Goal: Feedback & Contribution: Contribute content

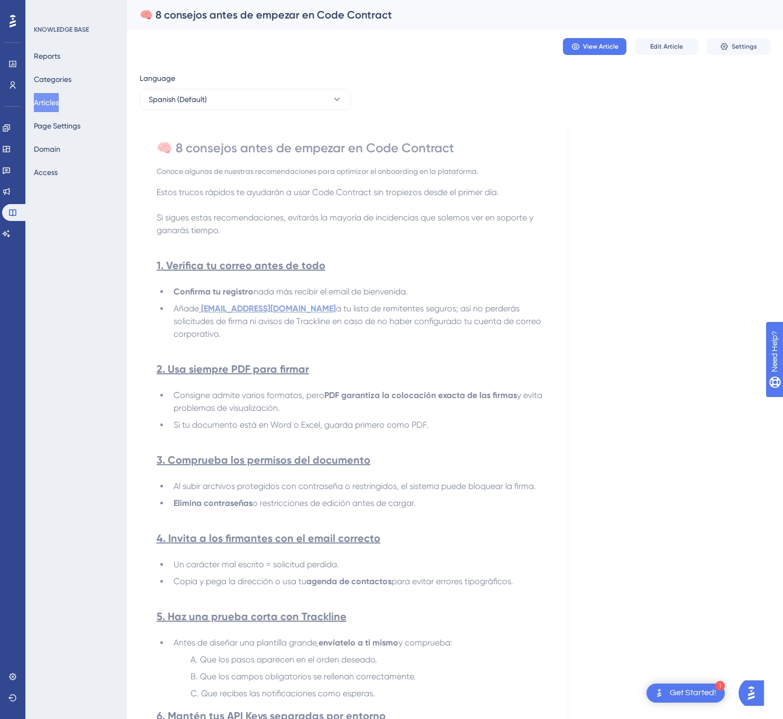
click at [536, 452] on h2 "3. Comprueba los permisos del documento" at bounding box center [353, 460] width 393 height 32
click at [336, 99] on icon at bounding box center [337, 99] width 11 height 11
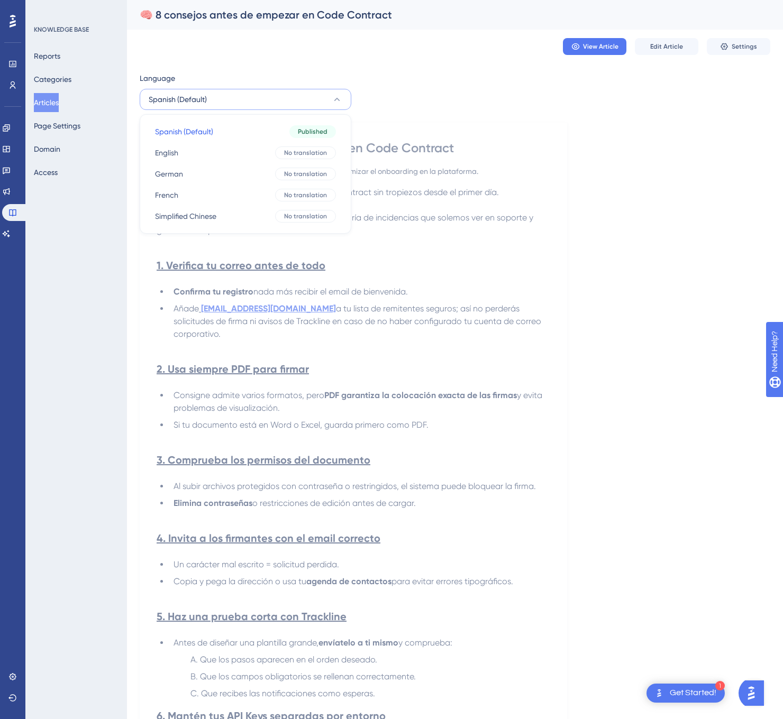
click at [595, 160] on div "Language Spanish (Default) Spanish (Default) Spanish (Default) Published Englis…" at bounding box center [455, 549] width 630 height 954
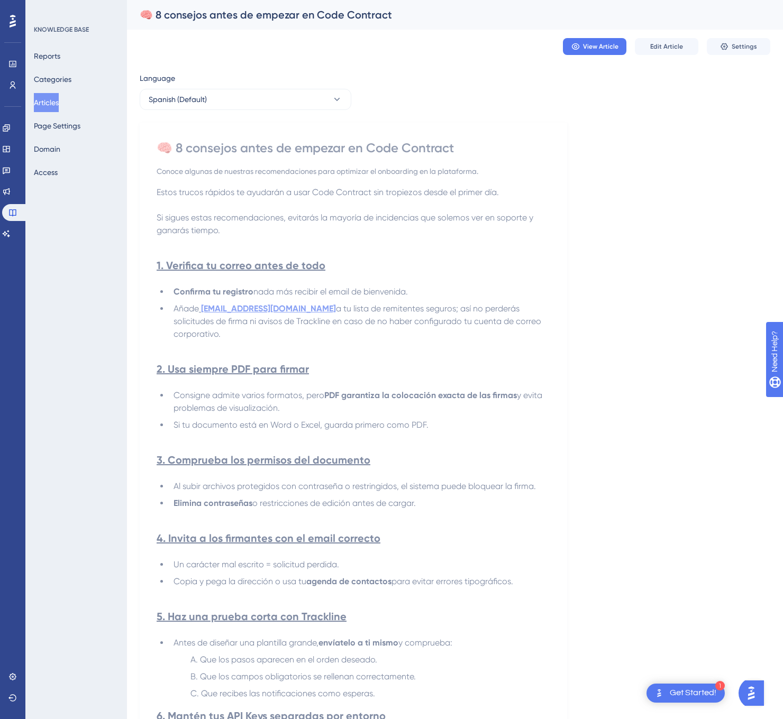
click at [297, 113] on div "Language Spanish (Default) 🧠 8 consejos antes de empezar en Code Contract Conoc…" at bounding box center [455, 549] width 630 height 954
click at [298, 108] on button "Spanish (Default)" at bounding box center [246, 99] width 212 height 21
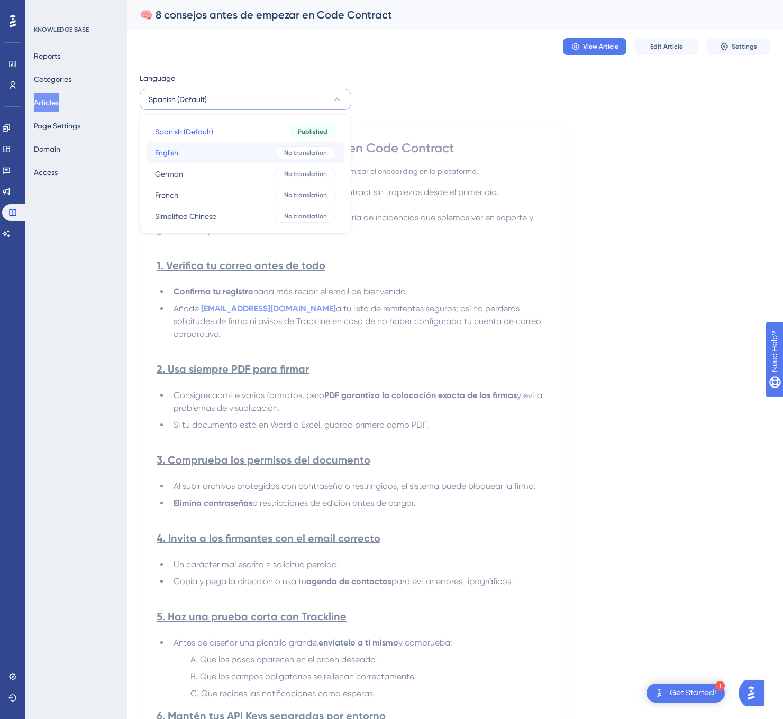
click at [272, 150] on button "English English No translation" at bounding box center [245, 152] width 198 height 21
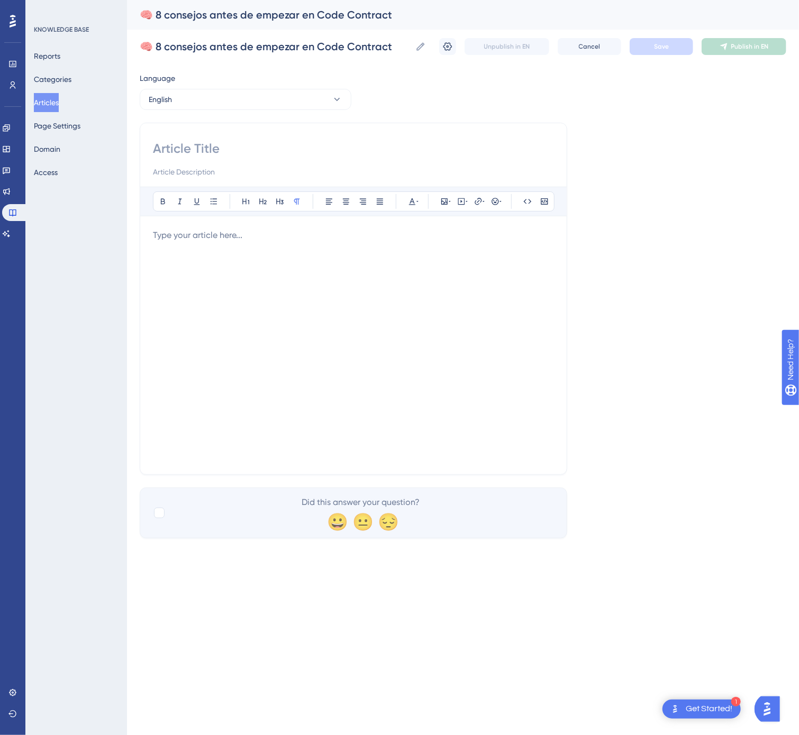
click at [371, 259] on div at bounding box center [353, 345] width 401 height 233
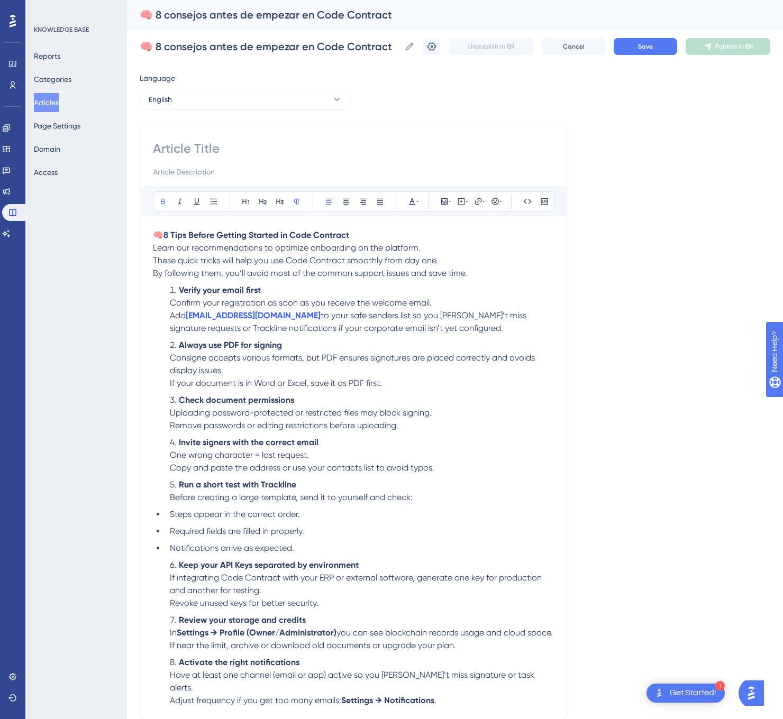
click at [370, 234] on p "🧠 8 Tips Before Getting Started in Code Contract Learn our recommendations to o…" at bounding box center [353, 248] width 401 height 38
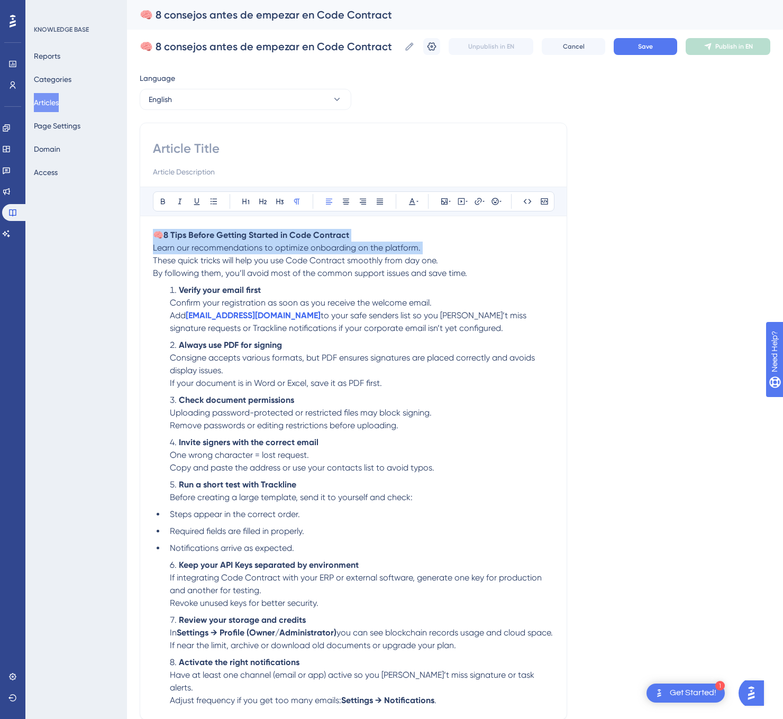
click at [381, 231] on p "🧠 8 Tips Before Getting Started in Code Contract Learn our recommendations to o…" at bounding box center [353, 248] width 401 height 38
drag, startPoint x: 377, startPoint y: 232, endPoint x: 100, endPoint y: 225, distance: 276.7
click at [127, 225] on div "Performance Users Engagement Widgets Feedback Product Updates Knowledge Base AI…" at bounding box center [455, 400] width 656 height 801
copy p "🧠 8 Tips Before Getting Started in Code Contract"
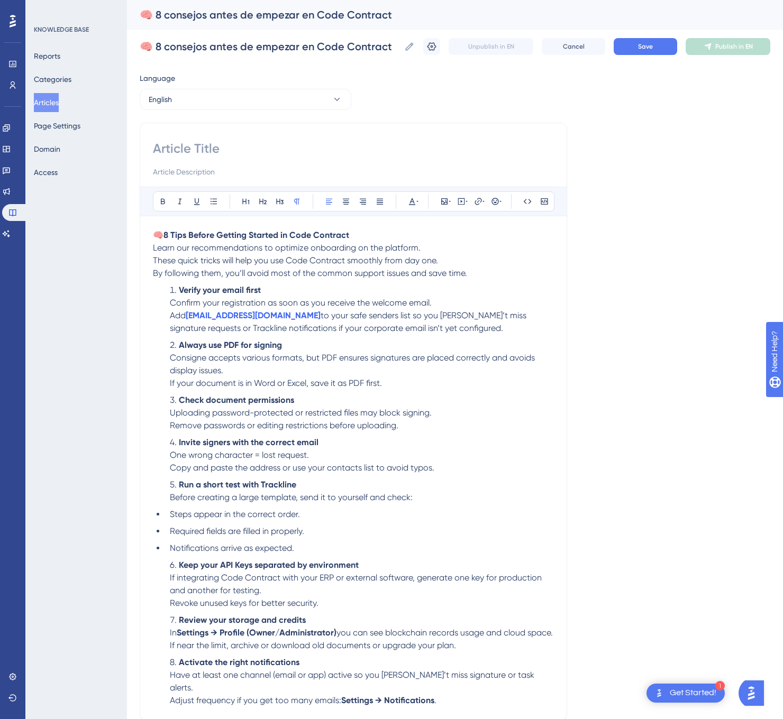
drag, startPoint x: 171, startPoint y: 157, endPoint x: 176, endPoint y: 153, distance: 6.4
click at [171, 157] on input at bounding box center [353, 148] width 401 height 17
paste input "🧠 8 Tips Before Getting Started in Code Contract"
type input "🧠 8 Tips Before Getting Started in Code Contract"
click at [677, 44] on button "Save" at bounding box center [644, 46] width 63 height 17
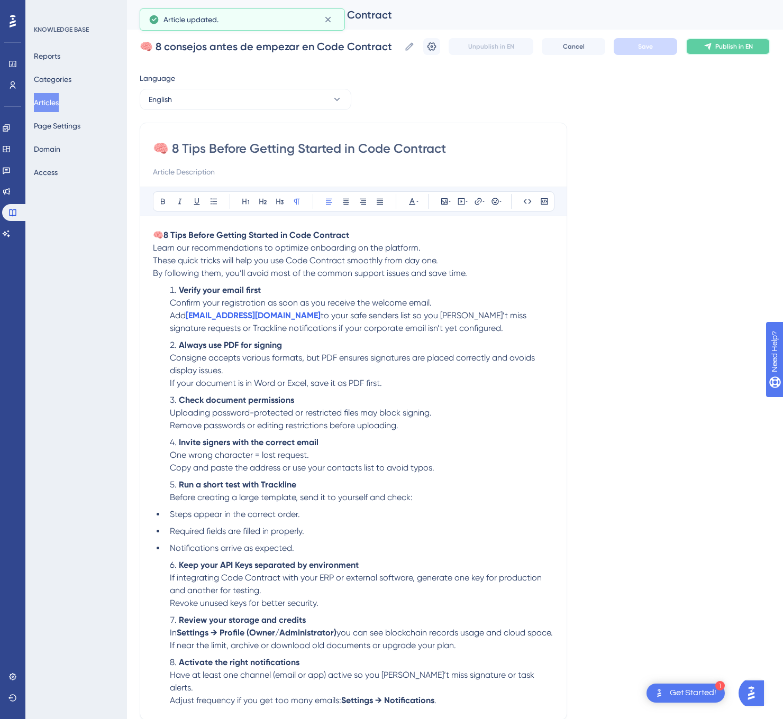
click at [737, 43] on span "Publish in EN" at bounding box center [734, 46] width 38 height 8
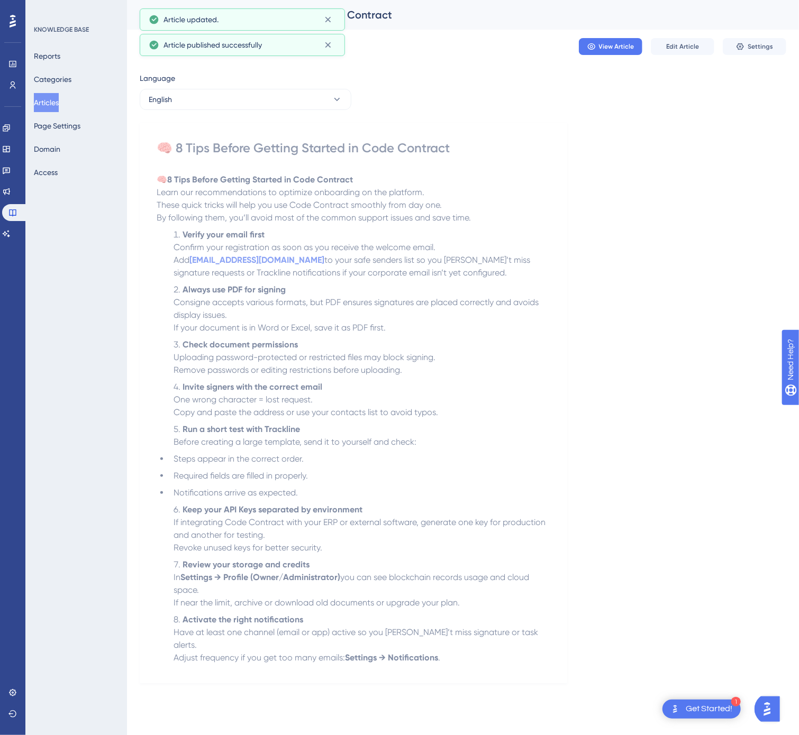
click at [298, 87] on div "Language" at bounding box center [246, 80] width 212 height 17
click at [296, 96] on button "English" at bounding box center [246, 99] width 212 height 21
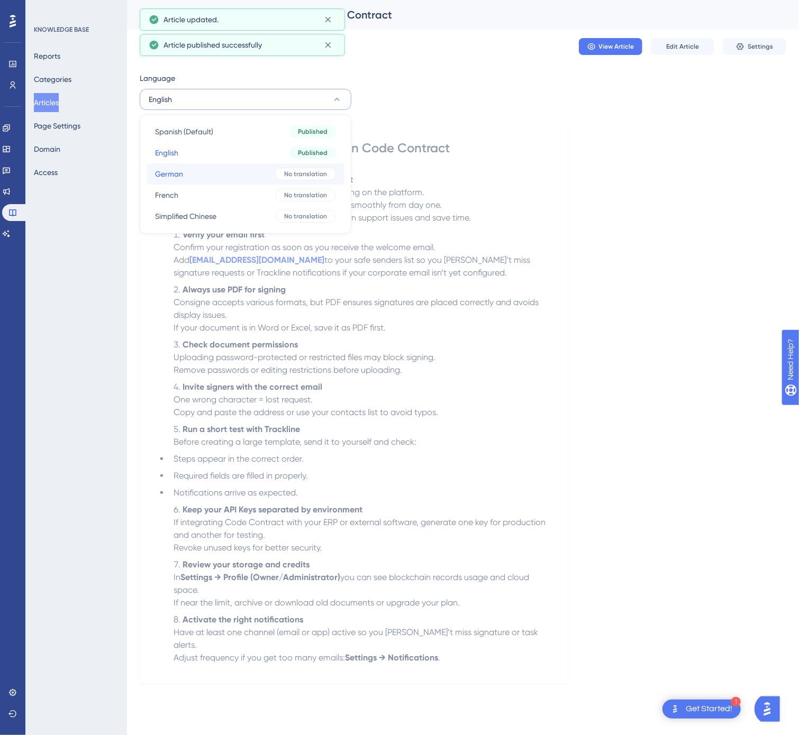
click at [248, 164] on button "German German No translation" at bounding box center [245, 173] width 198 height 21
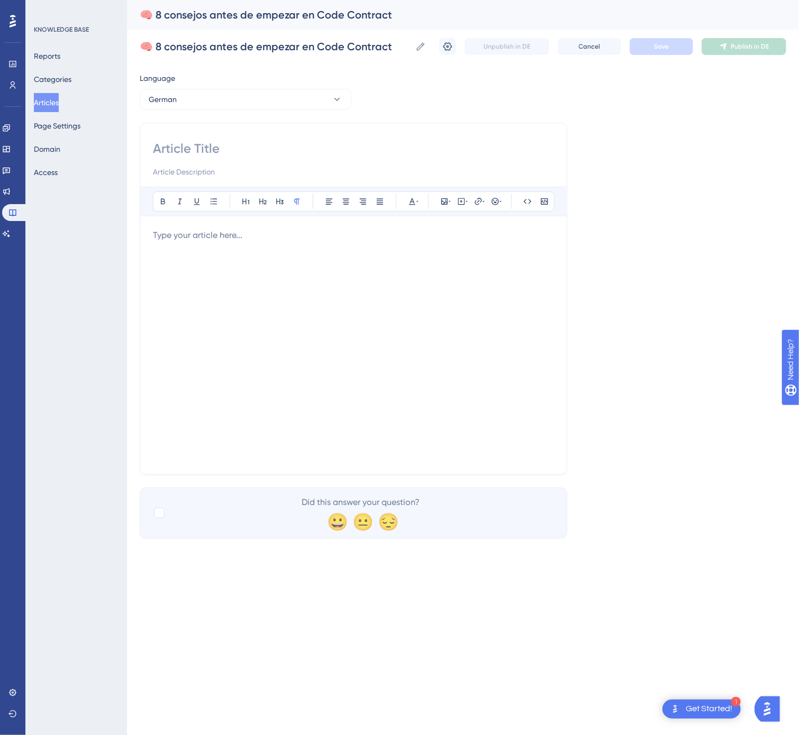
click at [219, 155] on input at bounding box center [353, 148] width 401 height 17
paste input "🧠 8 Tipps, bevor Sie mit Code Contract starten"
type input "🧠 8 Tipps, bevor Sie mit Code Contract starten"
click at [216, 258] on div at bounding box center [353, 345] width 401 height 233
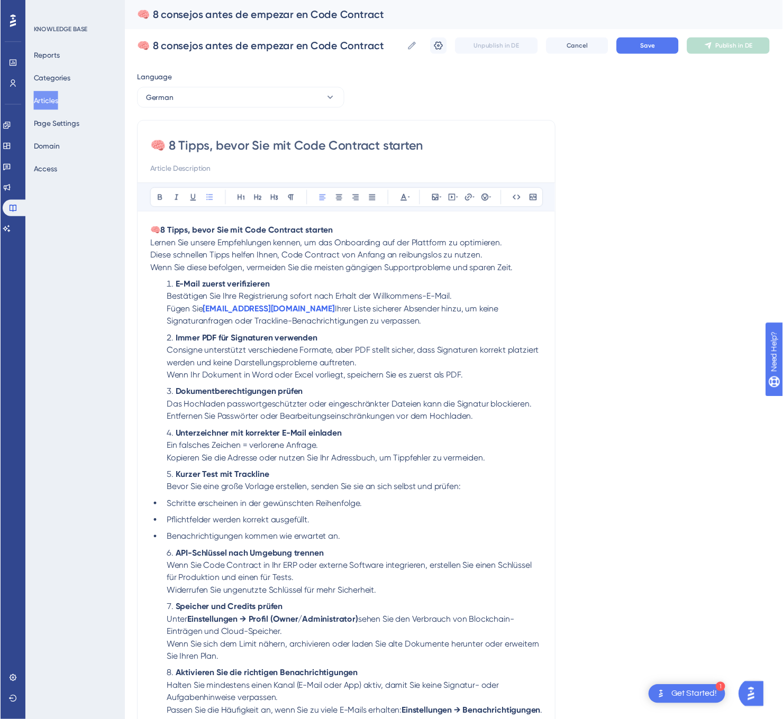
scroll to position [20, 0]
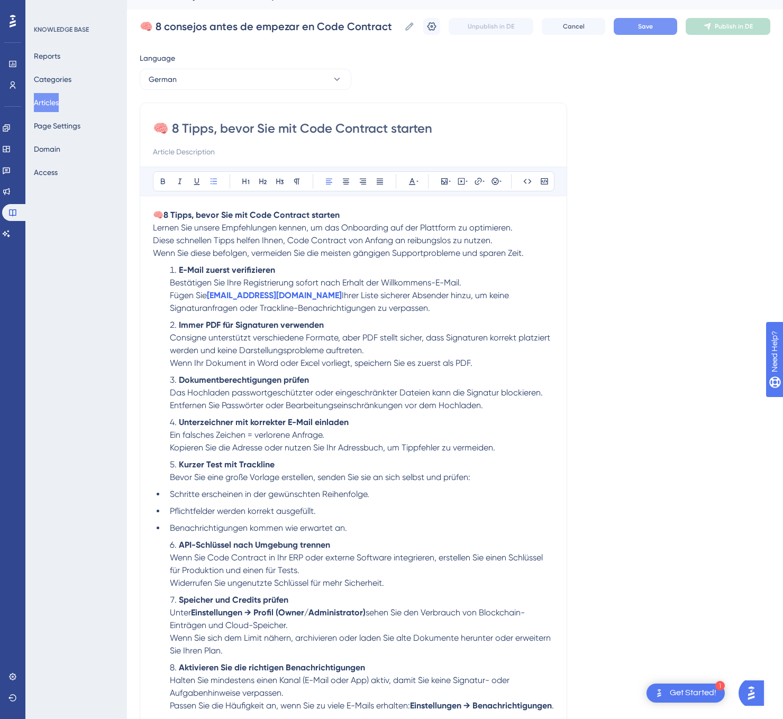
click at [653, 28] on span "Save" at bounding box center [645, 26] width 15 height 8
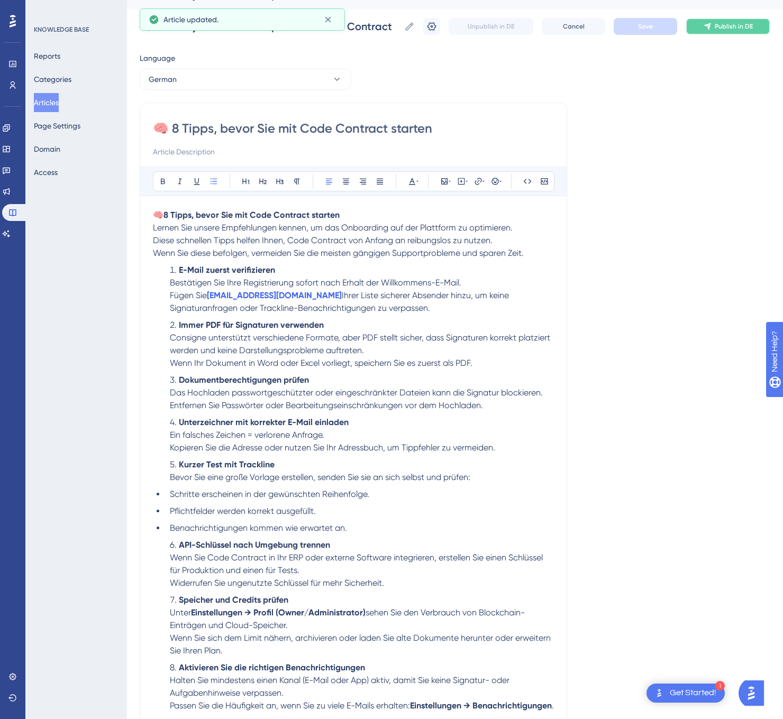
click at [730, 23] on span "Publish in DE" at bounding box center [733, 26] width 38 height 8
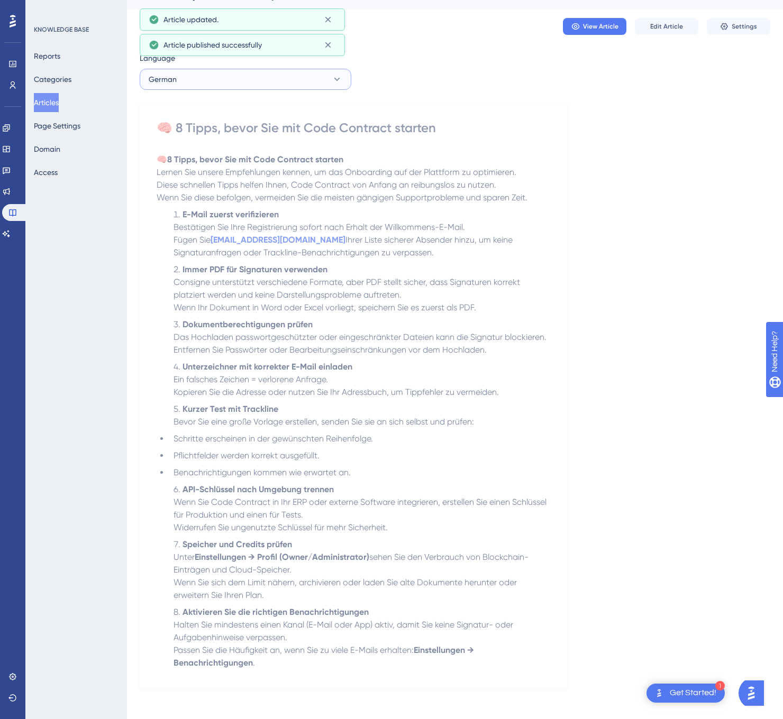
click at [243, 77] on button "German" at bounding box center [246, 79] width 212 height 21
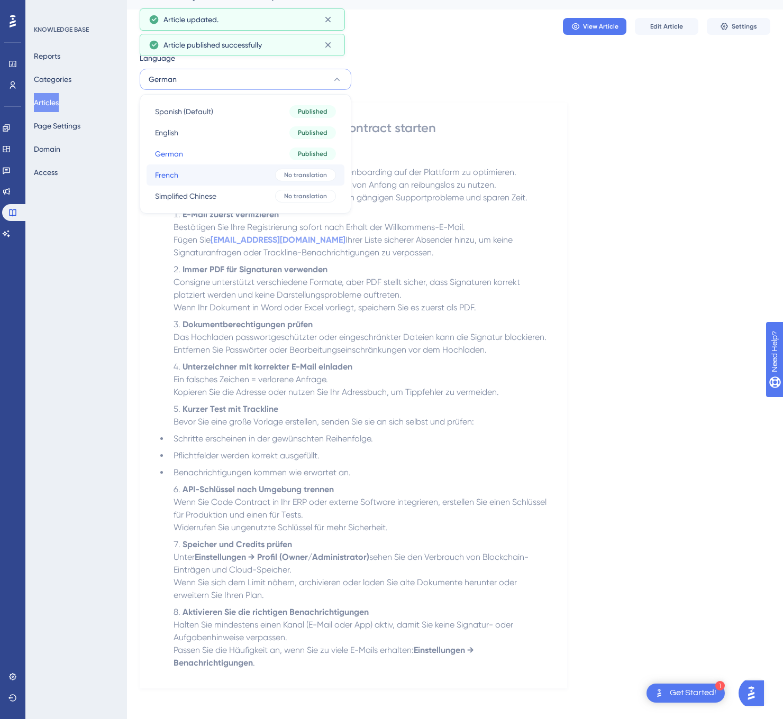
click at [229, 177] on button "French French No translation" at bounding box center [245, 174] width 198 height 21
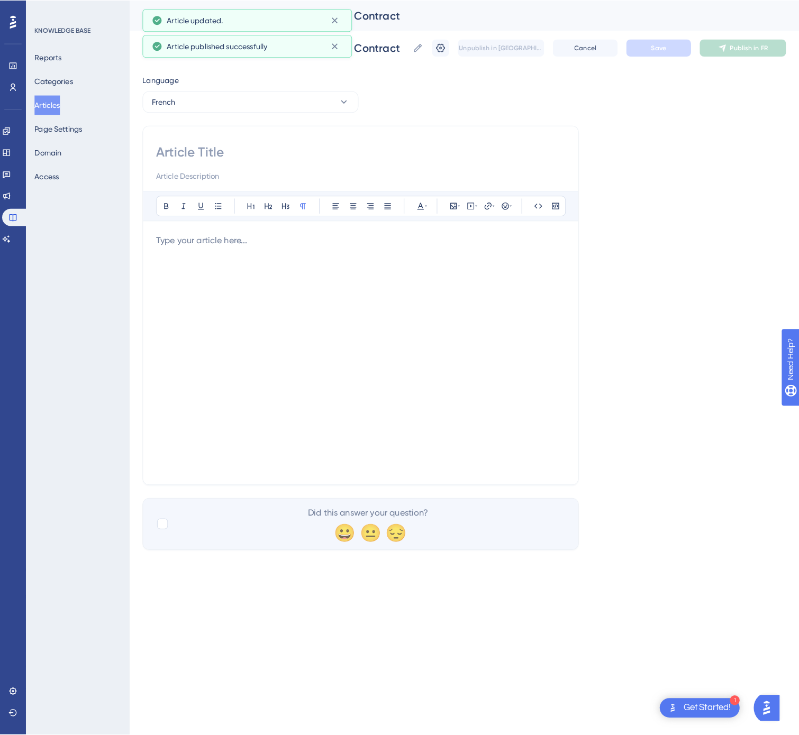
scroll to position [0, 0]
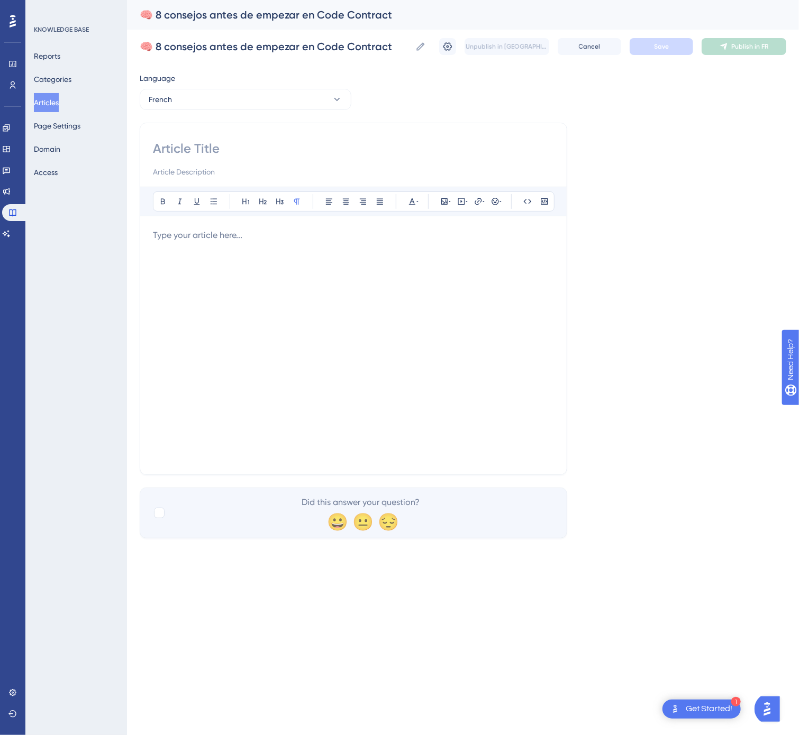
click at [277, 143] on input at bounding box center [353, 148] width 401 height 17
paste input "🧠 8 Conseils avant de commencer sur Code Contract"
type input "🧠 8 Conseils avant de commencer sur Code Contract"
click at [223, 273] on div at bounding box center [353, 345] width 401 height 233
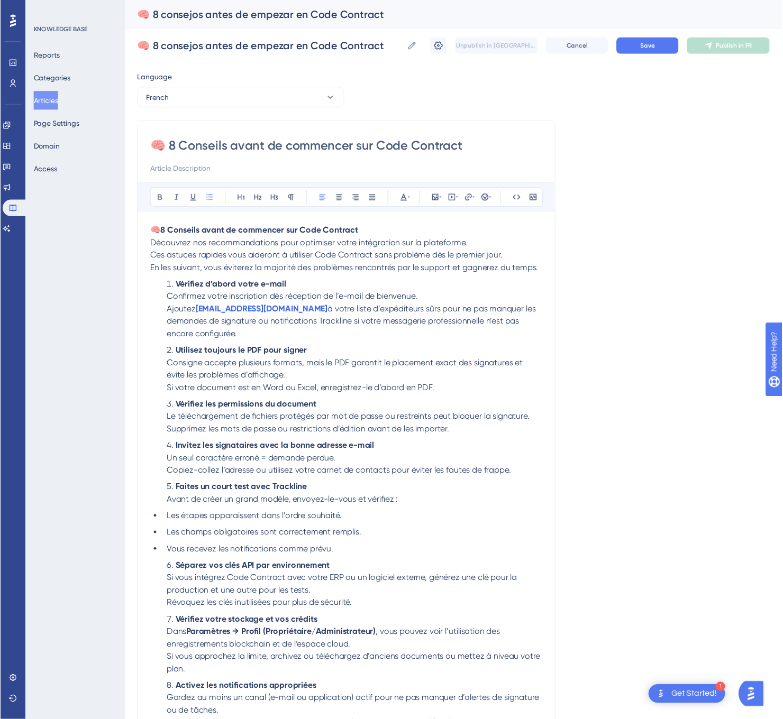
scroll to position [19, 0]
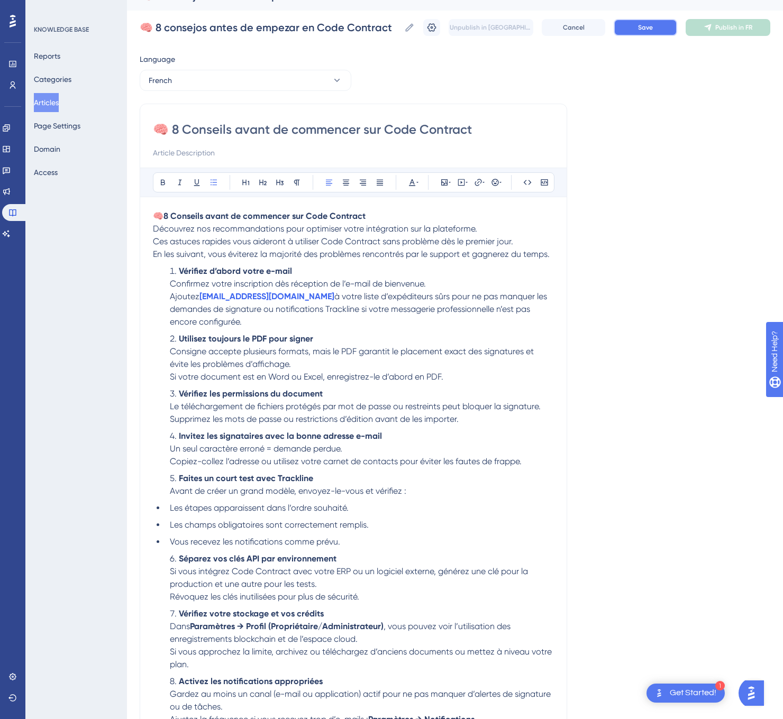
click at [647, 22] on button "Save" at bounding box center [644, 27] width 63 height 17
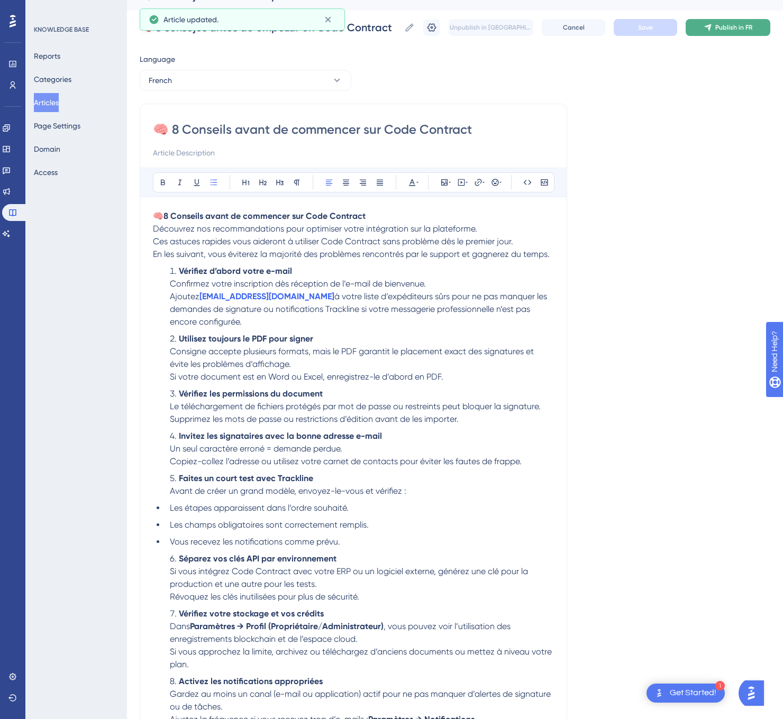
click at [738, 24] on span "Publish in FR" at bounding box center [733, 27] width 37 height 8
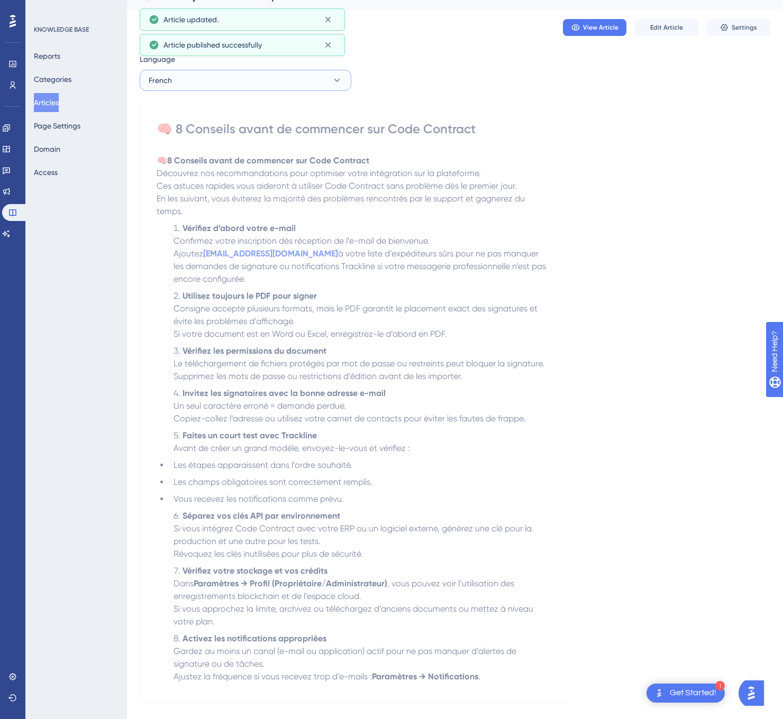
click at [184, 75] on button "French" at bounding box center [246, 80] width 212 height 21
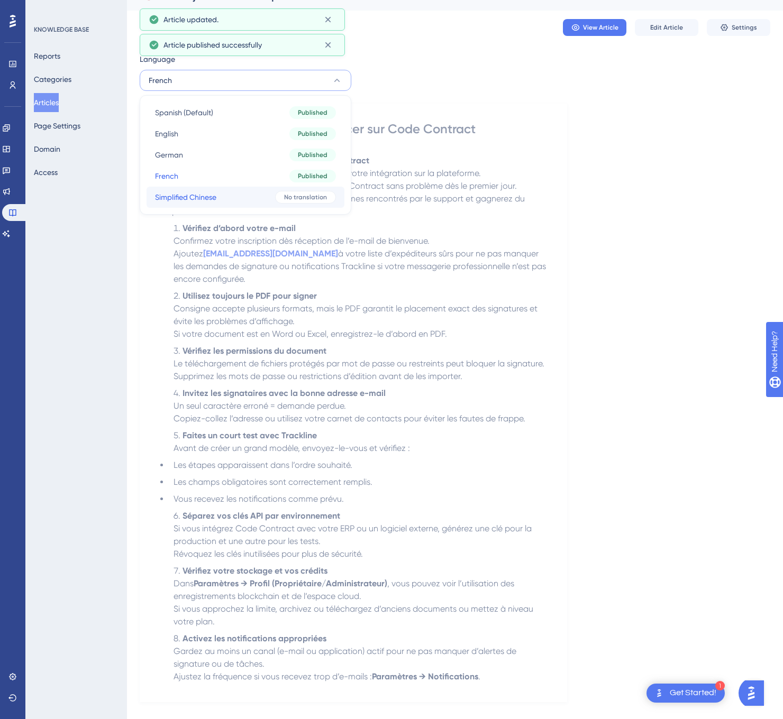
click at [192, 197] on span "Simplified Chinese" at bounding box center [185, 197] width 61 height 13
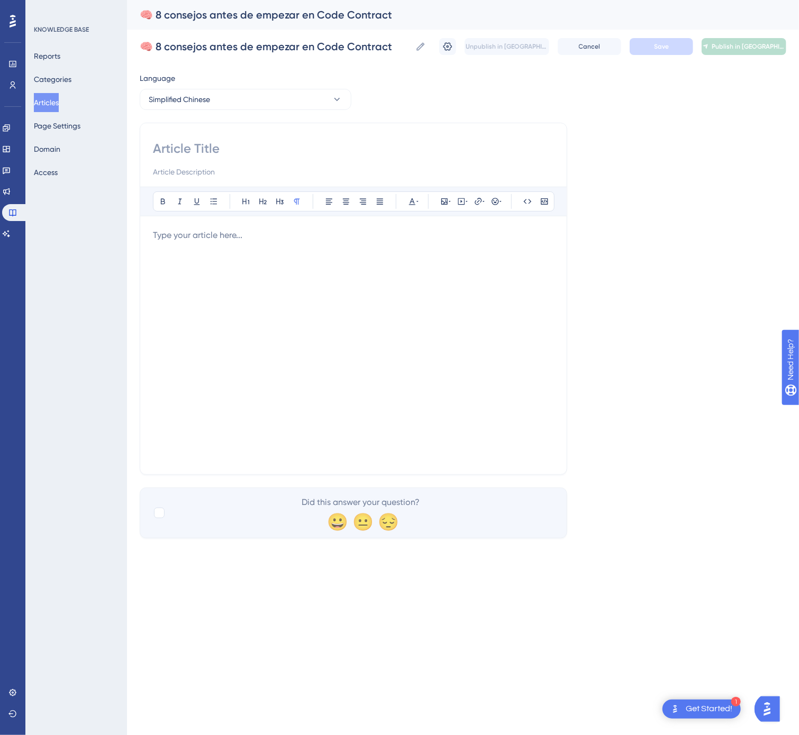
click at [312, 153] on input at bounding box center [353, 148] width 401 height 17
paste input "🧠 在使用 Code Contract 前的 8 个提示"
type input "🧠 在使用 Code Contract 前的 8 个提示"
click at [358, 304] on div at bounding box center [353, 345] width 401 height 233
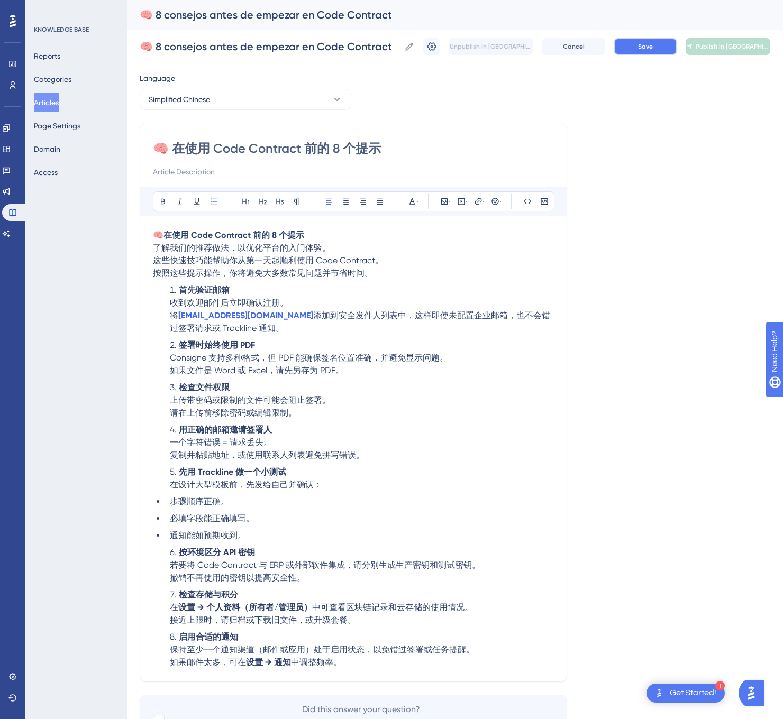
click at [633, 54] on button "Save" at bounding box center [644, 46] width 63 height 17
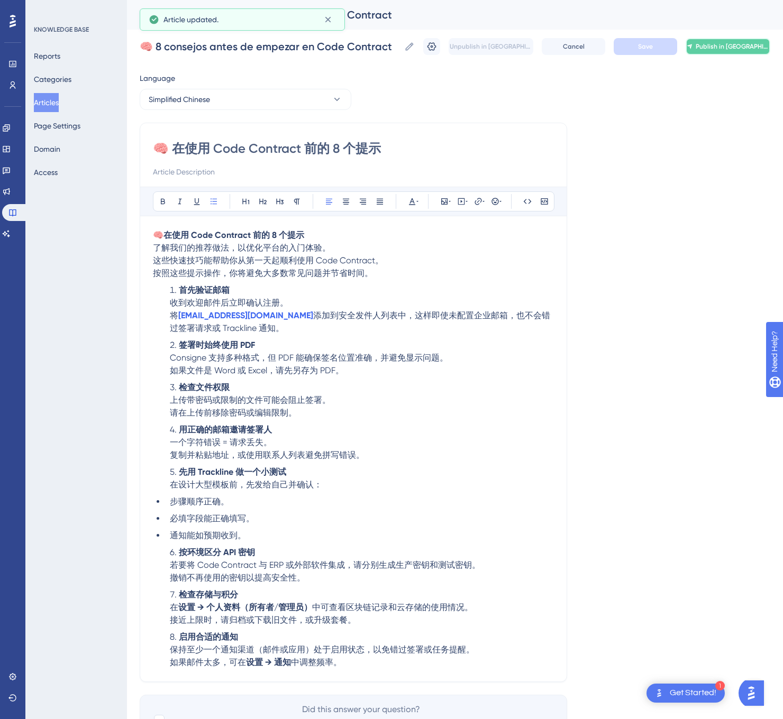
click at [723, 49] on span "Publish in [GEOGRAPHIC_DATA]-CN" at bounding box center [732, 46] width 74 height 8
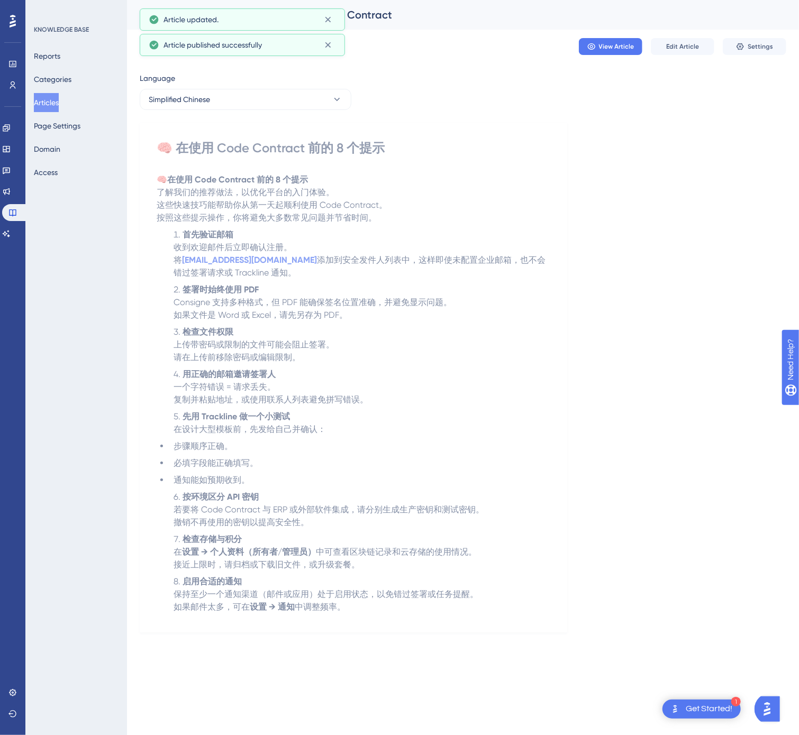
click at [54, 107] on button "Articles" at bounding box center [46, 102] width 25 height 19
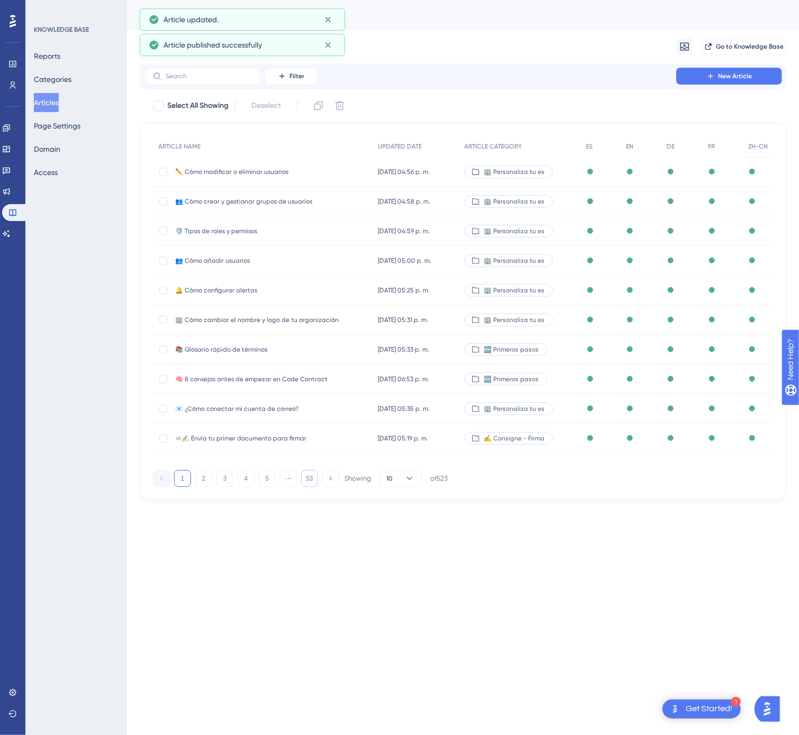
click at [303, 479] on button "53" at bounding box center [309, 478] width 17 height 17
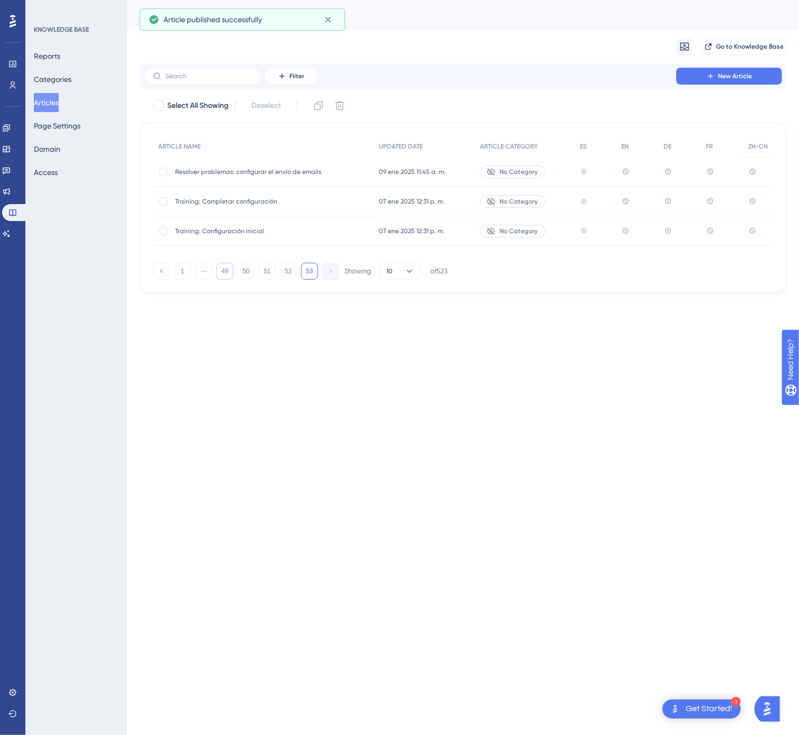
click at [223, 274] on button "49" at bounding box center [224, 271] width 17 height 17
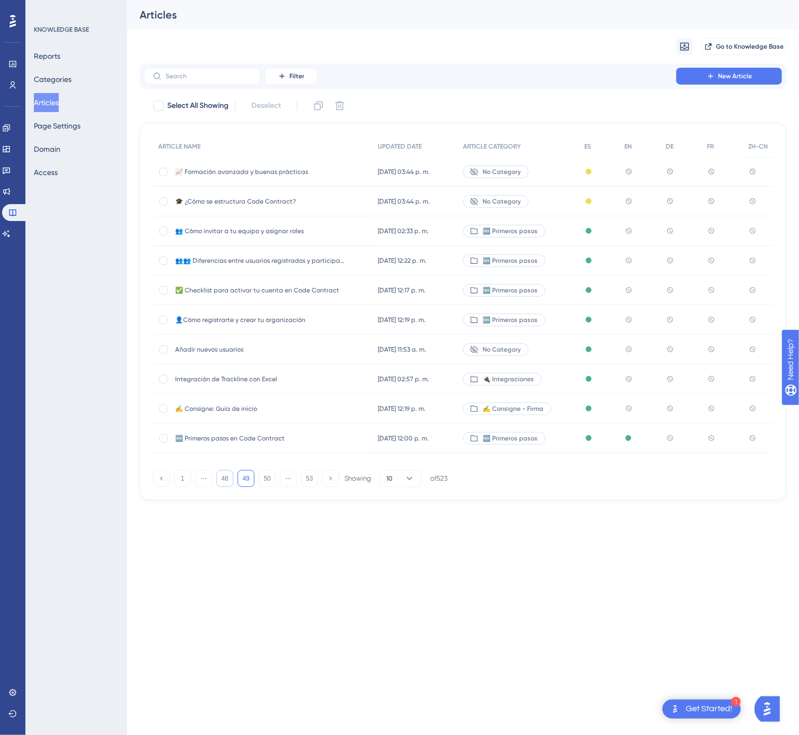
click at [222, 481] on button "48" at bounding box center [224, 478] width 17 height 17
click at [222, 482] on button "47" at bounding box center [224, 478] width 17 height 17
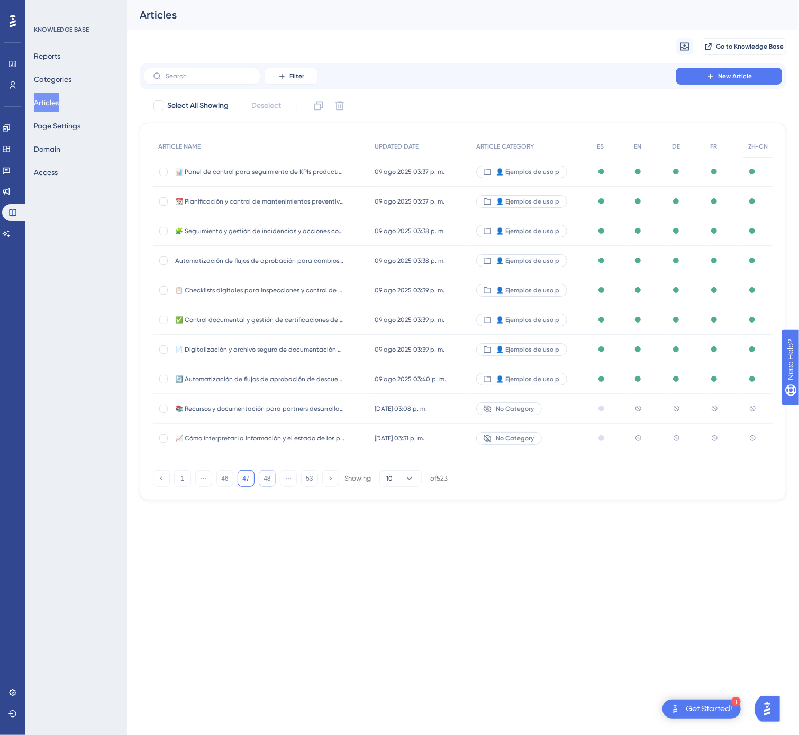
click at [267, 483] on button "48" at bounding box center [267, 478] width 17 height 17
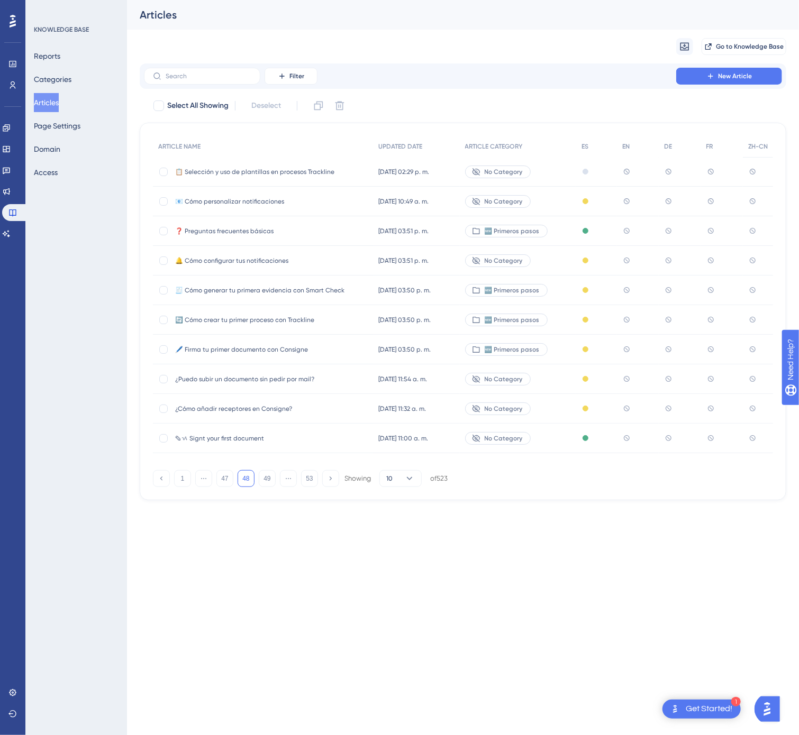
click at [335, 228] on span "❓ Preguntas frecuentes básicas" at bounding box center [259, 231] width 169 height 8
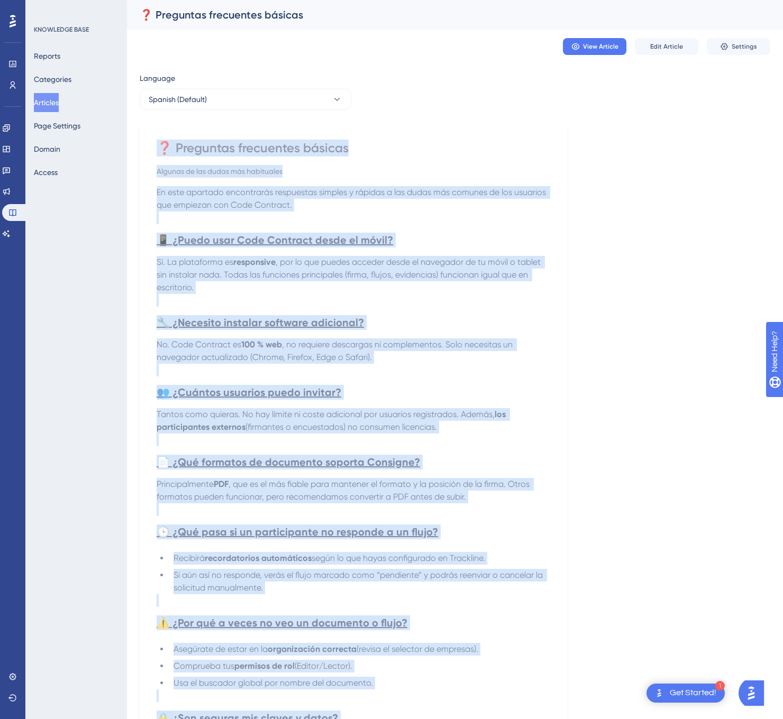
drag, startPoint x: 558, startPoint y: 590, endPoint x: 154, endPoint y: 153, distance: 595.1
click at [154, 153] on div "❓ Preguntas frecuentes básicas Algunas de las dudas más habituales En este apar…" at bounding box center [353, 534] width 427 height 823
copy div "❓ Loremipsu dolorsitam consect Adipisc el sed doeiu tem incididunt Ut labo etdo…"
click at [177, 94] on span "Spanish (Default)" at bounding box center [178, 99] width 58 height 13
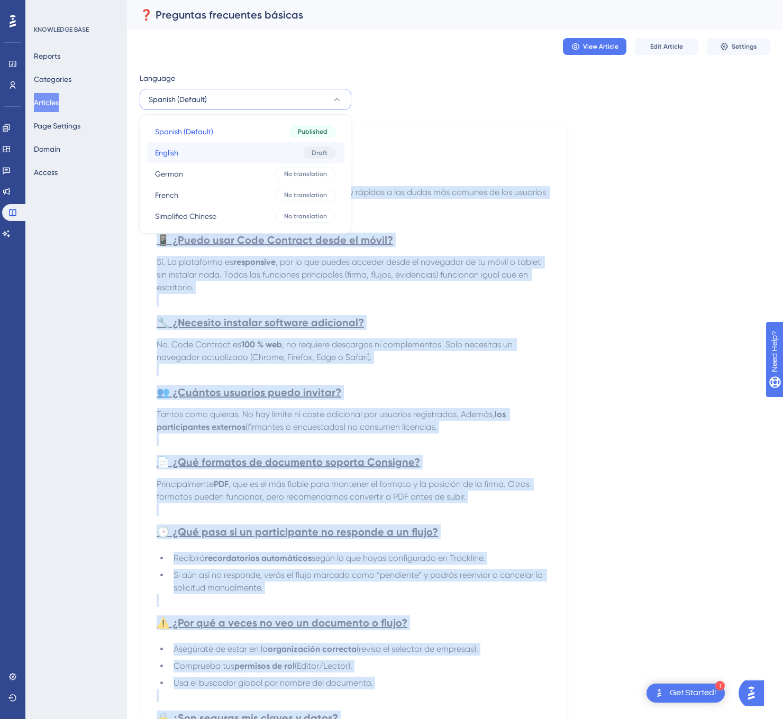
click at [227, 151] on button "English English Draft" at bounding box center [245, 152] width 198 height 21
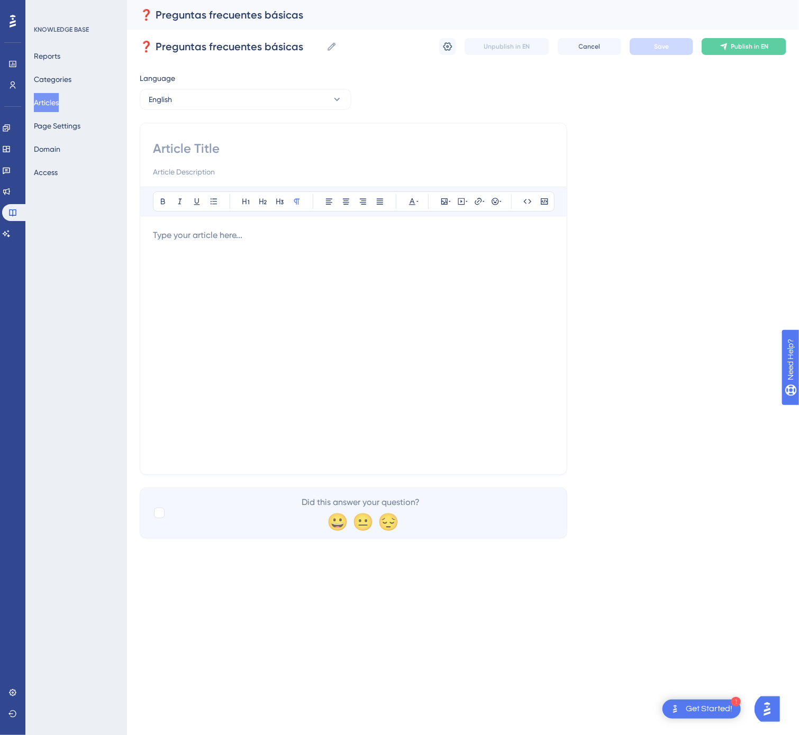
click at [304, 159] on div at bounding box center [353, 159] width 401 height 38
click at [304, 153] on input at bounding box center [353, 148] width 401 height 17
paste input "❓ Basic FAQs"
type input "❓ Basic FAQs"
drag, startPoint x: 177, startPoint y: 288, endPoint x: 185, endPoint y: 283, distance: 10.0
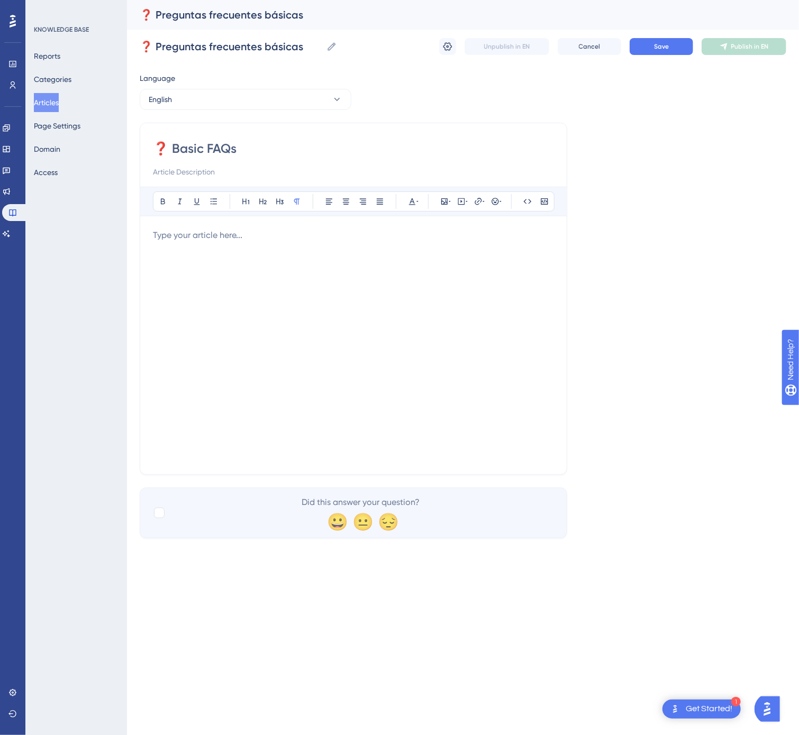
click at [177, 288] on div at bounding box center [353, 345] width 401 height 233
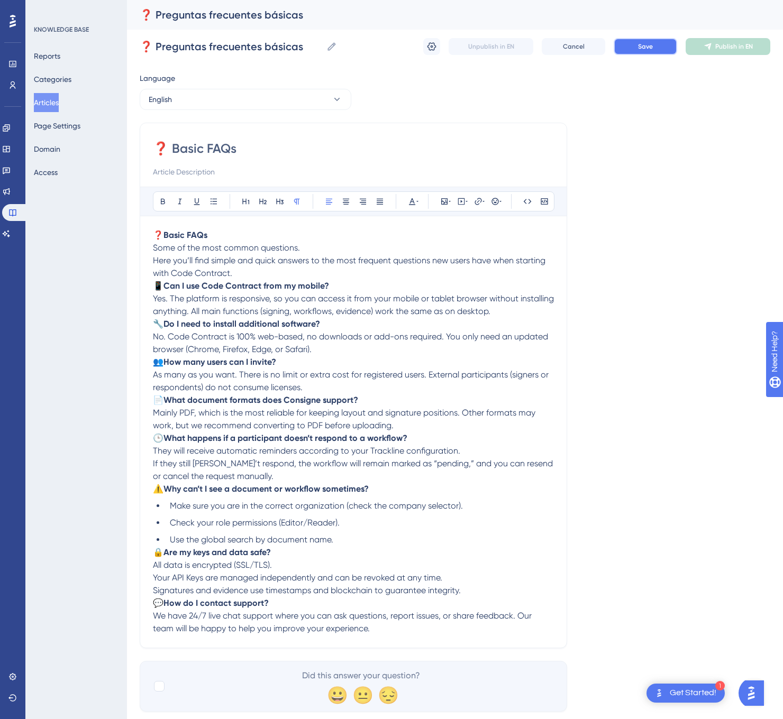
click at [657, 43] on button "Save" at bounding box center [644, 46] width 63 height 17
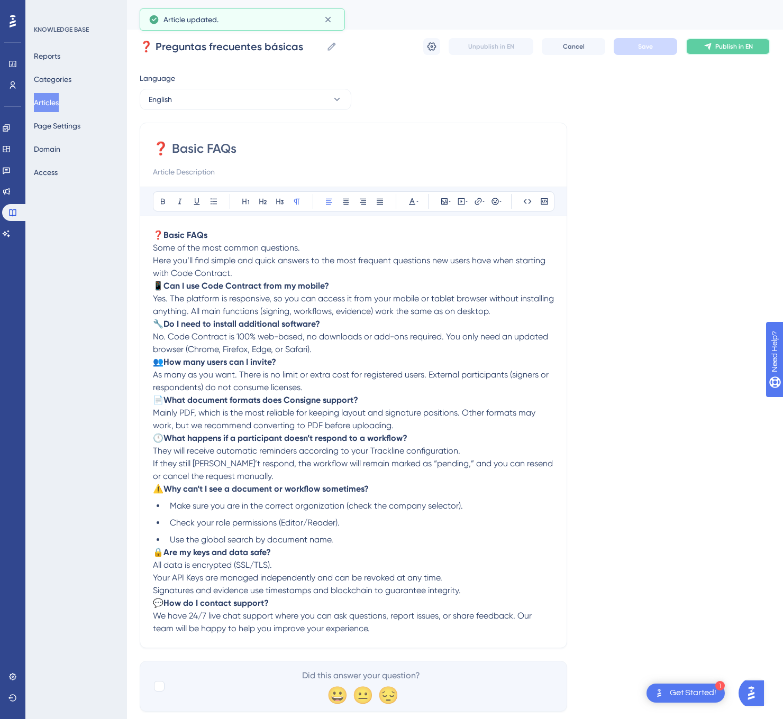
click at [730, 48] on span "Publish in EN" at bounding box center [734, 46] width 38 height 8
click at [288, 89] on button "English" at bounding box center [246, 99] width 212 height 21
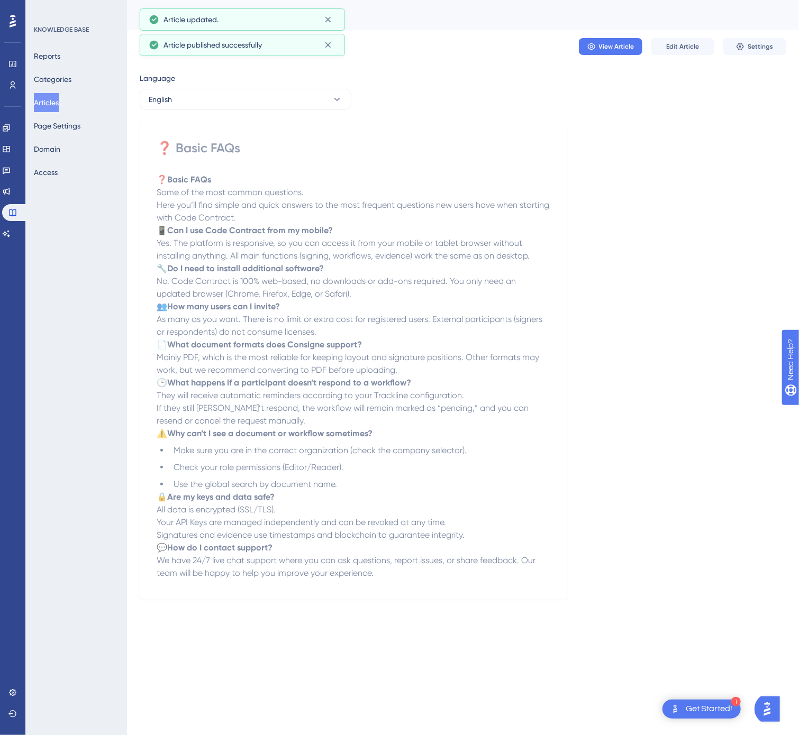
click at [279, 84] on div "Language" at bounding box center [246, 80] width 212 height 17
click at [277, 98] on button "English" at bounding box center [246, 99] width 212 height 21
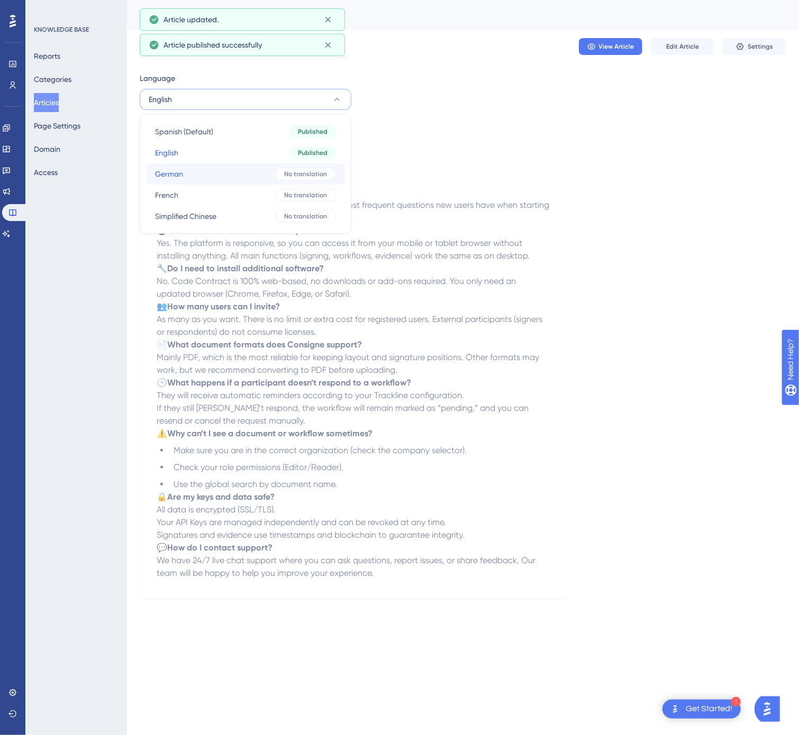
click at [242, 170] on button "German German No translation" at bounding box center [245, 173] width 198 height 21
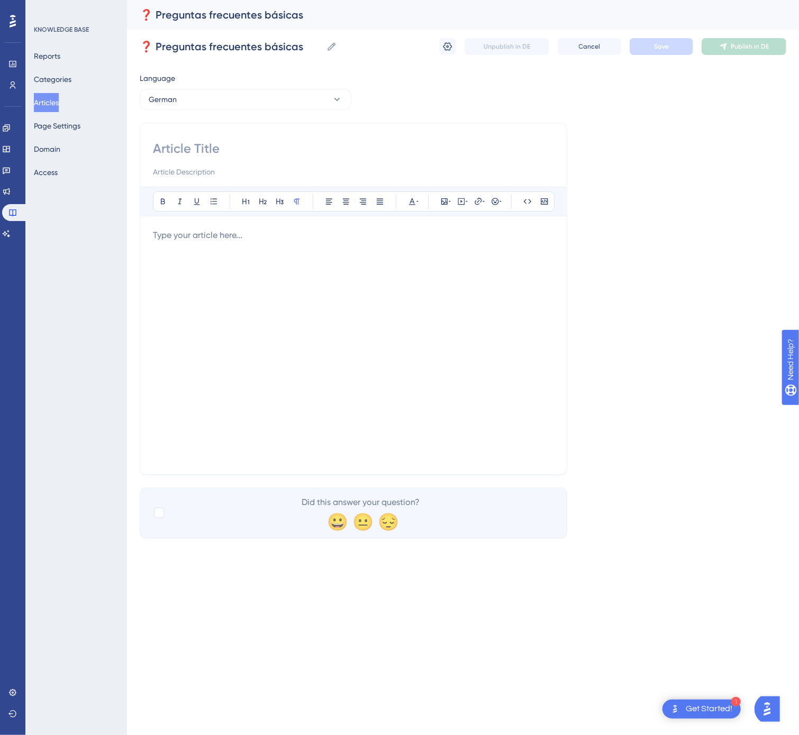
click at [288, 139] on div "Bold Italic Underline Bullet Point Heading 1 Heading 2 Heading 3 Normal Align L…" at bounding box center [353, 299] width 427 height 352
click at [271, 148] on input at bounding box center [353, 148] width 401 height 17
paste input "❓ Grundlegende FAQs"
type input "❓ Grundlegende FAQs"
click at [428, 305] on div at bounding box center [353, 345] width 401 height 233
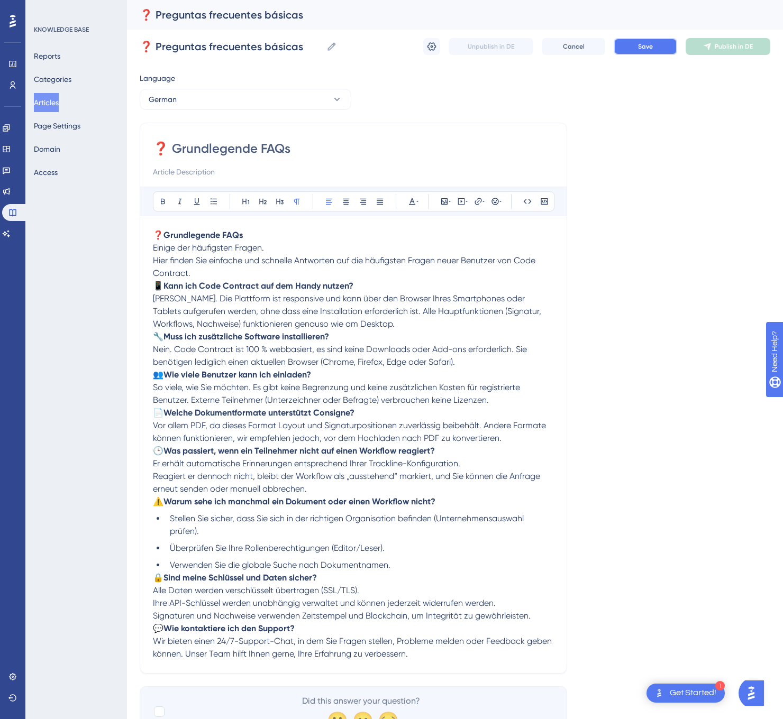
click at [641, 40] on button "Save" at bounding box center [644, 46] width 63 height 17
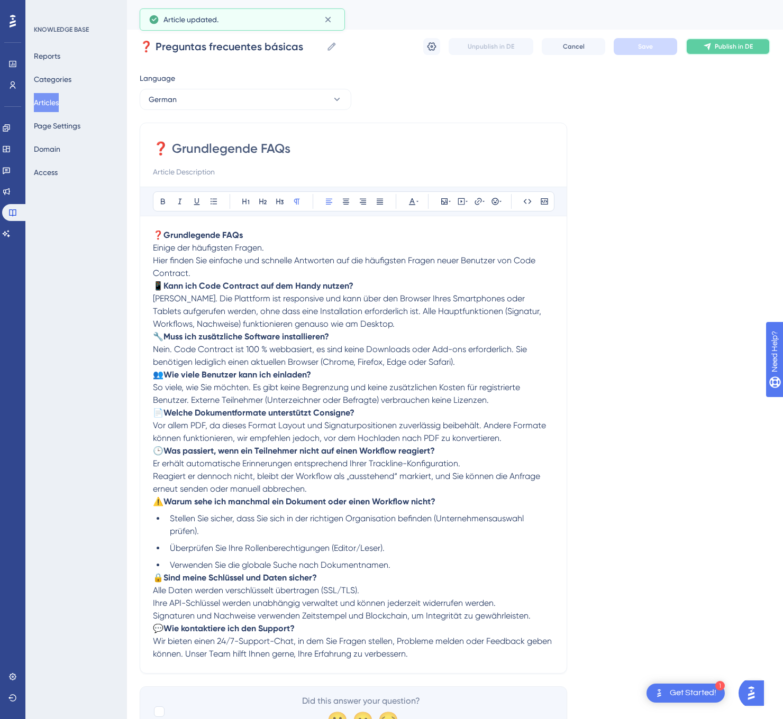
click at [710, 50] on icon at bounding box center [707, 46] width 8 height 8
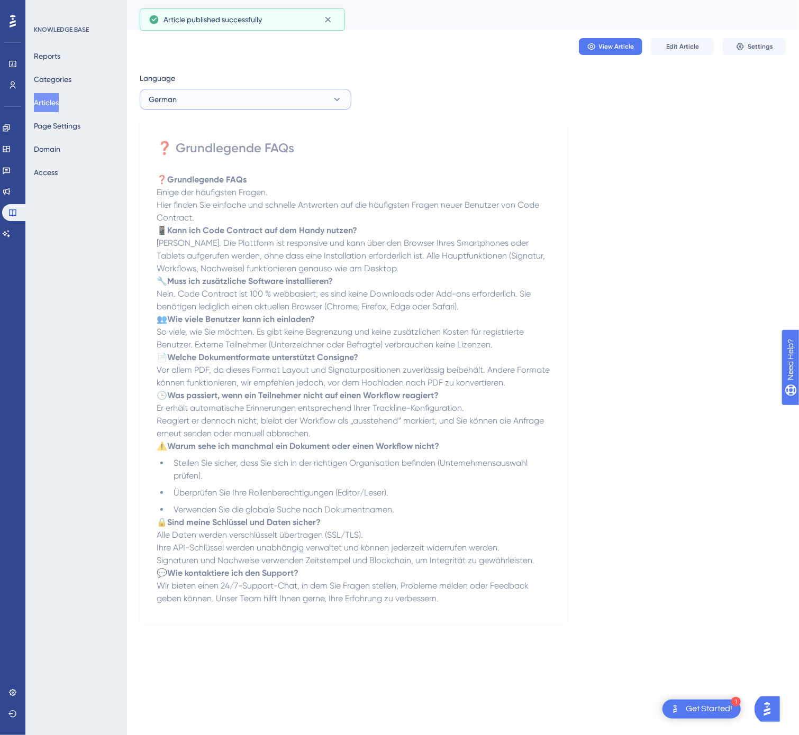
click at [254, 104] on button "German" at bounding box center [246, 99] width 212 height 21
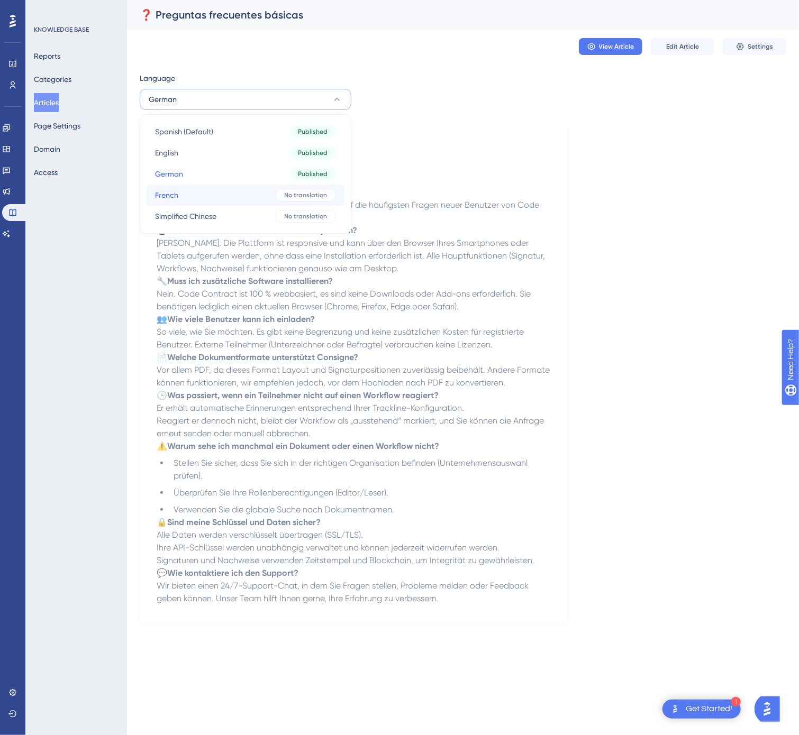
click at [228, 195] on button "French French No translation" at bounding box center [245, 195] width 198 height 21
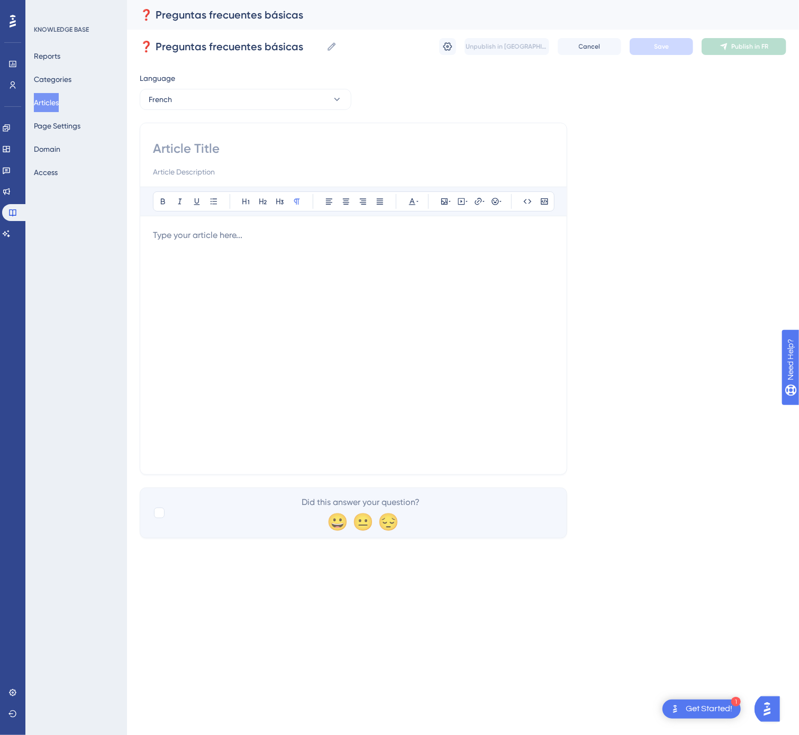
click at [239, 159] on div at bounding box center [353, 159] width 401 height 38
click at [239, 148] on input at bounding box center [353, 148] width 401 height 17
paste input "❓ FAQ de base"
type input "❓ FAQ de base"
click at [346, 256] on div at bounding box center [353, 345] width 401 height 233
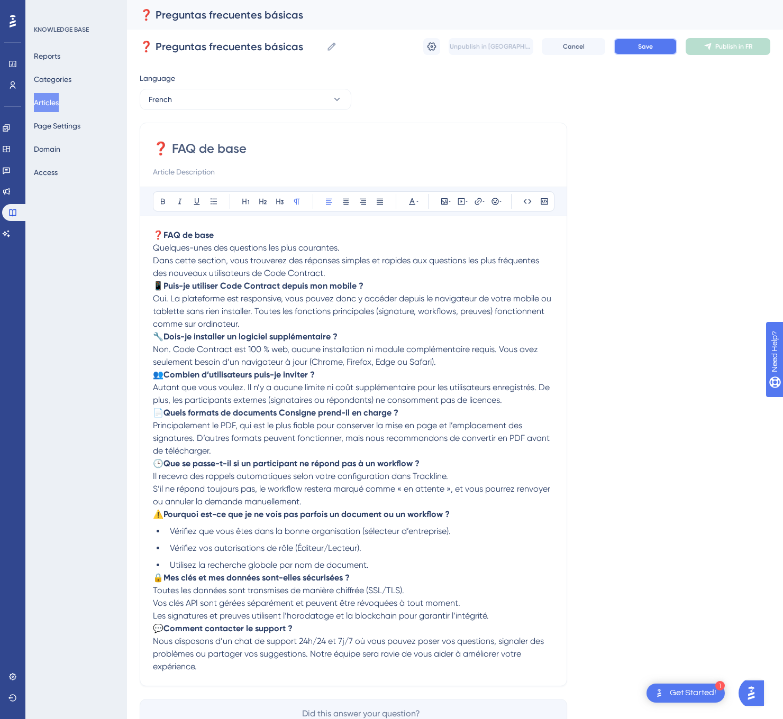
click at [658, 42] on button "Save" at bounding box center [644, 46] width 63 height 17
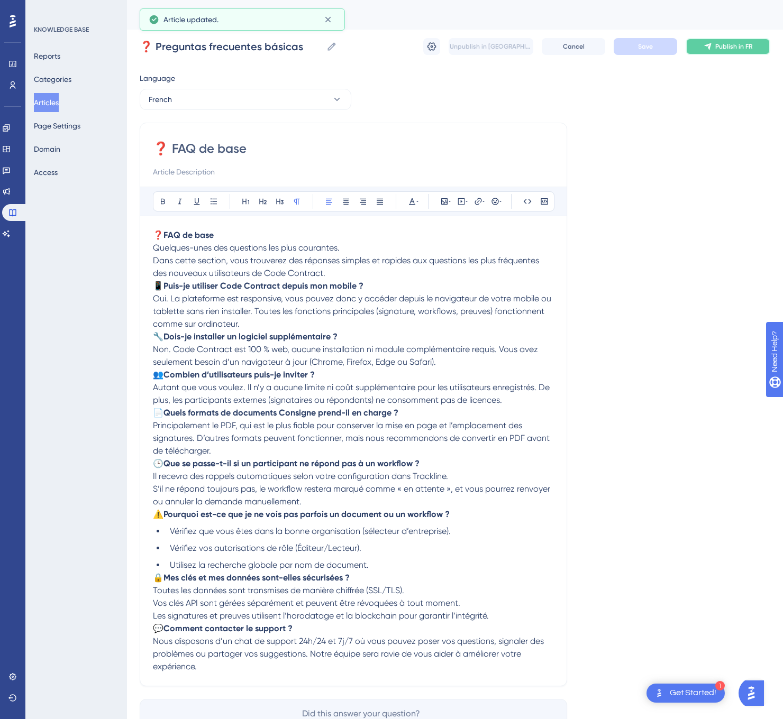
click at [732, 47] on span "Publish in FR" at bounding box center [733, 46] width 37 height 8
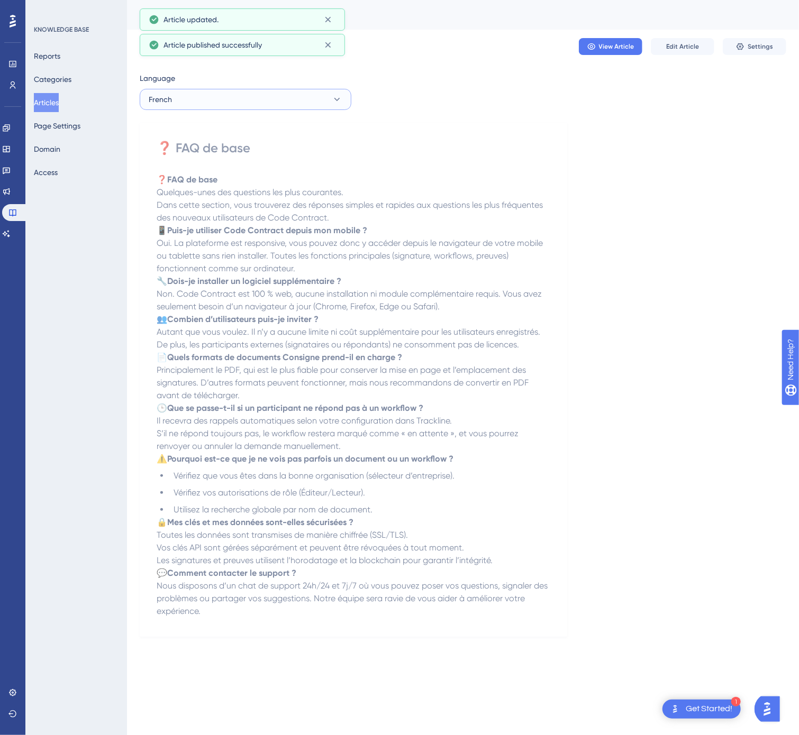
click at [246, 97] on button "French" at bounding box center [246, 99] width 212 height 21
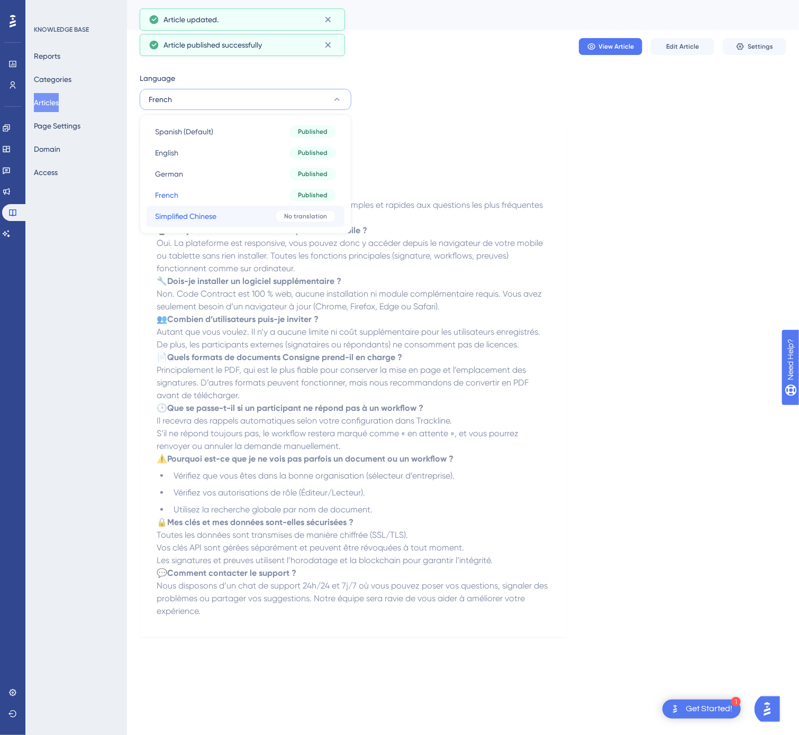
click at [218, 208] on button "Simplified Chinese Simplified Chinese No translation" at bounding box center [245, 216] width 198 height 21
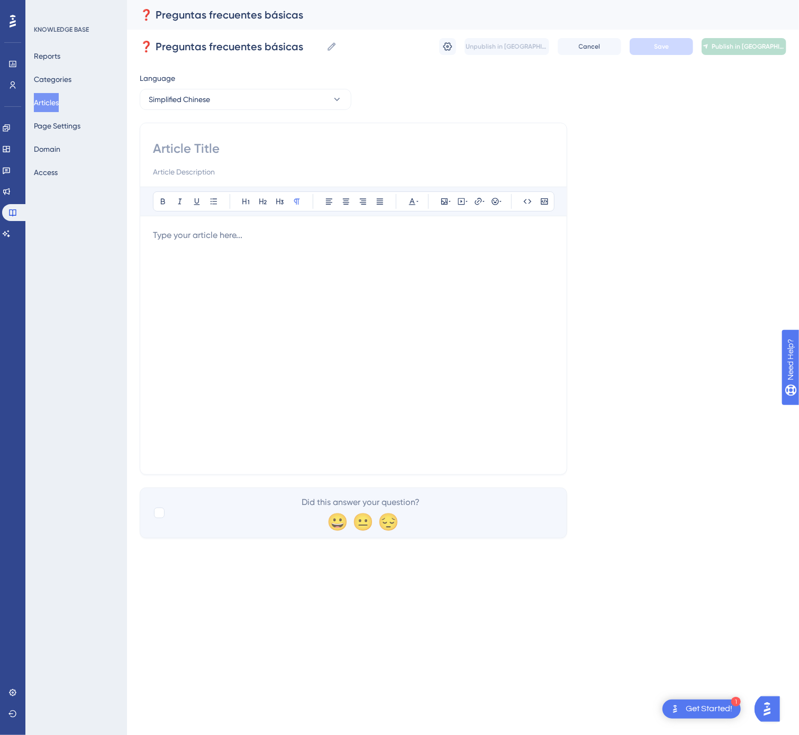
click at [398, 153] on input at bounding box center [353, 148] width 401 height 17
paste input "❓ 基础常见问题"
type input "❓ 基础常见问题"
click at [415, 313] on div at bounding box center [353, 345] width 401 height 233
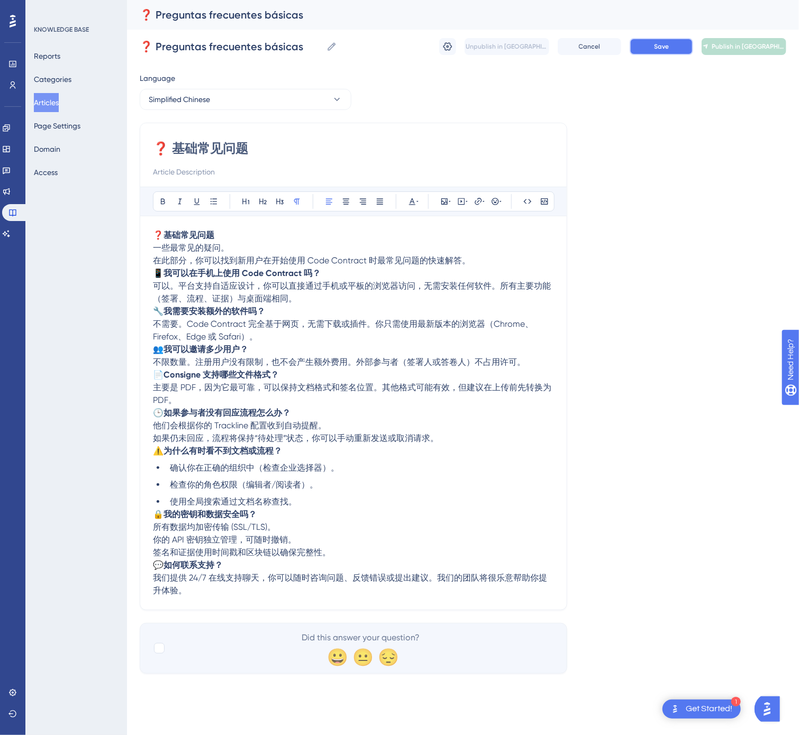
click at [658, 49] on span "Save" at bounding box center [661, 46] width 15 height 8
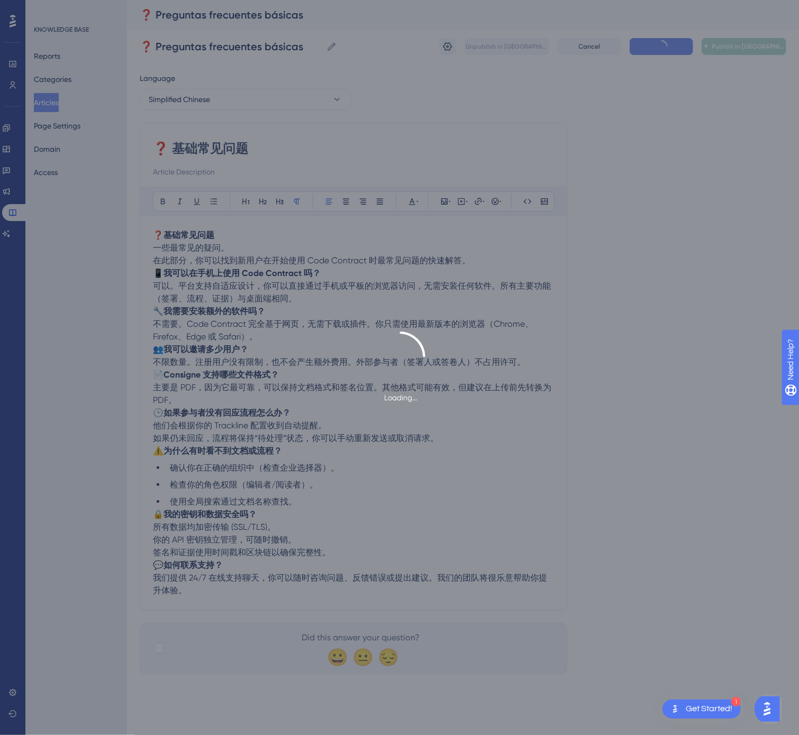
click at [727, 43] on div "Loading..." at bounding box center [399, 367] width 799 height 735
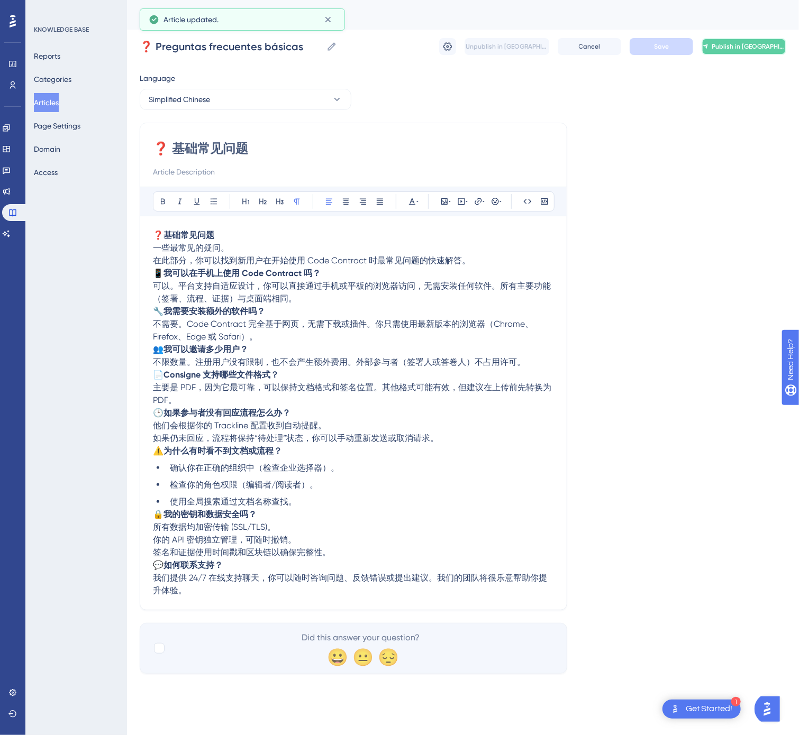
click at [740, 39] on button "Publish in [GEOGRAPHIC_DATA]-CN" at bounding box center [743, 46] width 85 height 17
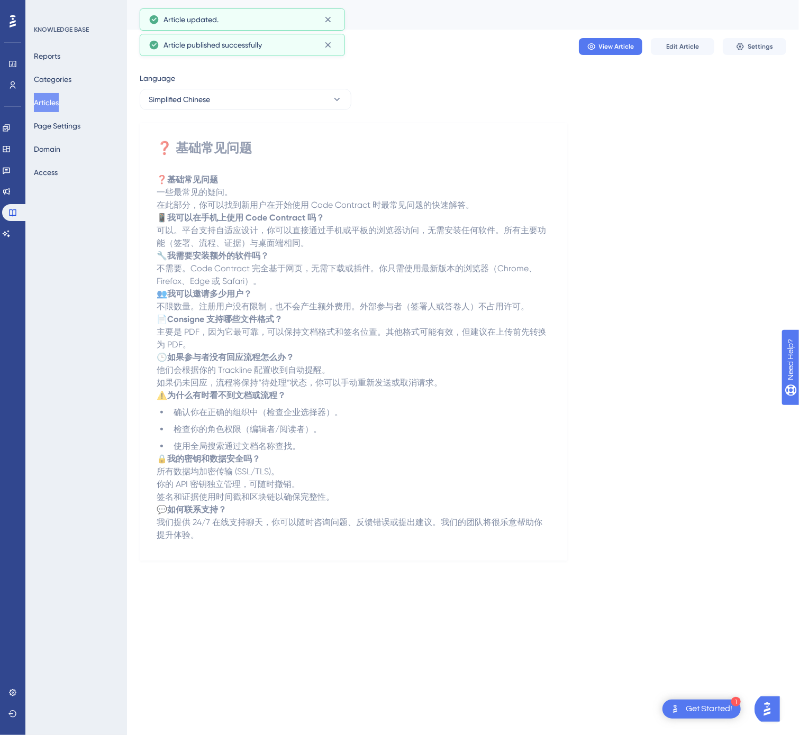
click at [59, 100] on button "Articles" at bounding box center [46, 102] width 25 height 19
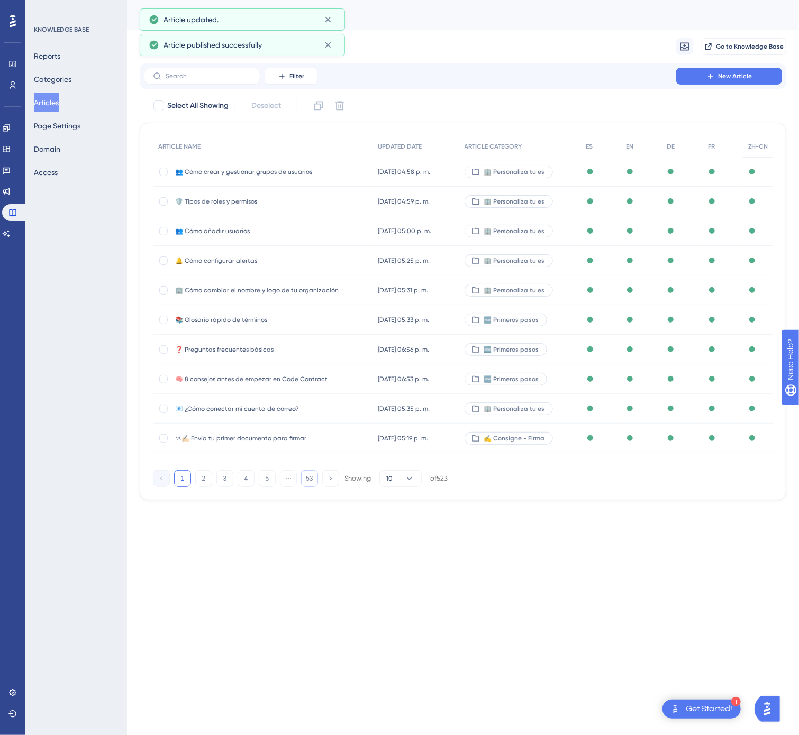
click at [311, 479] on button "53" at bounding box center [309, 478] width 17 height 17
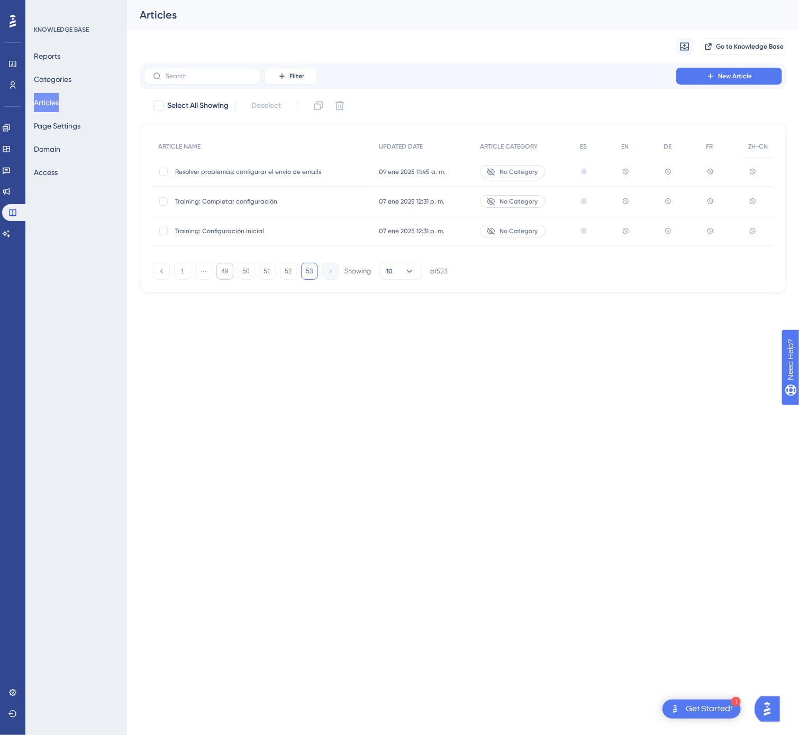
click at [225, 277] on button "49" at bounding box center [224, 271] width 17 height 17
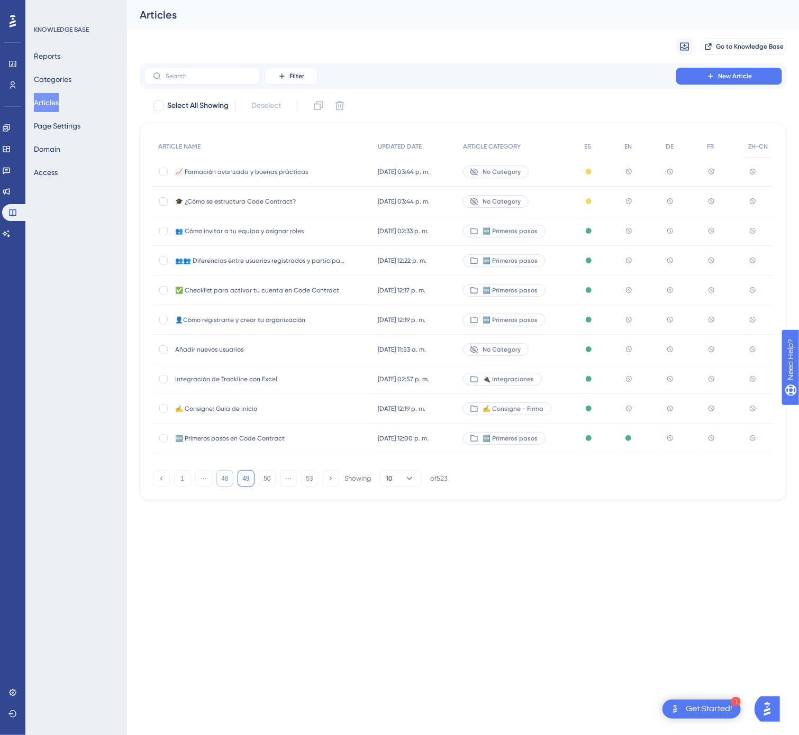
click at [221, 478] on button "48" at bounding box center [224, 478] width 17 height 17
click at [305, 441] on span "✎ᝰ Signt your first document" at bounding box center [259, 438] width 169 height 8
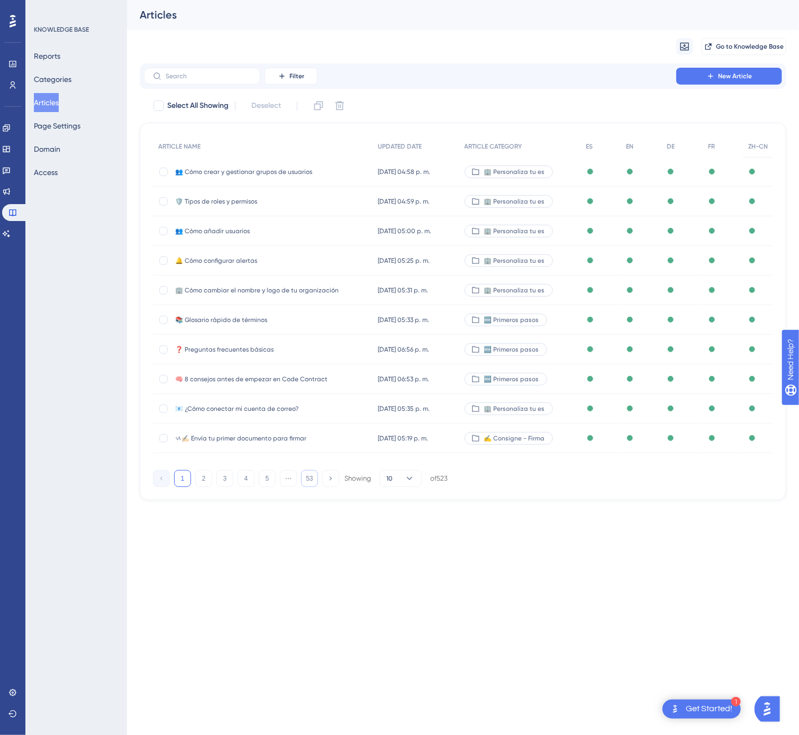
click at [310, 478] on button "53" at bounding box center [309, 478] width 17 height 17
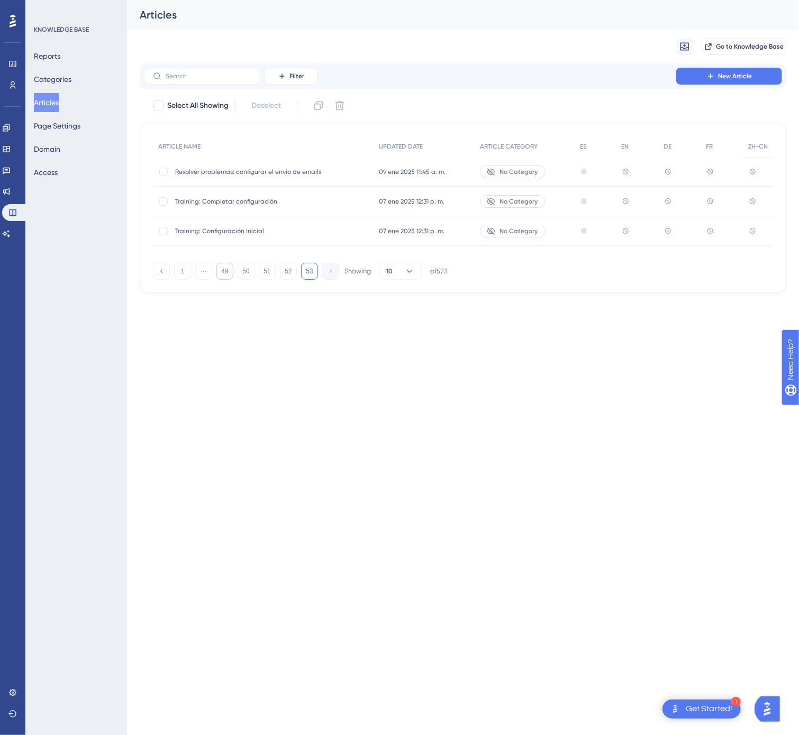
click at [228, 271] on button "49" at bounding box center [224, 271] width 17 height 17
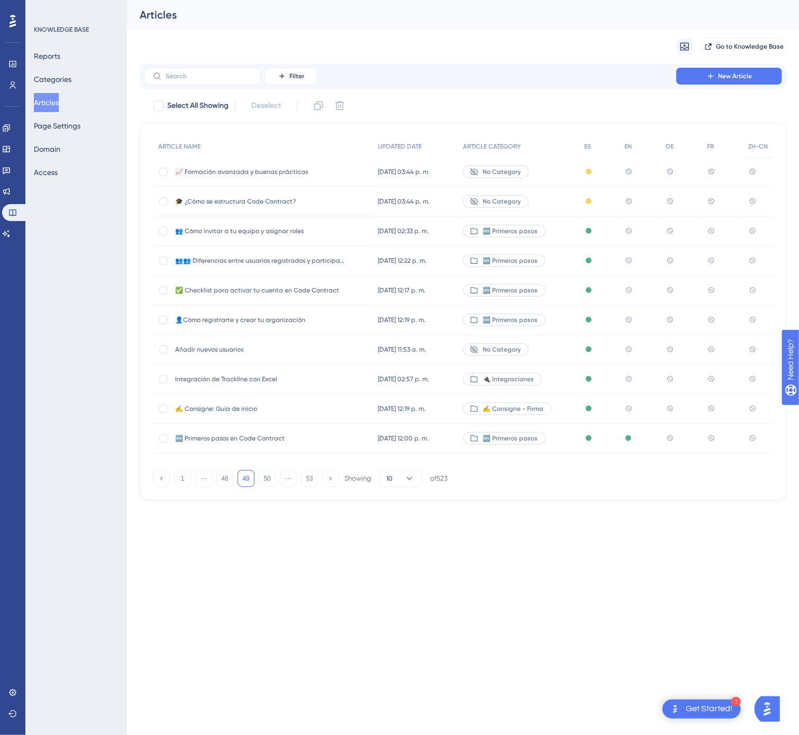
click at [298, 228] on span "👥 Cómo invitar a tu equipo y asignar roles" at bounding box center [259, 231] width 169 height 8
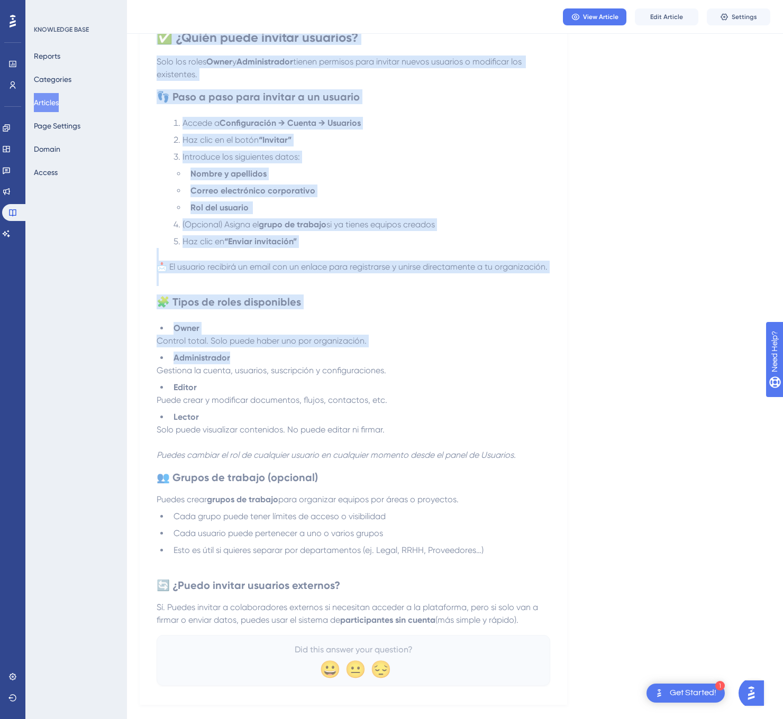
scroll to position [245, 0]
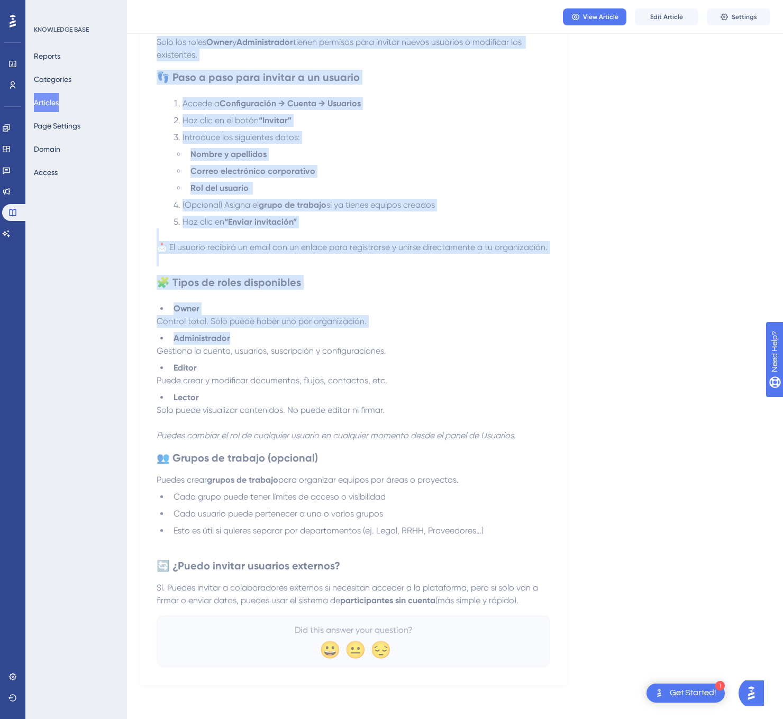
drag, startPoint x: 214, startPoint y: 162, endPoint x: 554, endPoint y: 601, distance: 556.0
click at [554, 601] on div "👥 Cómo invitar a tu equipo y asignar roles Completa el alta de tu organización …" at bounding box center [353, 286] width 427 height 800
copy div "👥 Lore ipsumdo s am consec a elitsed doeiu Temporin ut labo et do magnaaliquae …"
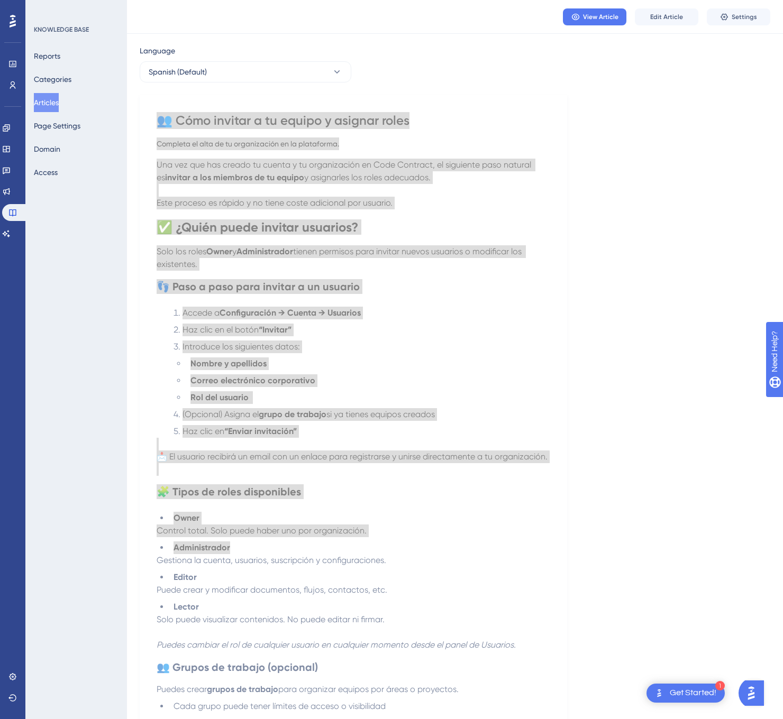
scroll to position [0, 0]
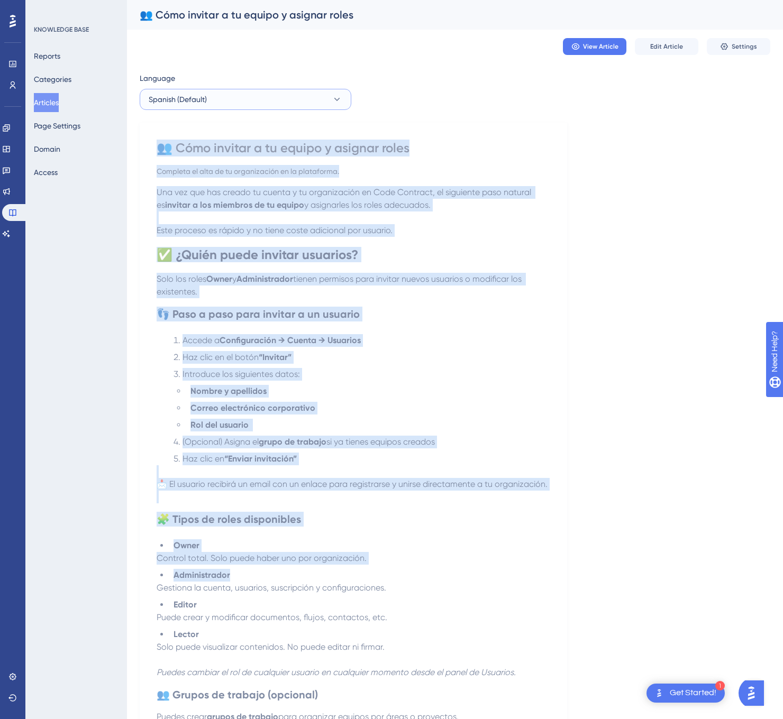
click at [333, 101] on icon at bounding box center [337, 99] width 11 height 11
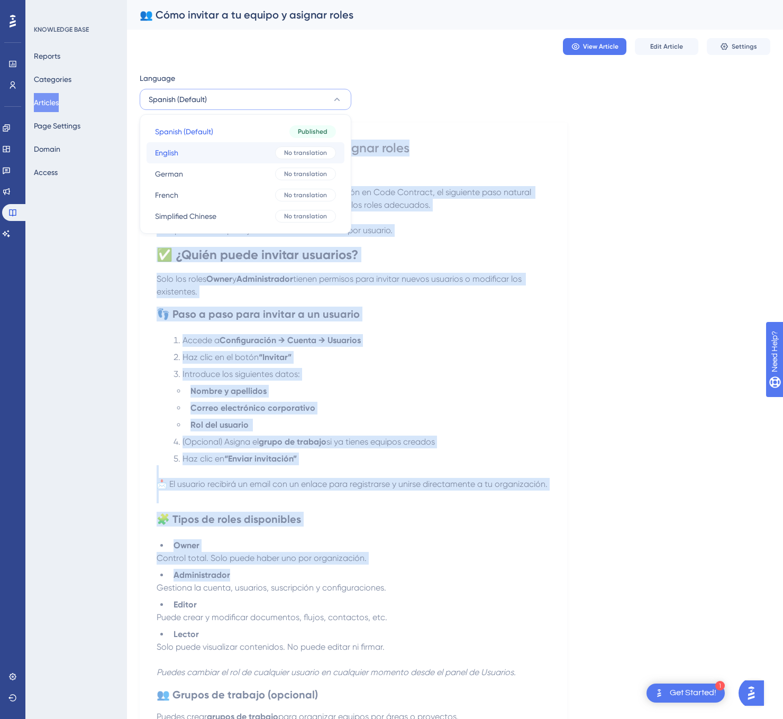
click at [312, 154] on span "No translation" at bounding box center [305, 153] width 43 height 8
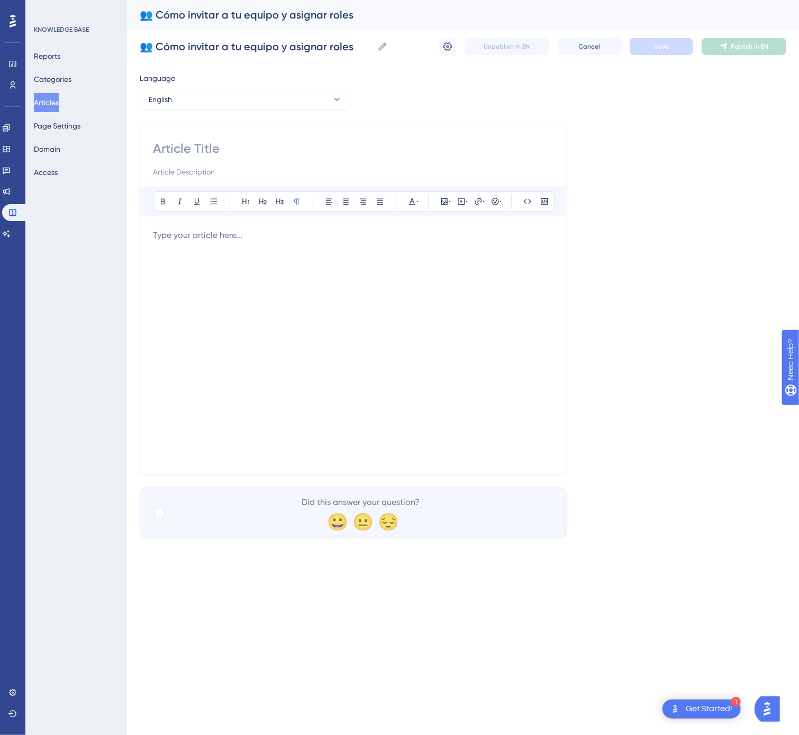
click at [303, 145] on input at bounding box center [353, 148] width 401 height 17
paste input "👥 How to Invite Your Team and Assign Roles"
type input "👥 How to Invite Your Team and Assign Roles"
click at [407, 287] on div at bounding box center [353, 345] width 401 height 233
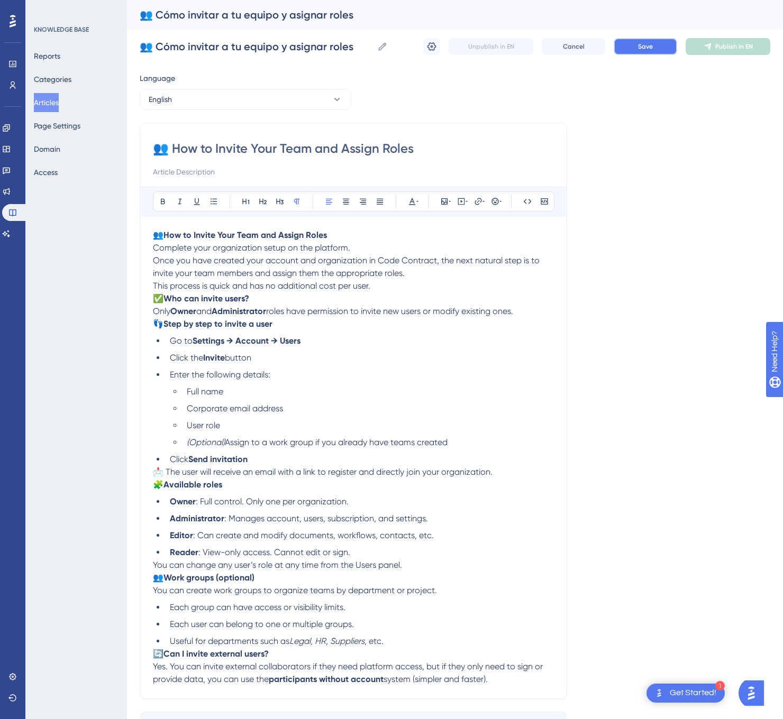
click at [652, 50] on span "Save" at bounding box center [645, 46] width 15 height 8
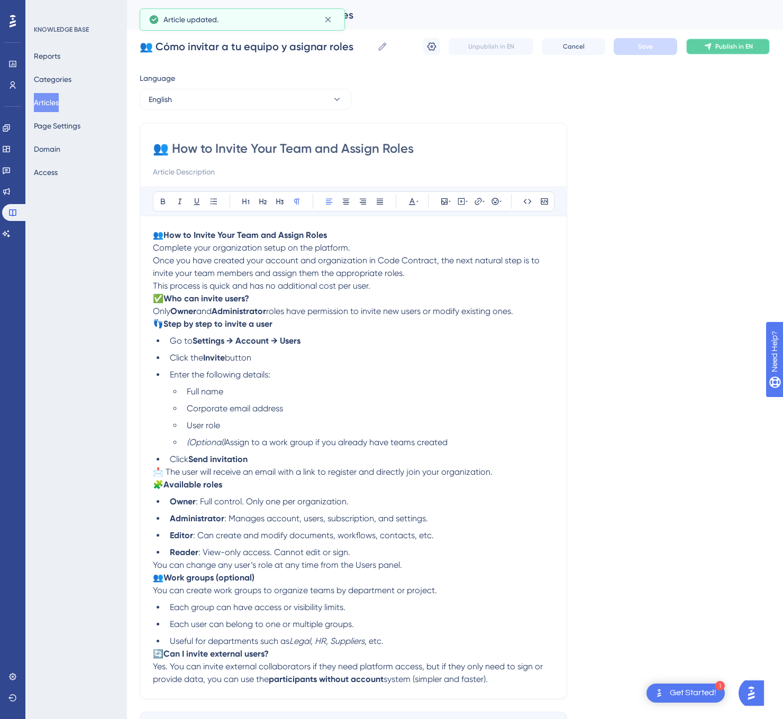
click at [748, 49] on span "Publish in EN" at bounding box center [734, 46] width 38 height 8
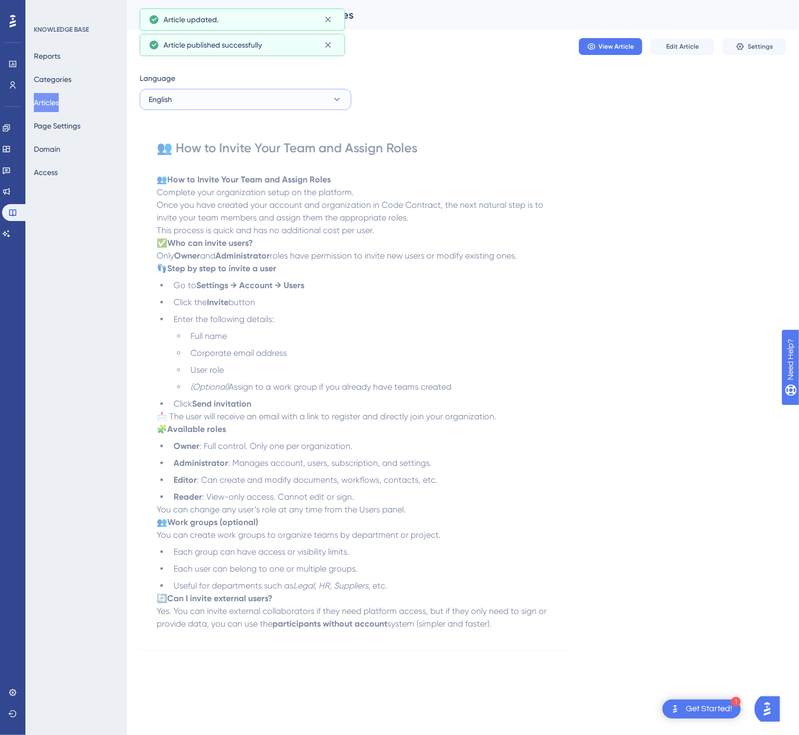
click at [250, 99] on button "English" at bounding box center [246, 99] width 212 height 21
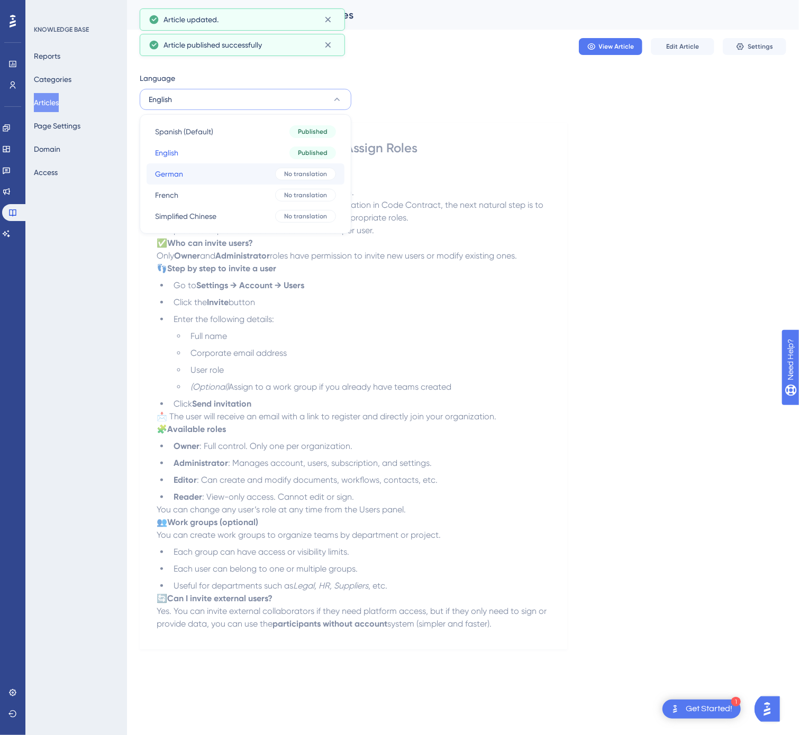
click at [252, 171] on button "German German No translation" at bounding box center [245, 173] width 198 height 21
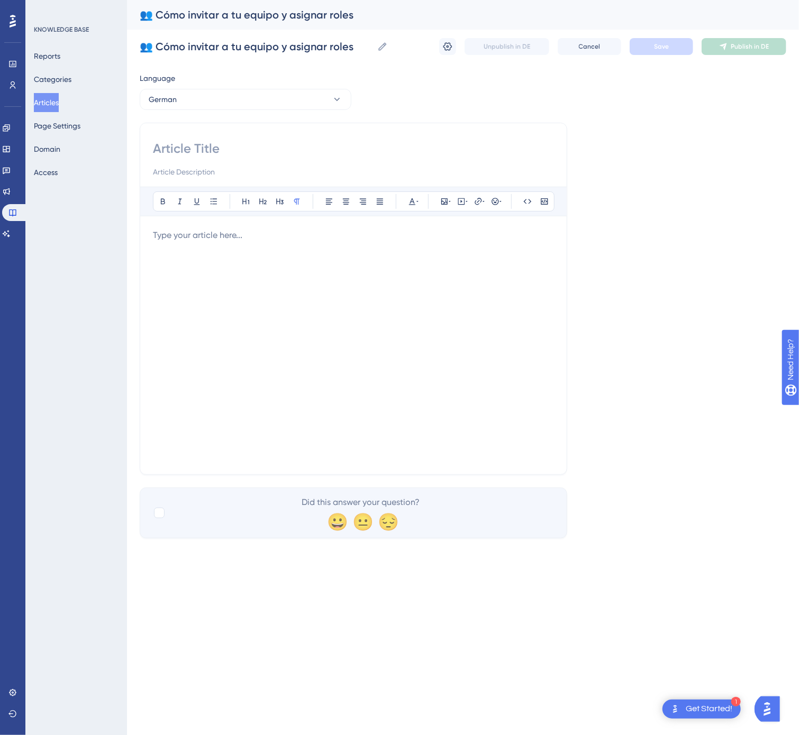
click at [280, 154] on input at bounding box center [353, 148] width 401 height 17
paste input "👥 So laden Sie Ihr Team ein und weisen Rollen zu"
type input "👥 So laden Sie Ihr Team ein und weisen Rollen zu"
click at [409, 352] on div at bounding box center [353, 345] width 401 height 233
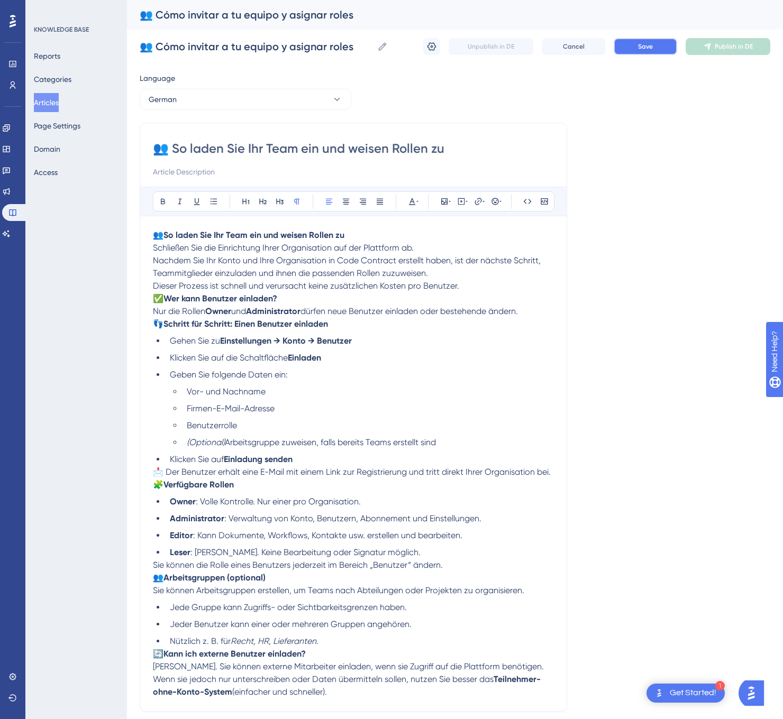
click at [636, 47] on button "Save" at bounding box center [644, 46] width 63 height 17
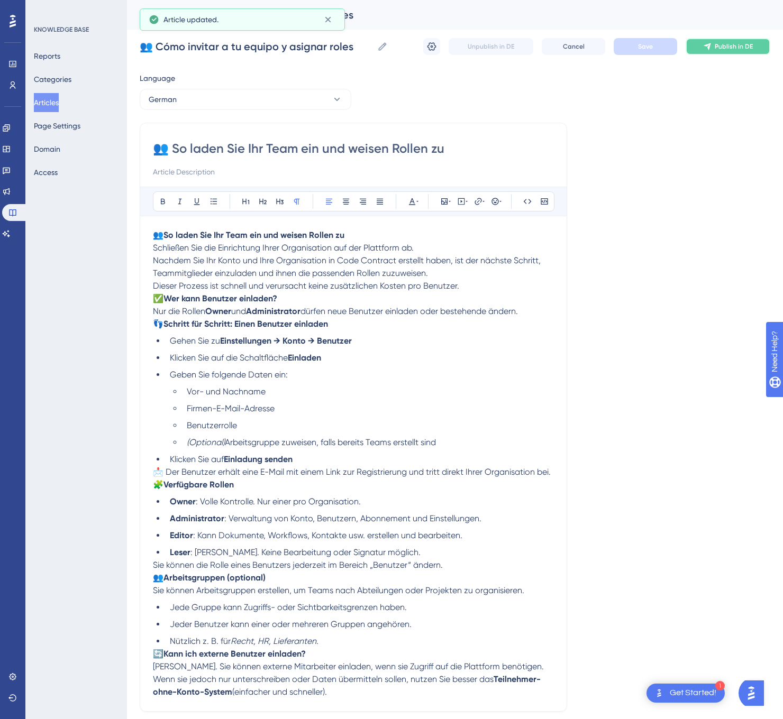
click at [711, 47] on icon at bounding box center [707, 46] width 8 height 8
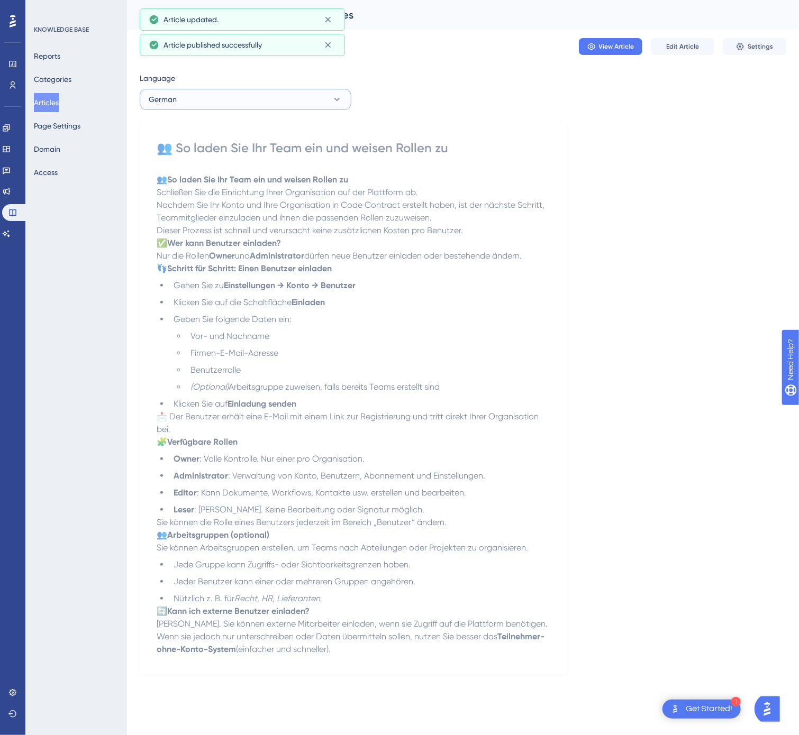
click at [326, 102] on button "German" at bounding box center [246, 99] width 212 height 21
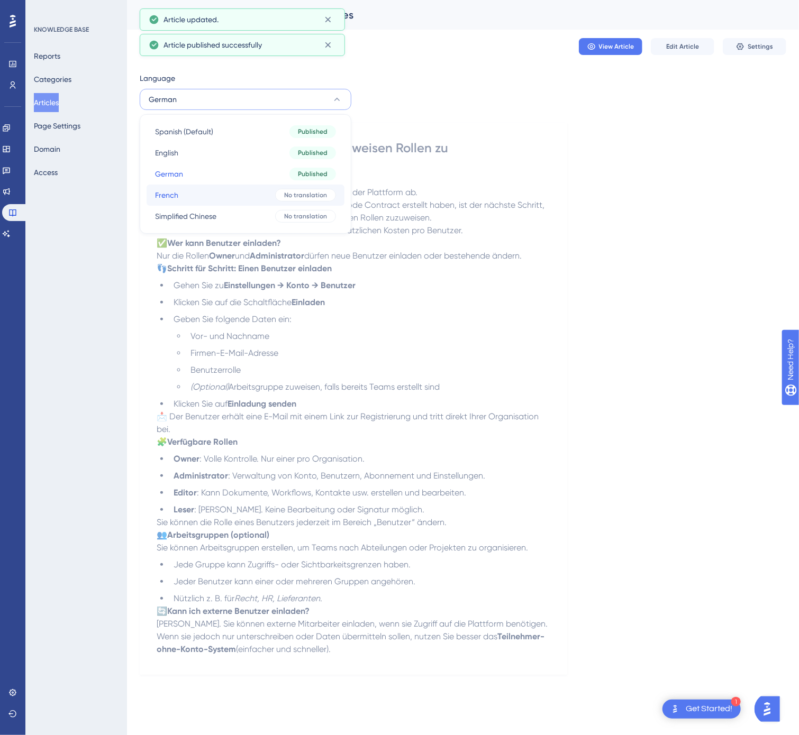
click at [294, 198] on span "No translation" at bounding box center [305, 195] width 43 height 8
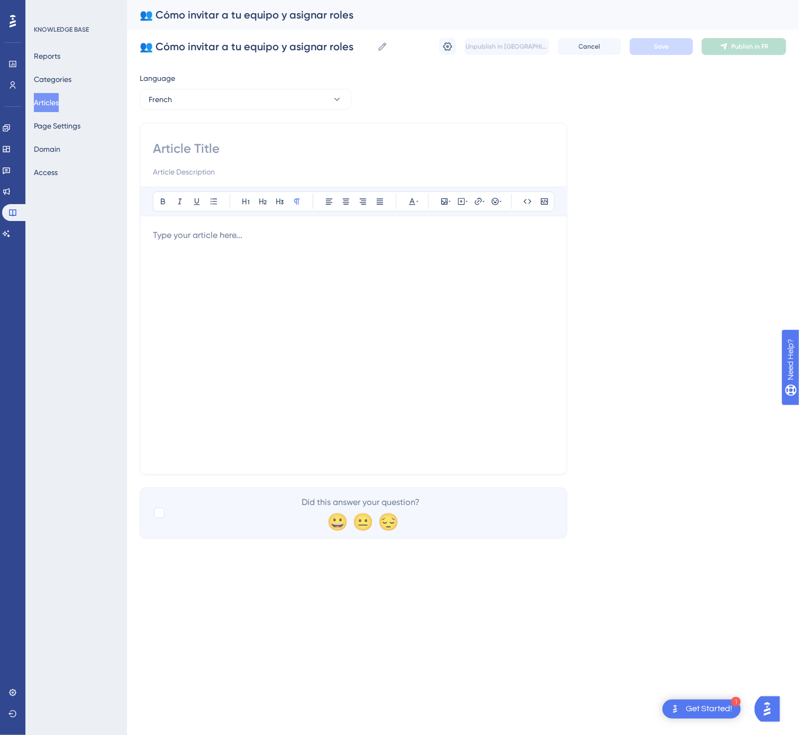
click at [331, 143] on input at bounding box center [353, 148] width 401 height 17
paste input "👥 Comment inviter votre équipe et attribuer des rôles"
type input "👥 Comment inviter votre équipe et attribuer des rôles"
click at [479, 375] on div at bounding box center [353, 345] width 401 height 233
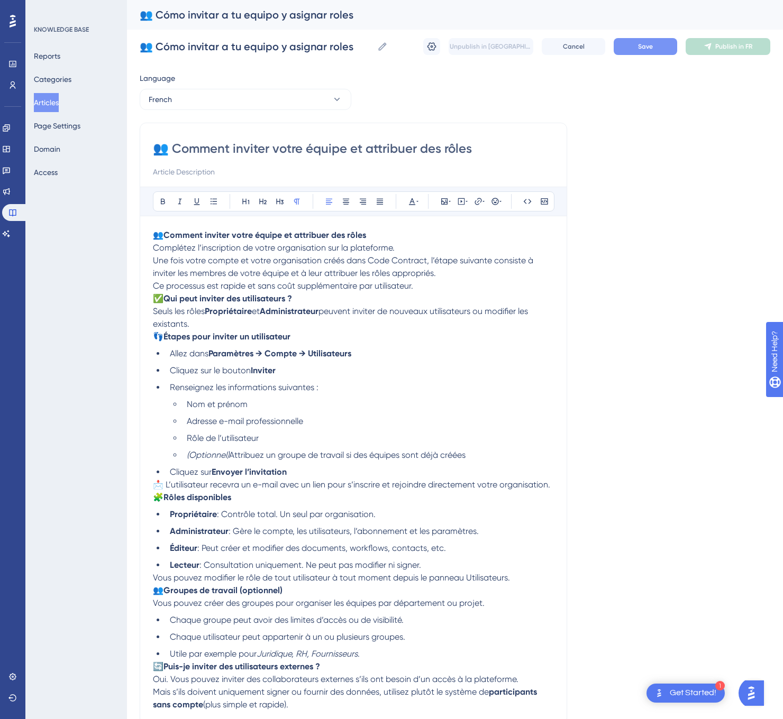
click at [643, 49] on span "Save" at bounding box center [645, 46] width 15 height 8
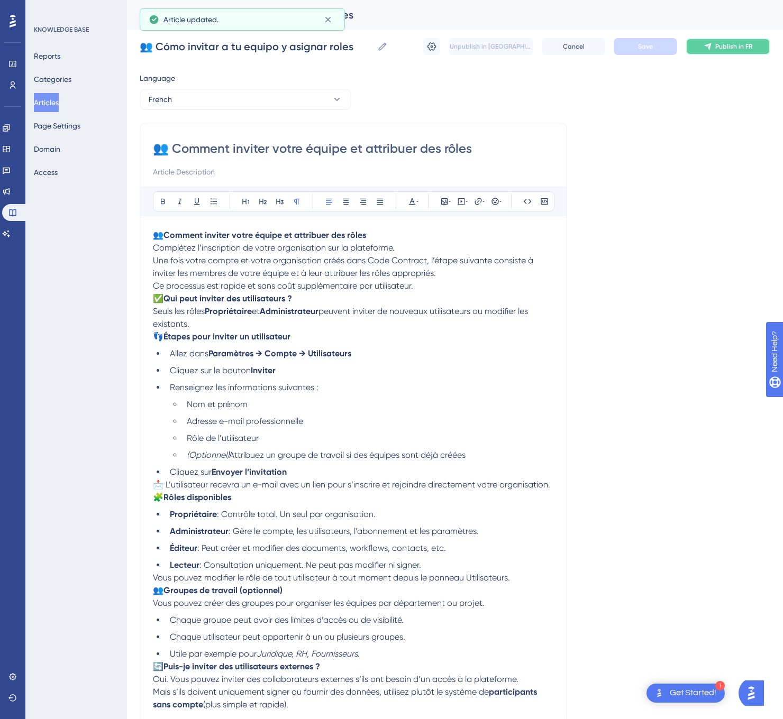
click at [734, 44] on span "Publish in FR" at bounding box center [733, 46] width 37 height 8
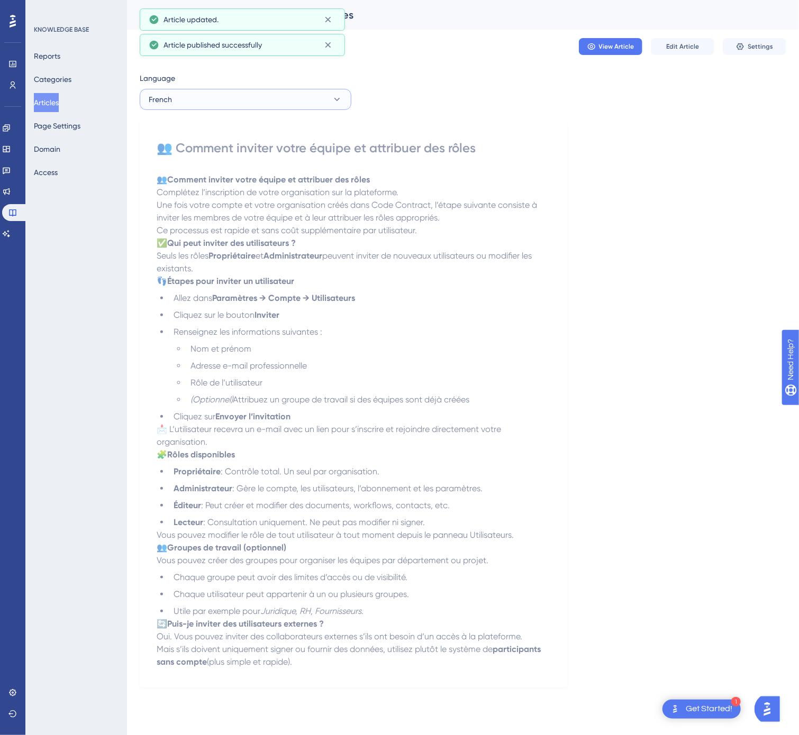
click at [250, 97] on button "French" at bounding box center [246, 99] width 212 height 21
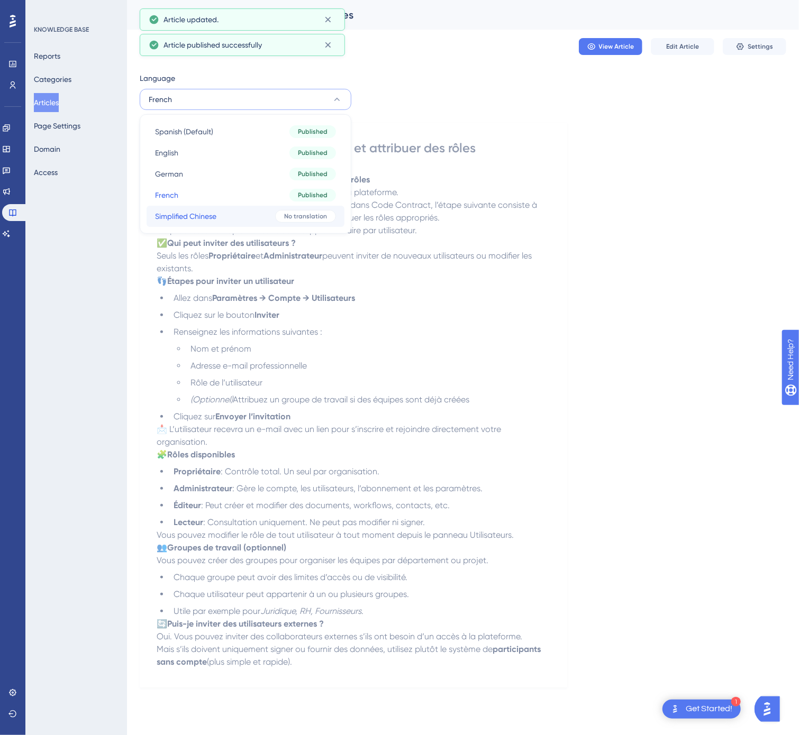
click at [231, 214] on button "Simplified Chinese Simplified Chinese No translation" at bounding box center [245, 216] width 198 height 21
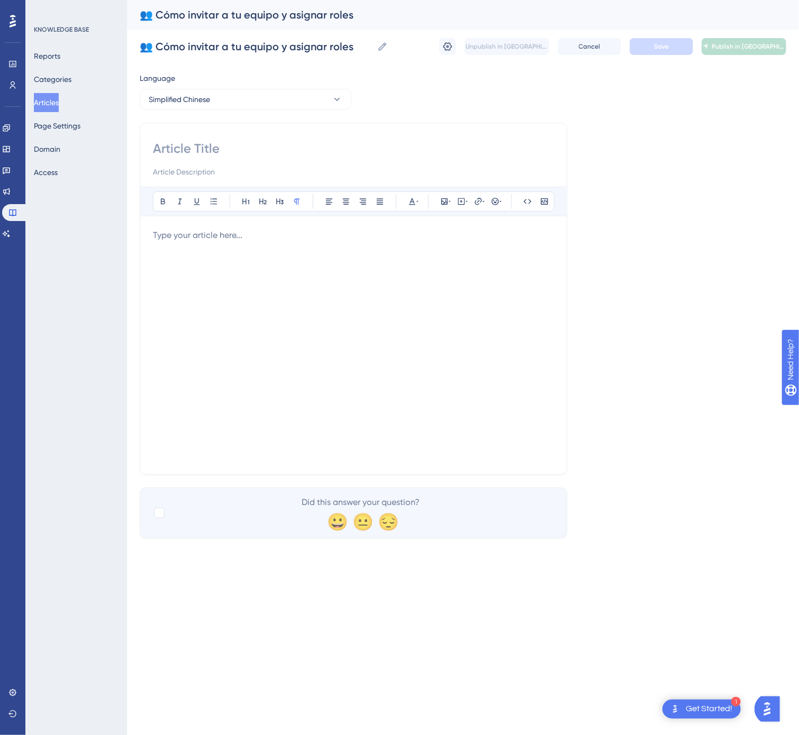
click at [298, 160] on div at bounding box center [353, 159] width 401 height 38
click at [288, 149] on input at bounding box center [353, 148] width 401 height 17
paste input "👥 如何邀请团队成员并分配角色"
type input "👥 如何邀请团队成员并分配角色"
click at [451, 336] on div at bounding box center [353, 345] width 401 height 233
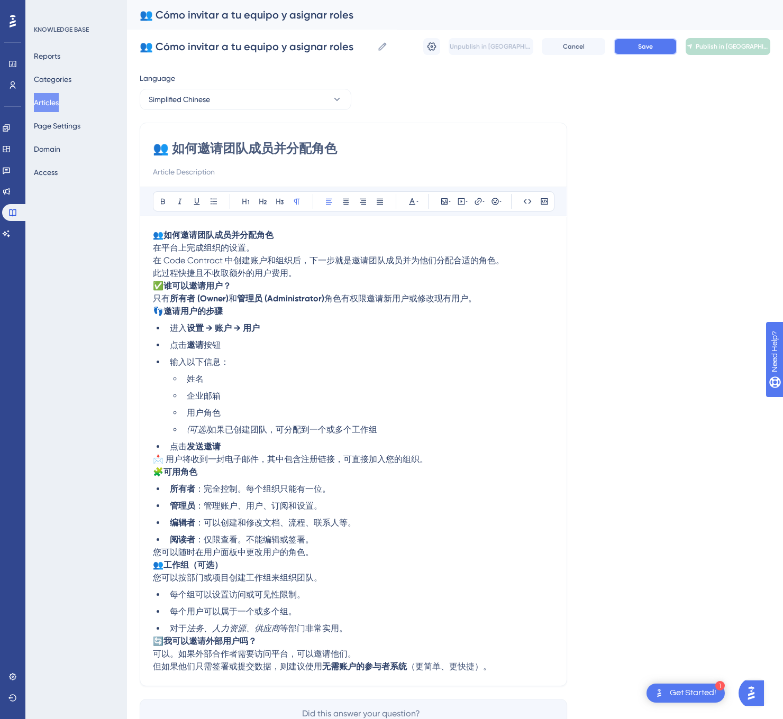
click at [655, 46] on button "Save" at bounding box center [644, 46] width 63 height 17
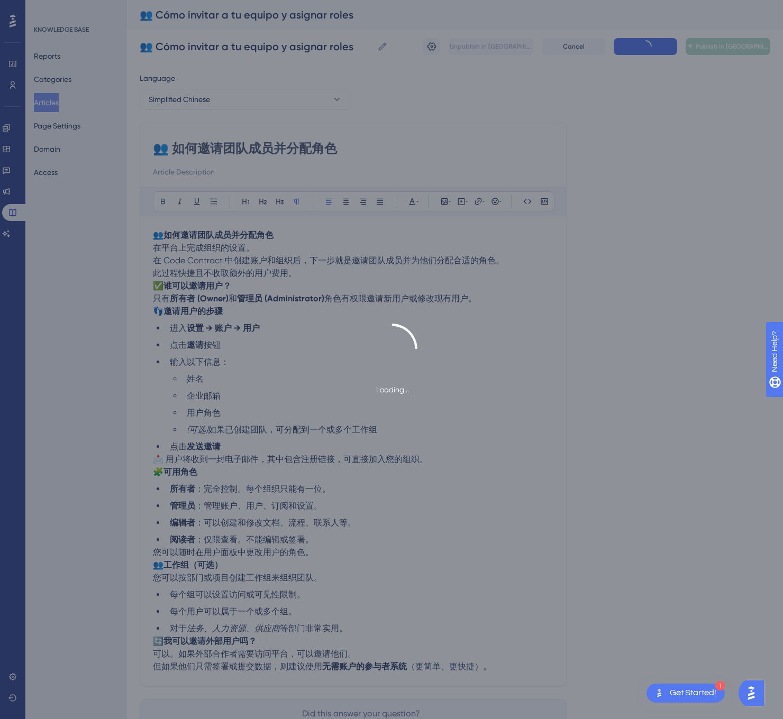
click at [722, 43] on div "Loading..." at bounding box center [391, 359] width 783 height 719
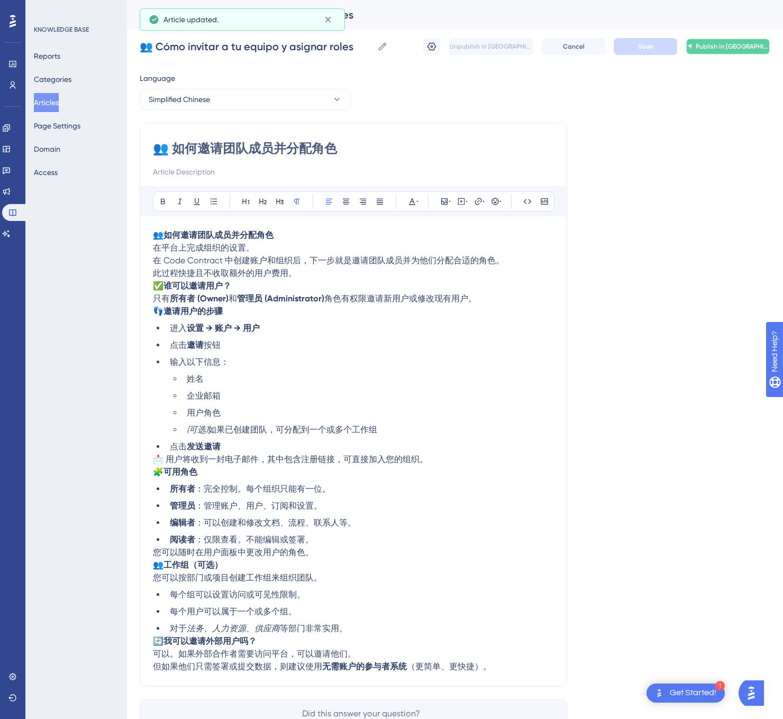
click at [723, 43] on span "Publish in [GEOGRAPHIC_DATA]-CN" at bounding box center [732, 46] width 74 height 8
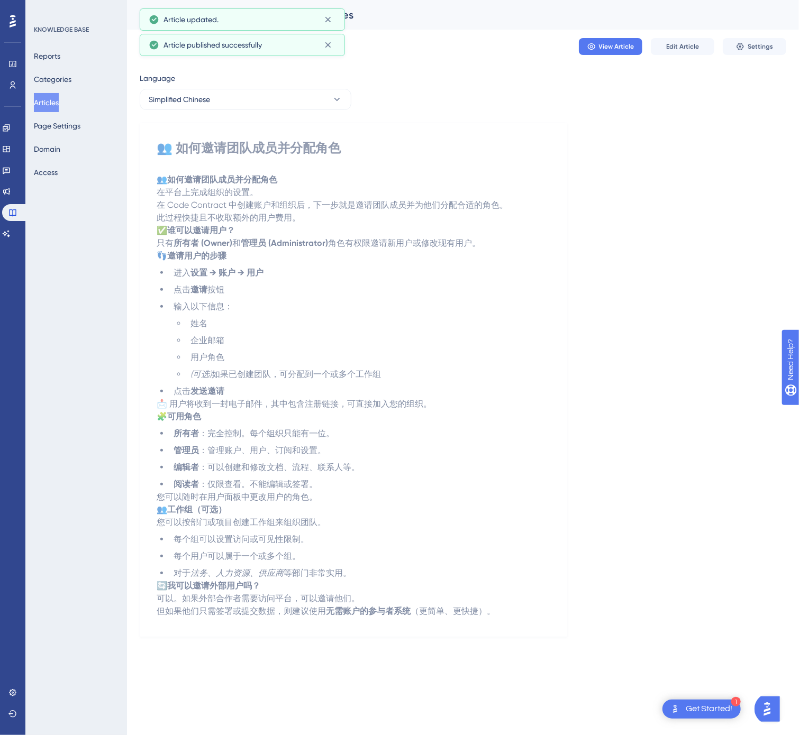
click at [57, 102] on button "Articles" at bounding box center [46, 102] width 25 height 19
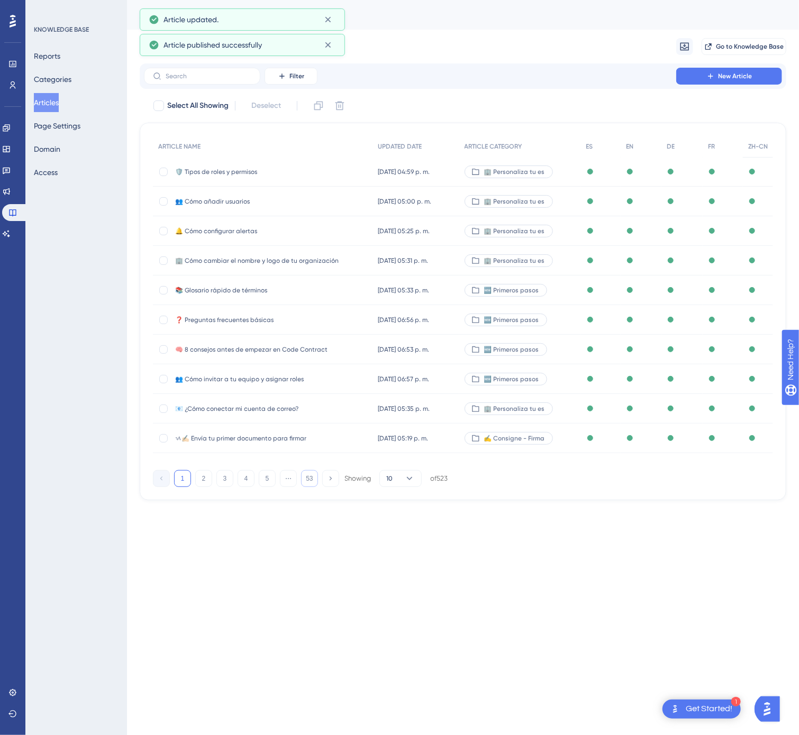
click at [310, 477] on button "53" at bounding box center [309, 478] width 17 height 17
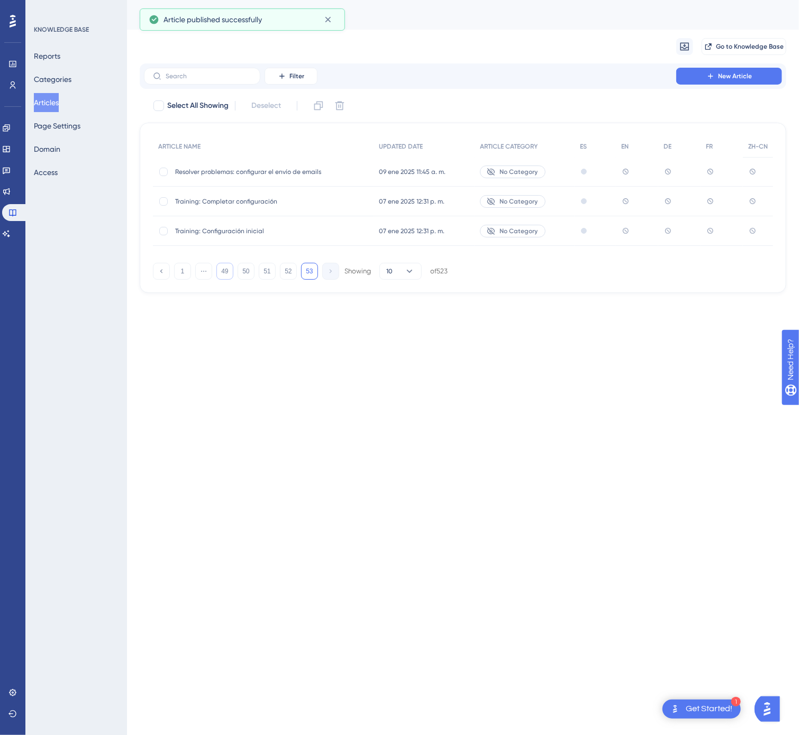
click at [223, 277] on button "49" at bounding box center [224, 271] width 17 height 17
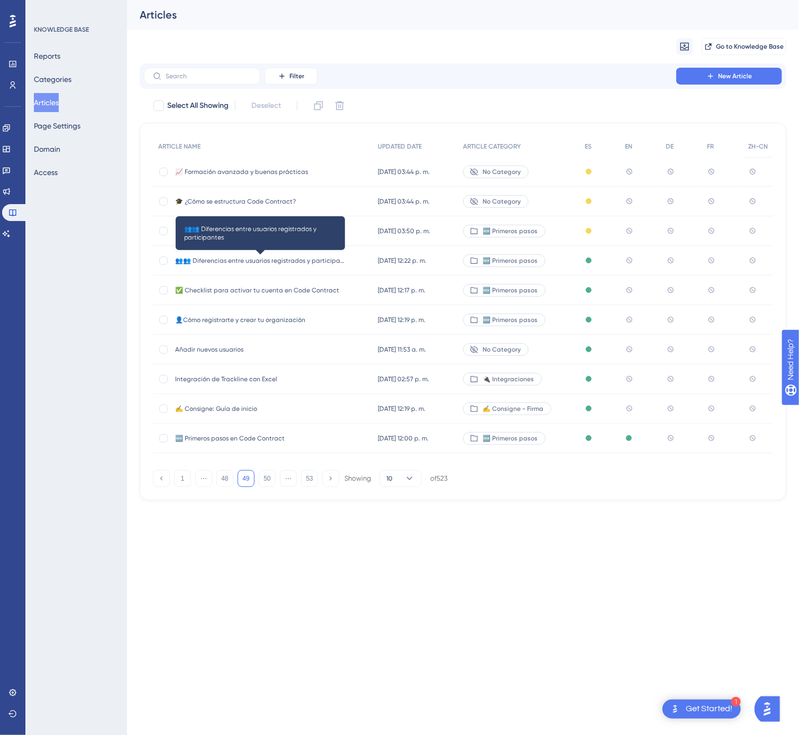
click at [310, 261] on span "👥👥 Diferencias entre usuarios registrados y participantes" at bounding box center [259, 260] width 169 height 8
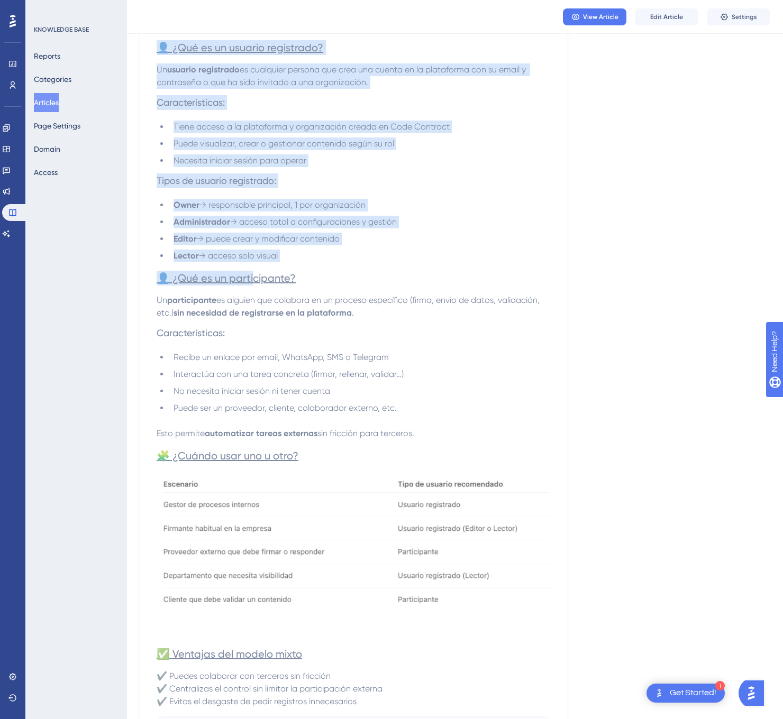
scroll to position [297, 0]
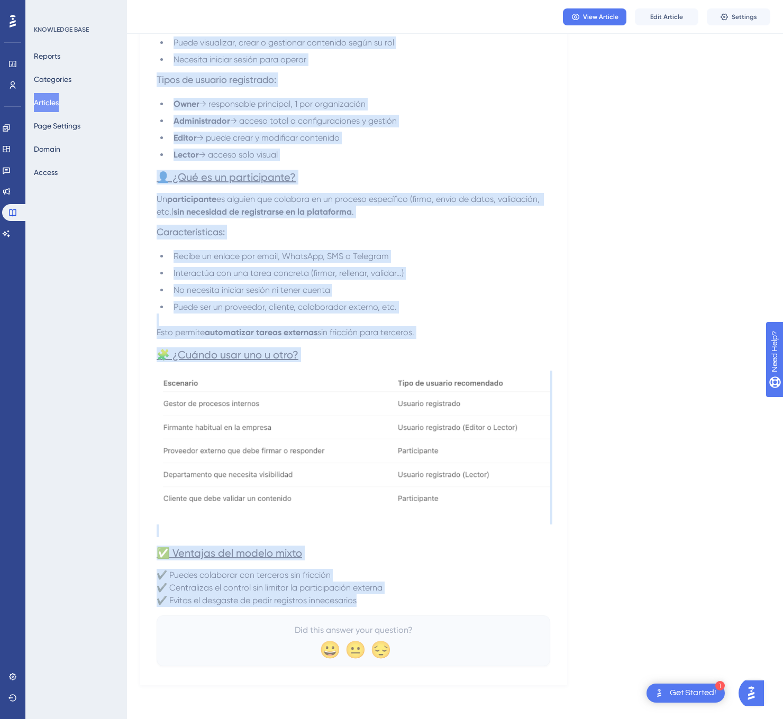
drag, startPoint x: 165, startPoint y: 151, endPoint x: 381, endPoint y: 606, distance: 503.2
click at [381, 606] on div "👥👥 Diferencias entre usuarios registrados y participantes Conoce las diferencia…" at bounding box center [353, 256] width 393 height 820
copy div "👥👥 Loremipsumd sitam consecte adipiscinge s doeiusmodtemp Incidi utl etdolorema…"
click at [728, 76] on div "Language Spanish (Default) 👥👥 Diferencias entre usuarios registrados y particip…" at bounding box center [455, 231] width 630 height 907
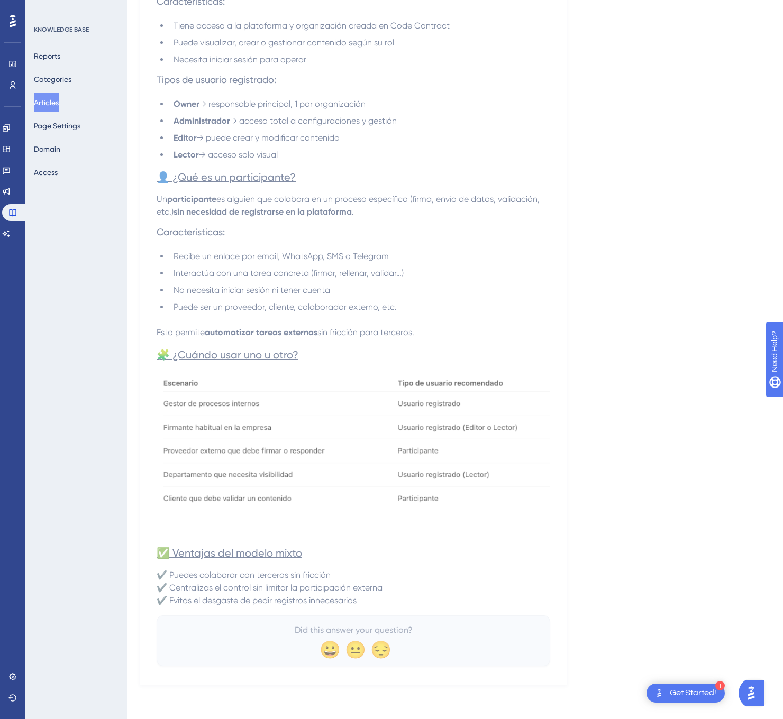
scroll to position [0, 0]
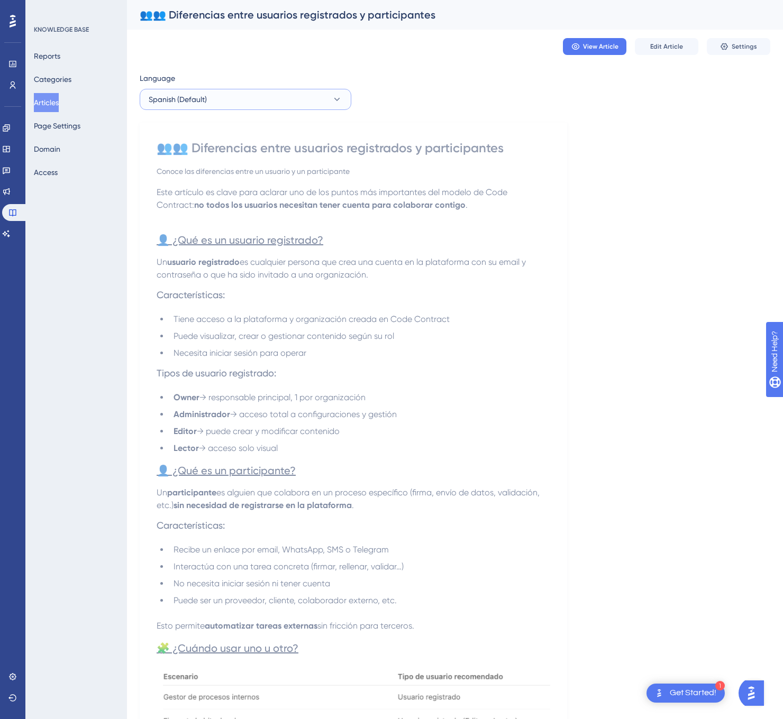
click at [281, 98] on button "Spanish (Default)" at bounding box center [246, 99] width 212 height 21
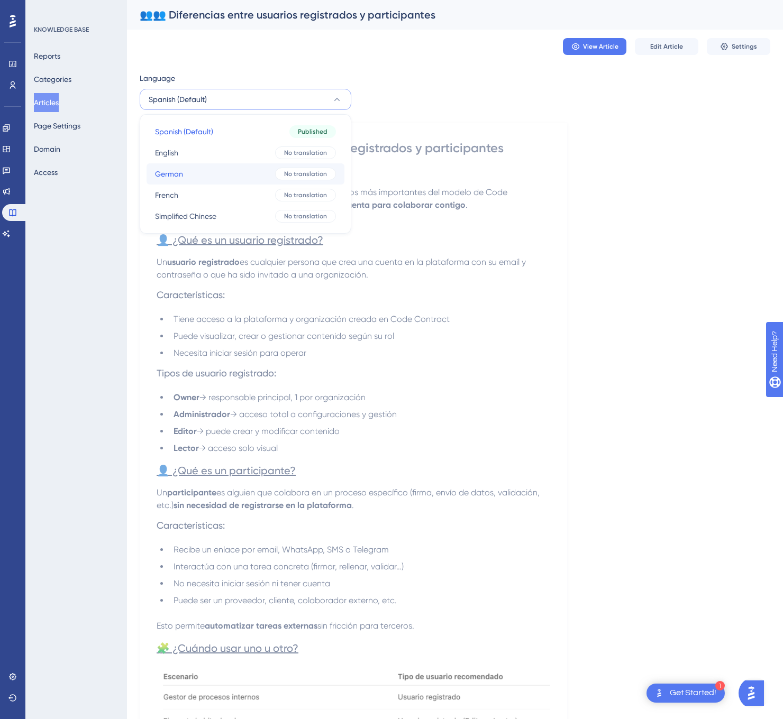
click at [265, 163] on button "German German No translation" at bounding box center [245, 173] width 198 height 21
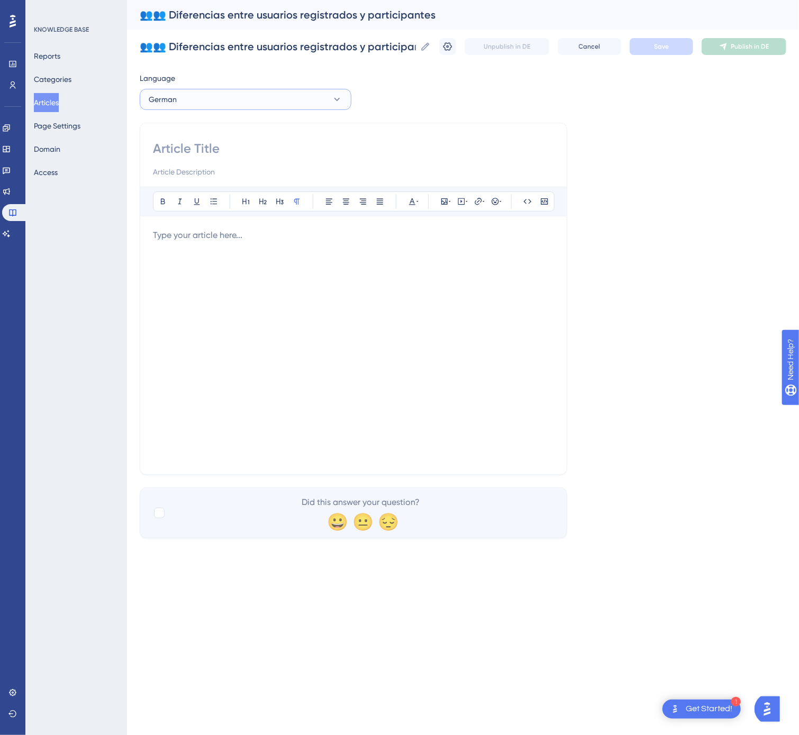
click at [278, 96] on button "German" at bounding box center [246, 99] width 212 height 21
click at [268, 162] on button "English English No translation" at bounding box center [245, 152] width 198 height 21
click at [269, 148] on input at bounding box center [353, 148] width 401 height 17
paste input "👥👥 Differences Between Registered Users and Participants"
type input "👥👥 Differences Between Registered Users and Participants"
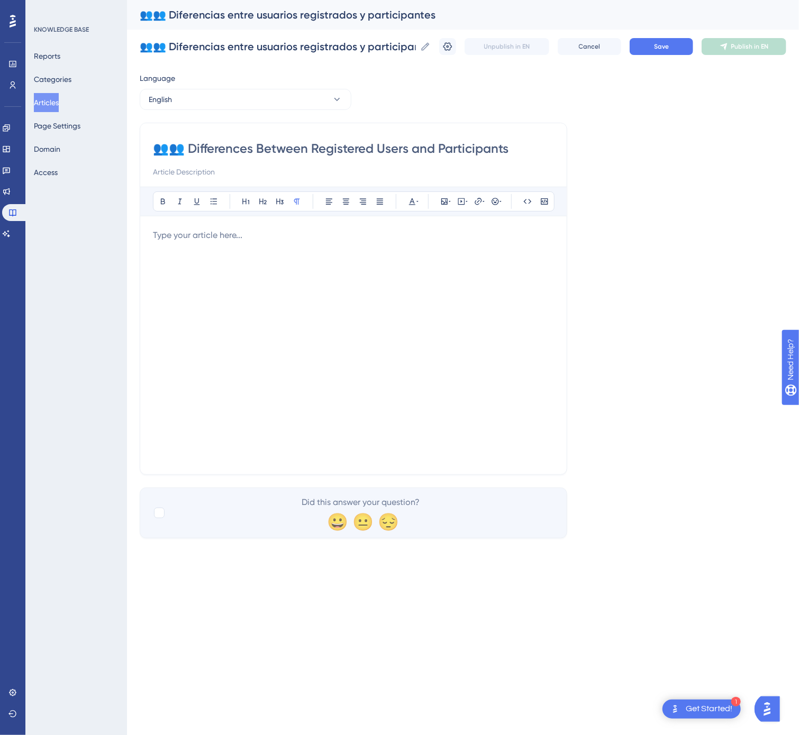
click at [320, 280] on div at bounding box center [353, 345] width 401 height 233
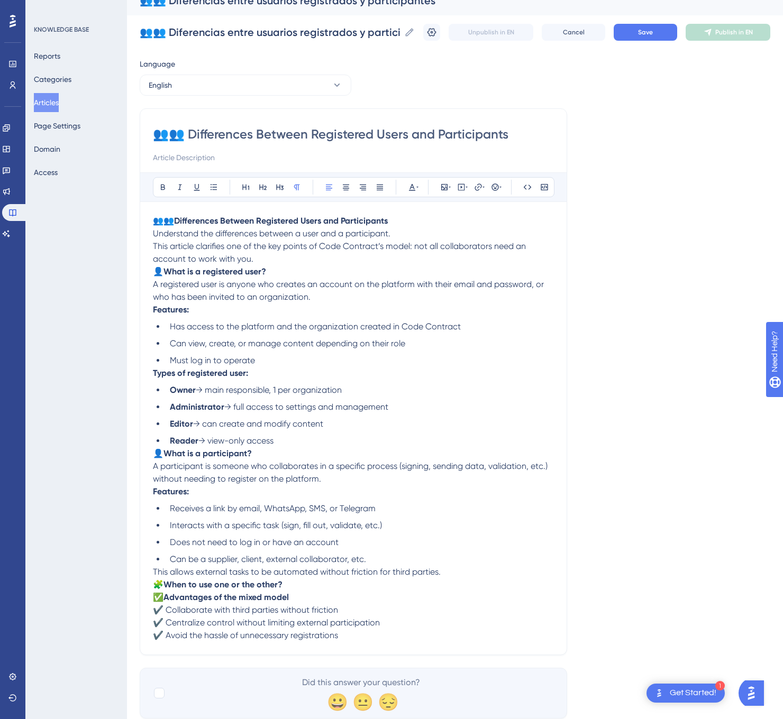
scroll to position [56, 0]
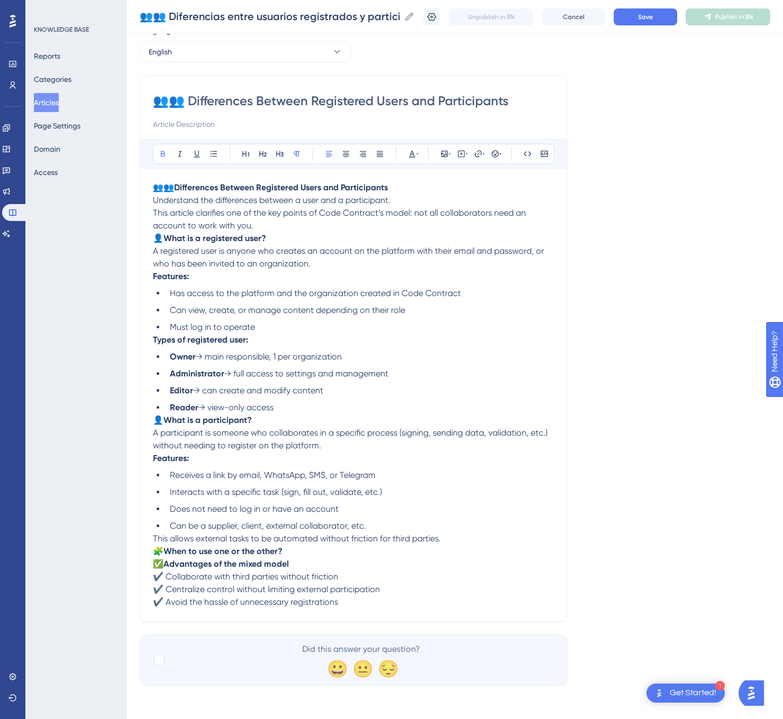
click at [353, 548] on p "🧩 When to use one or the other?" at bounding box center [353, 551] width 401 height 13
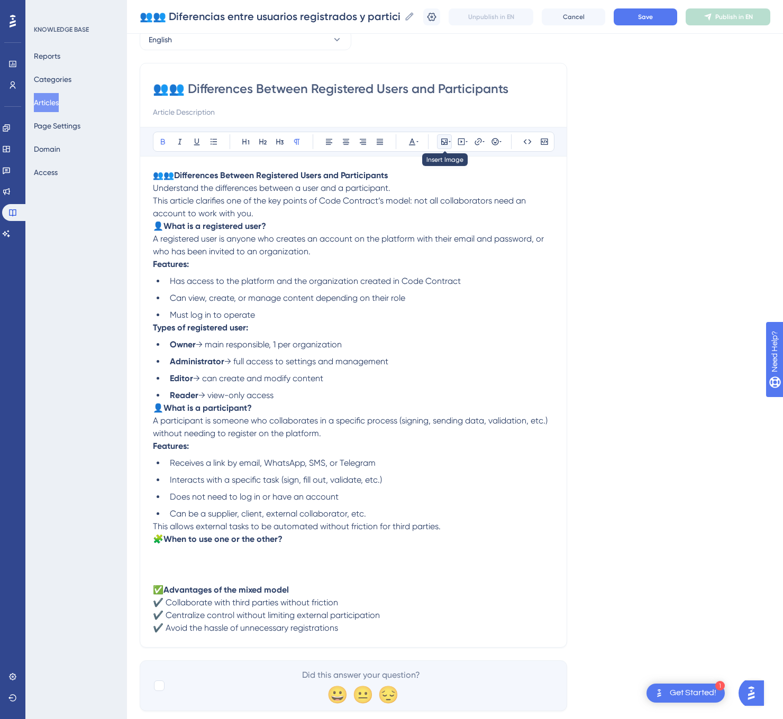
click at [447, 141] on icon at bounding box center [444, 142] width 6 height 6
click at [424, 191] on icon at bounding box center [421, 192] width 8 height 8
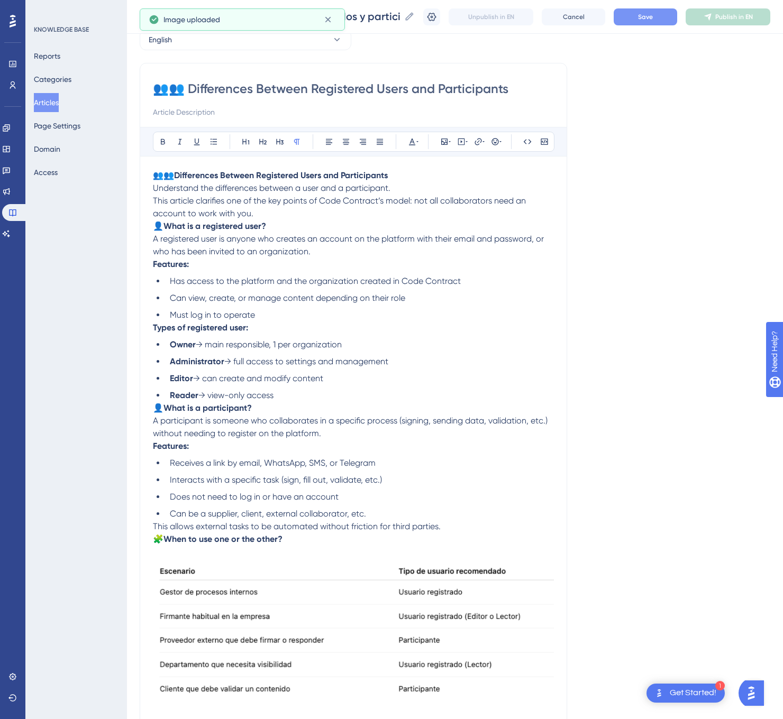
click at [653, 19] on span "Save" at bounding box center [645, 17] width 15 height 8
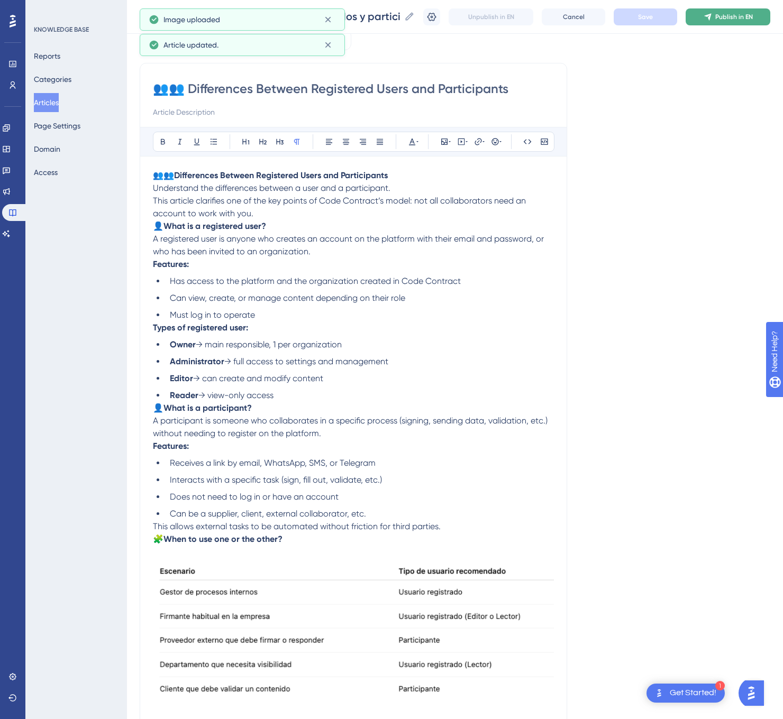
click at [728, 13] on button "Publish in EN" at bounding box center [727, 16] width 85 height 17
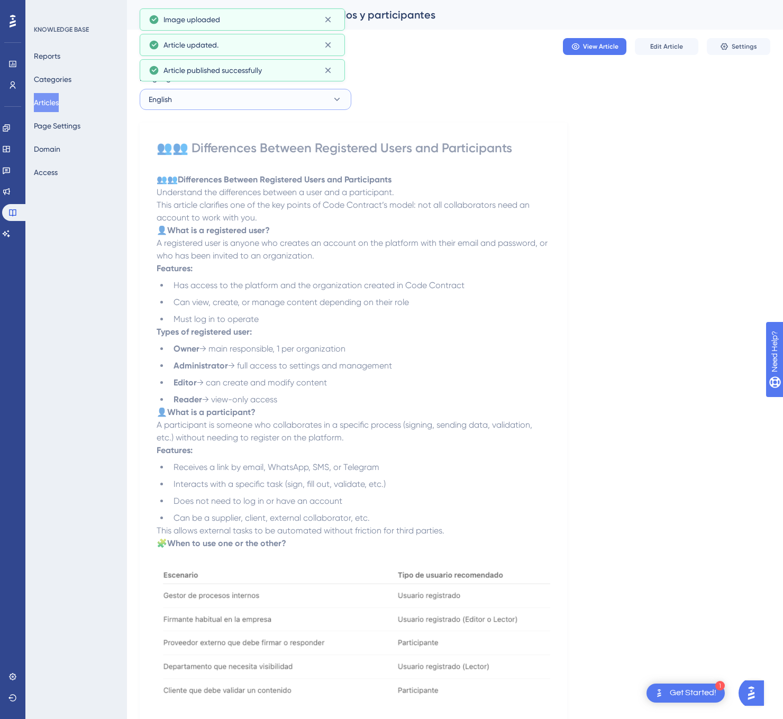
click at [236, 94] on button "English" at bounding box center [246, 99] width 212 height 21
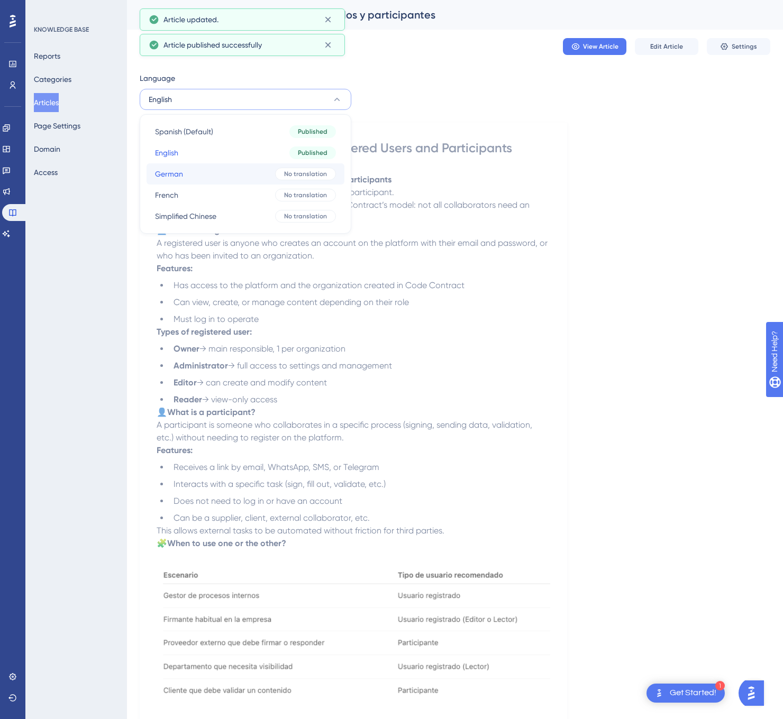
click at [235, 171] on button "German German No translation" at bounding box center [245, 173] width 198 height 21
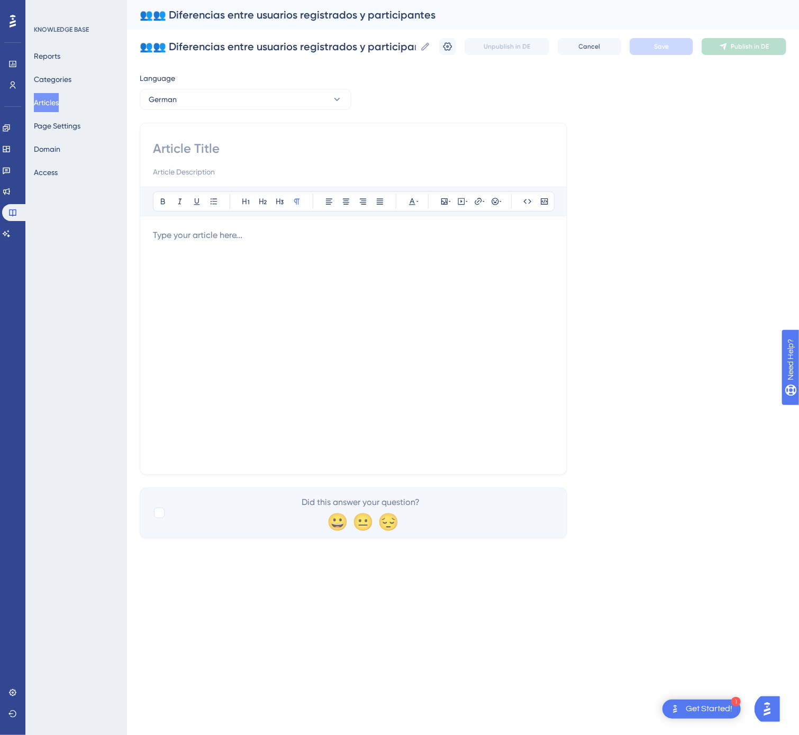
click at [209, 146] on input at bounding box center [353, 148] width 401 height 17
paste input "👥👥 Unterschiede zwischen registrierten Benutzern und Teilnehmern"
type input "👥👥 Unterschiede zwischen registrierten Benutzern und Teilnehmern"
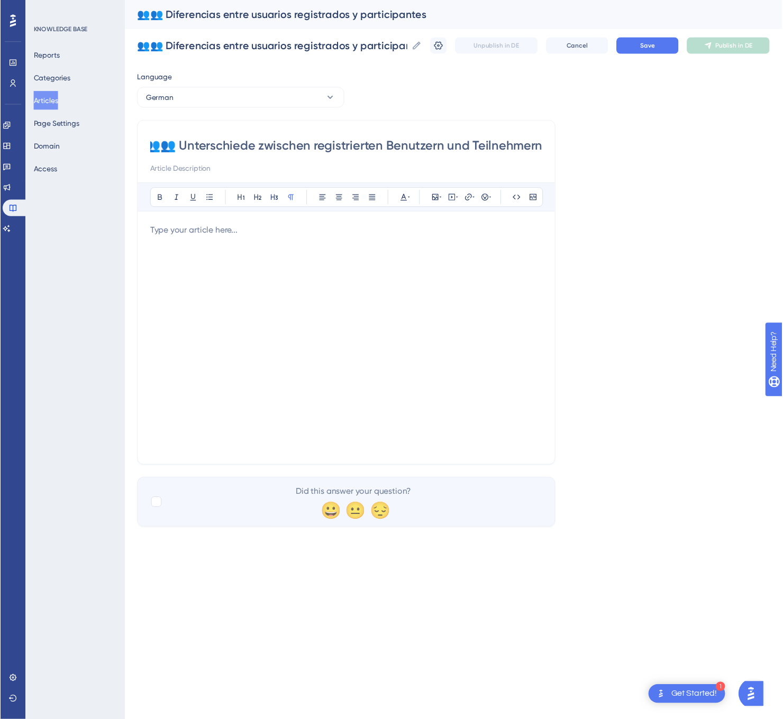
scroll to position [0, 0]
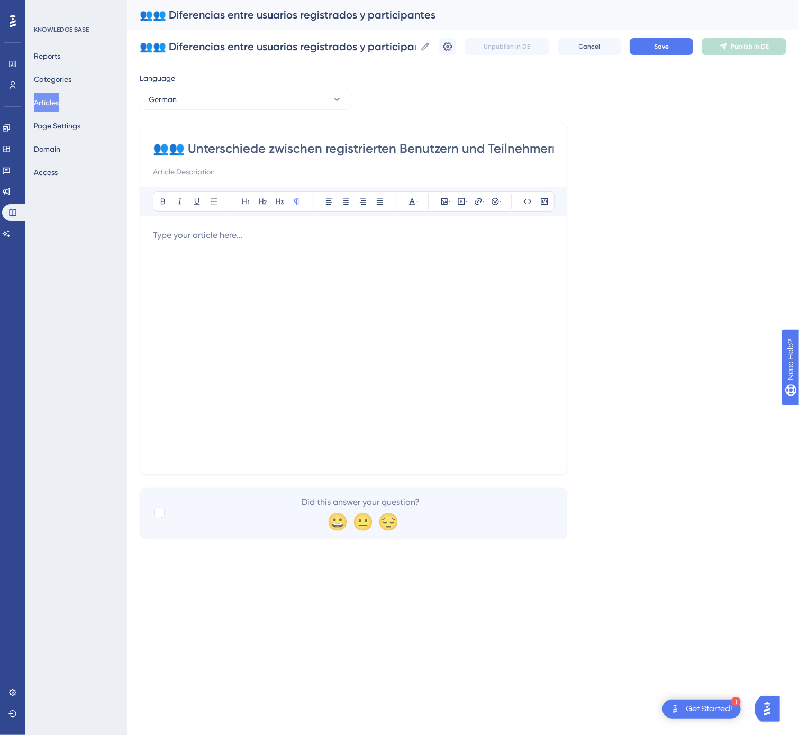
click at [387, 261] on div at bounding box center [353, 345] width 401 height 233
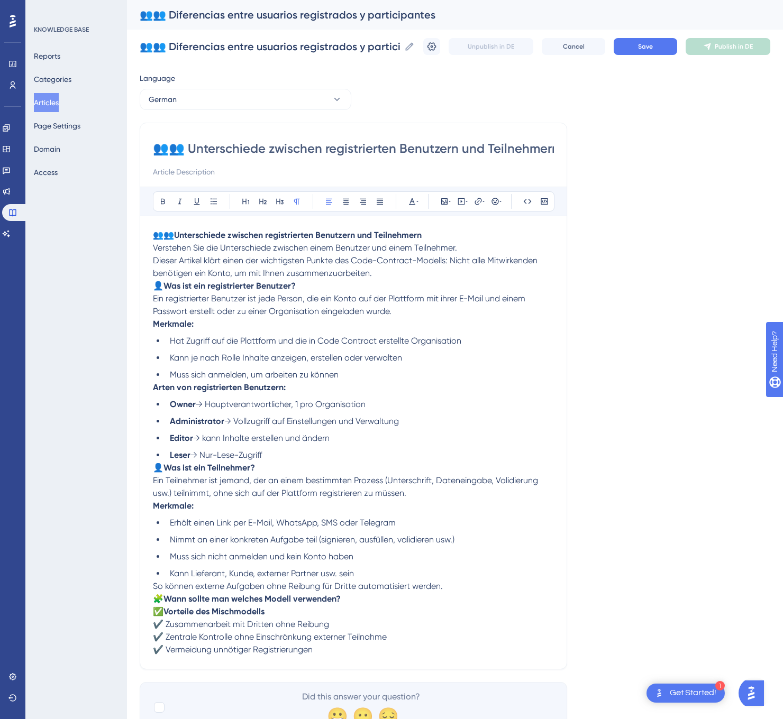
scroll to position [56, 0]
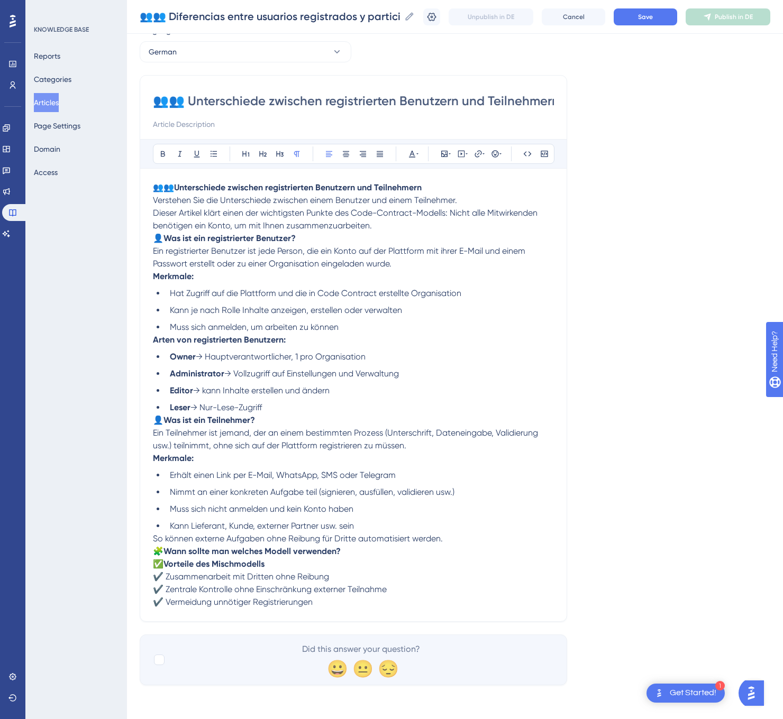
click at [366, 548] on p "🧩 Wann sollte man welches Modell verwenden?" at bounding box center [353, 551] width 401 height 13
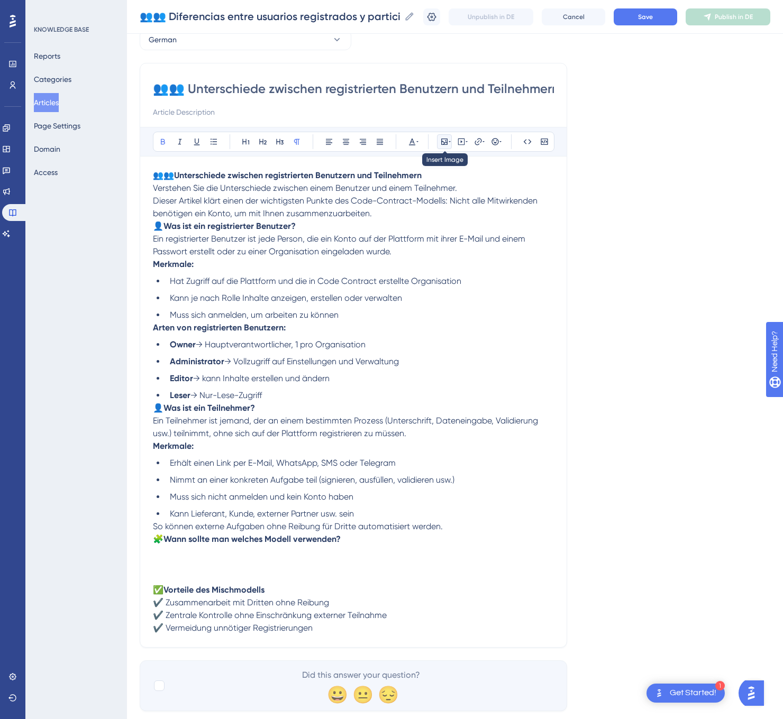
click at [446, 143] on icon at bounding box center [444, 142] width 6 height 6
click at [429, 188] on span "Upload Image" at bounding box center [450, 192] width 43 height 8
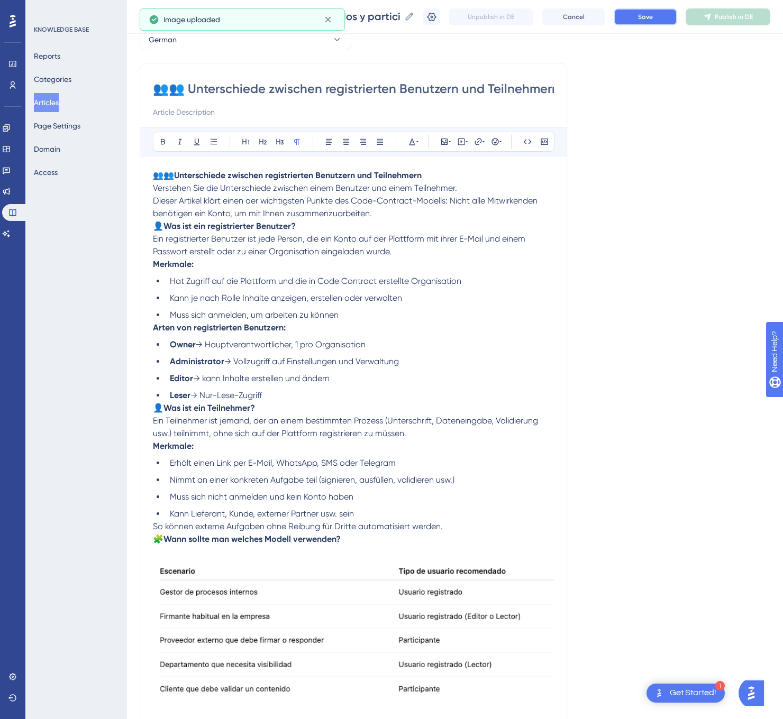
click at [653, 16] on span "Save" at bounding box center [645, 17] width 15 height 8
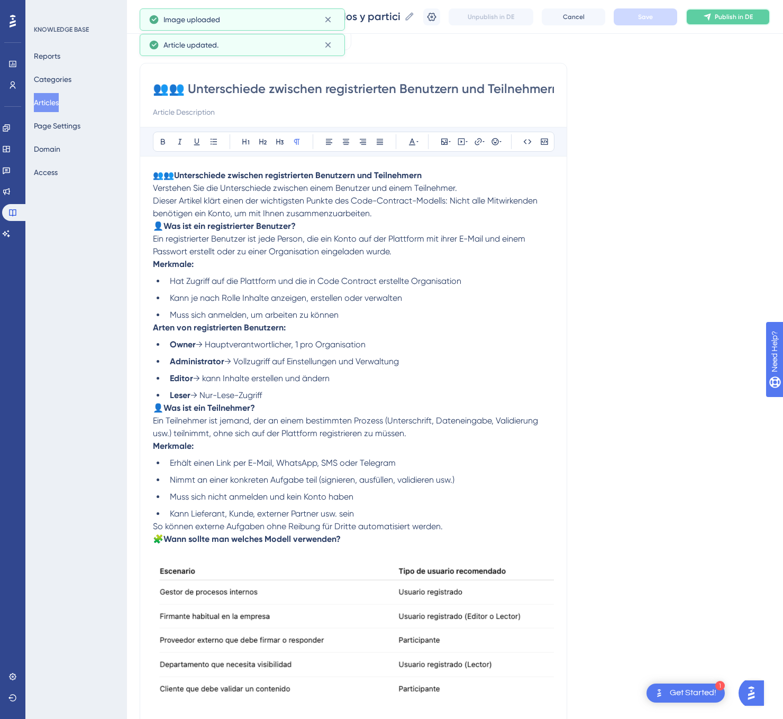
click at [717, 21] on button "Publish in DE" at bounding box center [727, 16] width 85 height 17
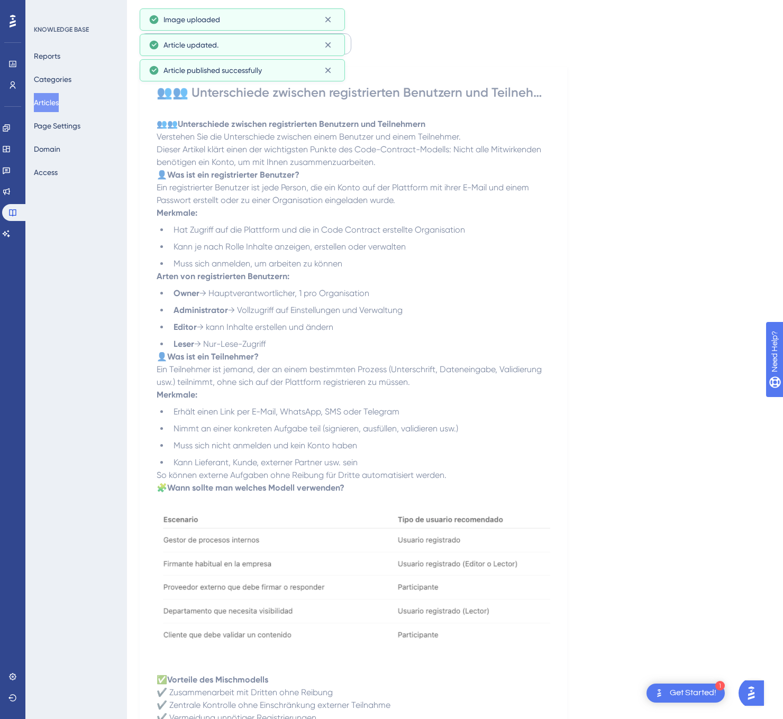
scroll to position [0, 0]
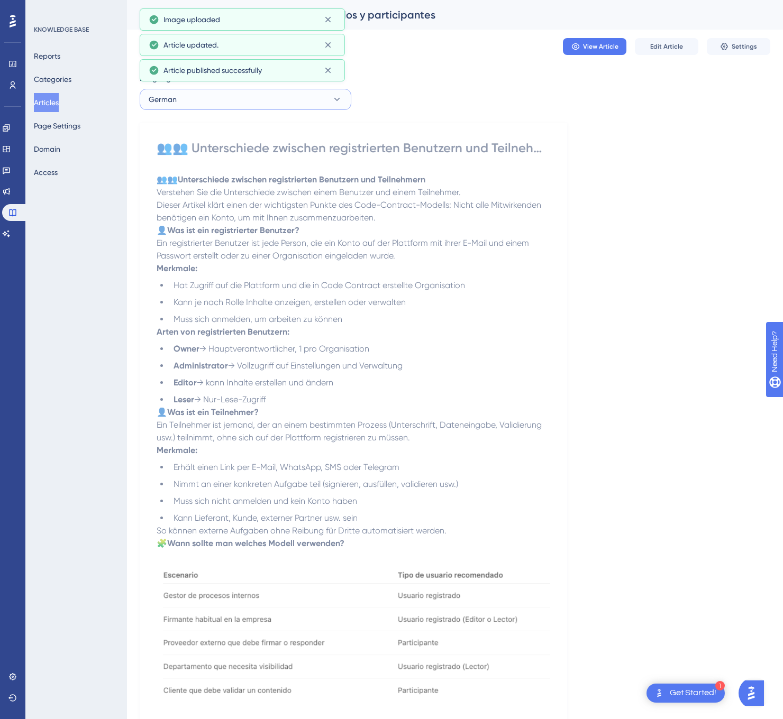
click at [279, 105] on button "German" at bounding box center [246, 99] width 212 height 21
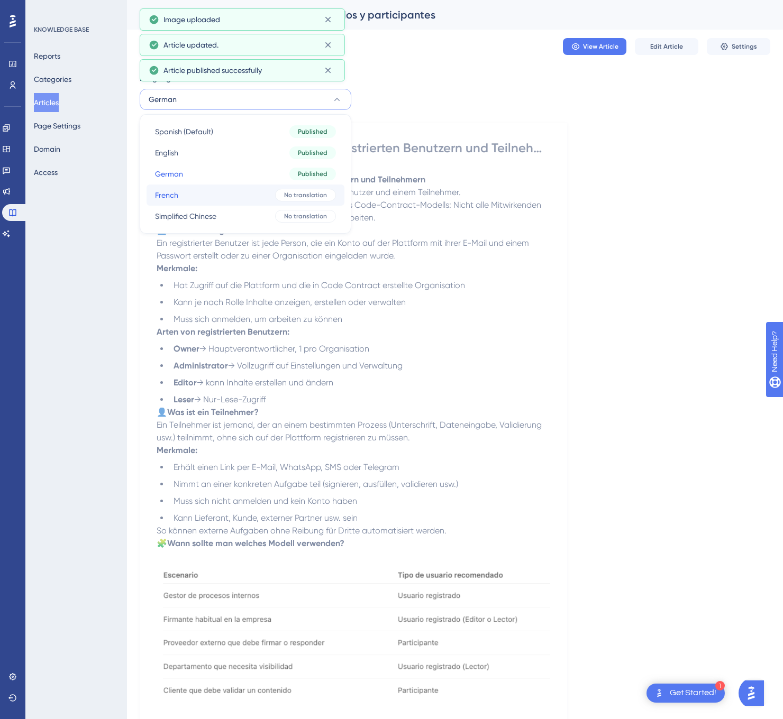
click at [244, 189] on button "French French No translation" at bounding box center [245, 195] width 198 height 21
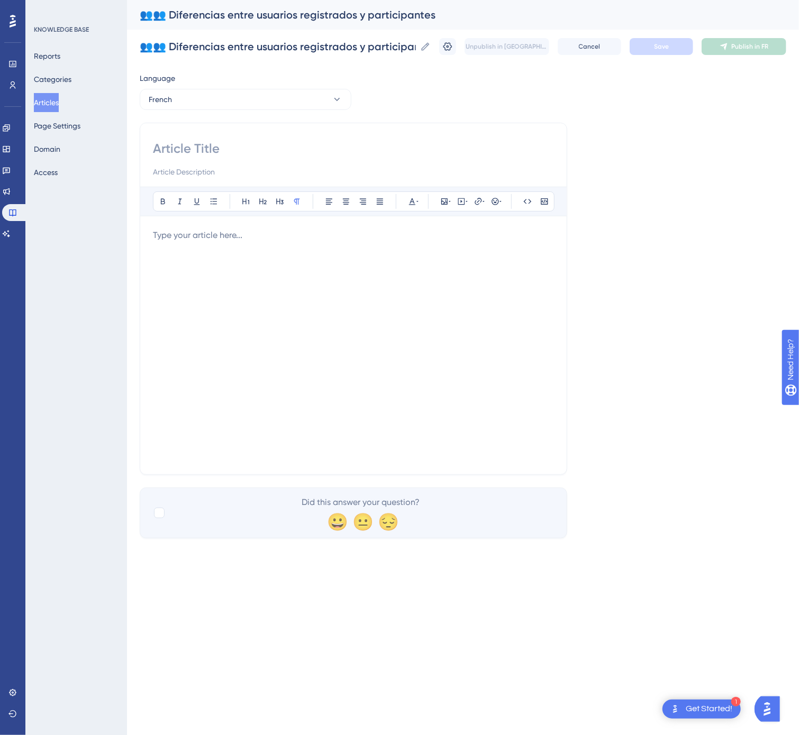
click at [298, 145] on input at bounding box center [353, 148] width 401 height 17
paste input "👥👥 Différences entre utilisateurs enregistrés et participants"
type input "👥👥 Différences entre utilisateurs enregistrés et participants"
click at [453, 352] on div at bounding box center [353, 345] width 401 height 233
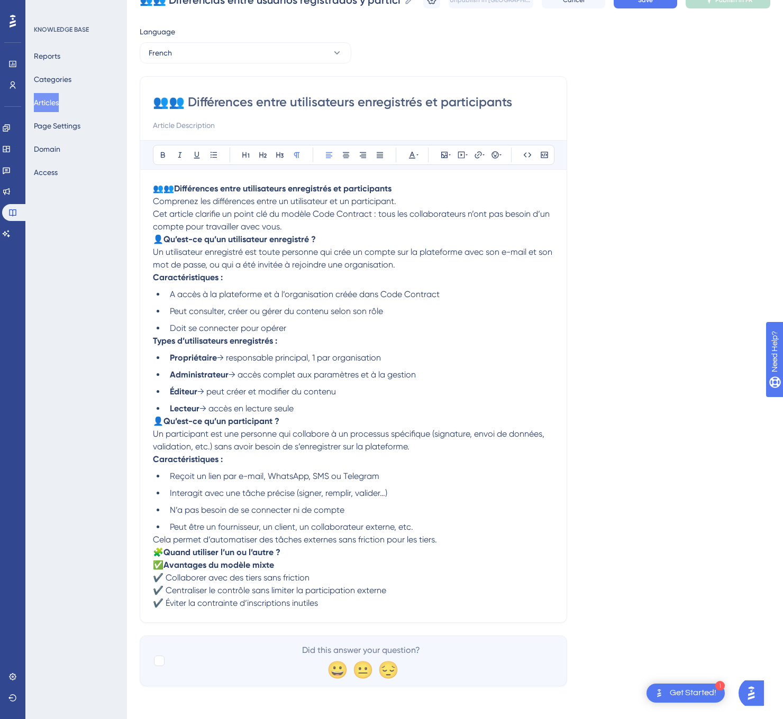
scroll to position [56, 0]
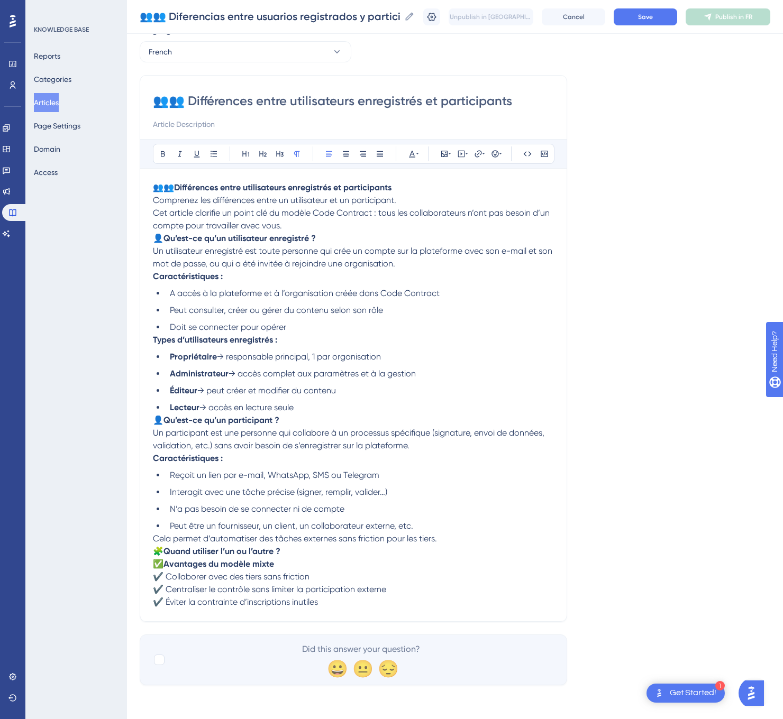
click at [305, 549] on p "🧩 Quand utiliser l’un ou l’autre ?" at bounding box center [353, 551] width 401 height 13
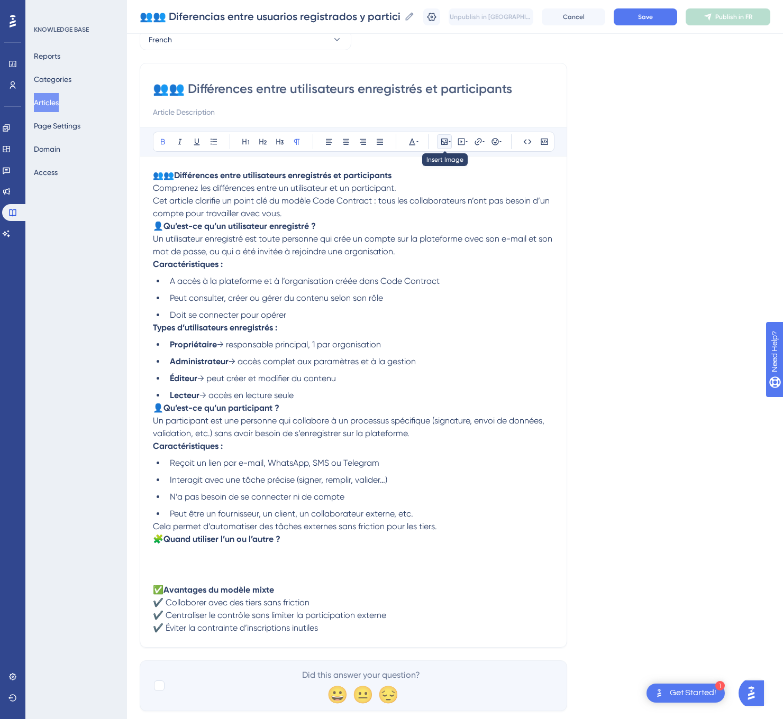
click at [443, 144] on icon at bounding box center [444, 142] width 8 height 8
click at [445, 197] on button "Upload Image" at bounding box center [444, 192] width 116 height 17
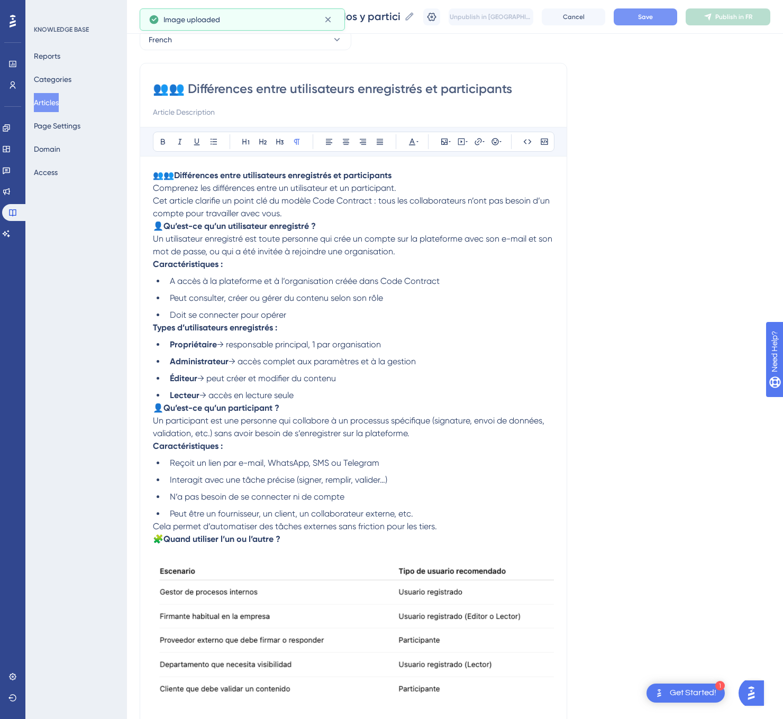
click at [651, 17] on button "Save" at bounding box center [644, 16] width 63 height 17
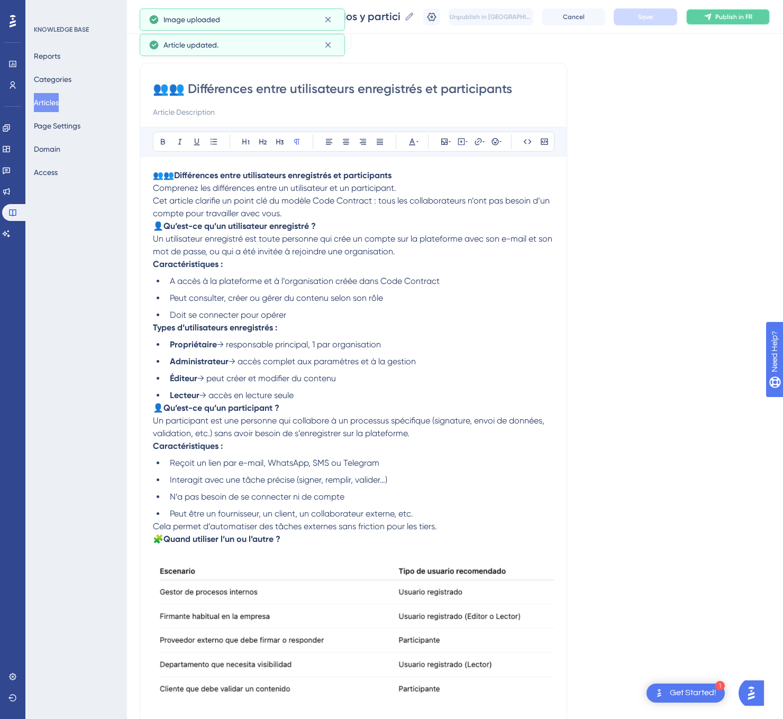
click at [718, 20] on button "Publish in FR" at bounding box center [727, 16] width 85 height 17
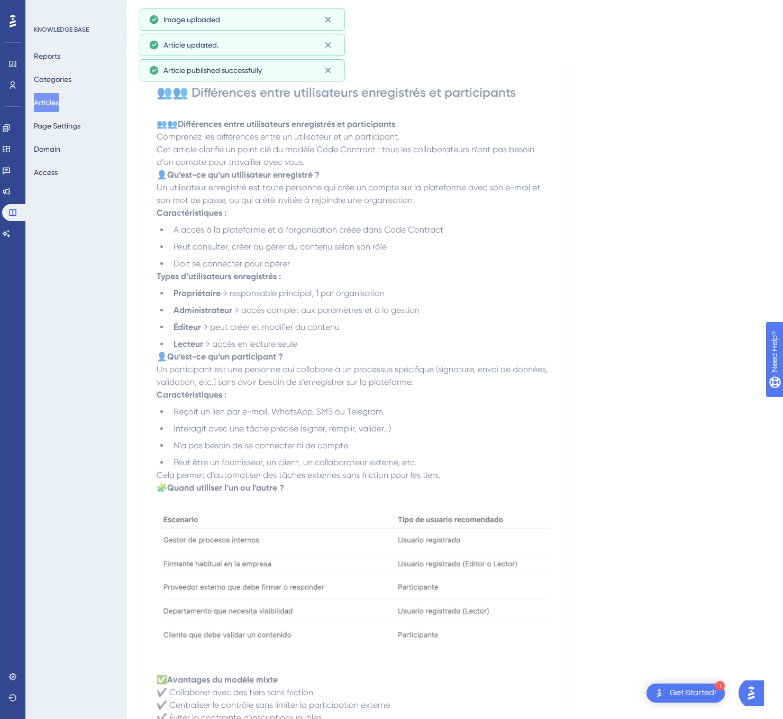
scroll to position [0, 0]
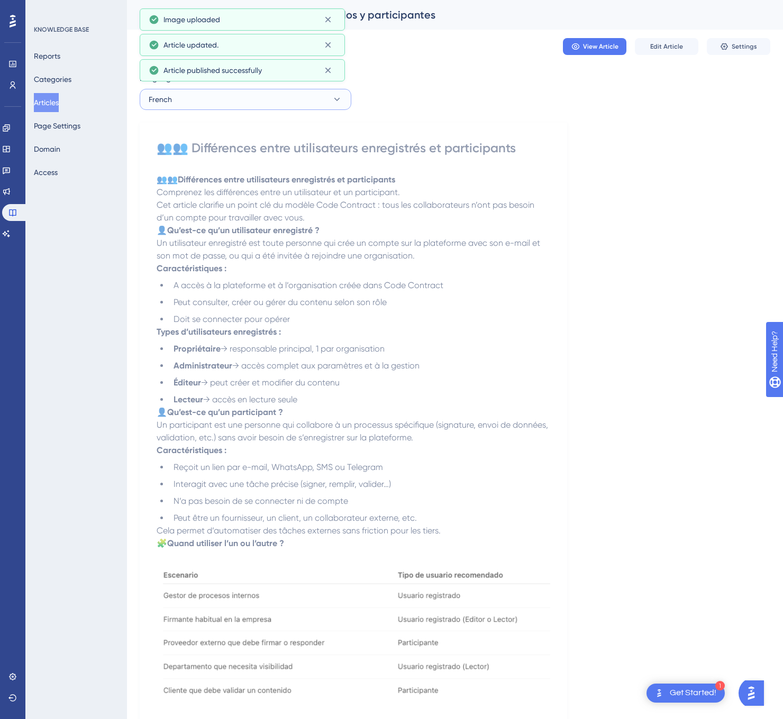
click at [335, 102] on icon at bounding box center [337, 99] width 11 height 11
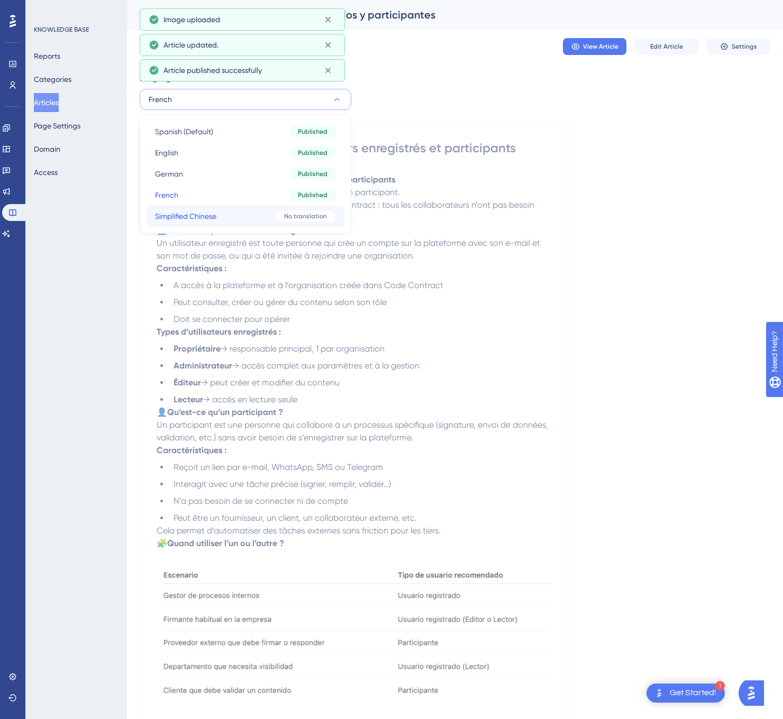
click at [271, 212] on button "Simplified Chinese Simplified Chinese No translation" at bounding box center [245, 216] width 198 height 21
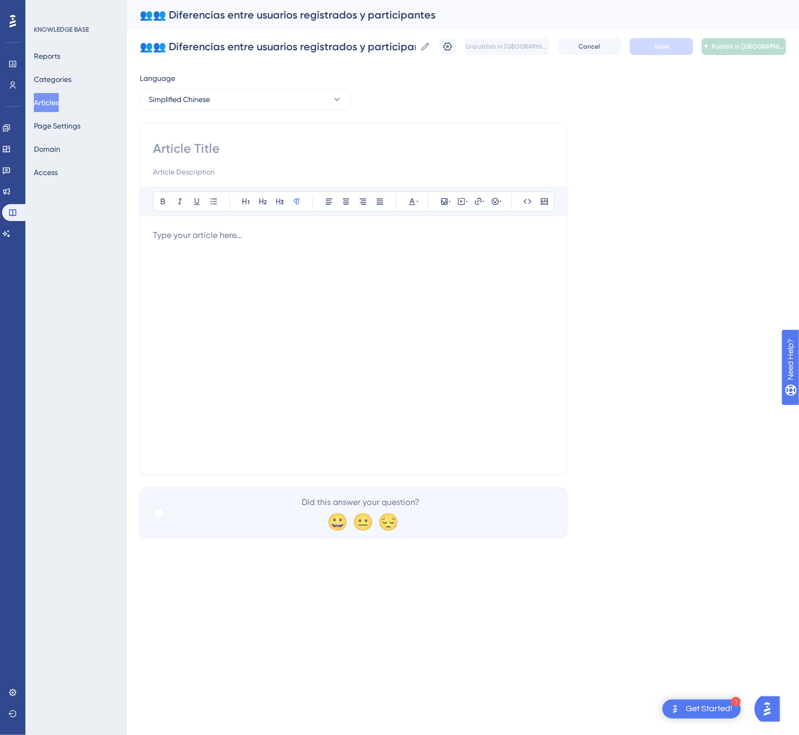
click at [204, 147] on input at bounding box center [353, 148] width 401 height 17
paste input "👥👥 注册用户与参与者的区别"
type input "👥👥 注册用户与参与者的区别"
click at [329, 311] on div at bounding box center [353, 345] width 401 height 233
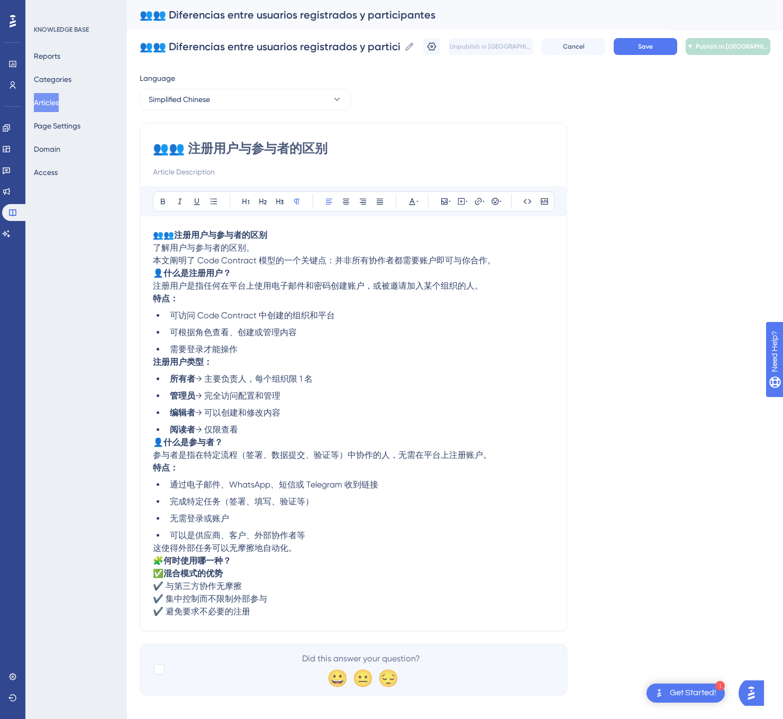
click at [258, 567] on p "🧩 何时使用哪一种？" at bounding box center [353, 561] width 401 height 13
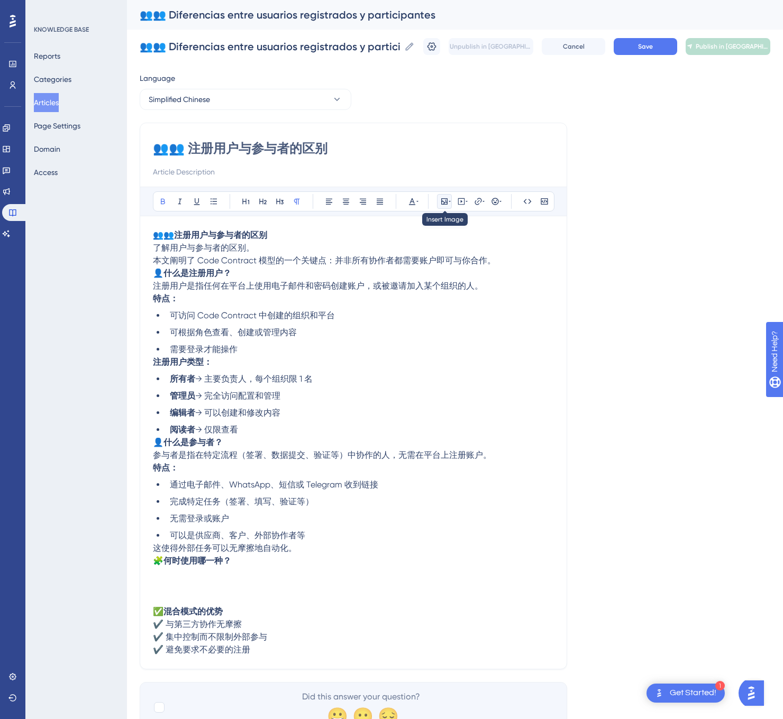
click at [444, 198] on icon at bounding box center [444, 201] width 8 height 8
click at [432, 249] on span "Upload Image" at bounding box center [450, 252] width 43 height 8
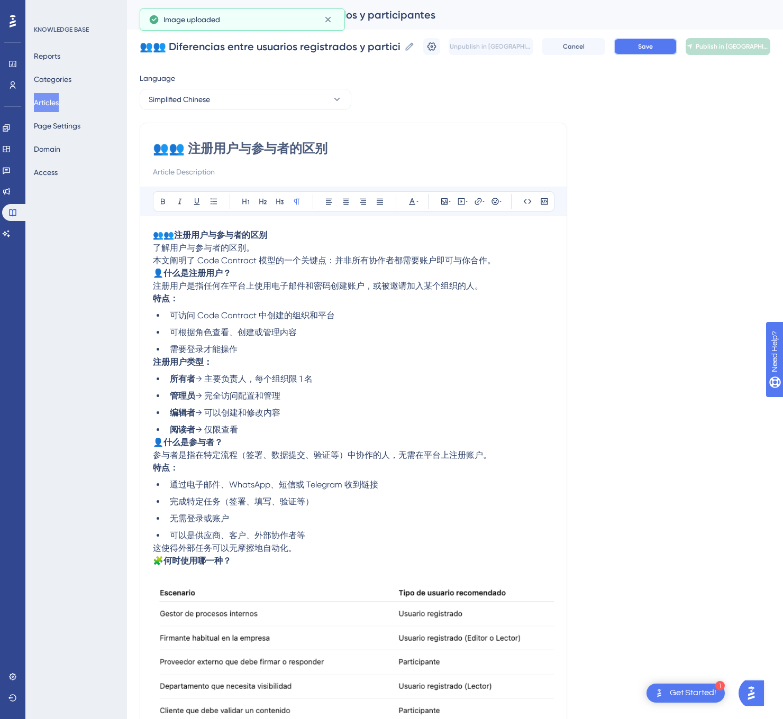
click at [659, 39] on button "Save" at bounding box center [644, 46] width 63 height 17
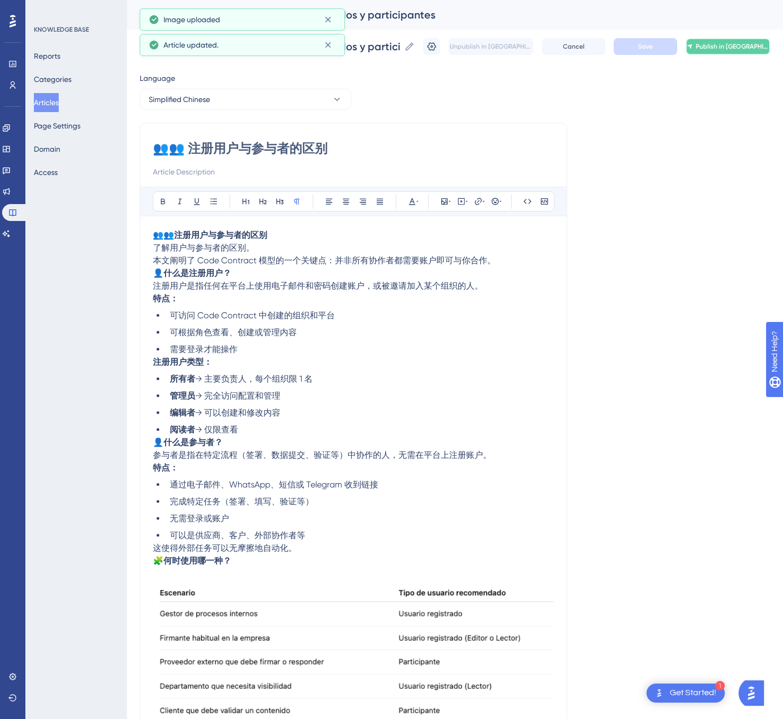
click at [727, 39] on button "Publish in [GEOGRAPHIC_DATA]-CN" at bounding box center [727, 46] width 85 height 17
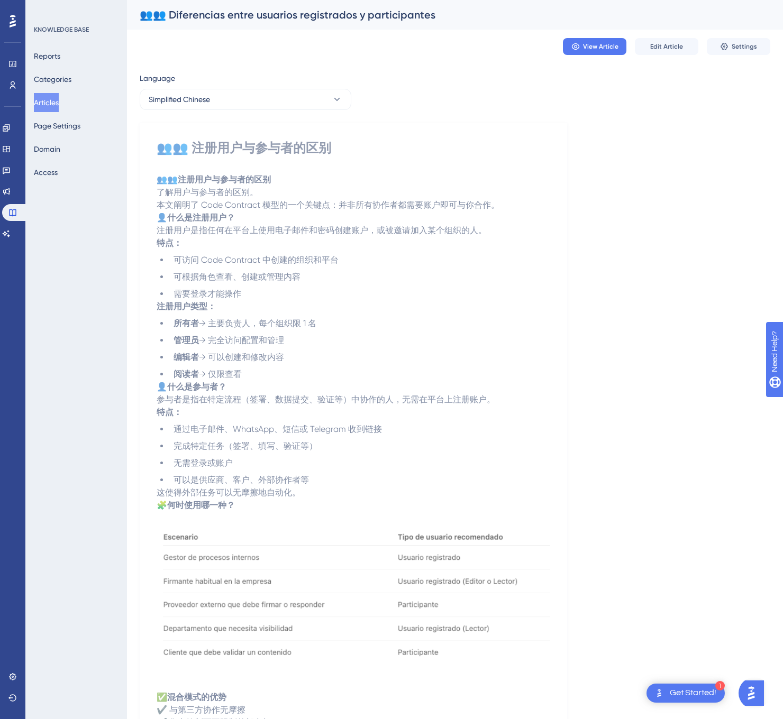
click at [42, 101] on button "Articles" at bounding box center [46, 102] width 25 height 19
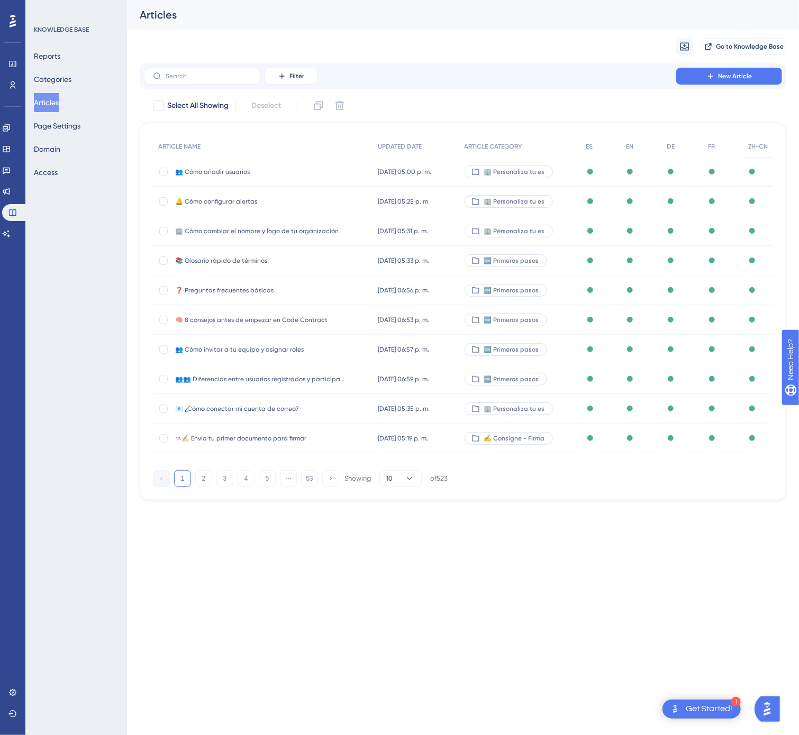
click at [300, 480] on div "1 2 3 4 5 ⋯ 53 Showing 10 of 523" at bounding box center [300, 478] width 295 height 17
click at [303, 476] on button "53" at bounding box center [309, 478] width 17 height 17
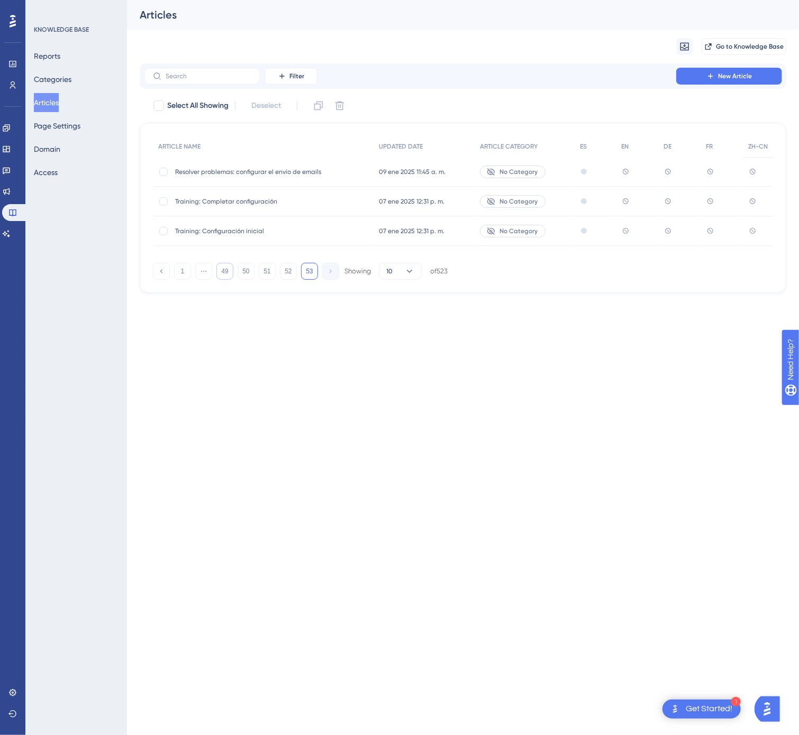
click at [226, 276] on button "49" at bounding box center [224, 271] width 17 height 17
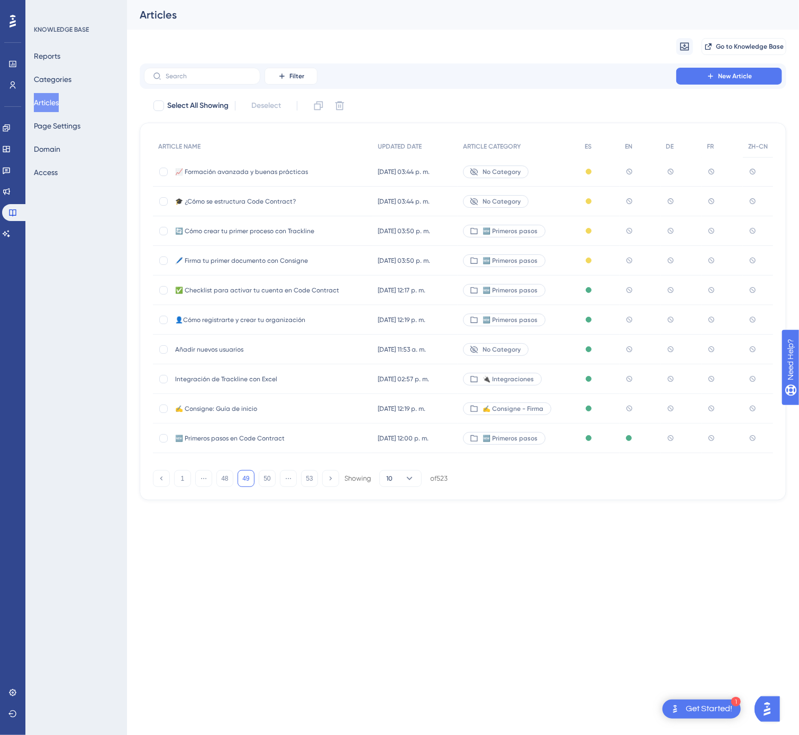
click at [324, 294] on span "✅ Checklist para activar tu cuenta en Code Contract" at bounding box center [259, 290] width 169 height 8
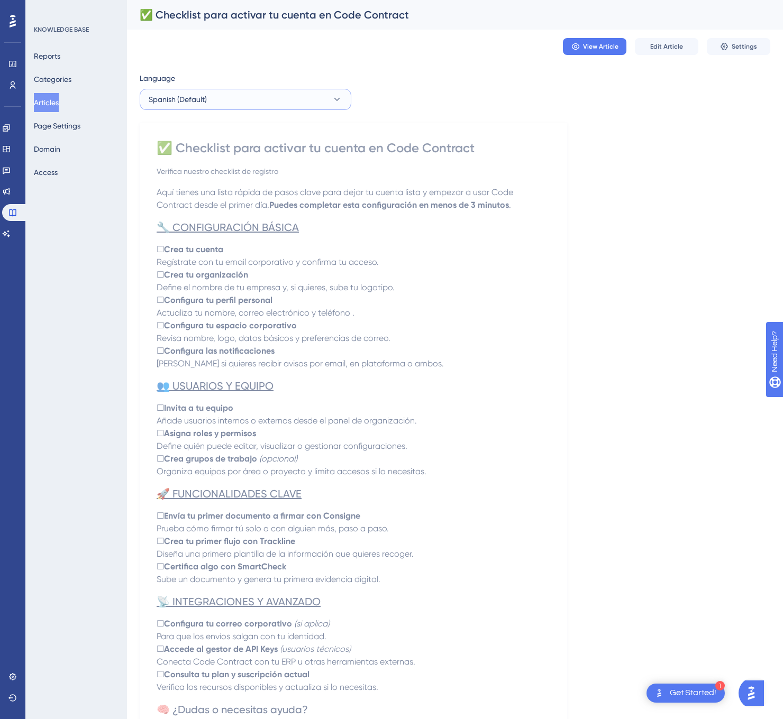
click at [285, 105] on button "Spanish (Default)" at bounding box center [246, 99] width 212 height 21
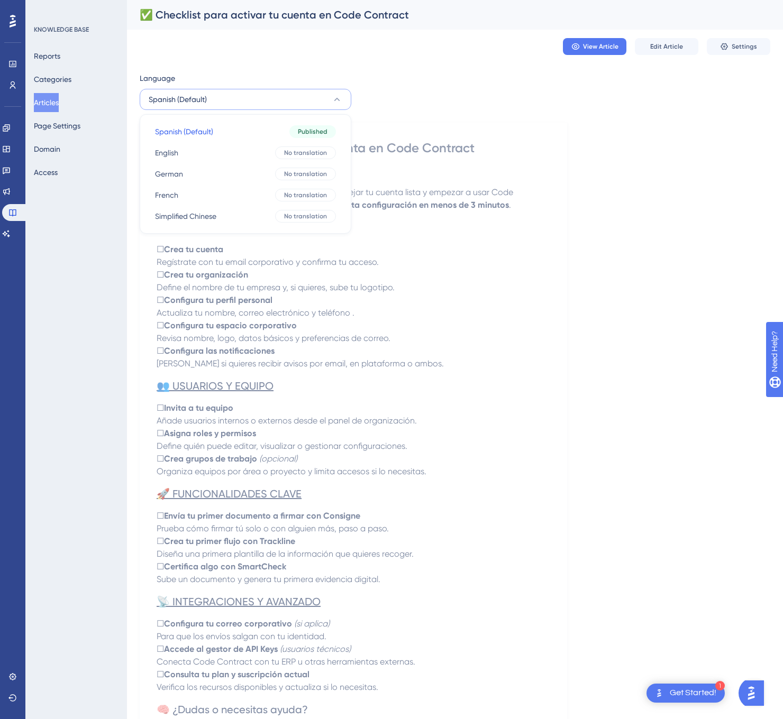
click at [668, 219] on div "Language Spanish (Default) Spanish (Default) Spanish (Default) Published Englis…" at bounding box center [455, 463] width 630 height 783
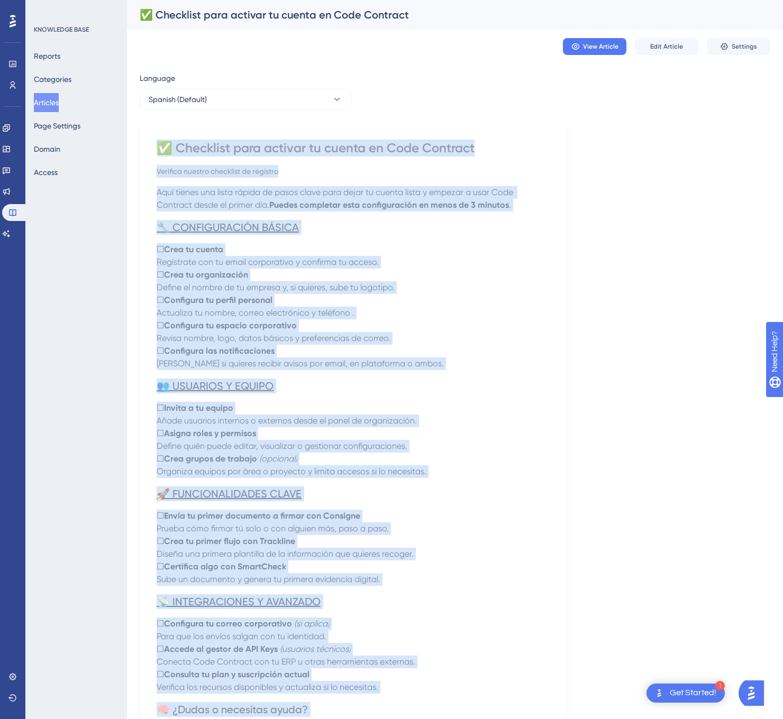
drag, startPoint x: 410, startPoint y: 585, endPoint x: 142, endPoint y: 140, distance: 519.6
click at [142, 140] on div "✅ Checklist para activar tu cuenta en Code Contract Verifica nuestro checklist …" at bounding box center [353, 489] width 427 height 732
copy div "✅ Loremipsu dolo sitamet co adipis el Sedd Eiusmodt Incididu utlabor etdolorem …"
click at [327, 94] on button "Spanish (Default)" at bounding box center [246, 99] width 212 height 21
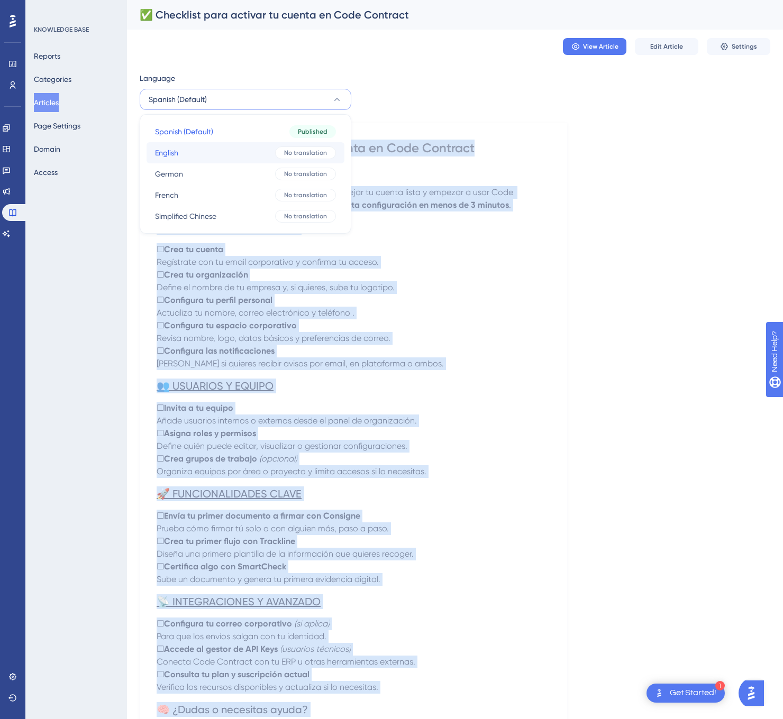
click at [288, 153] on span "No translation" at bounding box center [305, 153] width 43 height 8
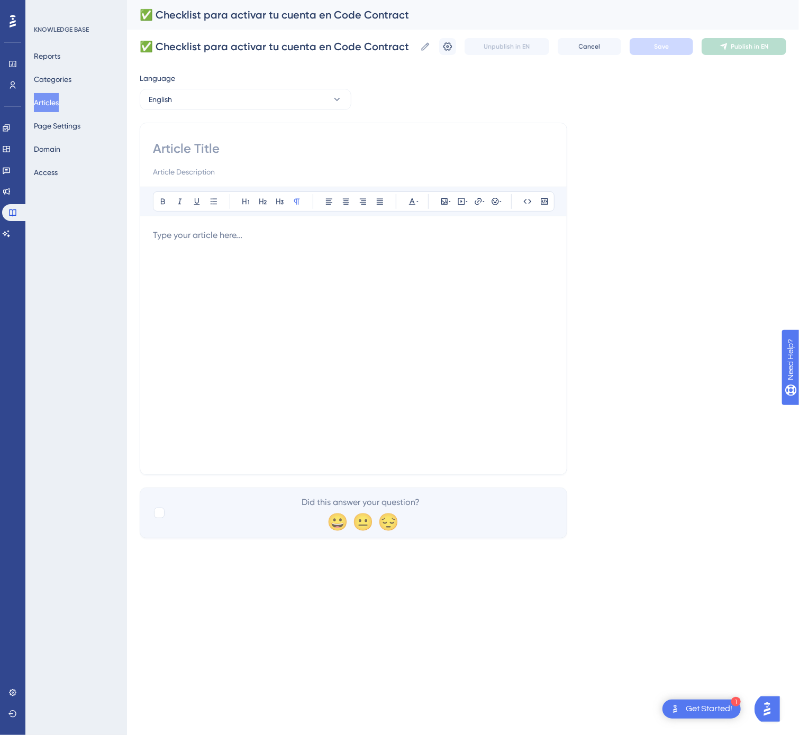
click at [294, 148] on input at bounding box center [353, 148] width 401 height 17
paste input "✅ Checklist to Activate Your Code Contract Account"
type input "✅ Checklist to Activate Your Code Contract Account"
click at [401, 308] on div at bounding box center [353, 345] width 401 height 233
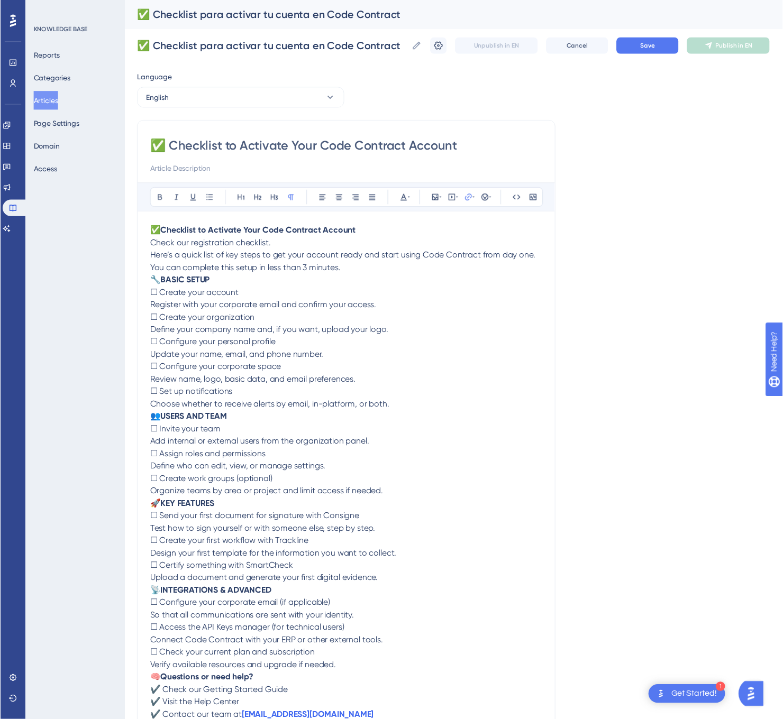
scroll to position [7, 0]
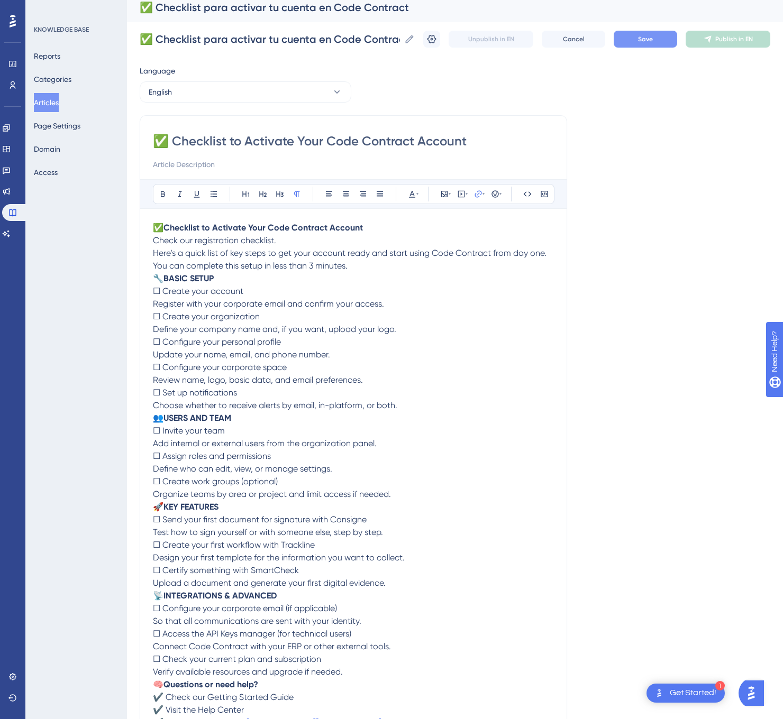
click at [651, 39] on button "Save" at bounding box center [644, 39] width 63 height 17
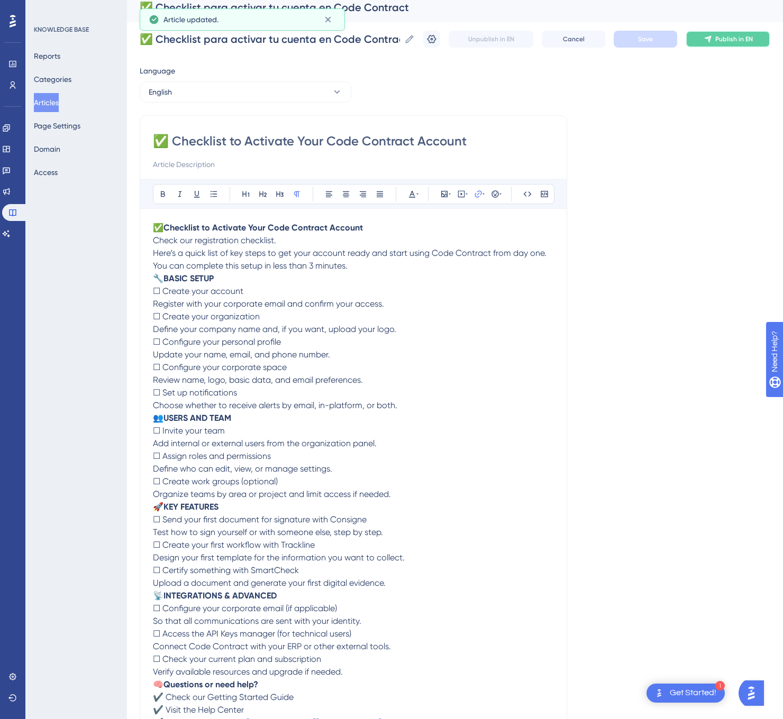
click at [742, 35] on span "Publish in EN" at bounding box center [734, 39] width 38 height 8
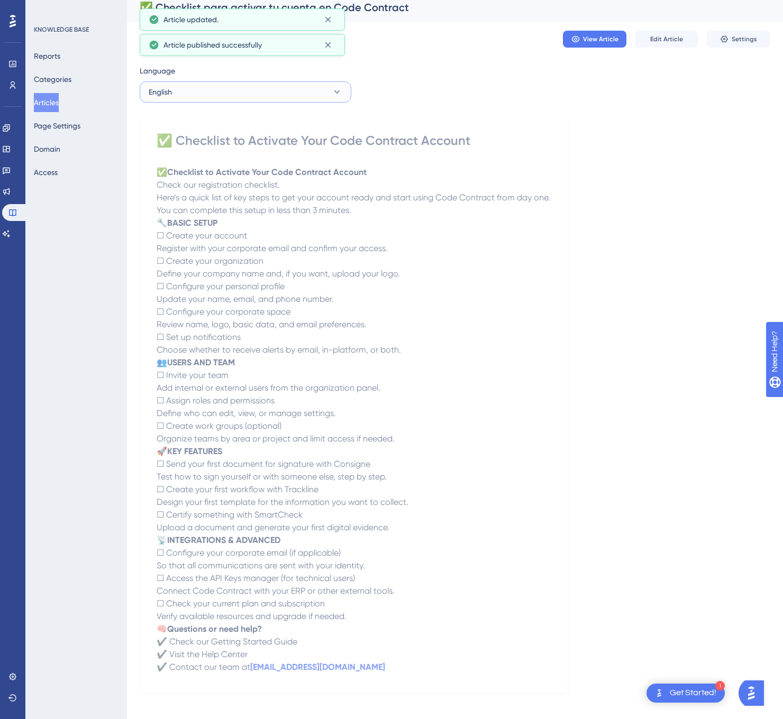
click at [318, 94] on button "English" at bounding box center [246, 91] width 212 height 21
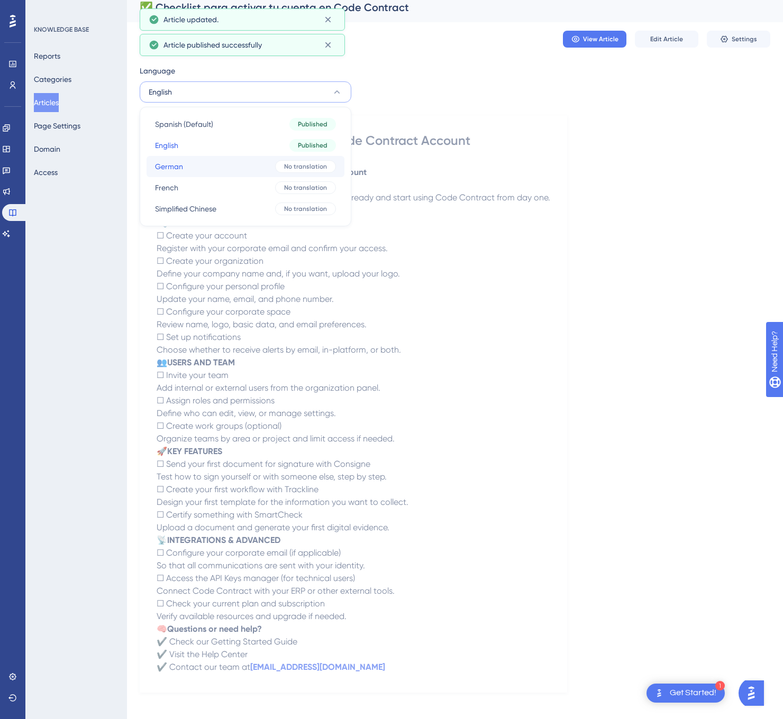
click at [286, 167] on span "No translation" at bounding box center [305, 166] width 43 height 8
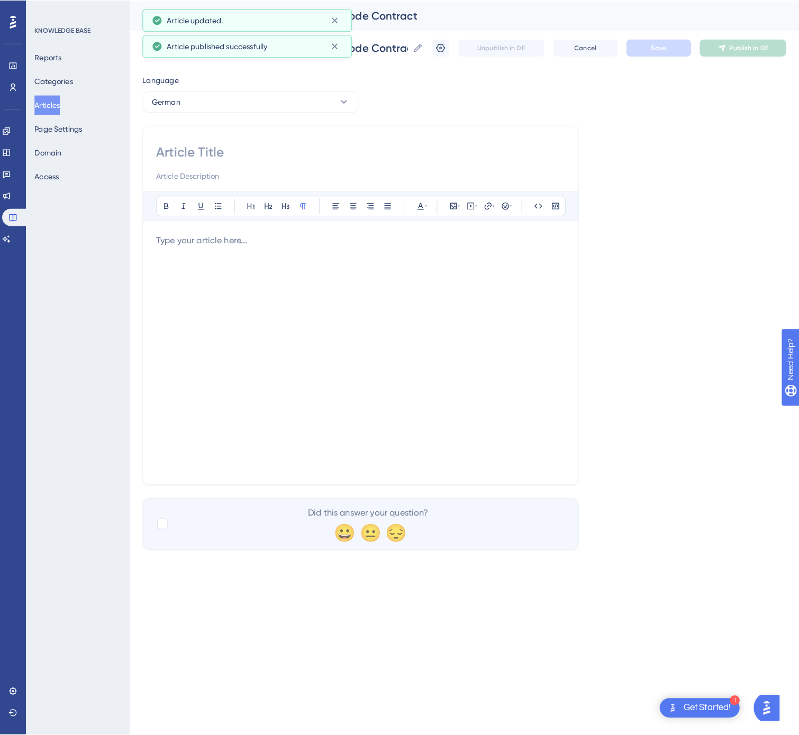
scroll to position [0, 0]
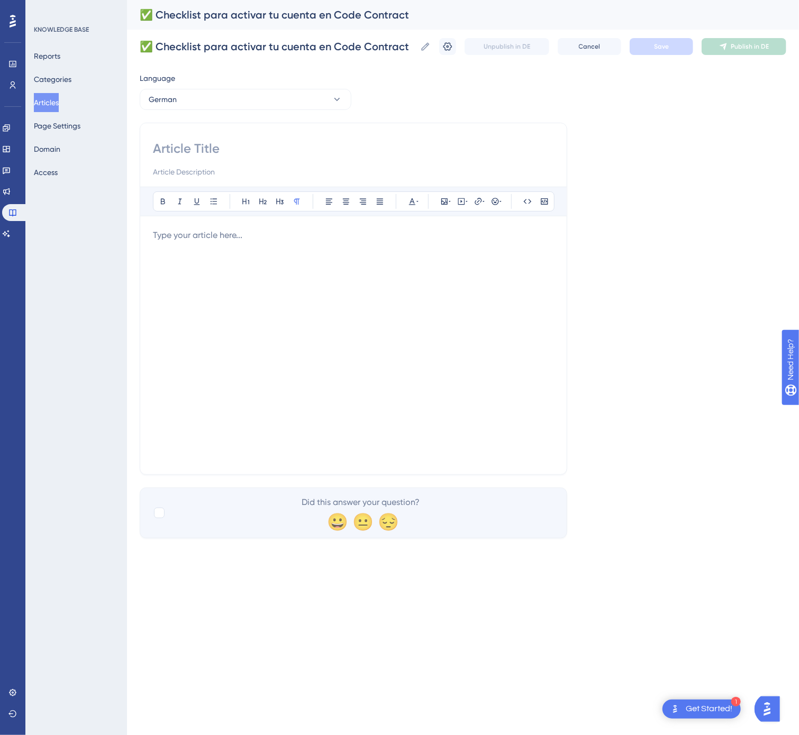
click at [387, 154] on input at bounding box center [353, 148] width 401 height 17
paste input "✅ Checkliste zur Aktivierung Ihres Code-Contract-Kontos"
type input "✅ Checkliste zur Aktivierung Ihres Code-Contract-Kontos"
click at [477, 327] on div at bounding box center [353, 345] width 401 height 233
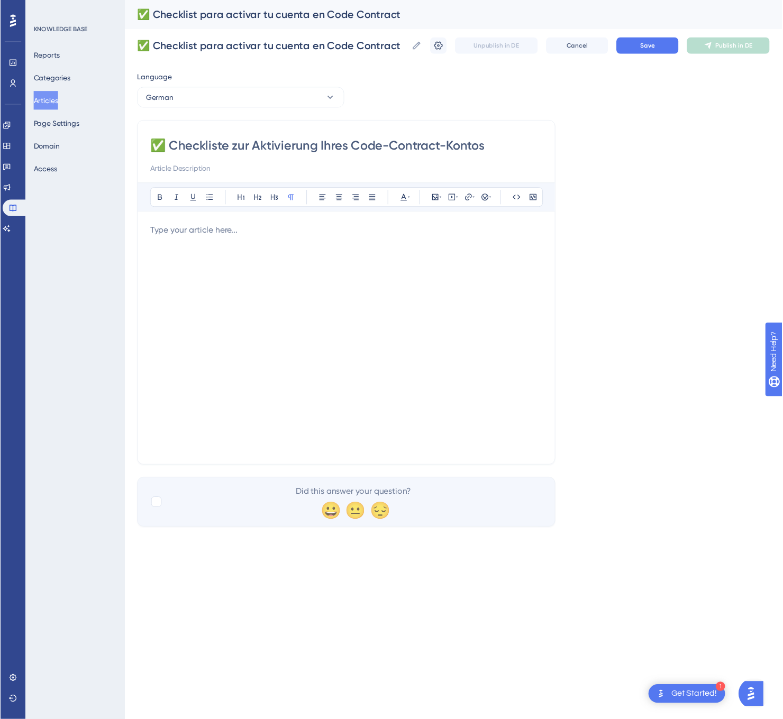
scroll to position [7, 0]
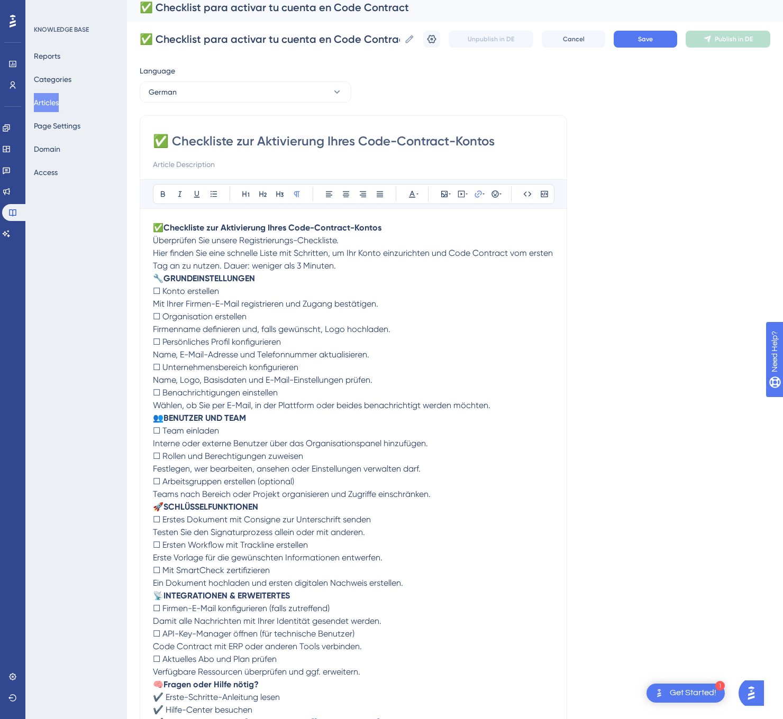
click at [674, 49] on div "✅ Checklist para activar tu cuenta en Code Contract ✅ Checklist para activar tu…" at bounding box center [455, 39] width 630 height 34
click at [677, 41] on button "Save" at bounding box center [644, 39] width 63 height 17
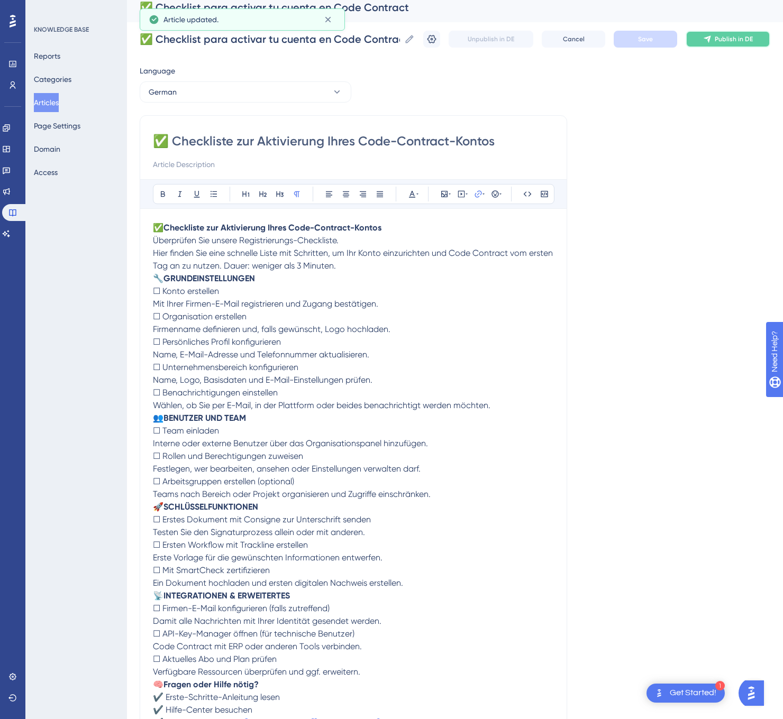
click at [734, 38] on span "Publish in DE" at bounding box center [733, 39] width 38 height 8
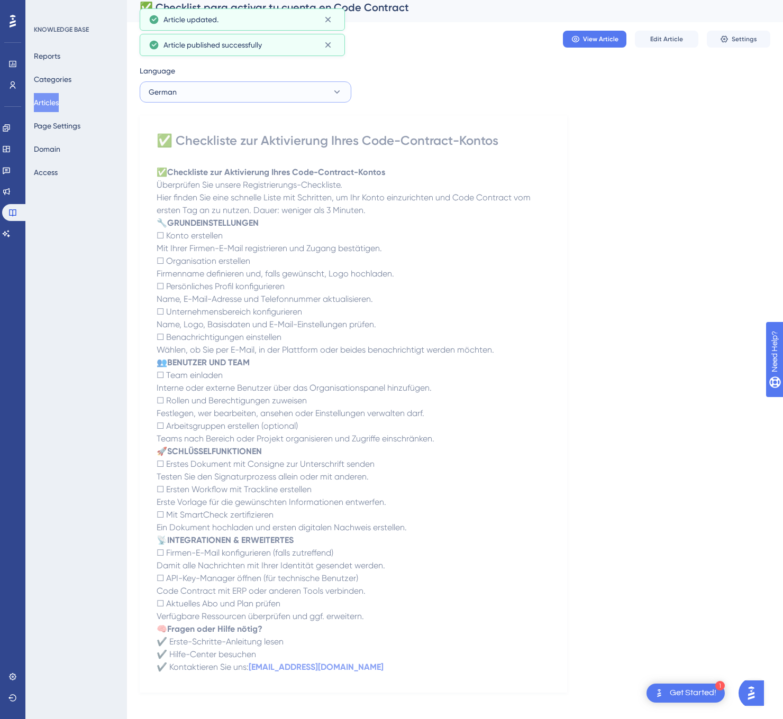
click at [282, 88] on button "German" at bounding box center [246, 91] width 212 height 21
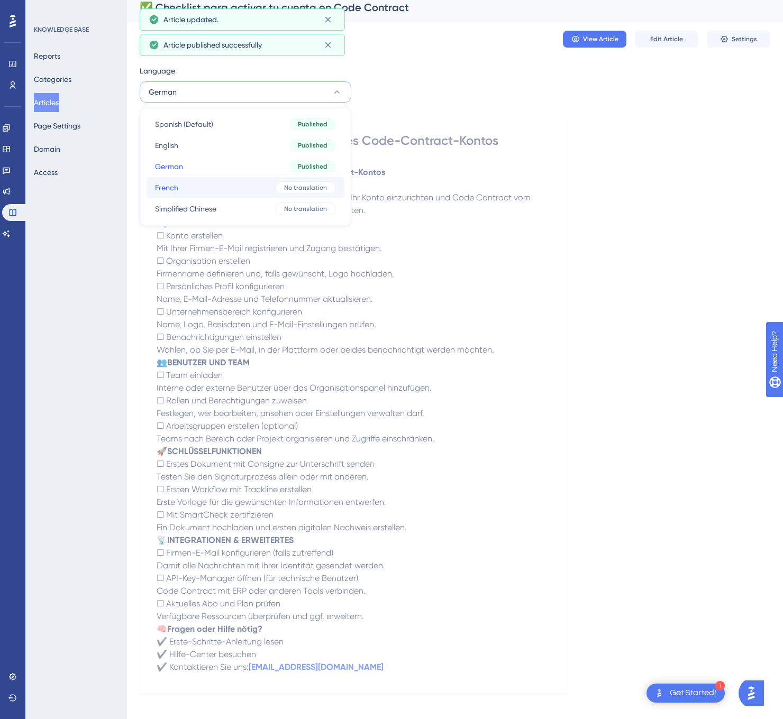
click at [252, 187] on button "French French No translation" at bounding box center [245, 187] width 198 height 21
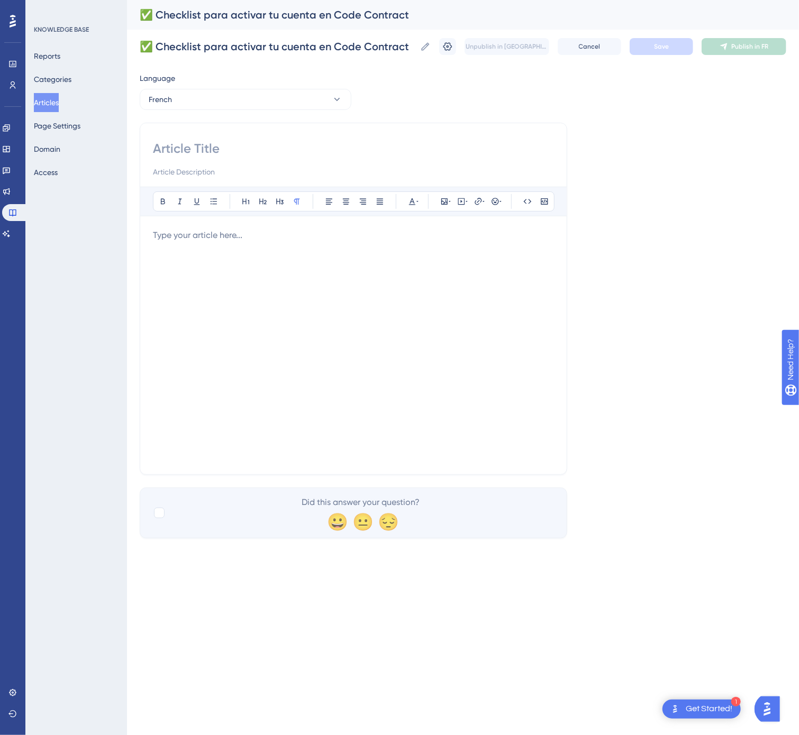
click at [395, 164] on div at bounding box center [353, 159] width 401 height 38
click at [393, 159] on div at bounding box center [353, 159] width 401 height 38
click at [385, 148] on input at bounding box center [353, 148] width 401 height 17
paste input "✅ Checklist pour activer votre compte Code Contract"
type input "✅ Checklist pour activer votre compte Code Contract"
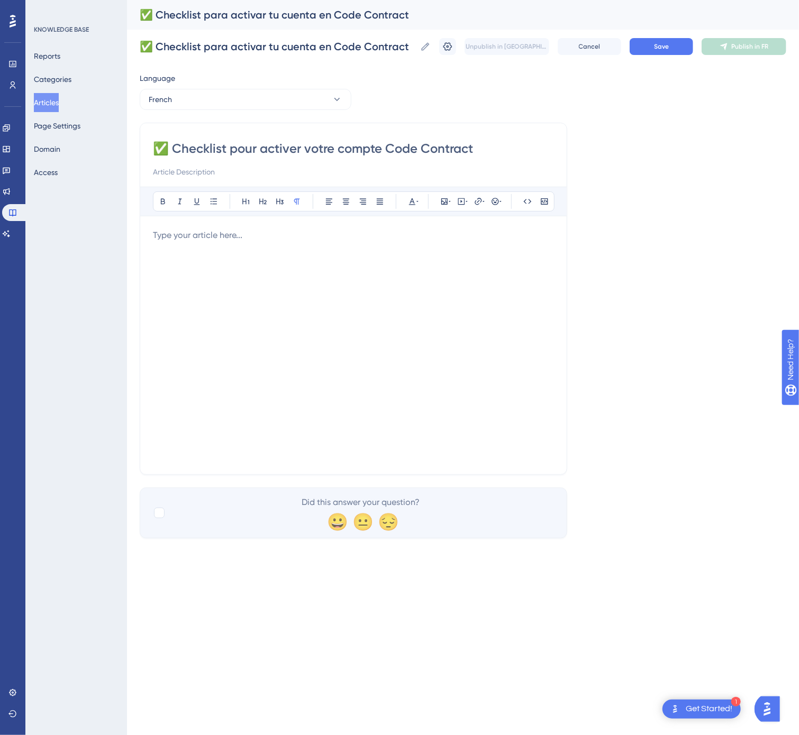
click at [416, 321] on div at bounding box center [353, 345] width 401 height 233
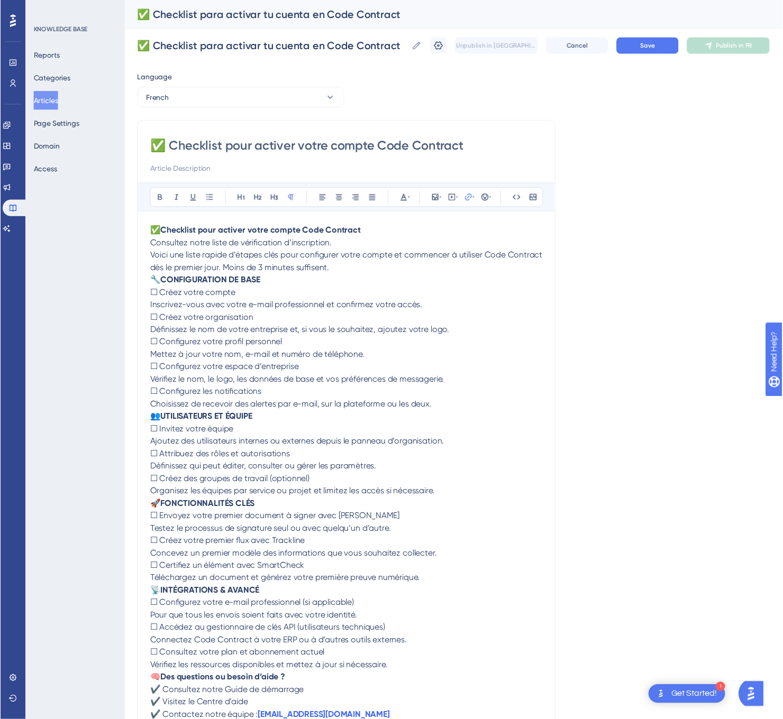
scroll to position [7, 0]
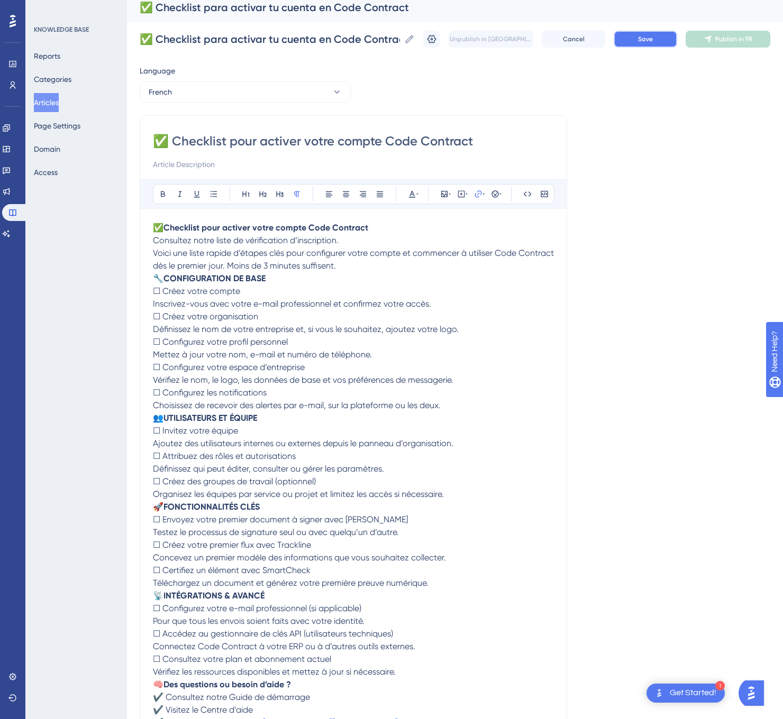
click at [676, 32] on button "Save" at bounding box center [644, 39] width 63 height 17
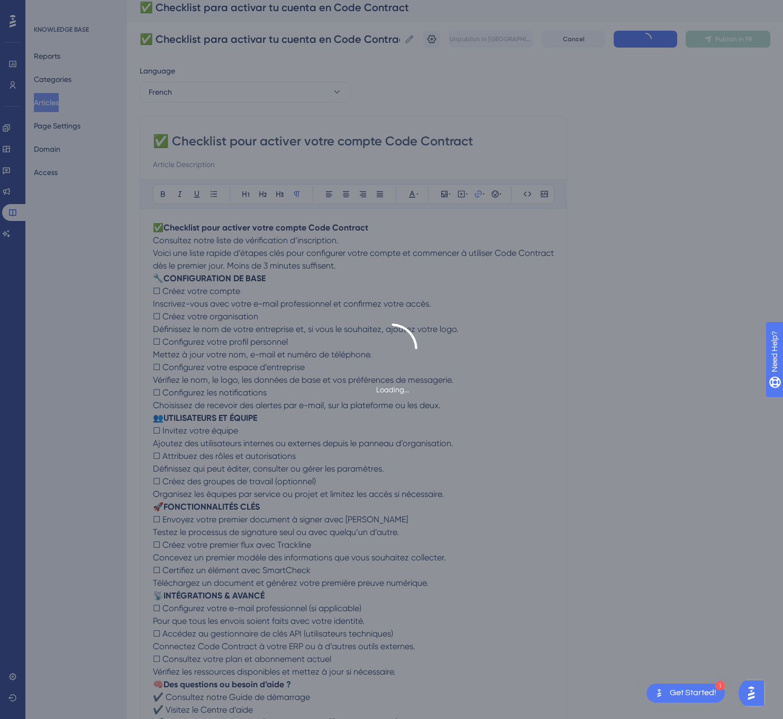
click at [728, 38] on div "Loading..." at bounding box center [391, 359] width 783 height 719
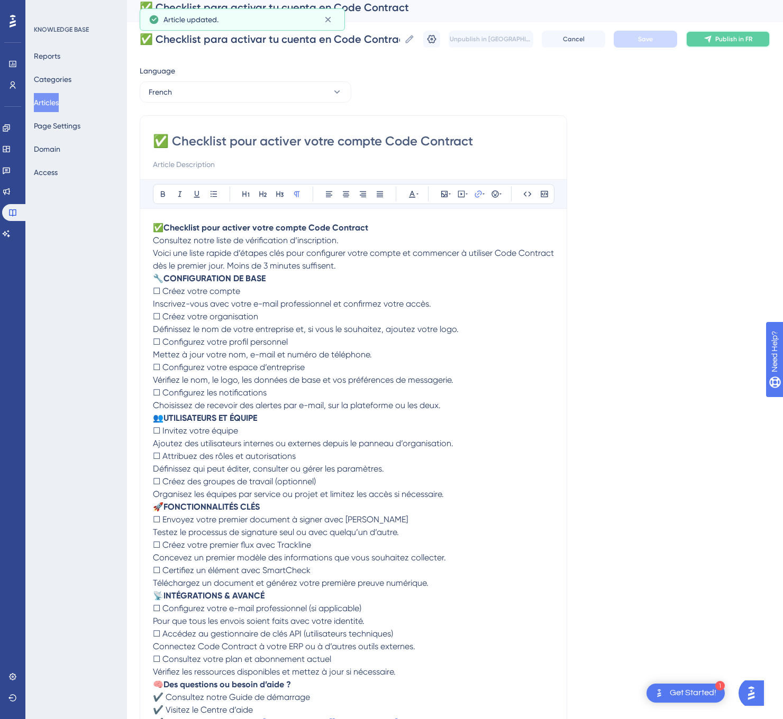
click at [734, 37] on span "Publish in FR" at bounding box center [733, 39] width 37 height 8
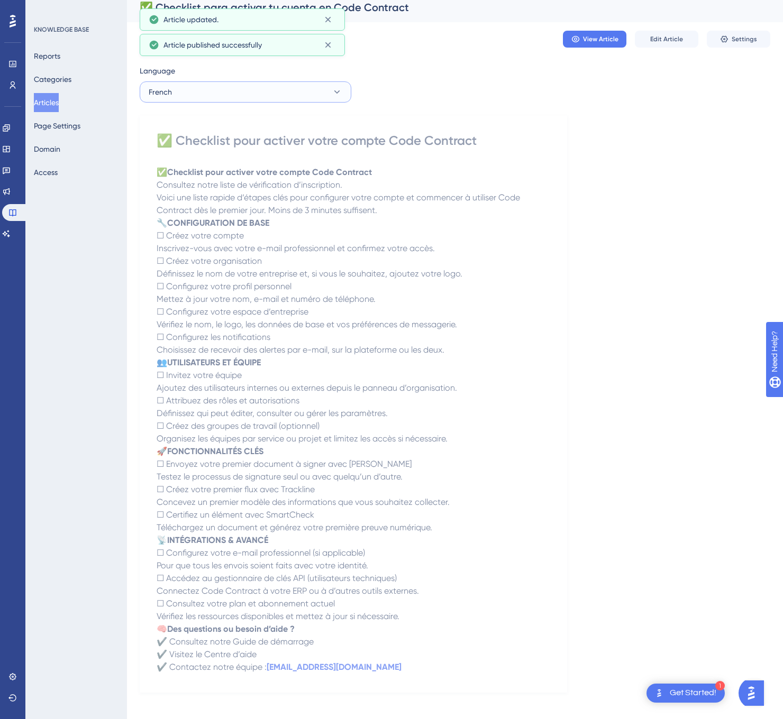
click at [322, 98] on button "French" at bounding box center [246, 91] width 212 height 21
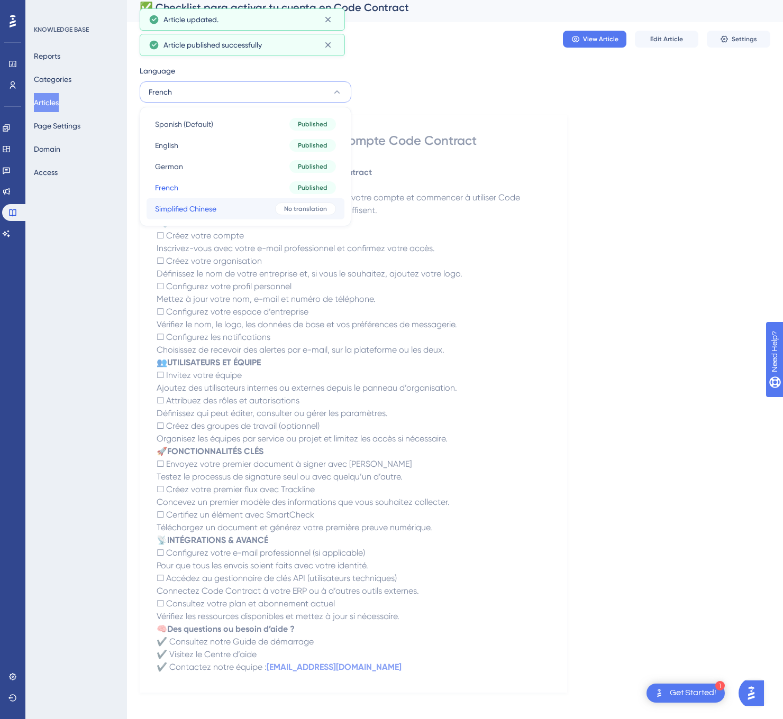
click at [294, 211] on span "No translation" at bounding box center [305, 209] width 43 height 8
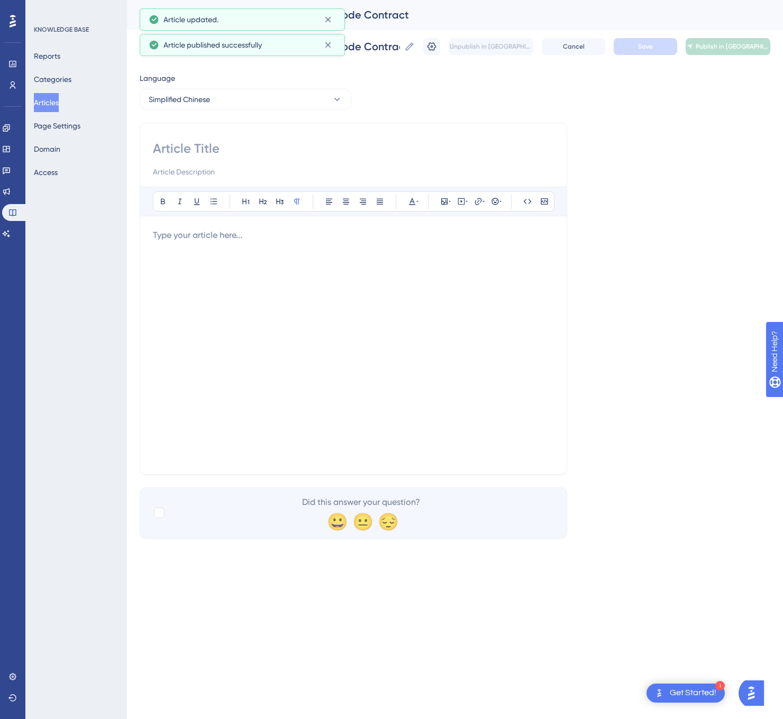
scroll to position [0, 0]
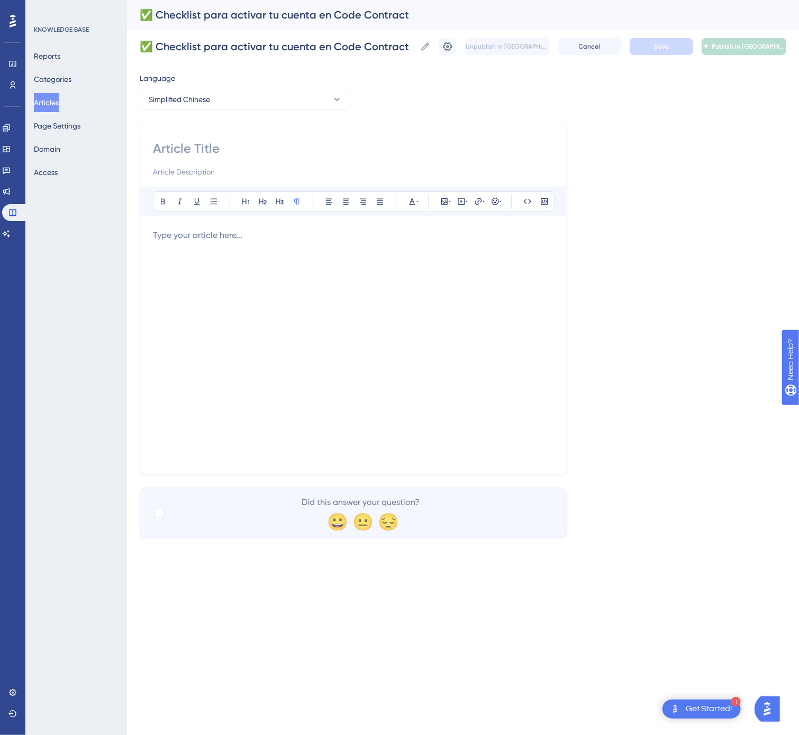
click at [320, 142] on input at bounding box center [353, 148] width 401 height 17
paste input "✅ Code Contract 账户激活清单"
type input "✅ Code Contract 账户激活清单"
click at [462, 310] on div at bounding box center [353, 345] width 401 height 233
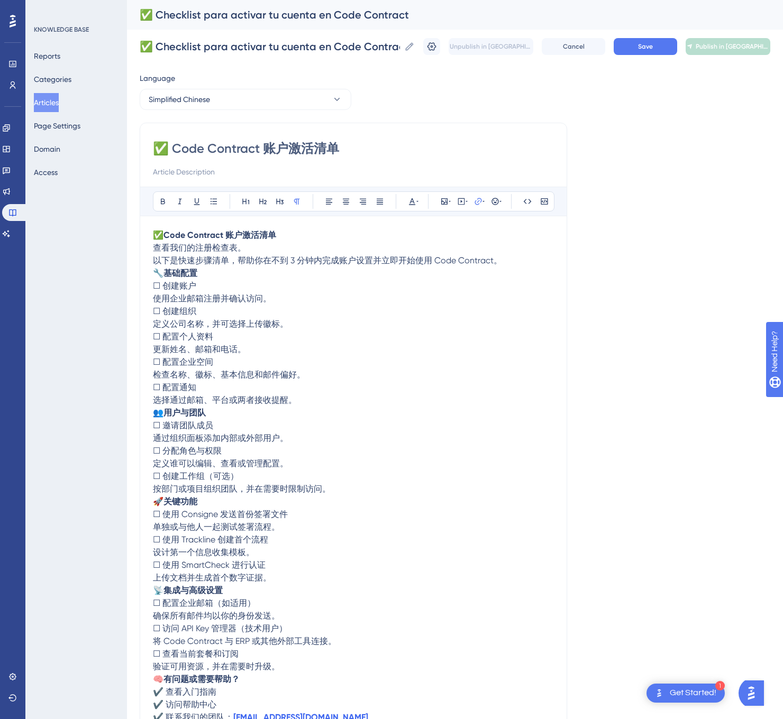
click at [673, 35] on div "✅ Checklist para activar tu cuenta en Code Contract ✅ Checklist para activar tu…" at bounding box center [455, 47] width 630 height 34
click at [676, 39] on button "Save" at bounding box center [644, 46] width 63 height 17
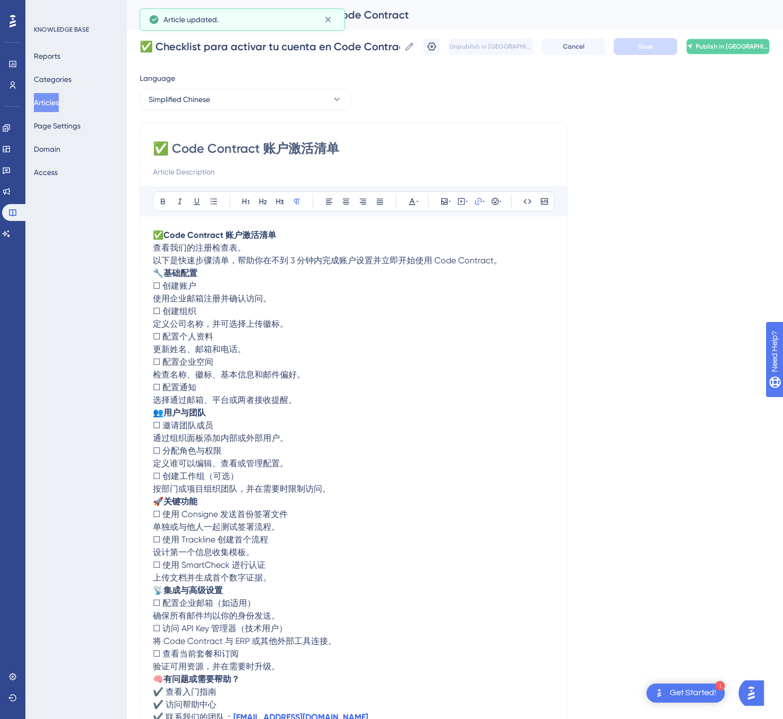
click at [742, 40] on button "Publish in [GEOGRAPHIC_DATA]-CN" at bounding box center [727, 46] width 85 height 17
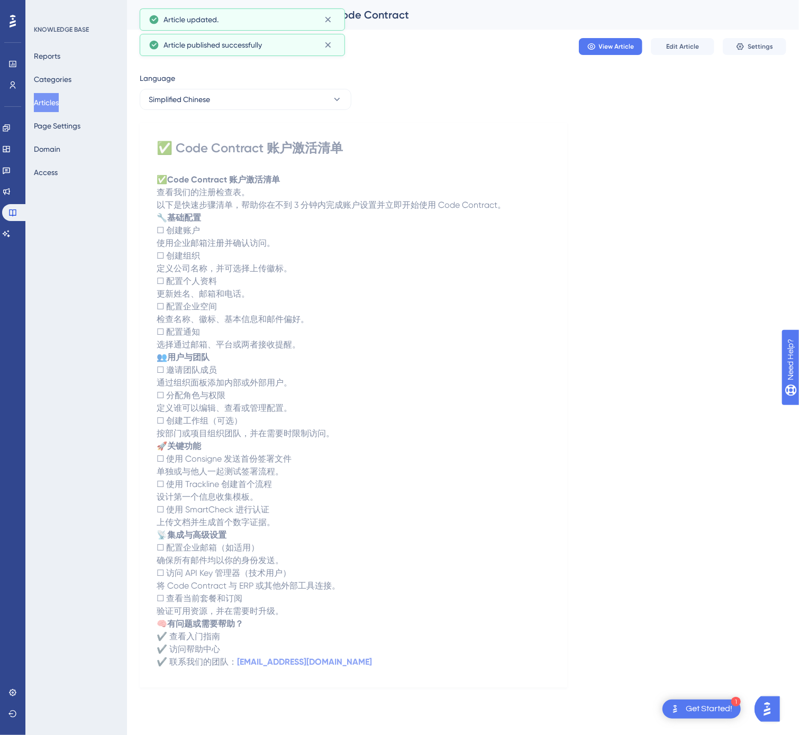
click at [41, 98] on button "Articles" at bounding box center [46, 102] width 25 height 19
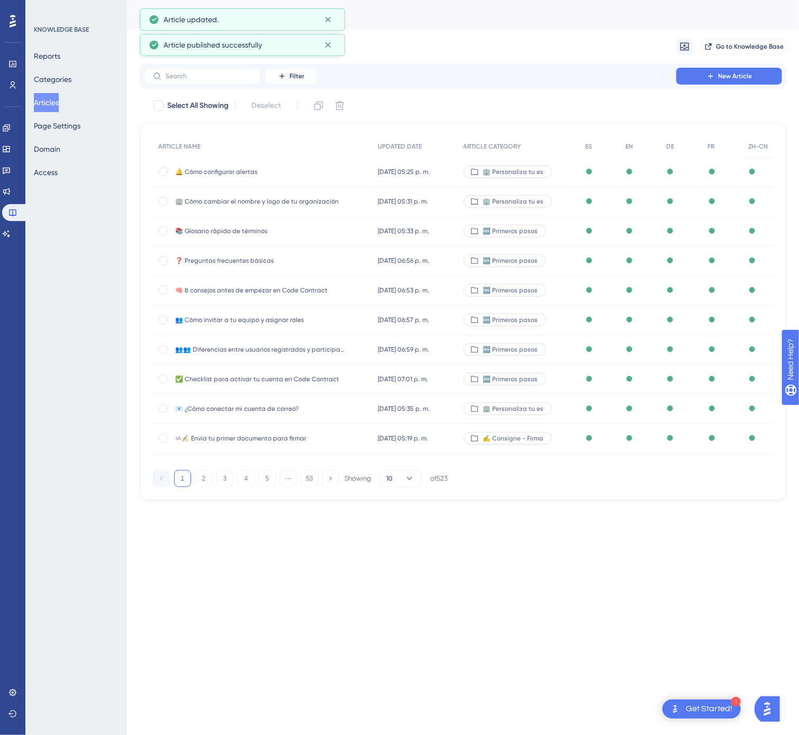
click at [309, 483] on button "53" at bounding box center [309, 478] width 17 height 17
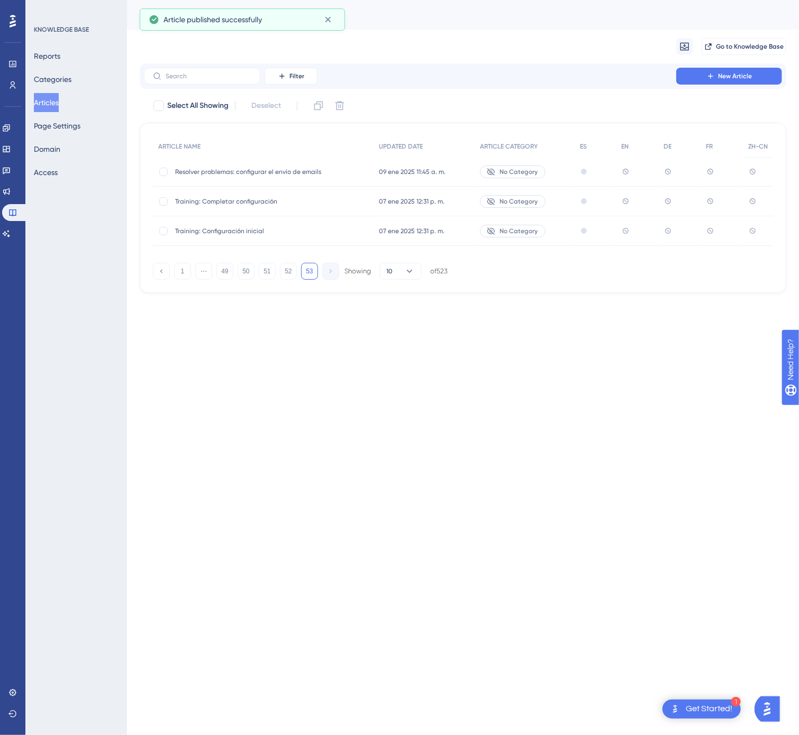
click at [227, 280] on div "ARTICLE NAME UPDATED DATE ARTICLE CATEGORY ES EN DE FR ZH-CN Resolver problemas…" at bounding box center [463, 208] width 646 height 170
click at [227, 278] on button "49" at bounding box center [224, 271] width 17 height 17
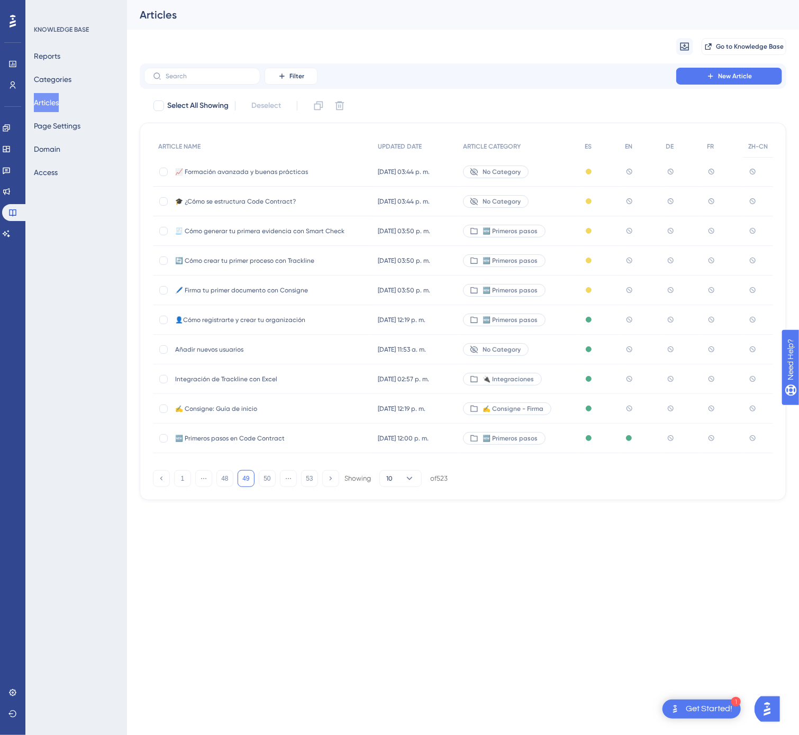
click at [305, 312] on div "👤Cómo registrarte y crear tu organización 👤Cómo registrarte y crear tu organiza…" at bounding box center [259, 320] width 169 height 30
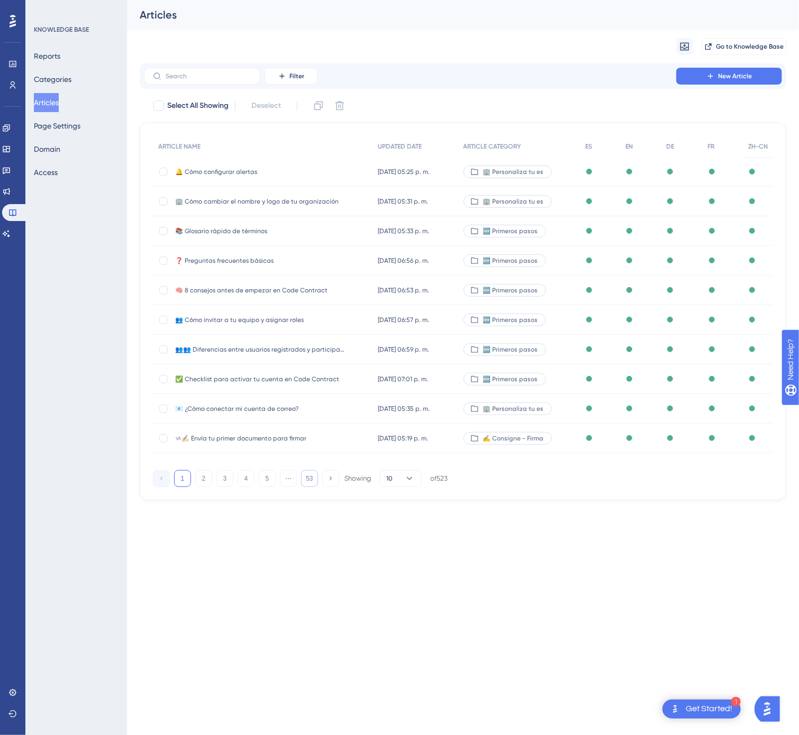
click at [313, 477] on button "53" at bounding box center [309, 478] width 17 height 17
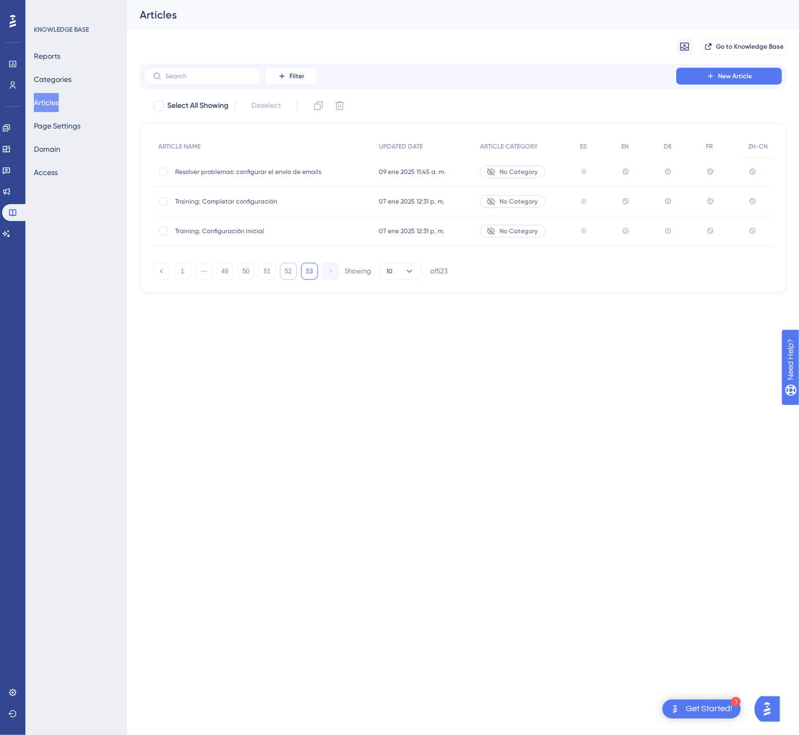
click at [285, 268] on button "52" at bounding box center [288, 271] width 17 height 17
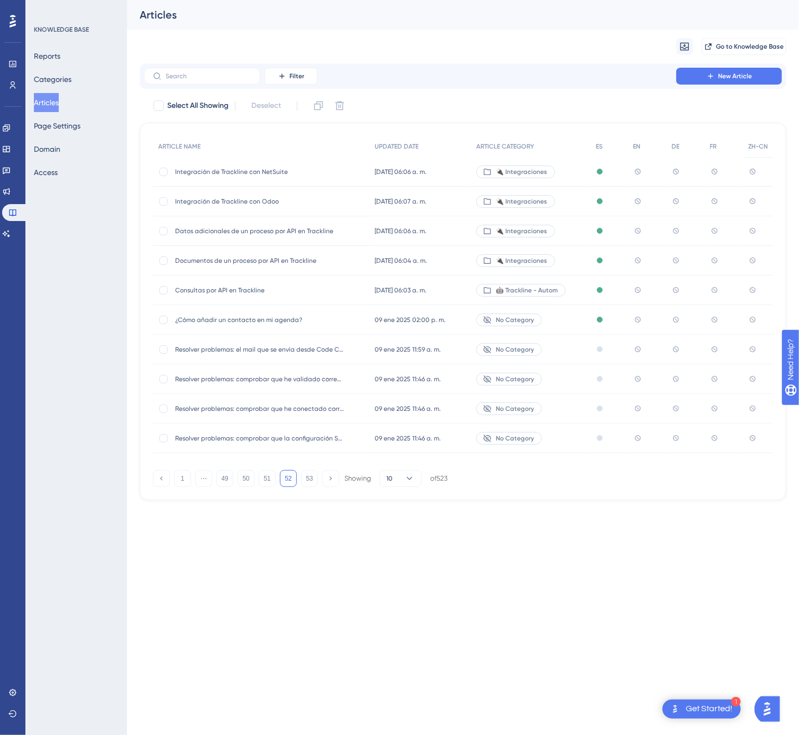
click at [290, 314] on div "¿Cómo añadir un contacto en mi agenda? ¿Cómo añadir un contacto en mi agenda?" at bounding box center [259, 320] width 169 height 30
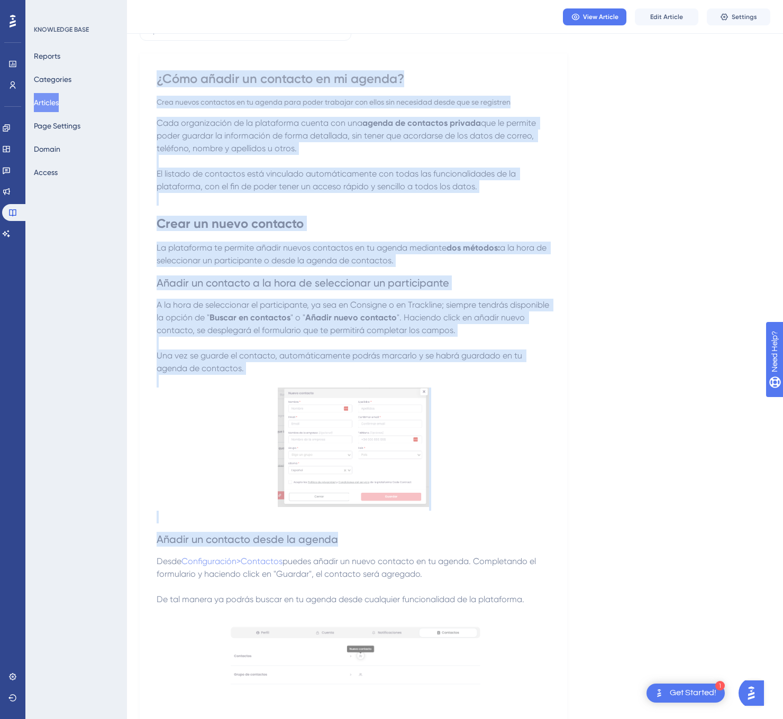
scroll to position [132, 0]
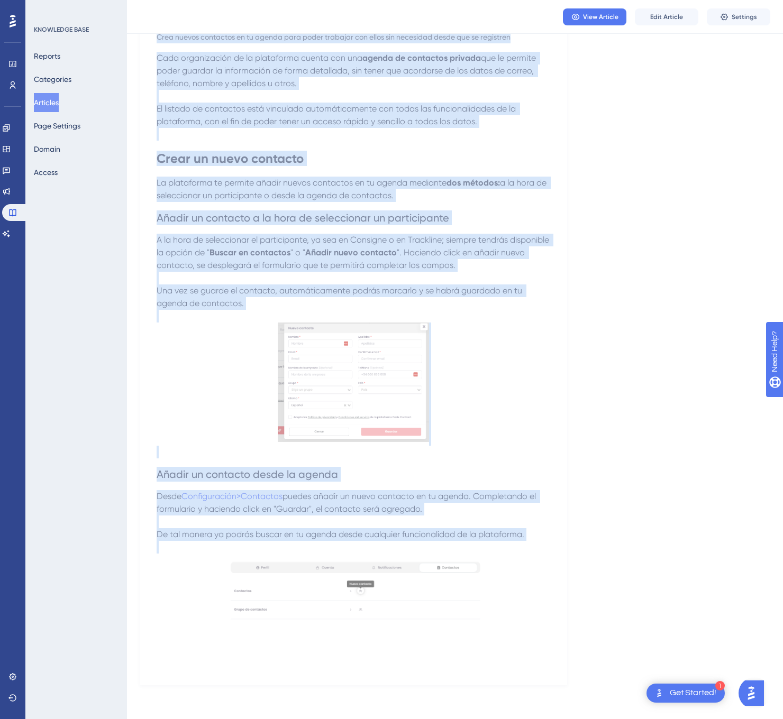
drag, startPoint x: 157, startPoint y: 145, endPoint x: 649, endPoint y: 554, distance: 639.6
click at [649, 554] on div "Language Spanish (Default) ¿Cómo añadir un contacto en mi agenda? Crea nuevos c…" at bounding box center [455, 312] width 630 height 748
copy div "¿Lore ipsumd si ametcons ad el seddoe? Temp incidi utlaboree do ma aliqua enim …"
click at [563, 311] on div "¿Cómo añadir un contacto en mi agenda? Crea nuevos contactos en tu agenda para …" at bounding box center [353, 336] width 427 height 697
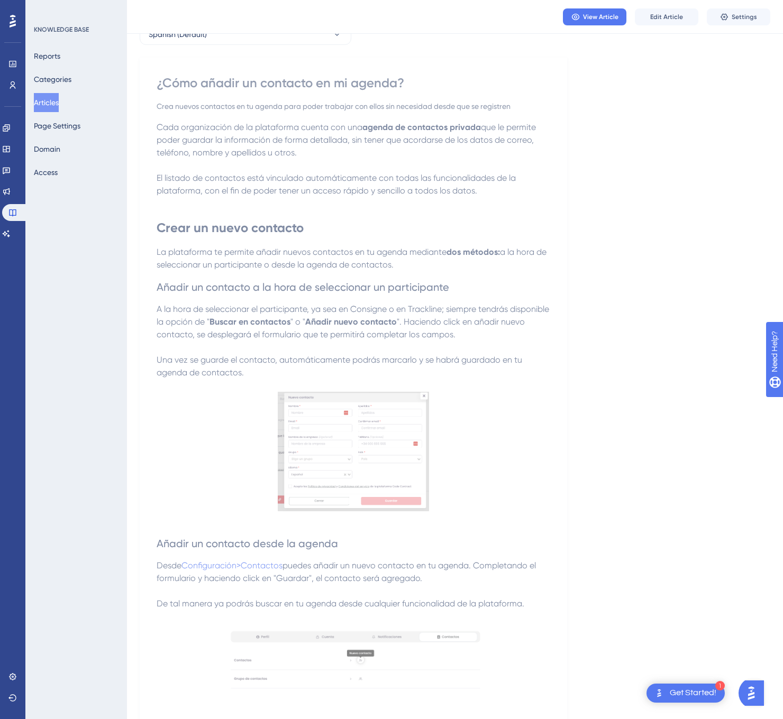
scroll to position [0, 0]
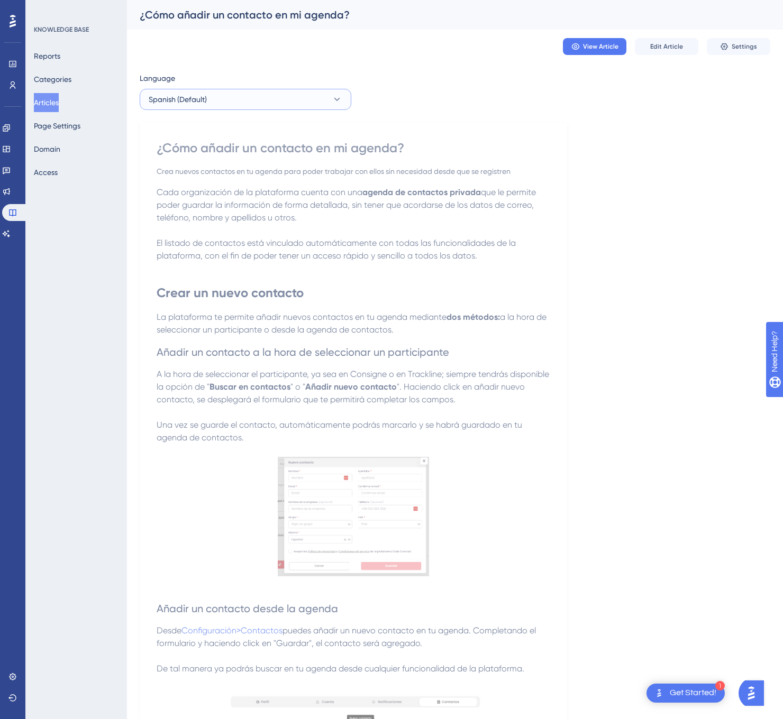
click at [248, 103] on button "Spanish (Default)" at bounding box center [246, 99] width 212 height 21
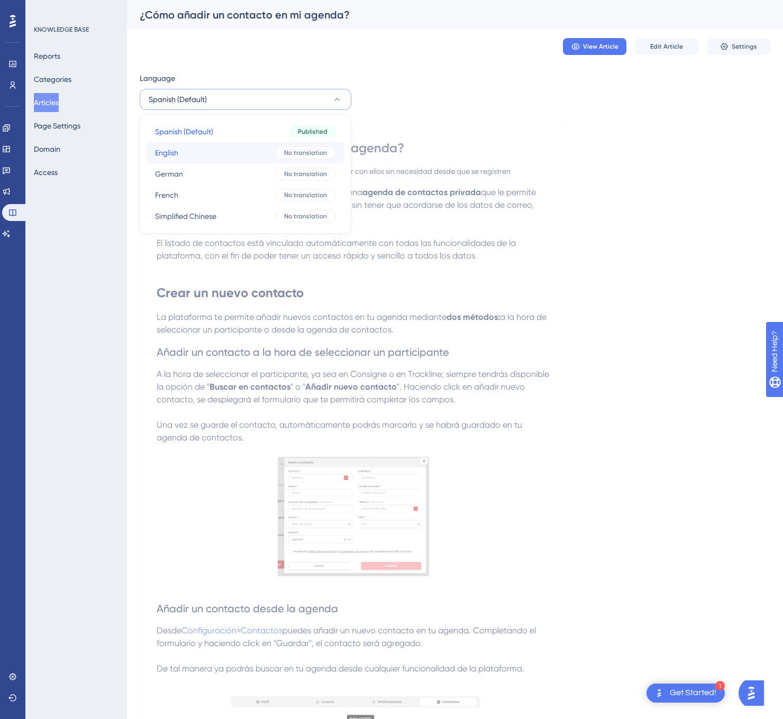
click at [229, 147] on button "English English No translation" at bounding box center [245, 152] width 198 height 21
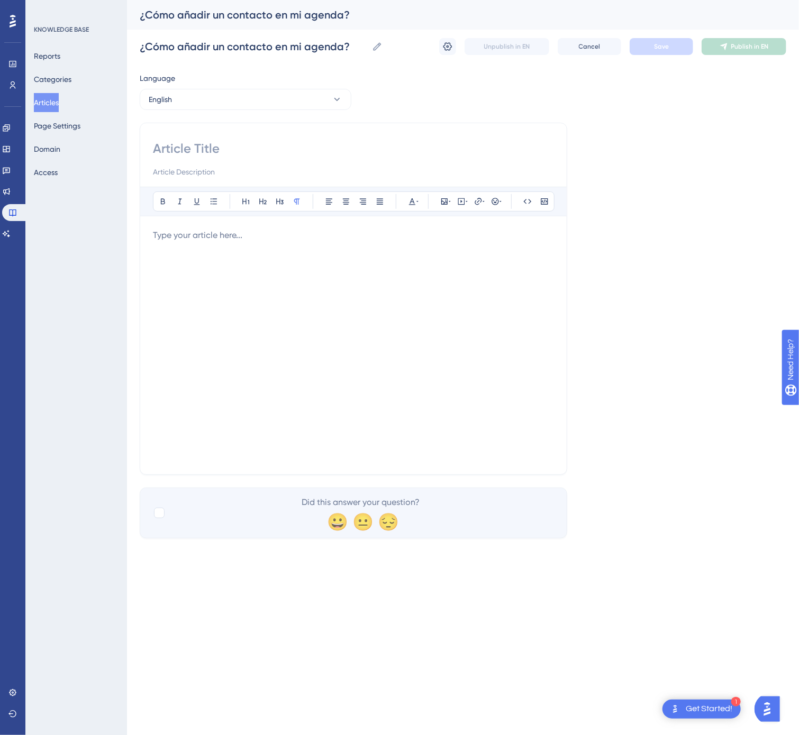
click at [308, 153] on input at bounding box center [353, 148] width 401 height 17
paste input "📇 How to Add a Contact to My Address Book"
type input "📇 How to Add a Contact to My Address Book"
click at [461, 282] on div at bounding box center [353, 345] width 401 height 233
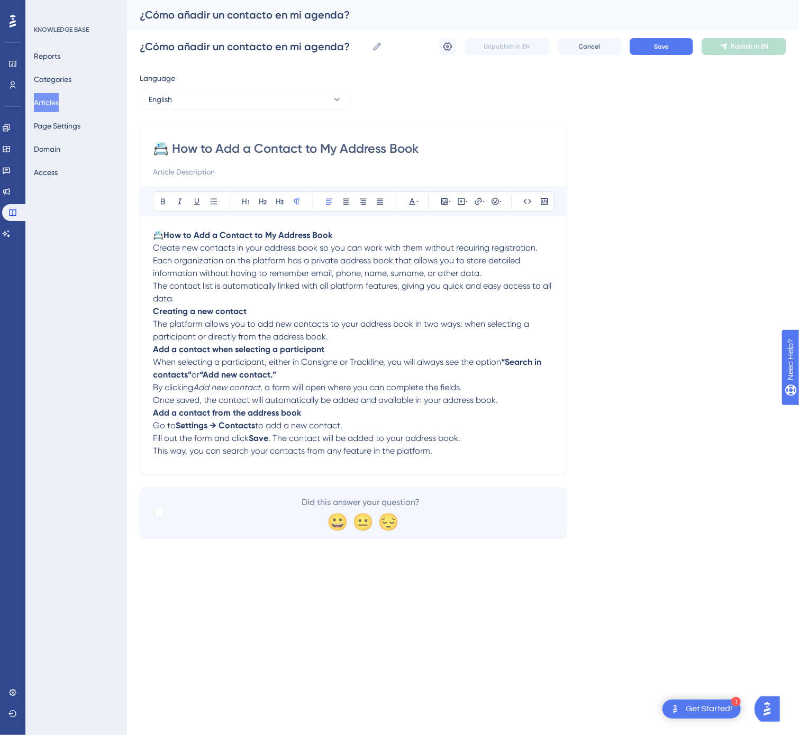
click at [531, 407] on p "Once saved, the contact will automatically be added and available in your addre…" at bounding box center [353, 400] width 401 height 13
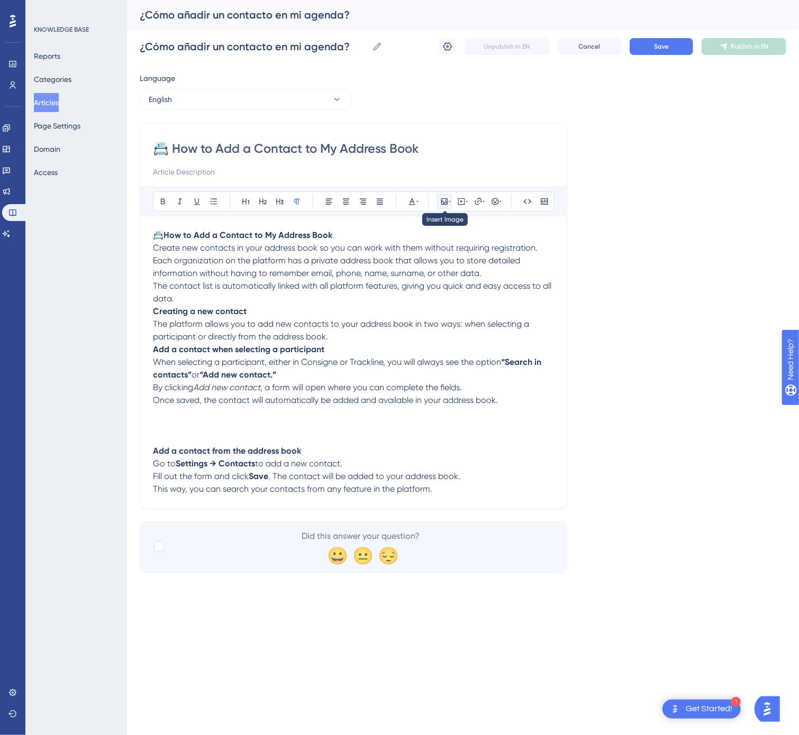
click at [445, 204] on icon at bounding box center [444, 201] width 8 height 8
click at [445, 249] on span "Upload Image" at bounding box center [450, 252] width 43 height 8
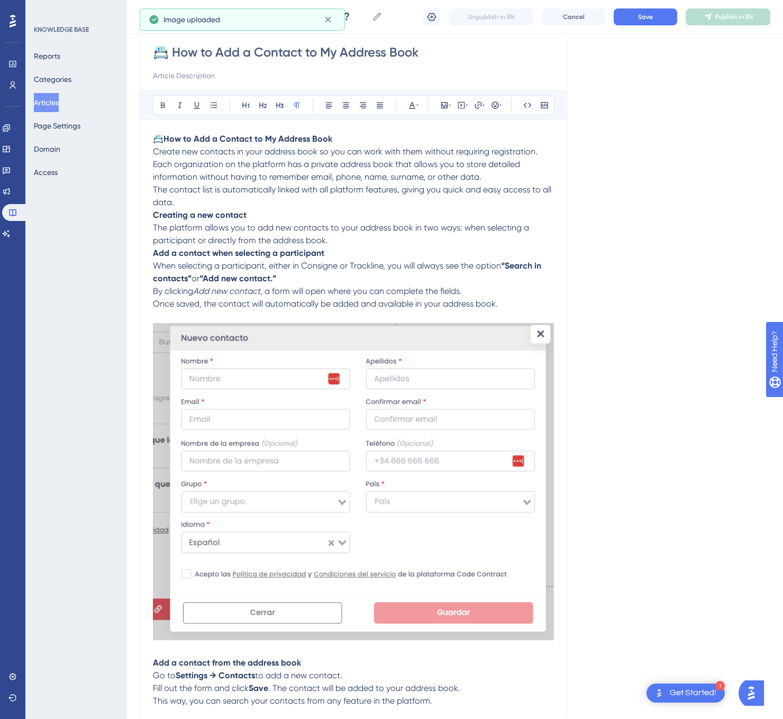
scroll to position [199, 0]
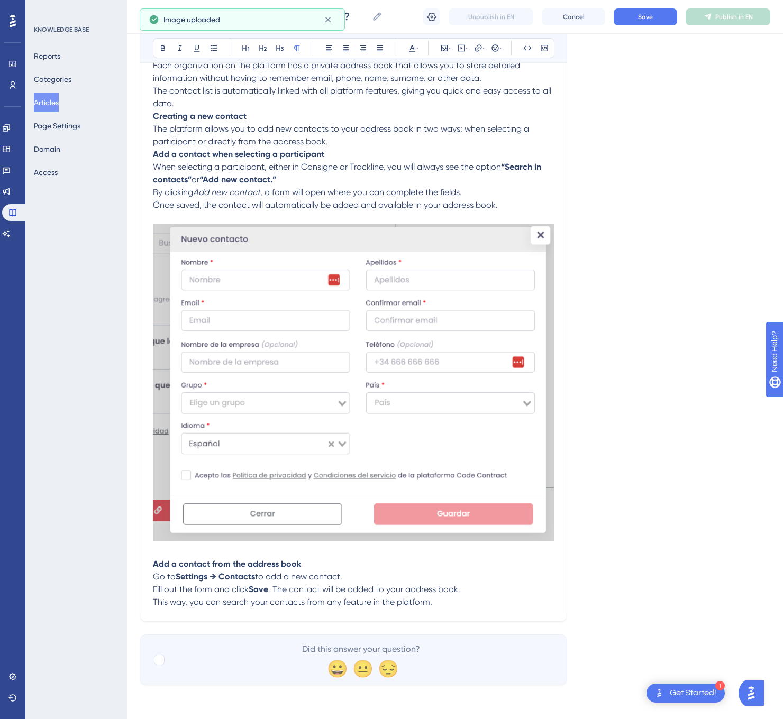
click at [451, 604] on p "This way, you can search your contacts from any feature in the platform." at bounding box center [353, 602] width 401 height 13
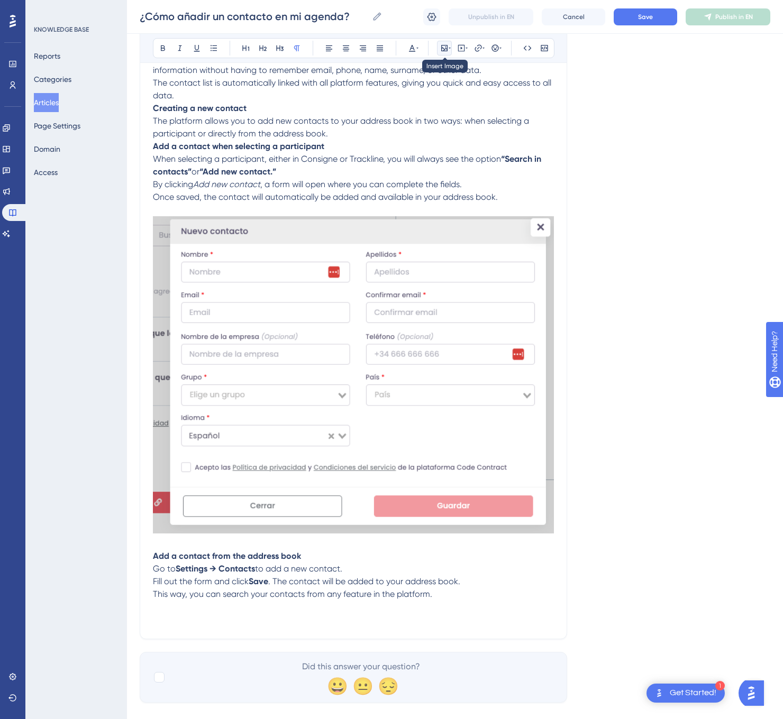
click at [447, 51] on icon at bounding box center [444, 48] width 6 height 6
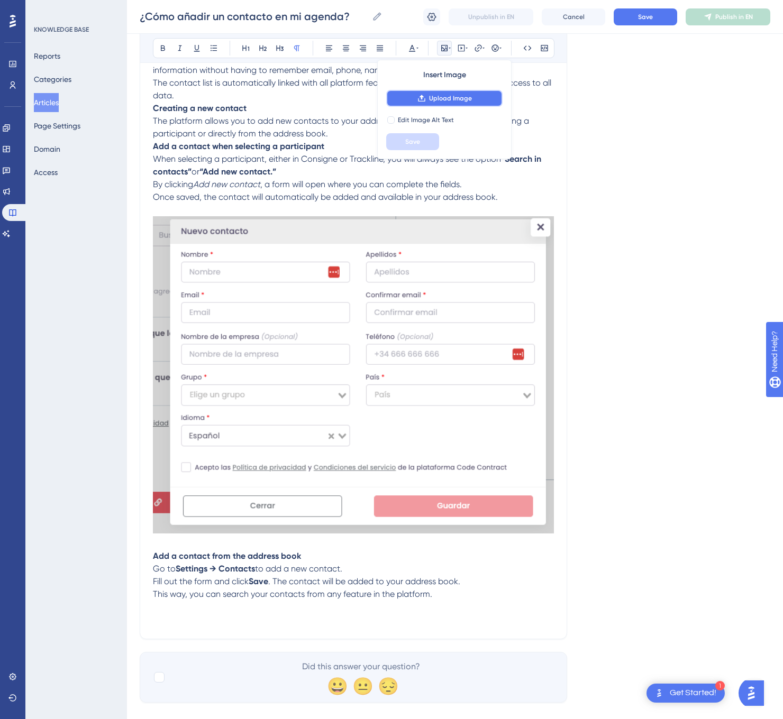
click at [471, 98] on span "Upload Image" at bounding box center [450, 98] width 43 height 8
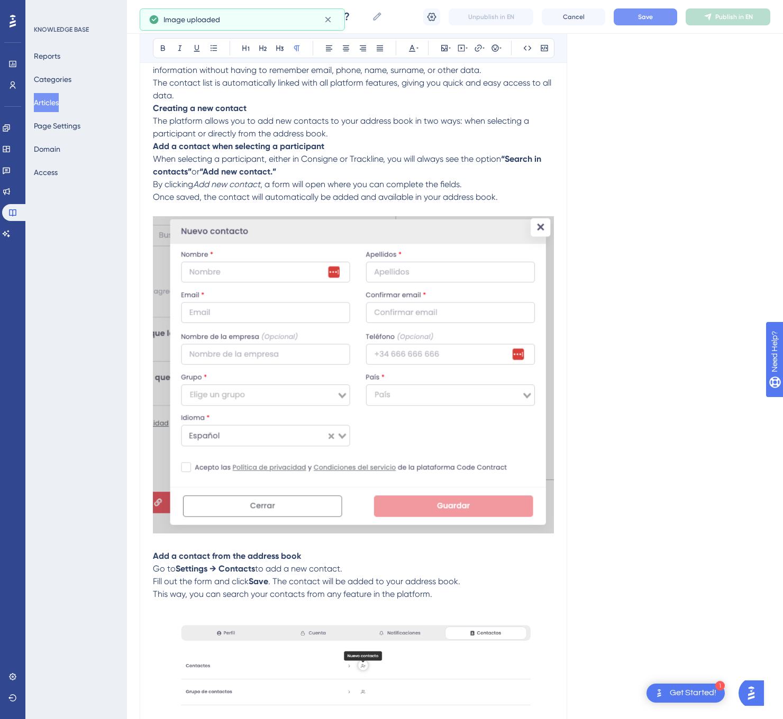
click at [653, 11] on button "Save" at bounding box center [644, 16] width 63 height 17
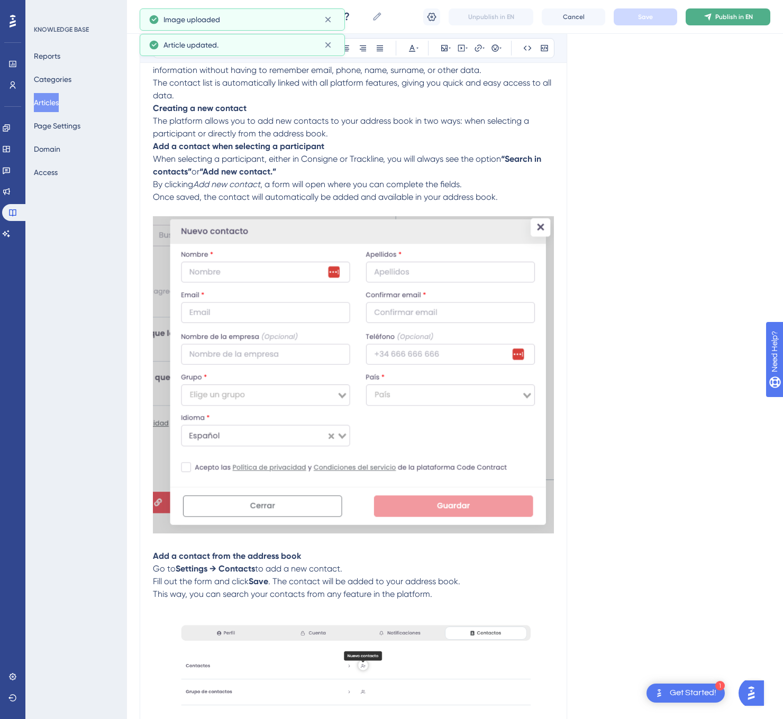
click at [720, 20] on span "Publish in EN" at bounding box center [734, 17] width 38 height 8
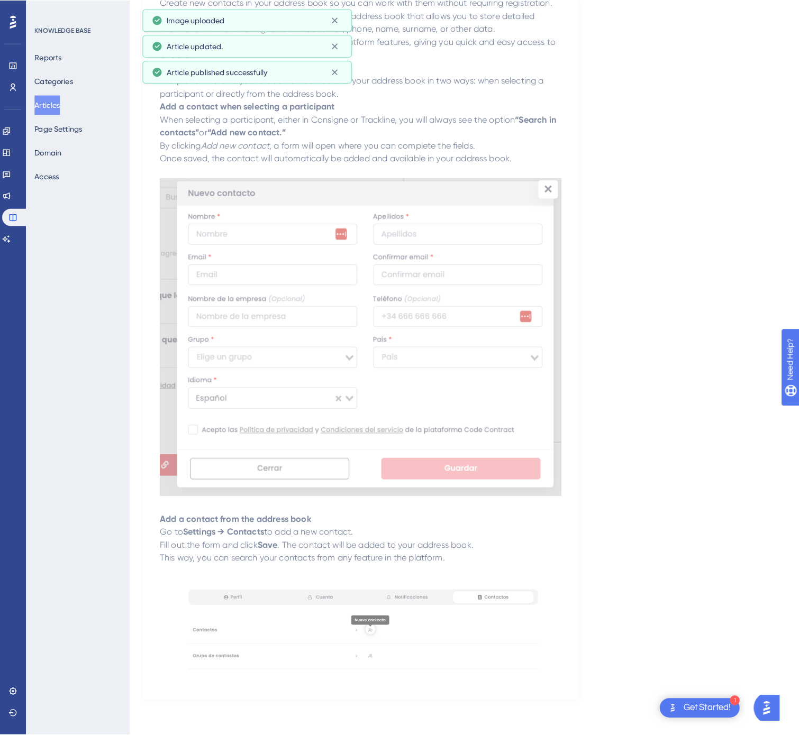
scroll to position [0, 0]
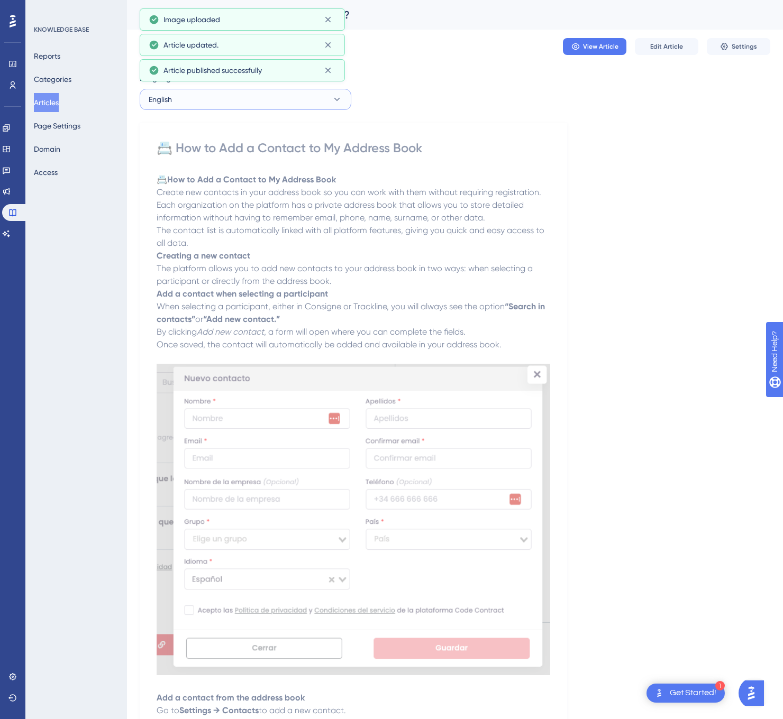
click at [327, 96] on button "English" at bounding box center [246, 99] width 212 height 21
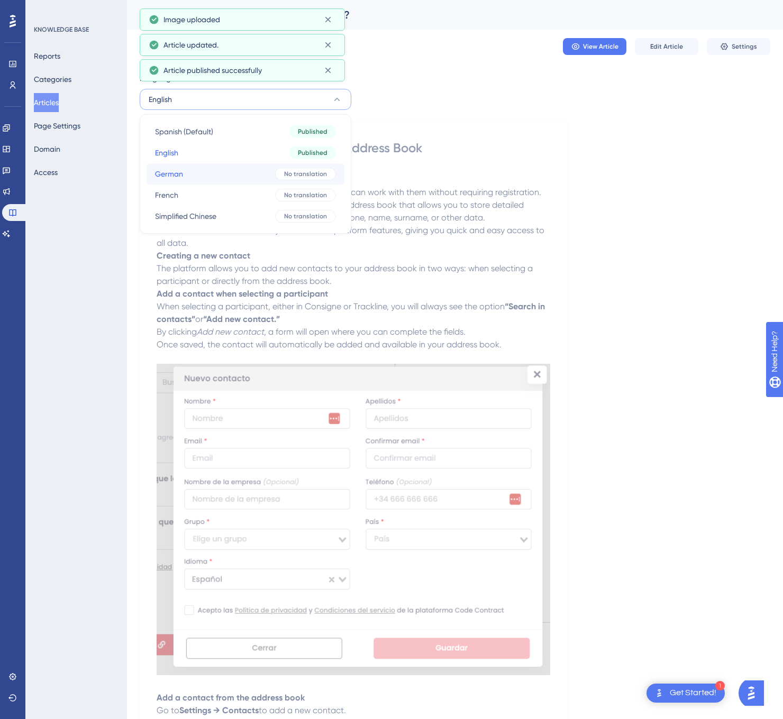
click at [297, 176] on span "No translation" at bounding box center [305, 174] width 43 height 8
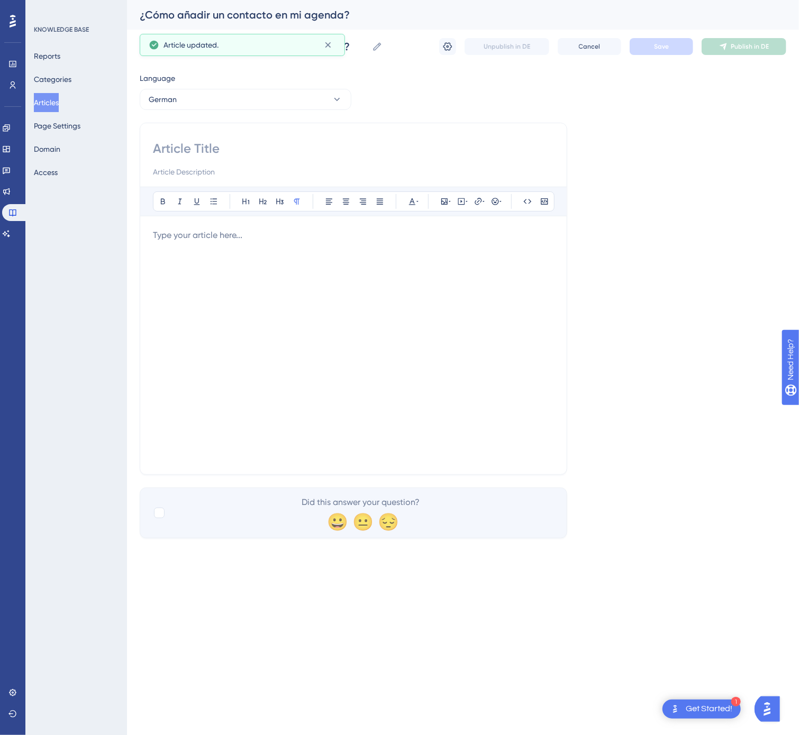
click at [386, 160] on div at bounding box center [353, 159] width 401 height 38
click at [353, 145] on input at bounding box center [353, 148] width 401 height 17
paste input "📇 So fügen Sie einen Kontakt zu meinem Adressbuch hinzu"
type input "📇 So fügen Sie einen Kontakt zu meinem Adressbuch hinzu"
click at [278, 236] on p at bounding box center [353, 235] width 401 height 13
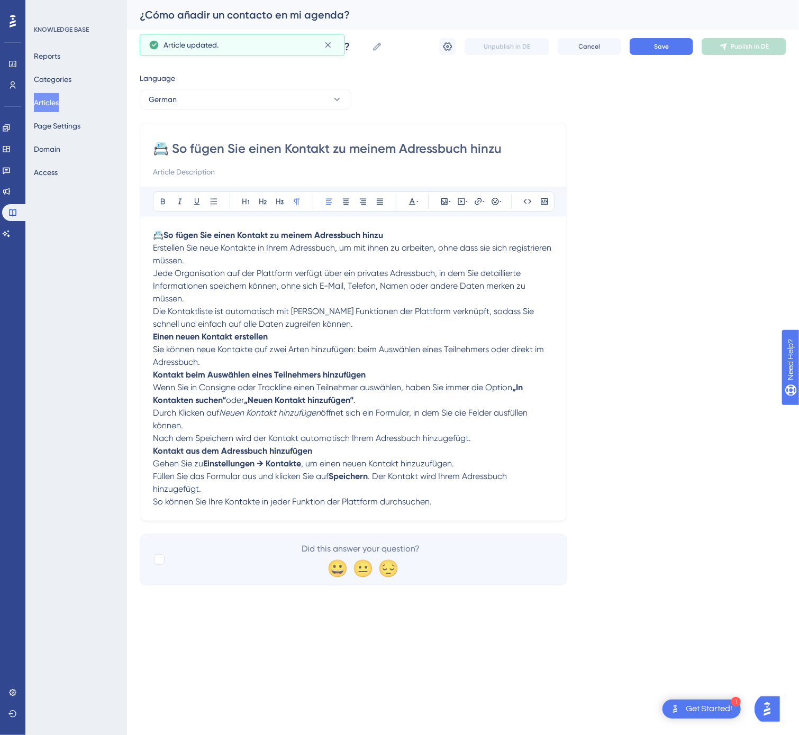
click at [512, 441] on p "Nach dem Speichern wird der Kontakt automatisch Ihrem Adressbuch hinzugefügt." at bounding box center [353, 438] width 401 height 13
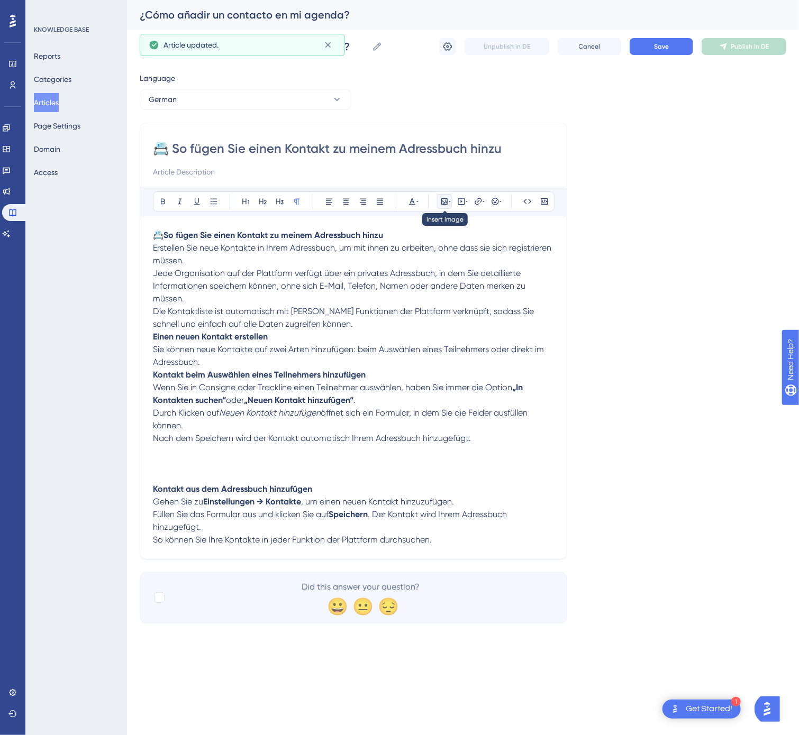
click at [446, 204] on icon at bounding box center [444, 201] width 8 height 8
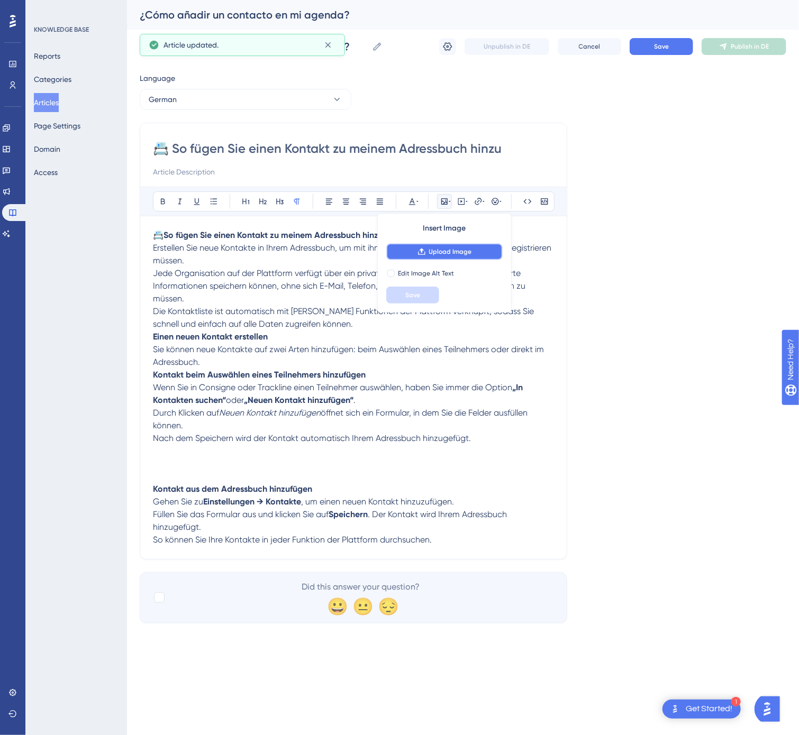
click at [441, 255] on span "Upload Image" at bounding box center [450, 252] width 43 height 8
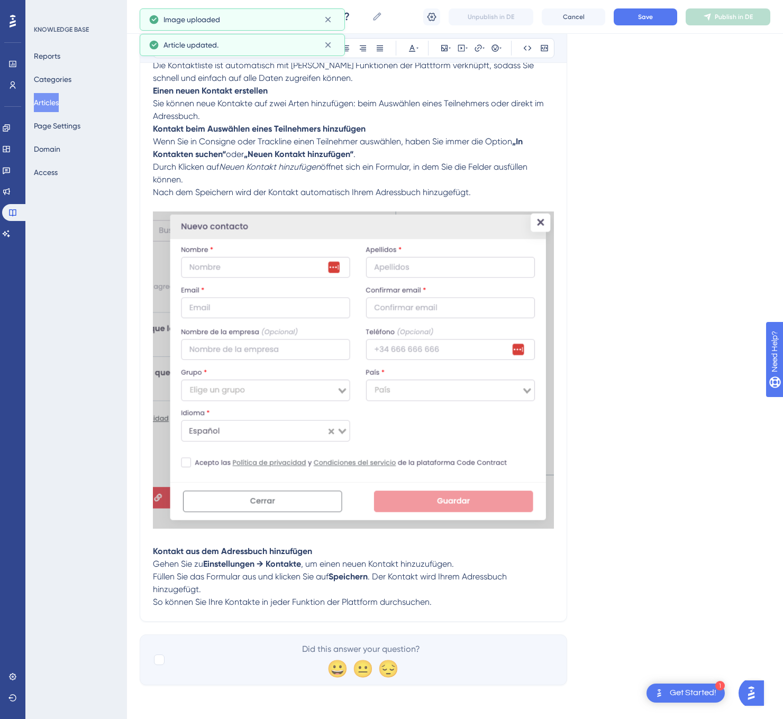
scroll to position [250, 0]
click at [451, 597] on p "So können Sie Ihre Kontakte in jeder Funktion der Plattform durchsuchen." at bounding box center [353, 602] width 401 height 13
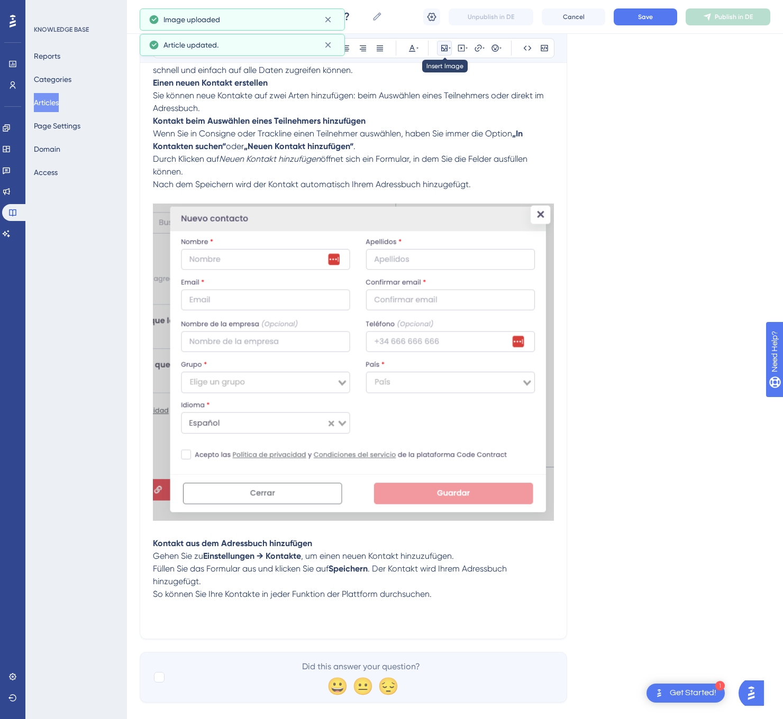
click at [448, 52] on icon at bounding box center [449, 48] width 2 height 8
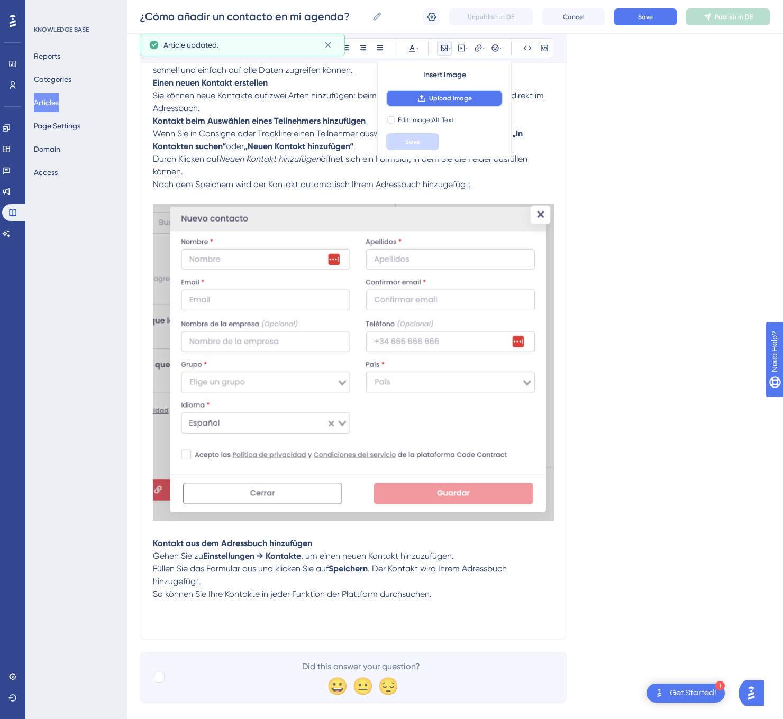
click at [487, 101] on button "Upload Image" at bounding box center [444, 98] width 116 height 17
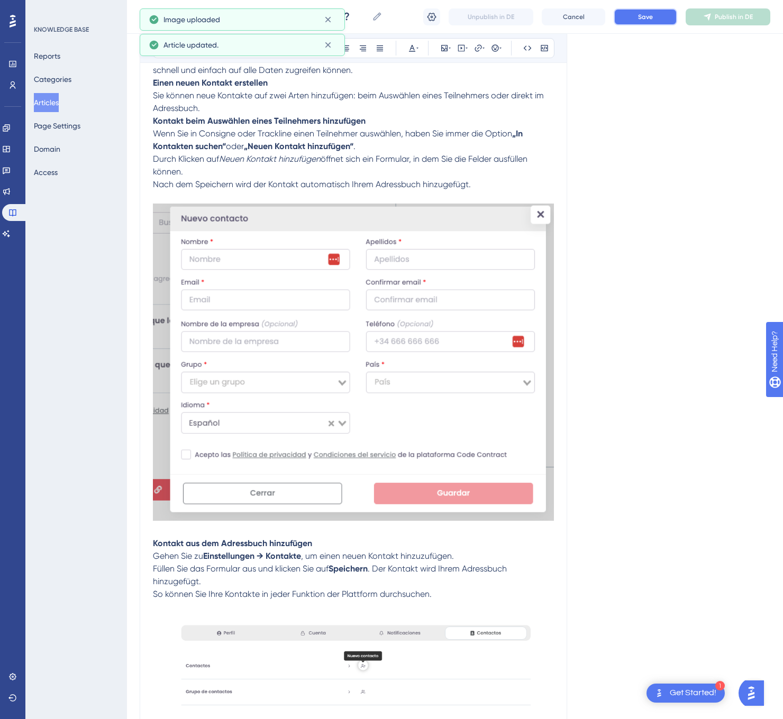
click at [639, 16] on span "Save" at bounding box center [645, 17] width 15 height 8
click at [719, 16] on span "Publish in DE" at bounding box center [733, 17] width 38 height 8
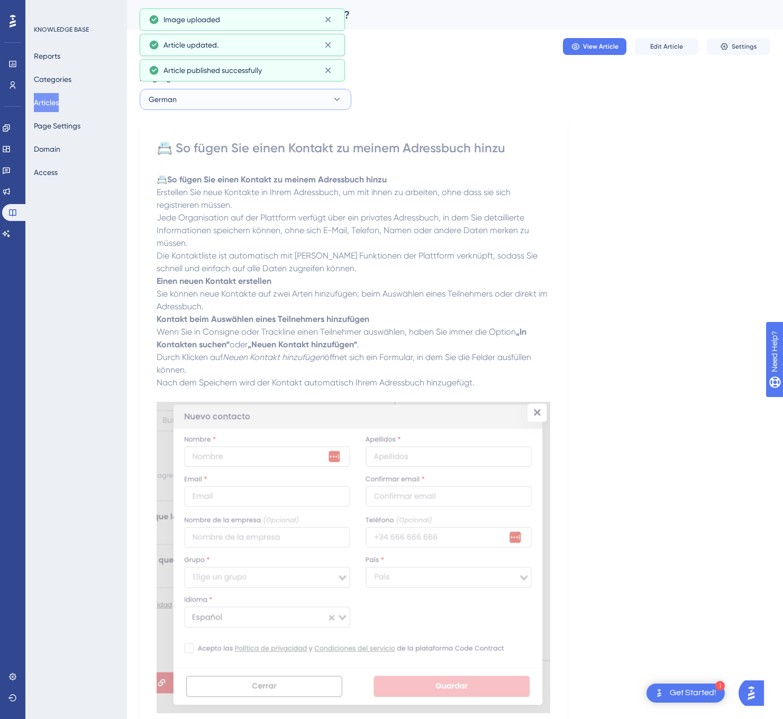
click at [252, 94] on button "German" at bounding box center [246, 99] width 212 height 21
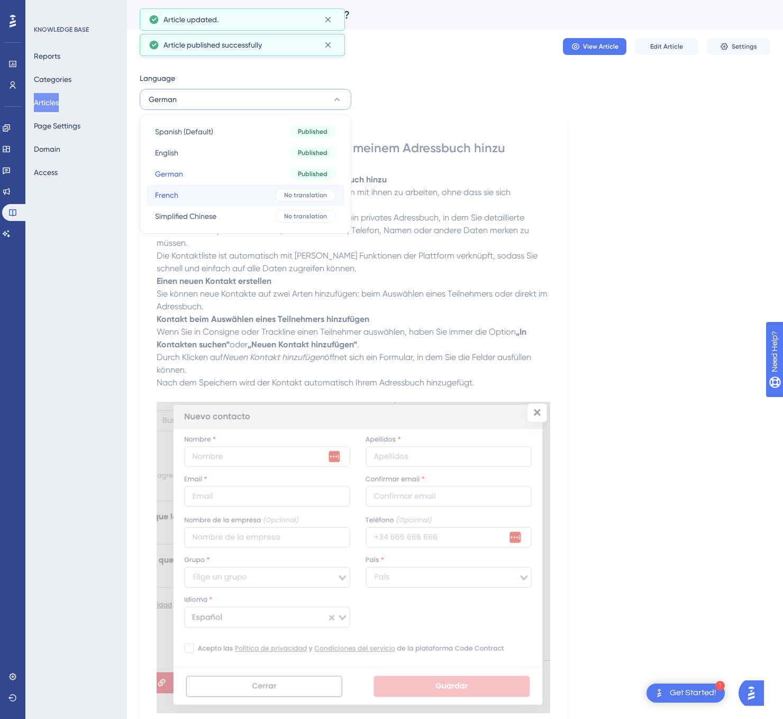
click at [241, 189] on button "French French No translation" at bounding box center [245, 195] width 198 height 21
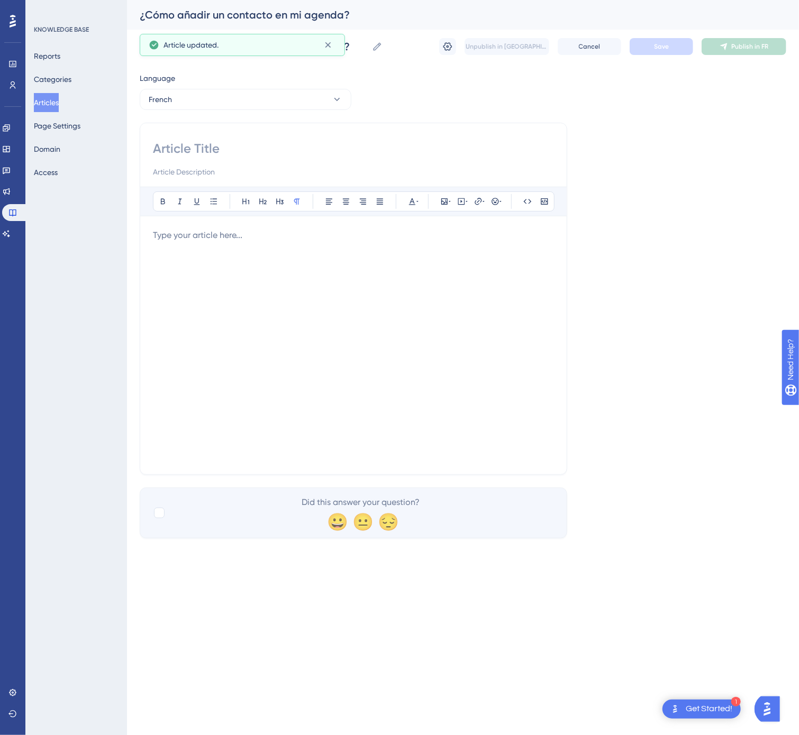
click at [346, 151] on input at bounding box center [353, 148] width 401 height 17
paste input "📇 Comment ajouter un contact dans mon carnet d’adresses"
type input "📇 Comment ajouter un contact dans mon carnet d’adresses"
click at [350, 251] on div at bounding box center [353, 345] width 401 height 233
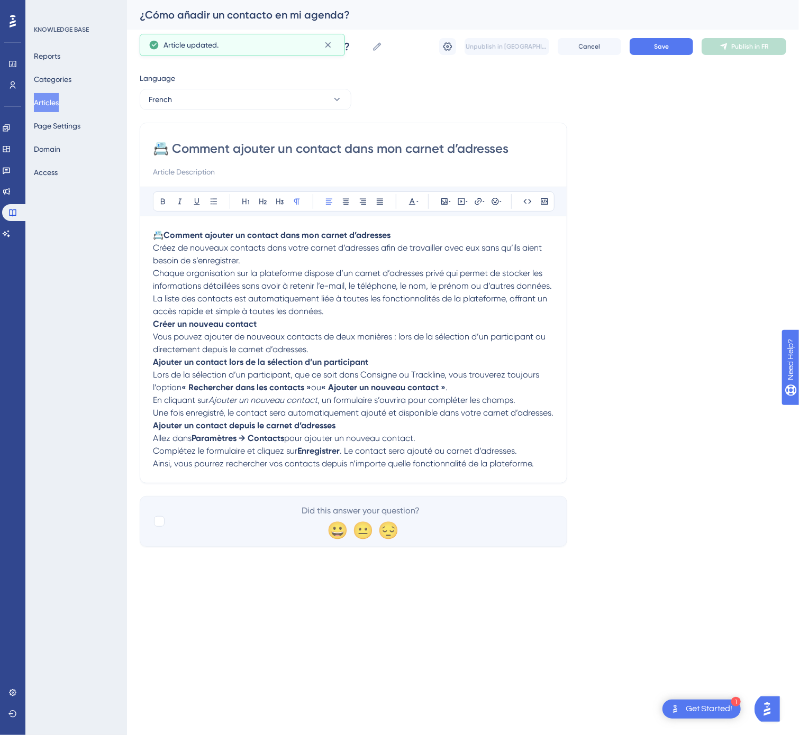
click at [155, 430] on strong "Ajouter un contact depuis le carnet d’adresses" at bounding box center [244, 425] width 182 height 10
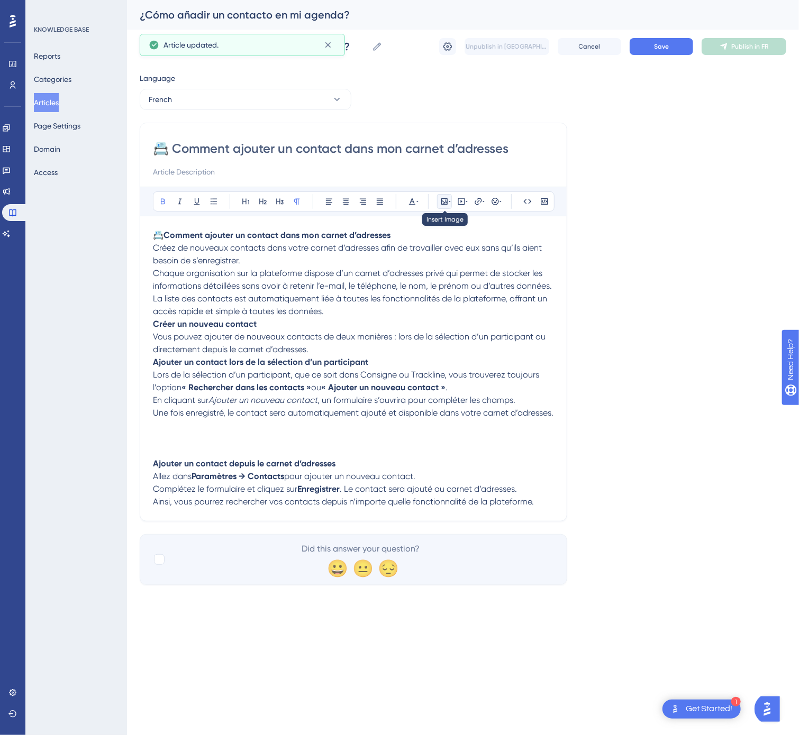
click at [440, 206] on icon at bounding box center [444, 201] width 8 height 8
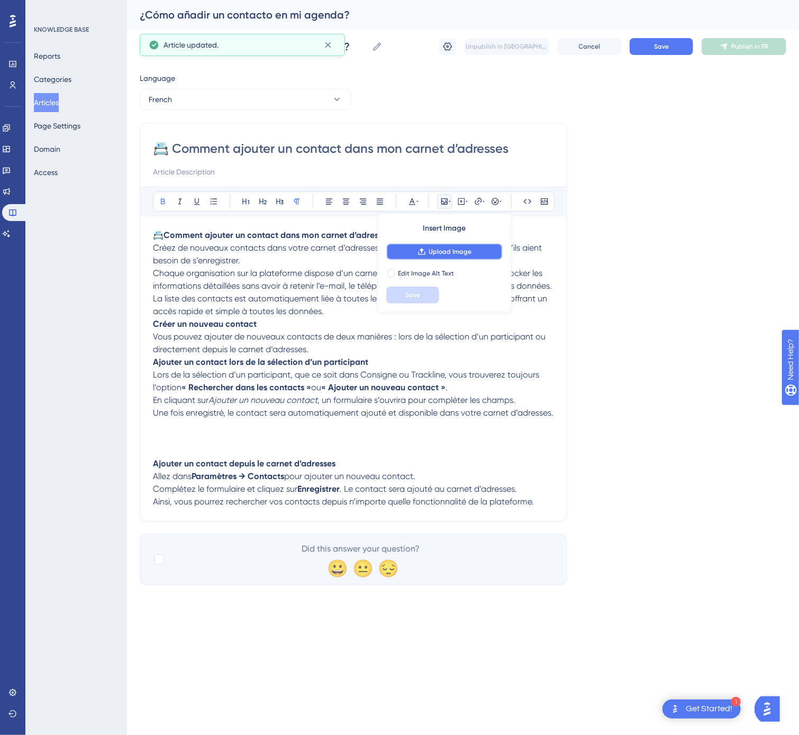
click at [435, 259] on button "Upload Image" at bounding box center [444, 251] width 116 height 17
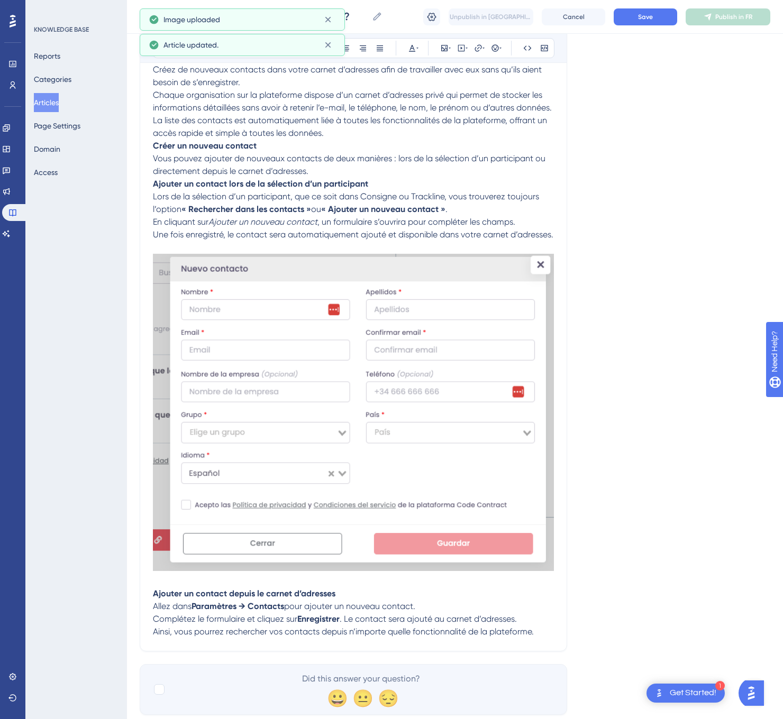
scroll to position [210, 0]
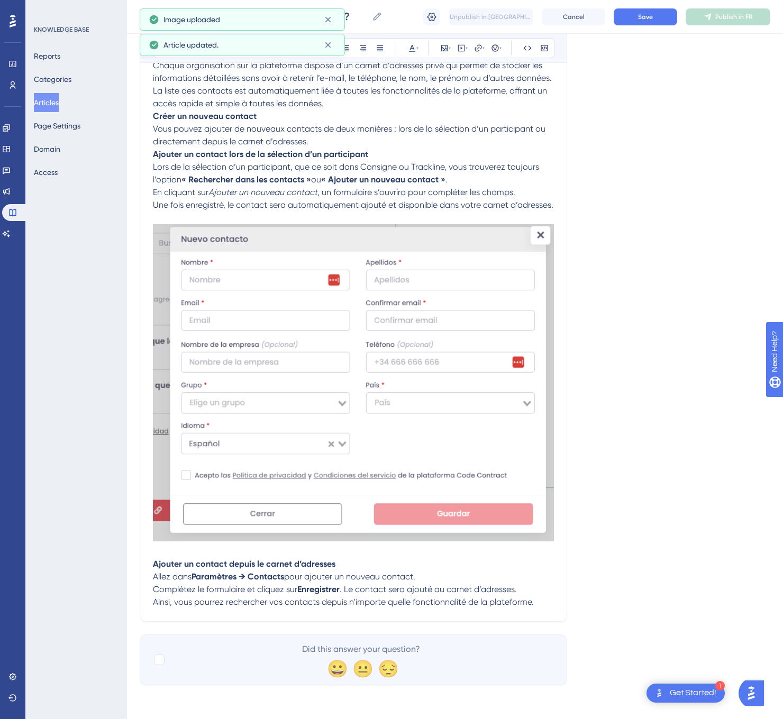
click at [537, 602] on p "Ainsi, vous pourrez rechercher vos contacts depuis n’importe quelle fonctionnal…" at bounding box center [353, 602] width 401 height 13
click at [542, 601] on p "Ainsi, vous pourrez rechercher vos contacts depuis n’importe quelle fonctionnal…" at bounding box center [353, 602] width 401 height 13
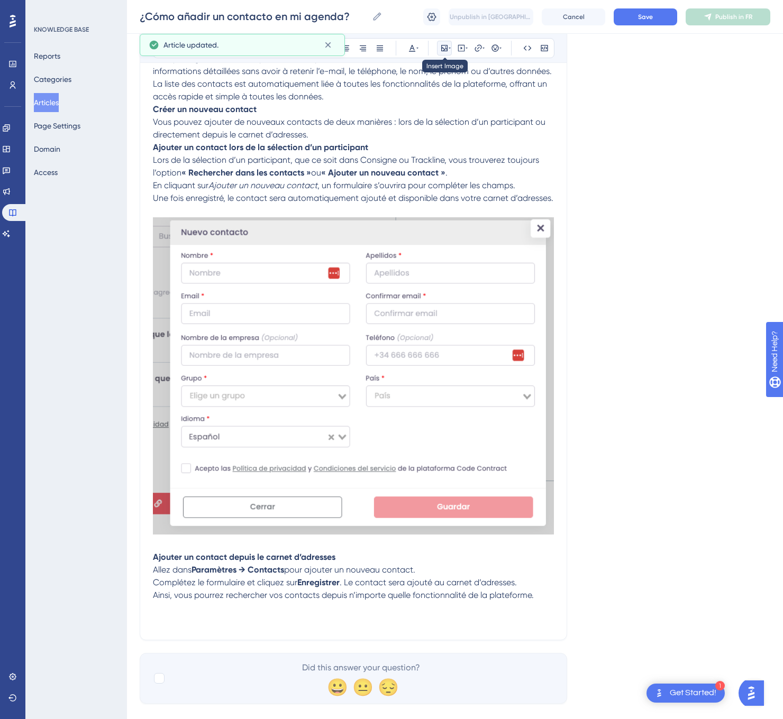
click at [446, 51] on icon at bounding box center [444, 48] width 6 height 6
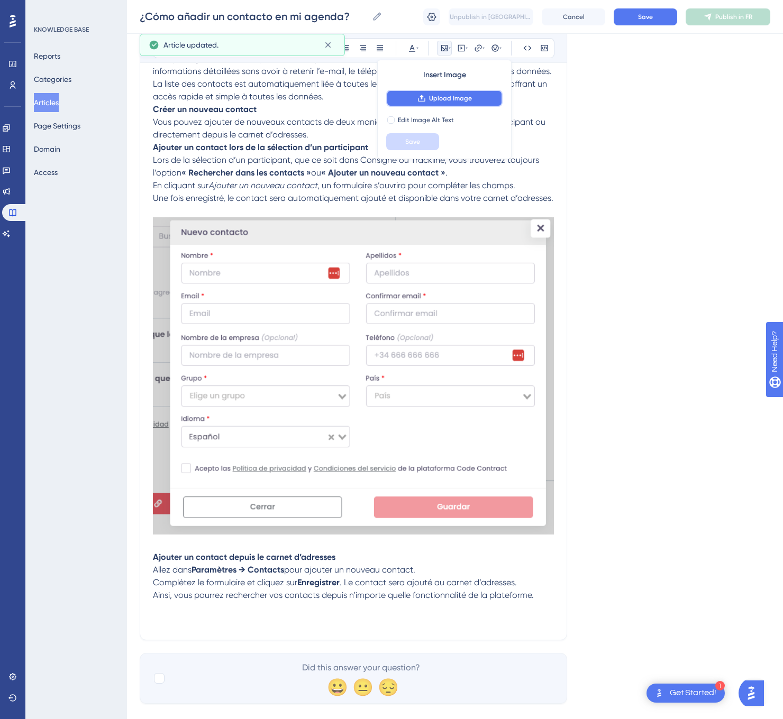
click at [463, 98] on span "Upload Image" at bounding box center [450, 98] width 43 height 8
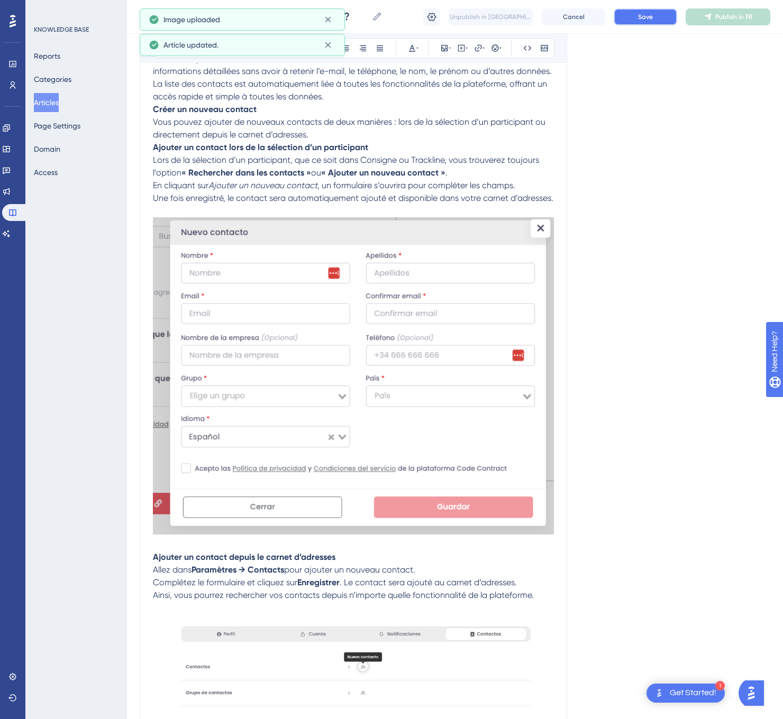
click at [652, 22] on button "Save" at bounding box center [644, 16] width 63 height 17
click at [712, 19] on button "Publish in FR" at bounding box center [727, 16] width 85 height 17
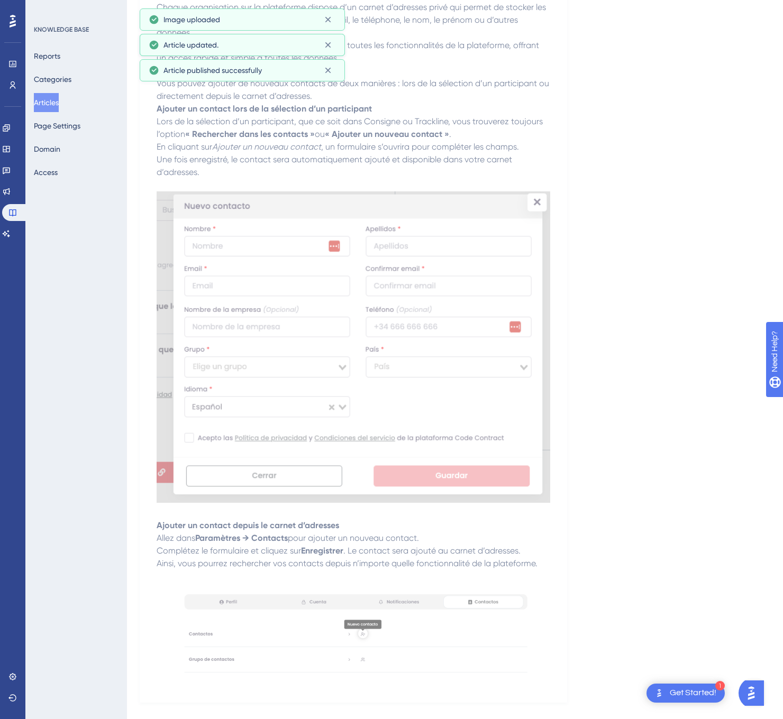
scroll to position [0, 0]
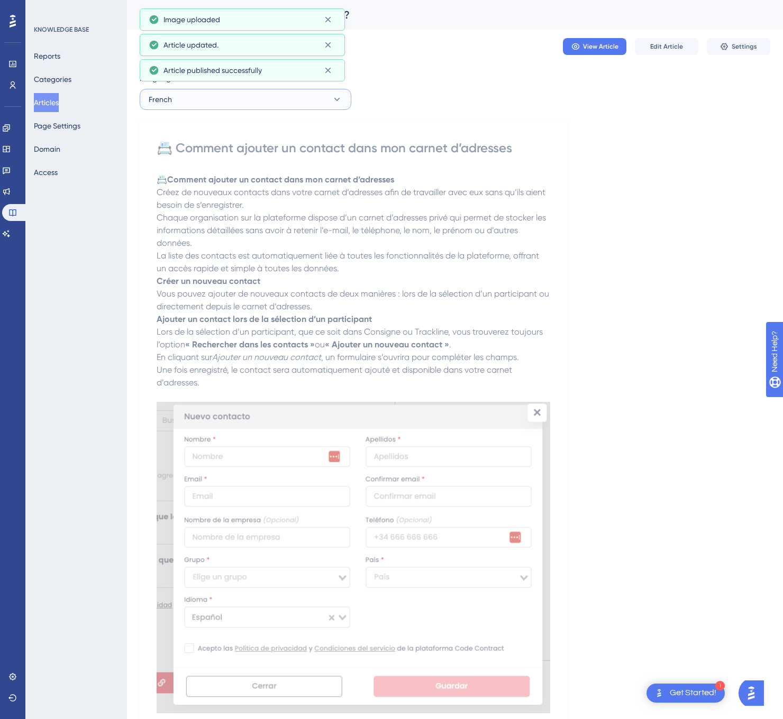
click at [292, 108] on button "French" at bounding box center [246, 99] width 212 height 21
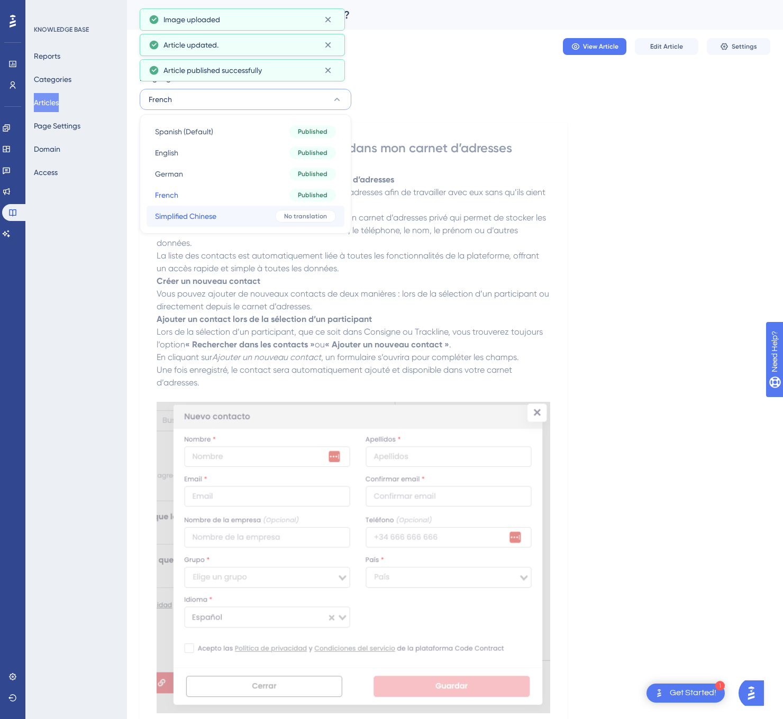
click at [272, 214] on button "Simplified Chinese Simplified Chinese No translation" at bounding box center [245, 216] width 198 height 21
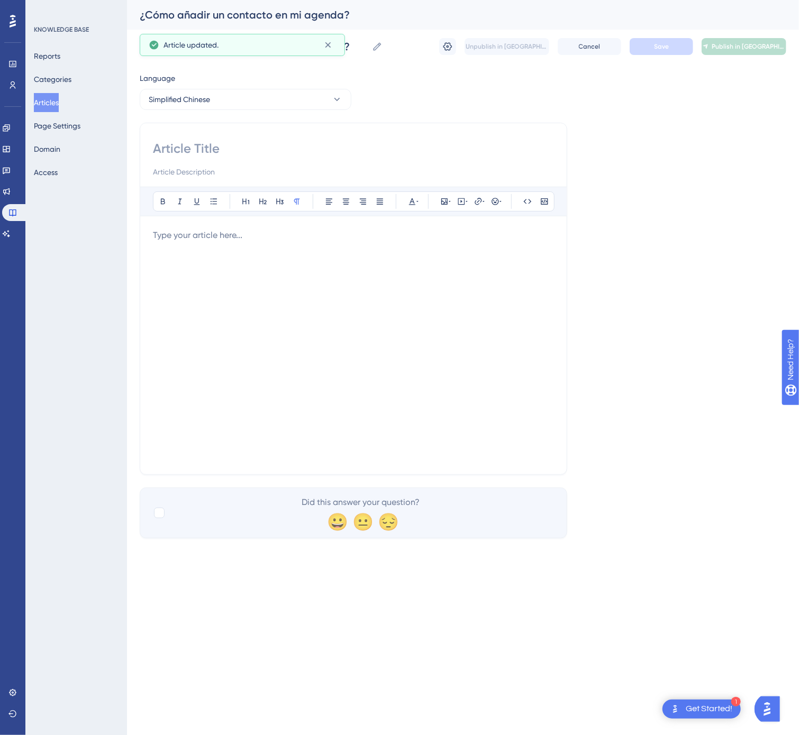
click at [406, 141] on input at bounding box center [353, 148] width 401 height 17
paste input "📇 如何在通讯录中添加联系人"
type input "📇 如何在通讯录中添加联系人"
click at [501, 304] on div at bounding box center [353, 345] width 401 height 233
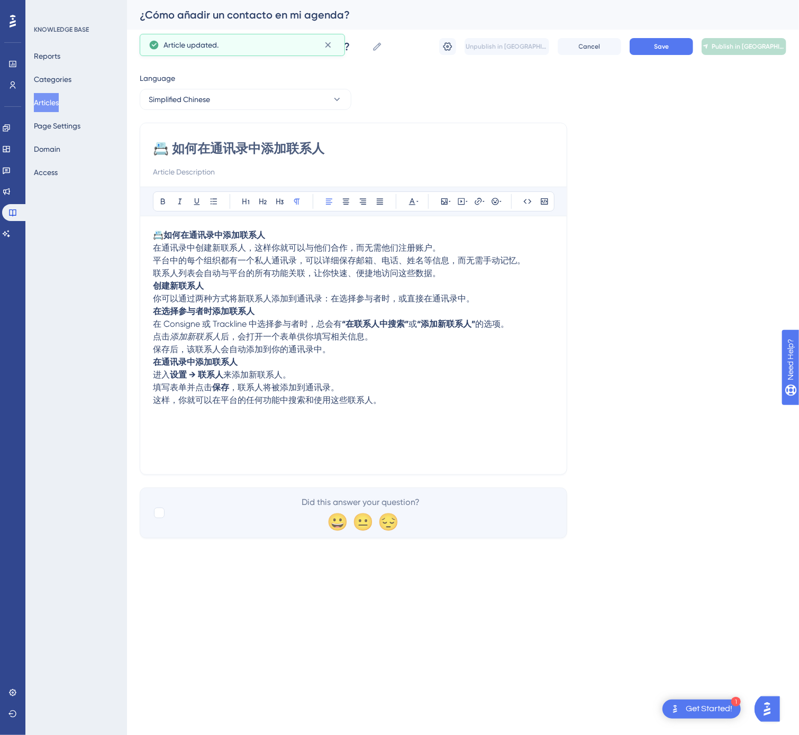
click at [375, 354] on p "保存后，该联系人会自动添加到你的通讯录中。" at bounding box center [353, 349] width 401 height 13
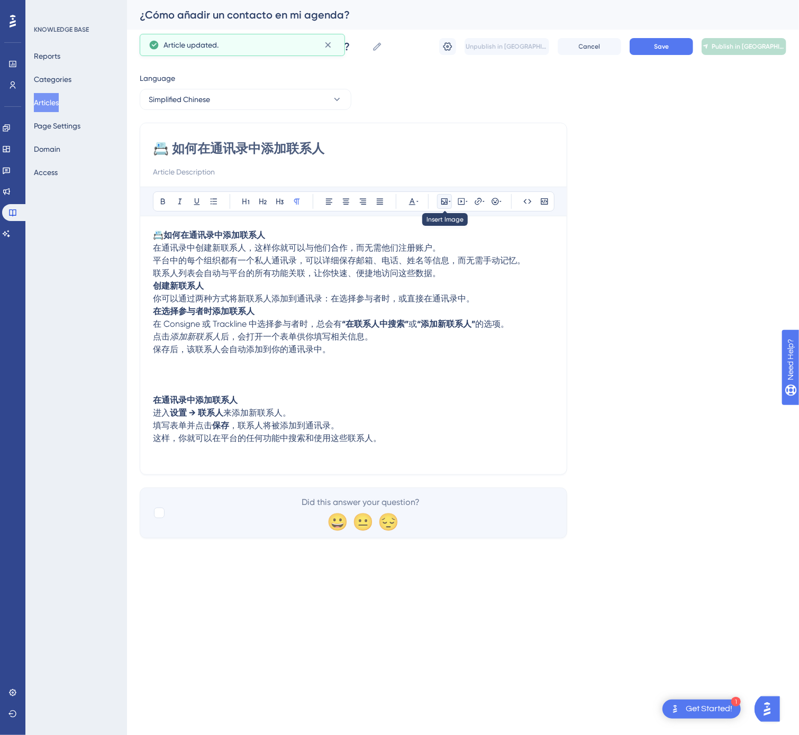
click at [447, 198] on icon at bounding box center [444, 201] width 8 height 8
click at [452, 253] on span "Upload Image" at bounding box center [450, 252] width 43 height 8
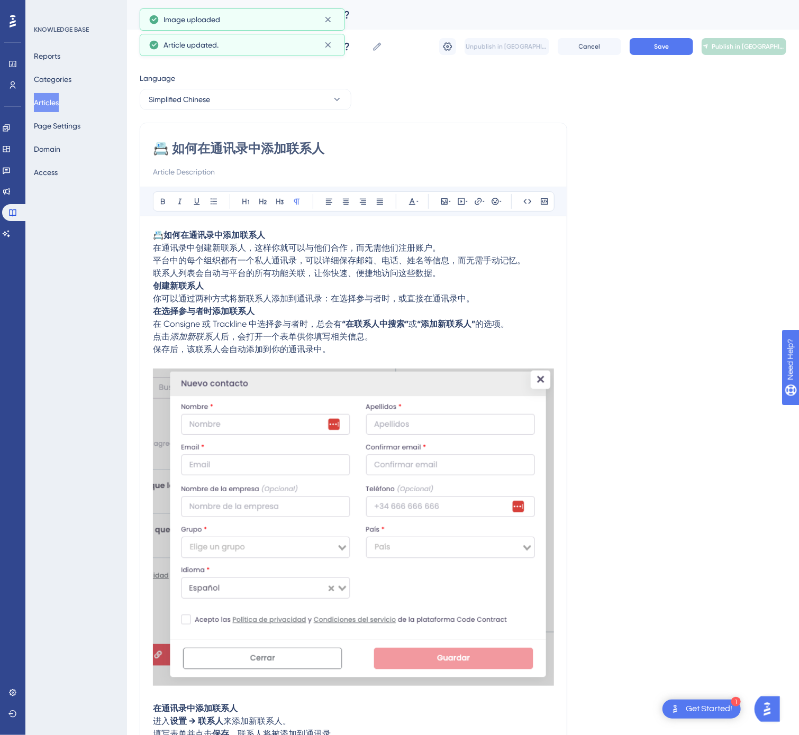
click at [398, 452] on div "📇 如何在通讯录中添加联系人 在通讯录中创建新联系人，这样你就可以与他们合作，而无需他们注册账户。 平台中的每个组织都有一个私人通讯录，可以详细保存邮箱、电话…" at bounding box center [353, 491] width 401 height 524
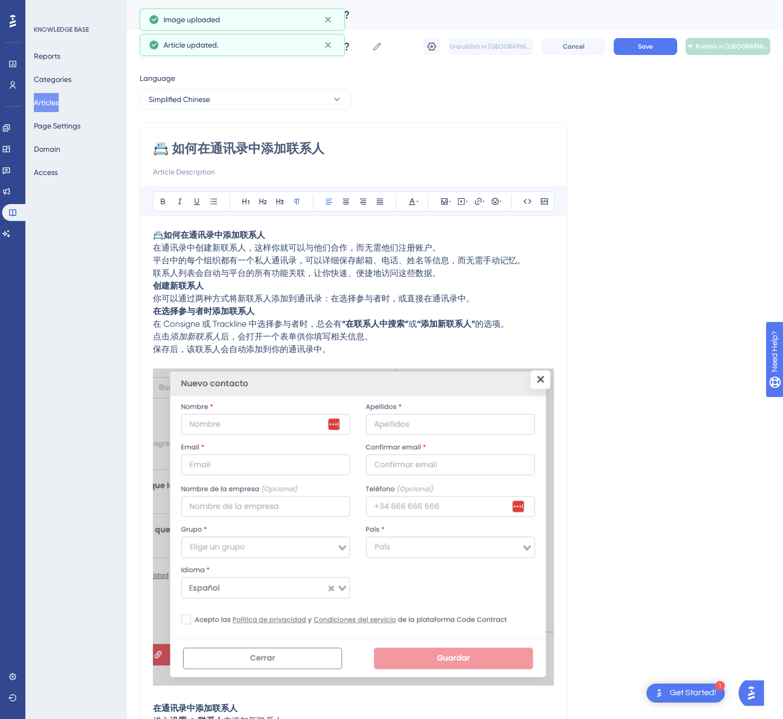
scroll to position [147, 0]
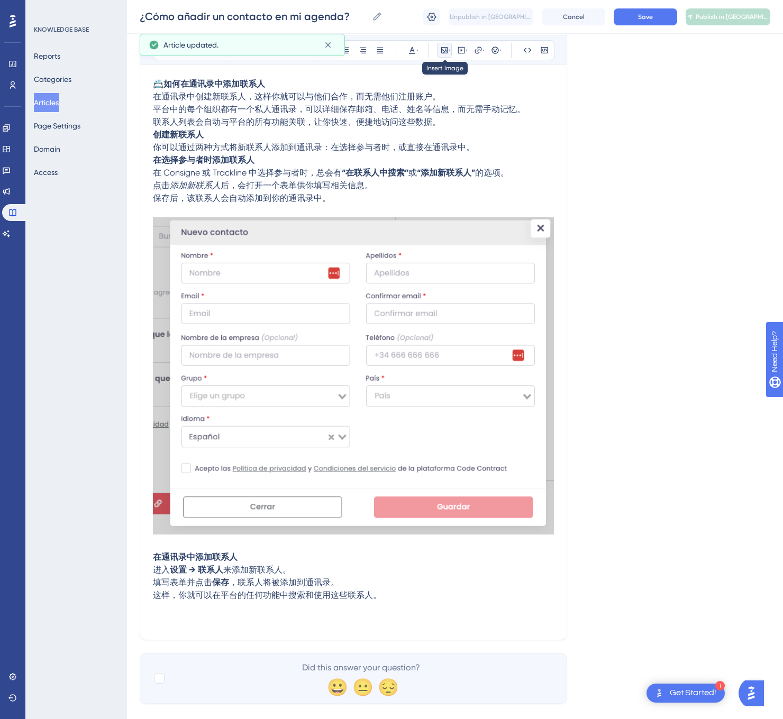
click at [450, 50] on icon at bounding box center [449, 50] width 2 height 1
click at [468, 105] on button "Upload Image" at bounding box center [444, 100] width 116 height 17
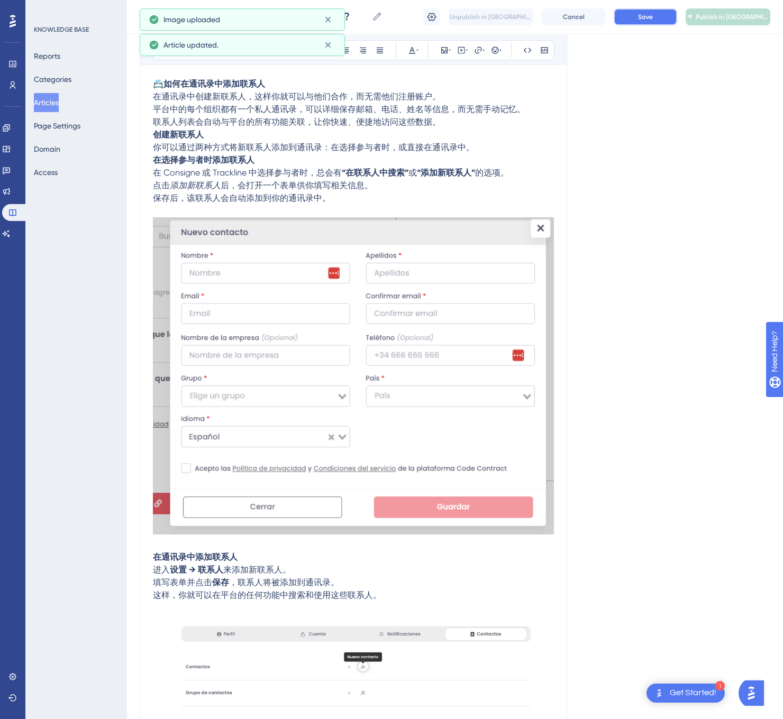
click at [658, 19] on button "Save" at bounding box center [644, 16] width 63 height 17
click at [707, 19] on button "Publish in [GEOGRAPHIC_DATA]-CN" at bounding box center [727, 16] width 85 height 17
click at [57, 99] on button "Articles" at bounding box center [46, 102] width 25 height 19
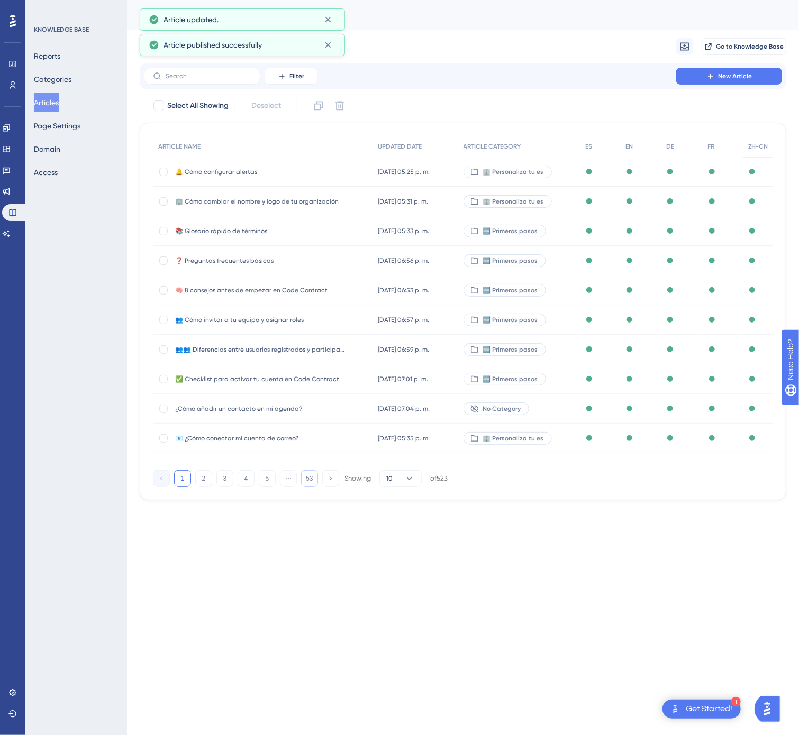
click at [305, 482] on button "53" at bounding box center [309, 478] width 17 height 17
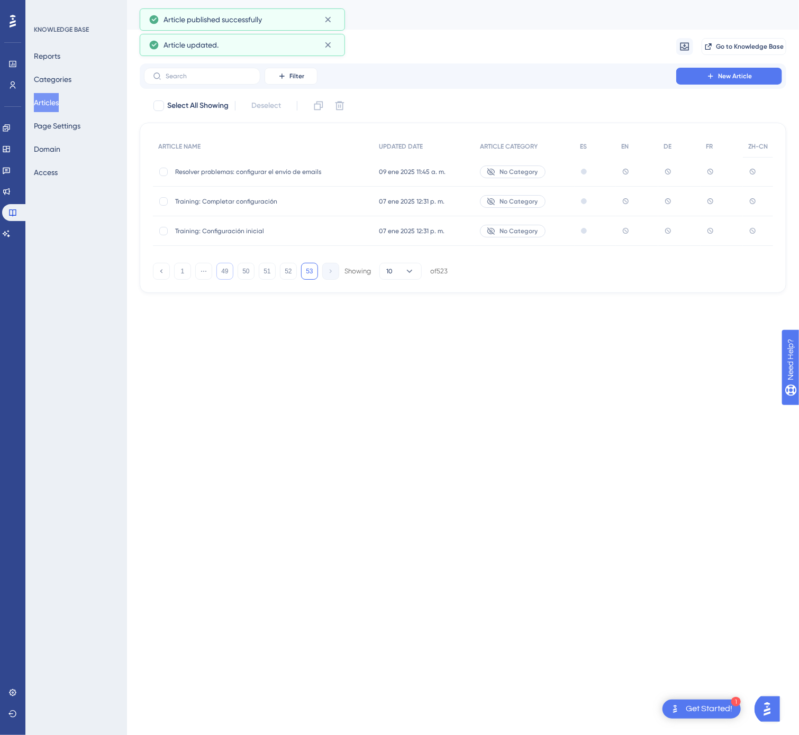
click at [231, 278] on button "49" at bounding box center [224, 271] width 17 height 17
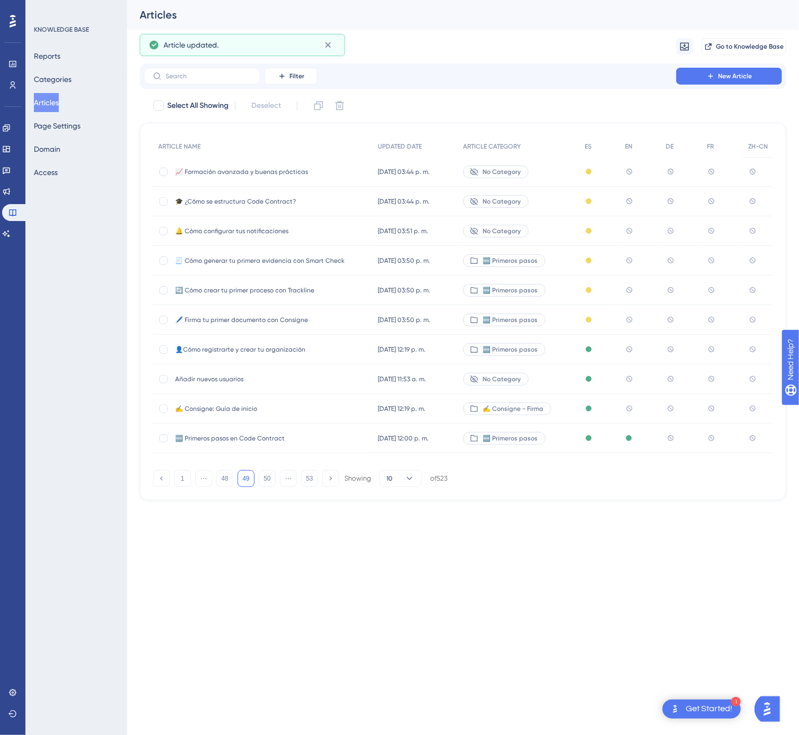
click at [326, 407] on span "✍️ Consigne: Guía de inicio" at bounding box center [259, 409] width 169 height 8
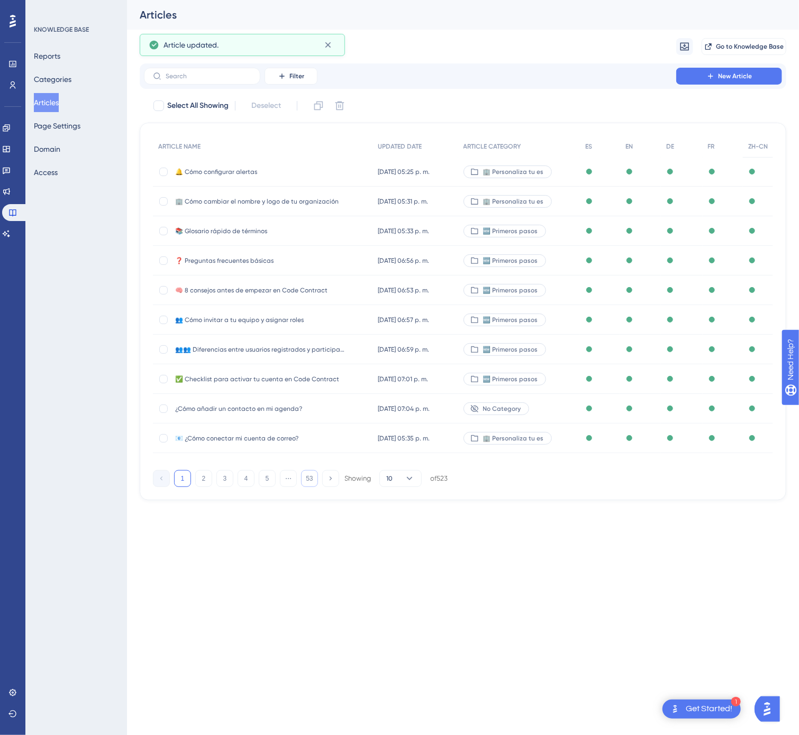
click at [309, 483] on button "53" at bounding box center [309, 478] width 17 height 17
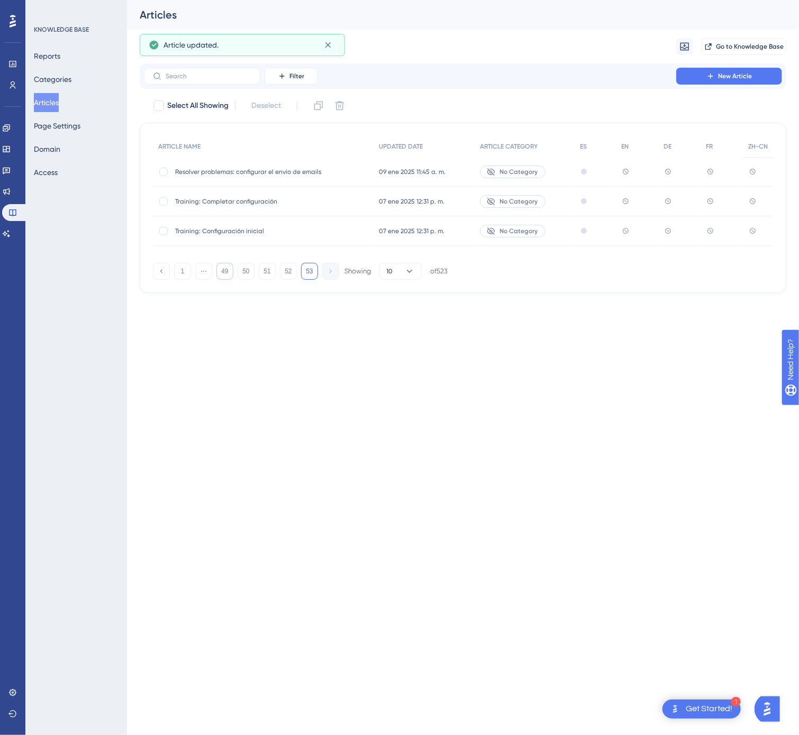
click at [225, 276] on button "49" at bounding box center [224, 271] width 17 height 17
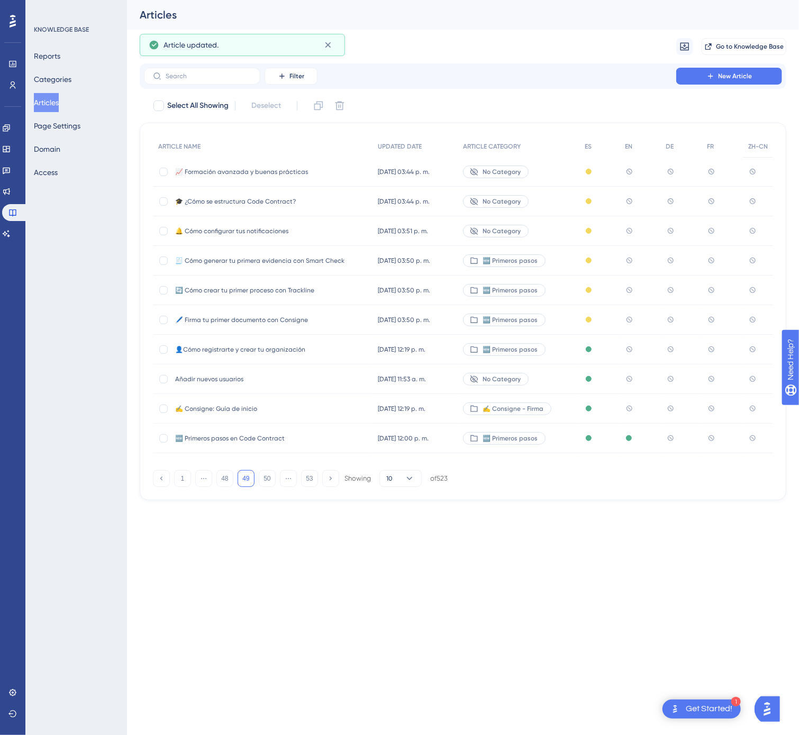
click at [255, 435] on span "🆕 Primeros pasos en Code Contract" at bounding box center [259, 438] width 169 height 8
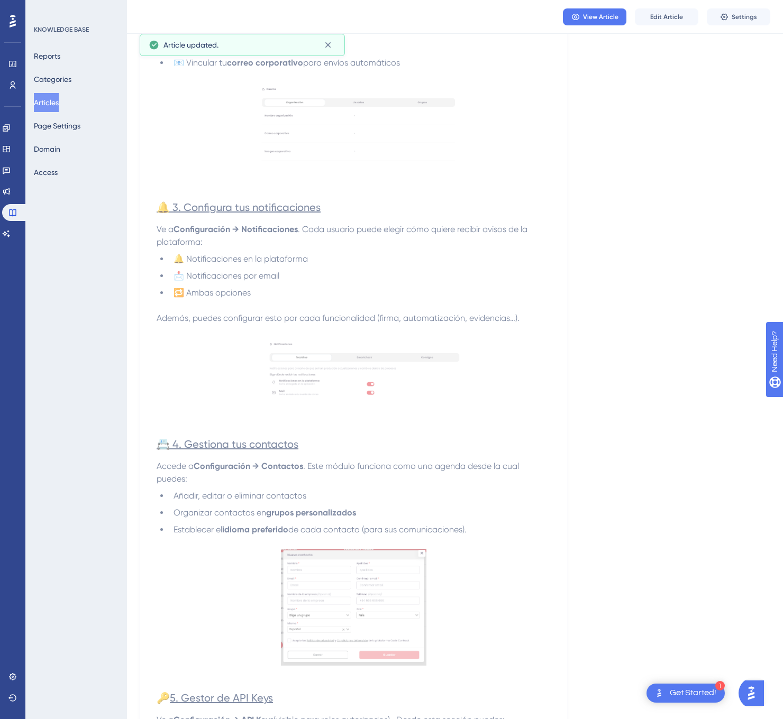
scroll to position [188, 0]
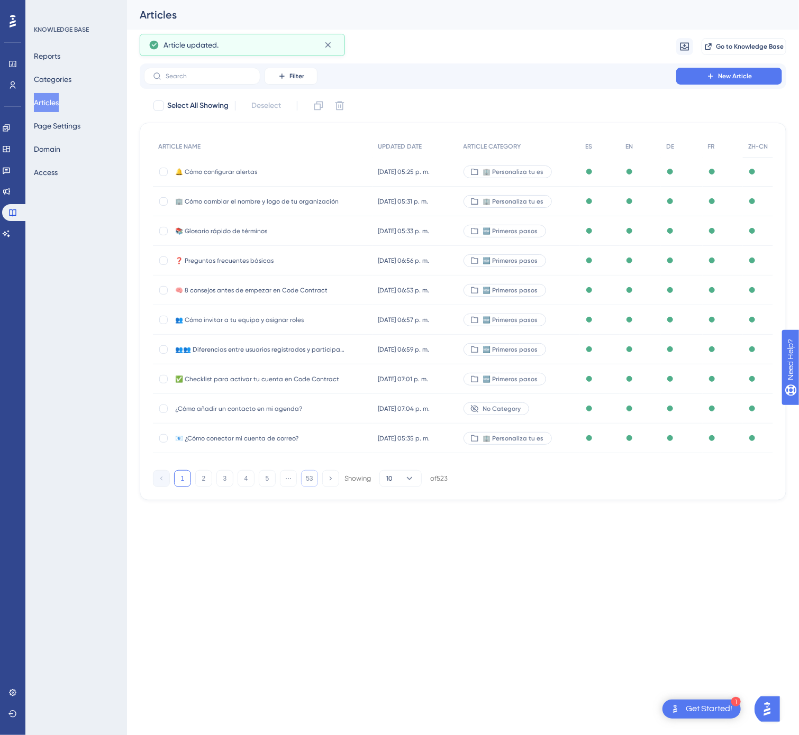
click at [306, 482] on button "53" at bounding box center [309, 478] width 17 height 17
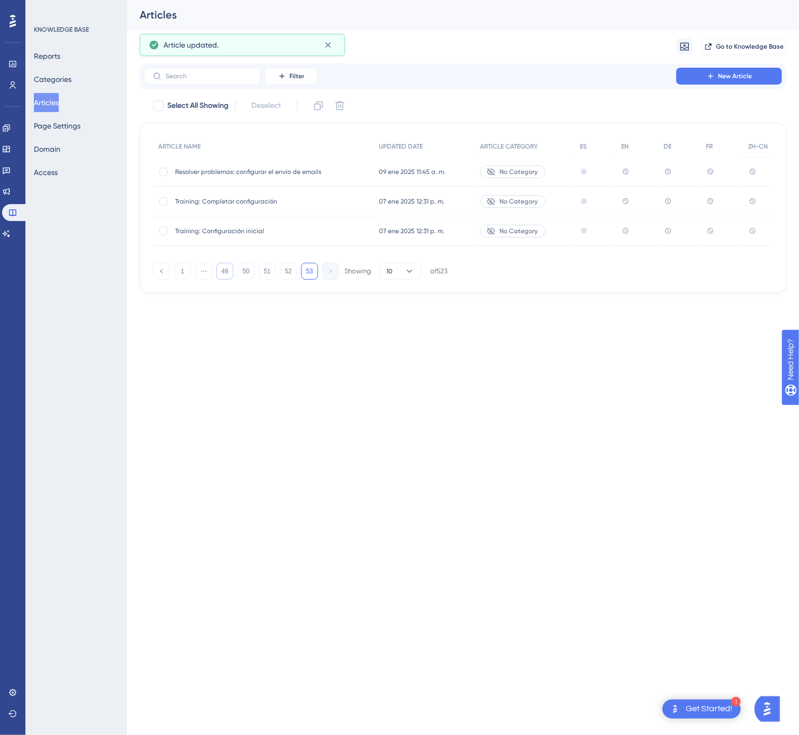
click at [223, 263] on button "49" at bounding box center [224, 271] width 17 height 17
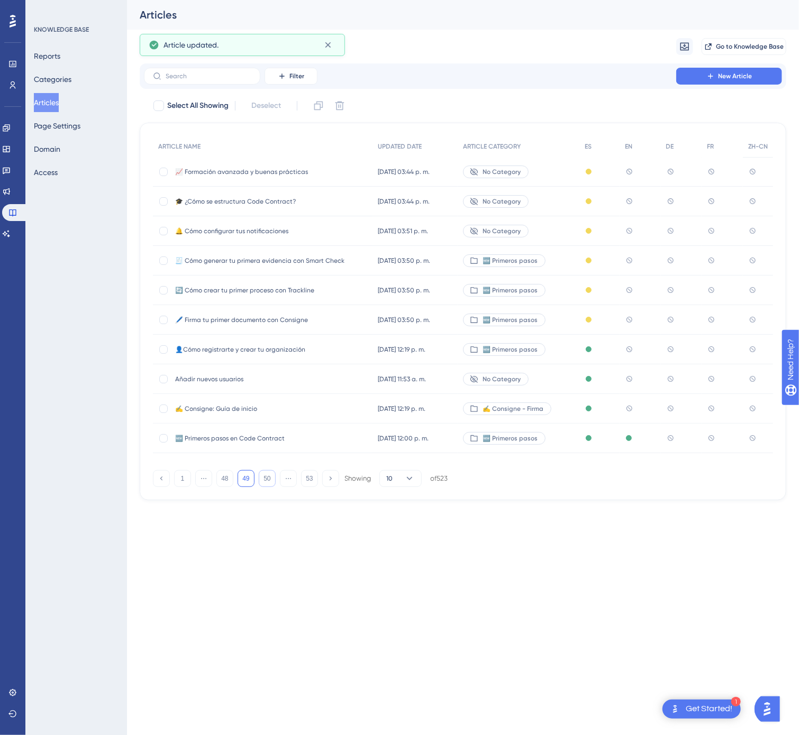
click at [267, 483] on button "50" at bounding box center [267, 478] width 17 height 17
click at [310, 168] on span "Integración de Trackline con Excel" at bounding box center [259, 172] width 169 height 8
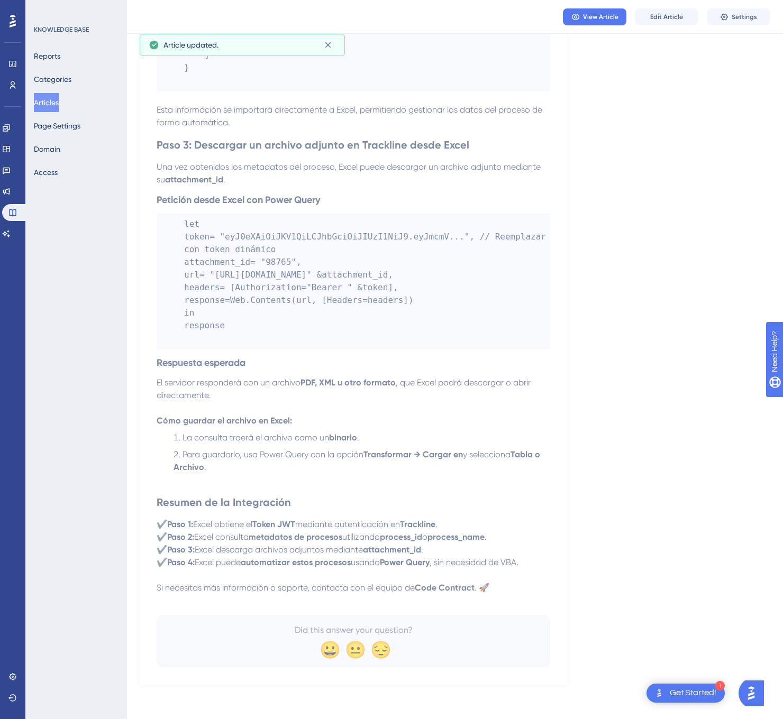
scroll to position [1041, 0]
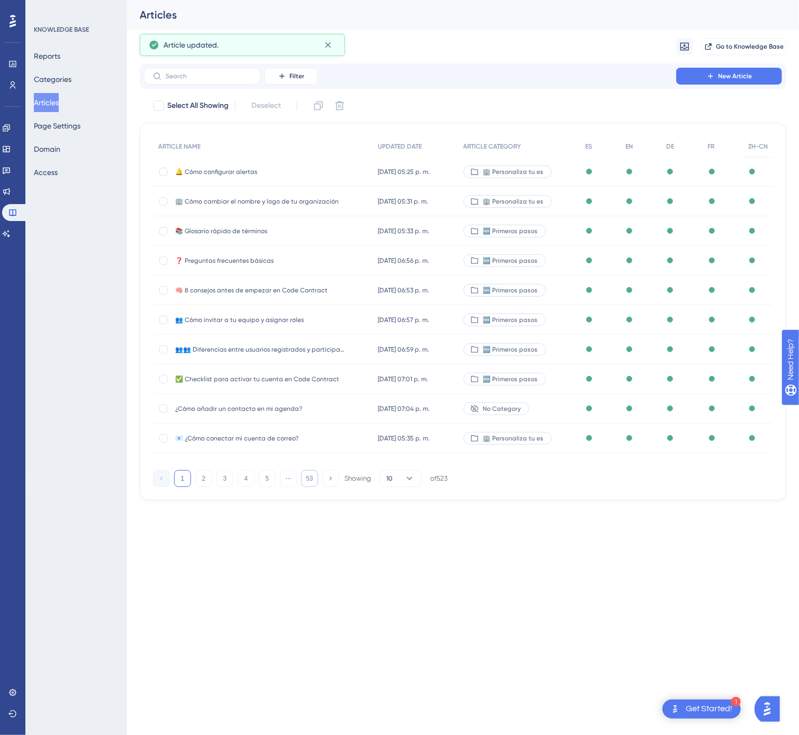
click at [314, 481] on button "53" at bounding box center [309, 478] width 17 height 17
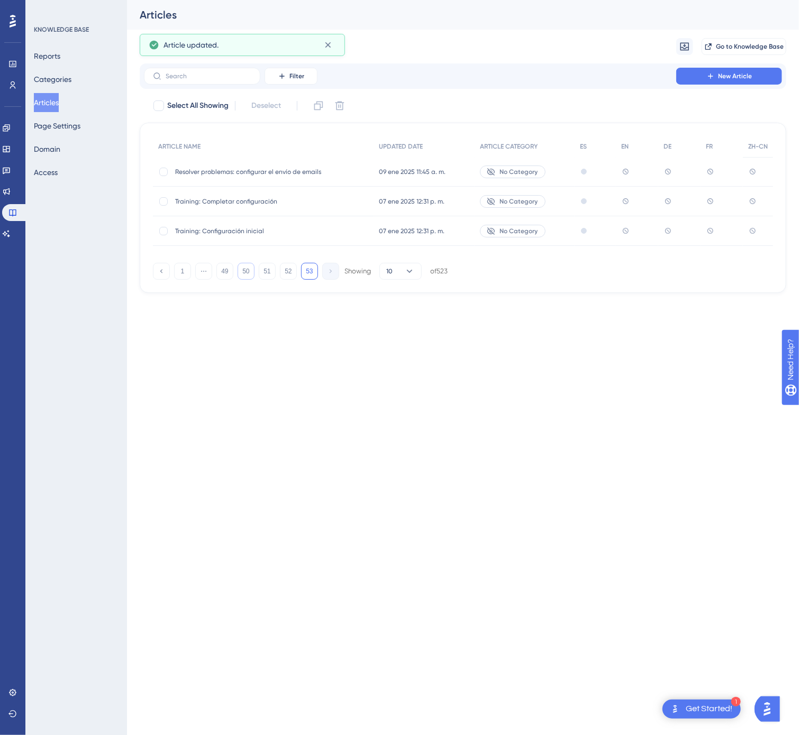
click at [247, 267] on button "50" at bounding box center [245, 271] width 17 height 17
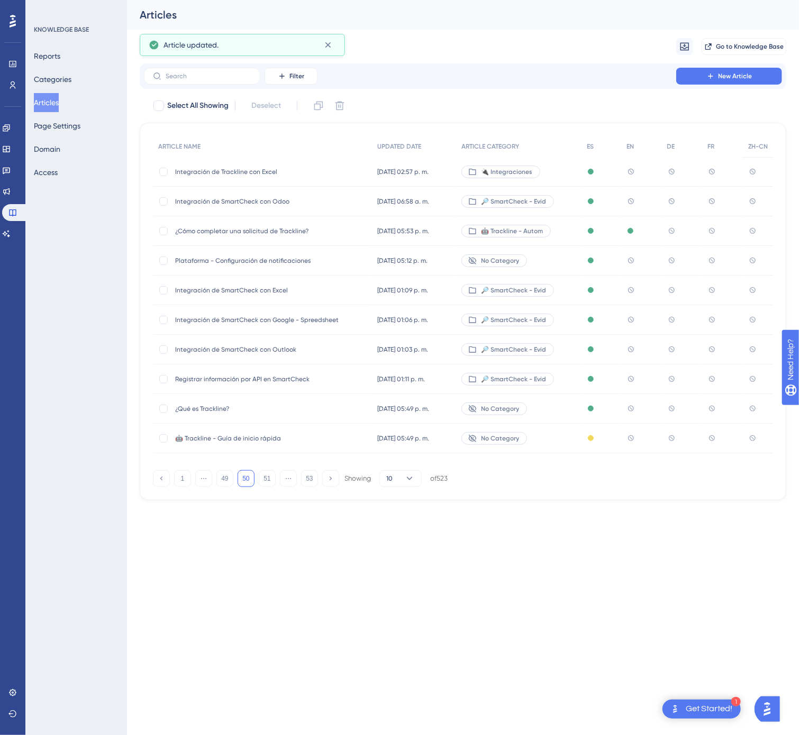
click at [294, 193] on div "Integración de SmartCheck con Odoo Integración de SmartCheck con Odoo" at bounding box center [259, 202] width 169 height 30
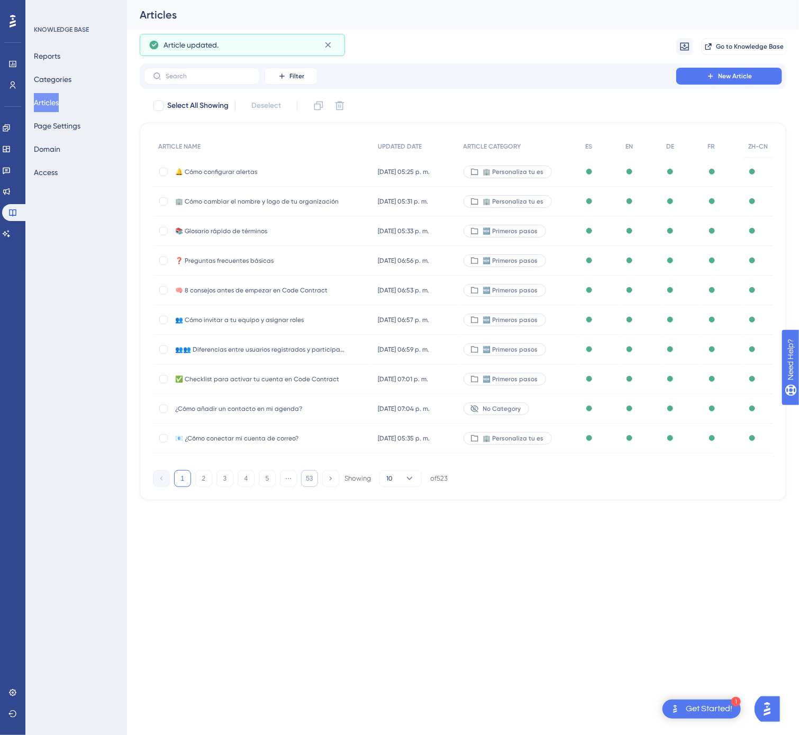
click at [314, 479] on button "53" at bounding box center [309, 478] width 17 height 17
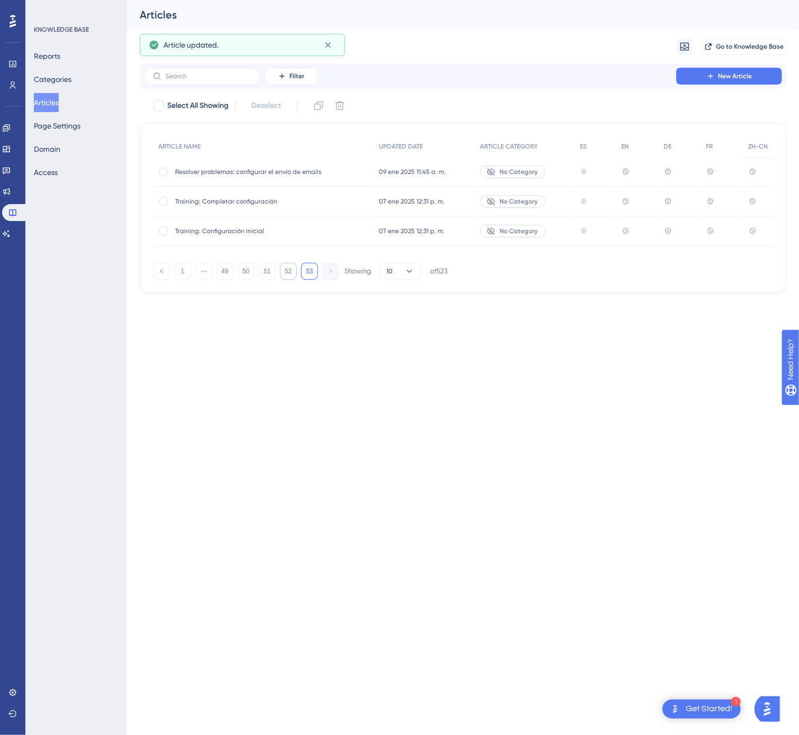
click at [291, 270] on button "52" at bounding box center [288, 271] width 17 height 17
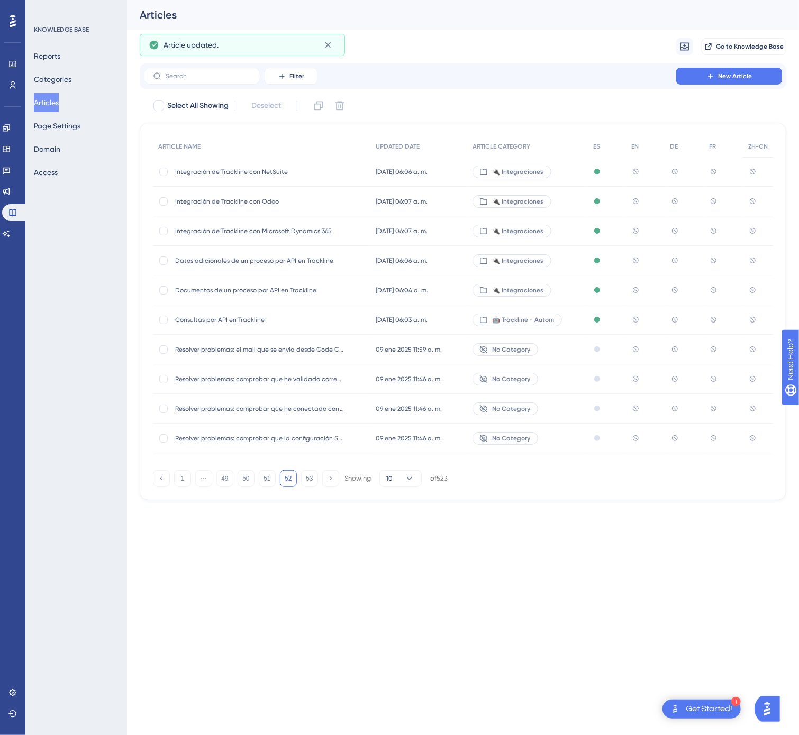
click at [331, 314] on div "Consultas por API en Trackline Consultas por API en Trackline" at bounding box center [259, 320] width 169 height 30
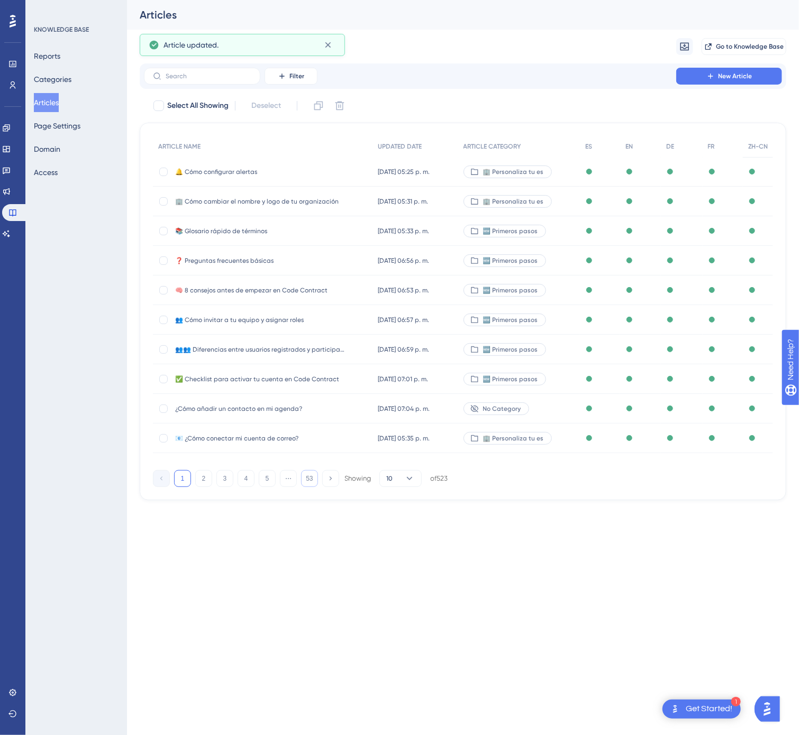
click at [317, 479] on button "53" at bounding box center [309, 478] width 17 height 17
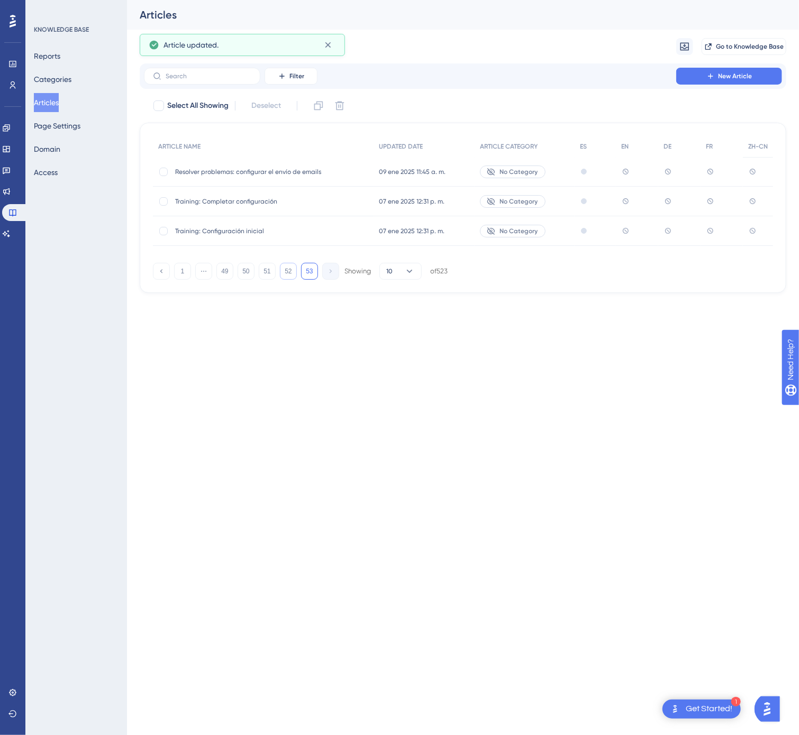
click at [286, 276] on button "52" at bounding box center [288, 271] width 17 height 17
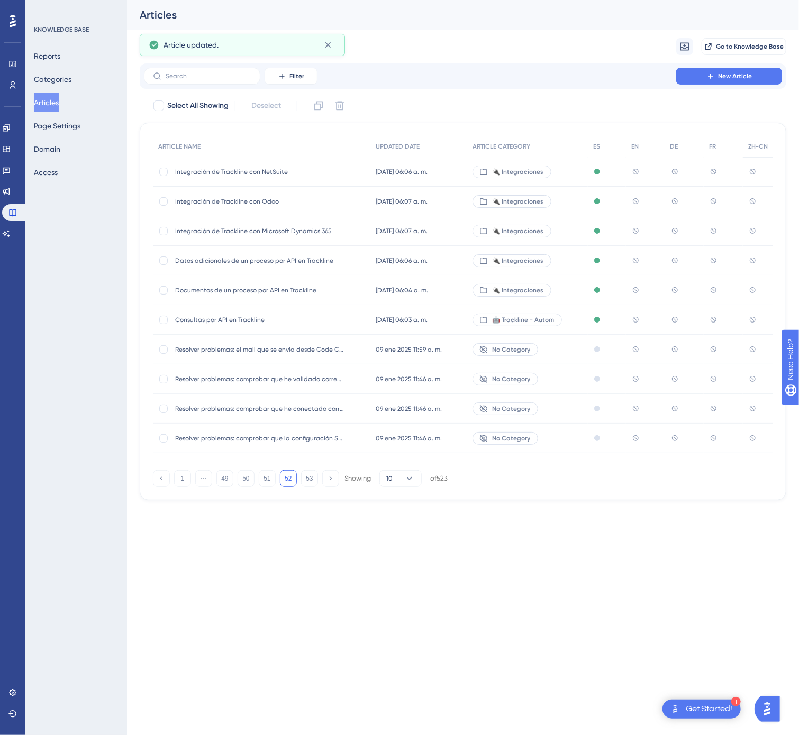
click at [300, 263] on span "Datos adicionales de un proceso por API en Trackline" at bounding box center [259, 260] width 169 height 8
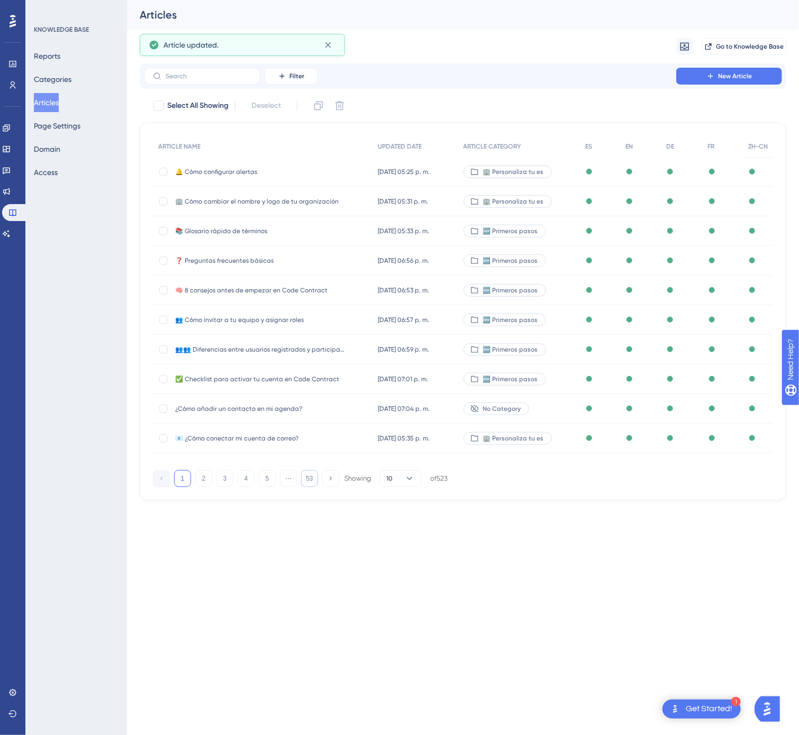
click at [306, 483] on button "53" at bounding box center [309, 478] width 17 height 17
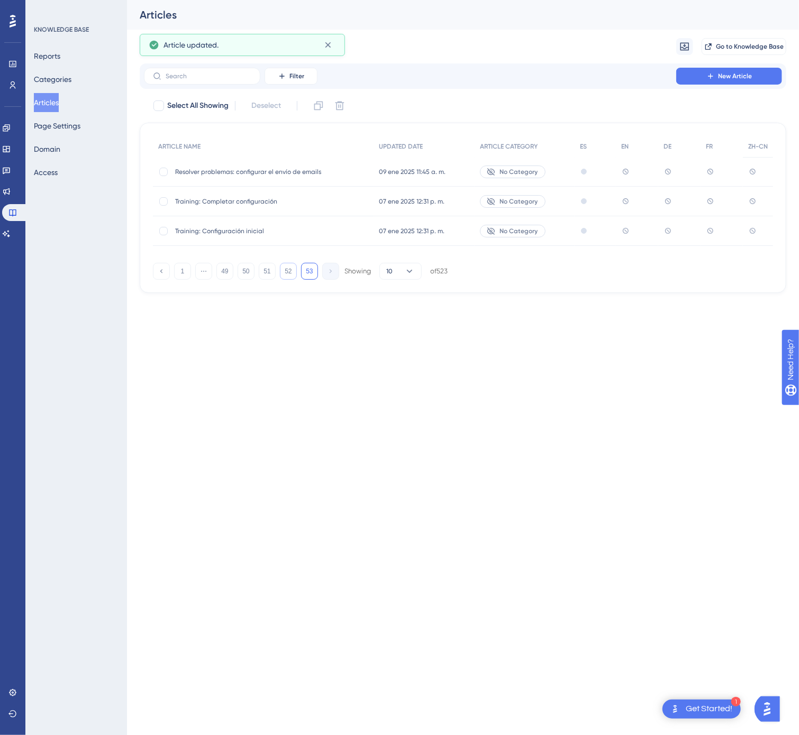
click at [287, 270] on button "52" at bounding box center [288, 271] width 17 height 17
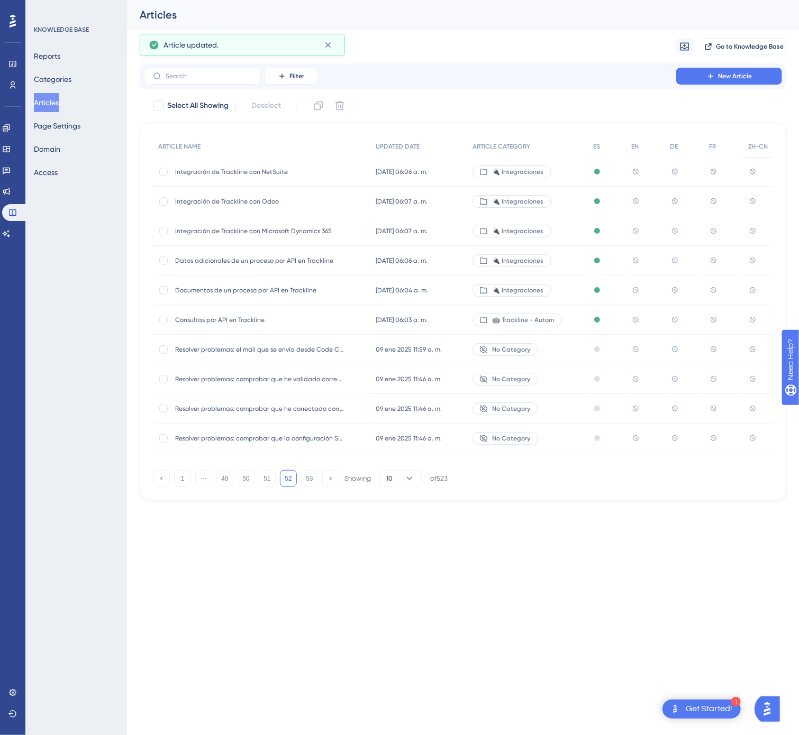
click at [279, 172] on span "Integración de Trackline con NetSuite" at bounding box center [259, 172] width 169 height 8
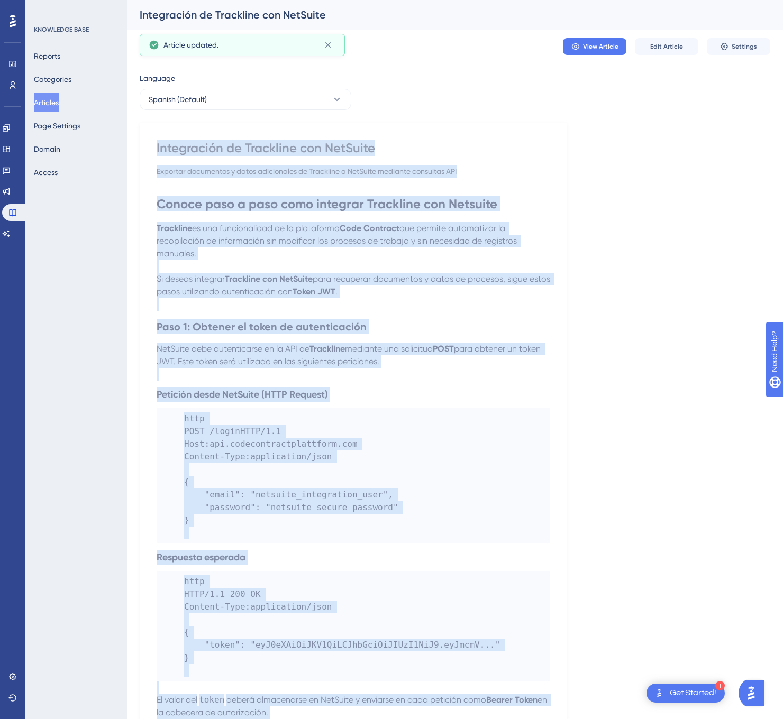
drag, startPoint x: 508, startPoint y: 589, endPoint x: 139, endPoint y: 152, distance: 572.3
copy div "Loremipsumd si Ametconse adi EliTsedd Eiusmodt incididunt u labor etdoloremag a…"
click at [333, 94] on icon at bounding box center [337, 99] width 11 height 11
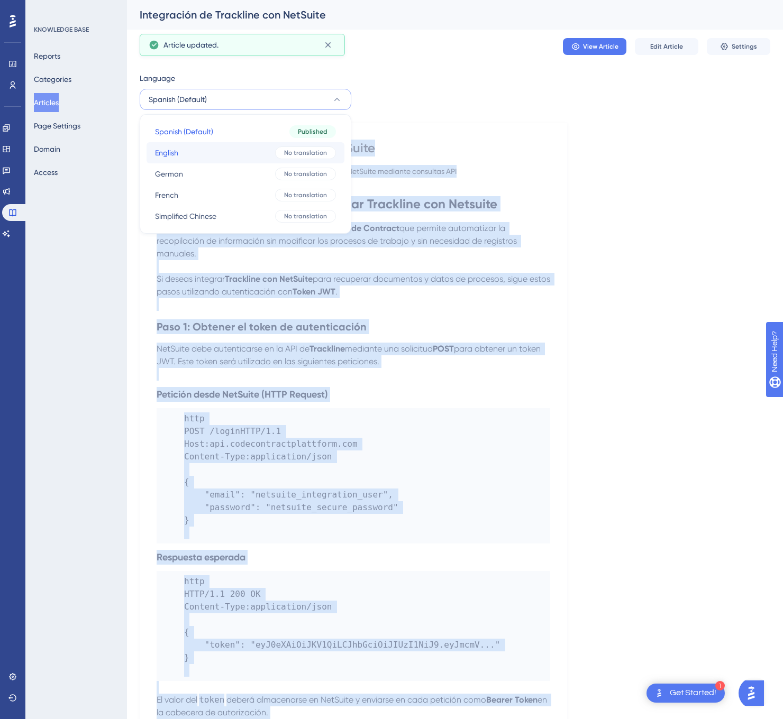
click at [287, 149] on span "No translation" at bounding box center [305, 153] width 43 height 8
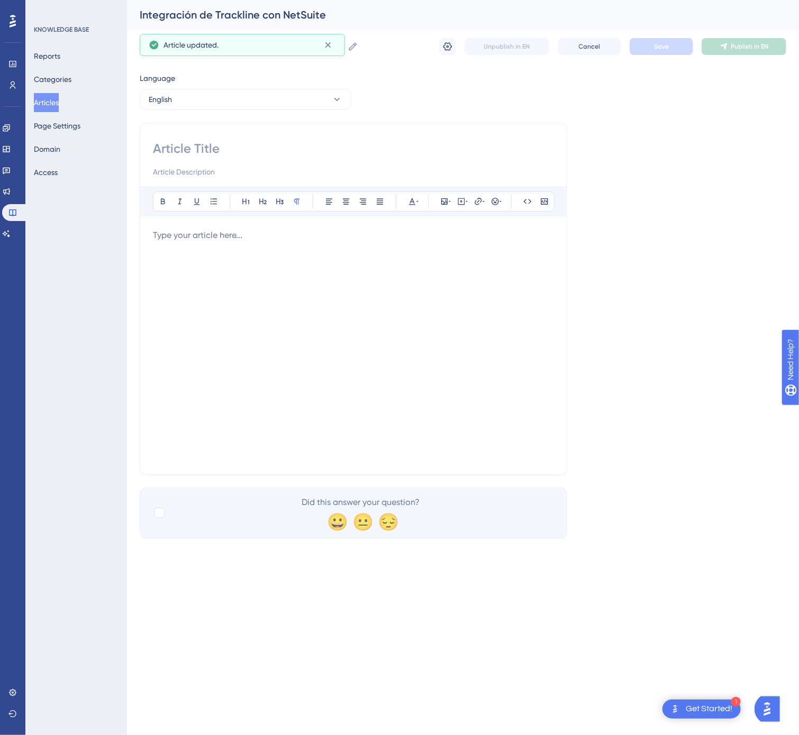
click at [253, 145] on input at bounding box center [353, 148] width 401 height 17
paste input "Trackline Integration with NetSuite"
type input "Trackline Integration with NetSuite"
click at [305, 290] on div at bounding box center [353, 345] width 401 height 233
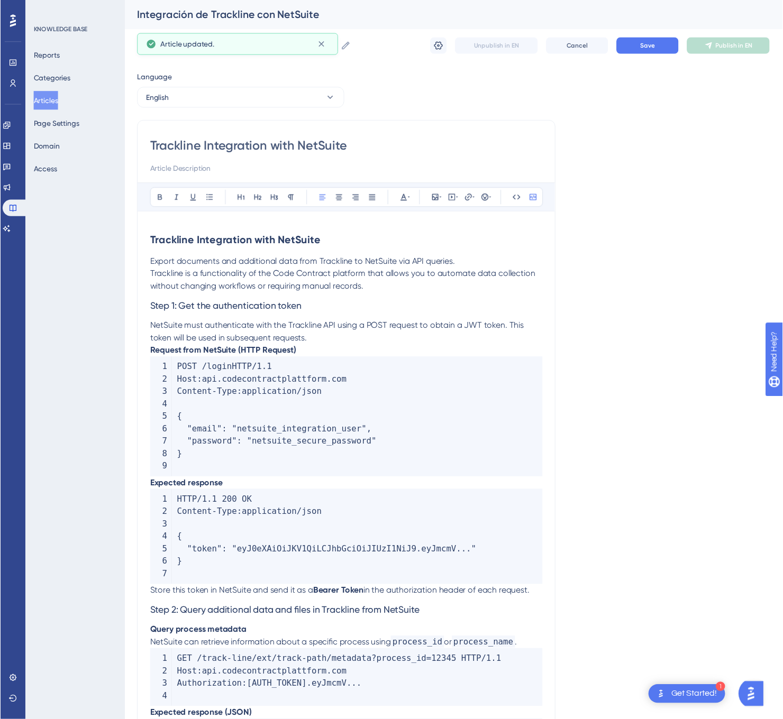
scroll to position [371, 0]
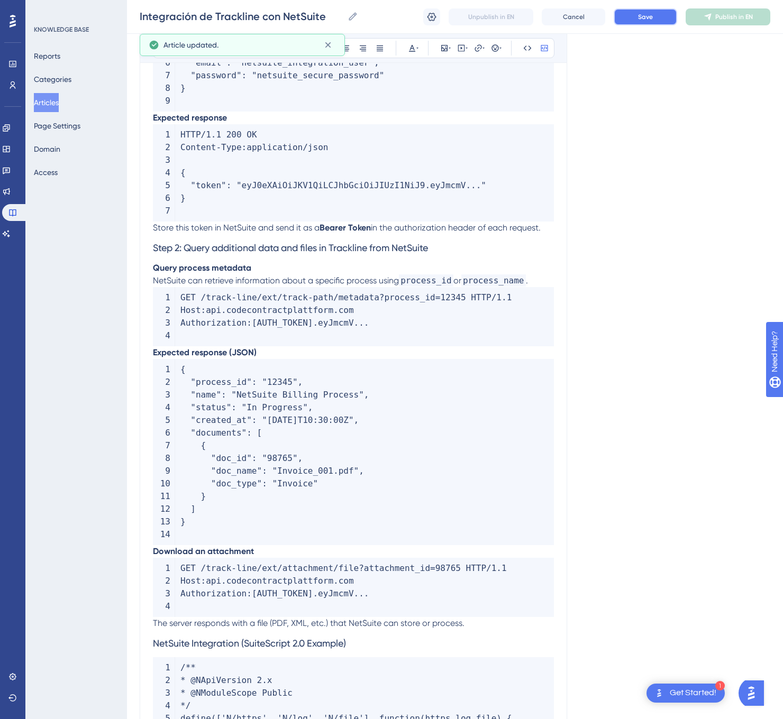
click at [628, 15] on button "Save" at bounding box center [644, 16] width 63 height 17
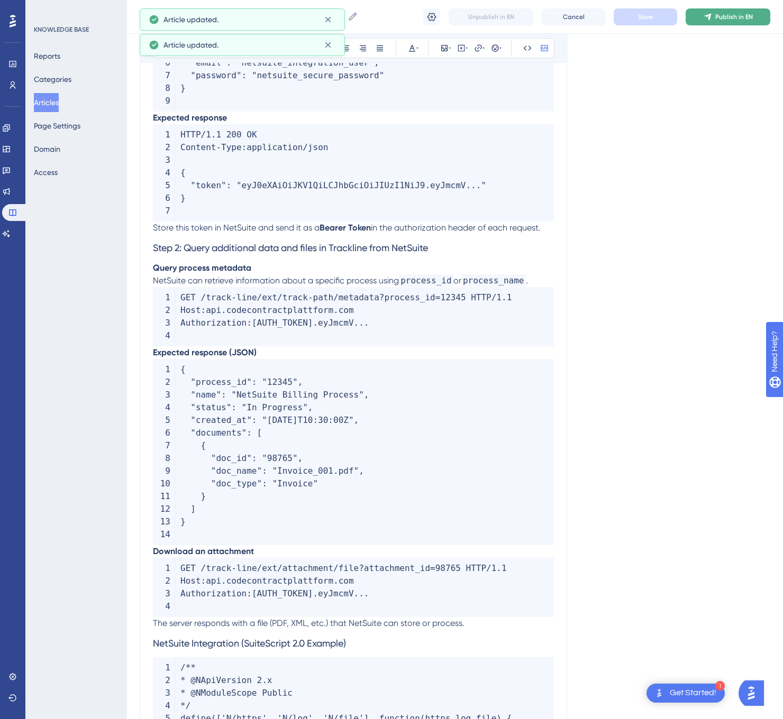
click at [721, 14] on span "Publish in EN" at bounding box center [734, 17] width 38 height 8
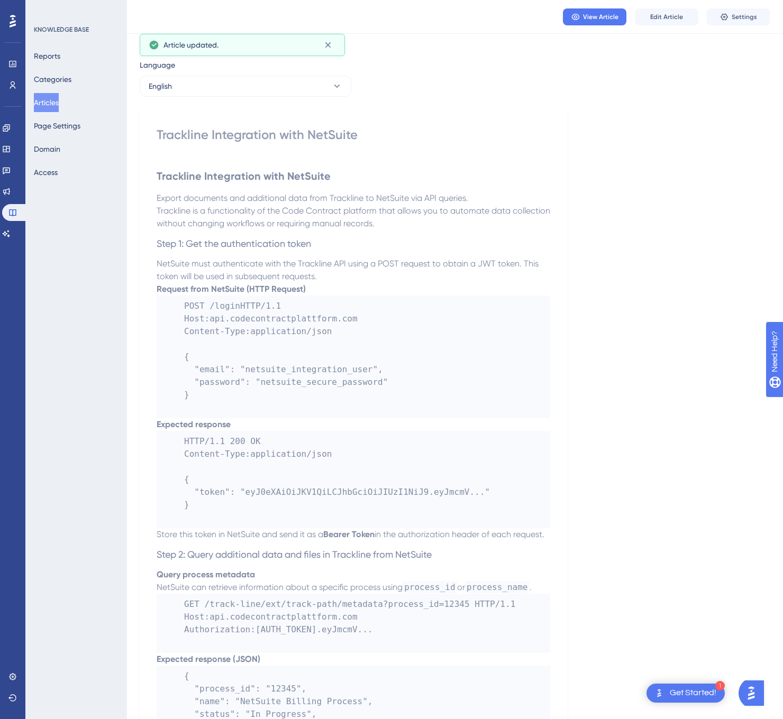
scroll to position [0, 0]
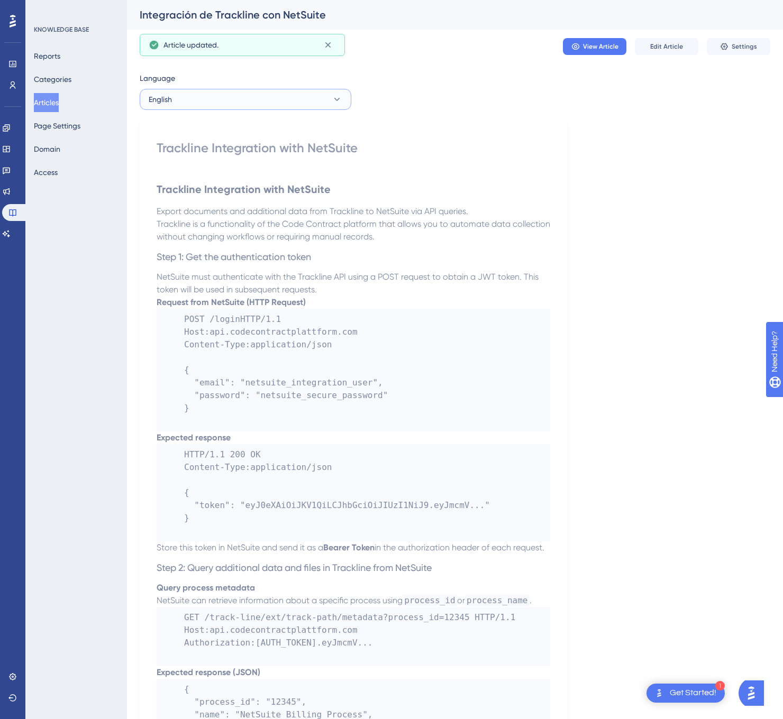
click at [277, 94] on button "English" at bounding box center [246, 99] width 212 height 21
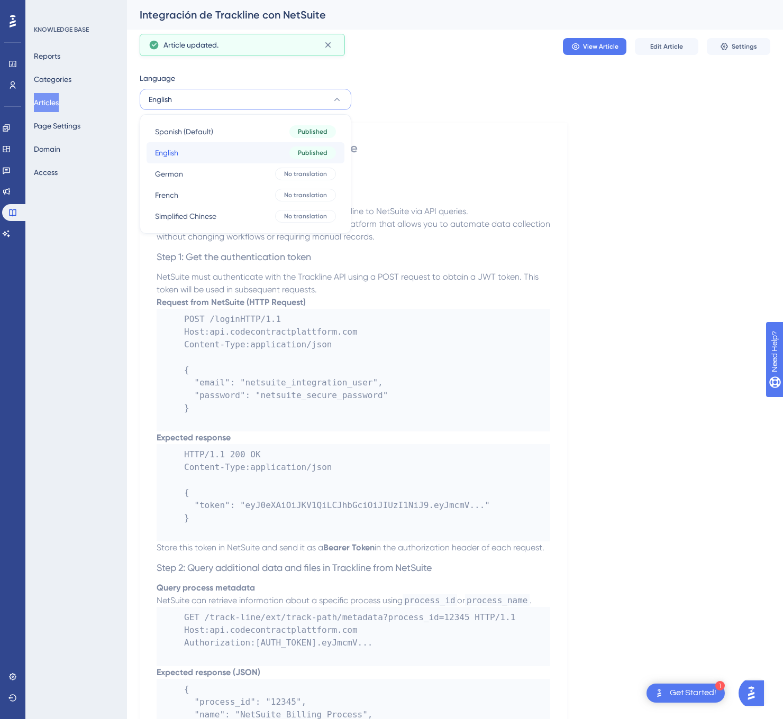
click at [234, 142] on button "English English Published" at bounding box center [245, 152] width 198 height 21
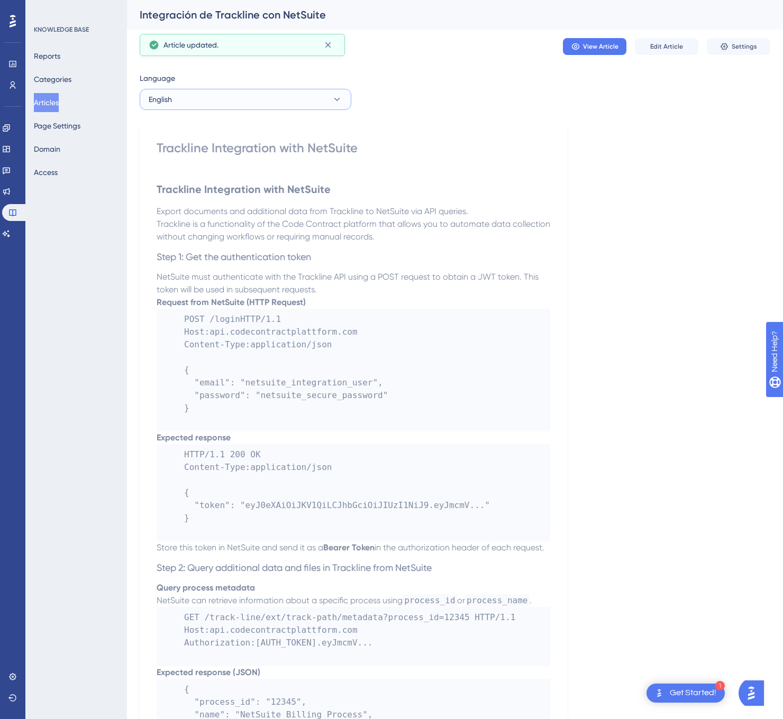
click at [263, 109] on button "English" at bounding box center [246, 99] width 212 height 21
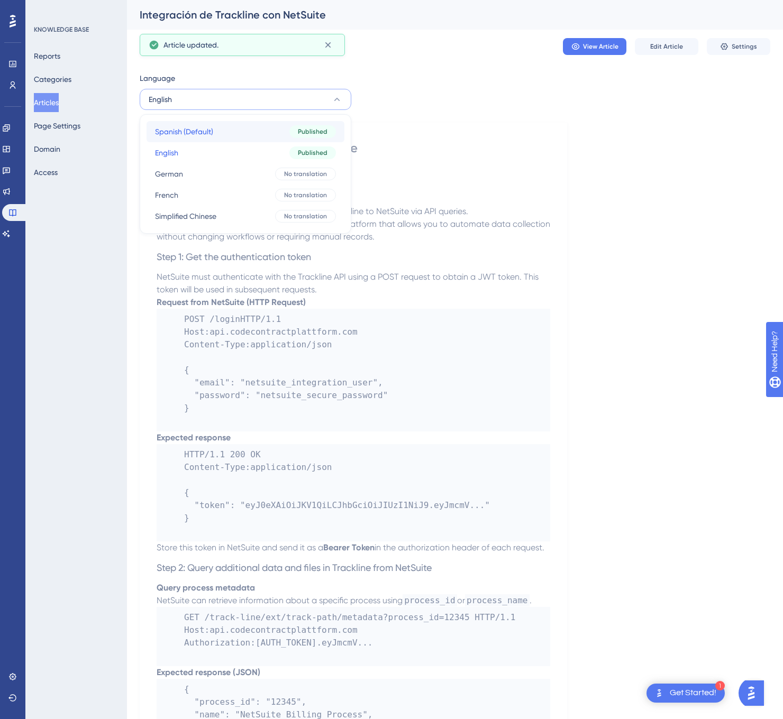
click at [246, 134] on button "Spanish (Default) Spanish (Default) Published" at bounding box center [245, 131] width 198 height 21
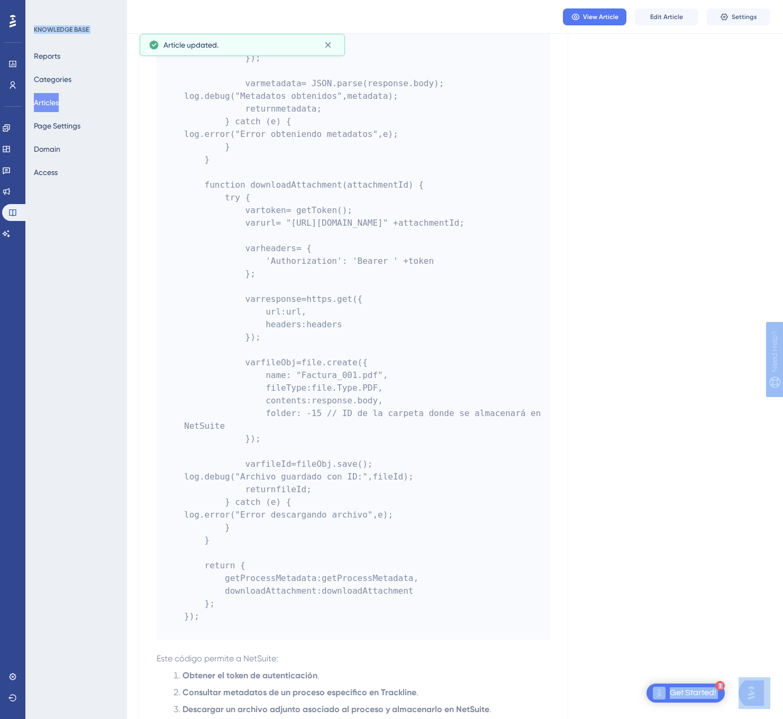
scroll to position [2267, 0]
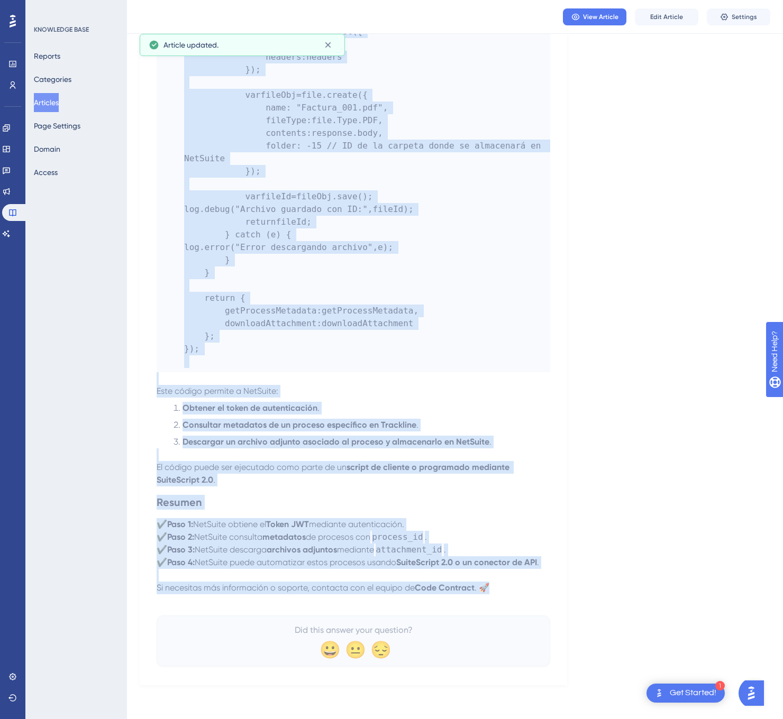
drag, startPoint x: 157, startPoint y: 143, endPoint x: 496, endPoint y: 590, distance: 561.0
copy div "Loremipsumd si Ametconse adi EliTsedd Eiusmodt incididunt u labor etdoloremag a…"
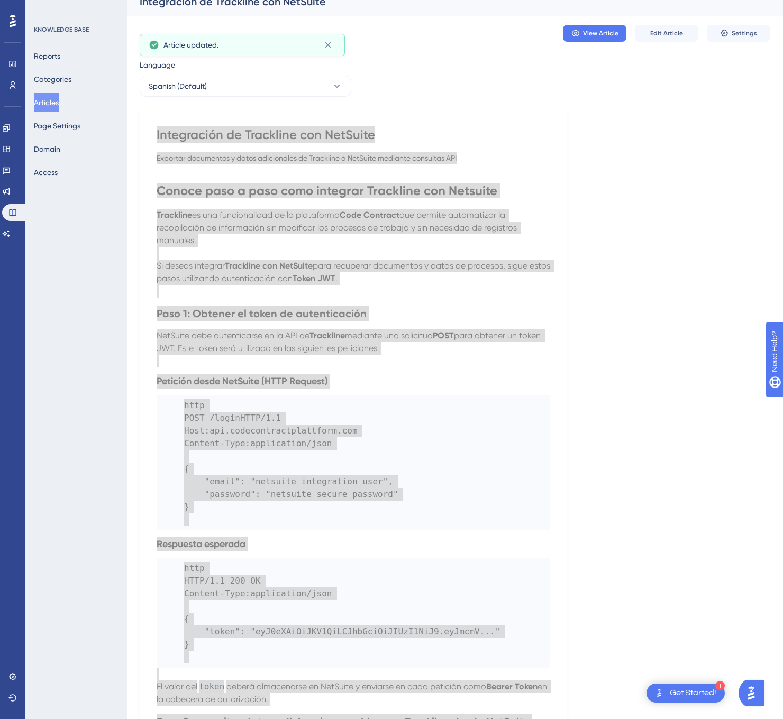
scroll to position [0, 0]
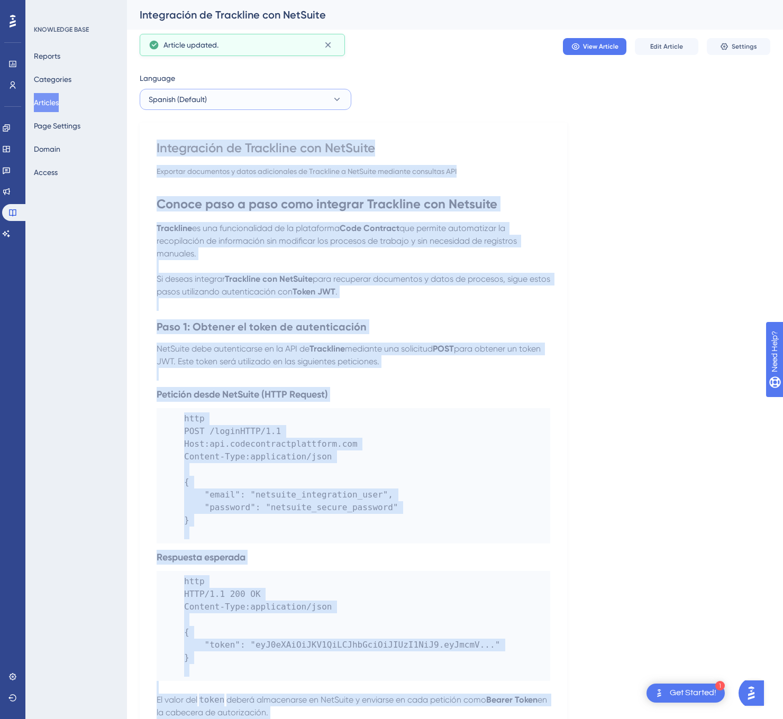
click at [276, 104] on button "Spanish (Default)" at bounding box center [246, 99] width 212 height 21
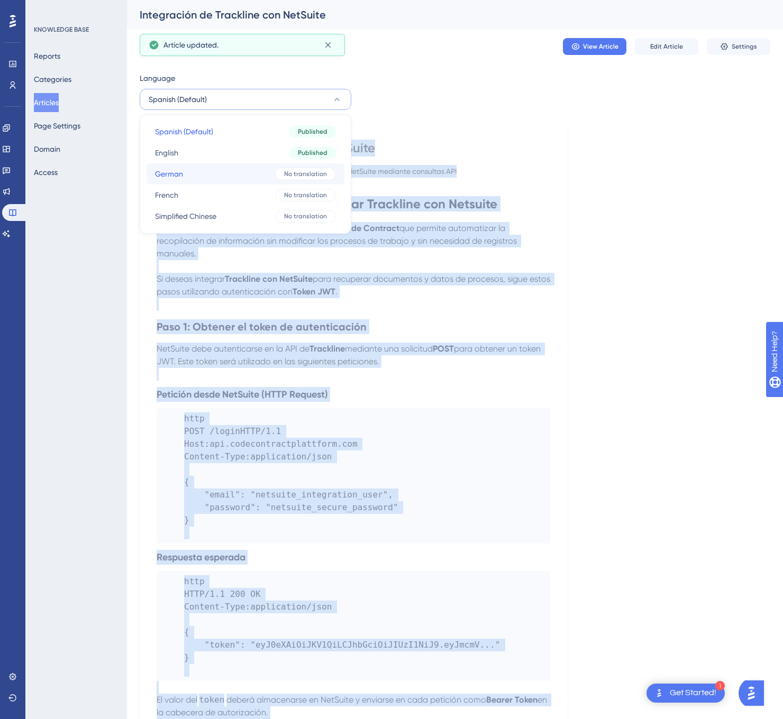
click at [264, 176] on button "German German No translation" at bounding box center [245, 173] width 198 height 21
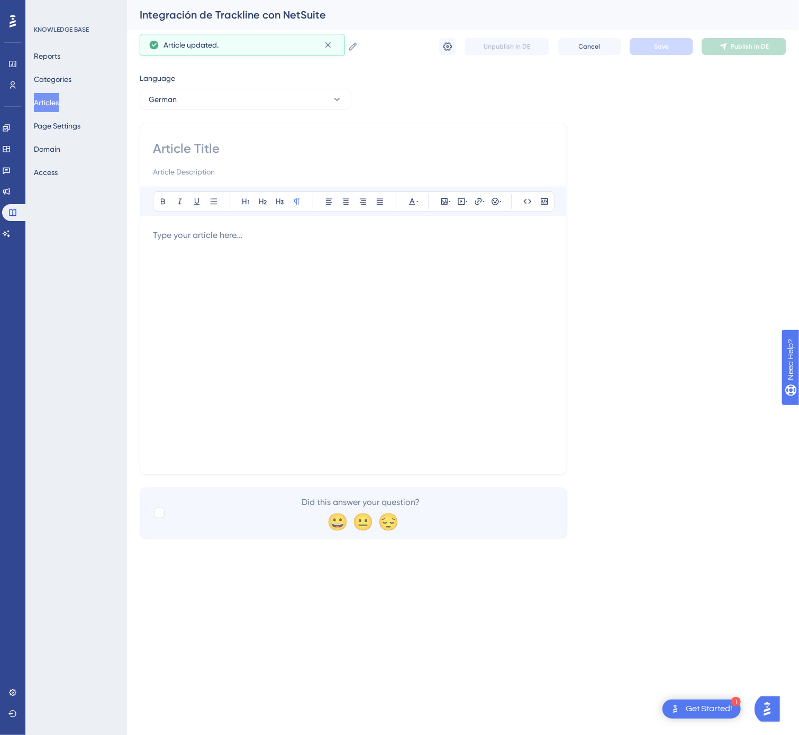
click at [296, 141] on input at bounding box center [353, 148] width 401 height 17
paste input "Trackline-Integration mit NetSuite"
type input "Trackline-Integration mit NetSuite"
click at [401, 314] on div at bounding box center [353, 345] width 401 height 233
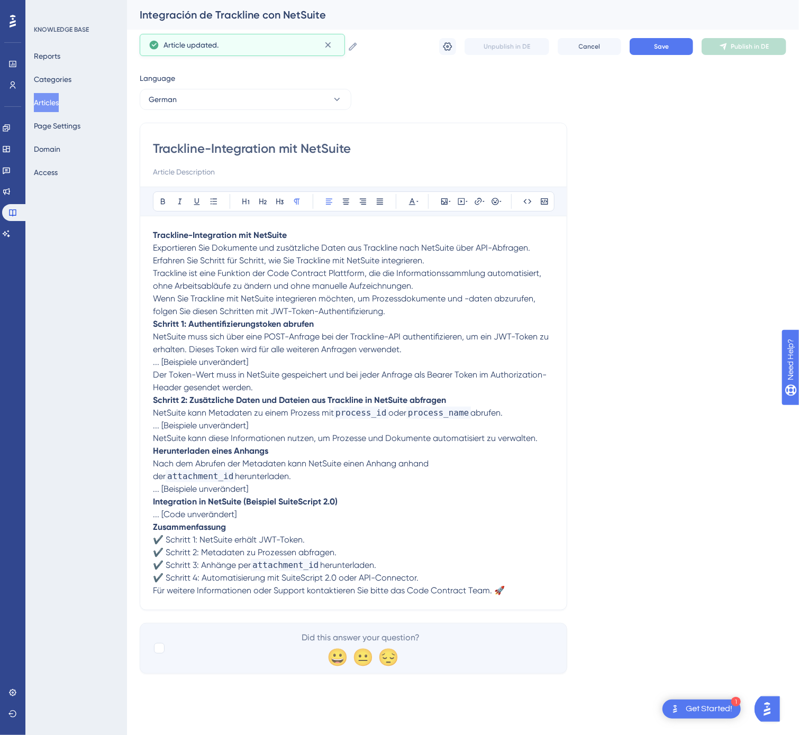
click at [664, 57] on div "Integración de Trackline con NetSuite Integración de Trackline con NetSuite Unp…" at bounding box center [463, 47] width 646 height 34
click at [667, 46] on span "Save" at bounding box center [661, 46] width 15 height 8
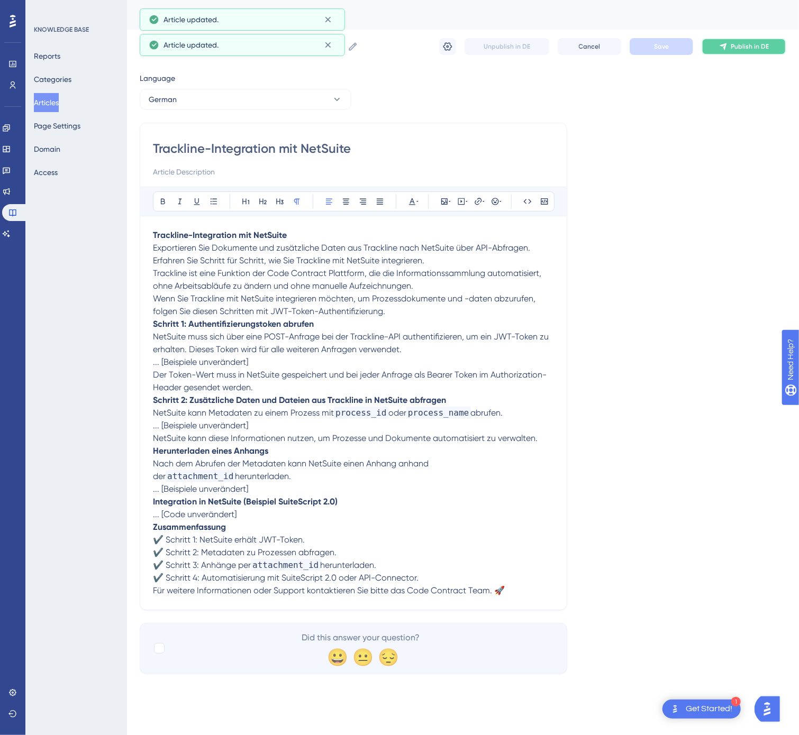
click at [748, 45] on span "Publish in DE" at bounding box center [749, 46] width 38 height 8
drag, startPoint x: 324, startPoint y: 100, endPoint x: 306, endPoint y: 109, distance: 19.4
click at [323, 101] on button "German" at bounding box center [246, 99] width 212 height 21
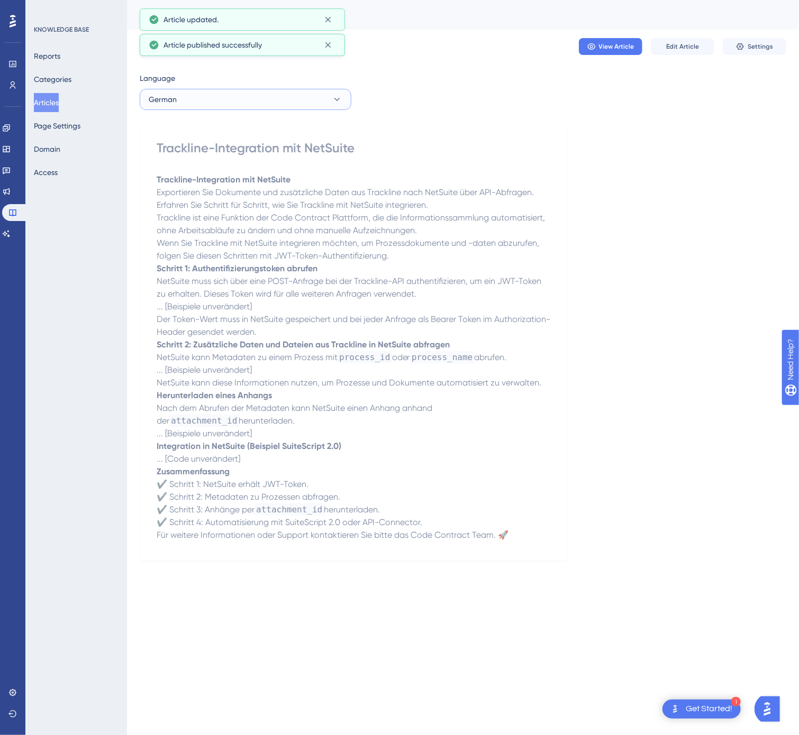
click at [290, 105] on button "German" at bounding box center [246, 99] width 212 height 21
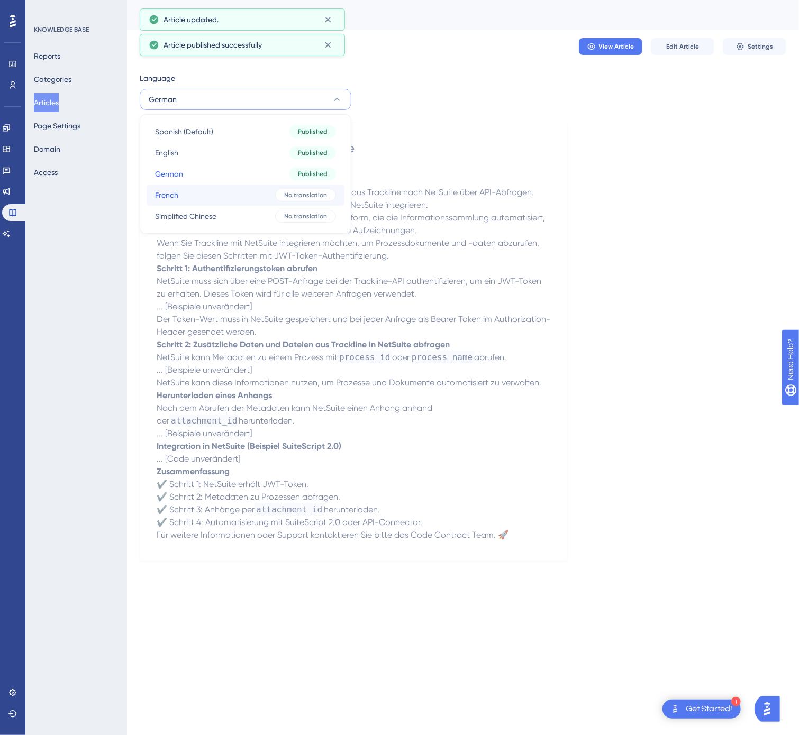
click at [277, 193] on div "No translation" at bounding box center [305, 195] width 61 height 13
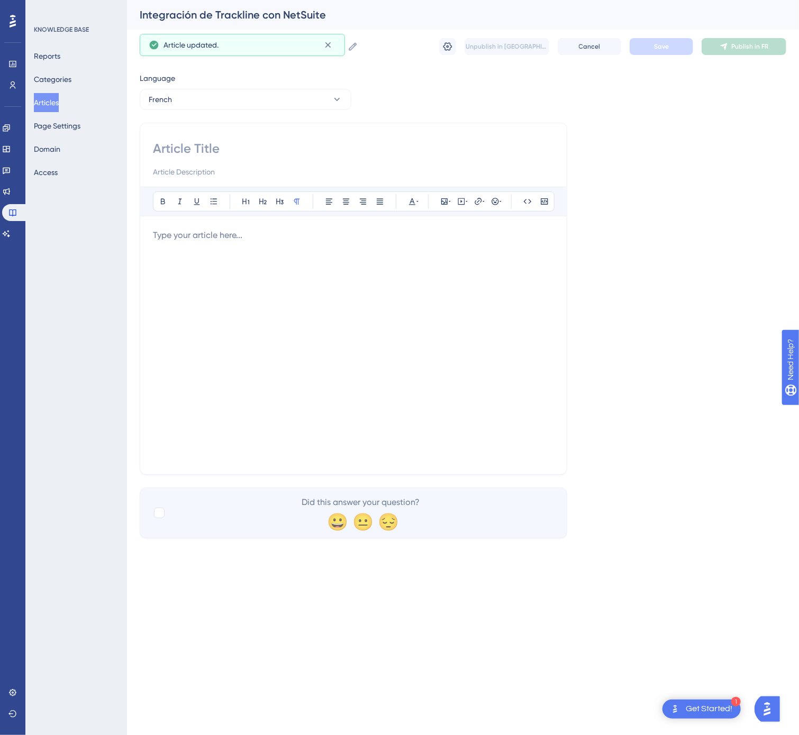
click at [325, 163] on div at bounding box center [353, 159] width 401 height 38
click at [305, 150] on input at bounding box center [353, 148] width 401 height 17
paste input "Intégration de Trackline avec NetSuite"
type input "Intégration de Trackline avec NetSuite"
click at [354, 369] on div at bounding box center [353, 345] width 401 height 233
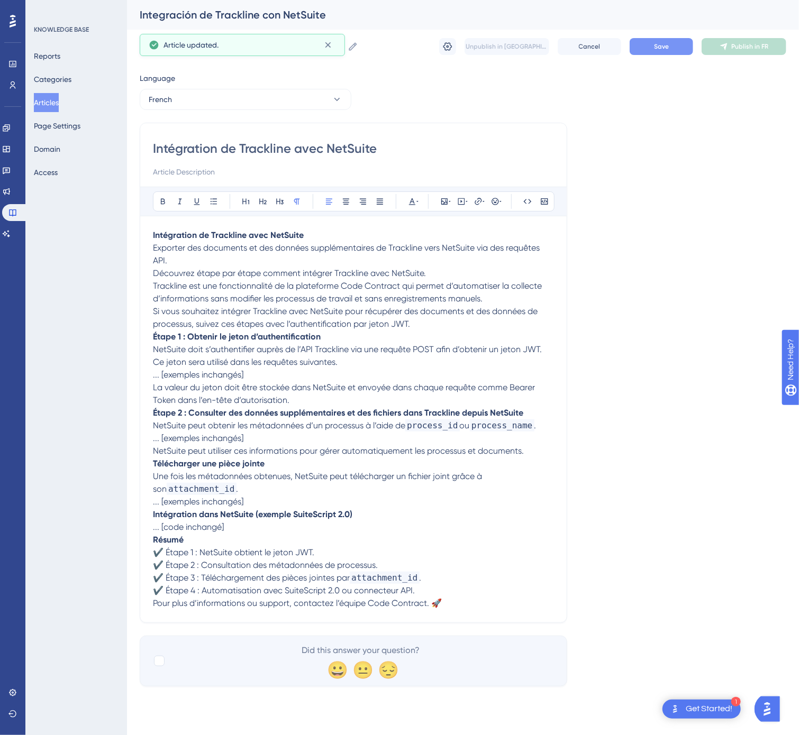
click at [642, 43] on button "Save" at bounding box center [660, 46] width 63 height 17
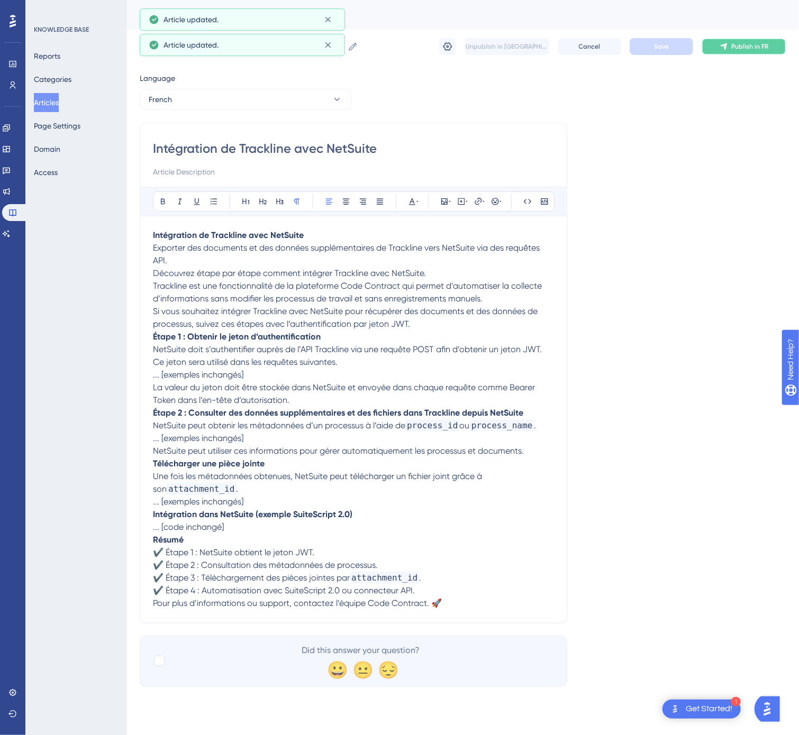
click at [757, 49] on span "Publish in FR" at bounding box center [749, 46] width 37 height 8
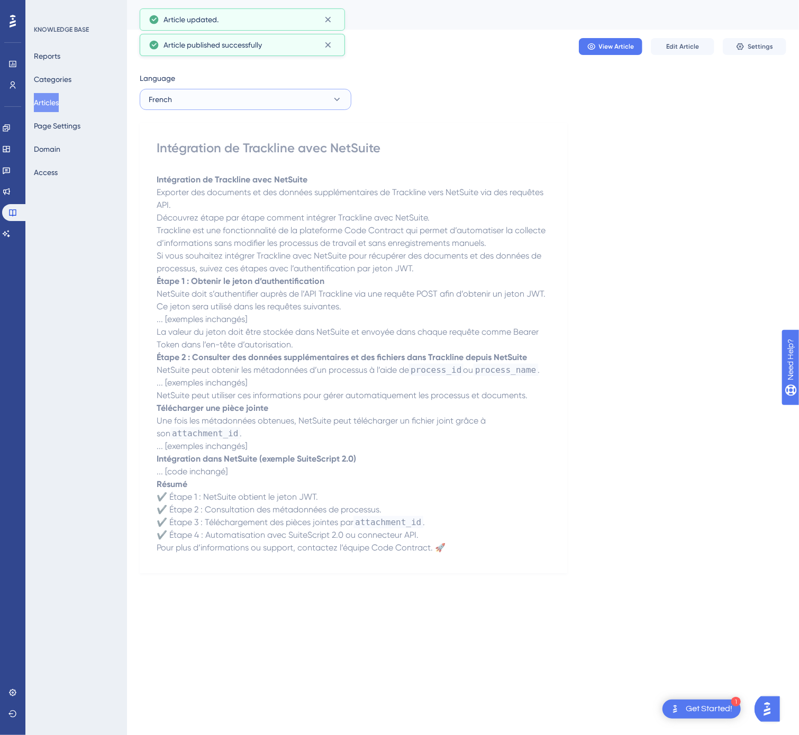
click at [262, 108] on button "French" at bounding box center [246, 99] width 212 height 21
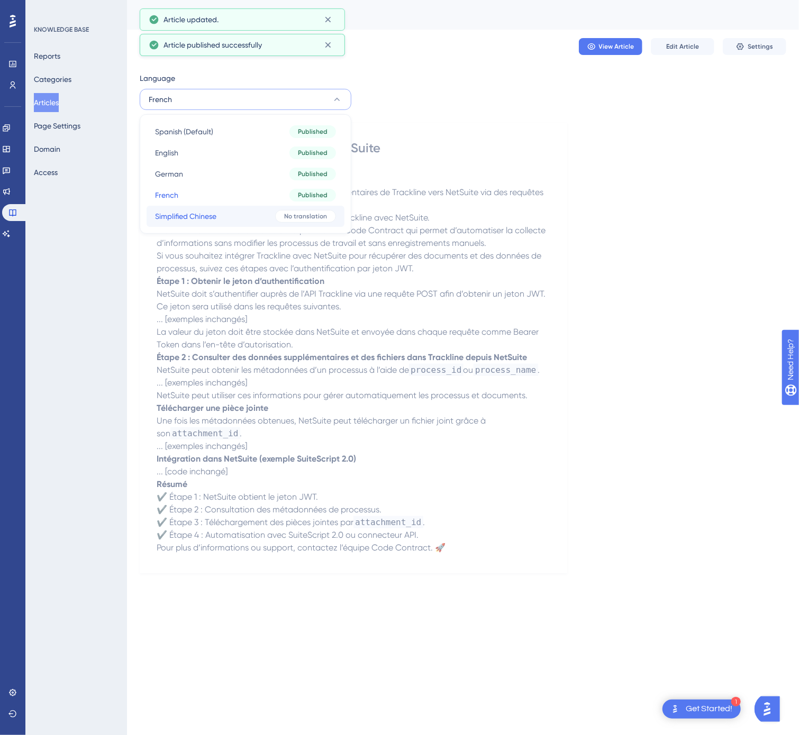
click at [259, 216] on button "Simplified Chinese Simplified Chinese No translation" at bounding box center [245, 216] width 198 height 21
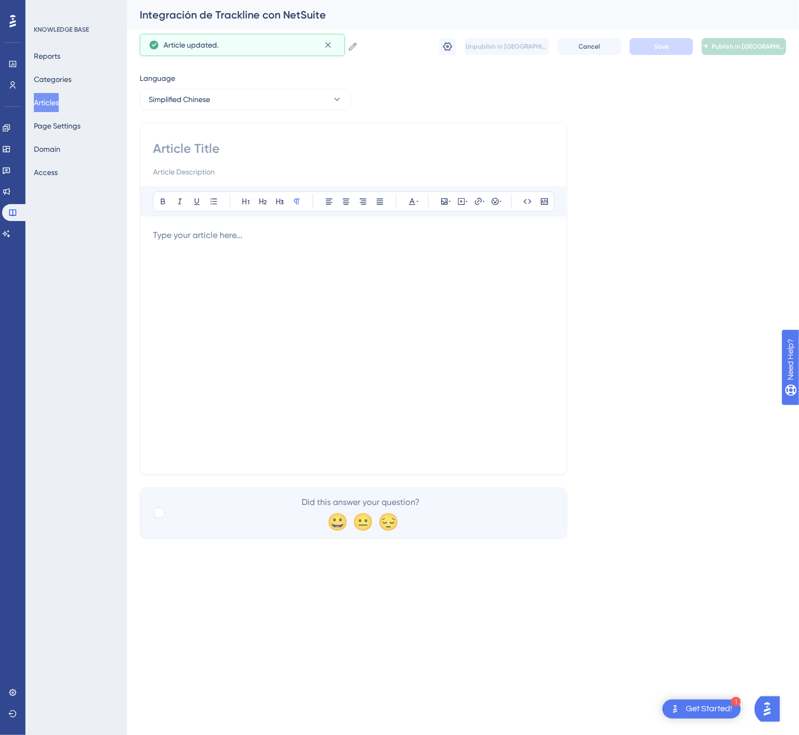
click at [210, 149] on input at bounding box center [353, 148] width 401 height 17
paste input "Trackline 与 NetSuite 集成"
type input "Trackline 与 NetSuite 集成"
click at [17, 262] on div "Performance Users Engagement Widgets Feedback Product Updates Knowledge Base AI…" at bounding box center [12, 367] width 25 height 735
click at [172, 282] on div at bounding box center [353, 345] width 401 height 233
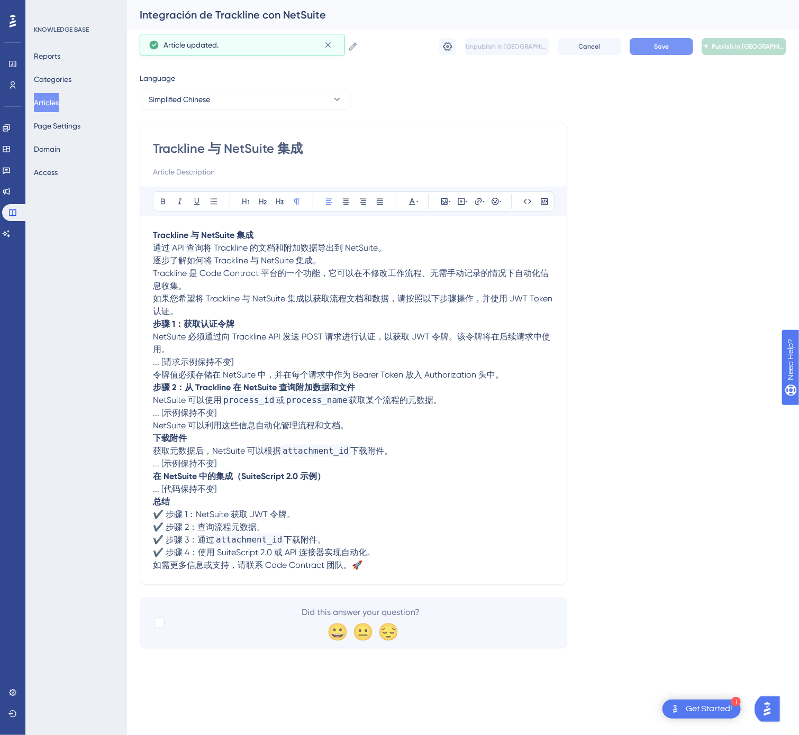
click at [646, 47] on button "Save" at bounding box center [660, 46] width 63 height 17
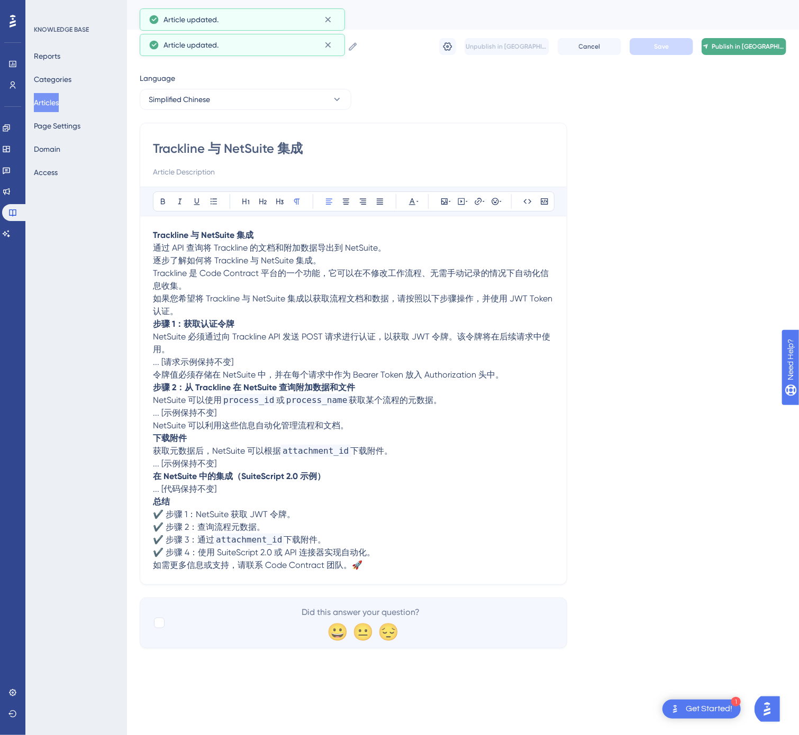
click at [736, 43] on span "Publish in [GEOGRAPHIC_DATA]-CN" at bounding box center [748, 46] width 74 height 8
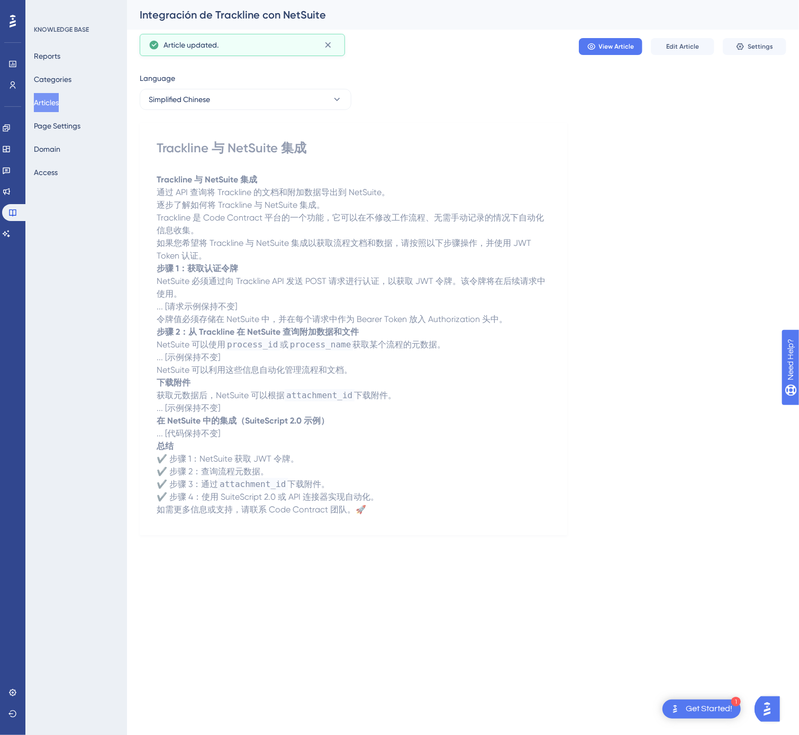
click at [59, 96] on button "Articles" at bounding box center [46, 102] width 25 height 19
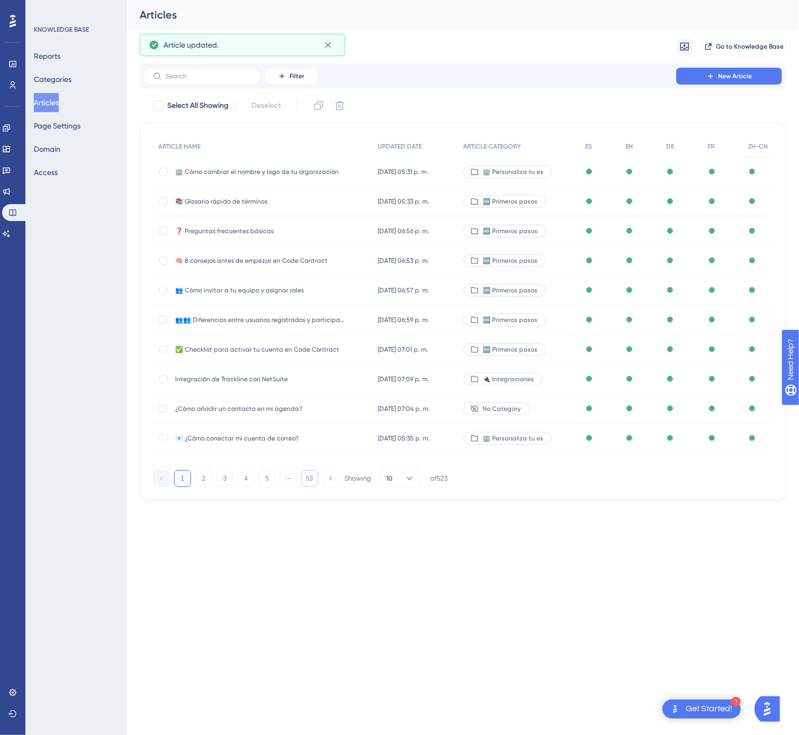
click at [305, 476] on button "53" at bounding box center [309, 478] width 17 height 17
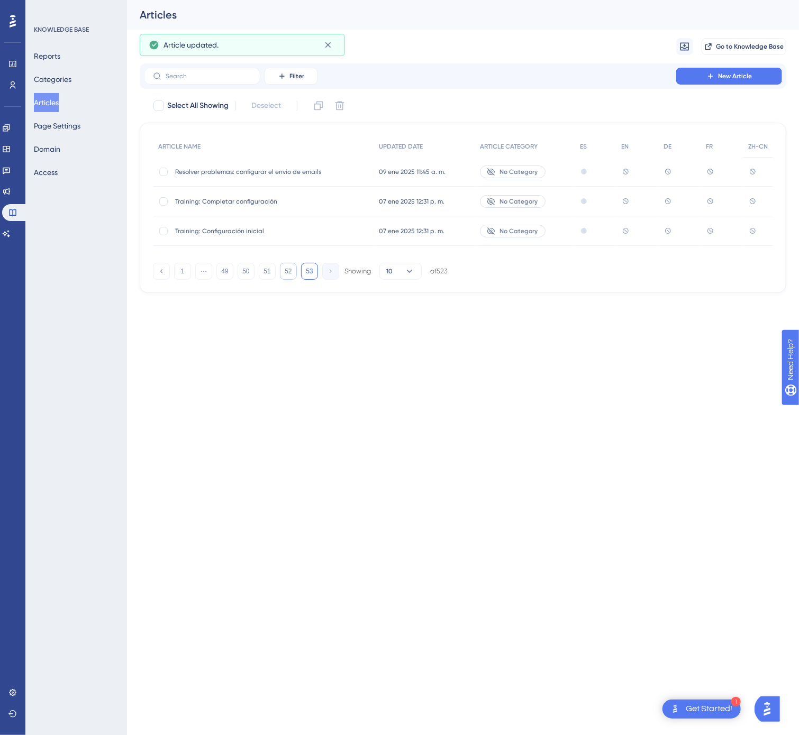
click at [290, 273] on button "52" at bounding box center [288, 271] width 17 height 17
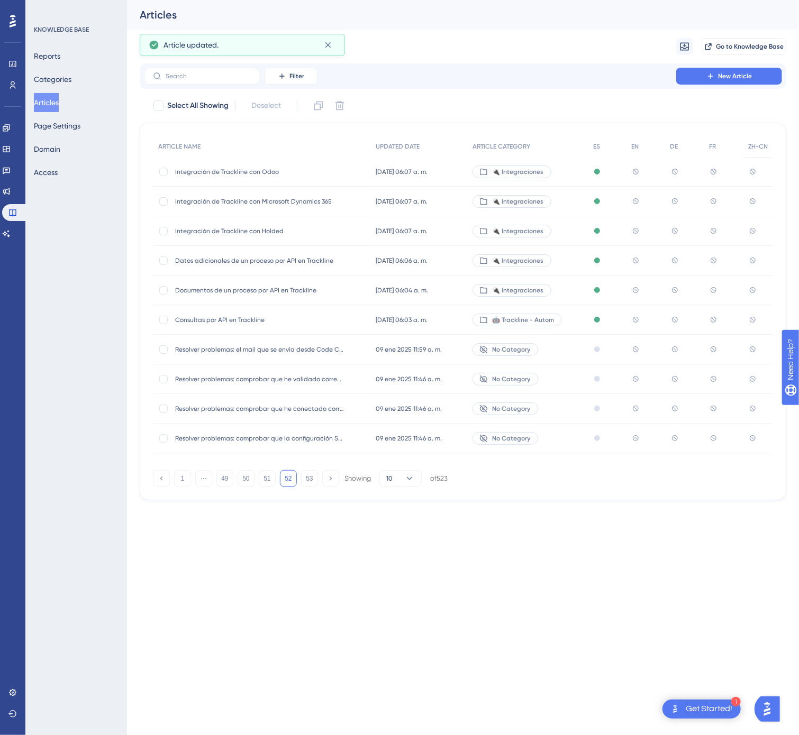
click at [288, 235] on span "Integración de Trackline con Holded" at bounding box center [259, 231] width 169 height 8
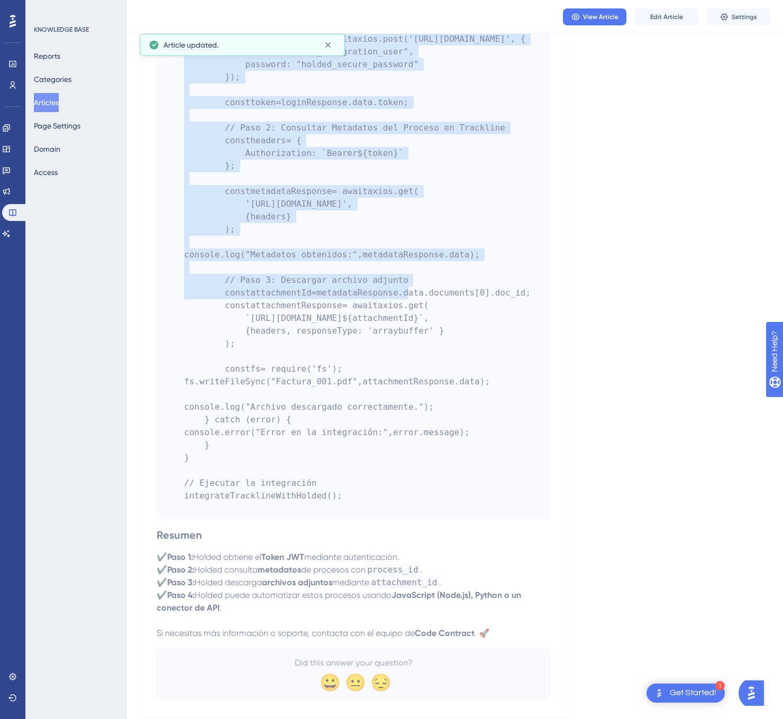
scroll to position [1565, 0]
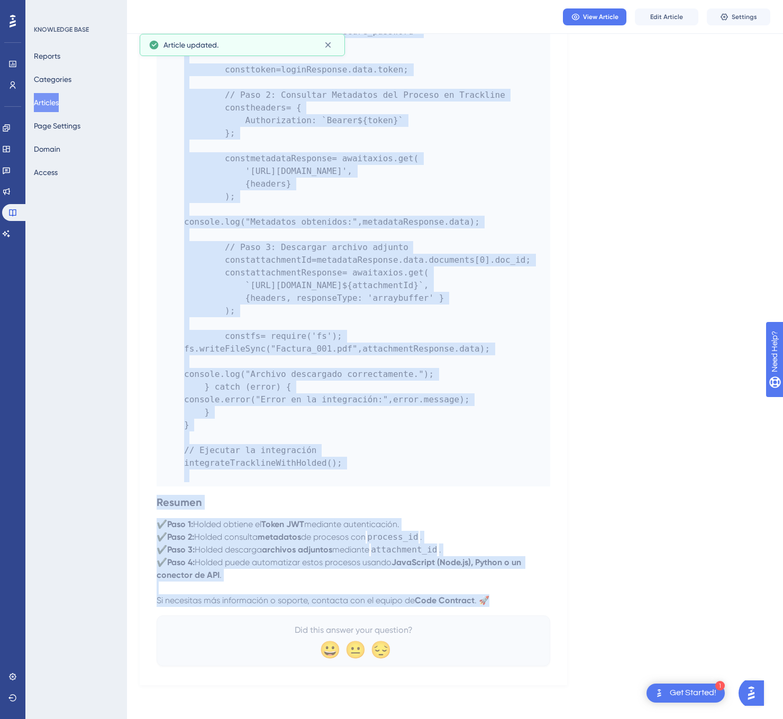
drag, startPoint x: 157, startPoint y: 148, endPoint x: 591, endPoint y: 598, distance: 625.4
copy div "Loremipsumd si Ametconse adi Elitse Doeiusmo temporinci u labor etdoloremag al …"
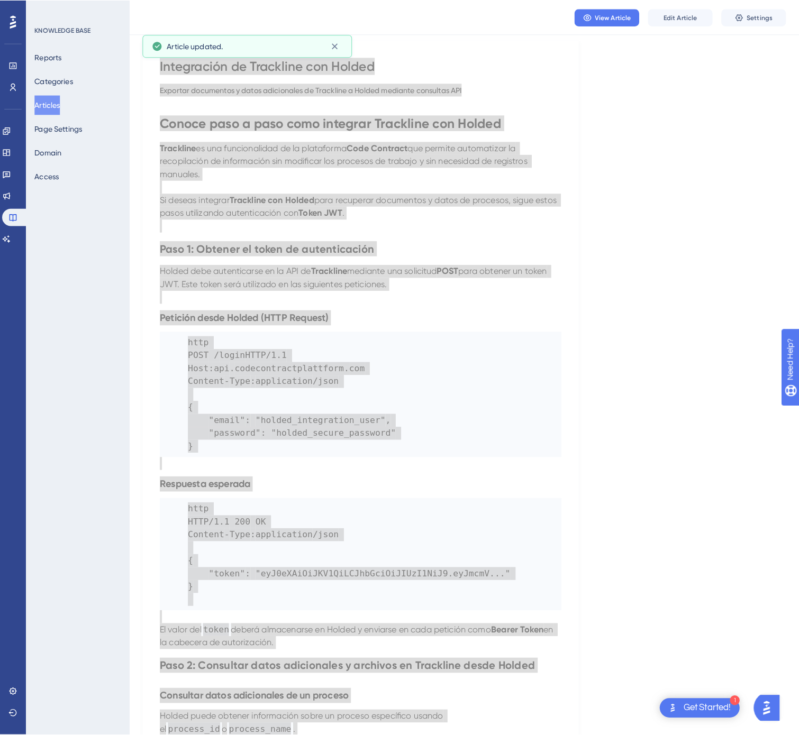
scroll to position [0, 0]
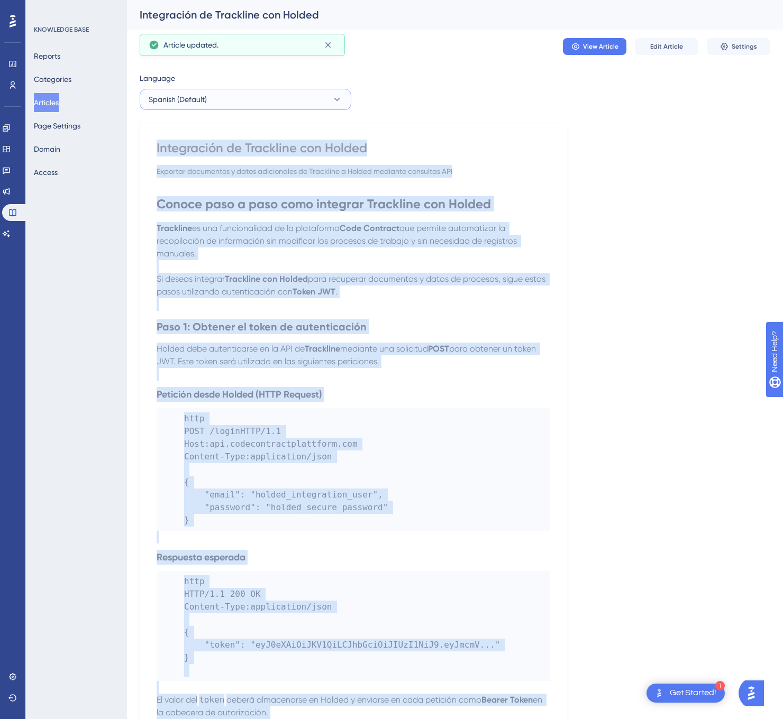
click at [326, 107] on button "Spanish (Default)" at bounding box center [246, 99] width 212 height 21
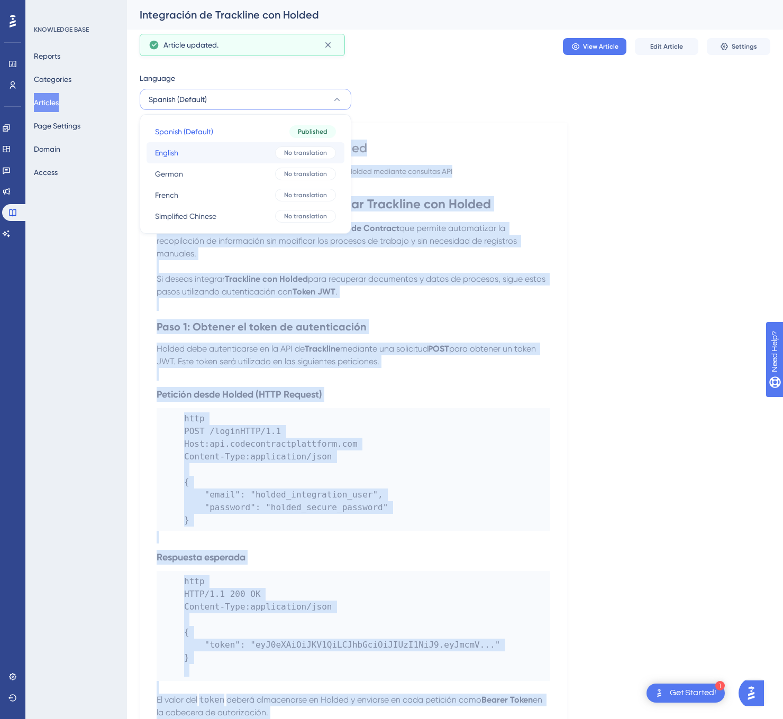
click at [302, 151] on span "No translation" at bounding box center [305, 153] width 43 height 8
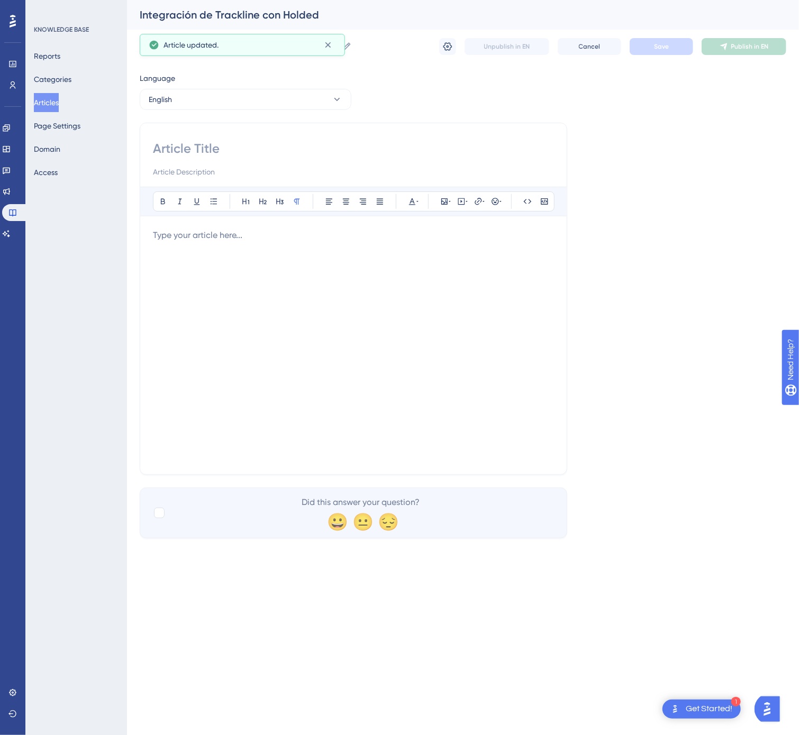
click at [330, 239] on p at bounding box center [353, 235] width 401 height 13
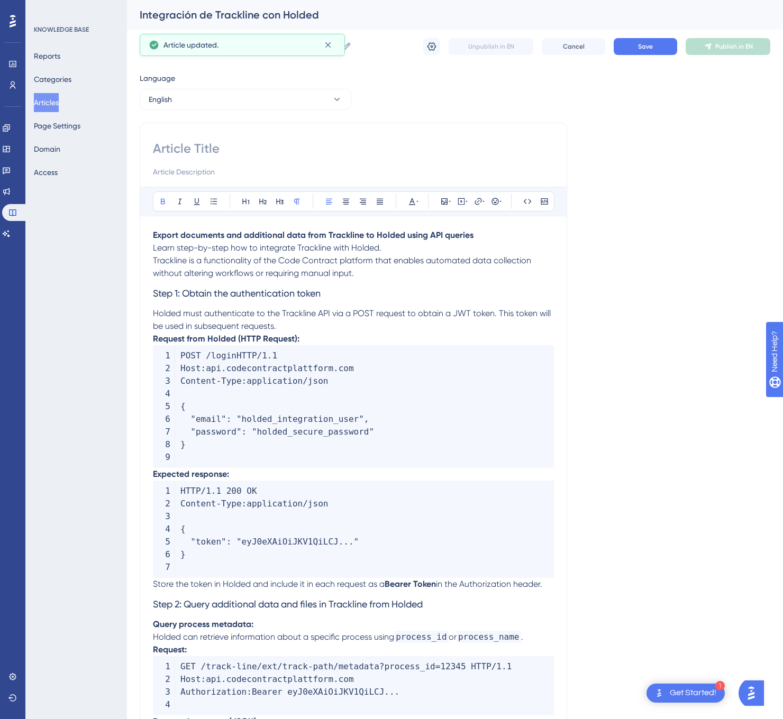
click at [481, 238] on p "Export documents and additional data from Trackline to Holded using API queries…" at bounding box center [353, 241] width 401 height 25
click at [339, 147] on input at bounding box center [353, 148] width 401 height 17
paste input "Export documents and additional data from Trackline to Holded using API queries"
type input "Export documents and additional data from Trackline to Holded using API queries"
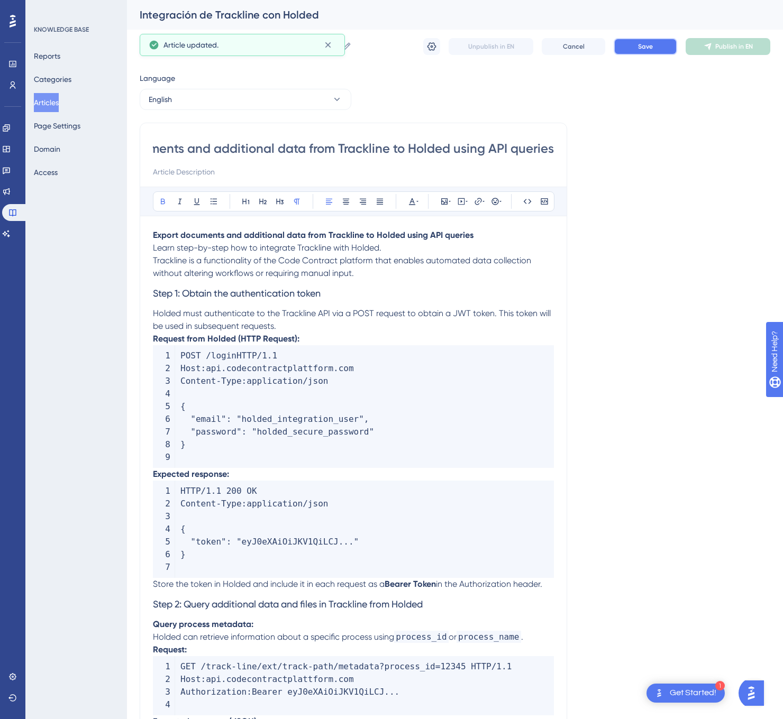
click at [649, 51] on button "Save" at bounding box center [644, 46] width 63 height 17
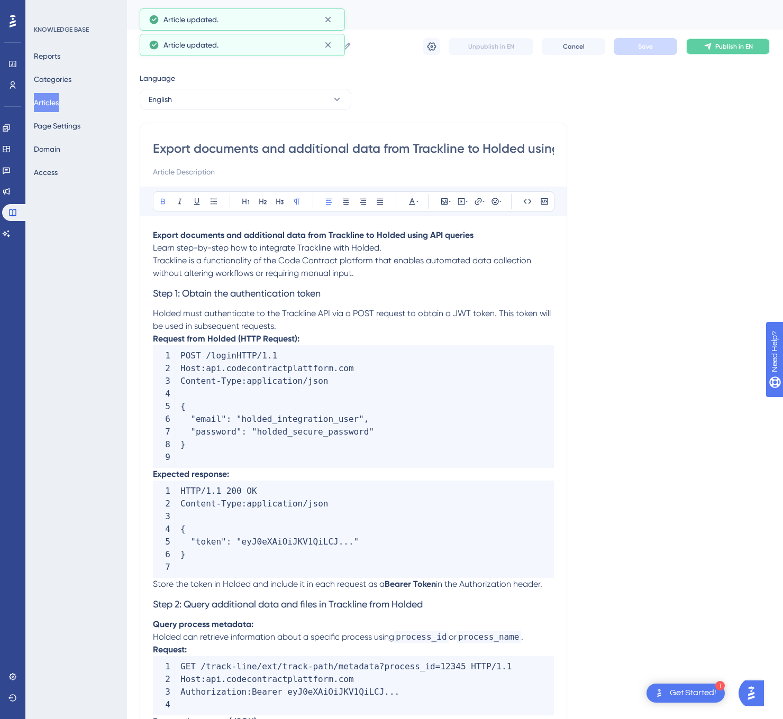
click at [722, 49] on span "Publish in EN" at bounding box center [734, 46] width 38 height 8
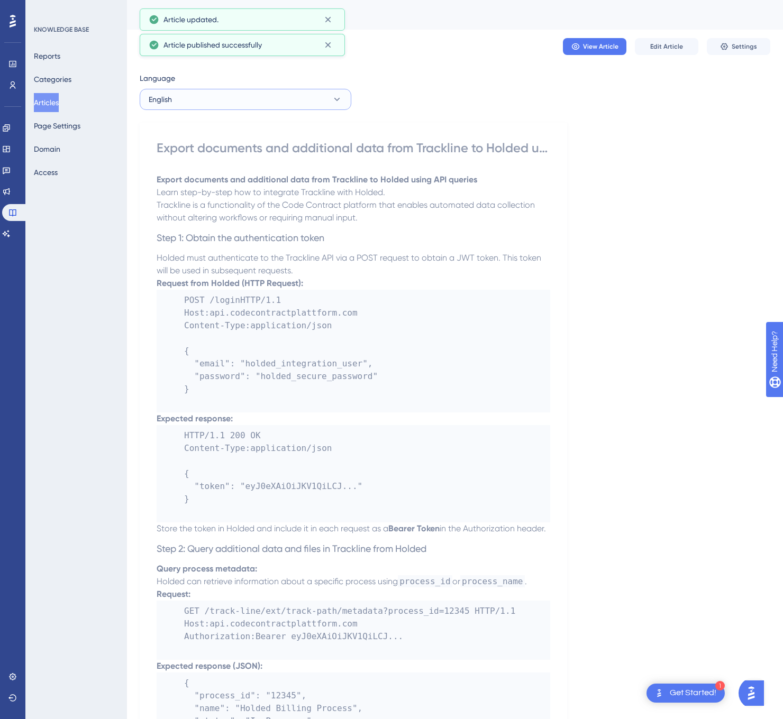
click at [265, 98] on button "English" at bounding box center [246, 99] width 212 height 21
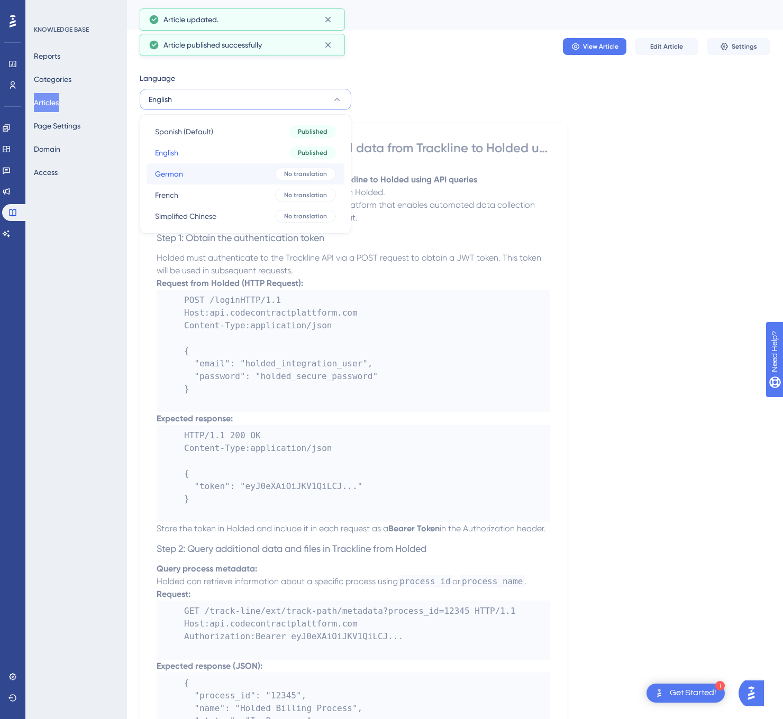
click at [252, 179] on button "German German No translation" at bounding box center [245, 173] width 198 height 21
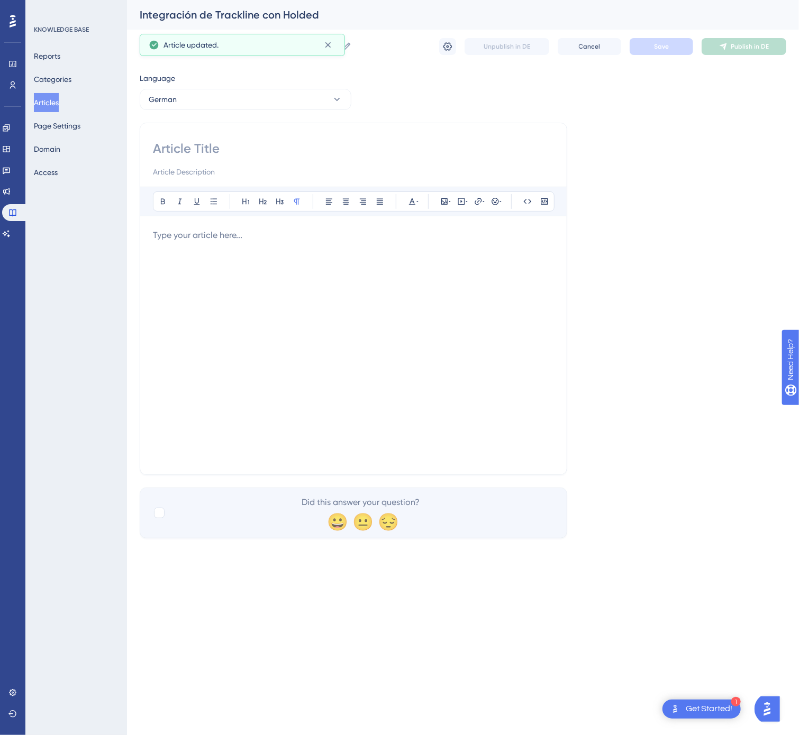
click at [327, 142] on input at bounding box center [353, 148] width 401 height 17
paste input "Dokumente und zusätzliche Daten über API-Abfragen von Trackline an Holded expor…"
type input "Dokumente und zusätzliche Daten über API-Abfragen von Trackline an Holded expor…"
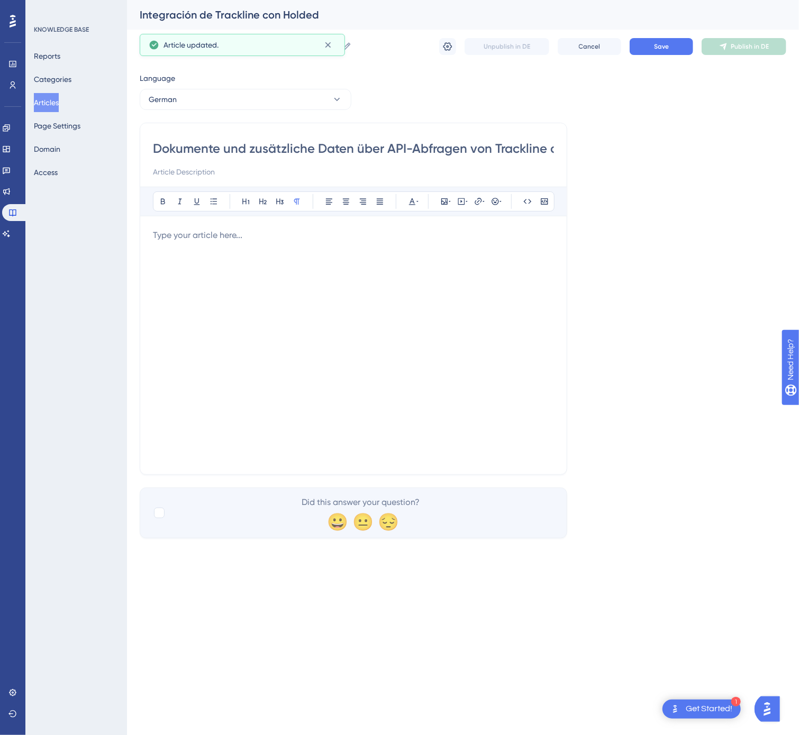
click at [373, 291] on div at bounding box center [353, 345] width 401 height 233
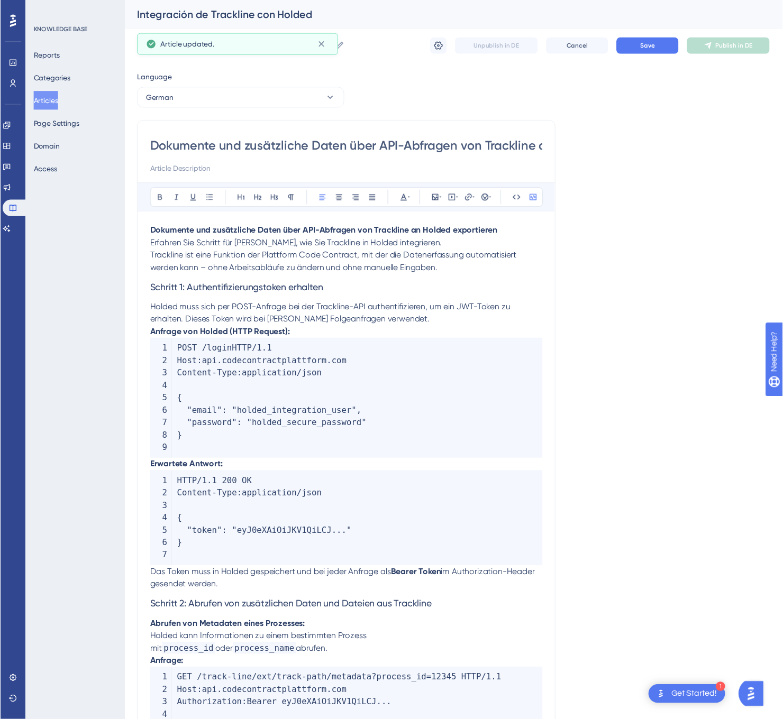
scroll to position [459, 0]
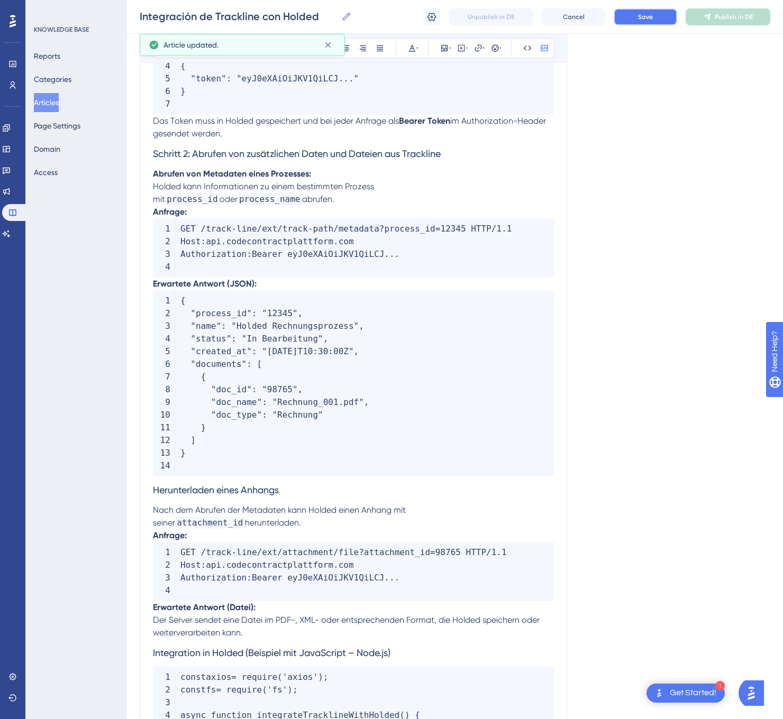
click at [651, 16] on span "Save" at bounding box center [645, 17] width 15 height 8
click at [723, 18] on span "Publish in DE" at bounding box center [733, 17] width 38 height 8
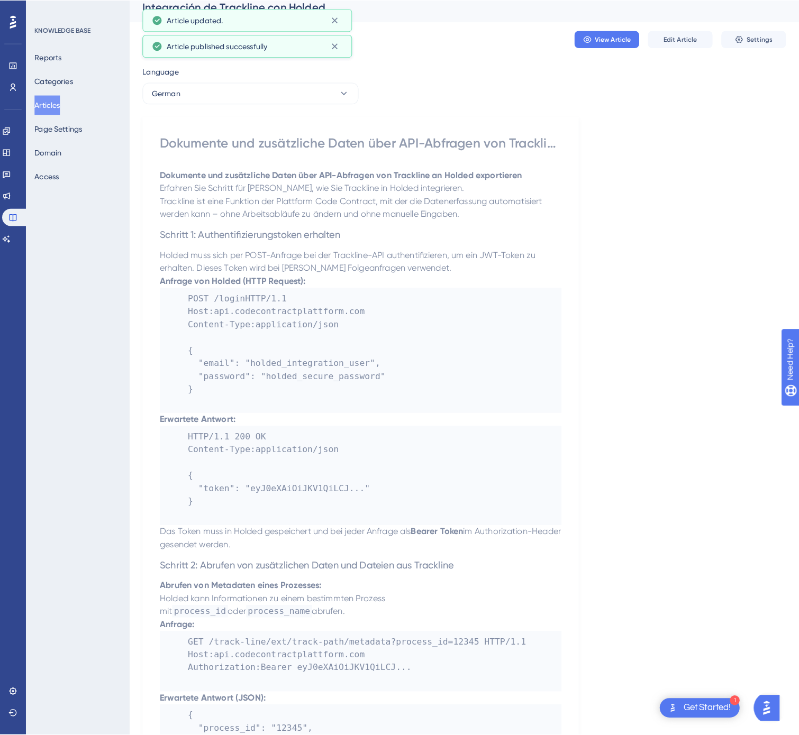
scroll to position [0, 0]
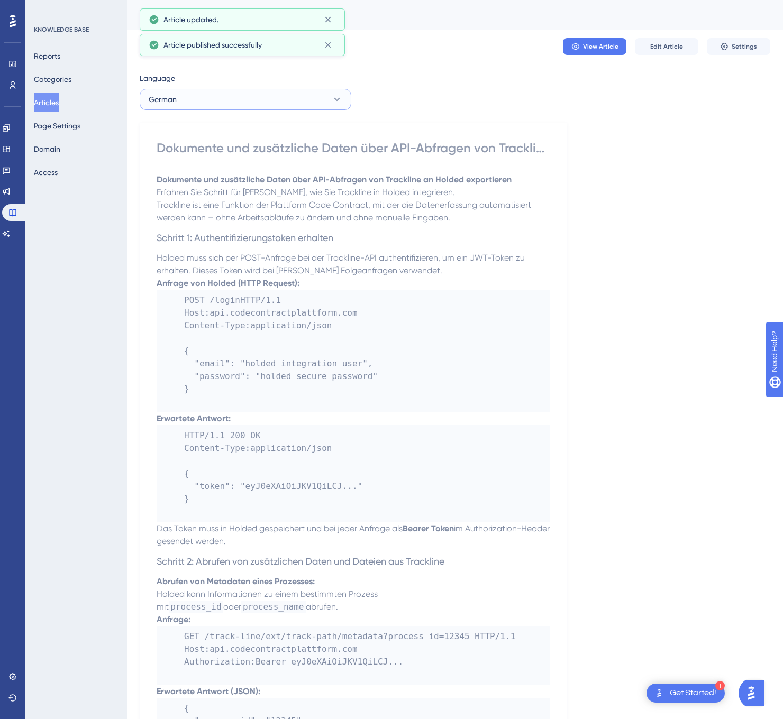
click at [242, 101] on button "German" at bounding box center [246, 99] width 212 height 21
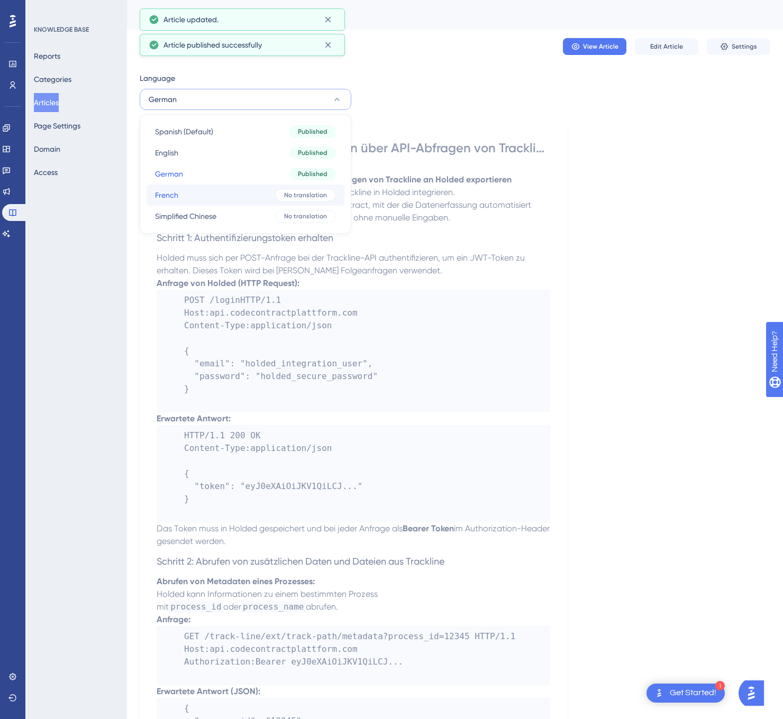
click at [243, 187] on button "French French No translation" at bounding box center [245, 195] width 198 height 21
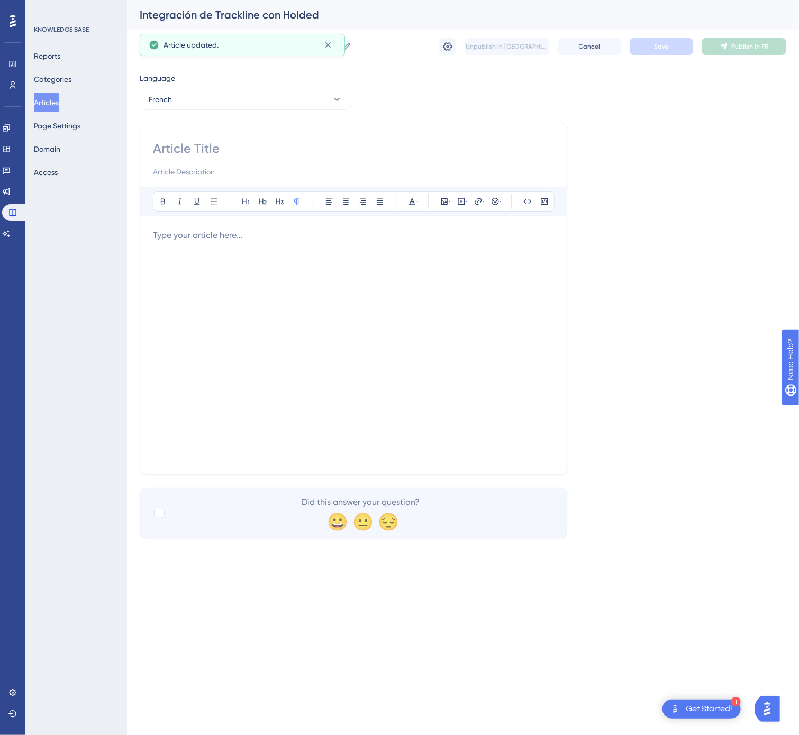
click at [297, 134] on div "Bold Italic Underline Bullet Point Heading 1 Heading 2 Heading 3 Normal Align L…" at bounding box center [353, 299] width 427 height 352
click at [288, 146] on input at bounding box center [353, 148] width 401 height 17
paste input "Exporter des documents et des données supplémentaires de Trackline vers Holded …"
type input "Exporter des documents et des données supplémentaires de Trackline vers Holded …"
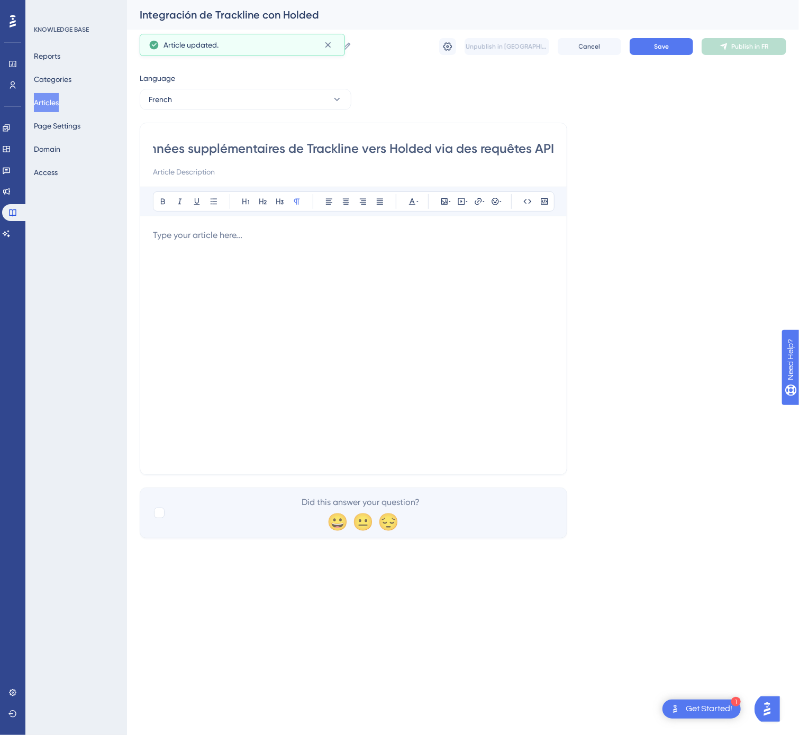
scroll to position [0, 0]
click at [218, 241] on p at bounding box center [353, 235] width 401 height 13
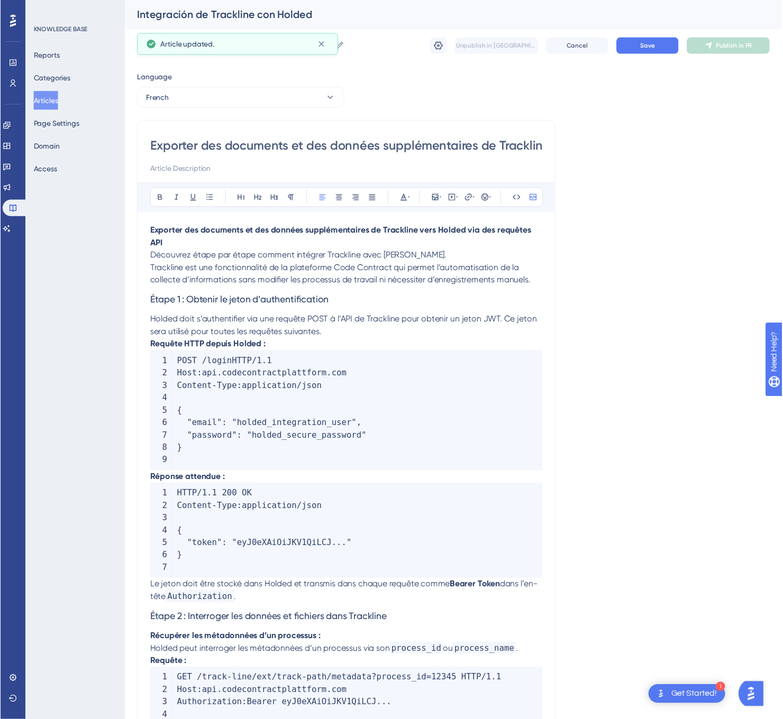
scroll to position [448, 0]
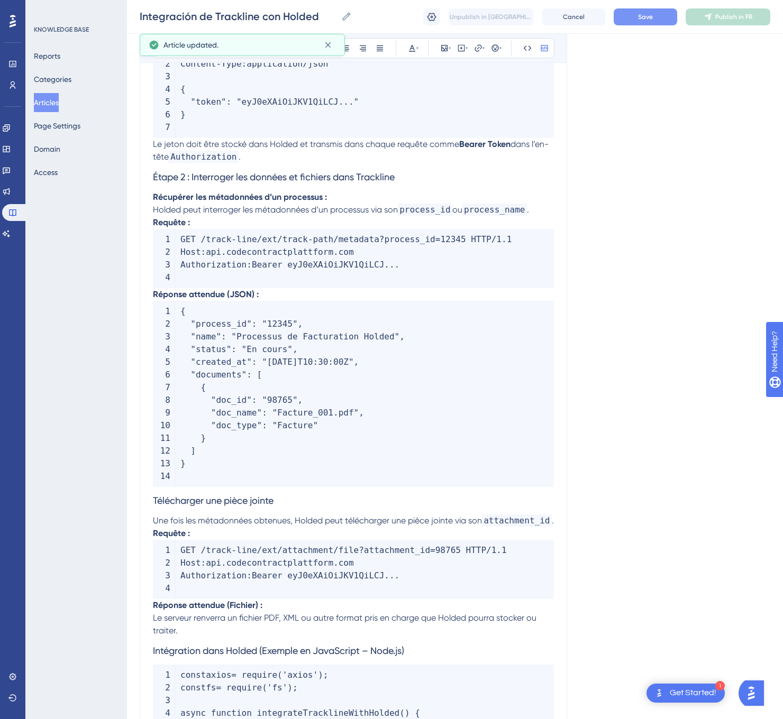
click at [659, 22] on button "Save" at bounding box center [644, 16] width 63 height 17
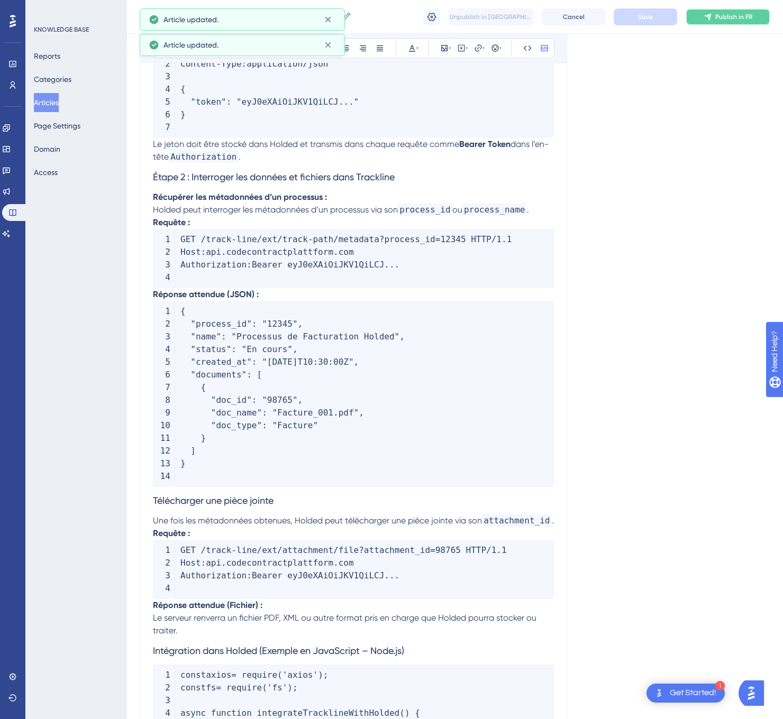
click at [734, 16] on span "Publish in FR" at bounding box center [733, 17] width 37 height 8
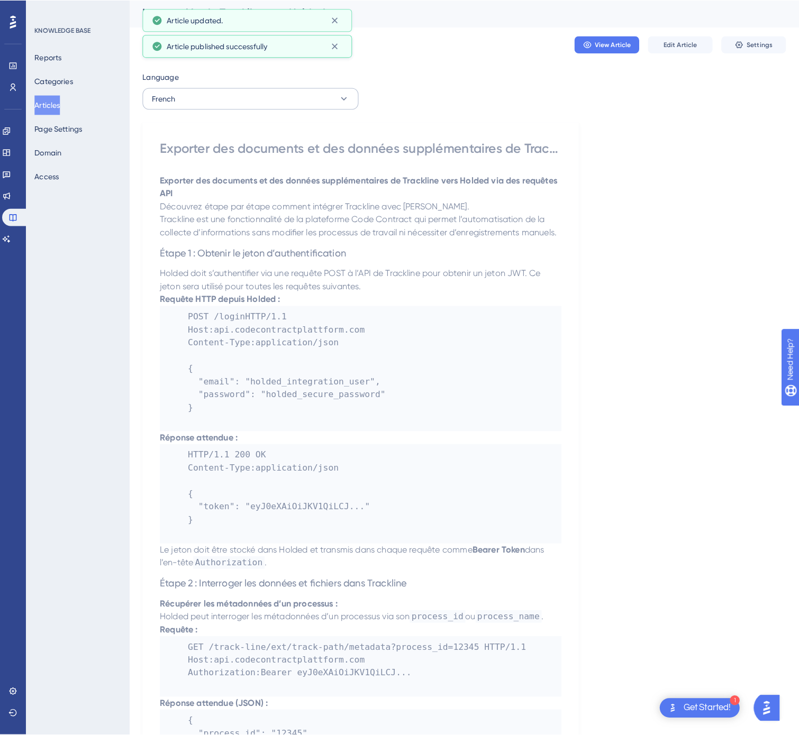
scroll to position [0, 0]
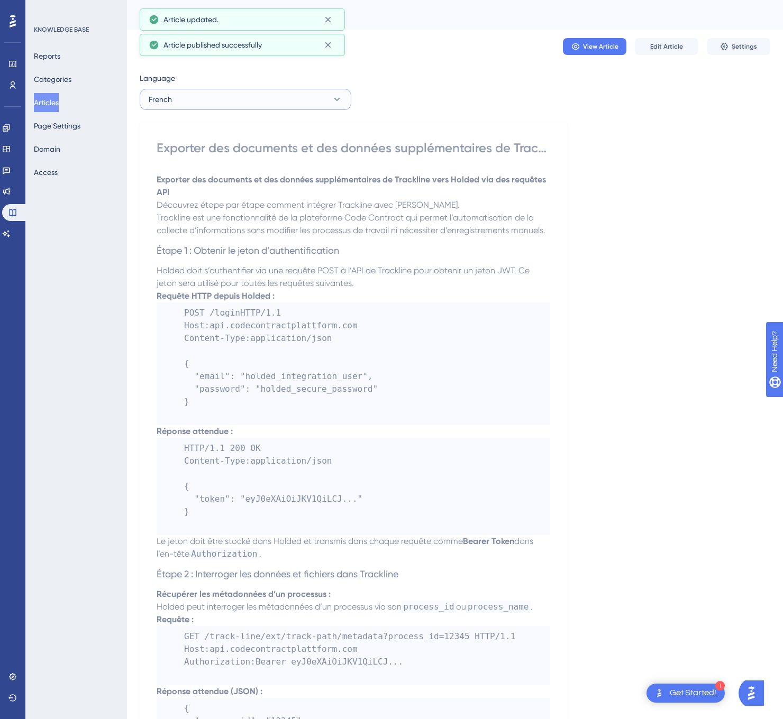
click at [253, 99] on button "French" at bounding box center [246, 99] width 212 height 21
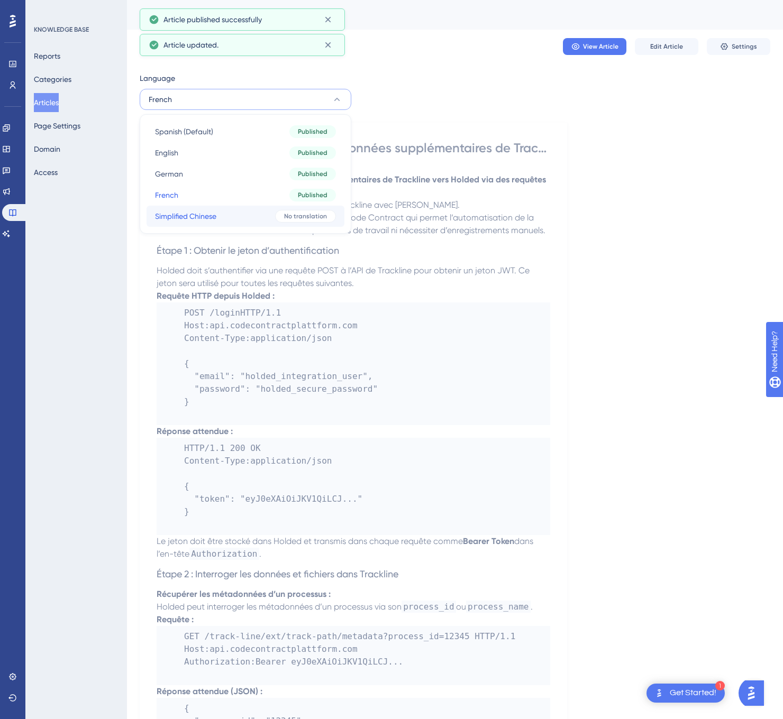
click at [236, 212] on button "Simplified Chinese Simplified Chinese No translation" at bounding box center [245, 216] width 198 height 21
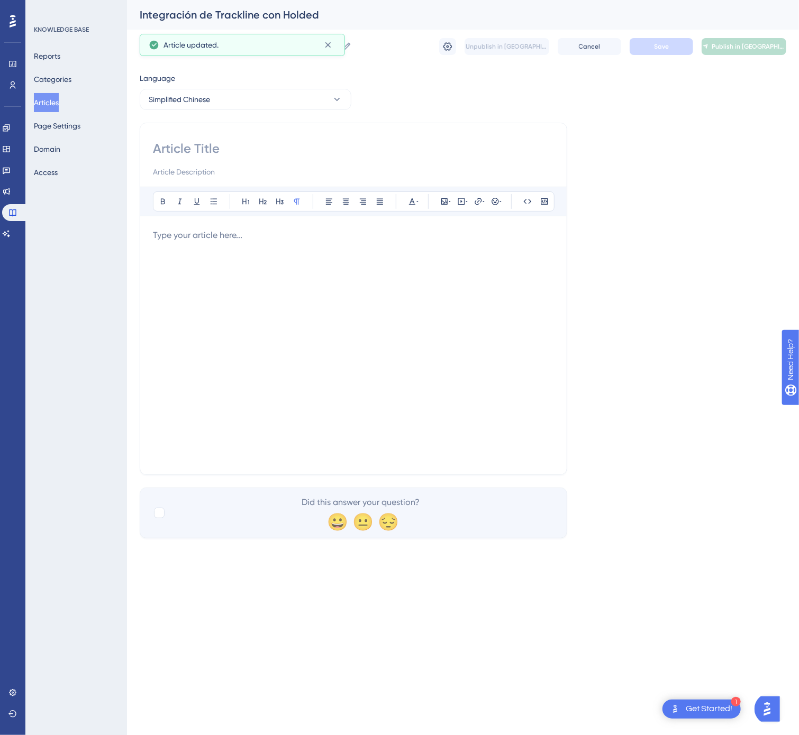
click at [319, 159] on div at bounding box center [353, 159] width 401 height 38
click at [310, 144] on input at bounding box center [353, 148] width 401 height 17
paste input "通过 API 查询将 Trackline 的文档和附加数据导出至 Holded"
type input "通过 API 查询将 Trackline 的文档和附加数据导出至 Holded"
click at [329, 355] on div at bounding box center [353, 345] width 401 height 233
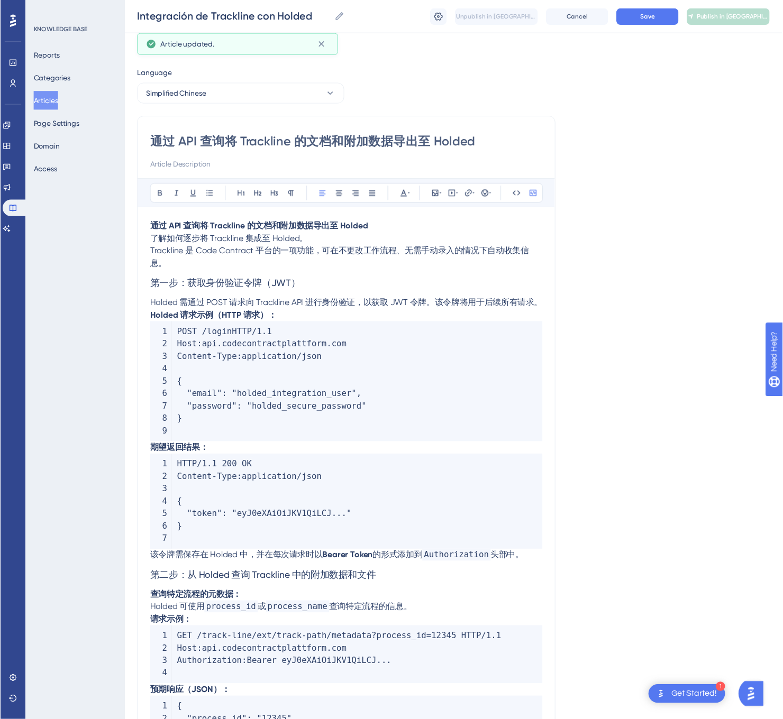
scroll to position [383, 0]
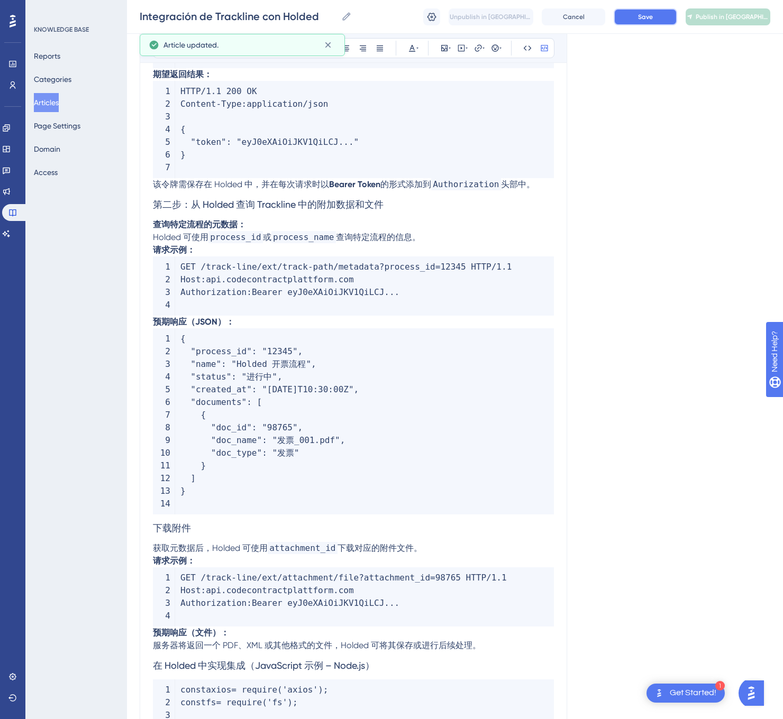
click at [645, 17] on span "Save" at bounding box center [645, 17] width 15 height 8
click at [727, 19] on span "Publish in [GEOGRAPHIC_DATA]-CN" at bounding box center [732, 17] width 74 height 8
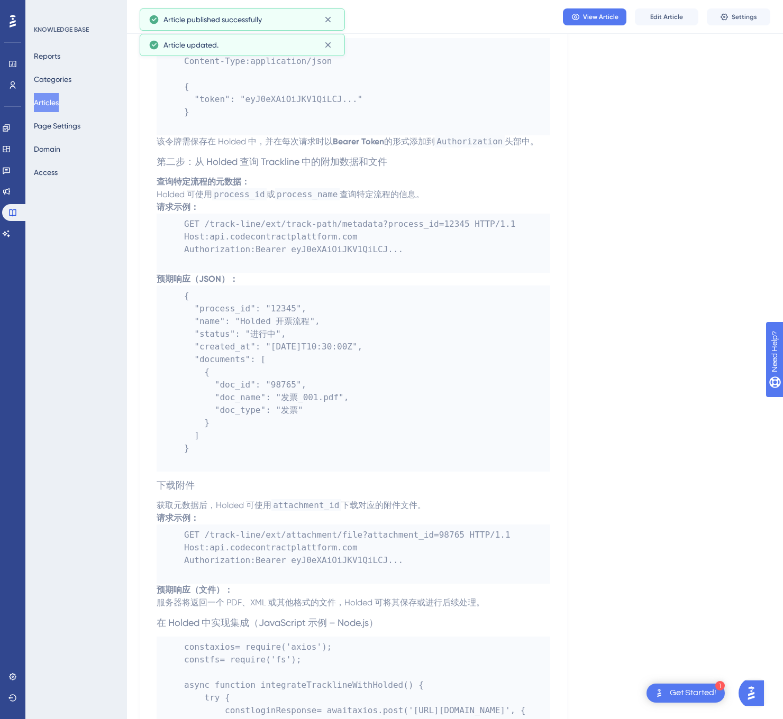
click at [55, 105] on button "Articles" at bounding box center [46, 102] width 25 height 19
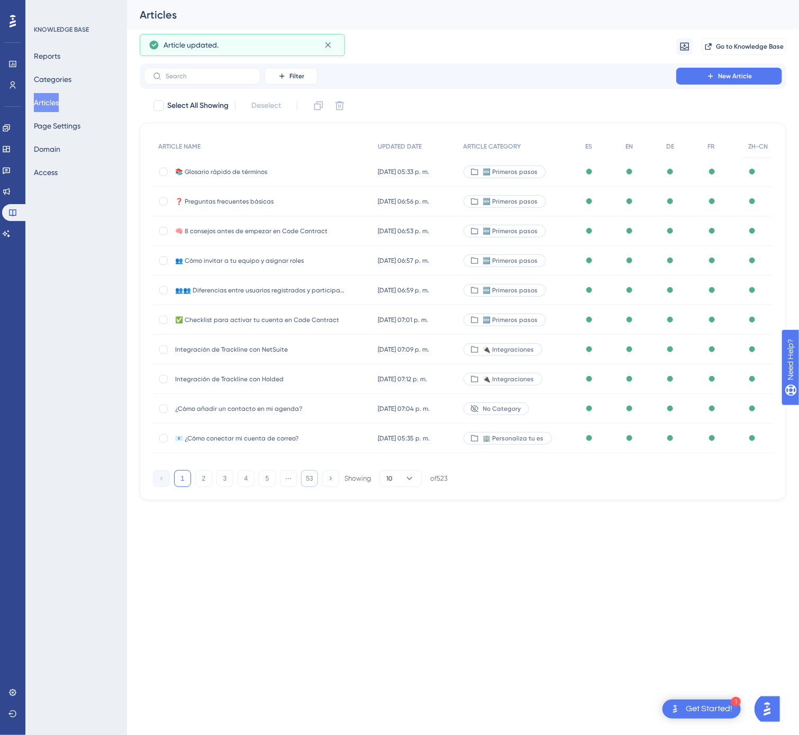
click at [309, 479] on button "53" at bounding box center [309, 478] width 17 height 17
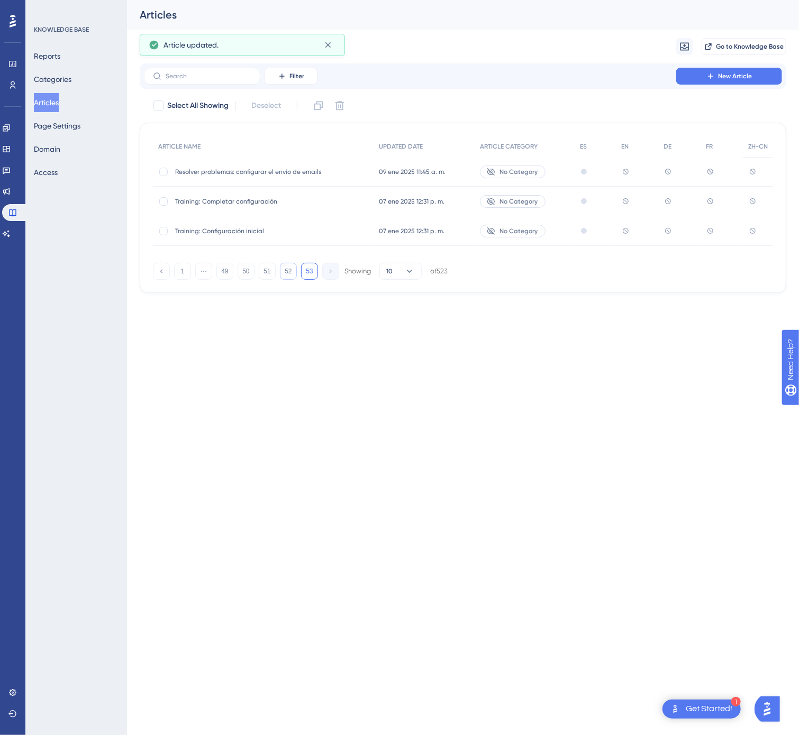
click at [286, 270] on button "52" at bounding box center [288, 271] width 17 height 17
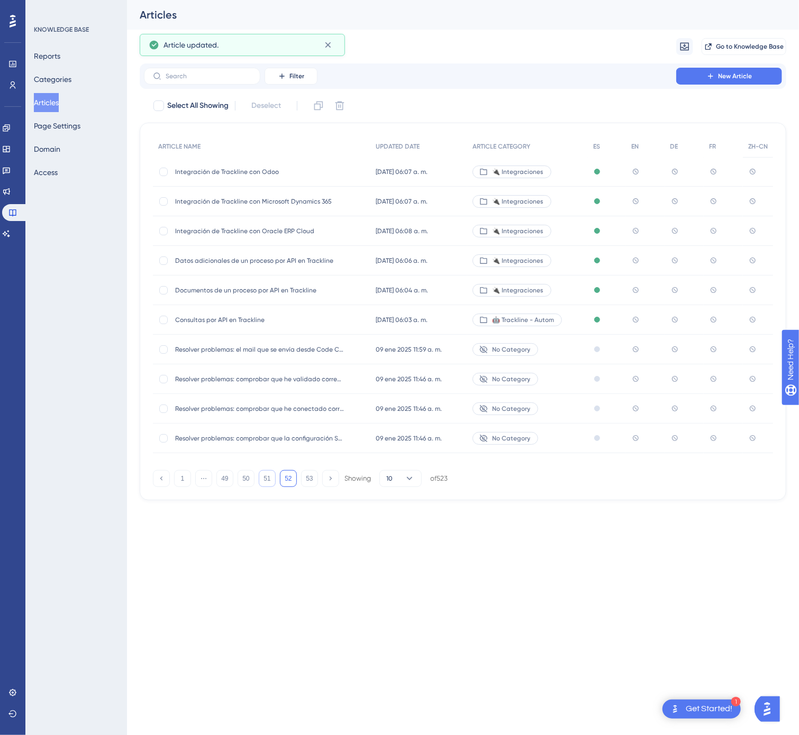
click at [265, 475] on button "51" at bounding box center [267, 478] width 17 height 17
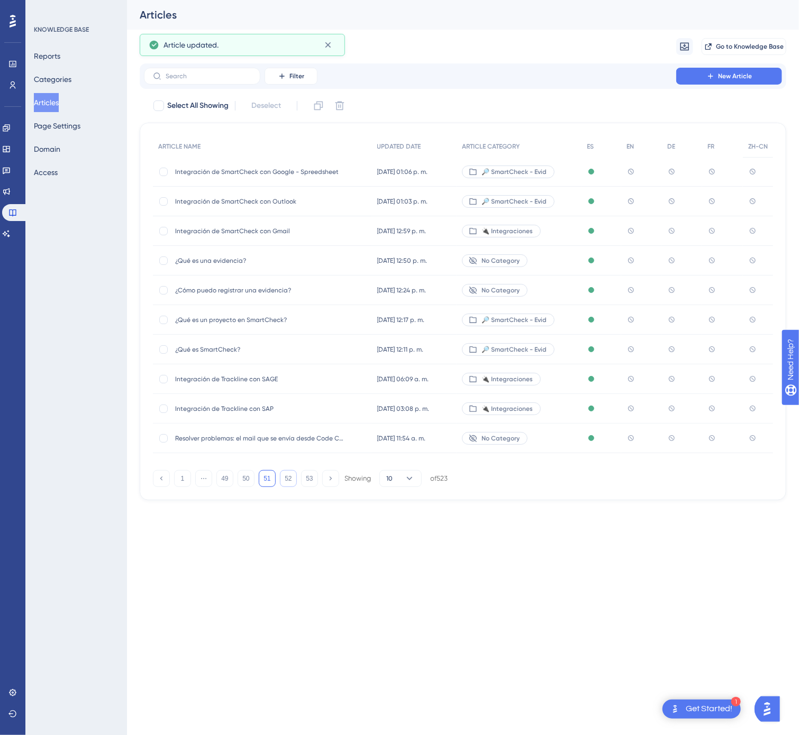
click at [292, 480] on button "52" at bounding box center [288, 478] width 17 height 17
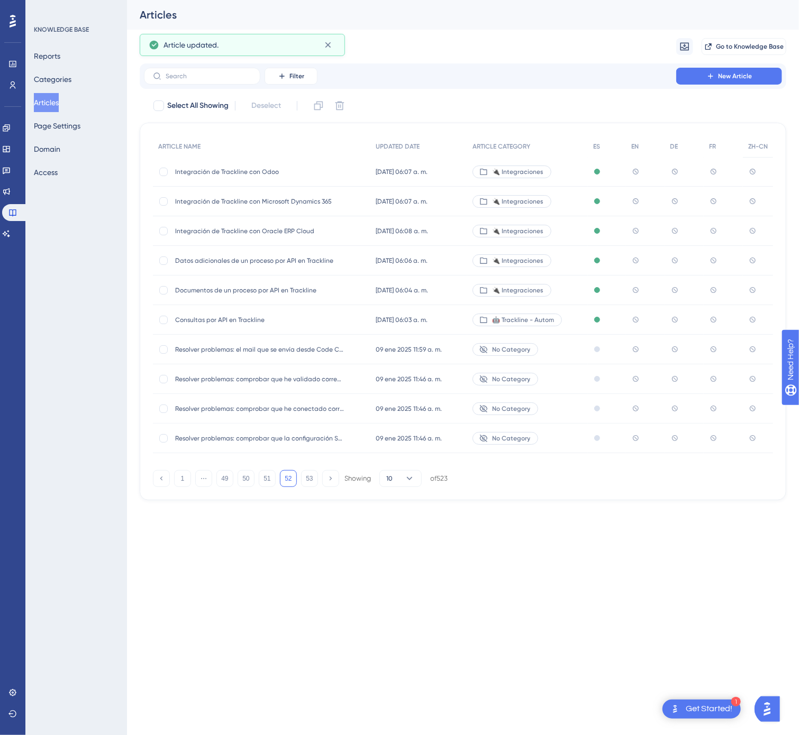
click at [312, 168] on span "Integración de Trackline con Odoo" at bounding box center [259, 172] width 169 height 8
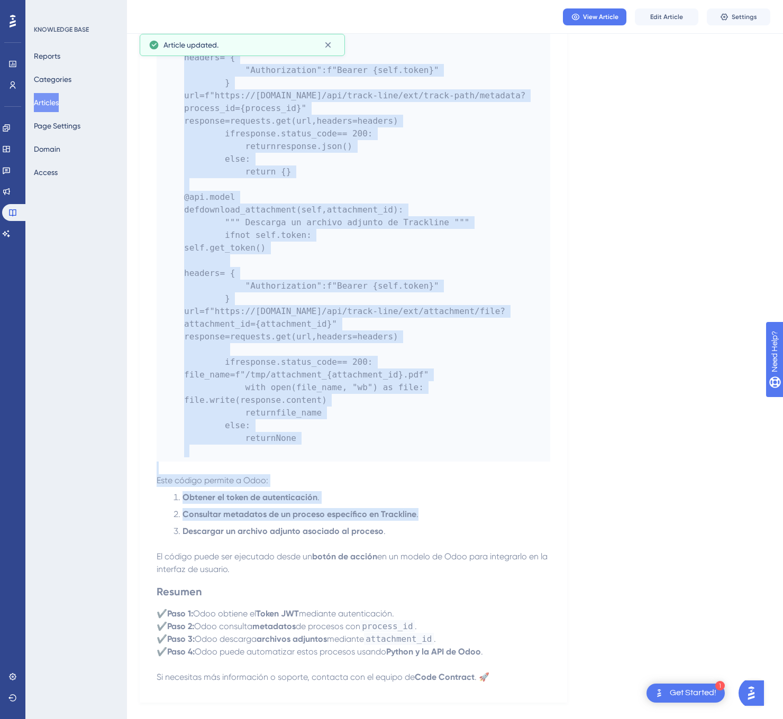
scroll to position [1826, 0]
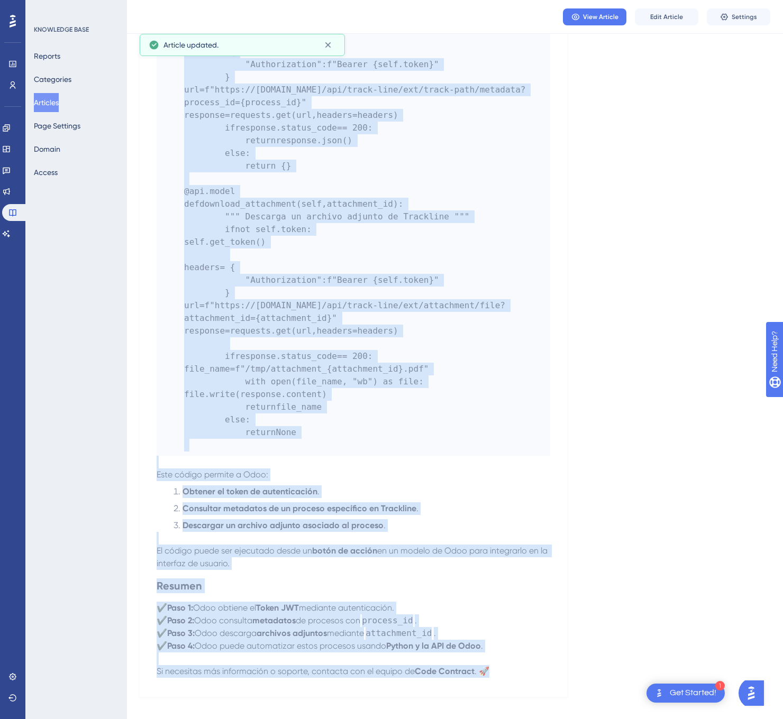
drag, startPoint x: 155, startPoint y: 145, endPoint x: 539, endPoint y: 659, distance: 641.3
copy div "Loremipsumd si Ametconse adi Elit Seddoeiu temporinci u labor etdoloremag al En…"
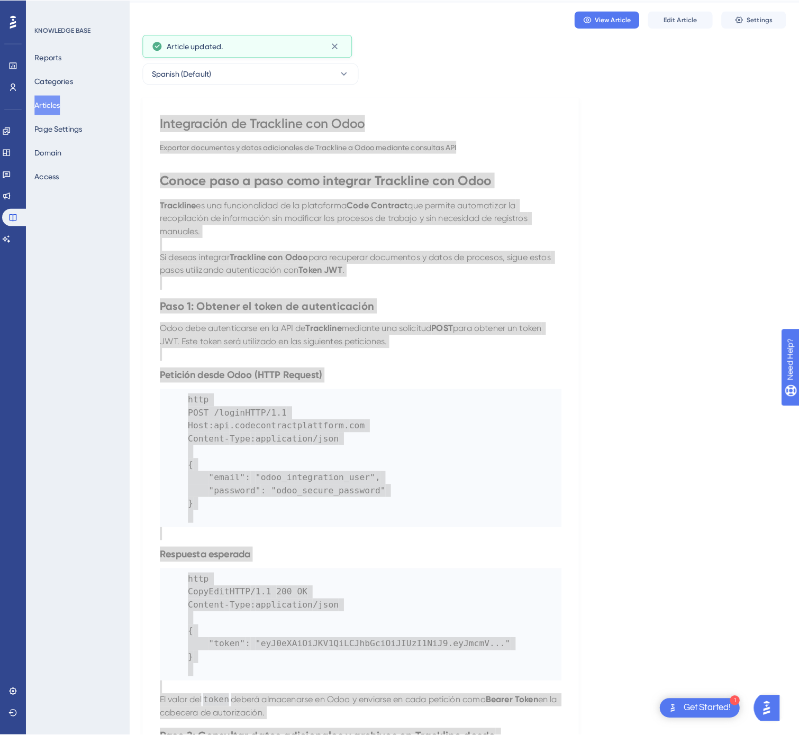
scroll to position [0, 0]
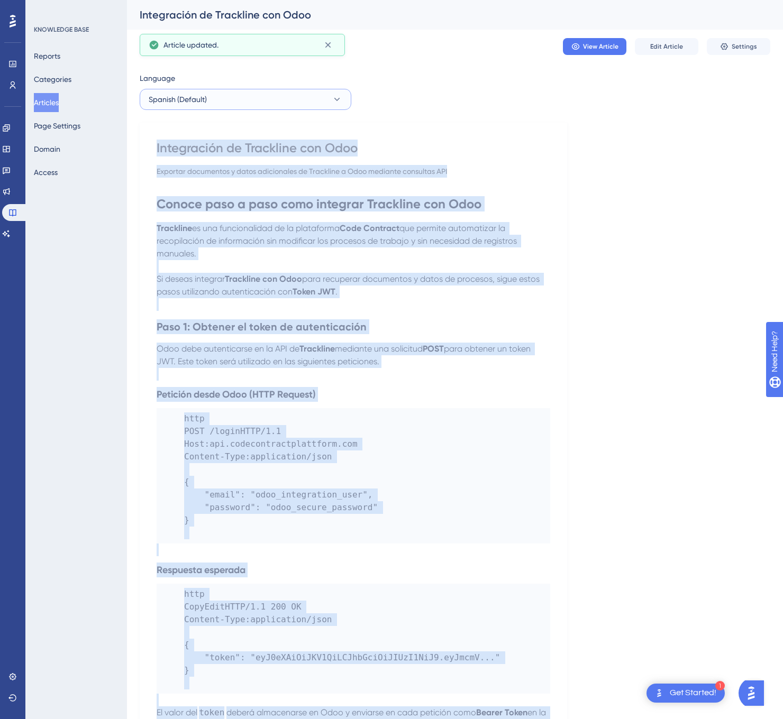
click at [332, 98] on icon at bounding box center [337, 99] width 11 height 11
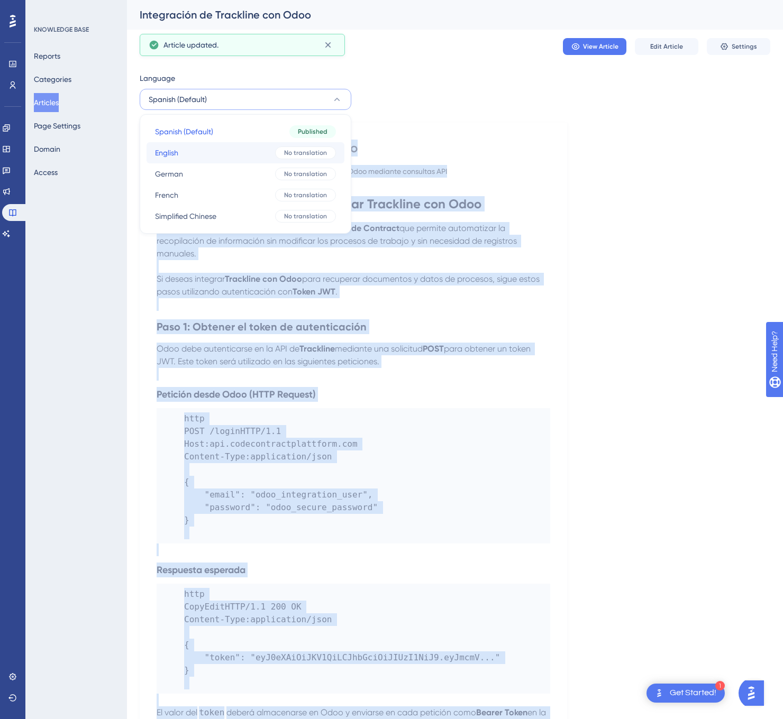
click at [299, 153] on span "No translation" at bounding box center [305, 153] width 43 height 8
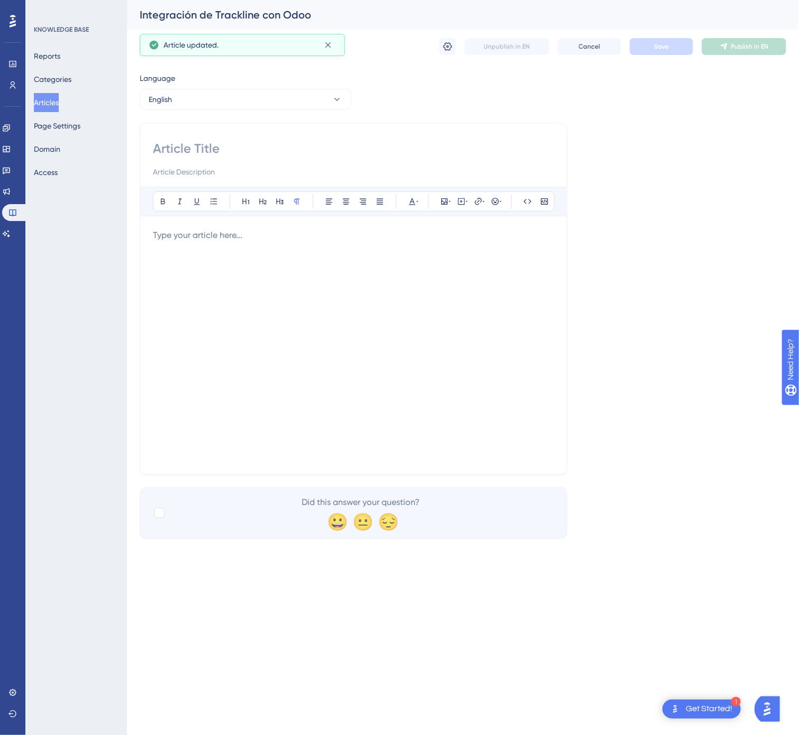
click at [245, 146] on input at bounding box center [353, 148] width 401 height 17
paste input "Trackline Integration with Odoo"
type input "Trackline Integration with Odoo"
click at [381, 273] on div at bounding box center [353, 345] width 401 height 233
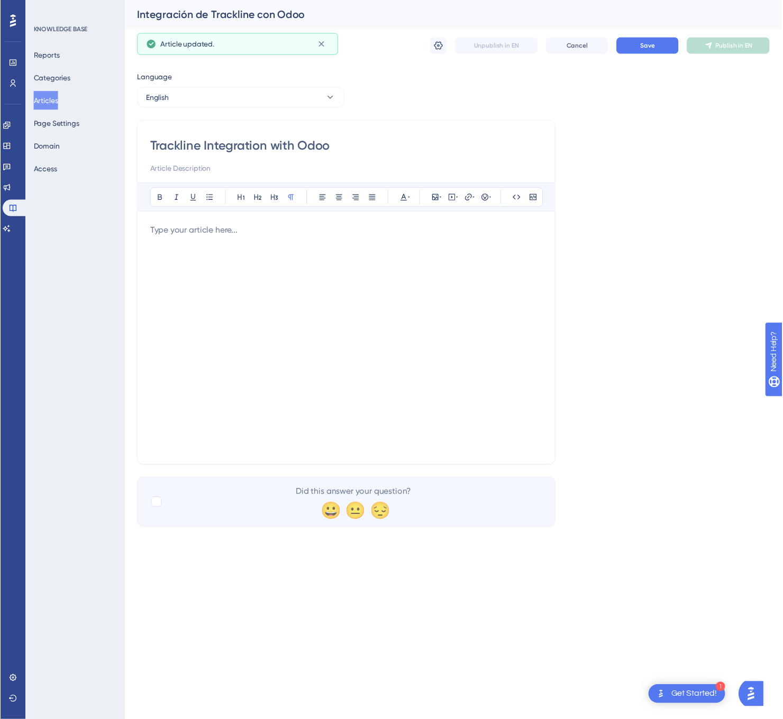
scroll to position [329, 0]
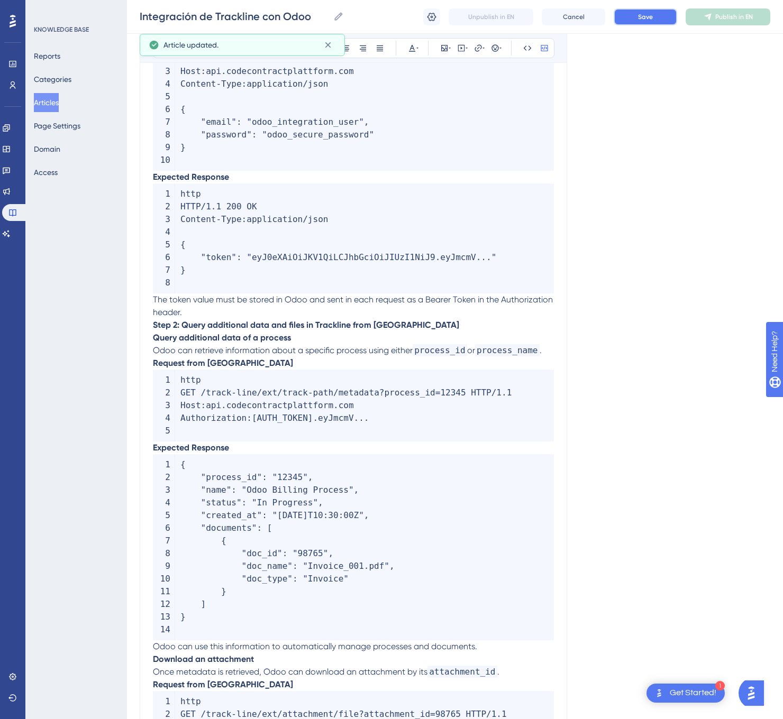
click at [648, 16] on span "Save" at bounding box center [645, 17] width 15 height 8
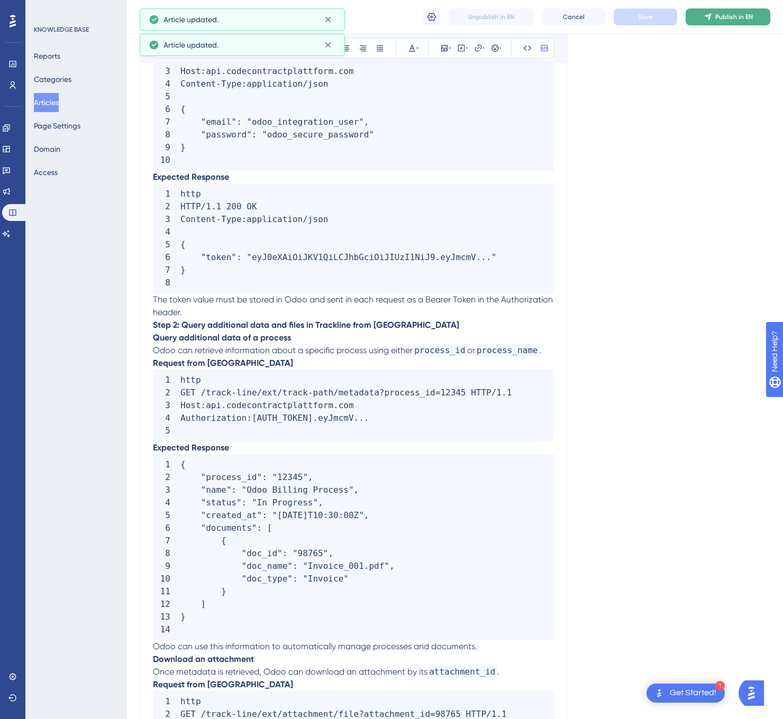
click at [728, 13] on span "Publish in EN" at bounding box center [734, 17] width 38 height 8
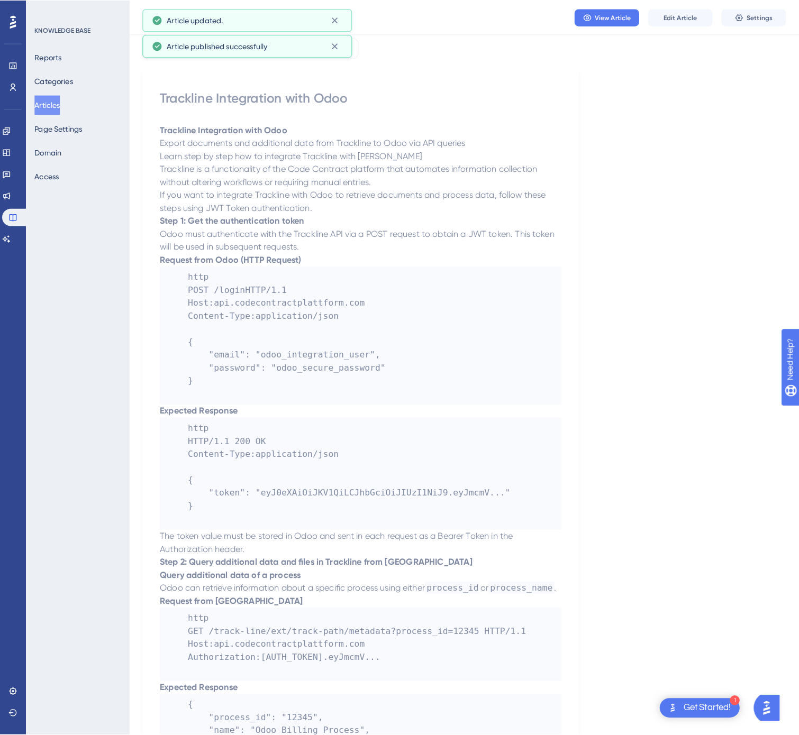
scroll to position [0, 0]
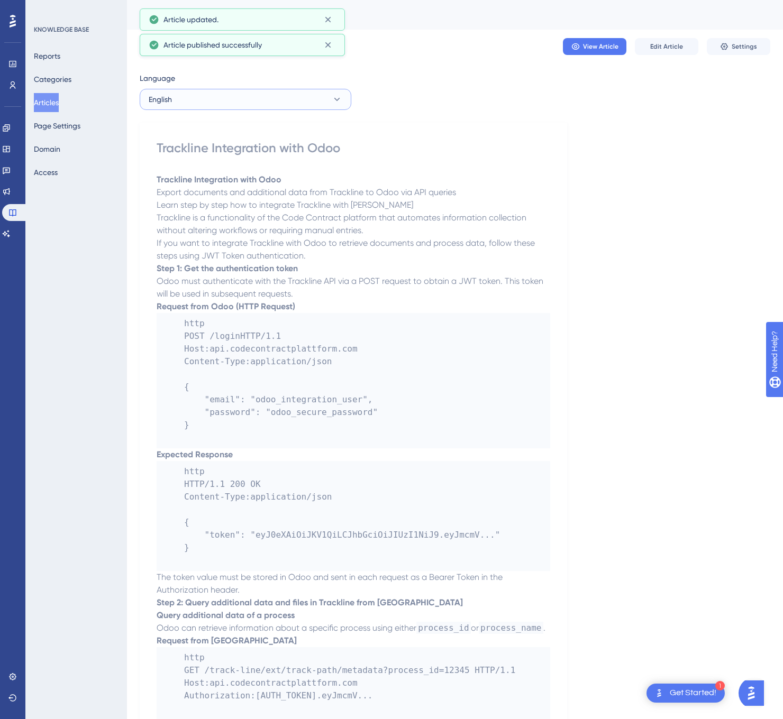
click at [290, 104] on button "English" at bounding box center [246, 99] width 212 height 21
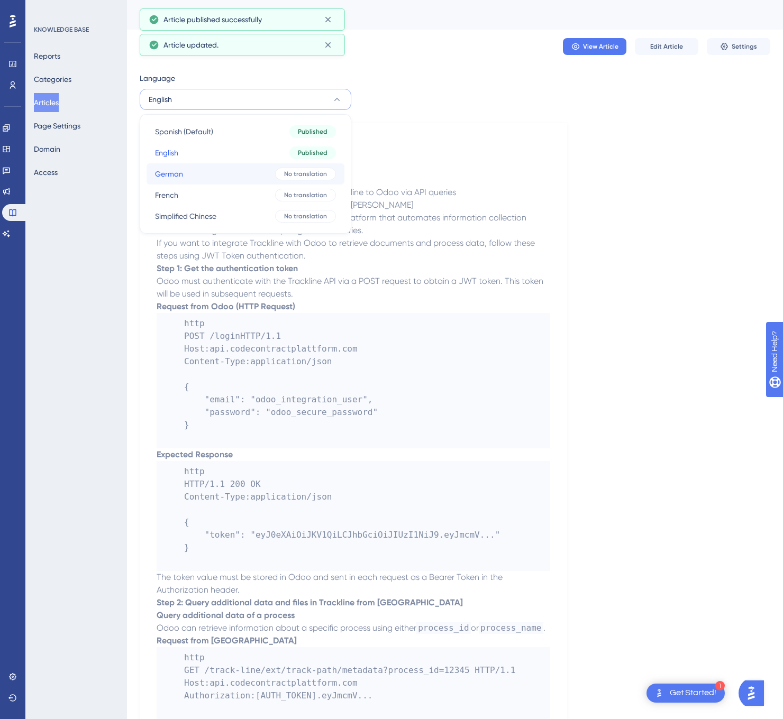
click at [253, 170] on button "German German No translation" at bounding box center [245, 173] width 198 height 21
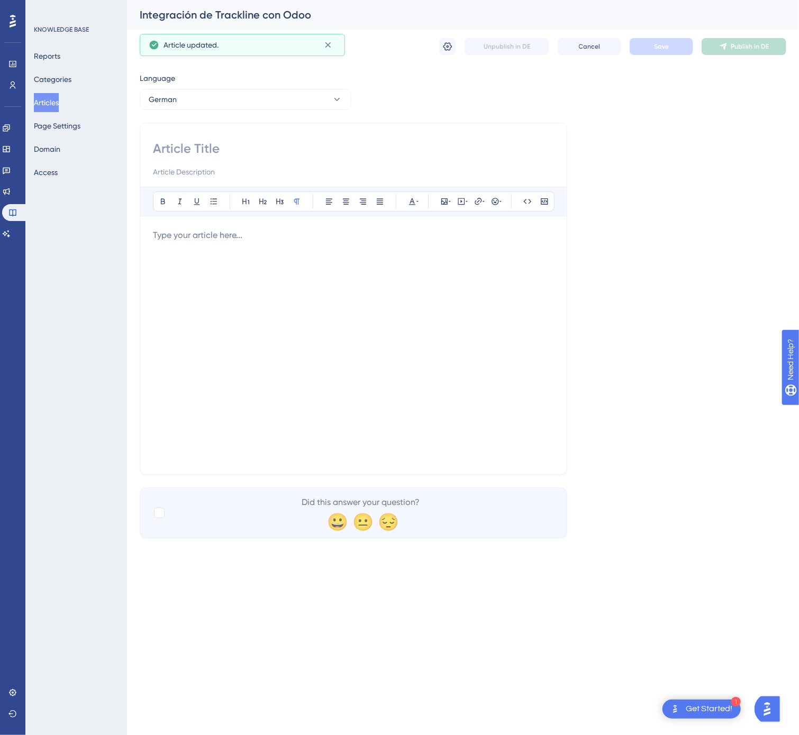
click at [401, 149] on input at bounding box center [353, 148] width 401 height 17
paste input "Trackline-Integration mit Odoo"
type input "Trackline-Integration mit Odoo"
click at [408, 323] on div at bounding box center [353, 345] width 401 height 233
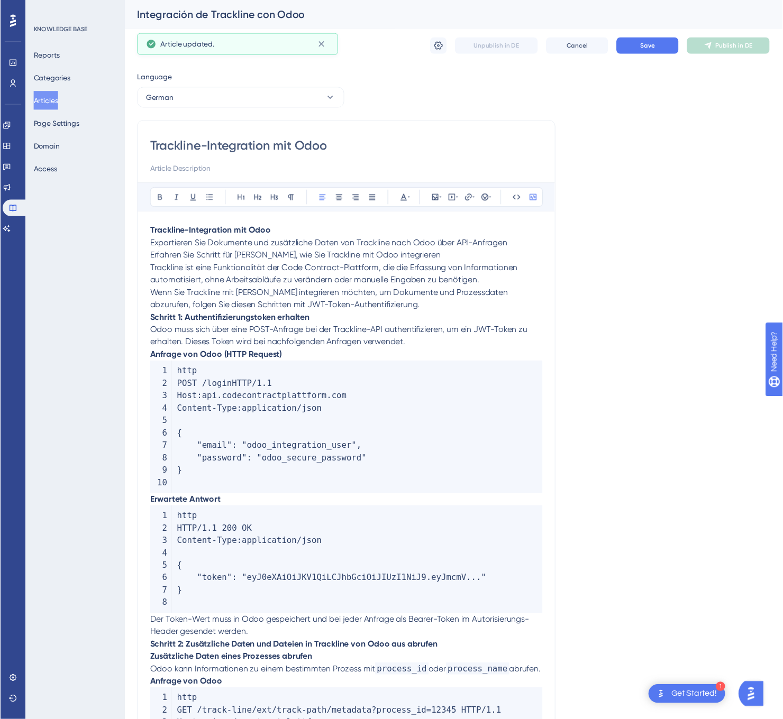
scroll to position [354, 0]
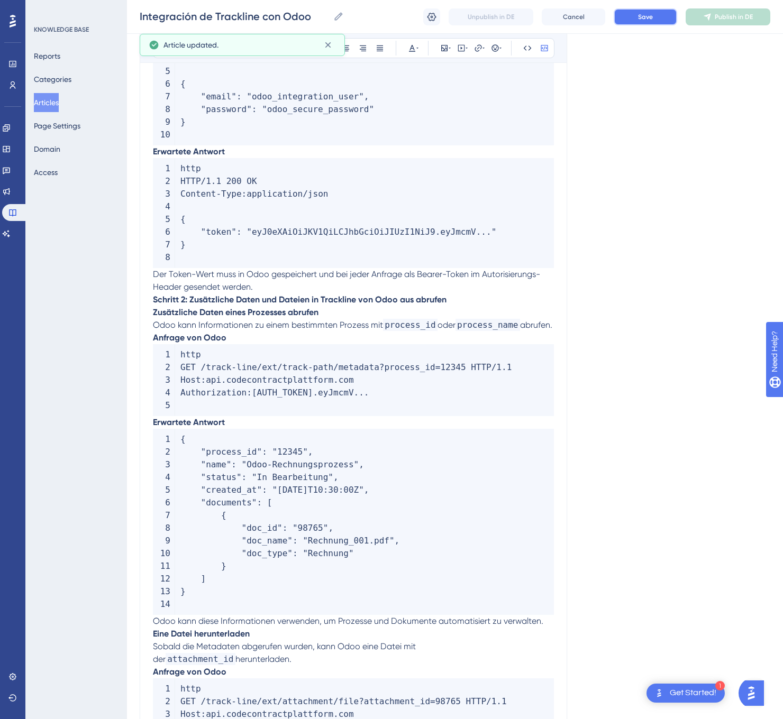
click at [647, 18] on span "Save" at bounding box center [645, 17] width 15 height 8
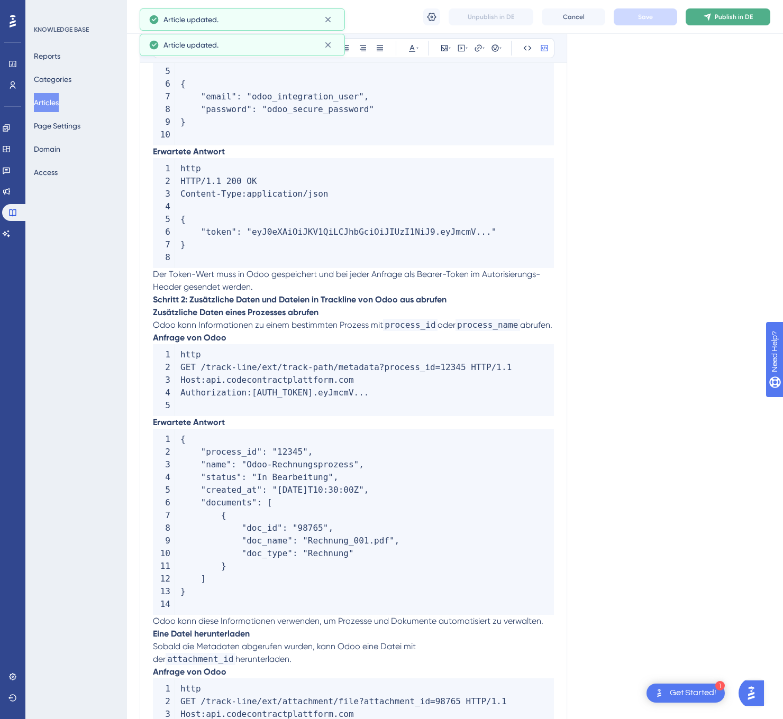
click at [726, 15] on span "Publish in DE" at bounding box center [733, 17] width 38 height 8
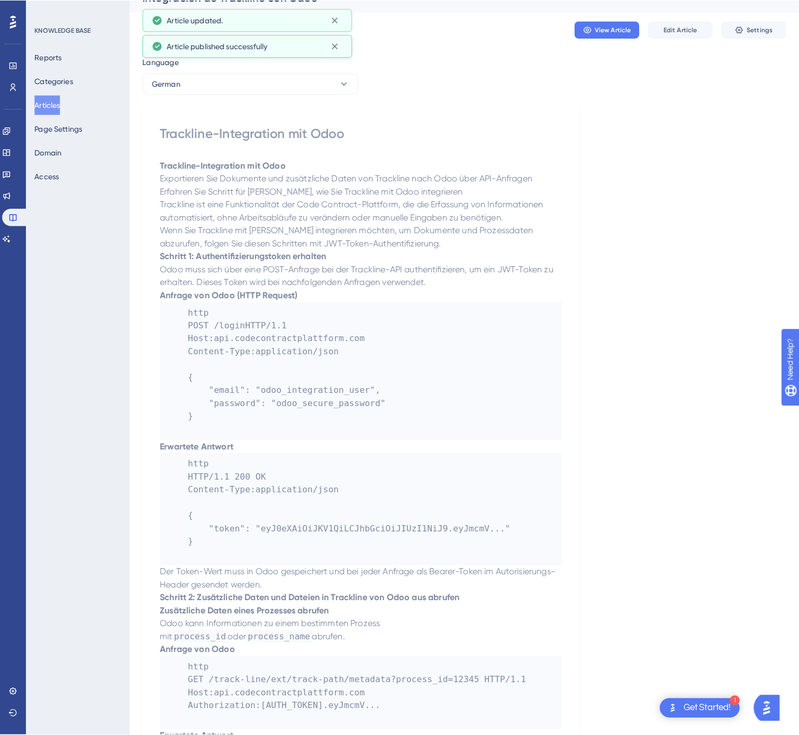
scroll to position [0, 0]
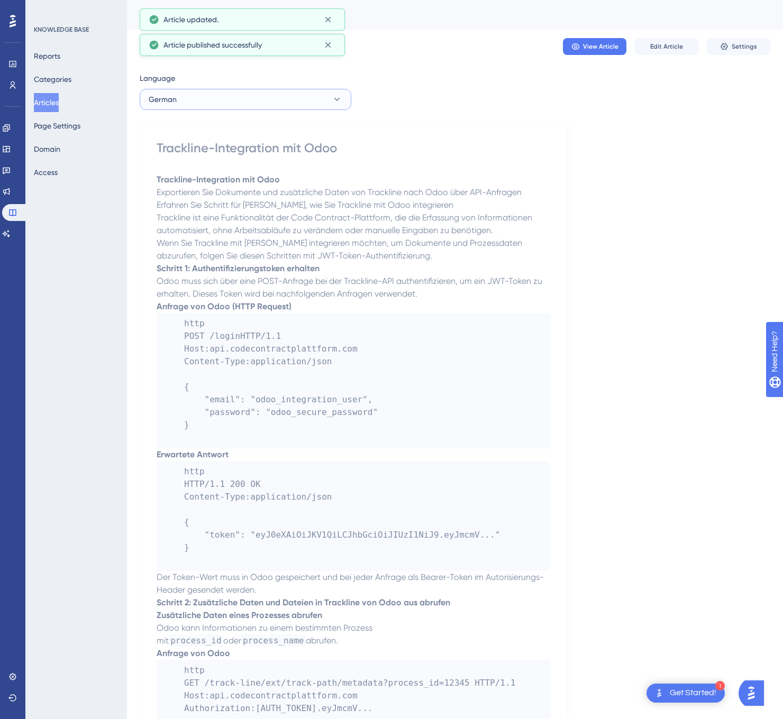
click at [228, 96] on button "German" at bounding box center [246, 99] width 212 height 21
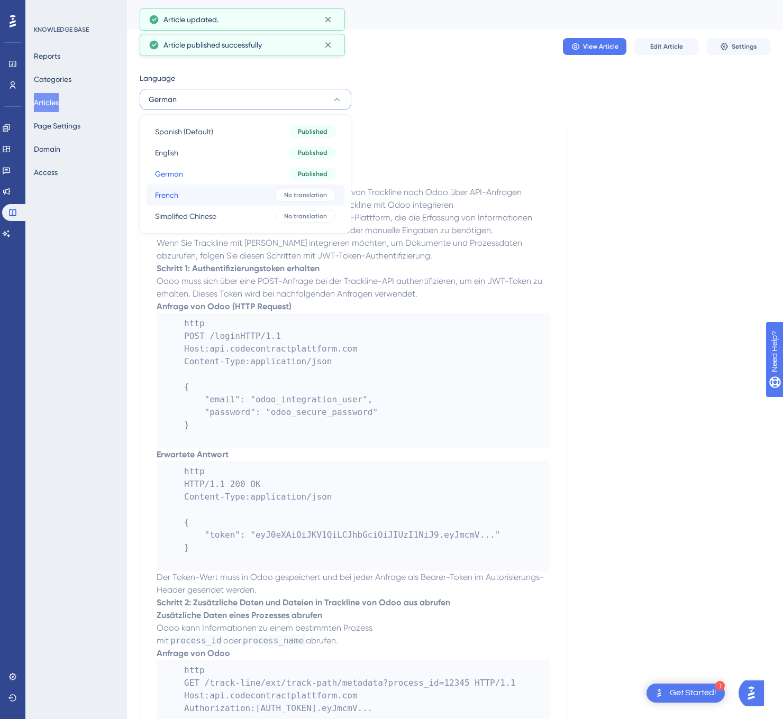
click at [229, 202] on button "French French No translation" at bounding box center [245, 195] width 198 height 21
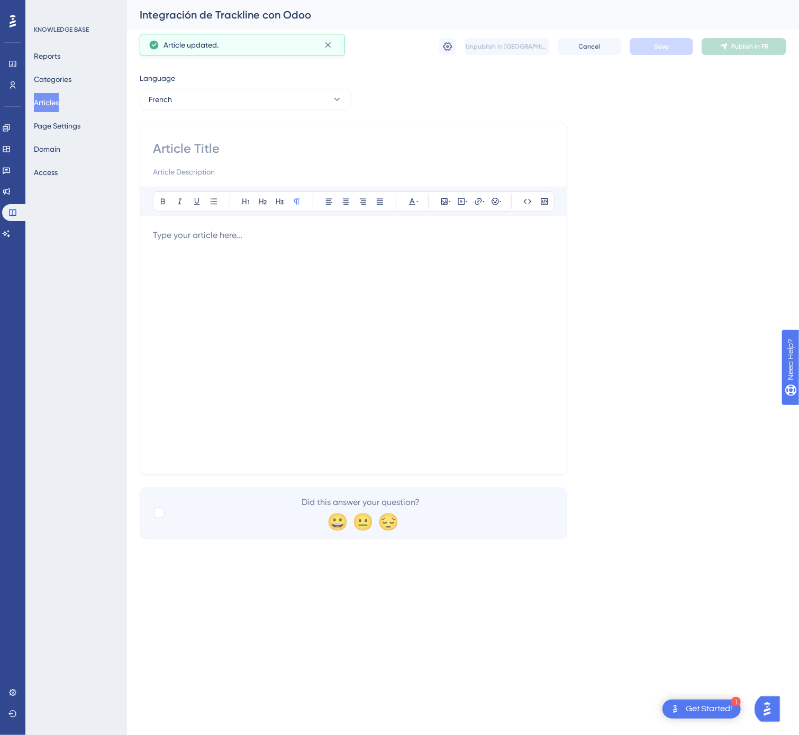
click at [343, 143] on input at bounding box center [353, 148] width 401 height 17
paste input "Intégration de Trackline avec [PERSON_NAME]"
type input "Intégration de Trackline avec [PERSON_NAME]"
click at [442, 278] on div at bounding box center [353, 345] width 401 height 233
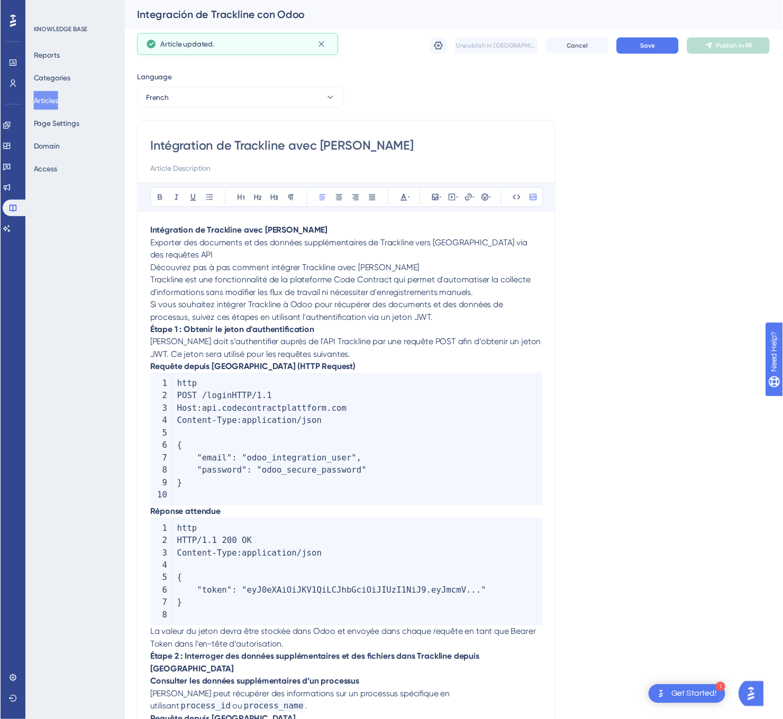
scroll to position [368, 0]
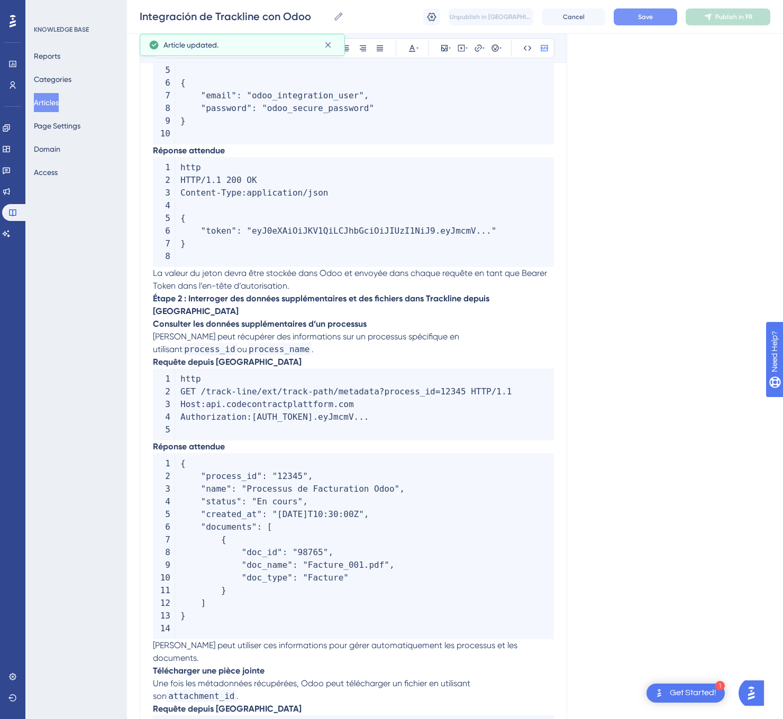
click at [656, 21] on button "Save" at bounding box center [644, 16] width 63 height 17
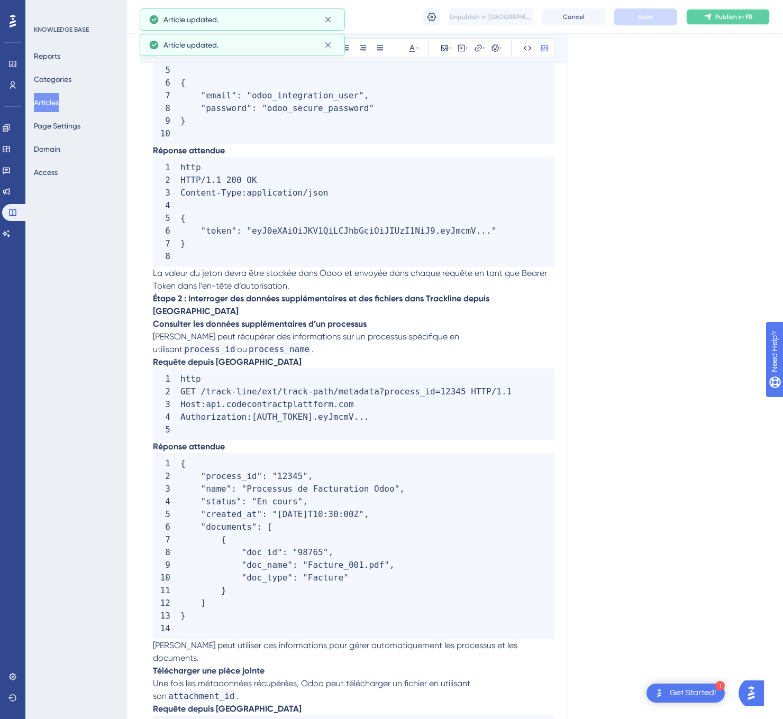
click at [708, 16] on icon at bounding box center [707, 17] width 8 height 8
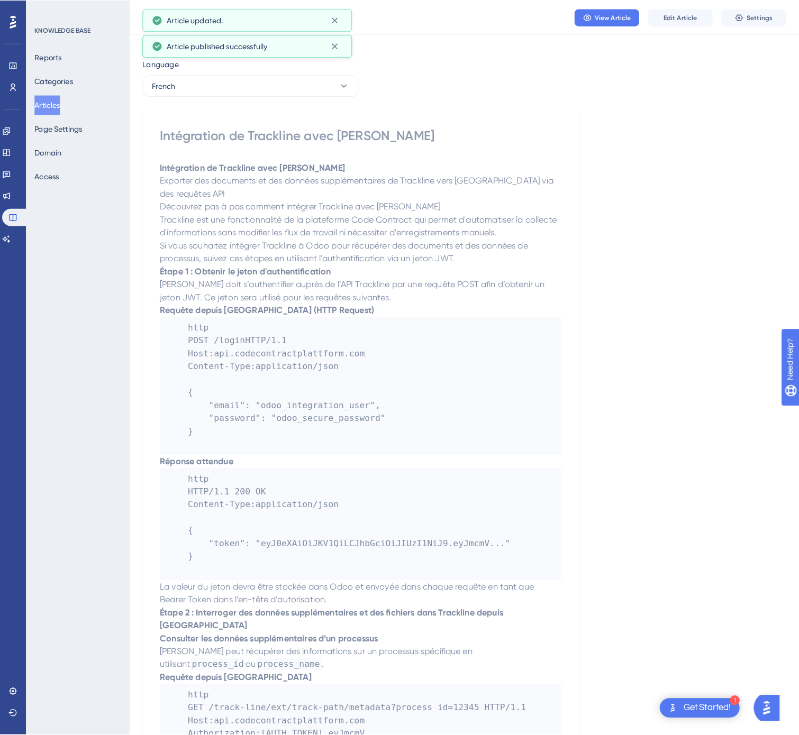
scroll to position [0, 0]
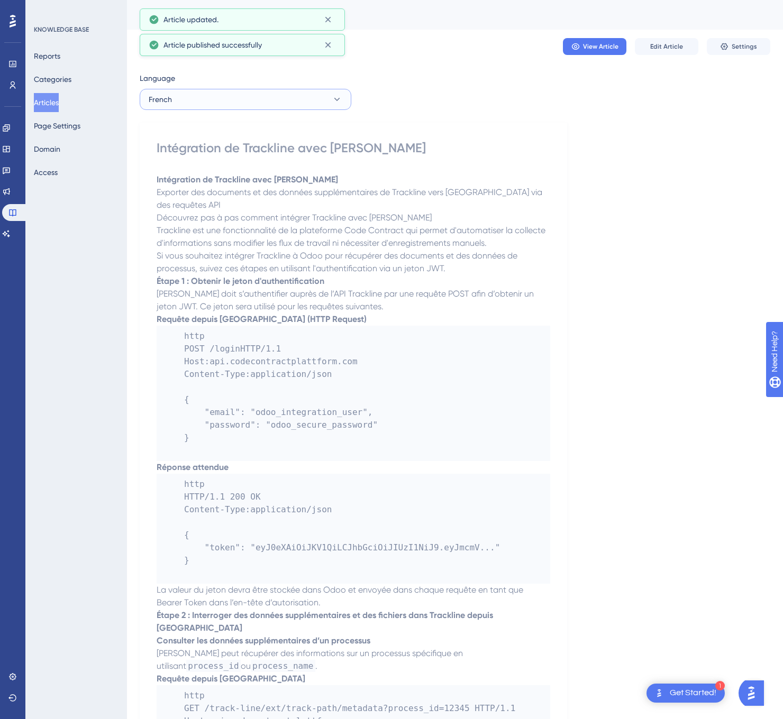
click at [260, 104] on button "French" at bounding box center [246, 99] width 212 height 21
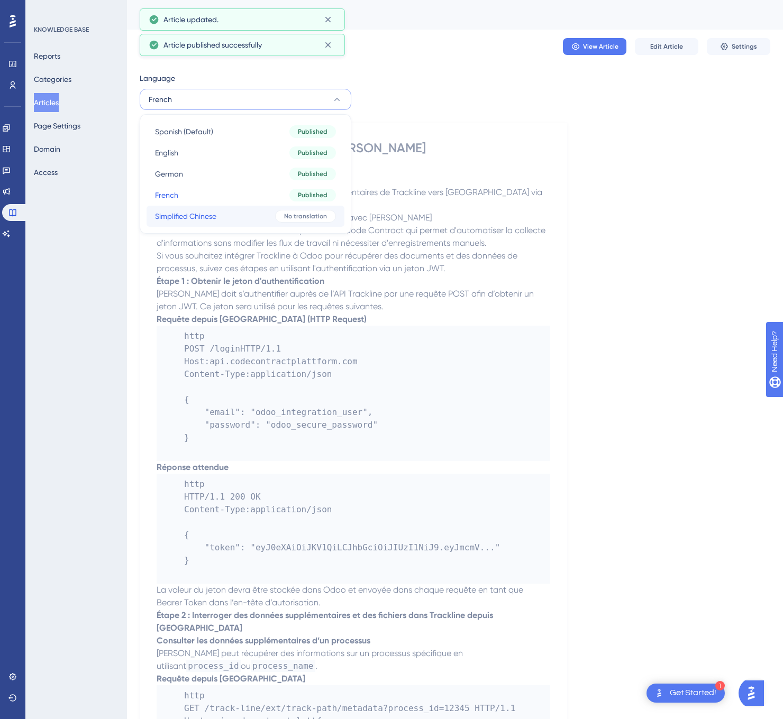
click at [222, 215] on button "Simplified Chinese Simplified Chinese No translation" at bounding box center [245, 216] width 198 height 21
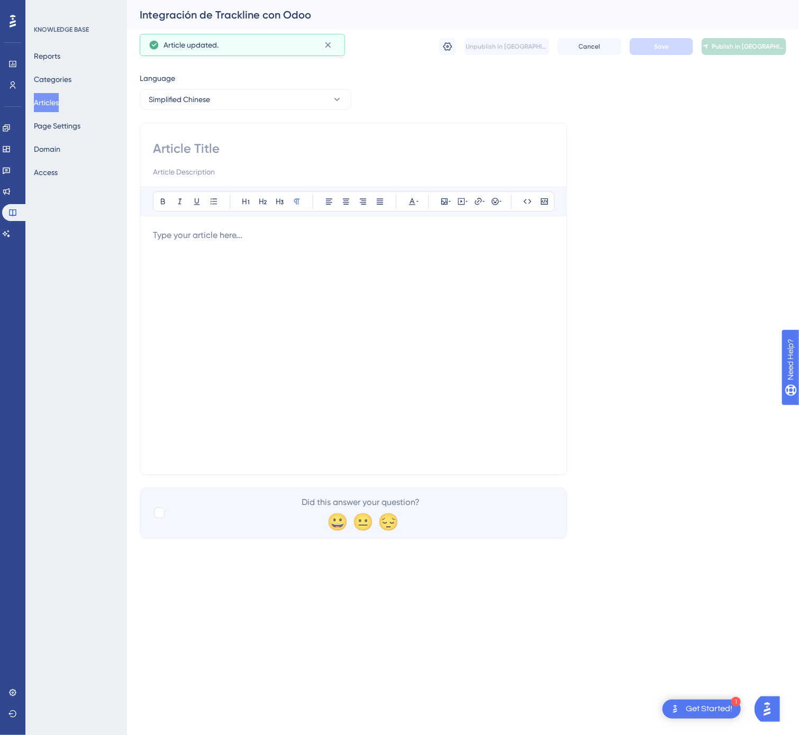
click at [344, 144] on input at bounding box center [353, 148] width 401 height 17
paste input "Trackline 与 Odoo 的集成"
type input "Trackline 与 Odoo 的集成"
click at [447, 348] on div at bounding box center [353, 345] width 401 height 233
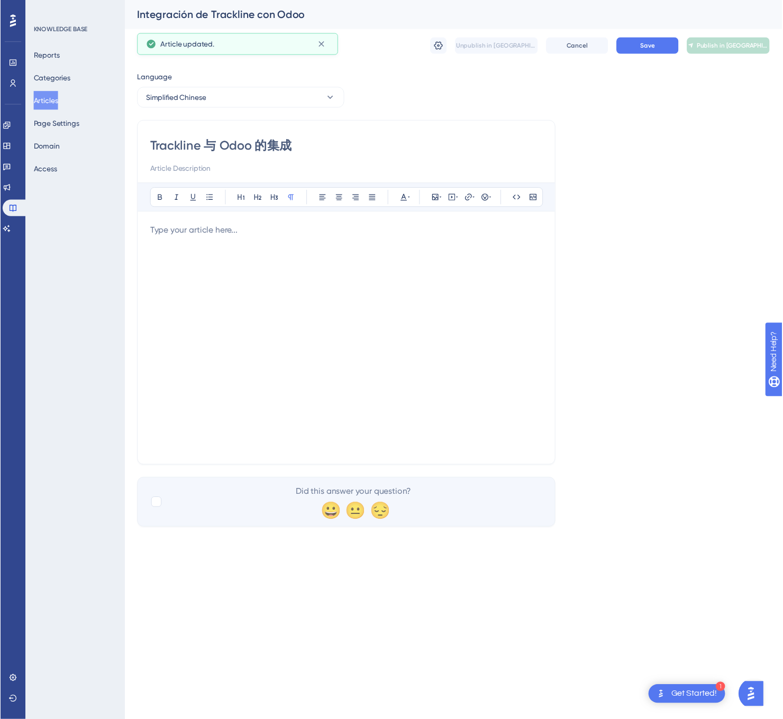
scroll to position [316, 0]
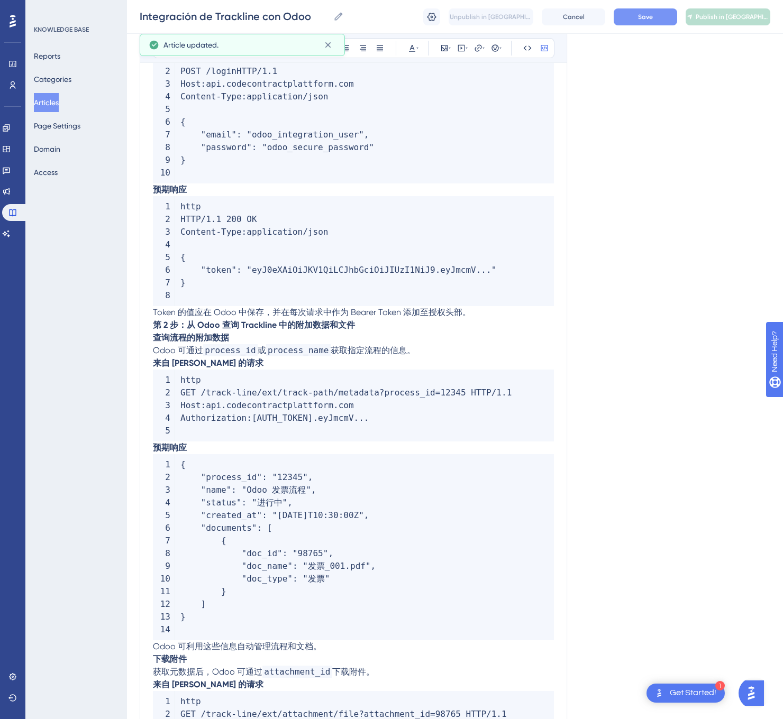
click at [648, 13] on span "Save" at bounding box center [645, 17] width 15 height 8
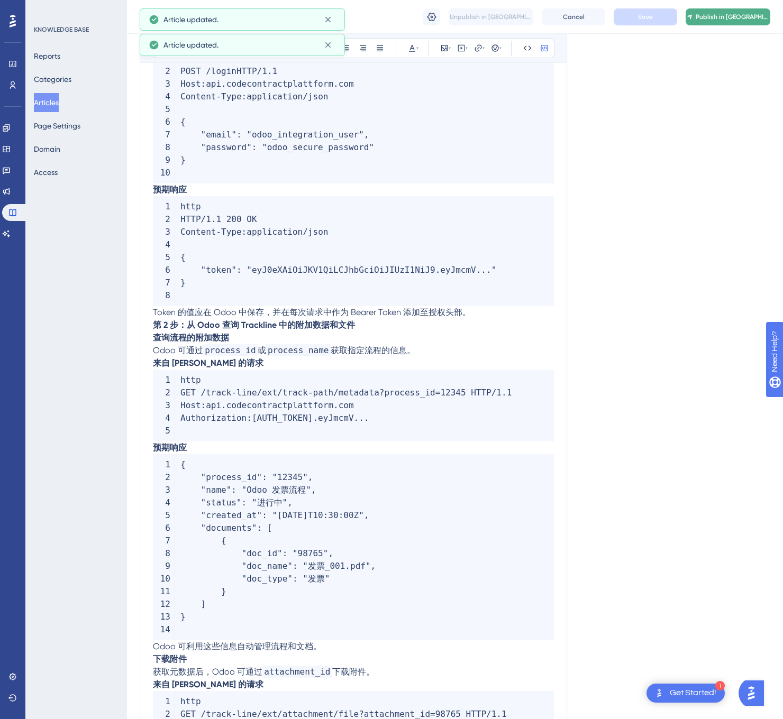
click at [738, 15] on span "Publish in [GEOGRAPHIC_DATA]-CN" at bounding box center [732, 17] width 74 height 8
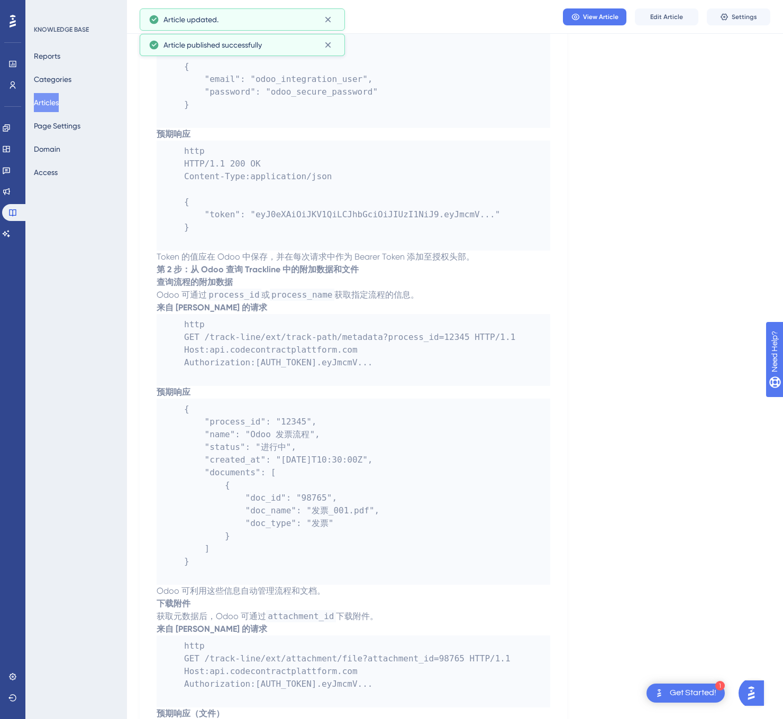
click at [47, 93] on button "Articles" at bounding box center [46, 102] width 25 height 19
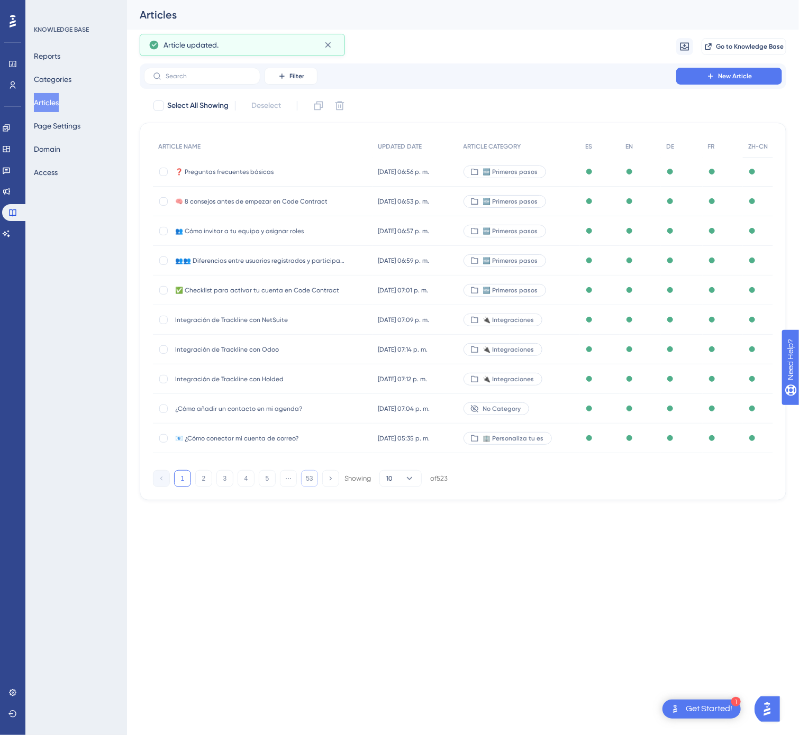
click at [311, 483] on button "53" at bounding box center [309, 478] width 17 height 17
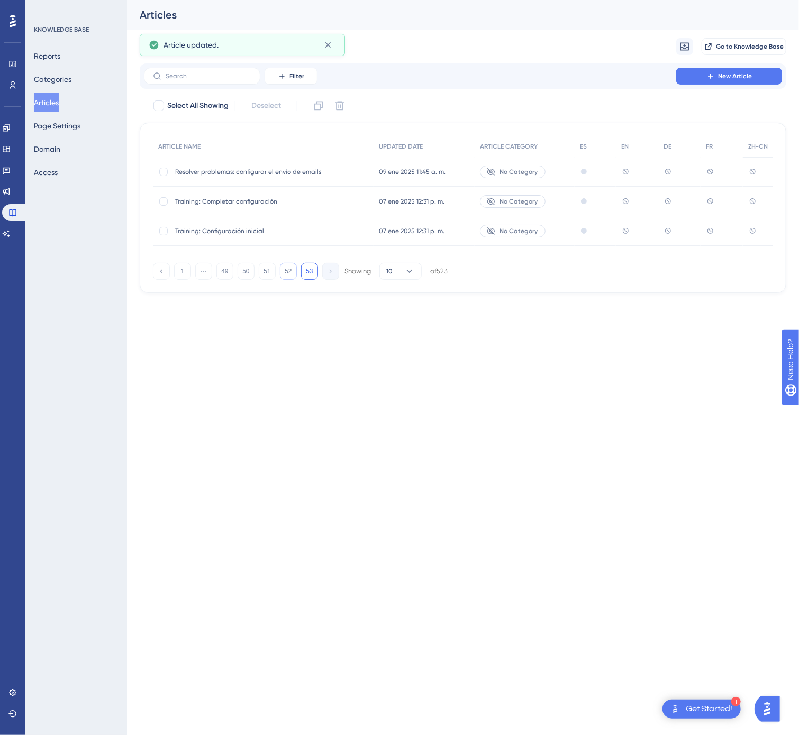
click at [286, 271] on button "52" at bounding box center [288, 271] width 17 height 17
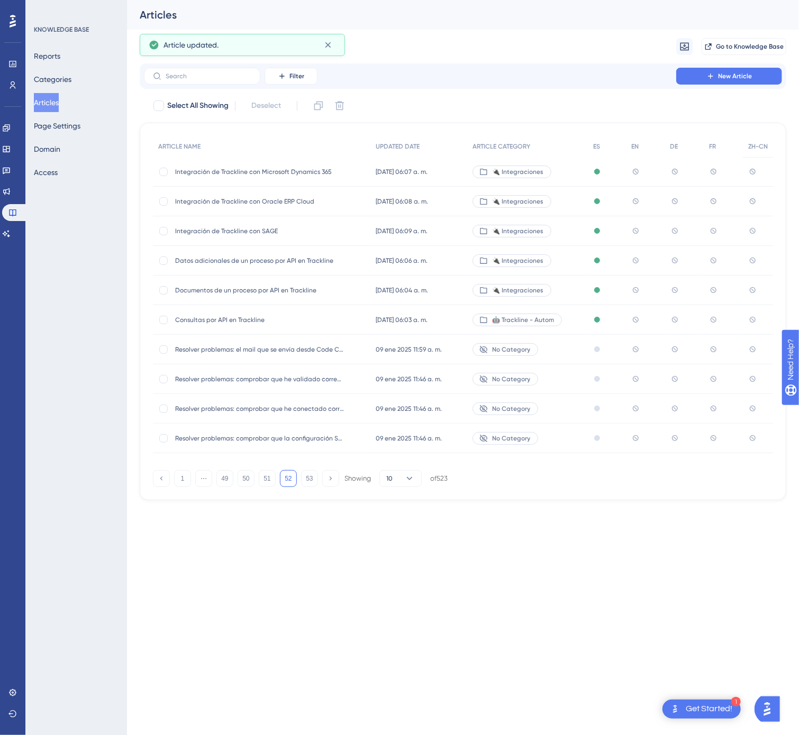
click at [303, 225] on div "Integración de Trackline con SAGE Integración de Trackline con SAGE" at bounding box center [259, 231] width 169 height 30
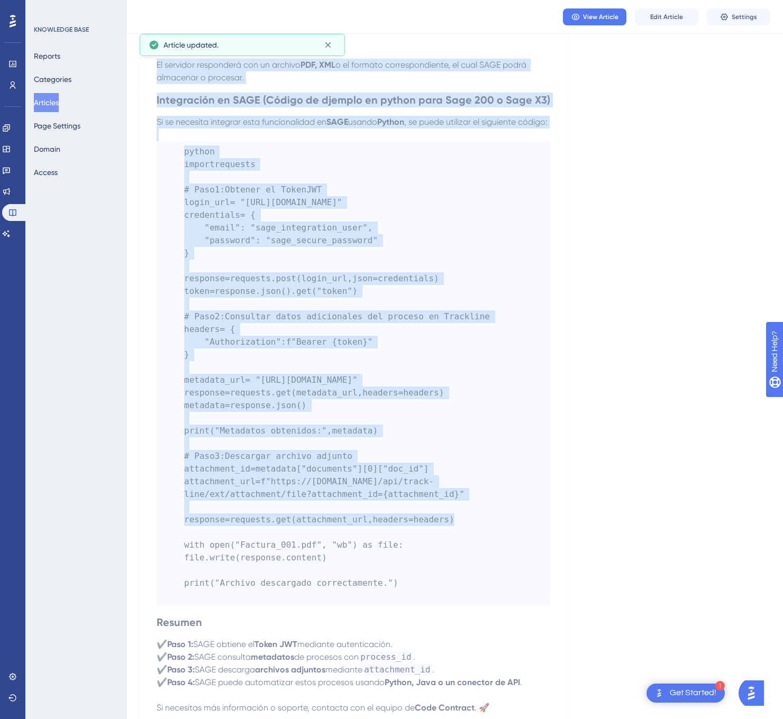
scroll to position [1412, 0]
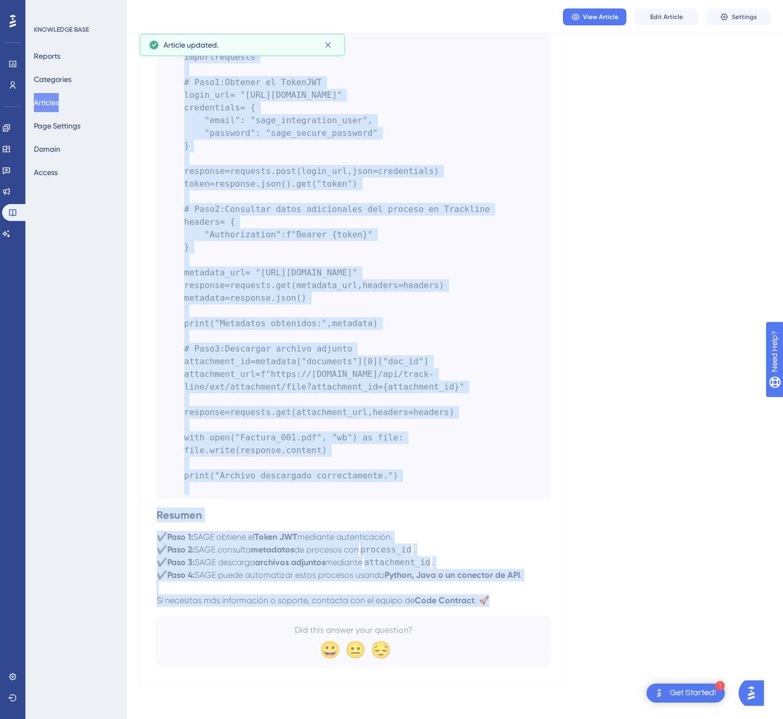
drag, startPoint x: 157, startPoint y: 143, endPoint x: 560, endPoint y: 600, distance: 609.7
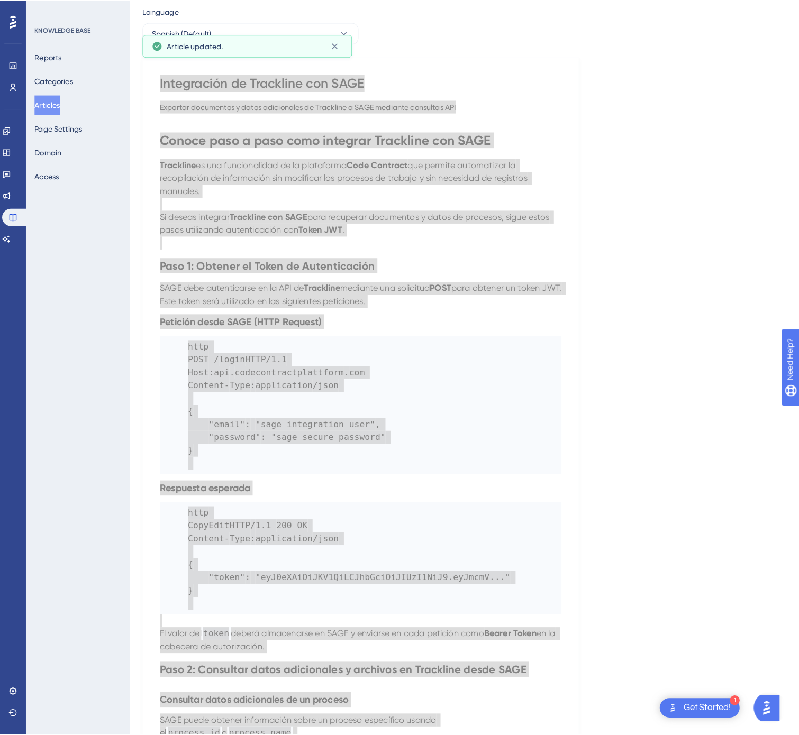
scroll to position [0, 0]
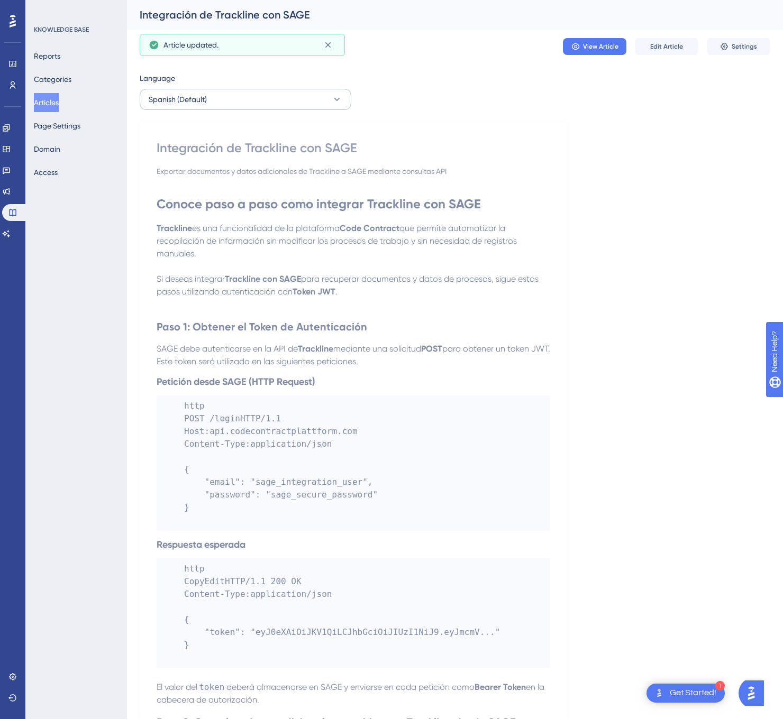
click at [335, 104] on icon at bounding box center [337, 99] width 11 height 11
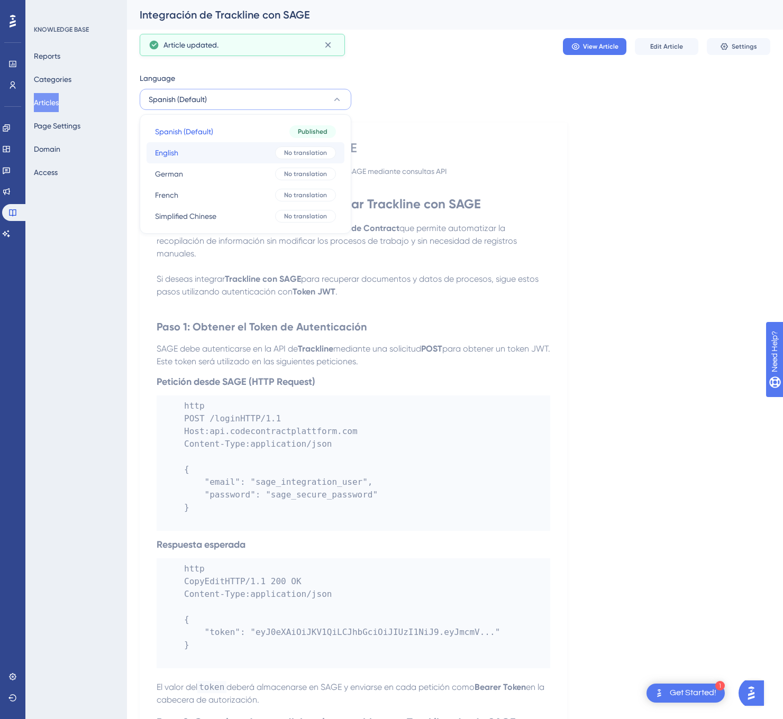
click at [280, 155] on div "No translation" at bounding box center [305, 152] width 61 height 13
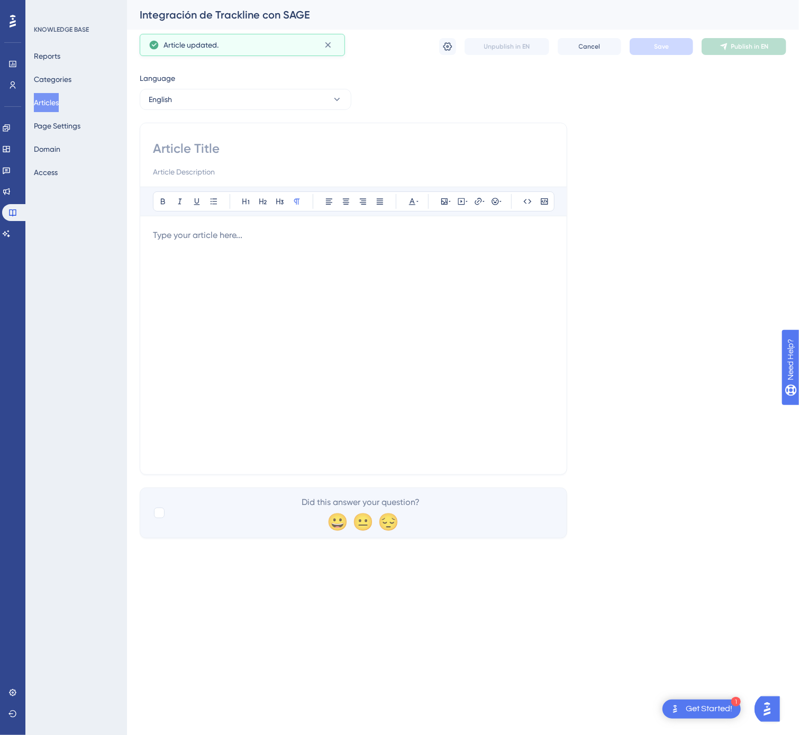
click at [226, 164] on div at bounding box center [353, 159] width 401 height 38
click at [230, 154] on input at bounding box center [353, 148] width 401 height 17
paste input "Trackline Integration with SAGE"
type input "Trackline Integration with SAGE"
click at [396, 291] on div at bounding box center [353, 345] width 401 height 233
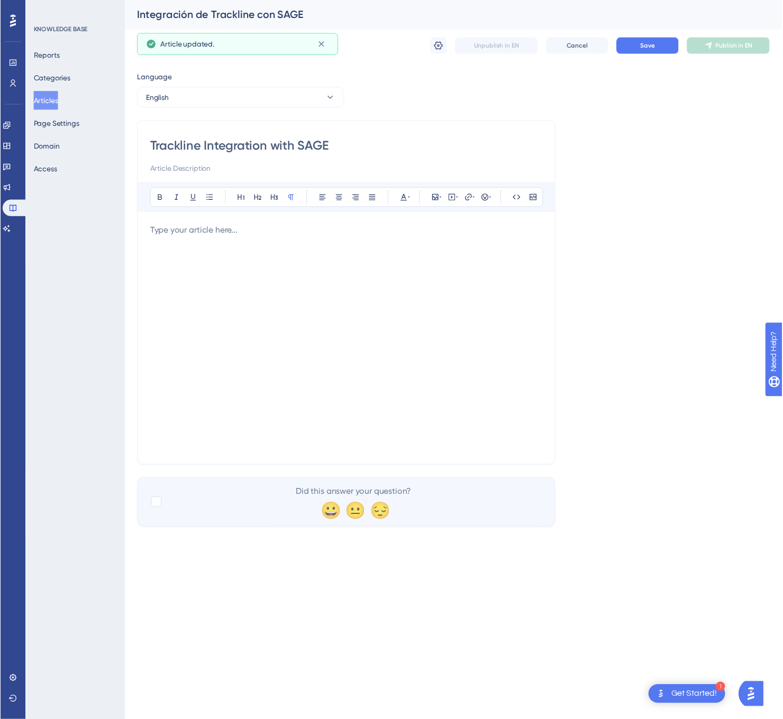
scroll to position [479, 0]
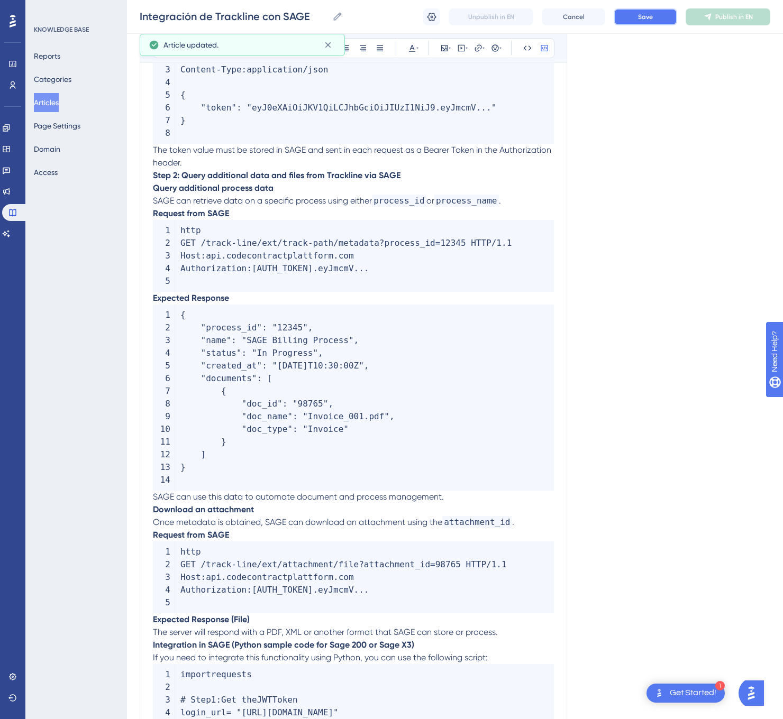
click at [649, 24] on button "Save" at bounding box center [644, 16] width 63 height 17
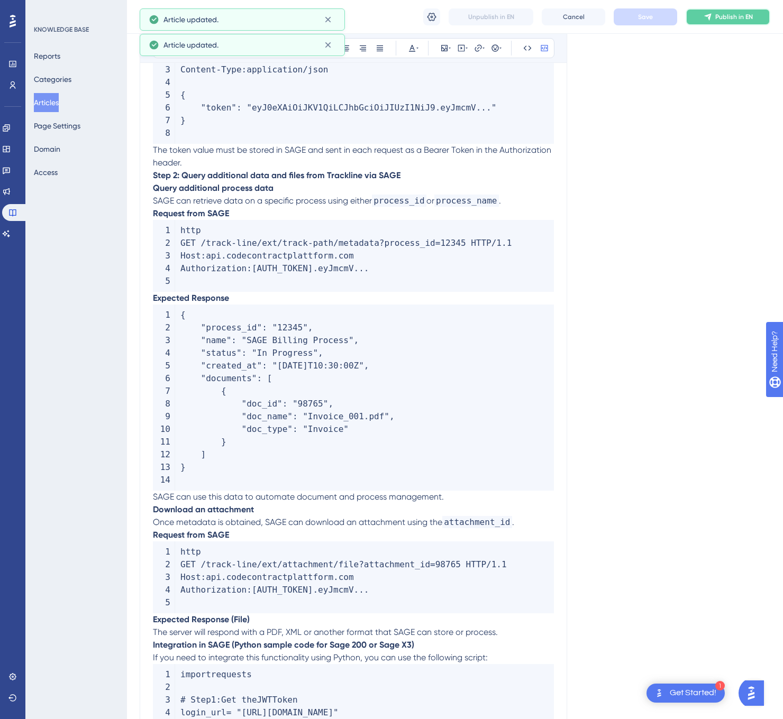
drag, startPoint x: 730, startPoint y: 20, endPoint x: 766, endPoint y: 43, distance: 42.5
click at [732, 23] on button "Publish in EN" at bounding box center [727, 16] width 85 height 17
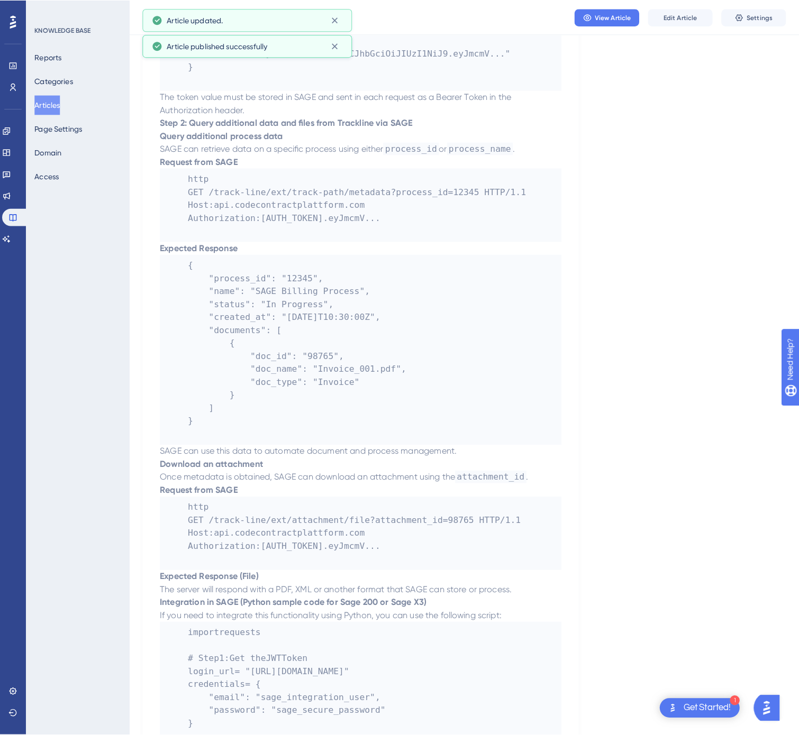
scroll to position [0, 0]
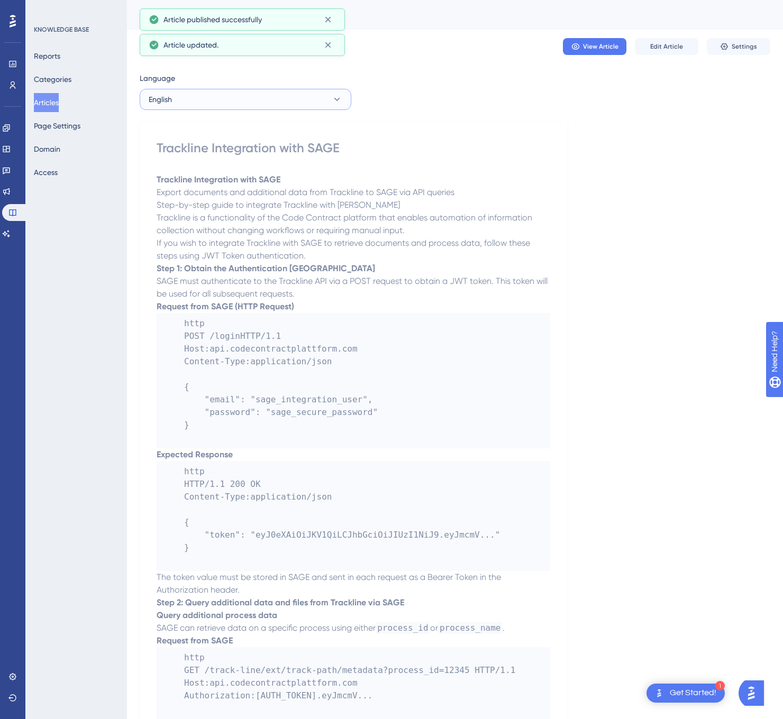
click at [322, 98] on button "English" at bounding box center [246, 99] width 212 height 21
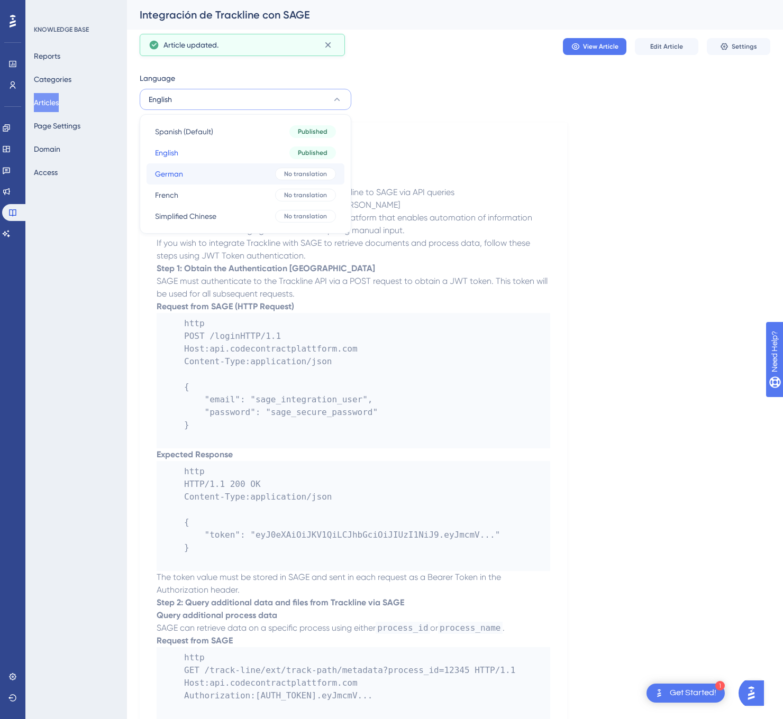
click at [289, 181] on button "German German No translation" at bounding box center [245, 173] width 198 height 21
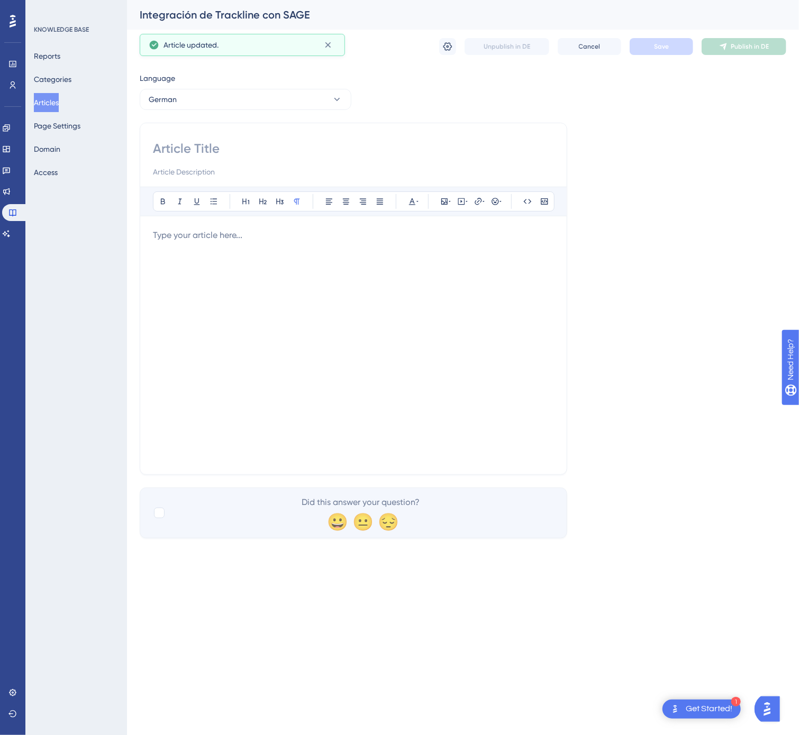
click at [262, 151] on input at bounding box center [353, 148] width 401 height 17
paste input "Trackline-Integration mit SAGE"
type input "Trackline-Integration mit SAGE"
click at [306, 300] on div at bounding box center [353, 345] width 401 height 233
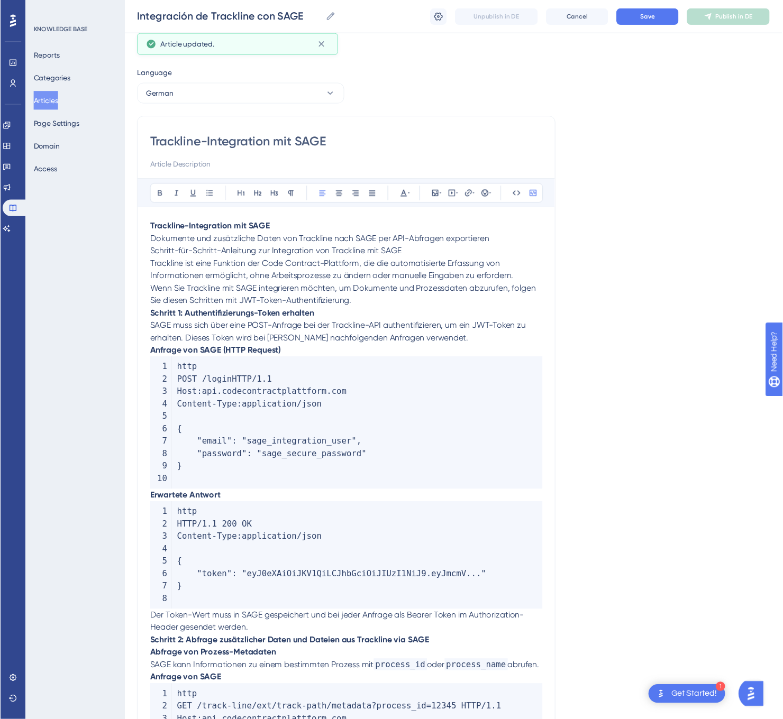
scroll to position [491, 0]
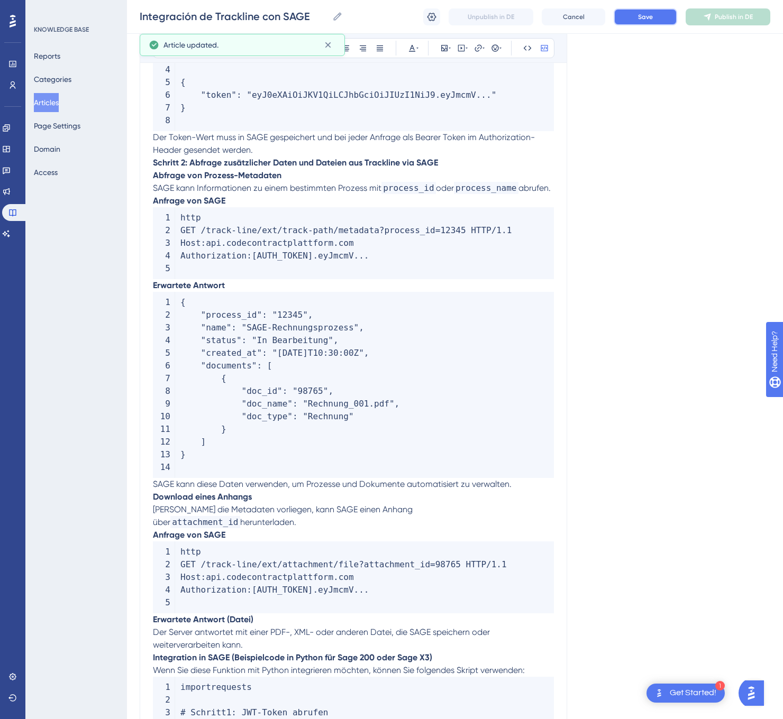
click at [663, 20] on button "Save" at bounding box center [644, 16] width 63 height 17
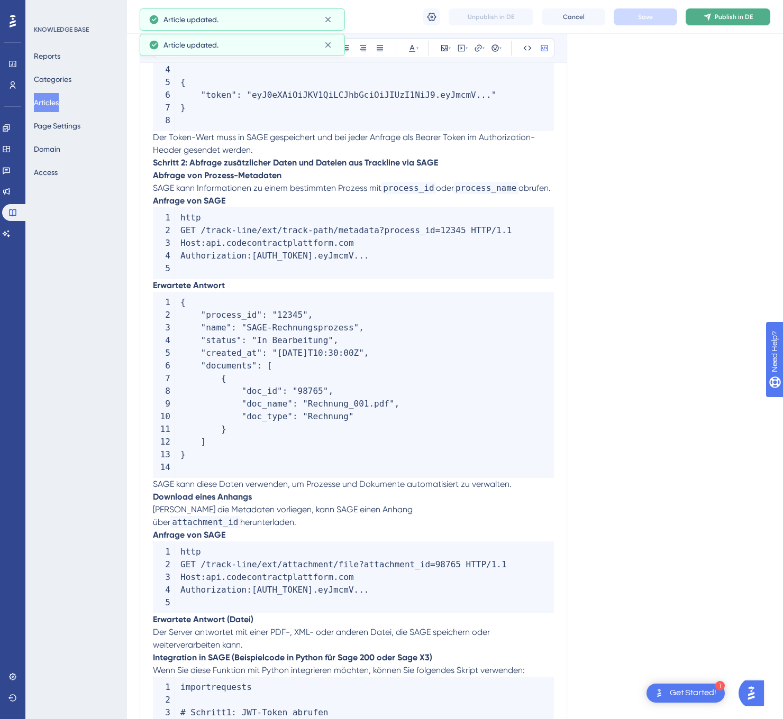
click at [724, 11] on button "Publish in DE" at bounding box center [727, 16] width 85 height 17
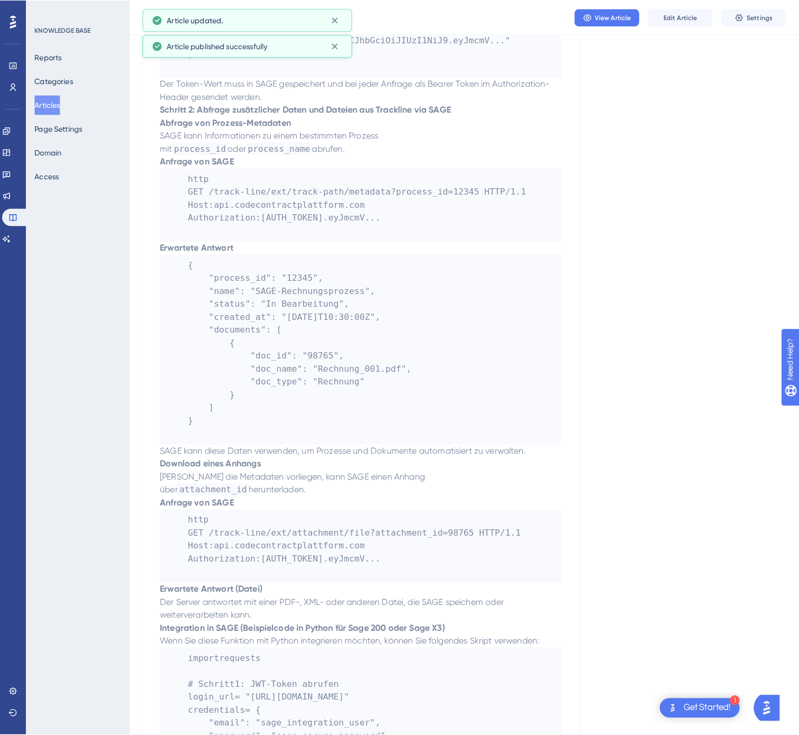
scroll to position [0, 0]
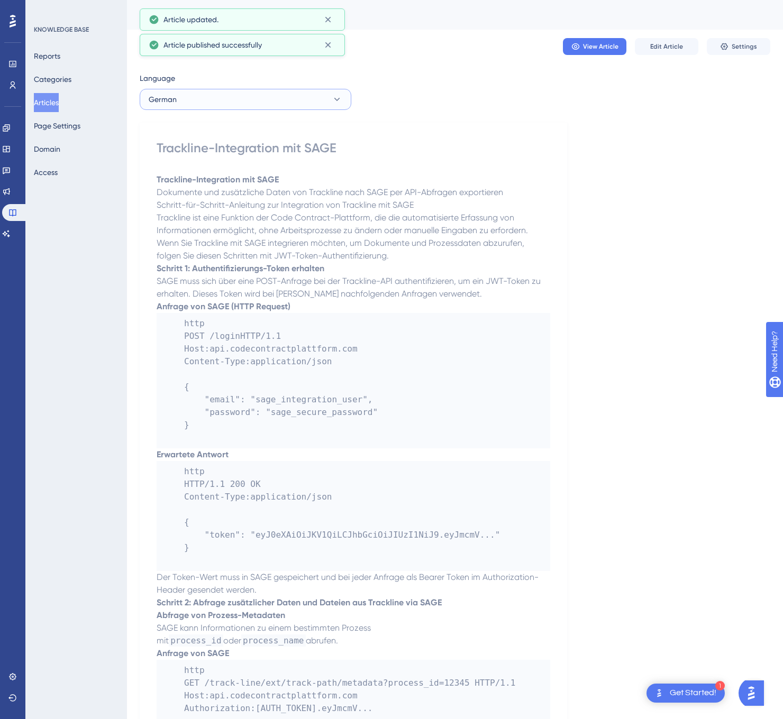
click at [286, 99] on button "German" at bounding box center [246, 99] width 212 height 21
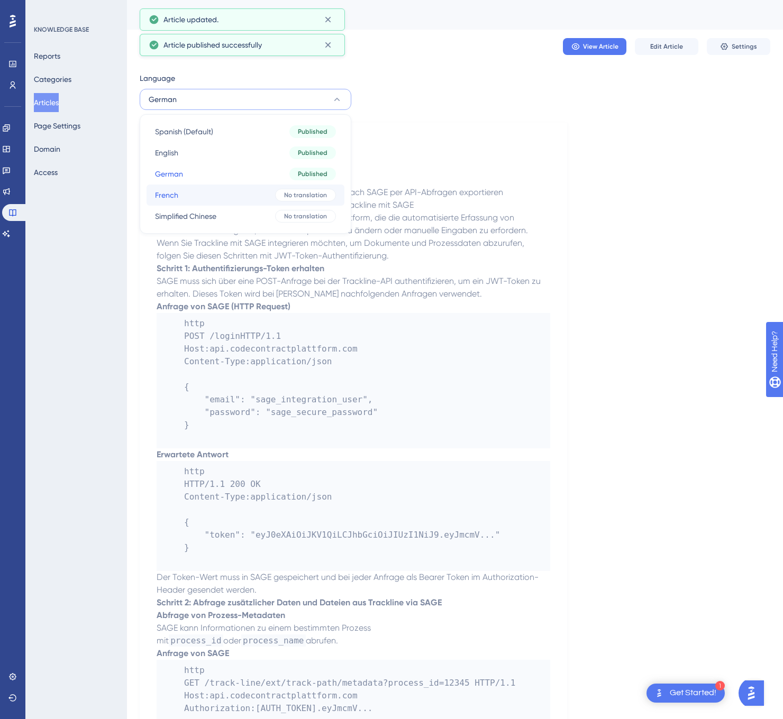
click at [240, 189] on button "French French No translation" at bounding box center [245, 195] width 198 height 21
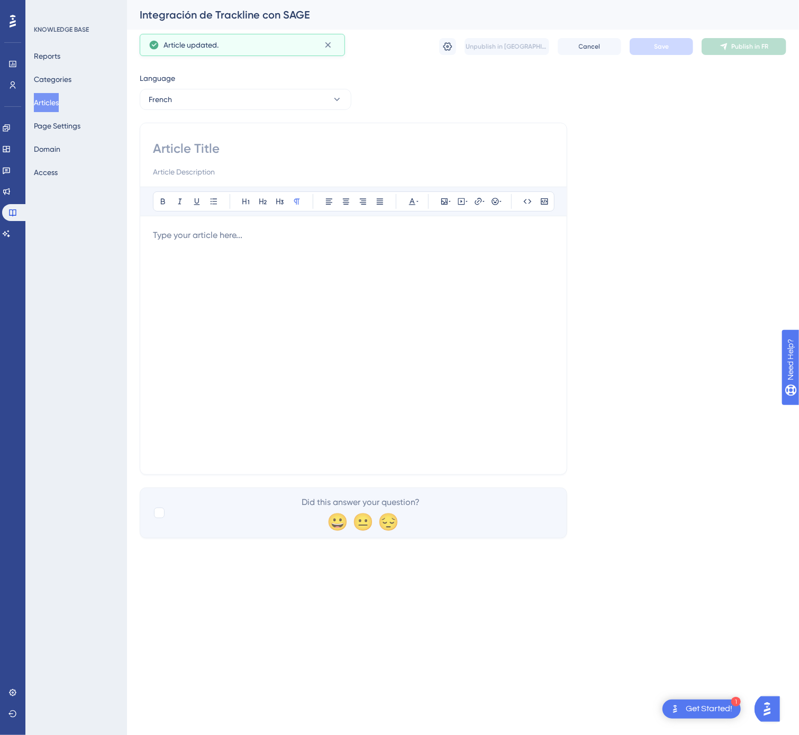
click at [269, 138] on div "Bold Italic Underline Bullet Point Heading 1 Heading 2 Heading 3 Normal Align L…" at bounding box center [353, 299] width 427 height 352
click at [250, 150] on input at bounding box center [353, 148] width 401 height 17
paste input "Intégration de Trackline avec [PERSON_NAME]"
type input "Intégration de Trackline avec [PERSON_NAME]"
click at [248, 324] on div at bounding box center [353, 345] width 401 height 233
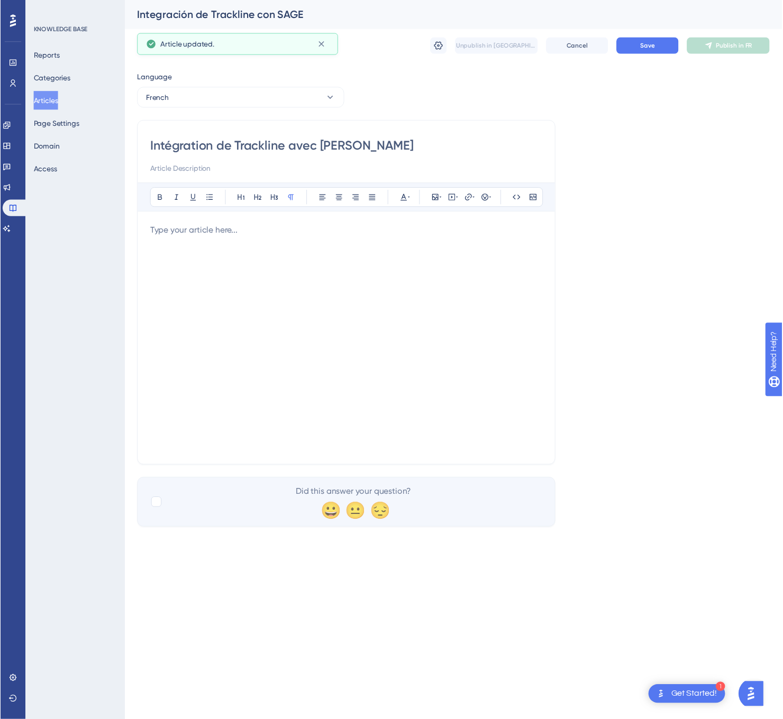
scroll to position [505, 0]
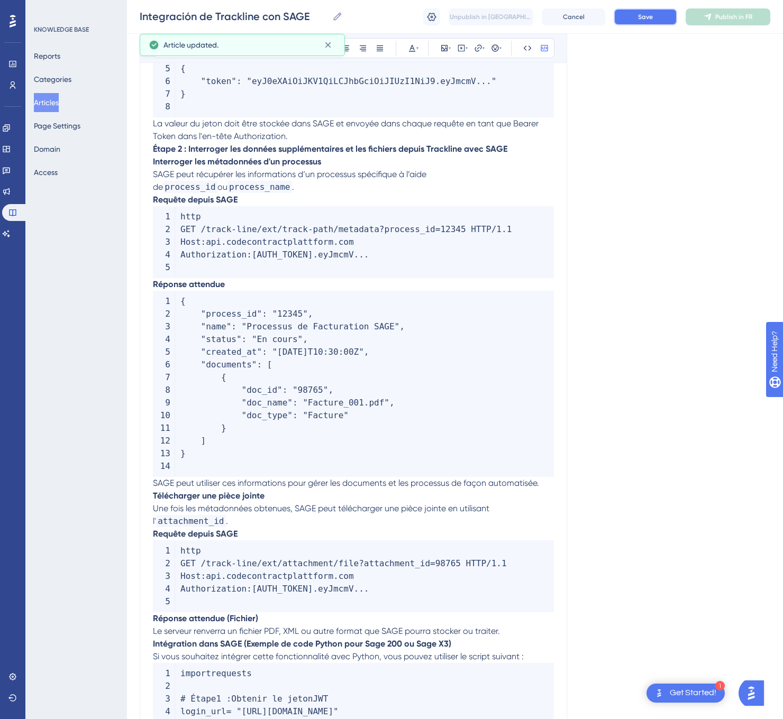
click at [645, 13] on span "Save" at bounding box center [645, 17] width 15 height 8
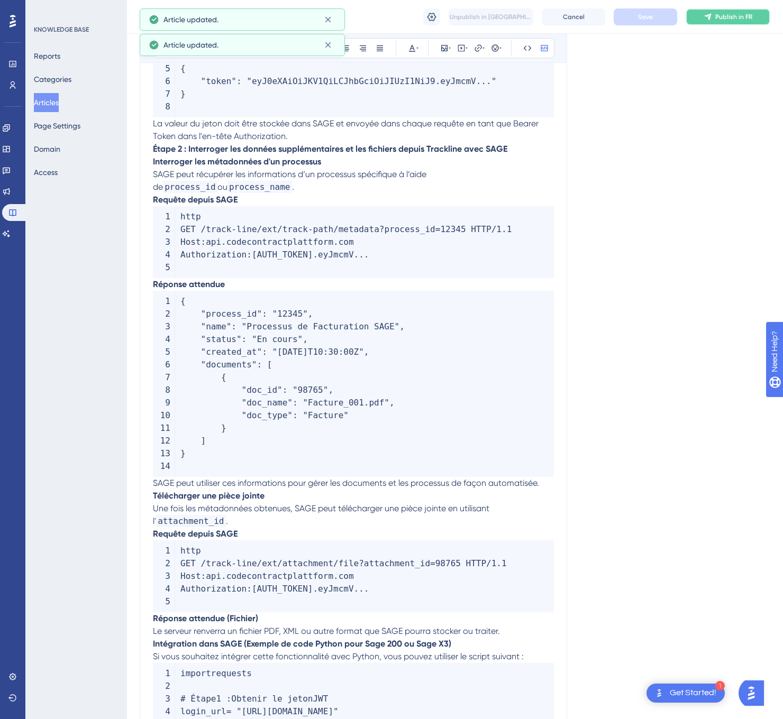
click at [718, 14] on span "Publish in FR" at bounding box center [733, 17] width 37 height 8
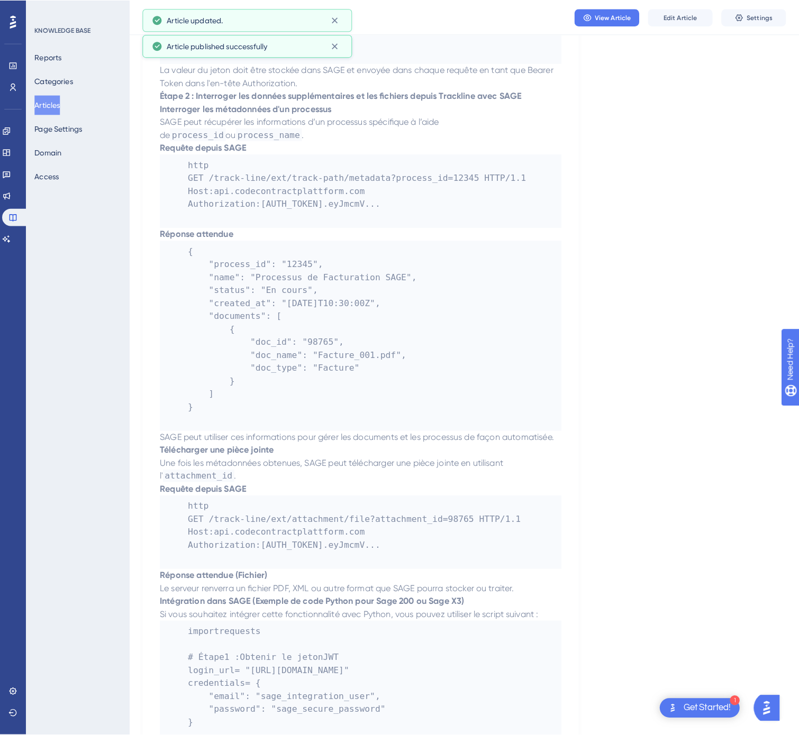
scroll to position [0, 0]
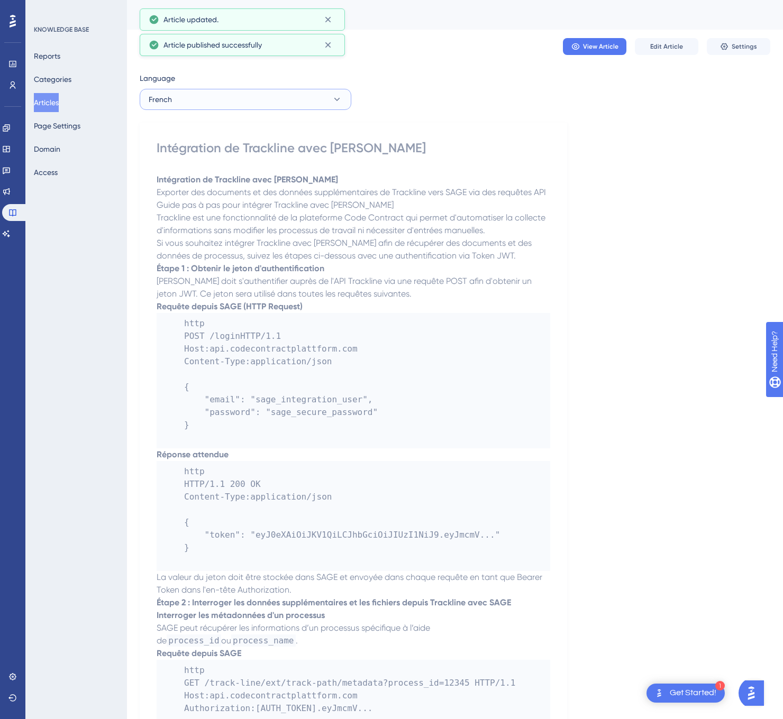
click at [220, 89] on button "French" at bounding box center [246, 99] width 212 height 21
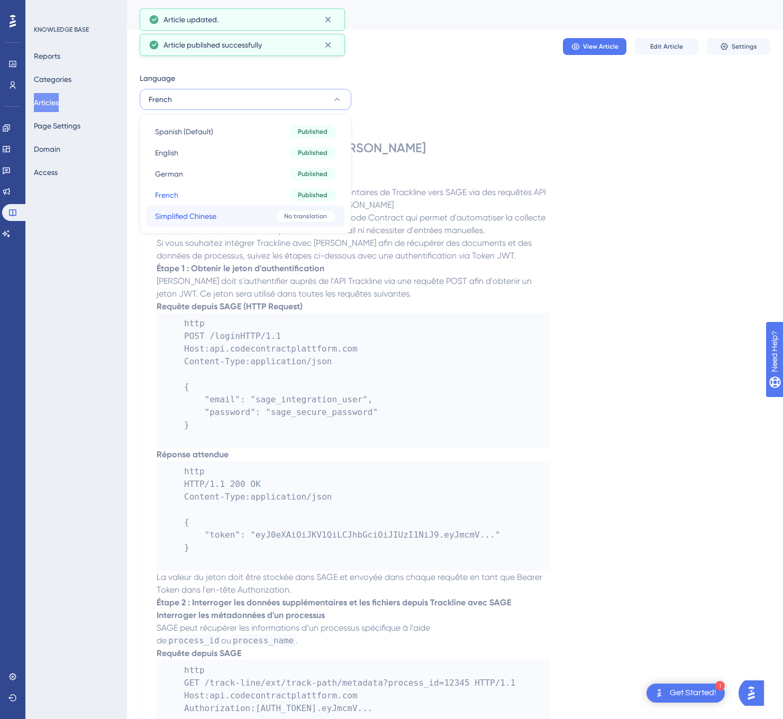
click at [189, 213] on span "Simplified Chinese" at bounding box center [185, 216] width 61 height 13
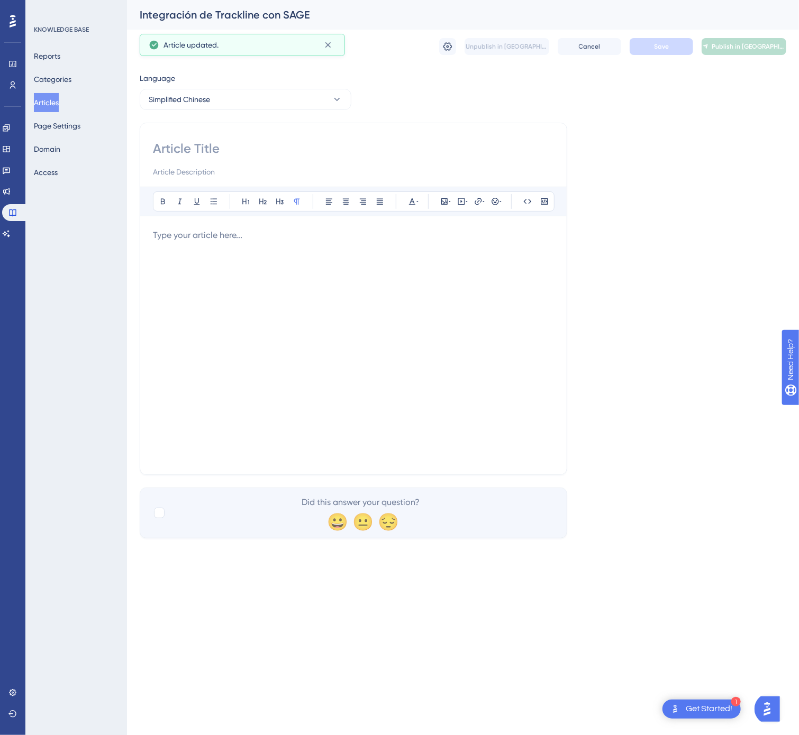
click at [171, 151] on input at bounding box center [353, 148] width 401 height 17
paste input "通过 API 查询将 Trackline 的文档和附加数据导出到 SAGE"
type input "通过 API 查询将 Trackline 的文档和附加数据导出到 SAGE"
click at [396, 335] on div at bounding box center [353, 345] width 401 height 233
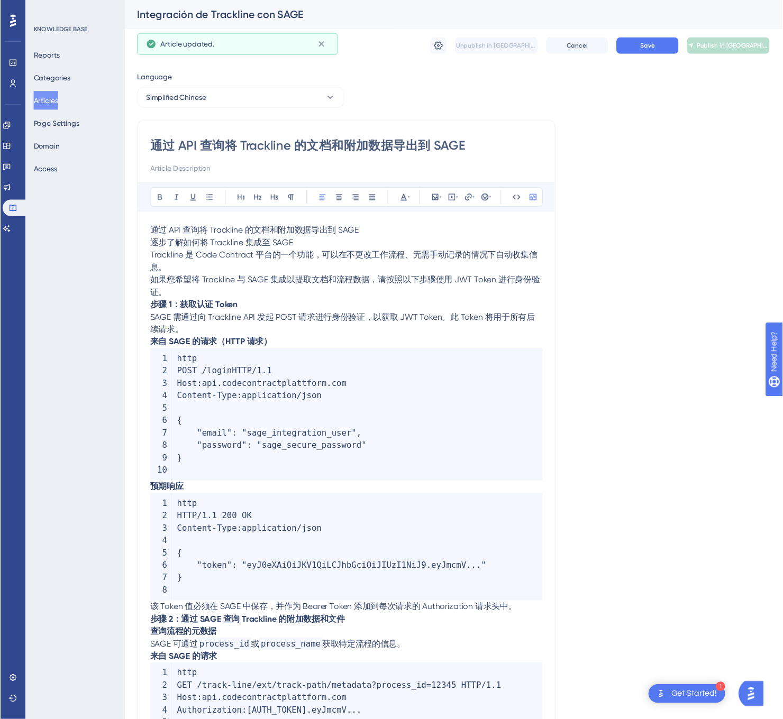
scroll to position [440, 0]
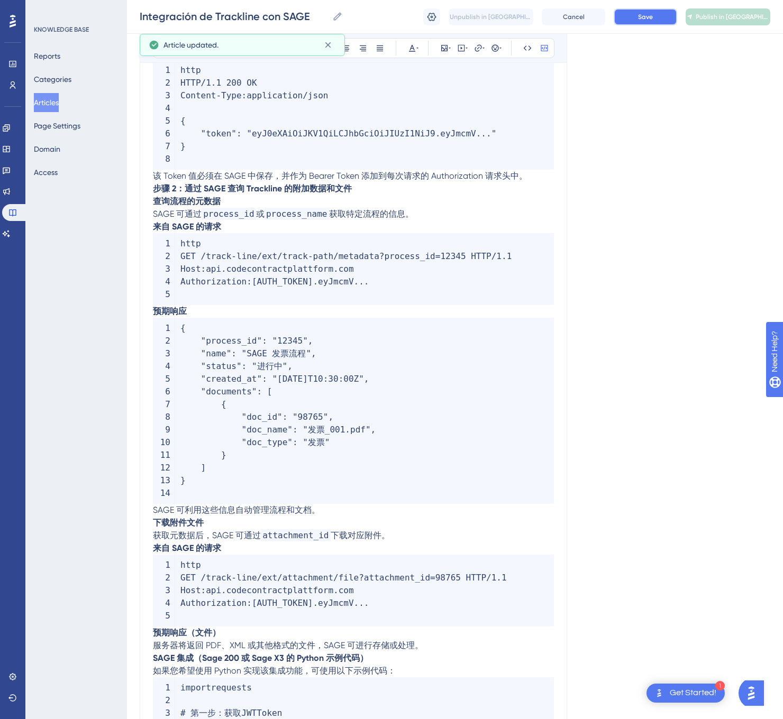
click at [665, 22] on button "Save" at bounding box center [644, 16] width 63 height 17
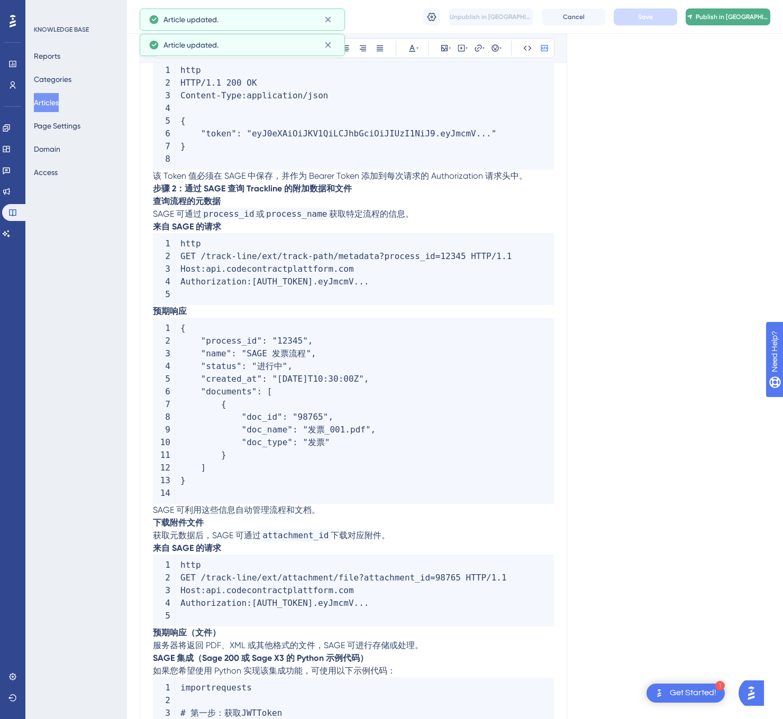
click at [736, 18] on span "Publish in [GEOGRAPHIC_DATA]-CN" at bounding box center [732, 17] width 74 height 8
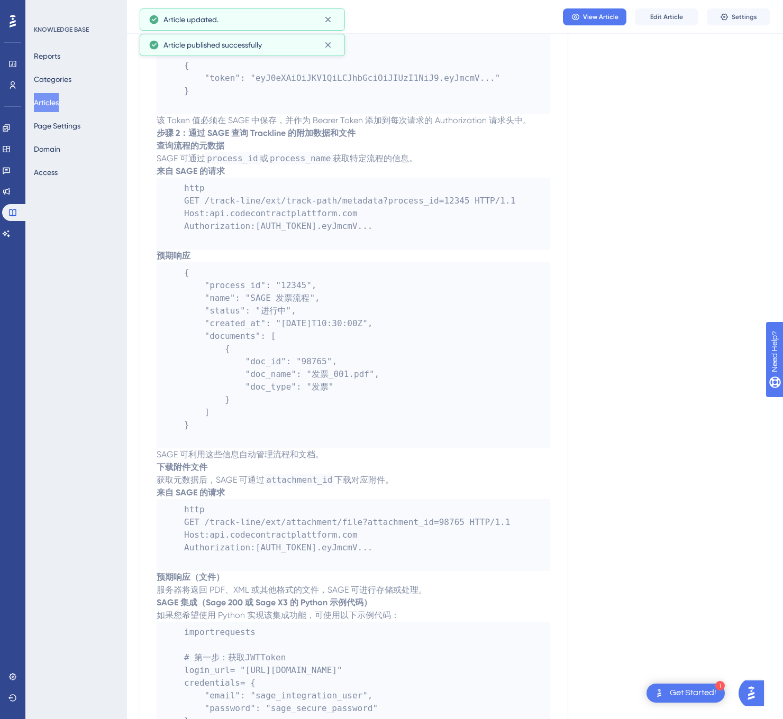
click at [59, 102] on button "Articles" at bounding box center [46, 102] width 25 height 19
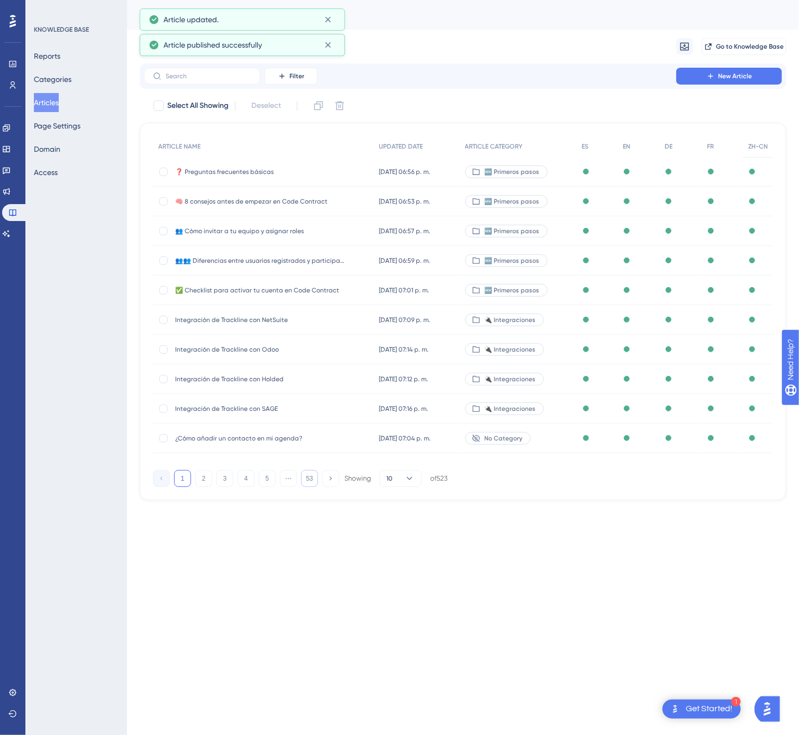
click at [306, 479] on button "53" at bounding box center [309, 478] width 17 height 17
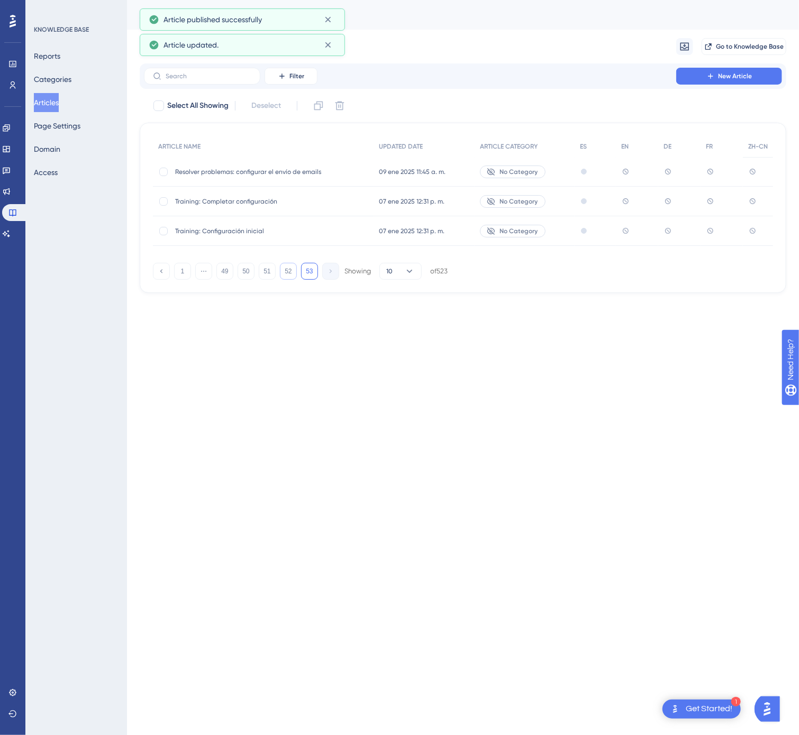
click at [292, 274] on button "52" at bounding box center [288, 271] width 17 height 17
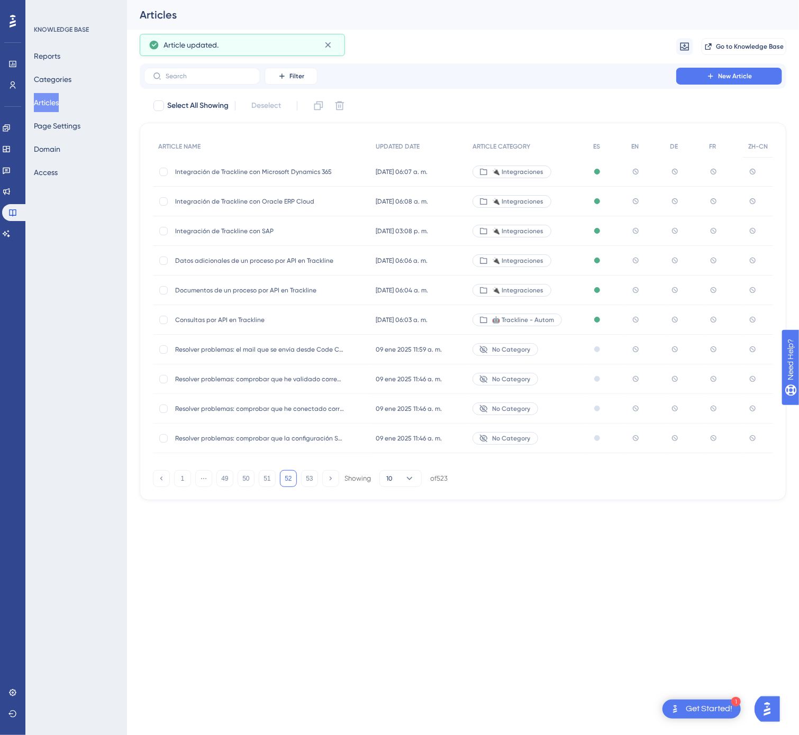
click at [320, 314] on div "Consultas por API en Trackline Consultas por API en Trackline" at bounding box center [259, 320] width 169 height 30
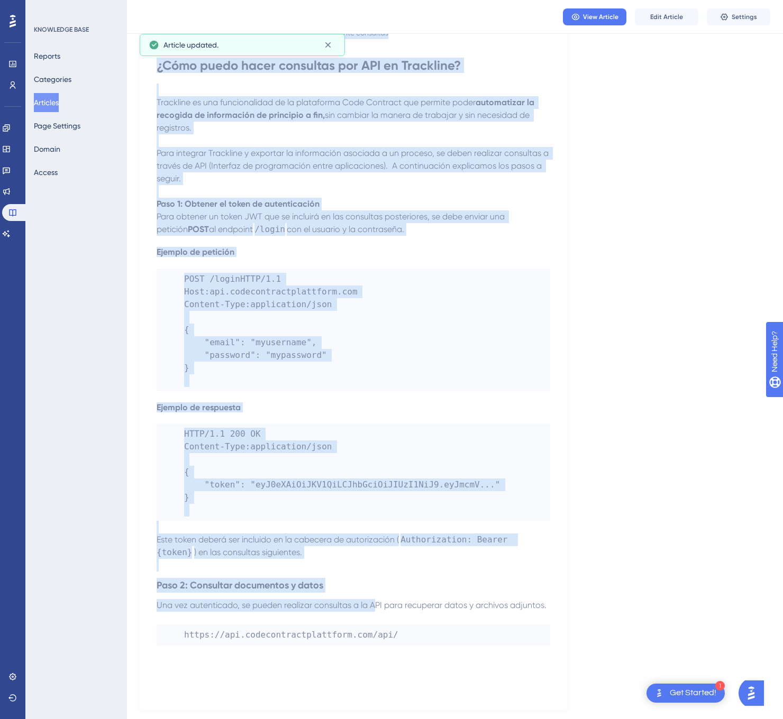
scroll to position [163, 0]
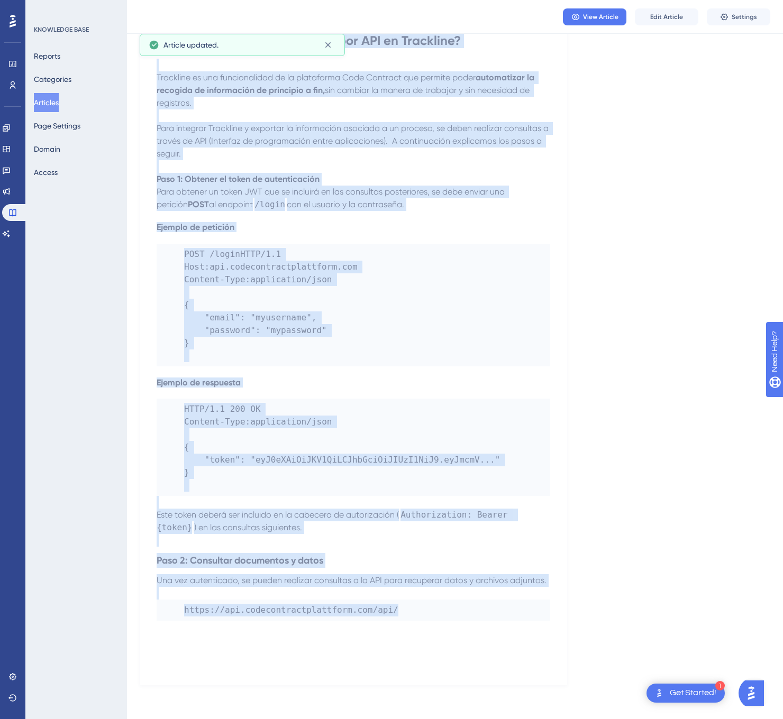
drag, startPoint x: 152, startPoint y: 149, endPoint x: 399, endPoint y: 614, distance: 526.9
click at [399, 614] on div "Consultas por API en Trackline Exportar información de un proceso en Trackline …" at bounding box center [353, 322] width 427 height 726
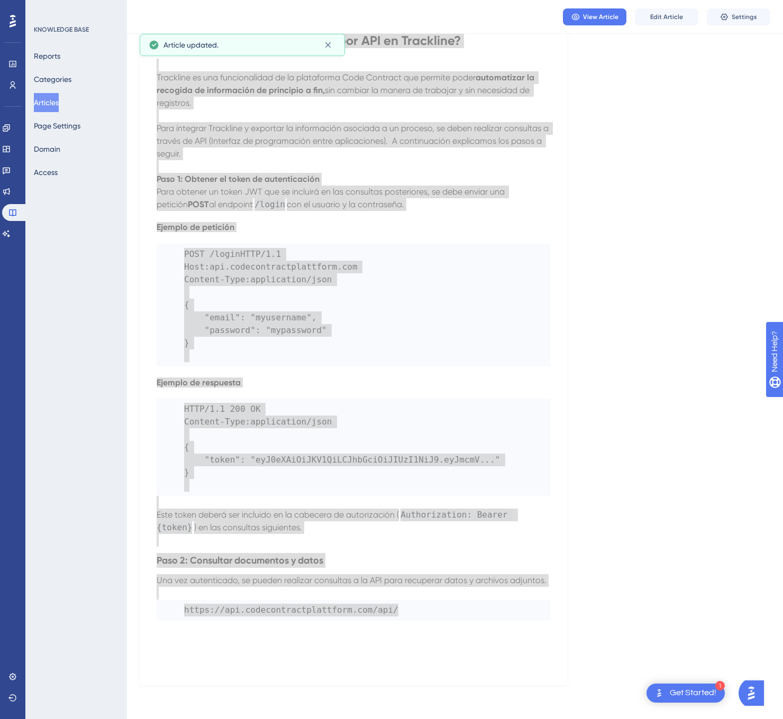
scroll to position [0, 0]
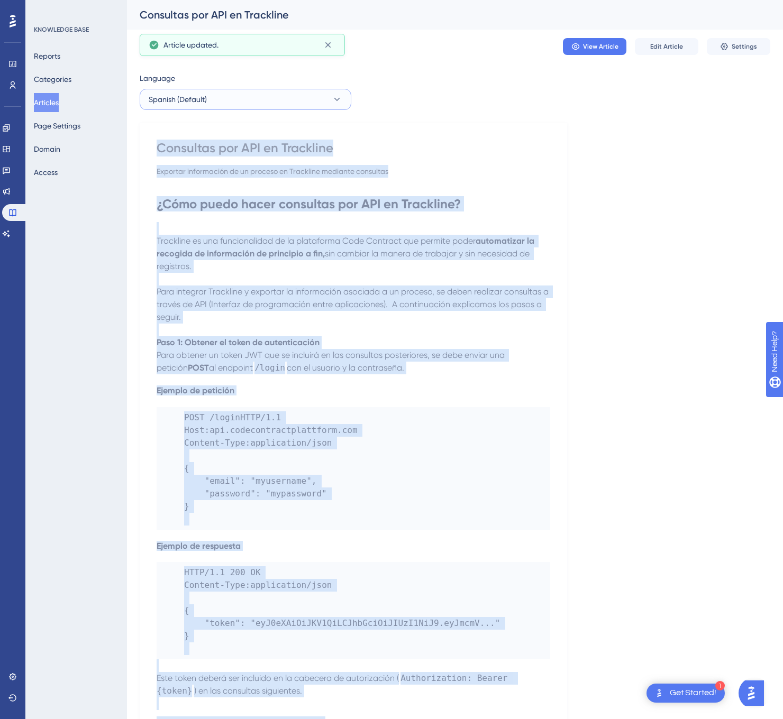
click at [288, 107] on button "Spanish (Default)" at bounding box center [246, 99] width 212 height 21
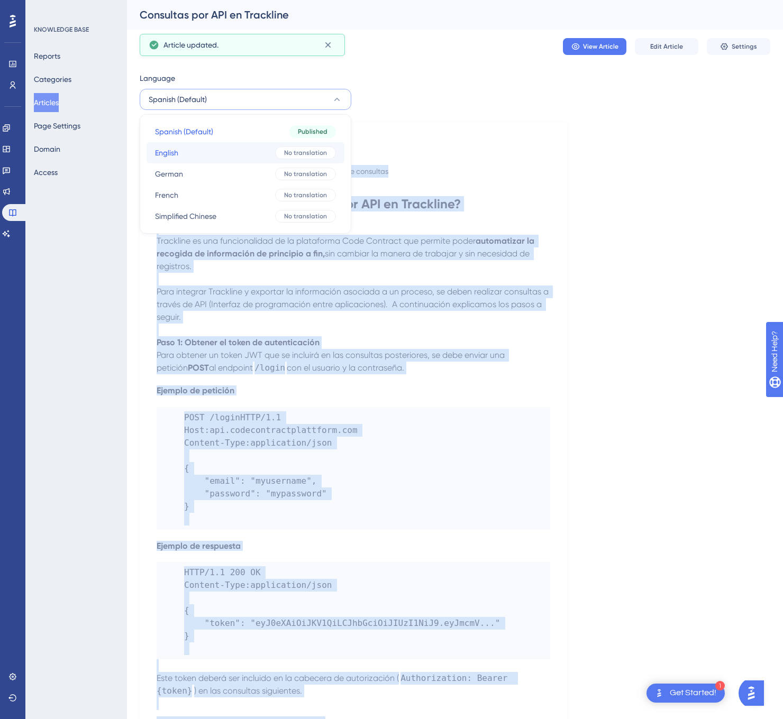
click at [268, 149] on button "English English No translation" at bounding box center [245, 152] width 198 height 21
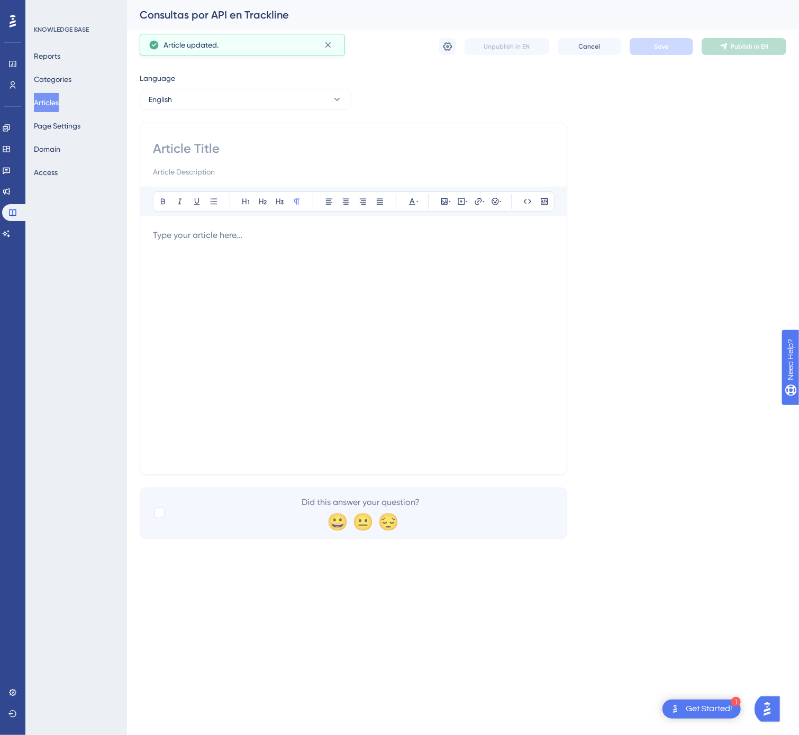
click at [253, 156] on input at bounding box center [353, 148] width 401 height 17
paste input "API Queries in Trackline"
type input "API Queries in Trackline"
click at [370, 325] on div at bounding box center [353, 345] width 401 height 233
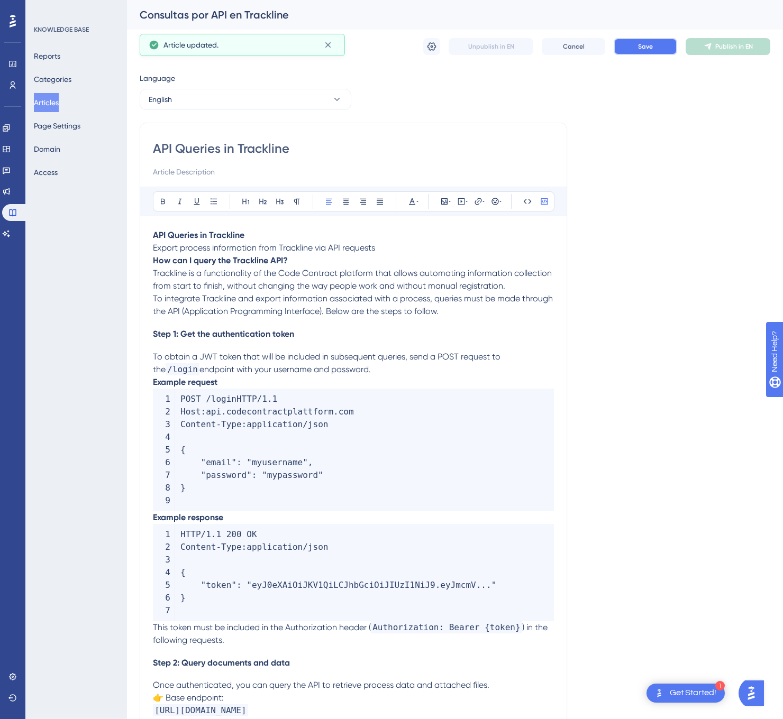
click at [635, 50] on button "Save" at bounding box center [644, 46] width 63 height 17
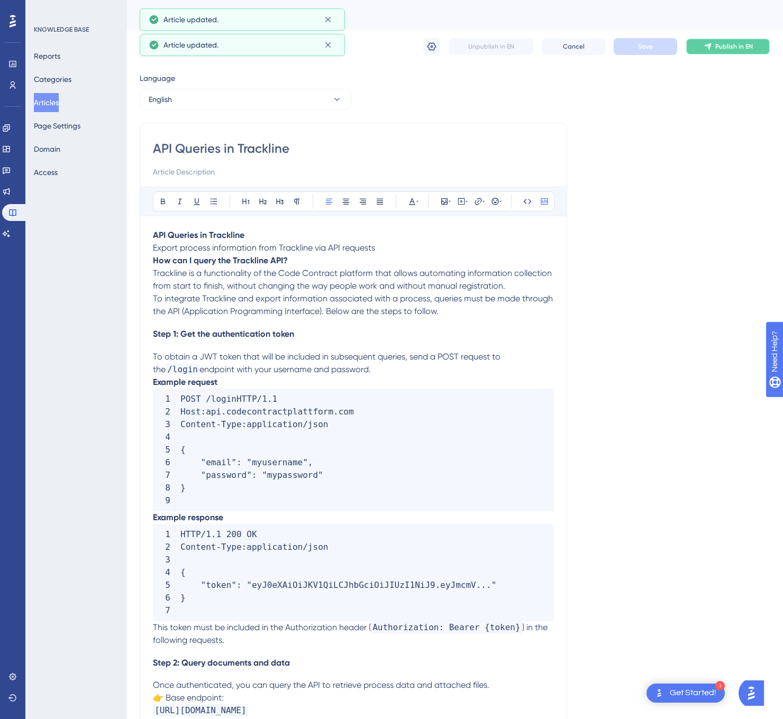
click at [718, 50] on span "Publish in EN" at bounding box center [734, 46] width 38 height 8
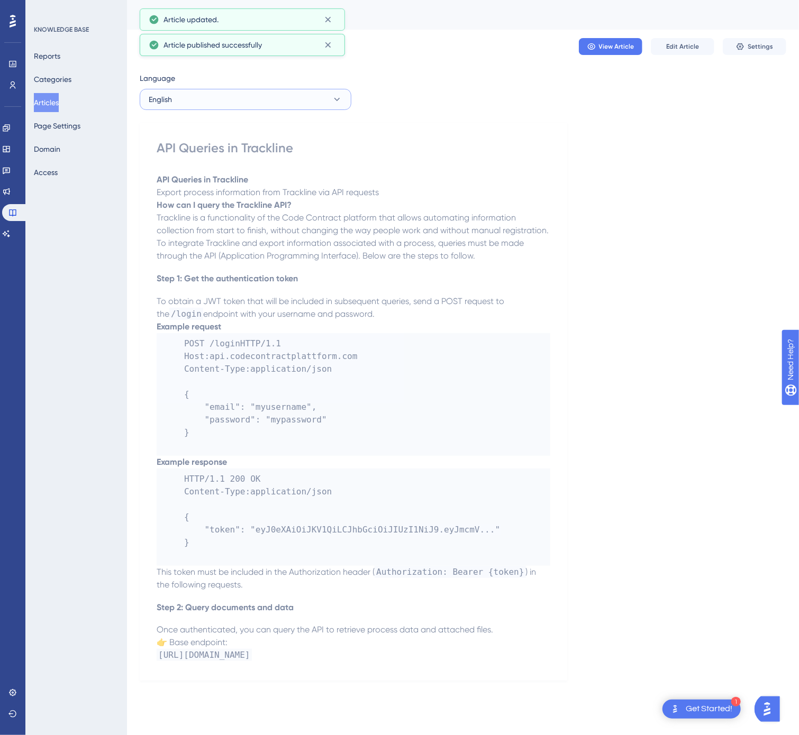
click at [271, 100] on button "English" at bounding box center [246, 99] width 212 height 21
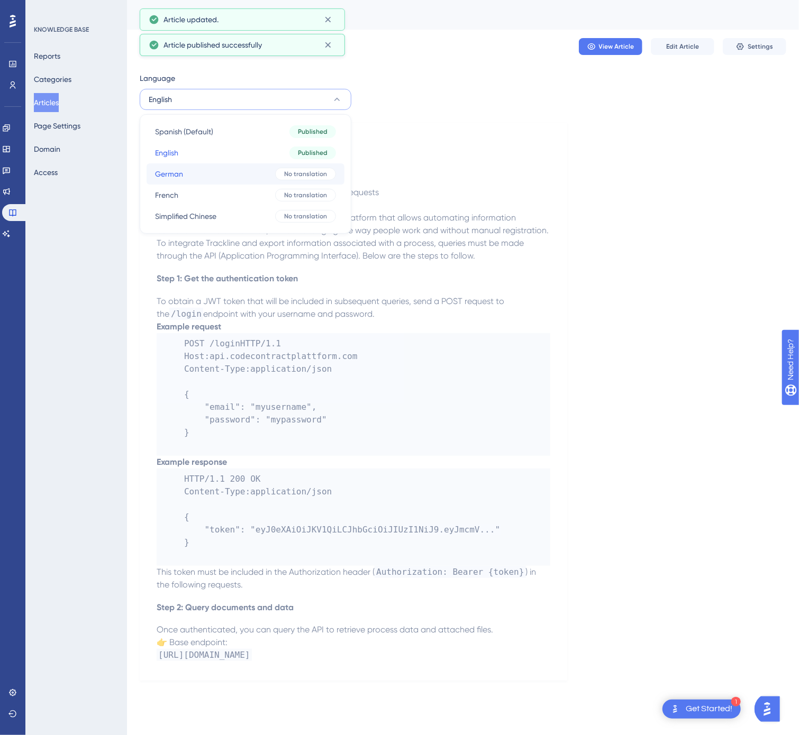
click at [255, 172] on button "German German No translation" at bounding box center [245, 173] width 198 height 21
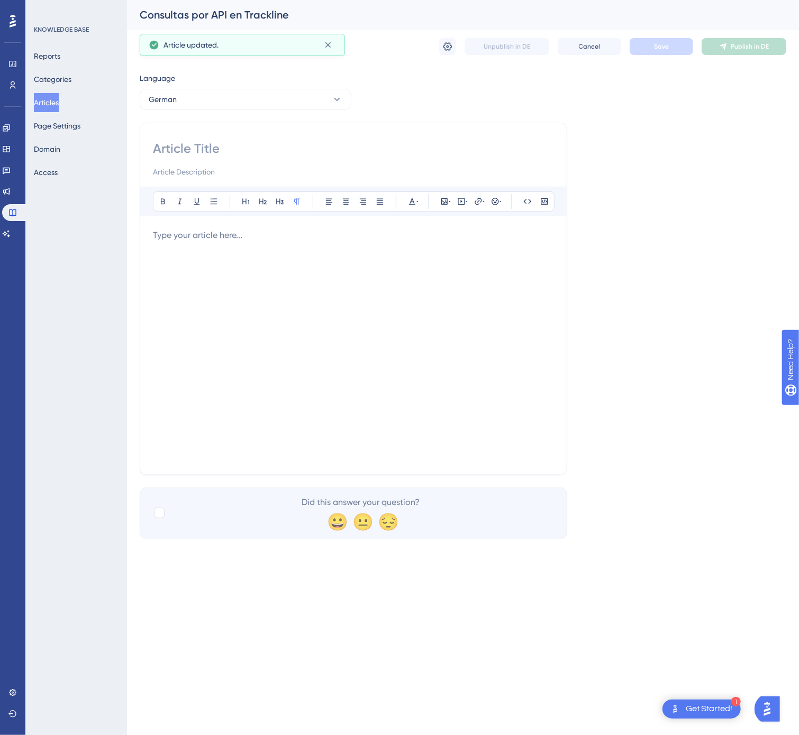
click at [296, 160] on div at bounding box center [353, 159] width 401 height 38
click at [275, 141] on input at bounding box center [353, 148] width 401 height 17
paste input "API-Abfragen in Trackline"
type input "API-Abfragen in Trackline"
click at [408, 307] on div at bounding box center [353, 345] width 401 height 233
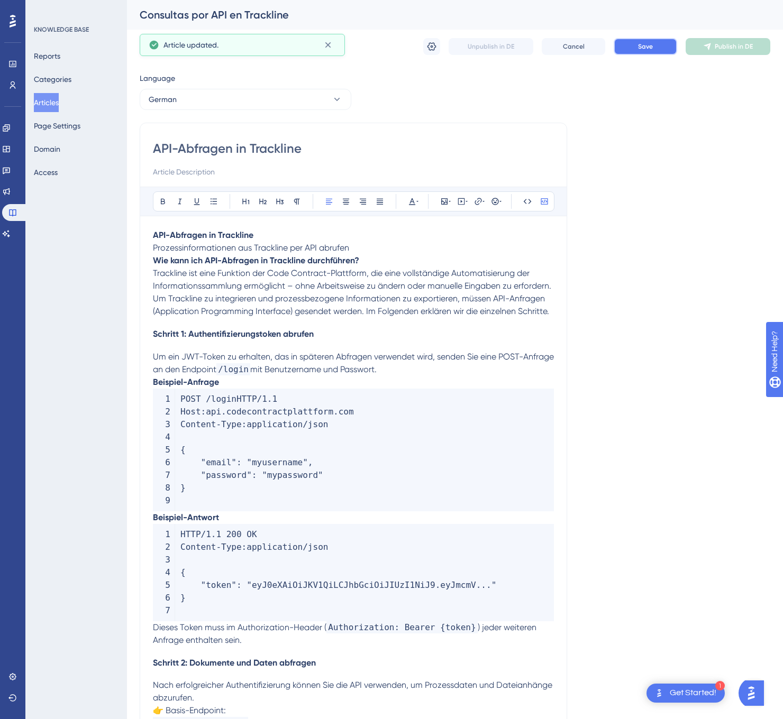
click at [646, 50] on span "Save" at bounding box center [645, 46] width 15 height 8
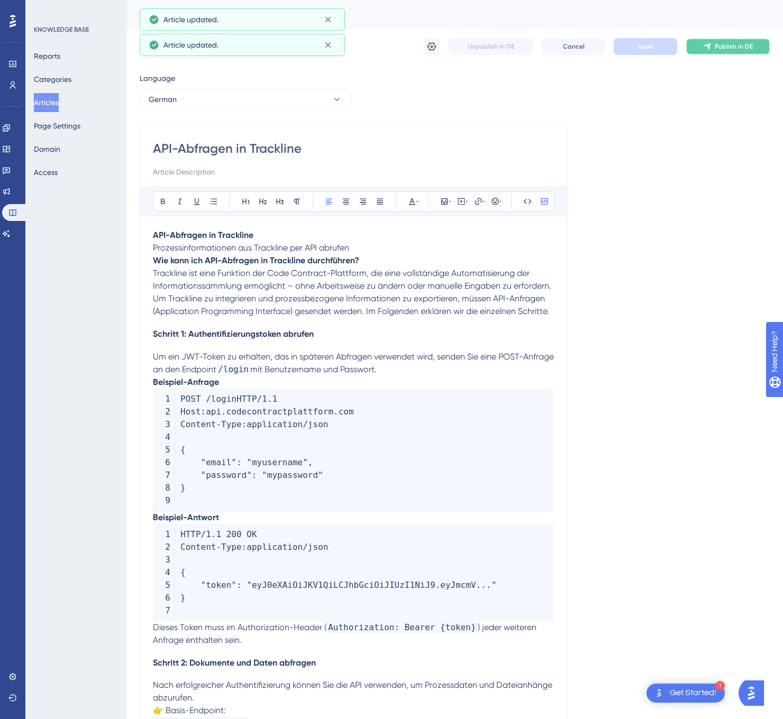
click at [738, 43] on span "Publish in DE" at bounding box center [733, 46] width 38 height 8
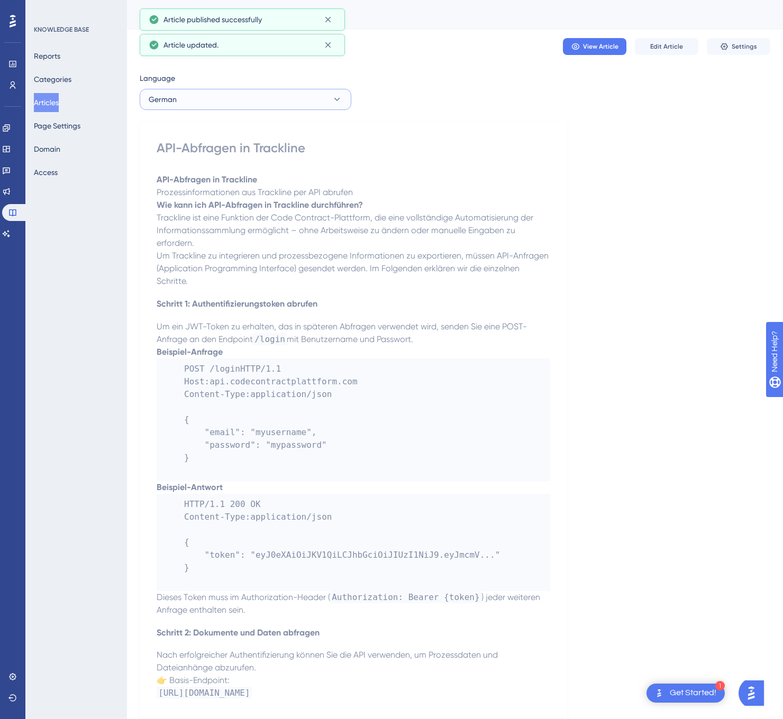
click at [225, 107] on button "German" at bounding box center [246, 99] width 212 height 21
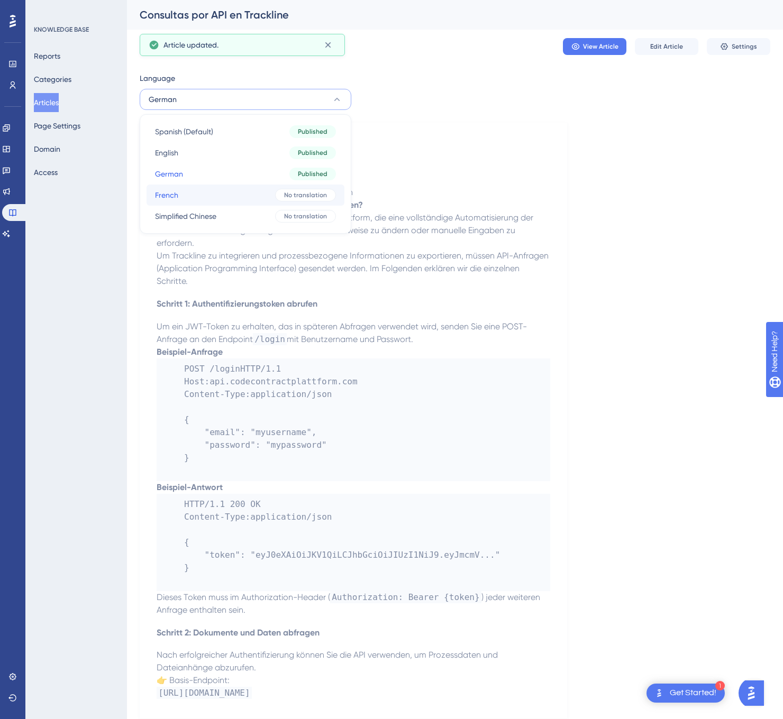
click at [199, 194] on button "French French No translation" at bounding box center [245, 195] width 198 height 21
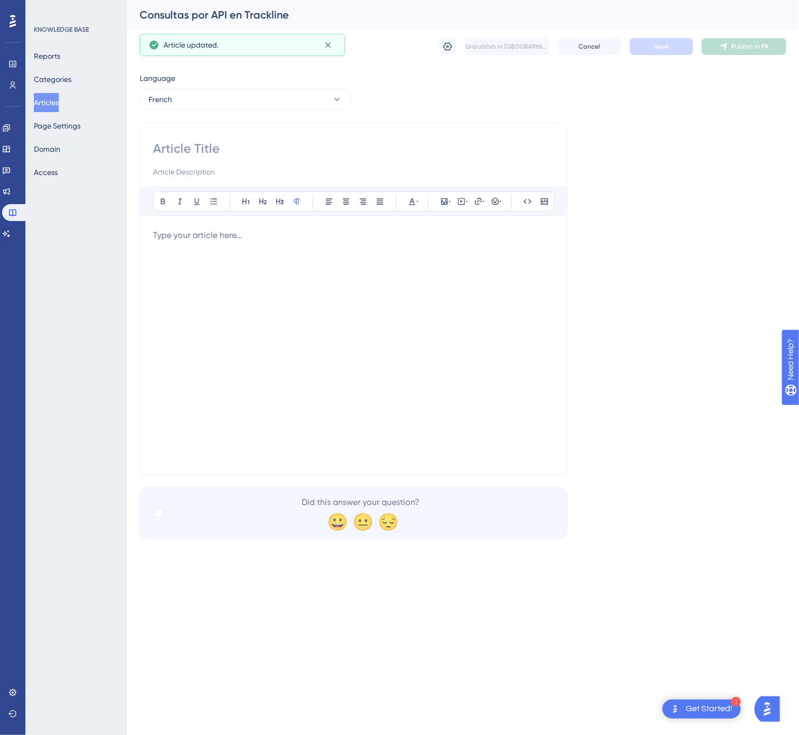
click at [291, 159] on div at bounding box center [353, 159] width 401 height 38
click at [288, 146] on input at bounding box center [353, 148] width 401 height 17
paste input "Requêtes API dans Trackline"
type input "Requêtes API dans Trackline"
click at [389, 346] on div at bounding box center [353, 345] width 401 height 233
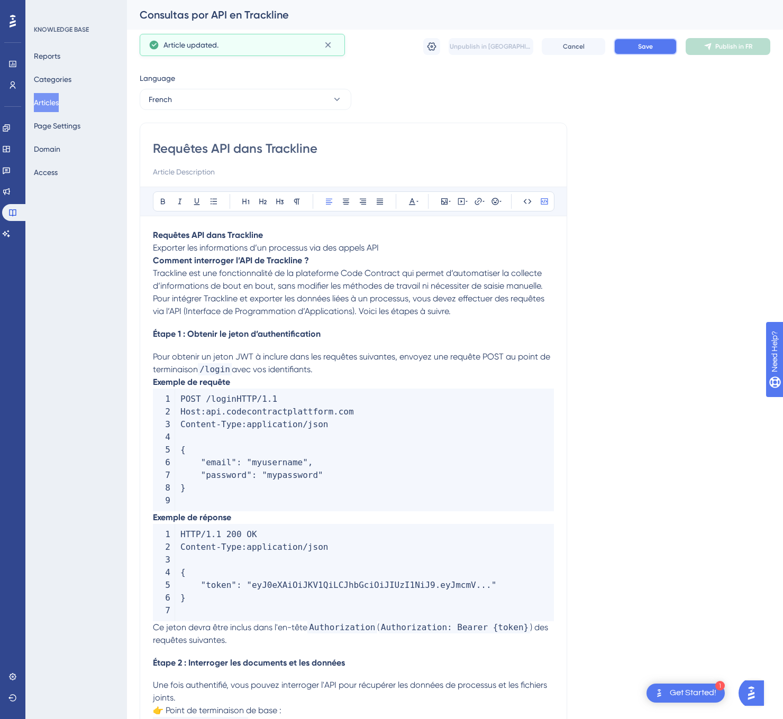
click at [658, 43] on button "Save" at bounding box center [644, 46] width 63 height 17
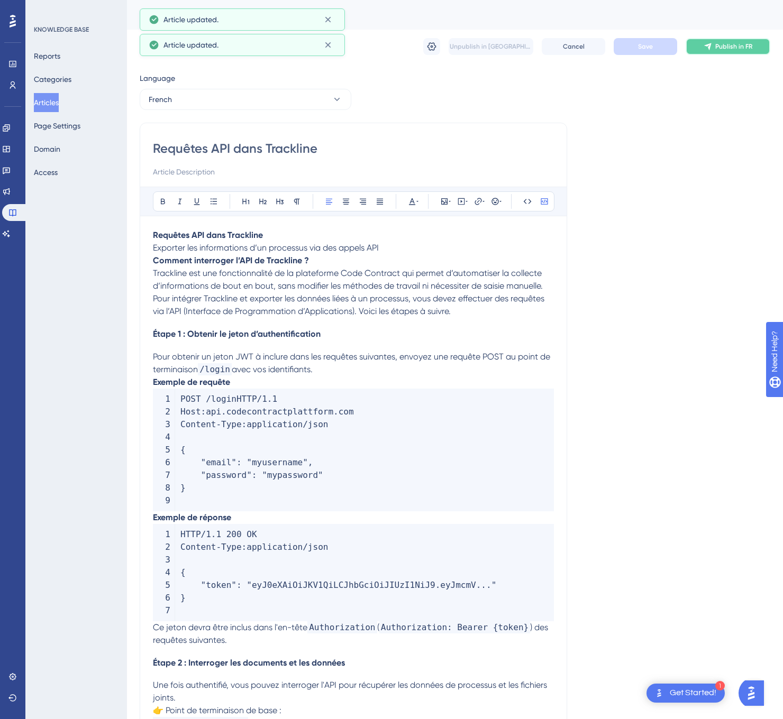
click at [748, 39] on button "Publish in FR" at bounding box center [727, 46] width 85 height 17
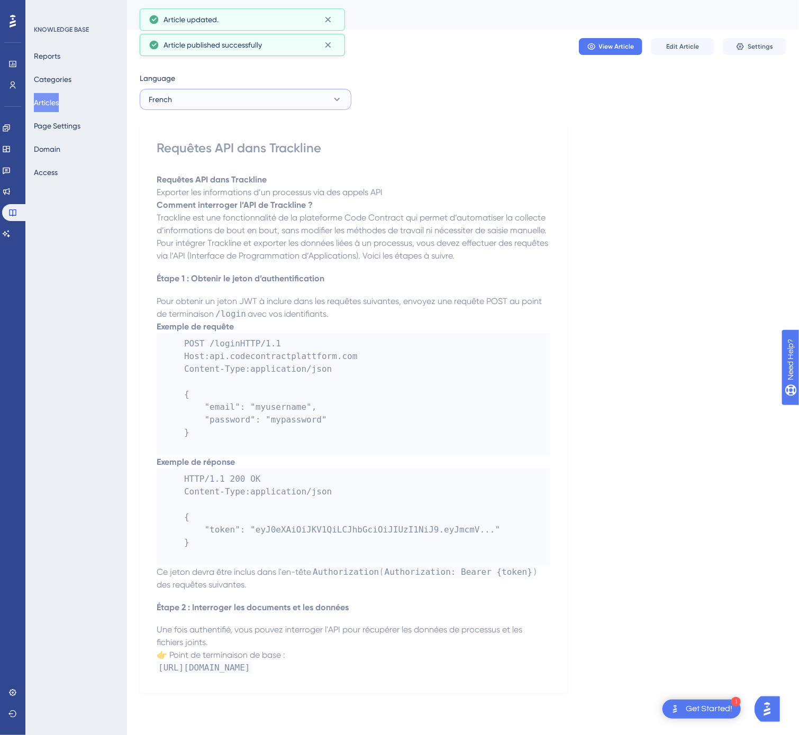
click at [300, 100] on button "French" at bounding box center [246, 99] width 212 height 21
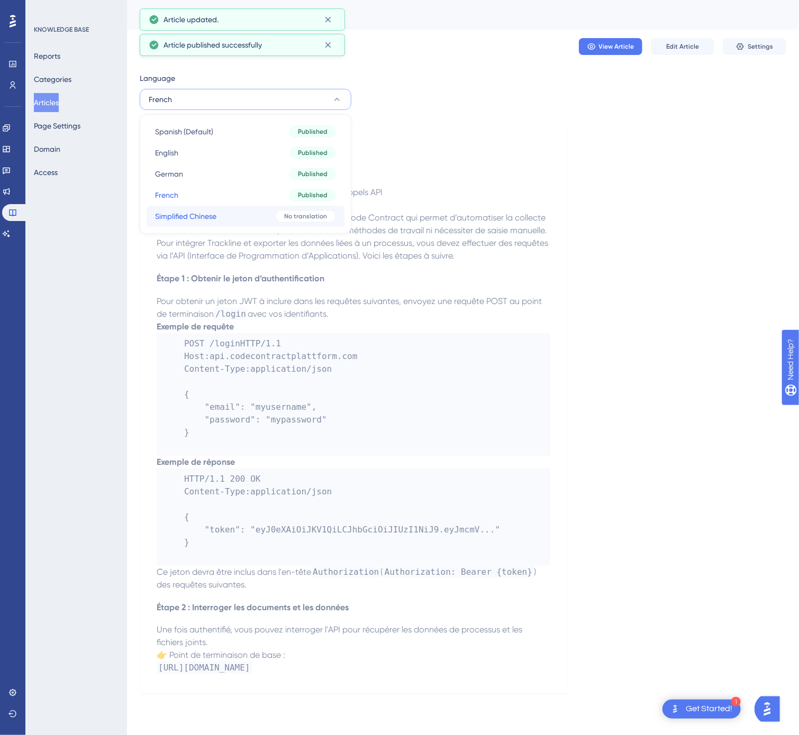
click at [269, 209] on button "Simplified Chinese Simplified Chinese No translation" at bounding box center [245, 216] width 198 height 21
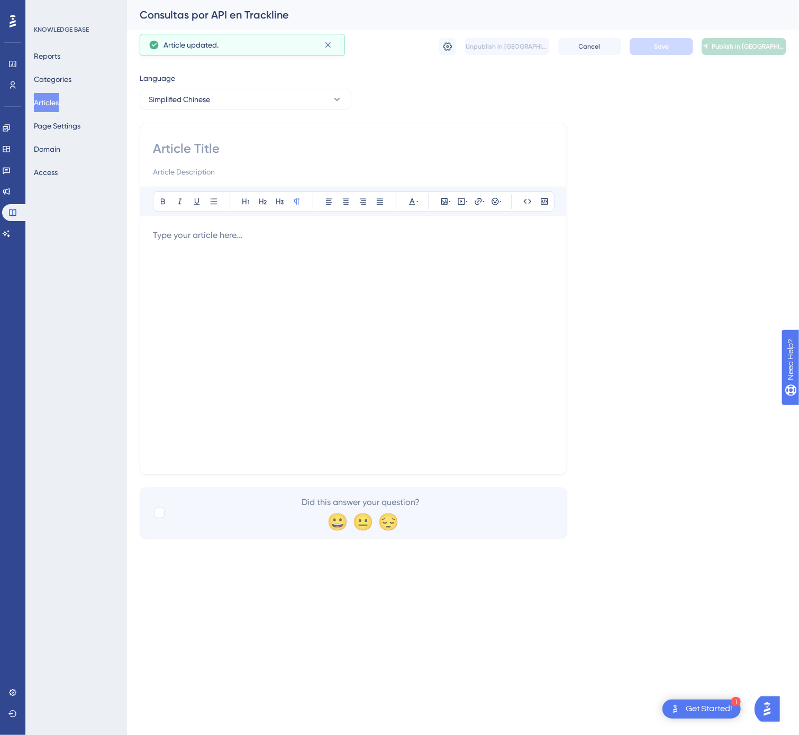
click at [262, 151] on input at bounding box center [353, 148] width 401 height 17
paste input "Trackline 的 API 查询"
type input "Trackline 的 API 查询"
click at [484, 346] on div at bounding box center [353, 345] width 401 height 233
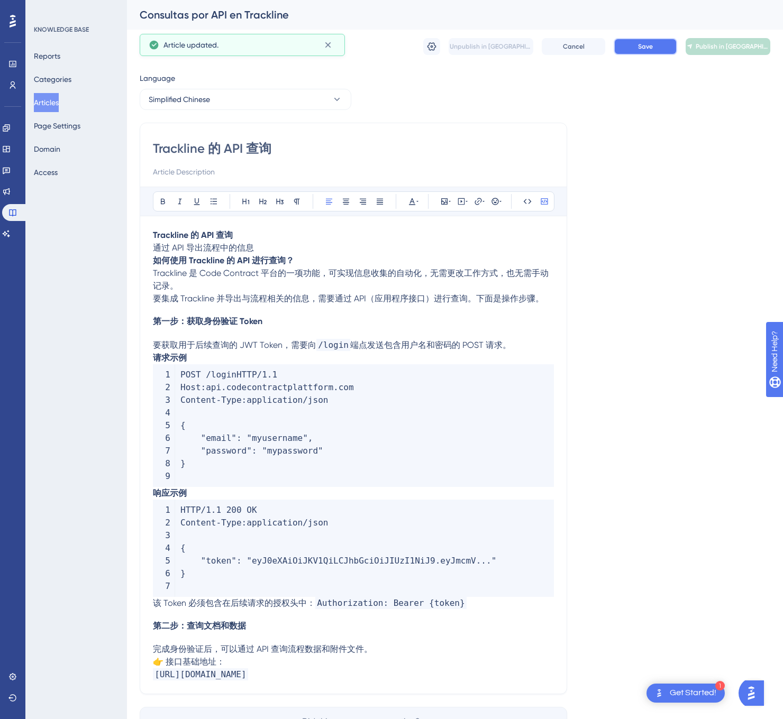
click at [641, 43] on span "Save" at bounding box center [645, 46] width 15 height 8
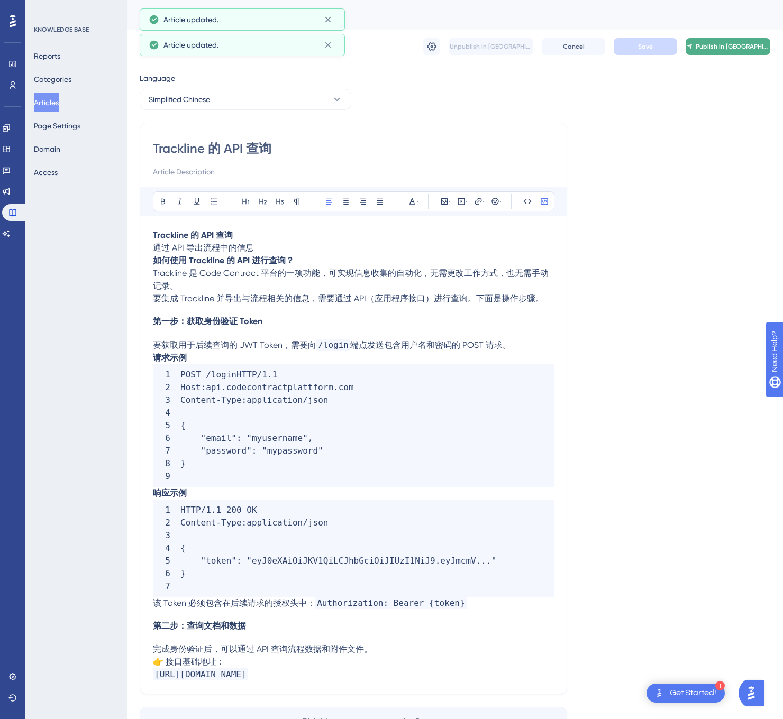
click at [713, 46] on span "Publish in [GEOGRAPHIC_DATA]-CN" at bounding box center [732, 46] width 74 height 8
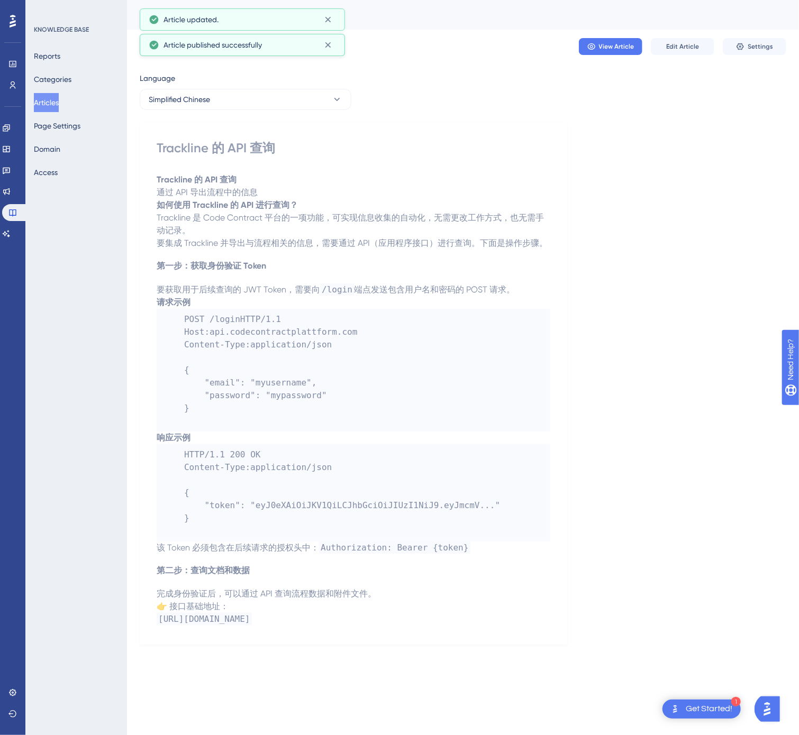
click at [50, 99] on button "Articles" at bounding box center [46, 102] width 25 height 19
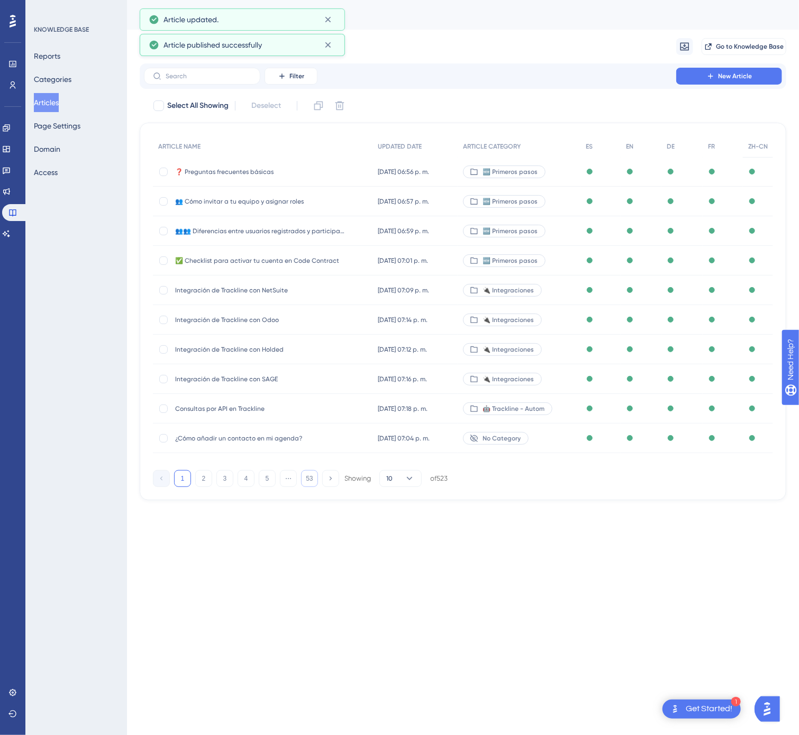
click at [305, 475] on button "53" at bounding box center [309, 478] width 17 height 17
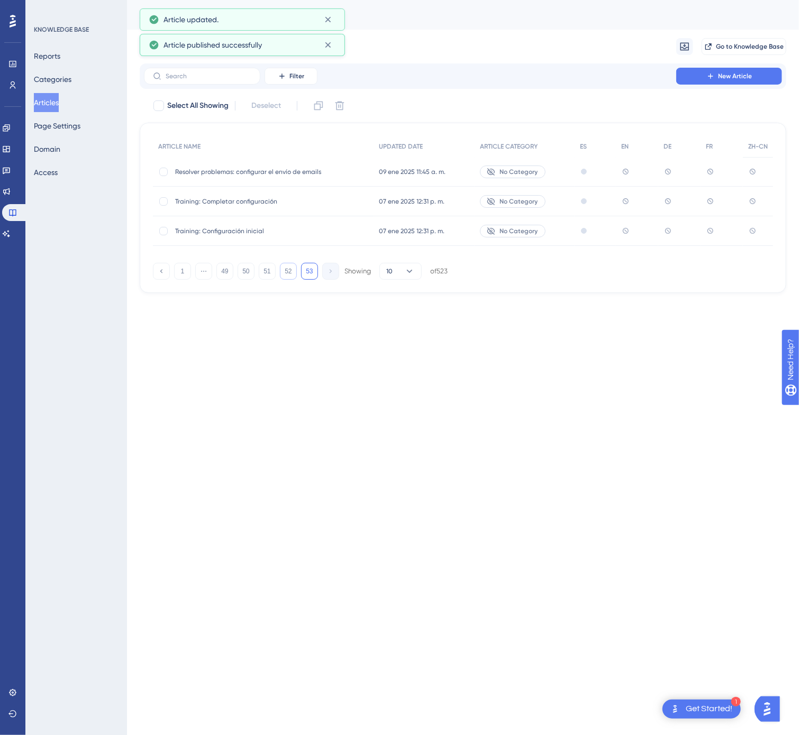
click at [292, 273] on button "52" at bounding box center [288, 271] width 17 height 17
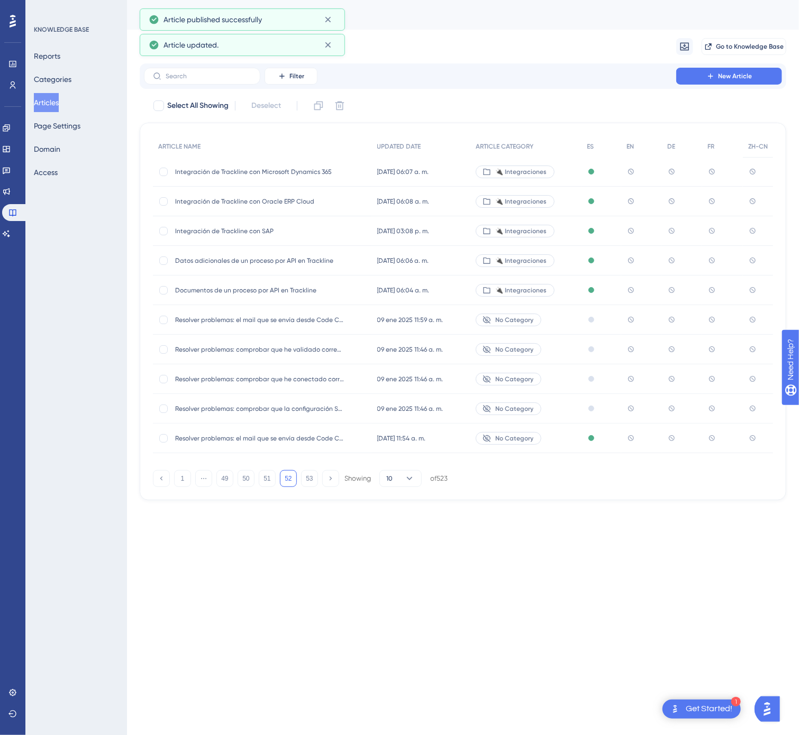
click at [346, 287] on div "Documentos de un proceso por API en Trackline Documentos de un proceso por API …" at bounding box center [262, 291] width 219 height 30
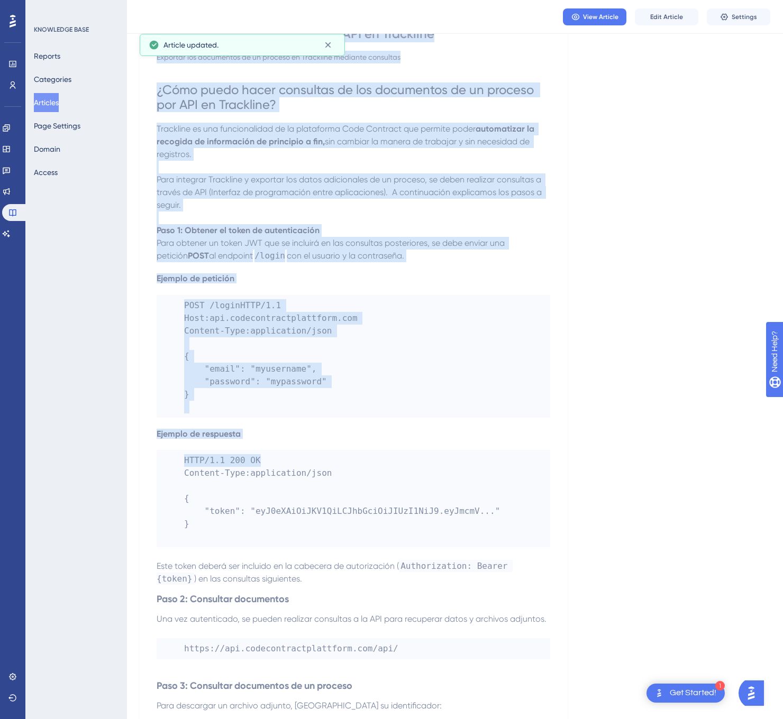
scroll to position [195, 0]
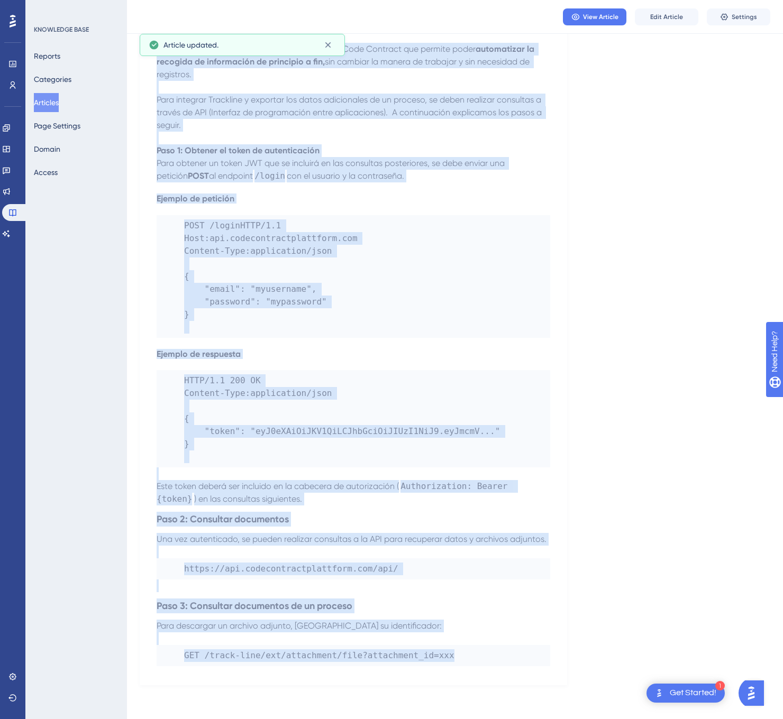
drag, startPoint x: 175, startPoint y: 152, endPoint x: 501, endPoint y: 662, distance: 605.8
click at [501, 662] on div "Documentos de un proceso por API en Trackline Exportar los documentos de un pro…" at bounding box center [353, 306] width 393 height 721
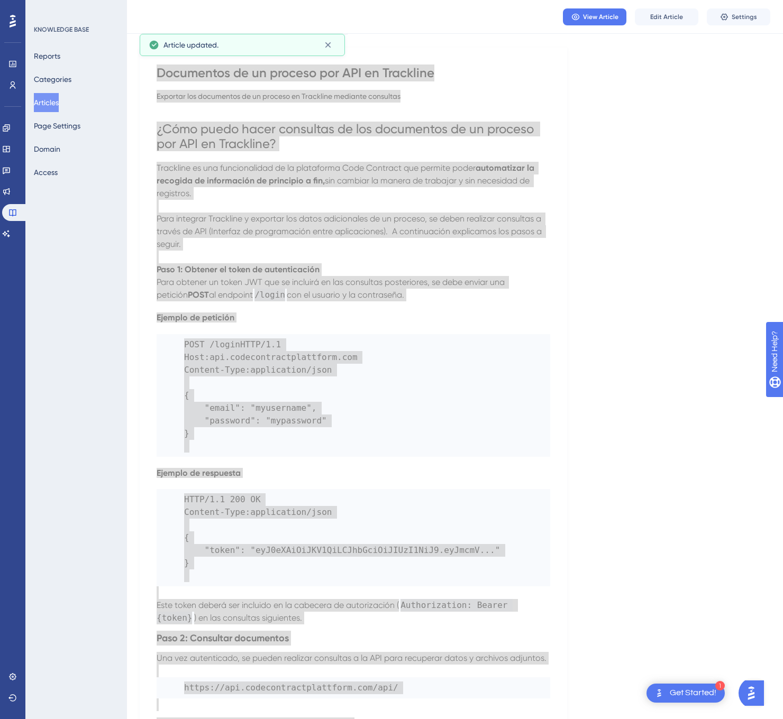
scroll to position [0, 0]
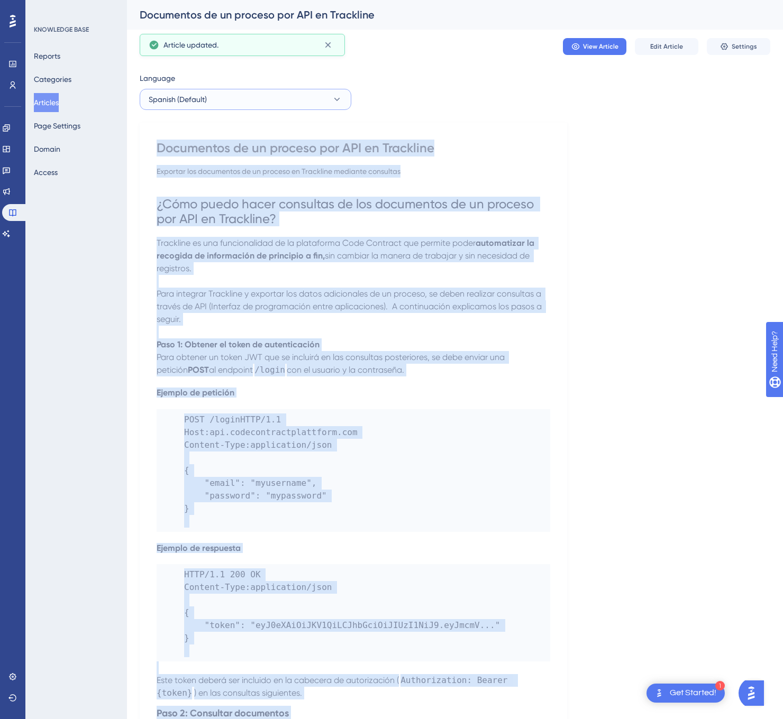
click at [302, 89] on button "Spanish (Default)" at bounding box center [246, 99] width 212 height 21
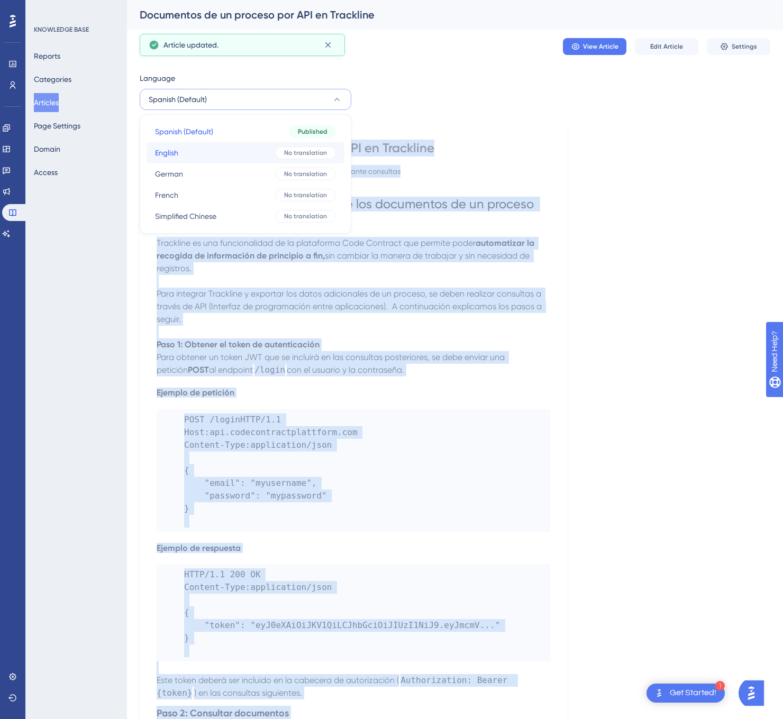
click at [244, 160] on button "English English No translation" at bounding box center [245, 152] width 198 height 21
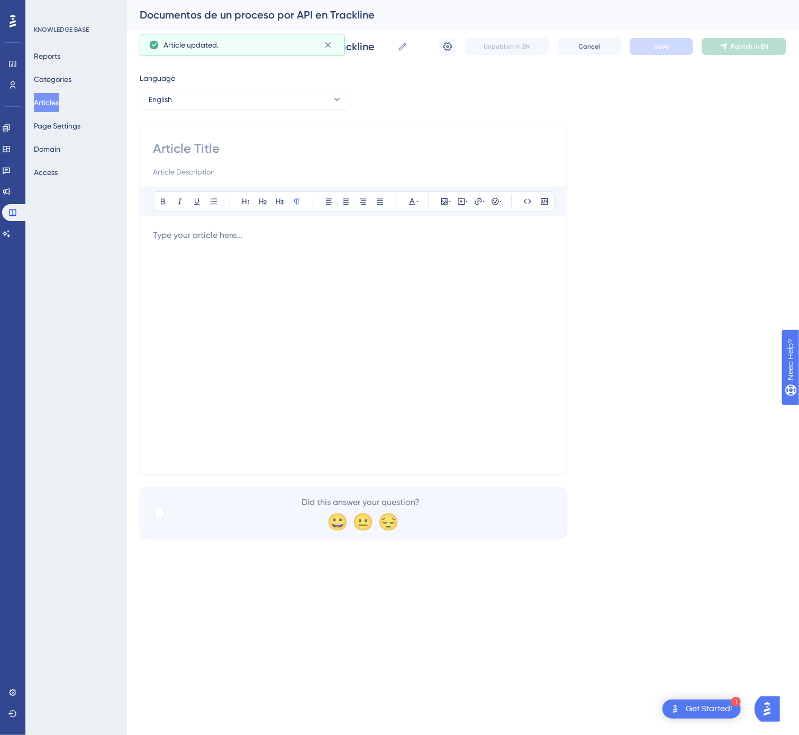
click at [242, 144] on input at bounding box center [353, 148] width 401 height 17
paste input "Documents of a Process via API in Trackline"
type input "Documents of a Process via API in Trackline"
click at [419, 310] on div at bounding box center [353, 345] width 401 height 233
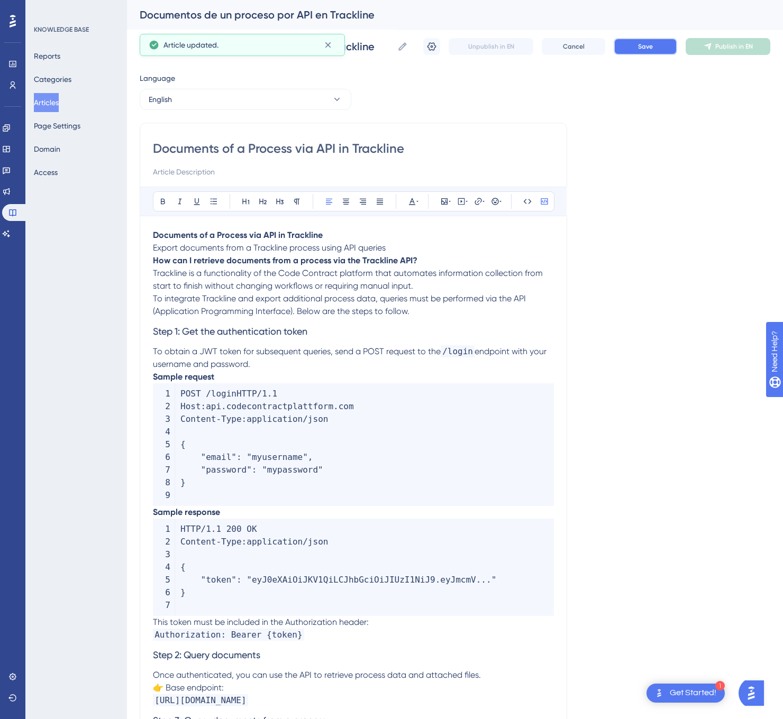
click at [656, 46] on button "Save" at bounding box center [644, 46] width 63 height 17
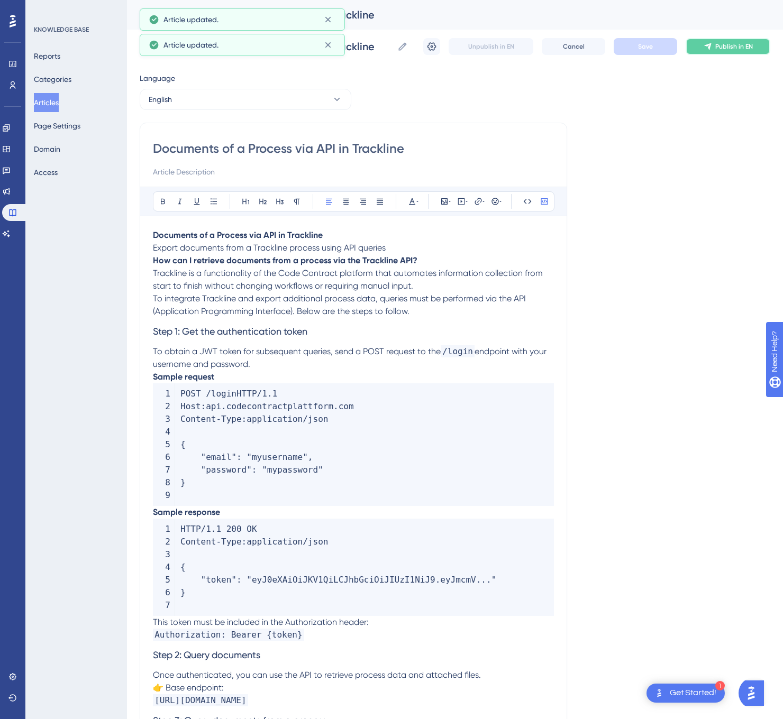
click at [749, 52] on button "Publish in EN" at bounding box center [727, 46] width 85 height 17
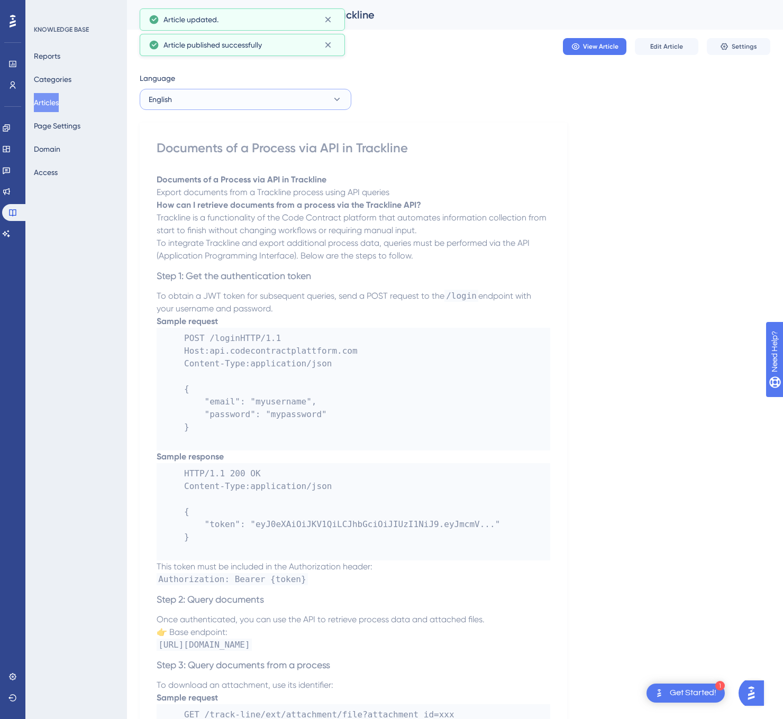
click at [308, 109] on button "English" at bounding box center [246, 99] width 212 height 21
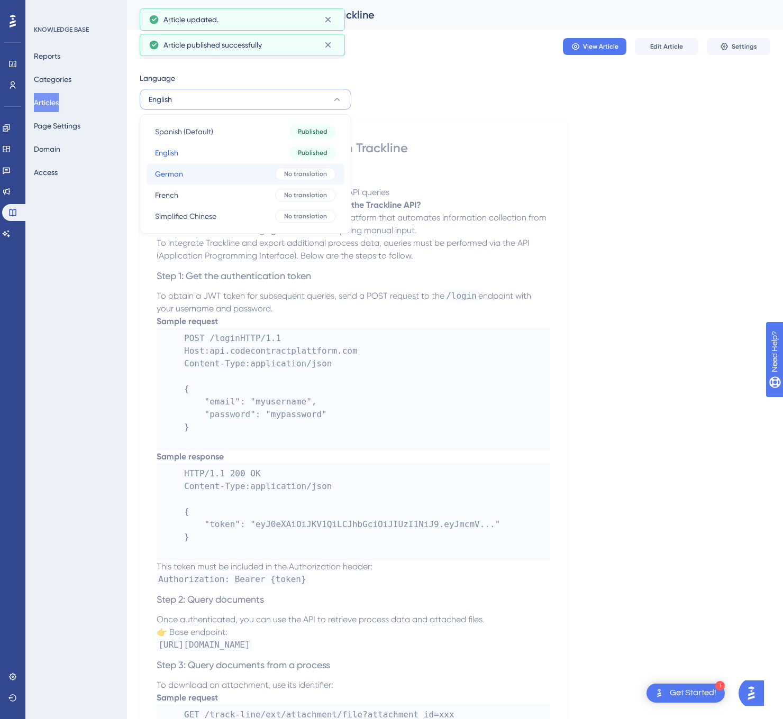
click at [275, 171] on div "No translation" at bounding box center [305, 174] width 61 height 13
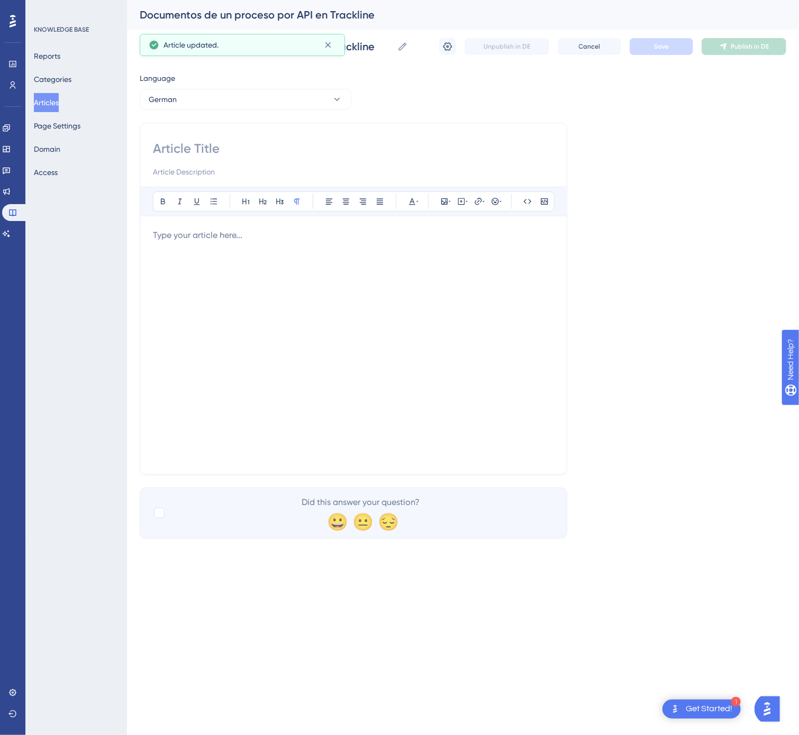
click at [342, 138] on div "Bold Italic Underline Bullet Point Heading 1 Heading 2 Heading 3 Normal Align L…" at bounding box center [353, 299] width 427 height 352
click at [327, 149] on input at bounding box center [353, 148] width 401 height 17
paste input "Dokumente eines Prozesses per API in Trackline"
type input "Dokumente eines Prozesses per API in Trackline"
click at [457, 301] on div at bounding box center [353, 345] width 401 height 233
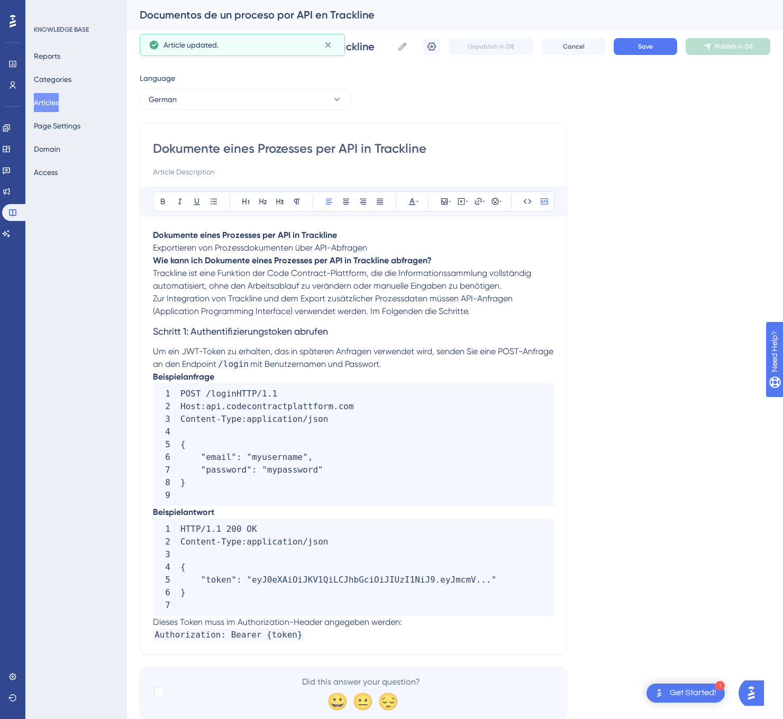
scroll to position [40, 0]
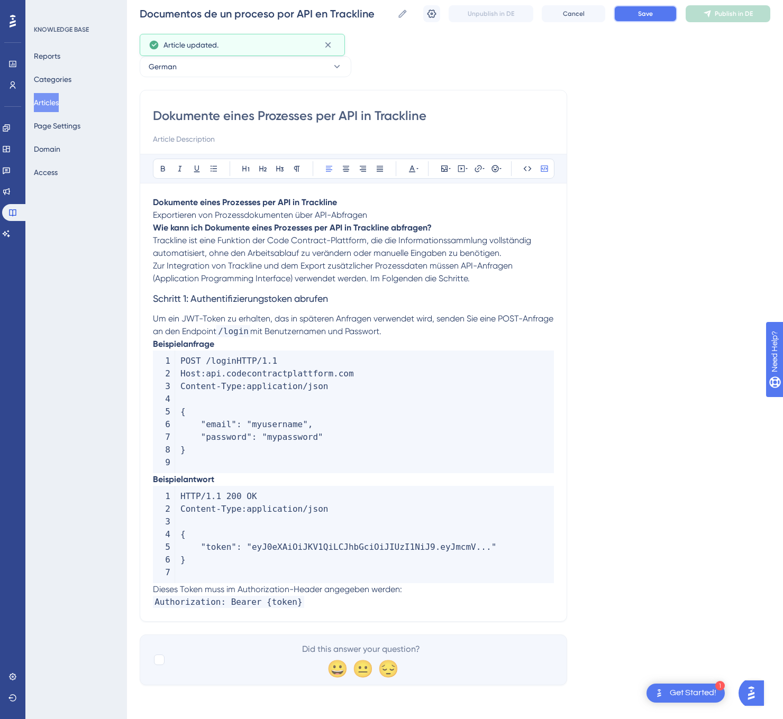
click at [639, 12] on button "Save" at bounding box center [644, 13] width 63 height 17
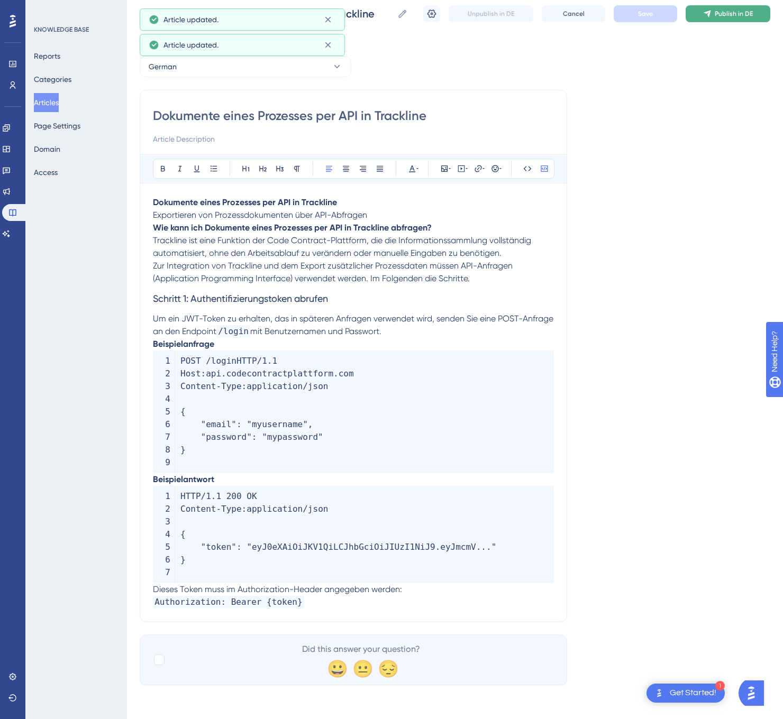
click at [734, 13] on button "Publish in DE" at bounding box center [727, 13] width 85 height 17
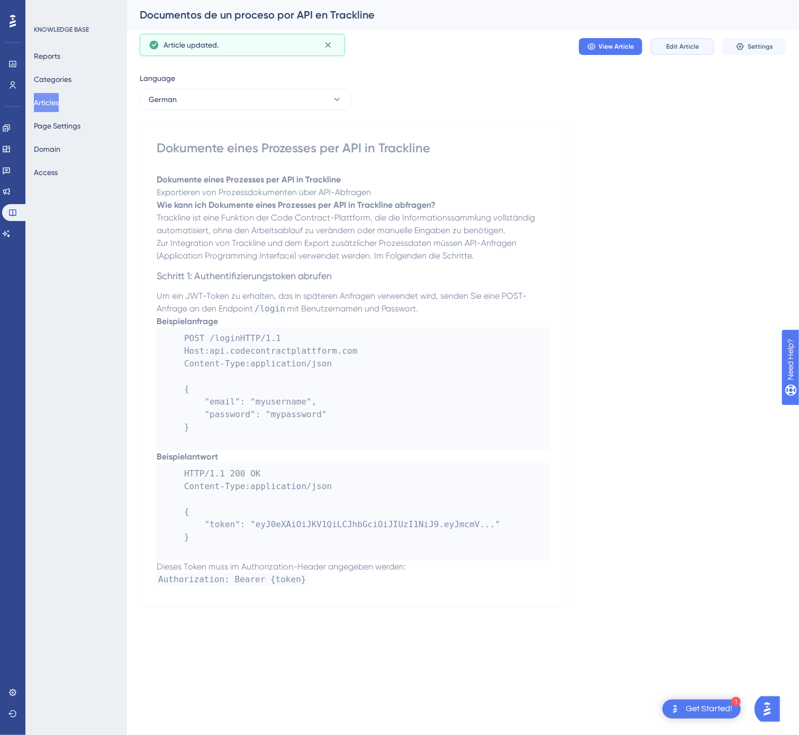
click at [684, 42] on span "Edit Article" at bounding box center [682, 46] width 33 height 8
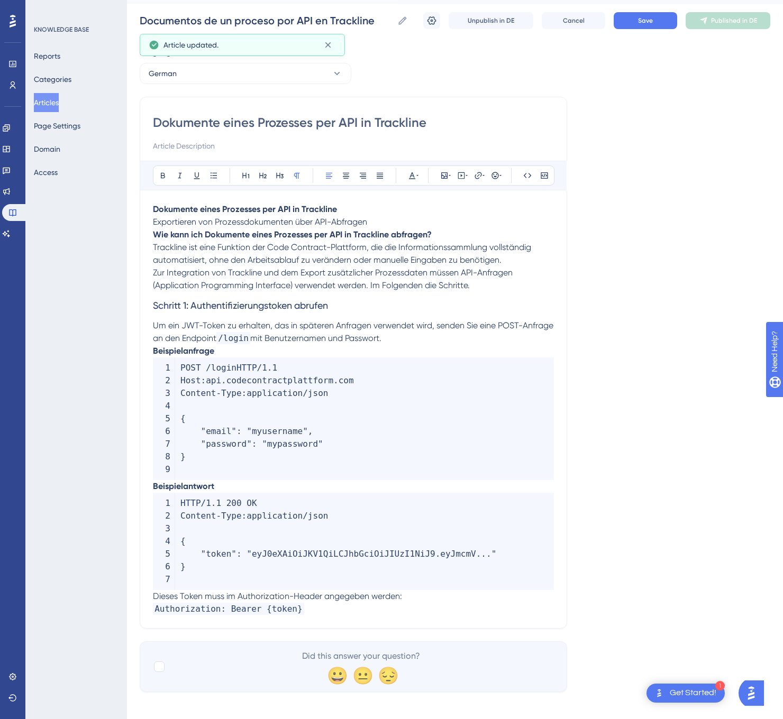
scroll to position [40, 0]
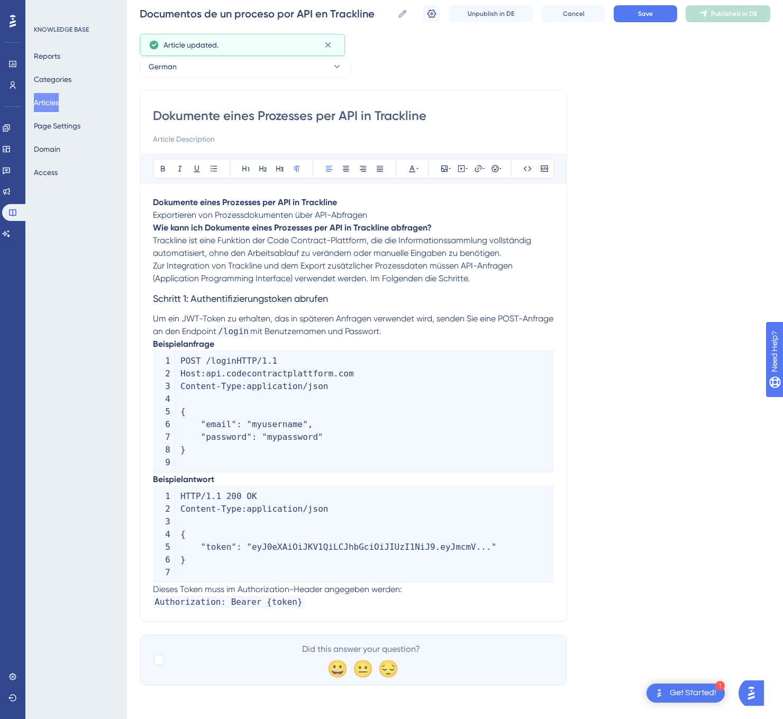
click at [345, 602] on p "Dieses Token muss im Authorization-Header angegeben werden: Authorization: Bear…" at bounding box center [353, 595] width 401 height 25
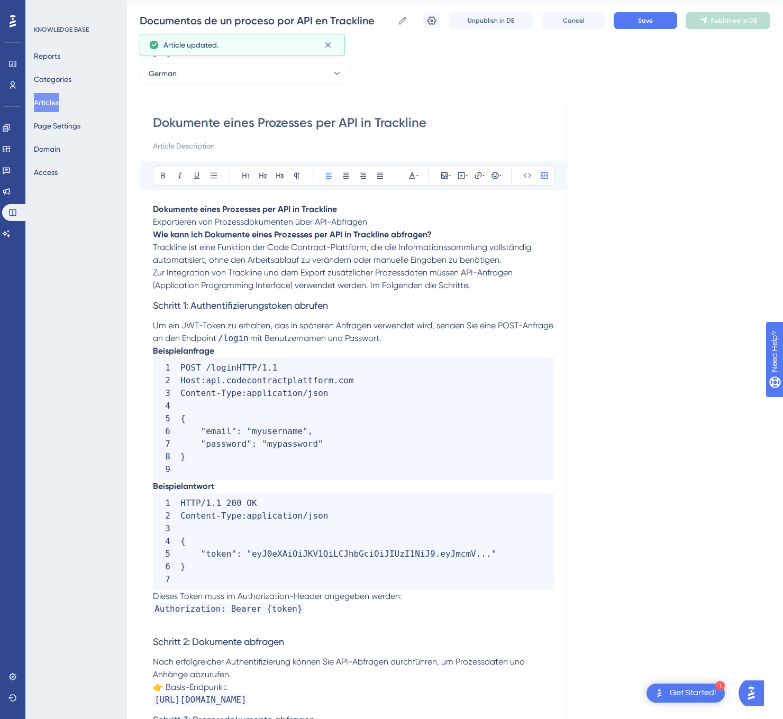
scroll to position [0, 0]
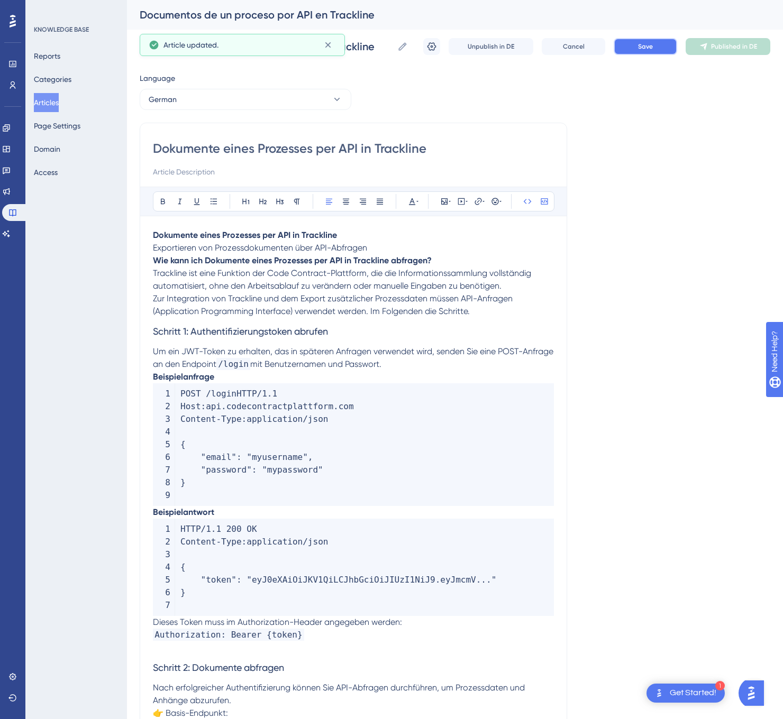
click at [649, 42] on span "Save" at bounding box center [645, 46] width 15 height 8
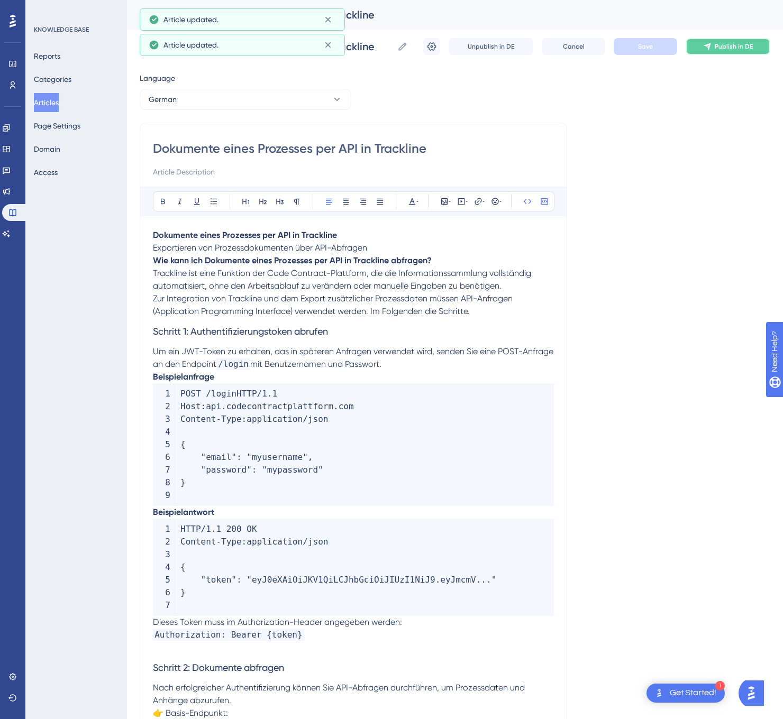
click at [721, 42] on span "Publish in DE" at bounding box center [733, 46] width 38 height 8
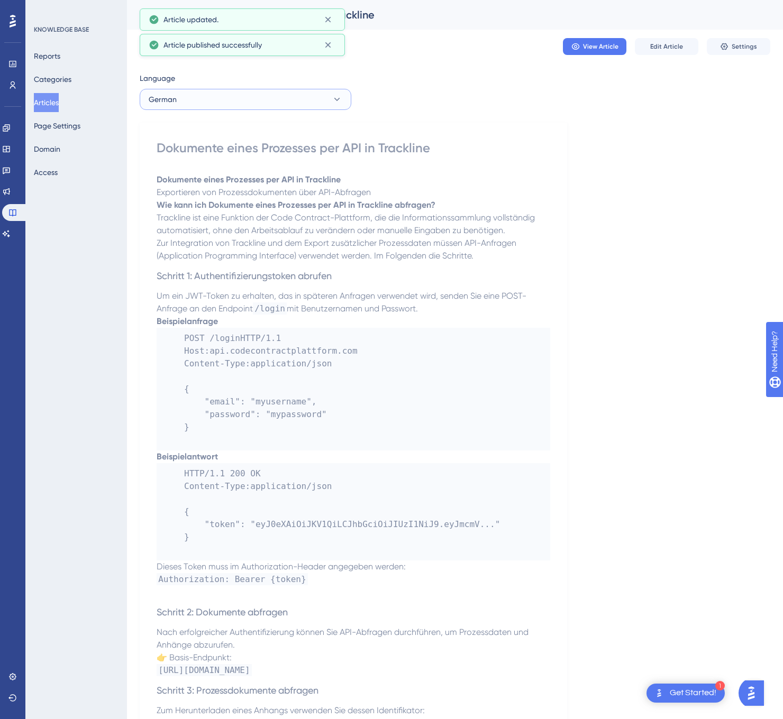
click at [253, 97] on button "German" at bounding box center [246, 99] width 212 height 21
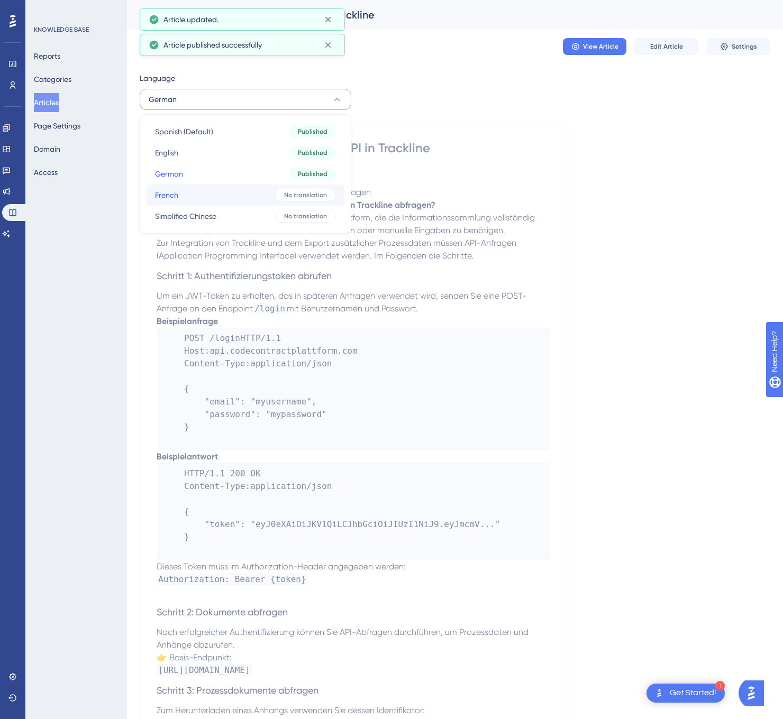
click at [230, 196] on button "French French No translation" at bounding box center [245, 195] width 198 height 21
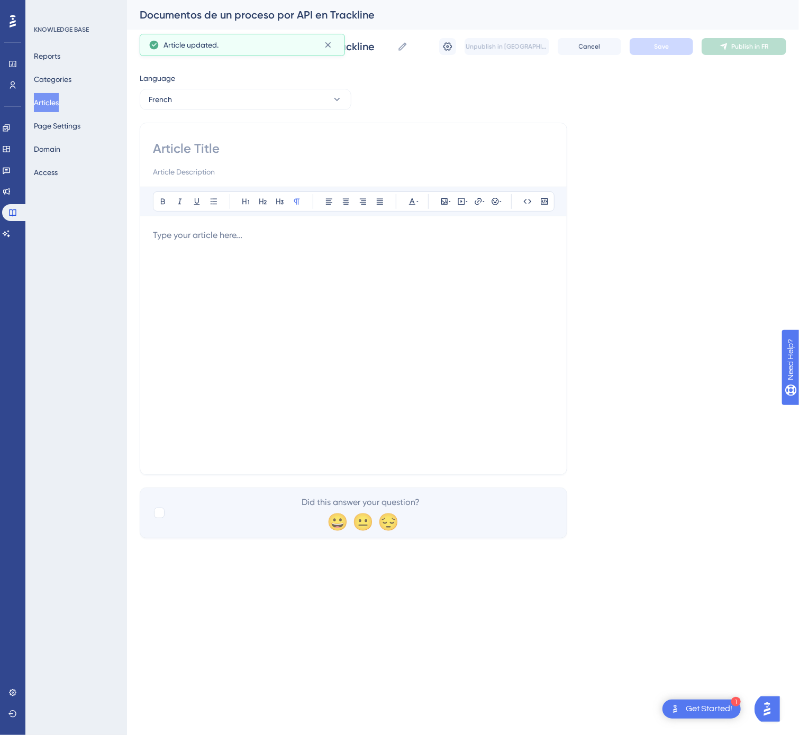
click at [259, 151] on input at bounding box center [353, 148] width 401 height 17
paste input "Documents d’un processus via l’API Trackline"
type input "Documents d’un processus via l’API Trackline"
click at [307, 297] on div at bounding box center [353, 345] width 401 height 233
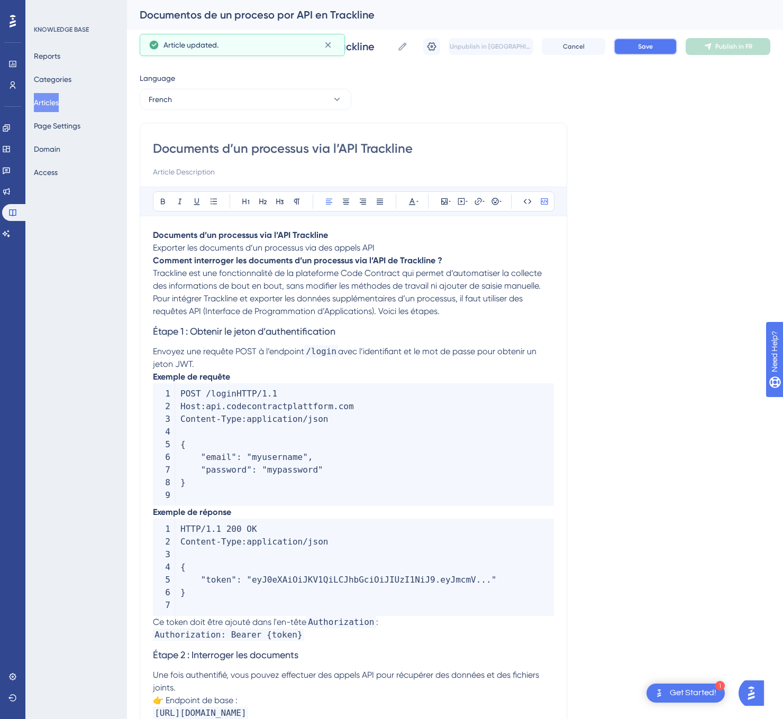
click at [651, 45] on span "Save" at bounding box center [645, 46] width 15 height 8
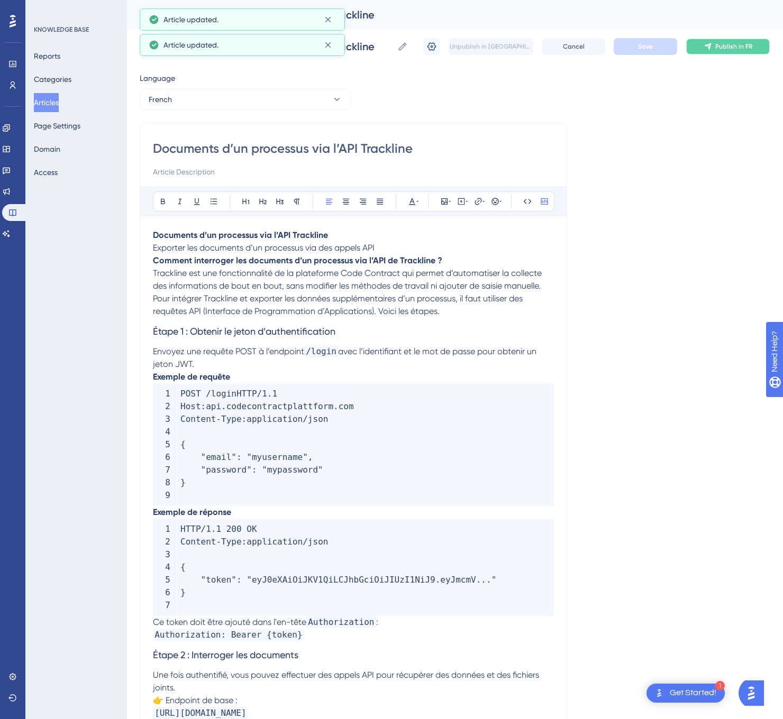
click at [727, 39] on button "Publish in FR" at bounding box center [727, 46] width 85 height 17
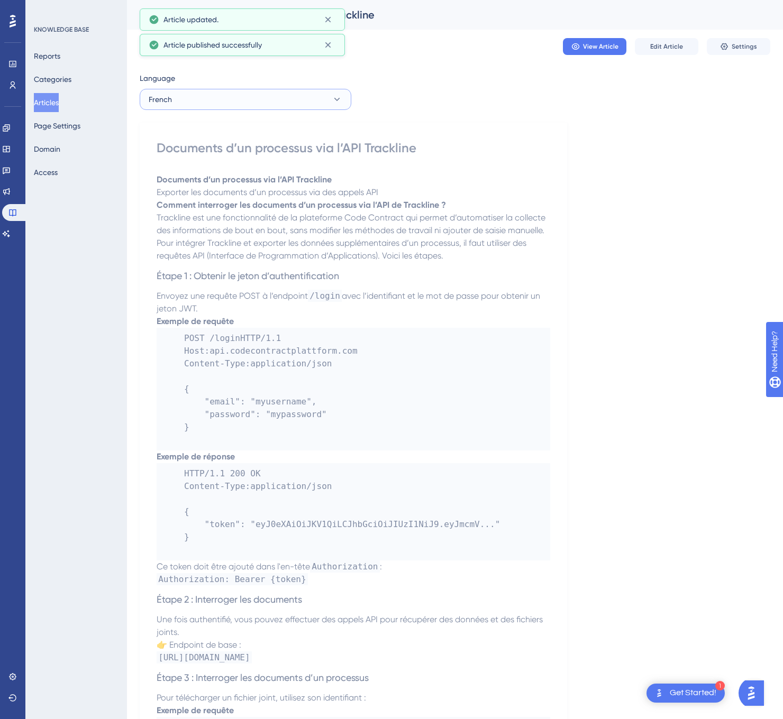
click at [276, 102] on button "French" at bounding box center [246, 99] width 212 height 21
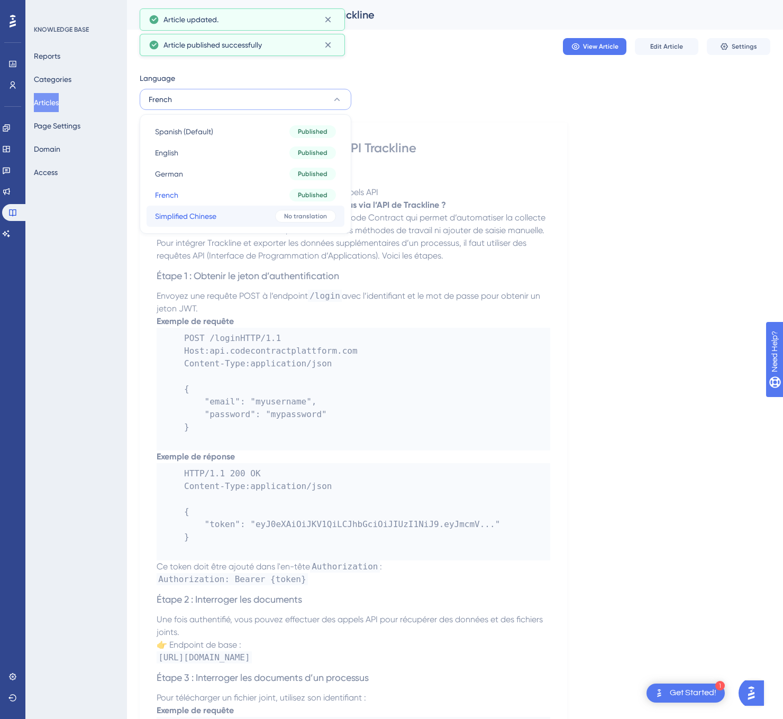
click at [259, 211] on button "Simplified Chinese Simplified Chinese No translation" at bounding box center [245, 216] width 198 height 21
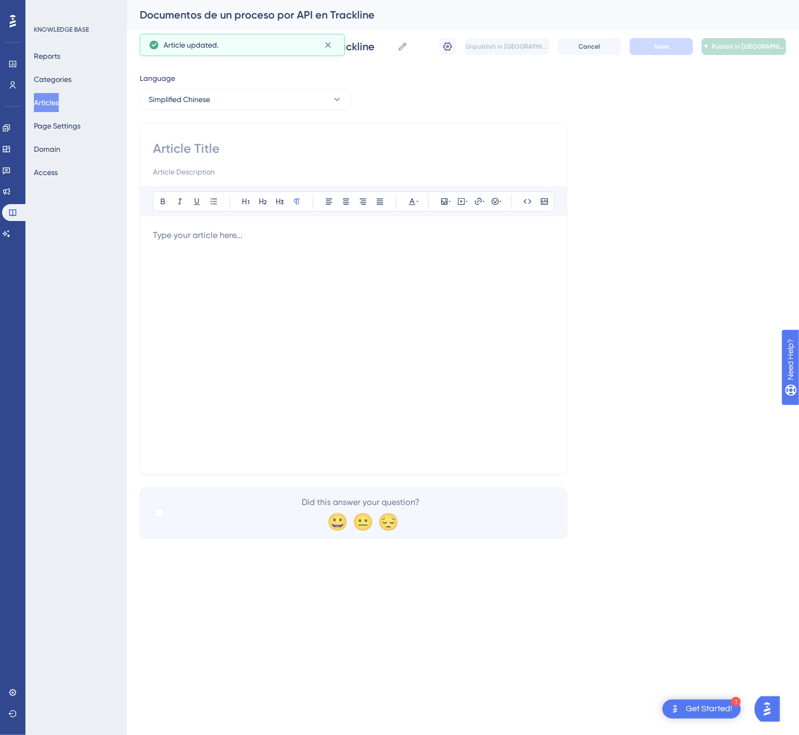
click at [216, 145] on input at bounding box center [353, 148] width 401 height 17
paste input "通过 API 查询 Trackline 中的流程文档"
type input "通过 API 查询 Trackline 中的流程文档"
click at [370, 359] on div at bounding box center [353, 345] width 401 height 233
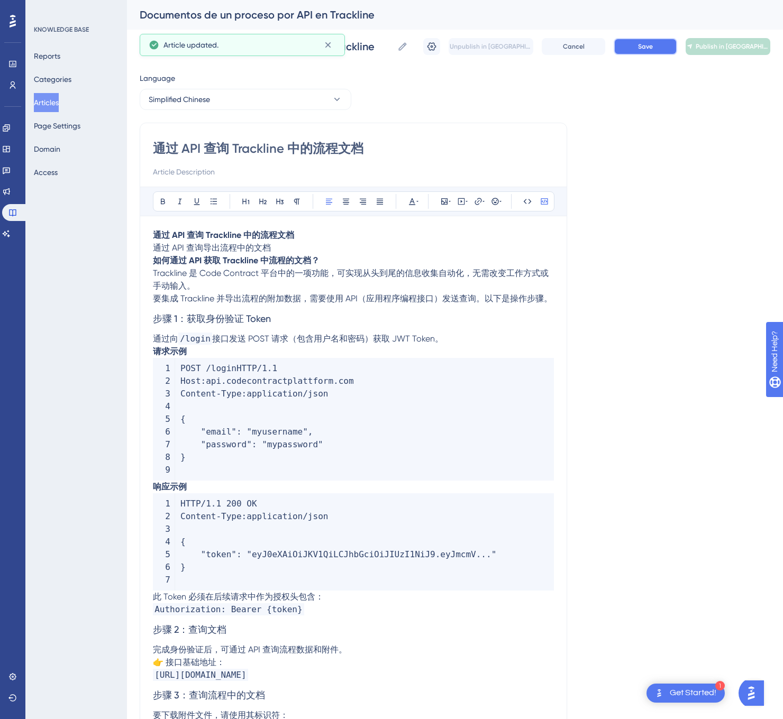
click at [636, 44] on button "Save" at bounding box center [644, 46] width 63 height 17
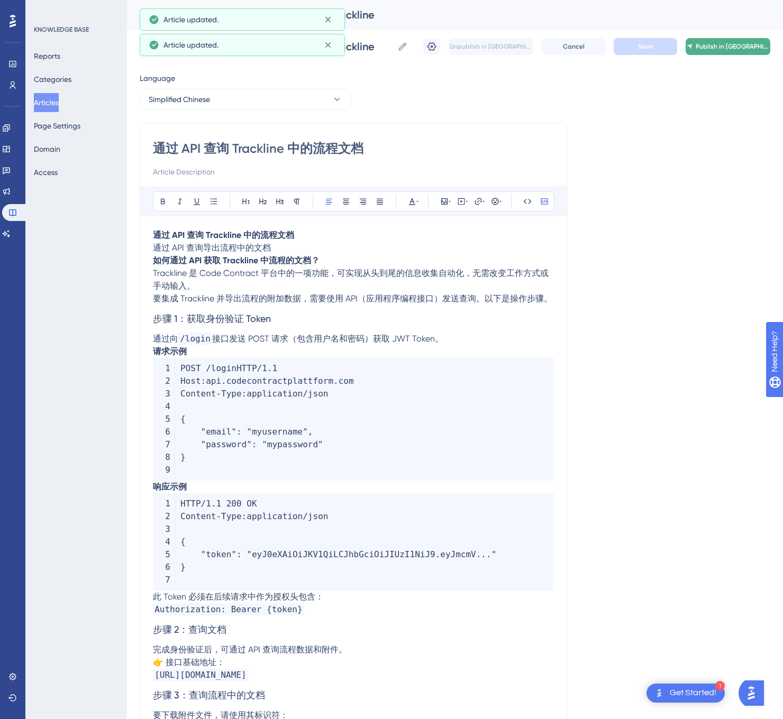
click at [739, 42] on span "Publish in [GEOGRAPHIC_DATA]-CN" at bounding box center [732, 46] width 74 height 8
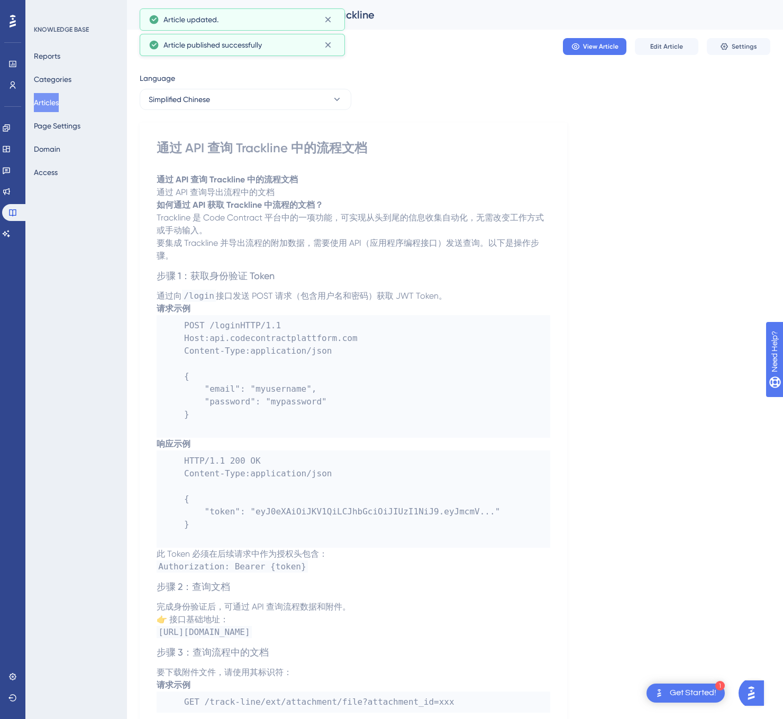
click at [57, 108] on button "Articles" at bounding box center [46, 102] width 25 height 19
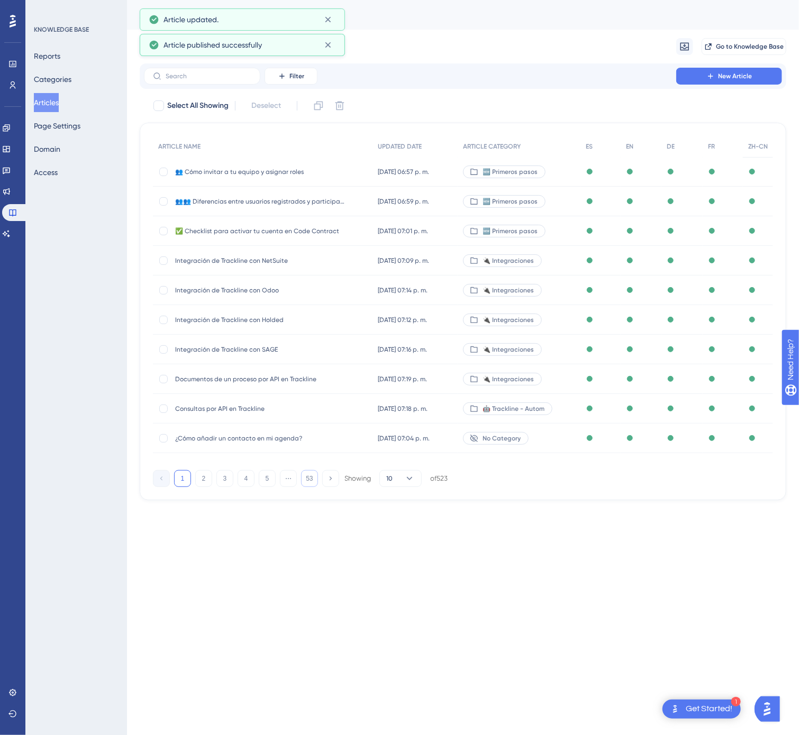
click at [304, 482] on button "53" at bounding box center [309, 478] width 17 height 17
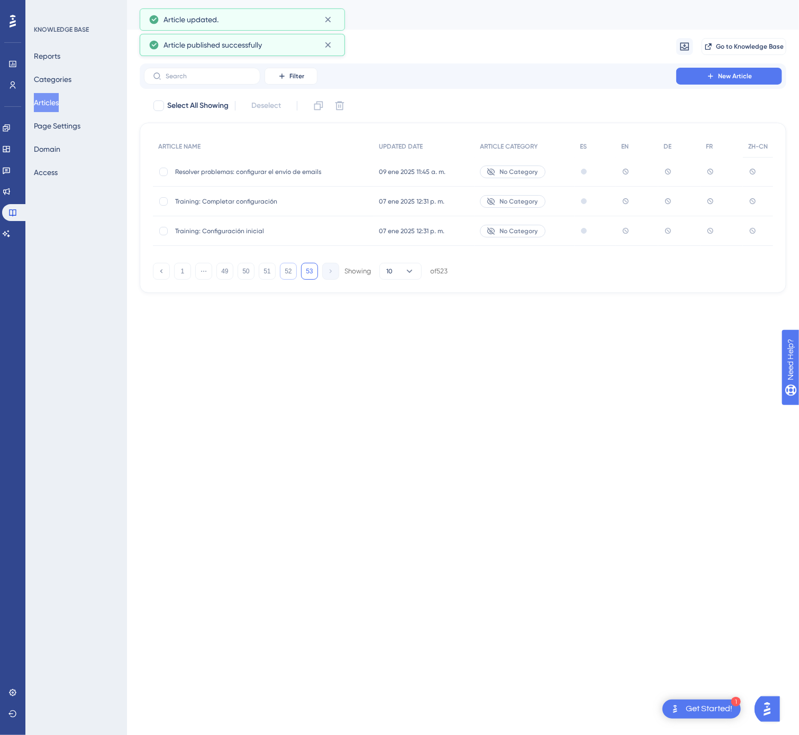
click at [292, 276] on button "52" at bounding box center [288, 271] width 17 height 17
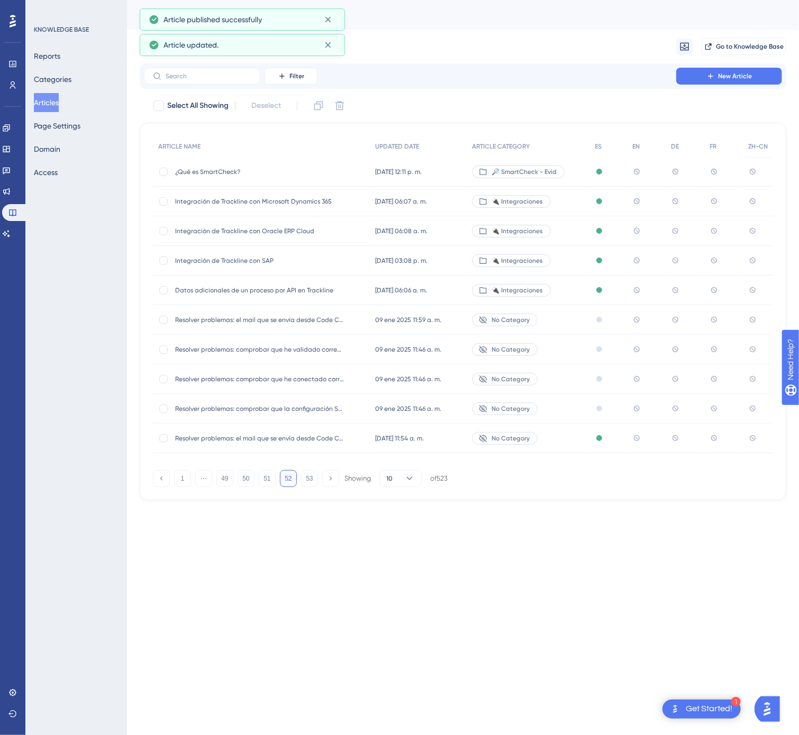
click at [335, 282] on div "Datos adicionales de un proceso por API en Trackline Datos adicionales de un pr…" at bounding box center [259, 291] width 169 height 30
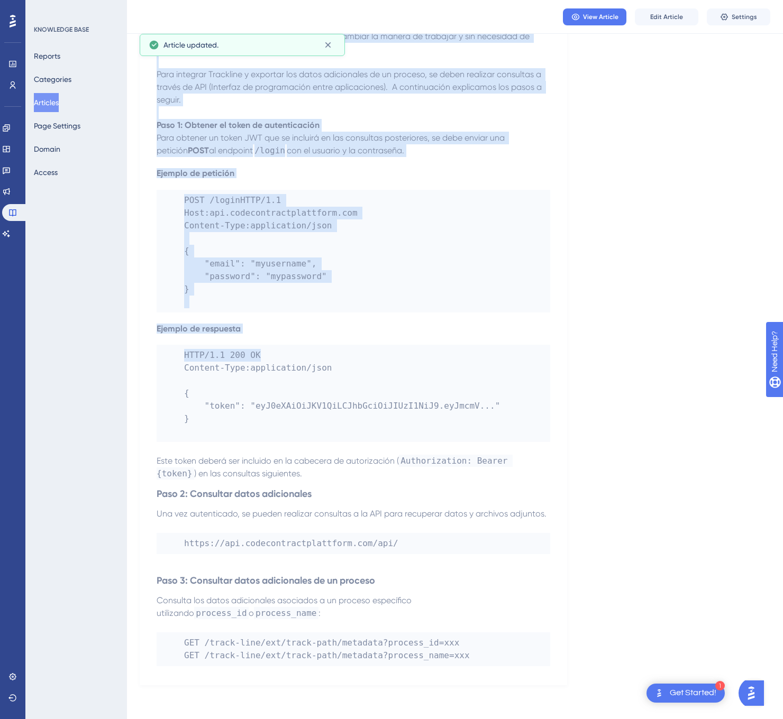
scroll to position [234, 0]
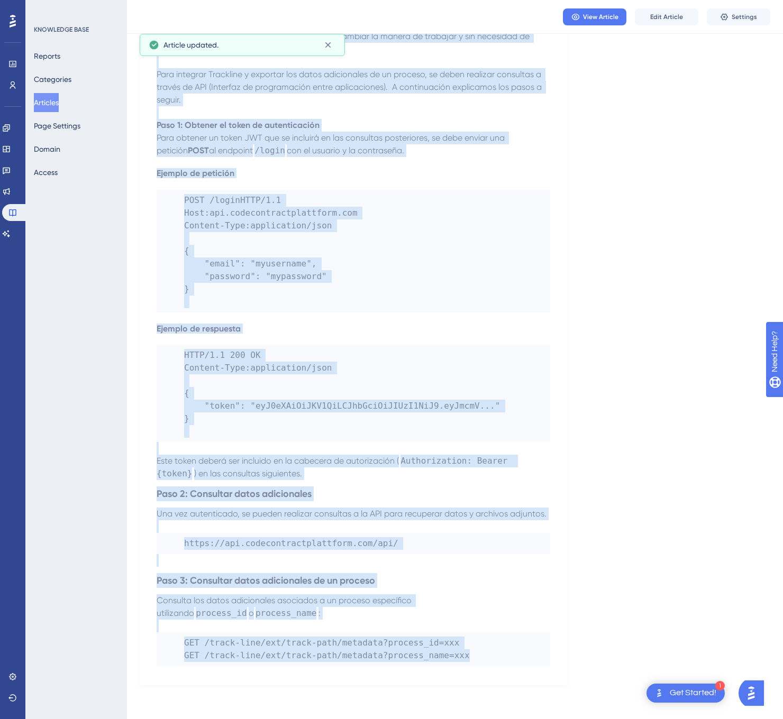
drag, startPoint x: 159, startPoint y: 149, endPoint x: 499, endPoint y: 698, distance: 646.0
click at [499, 698] on div "Performance Users Engagement Widgets Feedback Product Updates Knowledge Base AI…" at bounding box center [455, 237] width 656 height 930
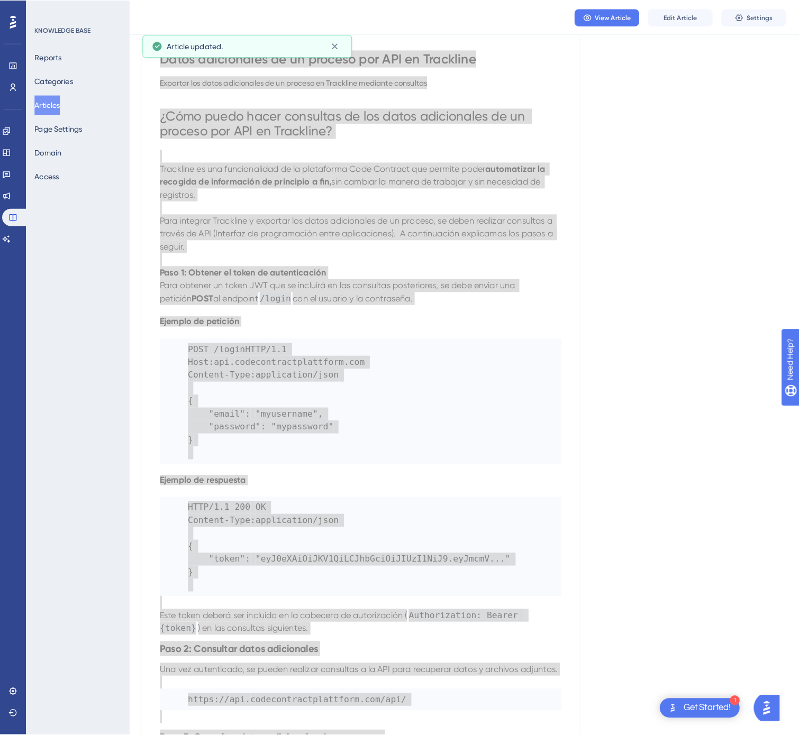
scroll to position [0, 0]
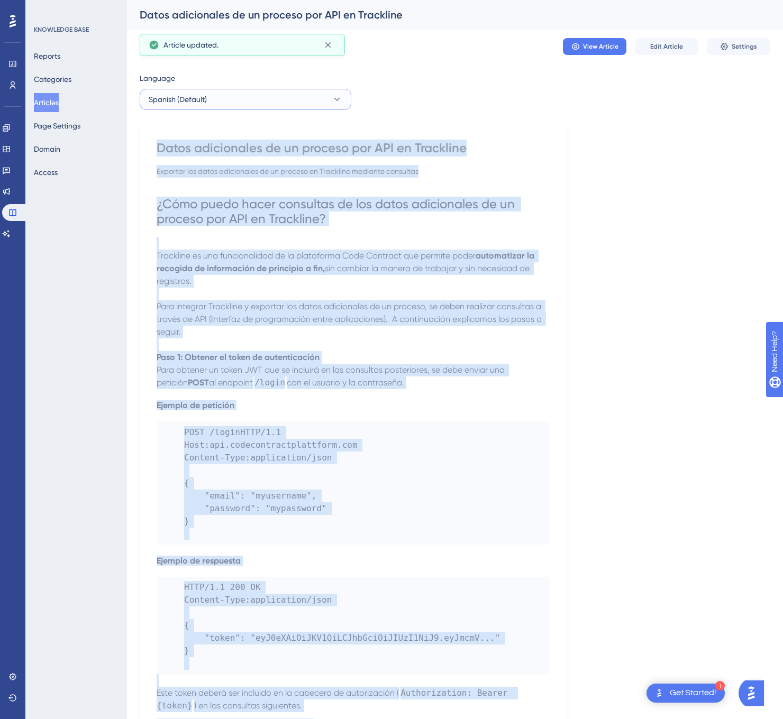
click at [315, 103] on button "Spanish (Default)" at bounding box center [246, 99] width 212 height 21
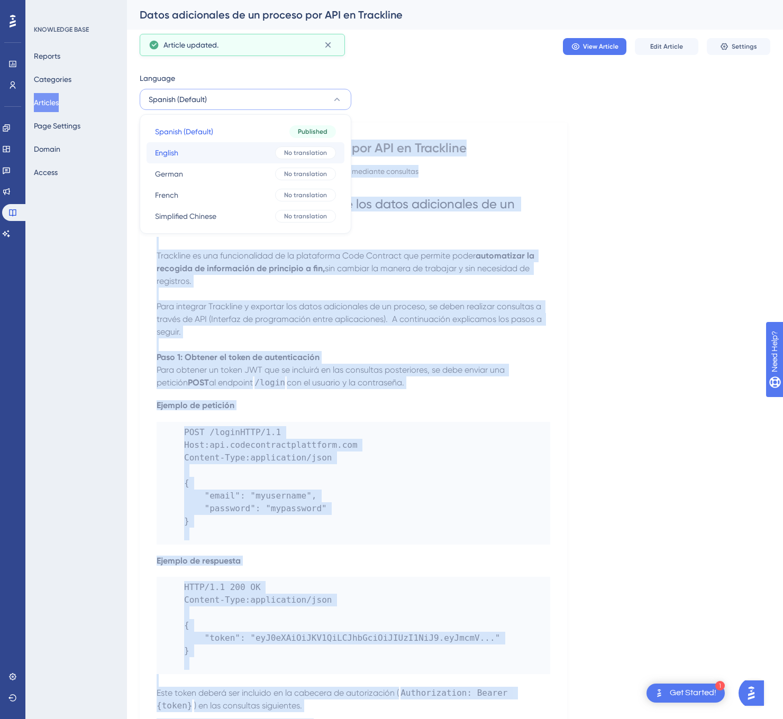
click at [273, 155] on button "English English No translation" at bounding box center [245, 152] width 198 height 21
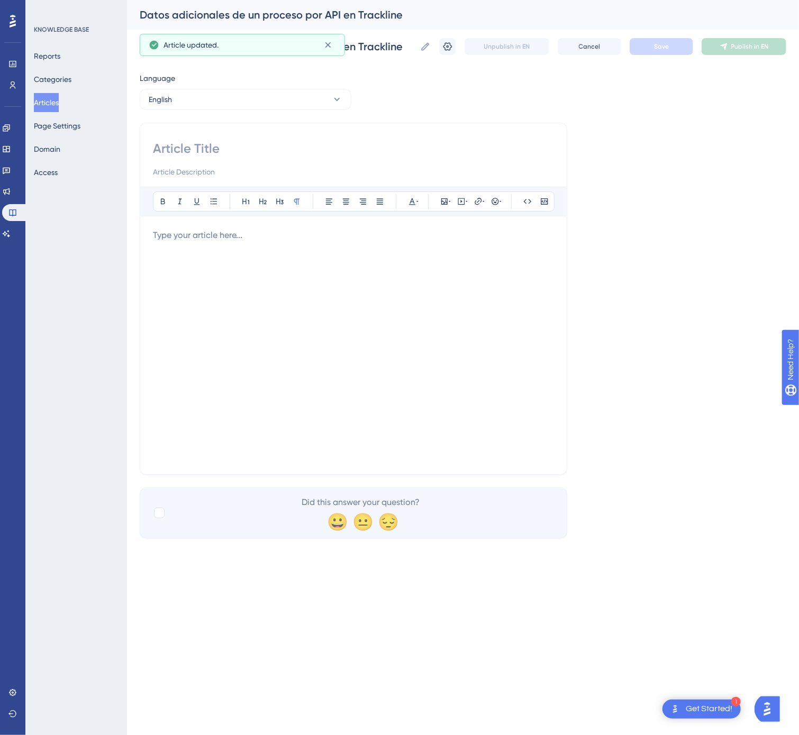
click at [280, 150] on input at bounding box center [353, 148] width 401 height 17
paste input "Additional Data from a Process via API in Trackline"
type input "Additional Data from a Process via API in Trackline"
click at [375, 401] on div at bounding box center [353, 345] width 401 height 233
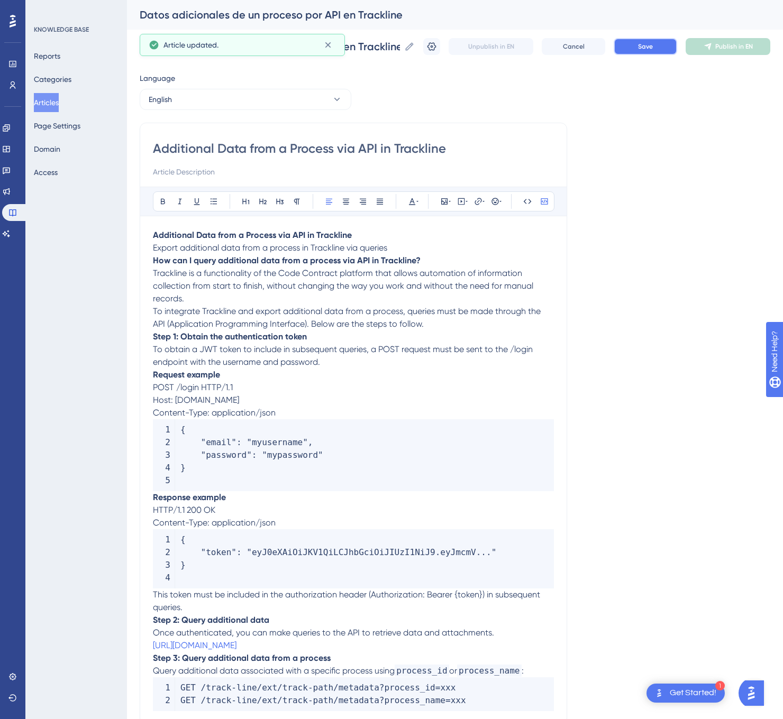
click at [652, 38] on button "Save" at bounding box center [644, 46] width 63 height 17
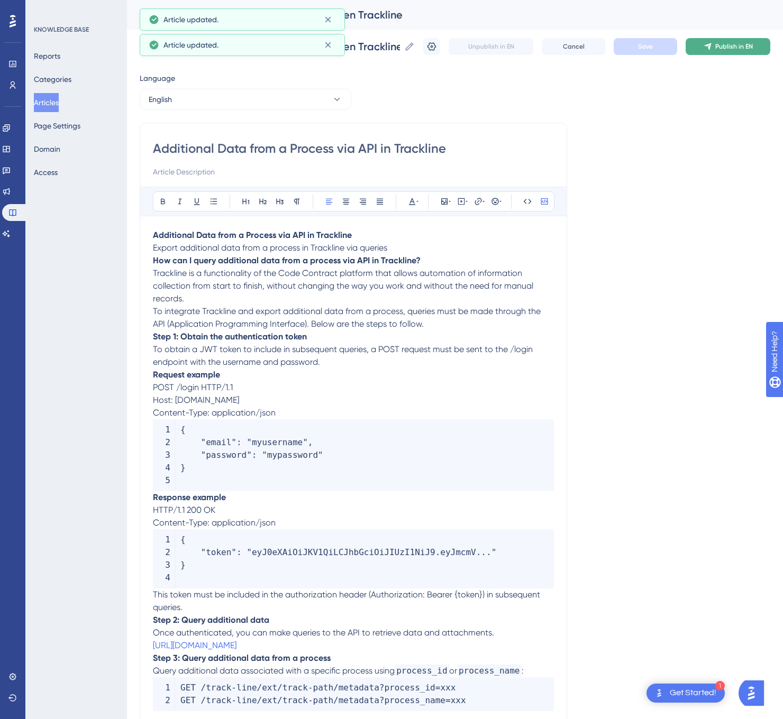
click at [743, 44] on span "Publish in EN" at bounding box center [734, 46] width 38 height 8
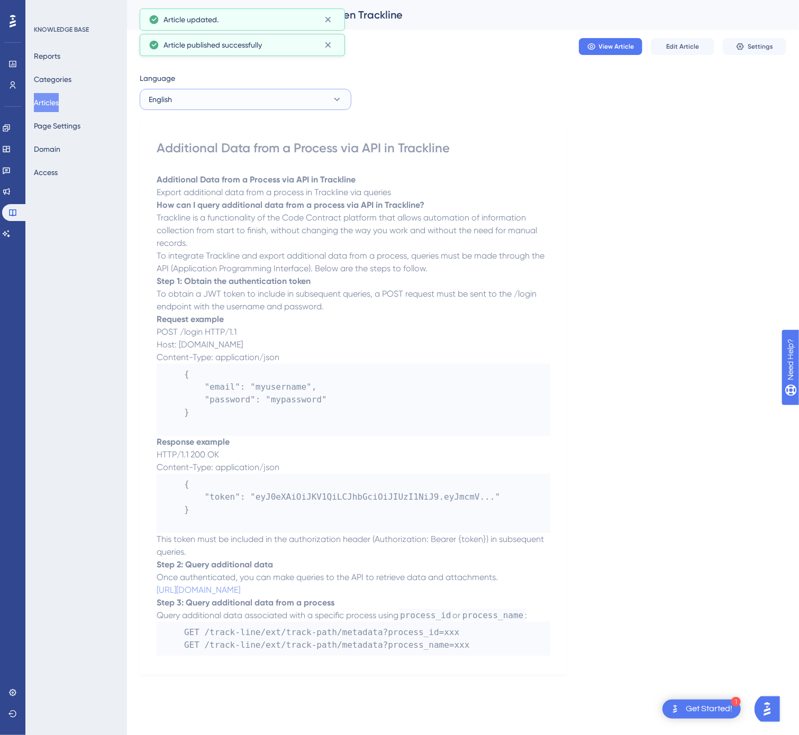
click at [294, 101] on button "English" at bounding box center [246, 99] width 212 height 21
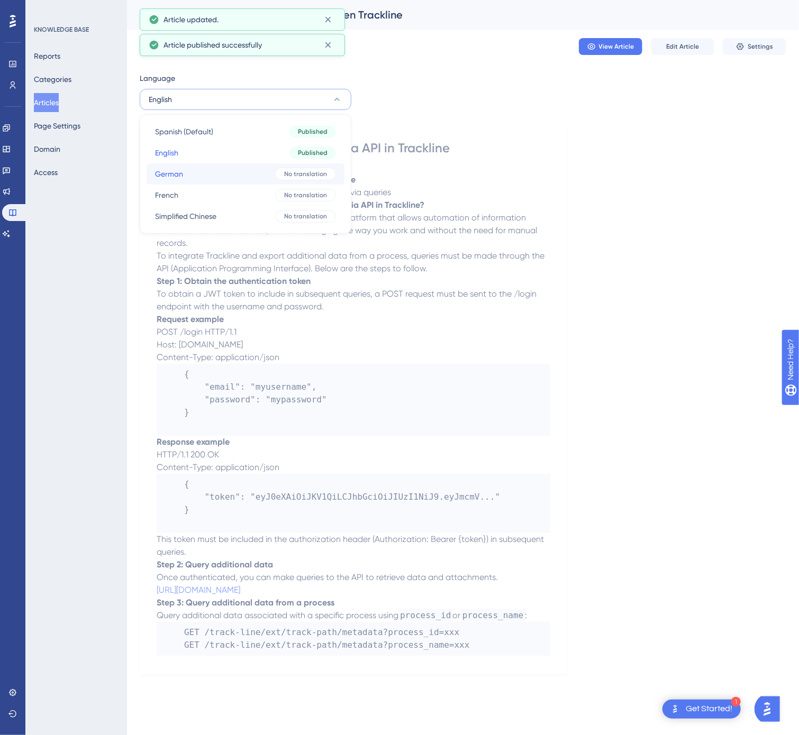
click at [282, 175] on div "No translation" at bounding box center [305, 174] width 61 height 13
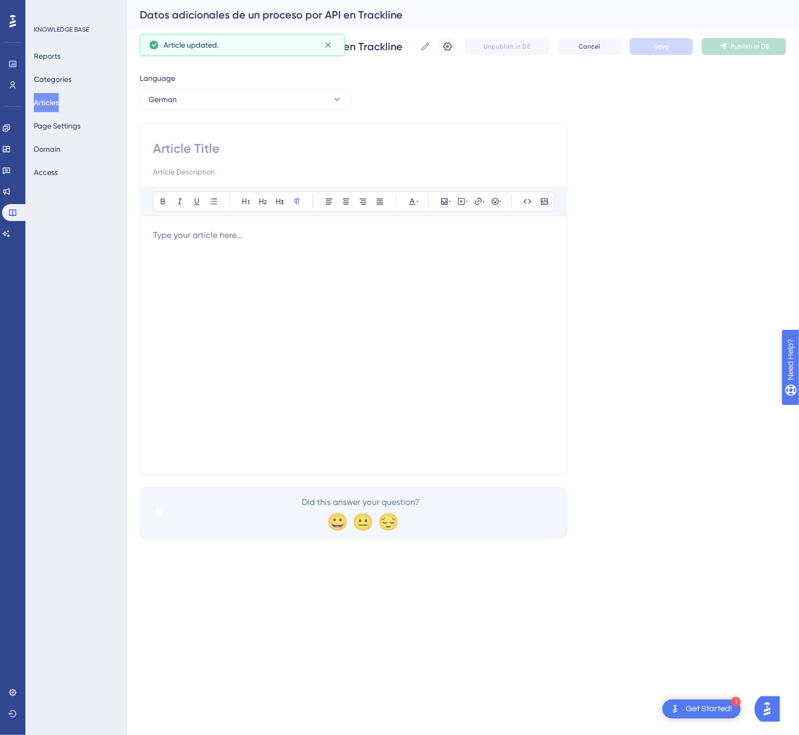
click at [286, 159] on div at bounding box center [353, 159] width 401 height 38
click at [271, 143] on input at bounding box center [353, 148] width 401 height 17
paste input "Zusätzliche Daten eines Prozesses per API in Trackline"
type input "Zusätzliche Daten eines Prozesses per API in Trackline"
click at [347, 341] on div at bounding box center [353, 345] width 401 height 233
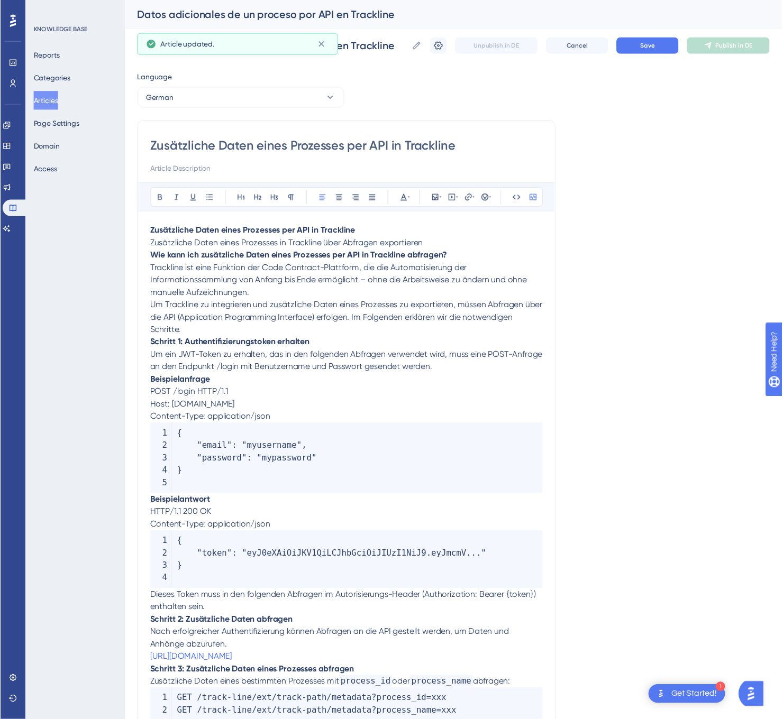
scroll to position [4, 0]
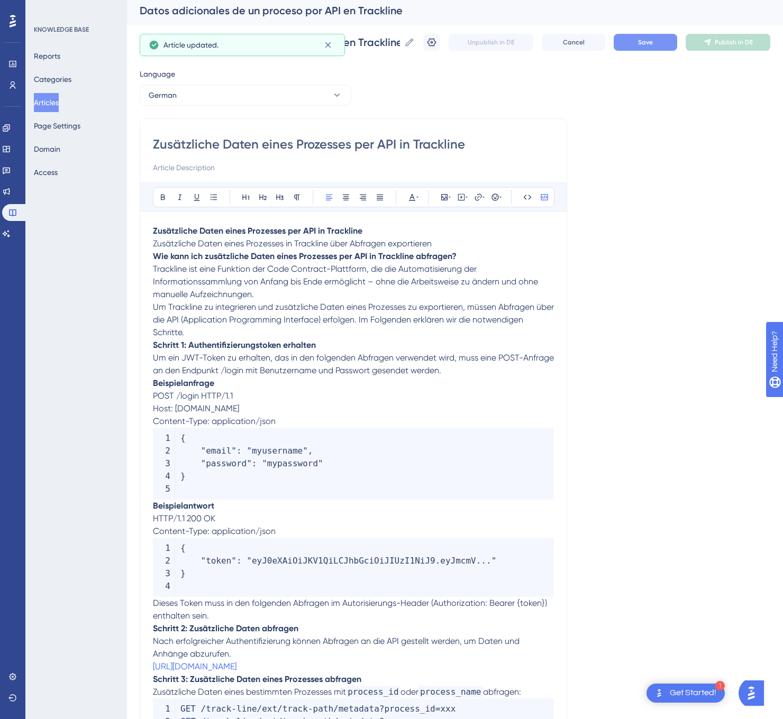
click at [653, 45] on span "Save" at bounding box center [645, 42] width 15 height 8
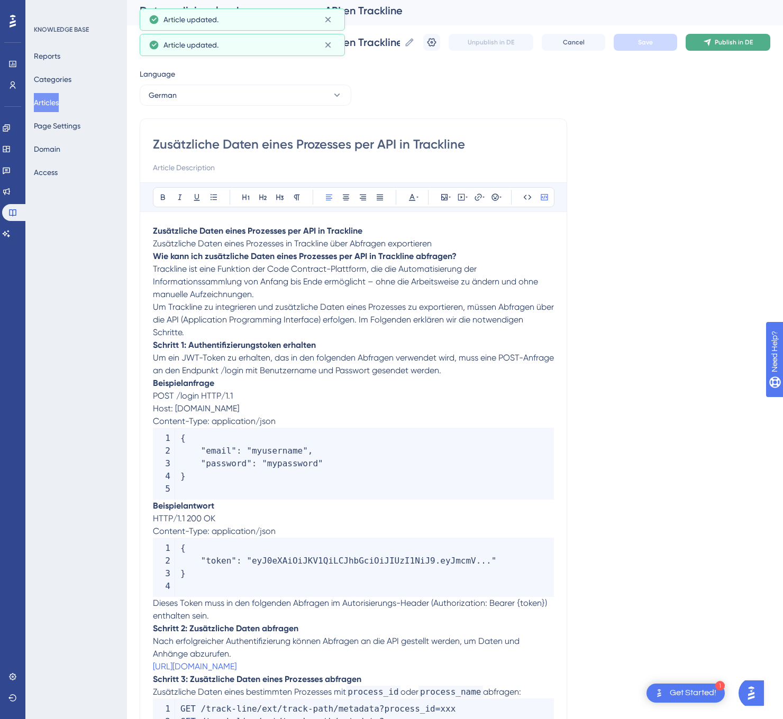
click at [749, 41] on span "Publish in DE" at bounding box center [733, 42] width 38 height 8
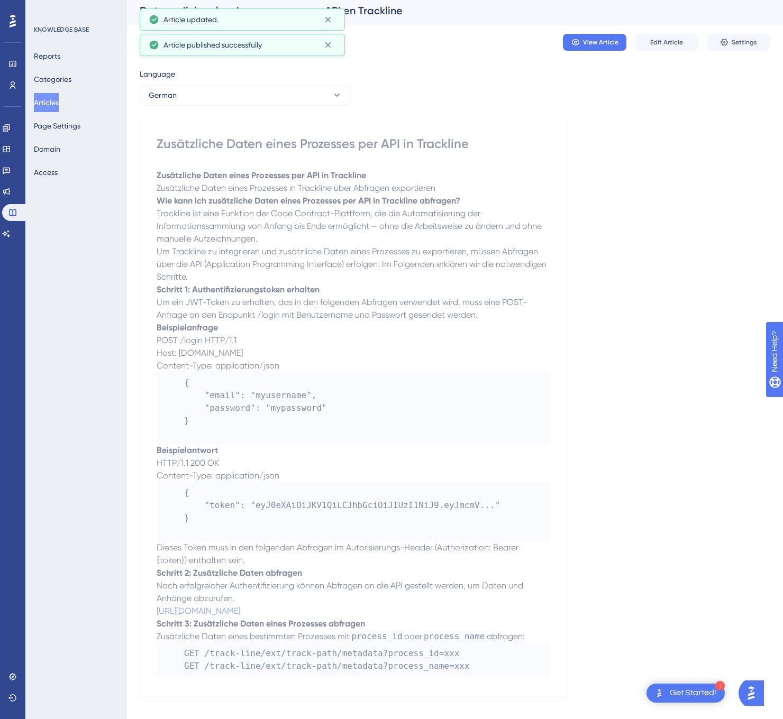
click at [304, 109] on div "Language German Zusätzliche Daten eines Prozesses per API in Trackline Zusätzli…" at bounding box center [455, 382] width 630 height 628
click at [309, 100] on button "German" at bounding box center [246, 95] width 212 height 21
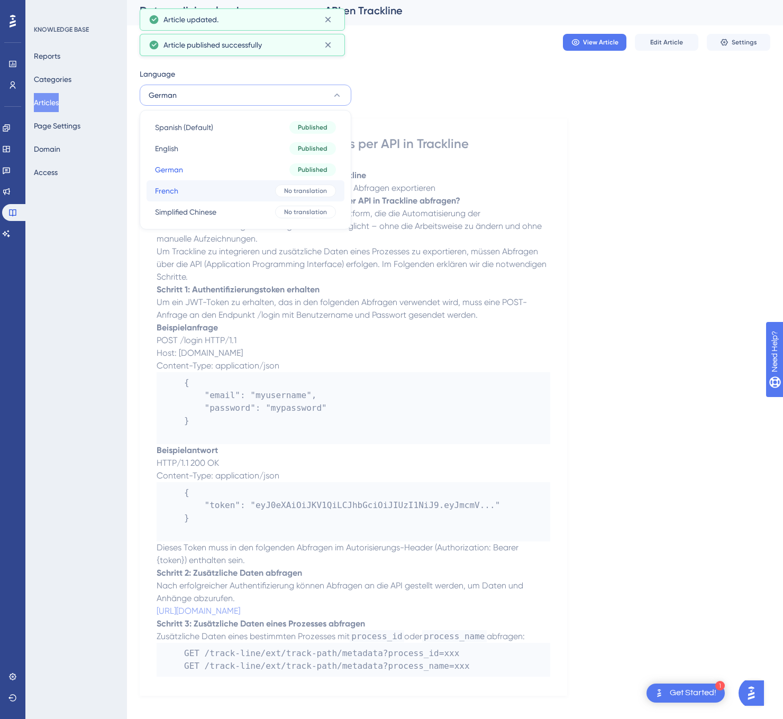
click at [307, 193] on span "No translation" at bounding box center [305, 191] width 43 height 8
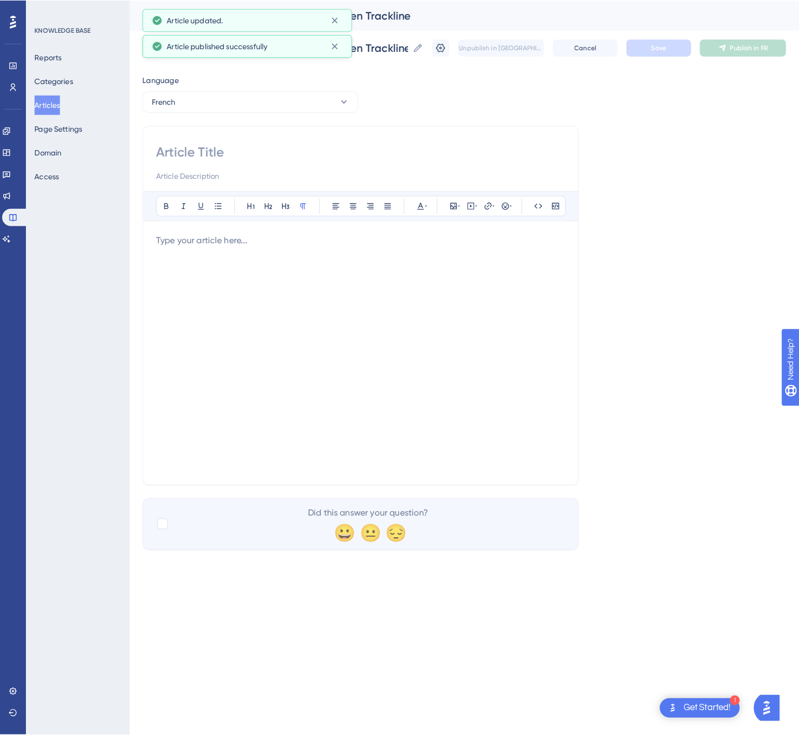
scroll to position [0, 0]
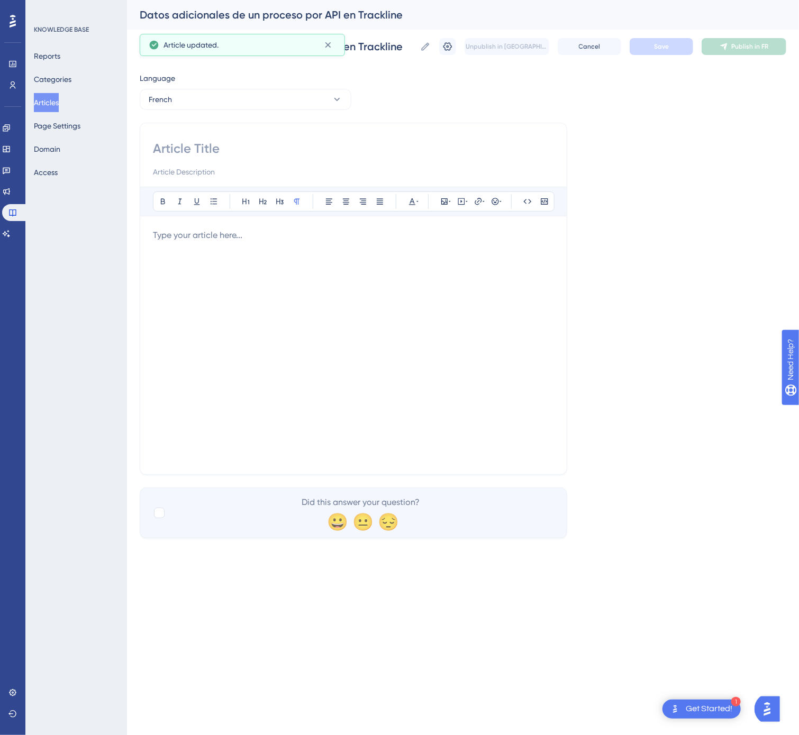
click at [244, 148] on input at bounding box center [353, 148] width 401 height 17
paste input "Données supplémentaires d’un processus via API dans Trackline"
type input "Données supplémentaires d’un processus via API dans Trackline"
click at [305, 287] on div at bounding box center [353, 345] width 401 height 233
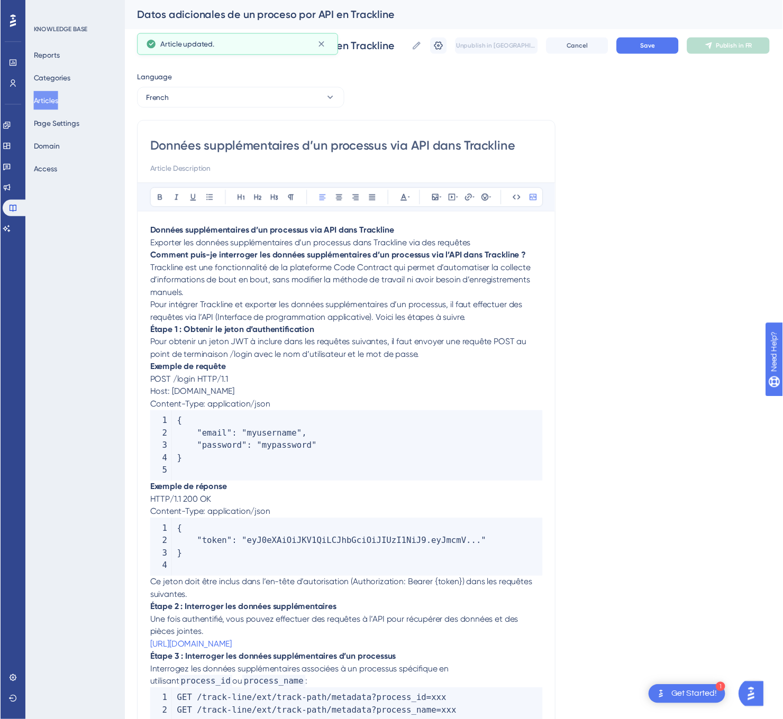
scroll to position [5, 0]
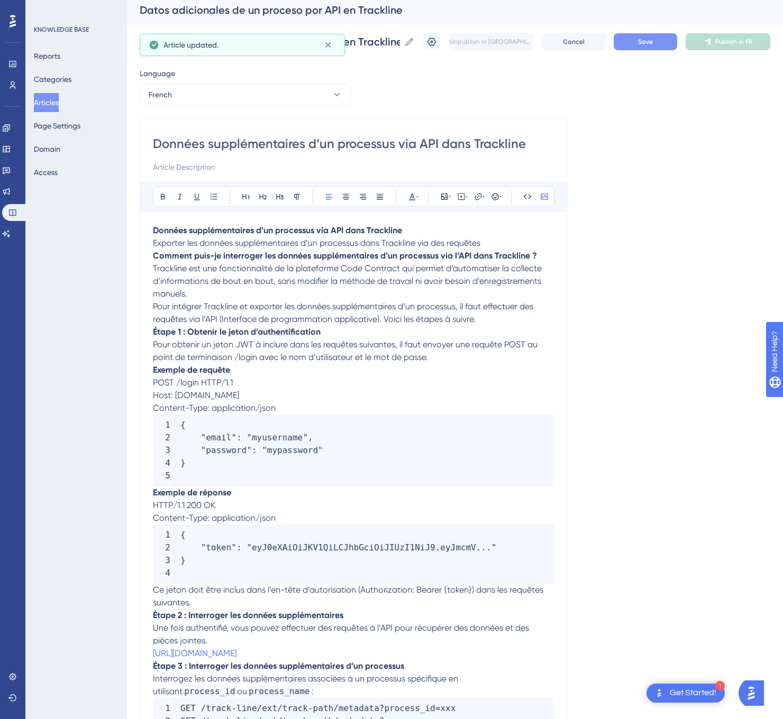
click at [653, 41] on span "Save" at bounding box center [645, 42] width 15 height 8
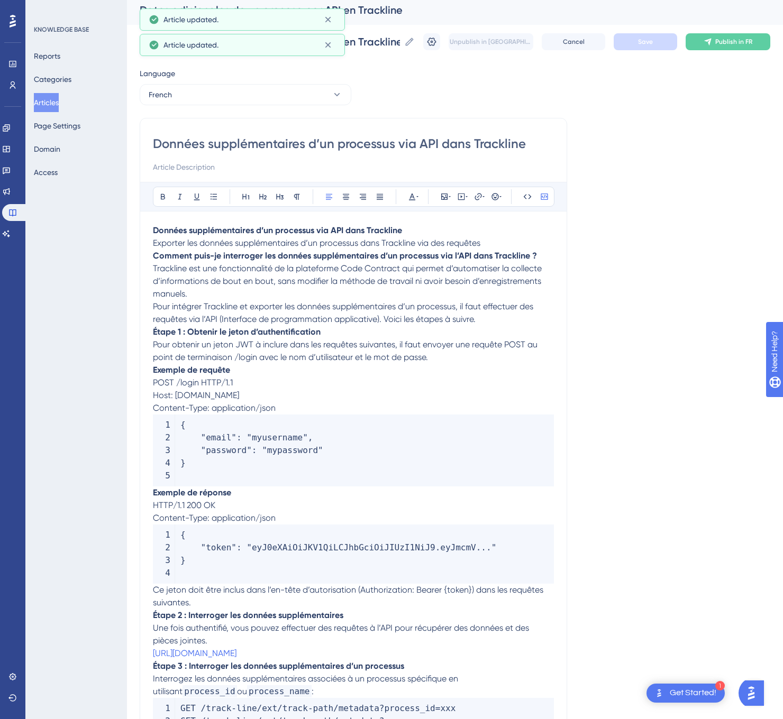
click at [747, 33] on button "Publish in FR" at bounding box center [727, 41] width 85 height 17
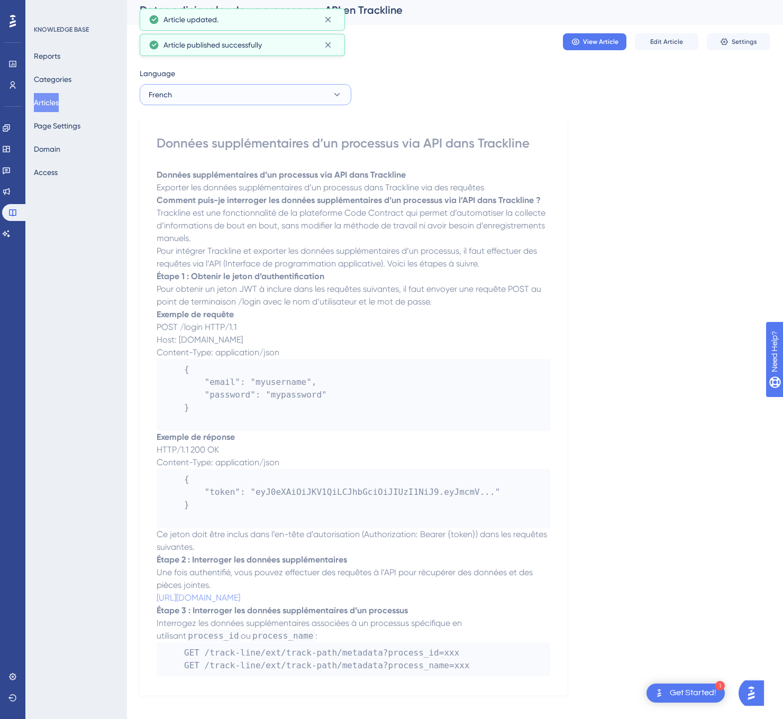
click at [190, 91] on button "French" at bounding box center [246, 94] width 212 height 21
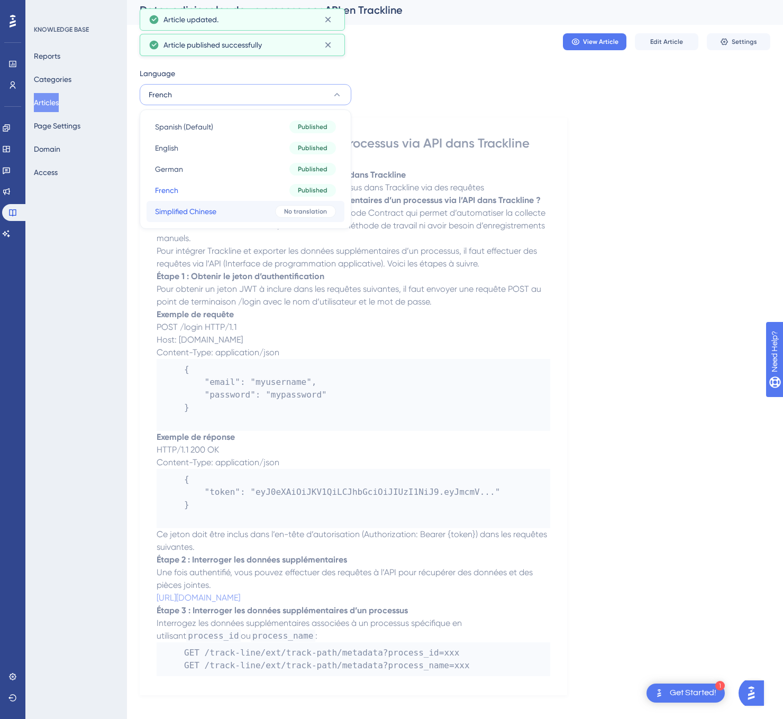
click at [212, 206] on span "Simplified Chinese" at bounding box center [185, 211] width 61 height 13
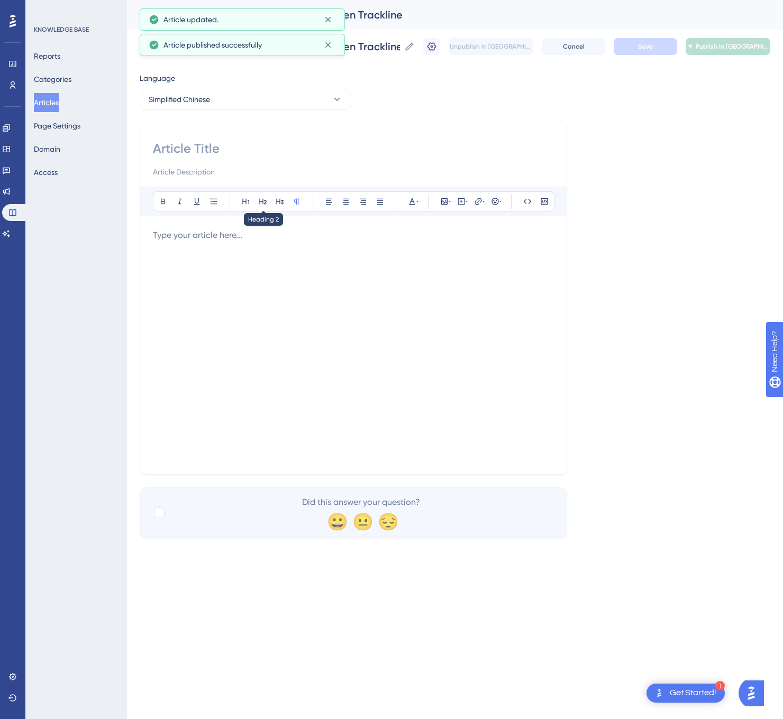
scroll to position [0, 0]
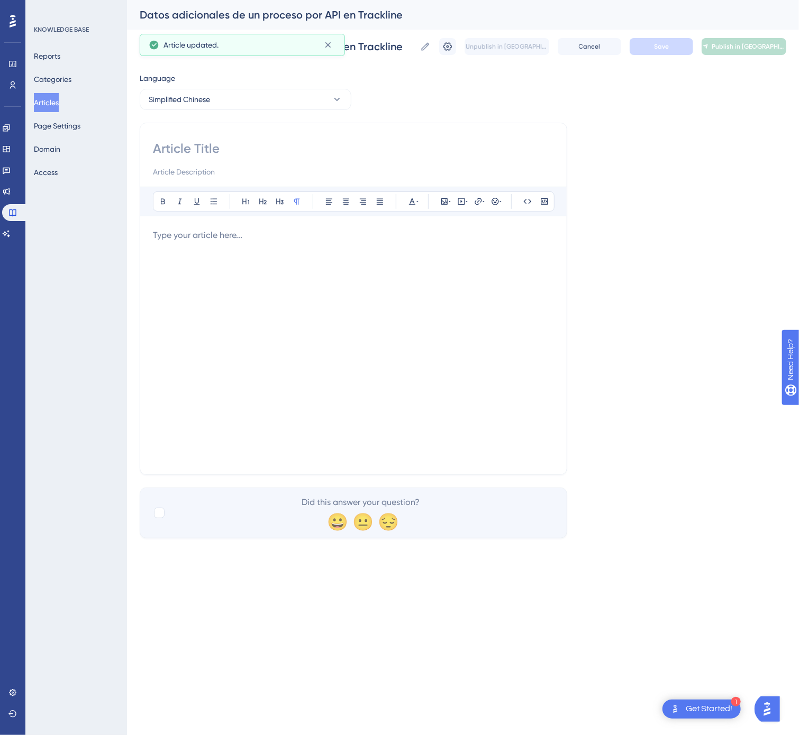
click at [214, 149] on input at bounding box center [353, 148] width 401 height 17
paste input "通过 Trackline 的 API 获取流程的附加数据"
type input "通过 Trackline 的 API 获取流程的附加数据"
click at [410, 287] on div at bounding box center [353, 345] width 401 height 233
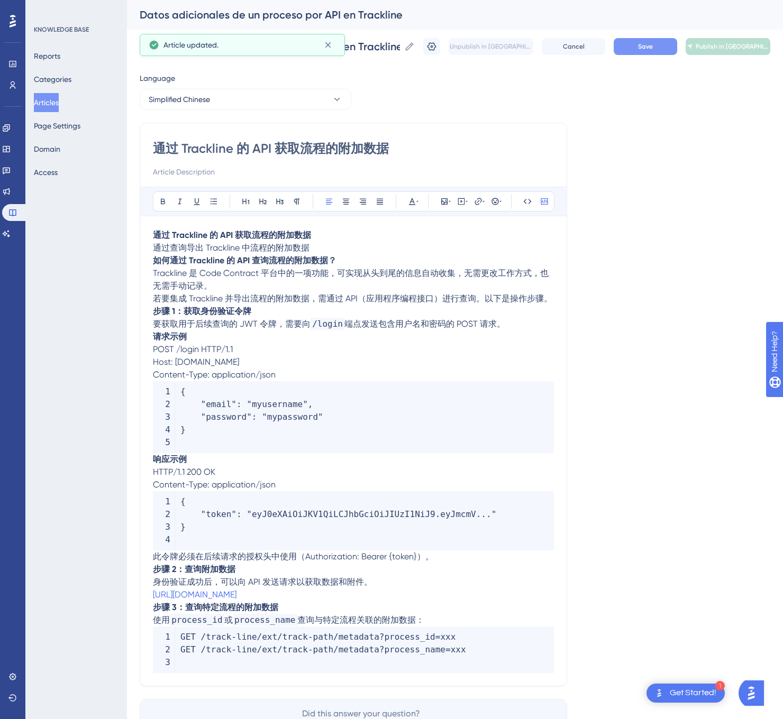
click at [645, 51] on button "Save" at bounding box center [644, 46] width 63 height 17
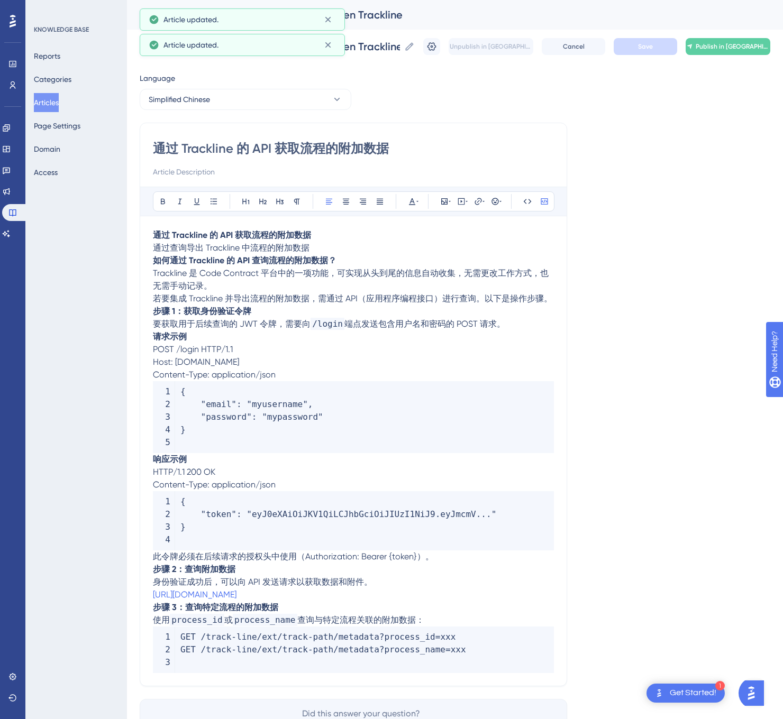
click at [746, 36] on div "Datos adicionales de un proceso por API en Trackline Datos adicionales de un pr…" at bounding box center [455, 47] width 630 height 34
click at [743, 44] on span "Publish in [GEOGRAPHIC_DATA]-CN" at bounding box center [732, 46] width 74 height 8
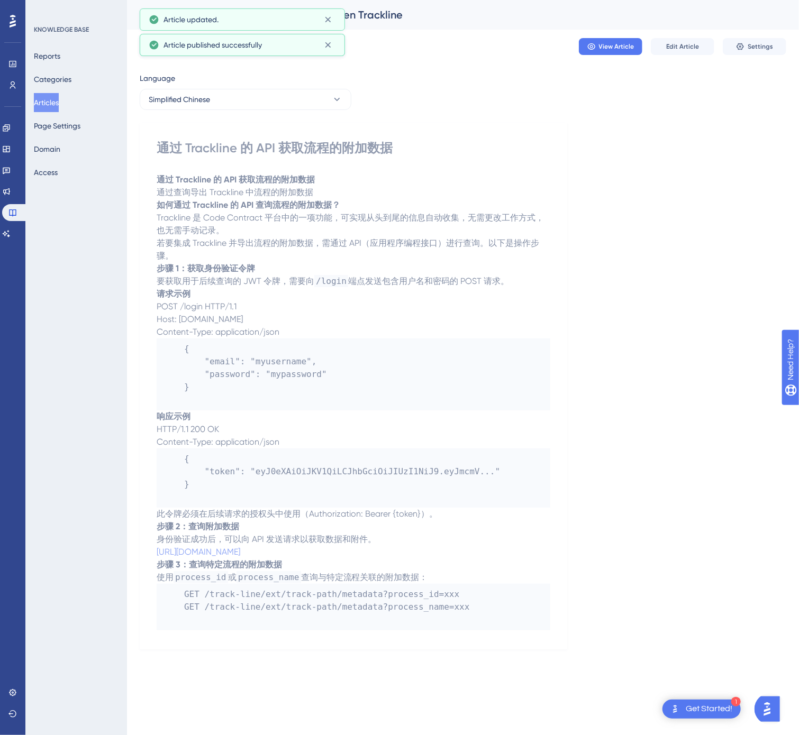
click at [53, 104] on button "Articles" at bounding box center [46, 102] width 25 height 19
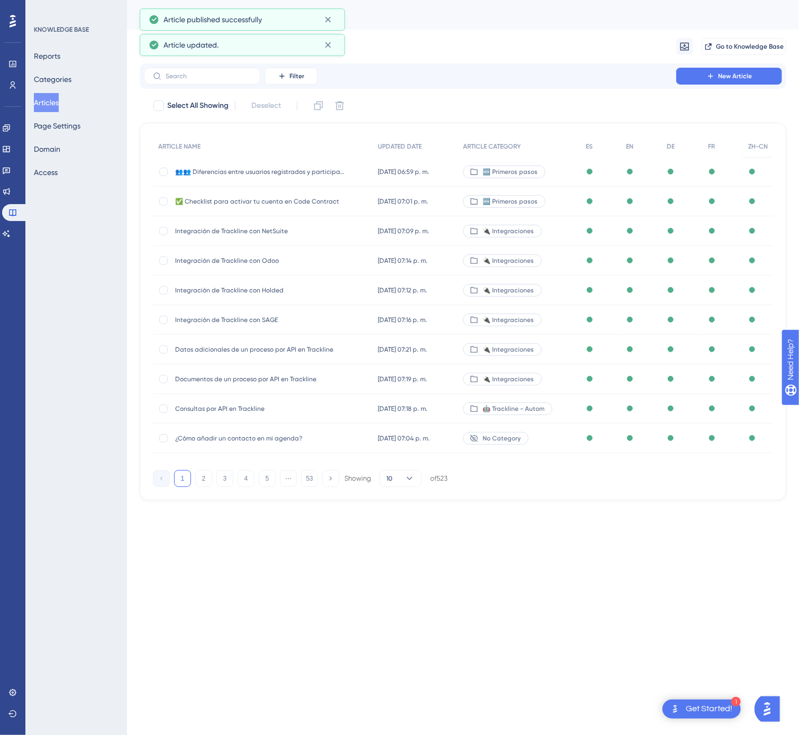
click at [304, 475] on button "53" at bounding box center [309, 478] width 17 height 17
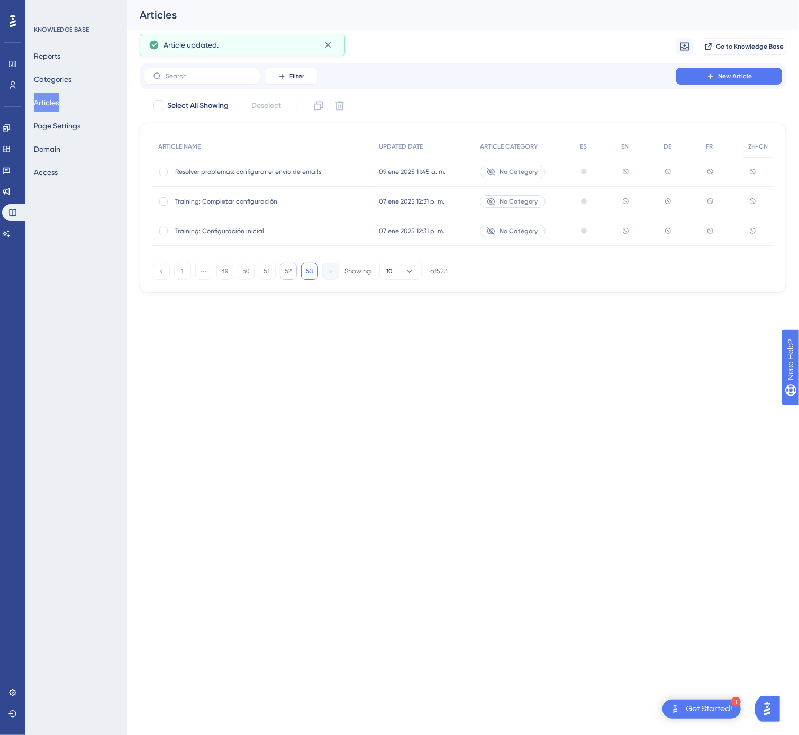
click at [292, 272] on button "52" at bounding box center [288, 271] width 17 height 17
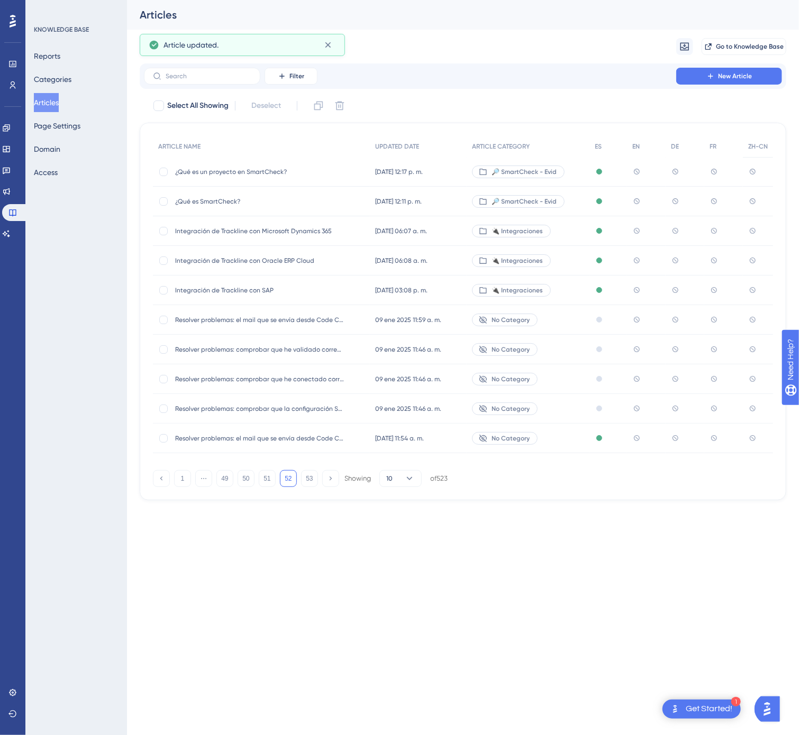
click at [328, 284] on div "Integración de Trackline con SAP Integración de Trackline con SAP" at bounding box center [259, 291] width 169 height 30
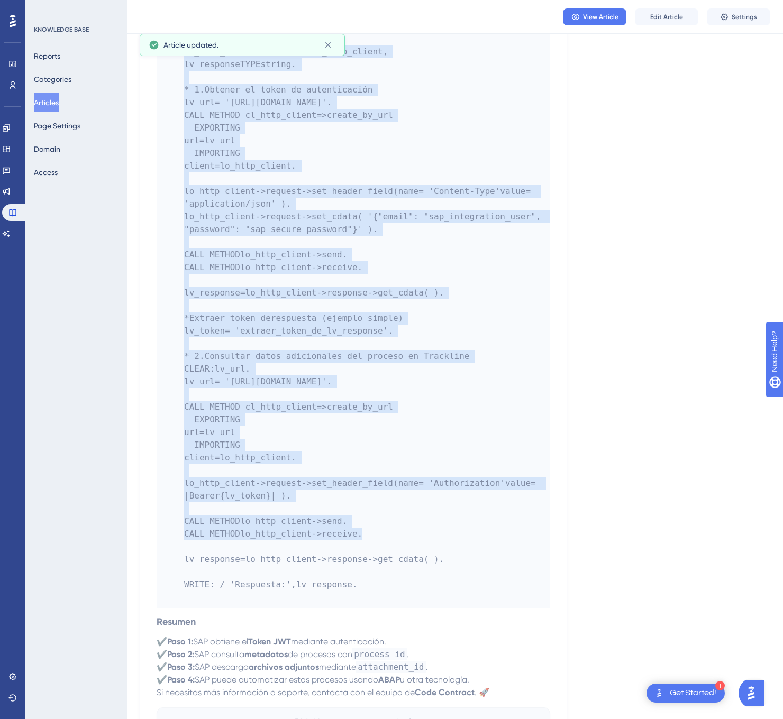
scroll to position [1509, 0]
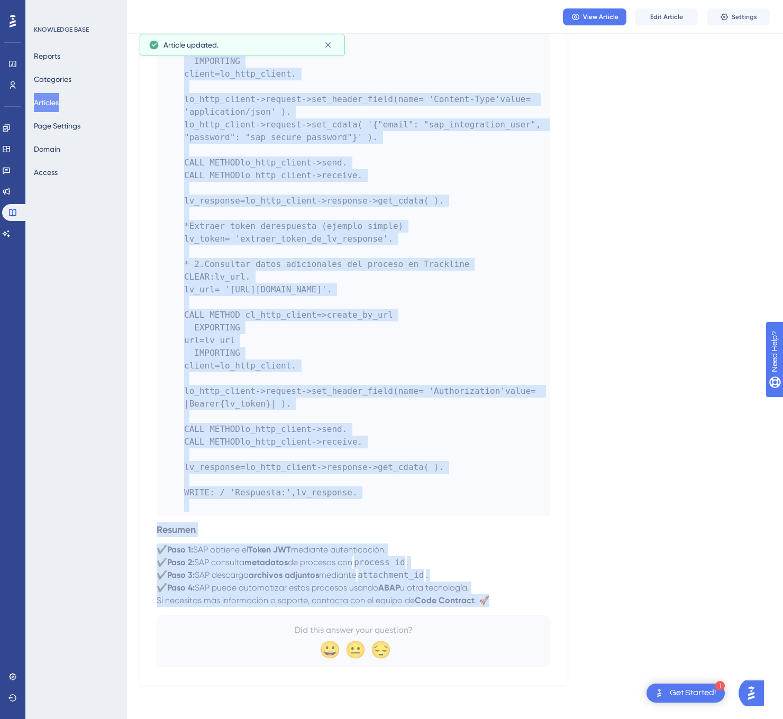
drag, startPoint x: 157, startPoint y: 149, endPoint x: 544, endPoint y: 602, distance: 596.1
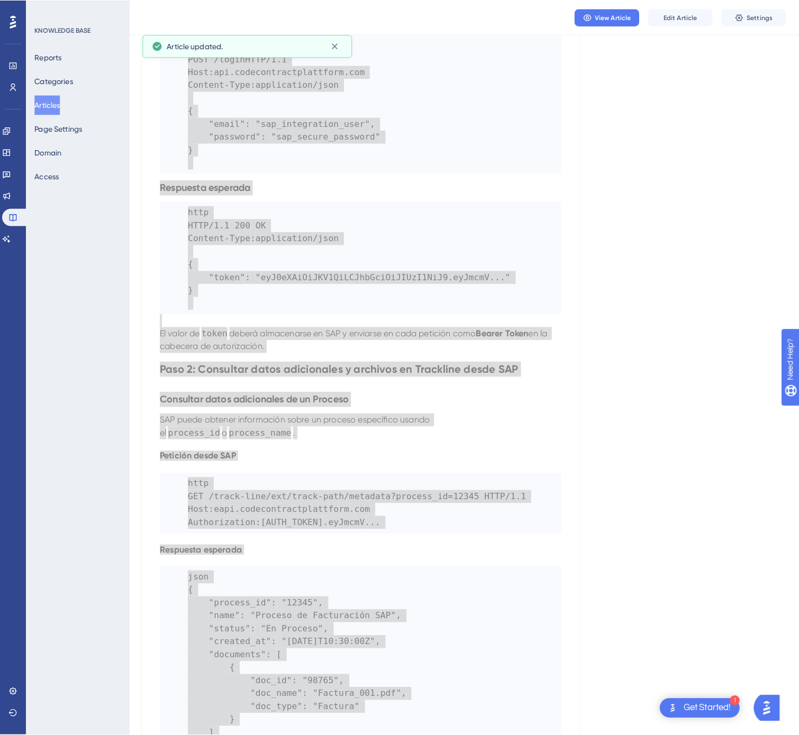
scroll to position [0, 0]
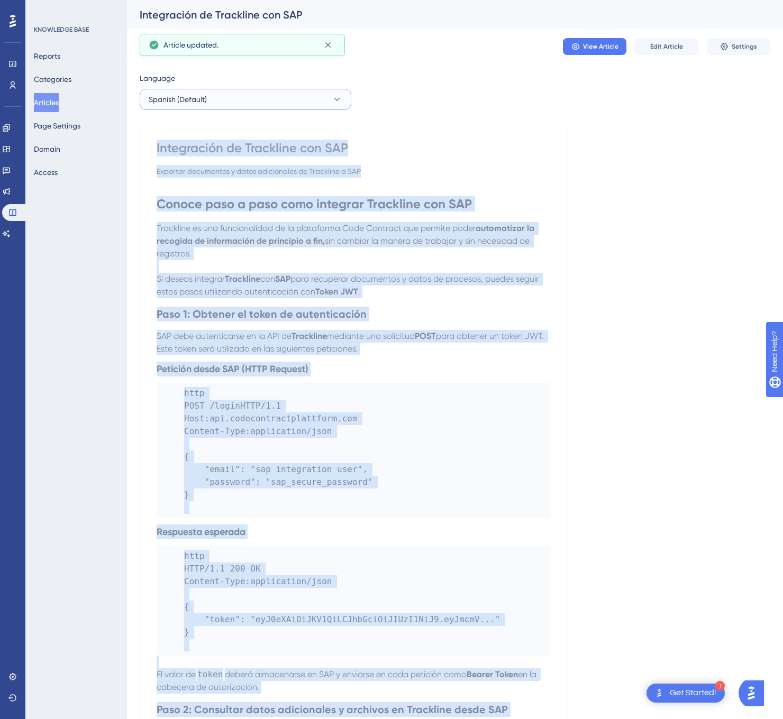
click at [326, 94] on button "Spanish (Default)" at bounding box center [246, 99] width 212 height 21
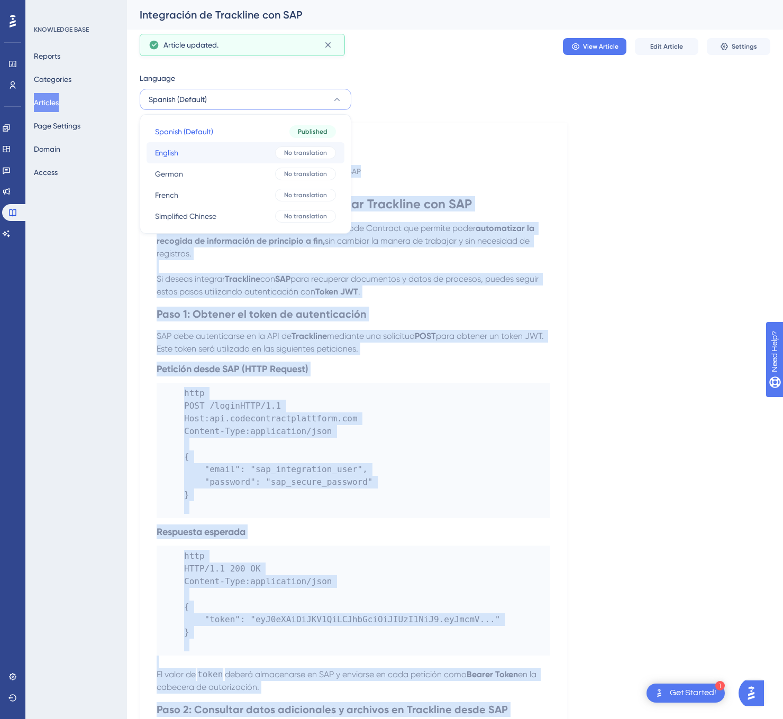
click at [286, 150] on span "No translation" at bounding box center [305, 153] width 43 height 8
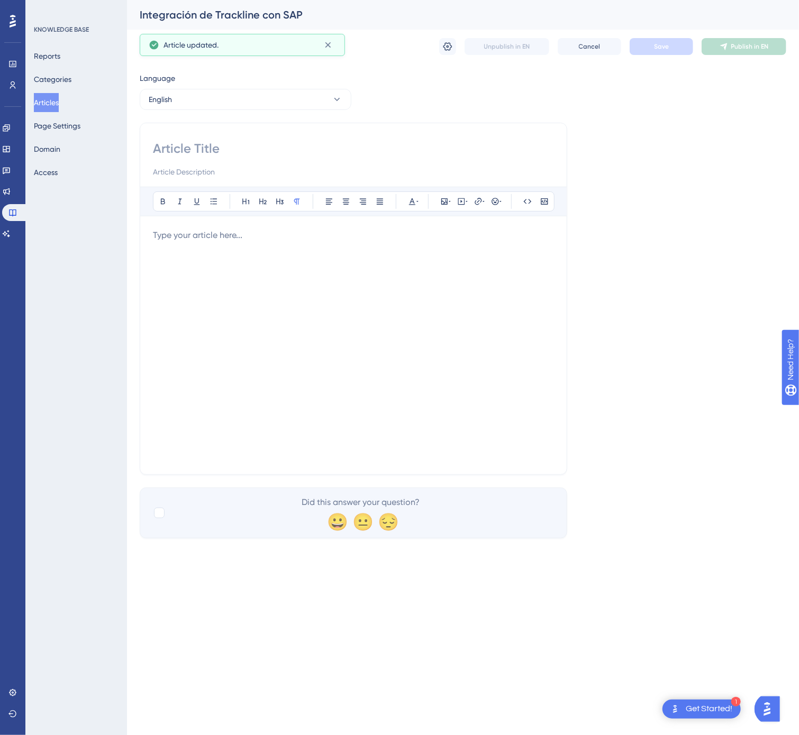
click at [180, 154] on input at bounding box center [353, 148] width 401 height 17
paste input "ntegration of Trackline with SAP"
click at [158, 149] on input "ntegration of Trackline with SAP" at bounding box center [353, 148] width 401 height 17
type input "Integration of Trackline with SAP"
click at [215, 252] on div at bounding box center [353, 345] width 401 height 233
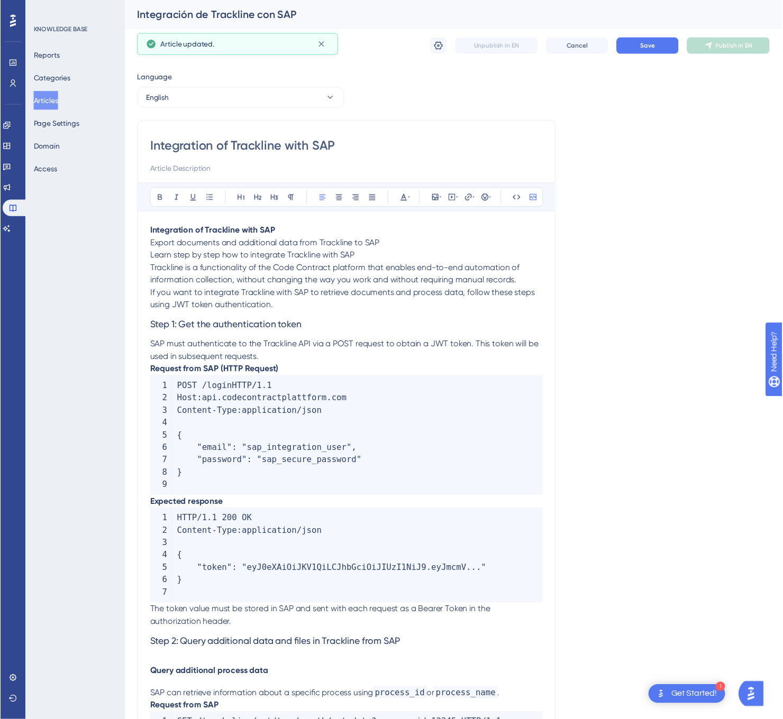
scroll to position [477, 0]
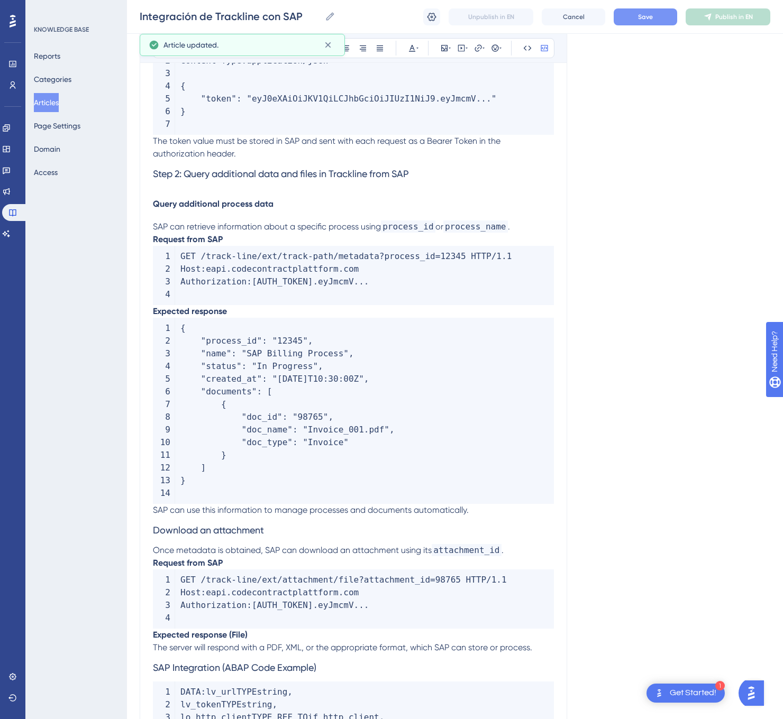
click at [667, 12] on button "Save" at bounding box center [644, 16] width 63 height 17
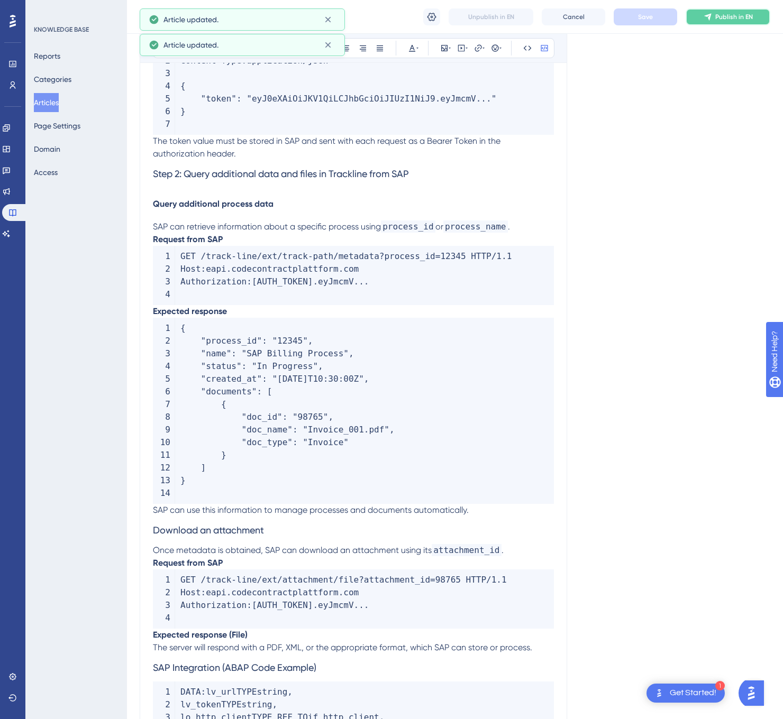
click at [732, 21] on button "Publish in EN" at bounding box center [727, 16] width 85 height 17
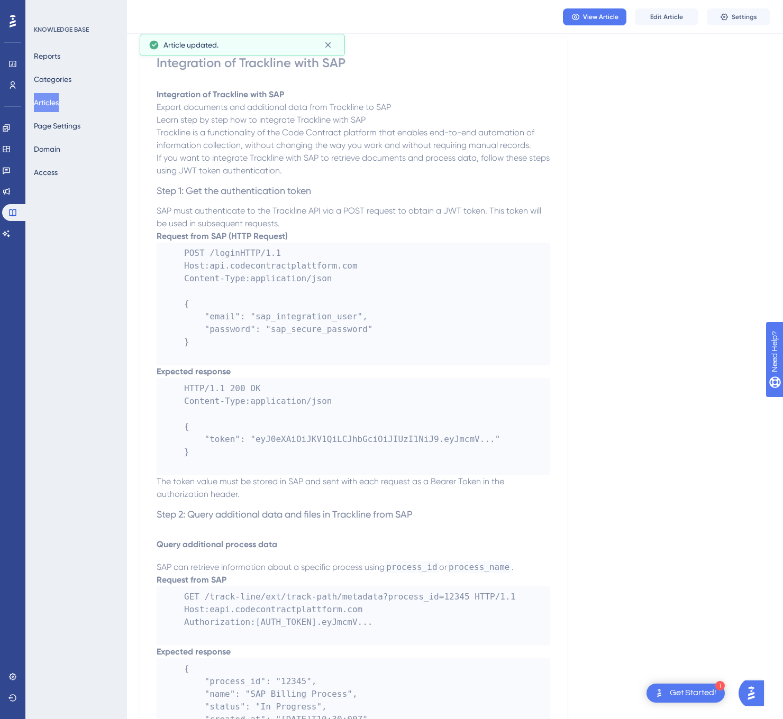
scroll to position [0, 0]
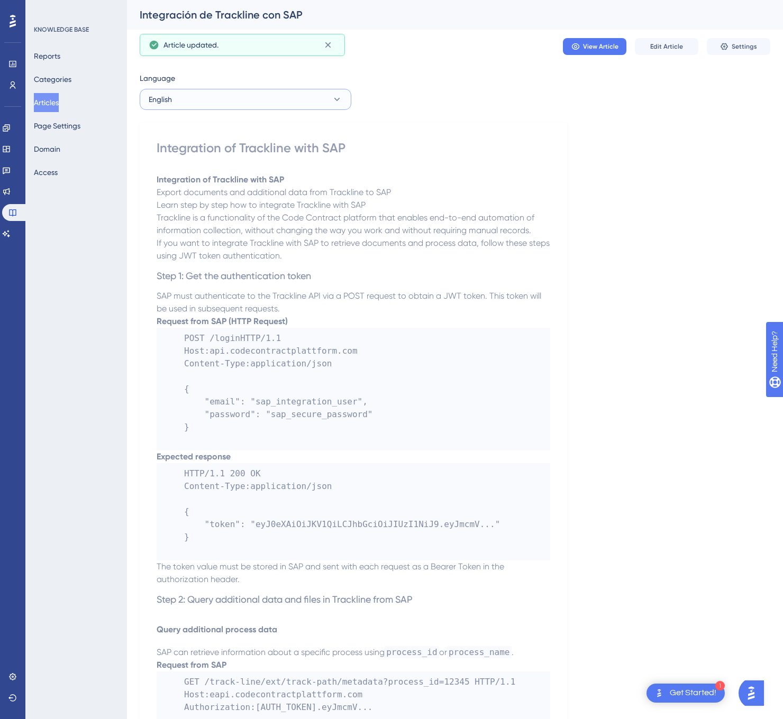
click at [256, 101] on button "English" at bounding box center [246, 99] width 212 height 21
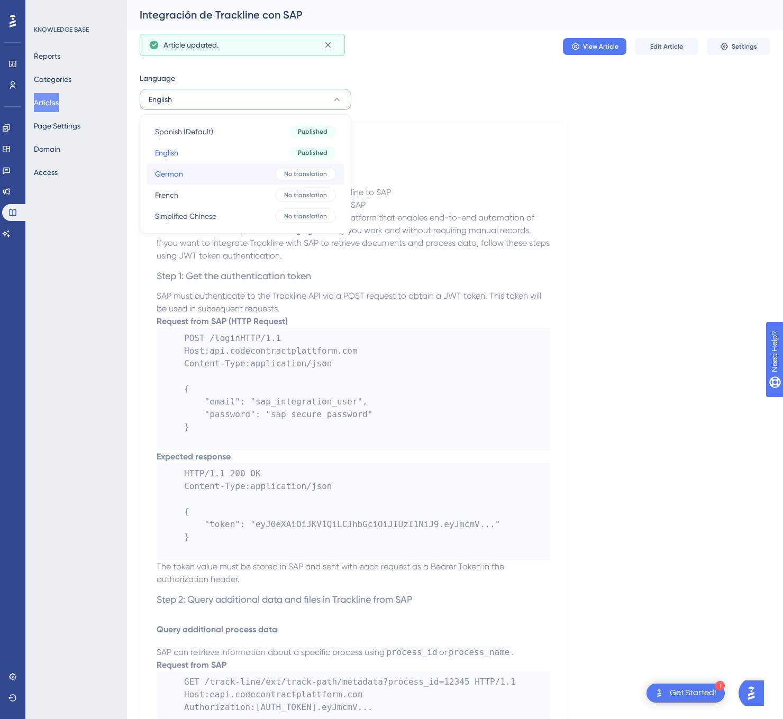
click at [231, 169] on button "German German No translation" at bounding box center [245, 173] width 198 height 21
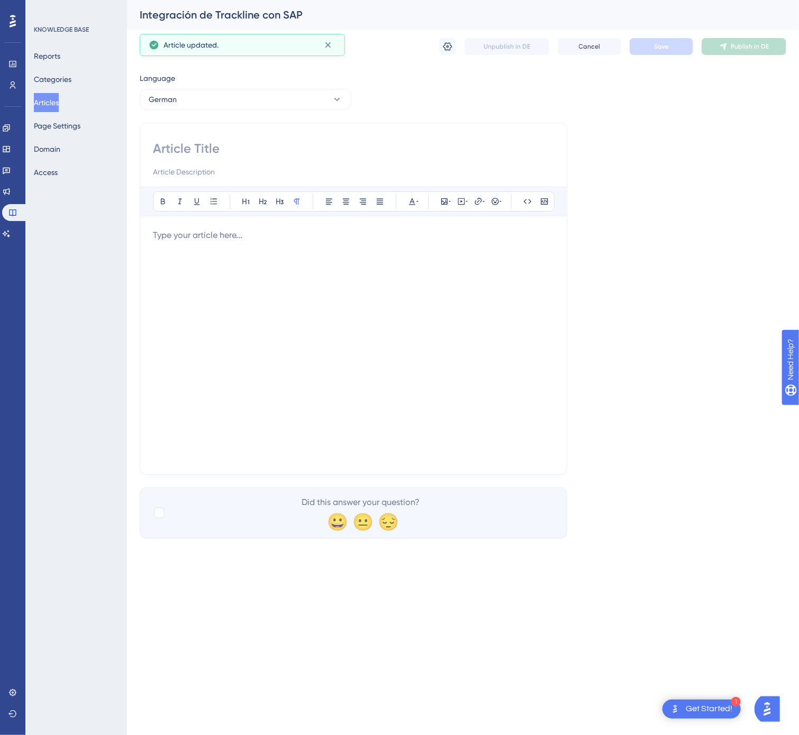
click at [239, 145] on input at bounding box center [353, 148] width 401 height 17
paste input "Trackline-Integration mit SAP"
type input "Trackline-Integration mit SAP"
click at [244, 90] on button "German" at bounding box center [246, 99] width 212 height 21
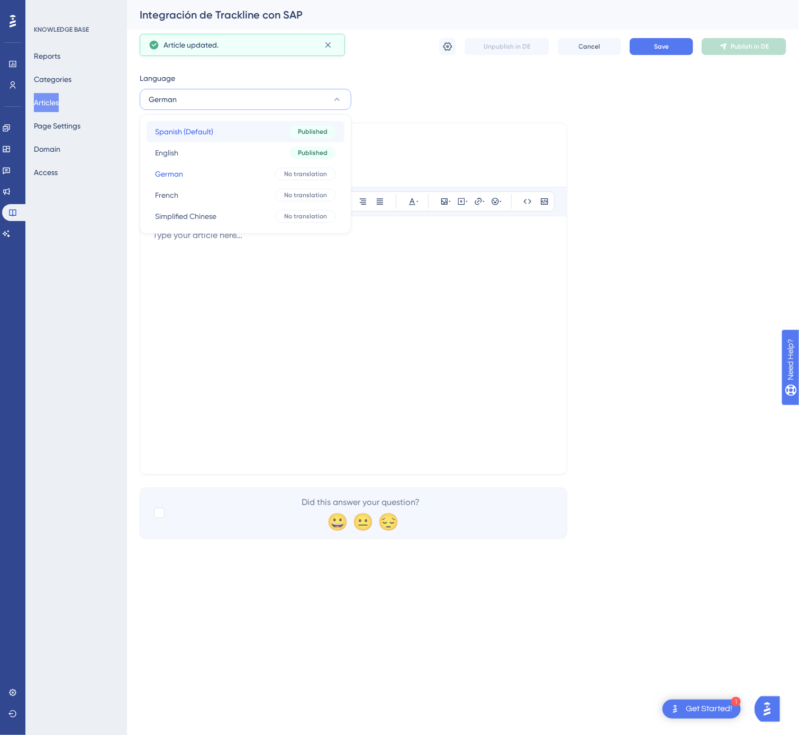
click at [233, 133] on button "Spanish (Default) Spanish (Default) Published" at bounding box center [245, 131] width 198 height 21
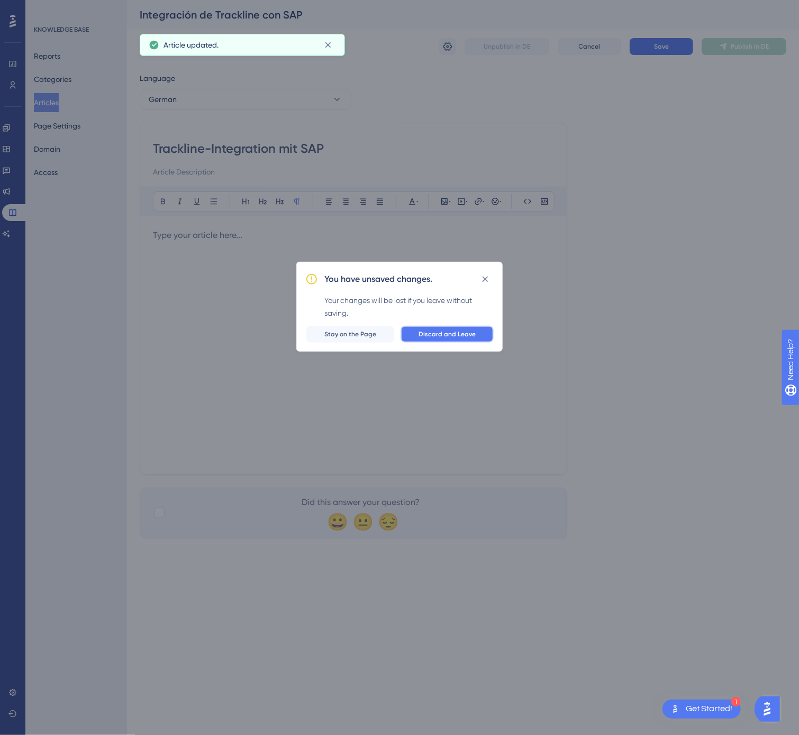
click at [438, 332] on span "Discard and Leave" at bounding box center [446, 334] width 57 height 8
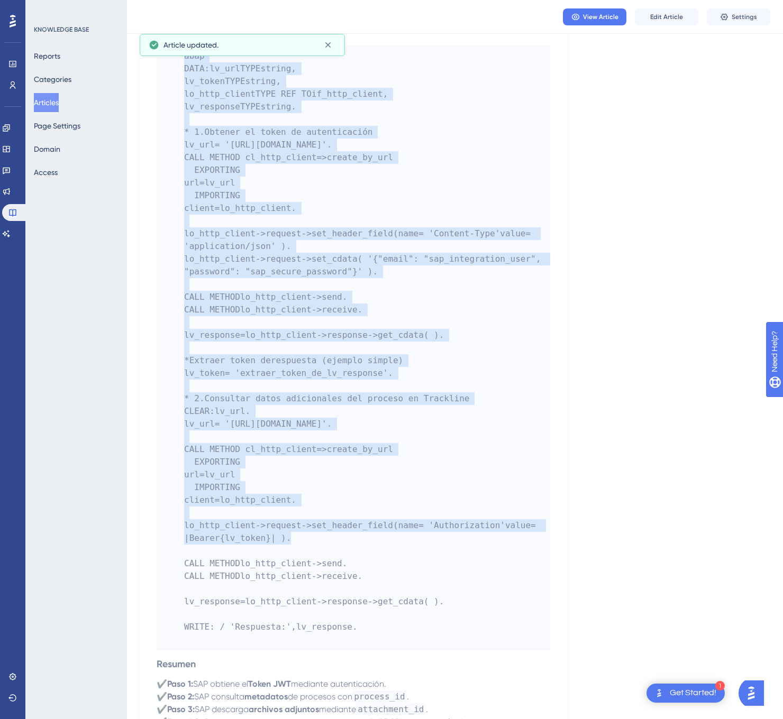
scroll to position [1509, 0]
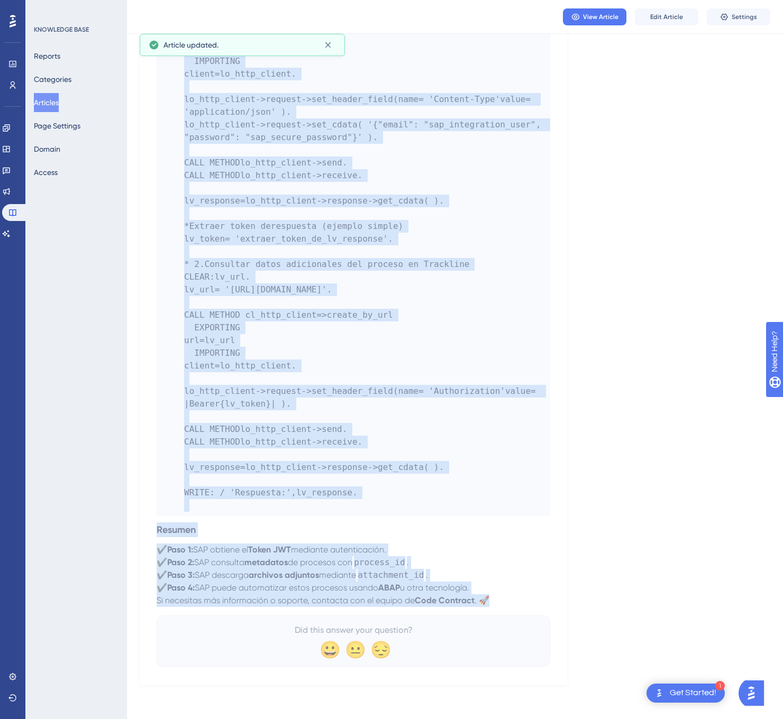
drag, startPoint x: 155, startPoint y: 146, endPoint x: 539, endPoint y: 602, distance: 595.7
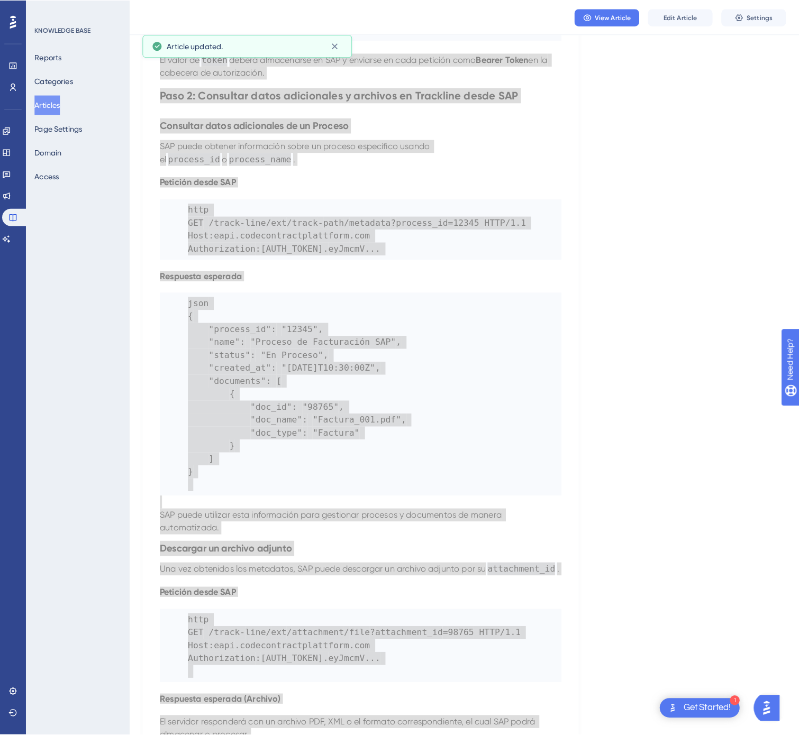
scroll to position [0, 0]
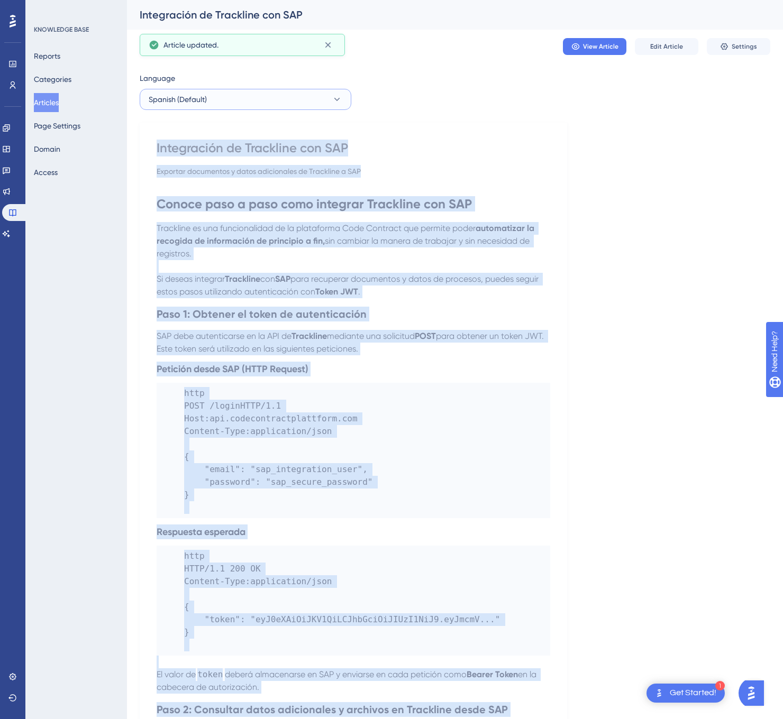
click at [326, 90] on button "Spanish (Default)" at bounding box center [246, 99] width 212 height 21
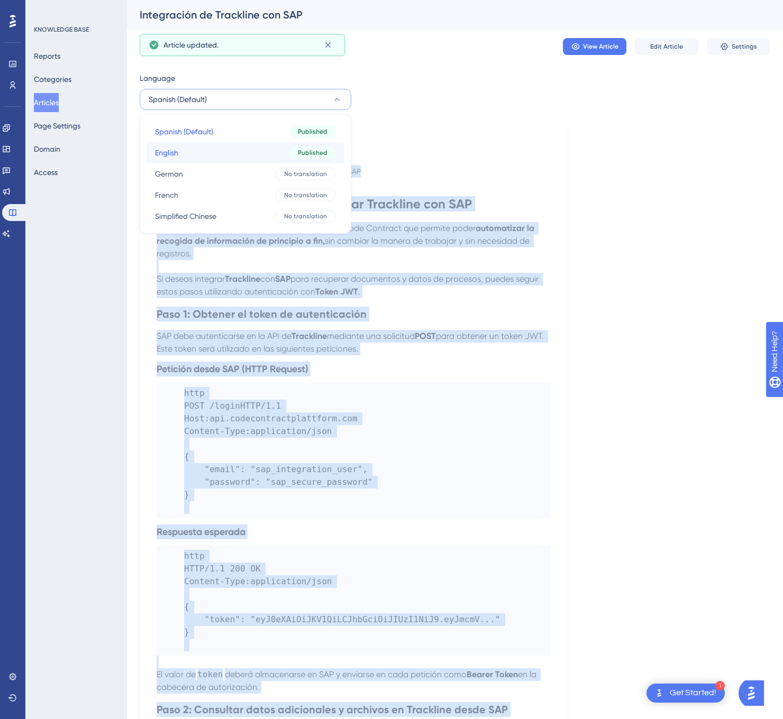
click at [298, 152] on span "Published" at bounding box center [313, 153] width 30 height 8
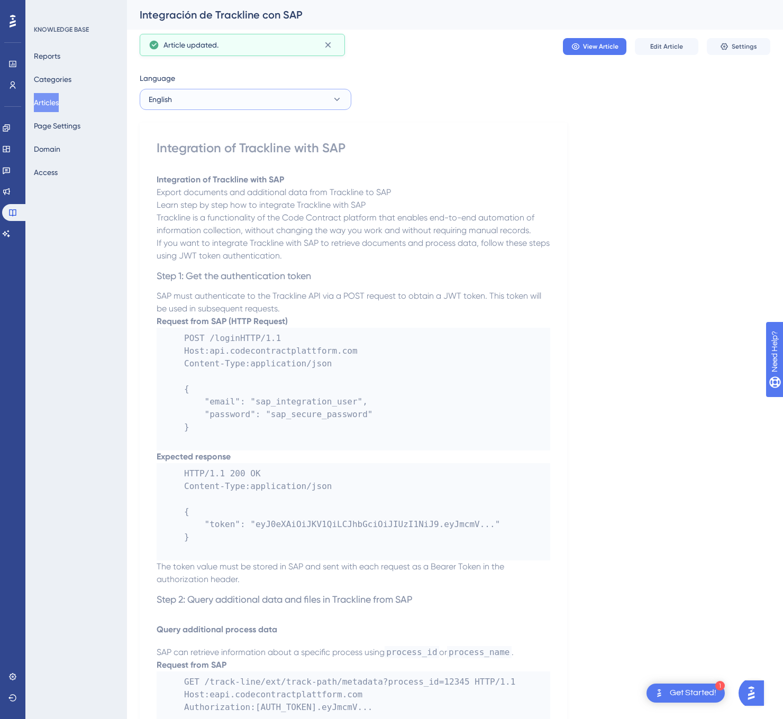
click at [232, 101] on button "English" at bounding box center [246, 99] width 212 height 21
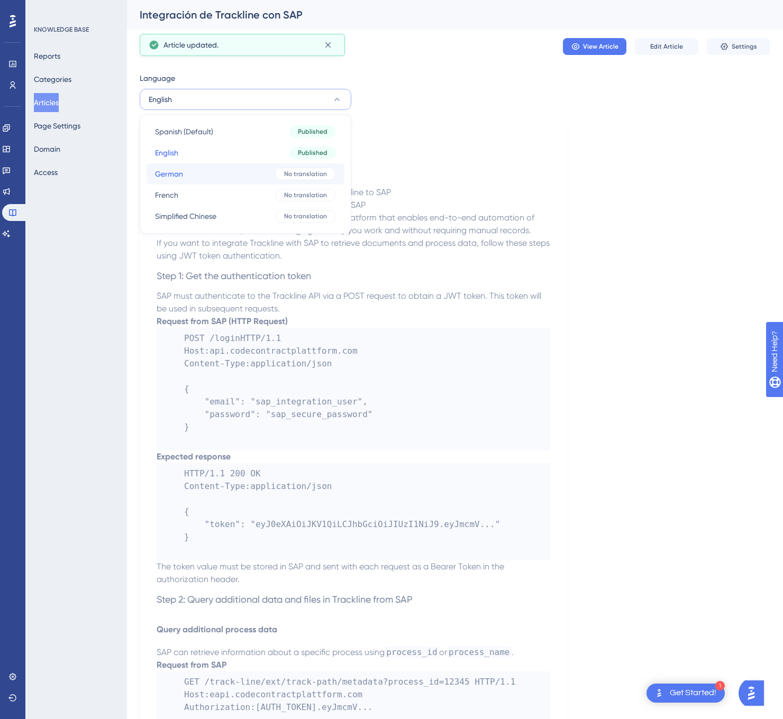
click at [228, 177] on button "German German No translation" at bounding box center [245, 173] width 198 height 21
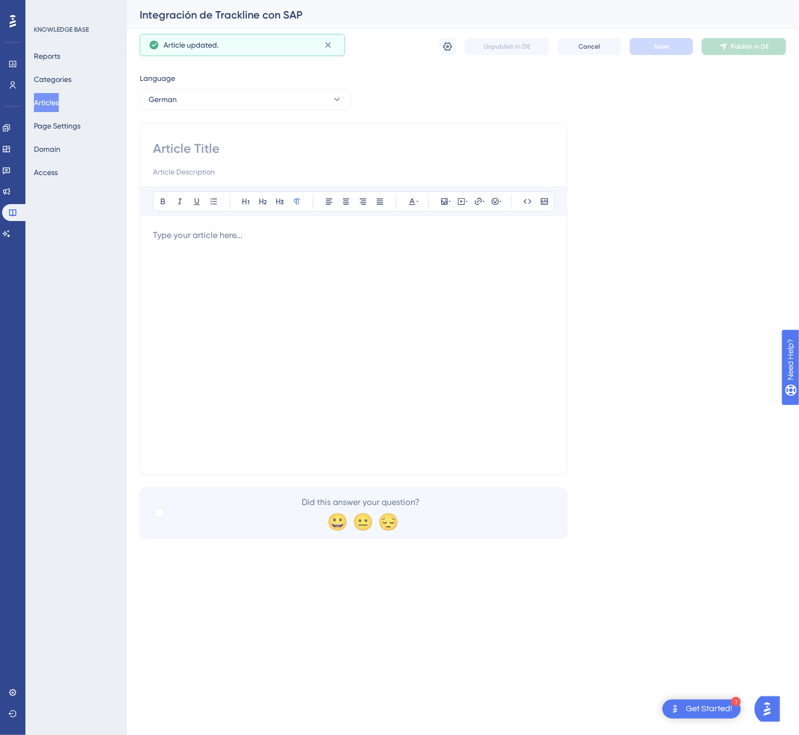
click at [249, 146] on input at bounding box center [353, 148] width 401 height 17
paste input "Exportieren von Dokumenten und zusätzlichen Daten aus Trackline nach SAP"
type input "Exportieren von Dokumenten und zusätzlichen Daten aus Trackline nach SAP"
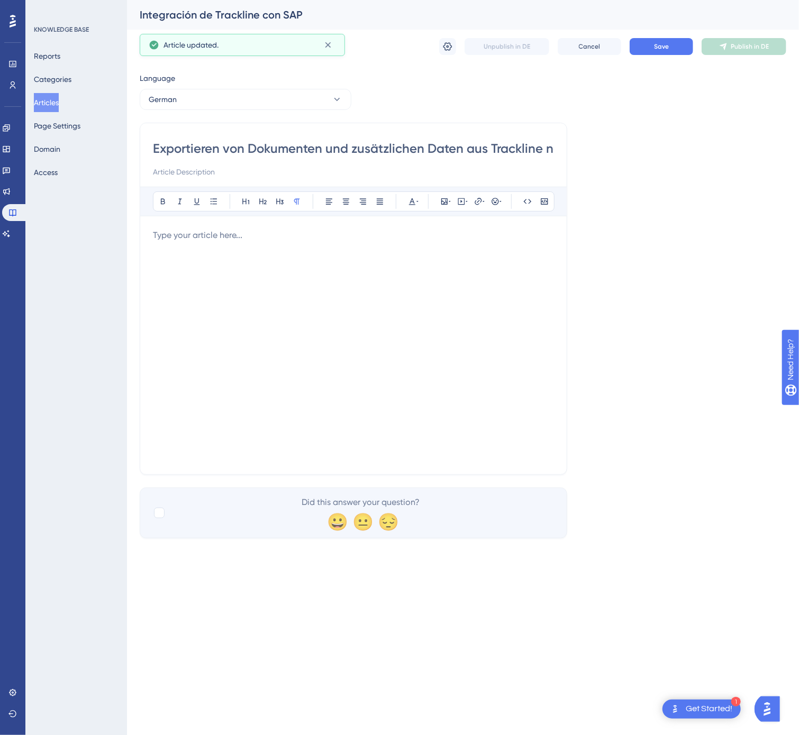
click at [337, 347] on div at bounding box center [353, 345] width 401 height 233
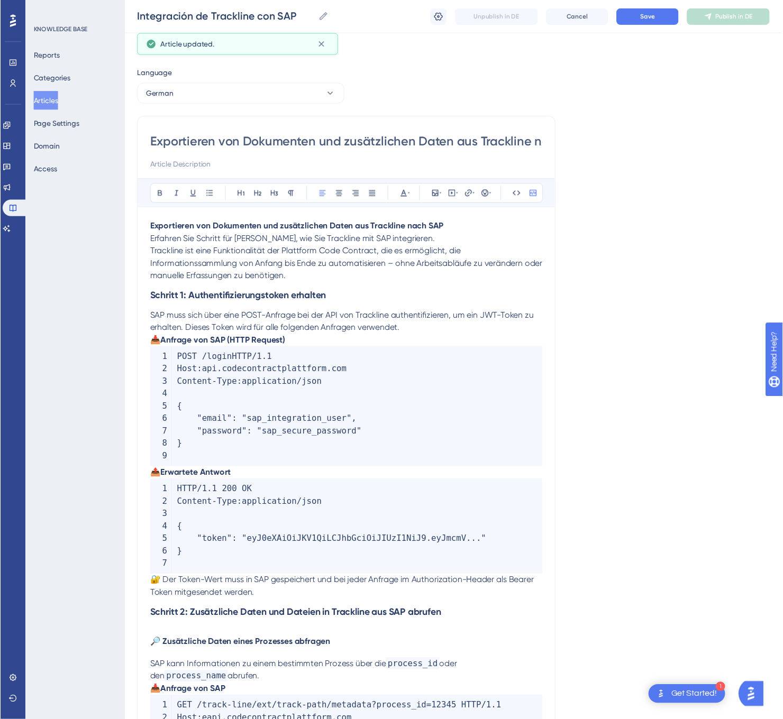
scroll to position [504, 0]
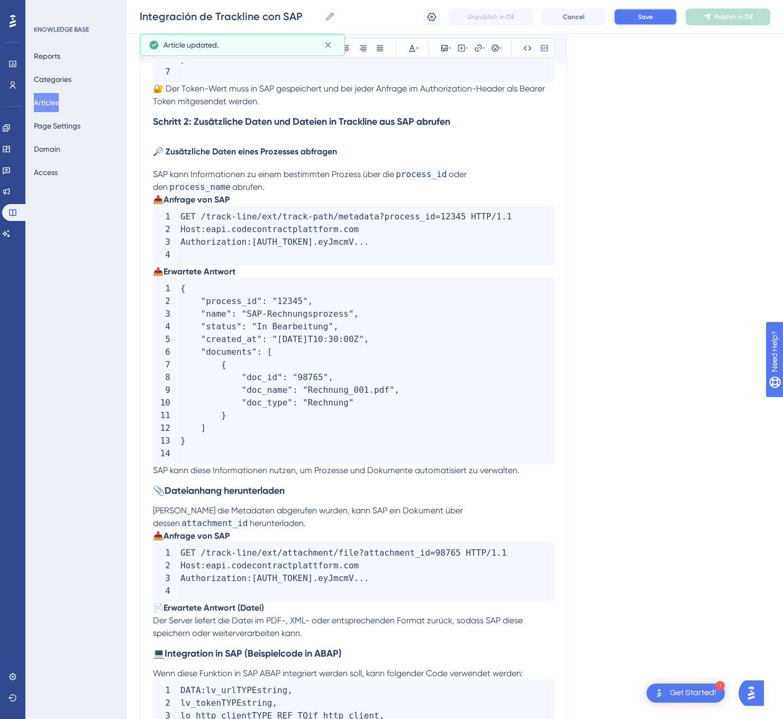
click at [627, 17] on button "Save" at bounding box center [644, 16] width 63 height 17
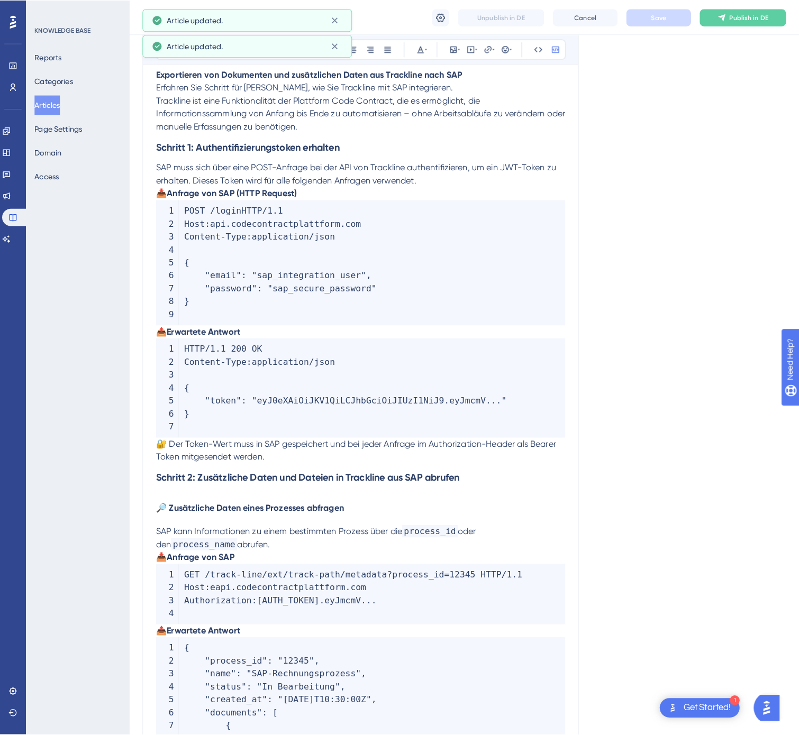
scroll to position [0, 0]
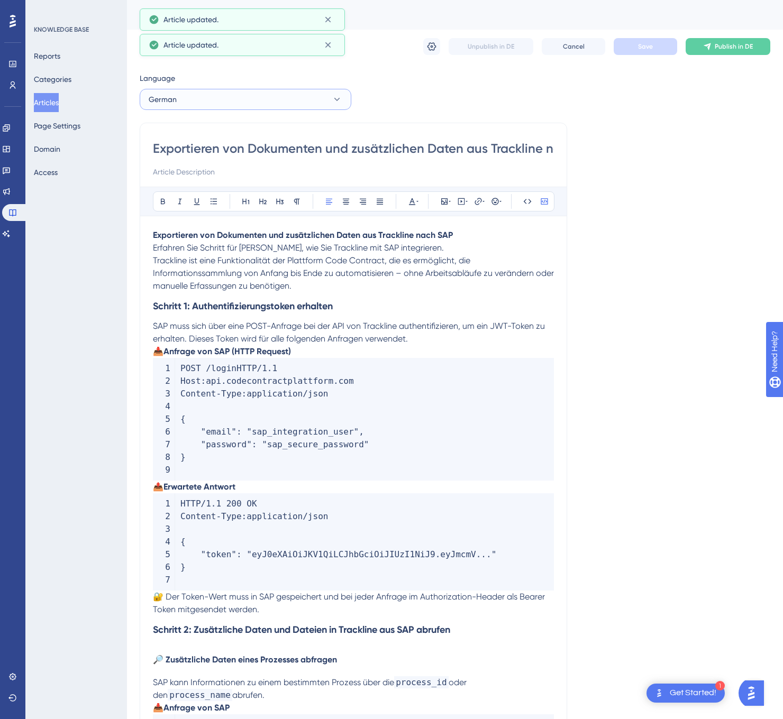
click at [260, 97] on button "German" at bounding box center [246, 99] width 212 height 21
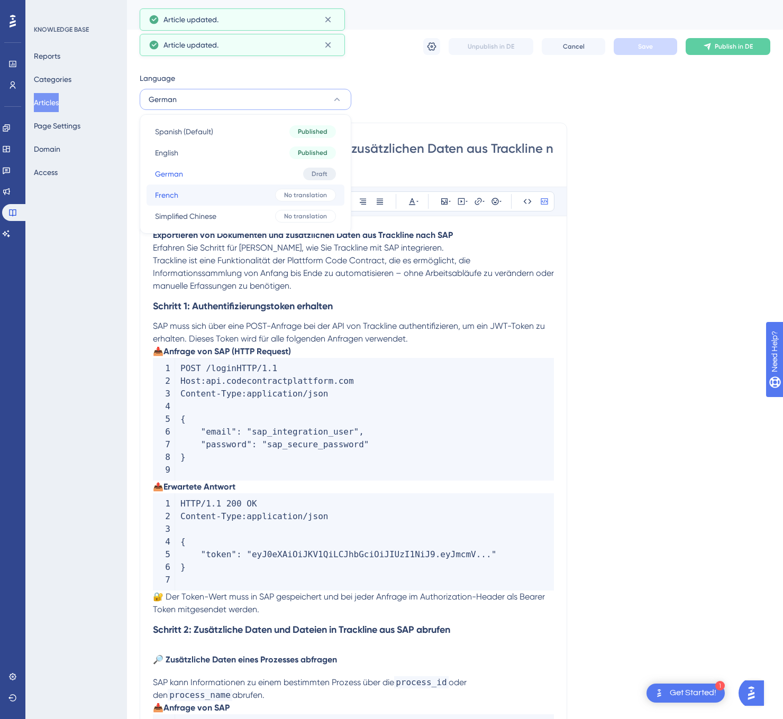
click at [245, 197] on button "French French No translation" at bounding box center [245, 195] width 198 height 21
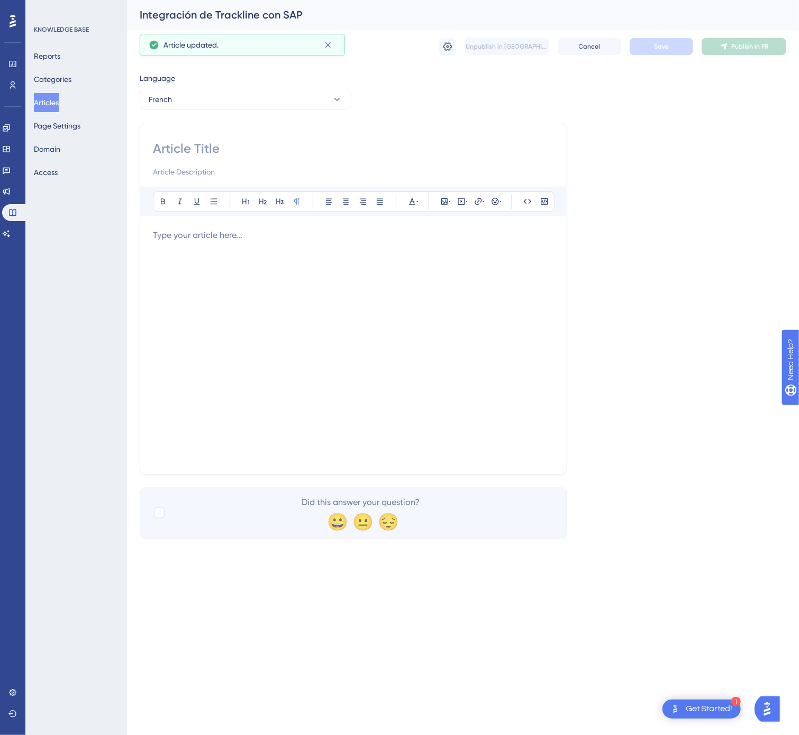
click at [265, 134] on div "Bold Italic Underline Bullet Point Heading 1 Heading 2 Heading 3 Normal Align L…" at bounding box center [353, 299] width 427 height 352
click at [254, 149] on input at bounding box center [353, 148] width 401 height 17
paste input "Exporter des documents et des données supplémentaires de Trackline vers SAP"
type input "Exporter des documents et des données supplémentaires de Trackline vers SAP"
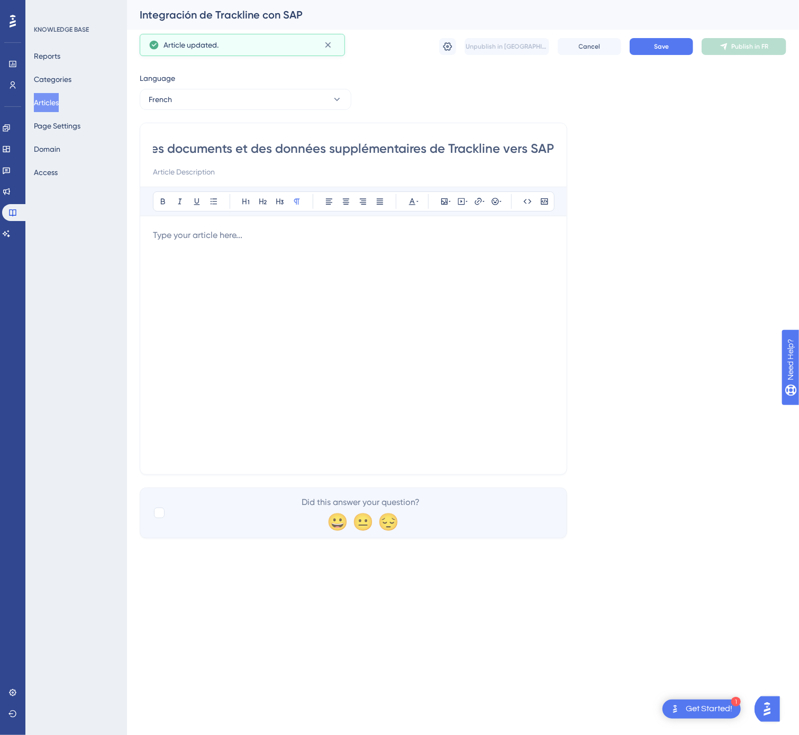
scroll to position [0, 0]
click at [322, 232] on p at bounding box center [353, 235] width 401 height 13
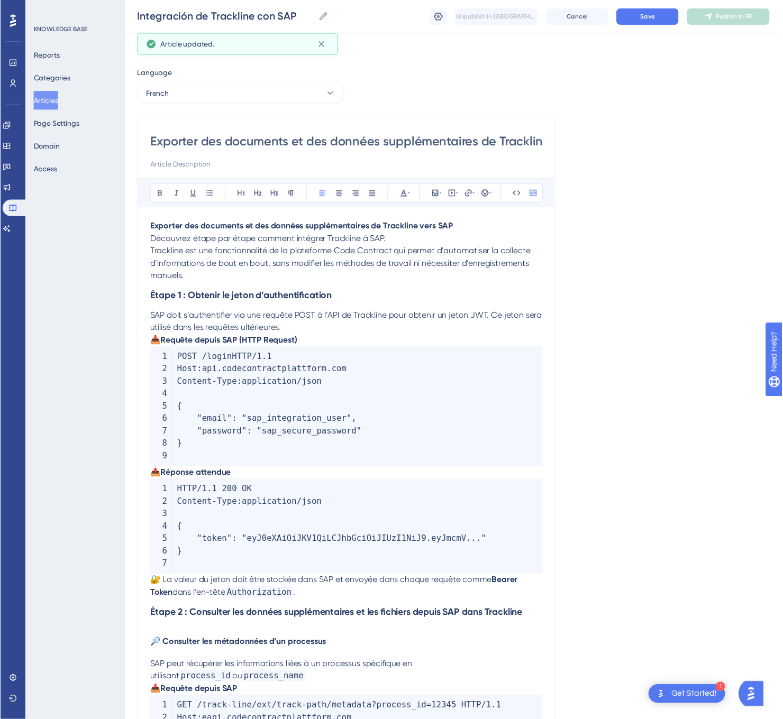
scroll to position [494, 0]
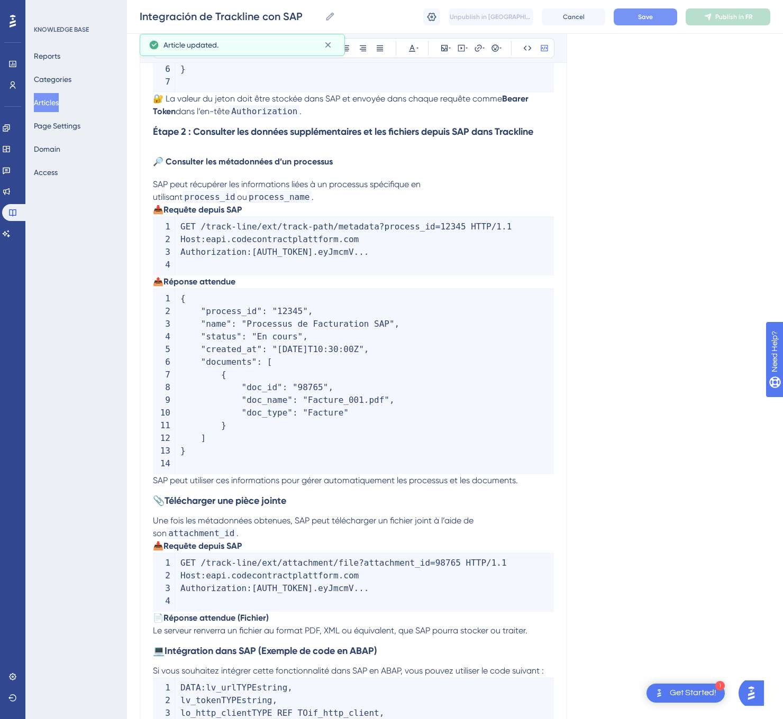
click at [661, 19] on button "Save" at bounding box center [644, 16] width 63 height 17
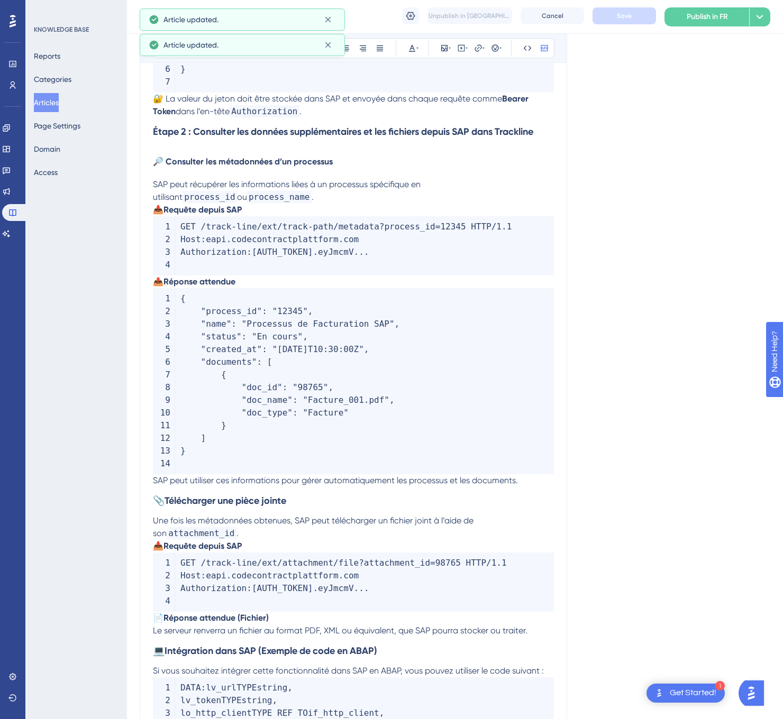
click at [722, 21] on span "Publish in FR" at bounding box center [706, 17] width 41 height 13
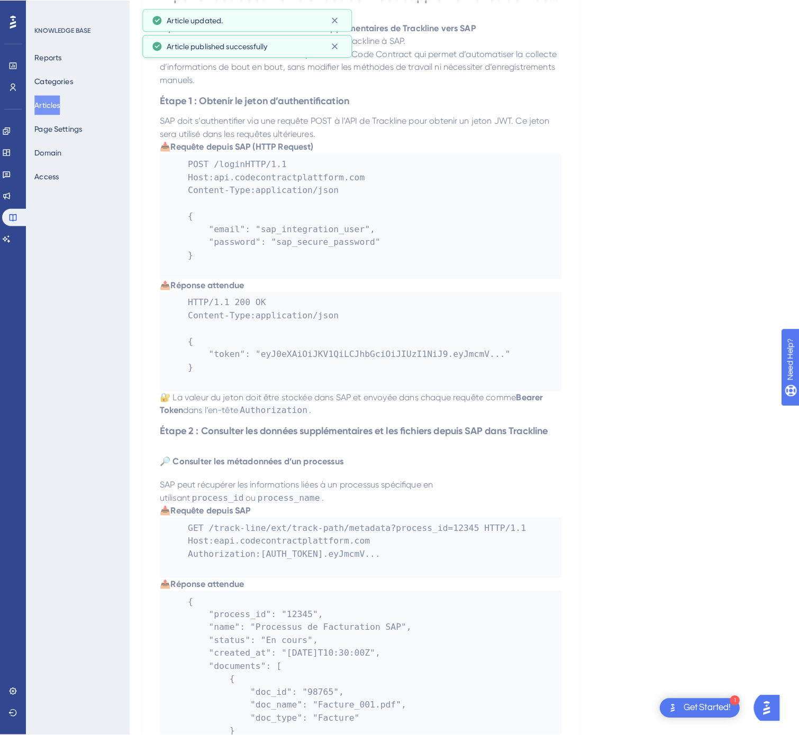
scroll to position [0, 0]
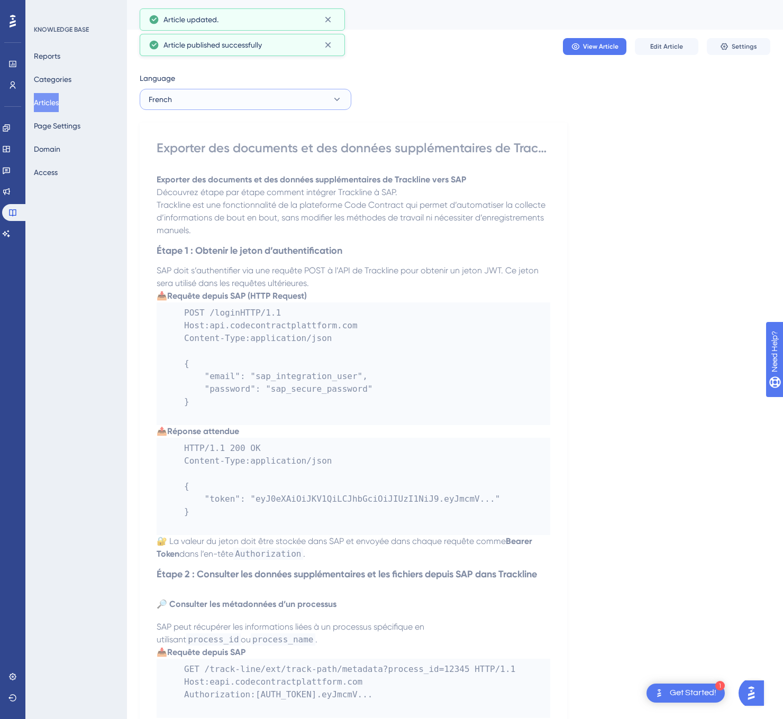
click at [322, 101] on button "French" at bounding box center [246, 99] width 212 height 21
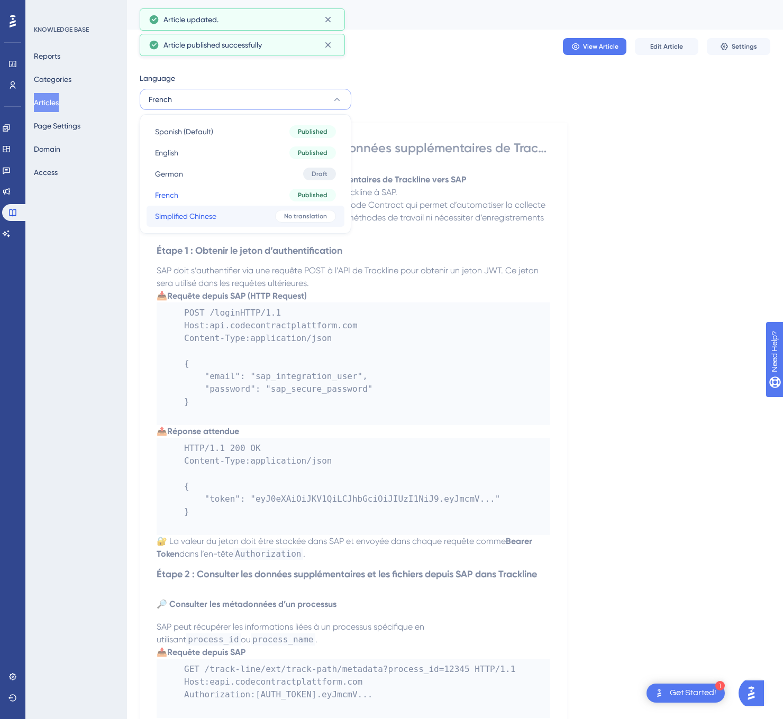
click at [295, 216] on span "No translation" at bounding box center [305, 216] width 43 height 8
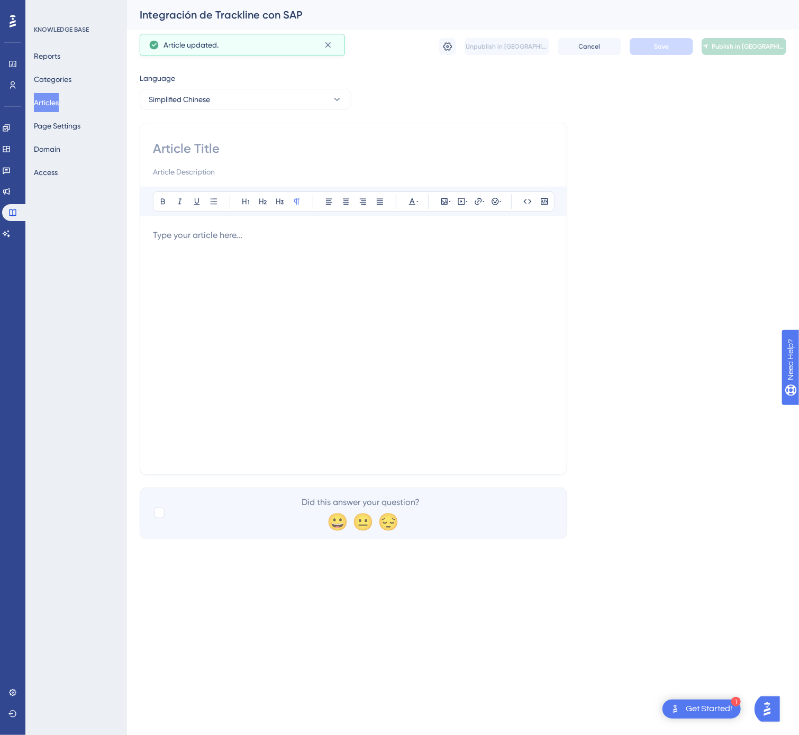
click at [274, 143] on input at bounding box center [353, 148] width 401 height 17
paste input "将 Trackline 中的文档和附加数据导出至 SAP"
type input "将 Trackline 中的文档和附加数据导出至 SAP"
click at [287, 356] on div at bounding box center [353, 345] width 401 height 233
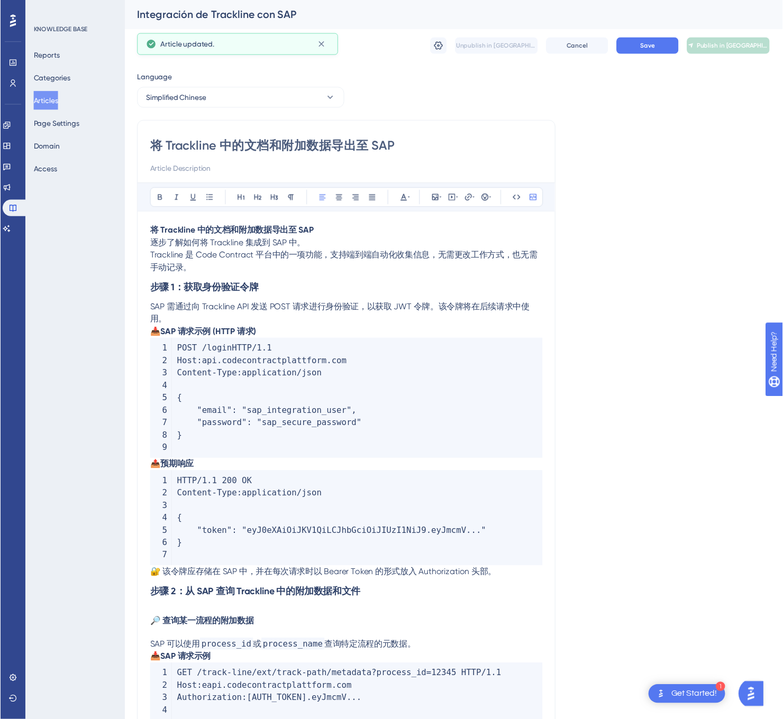
scroll to position [428, 0]
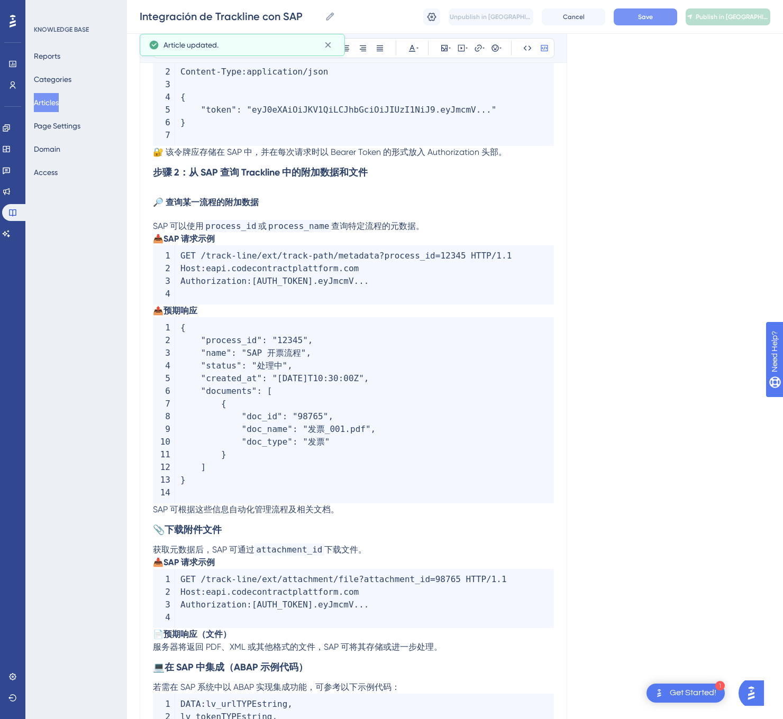
click at [649, 21] on button "Save" at bounding box center [644, 16] width 63 height 17
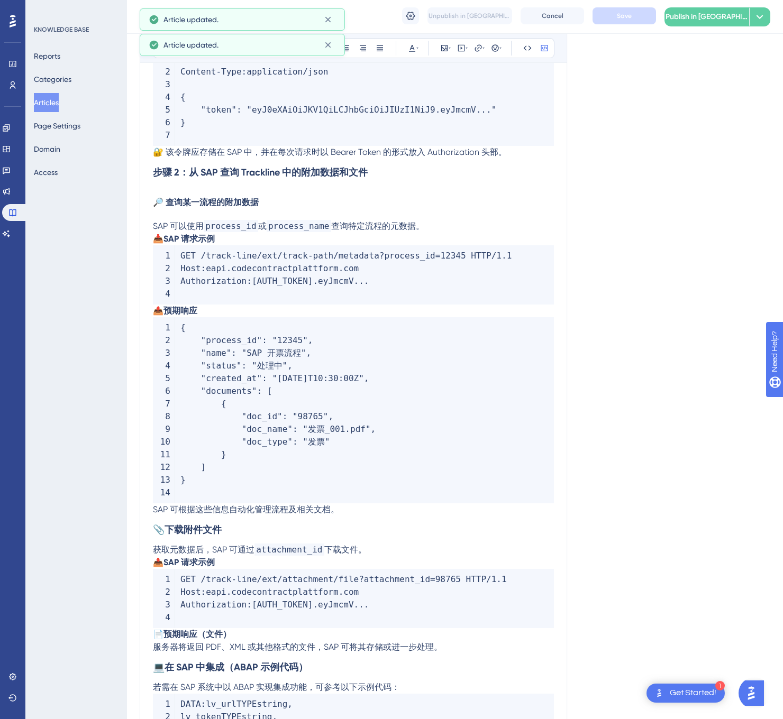
click at [734, 19] on span "Publish in [GEOGRAPHIC_DATA]-CN" at bounding box center [707, 17] width 84 height 13
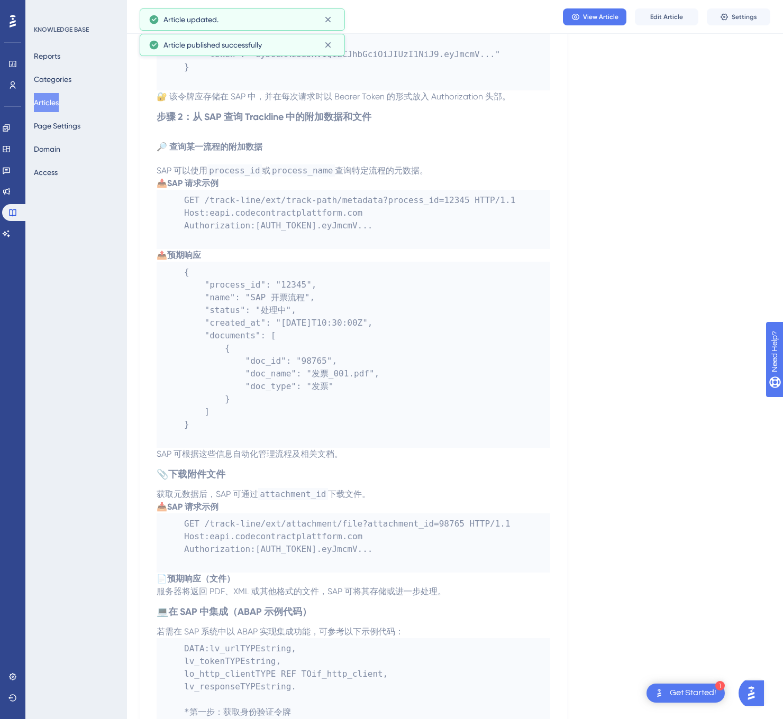
click at [49, 98] on button "Articles" at bounding box center [46, 102] width 25 height 19
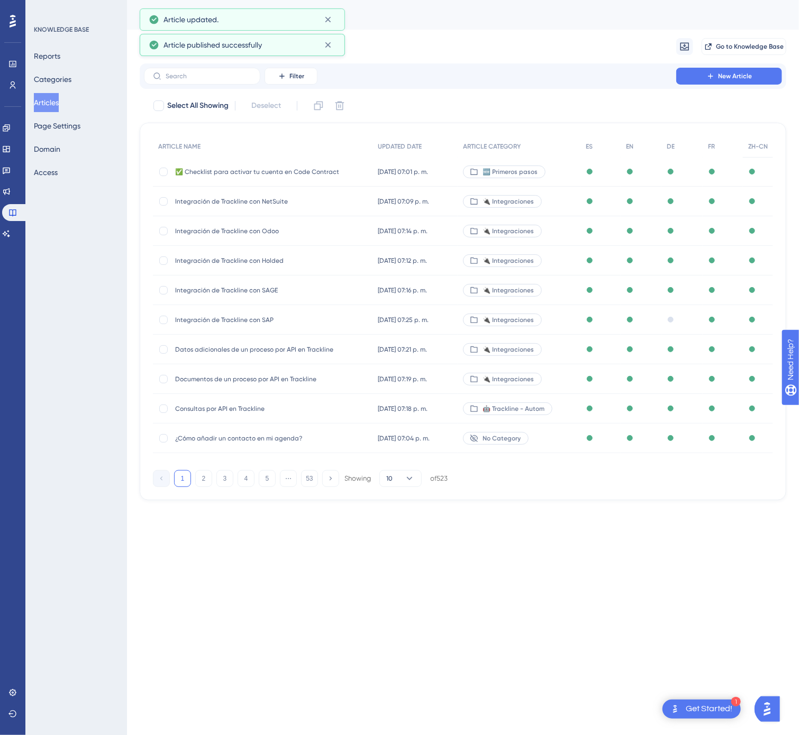
click at [59, 103] on button "Articles" at bounding box center [46, 102] width 25 height 19
click at [305, 478] on button "53" at bounding box center [309, 478] width 17 height 17
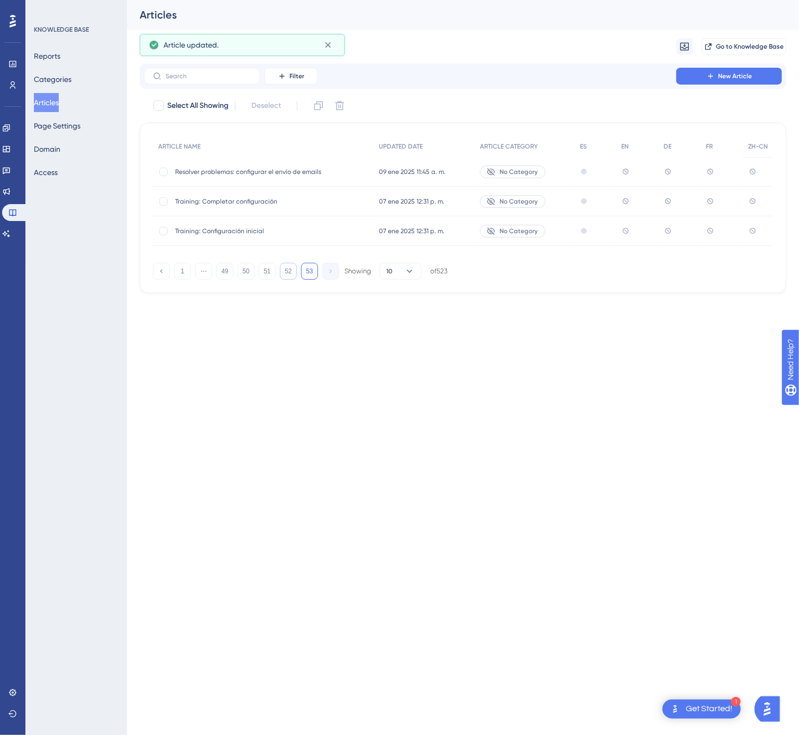
click at [291, 270] on button "52" at bounding box center [288, 271] width 17 height 17
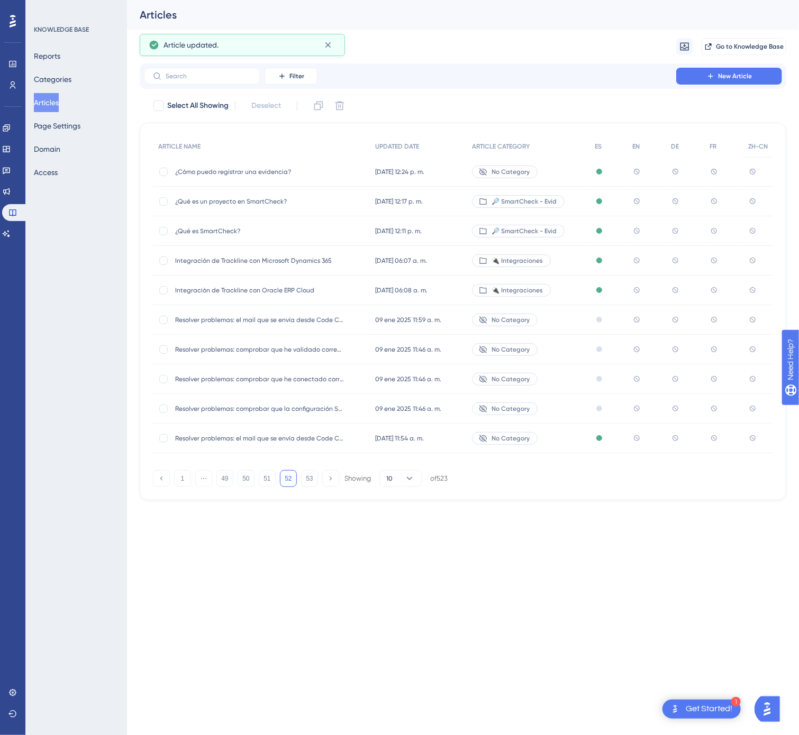
click at [332, 284] on div "Integración de Trackline con Oracle ERP Cloud Integración de Trackline con Orac…" at bounding box center [259, 291] width 169 height 30
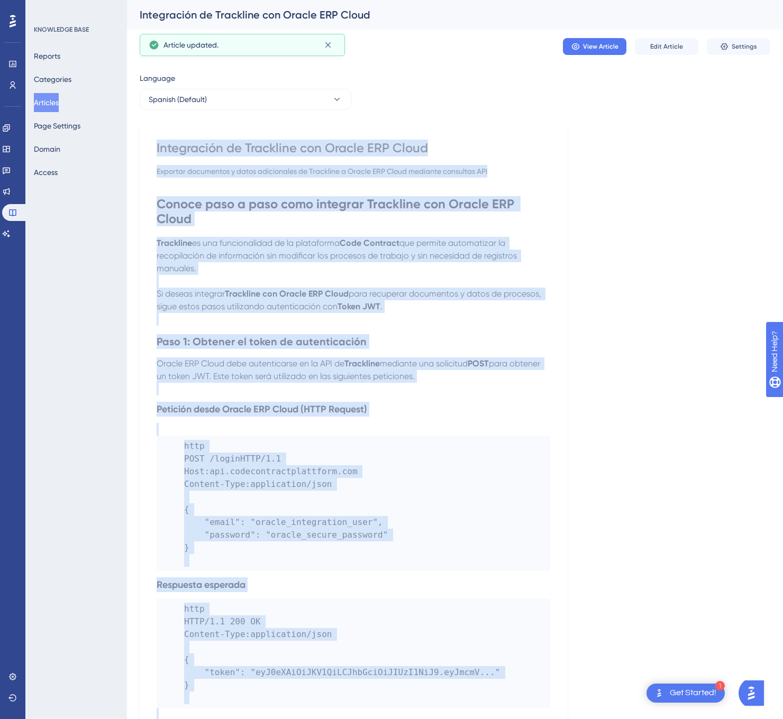
drag, startPoint x: 497, startPoint y: 594, endPoint x: 154, endPoint y: 143, distance: 566.6
click at [332, 102] on icon at bounding box center [337, 99] width 11 height 11
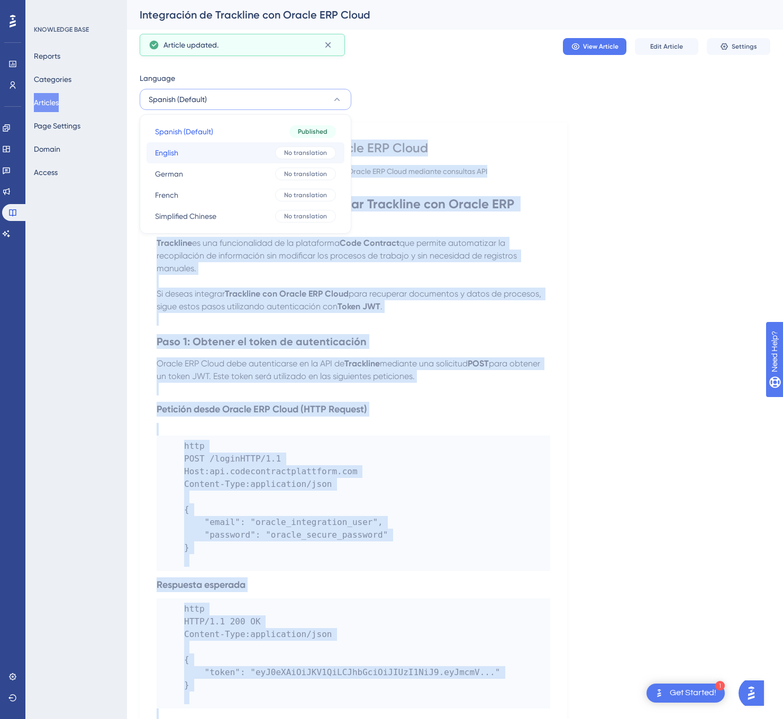
click at [297, 153] on span "No translation" at bounding box center [305, 153] width 43 height 8
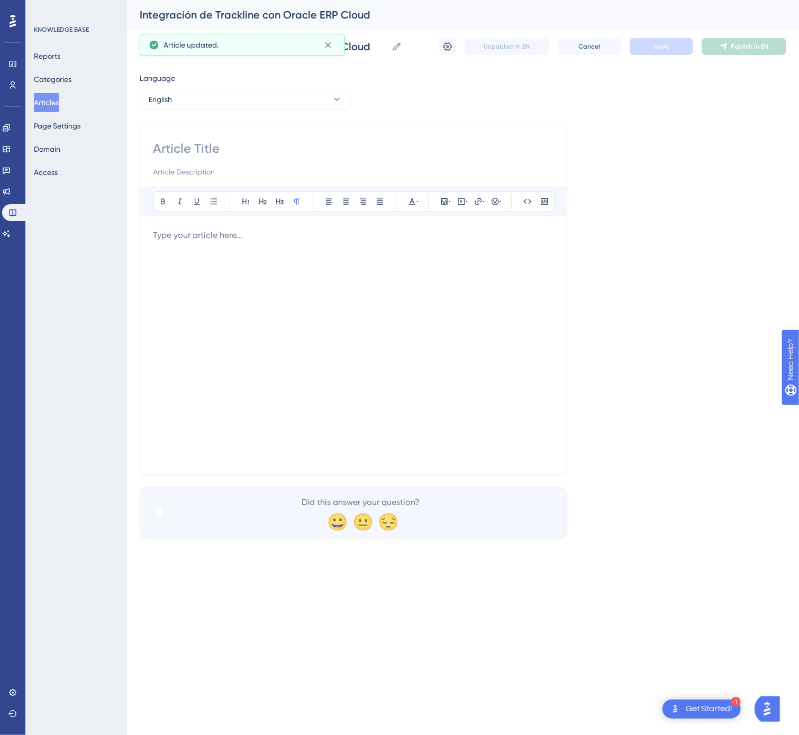
click at [229, 160] on div at bounding box center [353, 159] width 401 height 38
click at [226, 143] on input at bounding box center [353, 148] width 401 height 17
paste input "Integration of Trackline with Oracle ERP Cloud"
type input "Integration of Trackline with Oracle ERP Cloud"
click at [182, 256] on div at bounding box center [353, 345] width 401 height 233
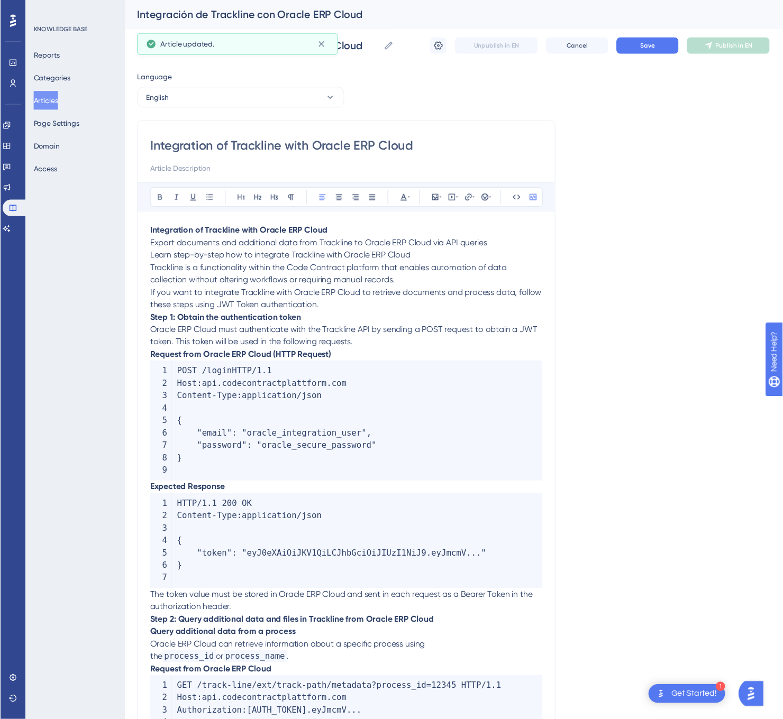
scroll to position [467, 0]
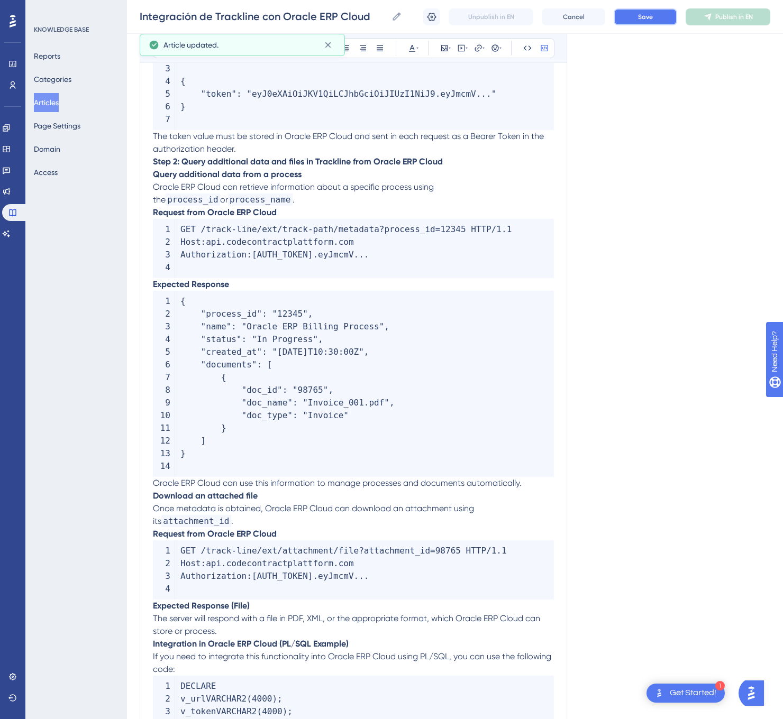
click at [637, 22] on button "Save" at bounding box center [644, 16] width 63 height 17
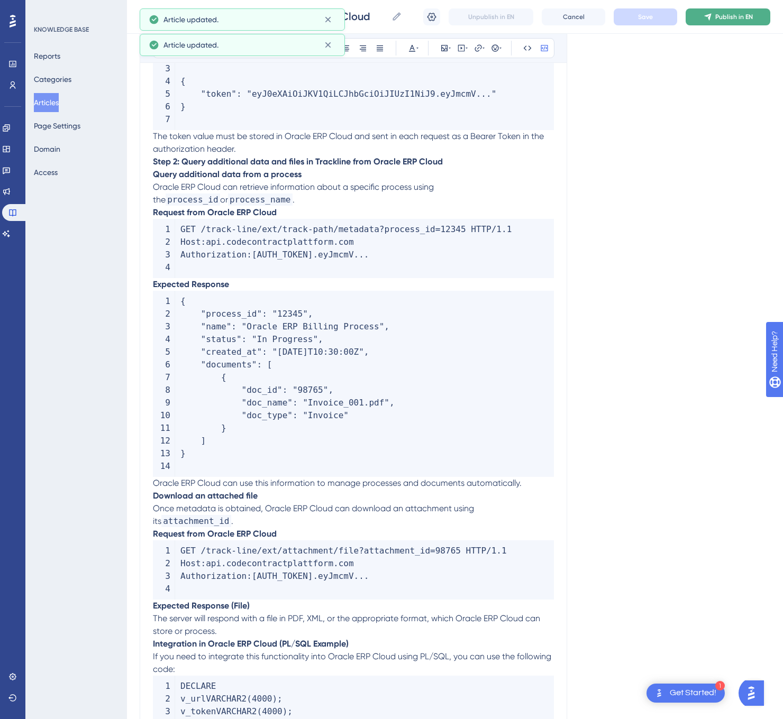
click at [752, 17] on button "Publish in EN" at bounding box center [727, 16] width 85 height 17
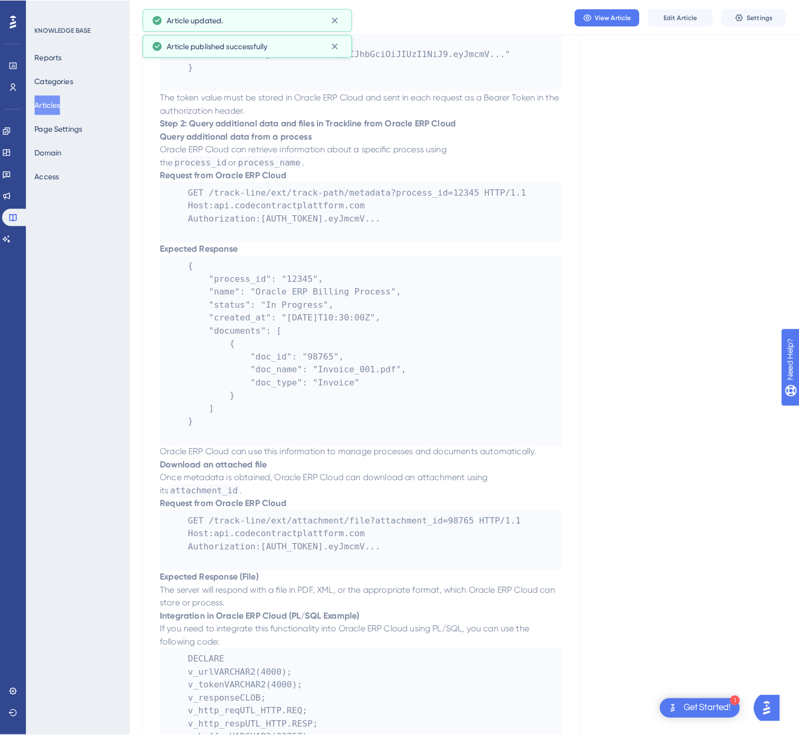
scroll to position [0, 0]
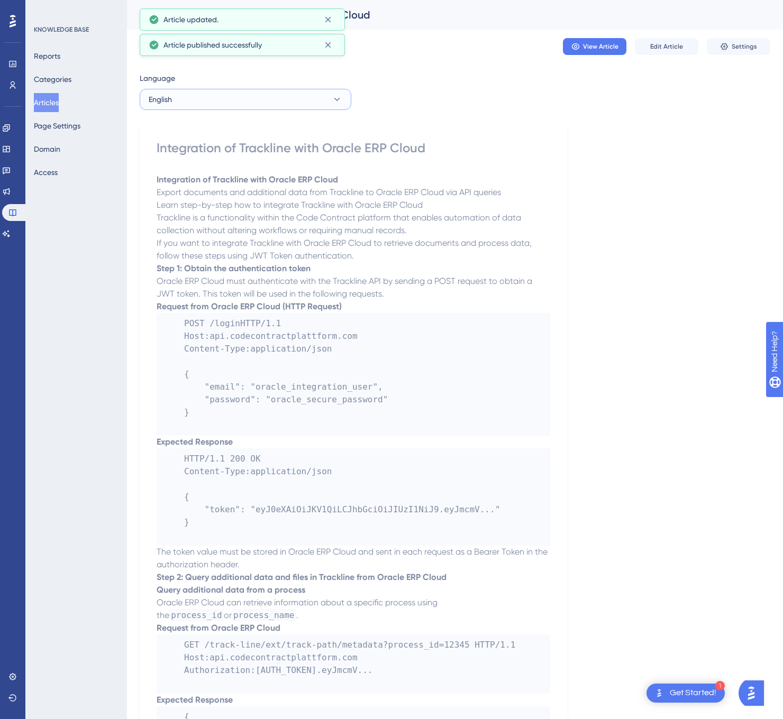
click at [243, 95] on button "English" at bounding box center [246, 99] width 212 height 21
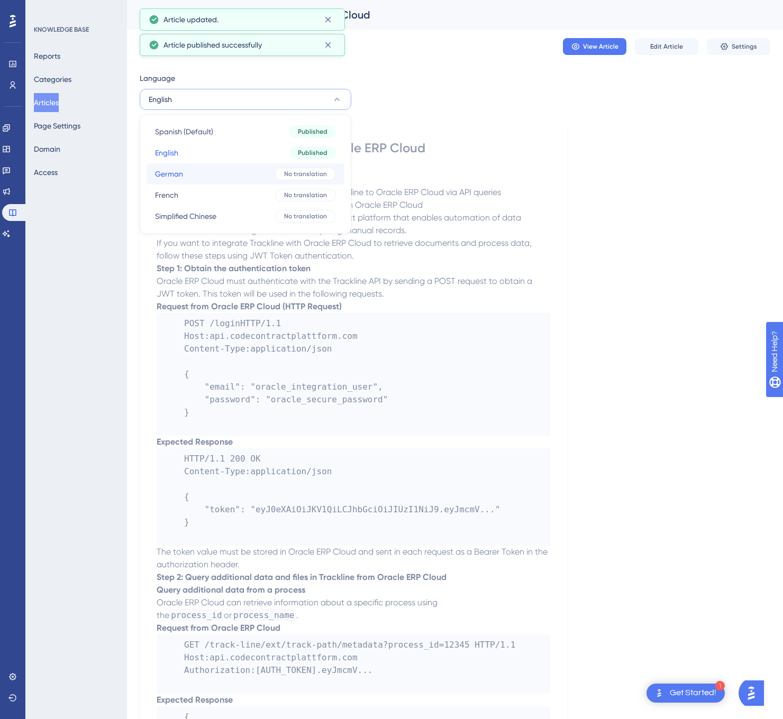
click at [222, 177] on button "German German No translation" at bounding box center [245, 173] width 198 height 21
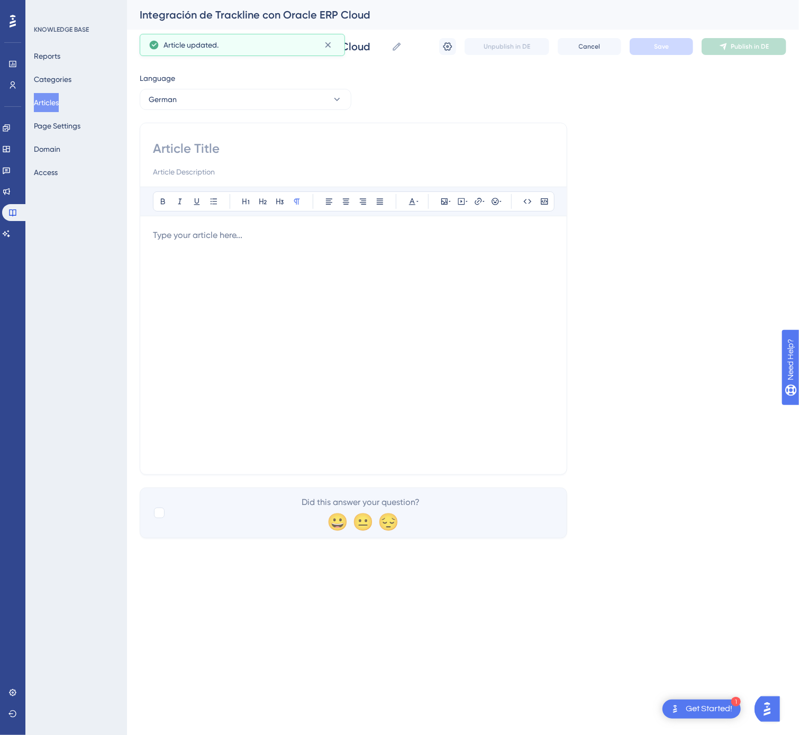
click at [341, 148] on input at bounding box center [353, 148] width 401 height 17
paste input "Intégration de Trackline avec Oracle ERP Cloud"
type input "Intégration de Trackline avec Oracle ERP Cloud"
drag, startPoint x: 435, startPoint y: 145, endPoint x: 34, endPoint y: 120, distance: 401.2
click at [127, 120] on div "Performance Users Engagement Widgets Feedback Product Updates Knowledge Base AI…" at bounding box center [463, 277] width 672 height 555
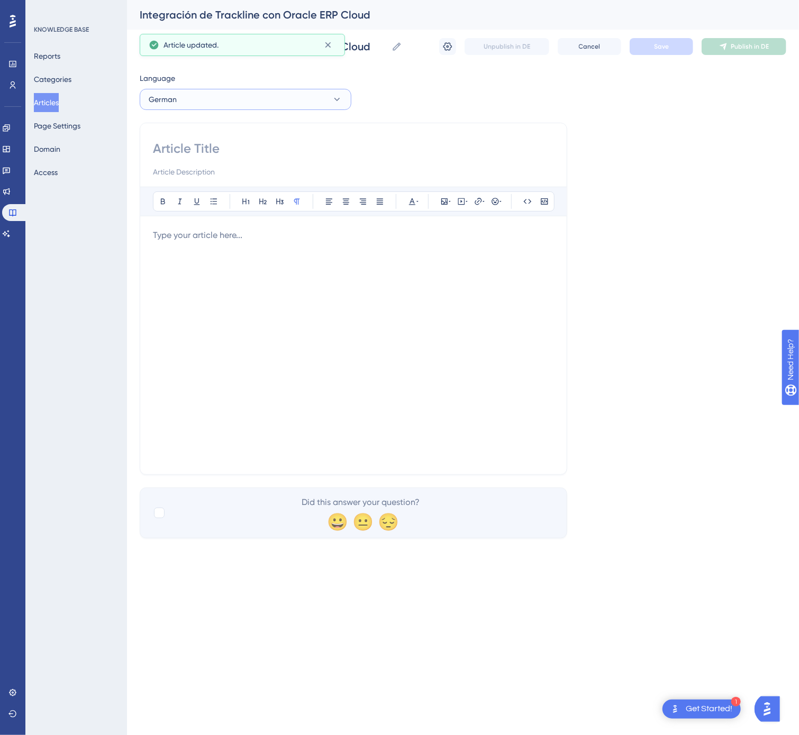
click at [193, 98] on button "German" at bounding box center [246, 99] width 212 height 21
click at [188, 191] on button "French French No translation" at bounding box center [245, 195] width 198 height 21
click at [265, 164] on div at bounding box center [353, 159] width 401 height 38
click at [264, 157] on input at bounding box center [353, 148] width 401 height 17
paste input "Intégration de Trackline avec Oracle ERP Cloud"
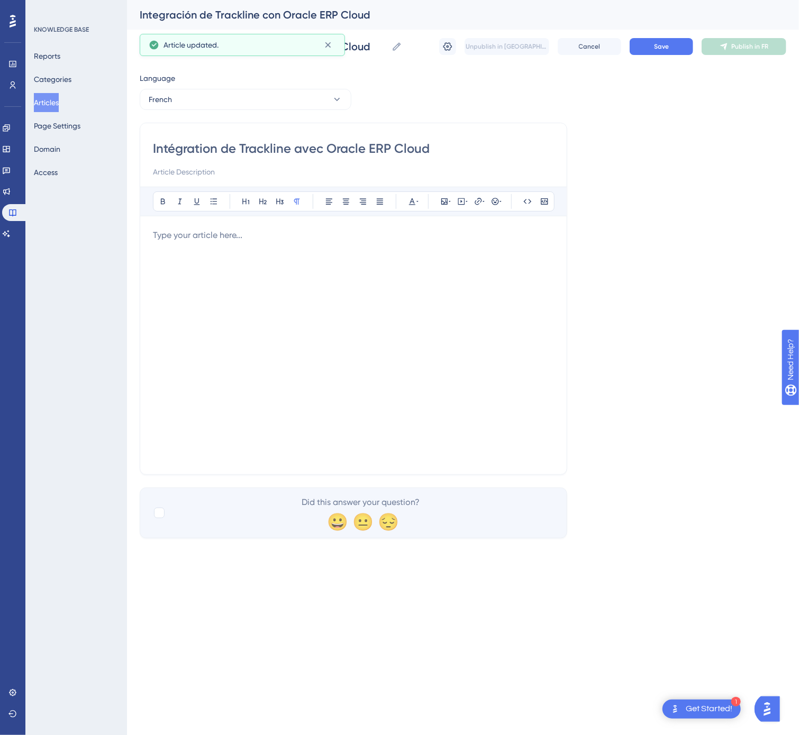
type input "Intégration de Trackline avec Oracle ERP Cloud"
click at [332, 338] on div at bounding box center [353, 345] width 401 height 233
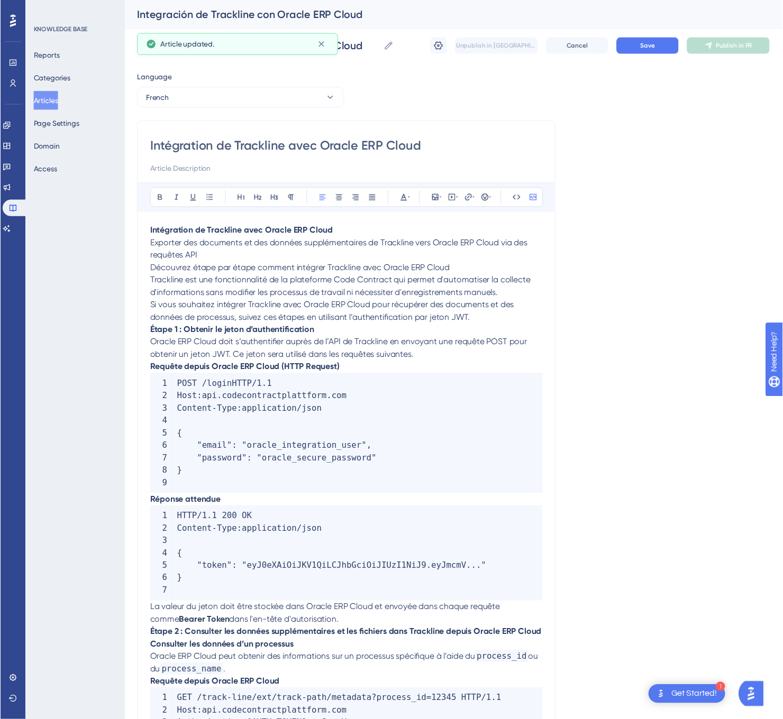
scroll to position [532, 0]
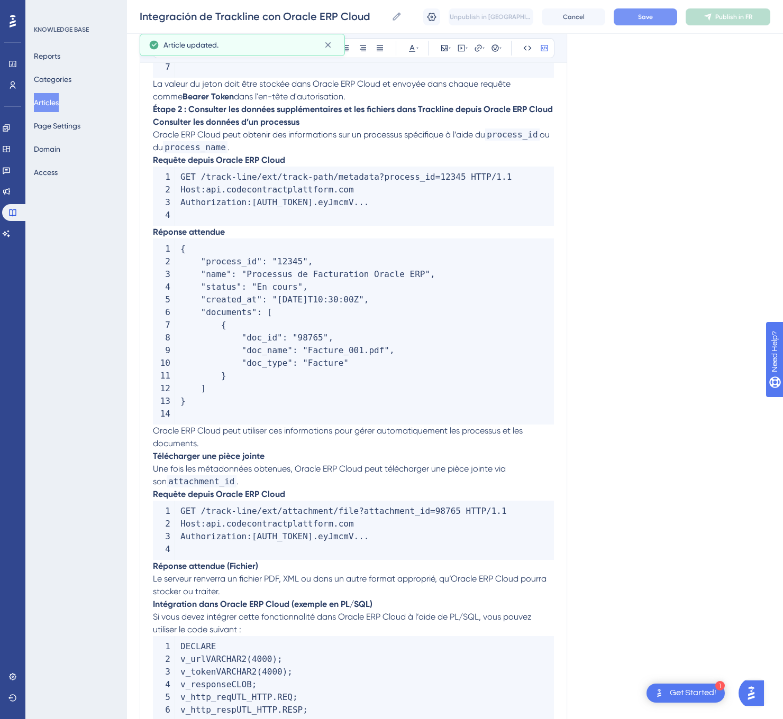
click at [644, 22] on button "Save" at bounding box center [644, 16] width 63 height 17
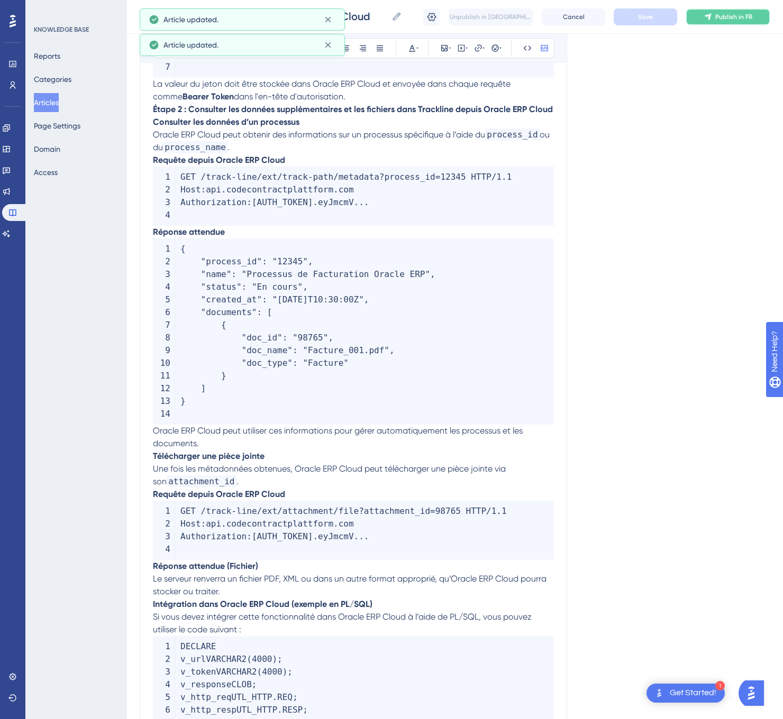
click at [729, 21] on button "Publish in FR" at bounding box center [727, 16] width 85 height 17
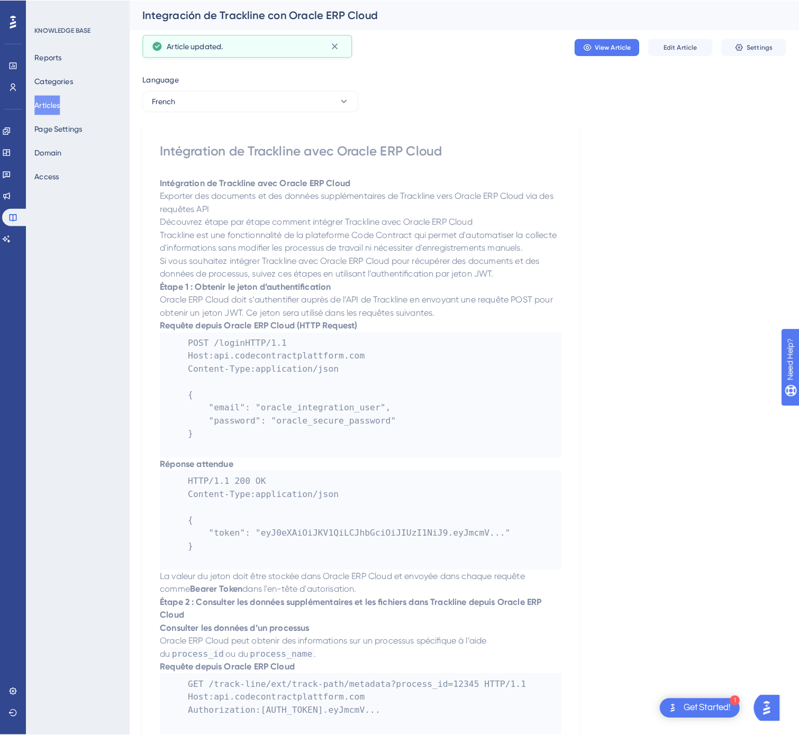
scroll to position [0, 0]
click at [300, 100] on button "French" at bounding box center [246, 99] width 212 height 21
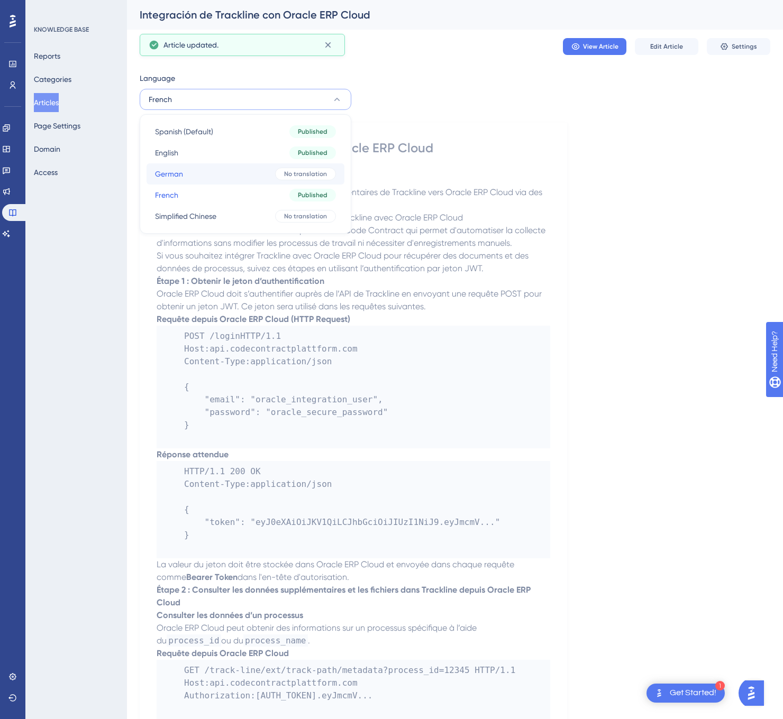
click at [252, 175] on button "German German No translation" at bounding box center [245, 173] width 198 height 21
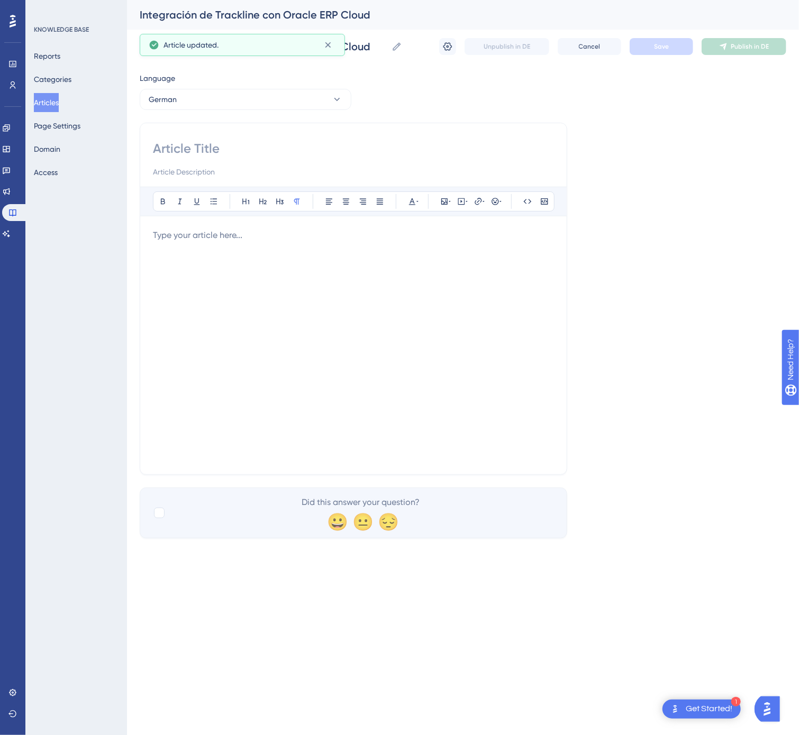
click at [281, 148] on input at bounding box center [353, 148] width 401 height 17
paste input "Integration von Trackline mit Oracle ERP Cloud"
type input "Integration von Trackline mit Oracle ERP Cloud"
click at [444, 313] on div at bounding box center [353, 345] width 401 height 233
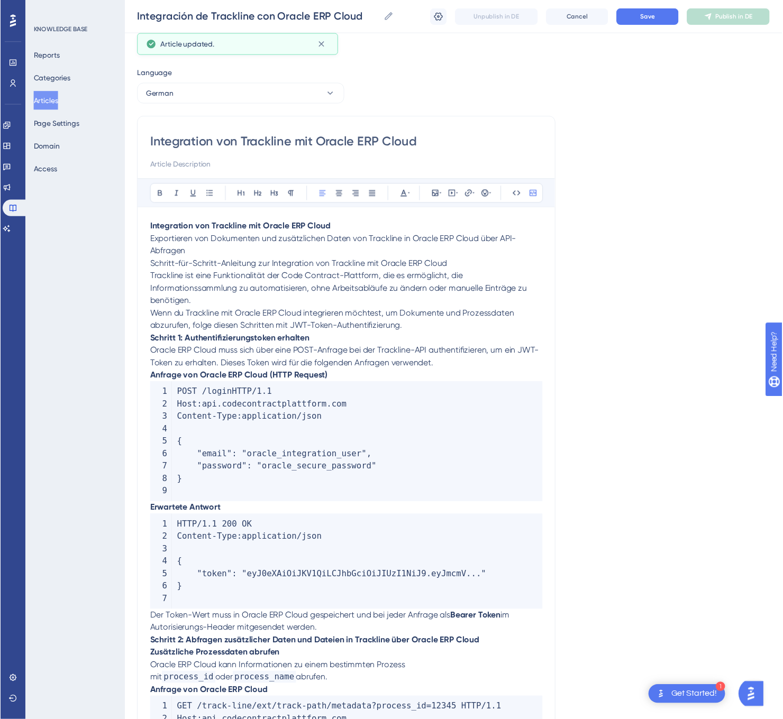
scroll to position [531, 0]
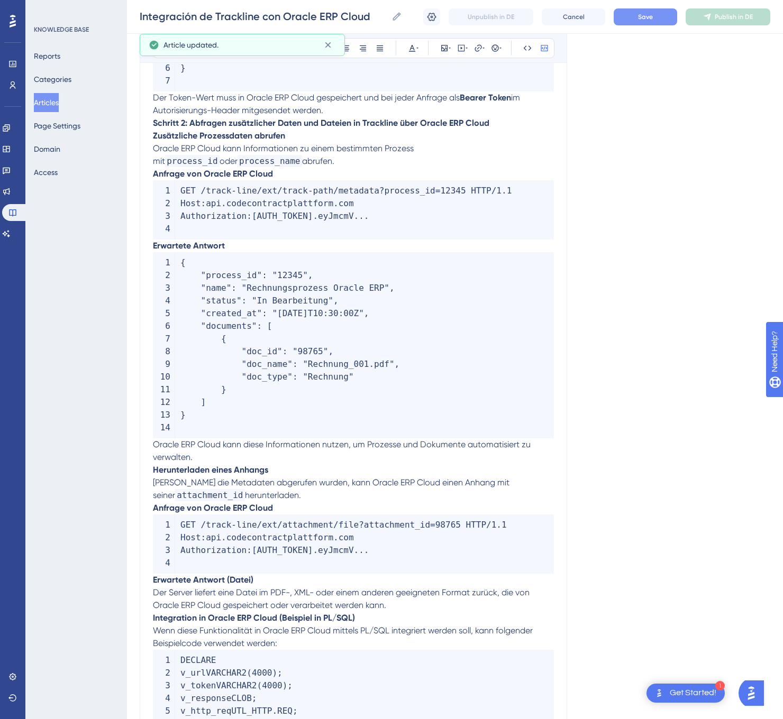
click at [652, 18] on span "Save" at bounding box center [645, 17] width 15 height 8
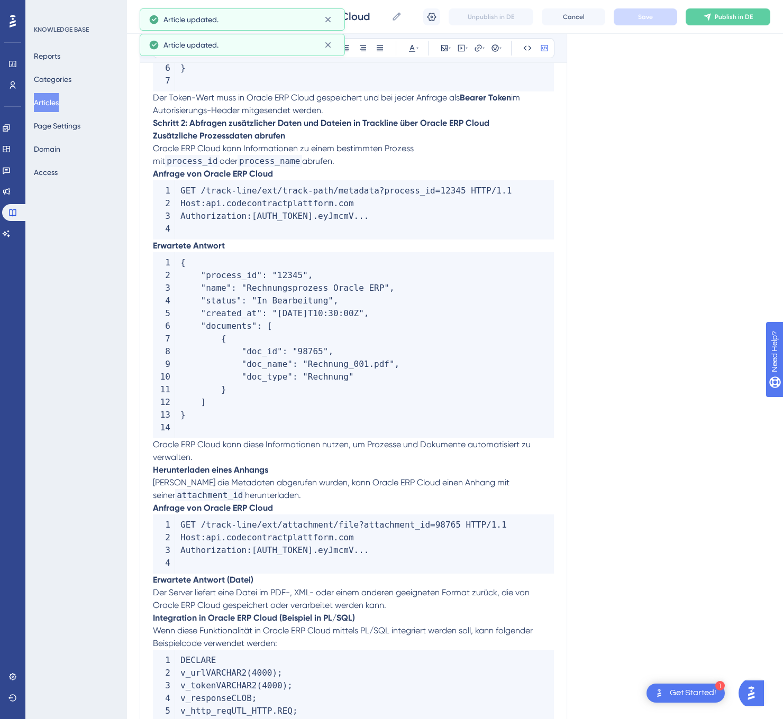
click at [731, 8] on div "Unpublish in DE Cancel Save Publish in DE" at bounding box center [596, 16] width 347 height 17
click at [725, 12] on button "Publish in DE" at bounding box center [727, 16] width 85 height 17
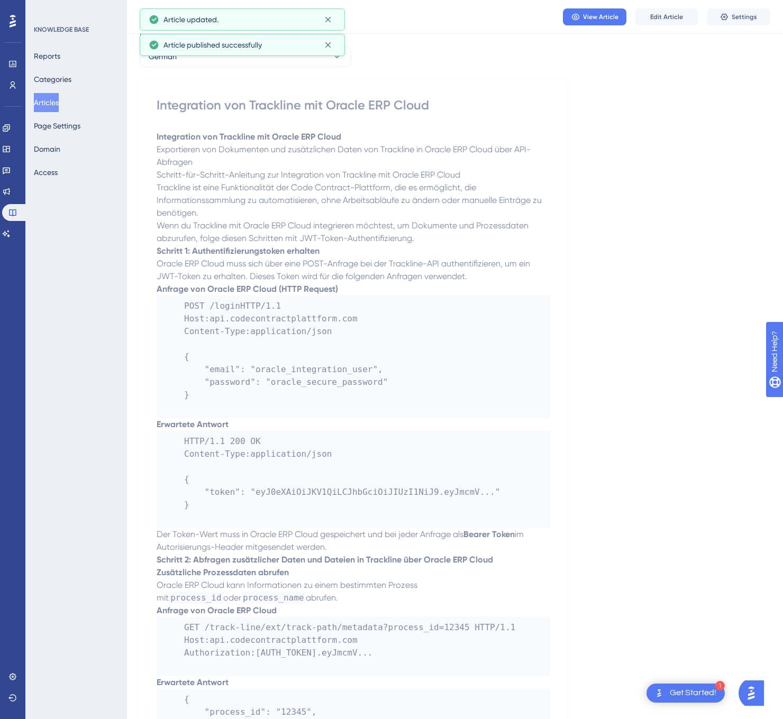
scroll to position [2, 0]
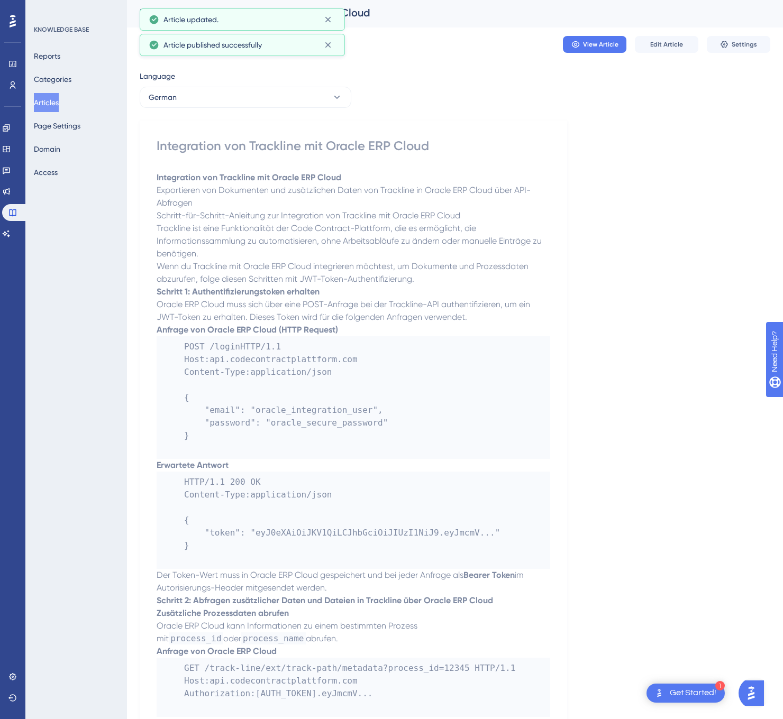
click at [315, 85] on div "Language" at bounding box center [246, 78] width 212 height 17
click at [312, 95] on button "German" at bounding box center [246, 97] width 212 height 21
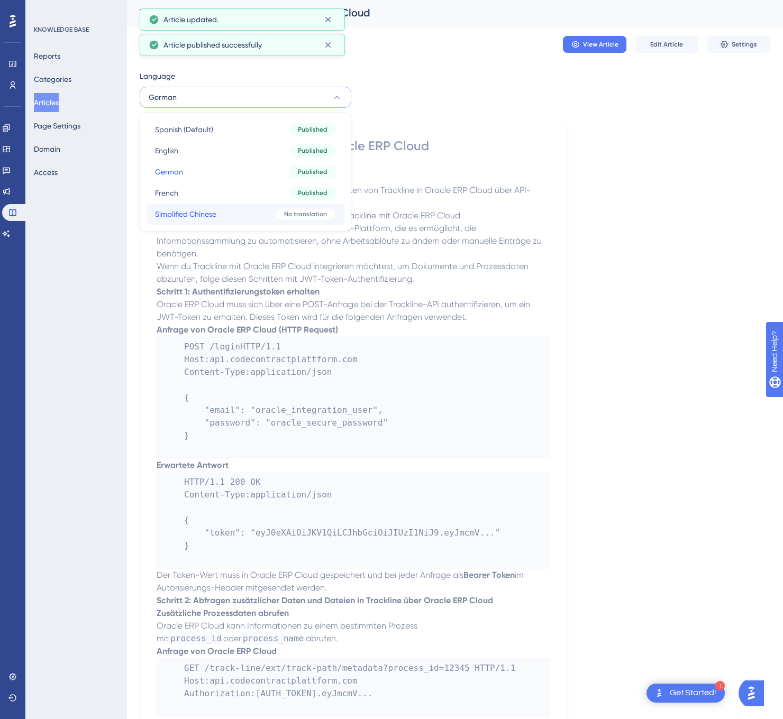
click at [294, 208] on div "No translation" at bounding box center [305, 214] width 61 height 13
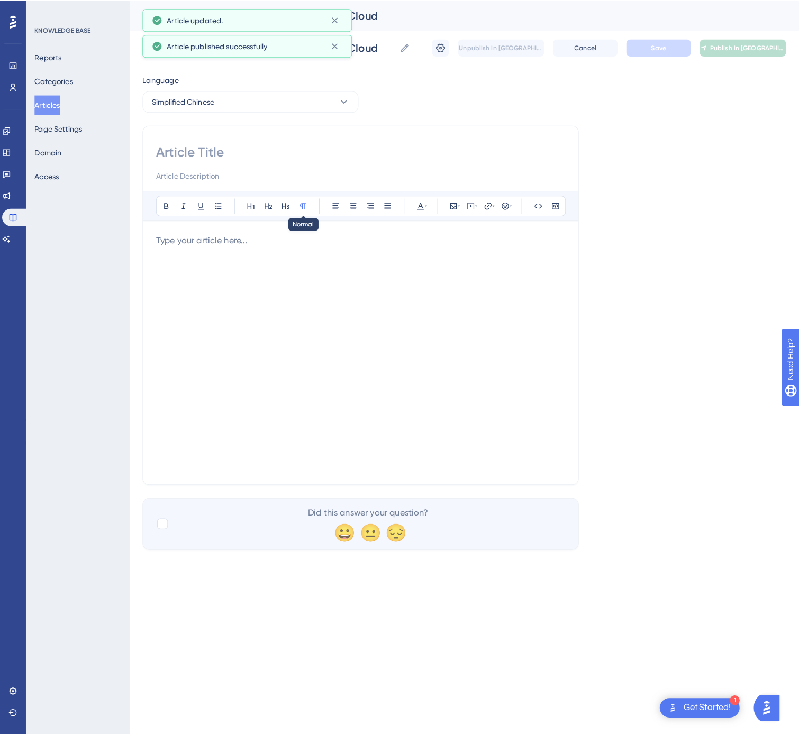
scroll to position [0, 0]
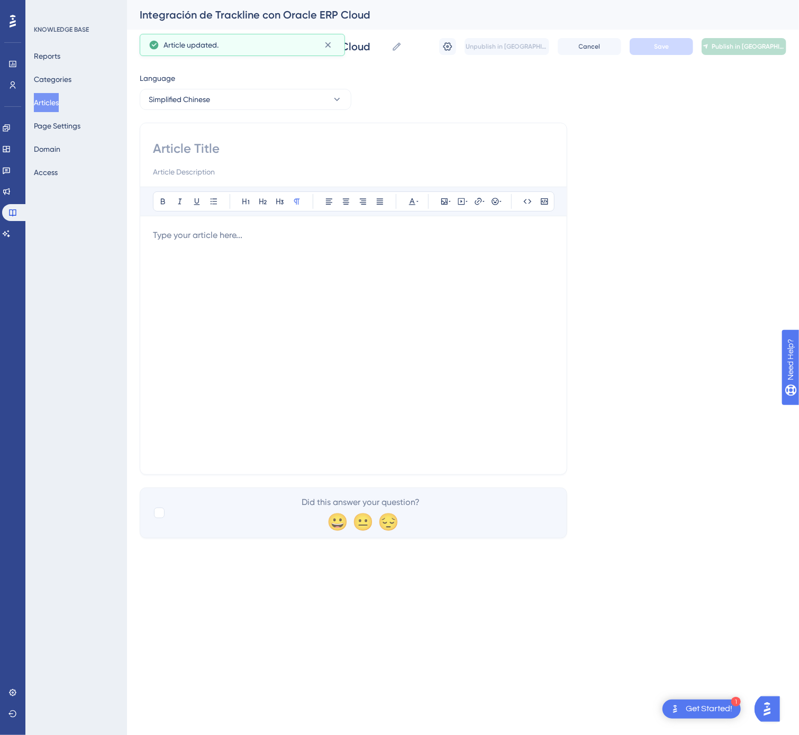
click at [373, 144] on input at bounding box center [353, 148] width 401 height 17
paste input "通过 API 查询将 Trackline 的文档和附加数据导出至 Oracle ERP Cloud"
type input "通过 API 查询将 Trackline 的文档和附加数据导出至 Oracle ERP Cloud"
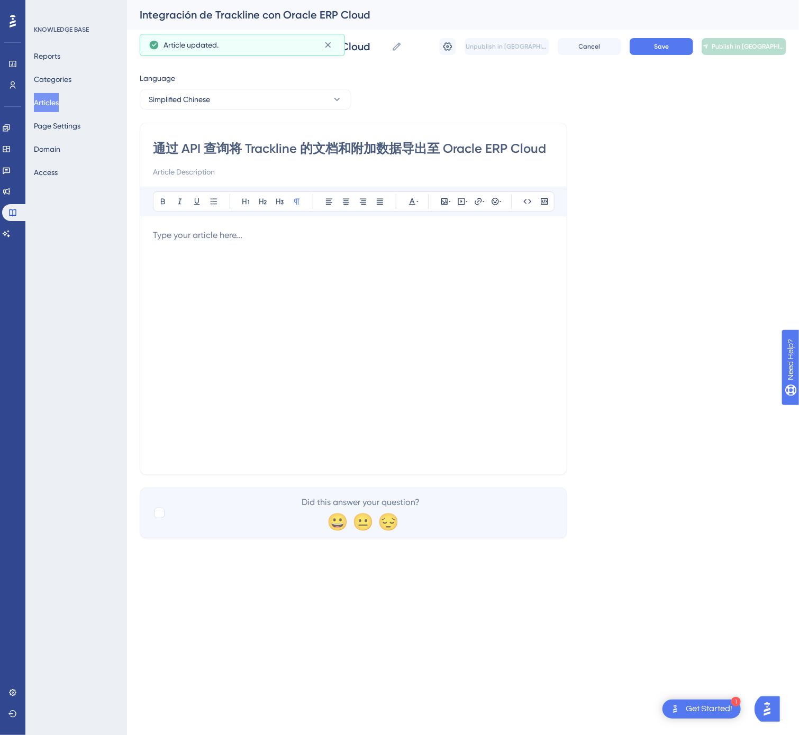
click at [382, 311] on div at bounding box center [353, 345] width 401 height 233
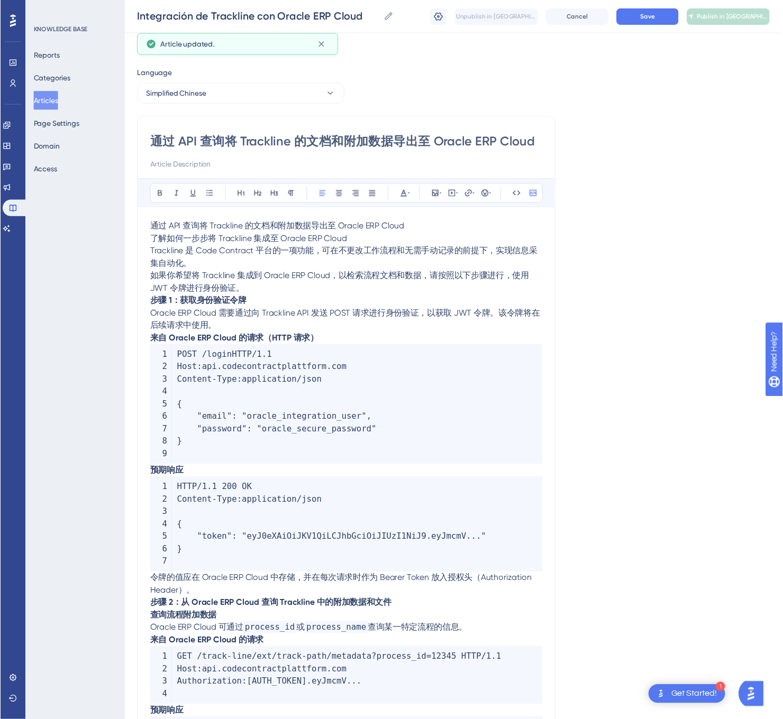
scroll to position [389, 0]
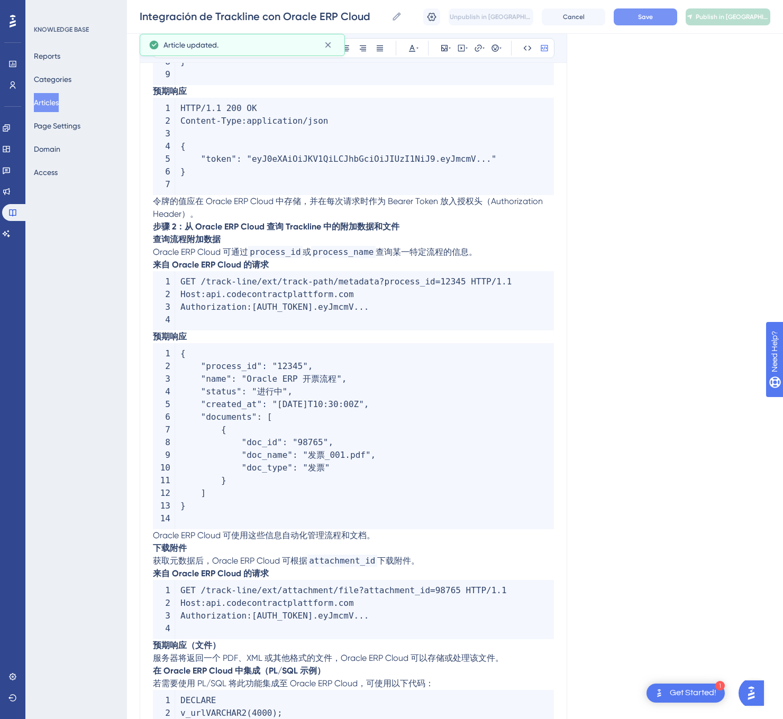
click at [645, 13] on span "Save" at bounding box center [645, 17] width 15 height 8
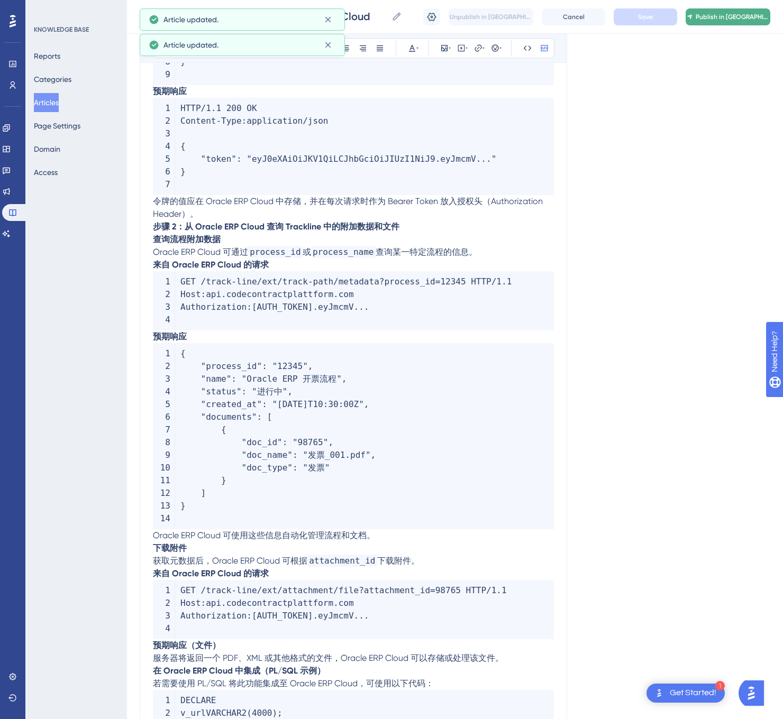
click at [724, 13] on span "Publish in [GEOGRAPHIC_DATA]-CN" at bounding box center [732, 17] width 74 height 8
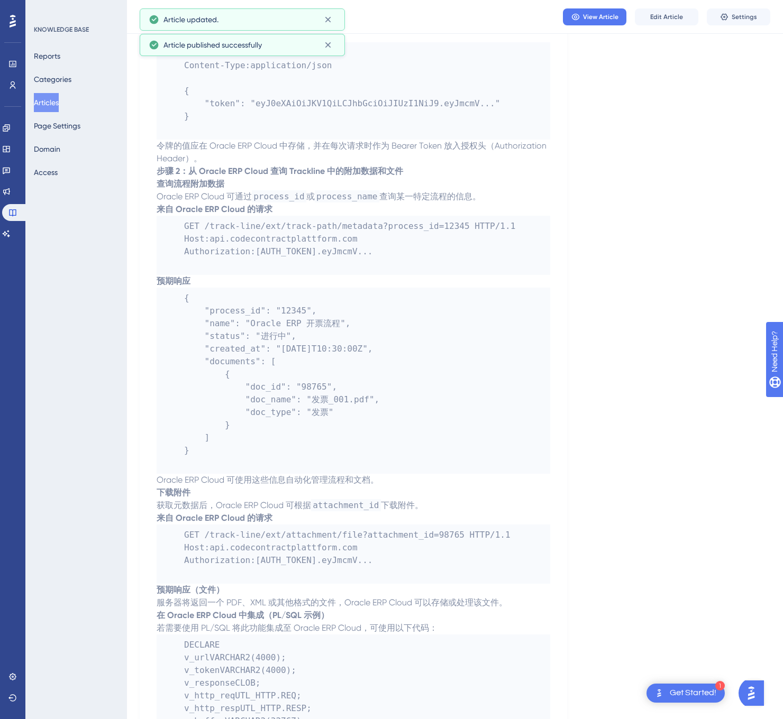
drag, startPoint x: 48, startPoint y: 102, endPoint x: 106, endPoint y: 89, distance: 59.0
click at [49, 102] on button "Articles" at bounding box center [46, 102] width 25 height 19
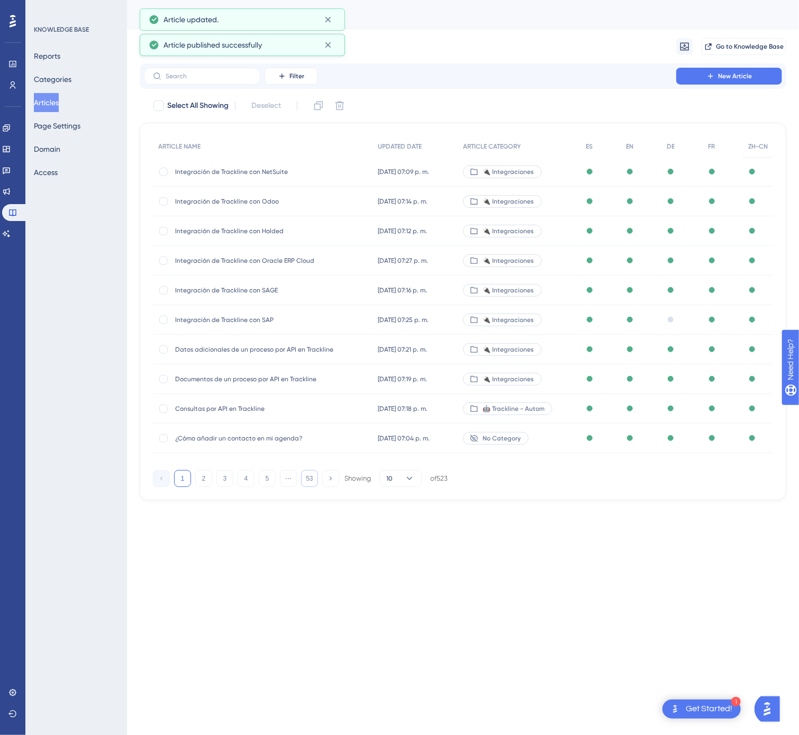
click at [300, 474] on div "1 2 3 4 5 ⋯ 53 Showing 10 of 523" at bounding box center [300, 478] width 295 height 17
click at [309, 479] on button "53" at bounding box center [309, 478] width 17 height 17
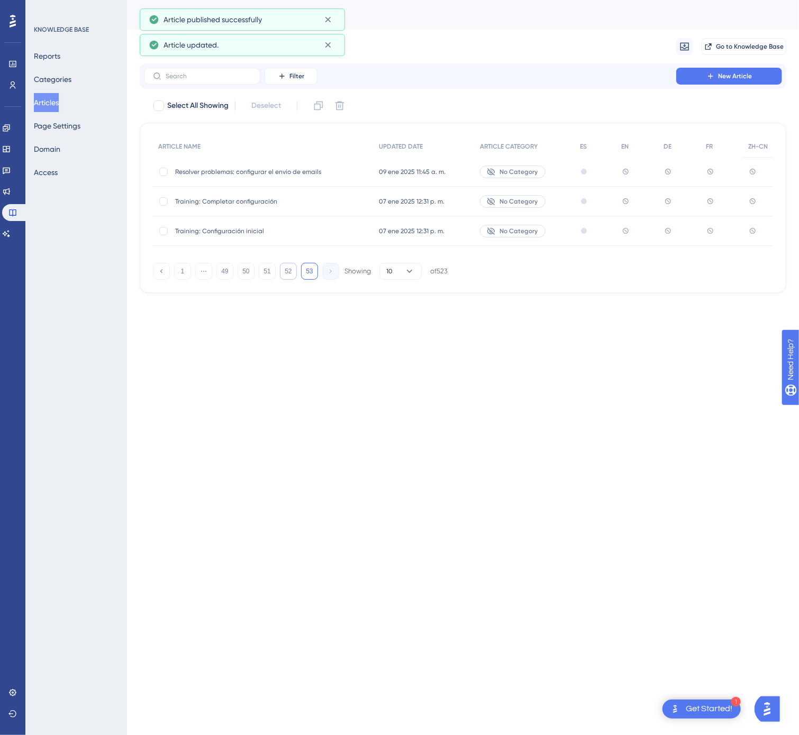
click at [286, 272] on button "52" at bounding box center [288, 271] width 17 height 17
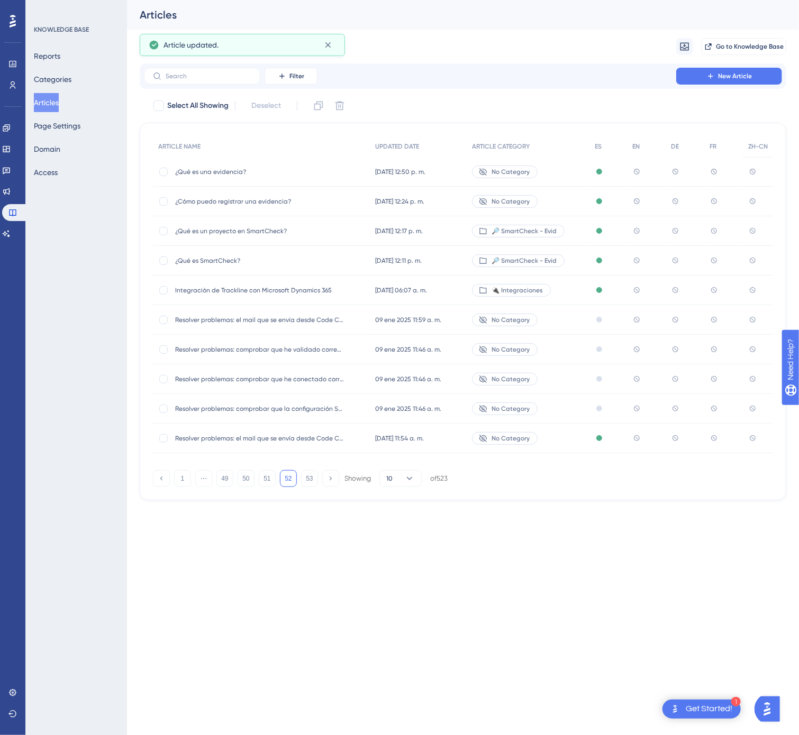
click at [366, 285] on div "Integración de Trackline con Microsoft Dynamics 365 Integración de Trackline co…" at bounding box center [261, 291] width 217 height 30
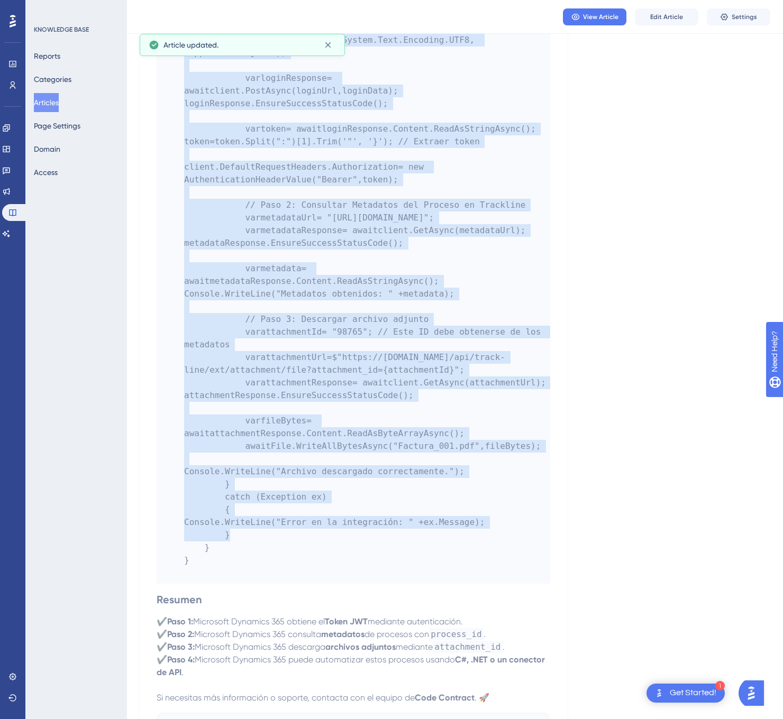
scroll to position [1796, 0]
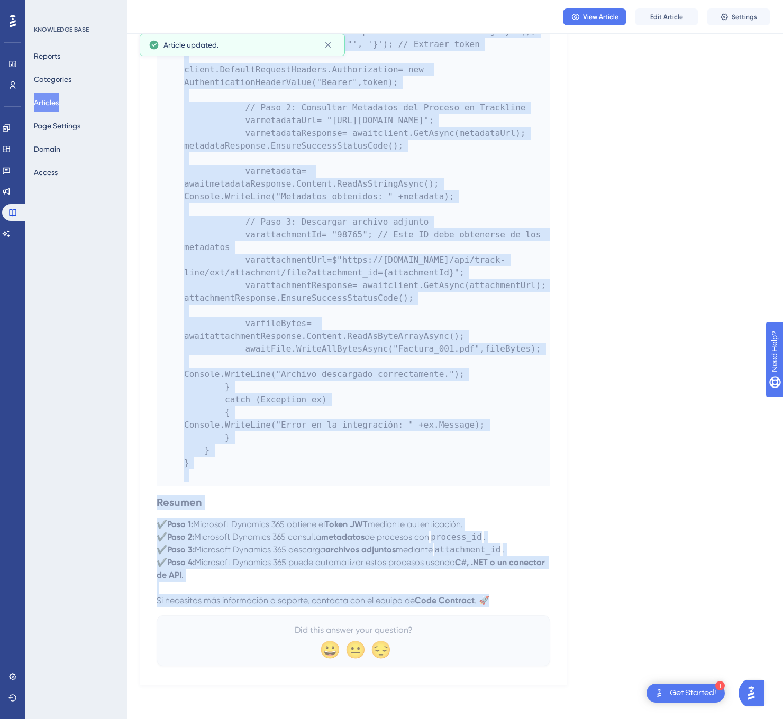
drag, startPoint x: 157, startPoint y: 146, endPoint x: 544, endPoint y: 601, distance: 597.7
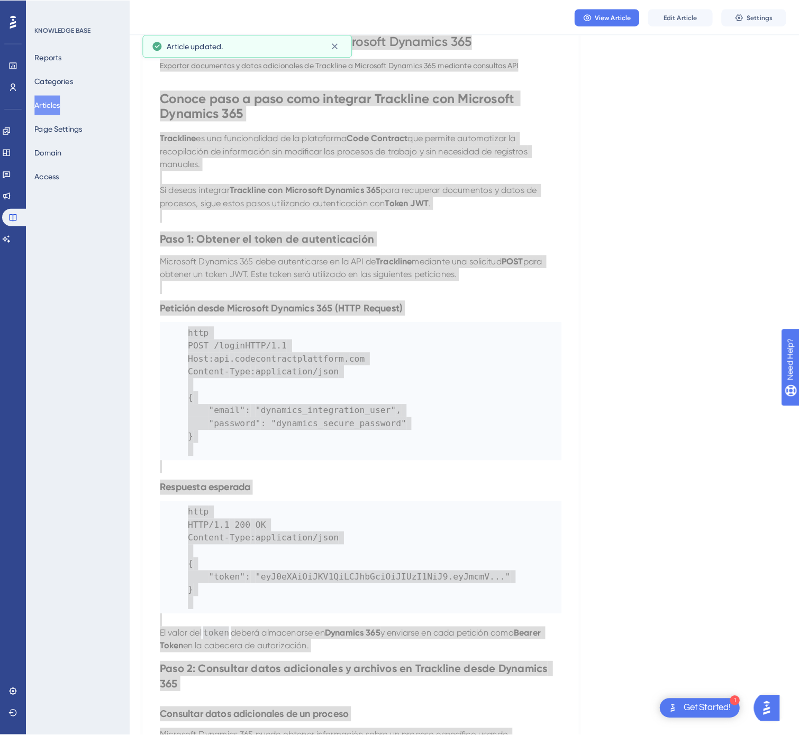
scroll to position [0, 0]
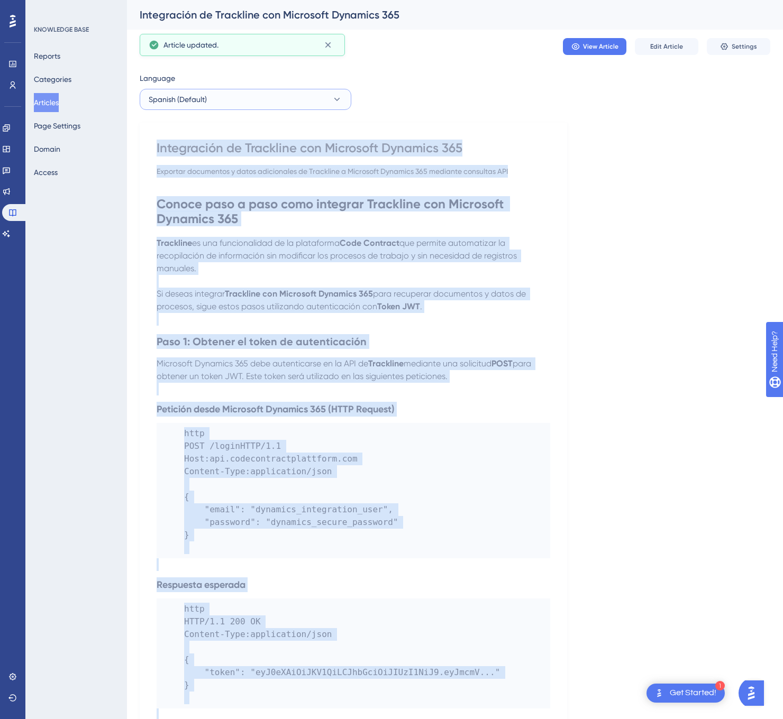
click at [327, 101] on button "Spanish (Default)" at bounding box center [246, 99] width 212 height 21
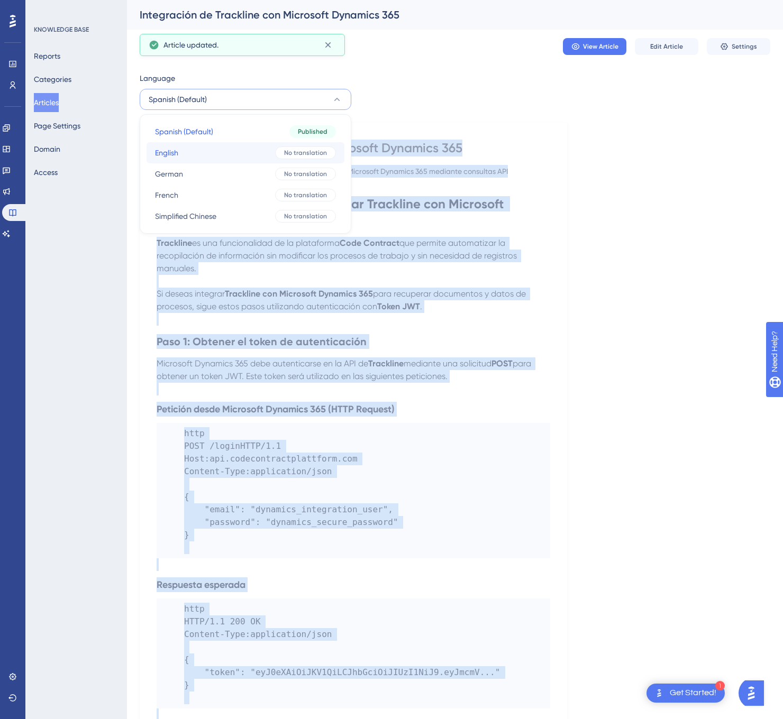
click at [298, 158] on div "No translation" at bounding box center [305, 152] width 61 height 13
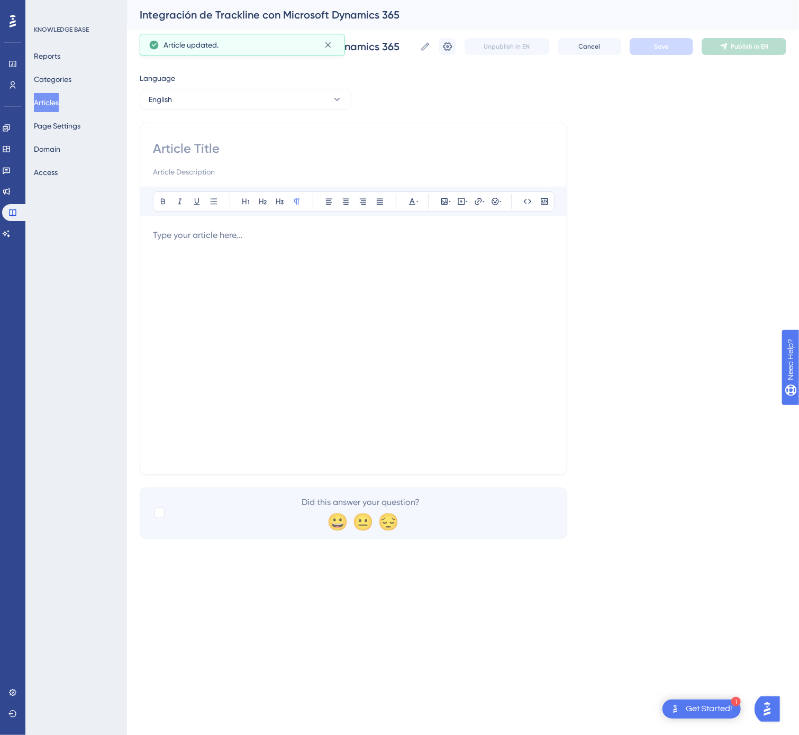
click at [220, 147] on input at bounding box center [353, 148] width 401 height 17
paste input "Integration of Trackline with Microsoft Dynamics 365"
type input "Integration of Trackline with Microsoft Dynamics 365"
click at [459, 324] on div at bounding box center [353, 345] width 401 height 233
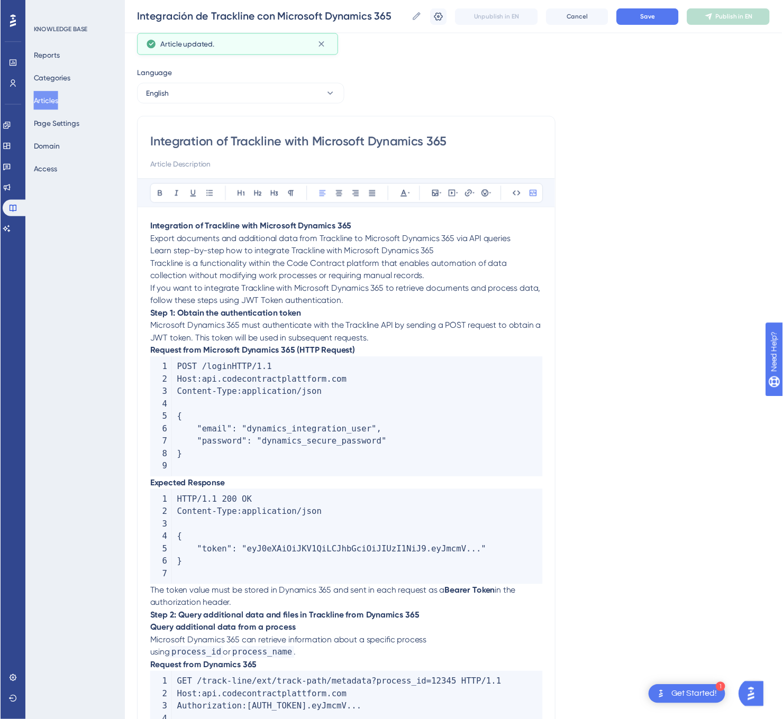
scroll to position [480, 0]
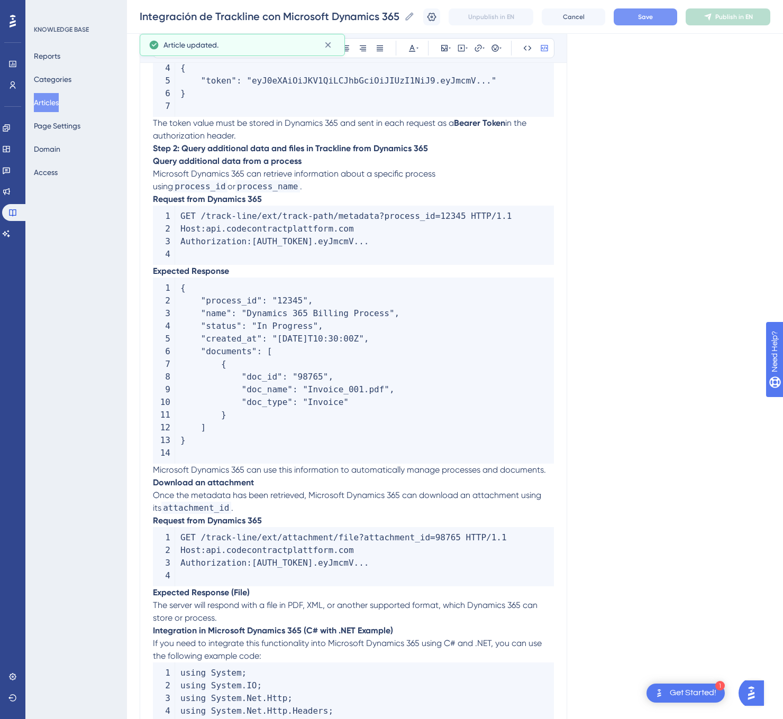
click at [649, 17] on button "Save" at bounding box center [644, 16] width 63 height 17
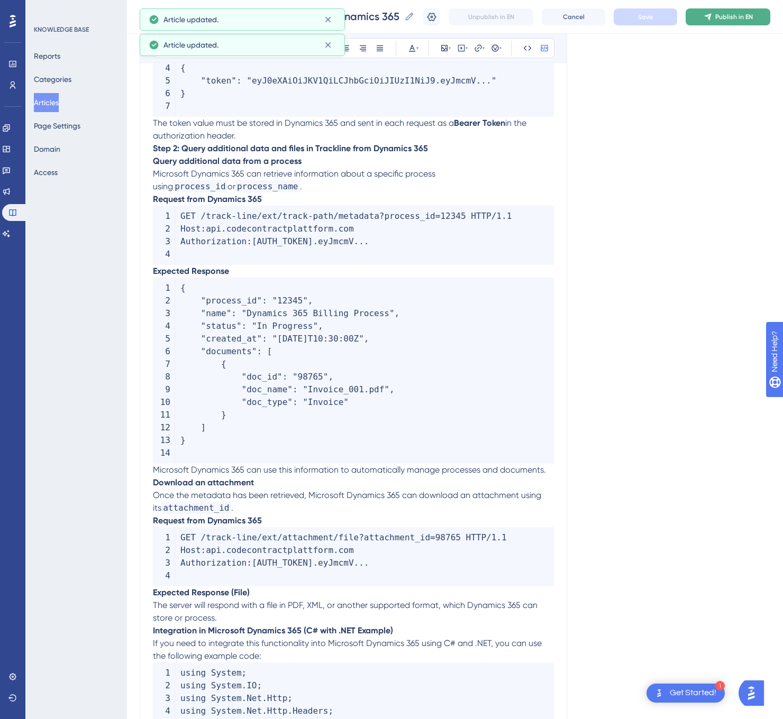
click at [736, 13] on span "Publish in EN" at bounding box center [734, 17] width 38 height 8
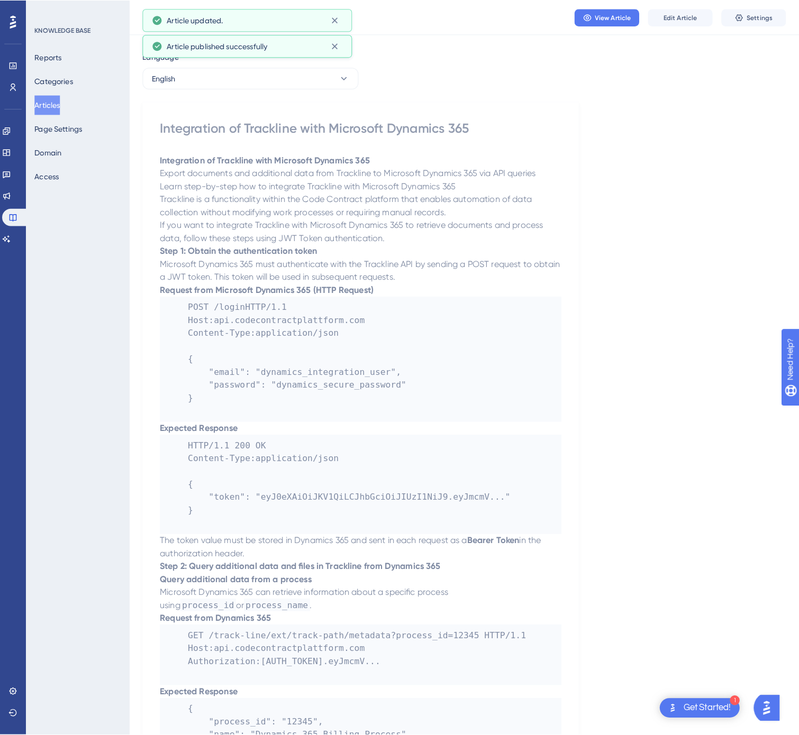
scroll to position [0, 0]
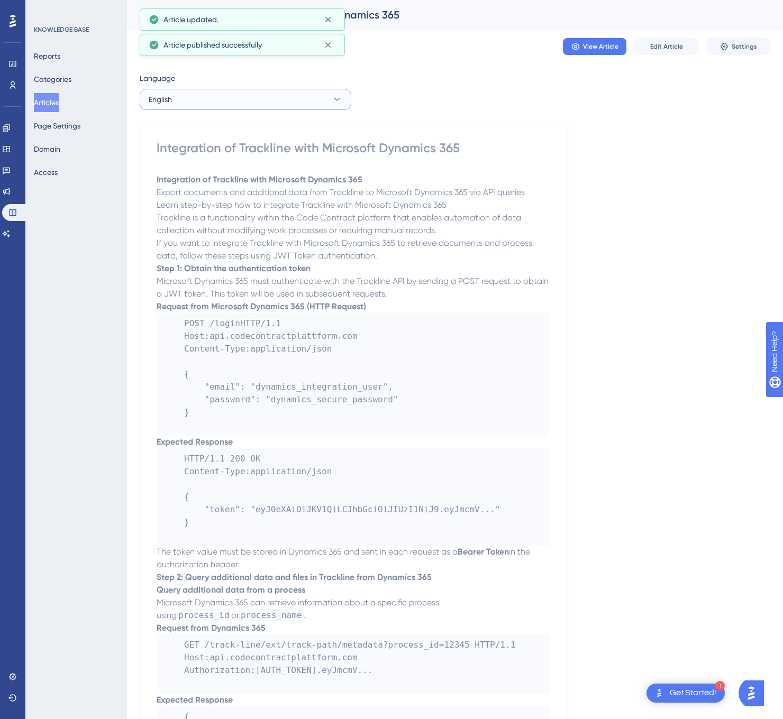
click at [265, 104] on button "English" at bounding box center [246, 99] width 212 height 21
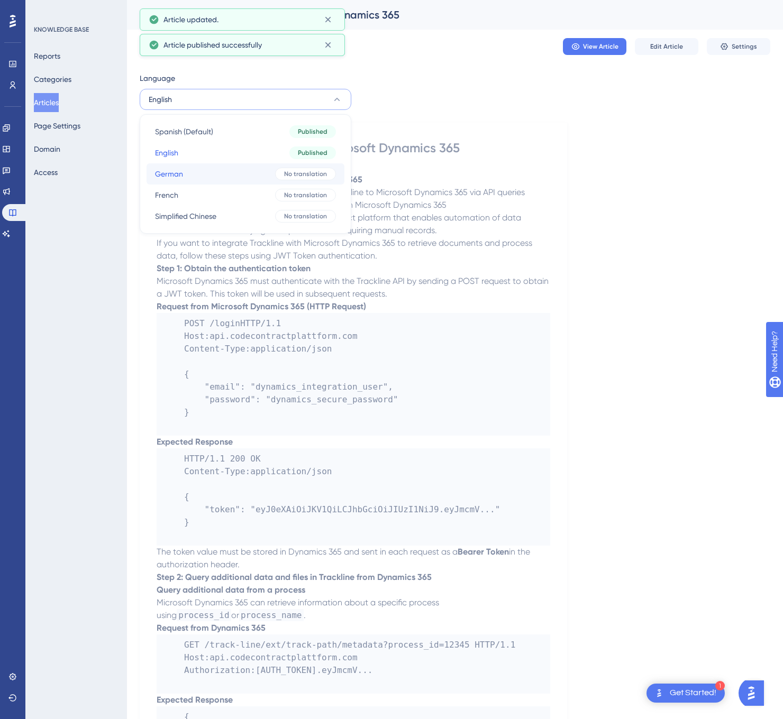
click at [228, 170] on button "German German No translation" at bounding box center [245, 173] width 198 height 21
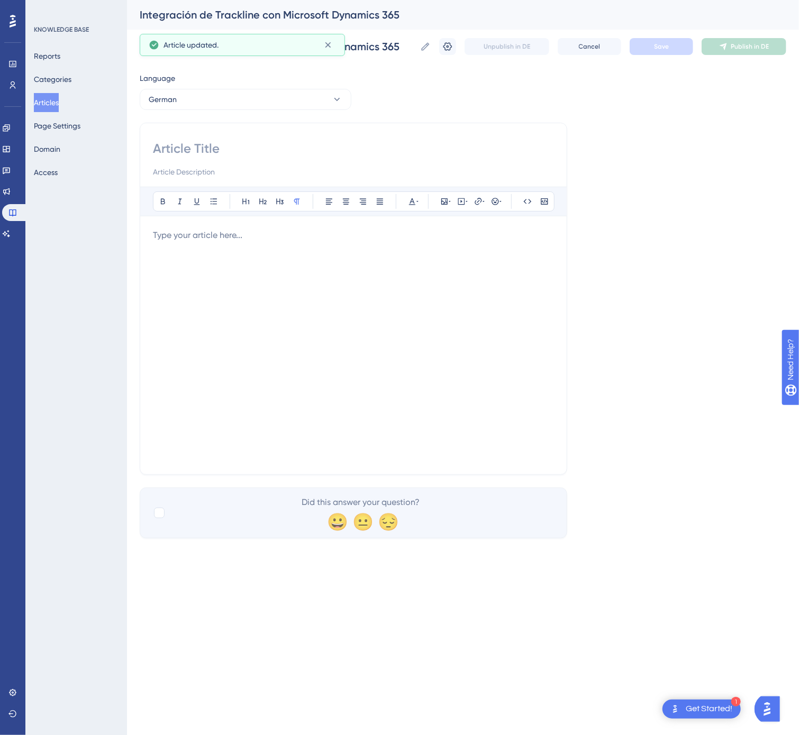
click at [254, 149] on input at bounding box center [353, 148] width 401 height 17
paste input "Integration von Trackline mit Microsoft Dynamics 365"
type input "Integration von Trackline mit Microsoft Dynamics 365"
click at [220, 305] on div at bounding box center [353, 345] width 401 height 233
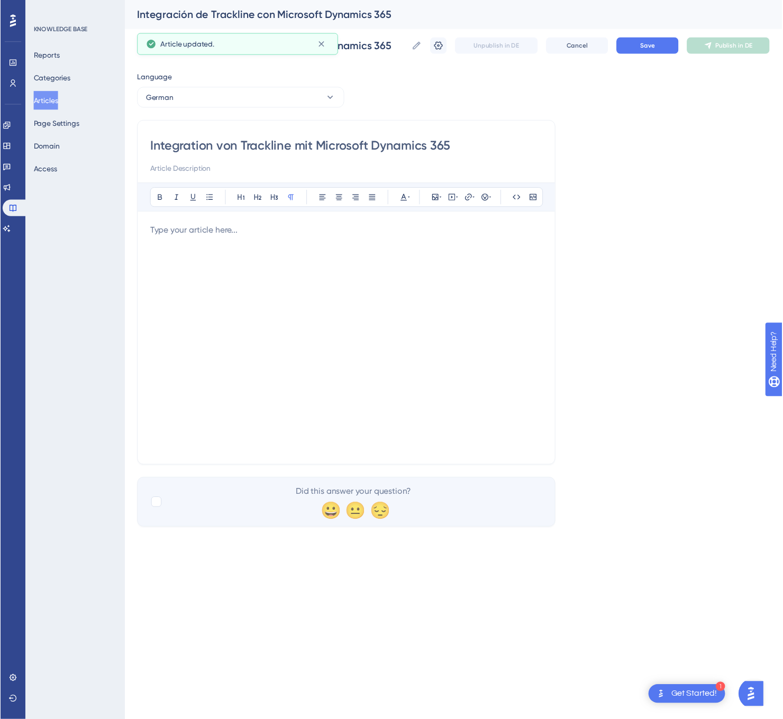
scroll to position [531, 0]
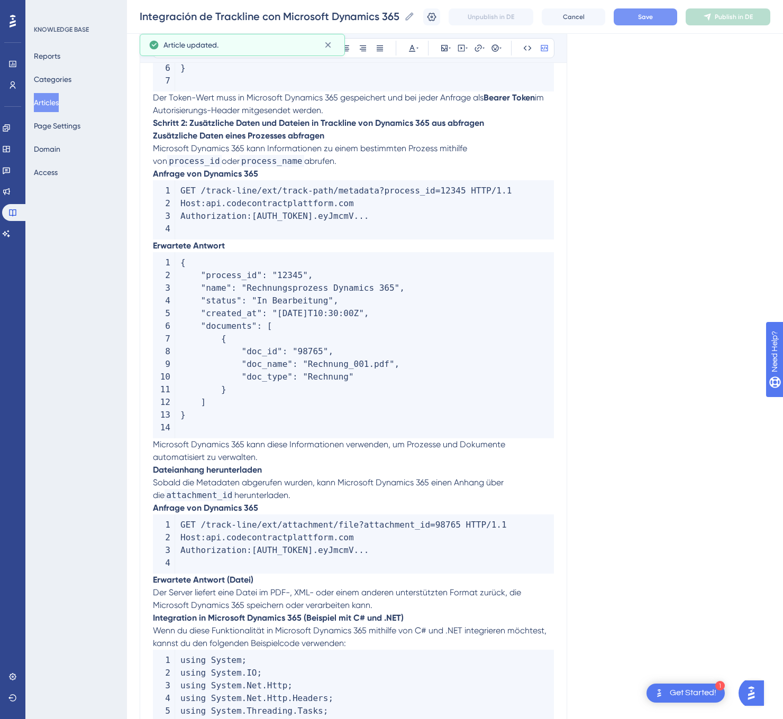
click at [672, 9] on button "Save" at bounding box center [644, 16] width 63 height 17
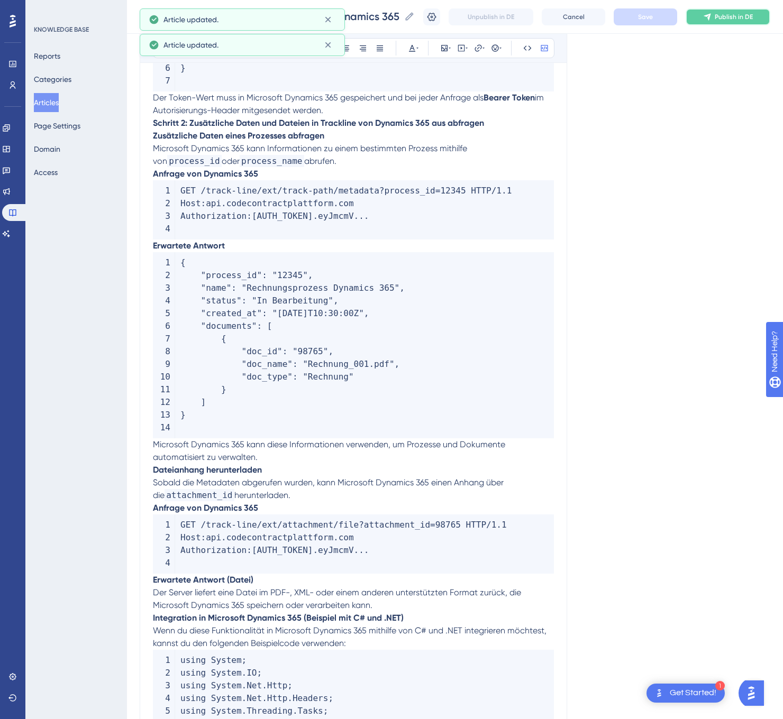
click at [739, 16] on span "Publish in DE" at bounding box center [733, 17] width 38 height 8
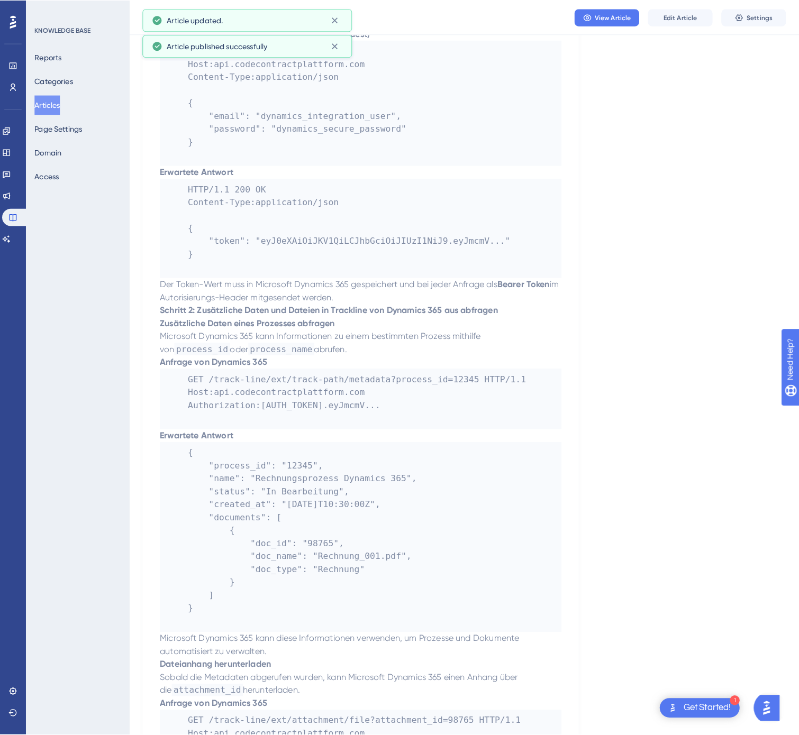
scroll to position [0, 0]
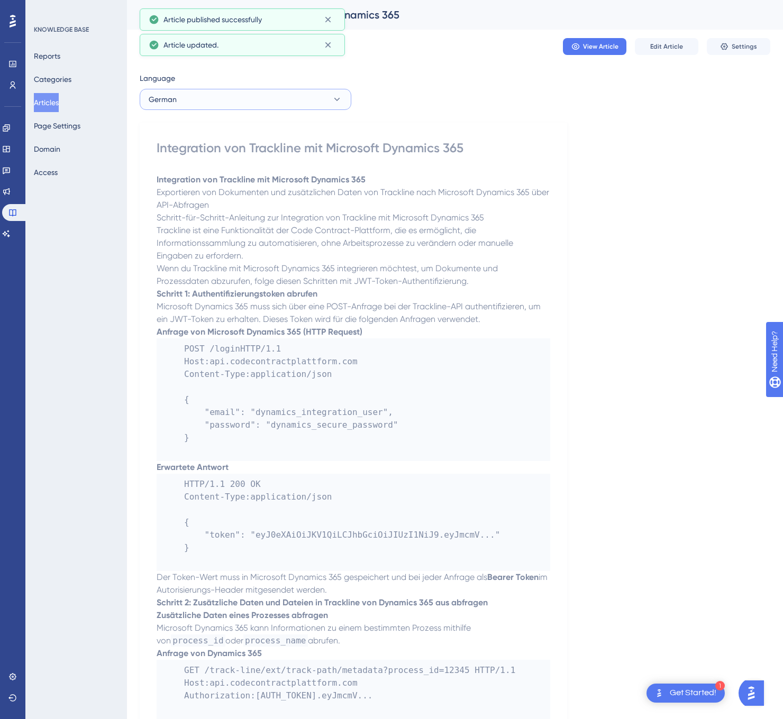
click at [278, 94] on button "German" at bounding box center [246, 99] width 212 height 21
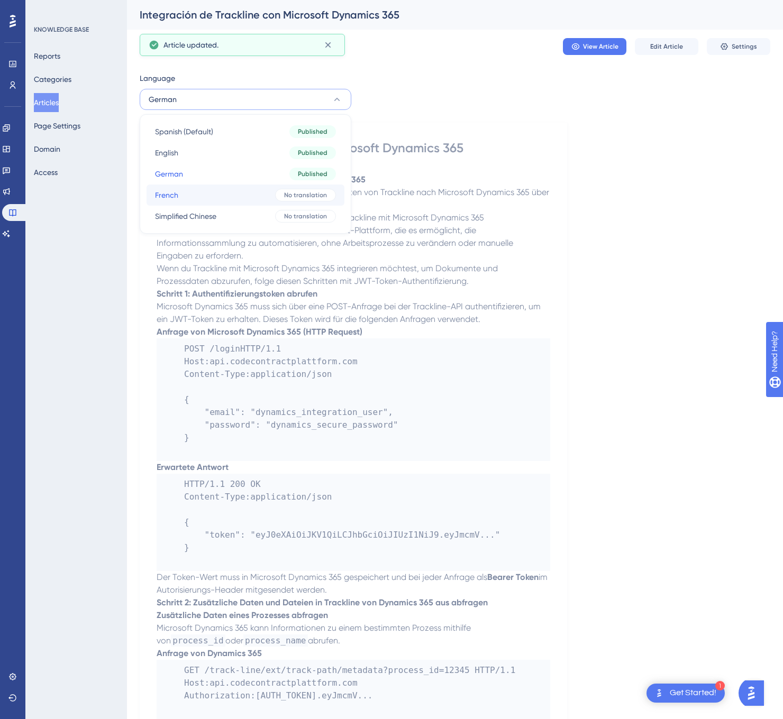
click at [209, 191] on button "French French No translation" at bounding box center [245, 195] width 198 height 21
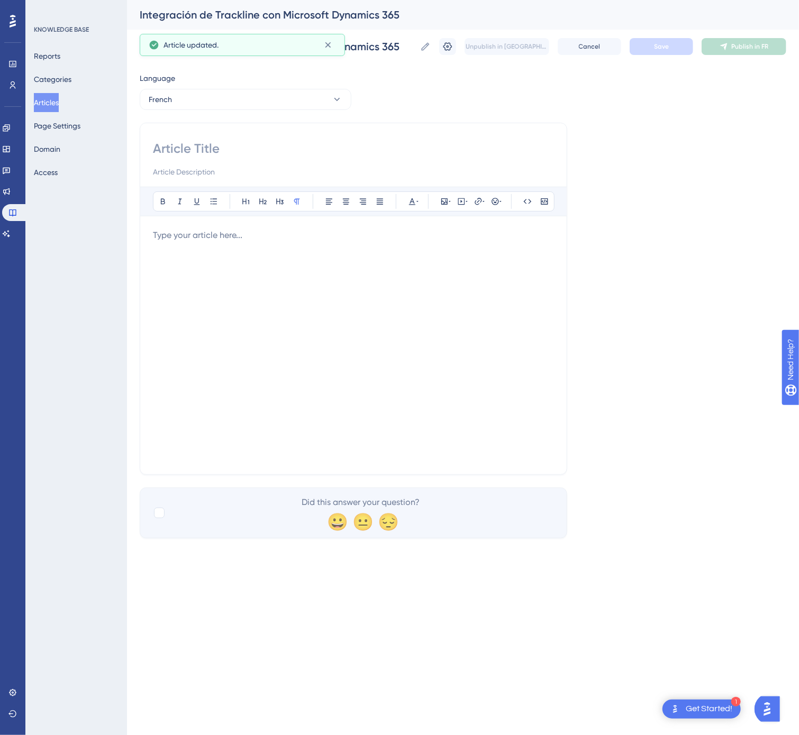
click at [310, 153] on input at bounding box center [353, 148] width 401 height 17
paste input "Intégration de Trackline avec Microsoft Dynamics 365"
type input "Intégration de Trackline avec Microsoft Dynamics 365"
click at [392, 309] on div at bounding box center [353, 345] width 401 height 233
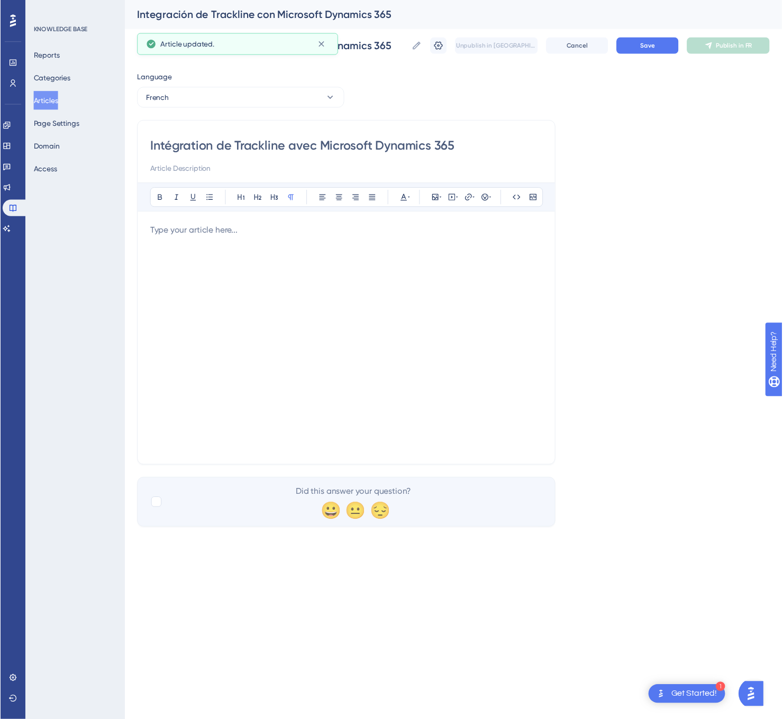
scroll to position [505, 0]
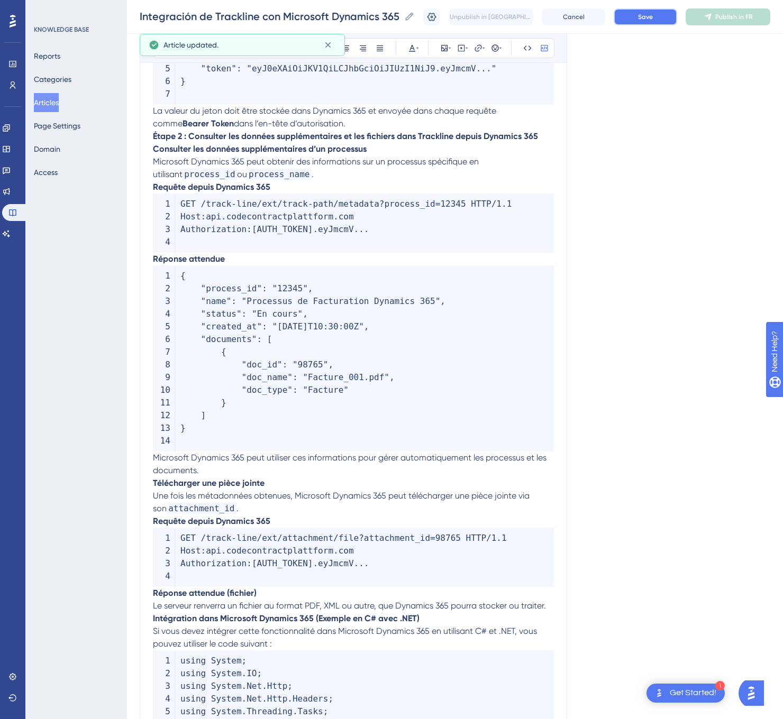
click at [653, 11] on button "Save" at bounding box center [644, 16] width 63 height 17
click at [727, 21] on button "Publish in FR" at bounding box center [727, 16] width 85 height 17
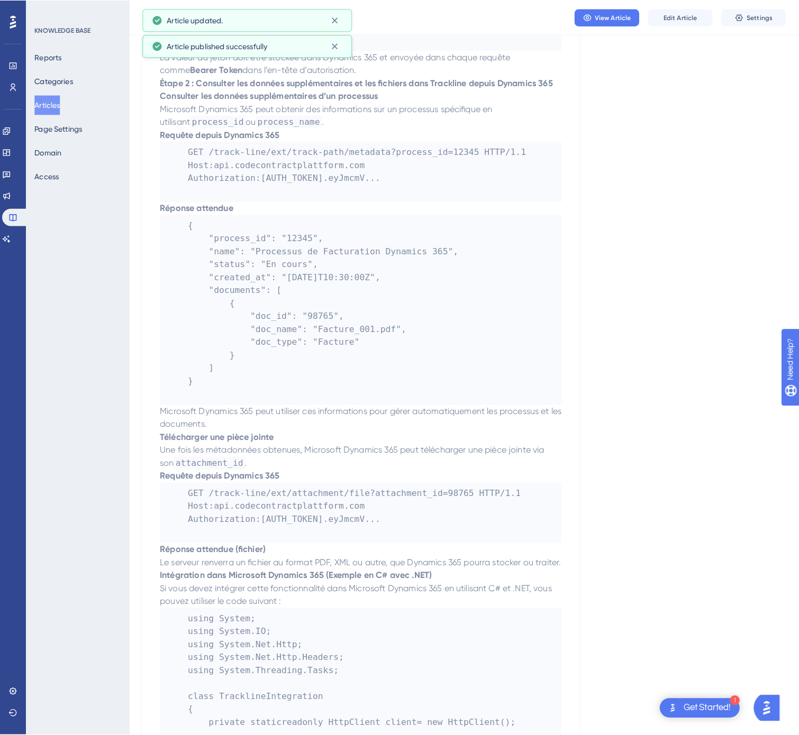
scroll to position [0, 0]
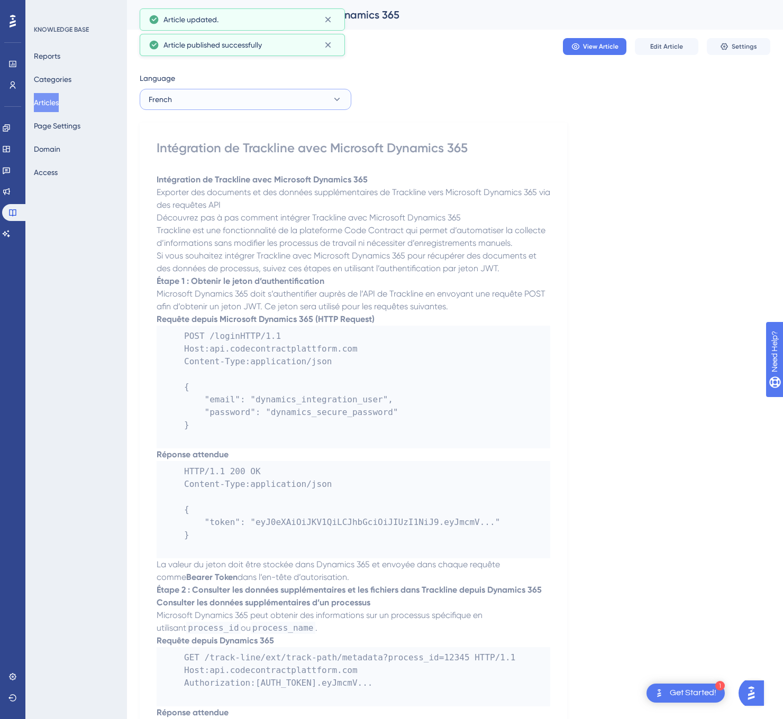
click at [236, 100] on button "French" at bounding box center [246, 99] width 212 height 21
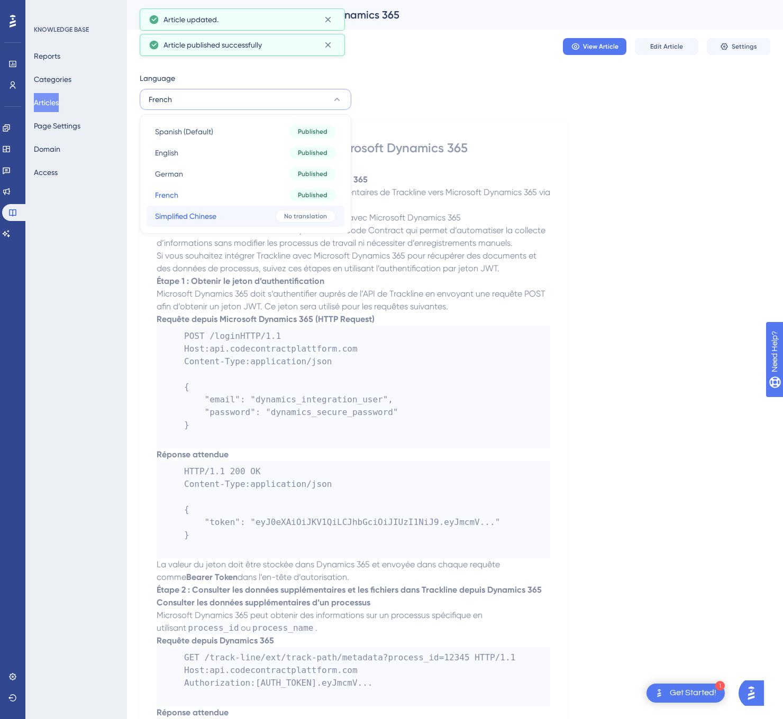
click at [219, 224] on button "Simplified Chinese Simplified Chinese No translation" at bounding box center [245, 216] width 198 height 21
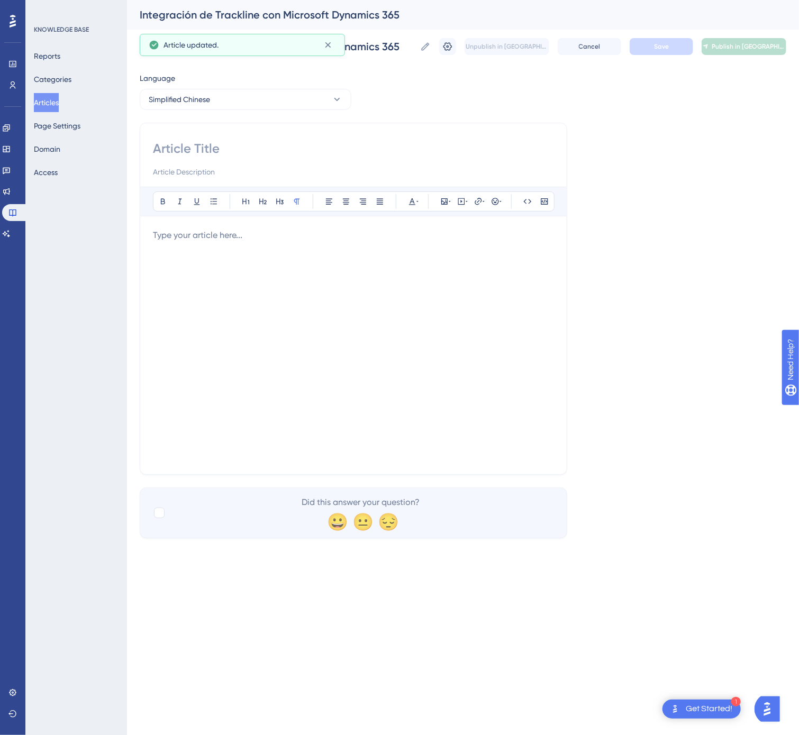
click at [233, 162] on div at bounding box center [353, 159] width 401 height 38
click at [240, 150] on input at bounding box center [353, 148] width 401 height 17
paste input "Trackline 与 Microsoft Dynamics 365 集成"
type input "Trackline 与 Microsoft Dynamics 365 集成"
click at [520, 325] on div at bounding box center [353, 345] width 401 height 233
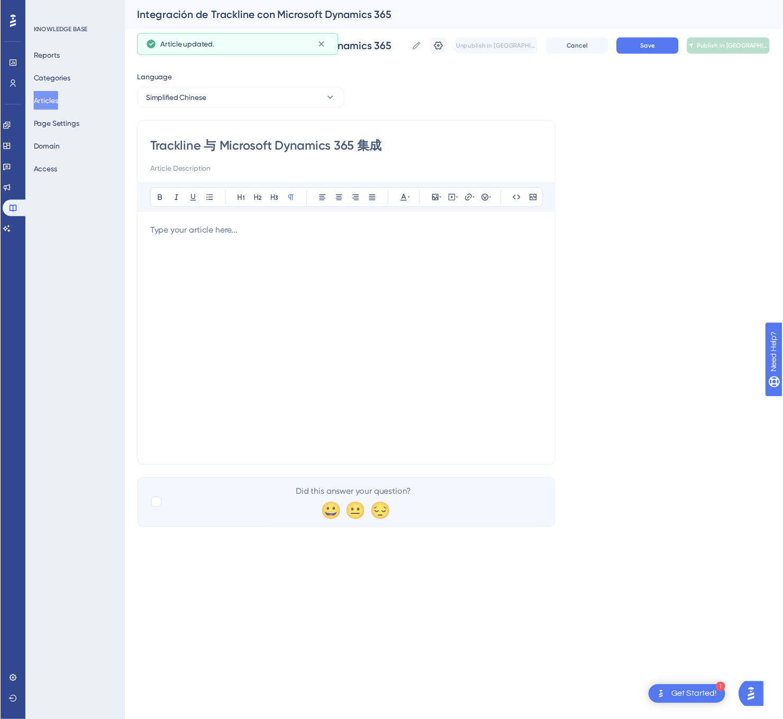
scroll to position [415, 0]
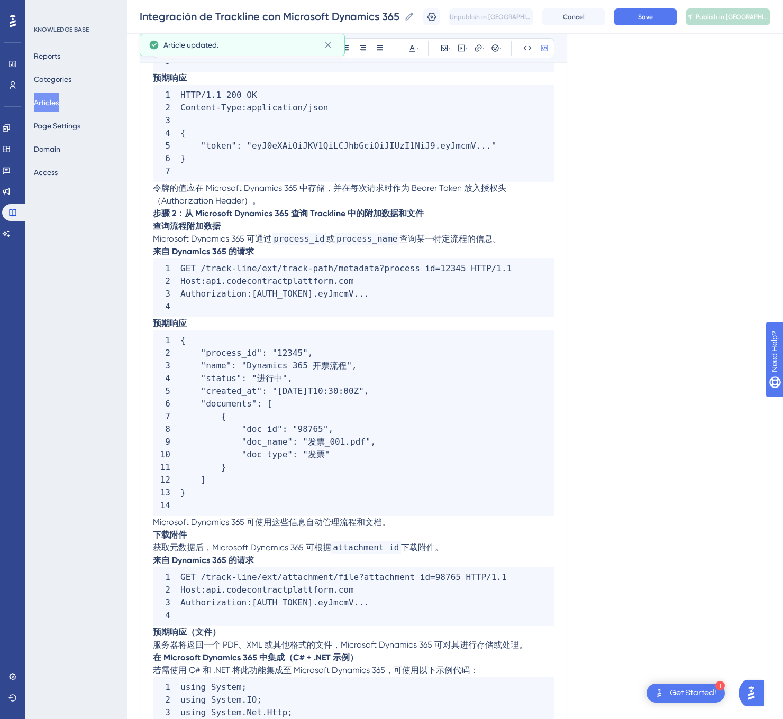
click at [651, 2] on div "Integración de Trackline con Microsoft Dynamics 365 Integración de Trackline co…" at bounding box center [455, 17] width 656 height 34
click at [652, 12] on button "Save" at bounding box center [644, 16] width 63 height 17
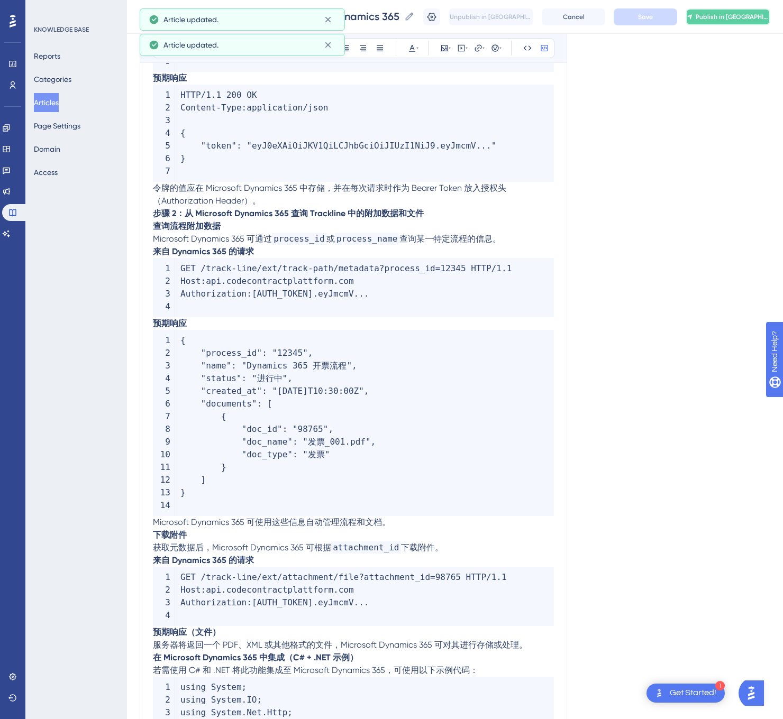
click at [749, 15] on span "Publish in [GEOGRAPHIC_DATA]-CN" at bounding box center [732, 17] width 74 height 8
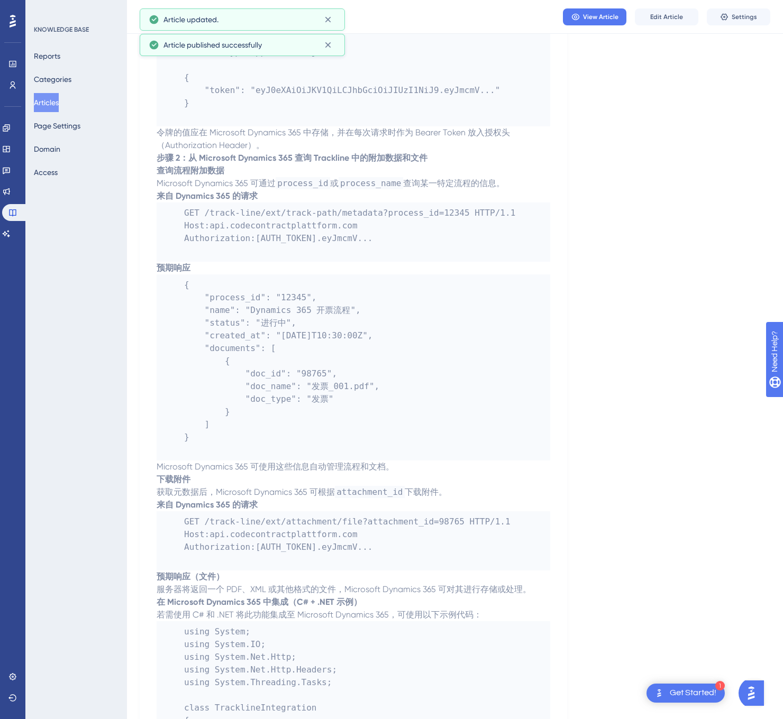
click at [54, 104] on button "Articles" at bounding box center [46, 102] width 25 height 19
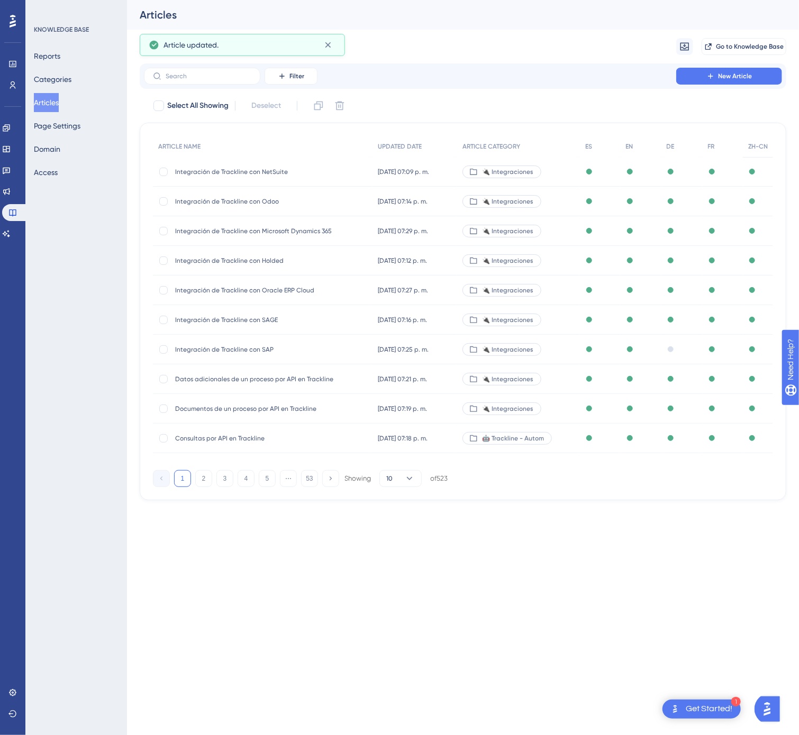
click at [306, 474] on button "53" at bounding box center [309, 478] width 17 height 17
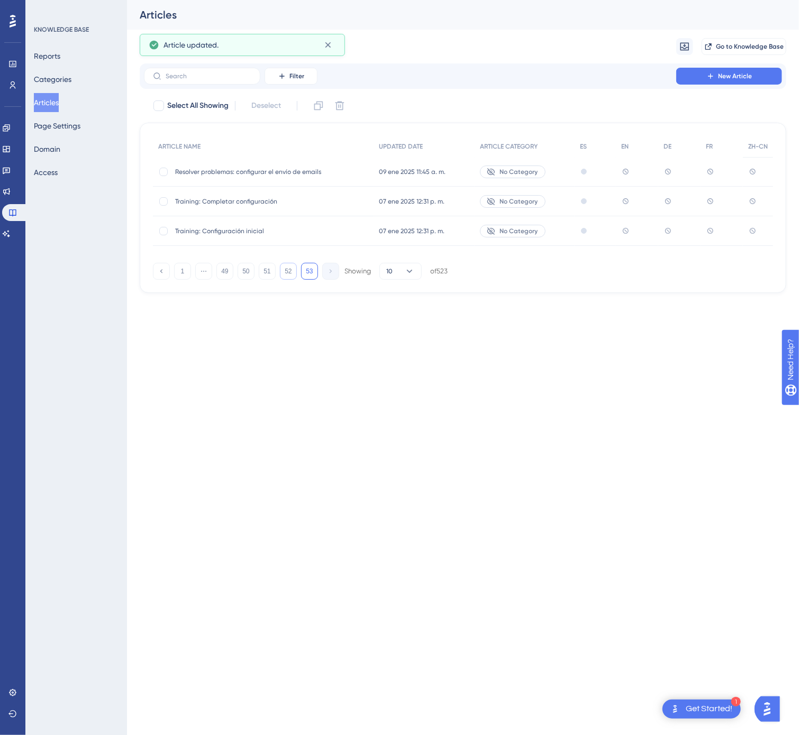
click at [288, 272] on button "52" at bounding box center [288, 271] width 17 height 17
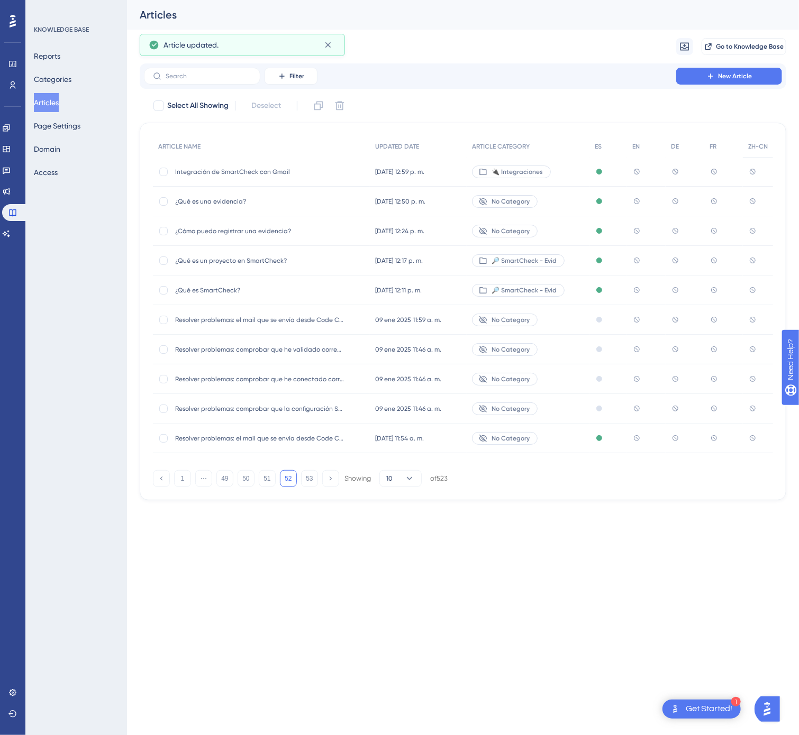
click at [328, 286] on span "¿Qué es SmartCheck?" at bounding box center [259, 290] width 169 height 8
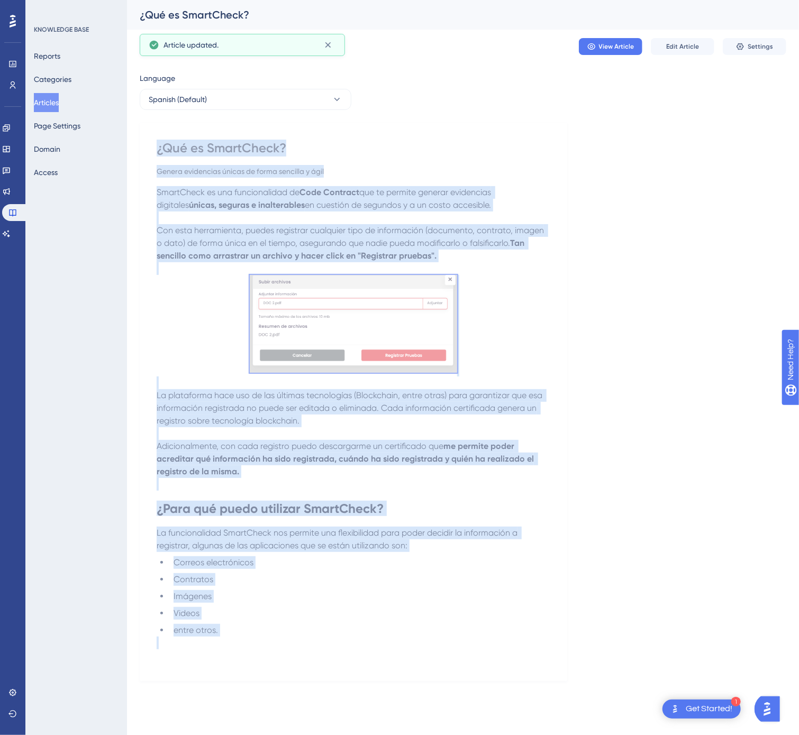
drag, startPoint x: 184, startPoint y: 615, endPoint x: 155, endPoint y: 144, distance: 471.0
click at [155, 144] on div "¿Qué es SmartCheck? Genera evidencias únicas de forma sencilla y ágil SmartChec…" at bounding box center [353, 402] width 427 height 558
click at [198, 274] on p at bounding box center [353, 268] width 393 height 13
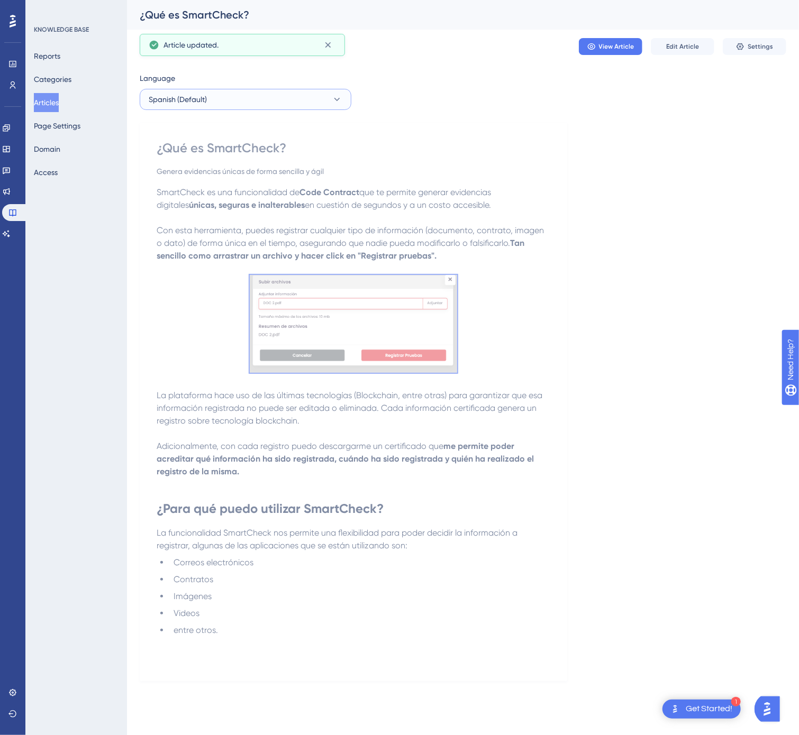
click at [315, 96] on button "Spanish (Default)" at bounding box center [246, 99] width 212 height 21
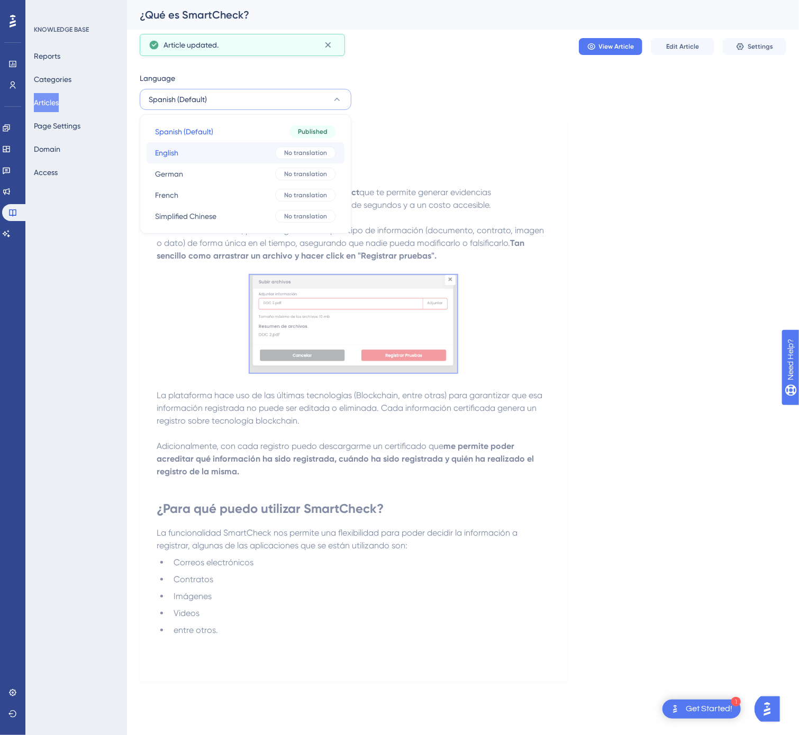
click at [291, 149] on span "No translation" at bounding box center [305, 153] width 43 height 8
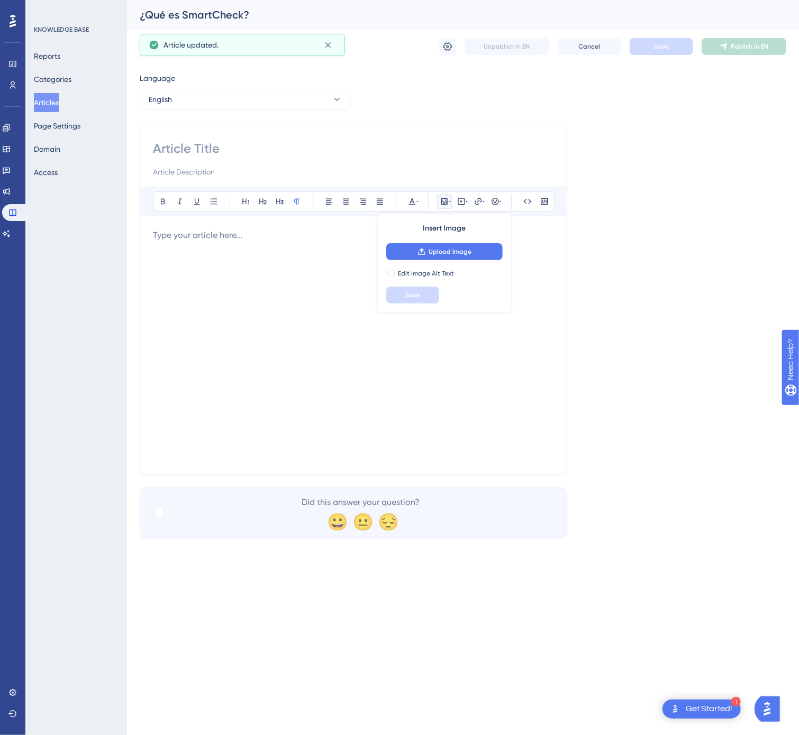
click at [191, 143] on input at bounding box center [353, 148] width 401 height 17
paste input "Easily and quickly generate unique digital evidence"
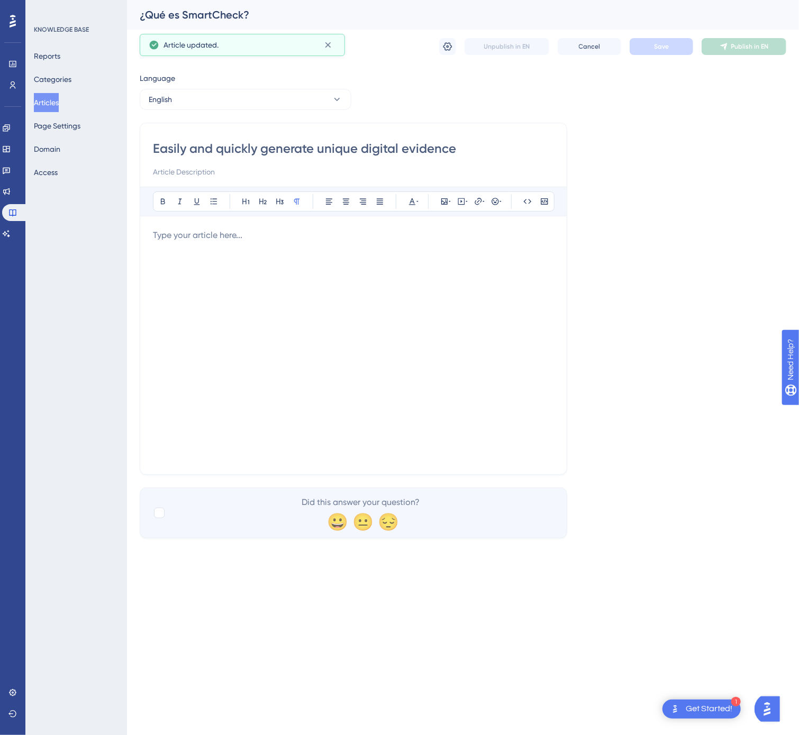
type input "Easily and quickly generate unique digital evidence"
click at [235, 253] on div at bounding box center [353, 345] width 401 height 233
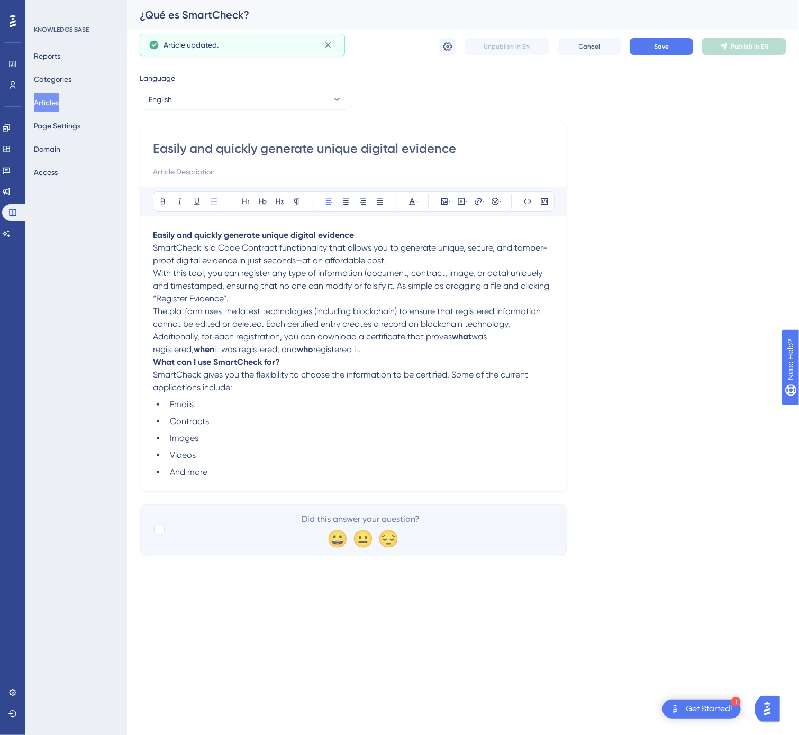
click at [268, 300] on p "With this tool, you can register any type of information (document, contract, i…" at bounding box center [353, 286] width 401 height 38
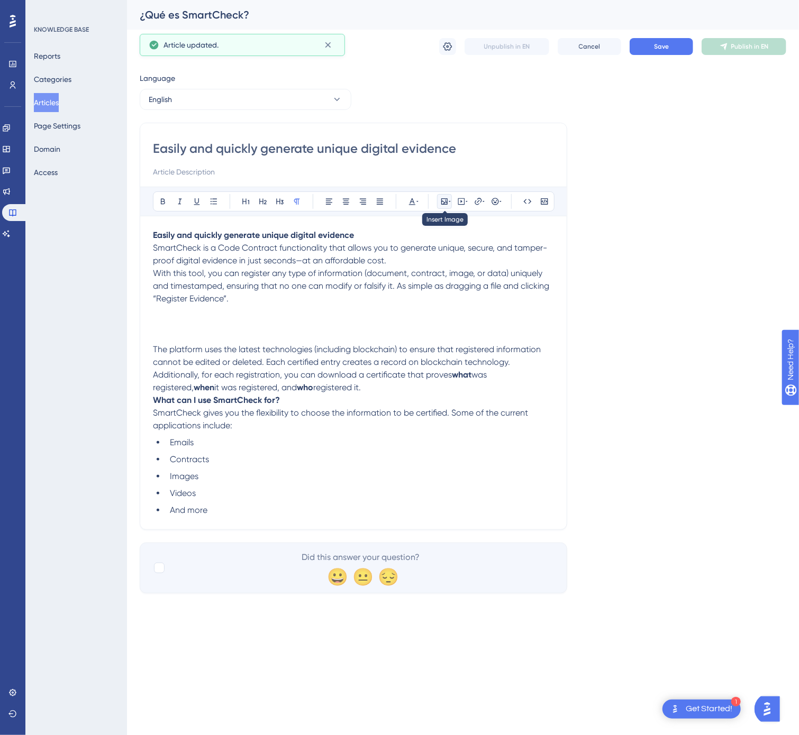
click at [447, 202] on icon at bounding box center [444, 201] width 6 height 6
click at [442, 259] on button "Upload Image" at bounding box center [444, 251] width 116 height 17
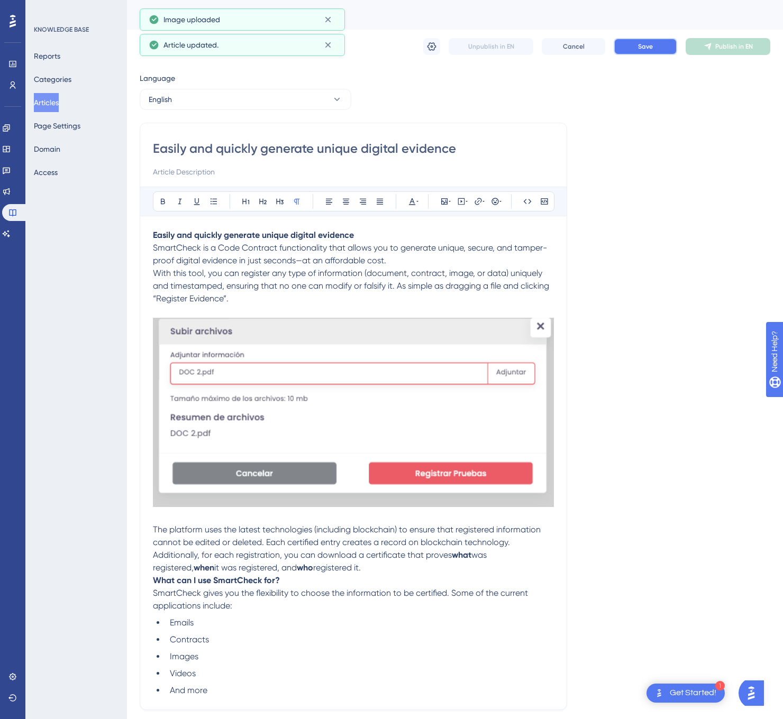
click at [653, 50] on button "Save" at bounding box center [644, 46] width 63 height 17
click at [727, 47] on span "Publish in EN" at bounding box center [734, 46] width 38 height 8
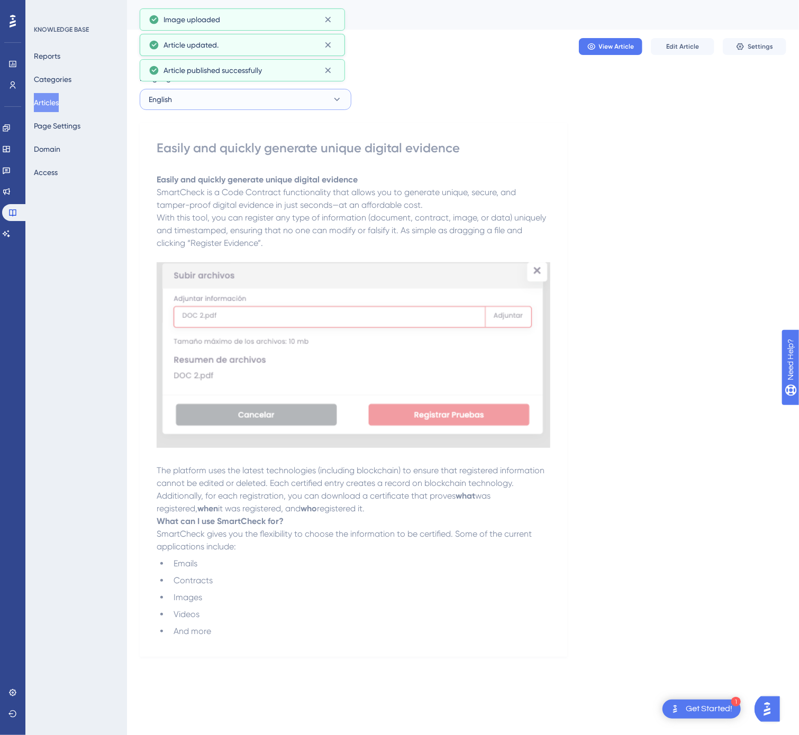
click at [332, 98] on icon at bounding box center [337, 99] width 11 height 11
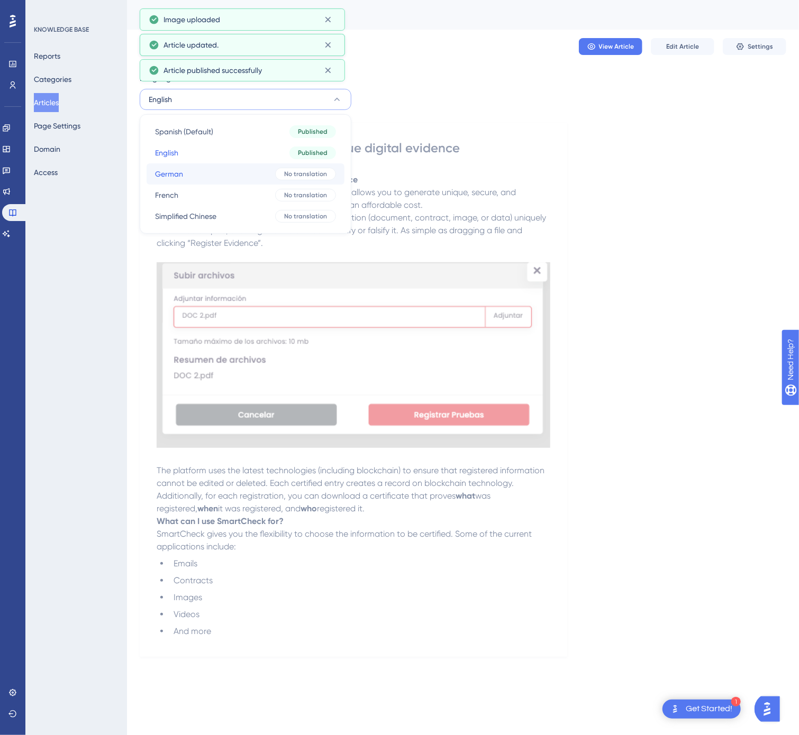
click at [281, 172] on div "No translation" at bounding box center [305, 174] width 61 height 13
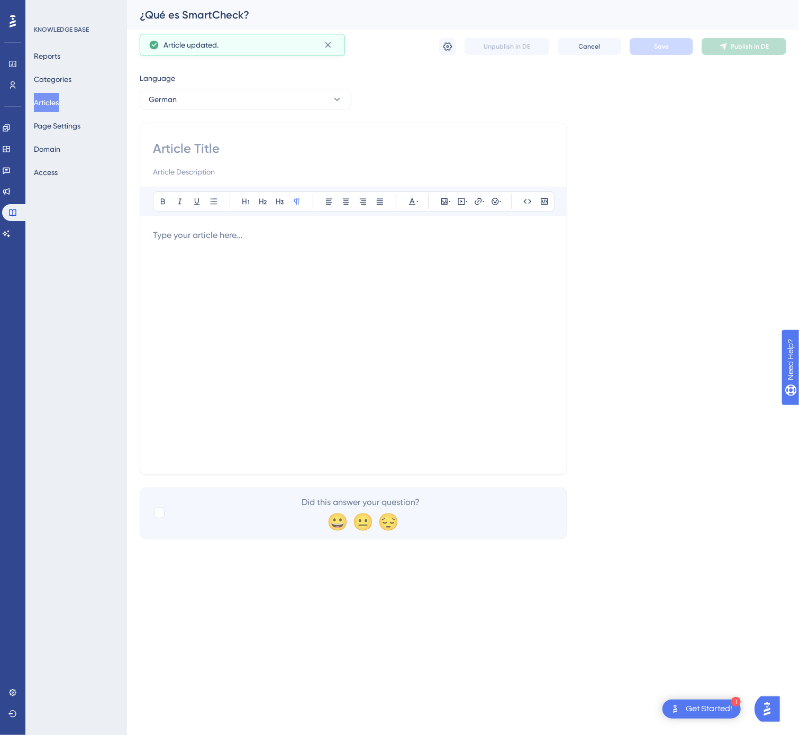
click at [209, 150] on input at bounding box center [353, 148] width 401 height 17
paste input "Einfach und schnell einzigartige digitale Nachweise erstellen"
type input "Einfach und schnell einzigartige digitale Nachweise erstellen"
click at [356, 316] on div at bounding box center [353, 345] width 401 height 233
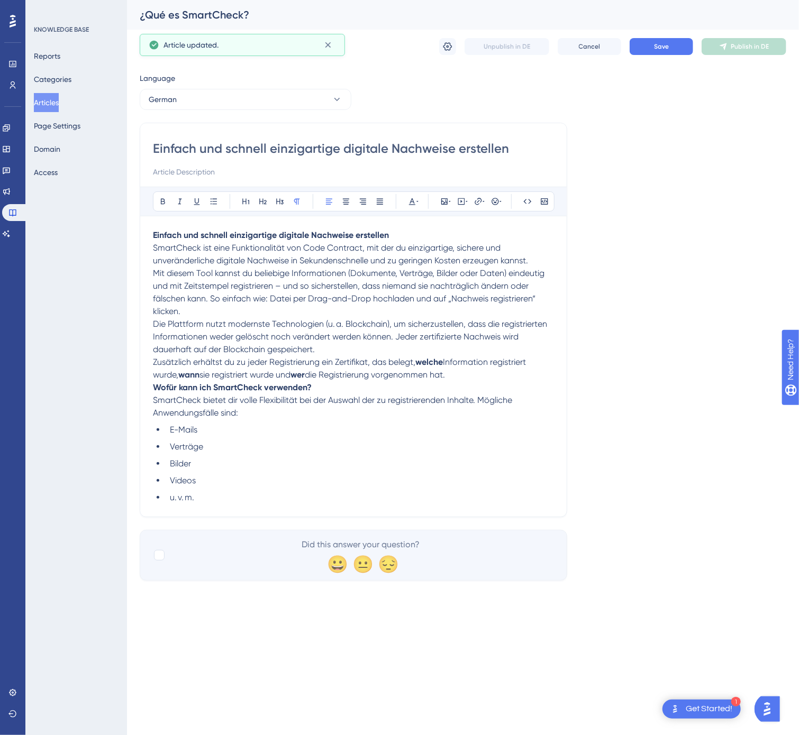
click at [319, 316] on p "Mit diesem Tool kannst du beliebige Informationen (Dokumente, Verträge, Bilder …" at bounding box center [353, 292] width 401 height 51
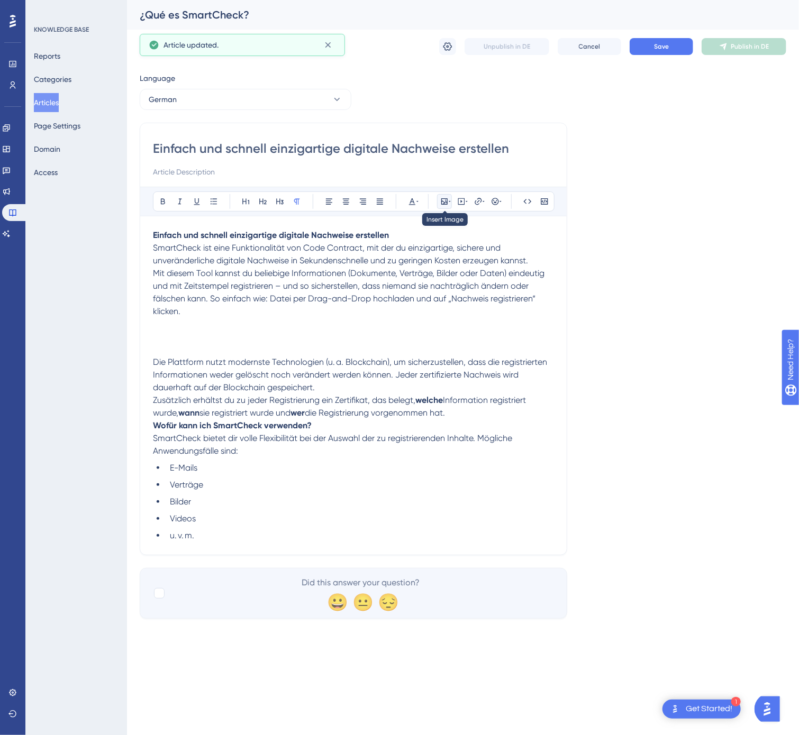
click at [450, 204] on icon at bounding box center [449, 201] width 2 height 8
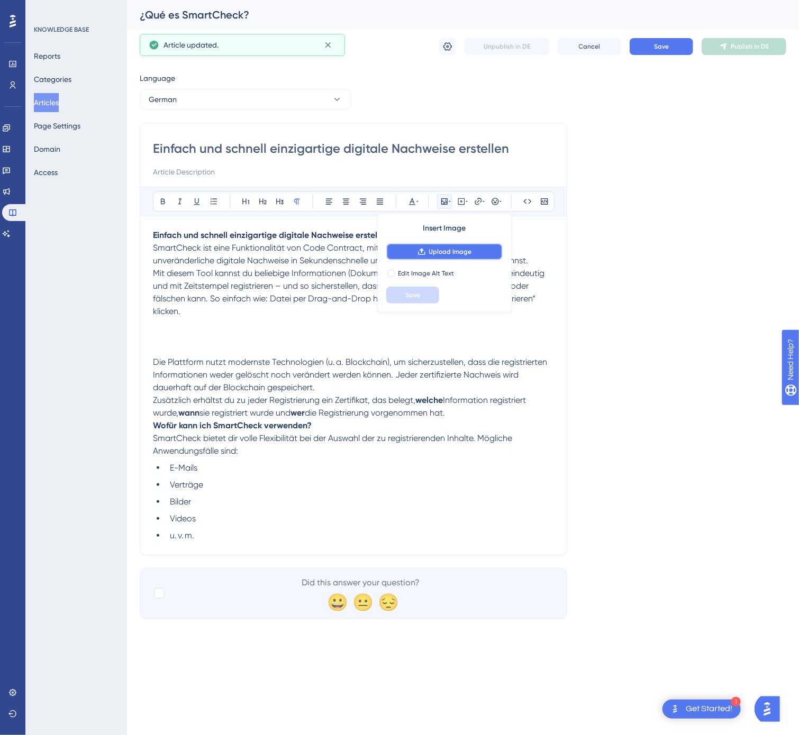
click at [449, 253] on span "Upload Image" at bounding box center [450, 252] width 43 height 8
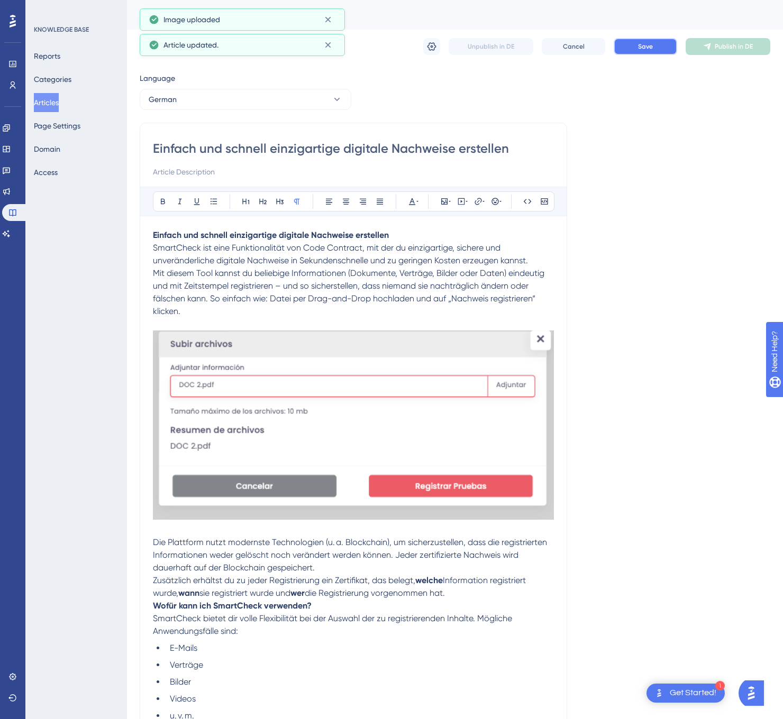
click at [664, 45] on button "Save" at bounding box center [644, 46] width 63 height 17
click at [716, 45] on span "Publish in DE" at bounding box center [733, 46] width 38 height 8
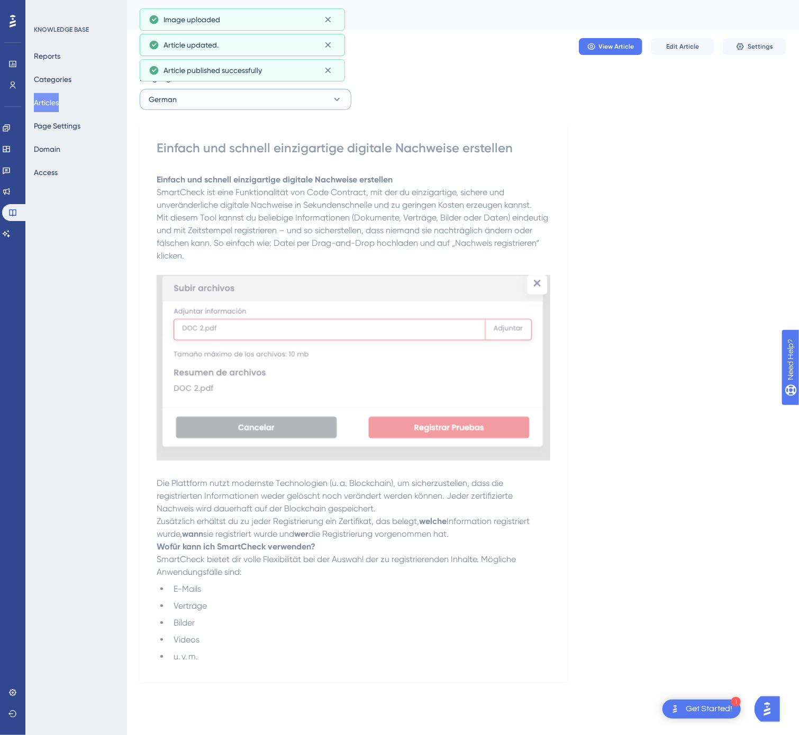
click at [326, 98] on button "German" at bounding box center [246, 99] width 212 height 21
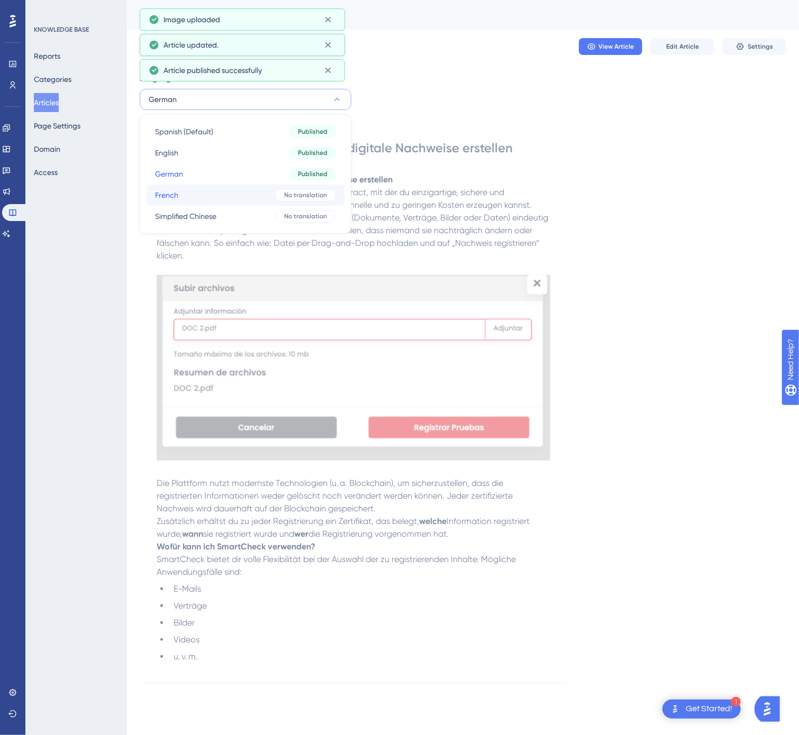
click at [270, 189] on button "French French No translation" at bounding box center [245, 195] width 198 height 21
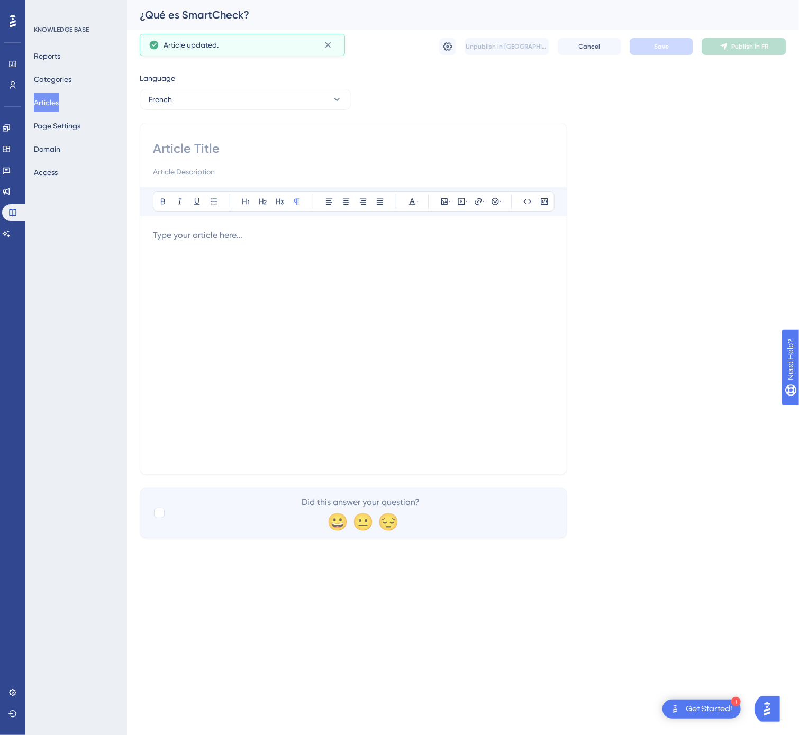
click at [370, 149] on input at bounding box center [353, 148] width 401 height 17
paste input "Générez des preuves numériques uniques en toute simplicité"
type input "Générez des preuves numériques uniques en toute simplicité"
click at [358, 310] on div at bounding box center [353, 345] width 401 height 233
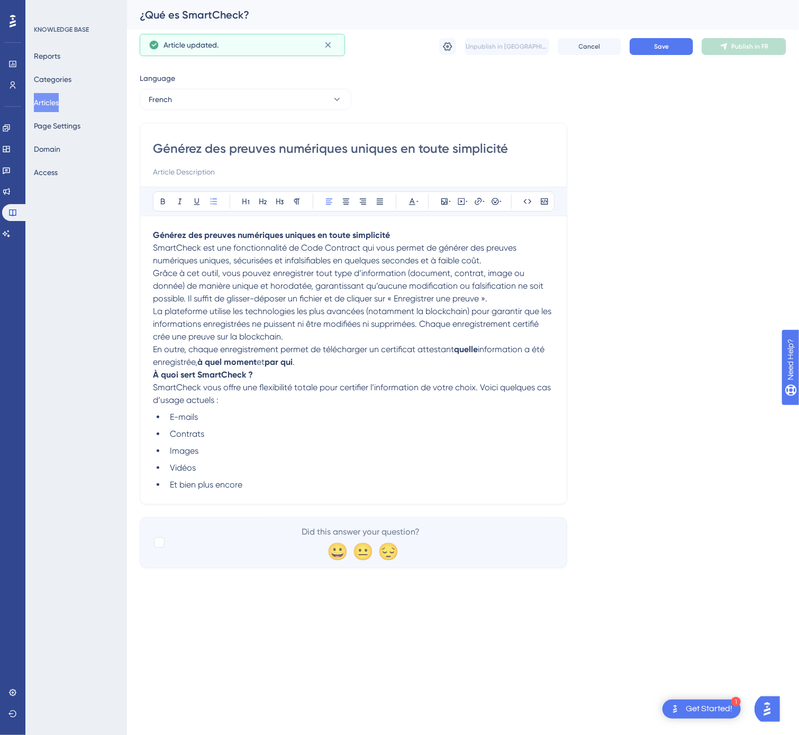
click at [506, 298] on p "Grâce à cet outil, vous pouvez enregistrer tout type d’information (document, c…" at bounding box center [353, 286] width 401 height 38
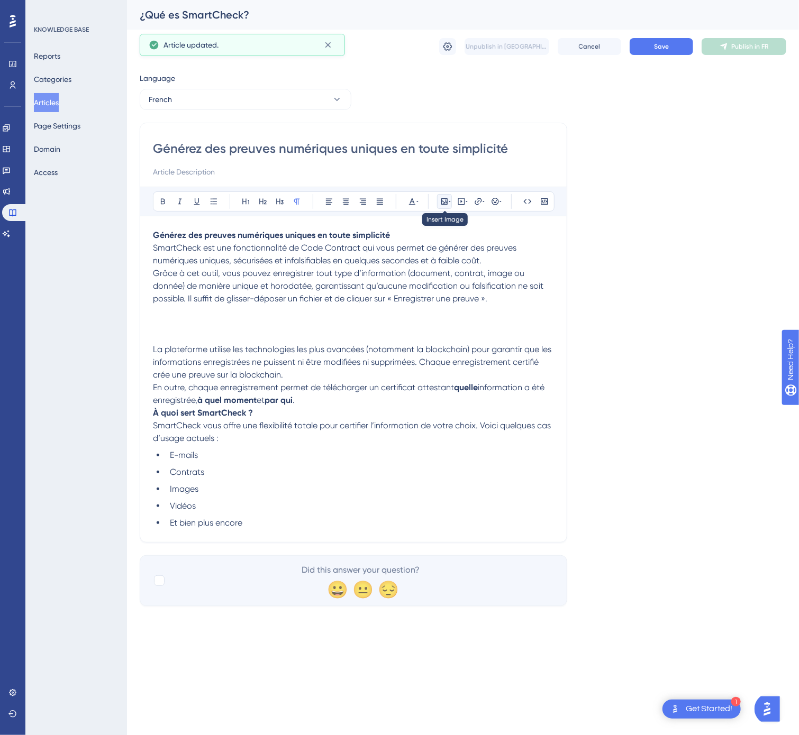
click at [441, 198] on icon at bounding box center [444, 201] width 8 height 8
click at [448, 252] on span "Upload Image" at bounding box center [450, 252] width 43 height 8
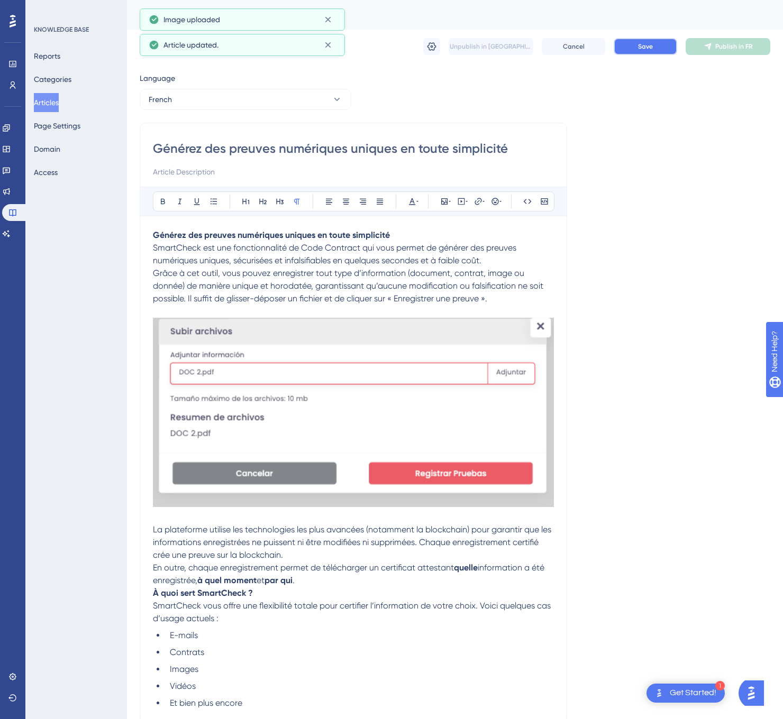
click at [659, 50] on button "Save" at bounding box center [644, 46] width 63 height 17
click at [725, 51] on button "Publish in FR" at bounding box center [727, 46] width 85 height 17
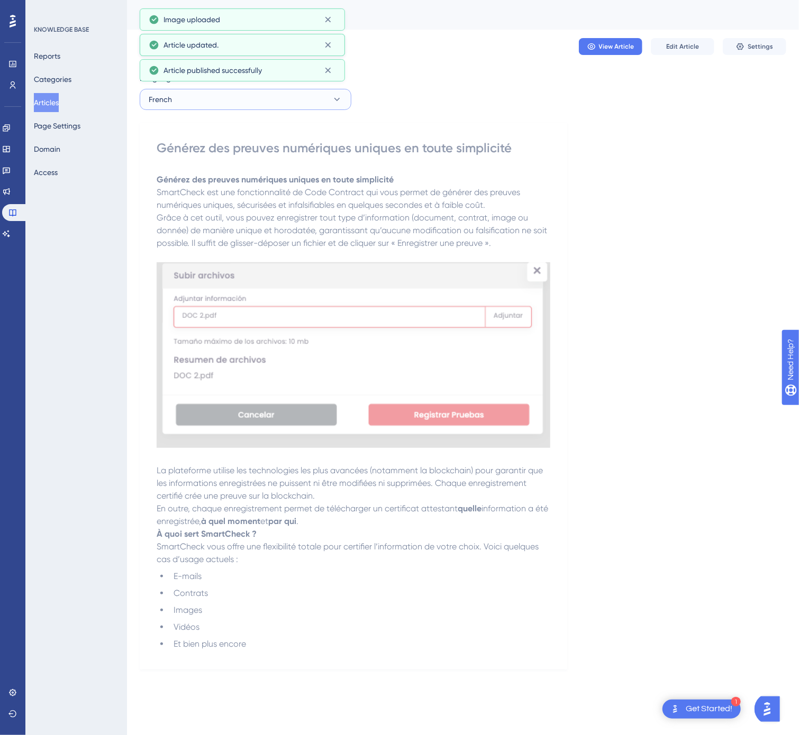
click at [294, 100] on button "French" at bounding box center [246, 99] width 212 height 21
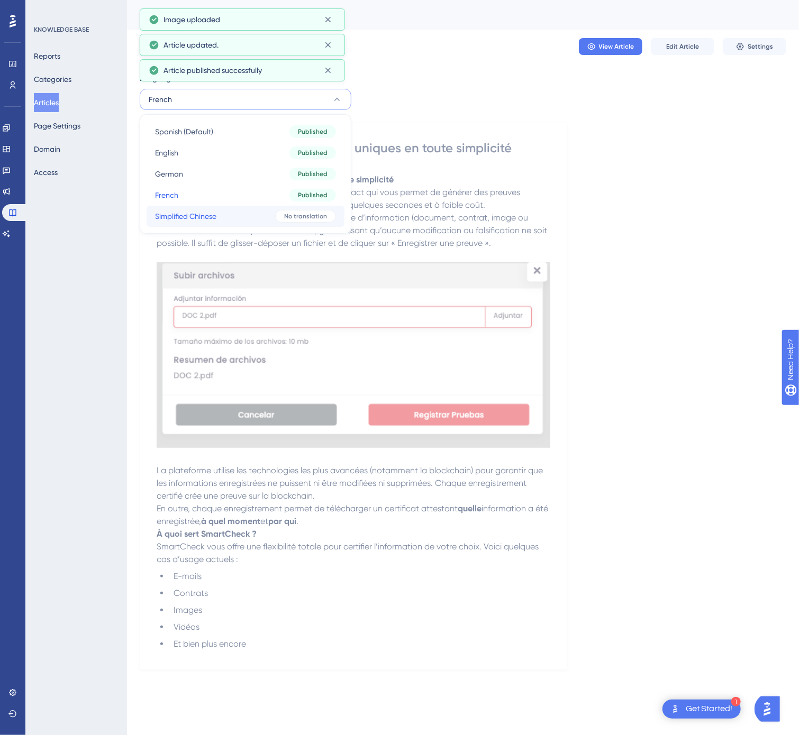
click at [264, 208] on button "Simplified Chinese Simplified Chinese No translation" at bounding box center [245, 216] width 198 height 21
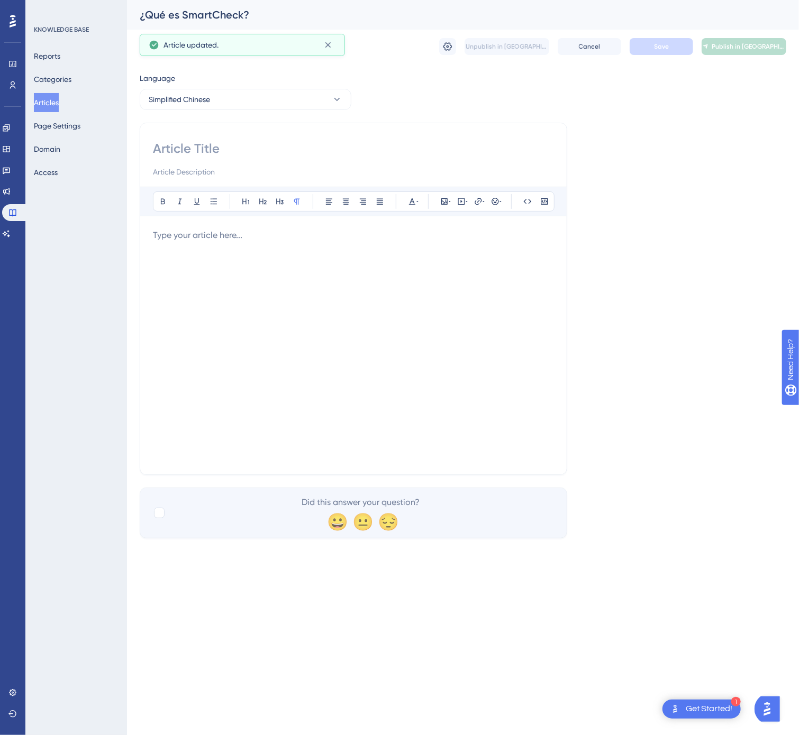
click at [297, 150] on input at bounding box center [353, 148] width 401 height 17
paste input "简单快速生成唯一的数字证据"
type input "简单快速生成唯一的数字证据"
click at [305, 325] on div at bounding box center [353, 345] width 401 height 233
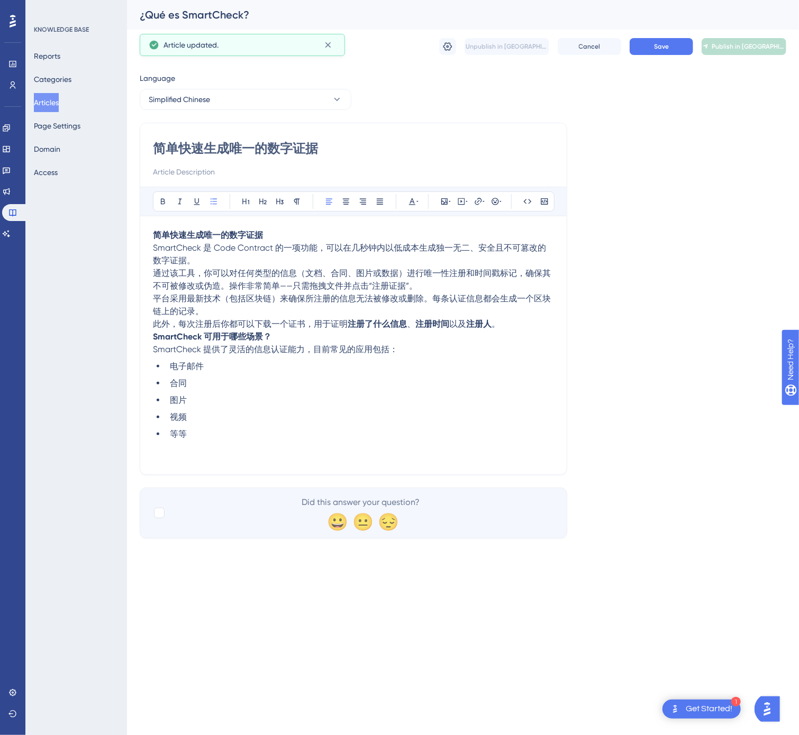
click at [307, 318] on p "平台采用最新技术（包括区块链）来确保所注册的信息无法被修改或删除。每条认证信息都会生成一个区块链上的记录。" at bounding box center [353, 304] width 401 height 25
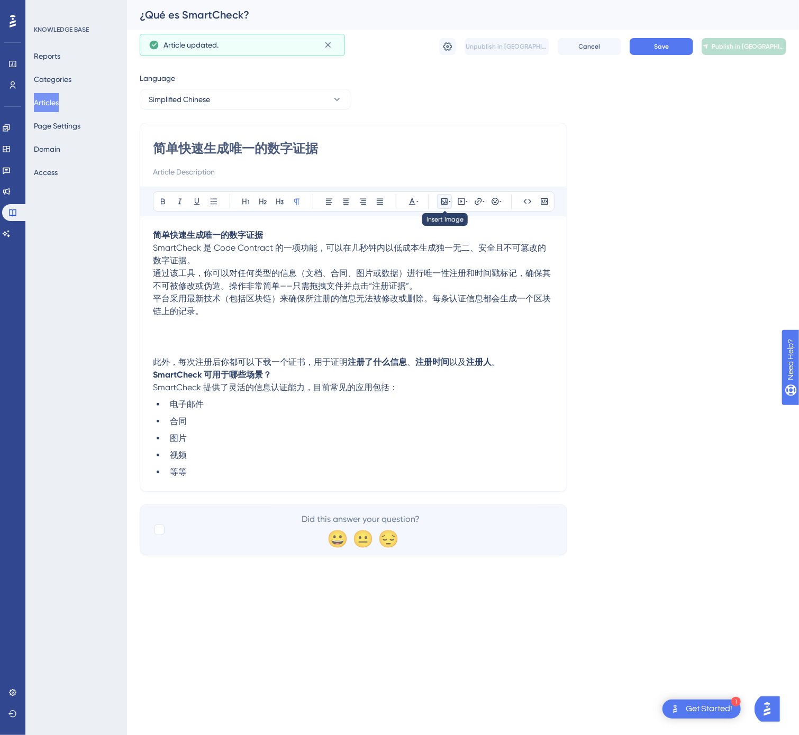
click at [441, 201] on icon at bounding box center [444, 201] width 8 height 8
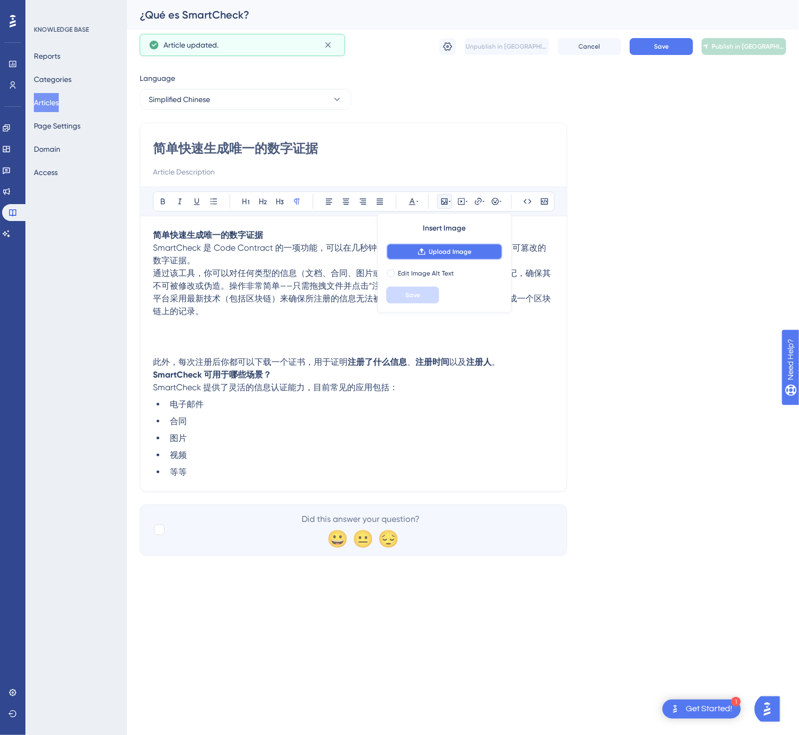
click at [432, 251] on span "Upload Image" at bounding box center [450, 252] width 43 height 8
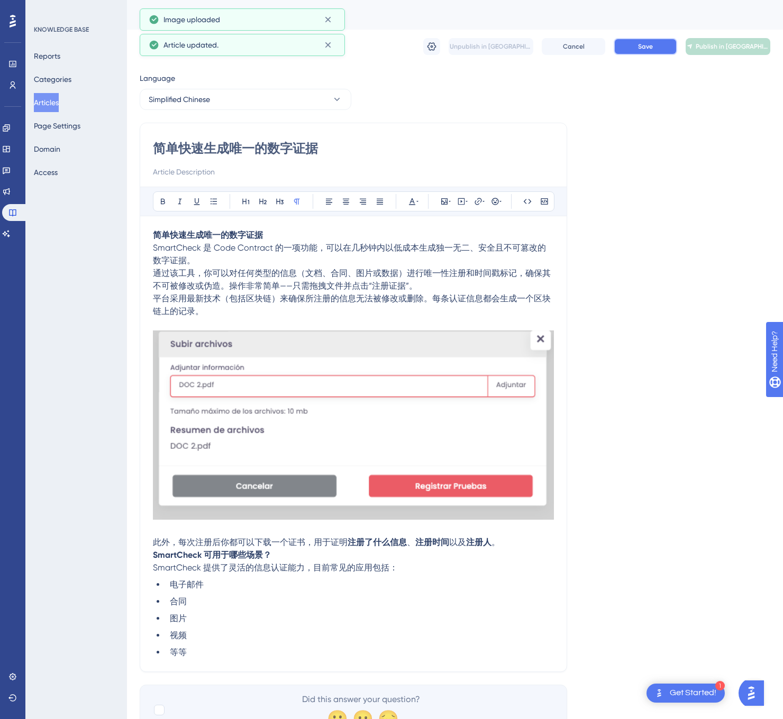
click at [656, 49] on button "Save" at bounding box center [644, 46] width 63 height 17
drag, startPoint x: 712, startPoint y: 41, endPoint x: 702, endPoint y: 41, distance: 10.0
click at [713, 41] on button "Publish in [GEOGRAPHIC_DATA]-CN" at bounding box center [727, 46] width 85 height 17
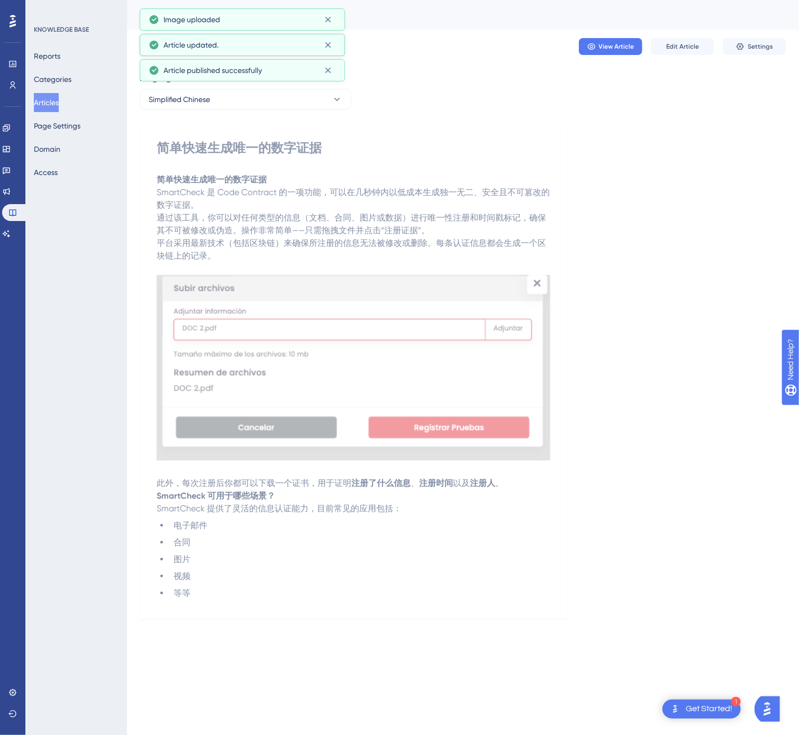
click at [47, 99] on button "Articles" at bounding box center [46, 102] width 25 height 19
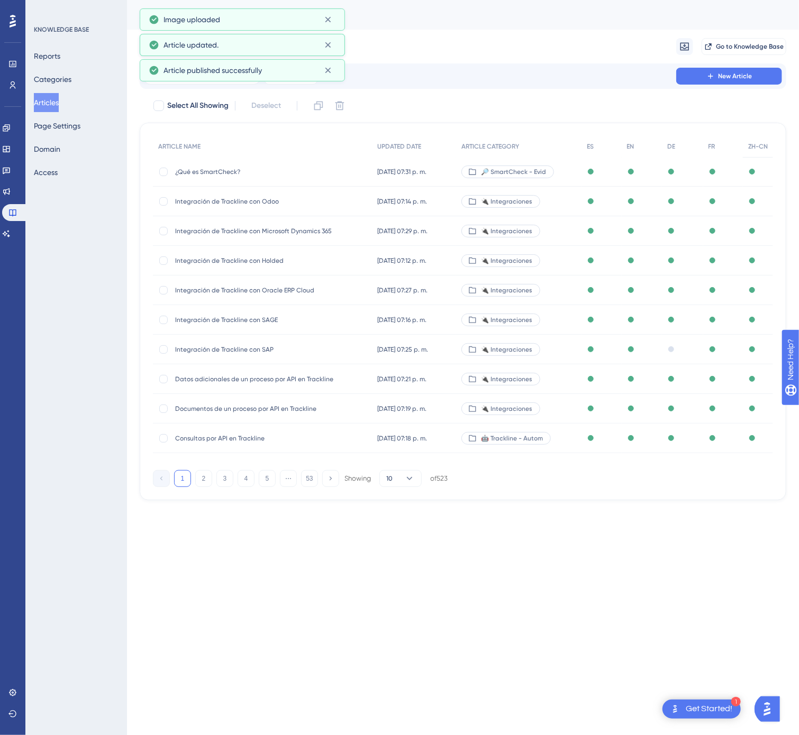
click at [307, 477] on button "53" at bounding box center [309, 478] width 17 height 17
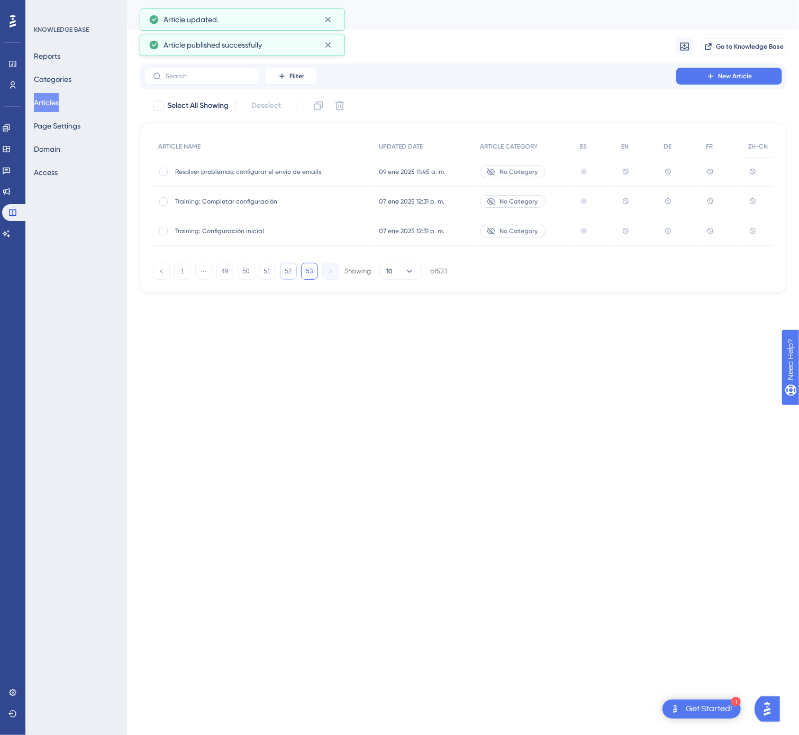
click at [291, 270] on button "52" at bounding box center [288, 271] width 17 height 17
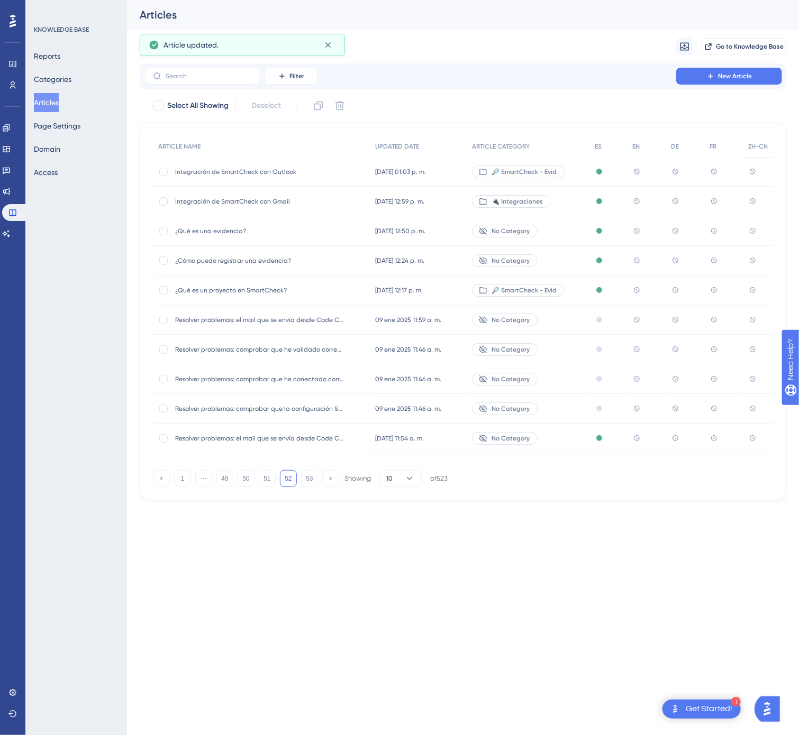
click at [314, 284] on div "¿Qué es un proyecto en SmartCheck? ¿Qué es un proyecto en SmartCheck?" at bounding box center [259, 291] width 169 height 30
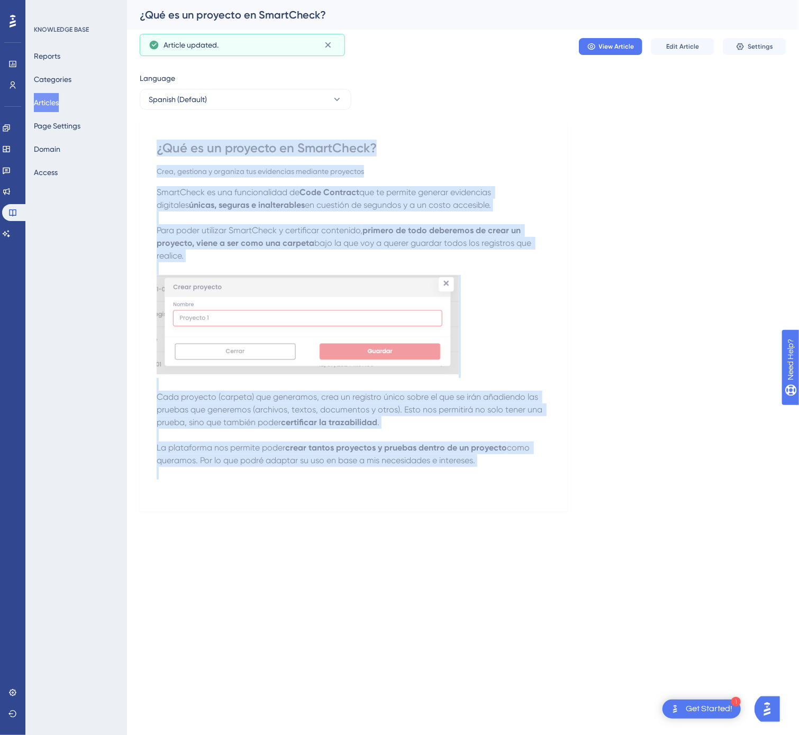
drag, startPoint x: 154, startPoint y: 146, endPoint x: 563, endPoint y: 478, distance: 526.4
click at [563, 478] on div "¿Qué es un proyecto en SmartCheck? Crea, gestiona y organiza tus evidencias med…" at bounding box center [353, 317] width 427 height 389
click at [632, 312] on div "Language Spanish (Default) ¿Qué es un proyecto en SmartCheck? Crea, gestiona y …" at bounding box center [463, 291] width 646 height 439
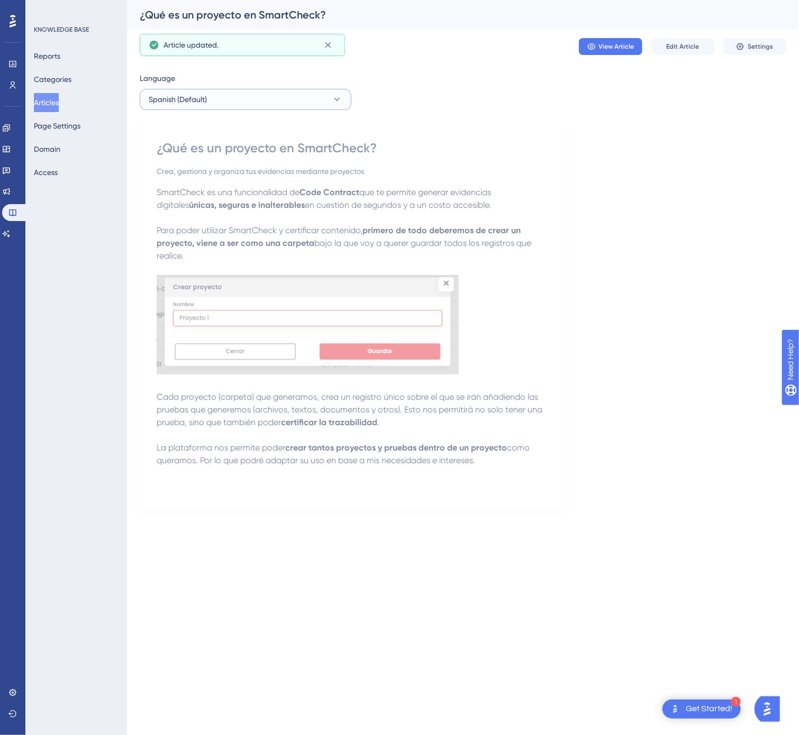
click at [320, 98] on button "Spanish (Default)" at bounding box center [246, 99] width 212 height 21
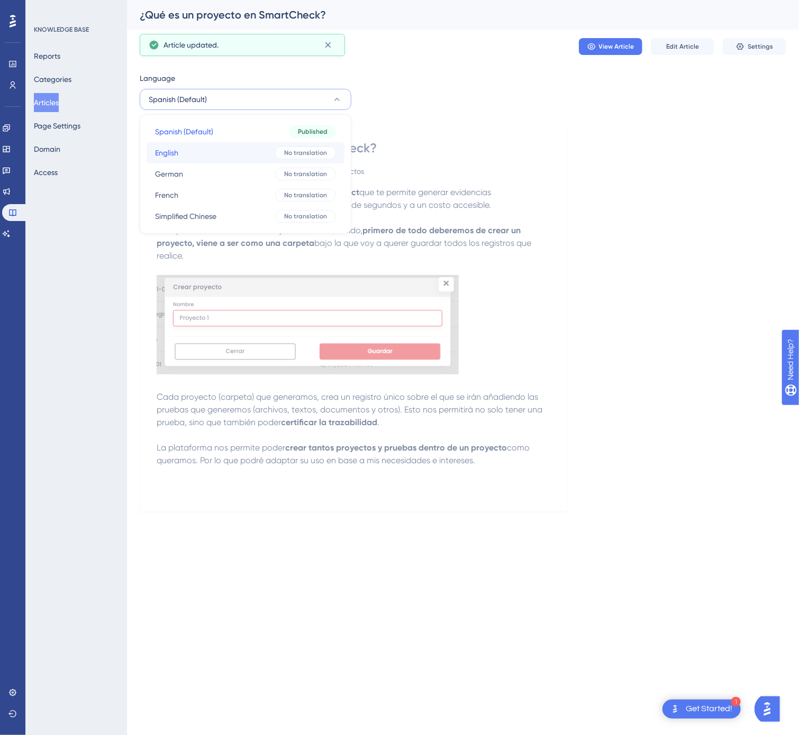
click at [296, 153] on span "No translation" at bounding box center [305, 153] width 43 height 8
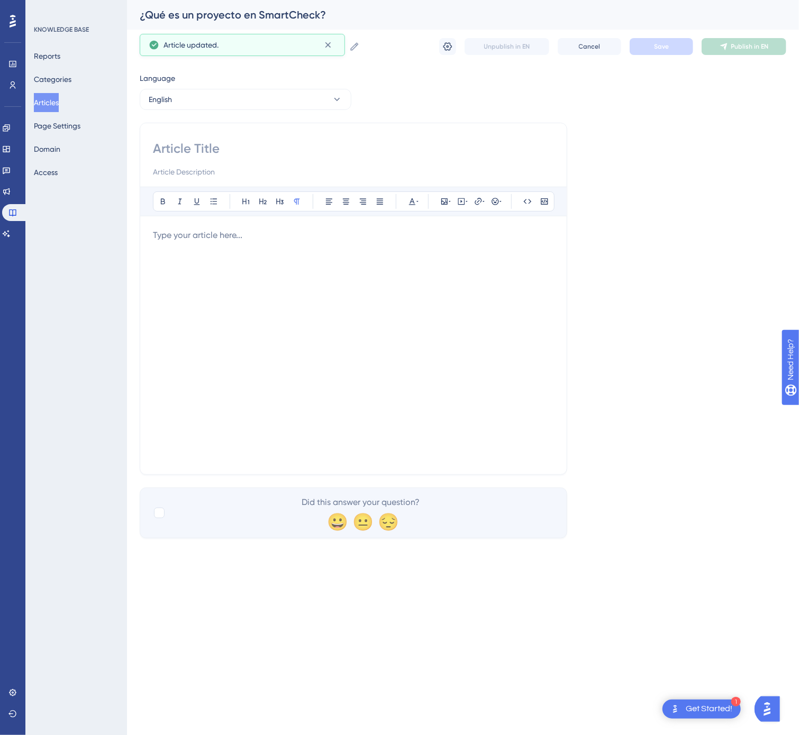
click at [360, 143] on input at bounding box center [353, 148] width 401 height 17
paste input "Create, manage and organize your evidence through projects"
type input "Create, manage and organize your evidence through projects"
click at [263, 100] on button "English" at bounding box center [246, 99] width 212 height 21
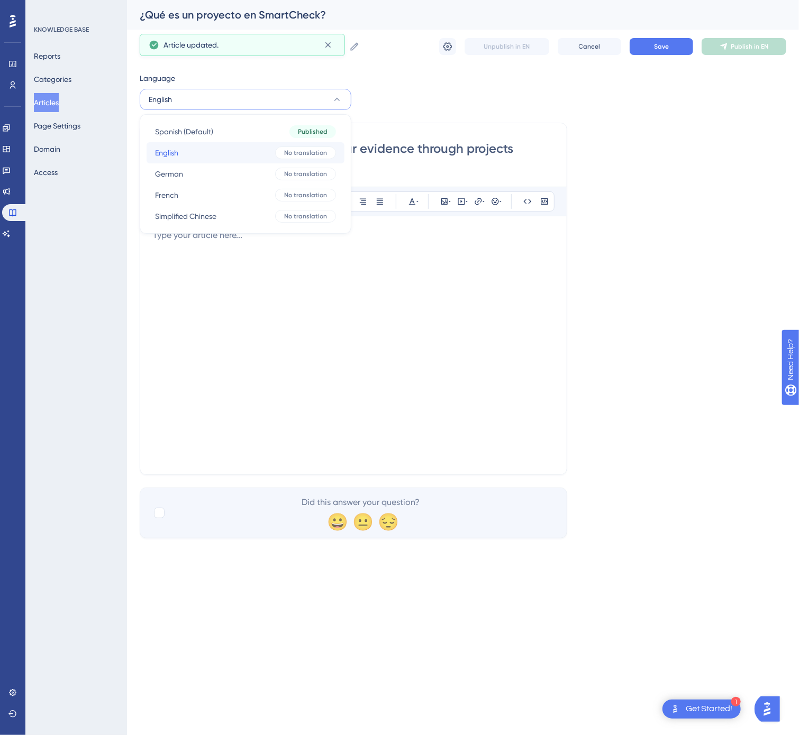
click at [219, 152] on button "English English No translation" at bounding box center [245, 152] width 198 height 21
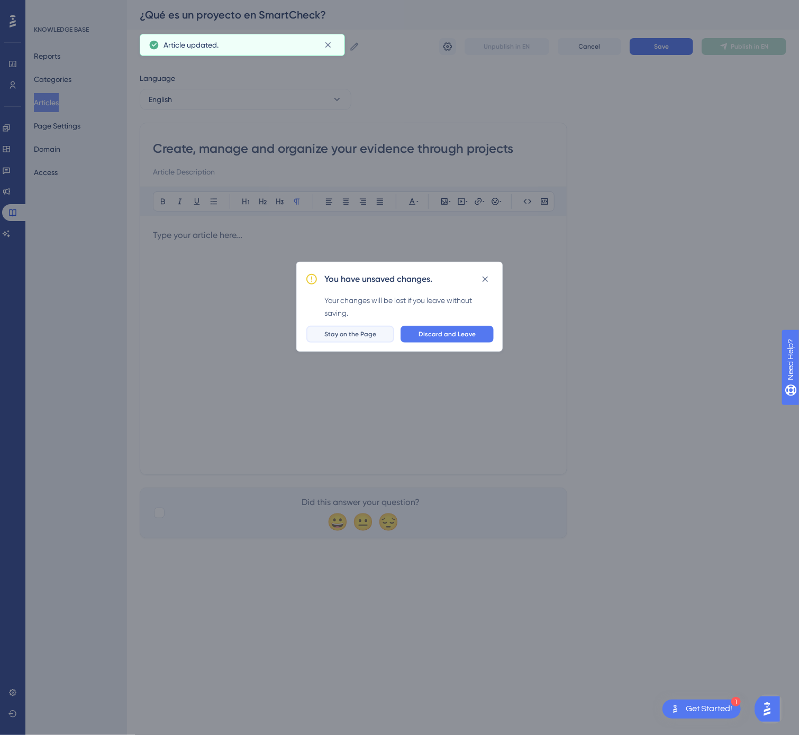
click at [364, 326] on button "Stay on the Page" at bounding box center [350, 334] width 88 height 17
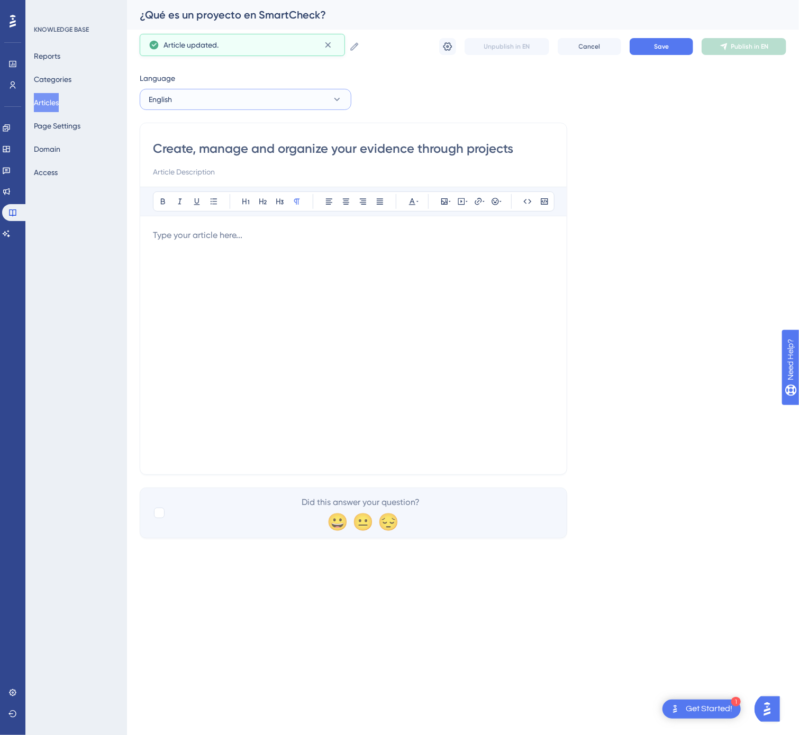
click at [281, 108] on button "English" at bounding box center [246, 99] width 212 height 21
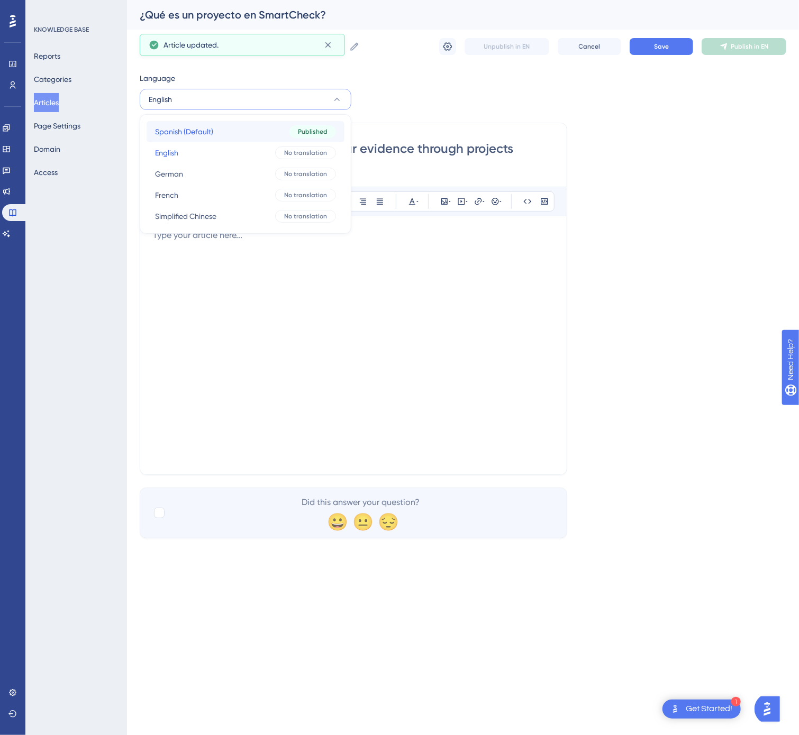
click at [308, 133] on span "Published" at bounding box center [313, 131] width 30 height 8
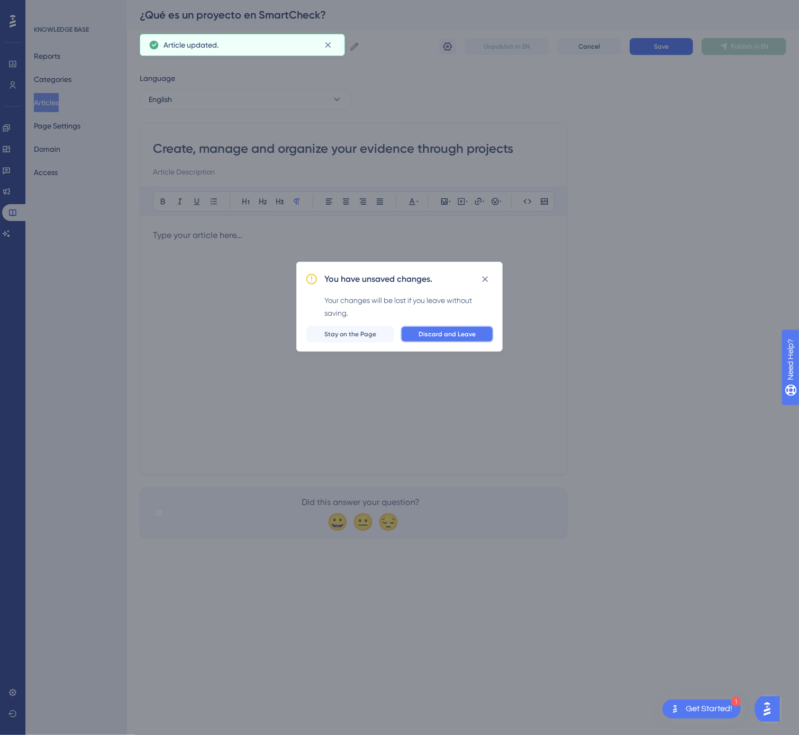
click at [436, 341] on button "Discard and Leave" at bounding box center [446, 334] width 93 height 17
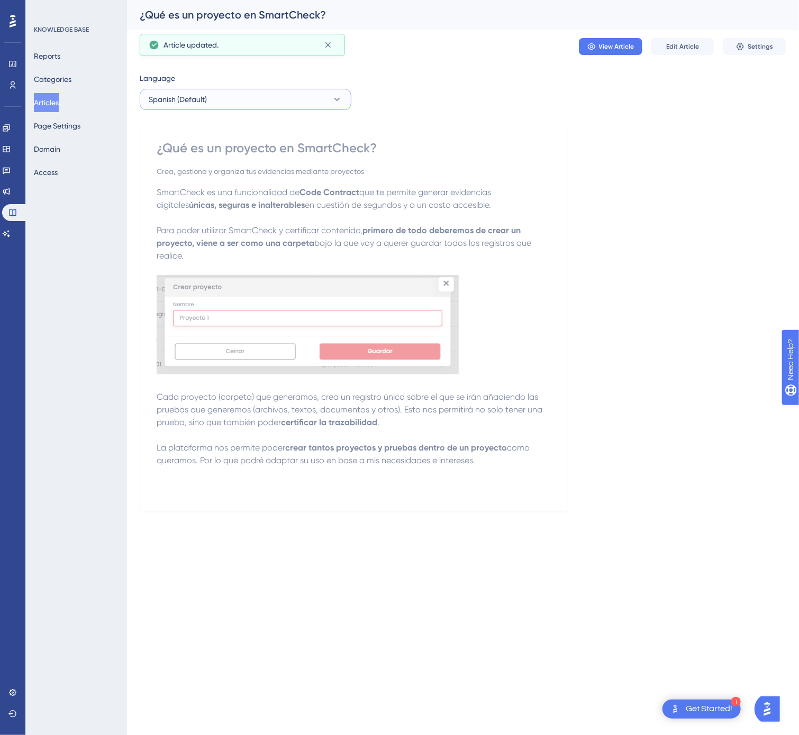
click at [195, 107] on button "Spanish (Default)" at bounding box center [246, 99] width 212 height 21
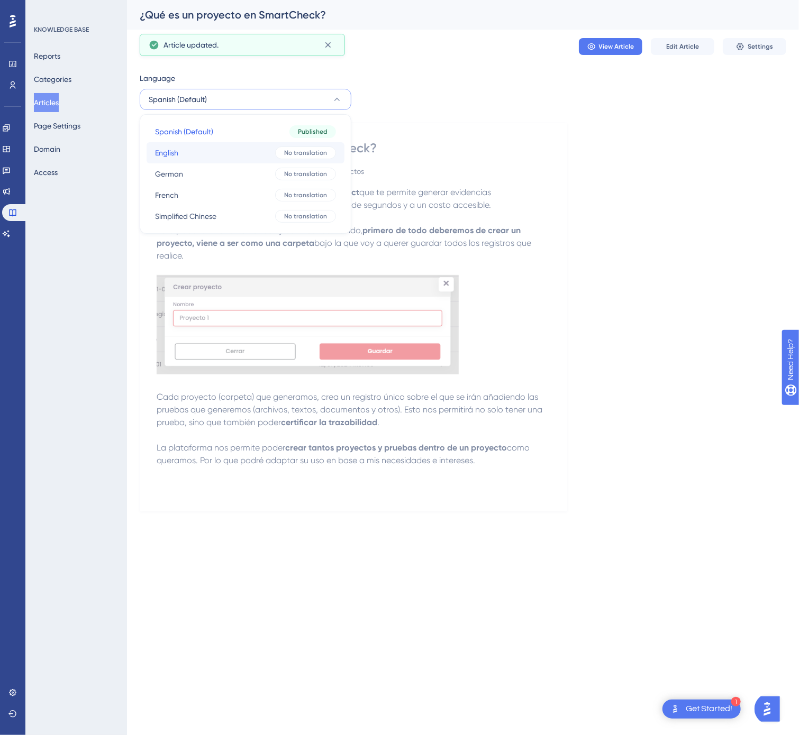
click at [187, 156] on button "English English No translation" at bounding box center [245, 152] width 198 height 21
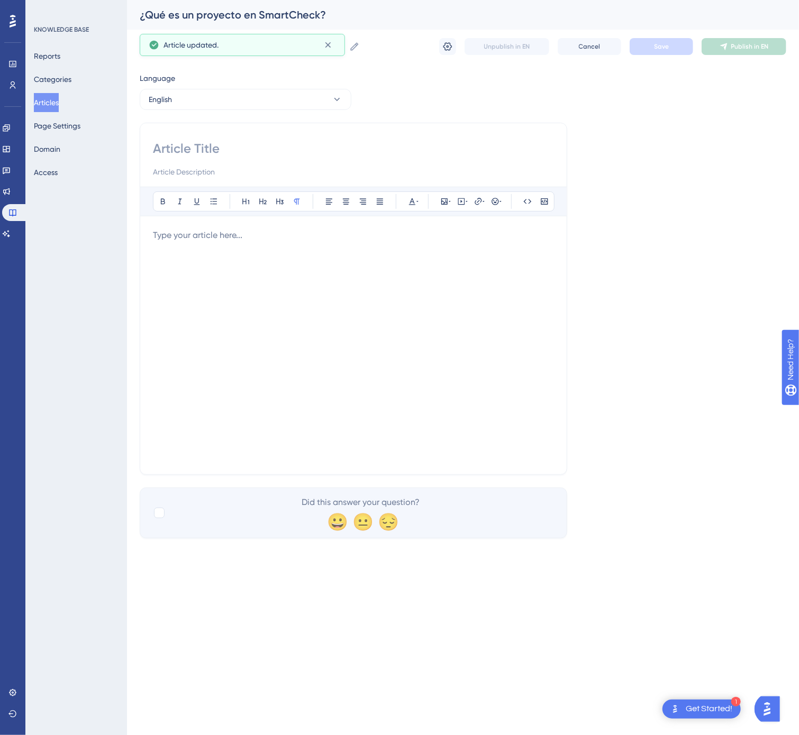
click at [258, 151] on input at bounding box center [353, 148] width 401 height 17
paste input "Create, manage and organize your evidence through projects"
type input "Create, manage and organize your evidence through projects"
click at [405, 253] on div at bounding box center [353, 345] width 401 height 233
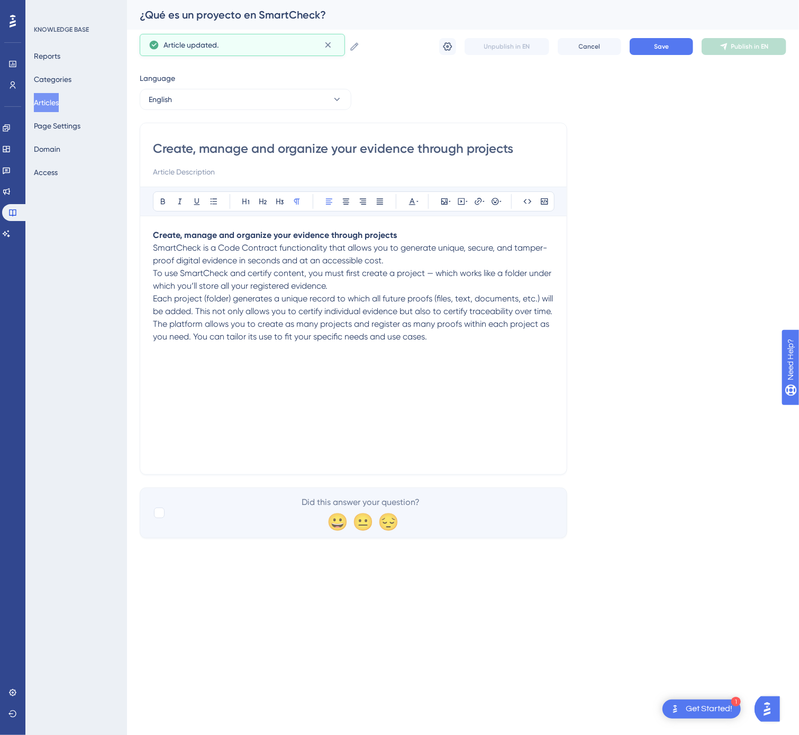
click at [343, 289] on p "To use SmartCheck and certify content, you must first create a project — which …" at bounding box center [353, 279] width 401 height 25
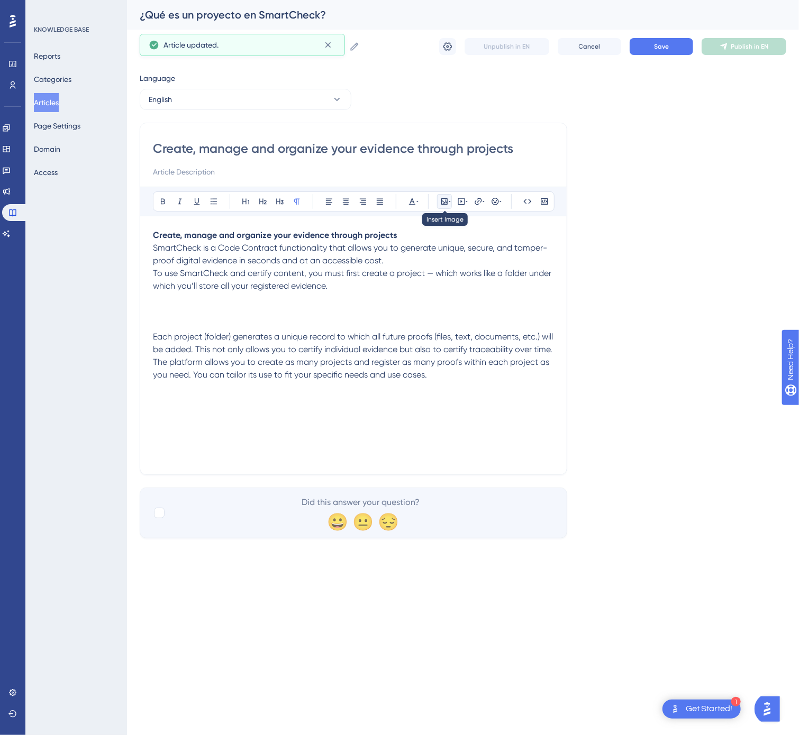
click at [447, 199] on icon at bounding box center [444, 201] width 8 height 8
click at [436, 245] on button "Upload Image" at bounding box center [444, 251] width 116 height 17
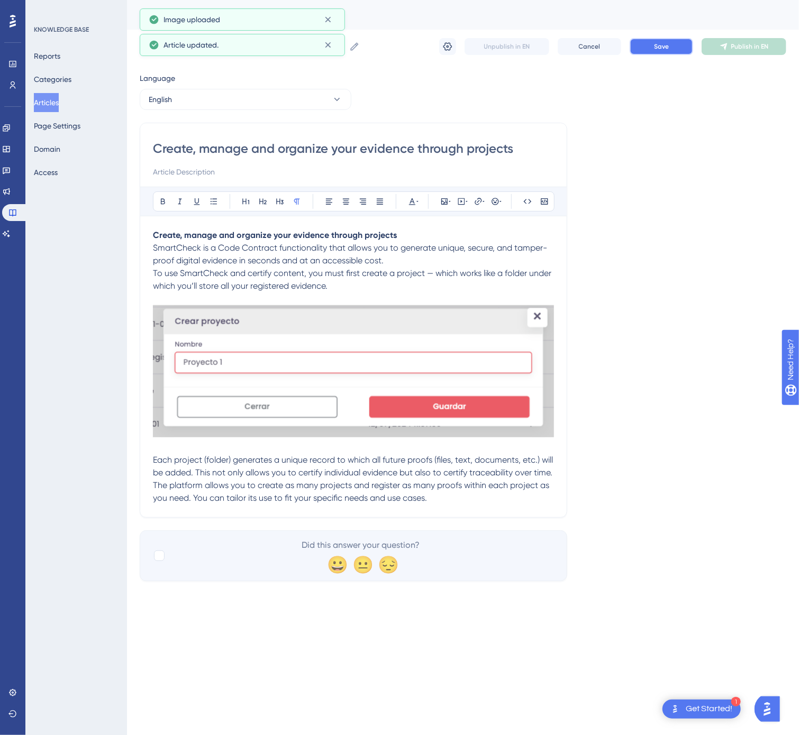
click at [667, 44] on span "Save" at bounding box center [661, 46] width 15 height 8
click at [721, 47] on icon at bounding box center [723, 46] width 8 height 8
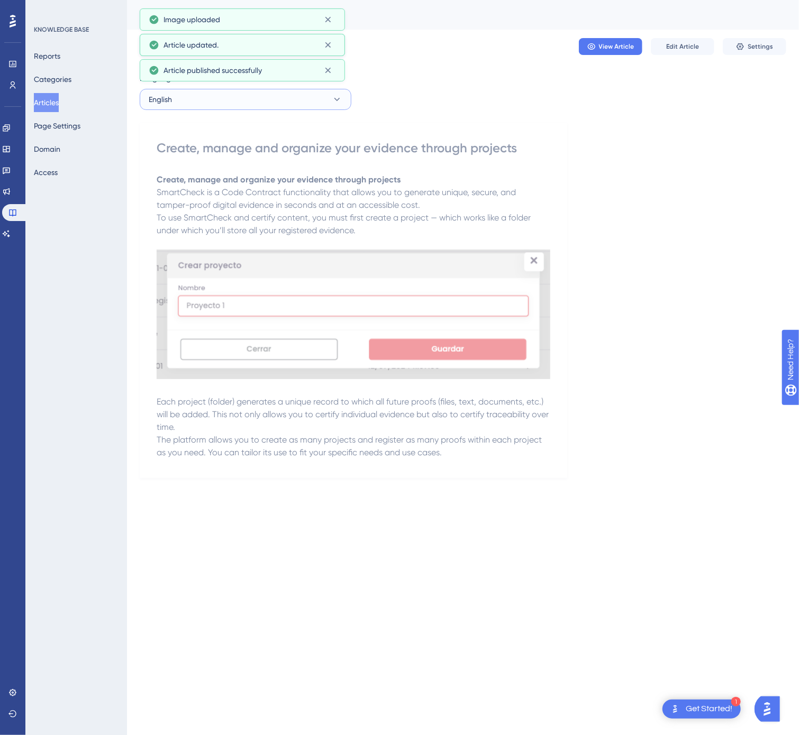
click at [249, 91] on button "English" at bounding box center [246, 99] width 212 height 21
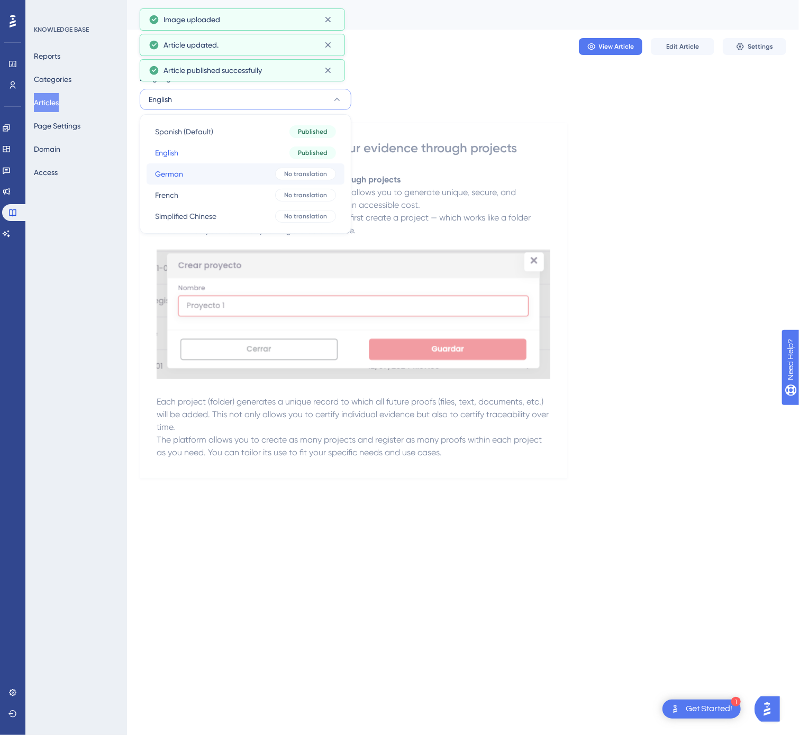
click at [226, 166] on button "German German No translation" at bounding box center [245, 173] width 198 height 21
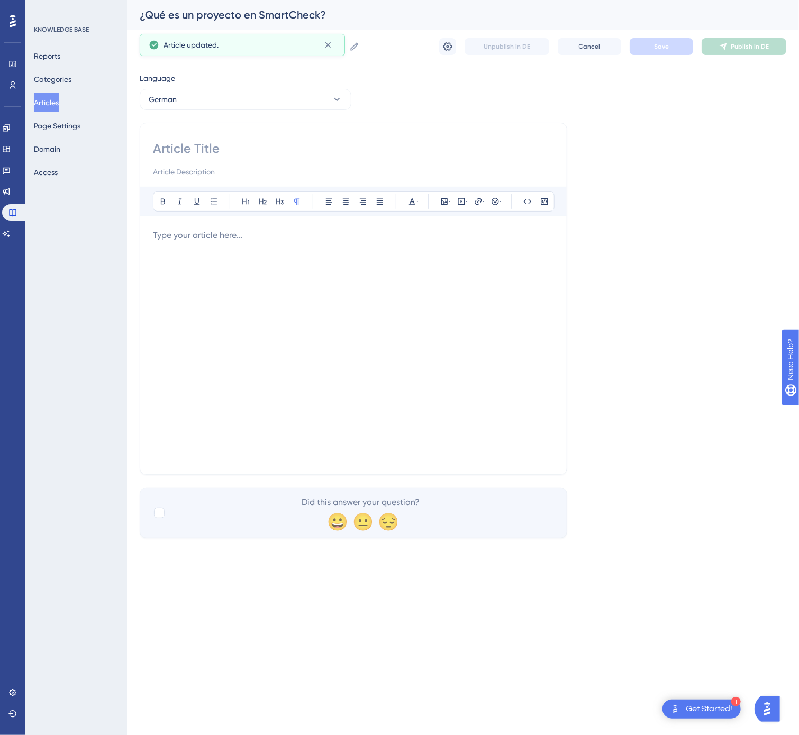
click at [241, 152] on input at bounding box center [353, 148] width 401 height 17
paste input "Erstelle, verwalte und organisiere deine Nachweise über Projekte"
type input "Erstelle, verwalte und organisiere deine Nachweise über Projekte"
click at [283, 320] on div at bounding box center [353, 345] width 401 height 233
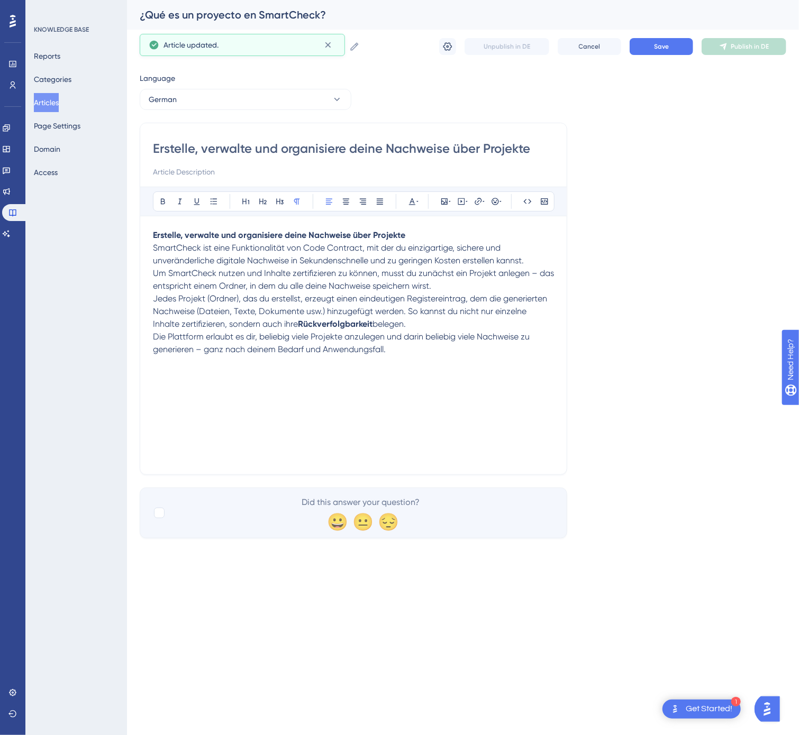
click at [153, 304] on span "Jedes Projekt (Ordner), das du erstellst, erzeugt einen eindeutigen Registerein…" at bounding box center [351, 311] width 396 height 35
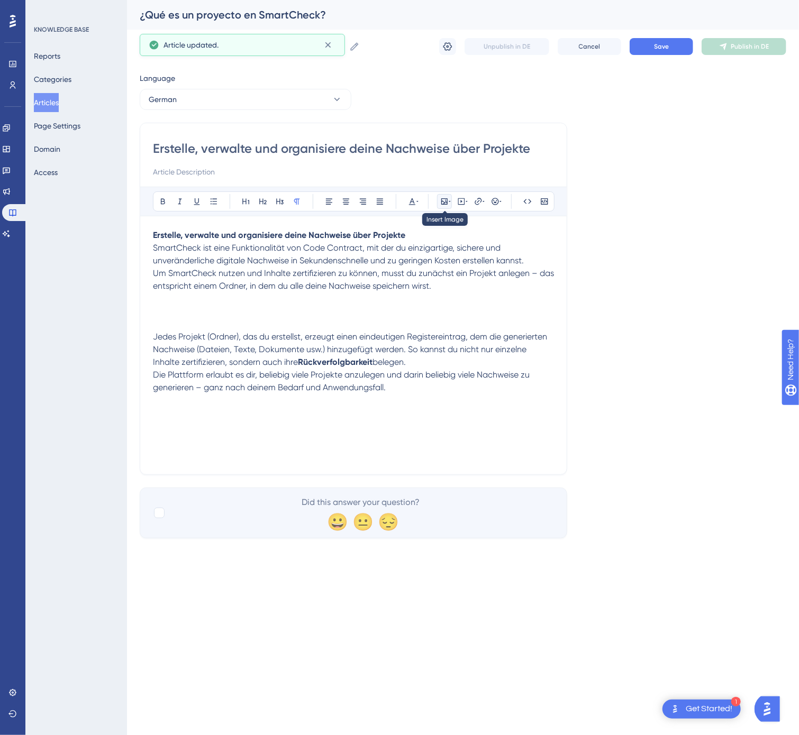
click at [440, 201] on icon at bounding box center [444, 201] width 8 height 8
click at [454, 248] on button "Upload Image" at bounding box center [444, 251] width 116 height 17
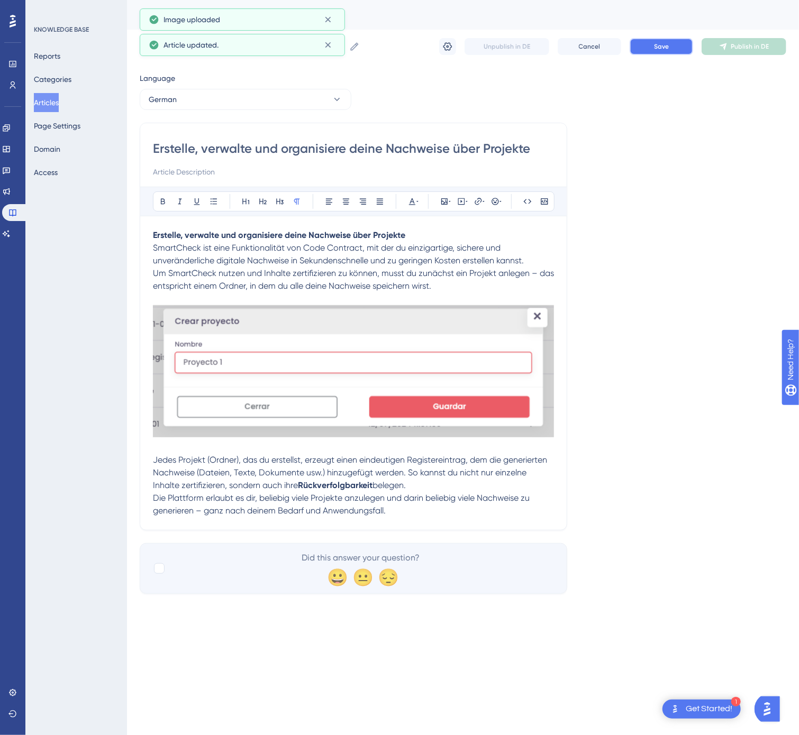
click at [655, 50] on span "Save" at bounding box center [661, 46] width 15 height 8
click at [730, 50] on button "Publish in DE" at bounding box center [743, 46] width 85 height 17
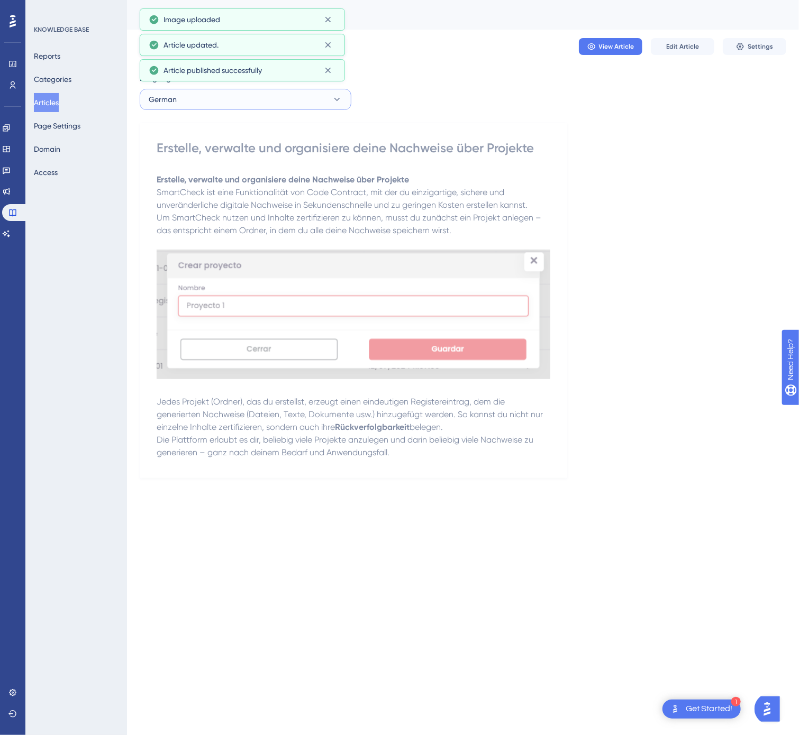
click at [298, 97] on button "German" at bounding box center [246, 99] width 212 height 21
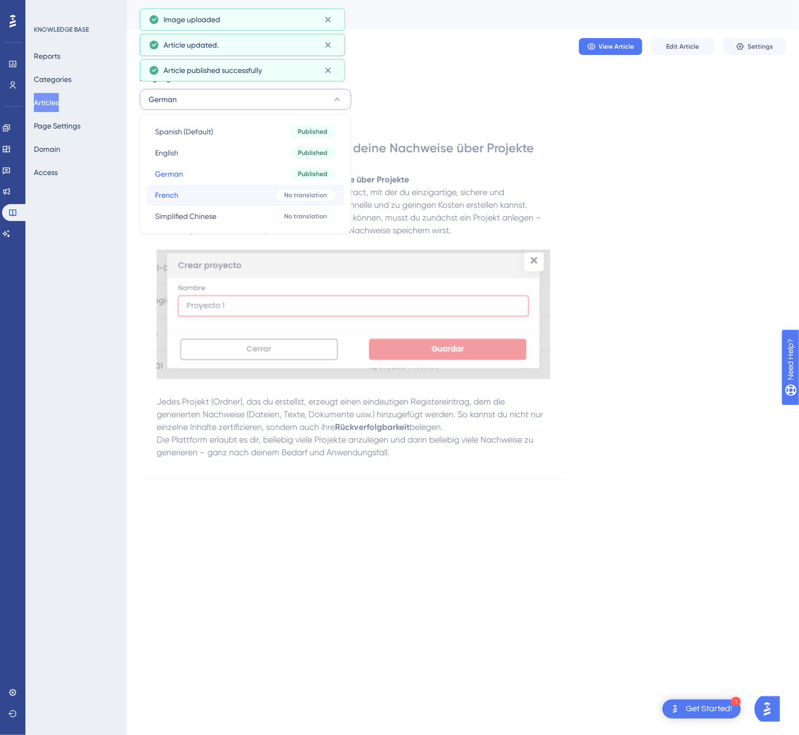
click at [272, 194] on button "French French No translation" at bounding box center [245, 195] width 198 height 21
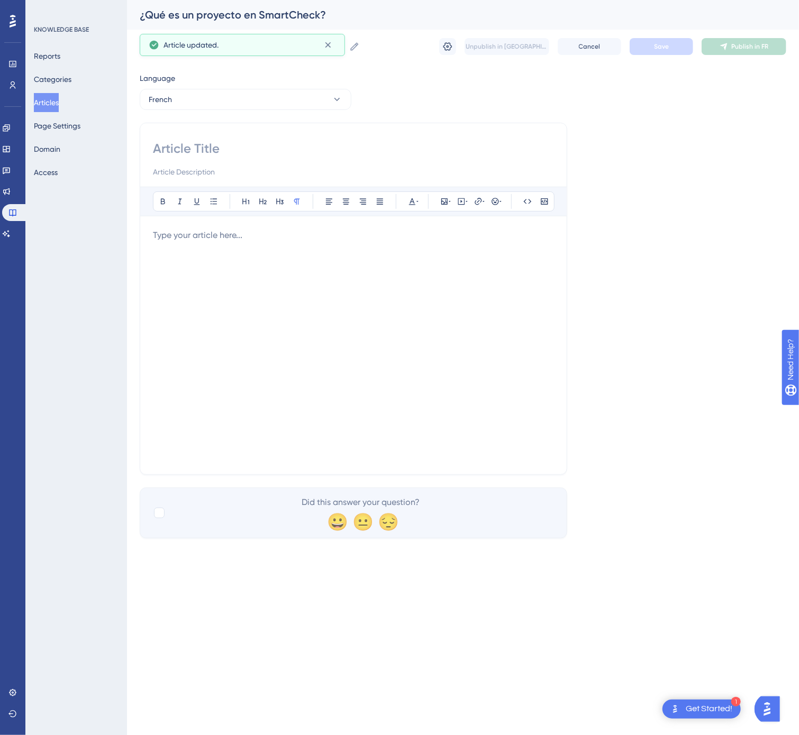
click at [253, 149] on input at bounding box center [353, 148] width 401 height 17
paste input "[PERSON_NAME], [PERSON_NAME] et organisez vos preuves via des projets"
type input "[PERSON_NAME], [PERSON_NAME] et organisez vos preuves via des projets"
drag, startPoint x: 471, startPoint y: 401, endPoint x: 437, endPoint y: 381, distance: 39.1
click at [471, 401] on div at bounding box center [353, 345] width 401 height 233
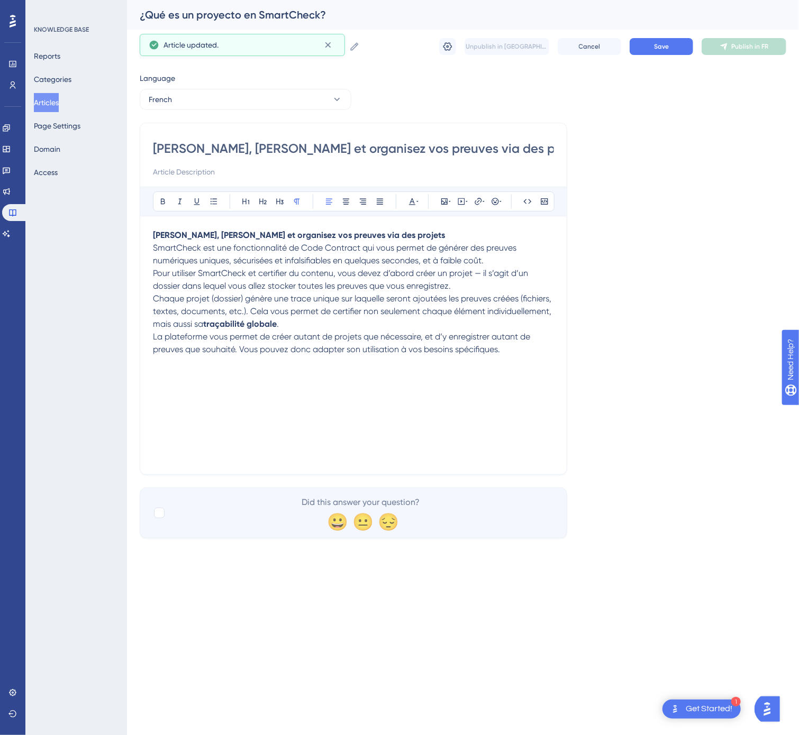
drag, startPoint x: 153, startPoint y: 301, endPoint x: 157, endPoint y: 297, distance: 5.6
click at [152, 301] on div "Créez, gérez et organisez vos preuves via des projets Bold Italic Underline Bul…" at bounding box center [353, 299] width 427 height 352
click at [154, 303] on span "Chaque projet (dossier) génère une trace unique sur laquelle seront ajoutées le…" at bounding box center [353, 311] width 400 height 35
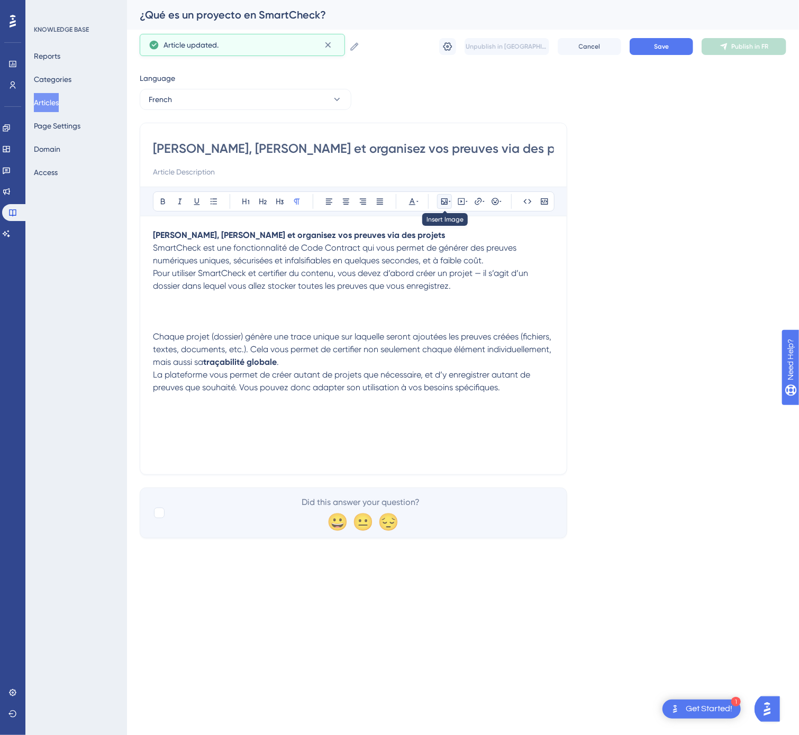
click at [449, 202] on icon at bounding box center [449, 201] width 2 height 1
click at [444, 251] on span "Upload Image" at bounding box center [450, 252] width 43 height 8
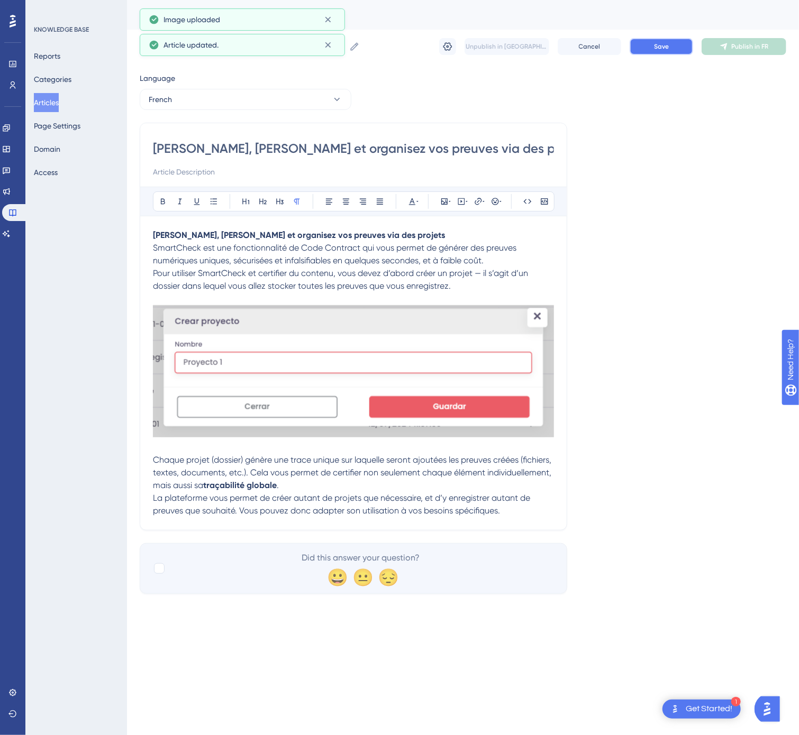
click at [657, 45] on span "Save" at bounding box center [661, 46] width 15 height 8
click at [717, 52] on button "Publish in FR" at bounding box center [743, 46] width 85 height 17
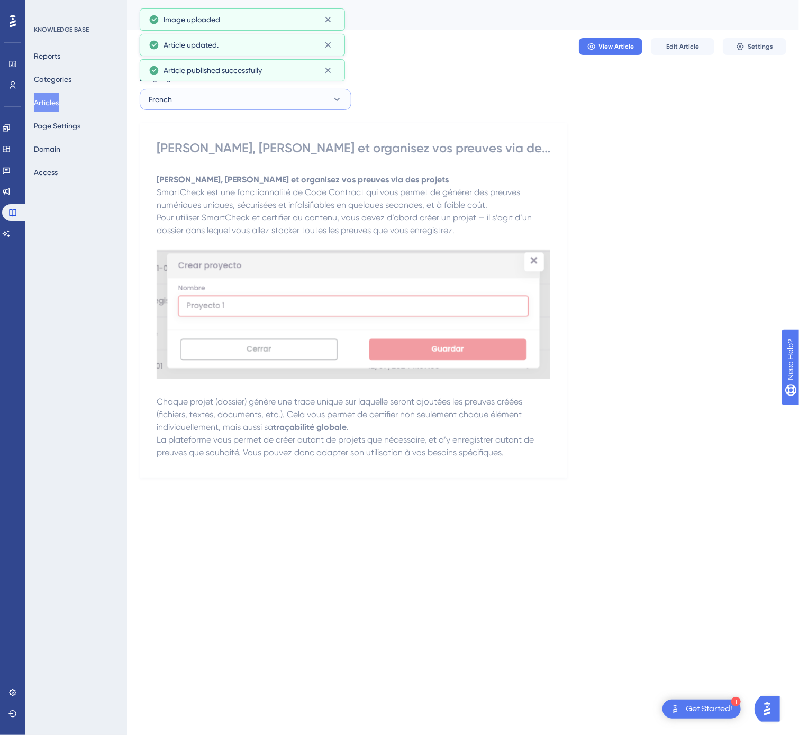
click at [231, 96] on button "French" at bounding box center [246, 99] width 212 height 21
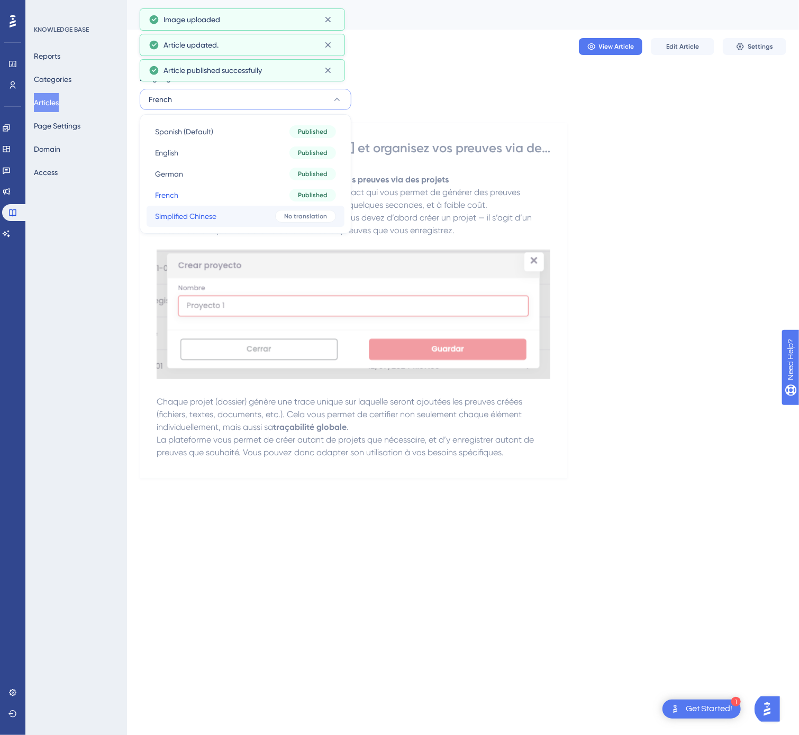
click at [231, 215] on button "Simplified Chinese Simplified Chinese No translation" at bounding box center [245, 216] width 198 height 21
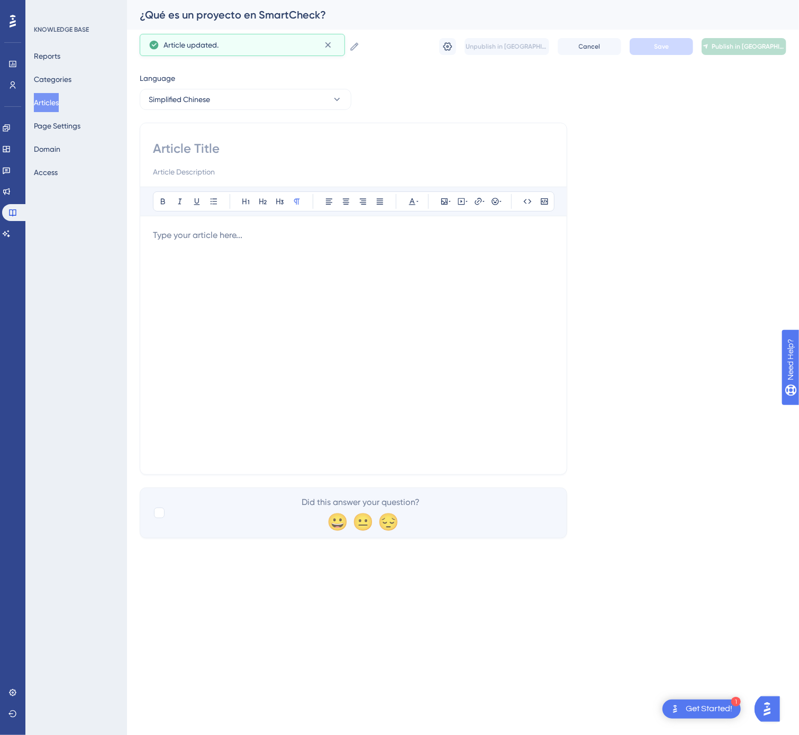
click at [408, 329] on div at bounding box center [353, 345] width 401 height 233
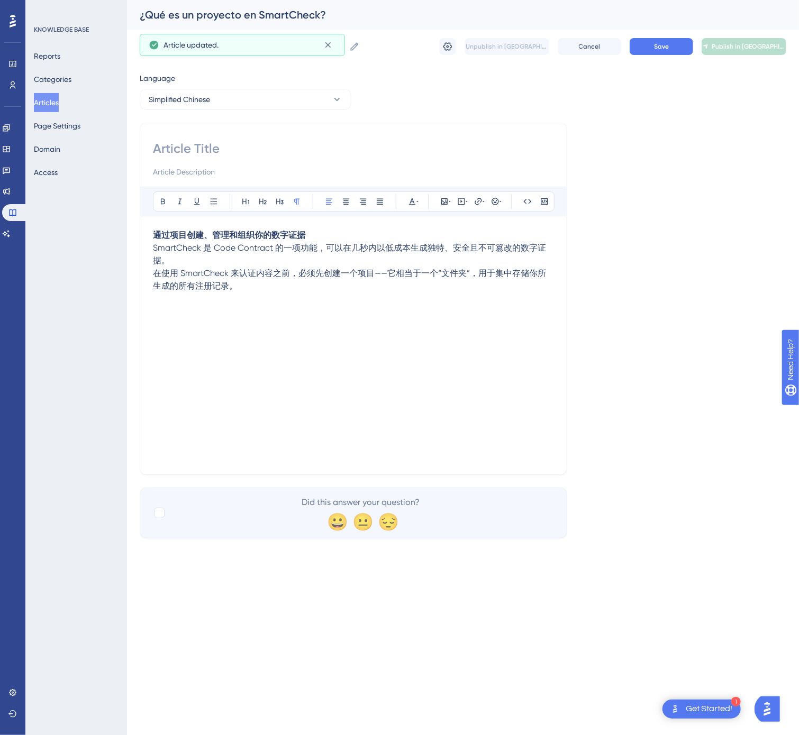
click at [307, 142] on input at bounding box center [353, 148] width 401 height 17
paste input "通过项目创建、管理和组织你的数字证据"
type input "通过项目创建、管理和组织你的数字证据"
click at [323, 316] on div "通过项目创建、管理和组织你的数字证据 SmartCheck 是 Code Contract 的一项功能，可以在几秒内以低成本生成独特、安全且不可篡改的数字证据…" at bounding box center [353, 345] width 401 height 233
click at [309, 310] on div "通过项目创建、管理和组织你的数字证据 SmartCheck 是 Code Contract 的一项功能，可以在几秒内以低成本生成独特、安全且不可篡改的数字证据…" at bounding box center [353, 345] width 401 height 233
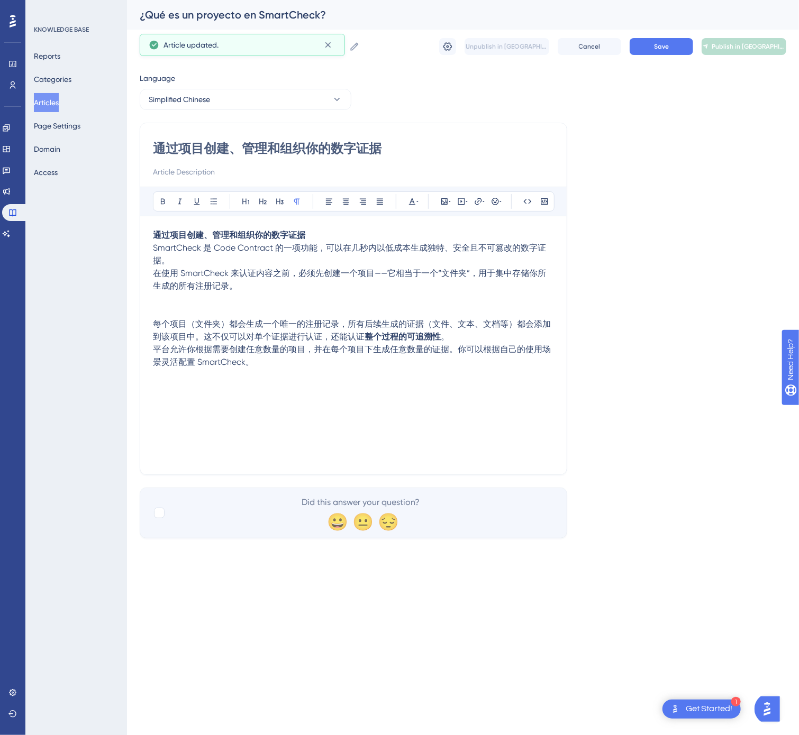
click at [319, 305] on p at bounding box center [353, 298] width 401 height 13
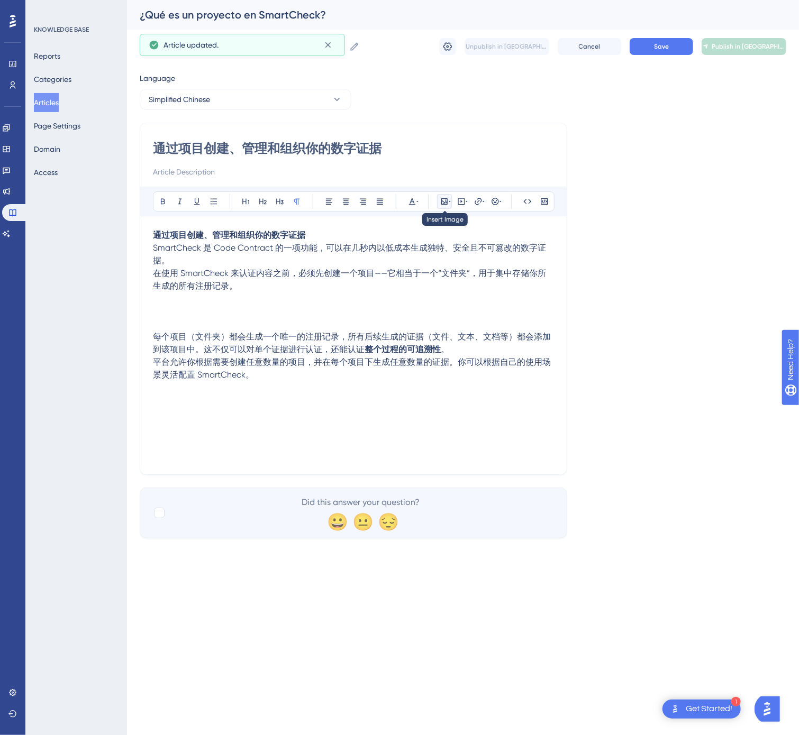
click at [440, 196] on button at bounding box center [444, 201] width 15 height 15
click at [453, 252] on span "Upload Image" at bounding box center [450, 252] width 43 height 8
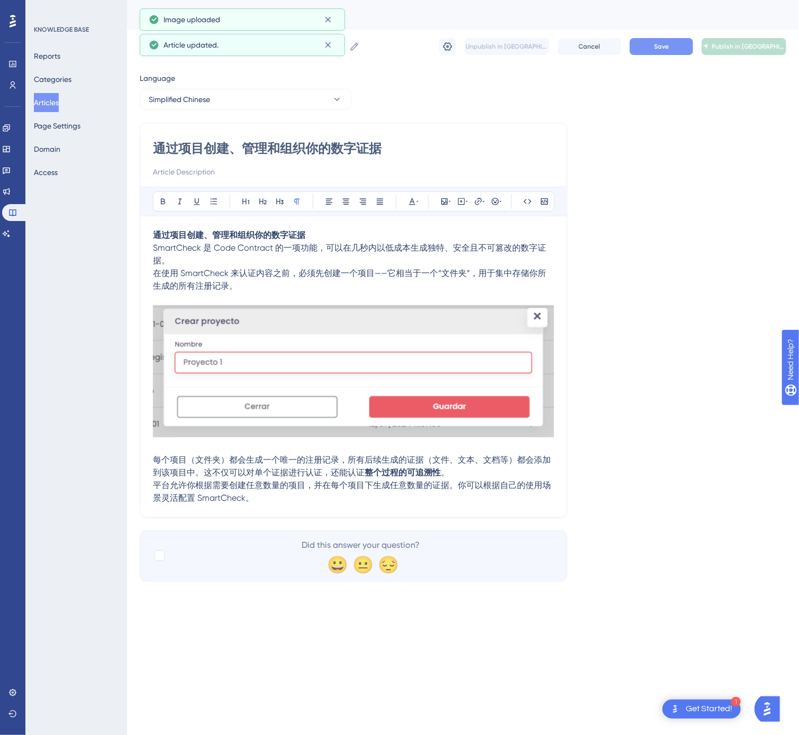
click at [649, 42] on button "Save" at bounding box center [660, 46] width 63 height 17
click at [37, 90] on div "Reports Categories Articles Page Settings Domain Access" at bounding box center [77, 114] width 86 height 135
click at [48, 94] on button "Articles" at bounding box center [46, 102] width 25 height 19
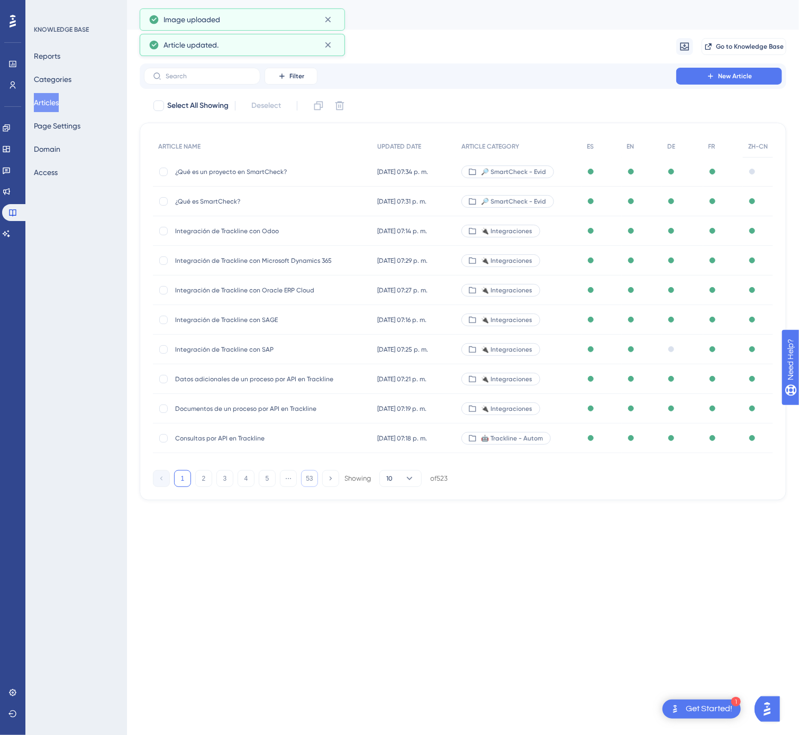
click at [303, 479] on button "53" at bounding box center [309, 478] width 17 height 17
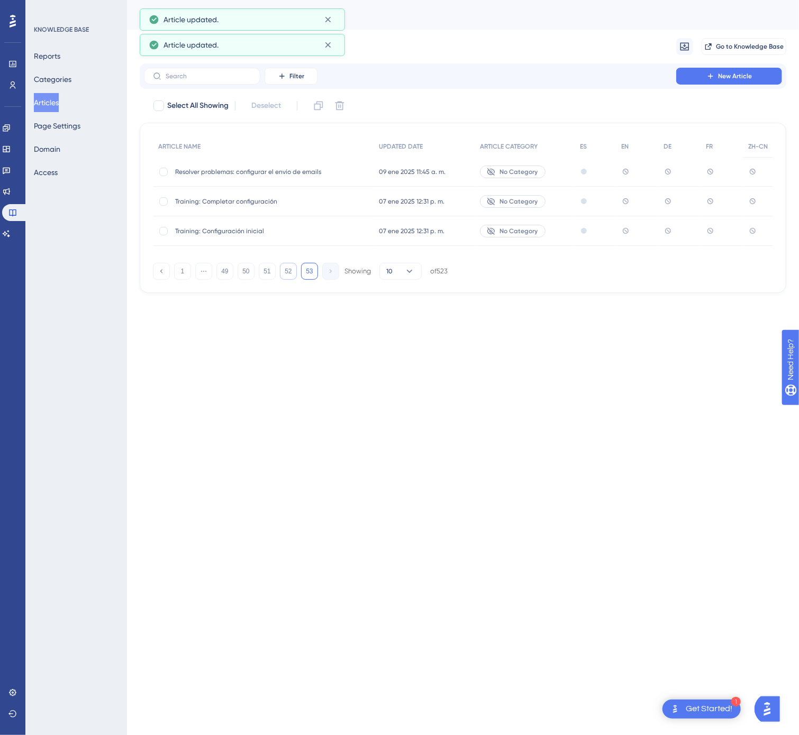
click at [288, 276] on button "52" at bounding box center [288, 271] width 17 height 17
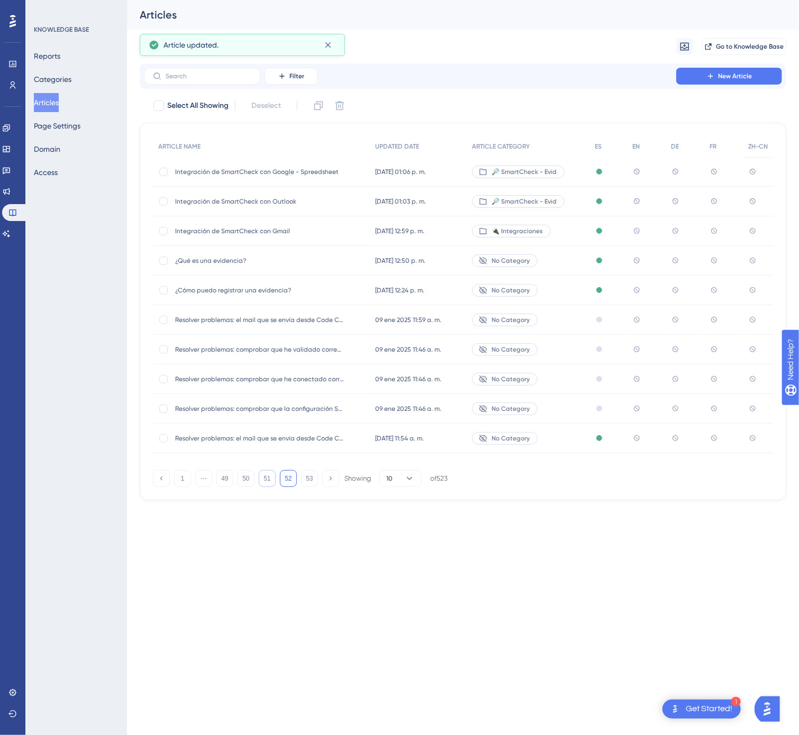
click at [264, 478] on button "51" at bounding box center [267, 478] width 17 height 17
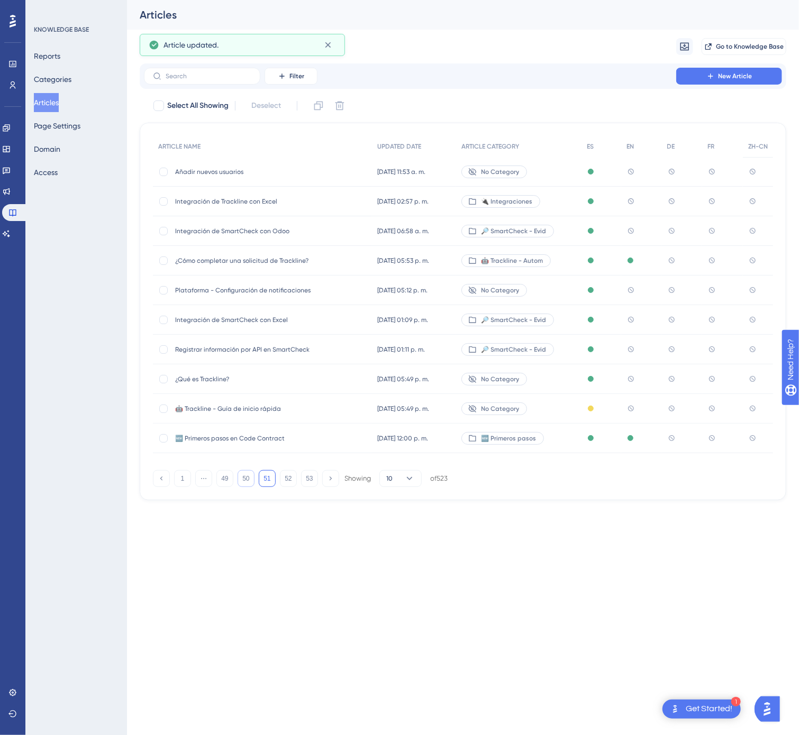
click at [247, 479] on button "50" at bounding box center [245, 478] width 17 height 17
click at [246, 479] on button "50" at bounding box center [245, 478] width 17 height 17
click at [226, 479] on button "49" at bounding box center [224, 478] width 17 height 17
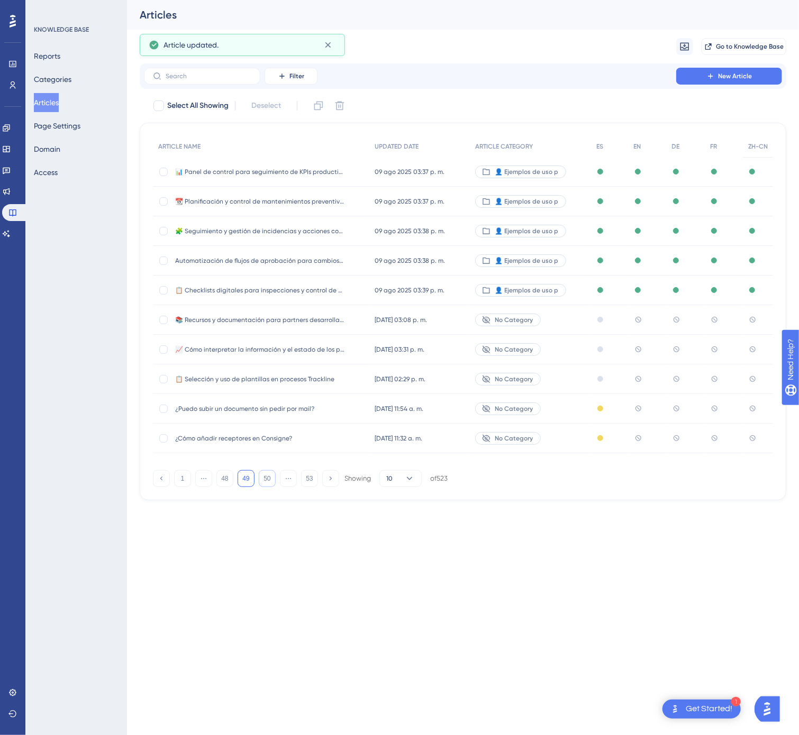
click at [261, 475] on button "50" at bounding box center [267, 478] width 17 height 17
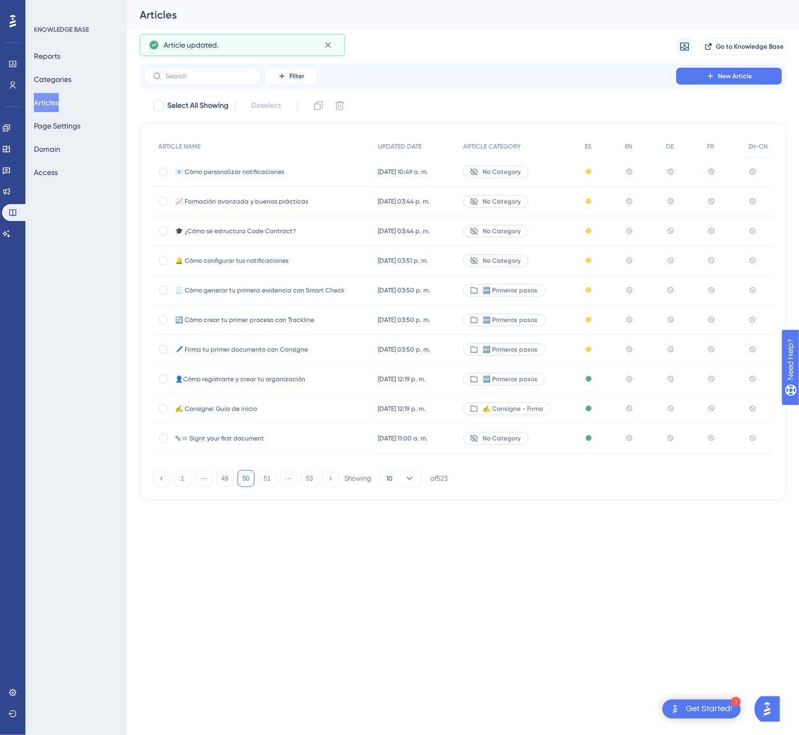
click at [333, 378] on span "👤Cómo registrarte y crear tu organización" at bounding box center [259, 379] width 169 height 8
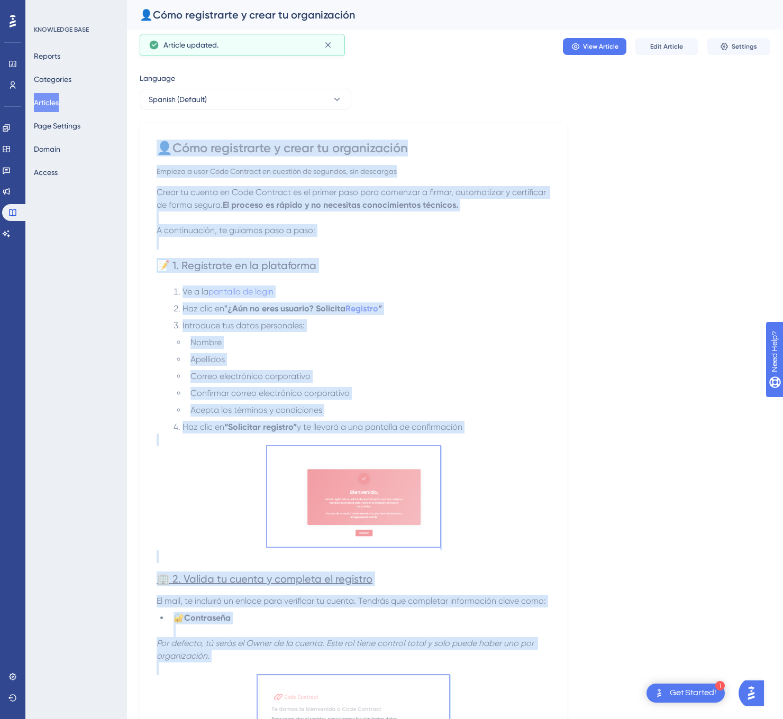
drag, startPoint x: 328, startPoint y: 593, endPoint x: 129, endPoint y: 155, distance: 480.7
click at [129, 155] on div "Performance Users Engagement Widgets Feedback Product Updates Knowledge Base AI…" at bounding box center [455, 514] width 656 height 1029
click at [624, 345] on div "Language Spanish (Default) 👤Cómo registrarte y crear tu organización Empieza a …" at bounding box center [455, 542] width 630 height 940
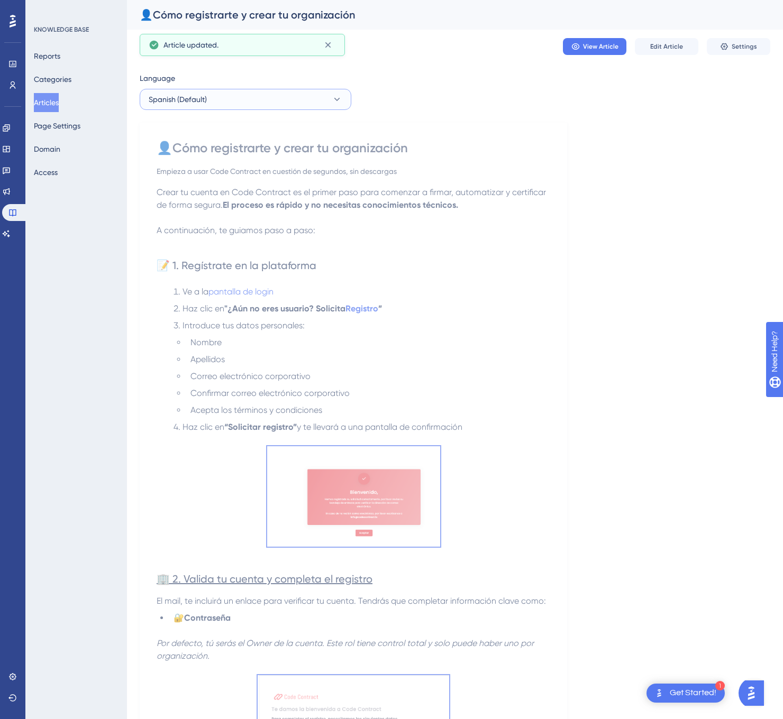
click at [322, 105] on button "Spanish (Default)" at bounding box center [246, 99] width 212 height 21
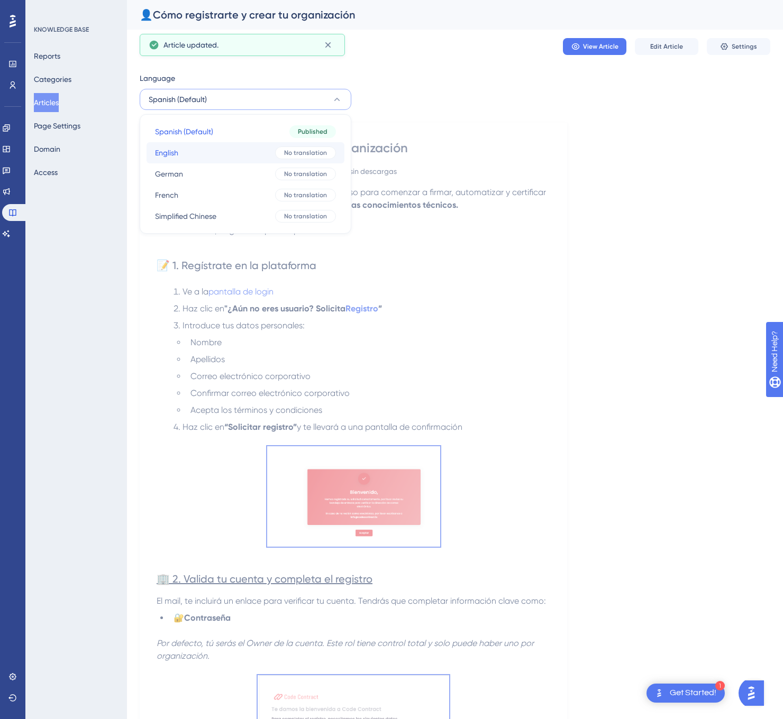
click at [285, 147] on div "No translation" at bounding box center [305, 152] width 61 height 13
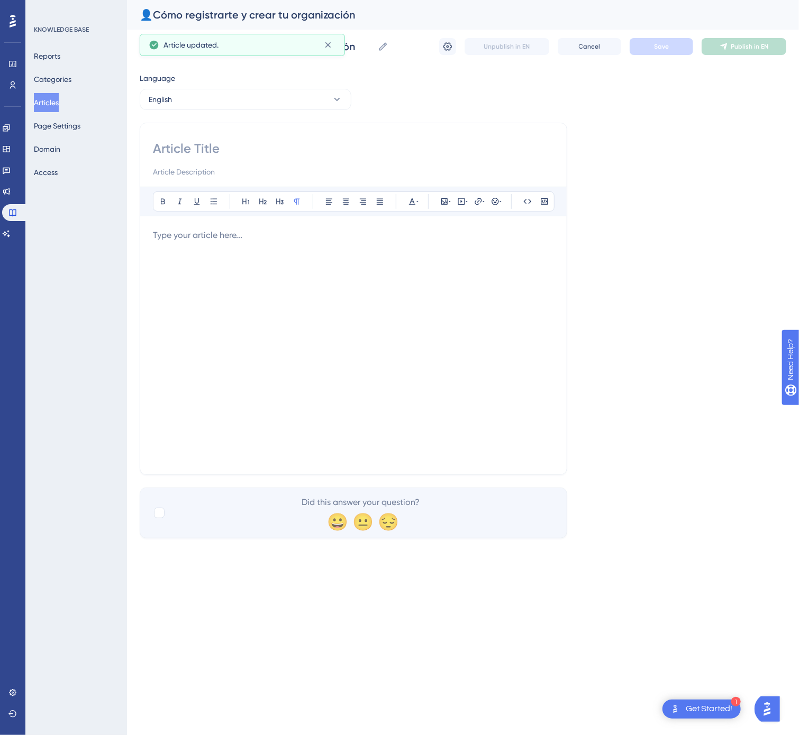
click at [315, 264] on div at bounding box center [353, 345] width 401 height 233
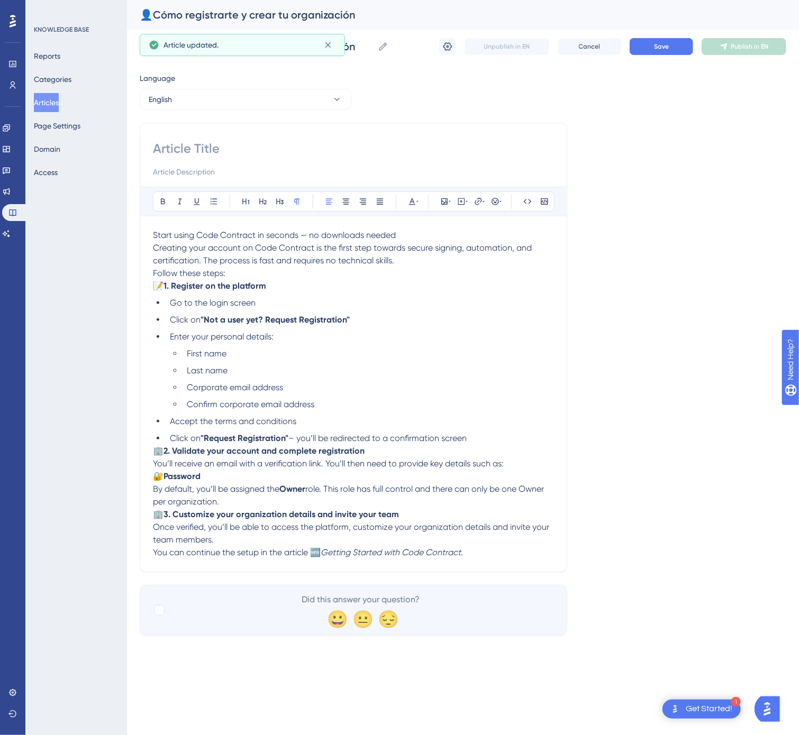
click at [155, 452] on span "🏢" at bounding box center [158, 451] width 11 height 10
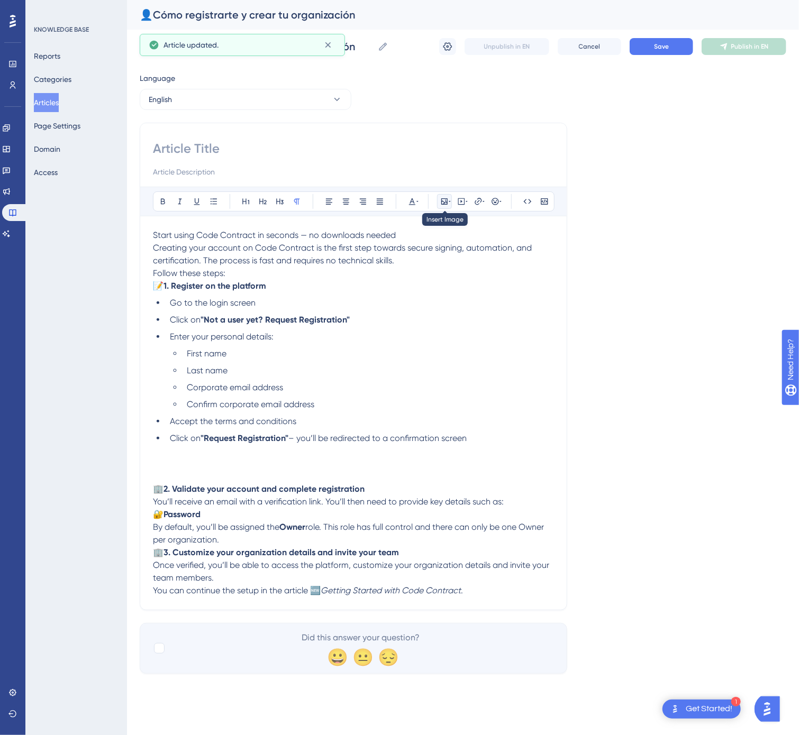
click at [446, 206] on icon at bounding box center [444, 201] width 8 height 8
click at [425, 259] on button "Upload Image" at bounding box center [444, 251] width 116 height 17
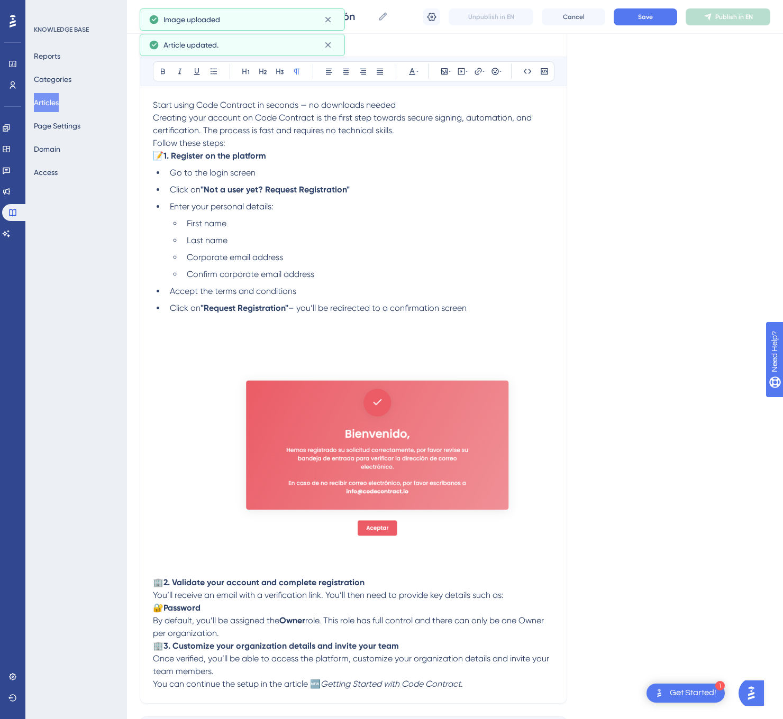
scroll to position [215, 0]
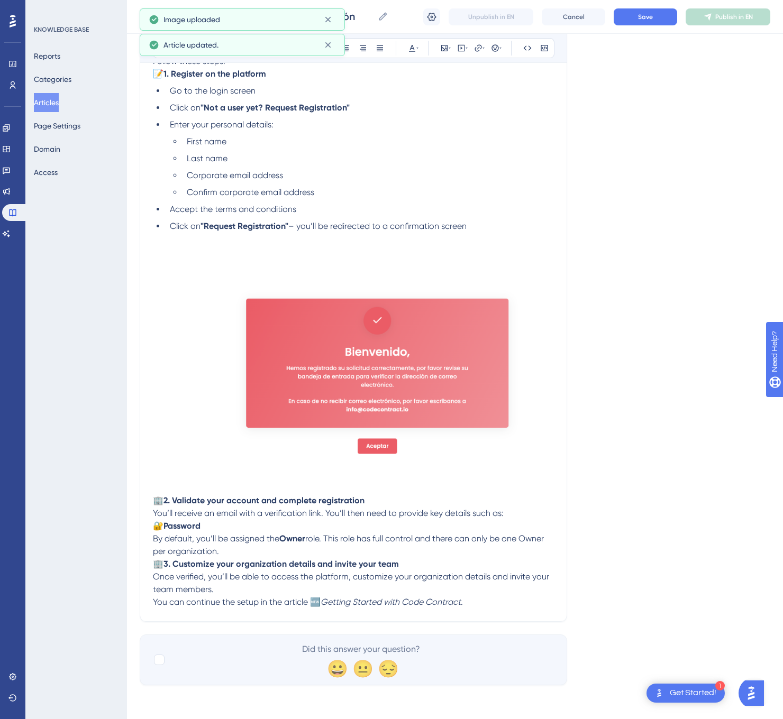
click at [158, 562] on span "🏢" at bounding box center [158, 564] width 11 height 10
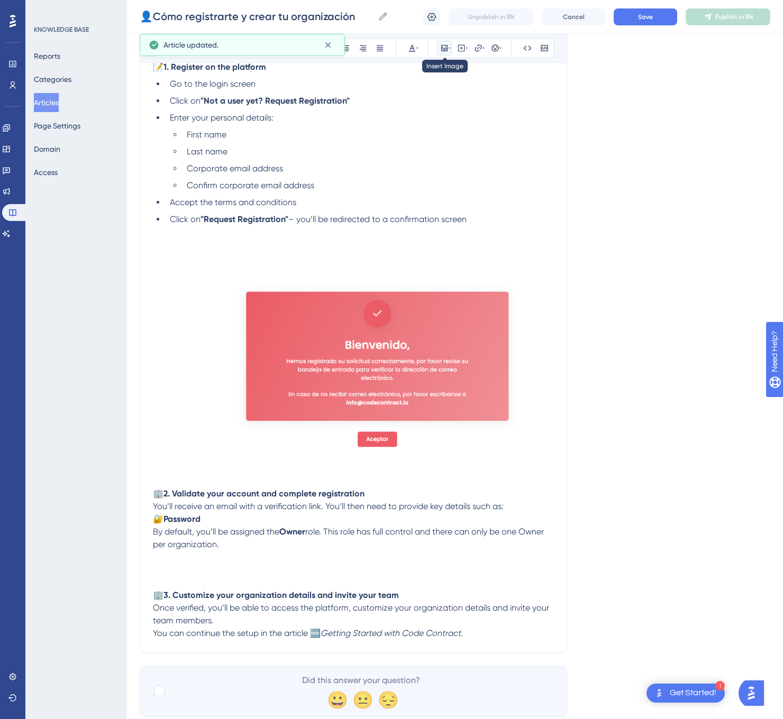
click at [449, 50] on icon at bounding box center [449, 48] width 2 height 8
click at [443, 96] on span "Upload Image" at bounding box center [450, 98] width 43 height 8
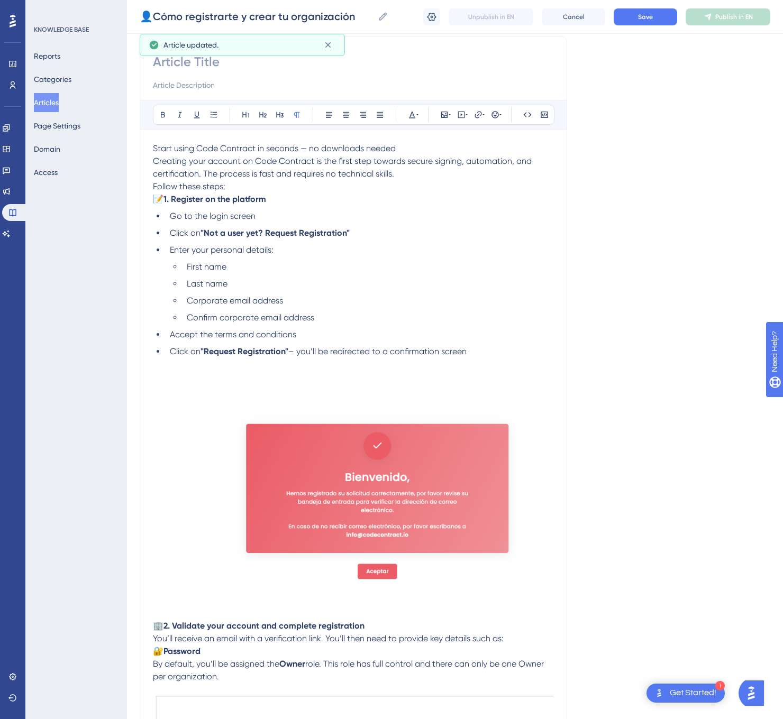
scroll to position [0, 0]
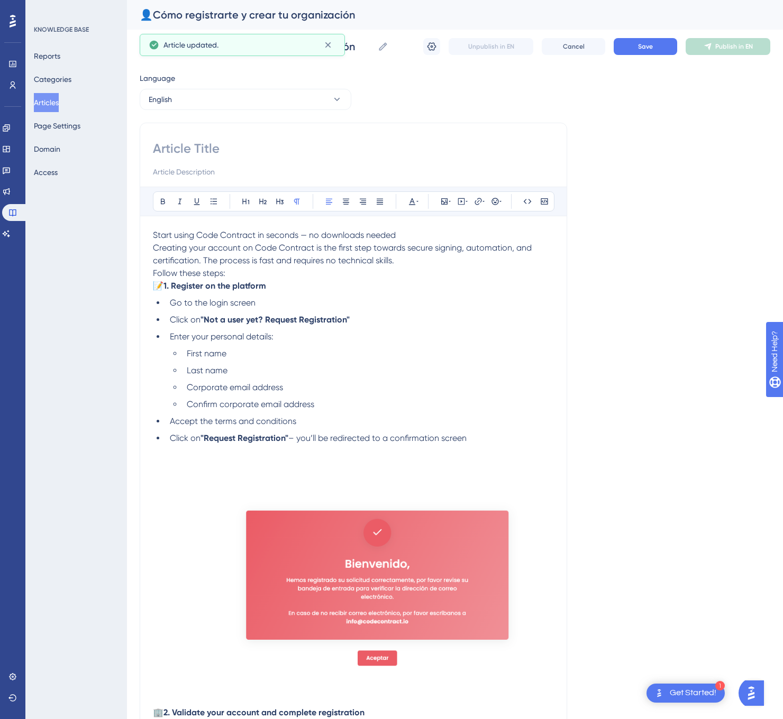
click at [154, 235] on span "Start using Code Contract in seconds — no downloads needed" at bounding box center [274, 235] width 243 height 10
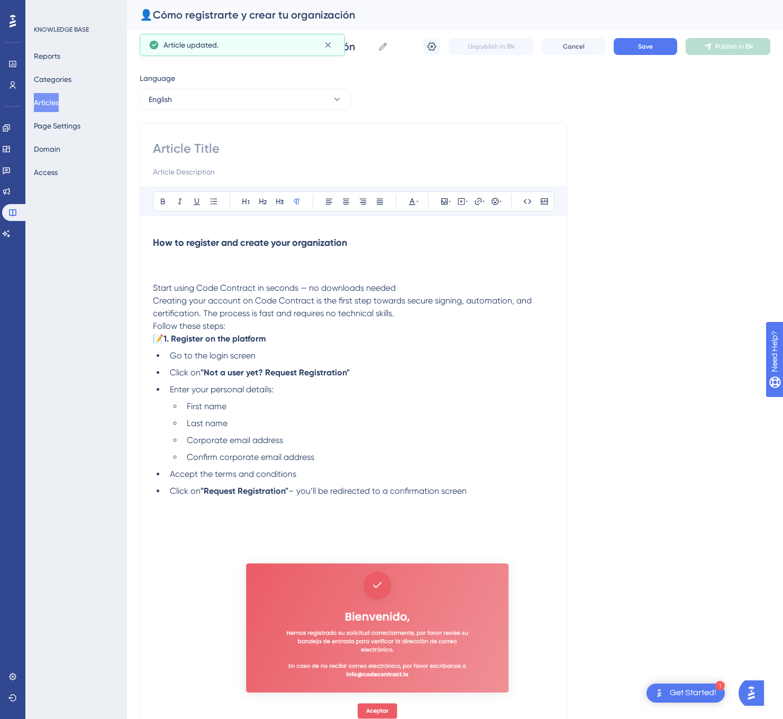
click at [247, 153] on input at bounding box center [353, 148] width 401 height 17
paste input "How to register and create your organization"
type input "How to register and create your organization"
click at [635, 48] on button "Save" at bounding box center [644, 46] width 63 height 17
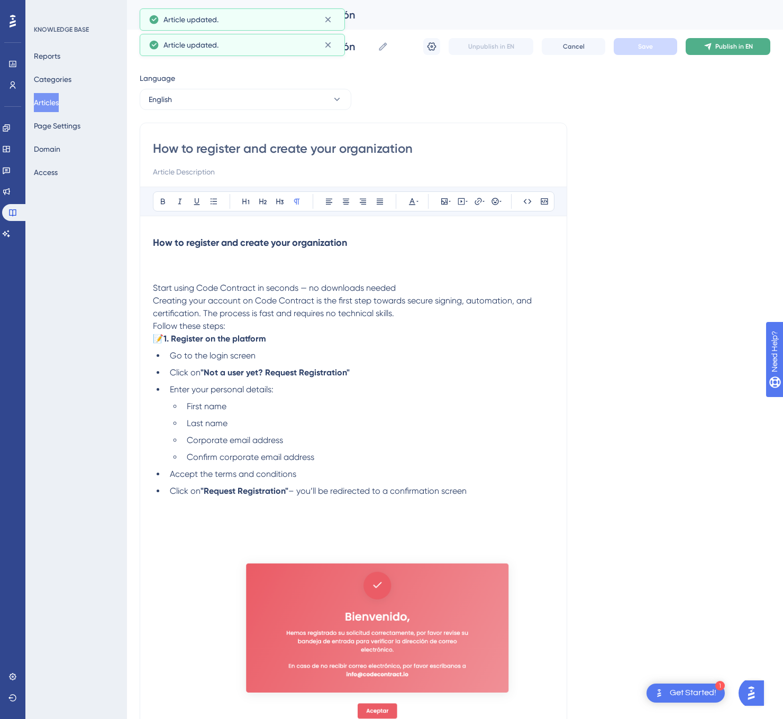
click at [731, 49] on span "Publish in EN" at bounding box center [734, 46] width 38 height 8
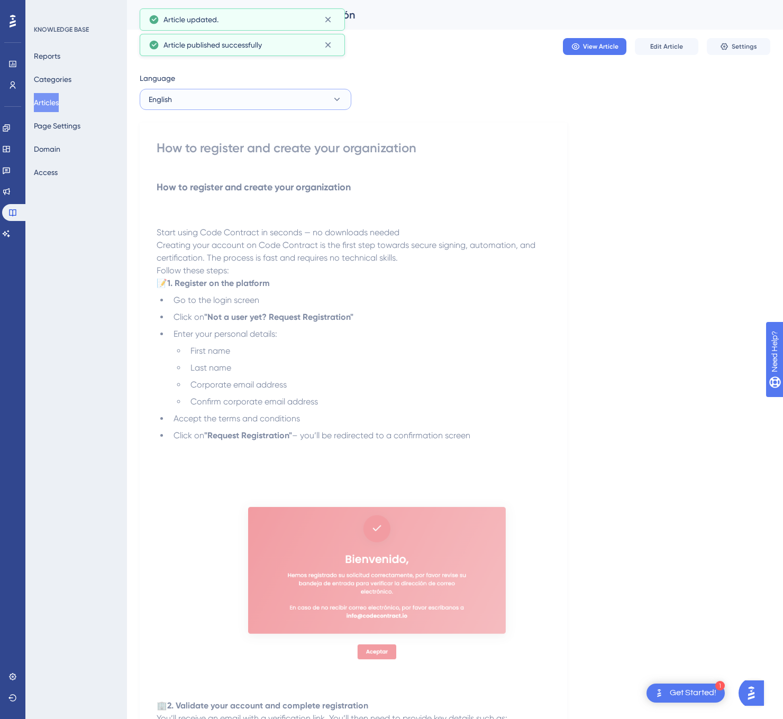
drag, startPoint x: 336, startPoint y: 95, endPoint x: 331, endPoint y: 96, distance: 5.4
click at [335, 95] on icon at bounding box center [337, 99] width 11 height 11
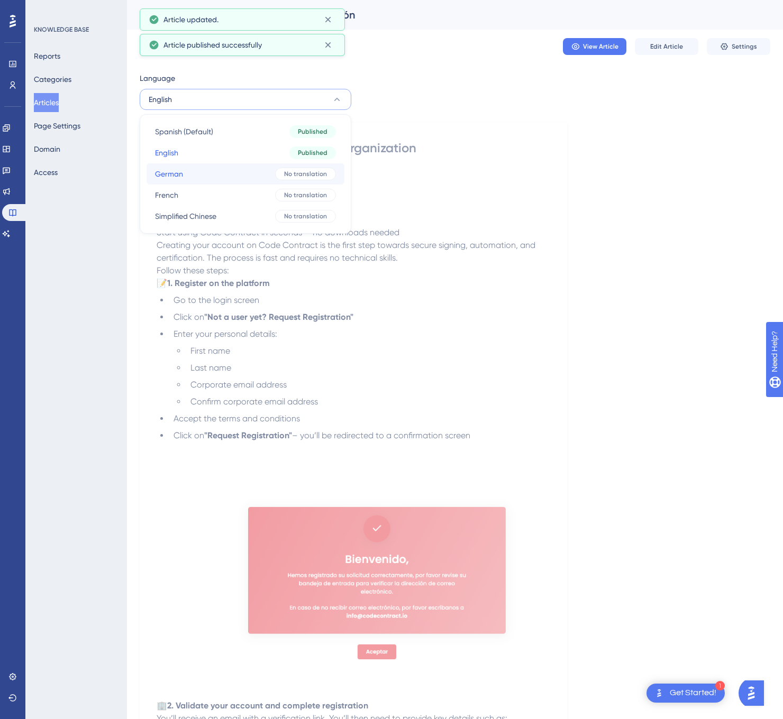
click at [288, 169] on div "No translation" at bounding box center [305, 174] width 61 height 13
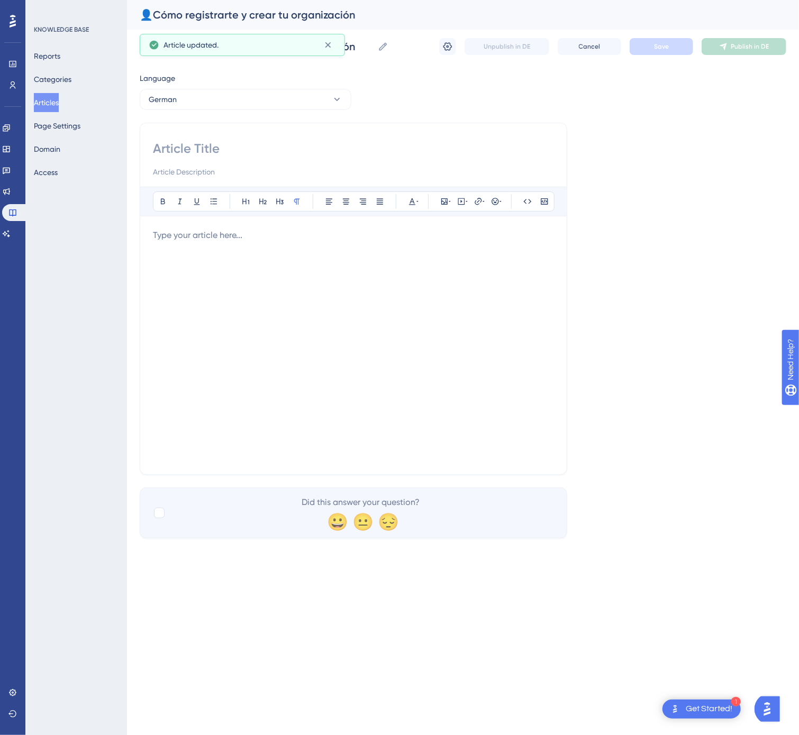
click at [188, 154] on input at bounding box center [353, 148] width 401 height 17
paste input "So registrieren Sie sich und erstellen Ihre Organisation"
type input "So registrieren Sie sich und erstellen Ihre Organisation"
click at [384, 366] on div at bounding box center [353, 345] width 401 height 233
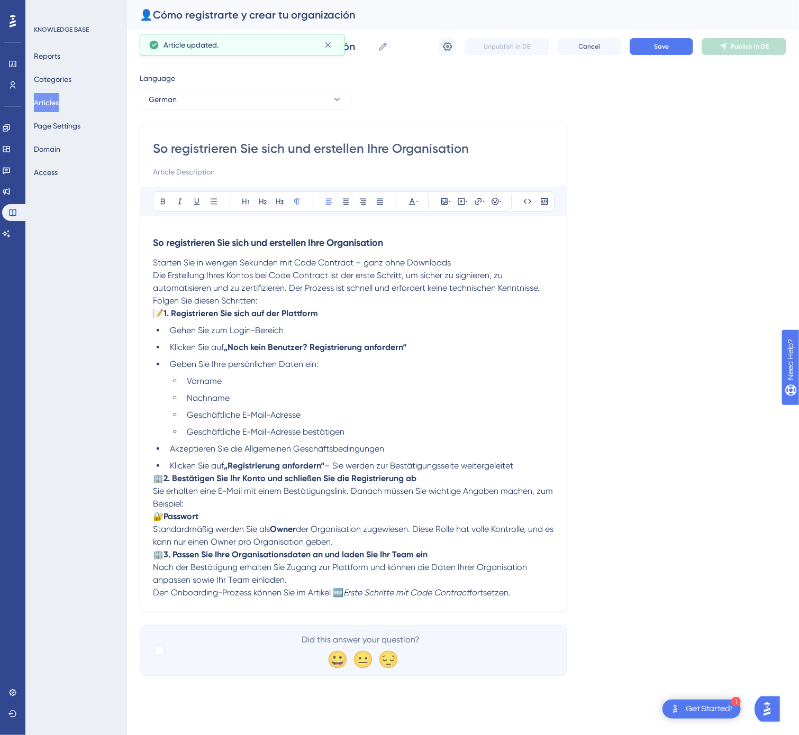
click at [159, 476] on p "🏢 2. Bestätigen Sie Ihr Konto und schließen Sie die Registrierung ab Sie erhalt…" at bounding box center [353, 491] width 401 height 38
click at [157, 477] on p "🏢 2. Bestätigen Sie Ihr Konto und schließen Sie die Registrierung ab Sie erhalt…" at bounding box center [353, 491] width 401 height 38
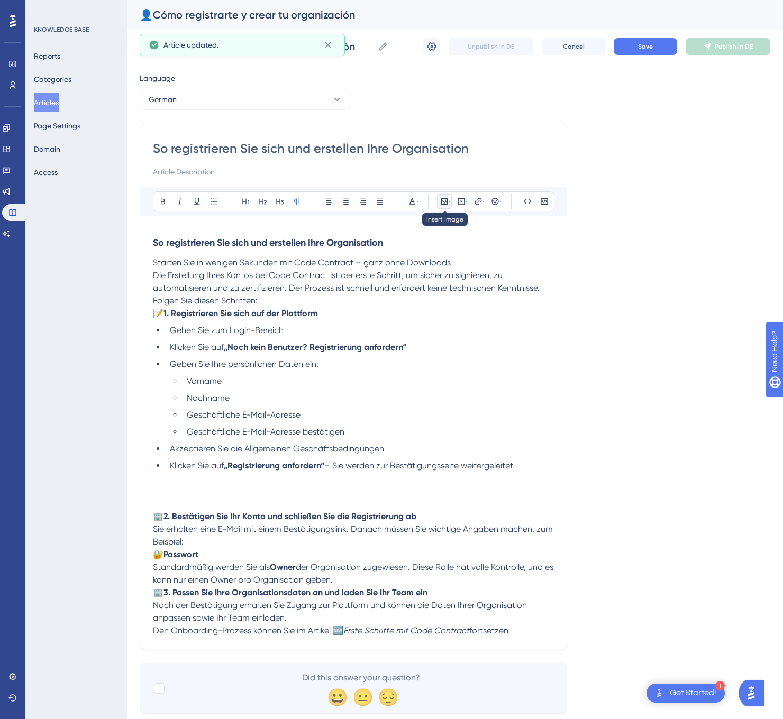
click at [441, 197] on button at bounding box center [444, 201] width 15 height 15
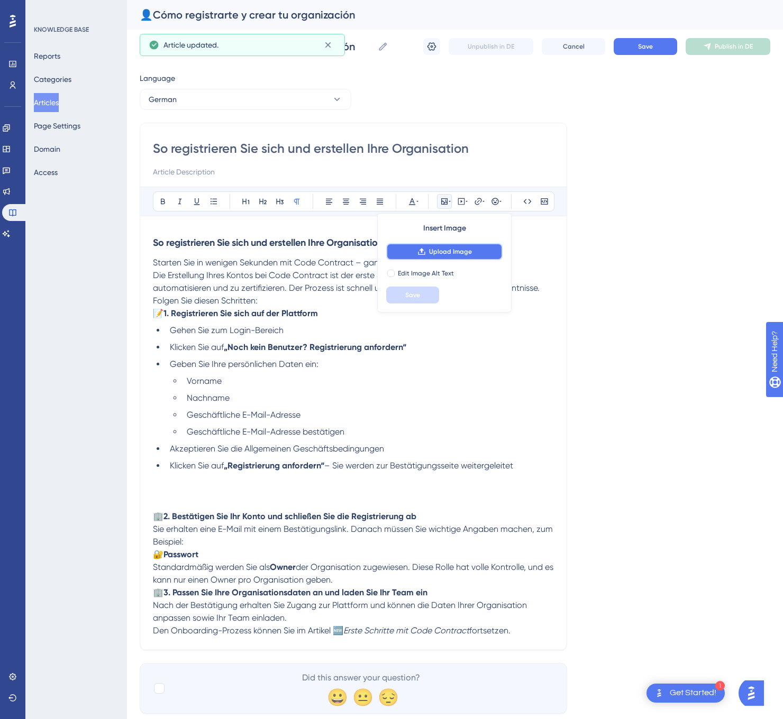
click at [436, 251] on span "Upload Image" at bounding box center [450, 252] width 43 height 8
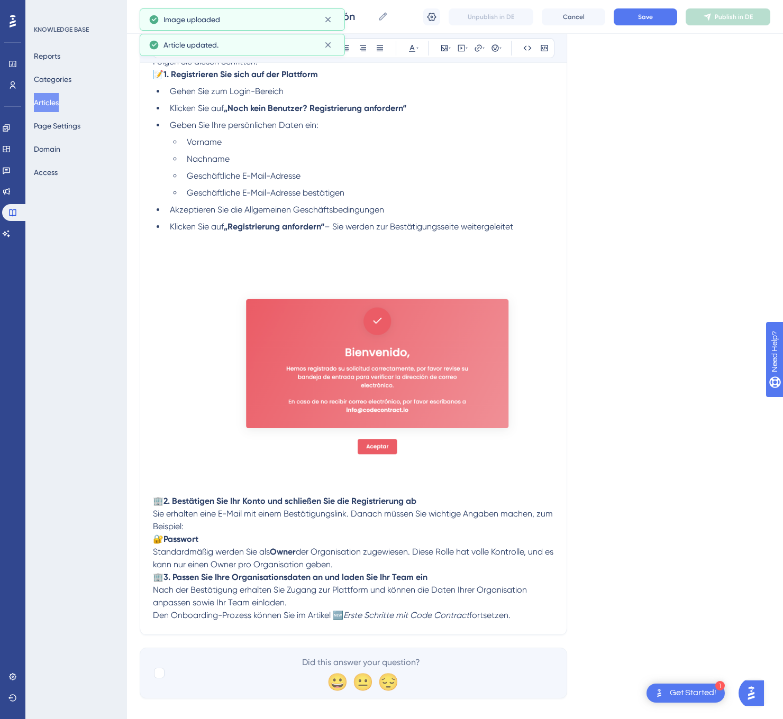
scroll to position [255, 0]
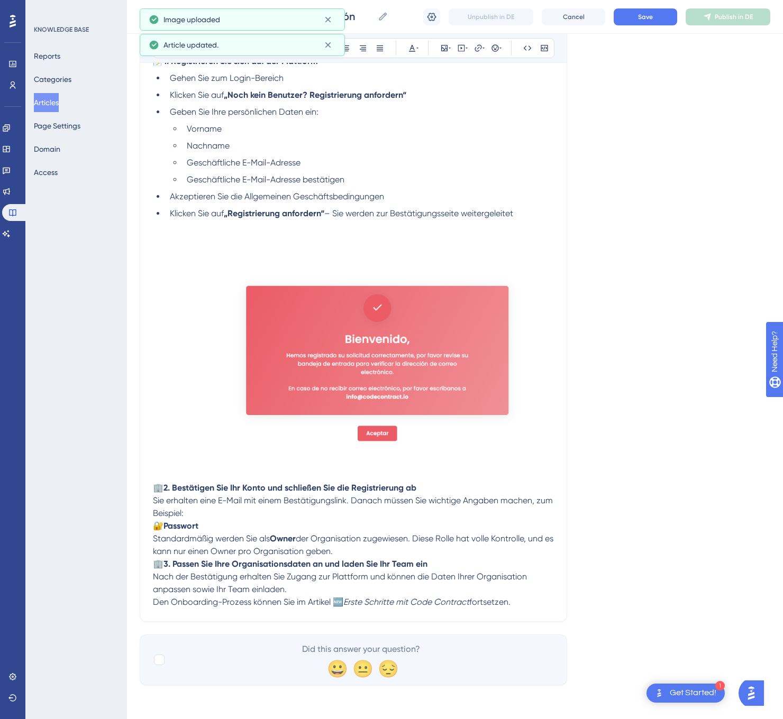
click at [154, 562] on span "🏢" at bounding box center [158, 564] width 11 height 10
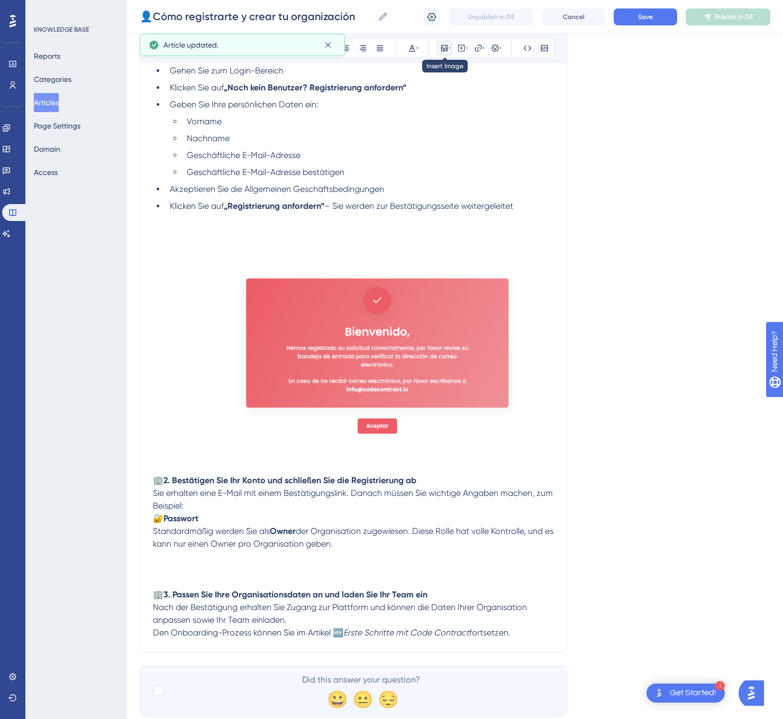
click at [442, 51] on icon at bounding box center [444, 48] width 6 height 6
click at [456, 98] on span "Upload Image" at bounding box center [450, 98] width 43 height 8
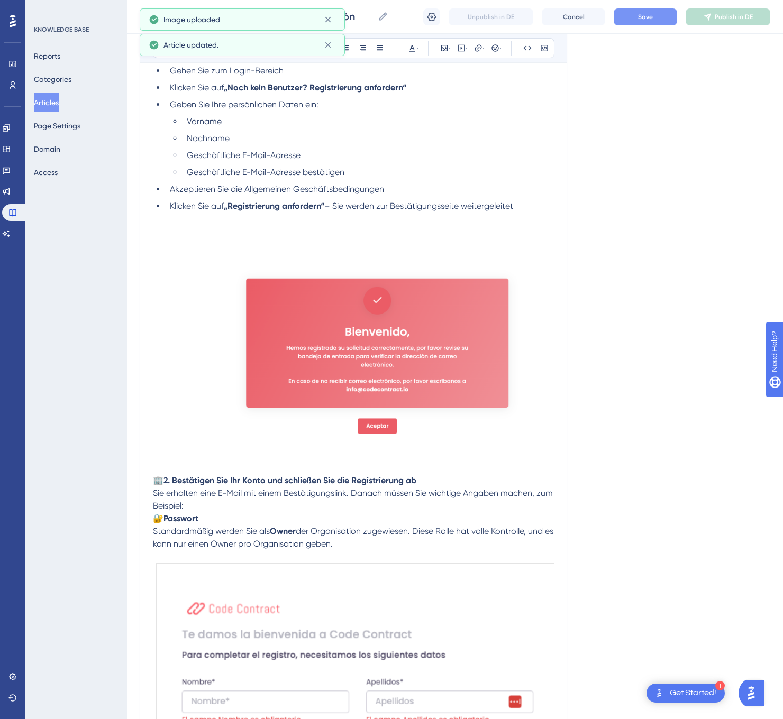
click at [655, 15] on button "Save" at bounding box center [644, 16] width 63 height 17
click at [727, 13] on span "Publish in DE" at bounding box center [733, 17] width 38 height 8
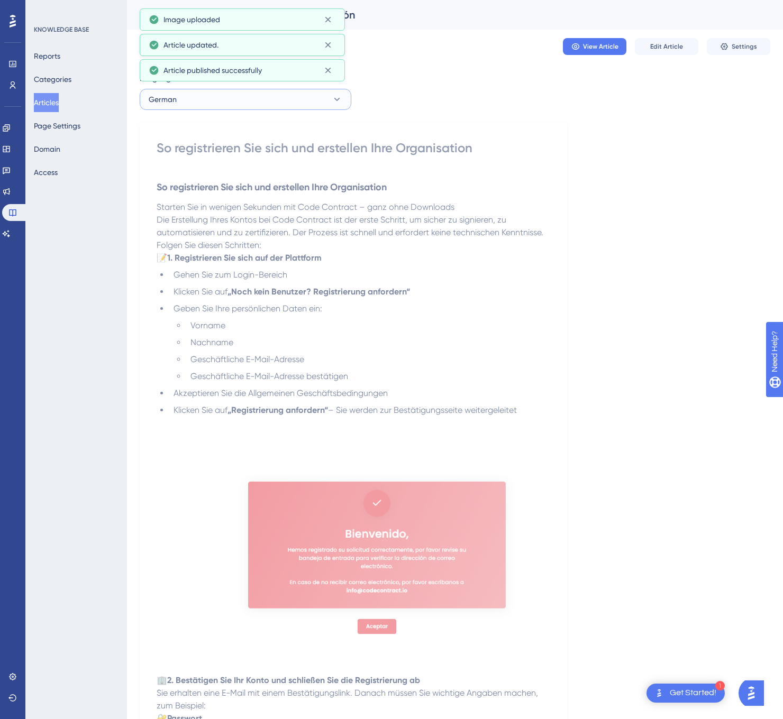
click at [212, 107] on button "German" at bounding box center [246, 99] width 212 height 21
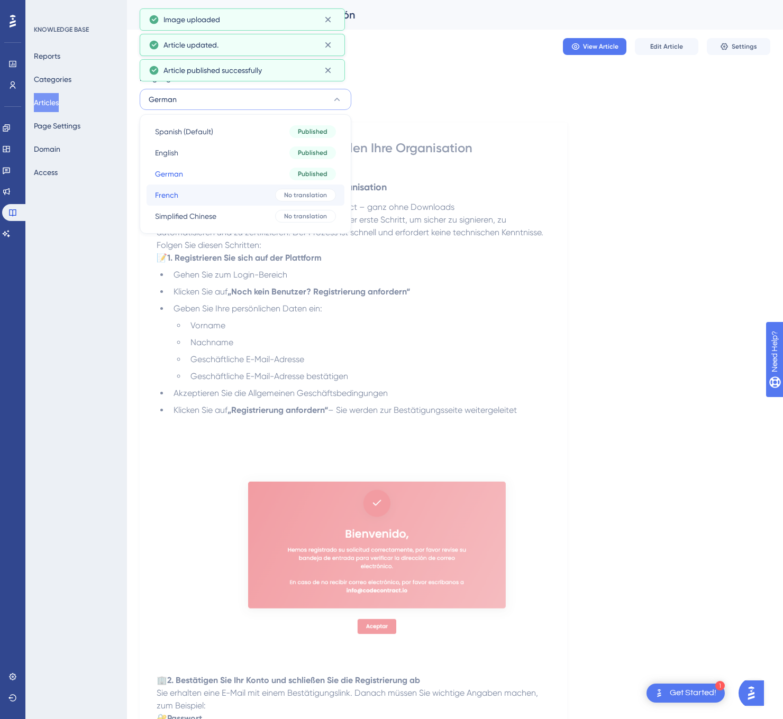
click at [210, 191] on button "French French No translation" at bounding box center [245, 195] width 198 height 21
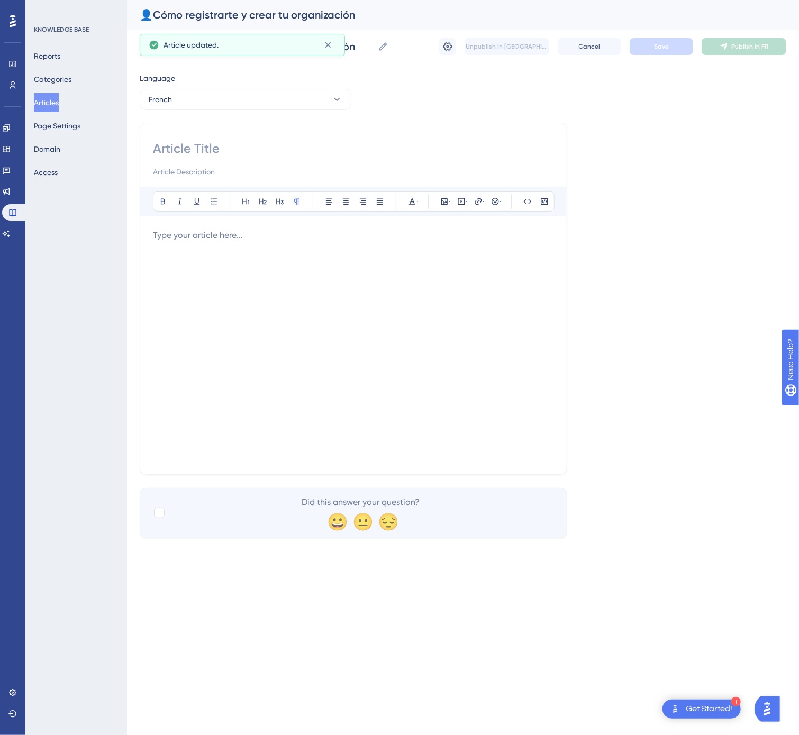
click at [224, 141] on input at bounding box center [353, 148] width 401 height 17
paste input "Comment vous inscrire et créer votre organisation"
type input "Comment vous inscrire et créer votre organisation"
click at [243, 252] on div at bounding box center [353, 345] width 401 height 233
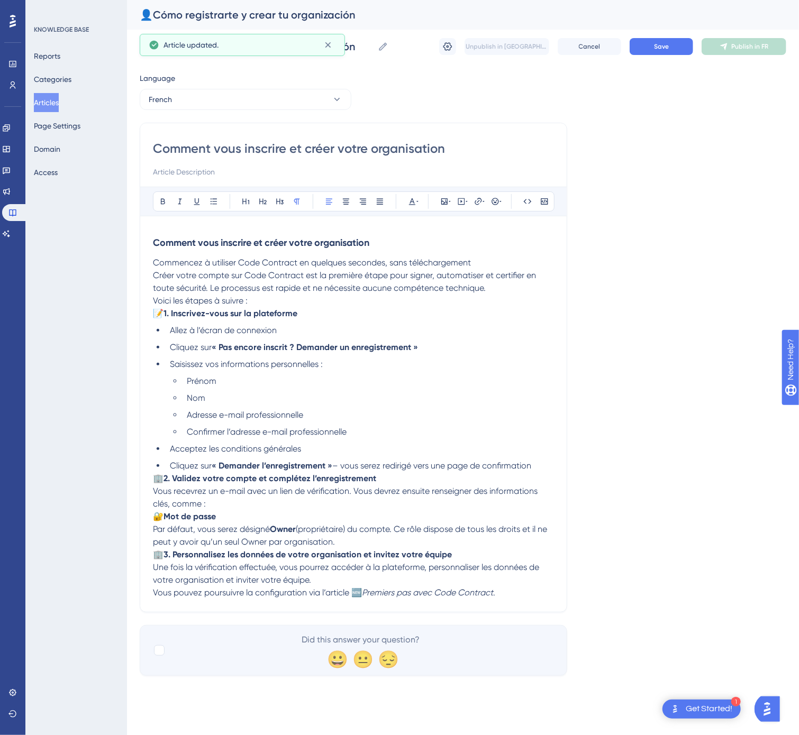
click at [153, 483] on span "🏢" at bounding box center [158, 478] width 11 height 10
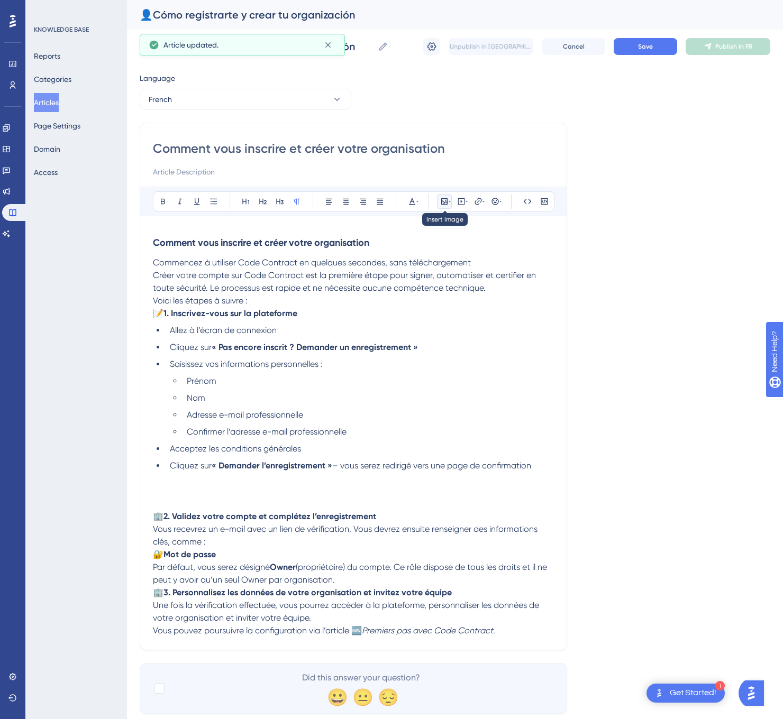
click at [442, 204] on icon at bounding box center [444, 201] width 6 height 6
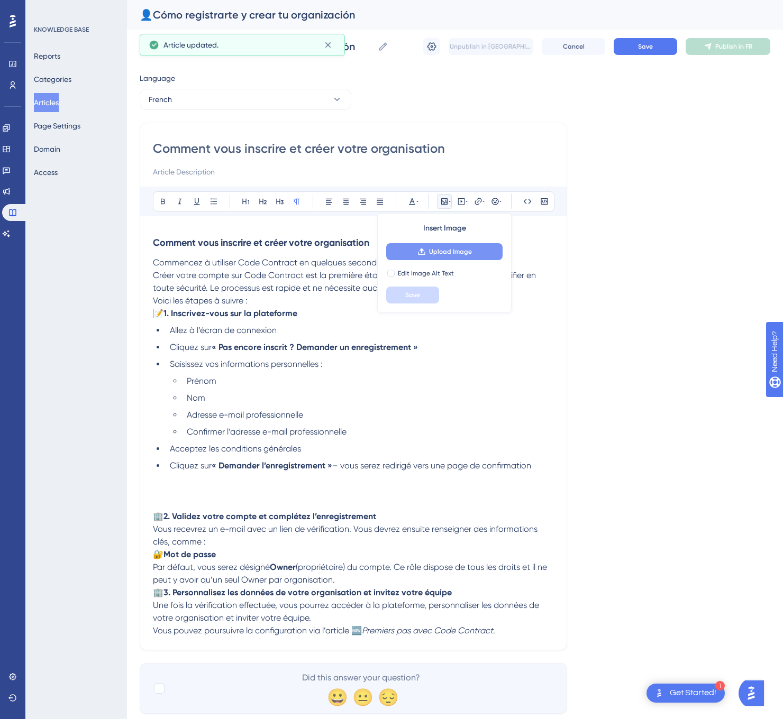
click at [451, 244] on div "Insert Image Upload Image Edit Image Alt Text Save" at bounding box center [444, 262] width 134 height 99
click at [451, 245] on button "Upload Image" at bounding box center [444, 251] width 116 height 17
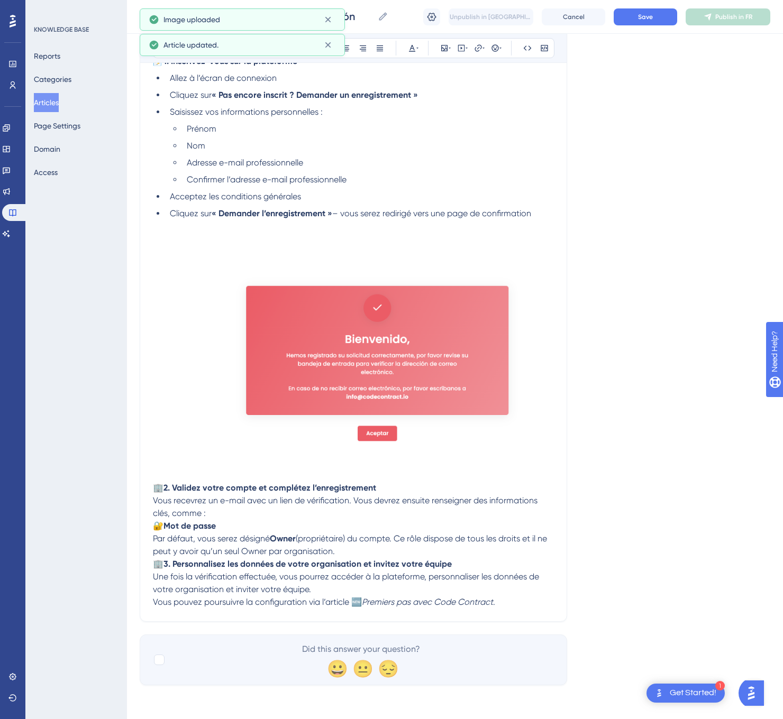
scroll to position [255, 0]
click at [154, 559] on span "🏢" at bounding box center [158, 564] width 11 height 10
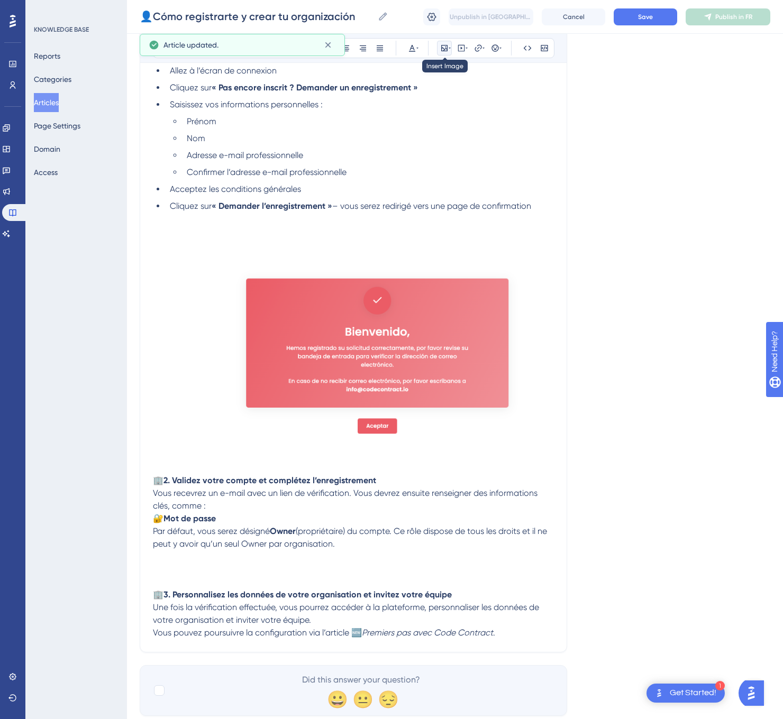
click at [450, 50] on icon at bounding box center [449, 48] width 2 height 8
click at [474, 100] on button "Upload Image" at bounding box center [444, 98] width 116 height 17
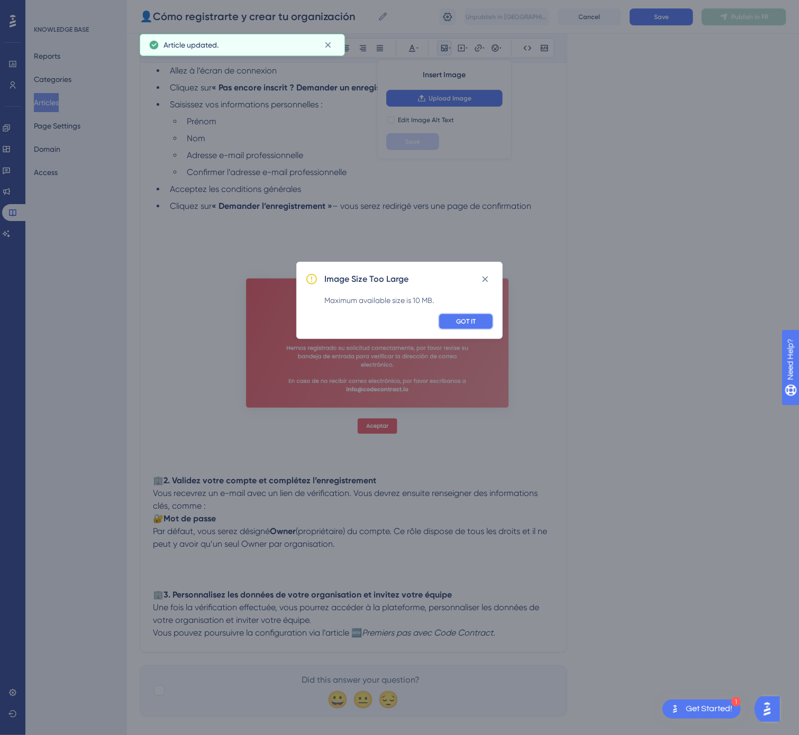
click at [466, 315] on button "GOT IT" at bounding box center [466, 321] width 56 height 17
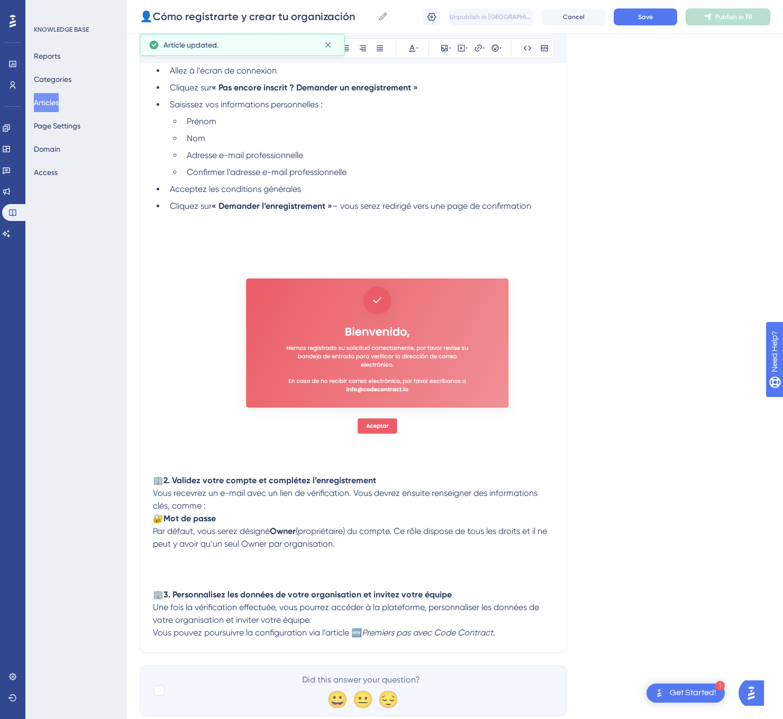
scroll to position [294, 0]
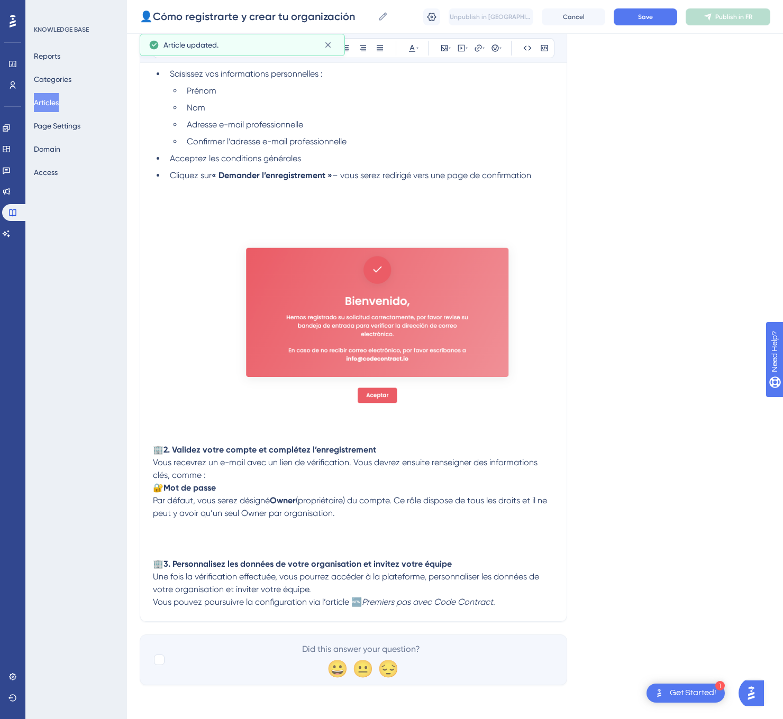
click at [273, 539] on p at bounding box center [353, 539] width 401 height 13
click at [444, 49] on icon at bounding box center [444, 48] width 8 height 8
click at [450, 101] on span "Upload Image" at bounding box center [450, 98] width 43 height 8
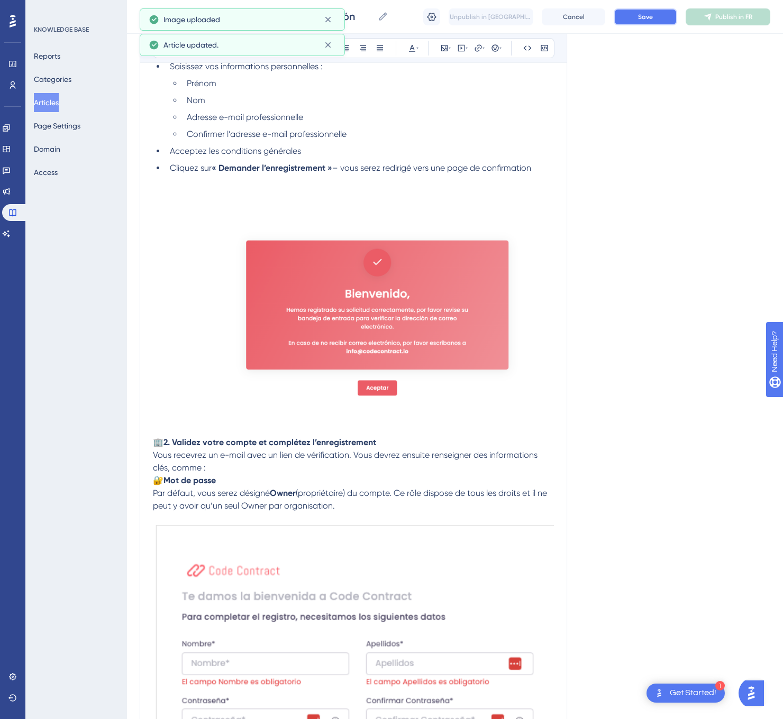
click at [633, 12] on button "Save" at bounding box center [644, 16] width 63 height 17
click at [754, 12] on button "Publish in FR" at bounding box center [727, 16] width 85 height 17
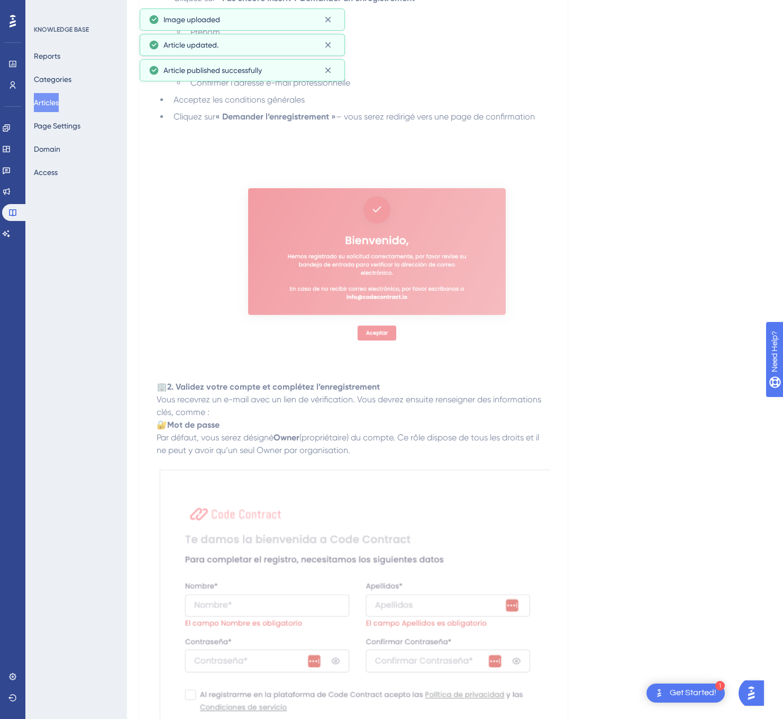
scroll to position [0, 0]
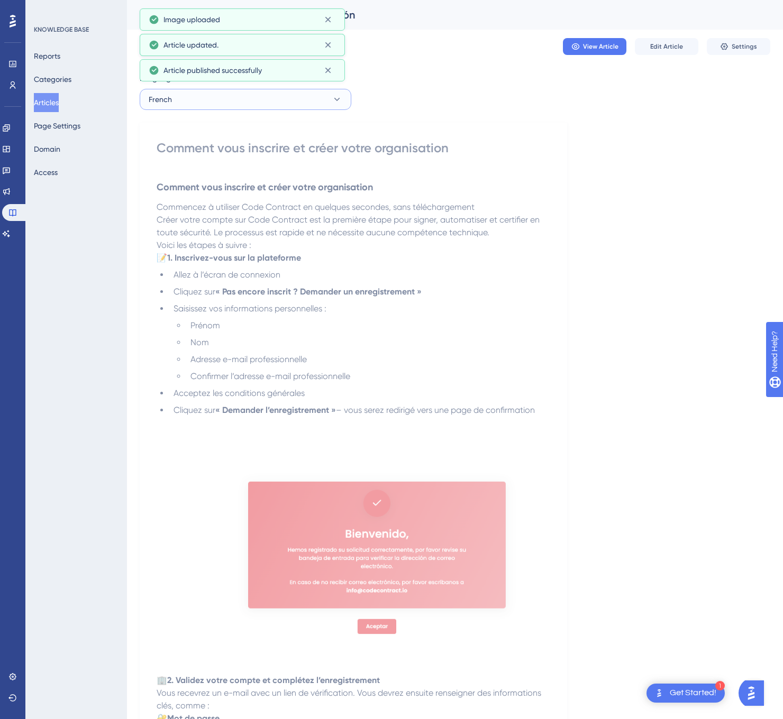
click at [264, 109] on button "French" at bounding box center [246, 99] width 212 height 21
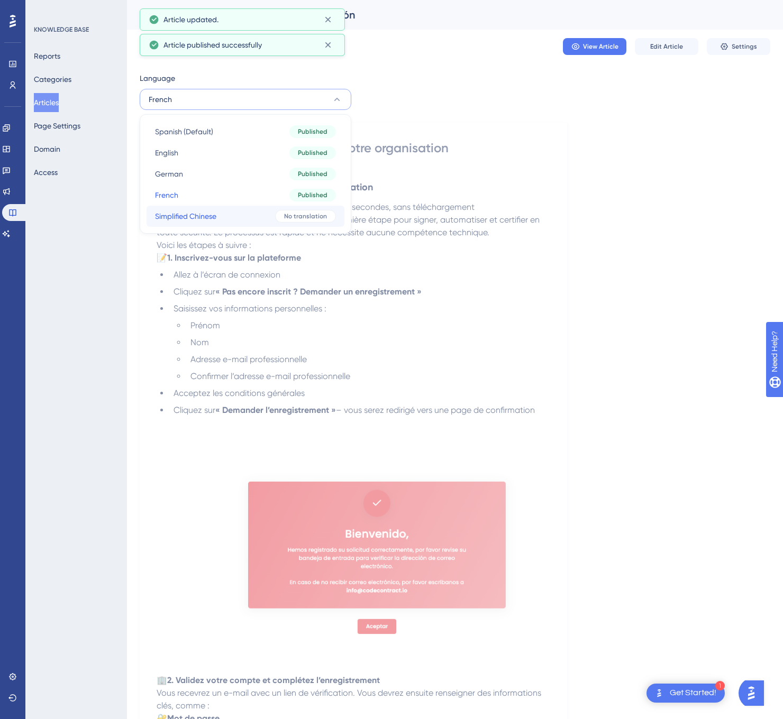
click at [247, 208] on button "Simplified Chinese Simplified Chinese No translation" at bounding box center [245, 216] width 198 height 21
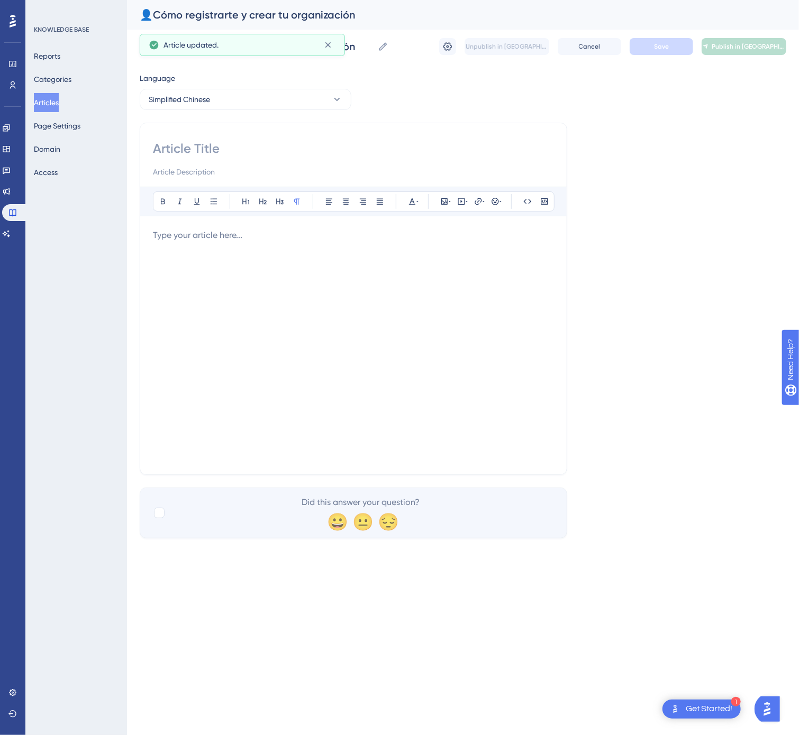
click at [237, 143] on input at bounding box center [353, 148] width 401 height 17
paste input "如何注册并创建您的组织"
type input "如何注册并创建您的组织"
click at [368, 374] on div at bounding box center [353, 345] width 401 height 233
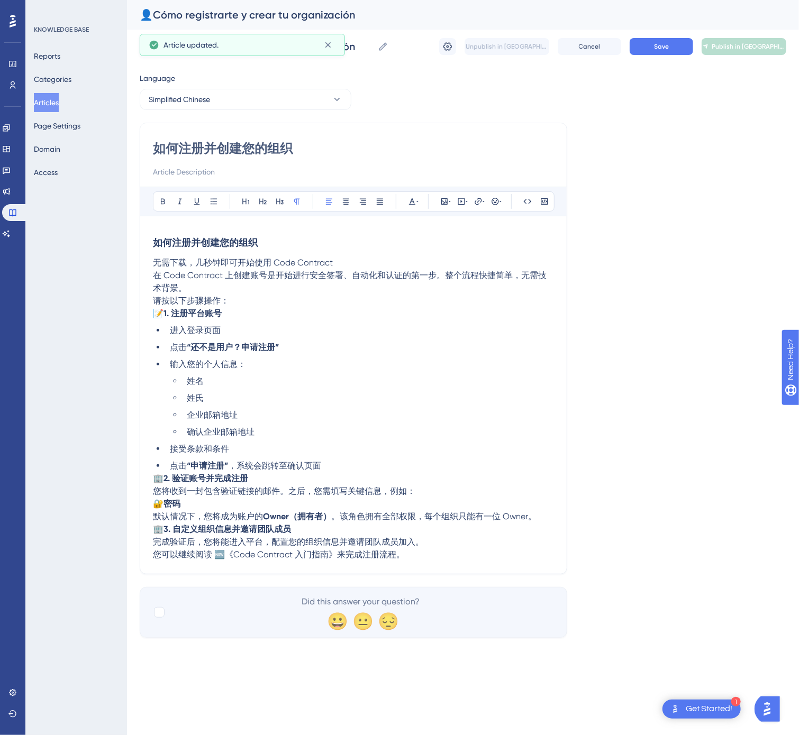
click at [157, 483] on span "🏢" at bounding box center [158, 478] width 11 height 10
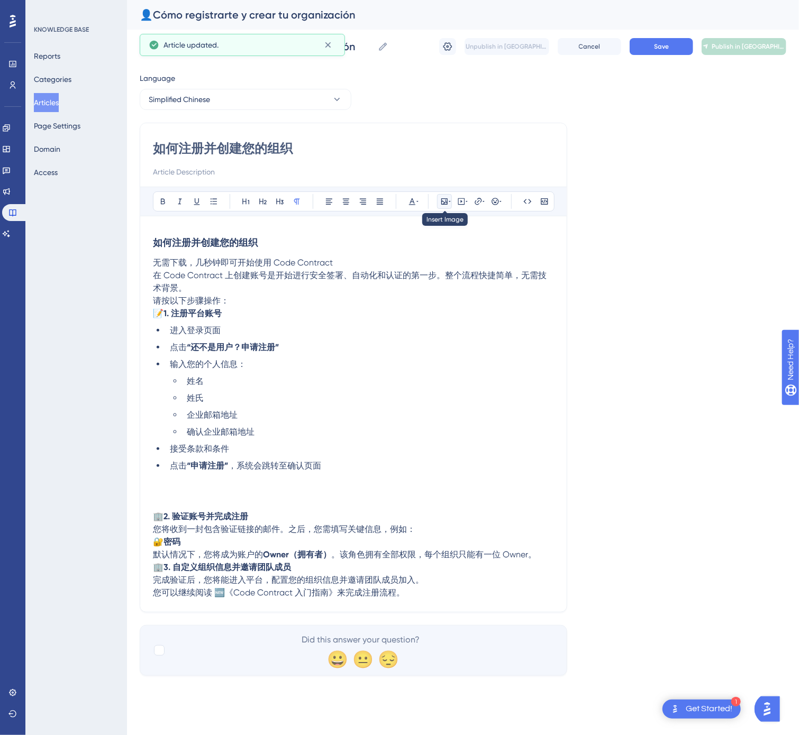
click at [448, 204] on icon at bounding box center [449, 201] width 2 height 8
click at [442, 256] on span "Upload Image" at bounding box center [450, 252] width 43 height 8
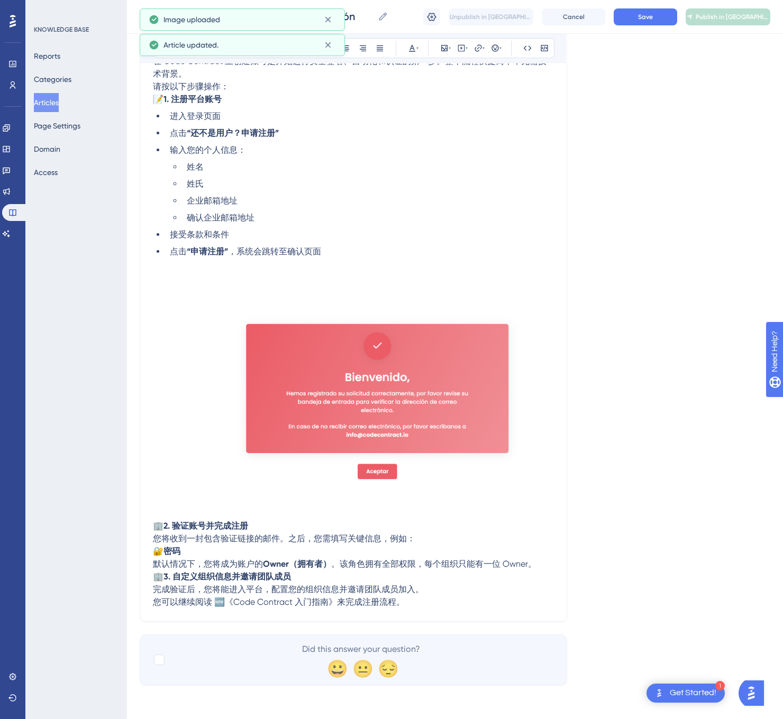
scroll to position [217, 0]
click at [159, 572] on span "🏢" at bounding box center [158, 577] width 11 height 10
click at [157, 572] on span "🏢" at bounding box center [158, 577] width 11 height 10
click at [154, 572] on span "🏢" at bounding box center [158, 577] width 11 height 10
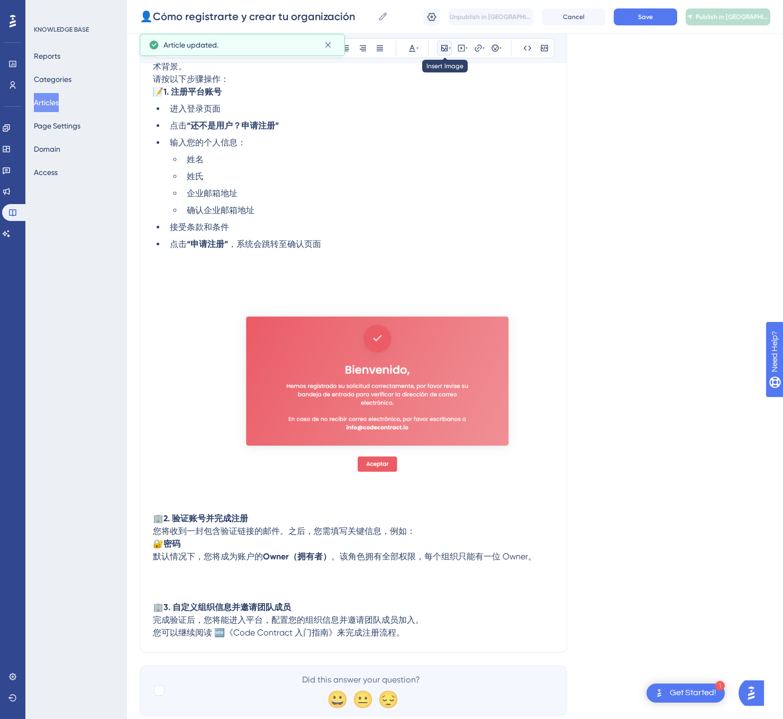
click at [438, 48] on button at bounding box center [444, 48] width 15 height 15
click at [462, 90] on button "Upload Image" at bounding box center [444, 98] width 116 height 17
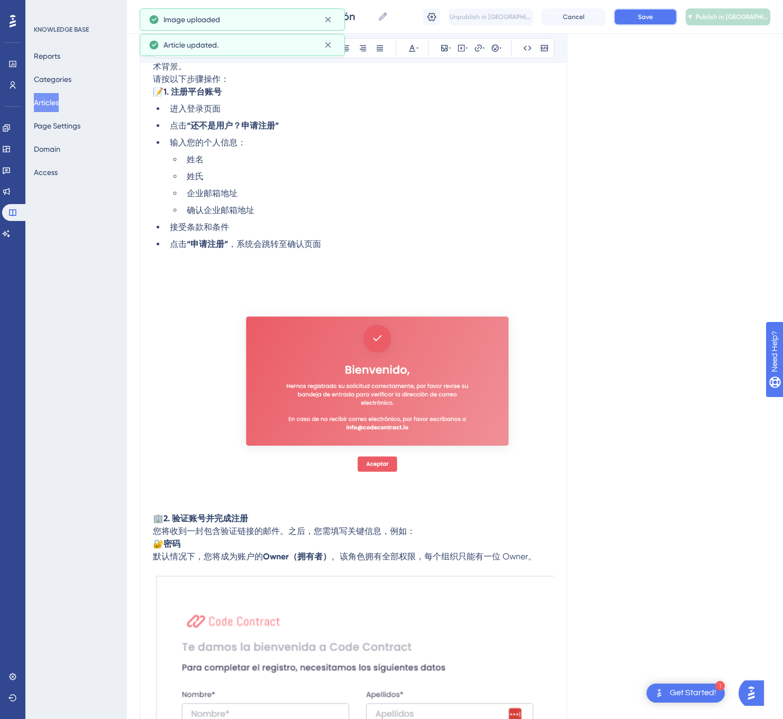
click at [651, 11] on button "Save" at bounding box center [644, 16] width 63 height 17
click at [716, 10] on button "Publish in [GEOGRAPHIC_DATA]-CN" at bounding box center [727, 16] width 85 height 17
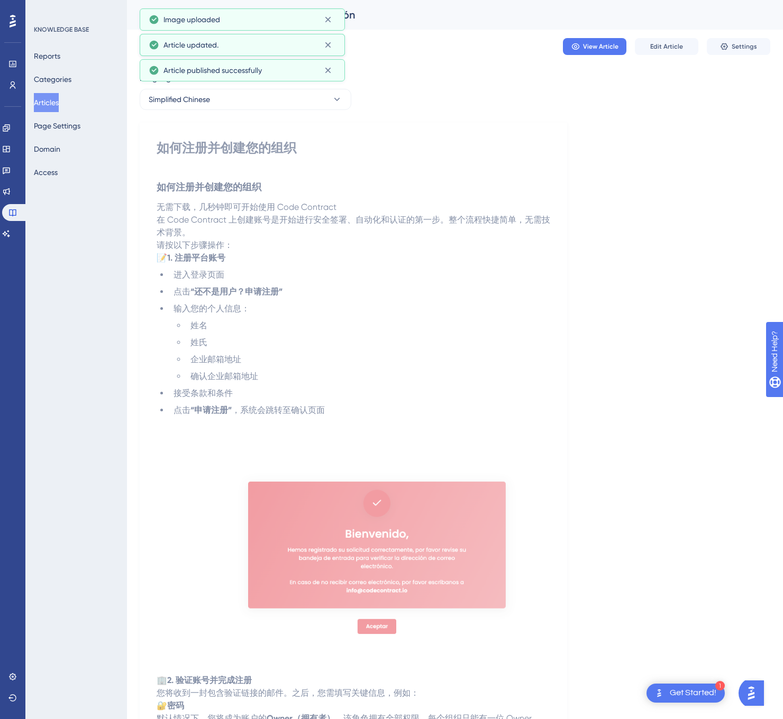
click at [52, 100] on button "Articles" at bounding box center [46, 102] width 25 height 19
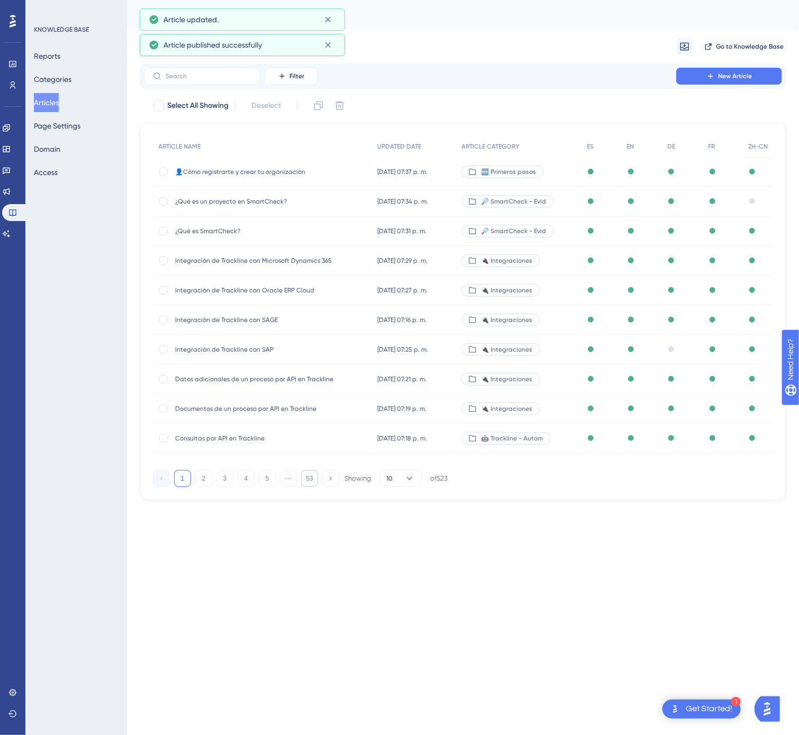
click at [305, 475] on button "53" at bounding box center [309, 478] width 17 height 17
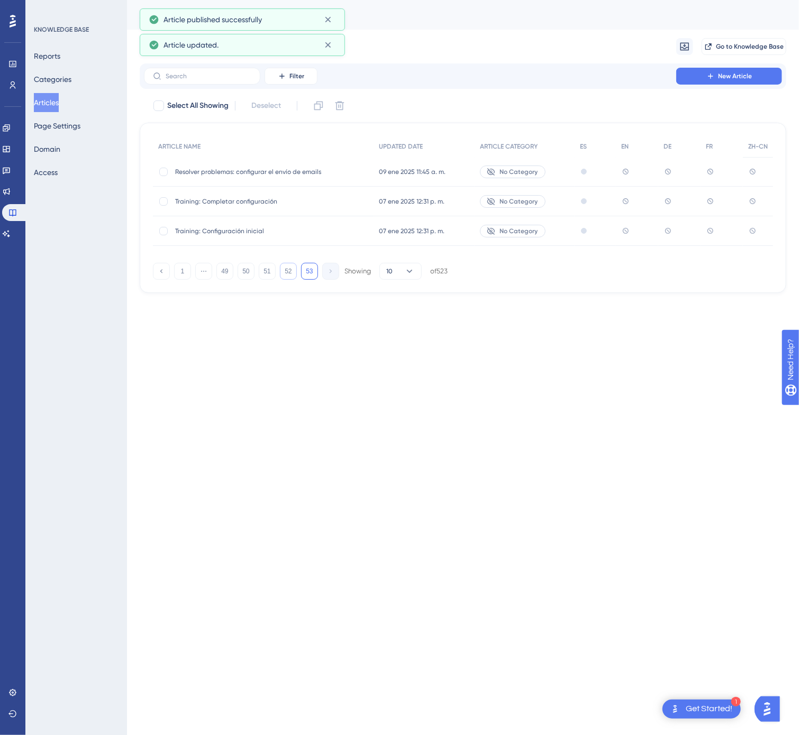
click at [287, 270] on button "52" at bounding box center [288, 271] width 17 height 17
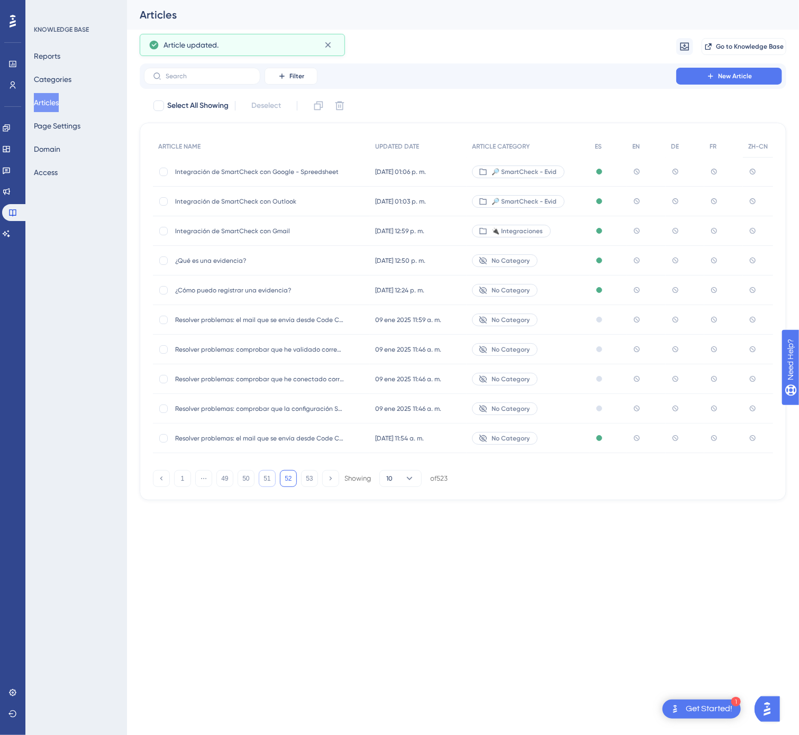
click at [271, 480] on button "51" at bounding box center [267, 478] width 17 height 17
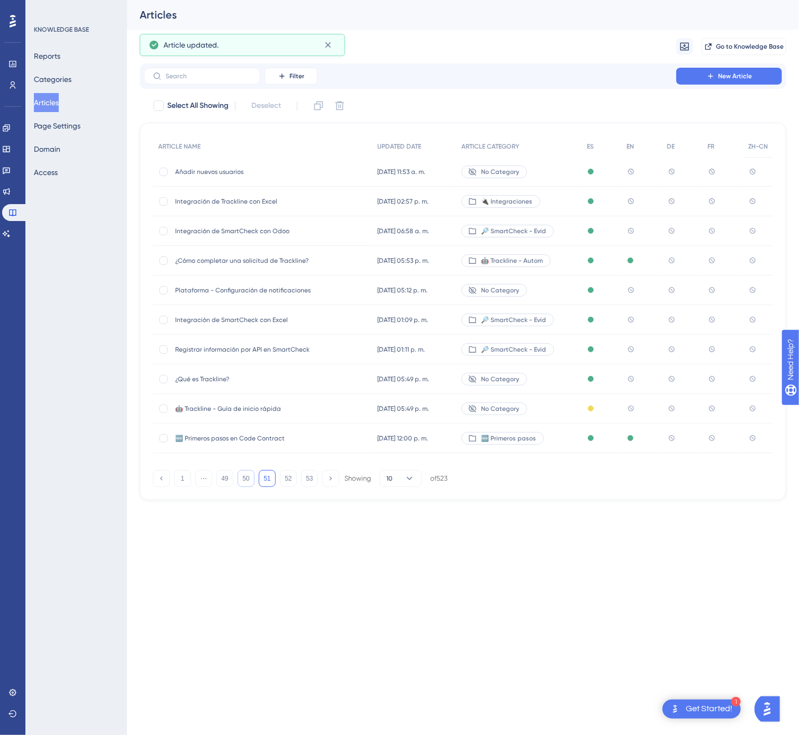
click at [250, 479] on button "50" at bounding box center [245, 478] width 17 height 17
click at [315, 414] on div "✍️ Consigne: Guía de inicio ✍️ Consigne: Guía de inicio" at bounding box center [259, 409] width 169 height 30
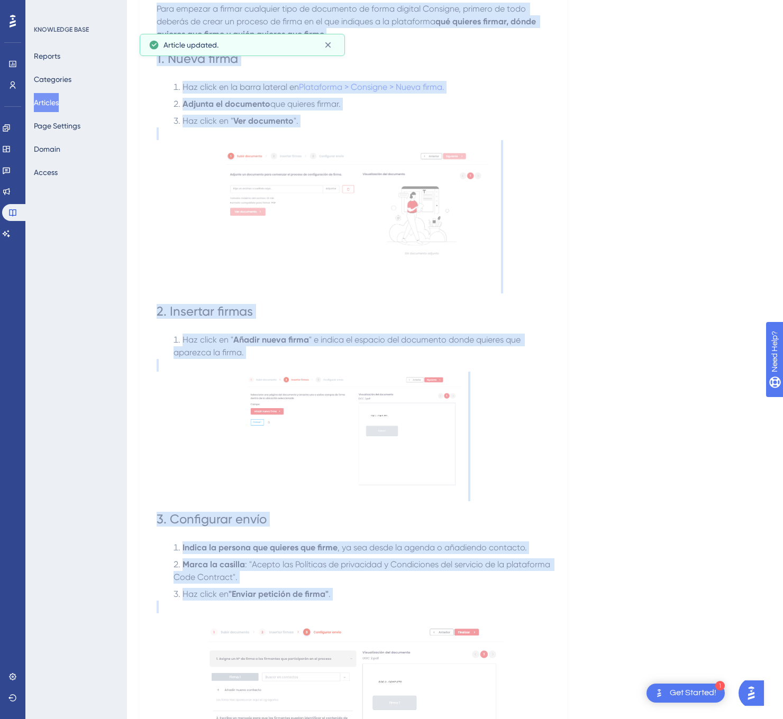
scroll to position [351, 0]
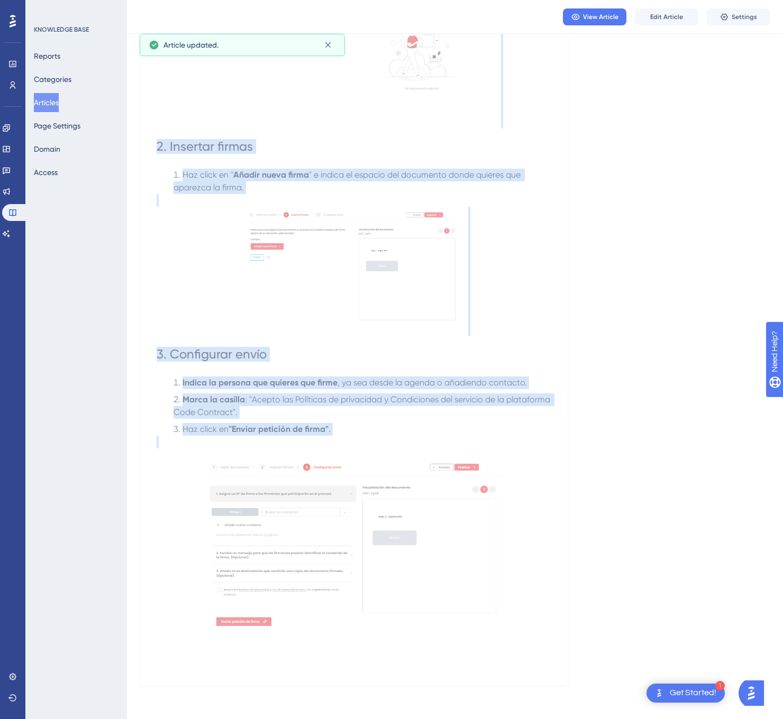
drag, startPoint x: 158, startPoint y: 141, endPoint x: 465, endPoint y: 572, distance: 529.8
click at [465, 572] on div "✍️ Consigne - Guía de inicio Envía un primer documento para firmar digitalmente…" at bounding box center [353, 228] width 393 height 875
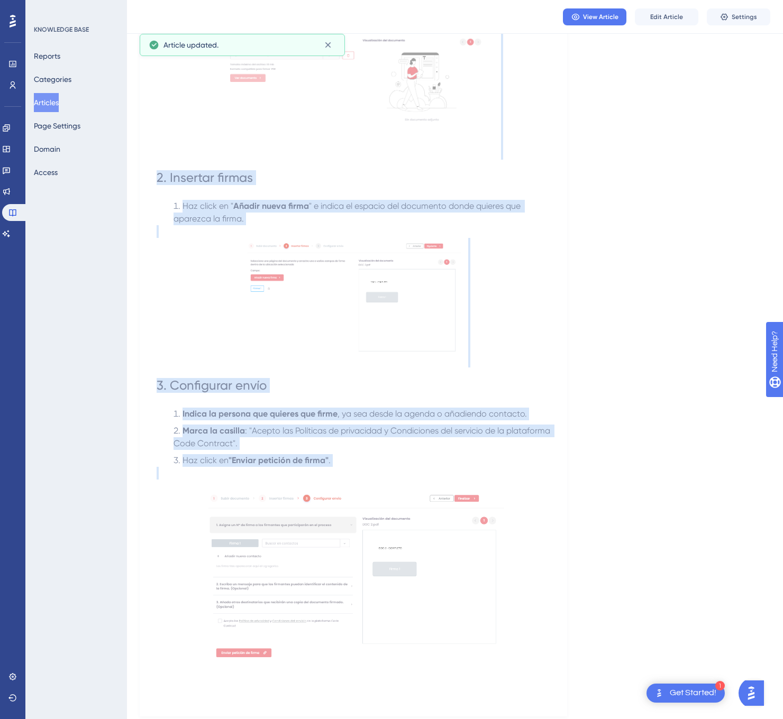
scroll to position [0, 0]
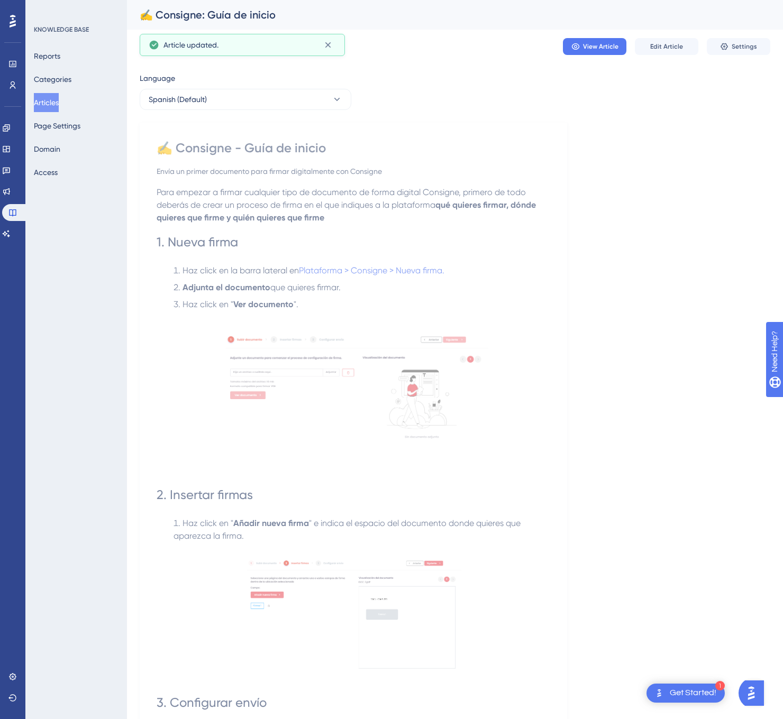
click at [216, 81] on div "Language" at bounding box center [246, 80] width 212 height 17
click at [216, 98] on button "Spanish (Default)" at bounding box center [246, 99] width 212 height 21
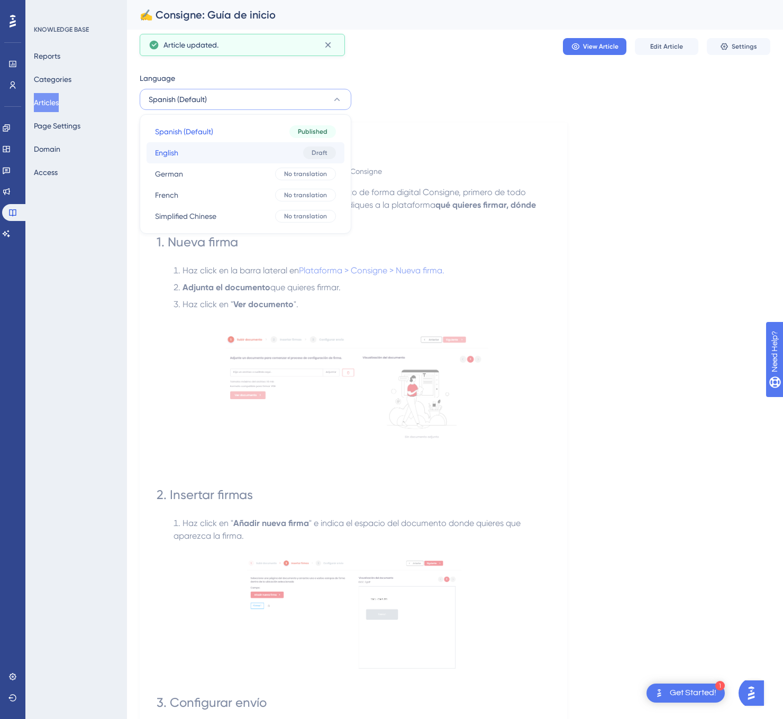
click at [228, 148] on button "English English Draft" at bounding box center [245, 152] width 198 height 21
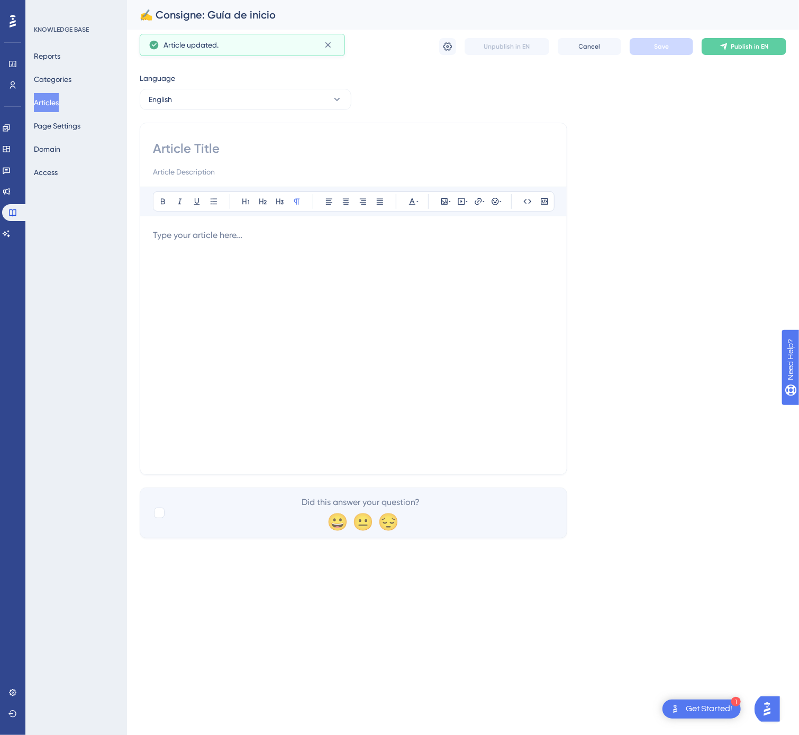
click at [349, 147] on input at bounding box center [353, 148] width 401 height 17
paste input "Consigne – Getting Started Guide"
click at [151, 142] on div "Consigne – Getting Started Guide Bold Italic Underline Bullet Point Heading 1 H…" at bounding box center [353, 299] width 427 height 352
click at [154, 145] on input "Consigne – Getting Started Guide" at bounding box center [353, 148] width 401 height 17
paste input "✍️"
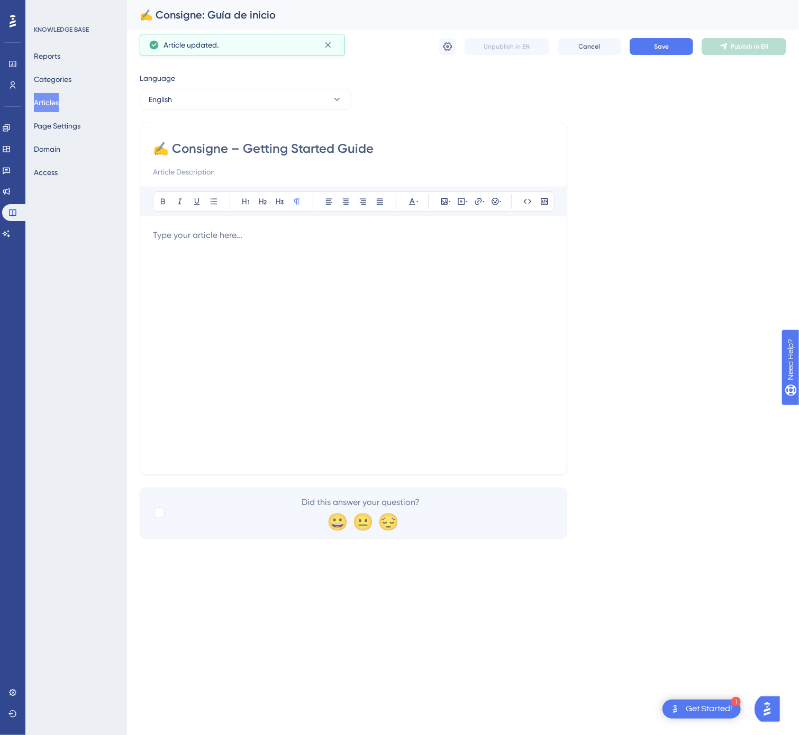
type input "✍️ Consigne – Getting Started Guide"
click at [442, 267] on div at bounding box center [353, 345] width 401 height 233
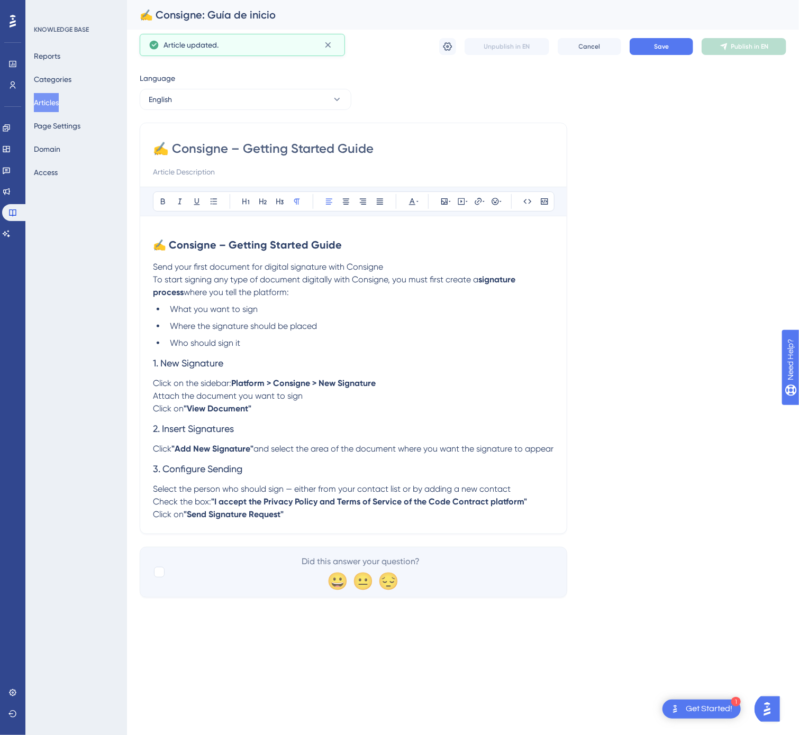
click at [268, 414] on p "Click on the sidebar: Platform > Consigne > New Signature Attach the document y…" at bounding box center [353, 396] width 401 height 38
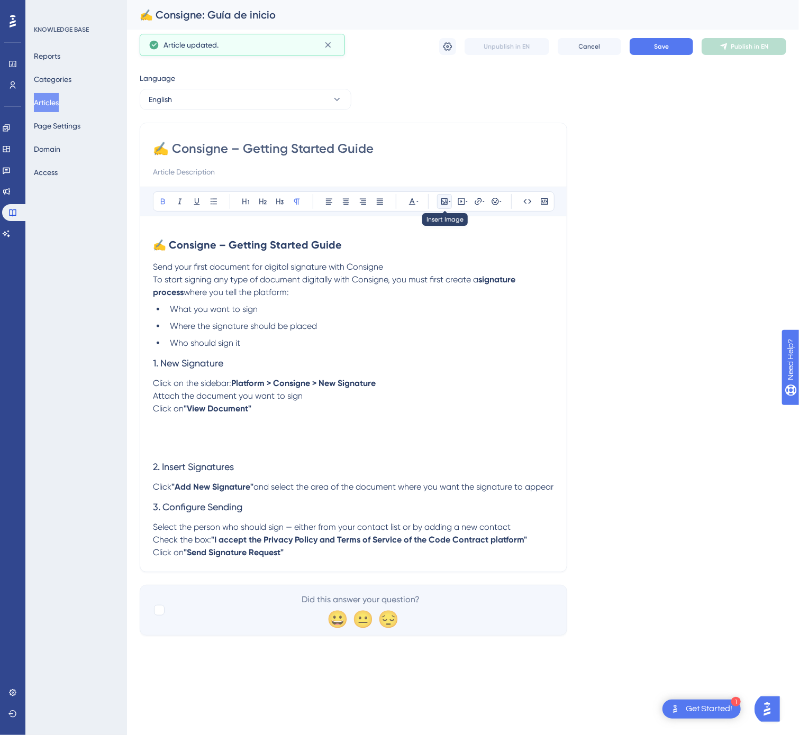
click at [448, 203] on icon at bounding box center [449, 201] width 2 height 8
click at [424, 245] on button "Upload Image" at bounding box center [444, 251] width 116 height 17
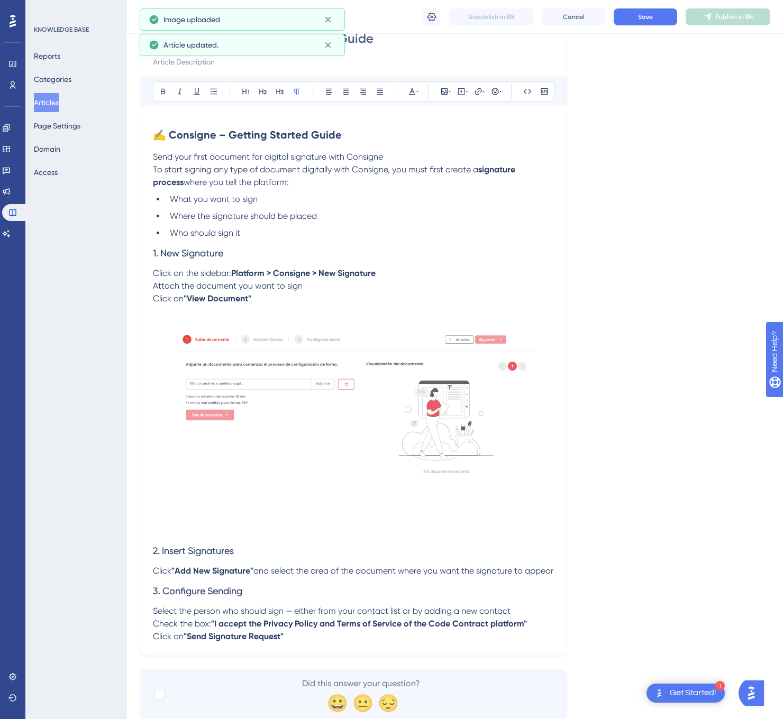
scroll to position [159, 0]
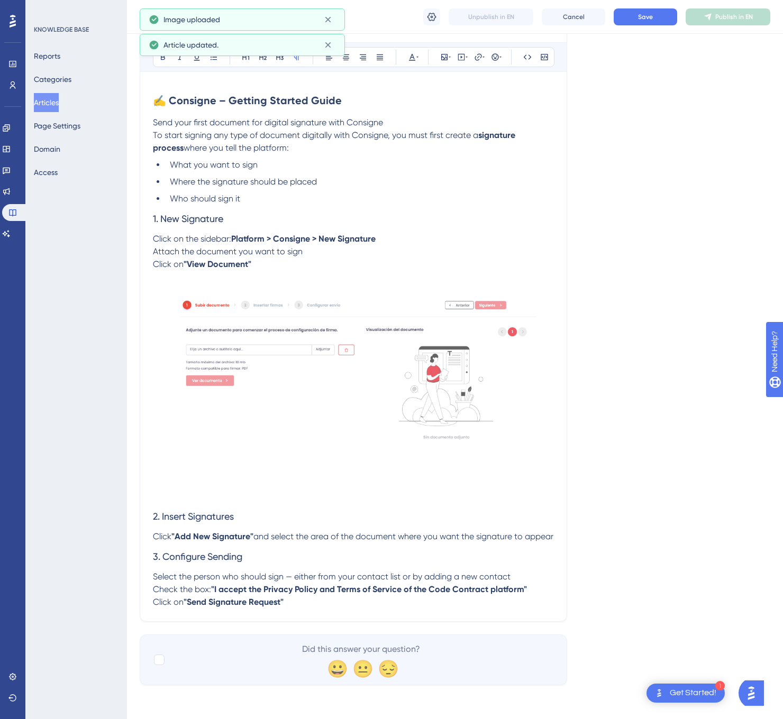
click at [220, 532] on p "Click "Add New Signature" and select the area of the document where you want th…" at bounding box center [353, 536] width 401 height 13
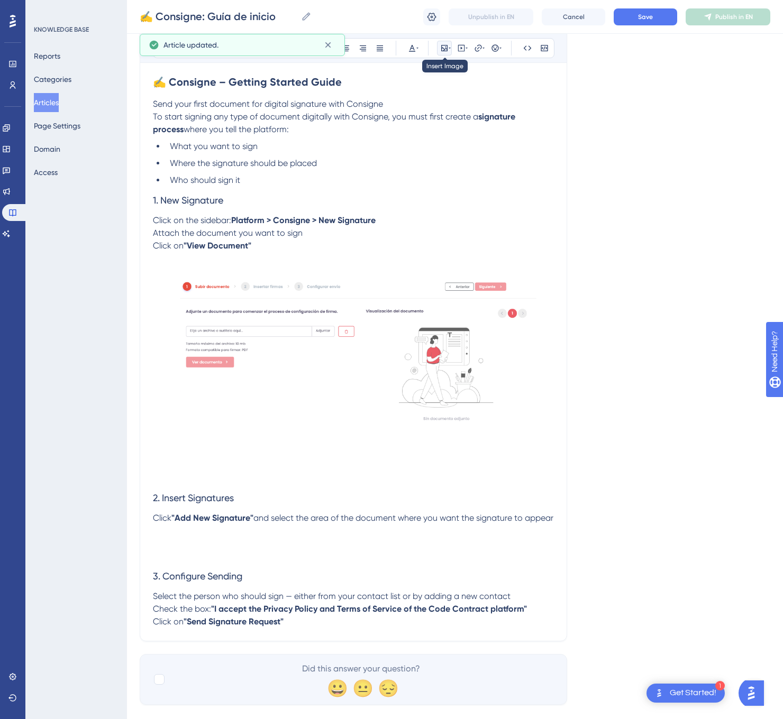
click at [442, 49] on icon at bounding box center [444, 48] width 6 height 6
click at [470, 94] on span "Upload Image" at bounding box center [450, 98] width 43 height 8
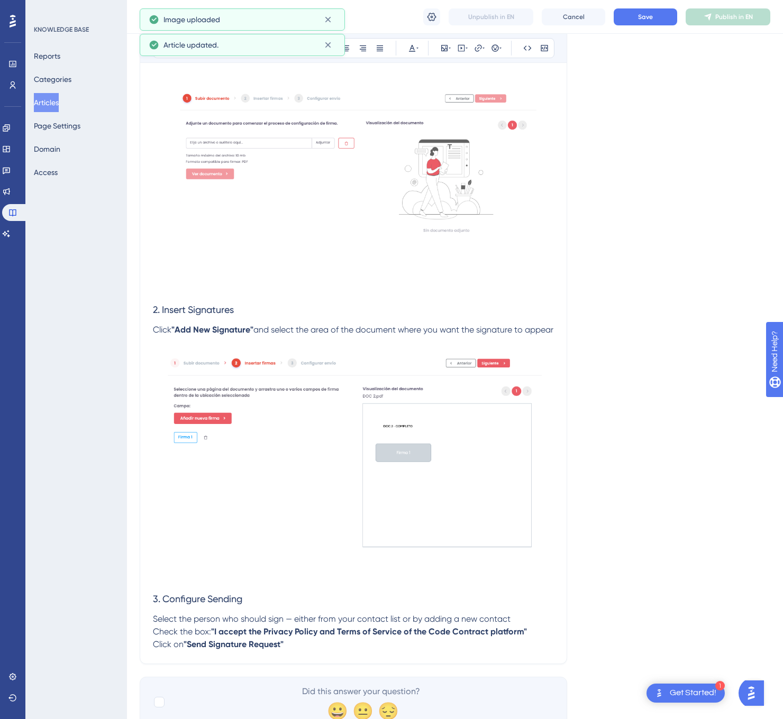
scroll to position [408, 0]
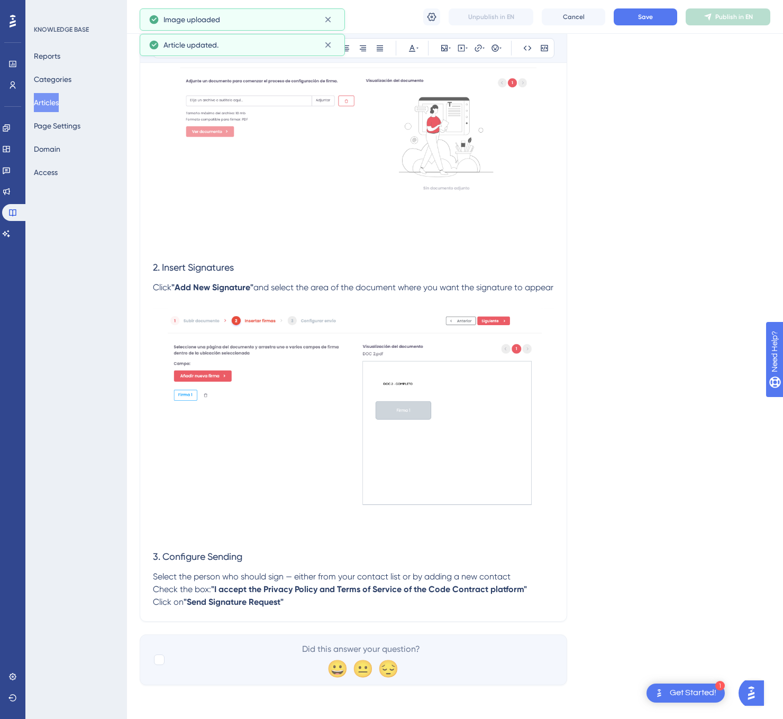
click at [325, 603] on p "Select the person who should sign — either from your contact list or by adding …" at bounding box center [353, 590] width 401 height 38
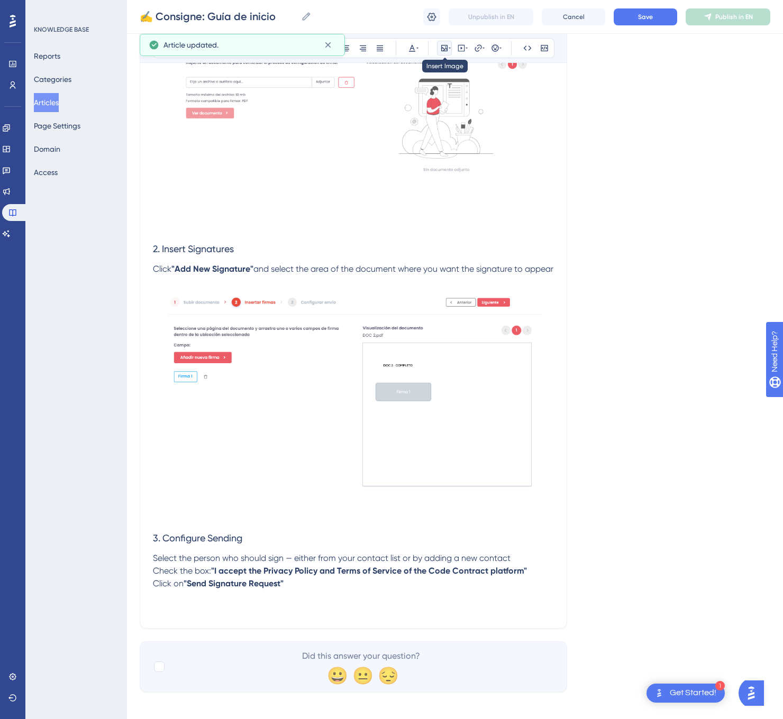
click at [451, 51] on icon at bounding box center [449, 48] width 2 height 8
click at [447, 95] on span "Upload Image" at bounding box center [450, 98] width 43 height 8
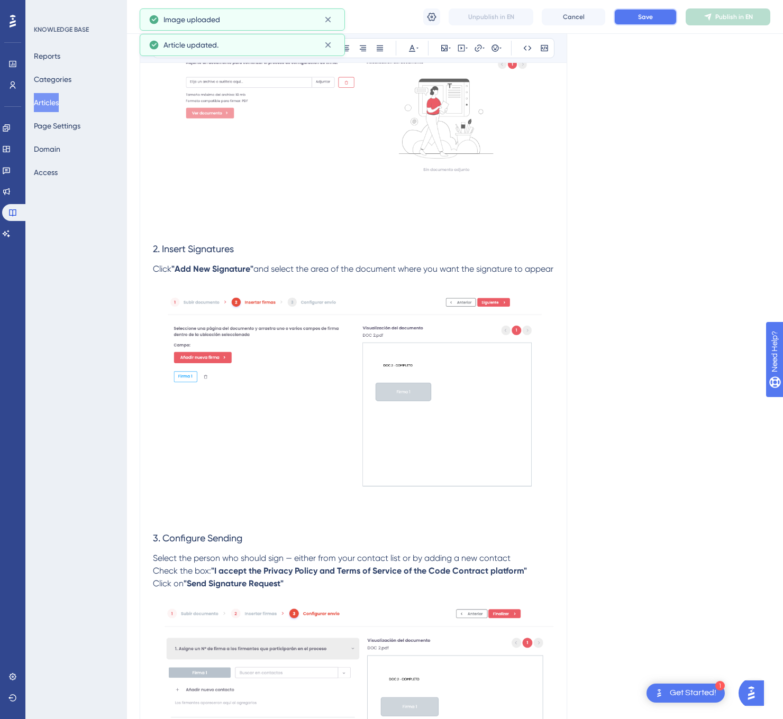
click at [649, 23] on button "Save" at bounding box center [644, 16] width 63 height 17
click at [703, 19] on icon at bounding box center [707, 17] width 8 height 8
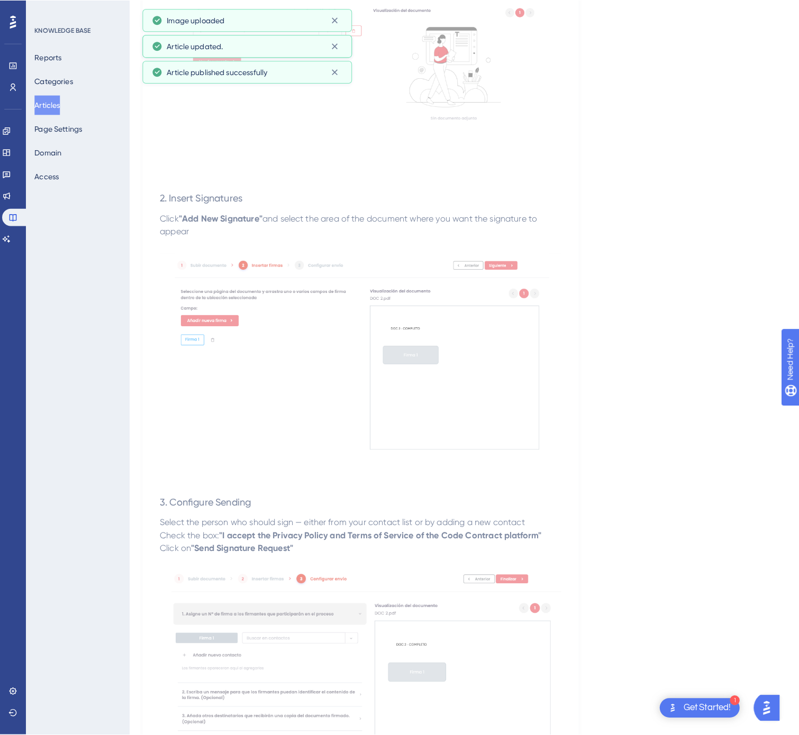
scroll to position [0, 0]
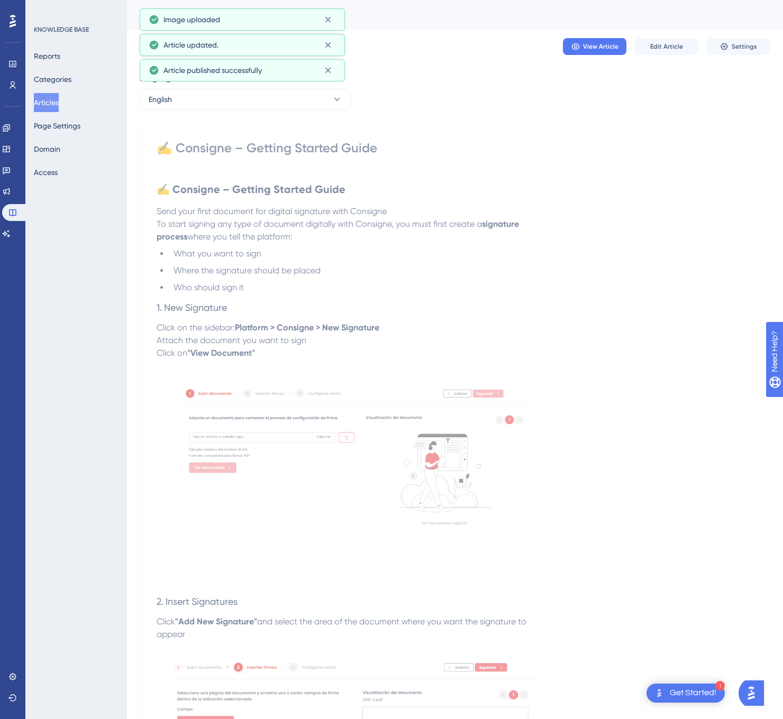
click at [248, 112] on div "Language English ✍️ Consigne – Getting Started Guide ✍️ Consigne – Getting Star…" at bounding box center [455, 654] width 630 height 1165
click at [253, 100] on button "English" at bounding box center [246, 99] width 212 height 21
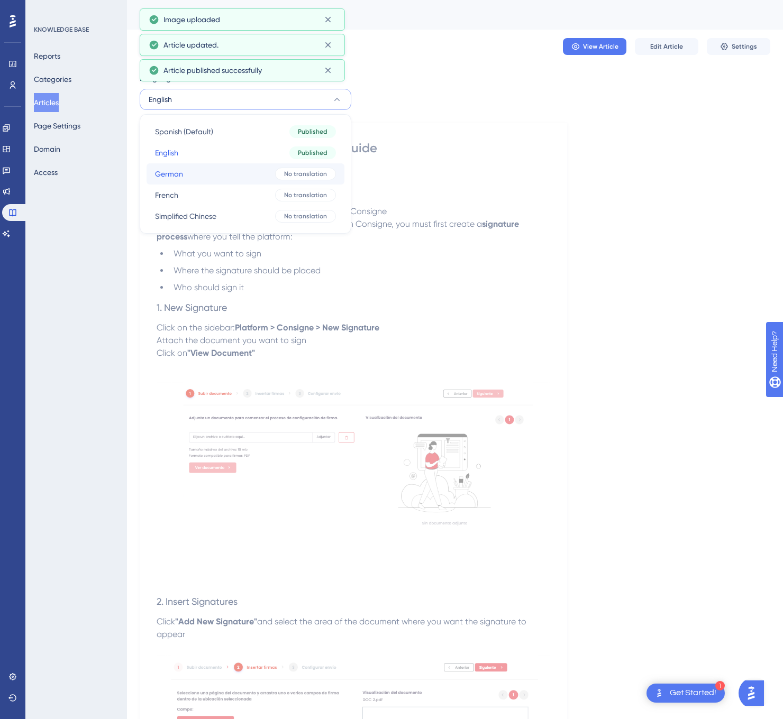
click at [239, 170] on button "German German No translation" at bounding box center [245, 173] width 198 height 21
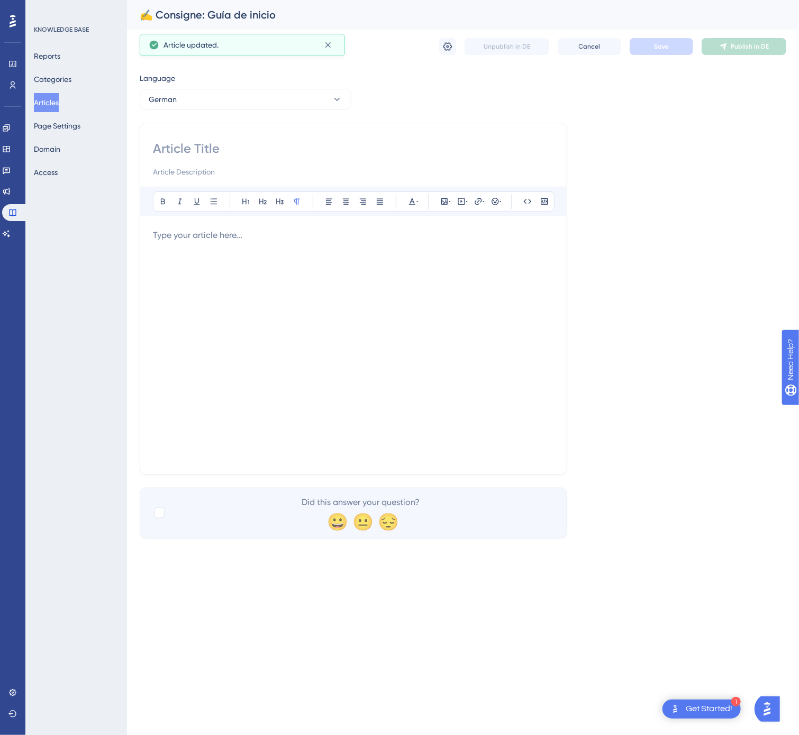
click at [338, 154] on input at bounding box center [353, 148] width 401 height 17
paste input "✍️ Consigne – Schnellstart-Anleitung"
type input "✍️ Consigne – Schnellstart-Anleitung"
click at [380, 342] on div at bounding box center [353, 345] width 401 height 233
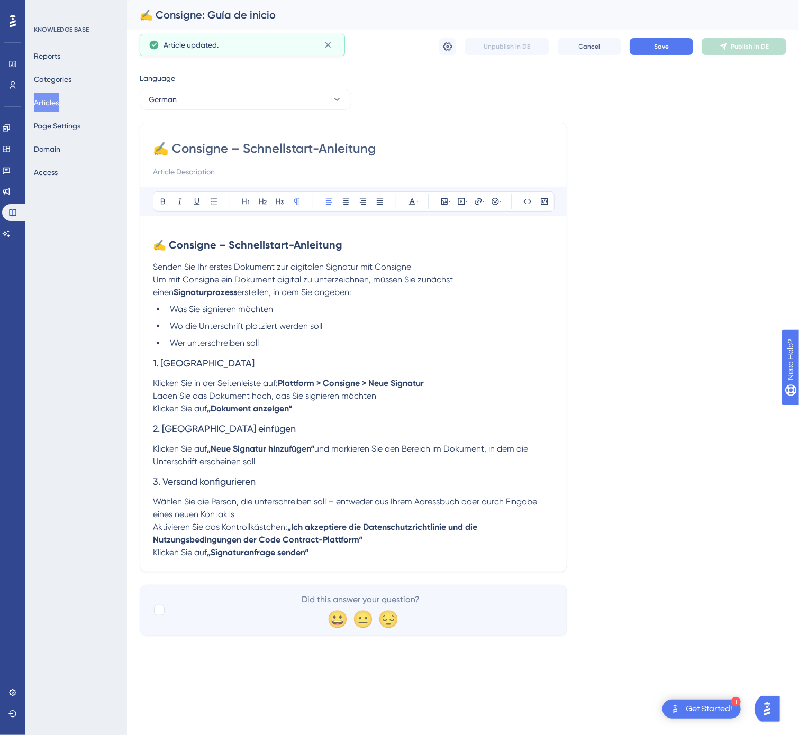
click at [322, 409] on p "Klicken Sie in der Seitenleiste auf: Plattform > Consigne > Neue Signatur Laden…" at bounding box center [353, 396] width 401 height 38
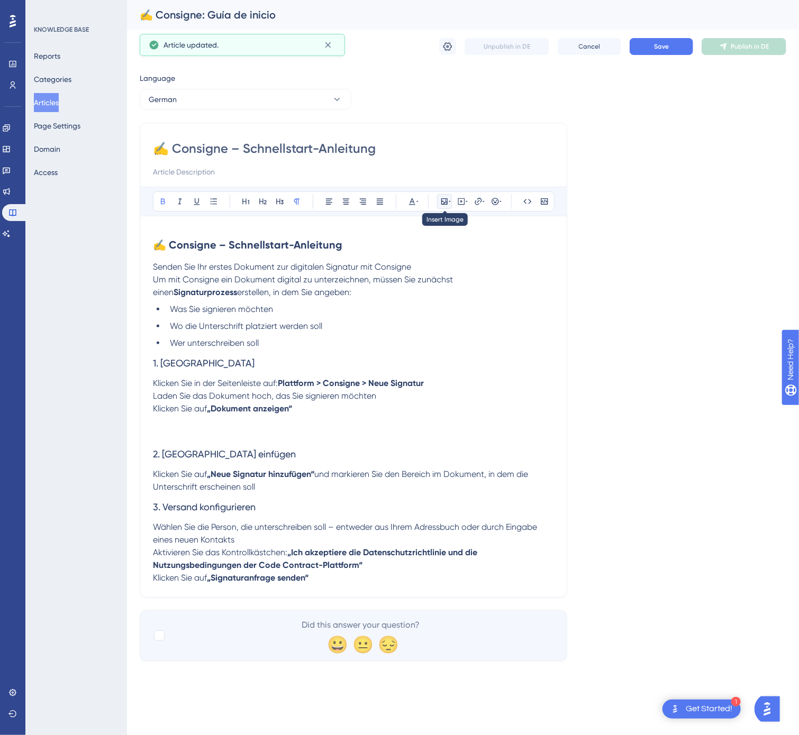
click at [451, 199] on icon at bounding box center [449, 201] width 2 height 8
click at [441, 246] on button "Upload Image" at bounding box center [444, 251] width 116 height 17
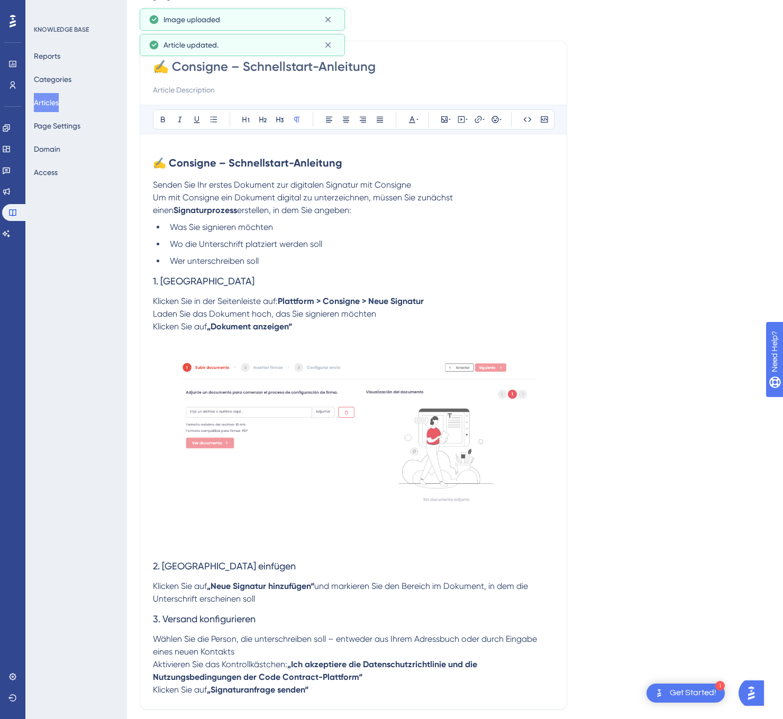
scroll to position [106, 0]
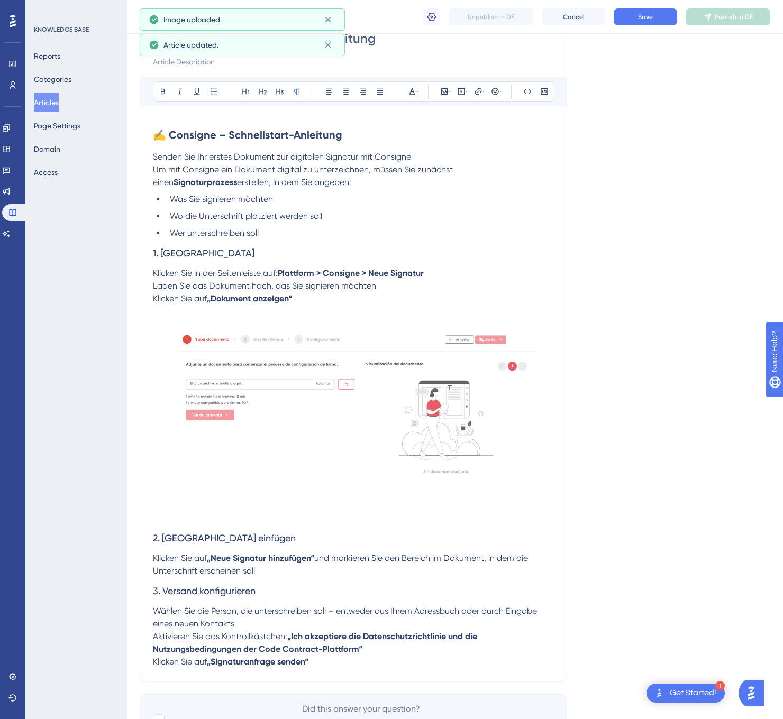
click at [277, 578] on p "Klicken Sie auf „Neue Signatur hinzufügen“ und markieren Sie den Bereich im Dok…" at bounding box center [353, 564] width 401 height 25
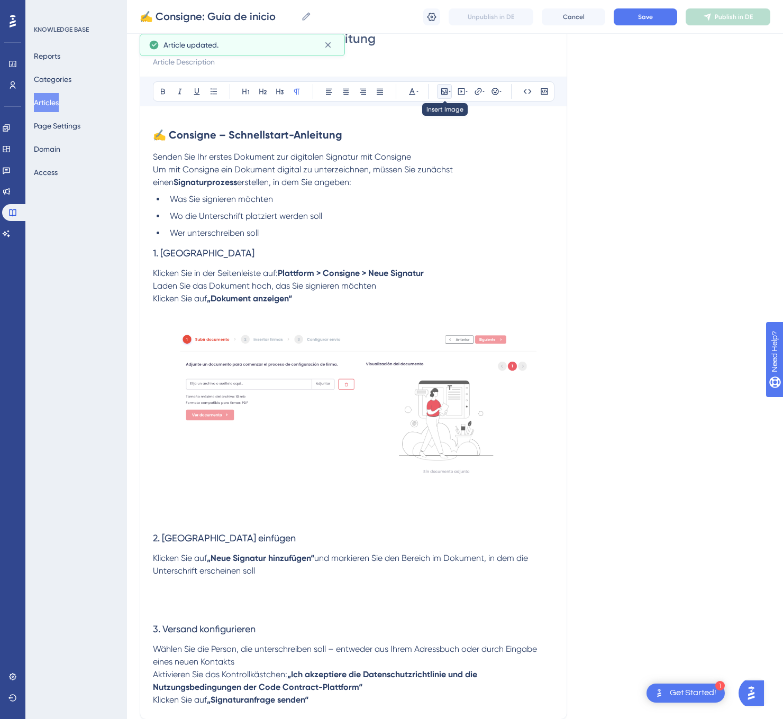
click at [451, 93] on icon at bounding box center [449, 91] width 2 height 8
click at [461, 126] on div "Insert Image Upload Image Edit Image Alt Text Save" at bounding box center [444, 152] width 134 height 99
click at [459, 134] on button "Upload Image" at bounding box center [444, 141] width 116 height 17
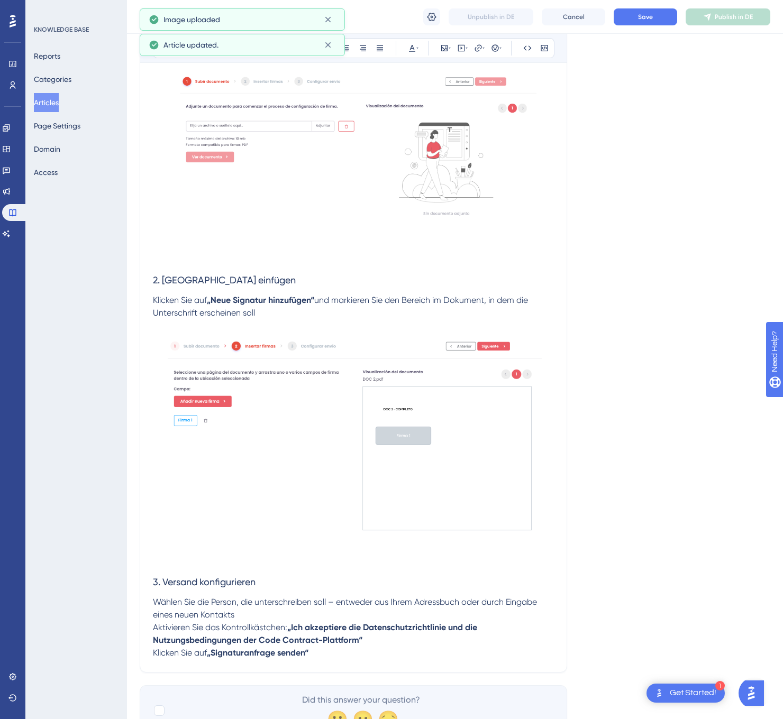
scroll to position [421, 0]
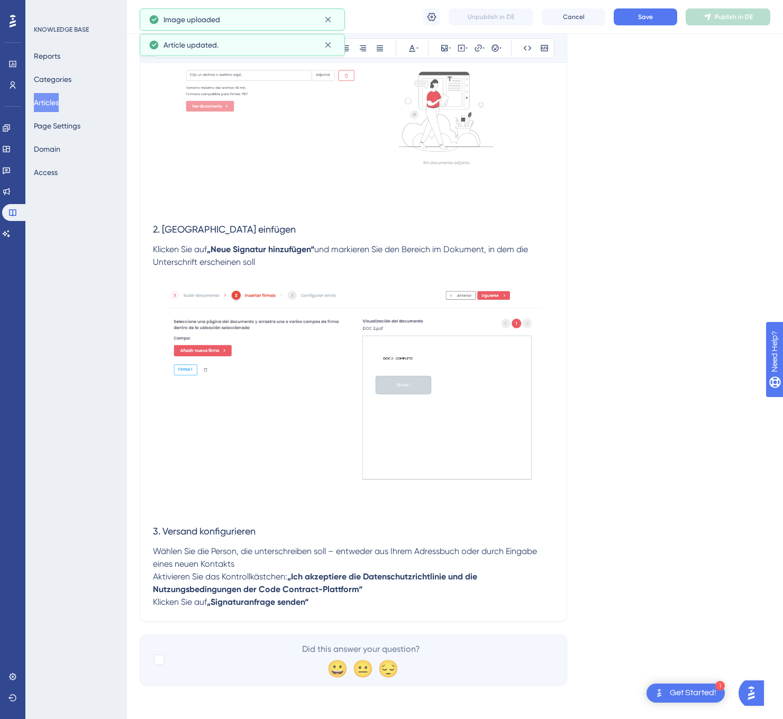
click at [355, 600] on p "Wählen Sie die Person, die unterschreiben soll – entweder aus Ihrem Adressbuch …" at bounding box center [353, 576] width 401 height 63
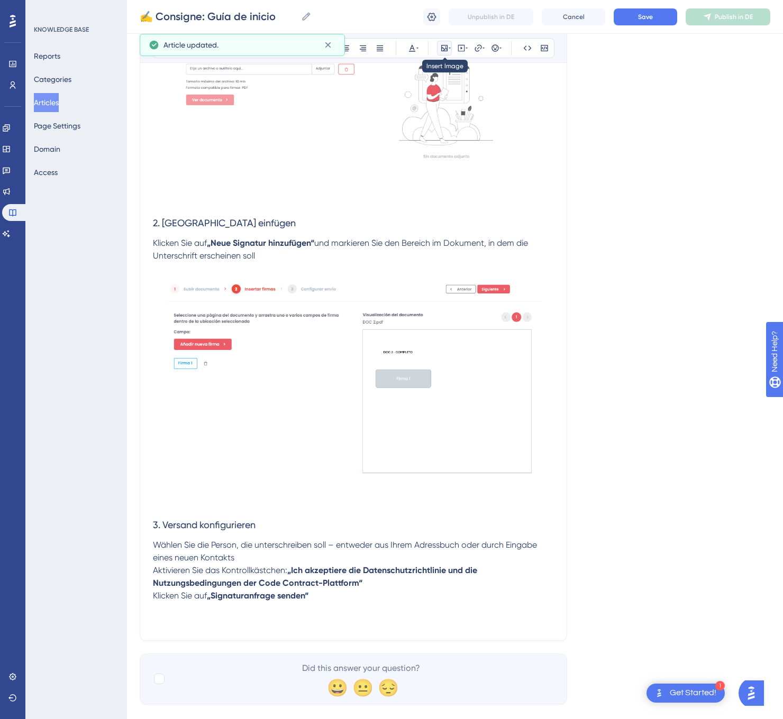
click at [443, 46] on icon at bounding box center [444, 48] width 8 height 8
click at [487, 98] on button "Upload Image" at bounding box center [444, 98] width 116 height 17
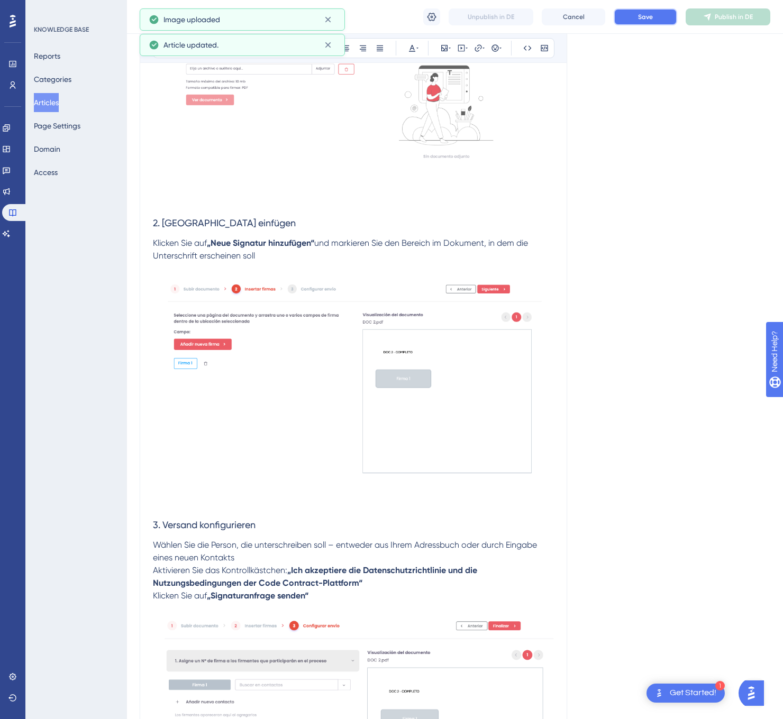
click at [636, 16] on button "Save" at bounding box center [644, 16] width 63 height 17
click at [726, 24] on button "Publish in DE" at bounding box center [727, 16] width 85 height 17
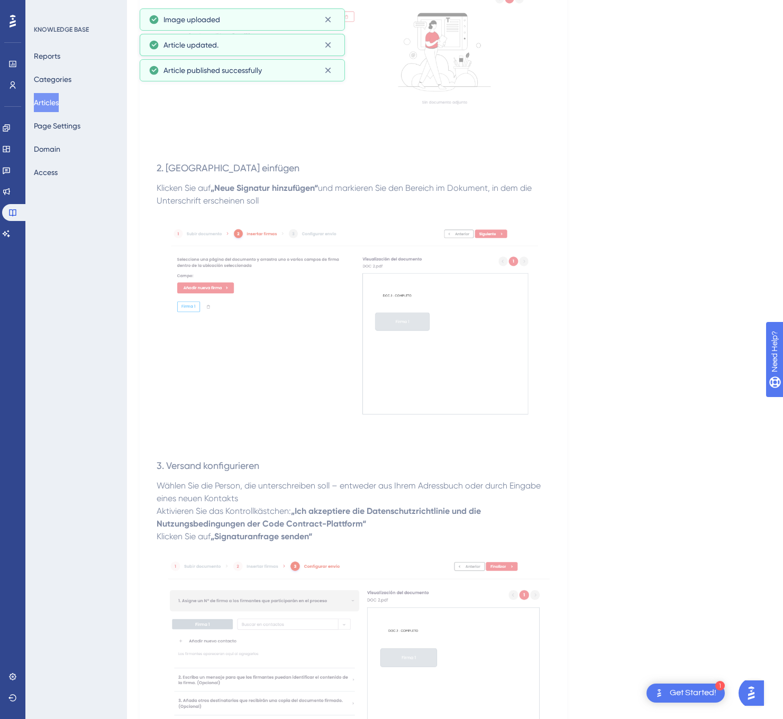
scroll to position [0, 0]
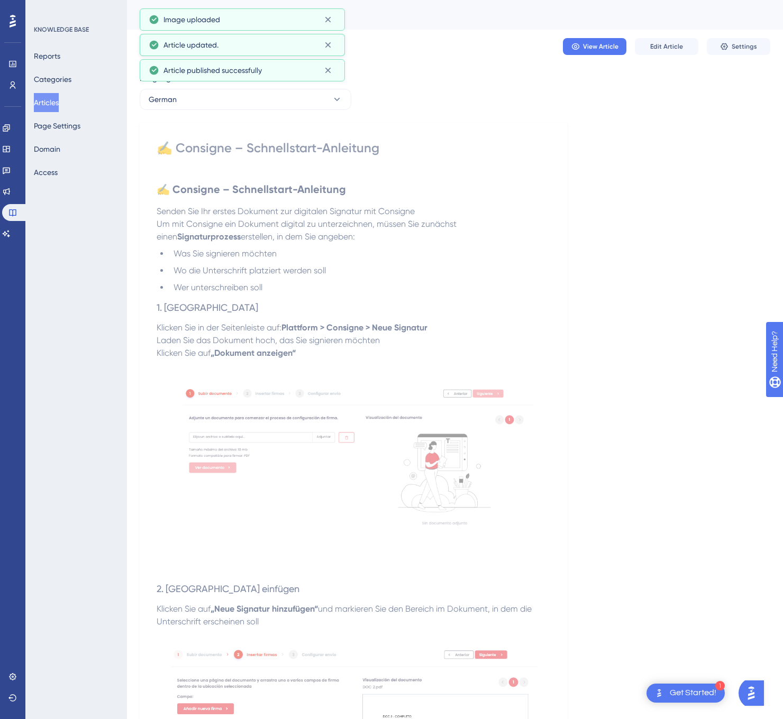
click at [295, 115] on div "Language German ✍️ Consigne – Schnellstart-Anleitung ✍️ Consigne – Schnellstart…" at bounding box center [455, 661] width 630 height 1178
click at [298, 112] on div "Language German ✍️ Consigne – Schnellstart-Anleitung ✍️ Consigne – Schnellstart…" at bounding box center [455, 661] width 630 height 1178
click at [306, 103] on button "German" at bounding box center [246, 99] width 212 height 21
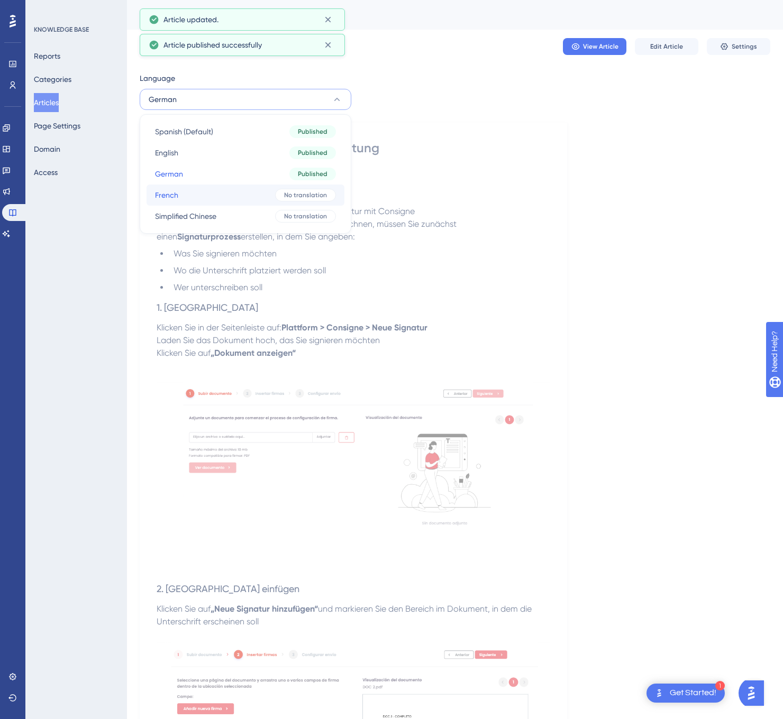
click at [270, 198] on button "French French No translation" at bounding box center [245, 195] width 198 height 21
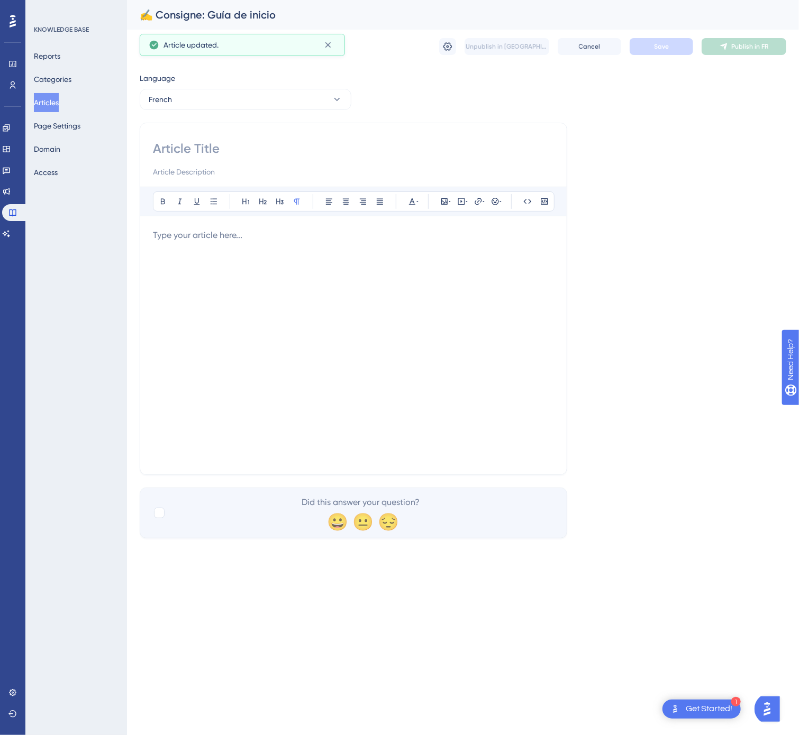
click at [257, 149] on input at bounding box center [353, 148] width 401 height 17
paste input "✍️ Consigne – Guide de démarrage"
type input "✍️ Consigne – Guide de démarrage"
click at [374, 313] on div at bounding box center [353, 345] width 401 height 233
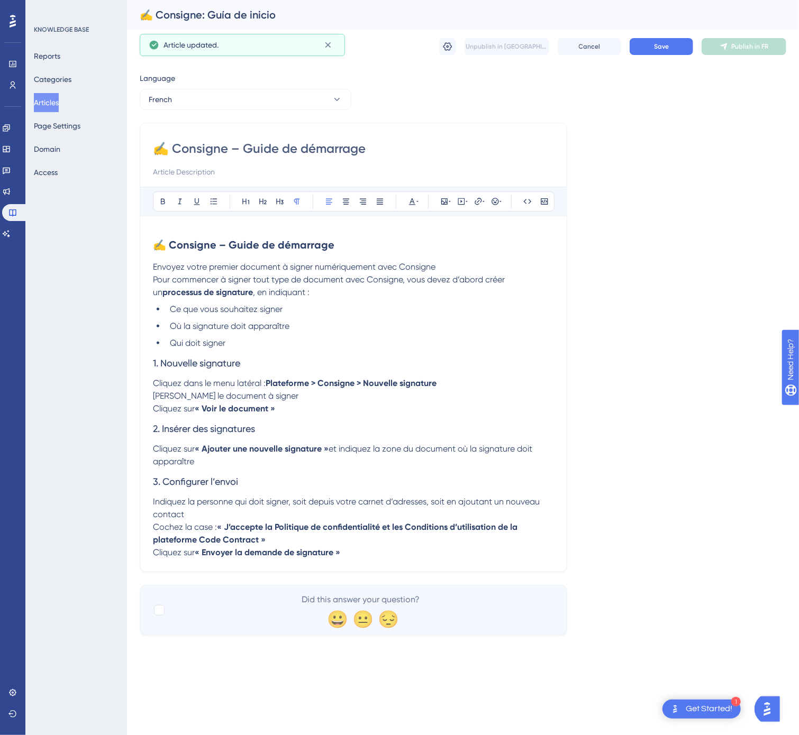
click at [260, 346] on li "Qui doit signer" at bounding box center [360, 343] width 388 height 13
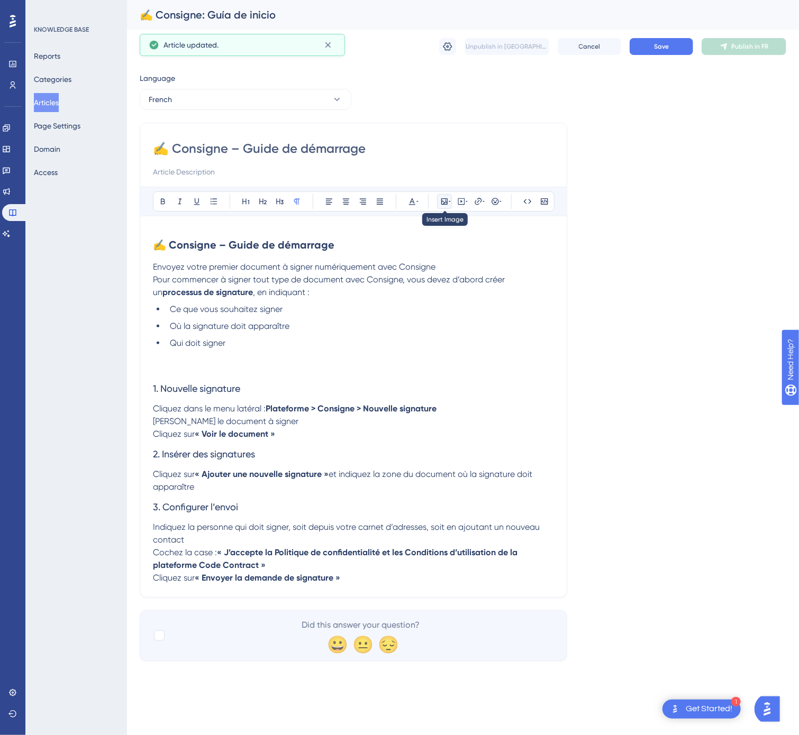
click at [439, 200] on button at bounding box center [444, 201] width 15 height 15
click at [433, 256] on span "Upload Image" at bounding box center [450, 252] width 43 height 8
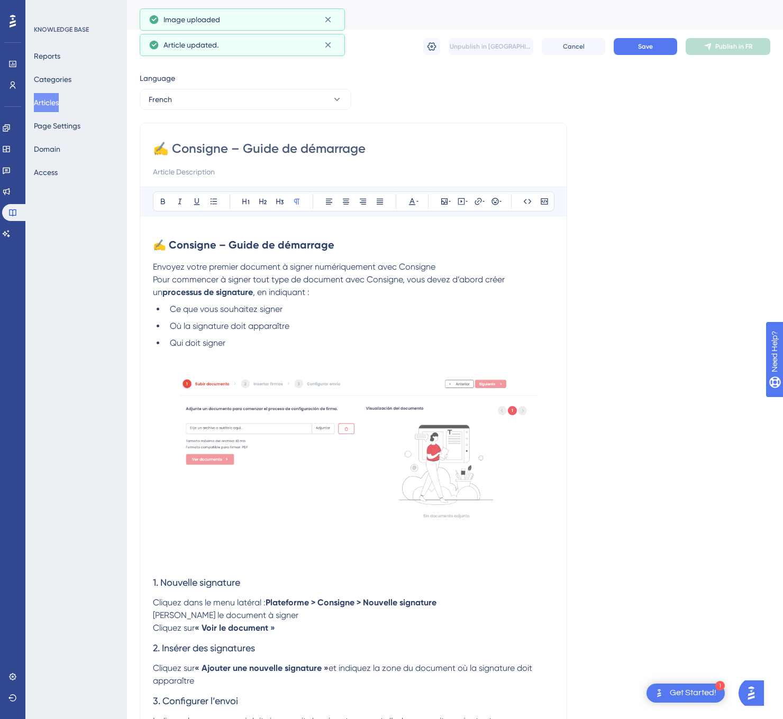
scroll to position [106, 0]
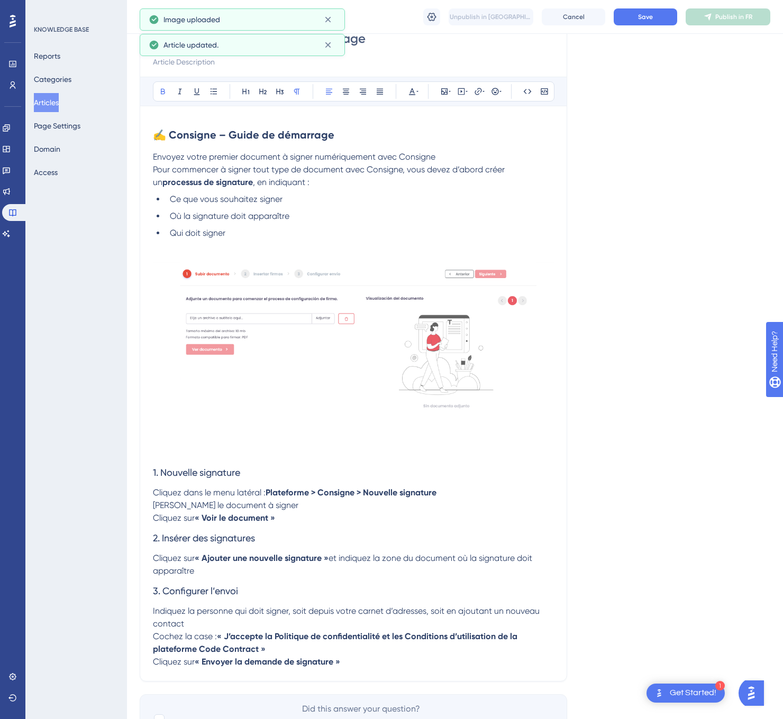
click at [279, 521] on p "Cliquez dans le menu latéral : Plateforme > Consigne > Nouvelle signature Joign…" at bounding box center [353, 506] width 401 height 38
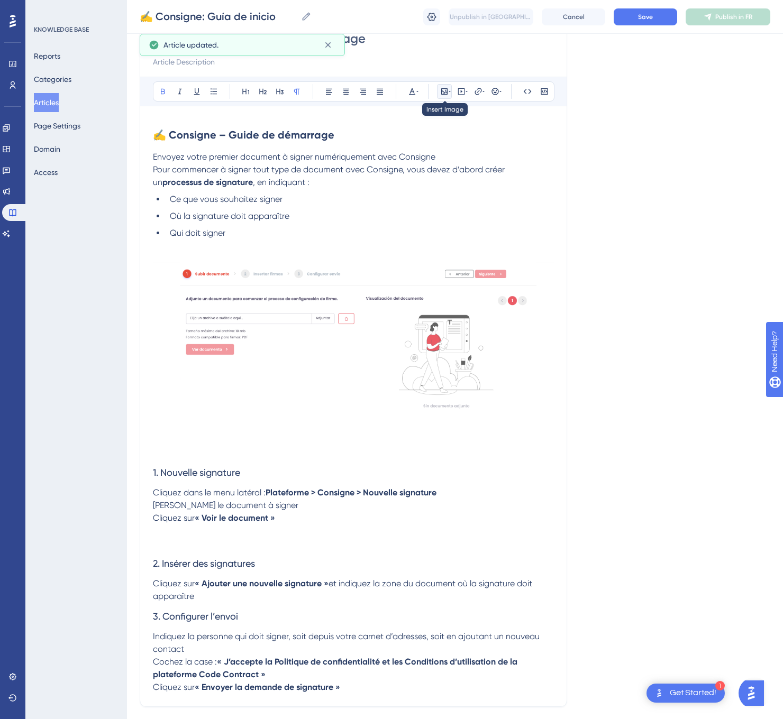
click at [444, 88] on icon at bounding box center [444, 91] width 8 height 8
click at [490, 149] on button "Upload Image" at bounding box center [444, 141] width 116 height 17
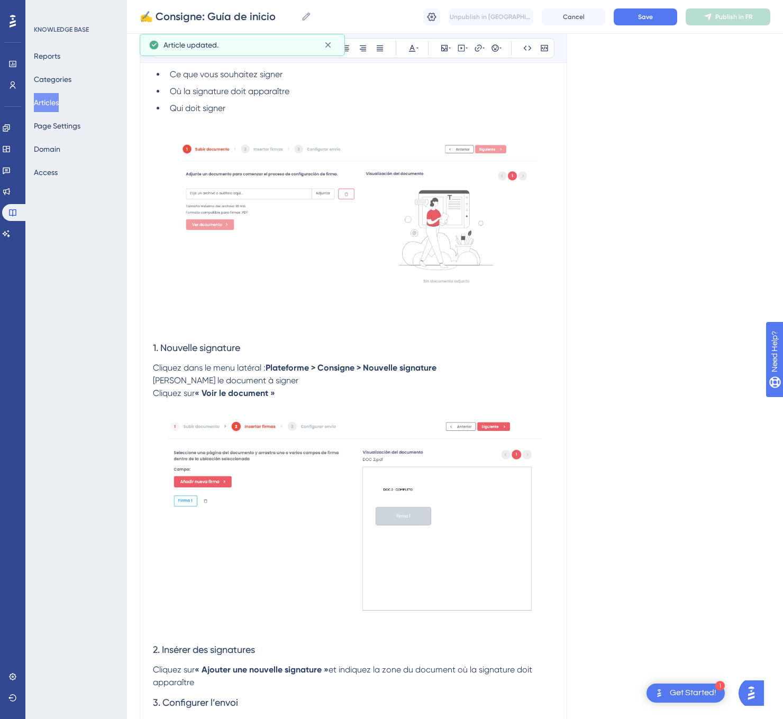
scroll to position [408, 0]
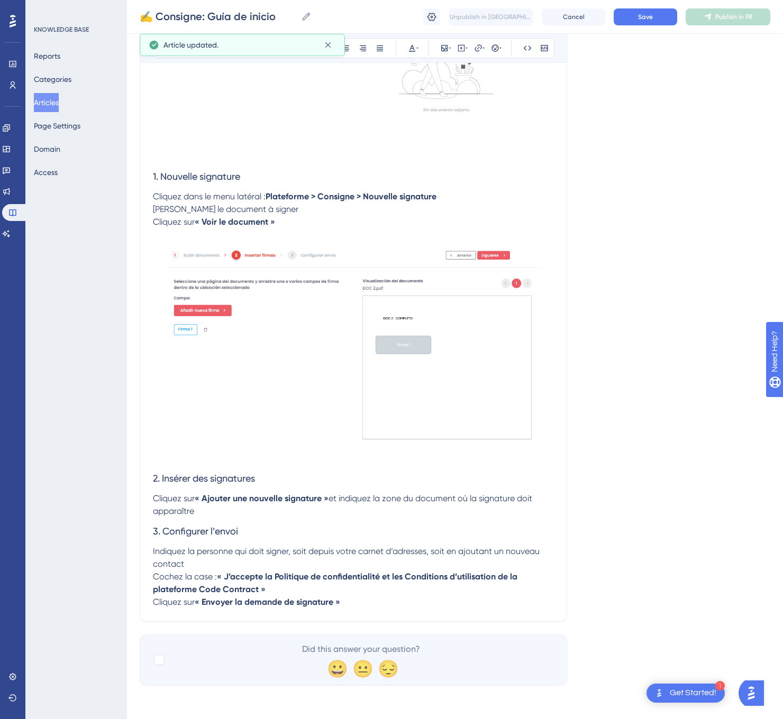
click at [267, 513] on p "Cliquez sur « Ajouter une nouvelle signature » et indiquez la zone du document …" at bounding box center [353, 504] width 401 height 25
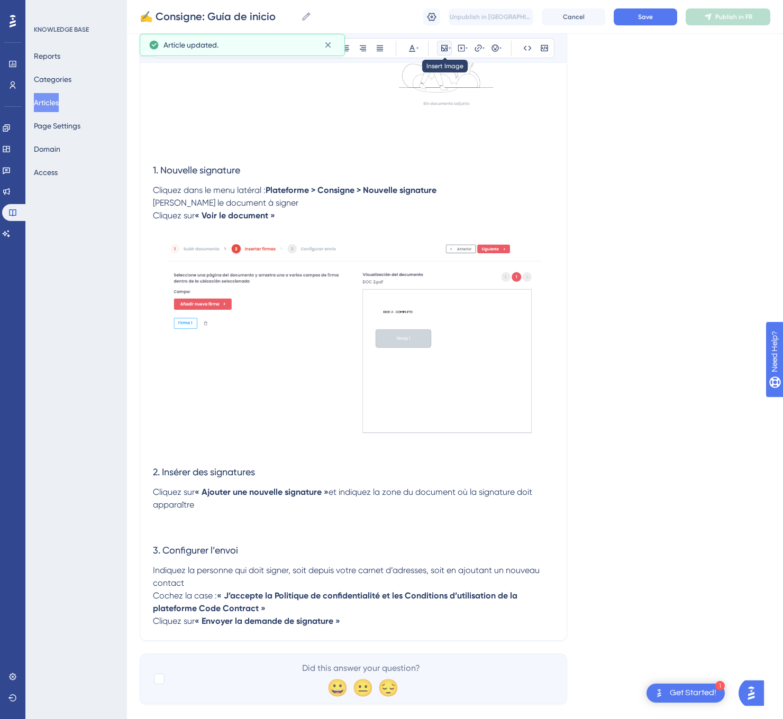
click at [446, 44] on icon at bounding box center [444, 48] width 8 height 8
click at [487, 93] on button "Upload Image" at bounding box center [444, 98] width 116 height 17
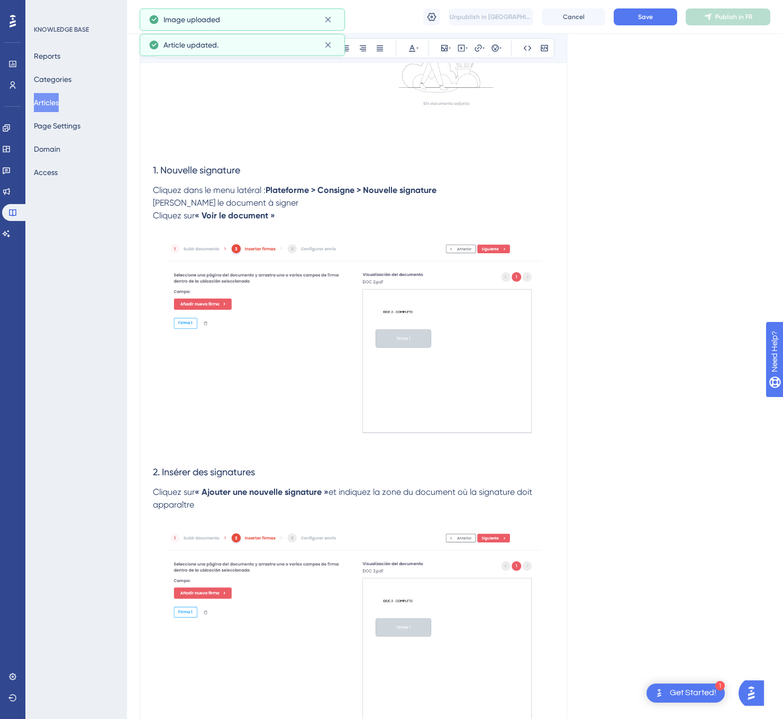
click at [432, 325] on img at bounding box center [353, 345] width 401 height 220
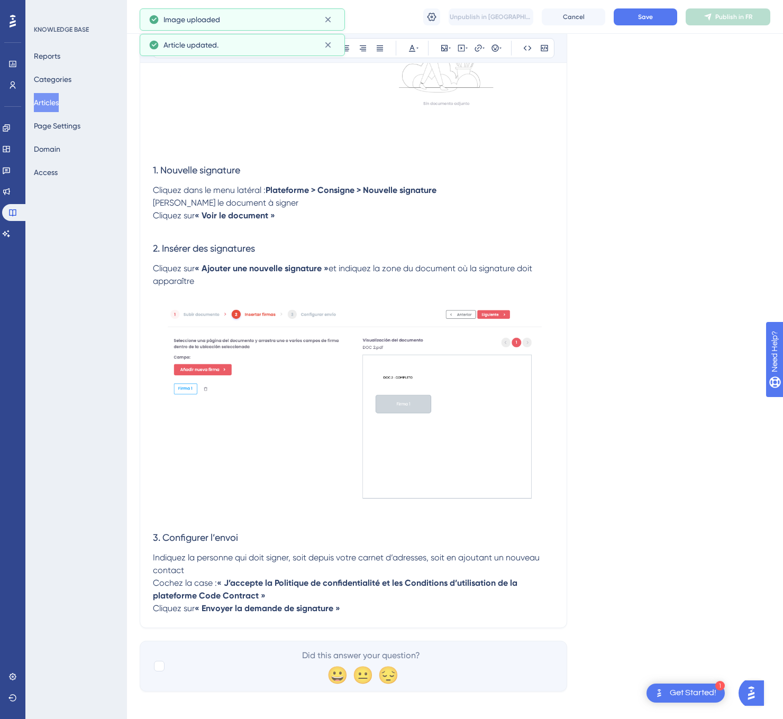
click at [210, 233] on p at bounding box center [353, 228] width 401 height 13
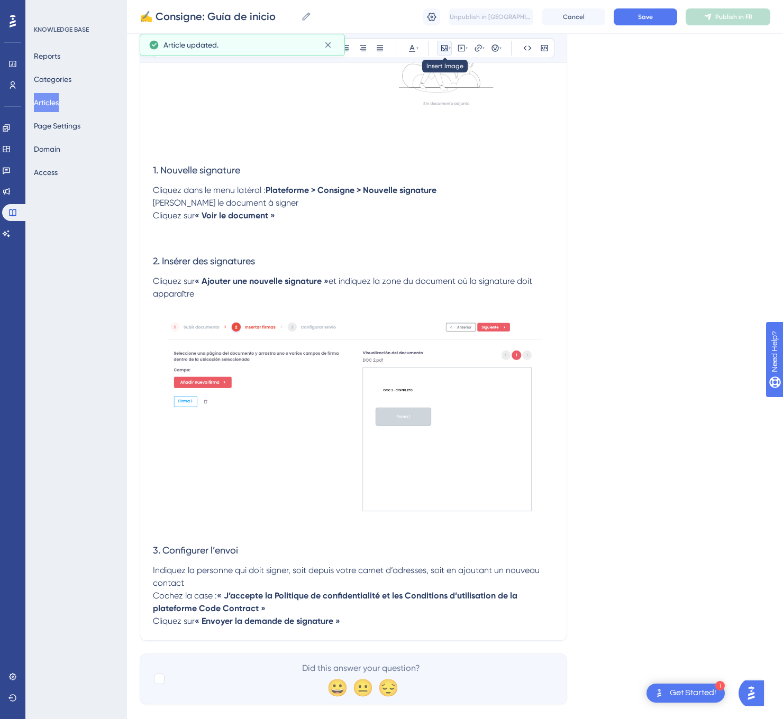
click at [450, 51] on icon at bounding box center [449, 48] width 2 height 8
click at [451, 98] on span "Upload Image" at bounding box center [450, 98] width 43 height 8
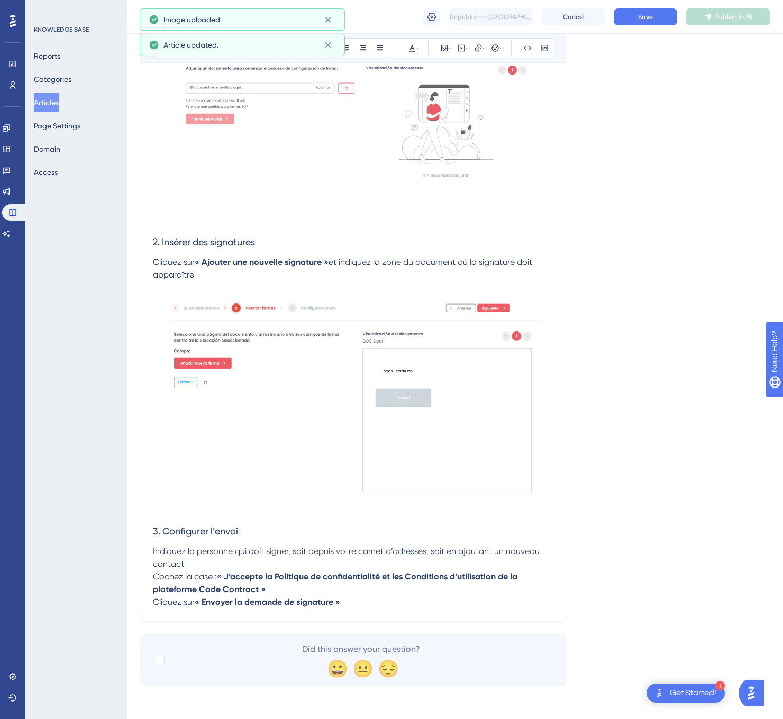
scroll to position [627, 0]
click at [366, 601] on p "Indiquez la personne qui doit signer, soit depuis votre carnet d’adresses, soit…" at bounding box center [353, 576] width 401 height 63
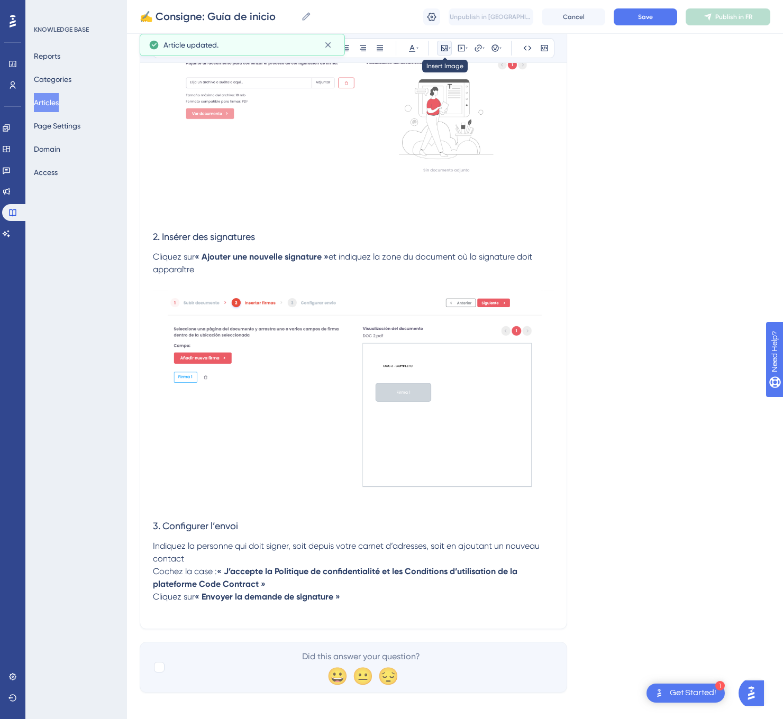
click at [449, 49] on icon at bounding box center [449, 48] width 2 height 8
click at [461, 94] on span "Upload Image" at bounding box center [450, 98] width 43 height 8
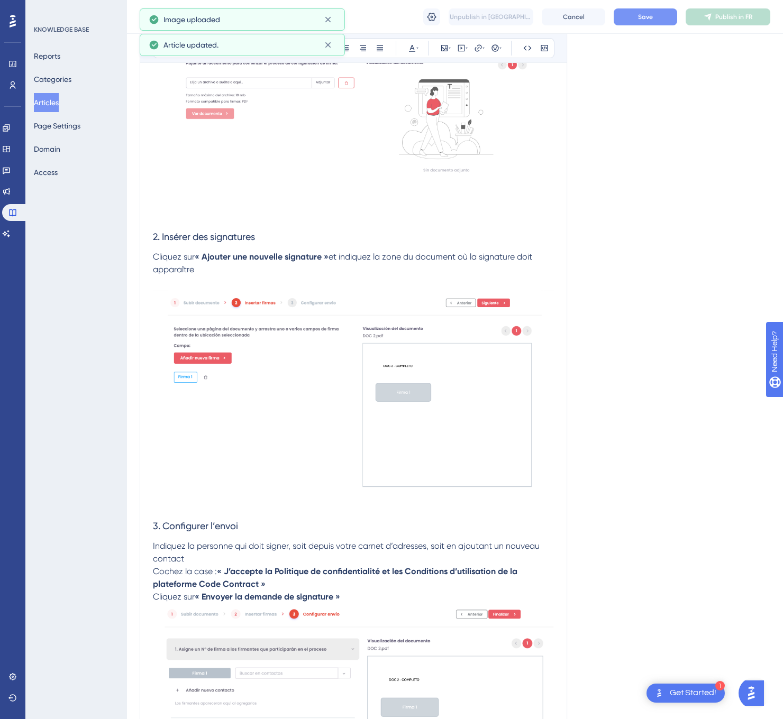
click at [655, 16] on button "Save" at bounding box center [644, 16] width 63 height 17
click at [728, 13] on span "Publish in FR" at bounding box center [733, 17] width 37 height 8
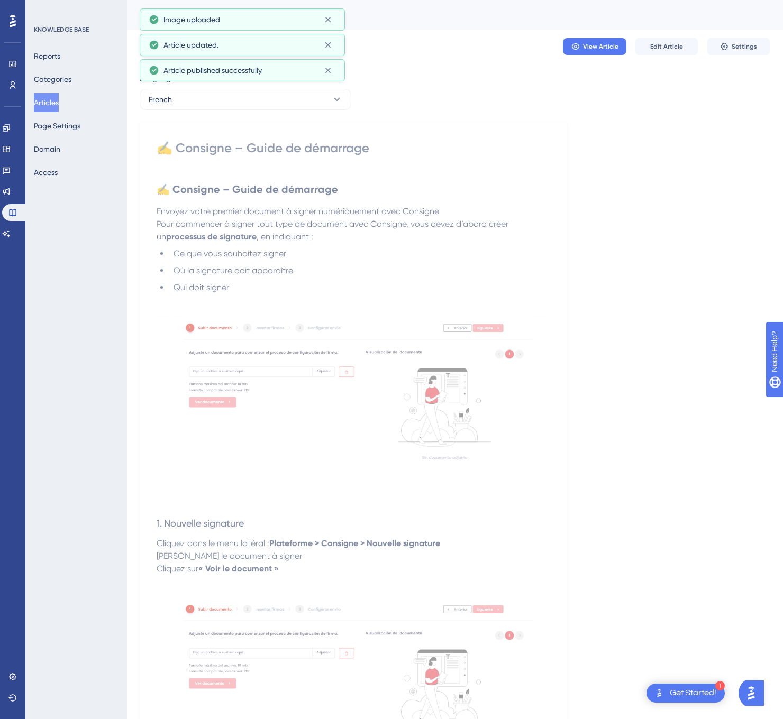
click at [39, 94] on button "Articles" at bounding box center [46, 102] width 25 height 19
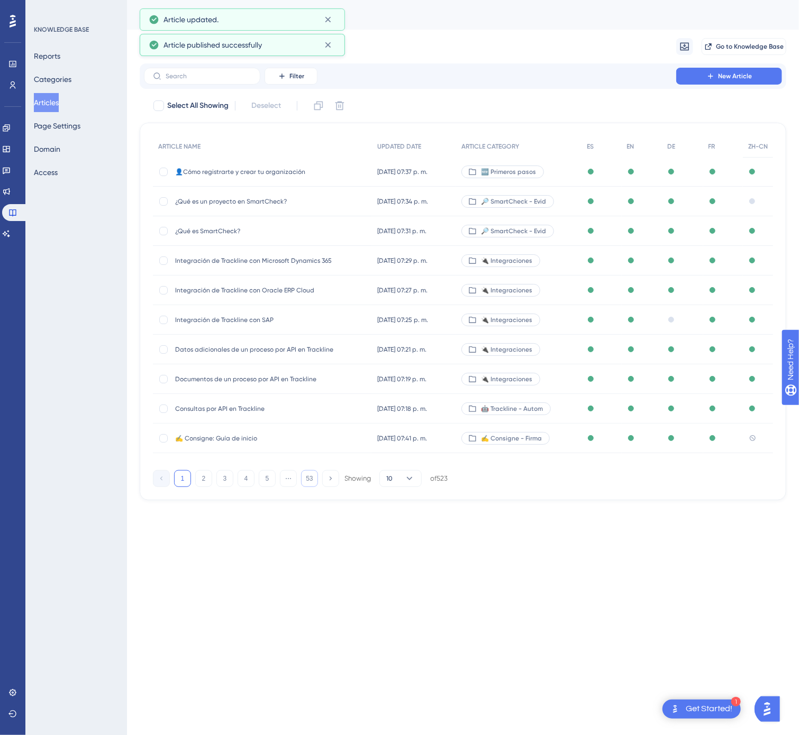
click at [305, 478] on button "53" at bounding box center [309, 478] width 17 height 17
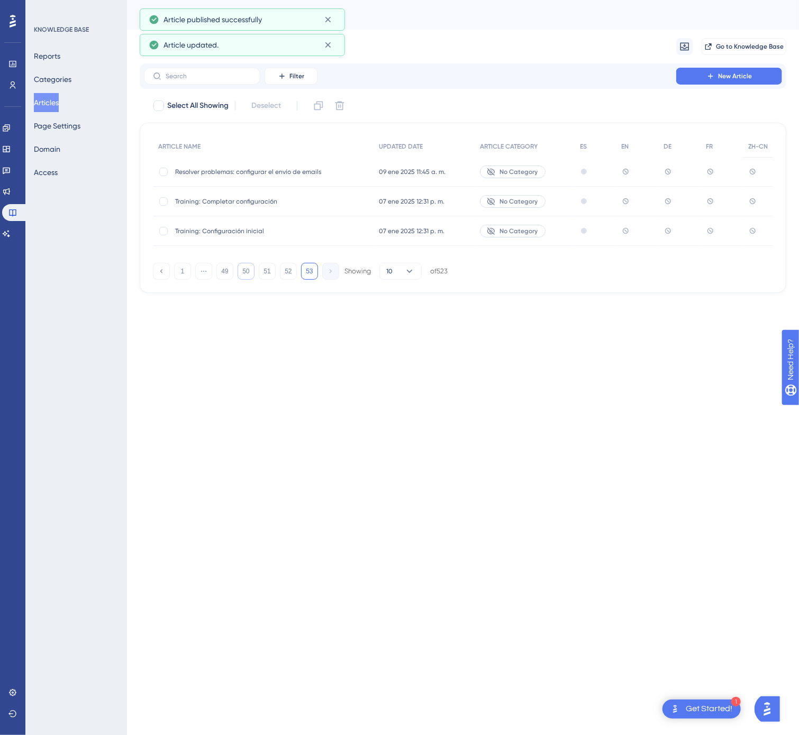
click at [242, 273] on button "50" at bounding box center [245, 271] width 17 height 17
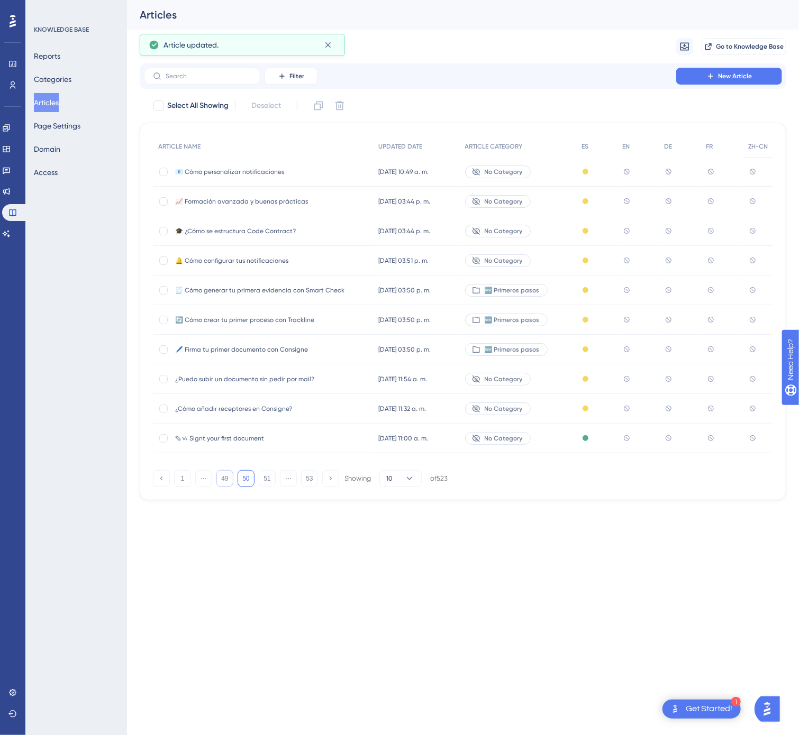
click at [226, 475] on button "49" at bounding box center [224, 478] width 17 height 17
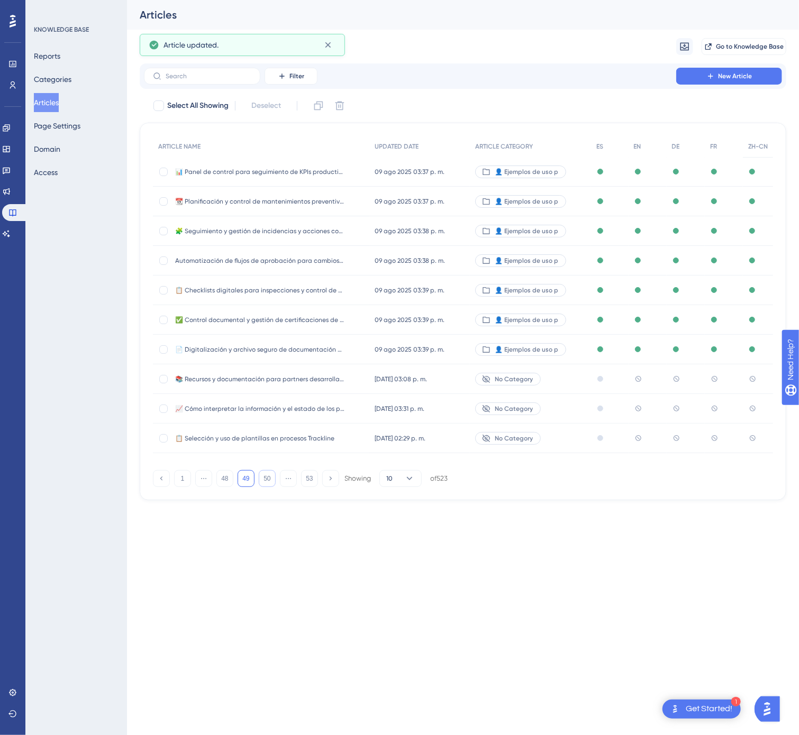
click at [268, 475] on button "50" at bounding box center [267, 478] width 17 height 17
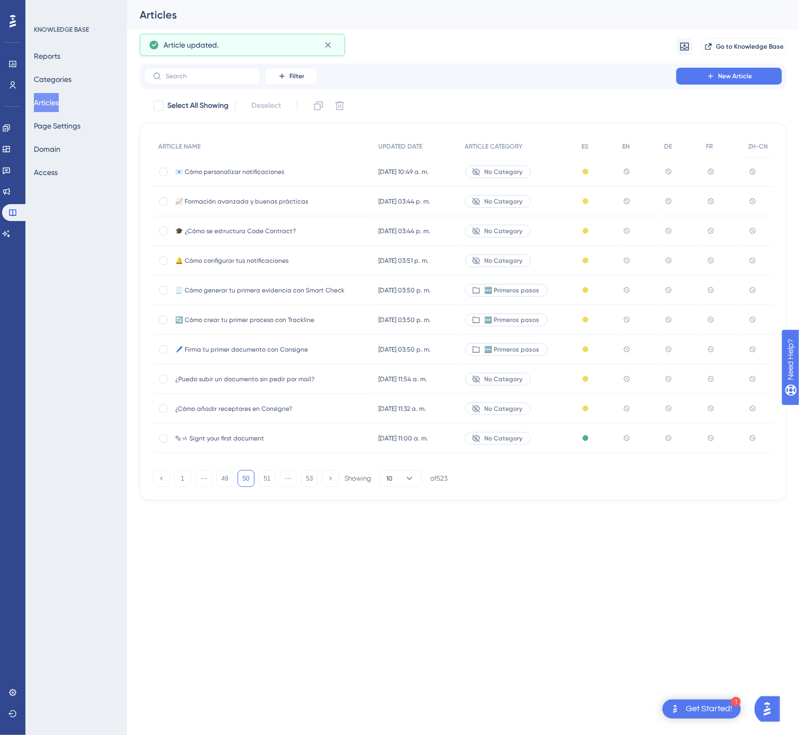
click at [336, 435] on span "✎ᝰ Signt your first document" at bounding box center [259, 438] width 169 height 8
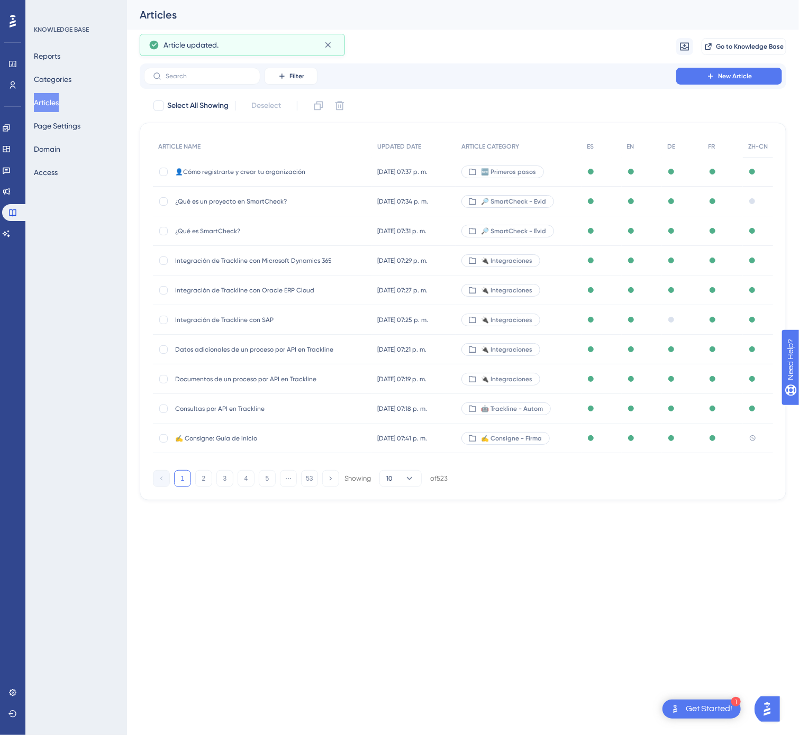
click at [305, 478] on button "53" at bounding box center [309, 478] width 17 height 17
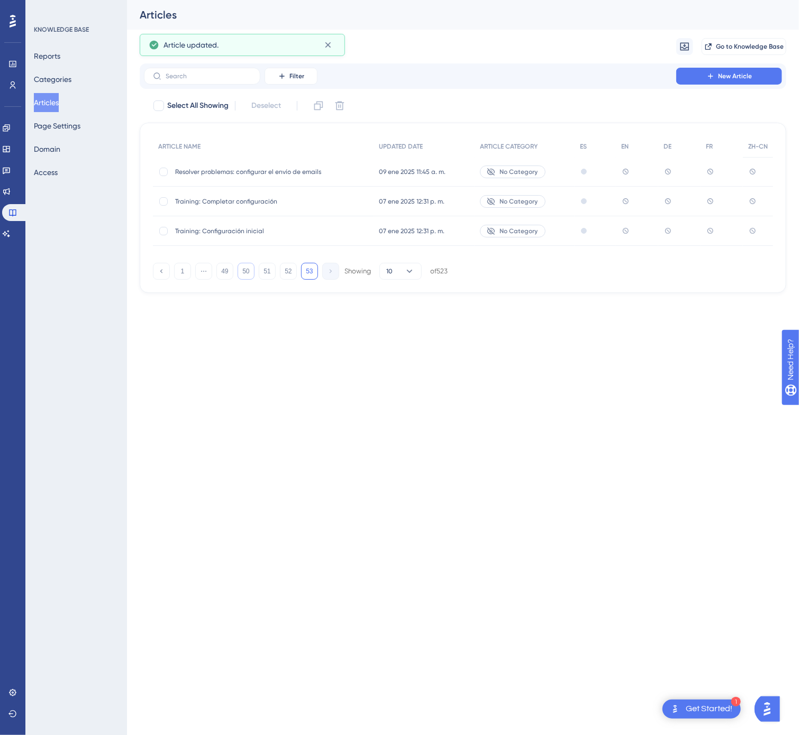
click at [250, 270] on button "50" at bounding box center [245, 271] width 17 height 17
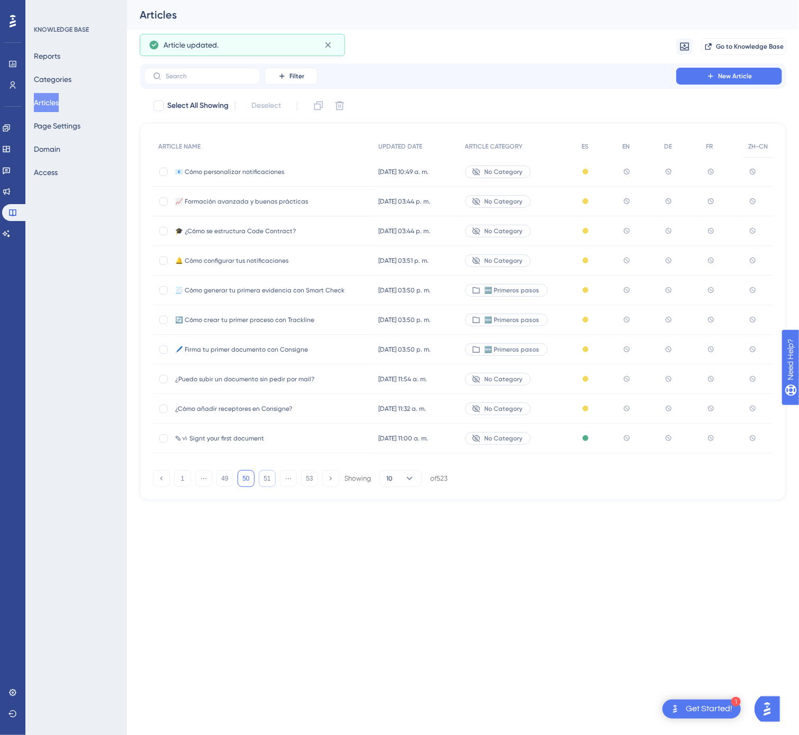
click at [268, 483] on button "51" at bounding box center [267, 478] width 17 height 17
click at [301, 168] on span "Añadir nuevos usuarios" at bounding box center [259, 172] width 169 height 8
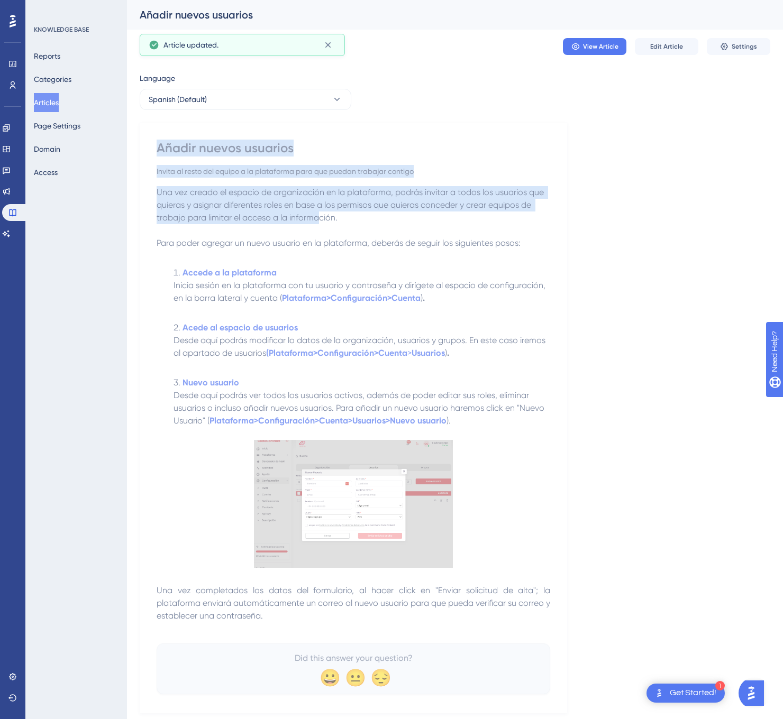
scroll to position [33, 0]
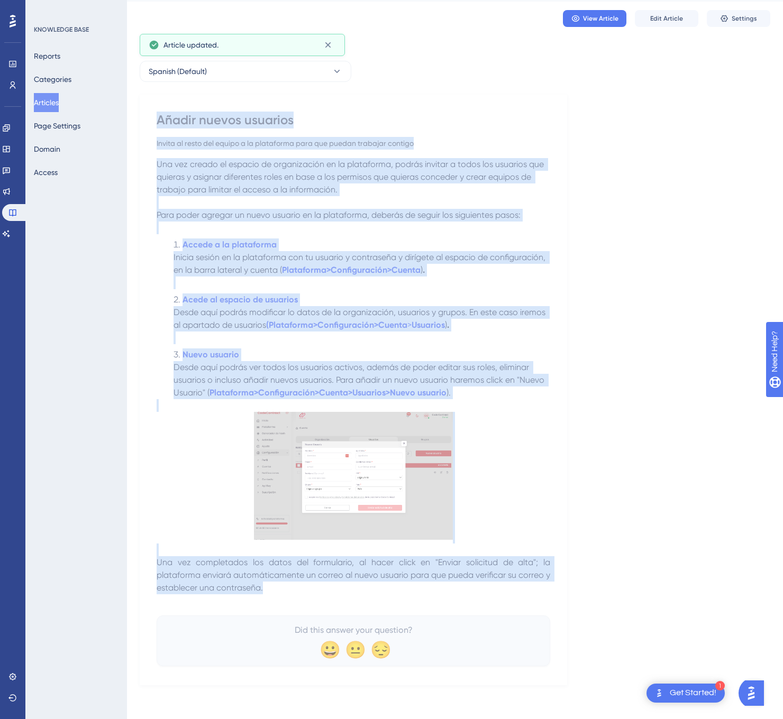
drag, startPoint x: 157, startPoint y: 149, endPoint x: 502, endPoint y: 593, distance: 562.3
click at [502, 593] on div "Añadir nuevos usuarios Invita al resto del equipo a la plataforma para que pued…" at bounding box center [353, 389] width 393 height 555
click at [670, 283] on div "Language Spanish (Default) Añadir nuevos usuarios Invita al resto del equipo a …" at bounding box center [455, 365] width 630 height 642
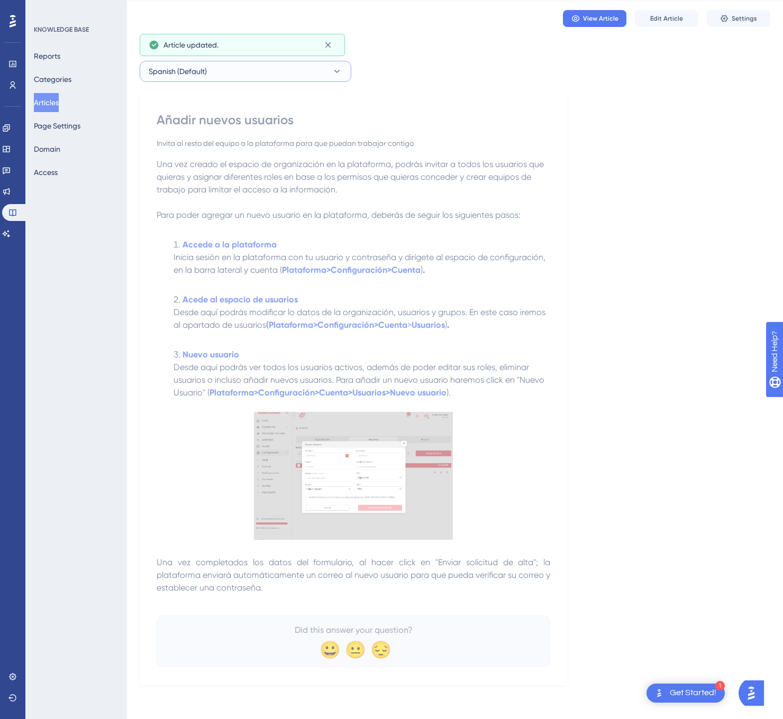
click at [228, 67] on button "Spanish (Default)" at bounding box center [246, 71] width 212 height 21
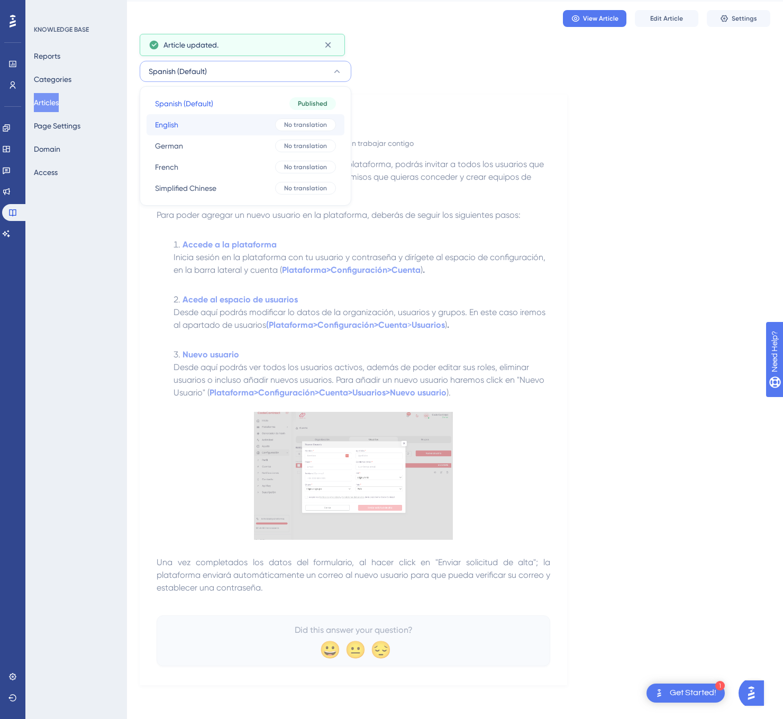
click at [212, 117] on button "English English No translation" at bounding box center [245, 124] width 198 height 21
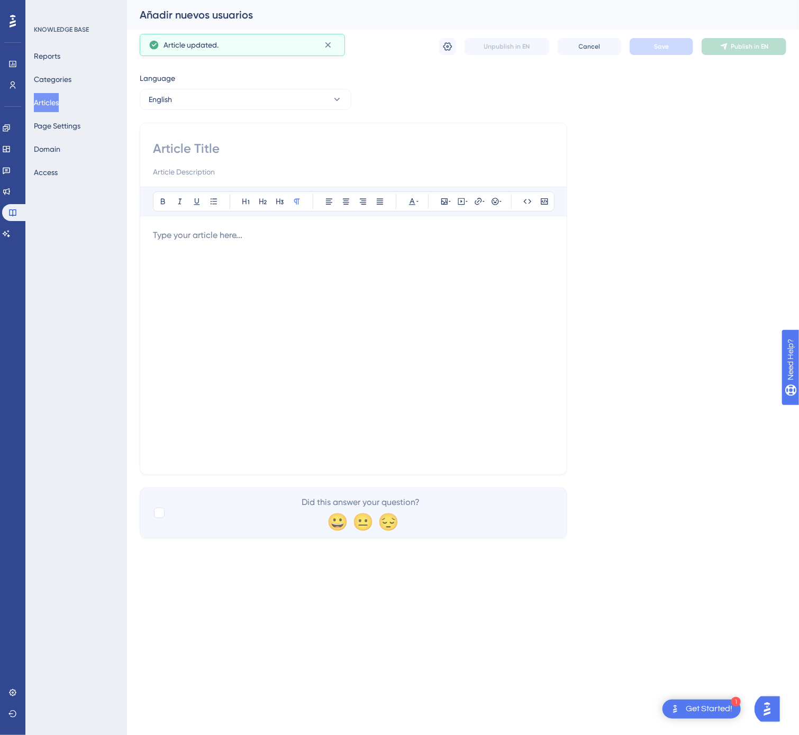
click at [331, 141] on input at bounding box center [353, 148] width 401 height 17
paste input "Add New Users"
type input "Add New Users"
click at [432, 291] on div at bounding box center [353, 345] width 401 height 233
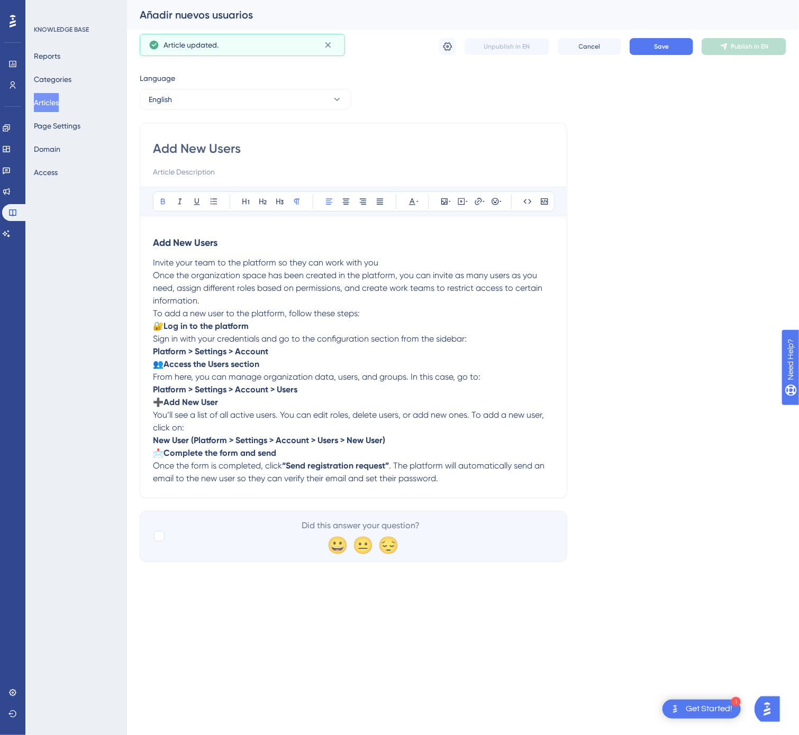
click at [432, 442] on p "➕ Add New User You’ll see a list of all active users. You can edit roles, delet…" at bounding box center [353, 421] width 401 height 51
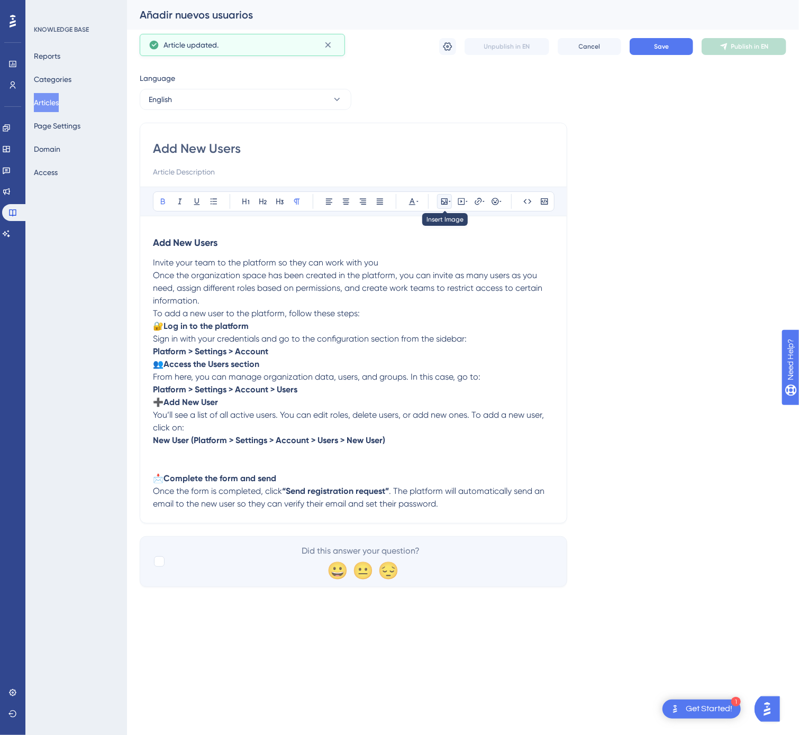
click at [444, 204] on icon at bounding box center [444, 201] width 8 height 8
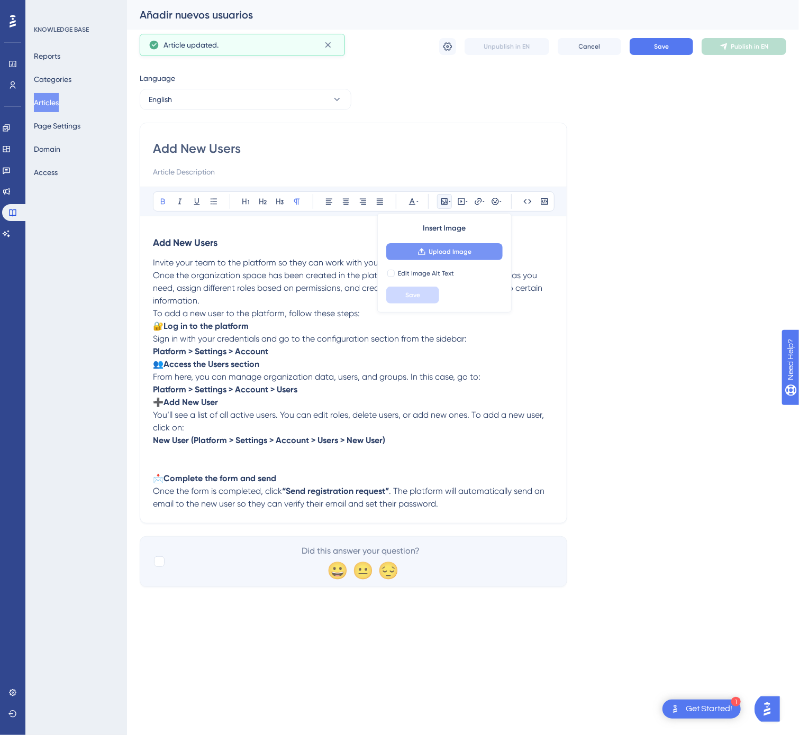
click at [440, 252] on span "Upload Image" at bounding box center [450, 252] width 43 height 8
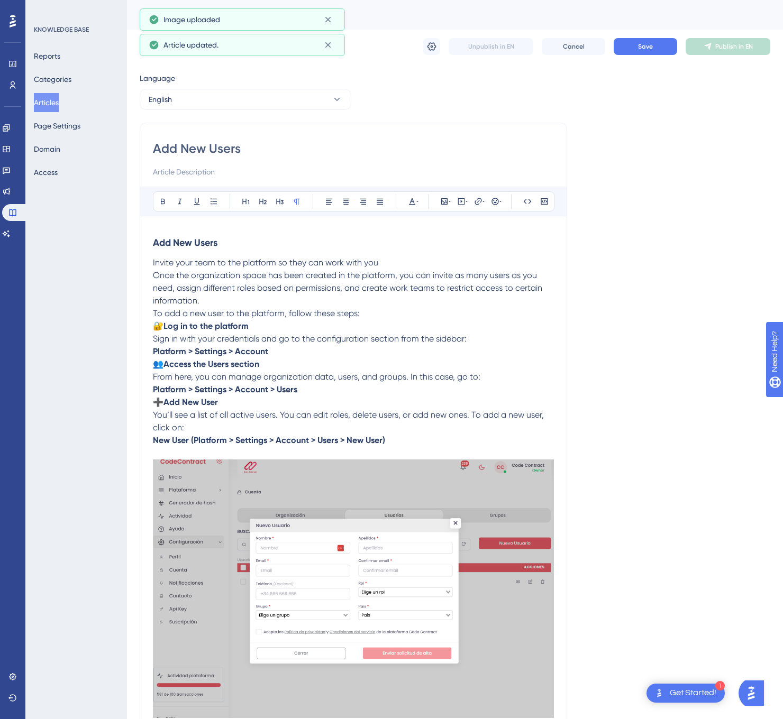
scroll to position [106, 0]
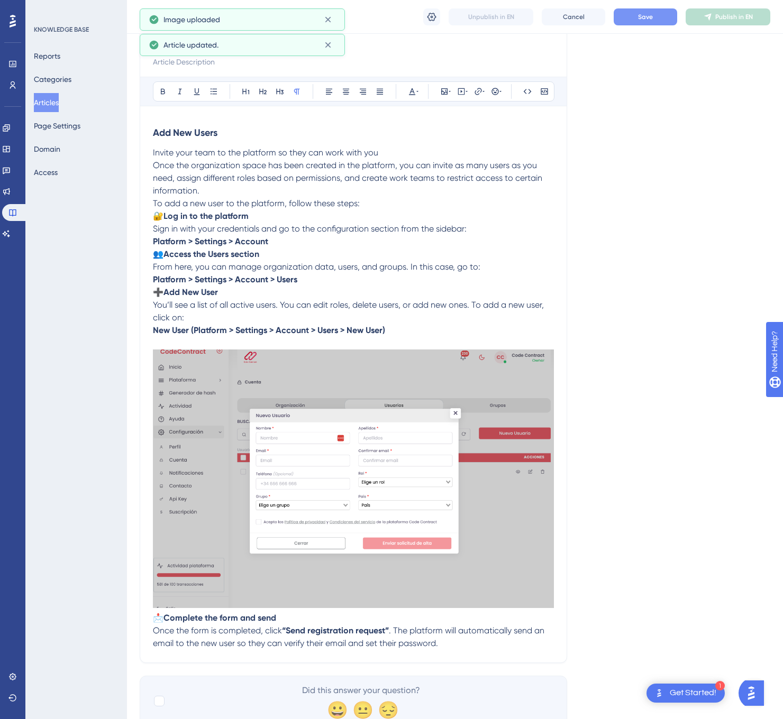
click at [648, 10] on button "Save" at bounding box center [644, 16] width 63 height 17
click at [722, 21] on button "Publish in EN" at bounding box center [727, 16] width 85 height 17
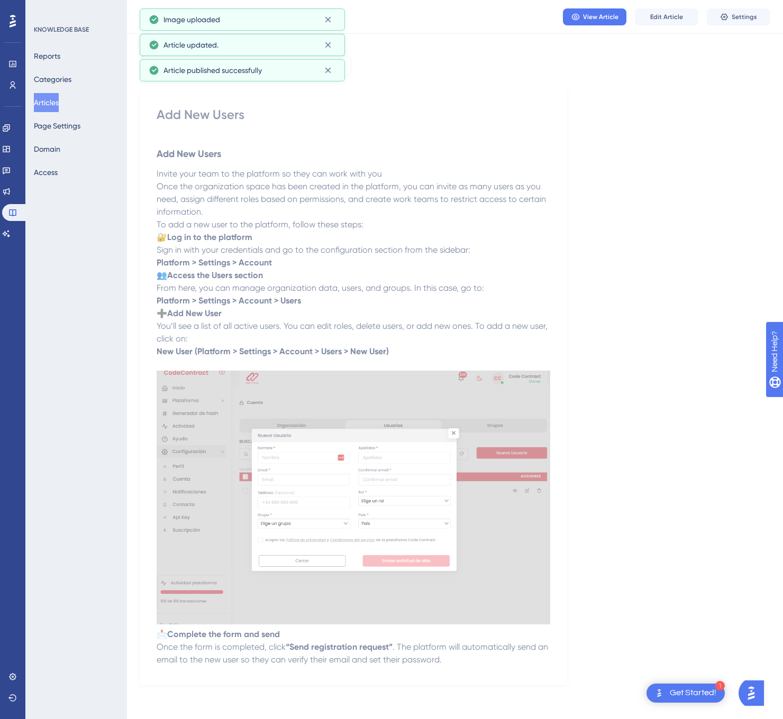
scroll to position [0, 0]
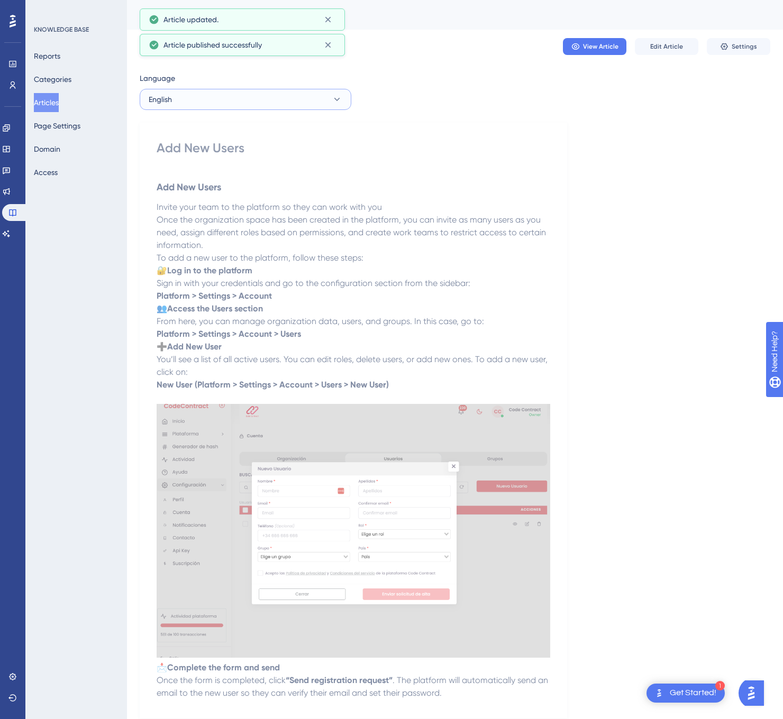
click at [265, 94] on button "English" at bounding box center [246, 99] width 212 height 21
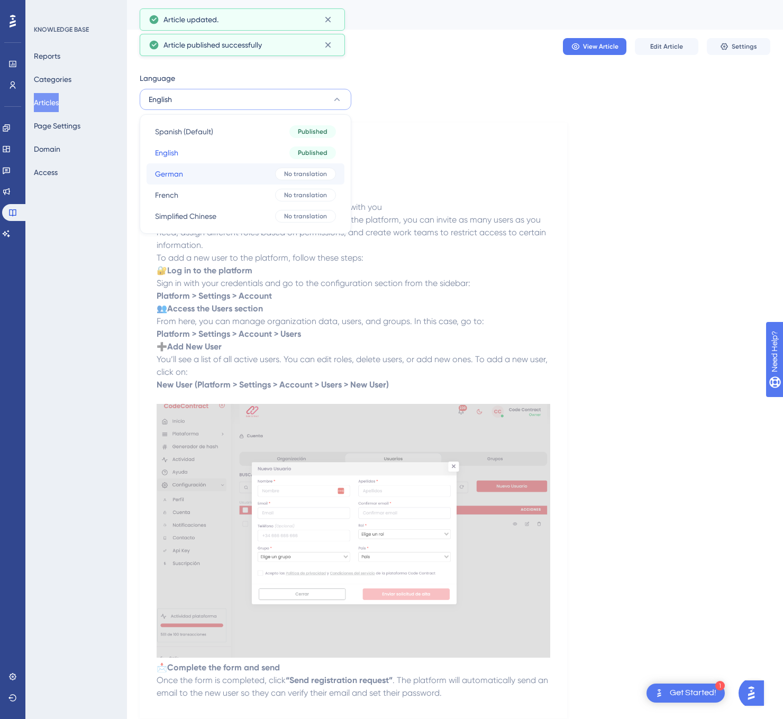
click at [249, 175] on button "German German No translation" at bounding box center [245, 173] width 198 height 21
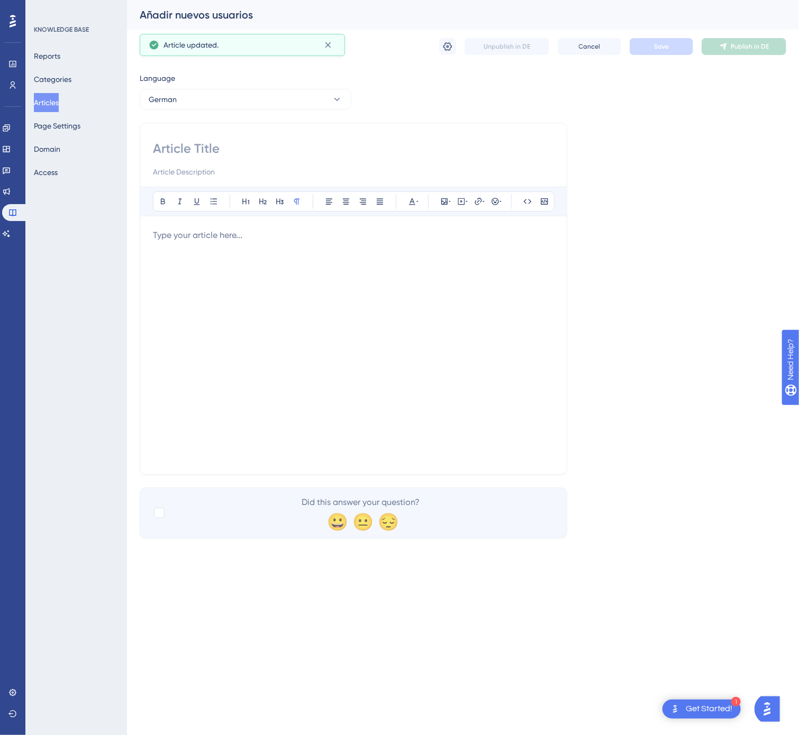
click at [233, 144] on input at bounding box center [353, 148] width 401 height 17
paste input "Neue Benutzer hinzufügen"
type input "Neue Benutzer hinzufügen"
click at [463, 369] on div at bounding box center [353, 345] width 401 height 233
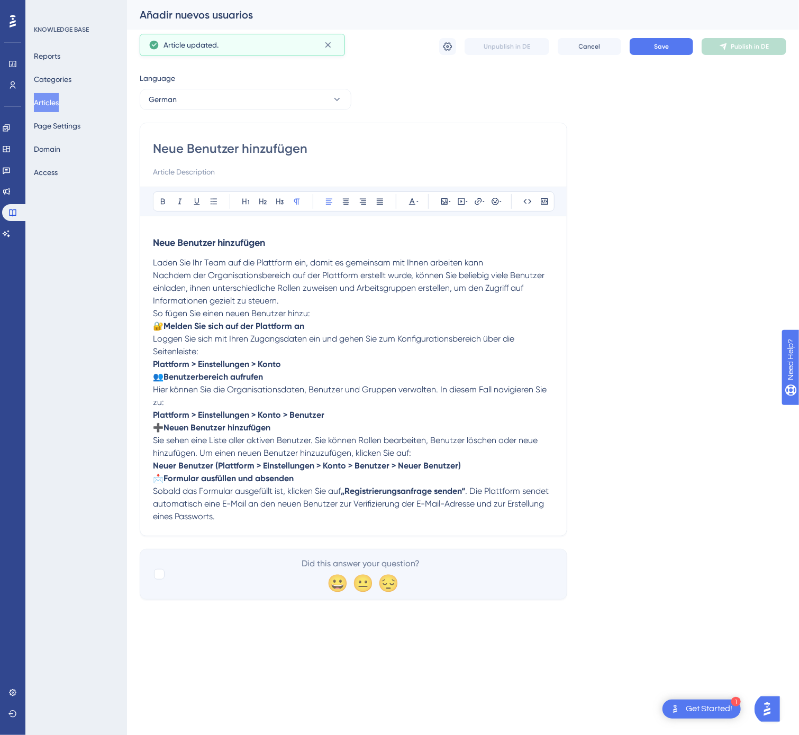
drag, startPoint x: 155, startPoint y: 488, endPoint x: 166, endPoint y: 484, distance: 10.5
click at [155, 483] on span "📩" at bounding box center [158, 478] width 11 height 10
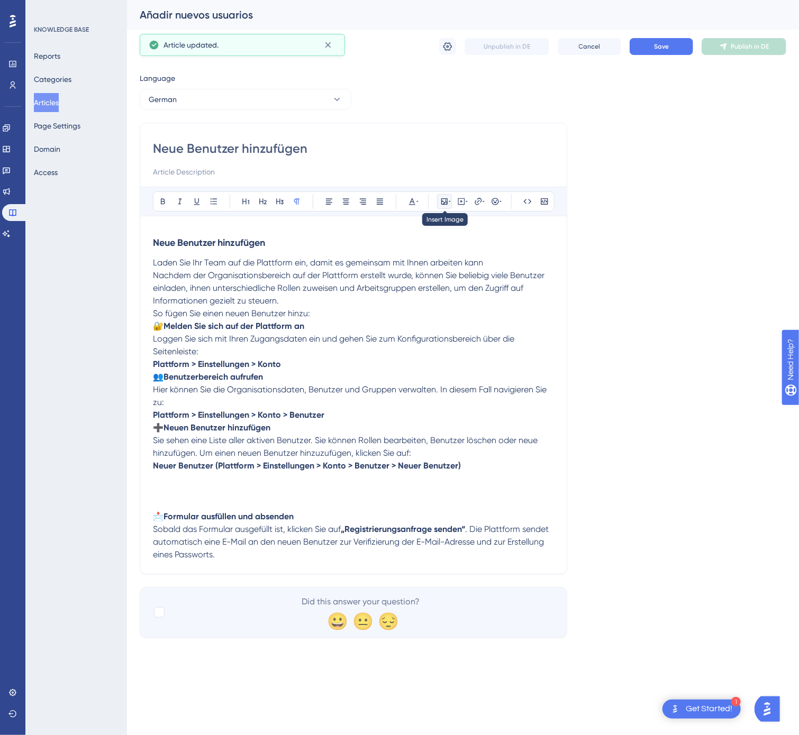
click at [441, 207] on button at bounding box center [444, 201] width 15 height 15
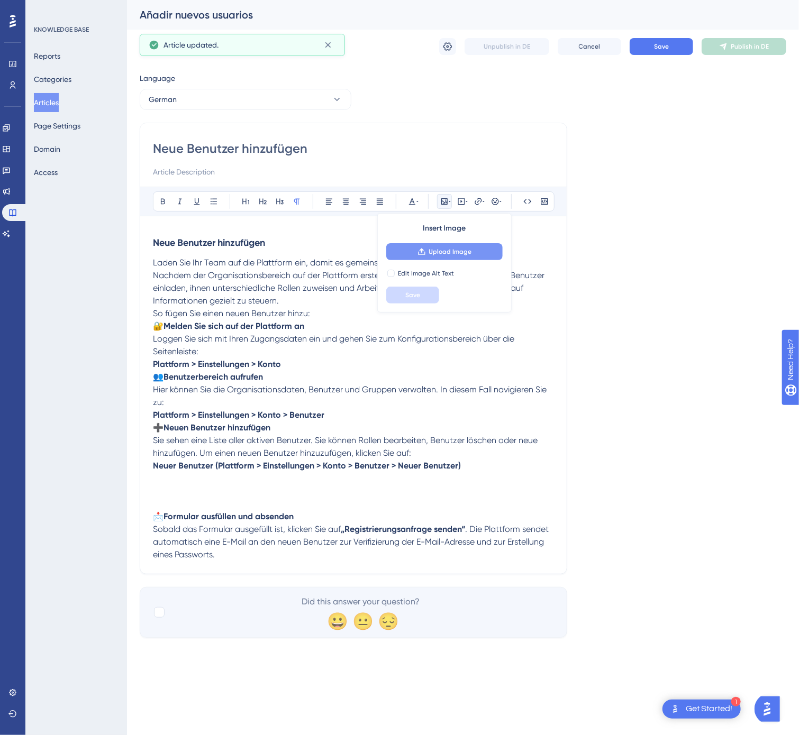
click at [444, 249] on span "Upload Image" at bounding box center [450, 252] width 43 height 8
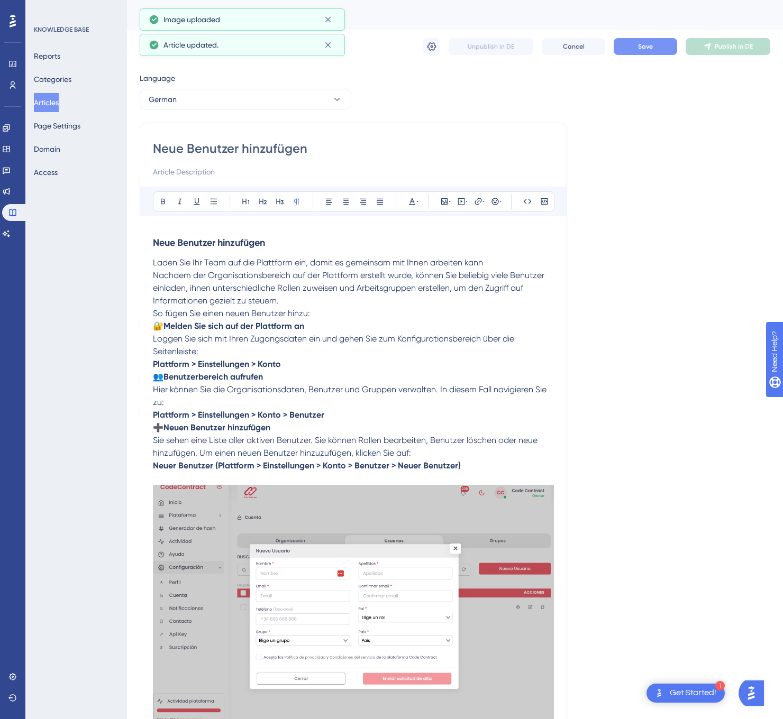
click at [665, 50] on button "Save" at bounding box center [644, 46] width 63 height 17
click at [694, 50] on button "Publish in DE" at bounding box center [727, 46] width 85 height 17
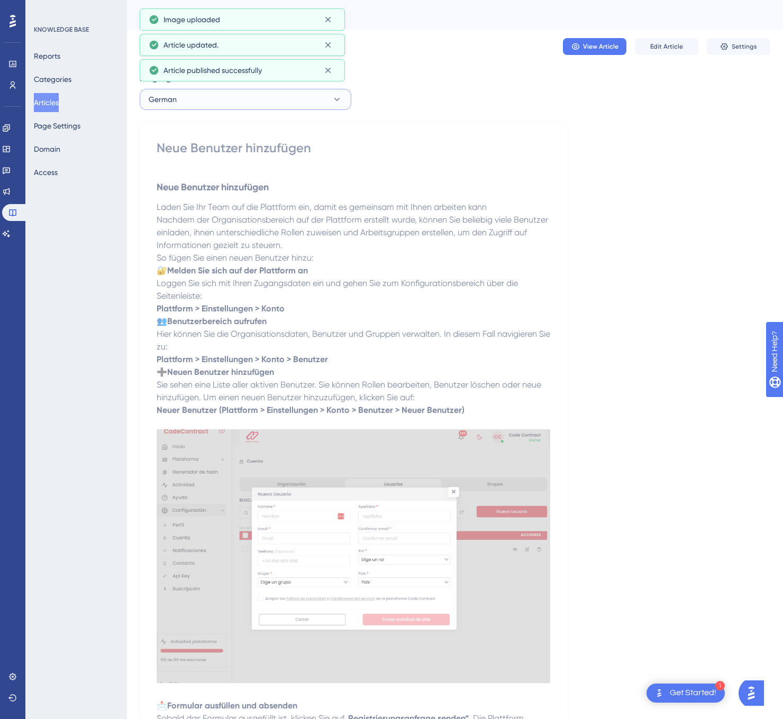
click at [311, 96] on button "German" at bounding box center [246, 99] width 212 height 21
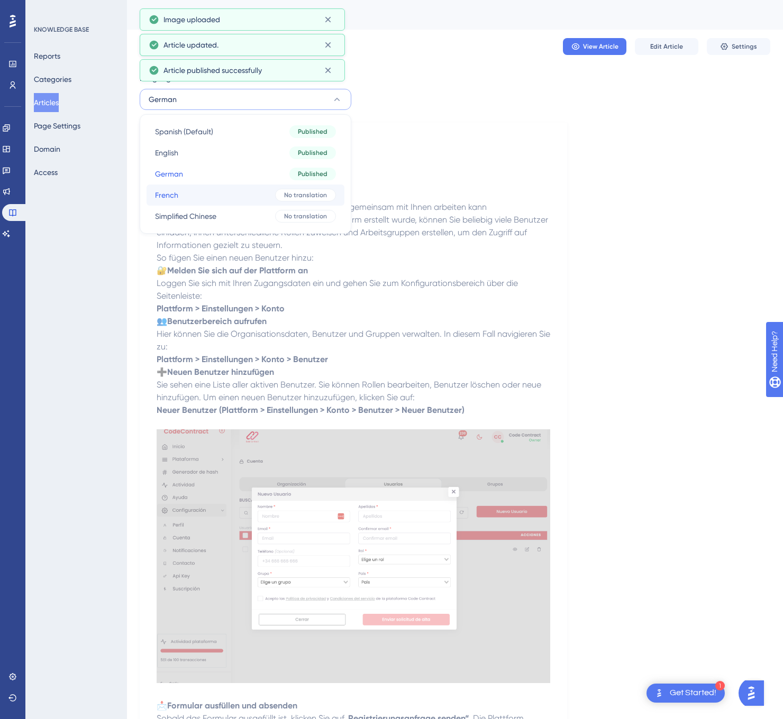
click at [264, 196] on button "French French No translation" at bounding box center [245, 195] width 198 height 21
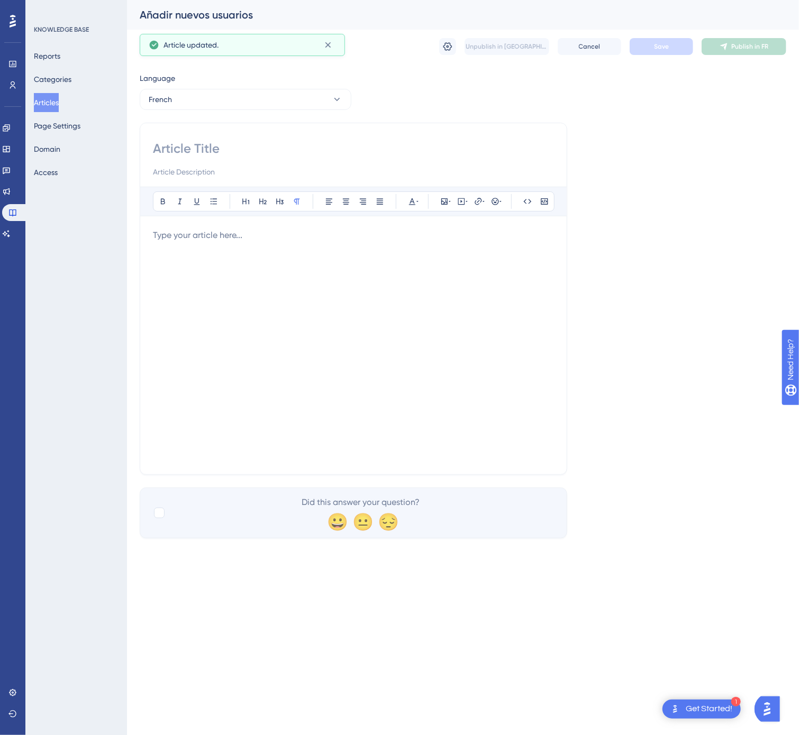
click at [237, 148] on input at bounding box center [353, 148] width 401 height 17
paste input "Ajouter de nouveaux utilisateurs"
type input "Ajouter de nouveaux utilisateurs"
click at [161, 312] on div at bounding box center [353, 345] width 401 height 233
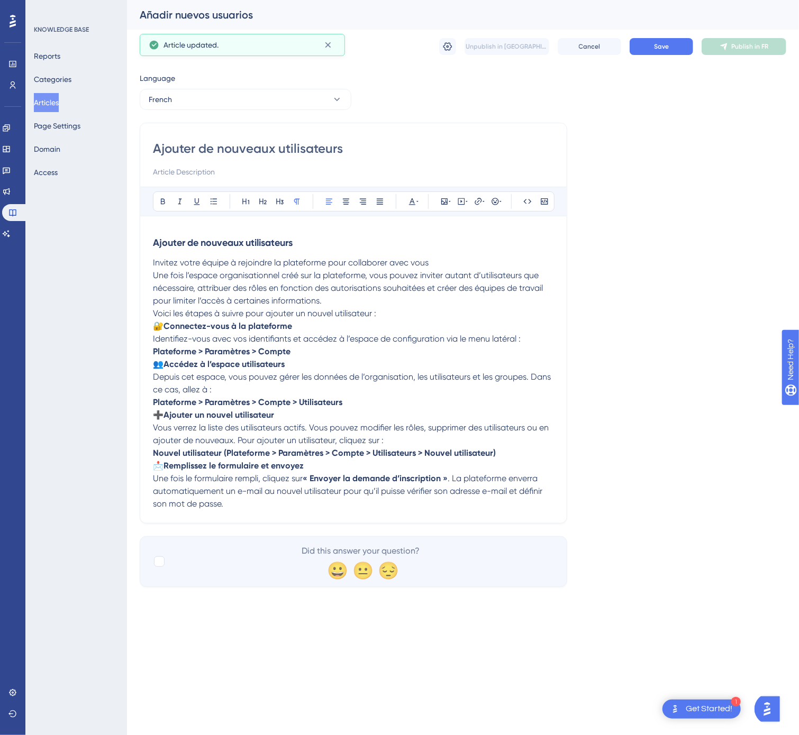
click at [153, 471] on span "📩" at bounding box center [158, 466] width 11 height 10
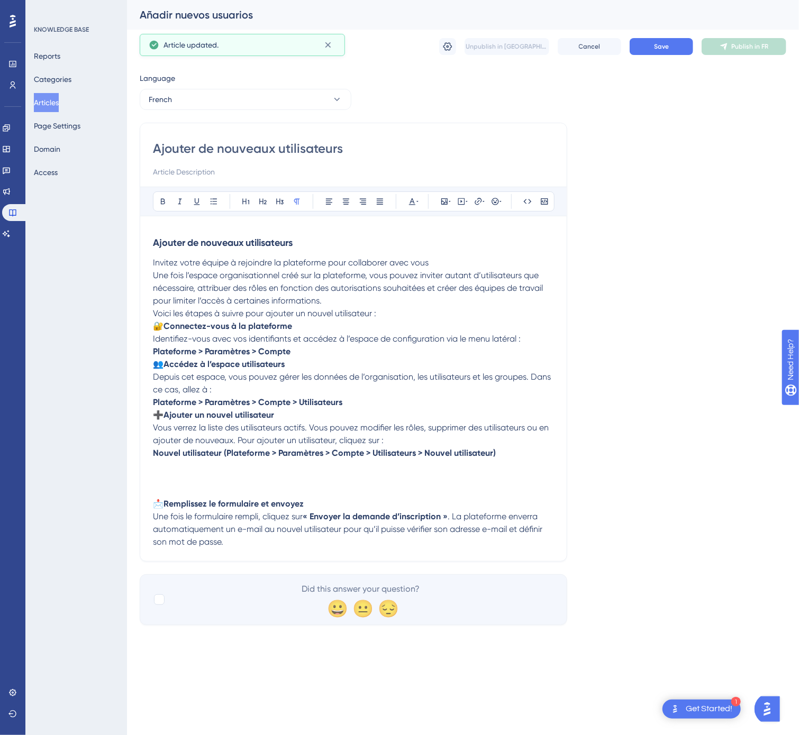
click at [436, 198] on div "Bold Italic Underline Bullet Point Heading 1 Heading 2 Heading 3 Normal Align L…" at bounding box center [353, 201] width 401 height 20
click at [443, 199] on icon at bounding box center [444, 201] width 6 height 6
click at [423, 256] on icon at bounding box center [421, 252] width 8 height 8
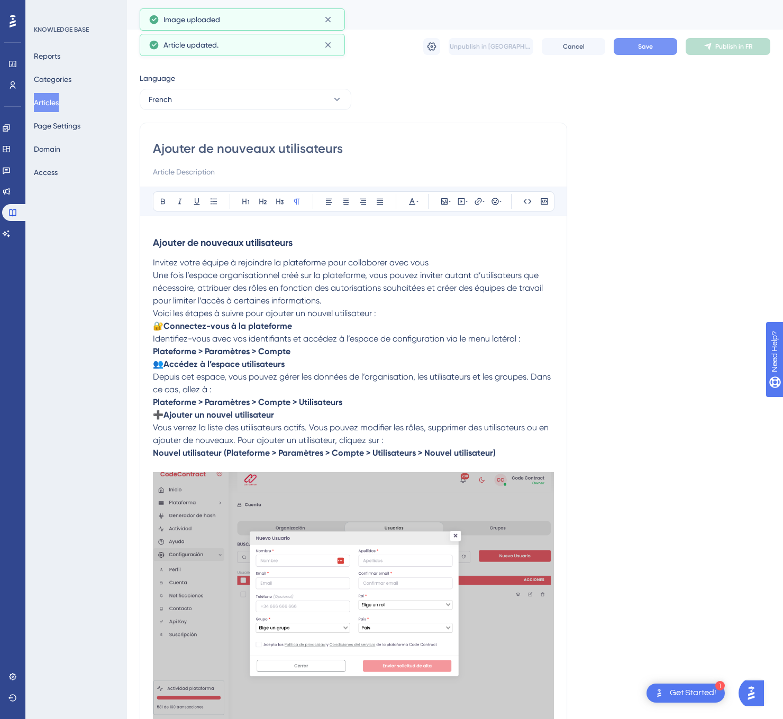
click at [662, 54] on button "Save" at bounding box center [644, 46] width 63 height 17
click at [702, 49] on button "Publish in FR" at bounding box center [727, 46] width 85 height 17
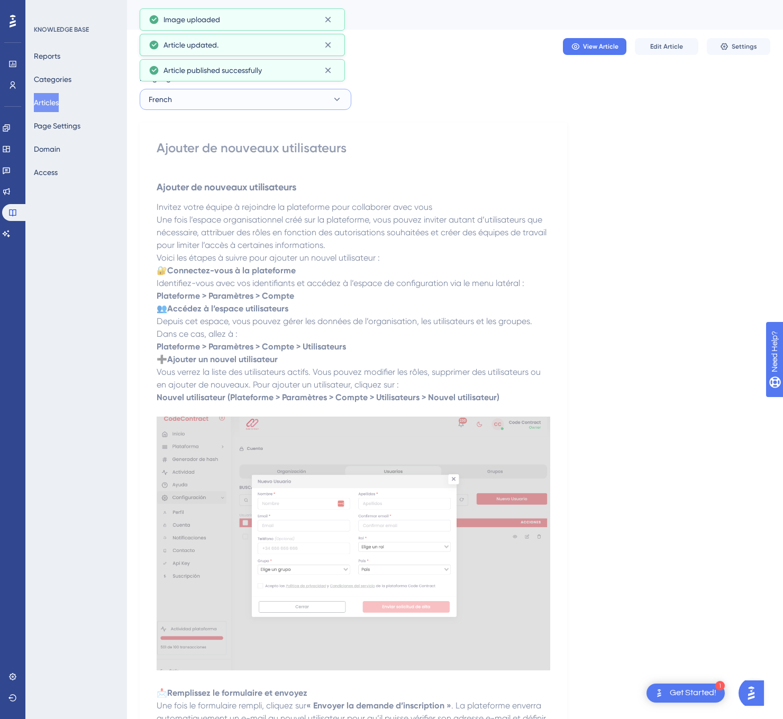
click at [170, 99] on span "French" at bounding box center [160, 99] width 23 height 13
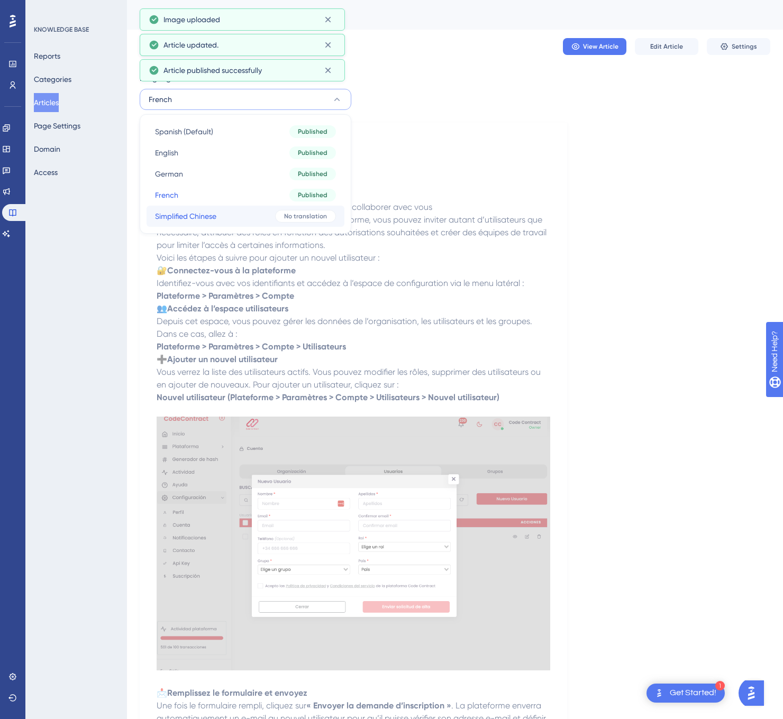
click at [222, 219] on button "Simplified Chinese Simplified Chinese No translation" at bounding box center [245, 216] width 198 height 21
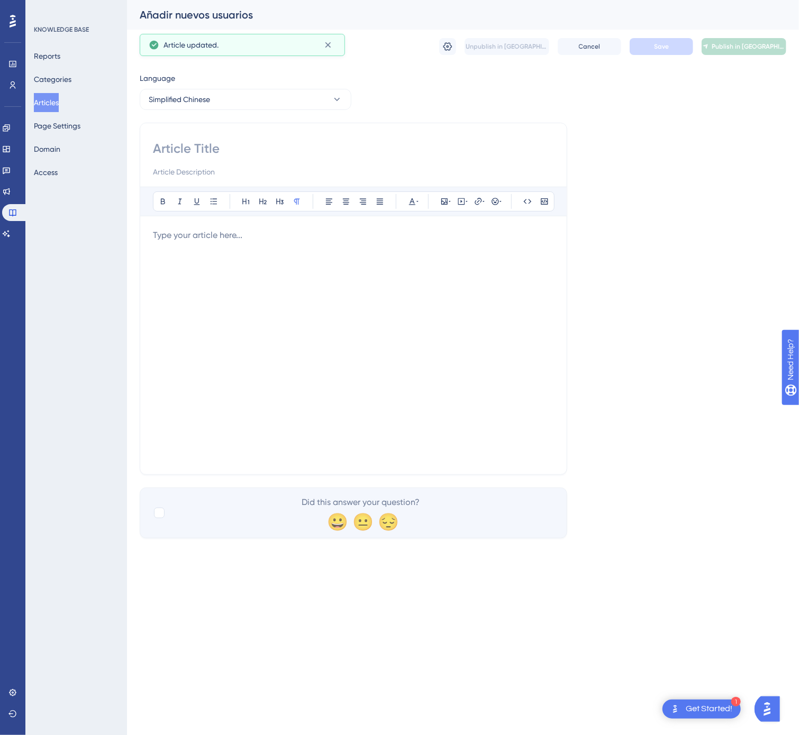
click at [250, 151] on input at bounding box center [353, 148] width 401 height 17
paste input "添加新用户"
type input "添加新用户"
click at [305, 388] on div at bounding box center [353, 345] width 401 height 233
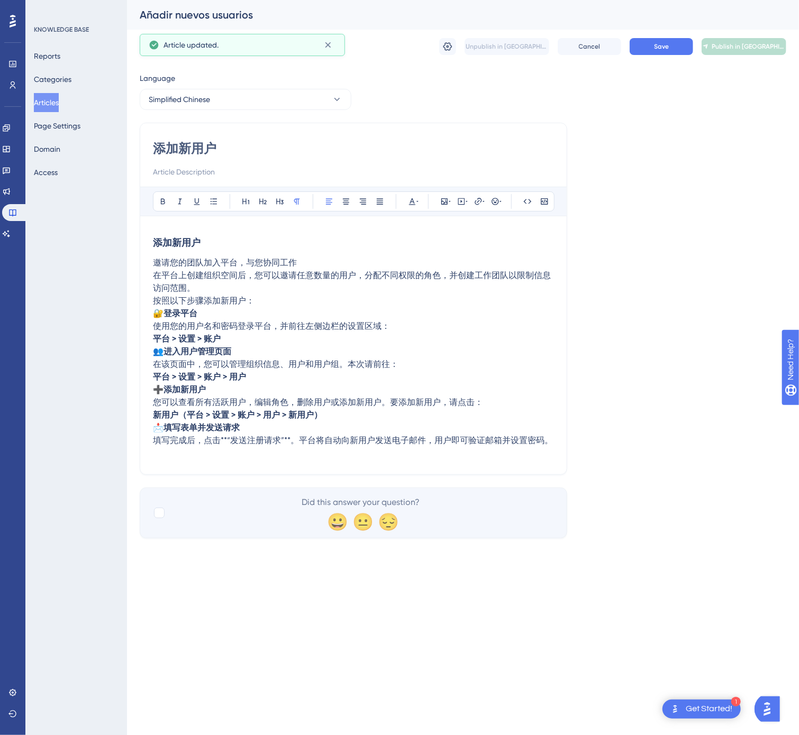
click at [157, 429] on span "📩" at bounding box center [158, 428] width 11 height 10
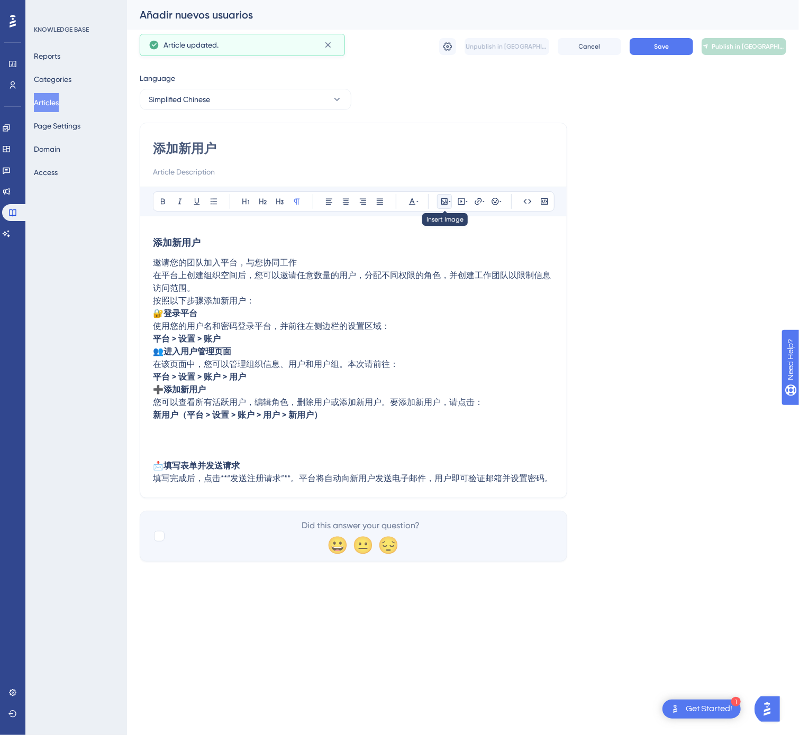
click at [448, 198] on div at bounding box center [444, 201] width 8 height 8
click at [452, 245] on button "Upload Image" at bounding box center [444, 251] width 116 height 17
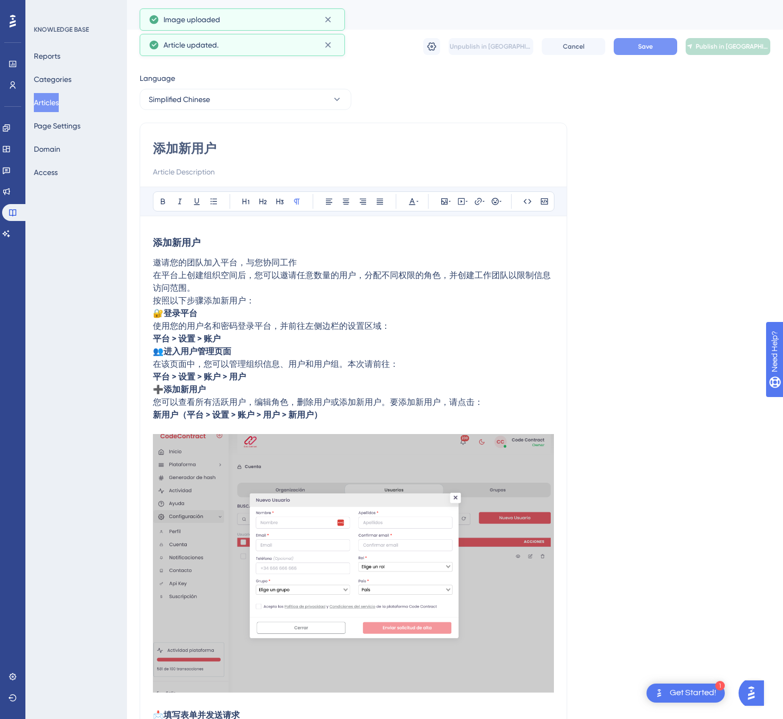
click at [647, 48] on span "Save" at bounding box center [645, 46] width 15 height 8
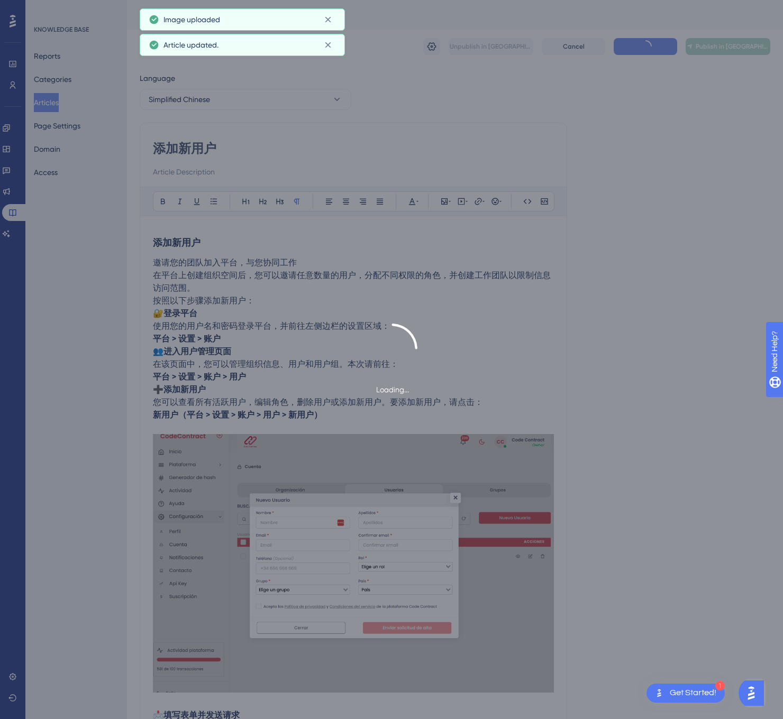
click at [695, 41] on div "Loading..." at bounding box center [391, 359] width 783 height 719
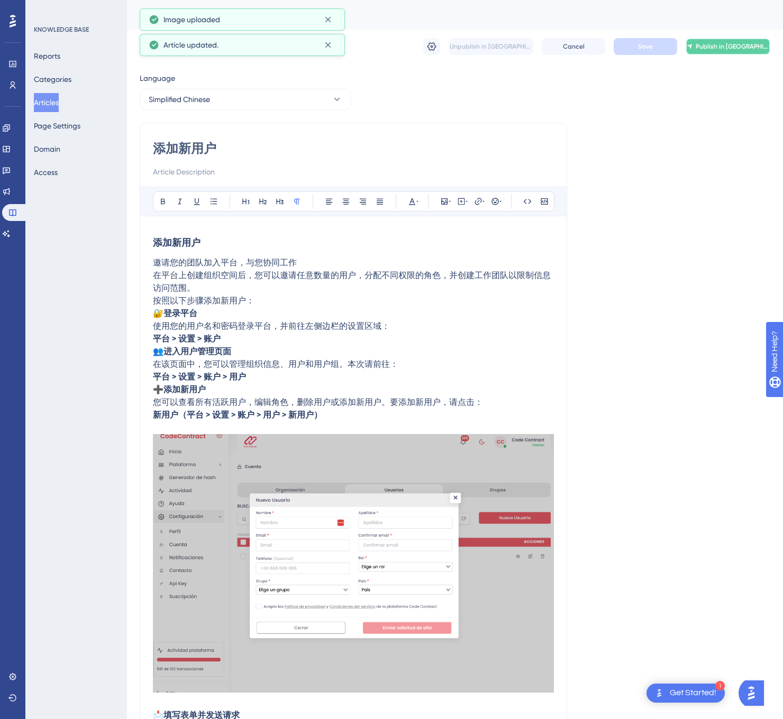
drag, startPoint x: 704, startPoint y: 43, endPoint x: 519, endPoint y: 11, distance: 187.4
click at [692, 43] on icon at bounding box center [689, 46] width 6 height 8
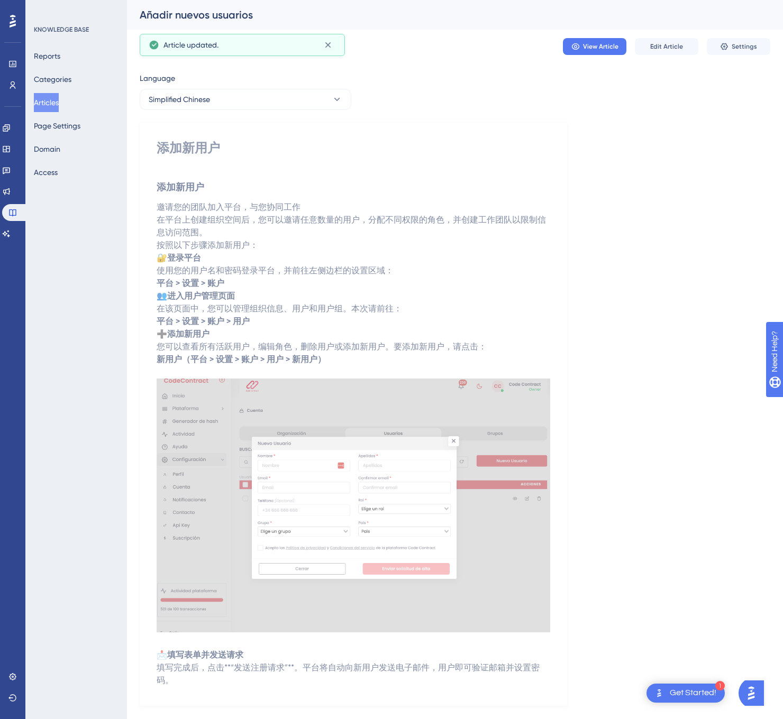
click at [51, 101] on button "Articles" at bounding box center [46, 102] width 25 height 19
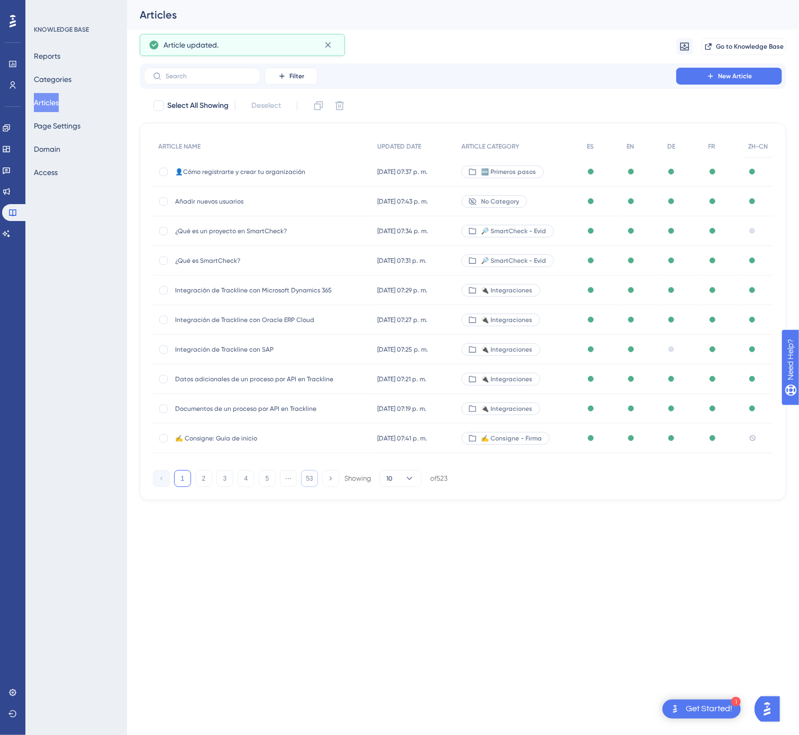
click at [308, 477] on button "53" at bounding box center [309, 478] width 17 height 17
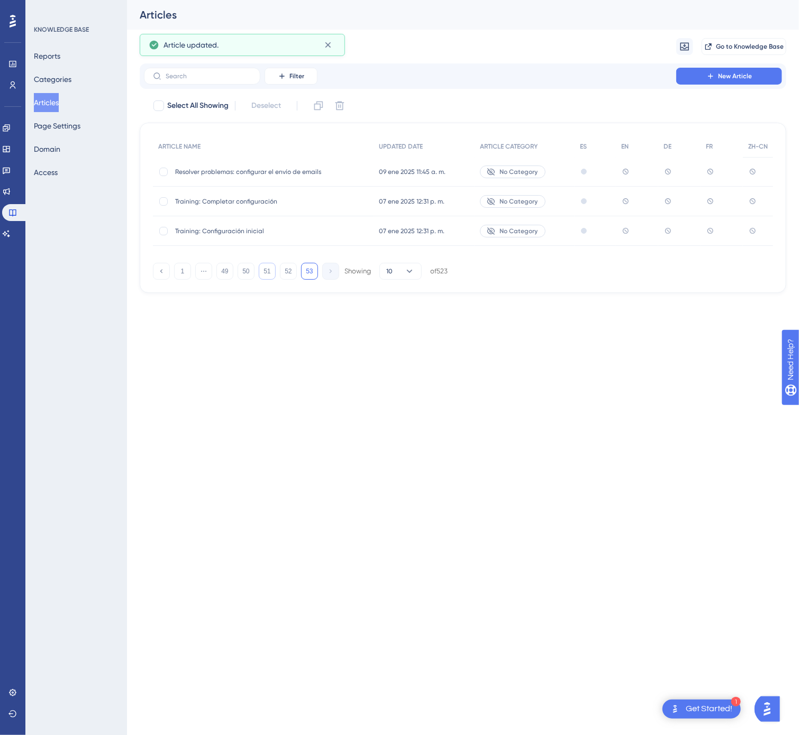
click at [276, 270] on div "1 ⋯ 49 50 51 52 53 Showing 10 of 523" at bounding box center [300, 271] width 295 height 17
click at [271, 273] on button "51" at bounding box center [267, 271] width 17 height 17
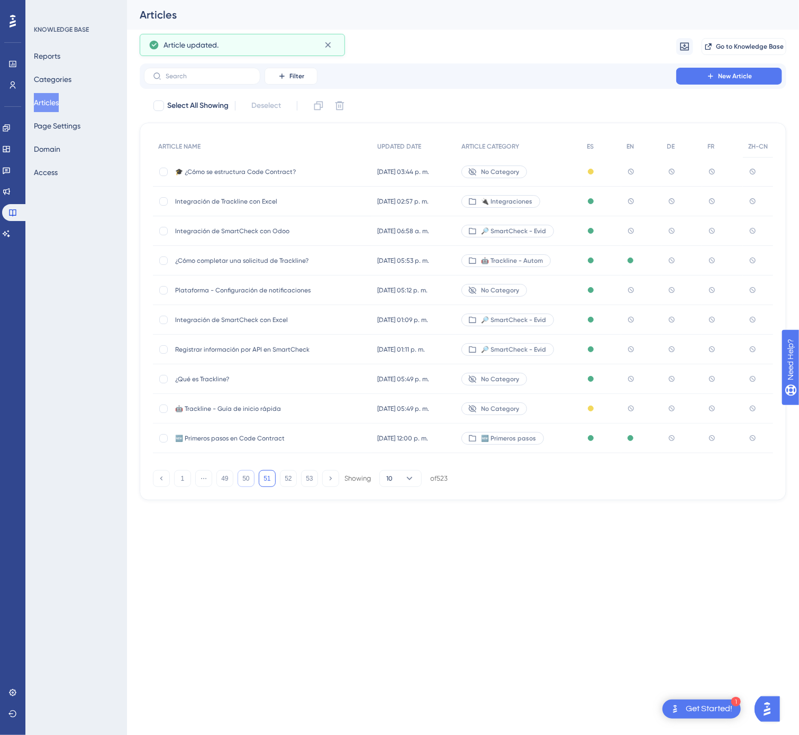
click at [250, 479] on button "50" at bounding box center [245, 478] width 17 height 17
click at [265, 480] on button "51" at bounding box center [267, 478] width 17 height 17
click at [327, 204] on span "Integración de Trackline con Excel" at bounding box center [259, 201] width 169 height 8
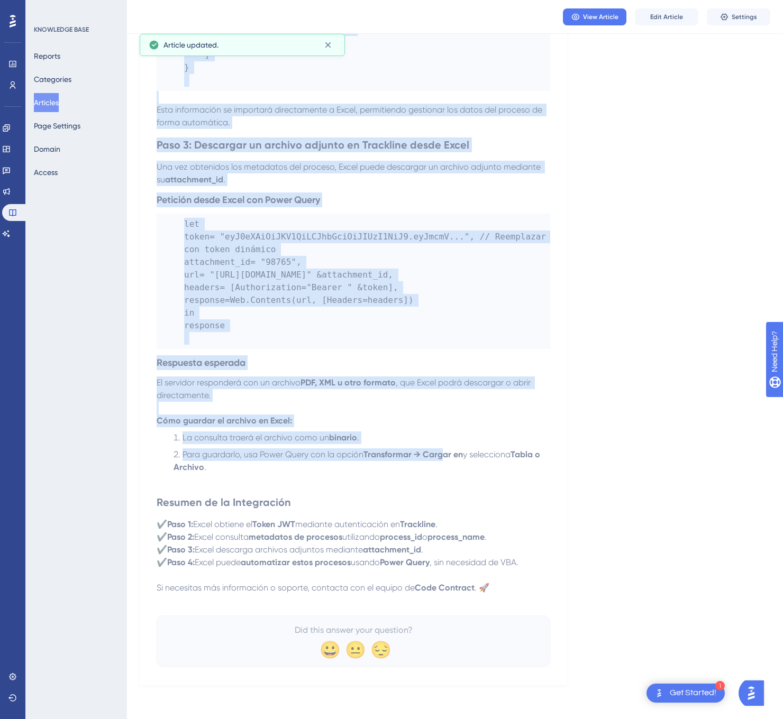
scroll to position [1041, 0]
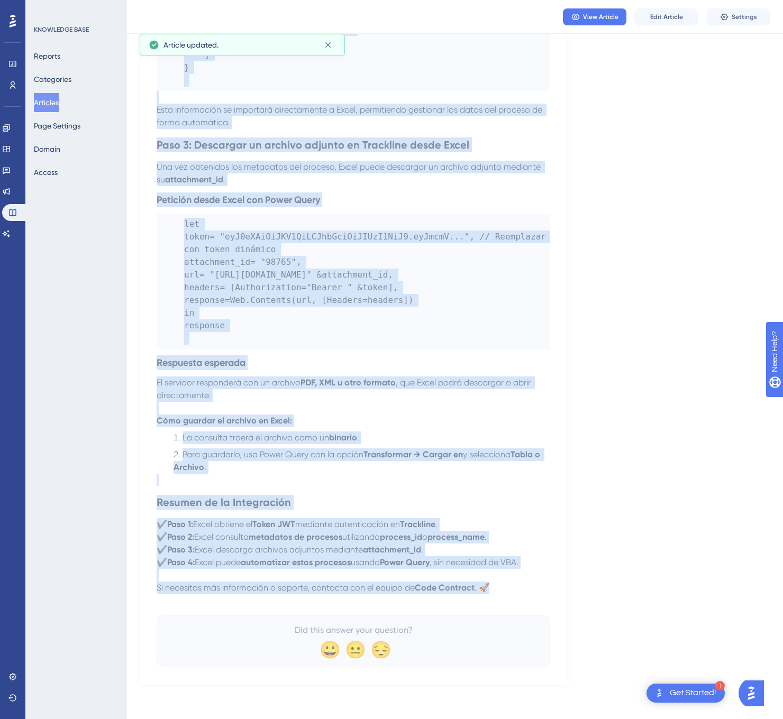
drag, startPoint x: 154, startPoint y: 144, endPoint x: 514, endPoint y: 588, distance: 570.4
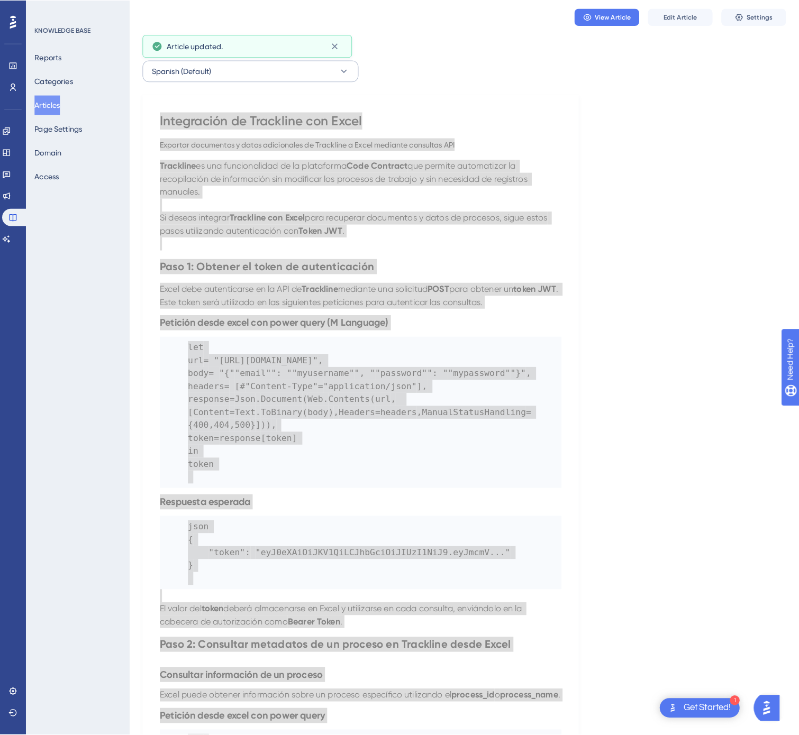
scroll to position [0, 0]
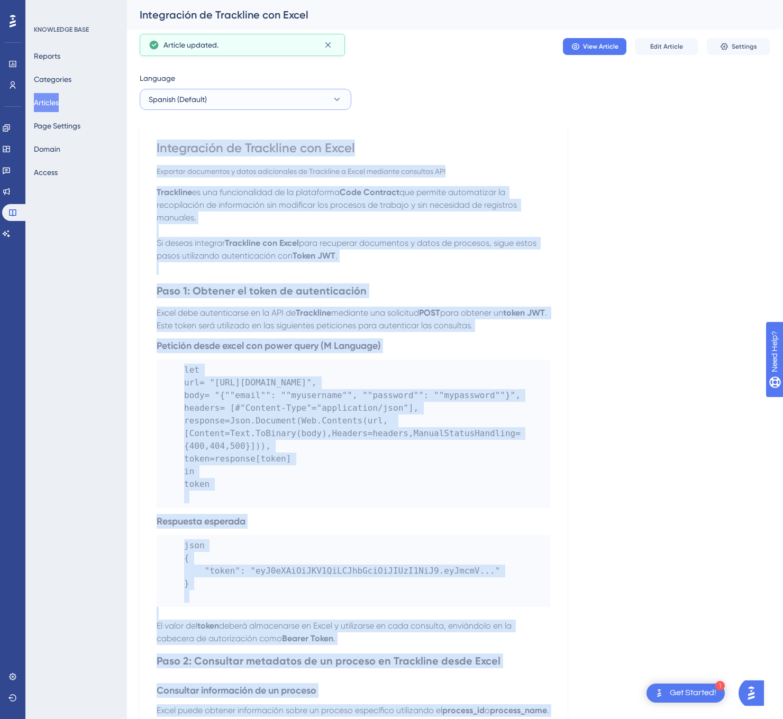
click at [275, 103] on button "Spanish (Default)" at bounding box center [246, 99] width 212 height 21
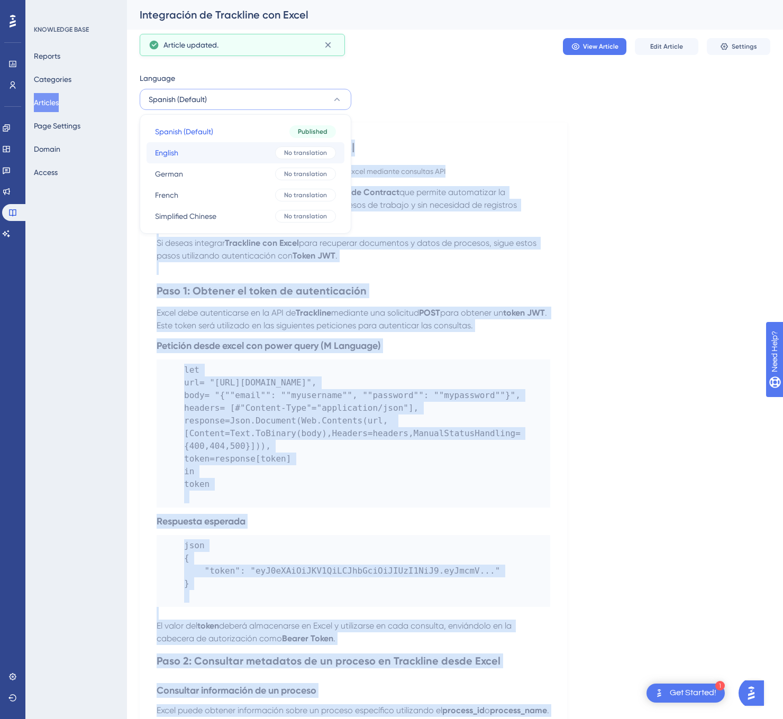
click at [264, 147] on button "English English No translation" at bounding box center [245, 152] width 198 height 21
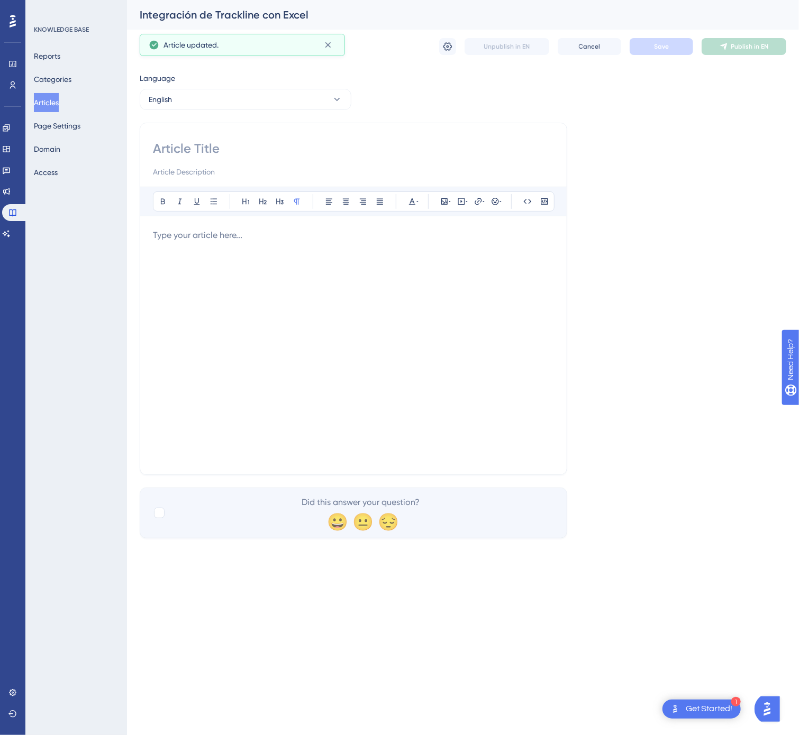
click at [224, 149] on input at bounding box center [353, 148] width 401 height 17
paste input "Integration of Trackline with Excel"
type input "Integration of Trackline with Excel"
click at [439, 311] on div at bounding box center [353, 345] width 401 height 233
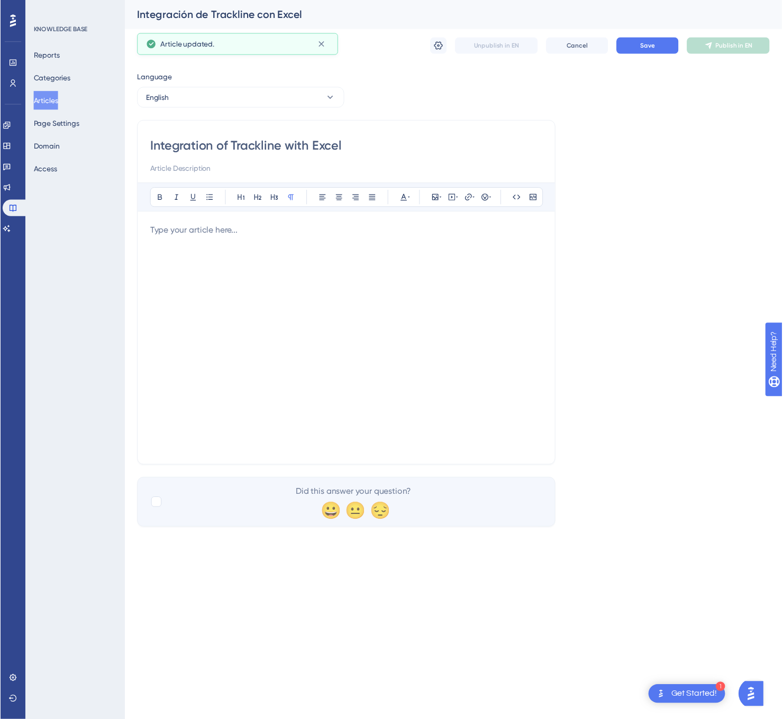
scroll to position [328, 0]
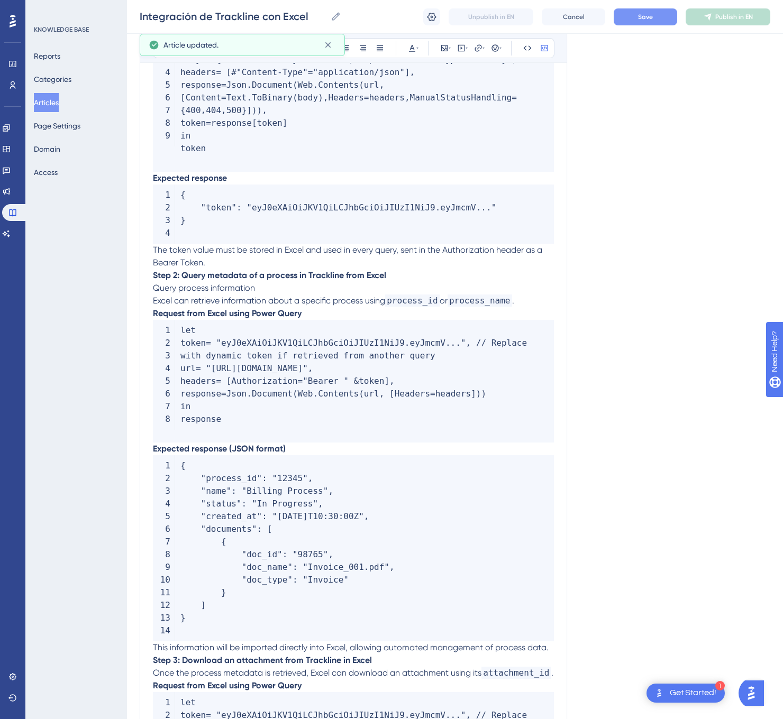
click at [644, 14] on span "Save" at bounding box center [645, 17] width 15 height 8
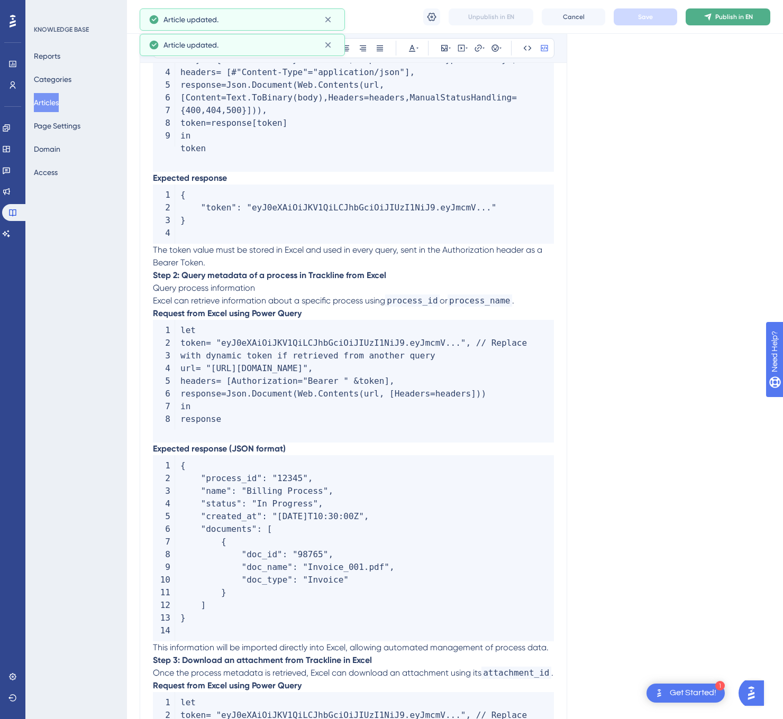
click at [729, 12] on button "Publish in EN" at bounding box center [727, 16] width 85 height 17
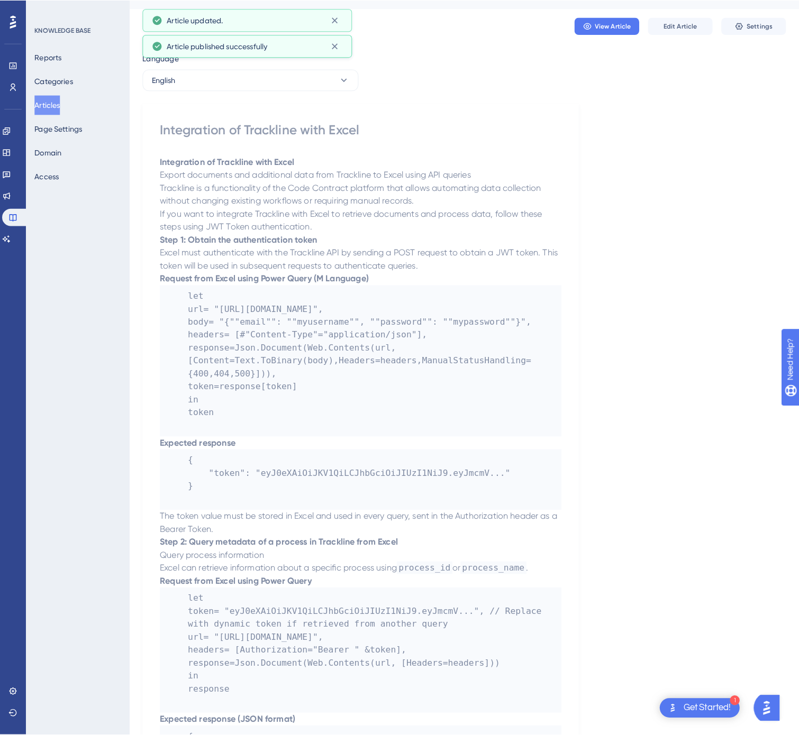
scroll to position [0, 0]
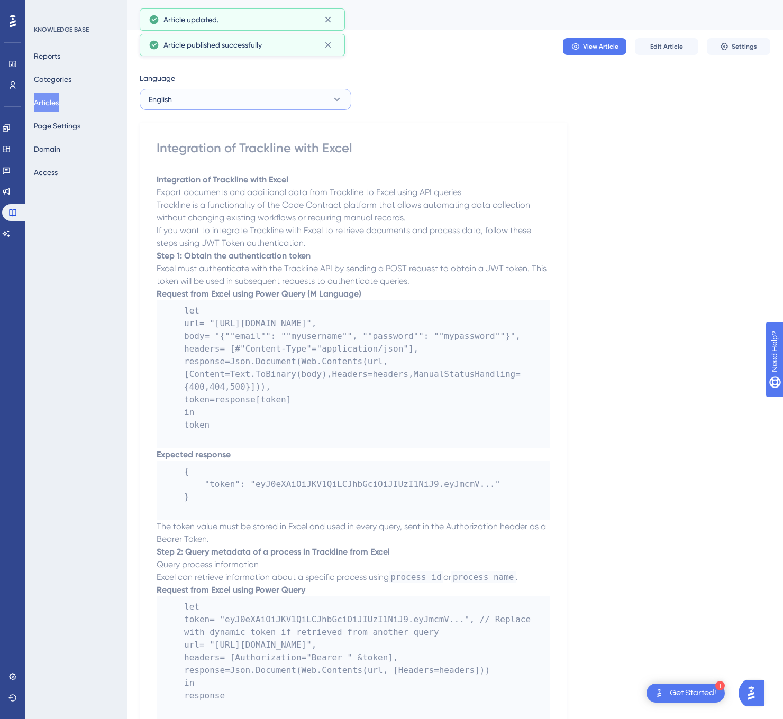
click at [269, 103] on button "English" at bounding box center [246, 99] width 212 height 21
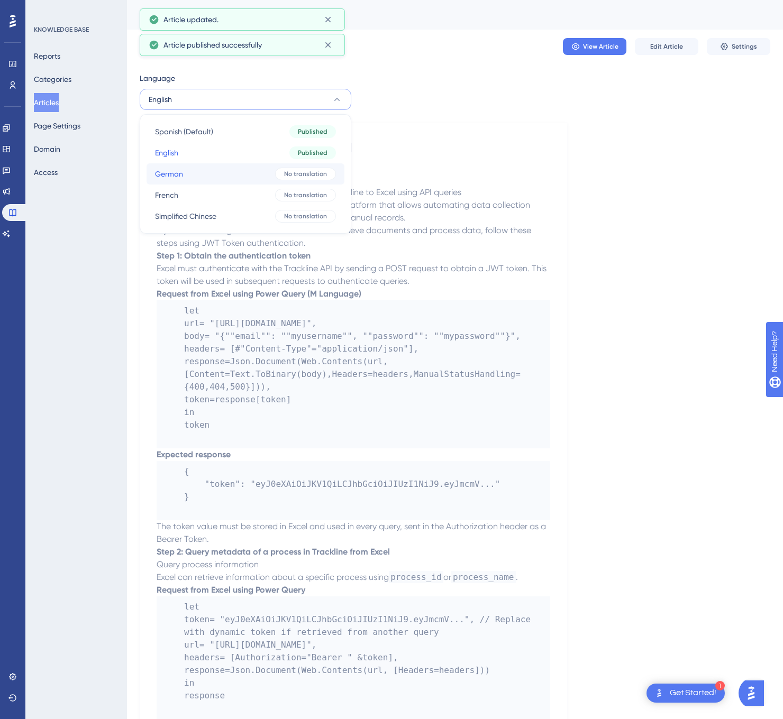
click at [227, 169] on button "German German No translation" at bounding box center [245, 173] width 198 height 21
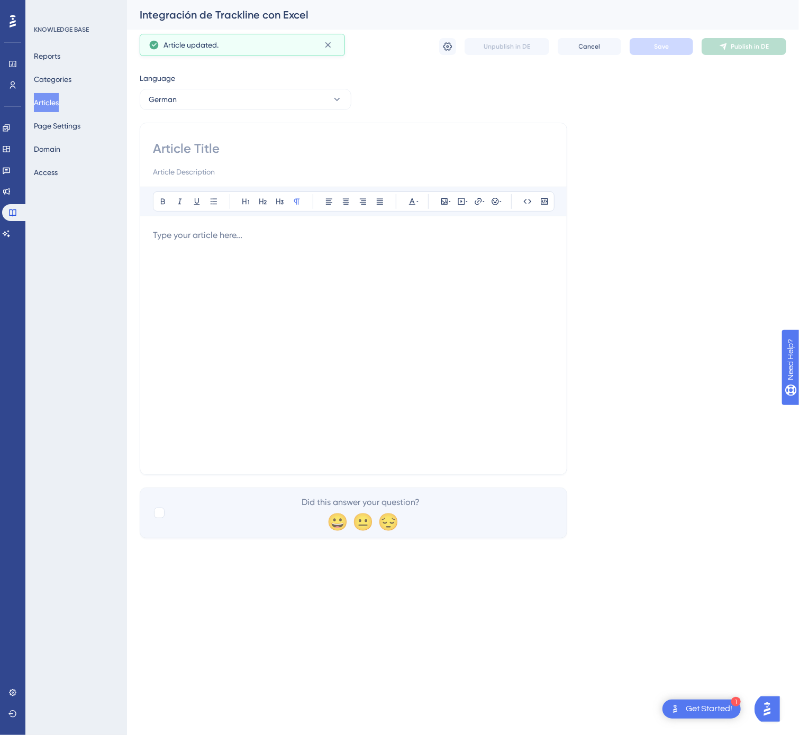
click at [195, 141] on input at bounding box center [353, 148] width 401 height 17
paste input "Integration von Trackline mit Excel"
type input "Integration von Trackline mit Excel"
click at [347, 253] on div at bounding box center [353, 345] width 401 height 233
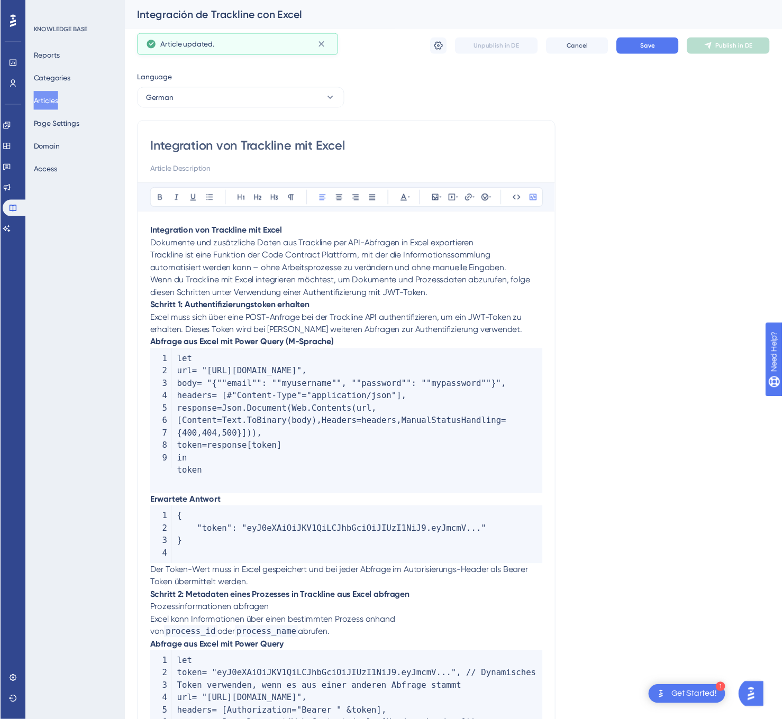
scroll to position [391, 0]
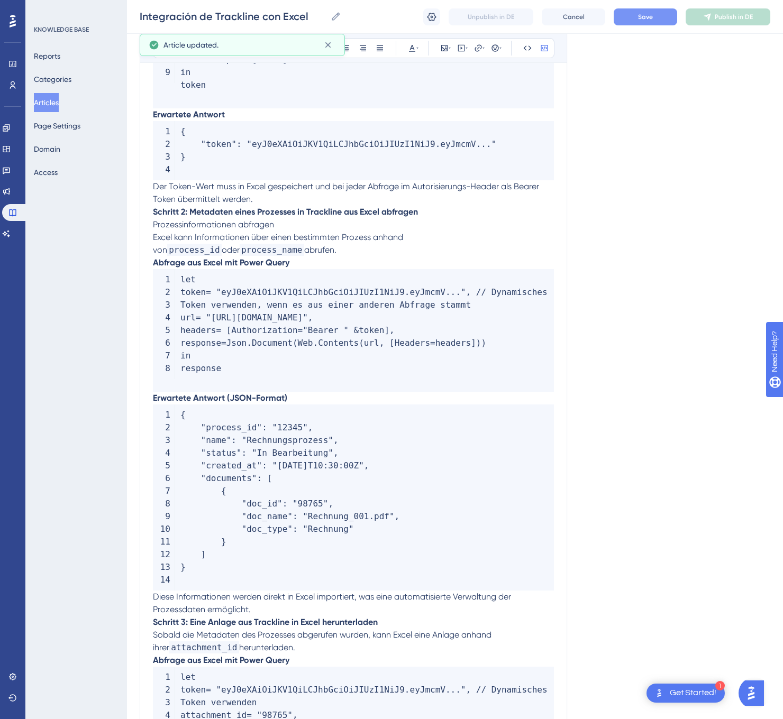
click at [643, 16] on span "Save" at bounding box center [645, 17] width 15 height 8
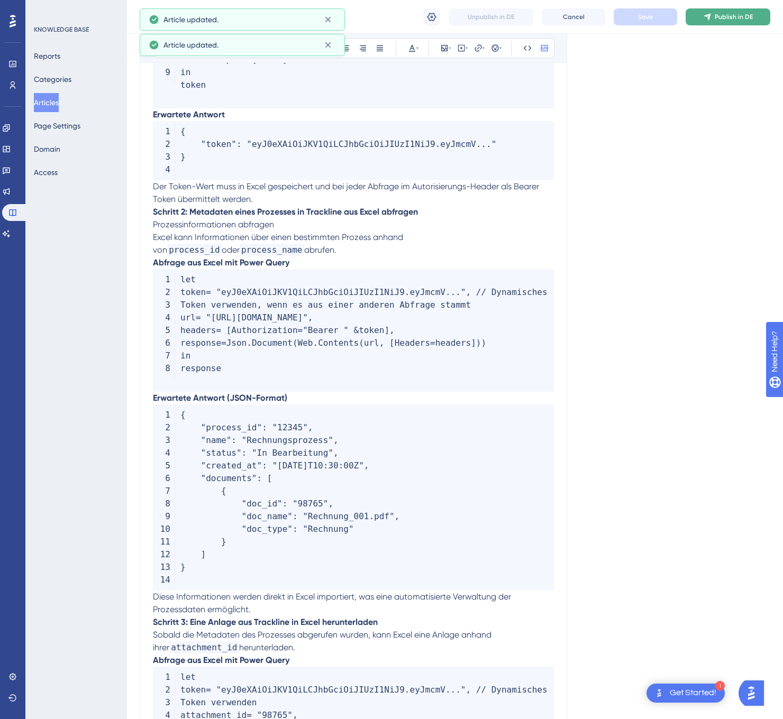
click at [730, 13] on span "Publish in DE" at bounding box center [733, 17] width 38 height 8
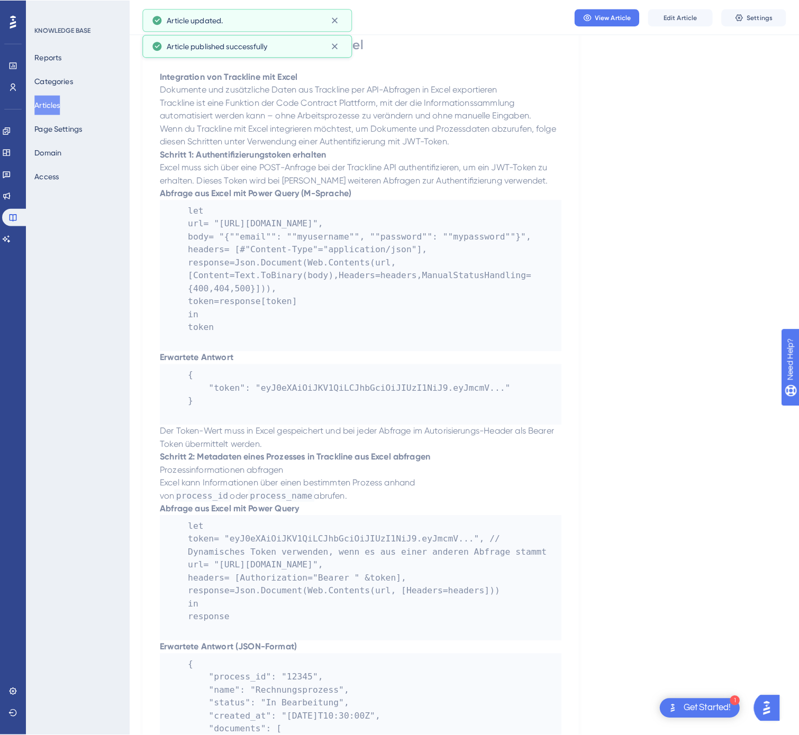
scroll to position [0, 0]
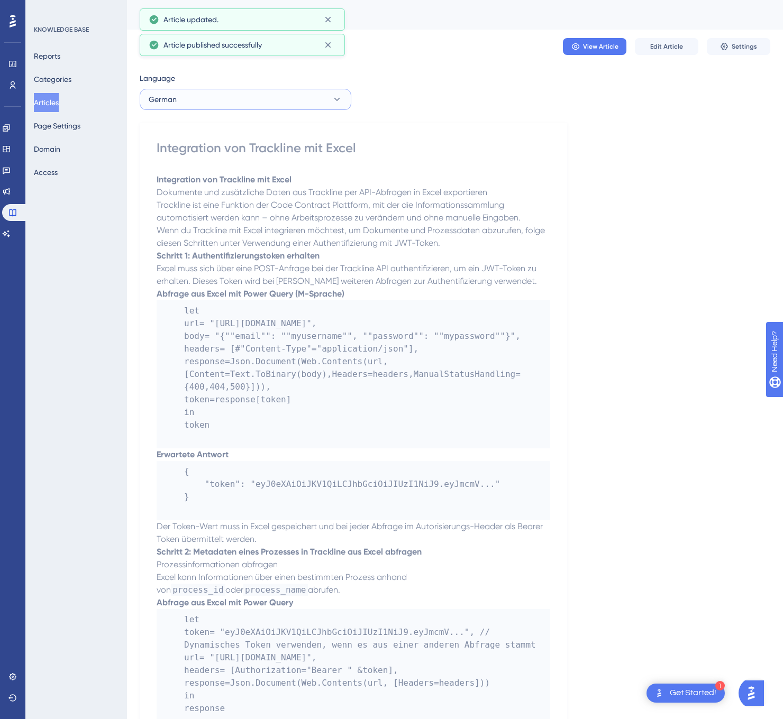
click at [260, 105] on button "German" at bounding box center [246, 99] width 212 height 21
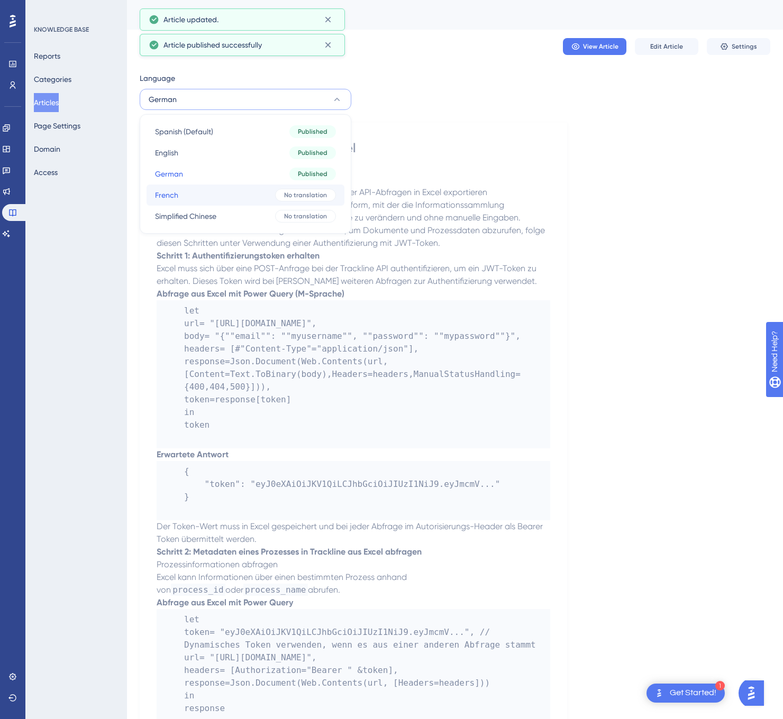
click at [249, 190] on button "French French No translation" at bounding box center [245, 195] width 198 height 21
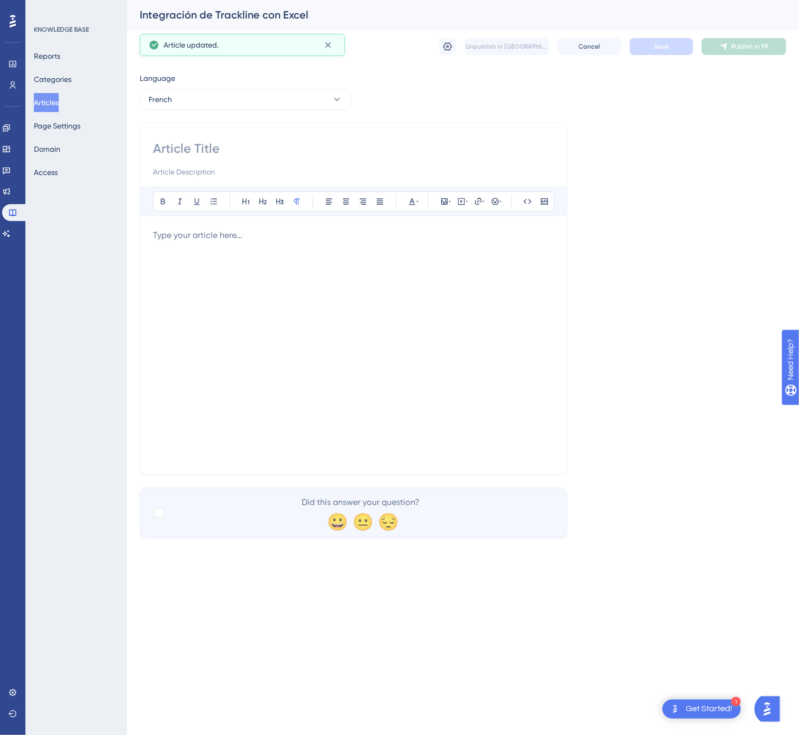
click at [216, 149] on input at bounding box center [353, 148] width 401 height 17
paste input "Intégration de Trackline avec Excel"
type input "Intégration de Trackline avec Excel"
click at [375, 311] on div at bounding box center [353, 345] width 401 height 233
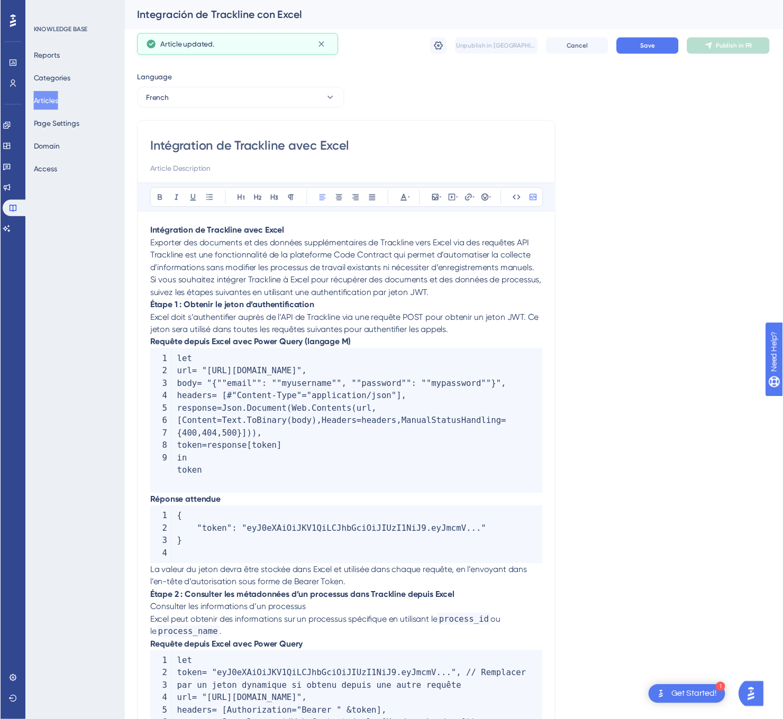
scroll to position [380, 0]
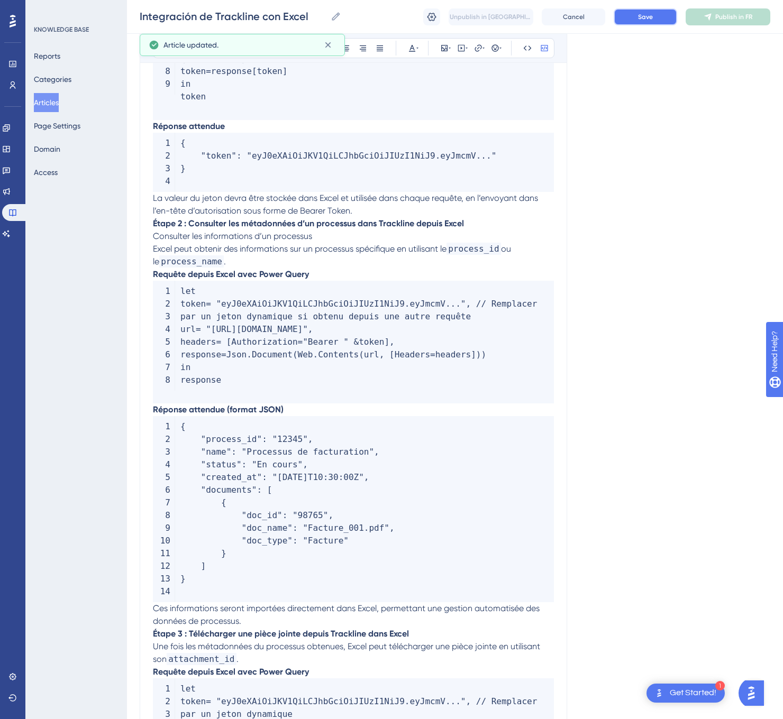
click at [663, 17] on button "Save" at bounding box center [644, 16] width 63 height 17
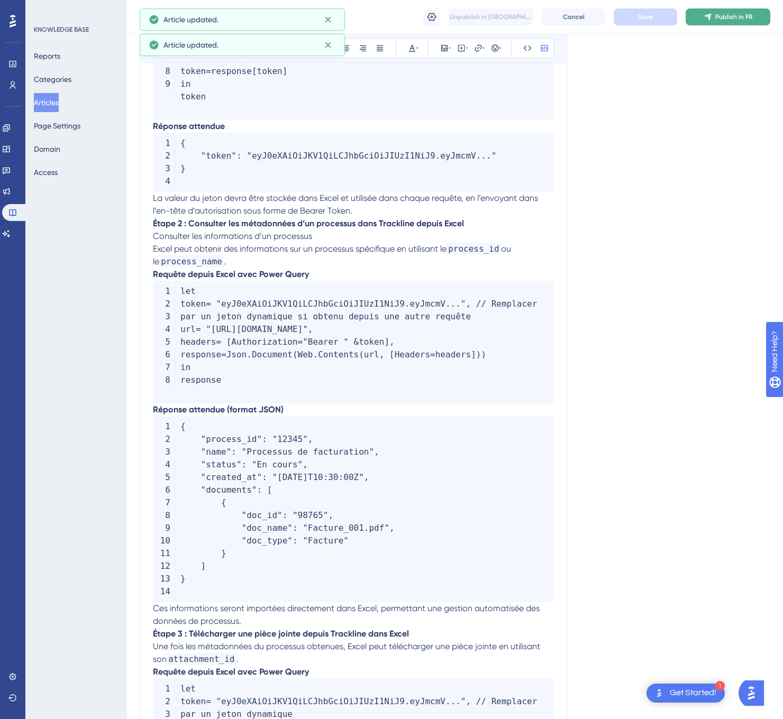
click at [713, 21] on button "Publish in FR" at bounding box center [727, 16] width 85 height 17
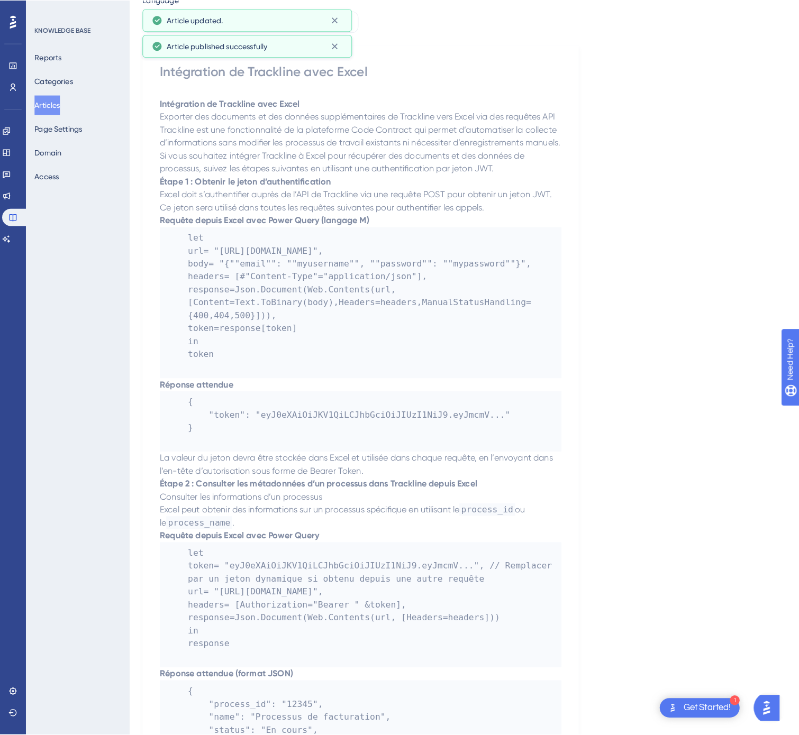
scroll to position [0, 0]
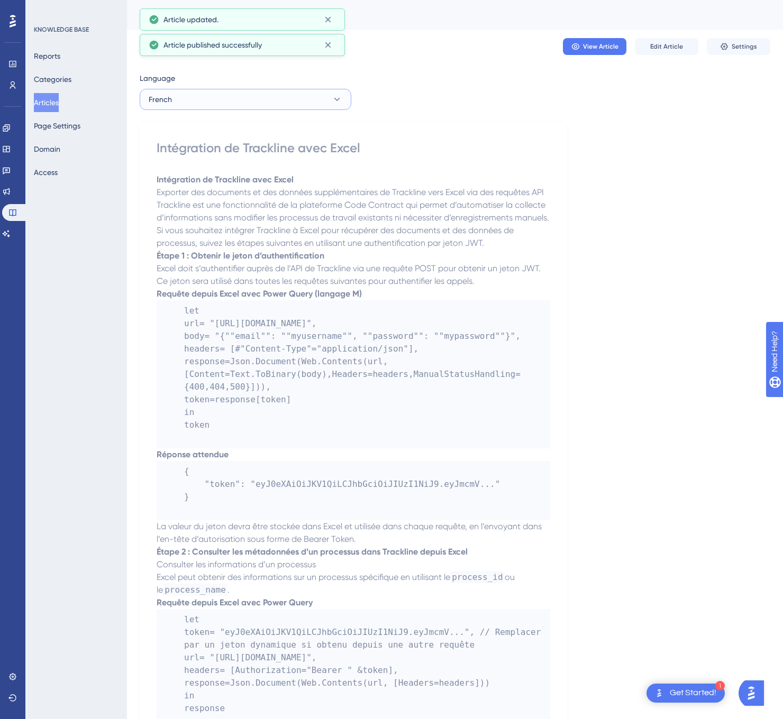
click at [235, 107] on button "French" at bounding box center [246, 99] width 212 height 21
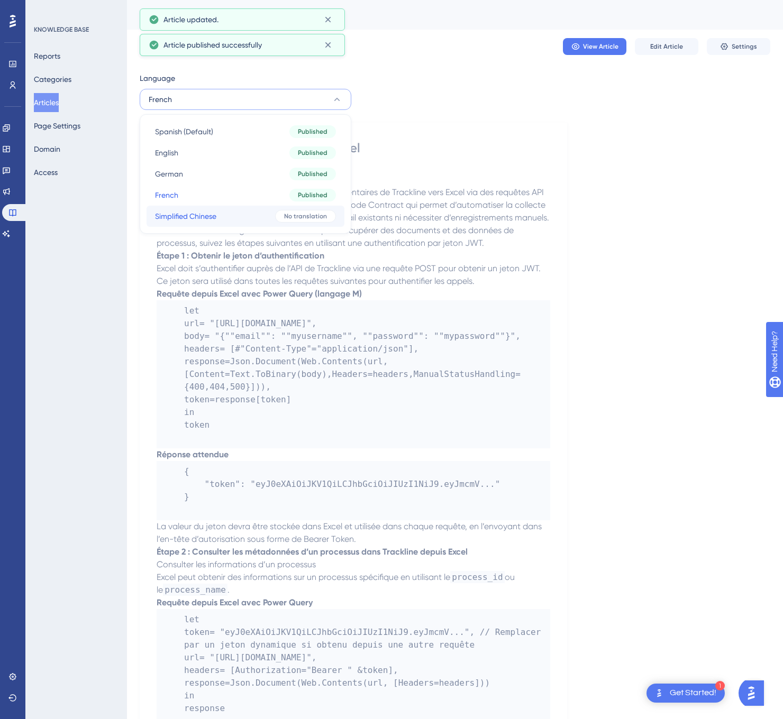
click at [237, 219] on button "Simplified Chinese Simplified Chinese No translation" at bounding box center [245, 216] width 198 height 21
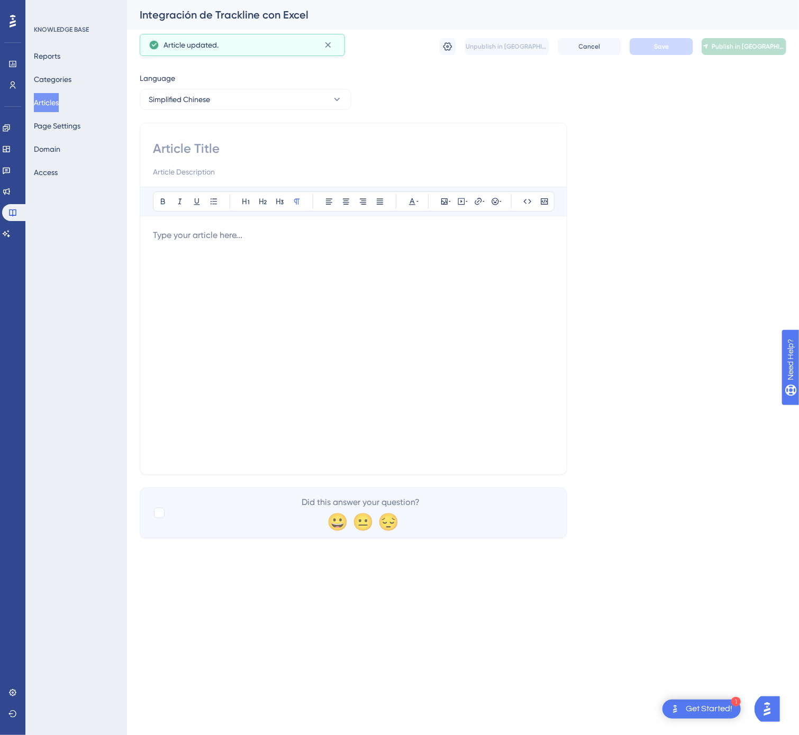
click at [337, 141] on input at bounding box center [353, 148] width 401 height 17
paste input "Trackline 与 Excel 的集成"
type input "Trackline 与 Excel 的集成"
click at [481, 365] on div at bounding box center [353, 345] width 401 height 233
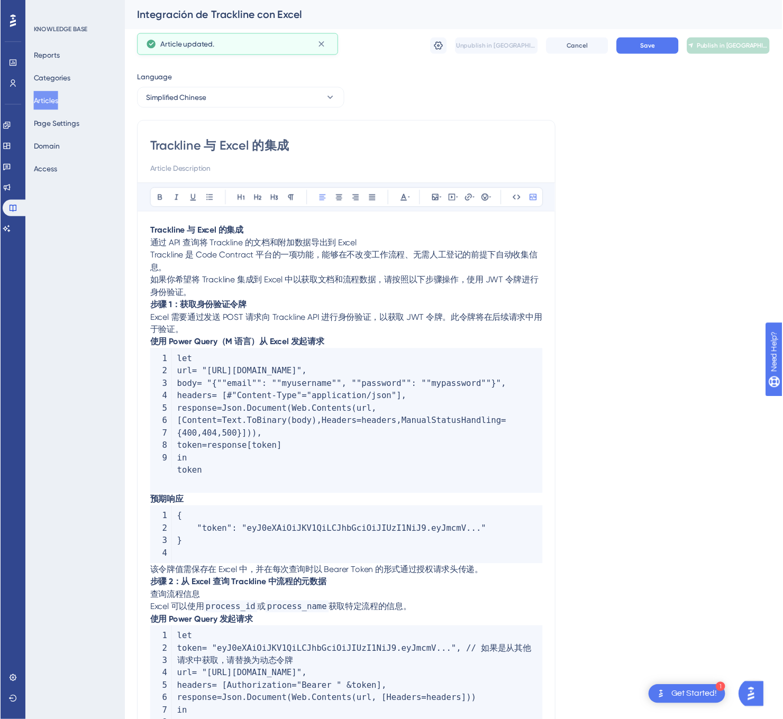
scroll to position [315, 0]
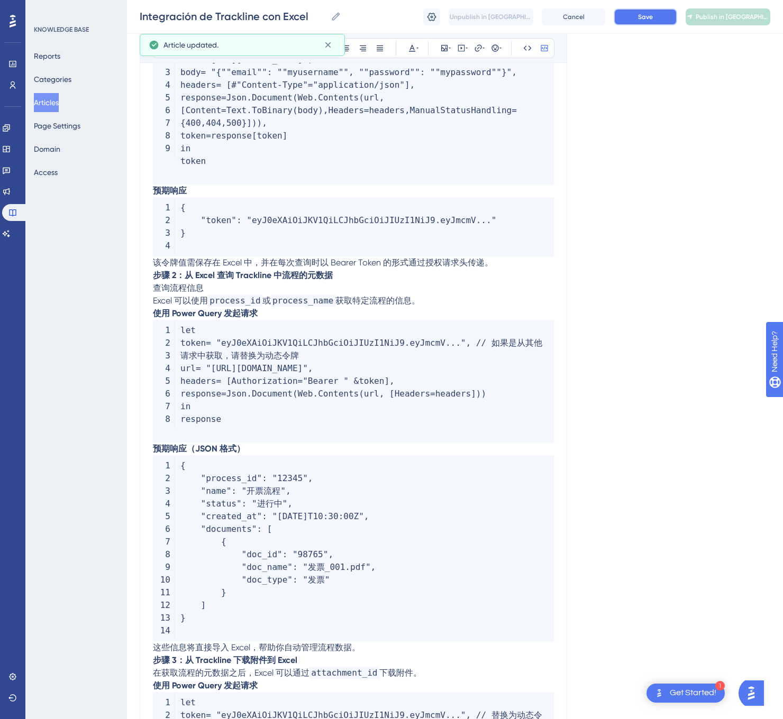
click at [656, 19] on button "Save" at bounding box center [644, 16] width 63 height 17
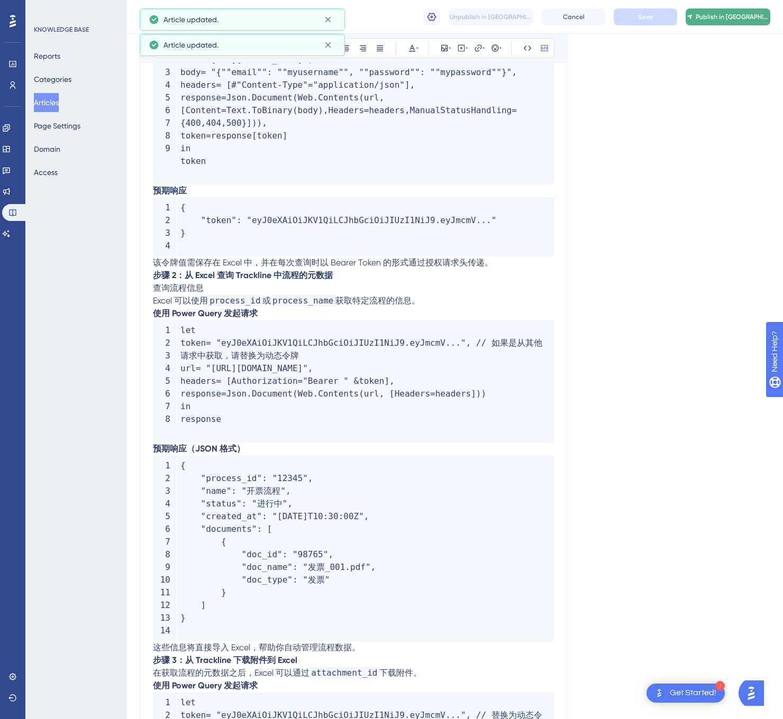
click at [714, 16] on span "Publish in [GEOGRAPHIC_DATA]-CN" at bounding box center [732, 17] width 74 height 8
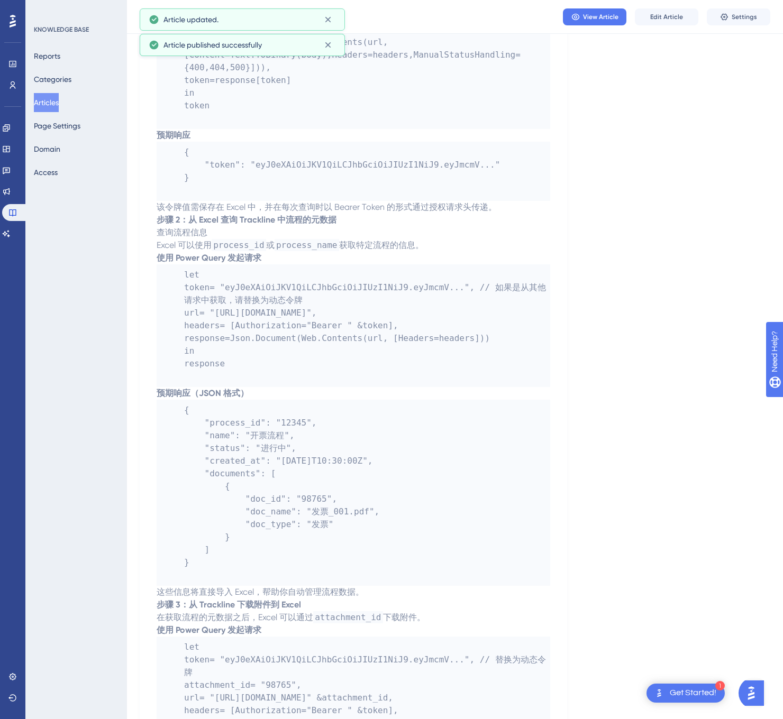
click at [54, 97] on button "Articles" at bounding box center [46, 102] width 25 height 19
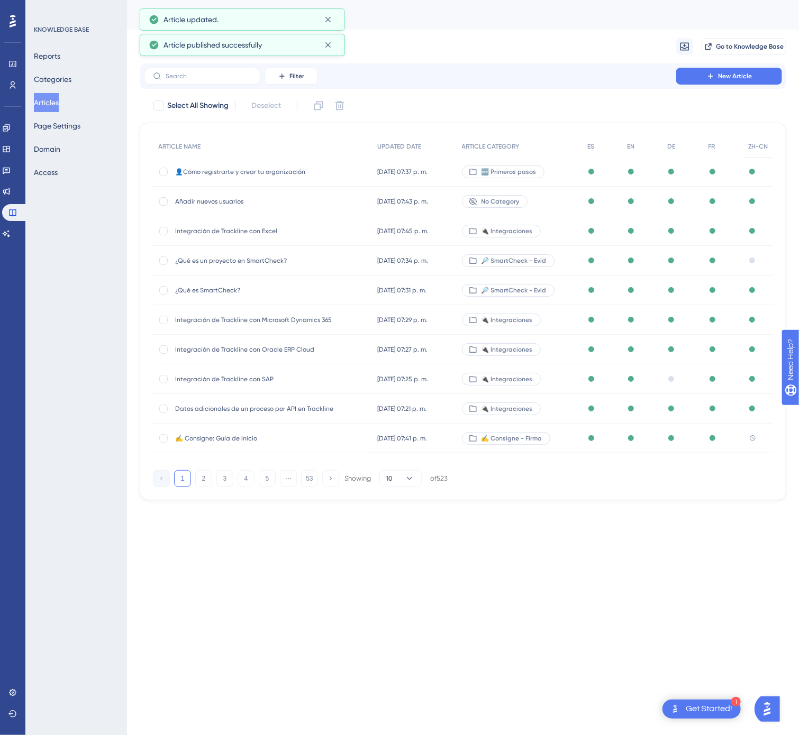
click at [313, 481] on button "53" at bounding box center [309, 478] width 17 height 17
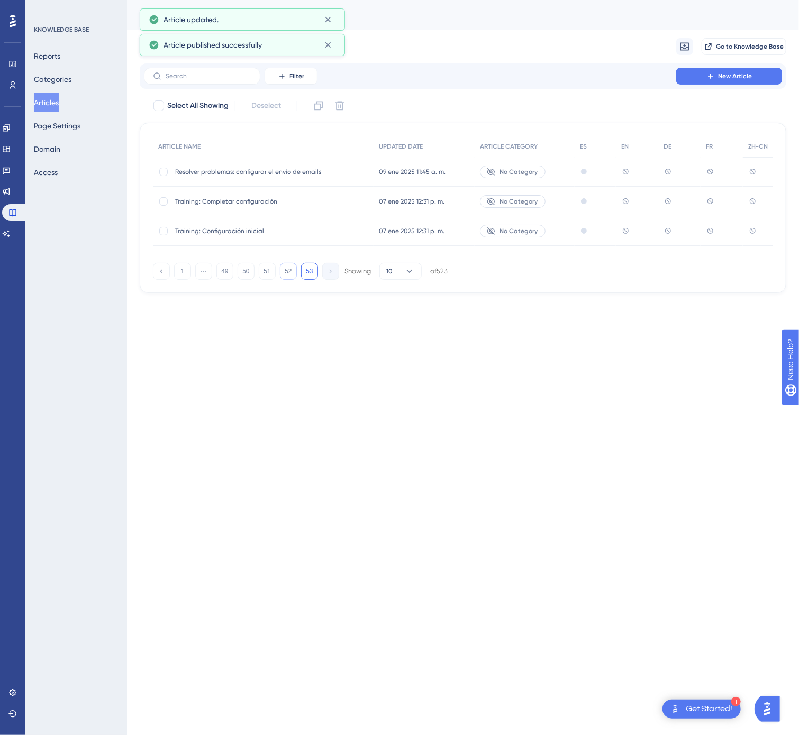
click at [288, 270] on button "52" at bounding box center [288, 271] width 17 height 17
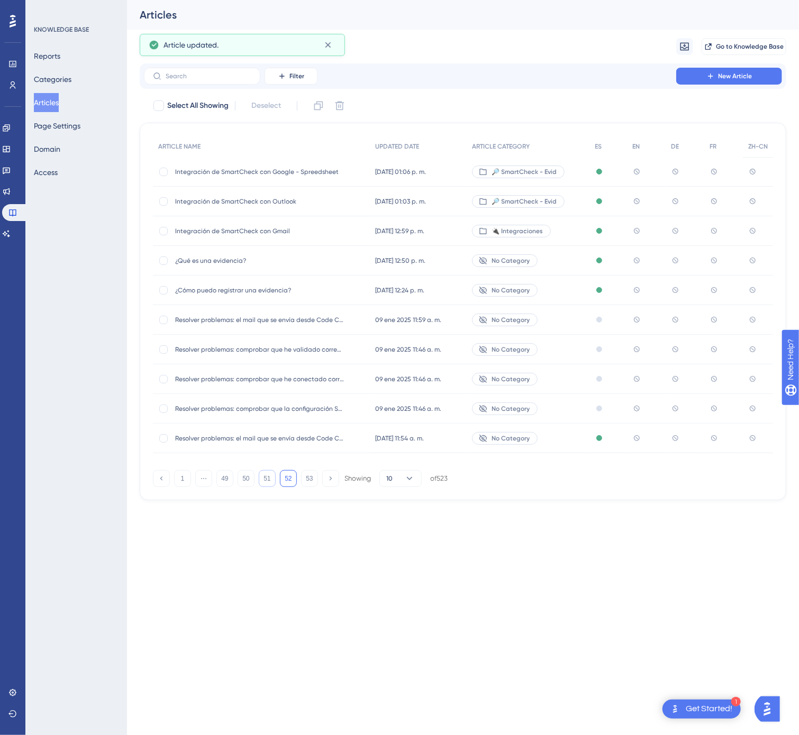
click at [272, 478] on button "51" at bounding box center [267, 478] width 17 height 17
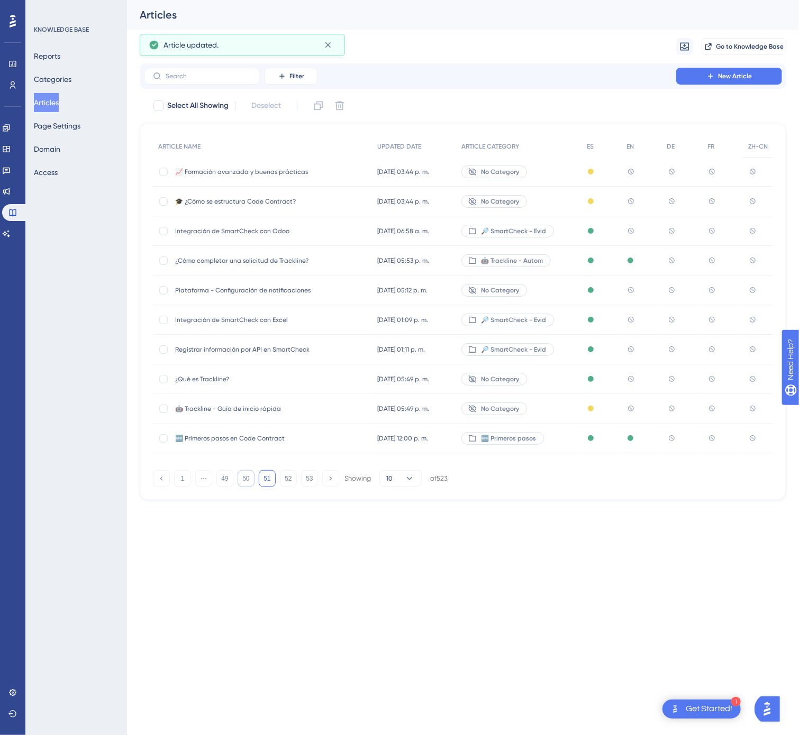
click at [245, 483] on button "50" at bounding box center [245, 478] width 17 height 17
click at [226, 473] on button "49" at bounding box center [224, 478] width 17 height 17
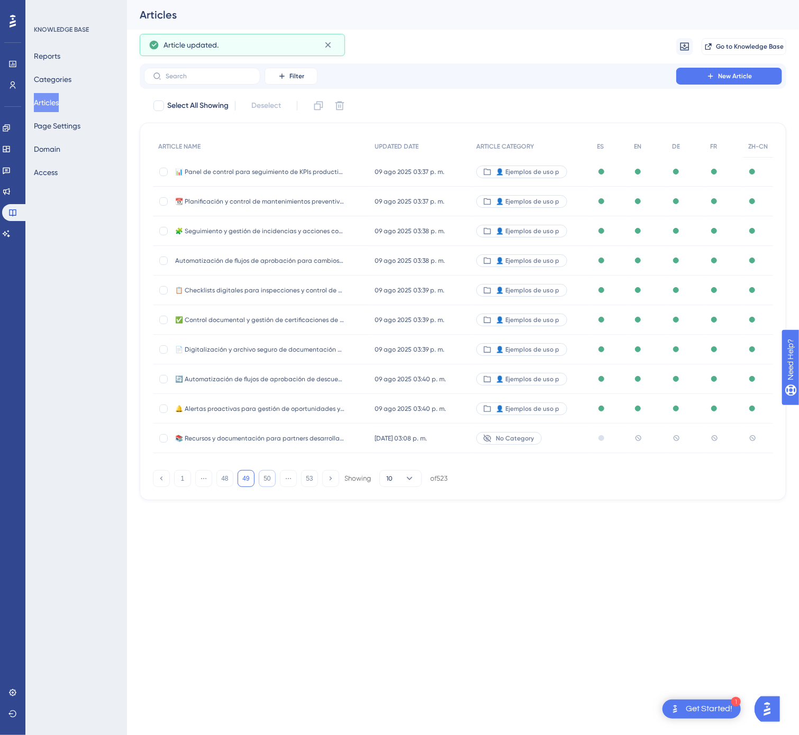
click at [271, 478] on button "50" at bounding box center [267, 478] width 17 height 17
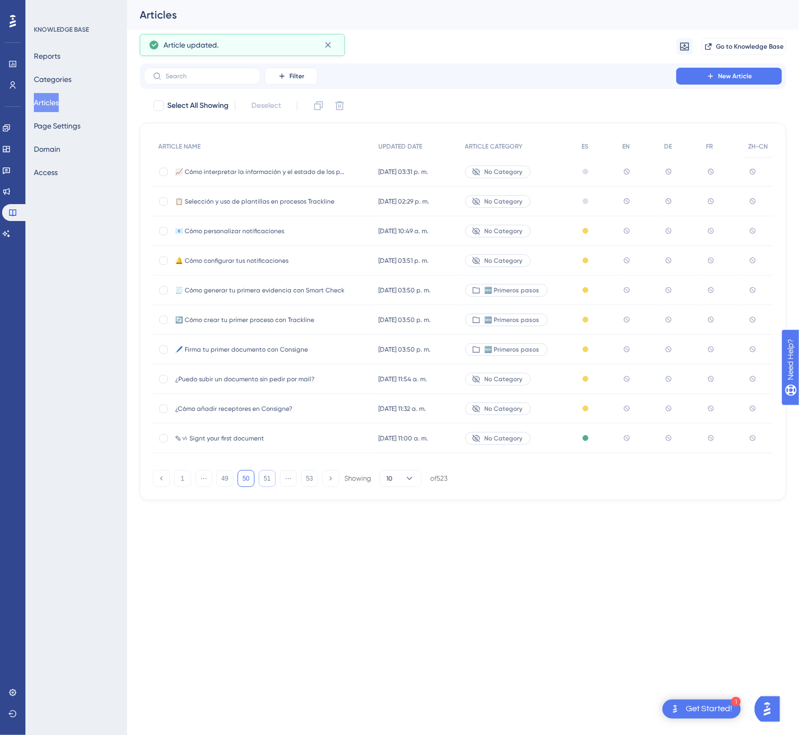
click at [271, 480] on button "51" at bounding box center [267, 478] width 17 height 17
click at [324, 380] on span "¿Qué es Trackline?" at bounding box center [259, 379] width 169 height 8
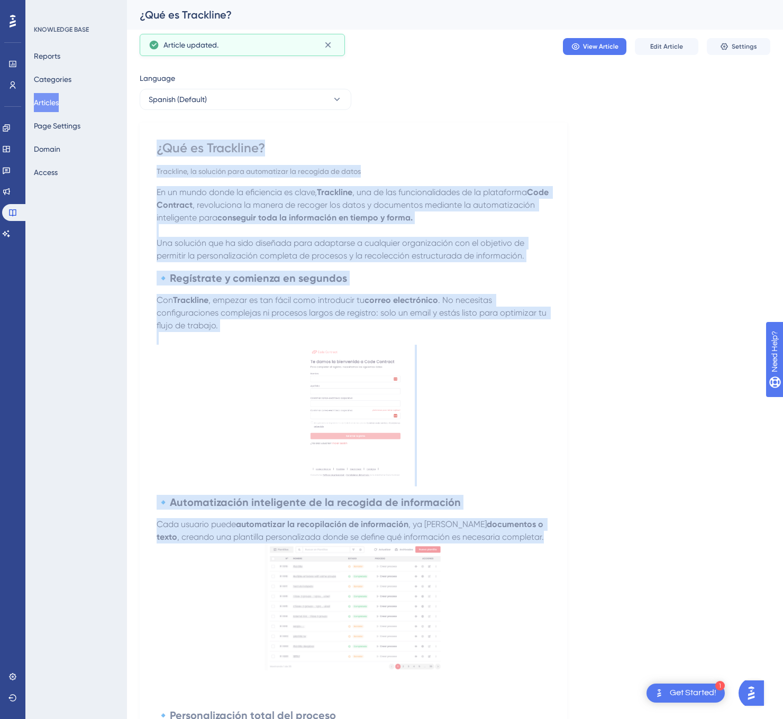
drag, startPoint x: 153, startPoint y: 149, endPoint x: 530, endPoint y: 588, distance: 579.0
click at [530, 588] on div "¿Qué es Trackline? Trackline, la solución para automatizar la recogida de datos…" at bounding box center [353, 555] width 427 height 864
click at [373, 215] on strong "conseguir toda la información en tiempo y forma." at bounding box center [314, 218] width 195 height 10
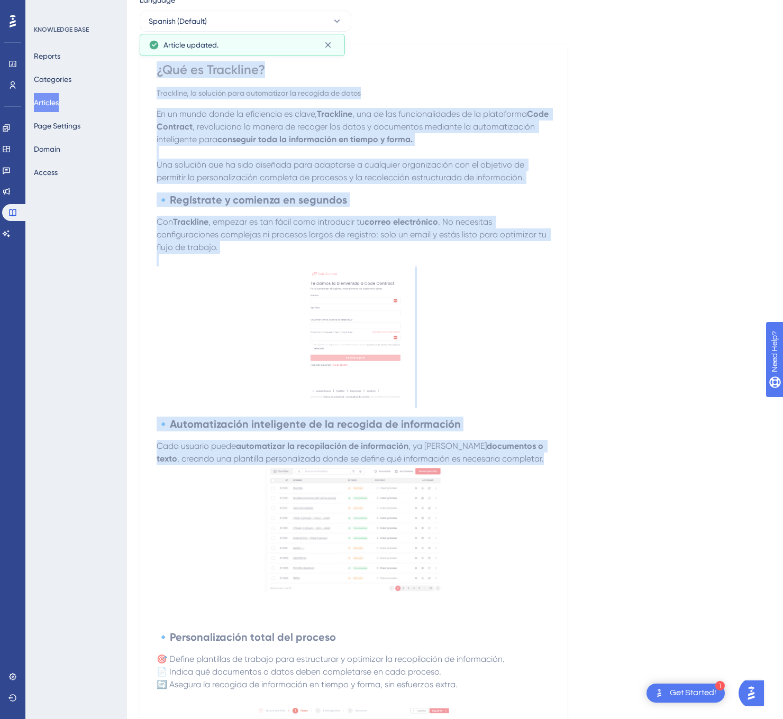
scroll to position [300, 0]
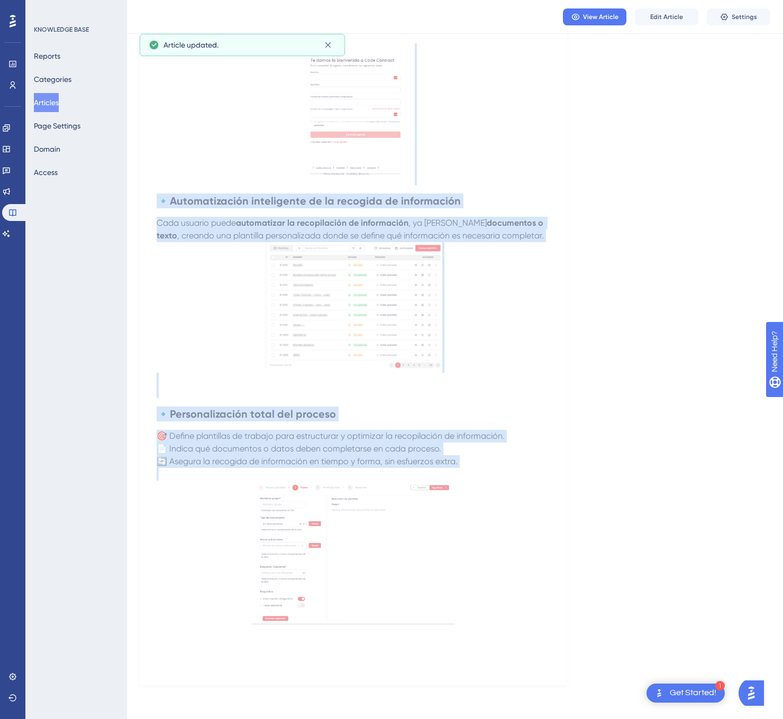
drag, startPoint x: 147, startPoint y: 141, endPoint x: 534, endPoint y: 481, distance: 515.2
click at [534, 481] on div "¿Qué es Trackline? Trackline, la solución para automatizar la recogida de datos…" at bounding box center [353, 253] width 427 height 864
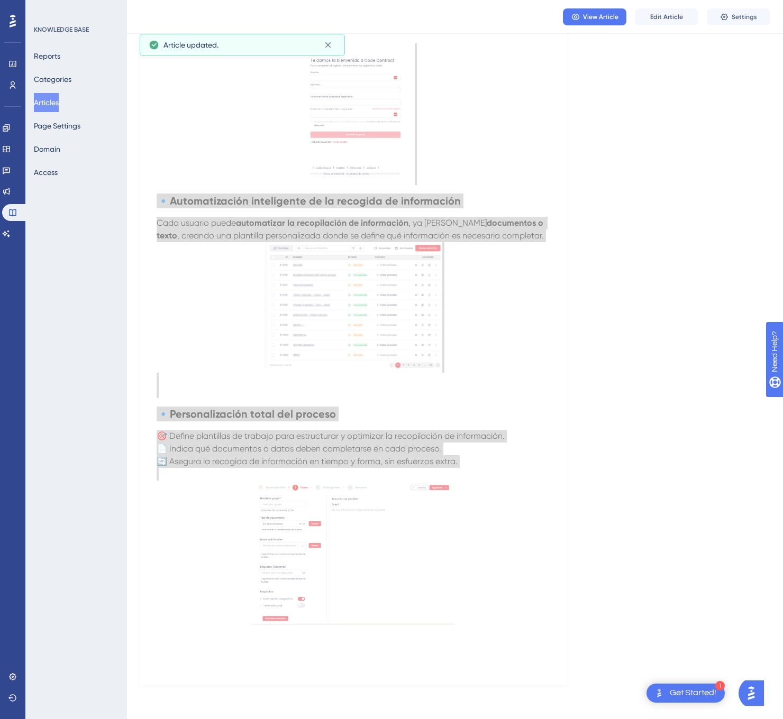
scroll to position [0, 0]
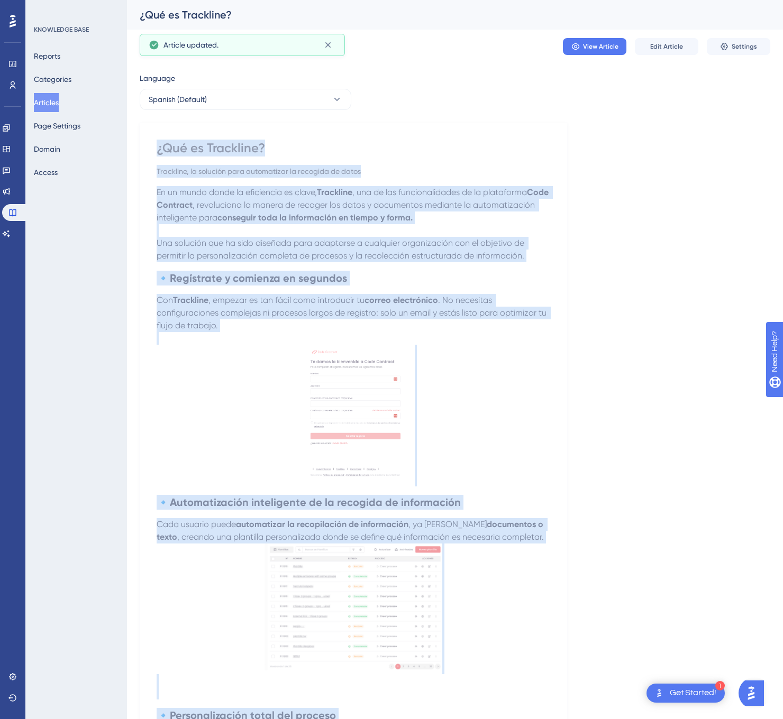
click at [662, 290] on div "Language Spanish (Default) ¿Qué es Trackline? Trackline, la solución para autom…" at bounding box center [455, 529] width 630 height 915
drag, startPoint x: 374, startPoint y: 393, endPoint x: 196, endPoint y: 378, distance: 178.4
click at [196, 378] on p at bounding box center [353, 416] width 393 height 142
click at [362, 400] on img at bounding box center [353, 414] width 123 height 138
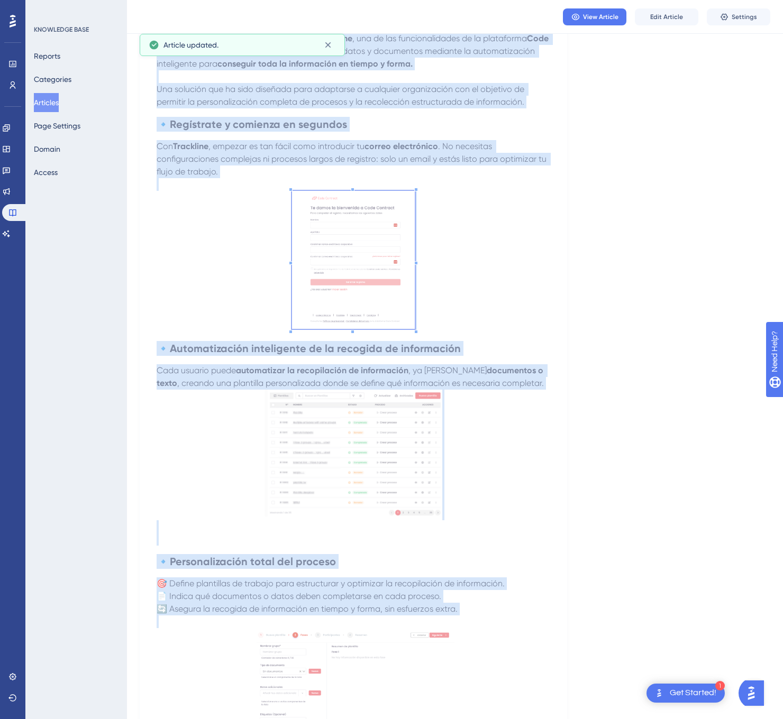
scroll to position [89, 0]
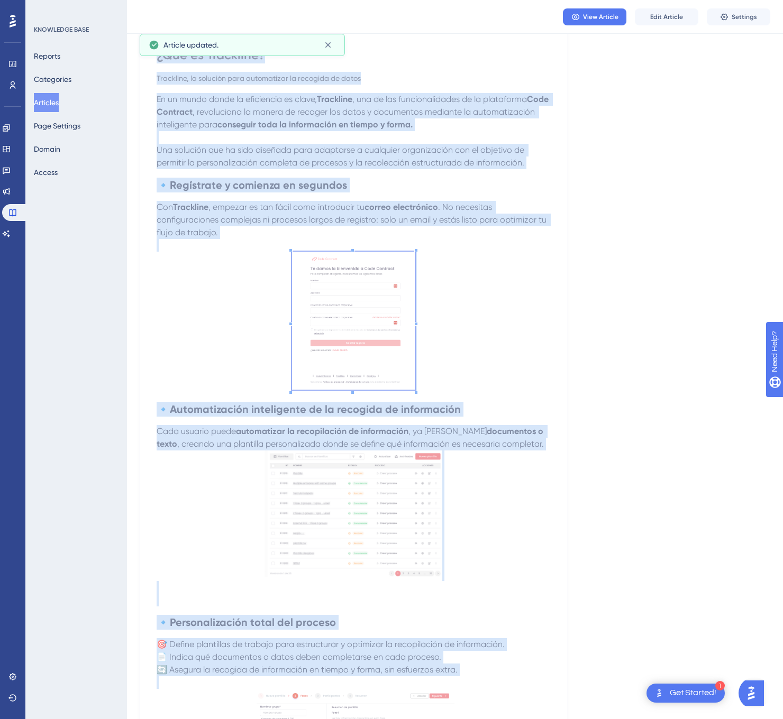
click at [594, 298] on div "Language Spanish (Default) ¿Qué es Trackline? Trackline, la solución para autom…" at bounding box center [455, 436] width 630 height 915
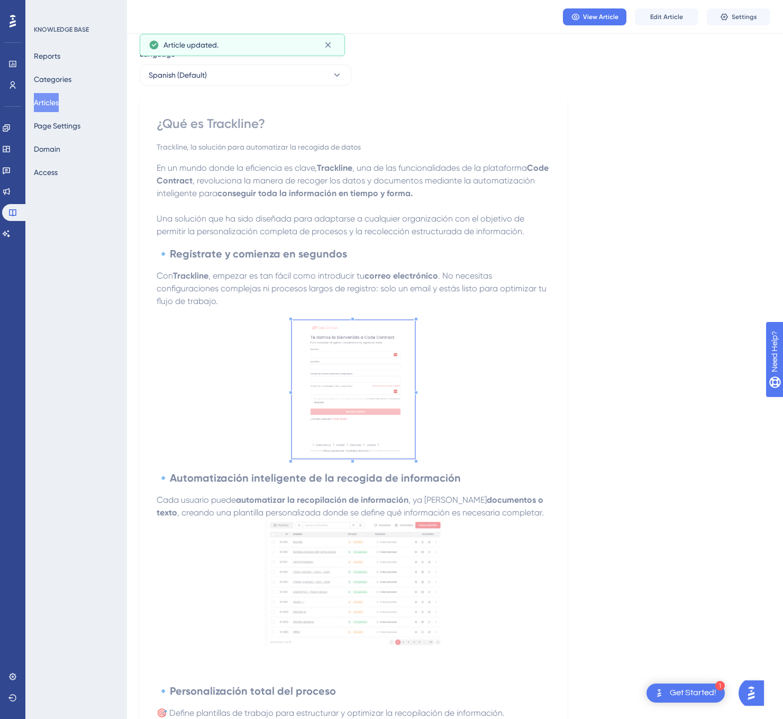
scroll to position [0, 0]
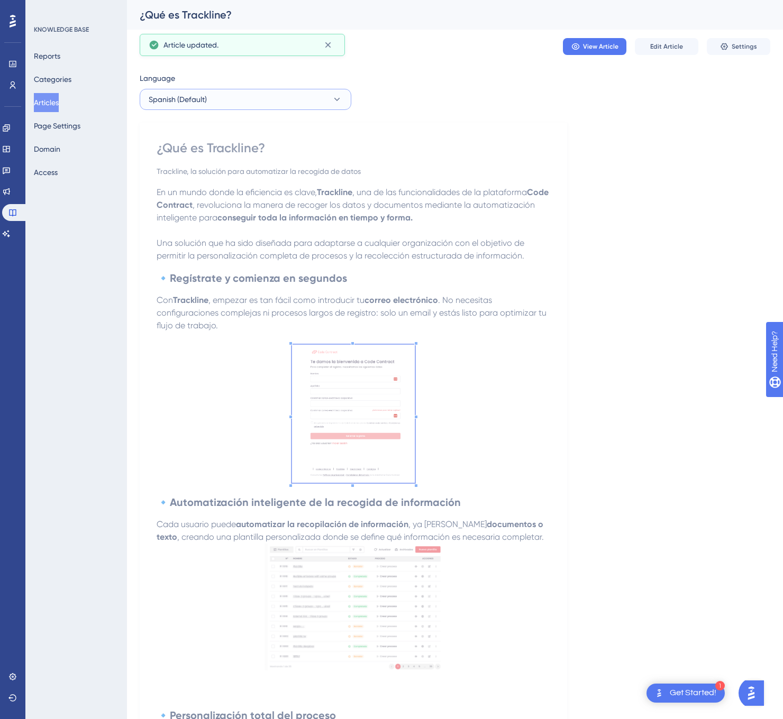
click at [294, 96] on button "Spanish (Default)" at bounding box center [246, 99] width 212 height 21
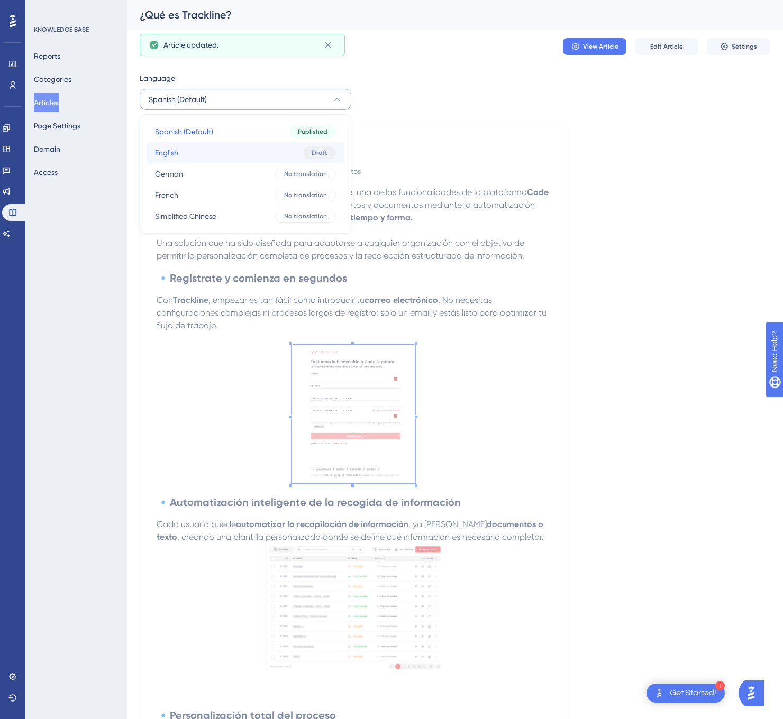
click at [270, 149] on button "English English Draft" at bounding box center [245, 152] width 198 height 21
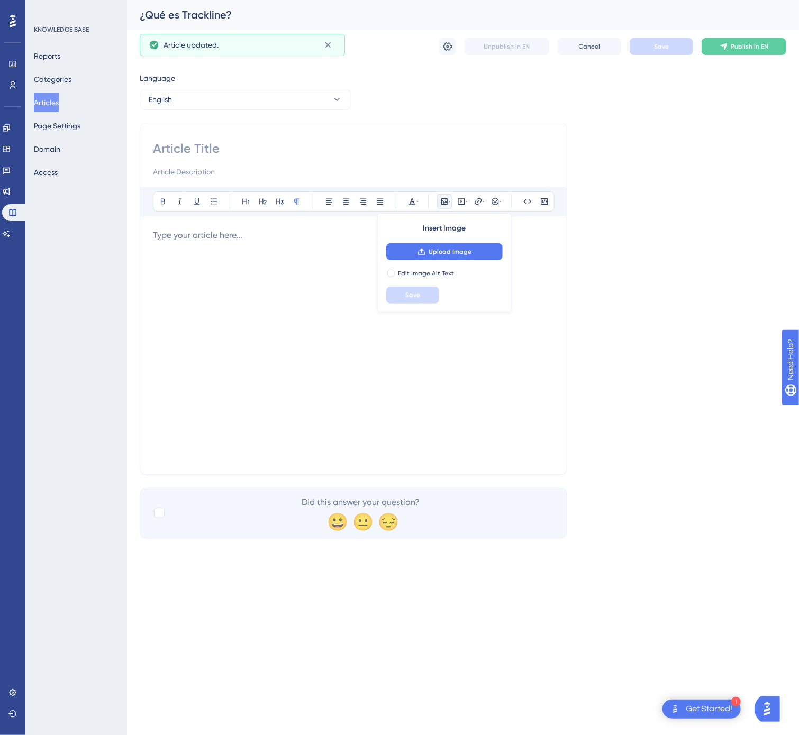
click at [257, 290] on div at bounding box center [353, 345] width 401 height 233
click at [218, 149] on input at bounding box center [353, 148] width 401 height 17
paste input "What is Trackline?"
type input "What is Trackline?"
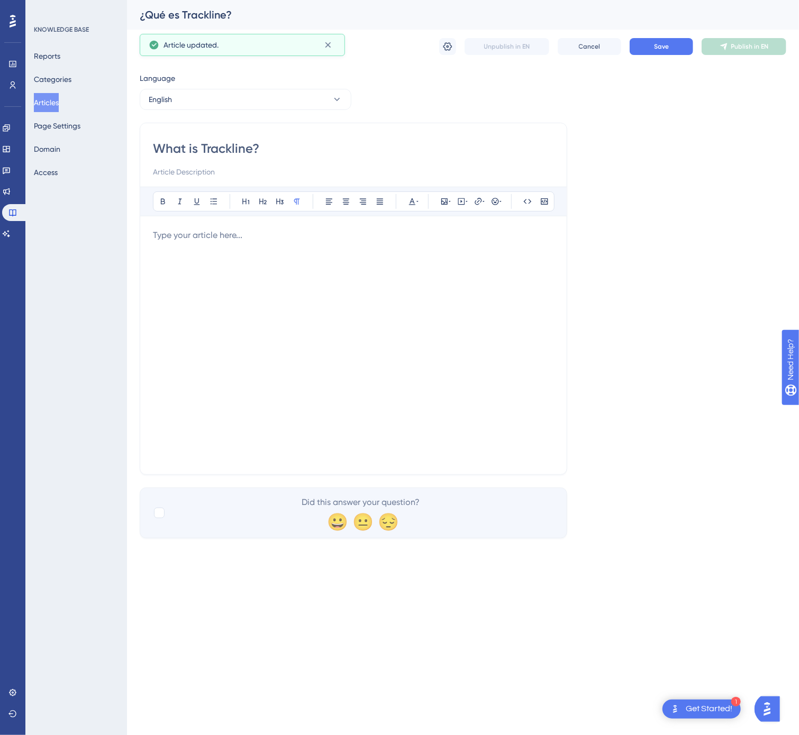
click at [468, 346] on div at bounding box center [353, 345] width 401 height 233
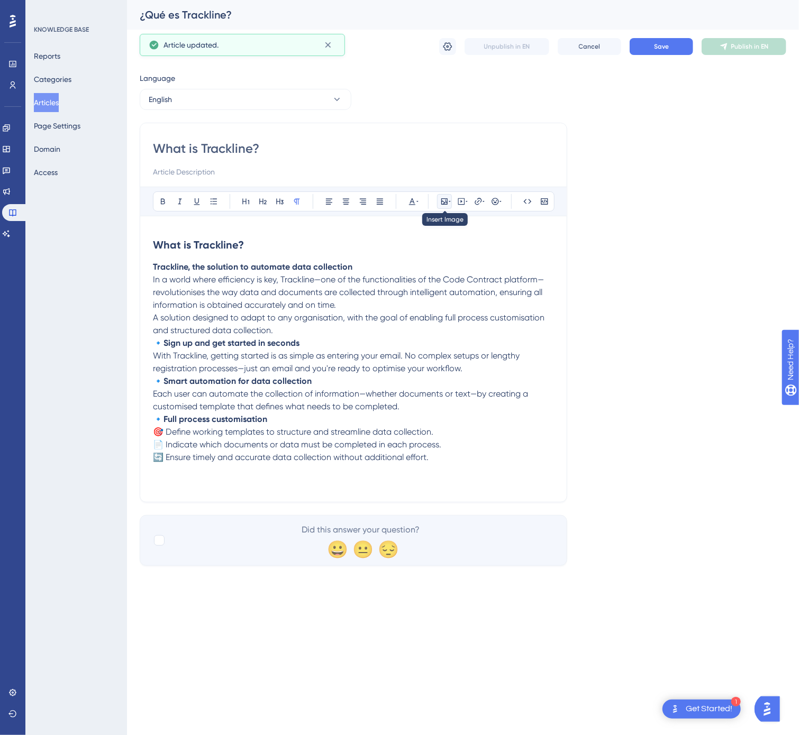
click at [442, 201] on icon at bounding box center [444, 201] width 6 height 6
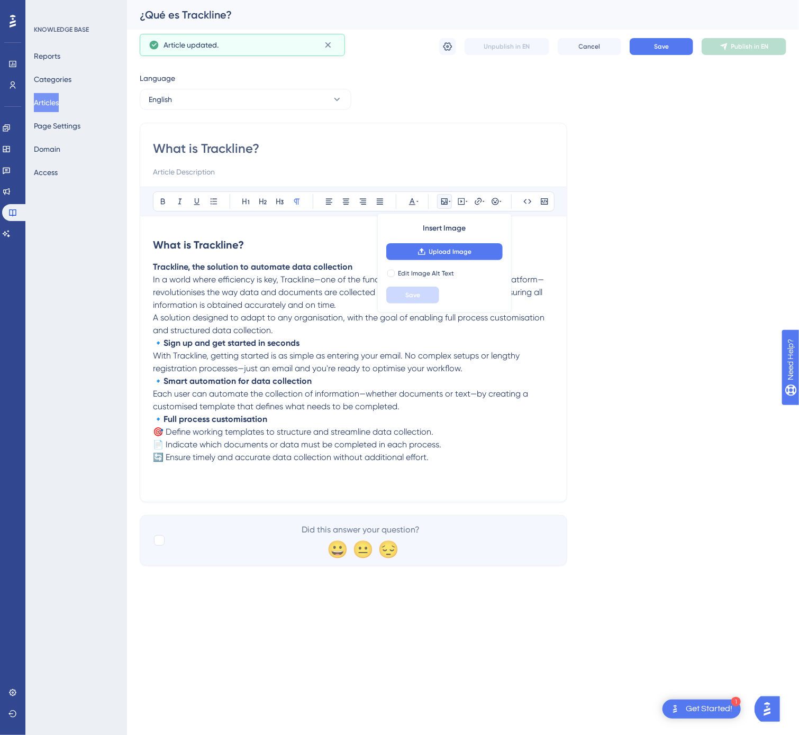
click at [456, 242] on div "Insert Image Upload Image Edit Image Alt Text Save" at bounding box center [444, 262] width 134 height 99
click at [456, 249] on span "Upload Image" at bounding box center [450, 252] width 43 height 8
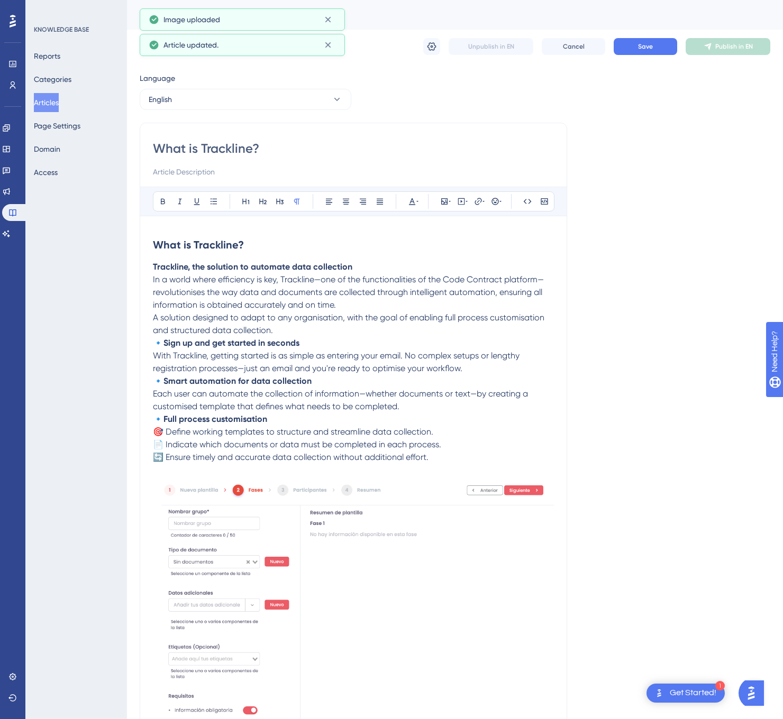
click at [423, 413] on p "🔹 Smart automation for data collection Each user can automate the collection of…" at bounding box center [353, 394] width 401 height 38
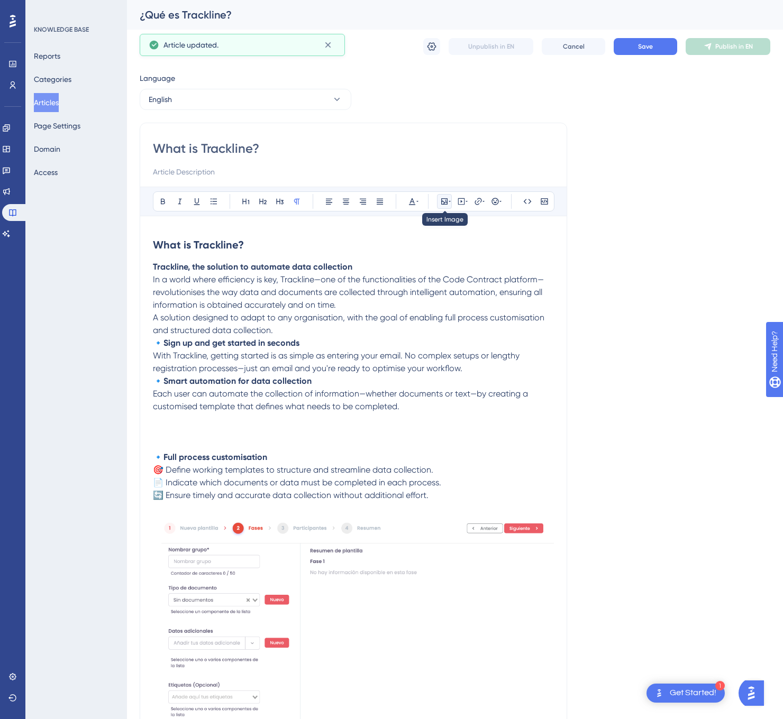
click at [444, 204] on icon at bounding box center [444, 201] width 8 height 8
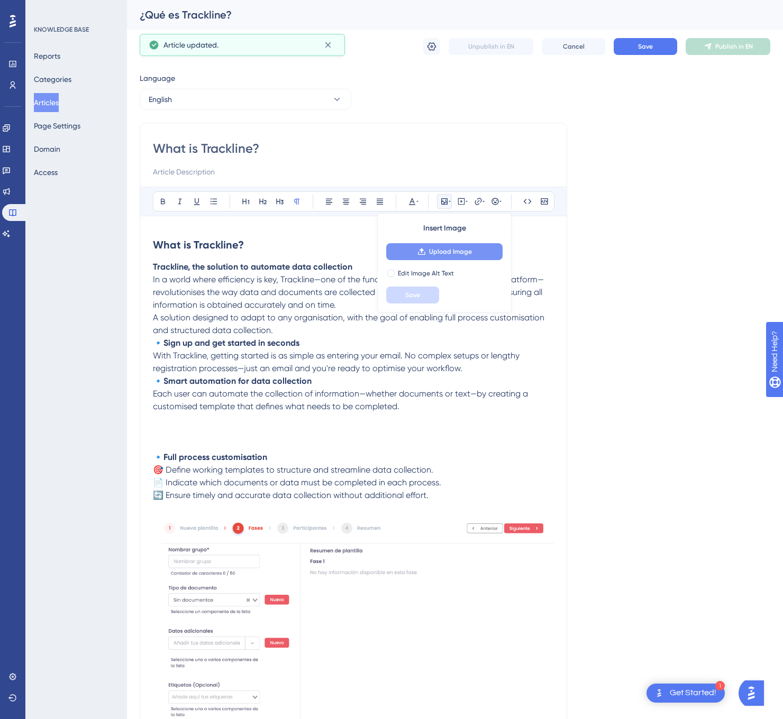
click at [447, 252] on span "Upload Image" at bounding box center [450, 252] width 43 height 8
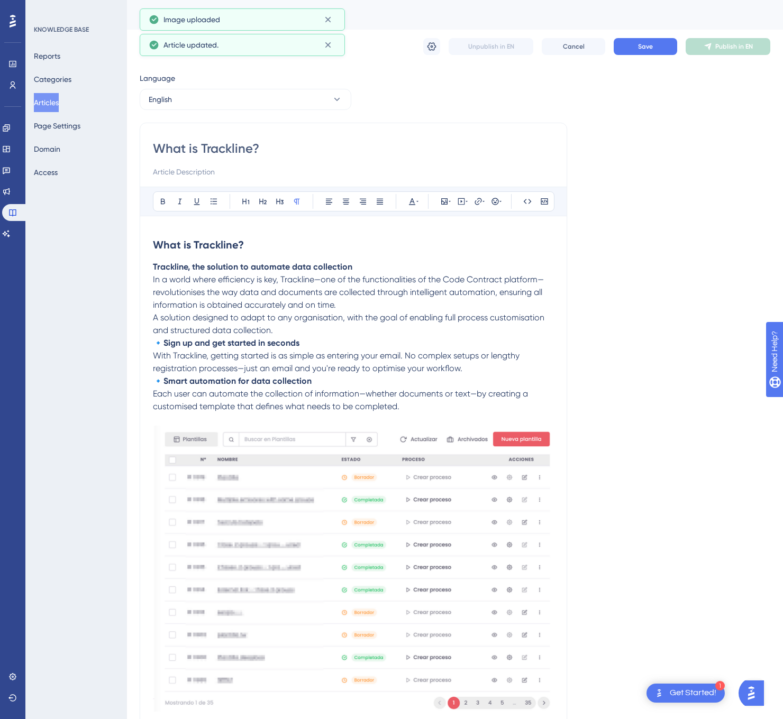
click at [485, 374] on p "🔹 Sign up and get started in seconds With Trackline, getting started is as simp…" at bounding box center [353, 356] width 401 height 38
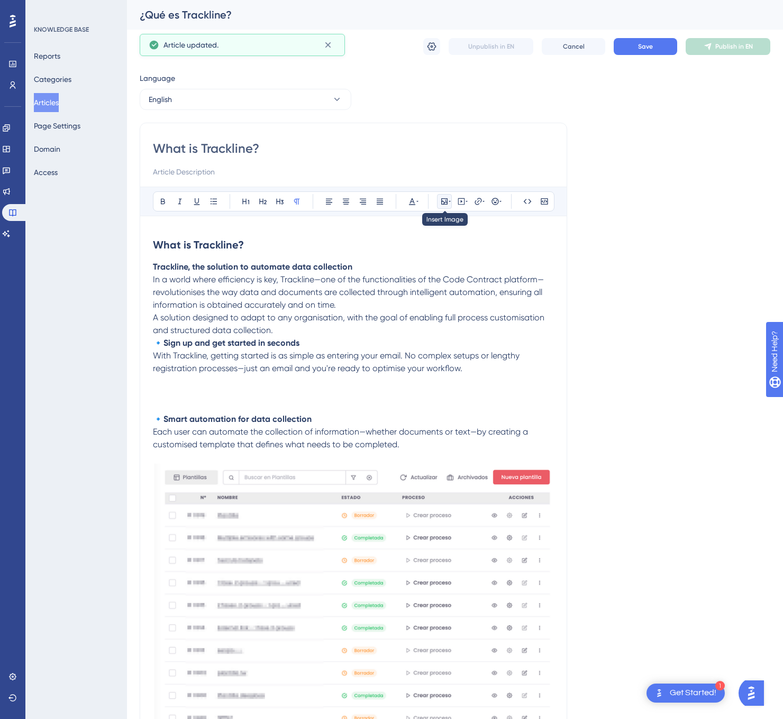
click at [447, 200] on icon at bounding box center [444, 201] width 8 height 8
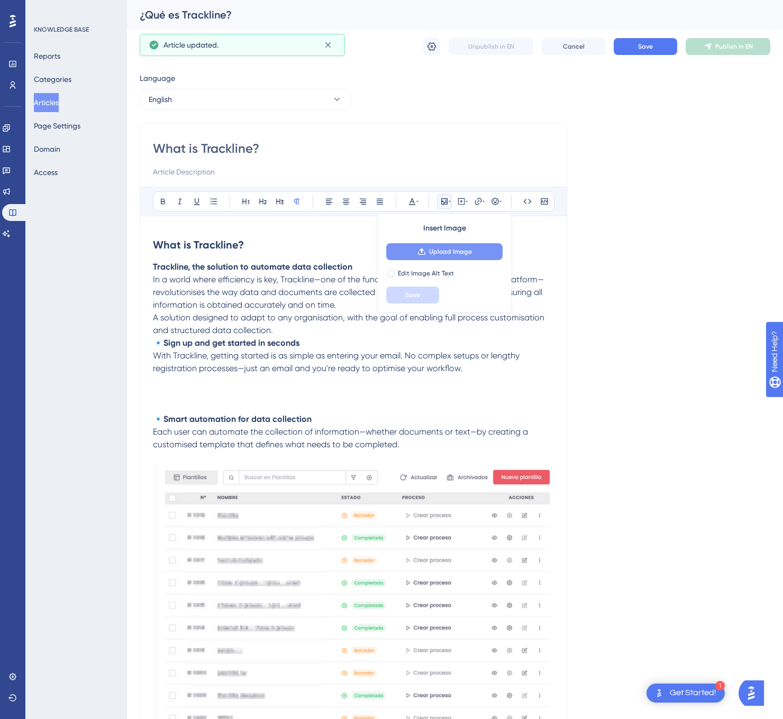
click at [446, 255] on span "Upload Image" at bounding box center [450, 252] width 43 height 8
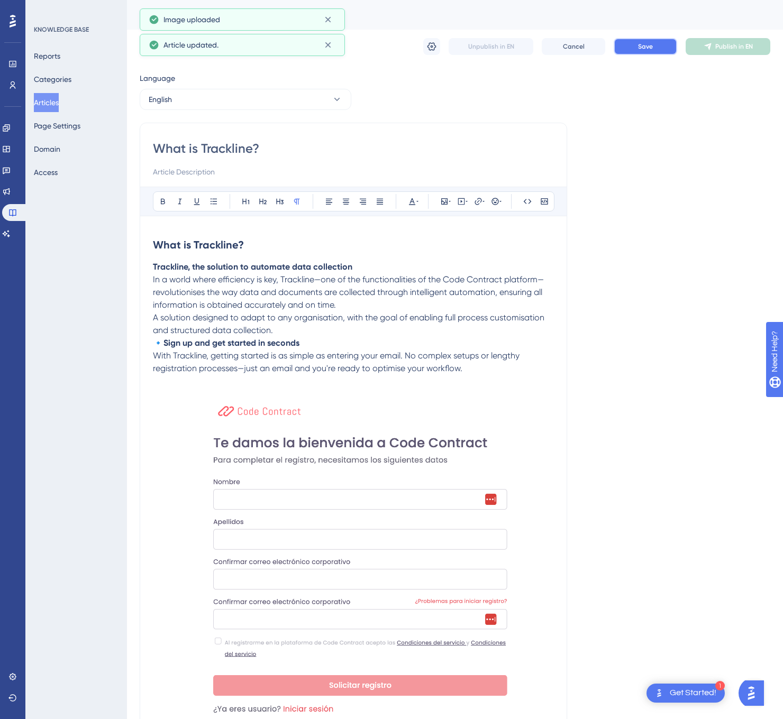
click at [659, 51] on button "Save" at bounding box center [644, 46] width 63 height 17
click at [709, 51] on button "Publish in EN" at bounding box center [727, 46] width 85 height 17
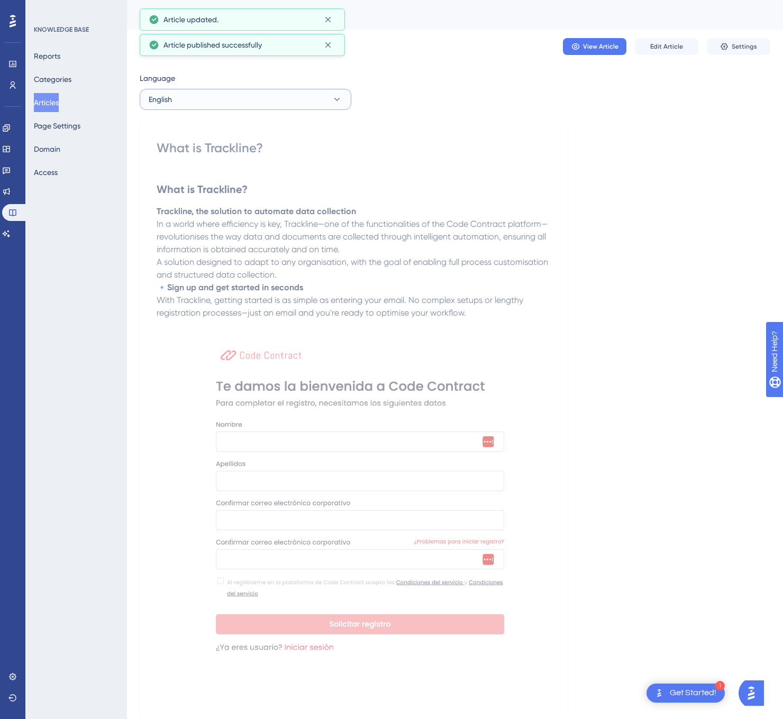
click at [311, 93] on button "English" at bounding box center [246, 99] width 212 height 21
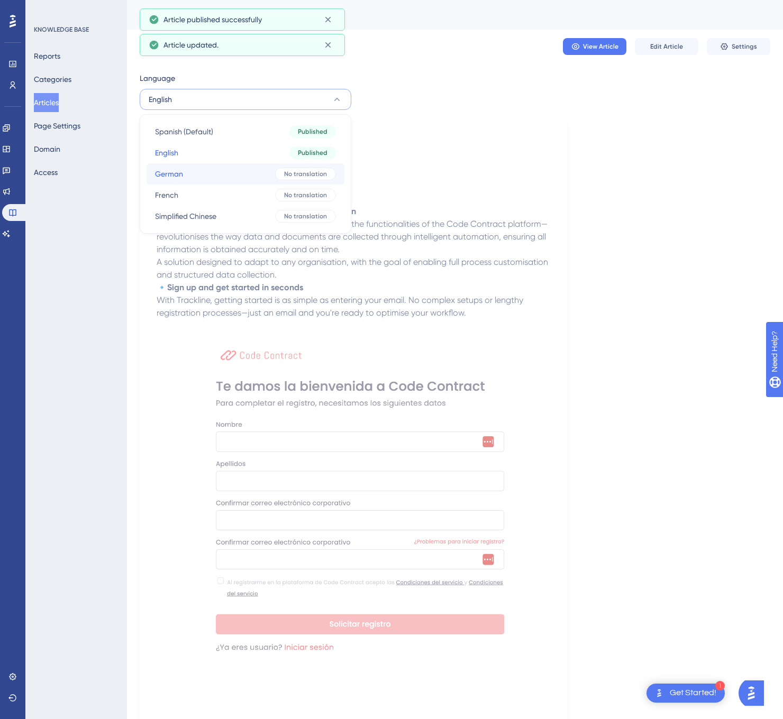
click at [250, 170] on button "German German No translation" at bounding box center [245, 173] width 198 height 21
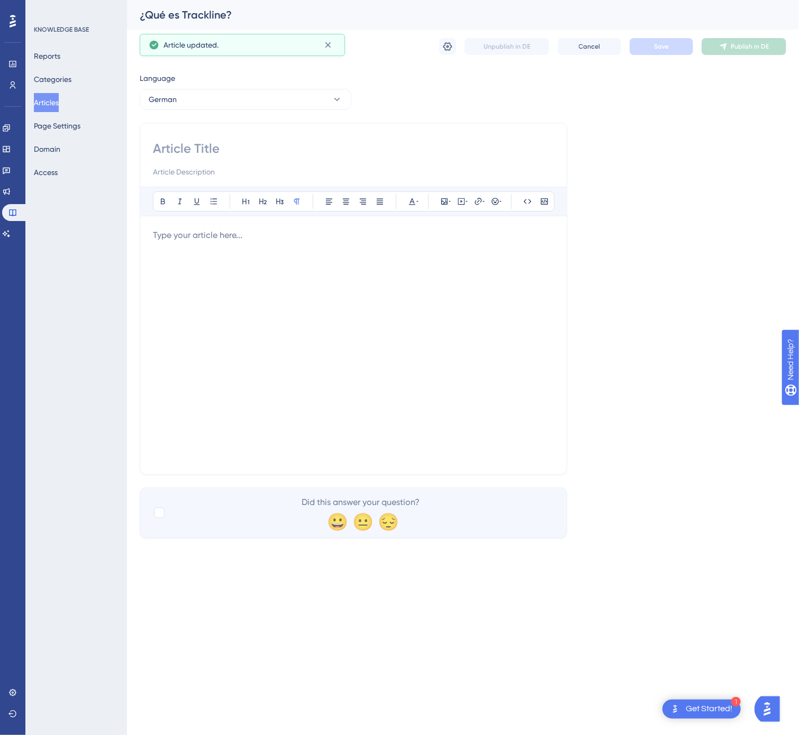
click at [273, 139] on div "Bold Italic Underline Bullet Point Heading 1 Heading 2 Heading 3 Normal Align L…" at bounding box center [353, 299] width 427 height 352
click at [255, 147] on input at bounding box center [353, 148] width 401 height 17
paste input "Was ist Trackline?"
type input "Was ist Trackline?"
click at [345, 371] on div at bounding box center [353, 345] width 401 height 233
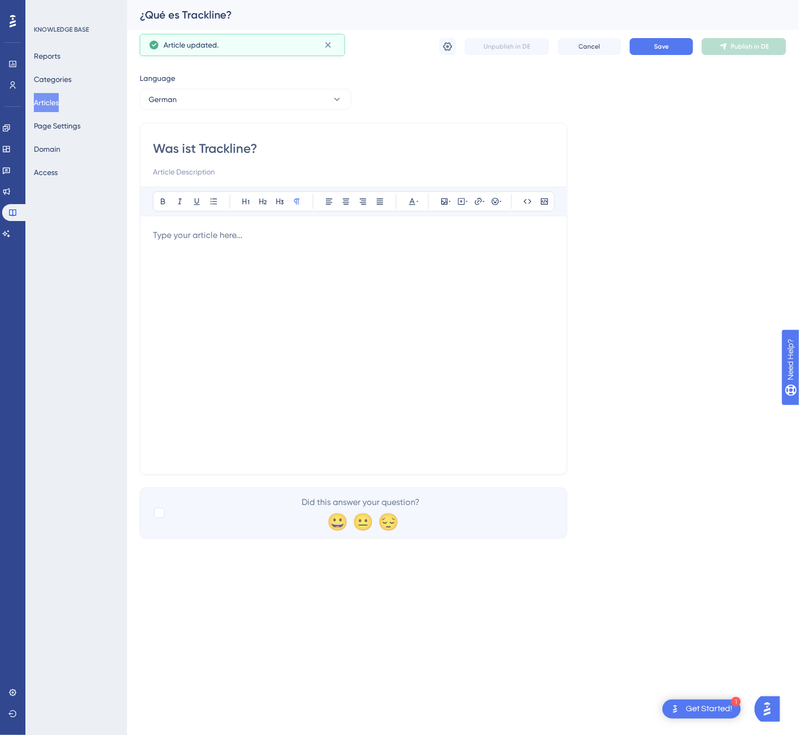
paste div
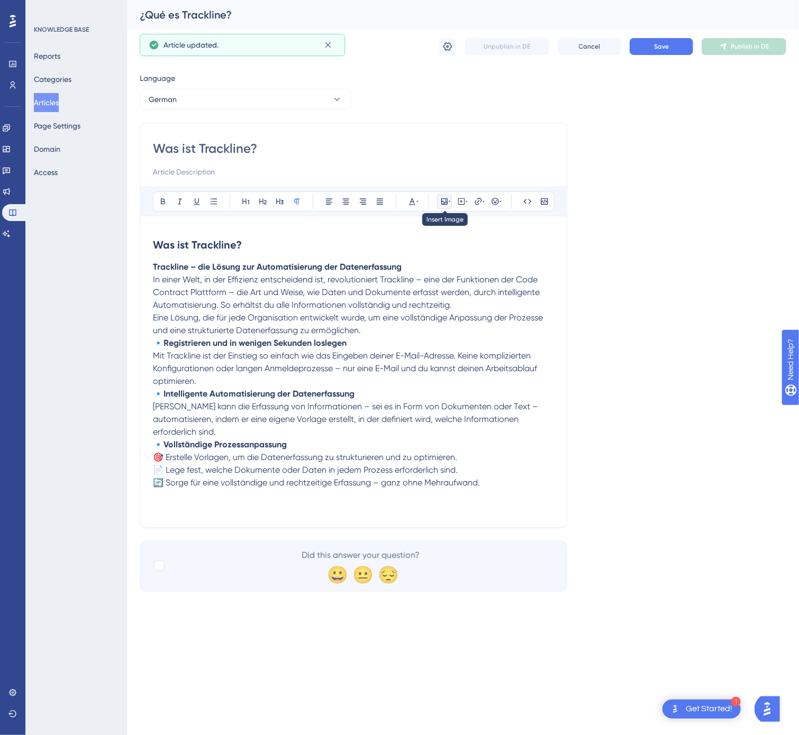
click at [451, 200] on icon at bounding box center [449, 201] width 2 height 8
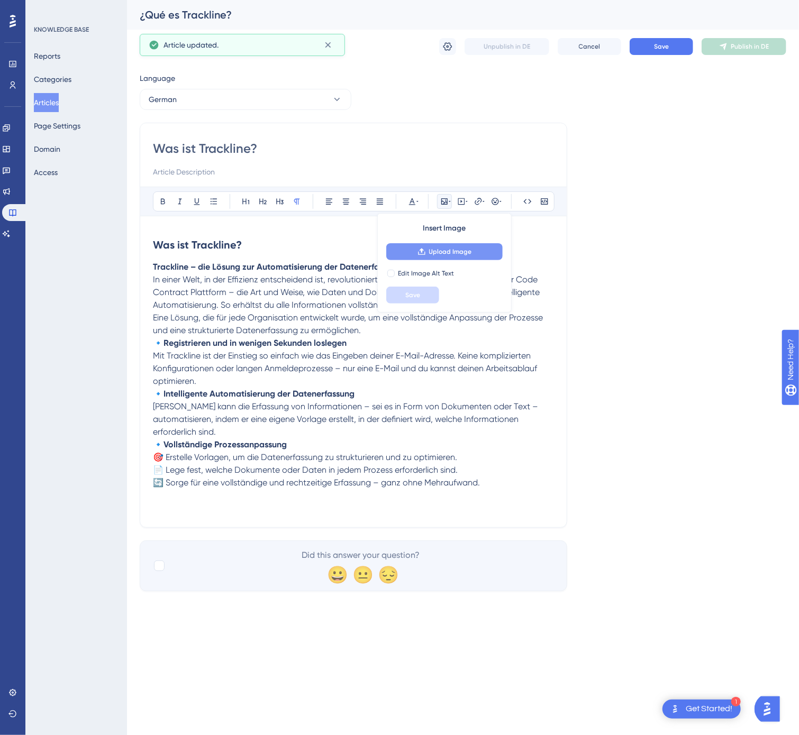
click at [478, 249] on button "Upload Image" at bounding box center [444, 251] width 116 height 17
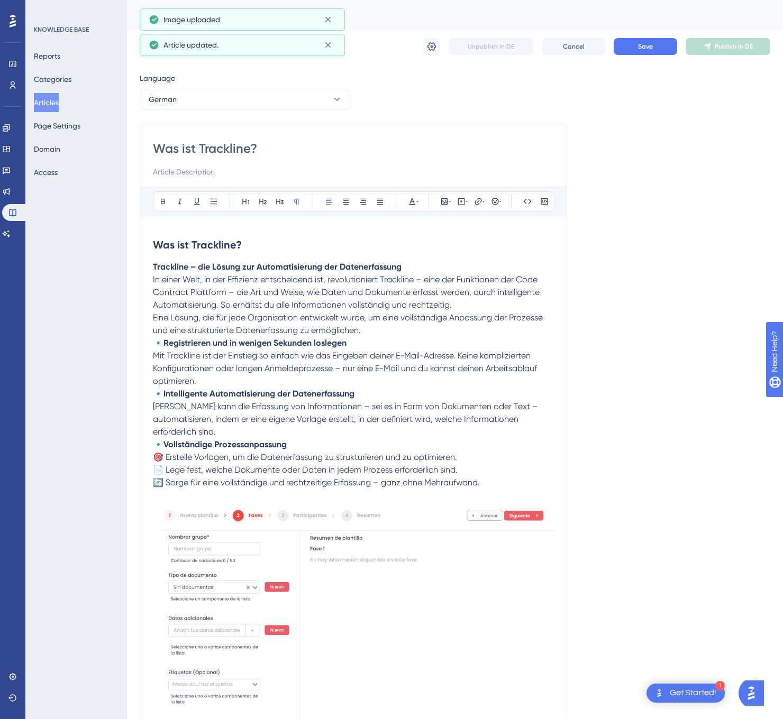
click at [237, 436] on p "🔹 Intelligente Automatisierung der Datenerfassung Jeder Benutzer kann die Erfas…" at bounding box center [353, 413] width 401 height 51
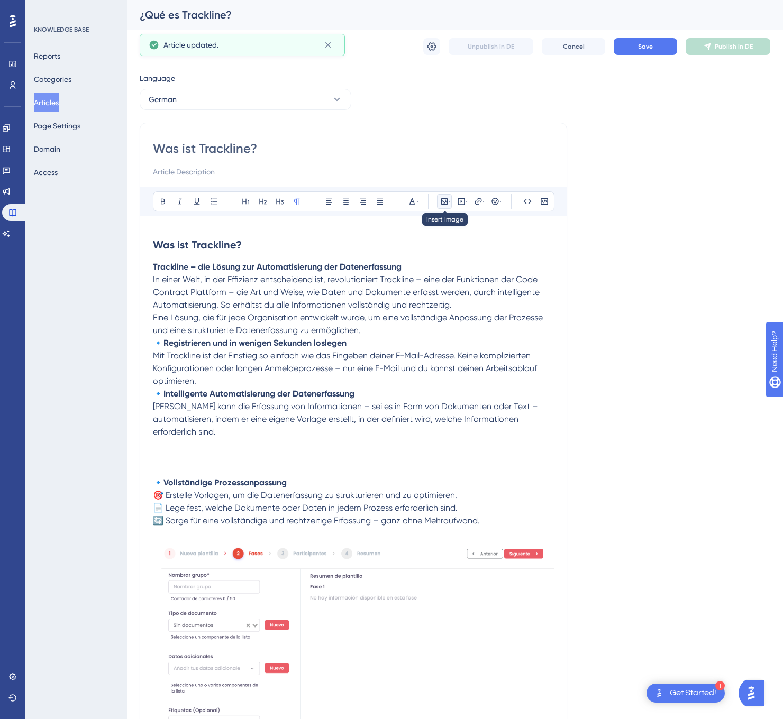
click at [445, 198] on icon at bounding box center [444, 201] width 8 height 8
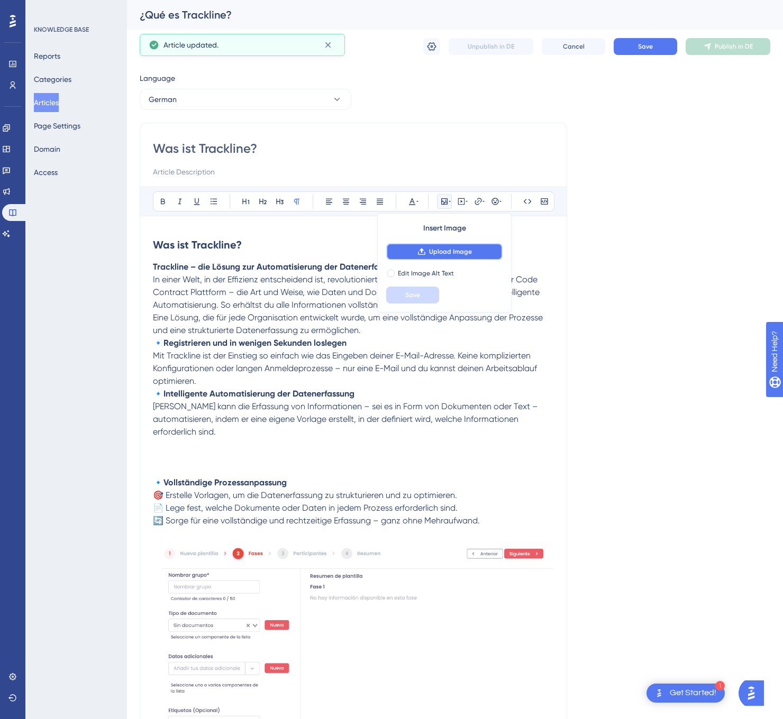
click at [442, 255] on span "Upload Image" at bounding box center [450, 252] width 43 height 8
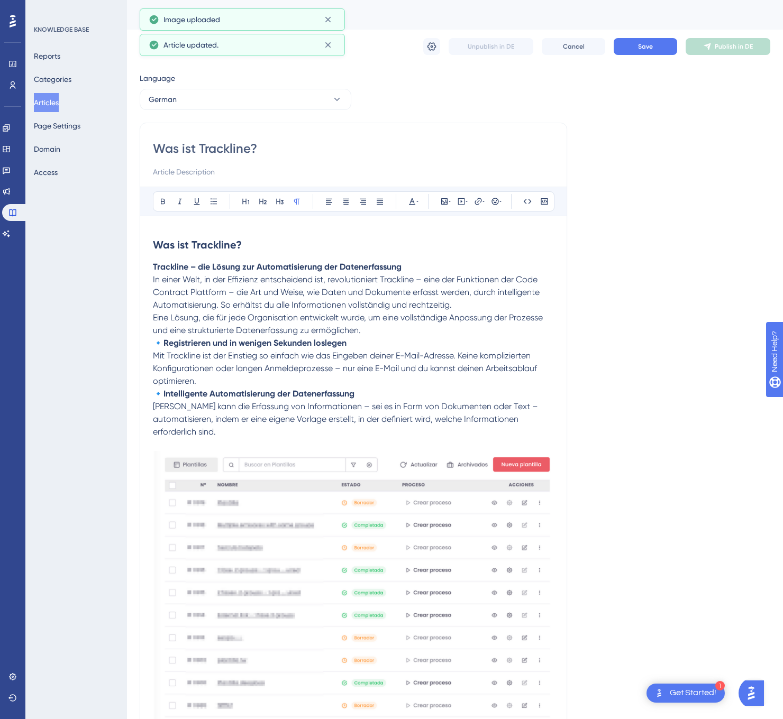
click at [237, 384] on p "🔹 Registrieren und in wenigen Sekunden loslegen Mit Trackline ist der Einstieg …" at bounding box center [353, 362] width 401 height 51
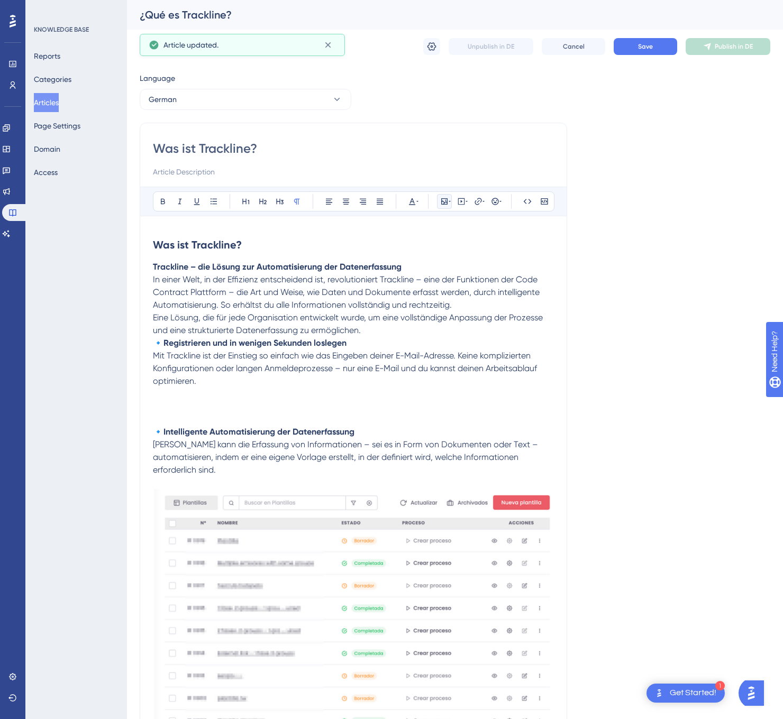
click at [450, 202] on icon at bounding box center [449, 201] width 2 height 1
click at [444, 250] on span "Upload Image" at bounding box center [450, 252] width 43 height 8
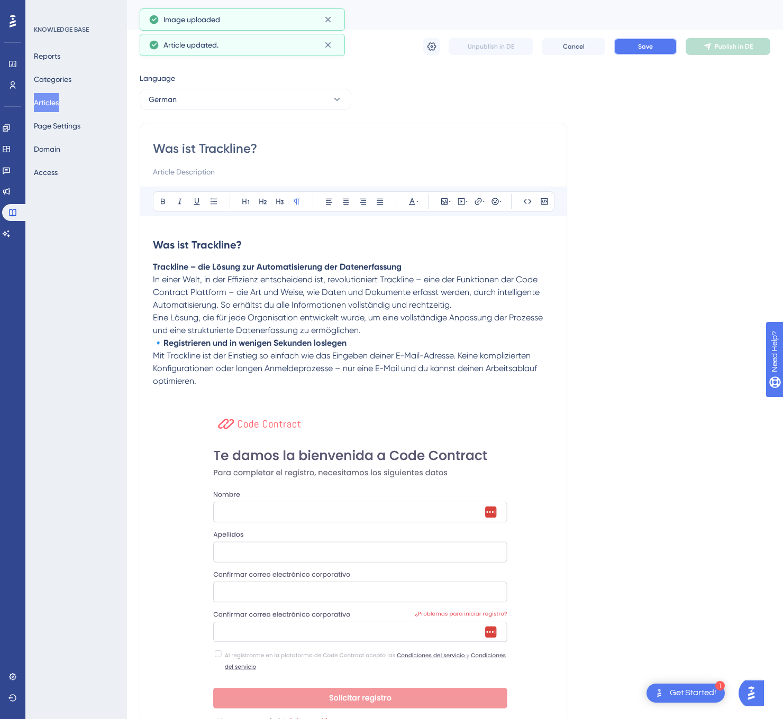
click at [644, 40] on button "Save" at bounding box center [644, 46] width 63 height 17
click at [728, 54] on button "Publish in DE" at bounding box center [727, 46] width 85 height 17
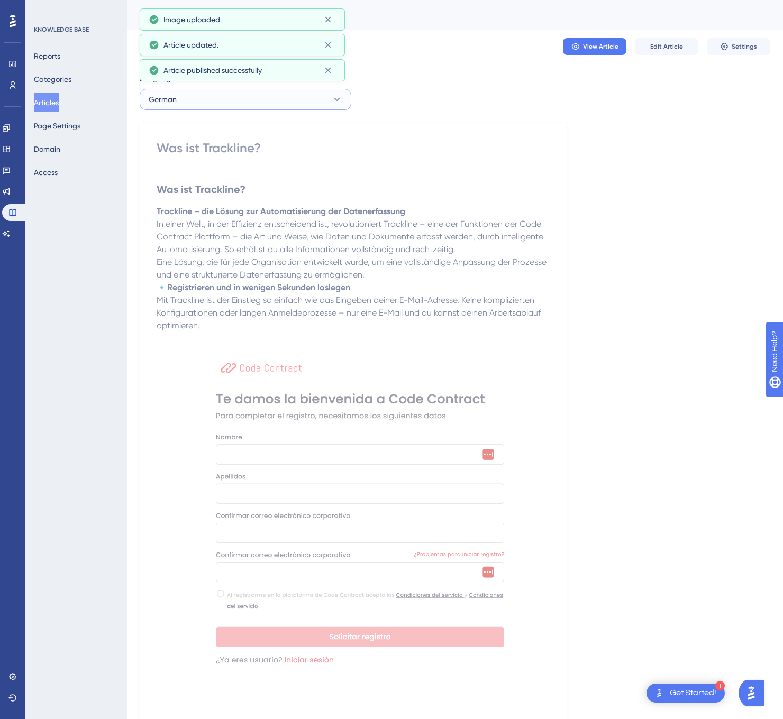
click at [148, 101] on button "German" at bounding box center [246, 99] width 212 height 21
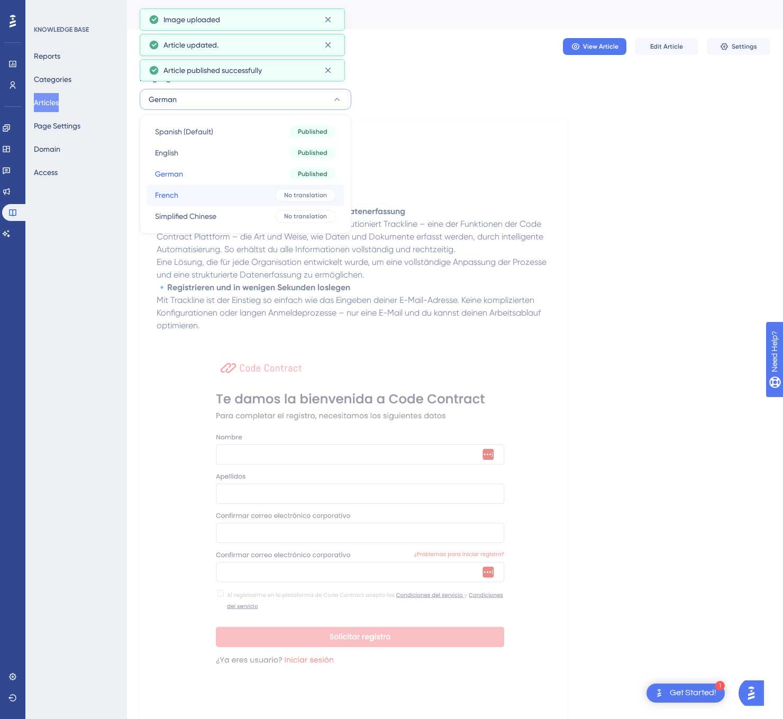
click at [222, 194] on button "French French No translation" at bounding box center [245, 195] width 198 height 21
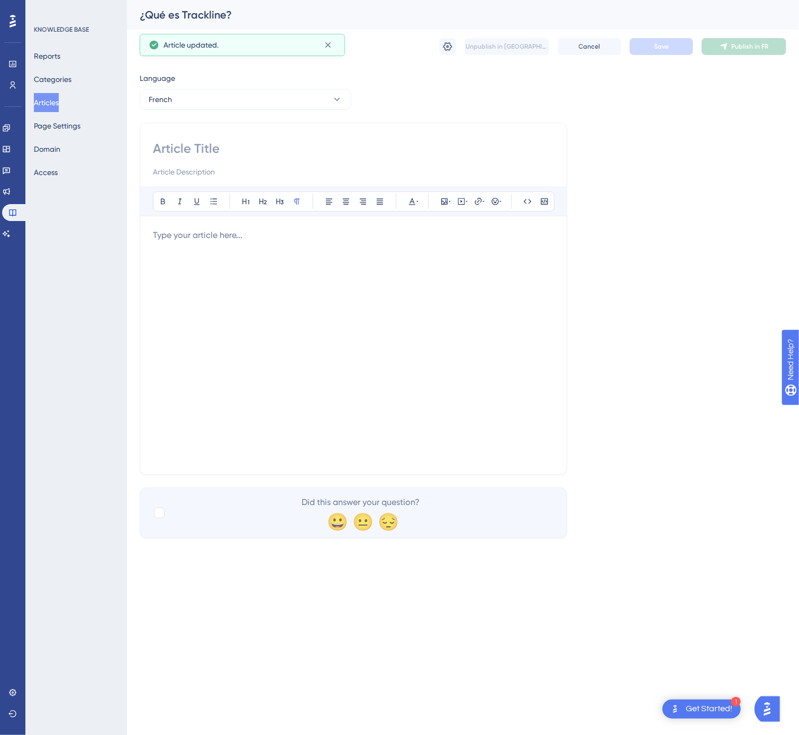
click at [277, 156] on input at bounding box center [353, 148] width 401 height 17
paste input "Qu’est-ce que Trackline ?"
type input "Qu’est-ce que Trackline ?"
click at [395, 285] on div at bounding box center [353, 345] width 401 height 233
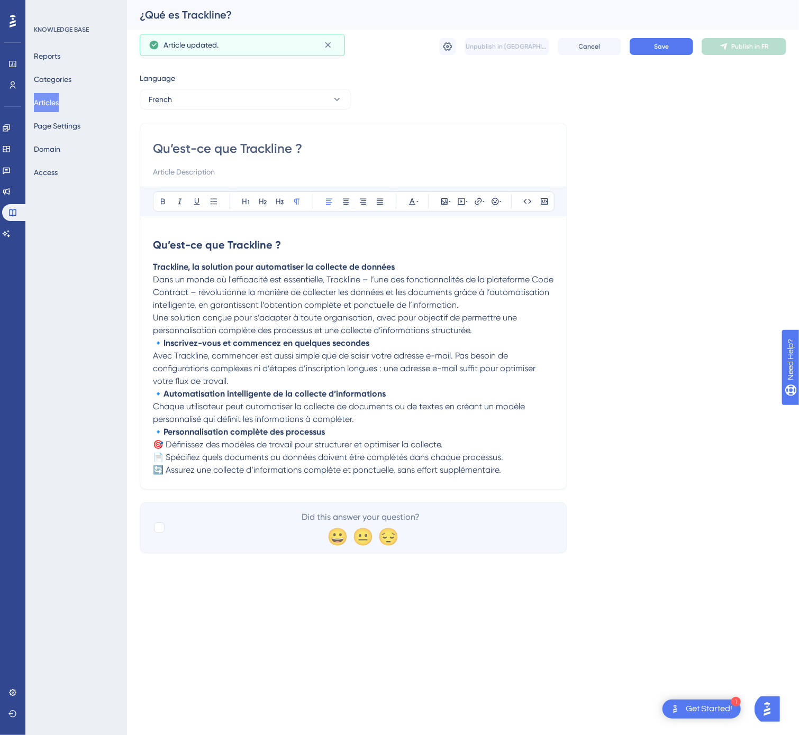
click at [250, 384] on p "🔹 Inscrivez-vous et commencez en quelques secondes Avec Trackline, commencer es…" at bounding box center [353, 362] width 401 height 51
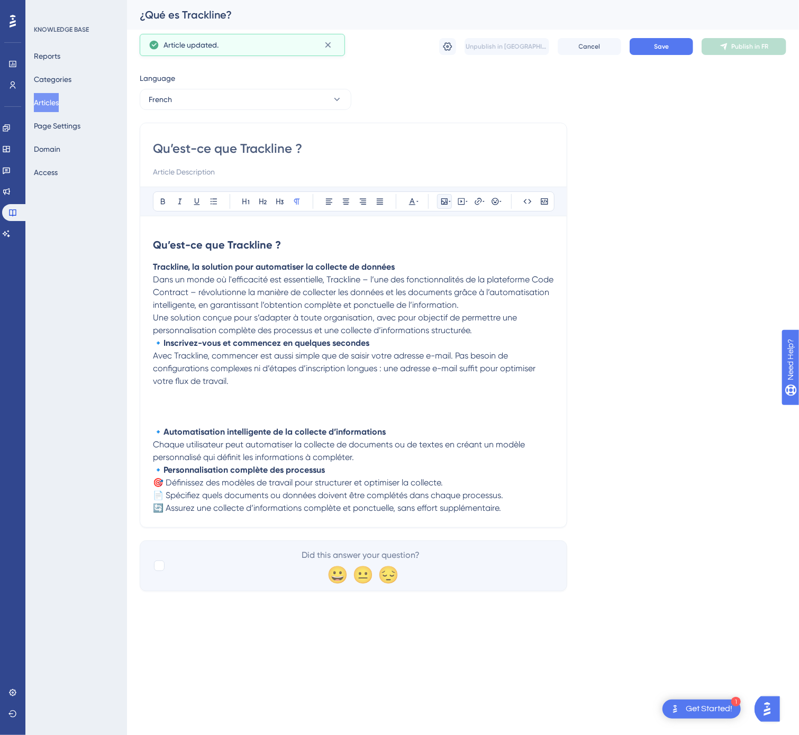
click at [450, 208] on button at bounding box center [444, 201] width 15 height 15
click at [453, 253] on span "Upload Image" at bounding box center [450, 252] width 43 height 8
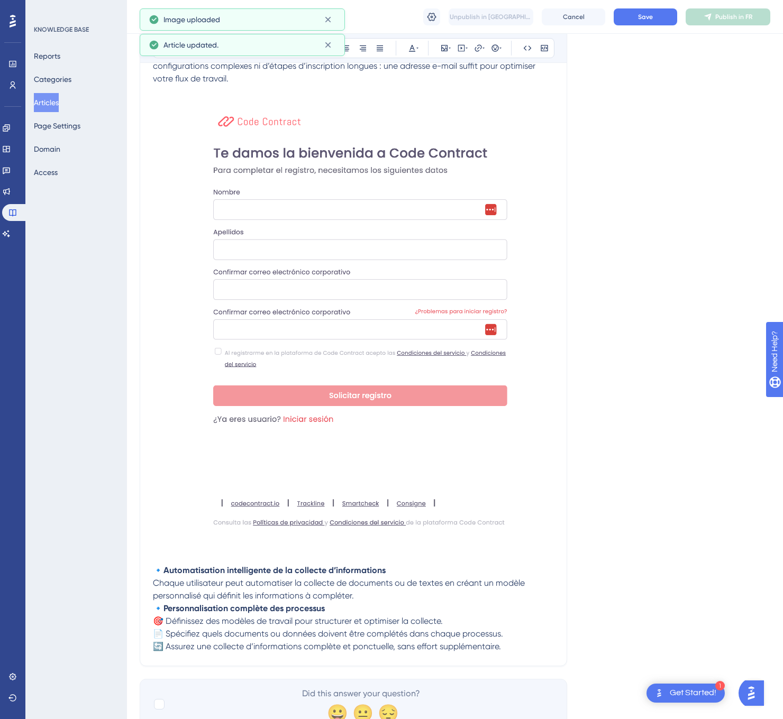
scroll to position [317, 0]
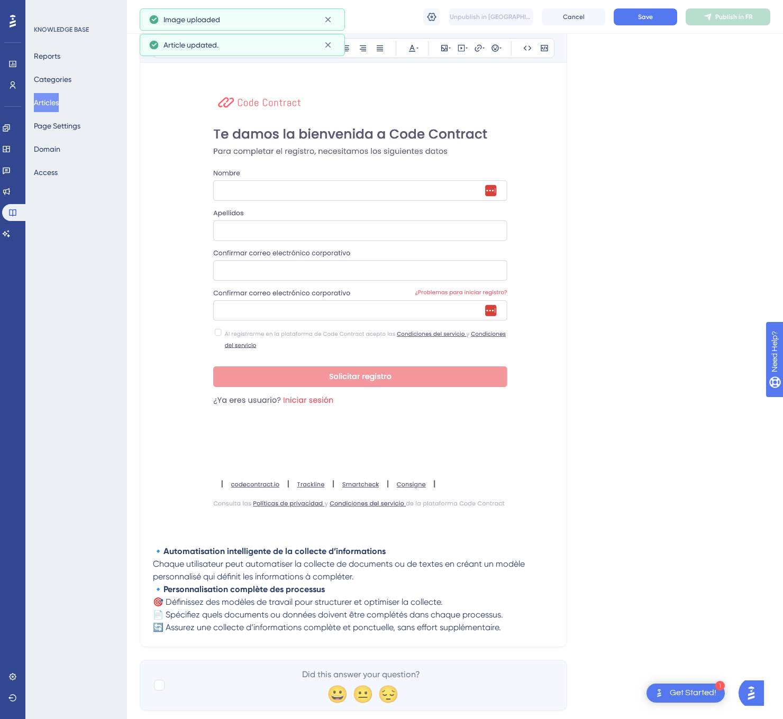
click at [372, 580] on p "🔹 Automatisation intelligente de la collecte d’informations Chaque utilisateur …" at bounding box center [353, 564] width 401 height 38
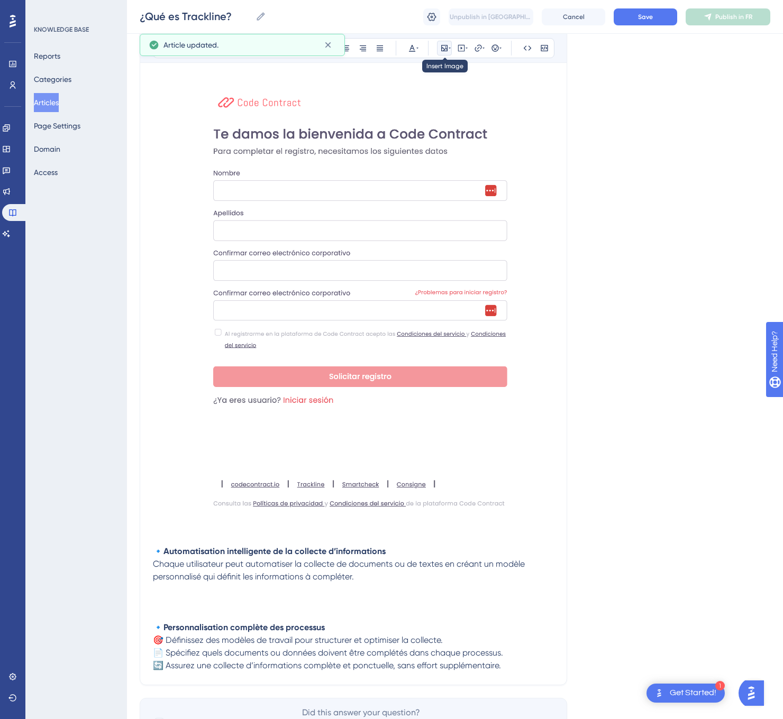
click at [446, 50] on icon at bounding box center [444, 48] width 6 height 6
click at [481, 95] on button "Upload Image" at bounding box center [444, 98] width 116 height 17
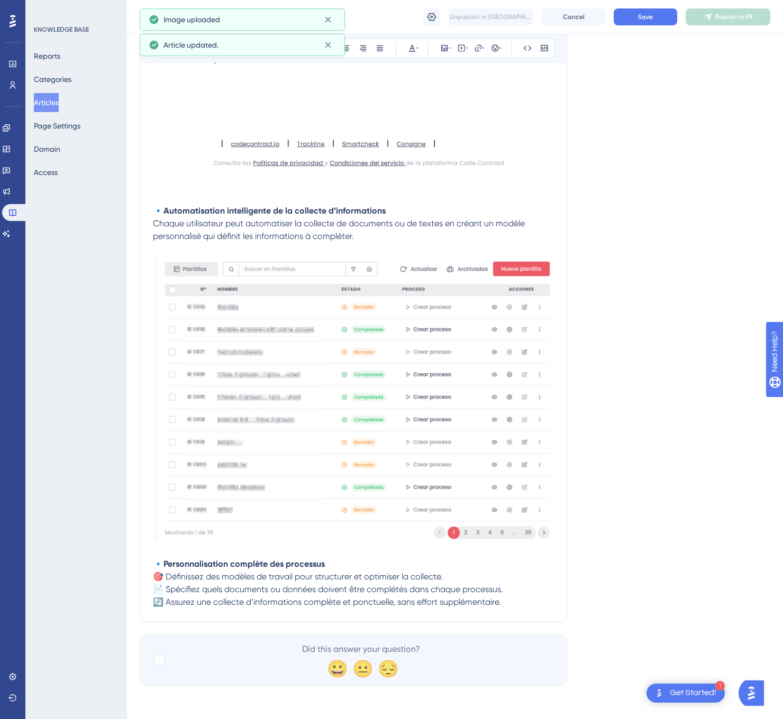
scroll to position [662, 0]
click at [519, 604] on p "🔹 Personnalisation complète des processus 🎯 Définissez des modèles de travail p…" at bounding box center [353, 583] width 401 height 51
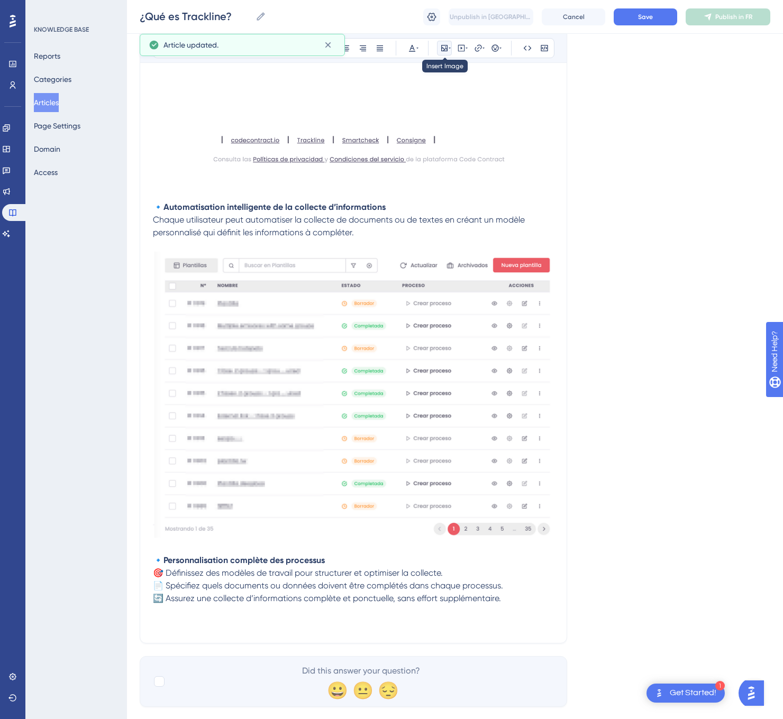
click at [446, 56] on div "Bold Italic Underline Bullet Point Heading 1 Heading 2 Heading 3 Normal Align L…" at bounding box center [353, 48] width 401 height 20
click at [441, 50] on icon at bounding box center [444, 48] width 8 height 8
click at [472, 95] on button "Upload Image" at bounding box center [444, 98] width 116 height 17
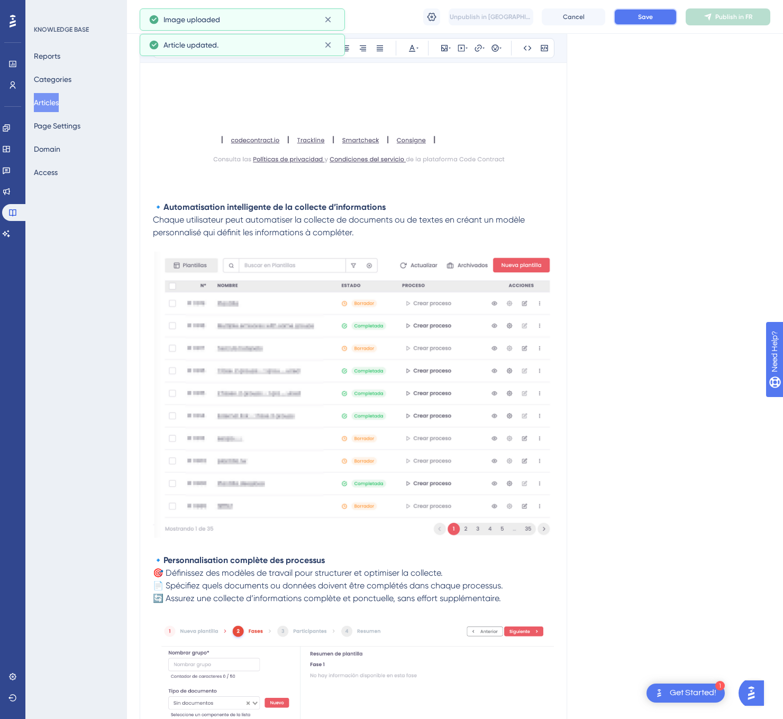
click at [638, 16] on span "Save" at bounding box center [645, 17] width 15 height 8
click at [747, 20] on span "Publish in FR" at bounding box center [733, 17] width 37 height 8
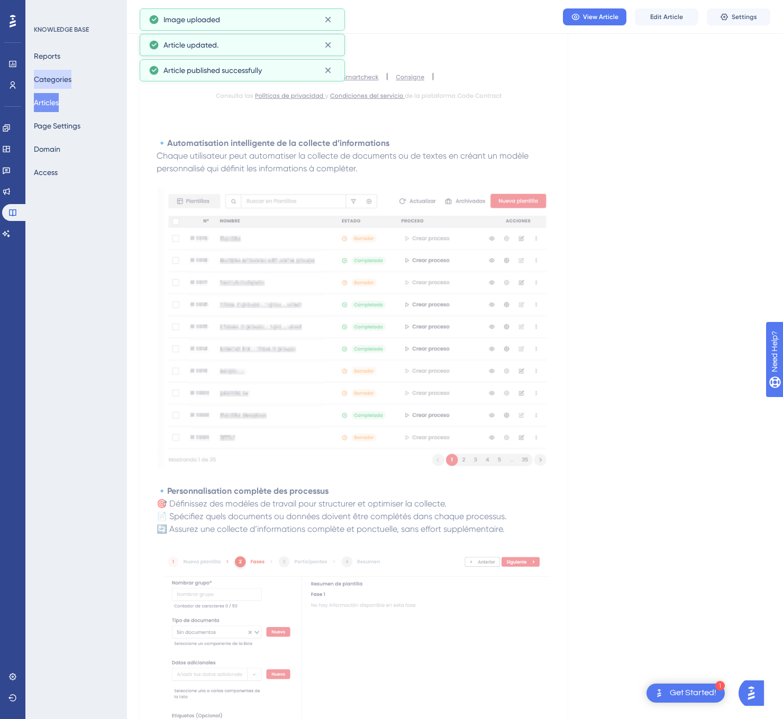
scroll to position [0, 0]
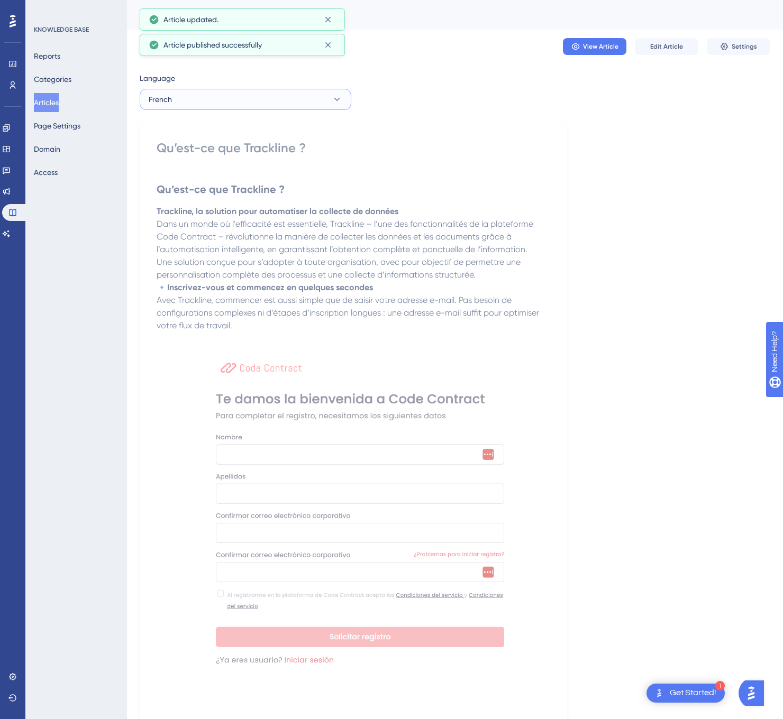
click at [264, 97] on button "French" at bounding box center [246, 99] width 212 height 21
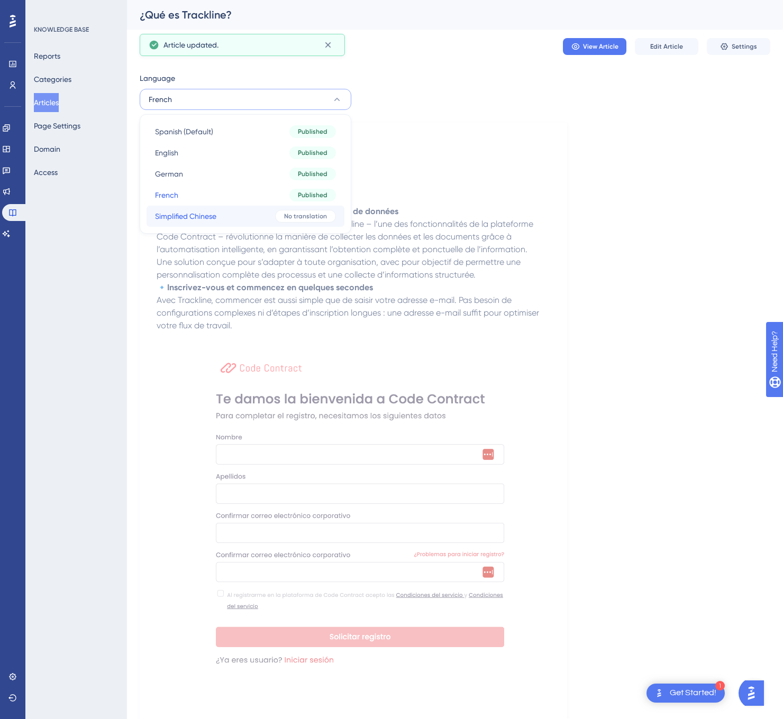
click at [258, 215] on button "Simplified Chinese Simplified Chinese No translation" at bounding box center [245, 216] width 198 height 21
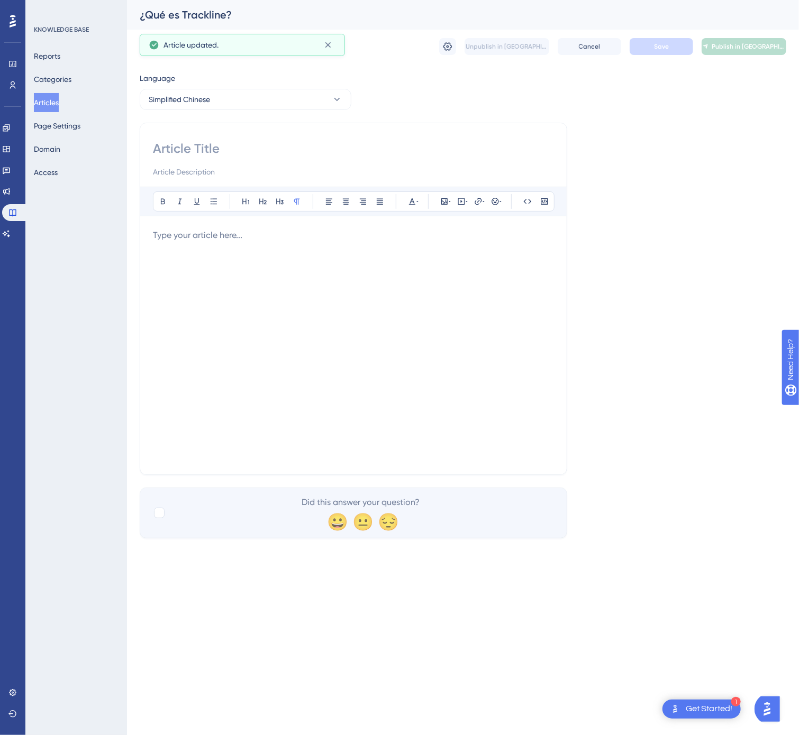
click at [171, 144] on input at bounding box center [353, 148] width 401 height 17
paste input "什么是 Trackline？"
type input "什么是 Trackline？"
click at [330, 304] on div at bounding box center [353, 345] width 401 height 233
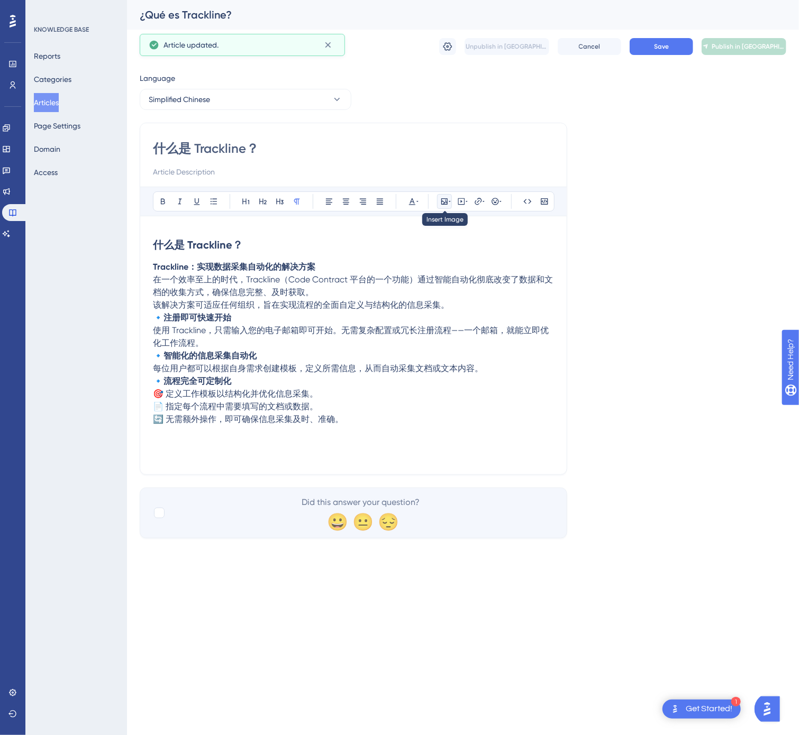
click at [443, 201] on icon at bounding box center [444, 201] width 8 height 8
click at [453, 248] on button "Upload Image" at bounding box center [444, 251] width 116 height 17
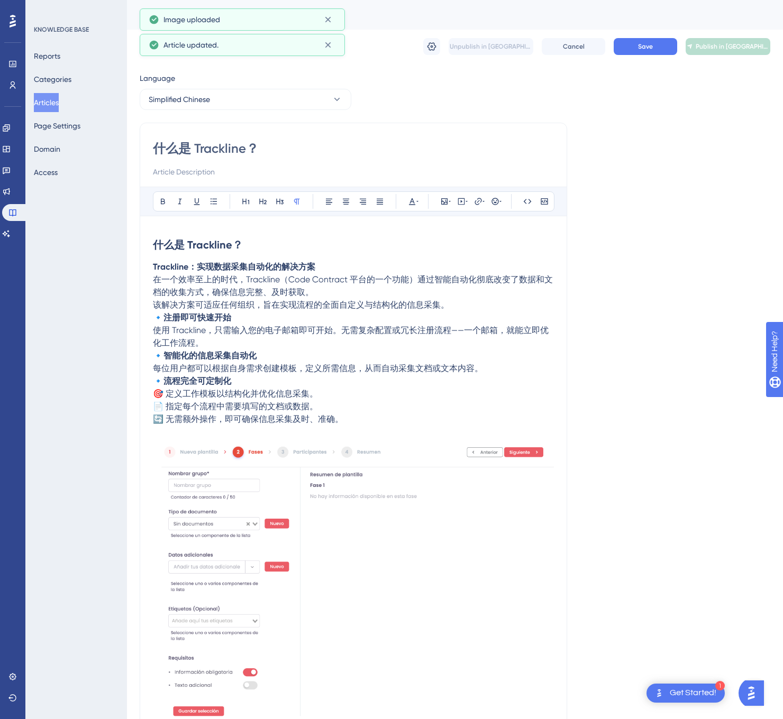
click at [495, 375] on p "🔹 智能化的信息采集自动化 每位用户都可以根据自身需求创建模板，定义所需信息，从而自动采集文档或文本内容。" at bounding box center [353, 362] width 401 height 25
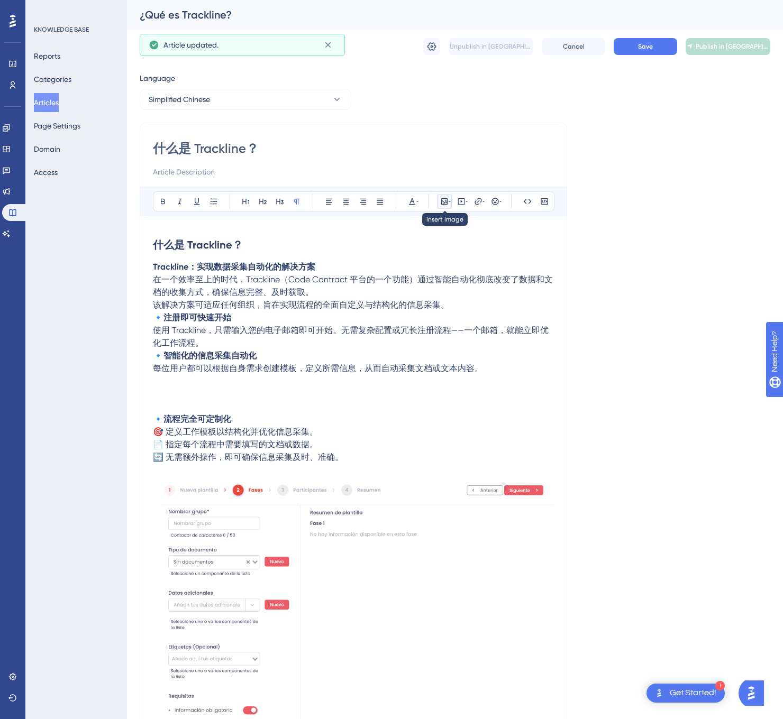
click at [442, 204] on icon at bounding box center [444, 201] width 8 height 8
click at [454, 249] on span "Upload Image" at bounding box center [450, 252] width 43 height 8
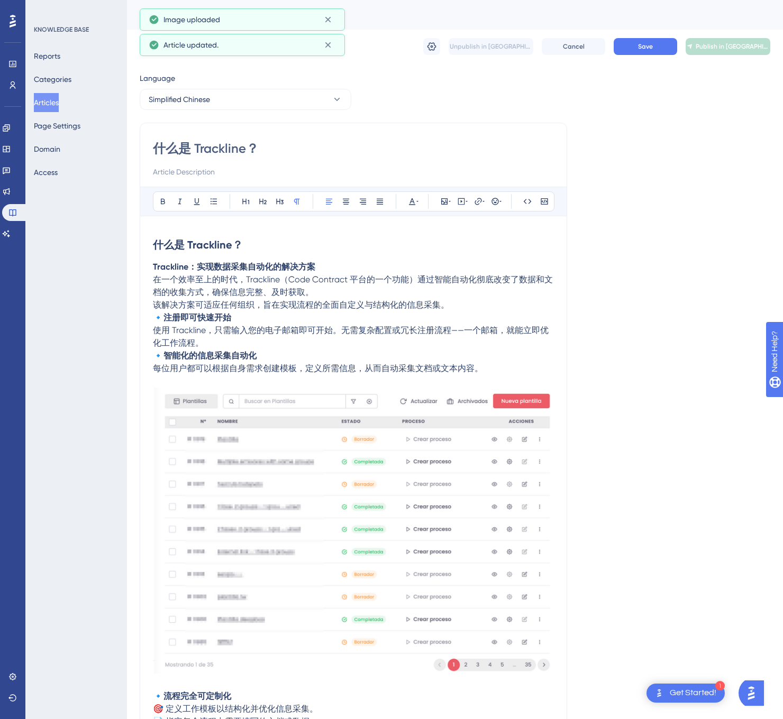
click at [244, 343] on p "🔹 注册即可快速开始 使用 Trackline，只需输入您的电子邮箱即可开始。无需复杂配置或冗长注册流程——一个邮箱，就能立即优化工作流程。" at bounding box center [353, 331] width 401 height 38
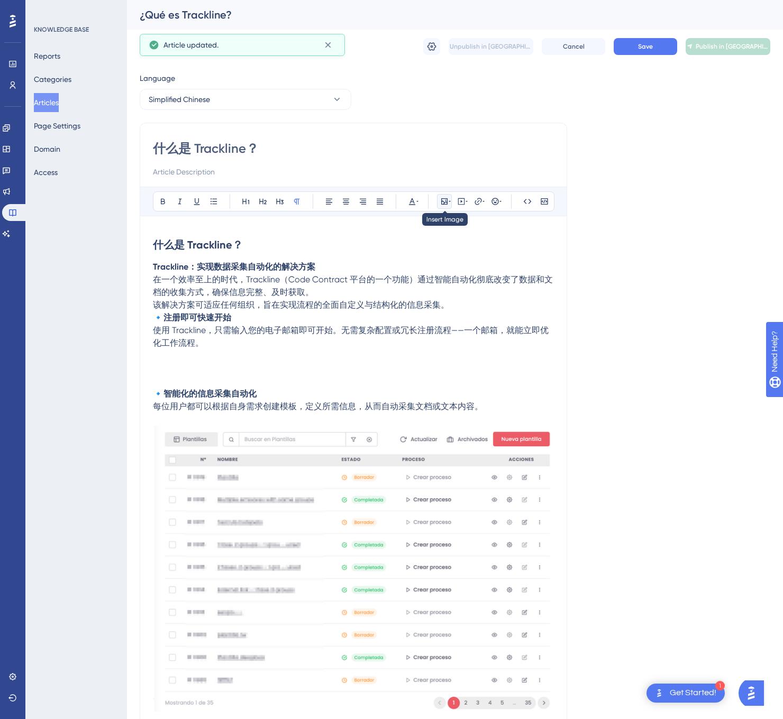
click at [443, 206] on icon at bounding box center [444, 201] width 8 height 8
click at [446, 249] on button "Upload Image" at bounding box center [444, 251] width 116 height 17
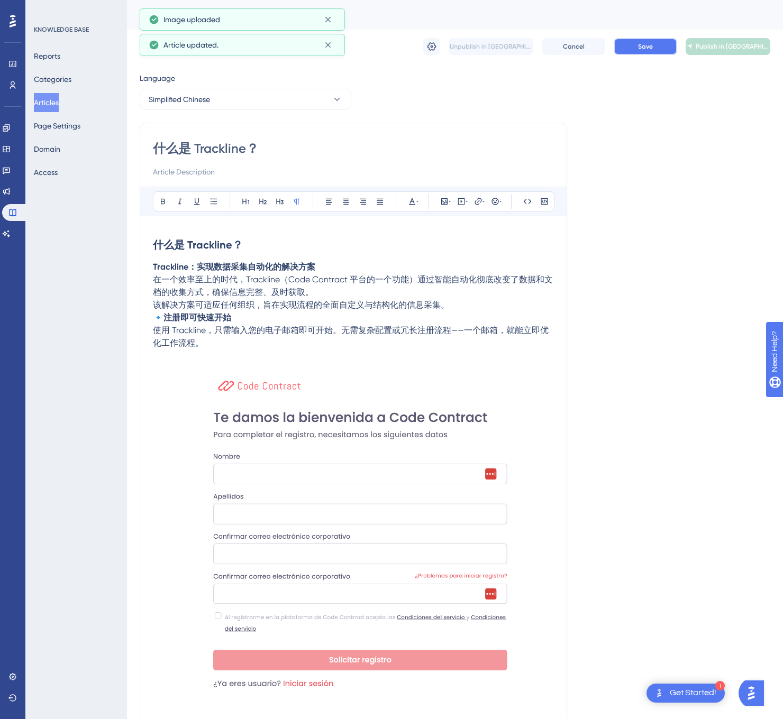
click at [651, 45] on span "Save" at bounding box center [645, 46] width 15 height 8
click at [726, 46] on span "Publish in [GEOGRAPHIC_DATA]-CN" at bounding box center [732, 46] width 74 height 8
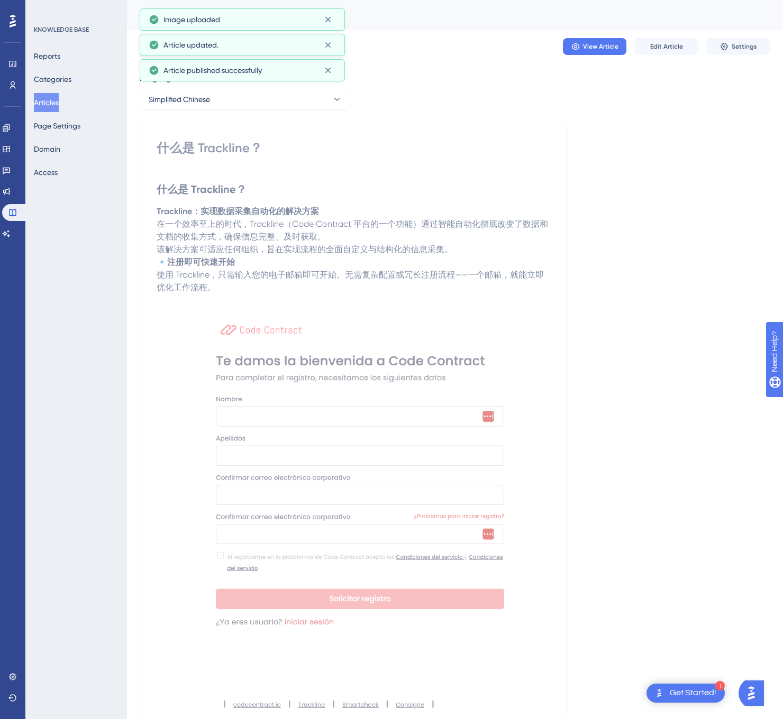
click at [48, 98] on button "Articles" at bounding box center [46, 102] width 25 height 19
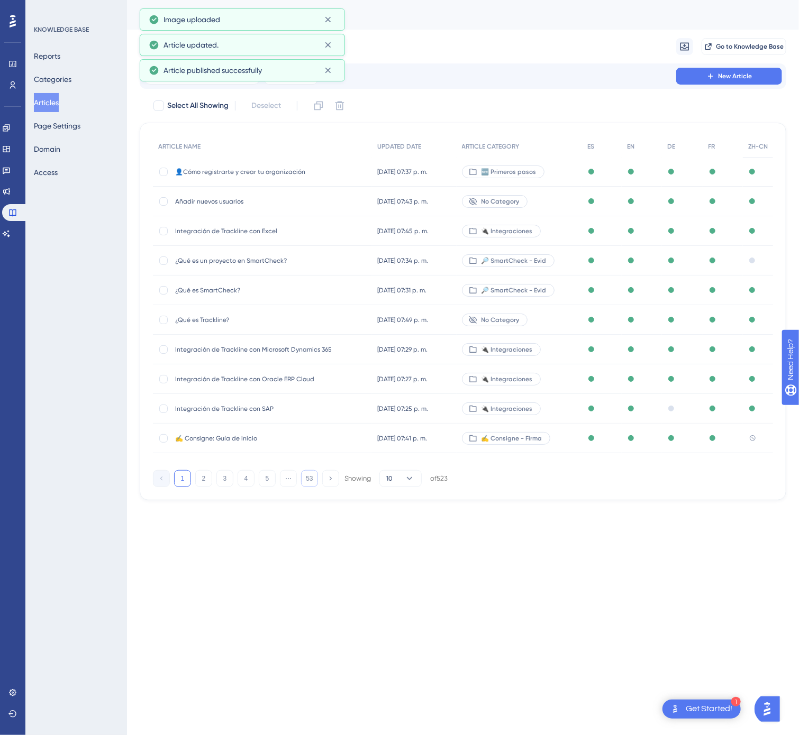
click at [305, 480] on button "53" at bounding box center [309, 478] width 17 height 17
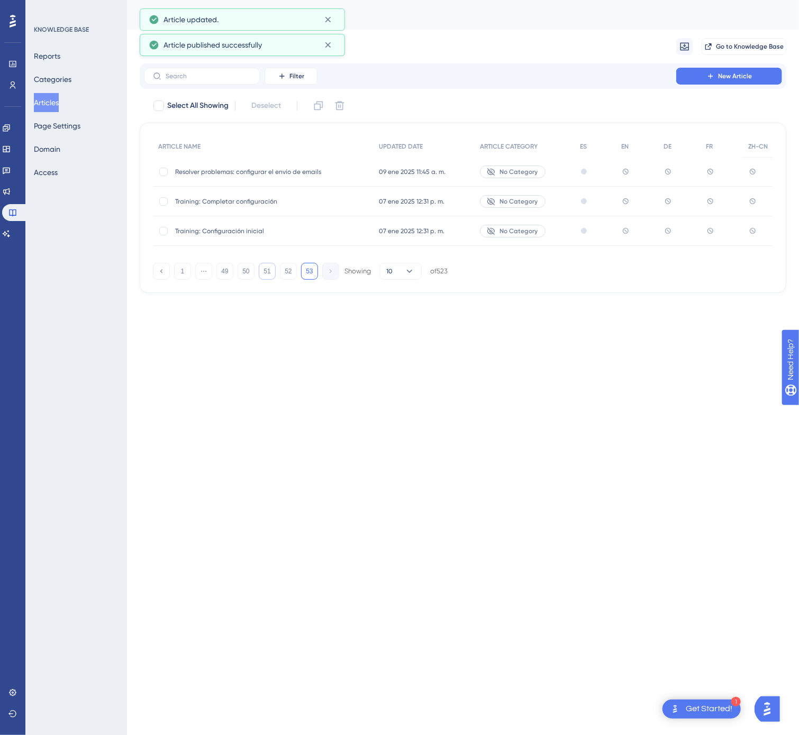
click at [261, 271] on button "51" at bounding box center [267, 271] width 17 height 17
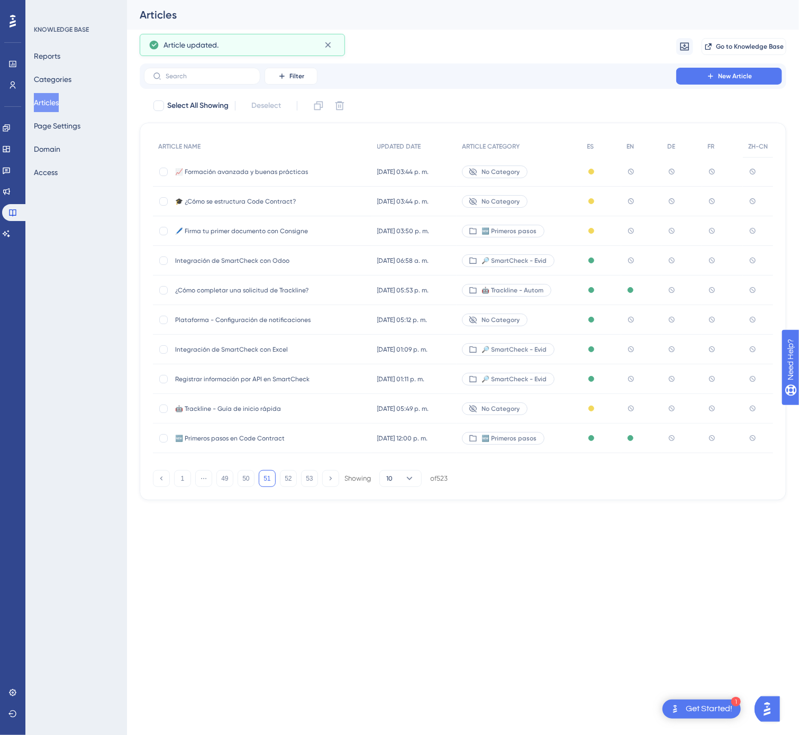
click at [294, 269] on div "Integración de SmartCheck con Odoo Integración de SmartCheck con Odoo" at bounding box center [259, 261] width 169 height 30
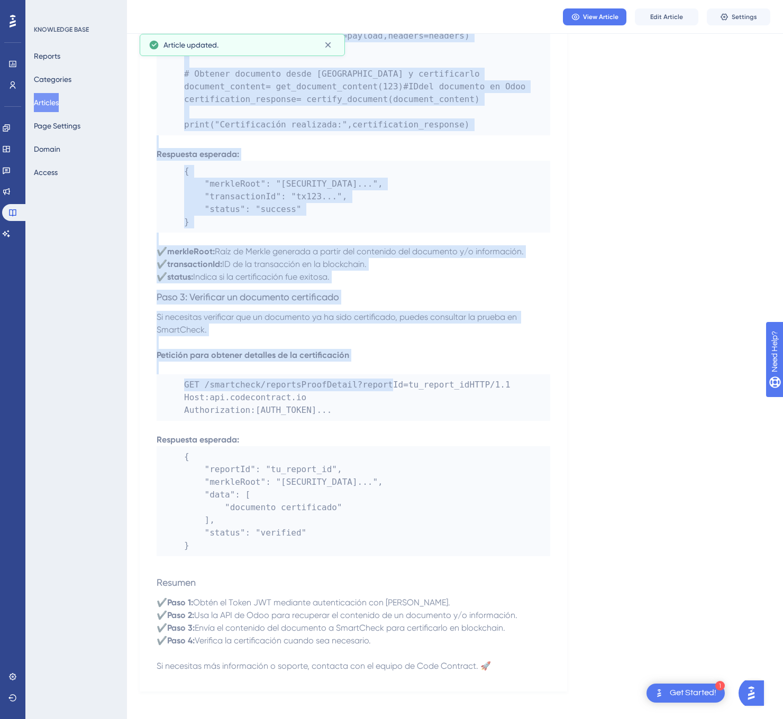
scroll to position [1140, 0]
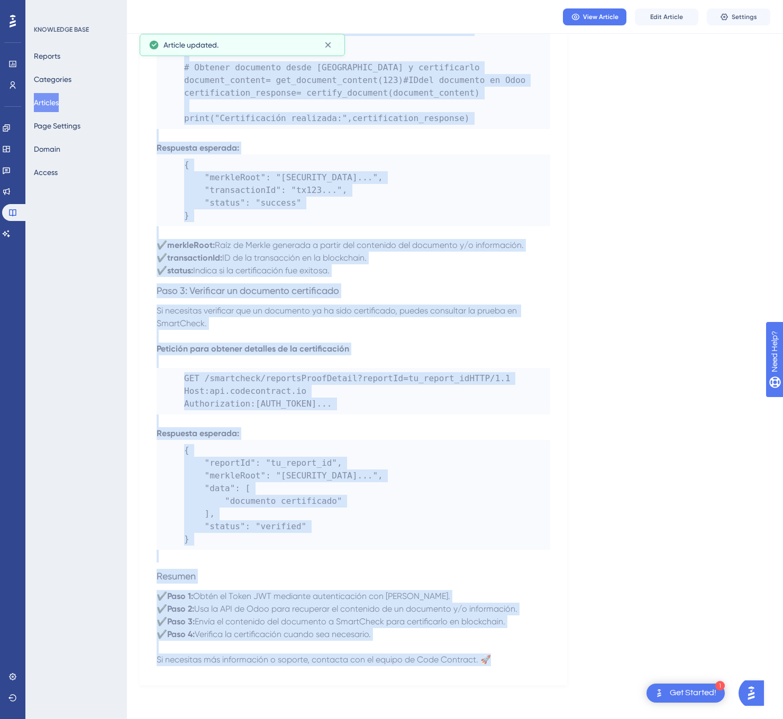
drag, startPoint x: 154, startPoint y: 149, endPoint x: 509, endPoint y: 658, distance: 620.3
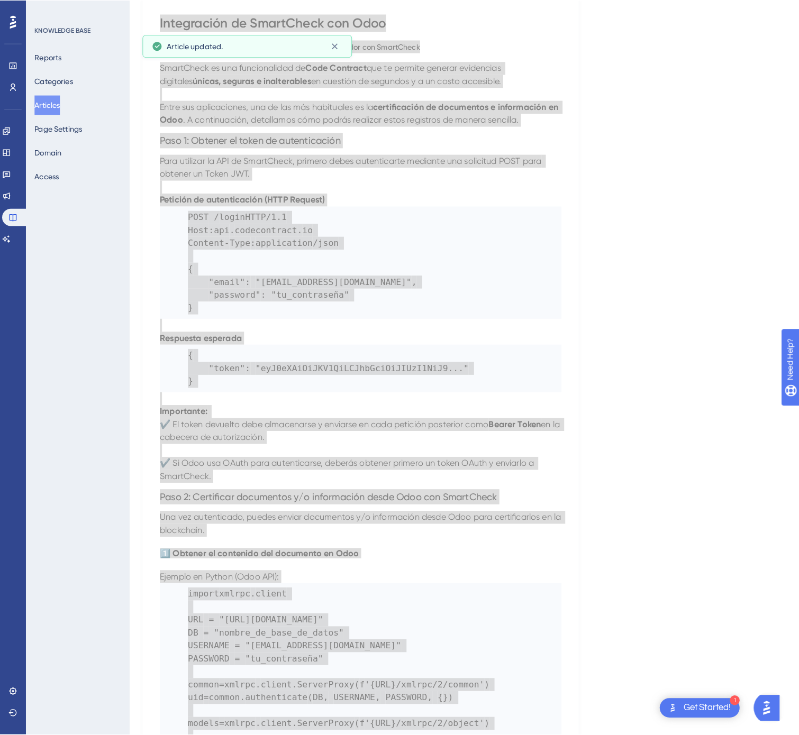
scroll to position [0, 0]
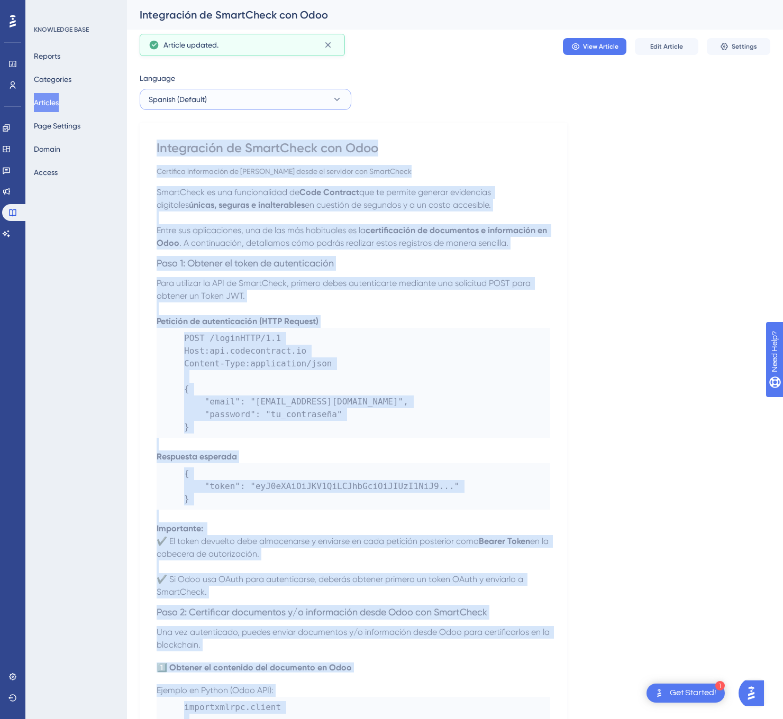
click at [277, 109] on button "Spanish (Default)" at bounding box center [246, 99] width 212 height 21
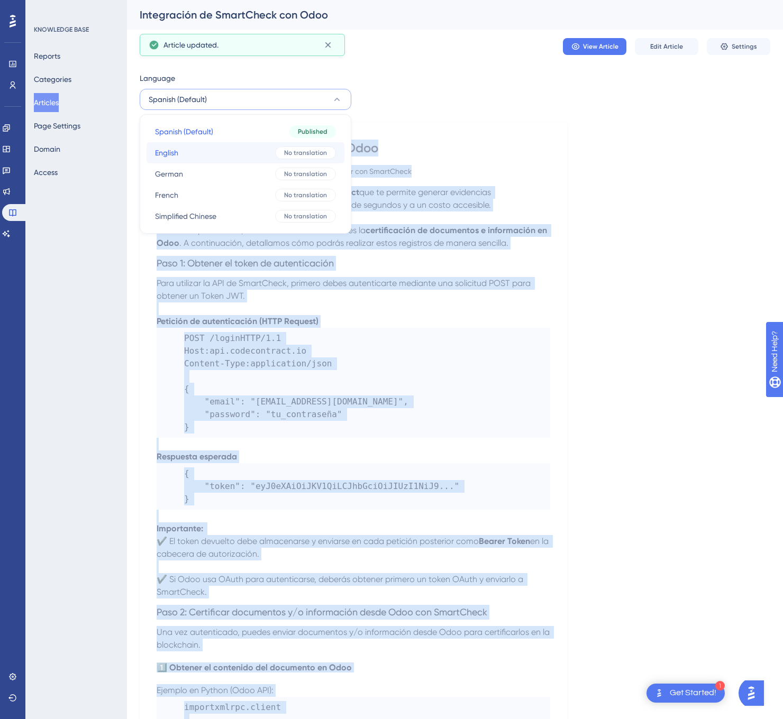
click at [268, 148] on button "English English No translation" at bounding box center [245, 152] width 198 height 21
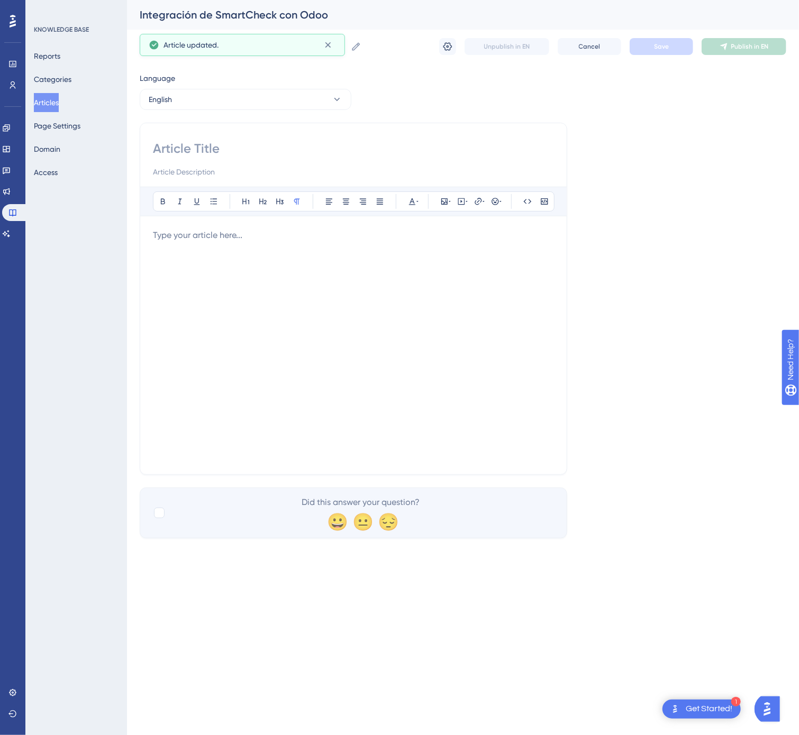
drag, startPoint x: 384, startPoint y: 140, endPoint x: 368, endPoint y: 149, distance: 18.2
click at [368, 149] on input at bounding box center [353, 148] width 401 height 17
paste input "Integration of SmartCheck with Odoo"
type input "Integration of SmartCheck with Odoo"
click at [364, 236] on p at bounding box center [353, 235] width 401 height 13
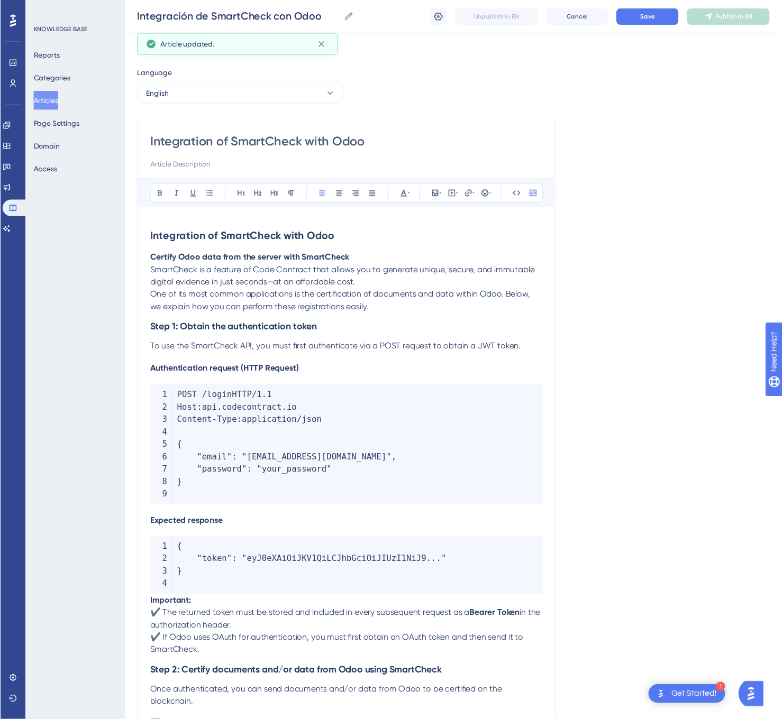
scroll to position [1004, 0]
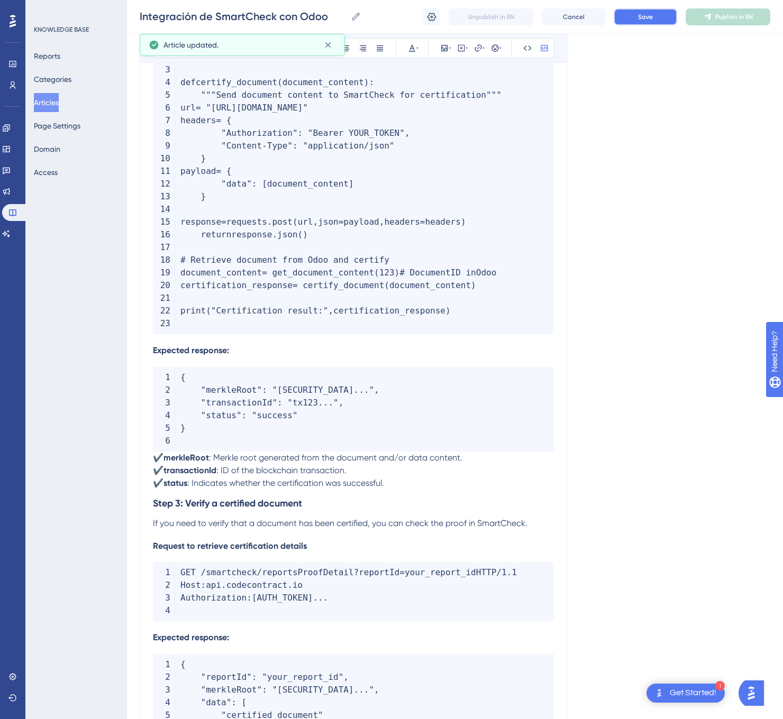
click at [635, 22] on button "Save" at bounding box center [644, 16] width 63 height 17
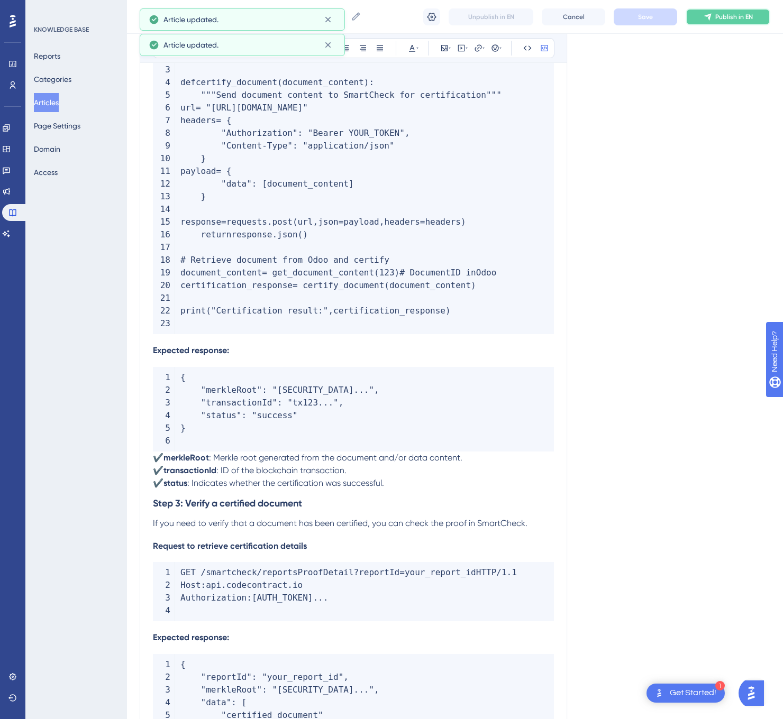
click at [738, 22] on button "Publish in EN" at bounding box center [727, 16] width 85 height 17
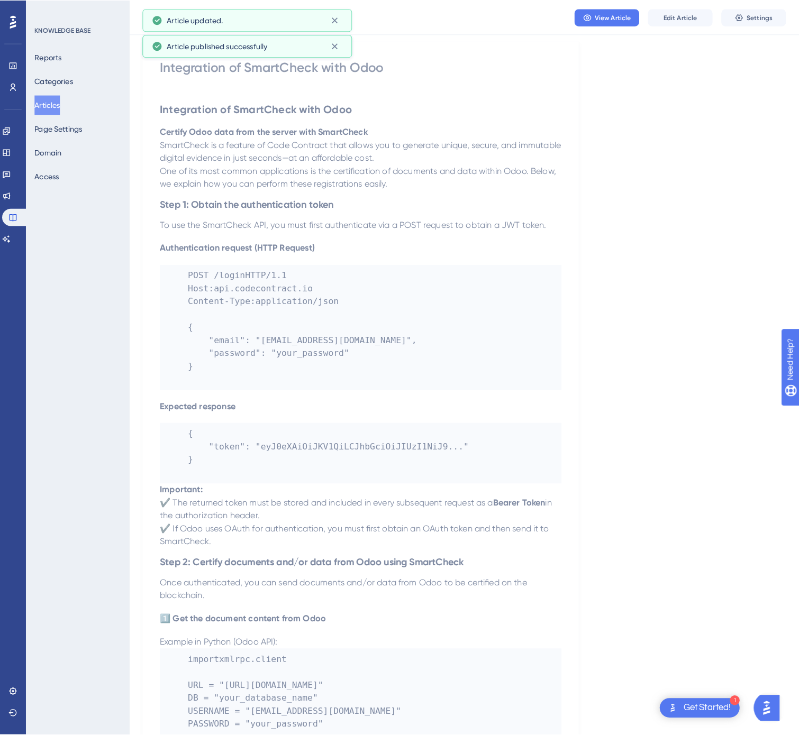
scroll to position [0, 0]
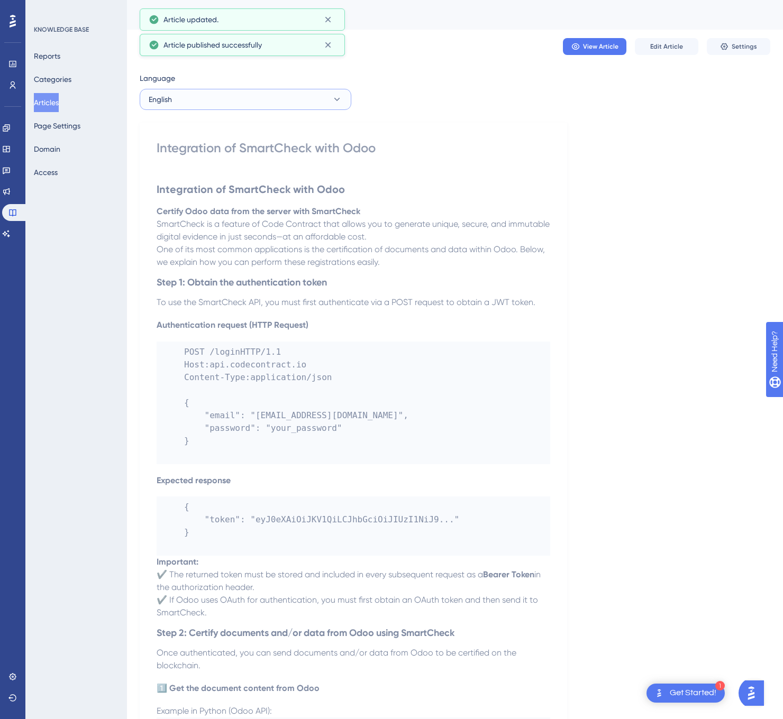
click at [272, 101] on button "English" at bounding box center [246, 99] width 212 height 21
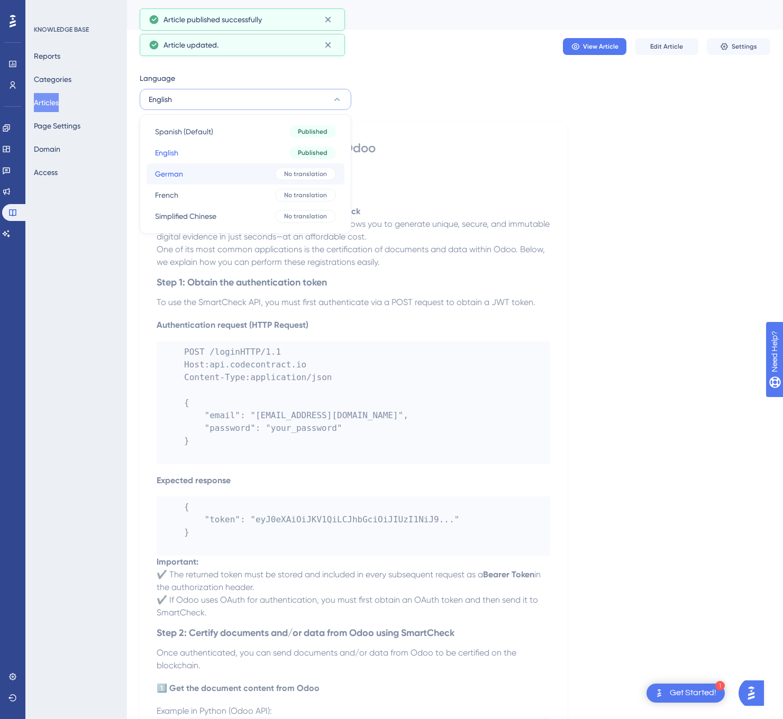
click at [243, 168] on button "German German No translation" at bounding box center [245, 173] width 198 height 21
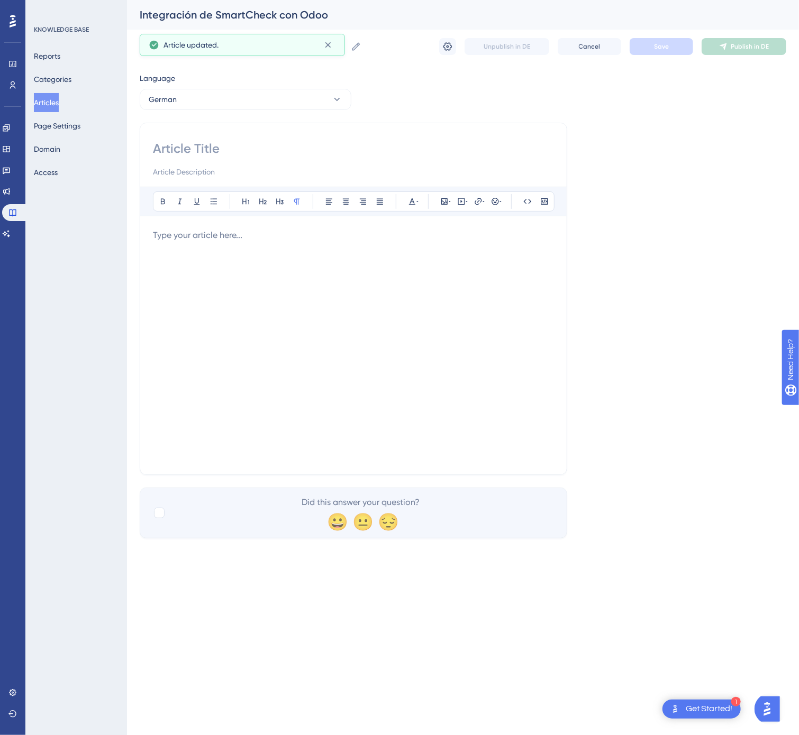
drag, startPoint x: 282, startPoint y: 139, endPoint x: 277, endPoint y: 142, distance: 6.2
click at [281, 140] on div "Bold Italic Underline Bullet Point Heading 1 Heading 2 Heading 3 Normal Align L…" at bounding box center [353, 299] width 427 height 352
click at [267, 154] on input at bounding box center [353, 148] width 401 height 17
paste input "Integration von SmartCheck mit Odoo"
type input "Integration von SmartCheck mit Odoo"
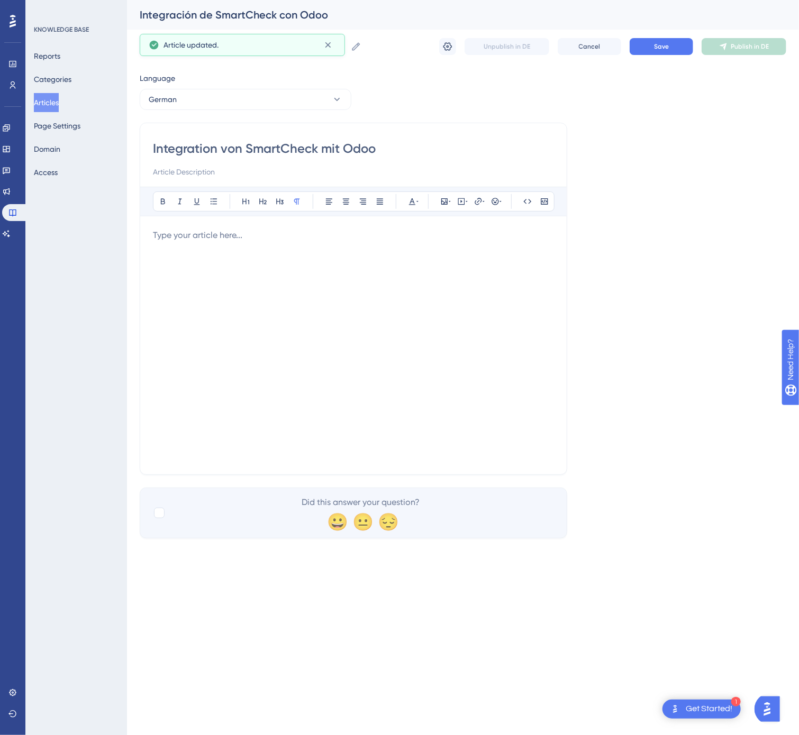
click at [399, 283] on div at bounding box center [353, 345] width 401 height 233
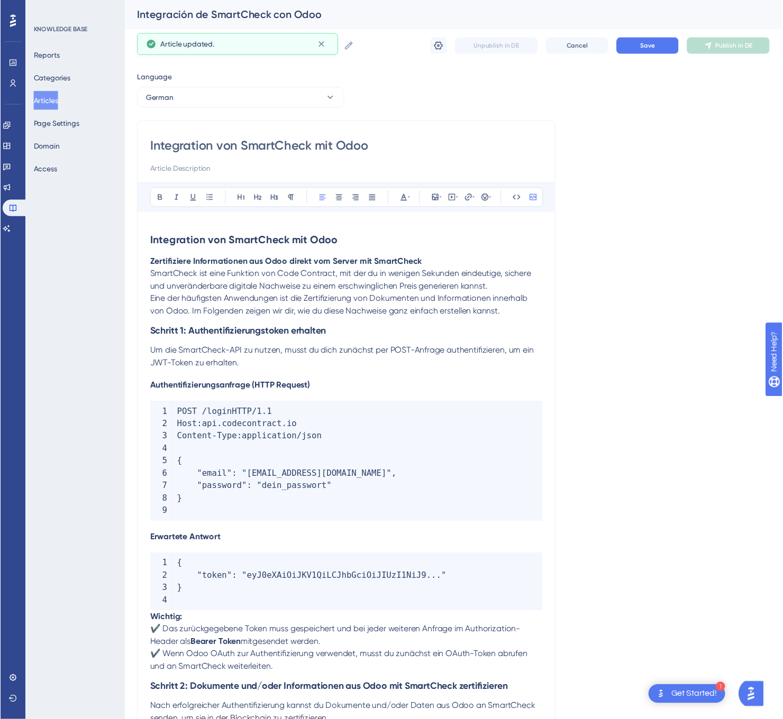
scroll to position [1042, 0]
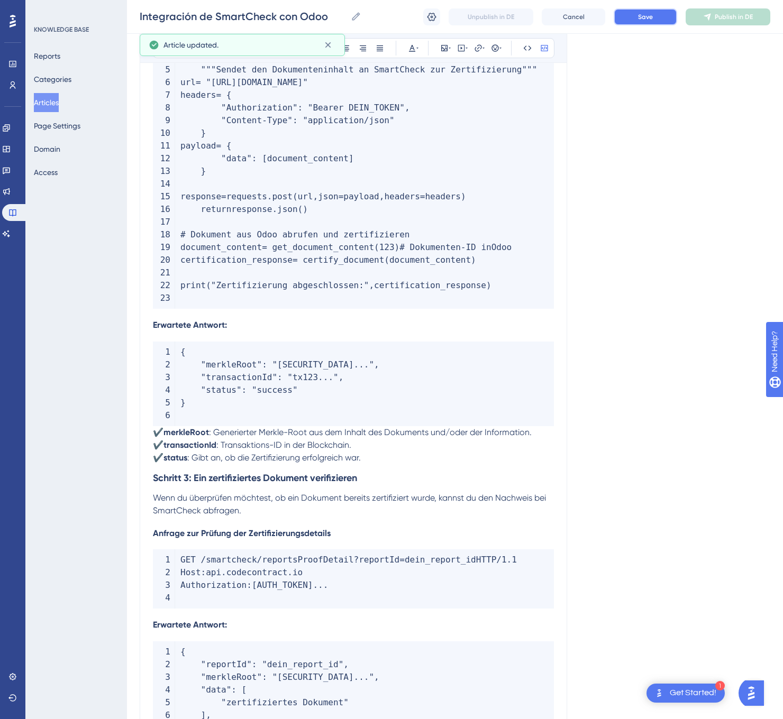
click at [662, 16] on button "Save" at bounding box center [644, 16] width 63 height 17
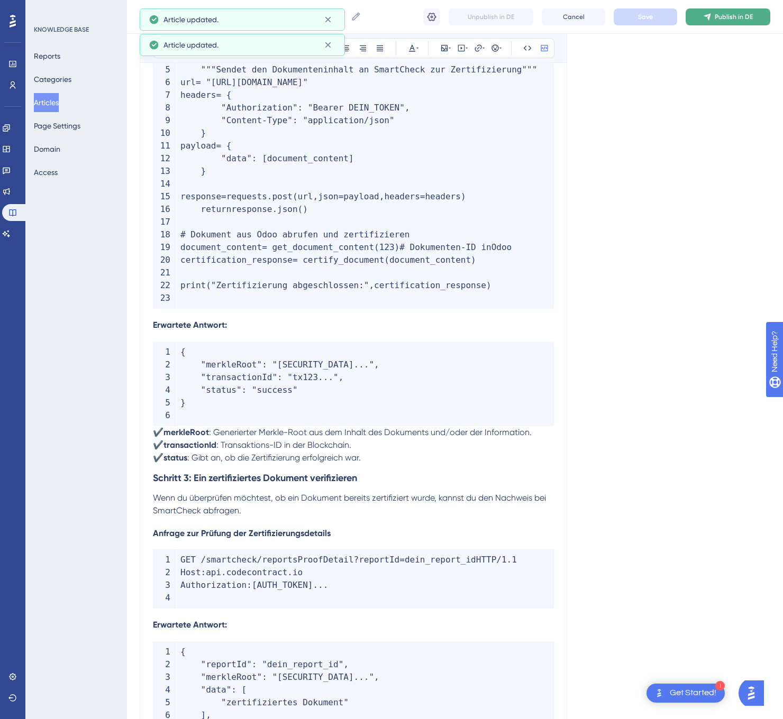
click at [704, 9] on button "Publish in DE" at bounding box center [727, 16] width 85 height 17
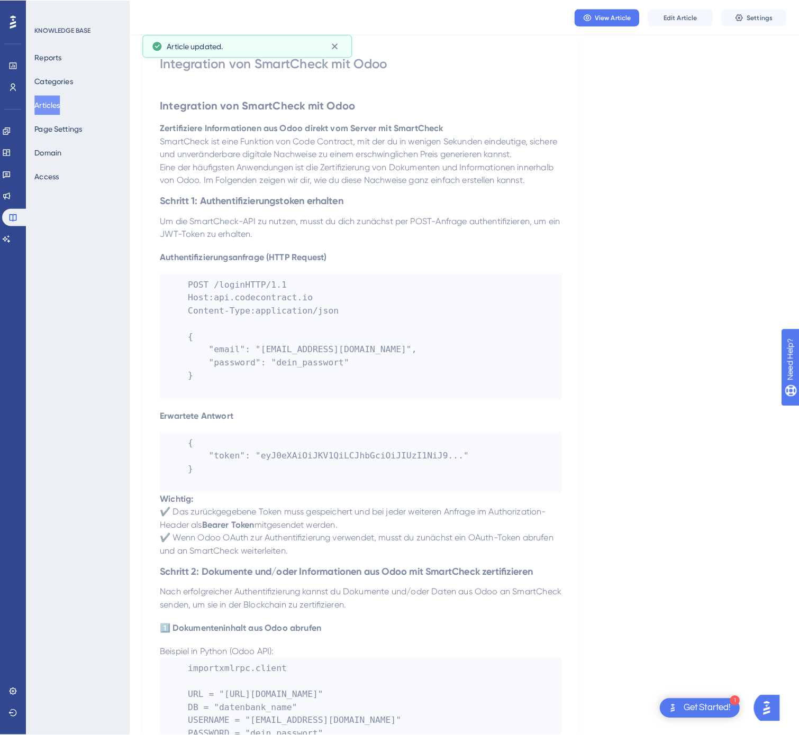
scroll to position [0, 0]
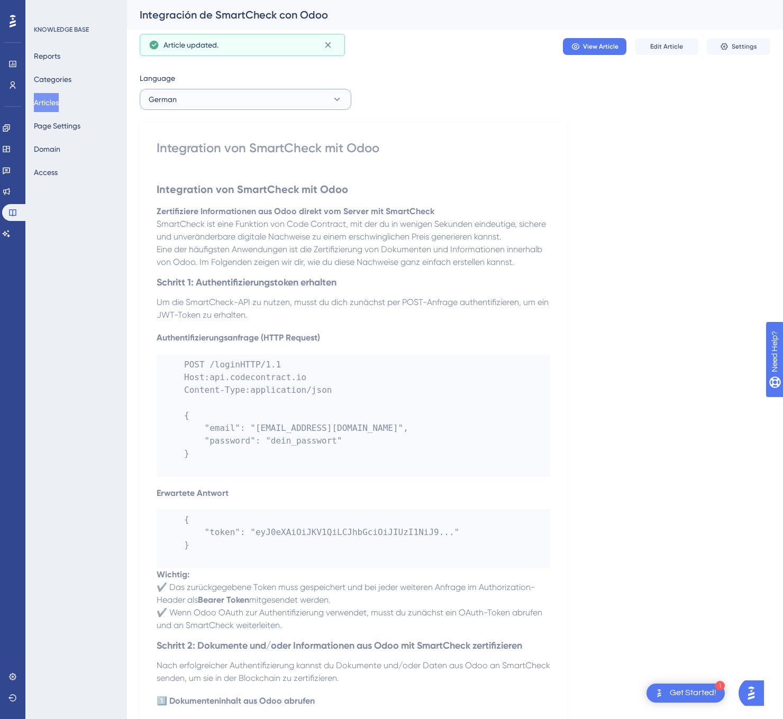
click at [316, 91] on button "German" at bounding box center [246, 99] width 212 height 21
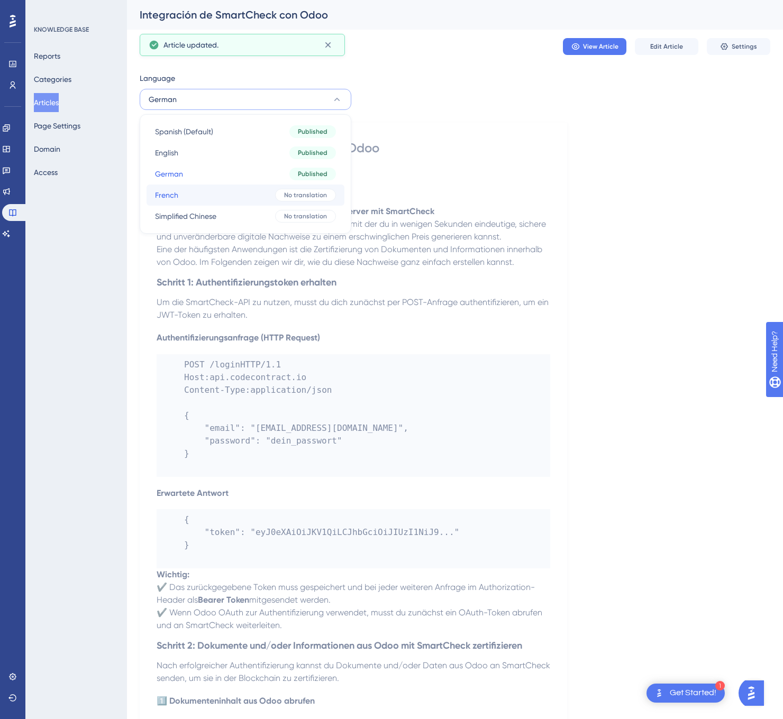
click at [267, 190] on button "French French No translation" at bounding box center [245, 195] width 198 height 21
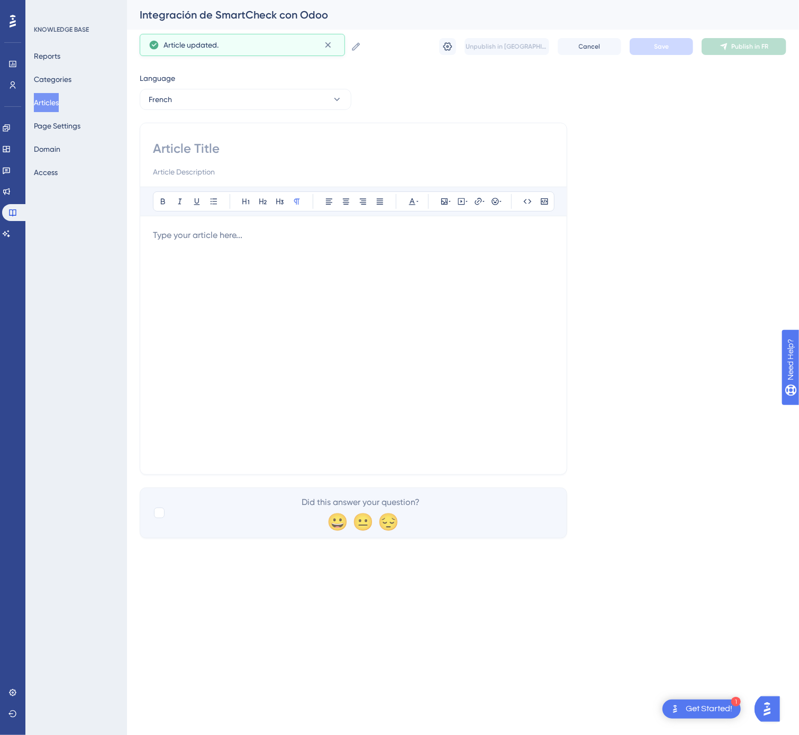
click at [239, 143] on input at bounding box center [353, 148] width 401 height 17
paste input "Intégration de SmartCheck avec [PERSON_NAME]"
type input "Intégration de SmartCheck avec [PERSON_NAME]"
click at [449, 407] on div at bounding box center [353, 345] width 401 height 233
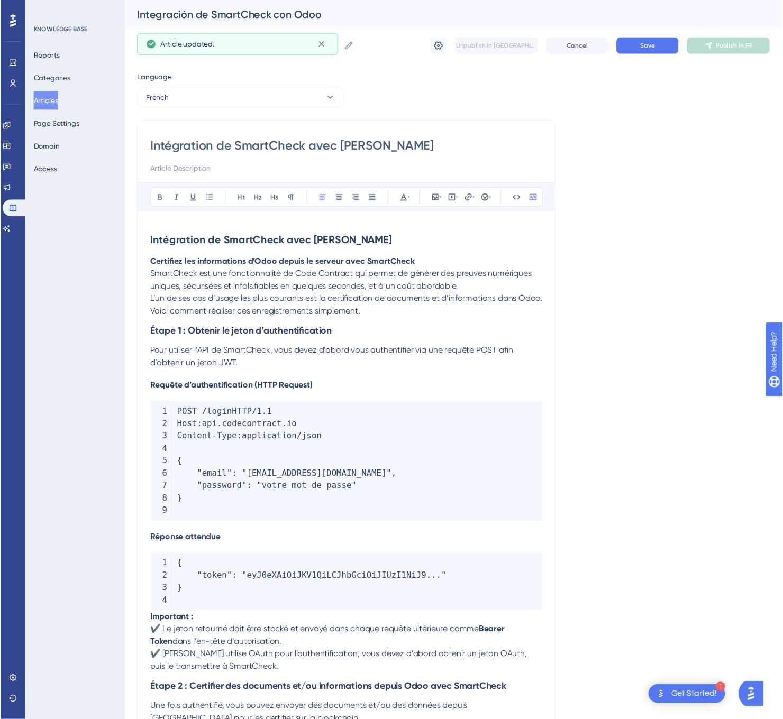
scroll to position [1030, 0]
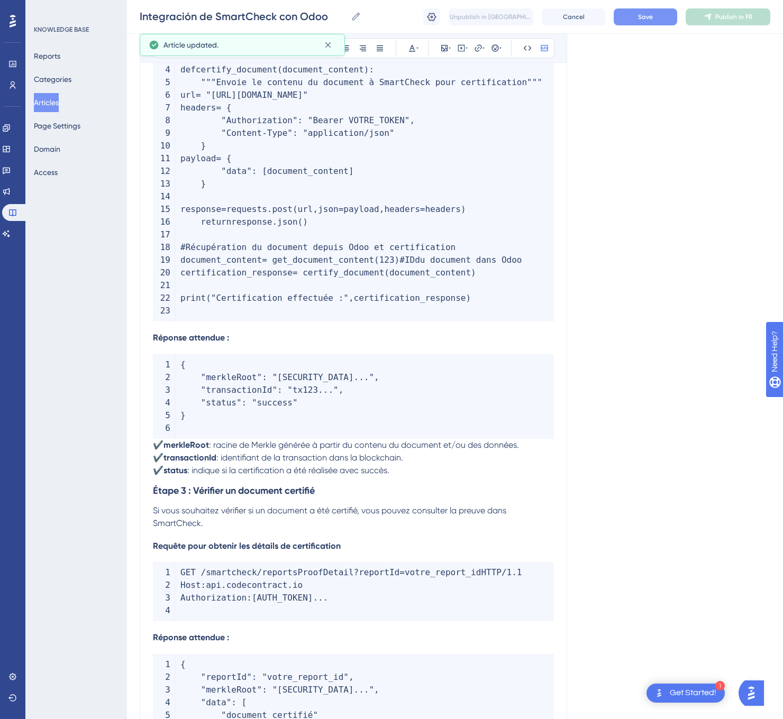
click at [638, 15] on span "Save" at bounding box center [645, 17] width 15 height 8
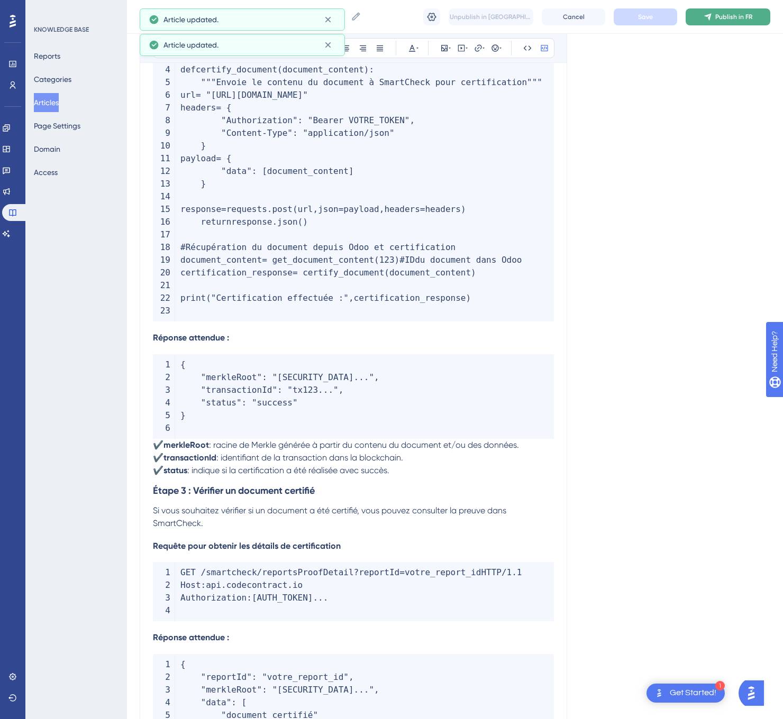
click at [716, 18] on span "Publish in FR" at bounding box center [733, 17] width 37 height 8
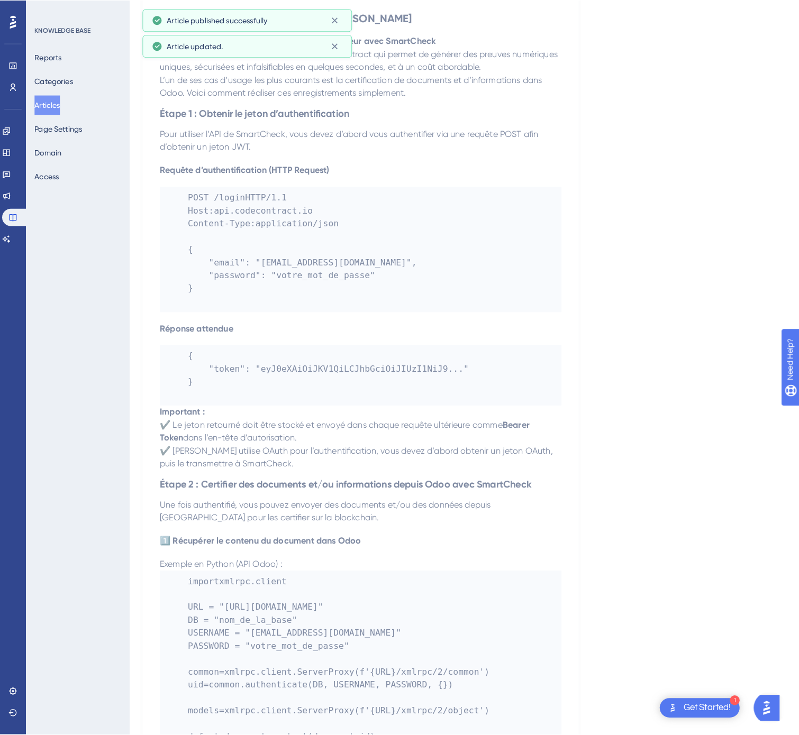
scroll to position [0, 0]
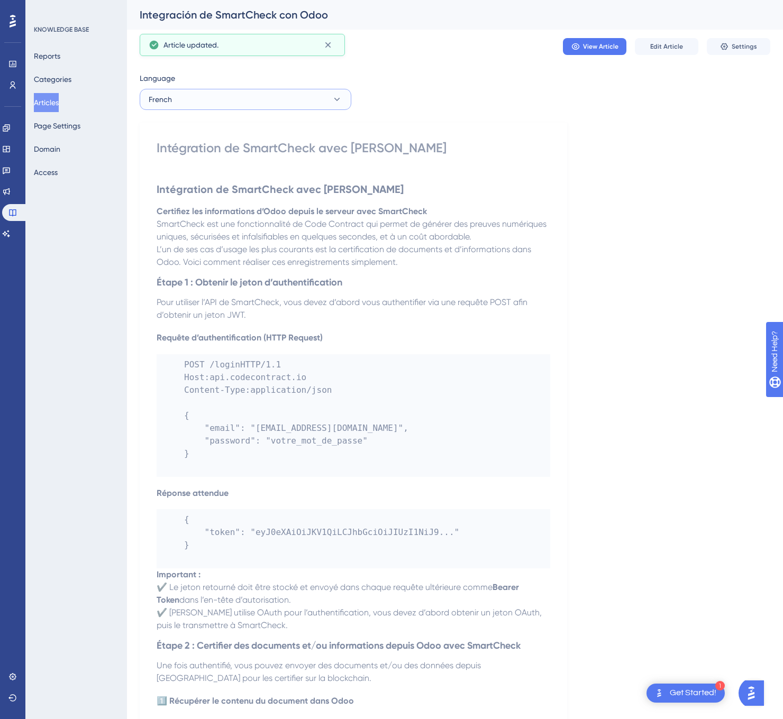
click at [324, 100] on button "French" at bounding box center [246, 99] width 212 height 21
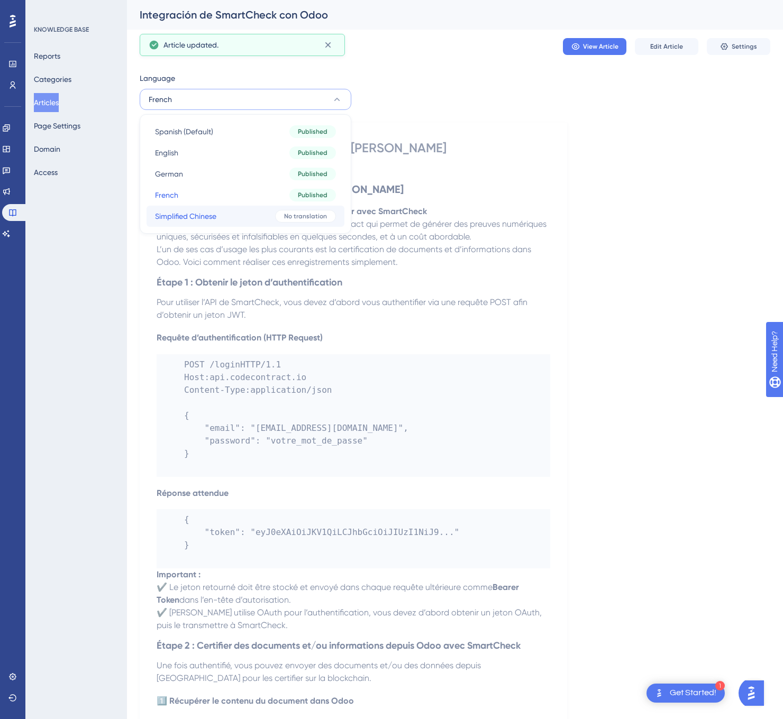
click at [294, 211] on div "No translation" at bounding box center [305, 216] width 61 height 13
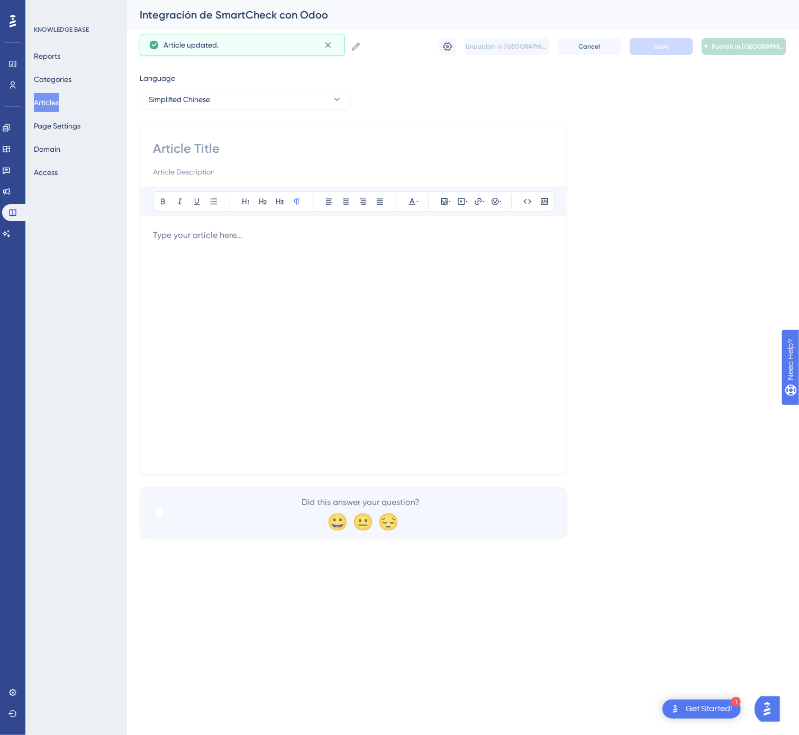
click at [329, 152] on input at bounding box center [353, 148] width 401 height 17
paste input "SmartCheck 与 Odoo 的集成"
type input "SmartCheck 与 Odoo 的集成"
click at [463, 390] on div at bounding box center [353, 345] width 401 height 233
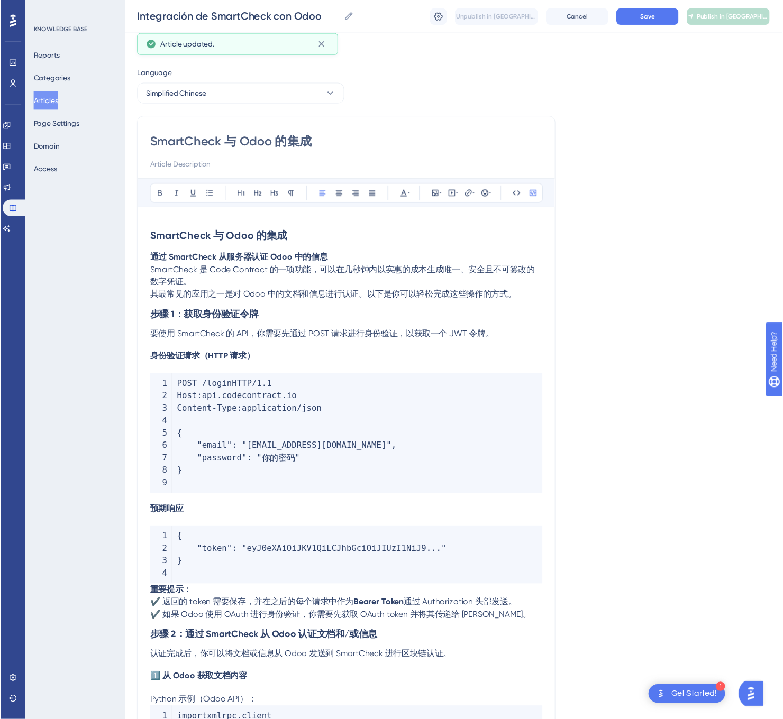
scroll to position [949, 0]
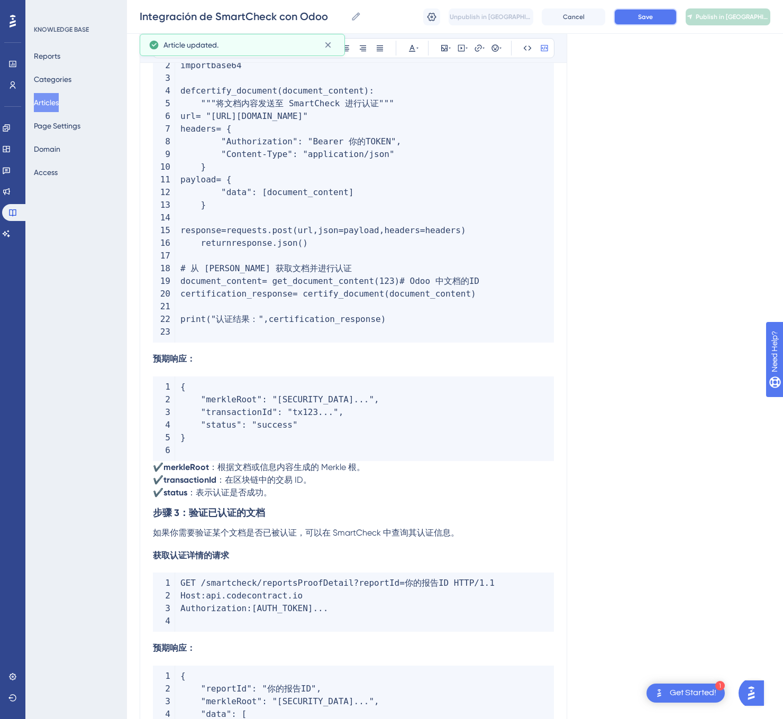
click at [648, 16] on span "Save" at bounding box center [645, 17] width 15 height 8
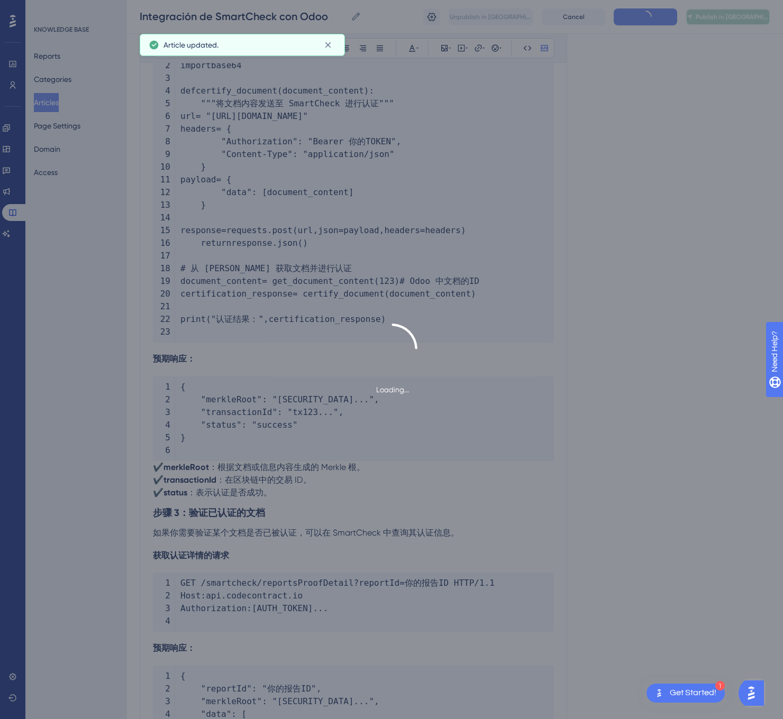
click at [734, 19] on span "Publish in [GEOGRAPHIC_DATA]-CN" at bounding box center [732, 17] width 74 height 8
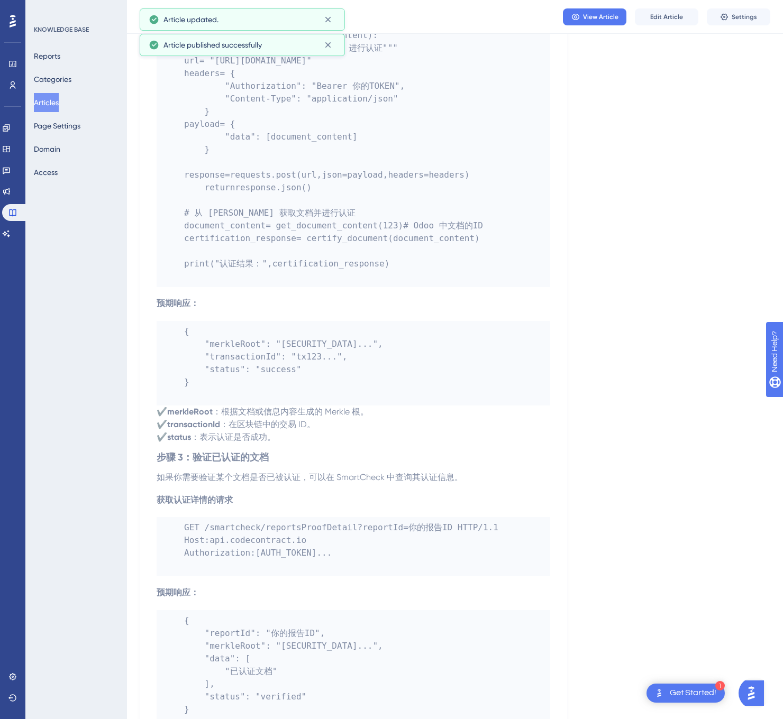
click at [59, 108] on button "Articles" at bounding box center [46, 102] width 25 height 19
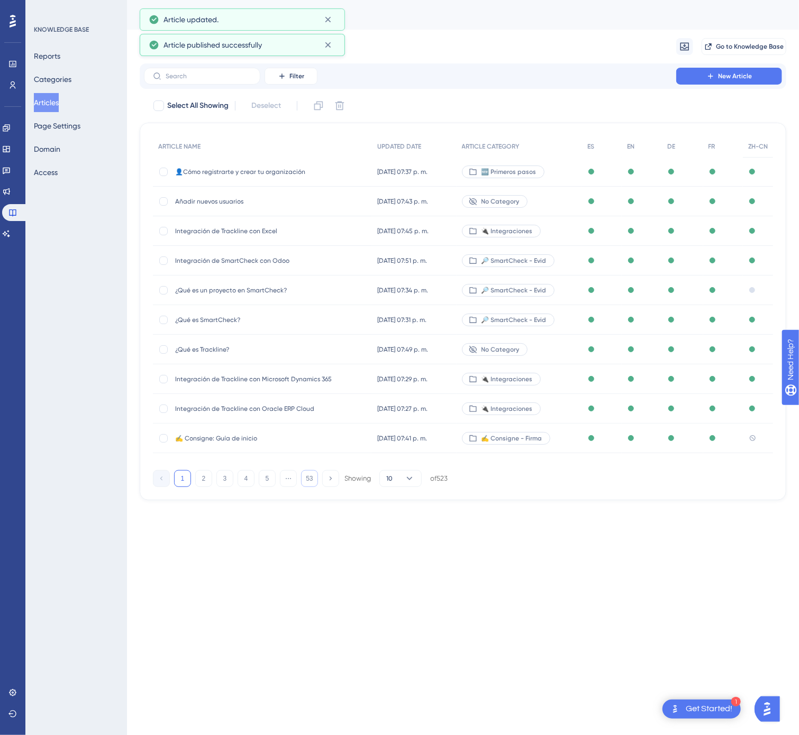
click at [313, 485] on button "53" at bounding box center [309, 478] width 17 height 17
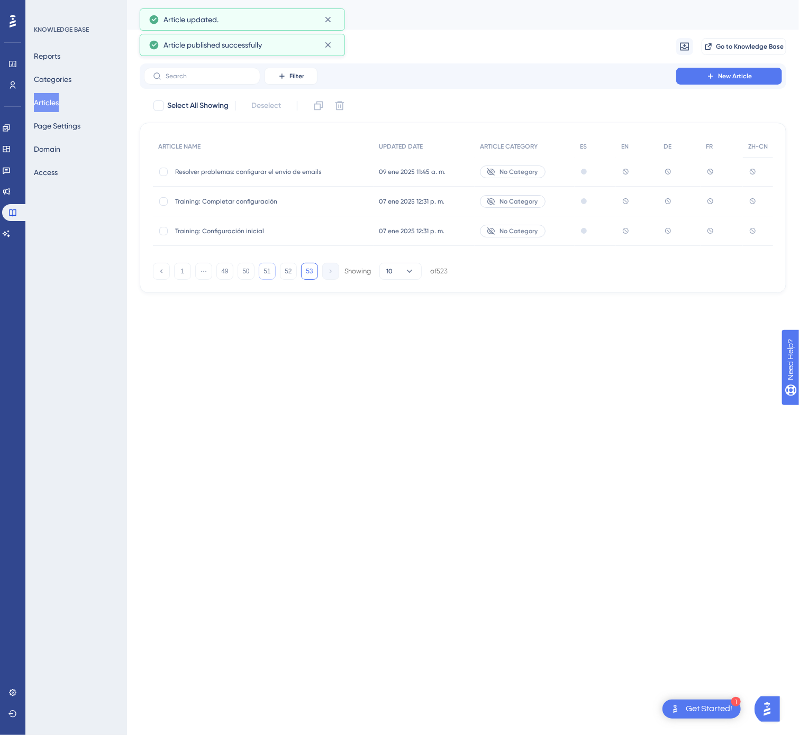
click at [263, 271] on button "51" at bounding box center [267, 271] width 17 height 17
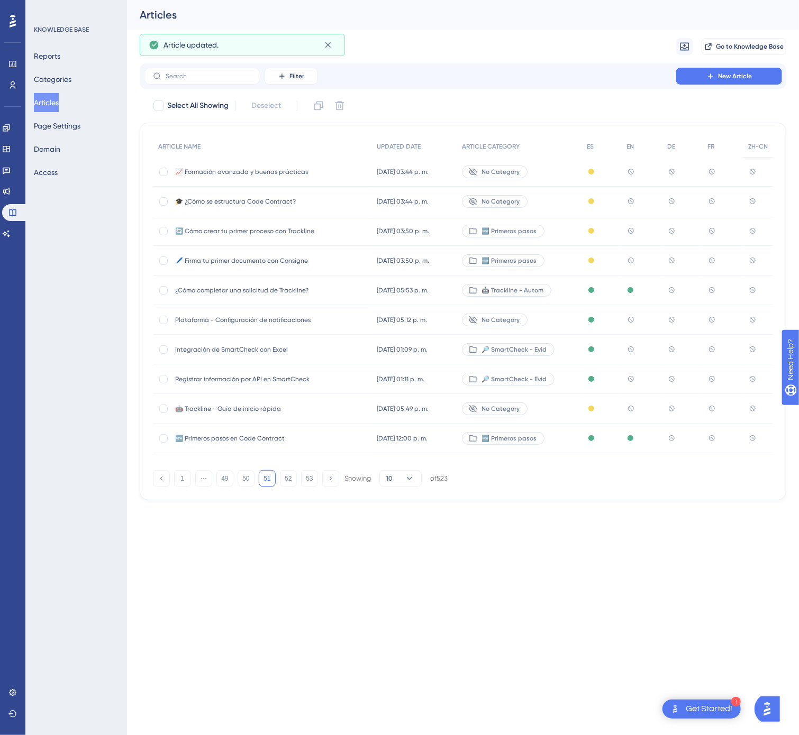
click at [318, 287] on span "¿Cómo completar una solicitud de Trackline?" at bounding box center [259, 290] width 169 height 8
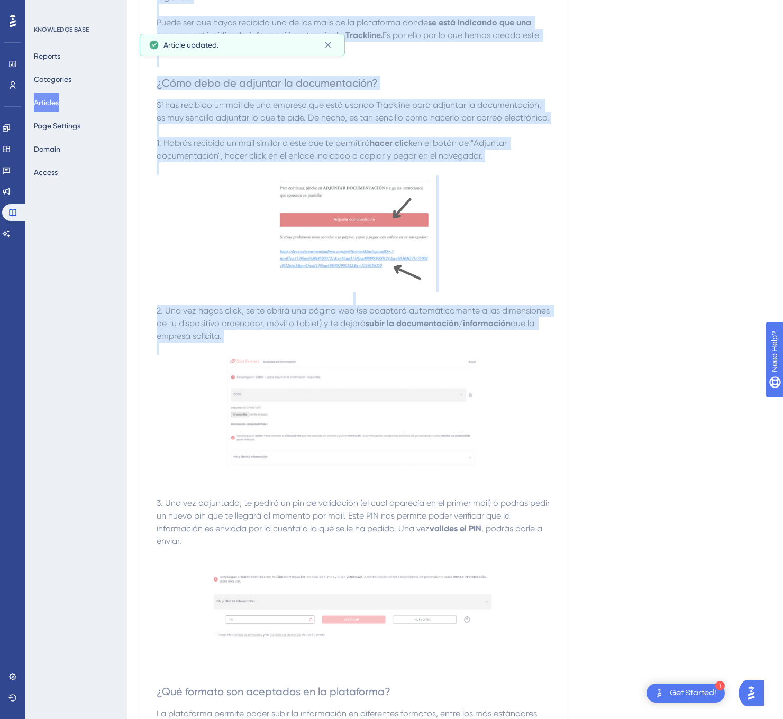
scroll to position [301, 0]
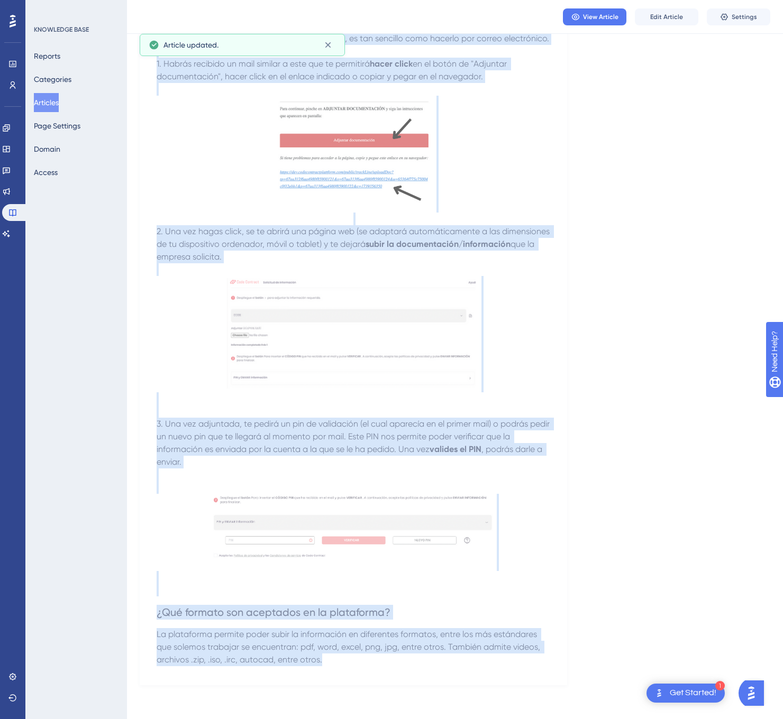
drag, startPoint x: 154, startPoint y: 142, endPoint x: 552, endPoint y: 617, distance: 619.5
click at [553, 655] on div "¿Cómo completar una solicitud de Trackline? Adjunta documentación e información…" at bounding box center [353, 254] width 427 height 863
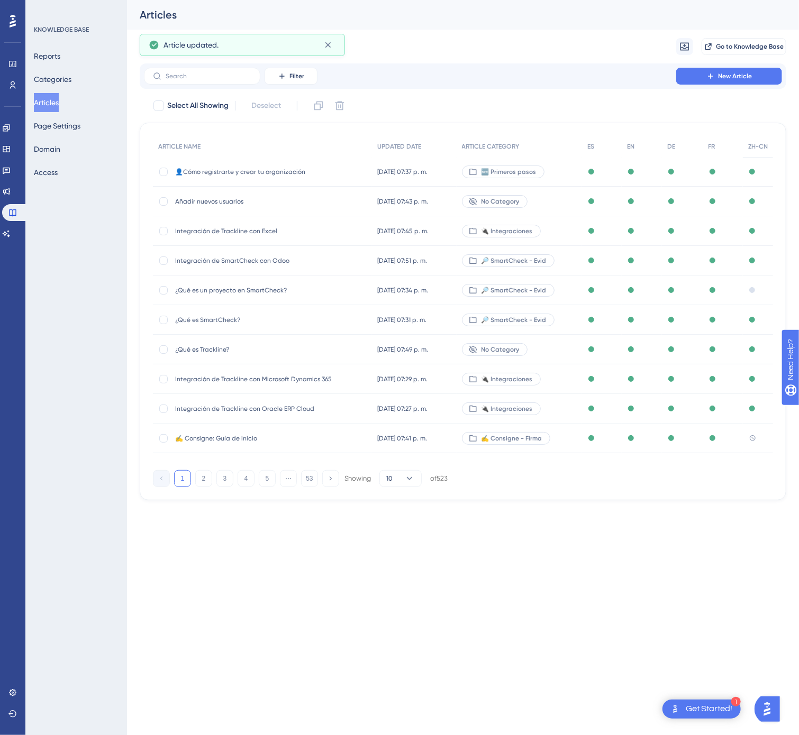
click at [312, 496] on div "ARTICLE NAME UPDATED DATE ARTICLE CATEGORY ES EN DE FR ZH-CN 👤Cómo registrarte …" at bounding box center [463, 312] width 646 height 378
click at [309, 488] on div "ARTICLE NAME UPDATED DATE ARTICLE CATEGORY ES EN DE FR ZH-CN 👤Cómo registrarte …" at bounding box center [463, 312] width 646 height 378
click at [308, 478] on button "53" at bounding box center [309, 478] width 17 height 17
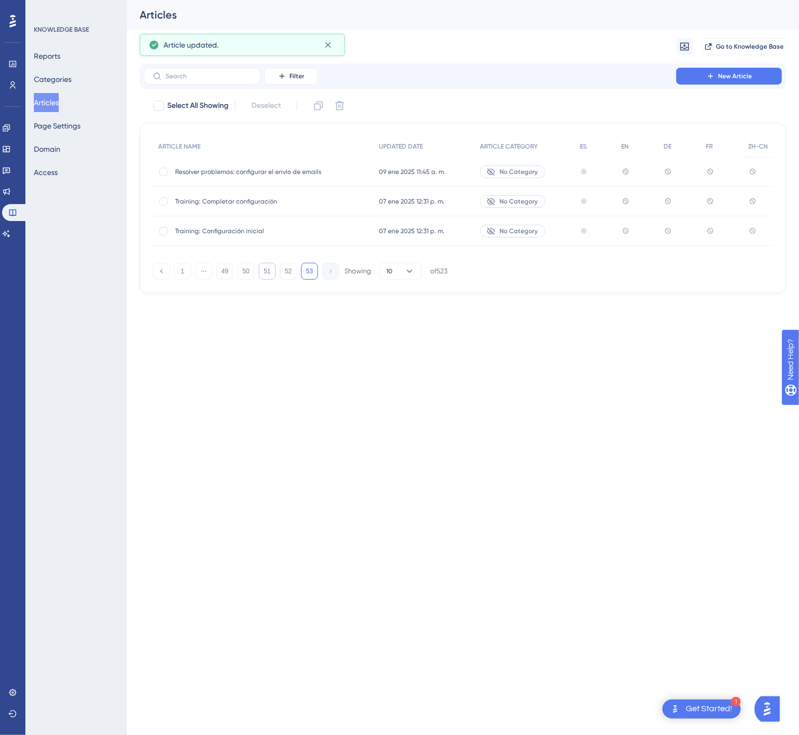
click at [267, 274] on button "51" at bounding box center [267, 271] width 17 height 17
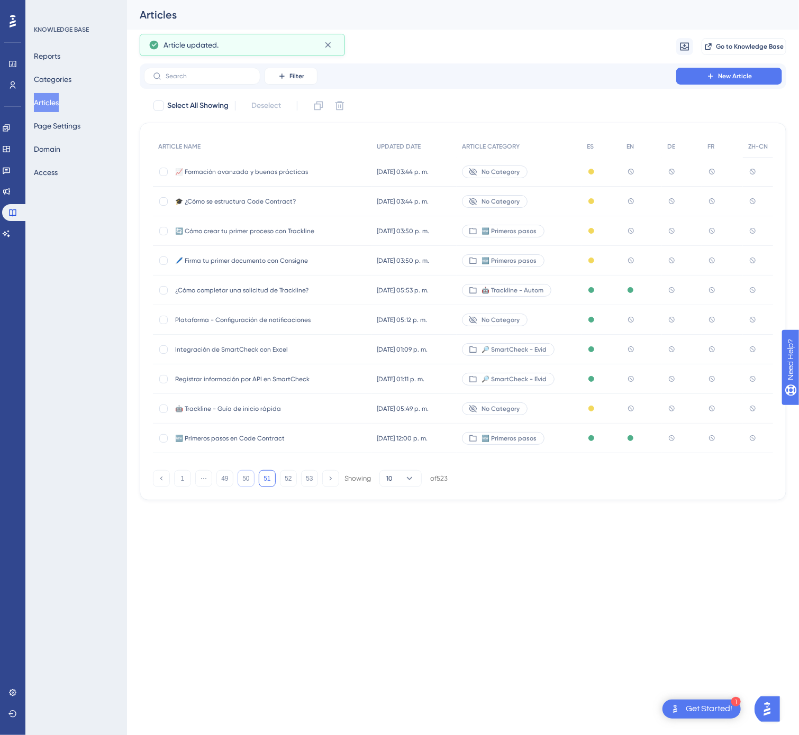
click at [247, 483] on button "50" at bounding box center [245, 478] width 17 height 17
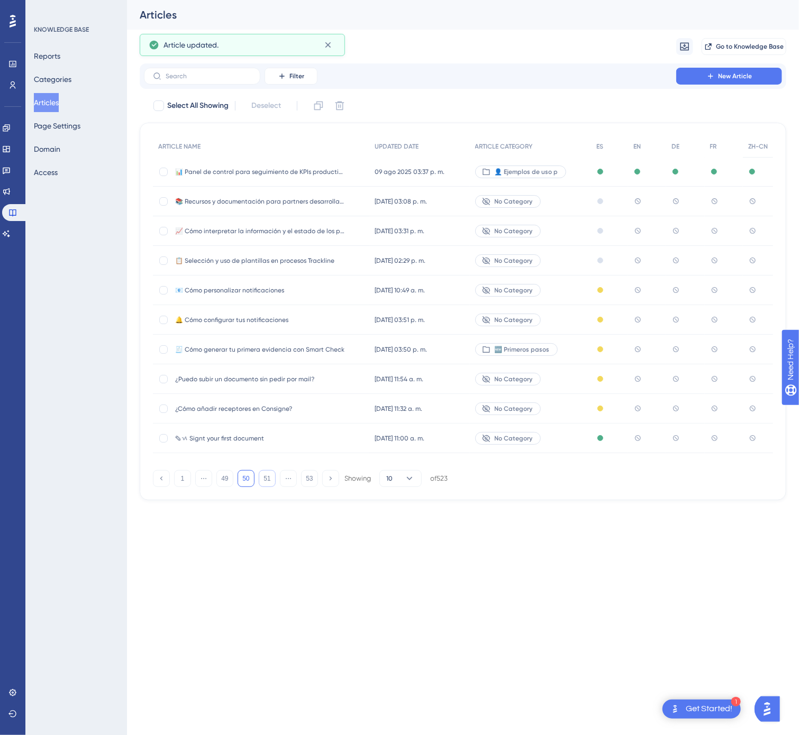
click at [271, 481] on button "51" at bounding box center [267, 478] width 17 height 17
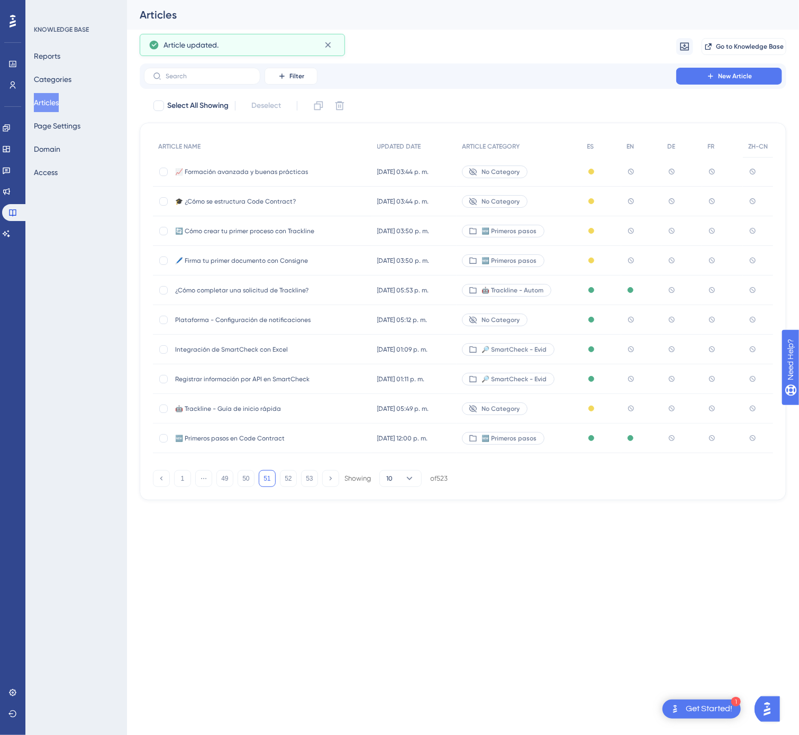
click at [313, 378] on span "Registrar información por API en SmartCheck" at bounding box center [259, 379] width 169 height 8
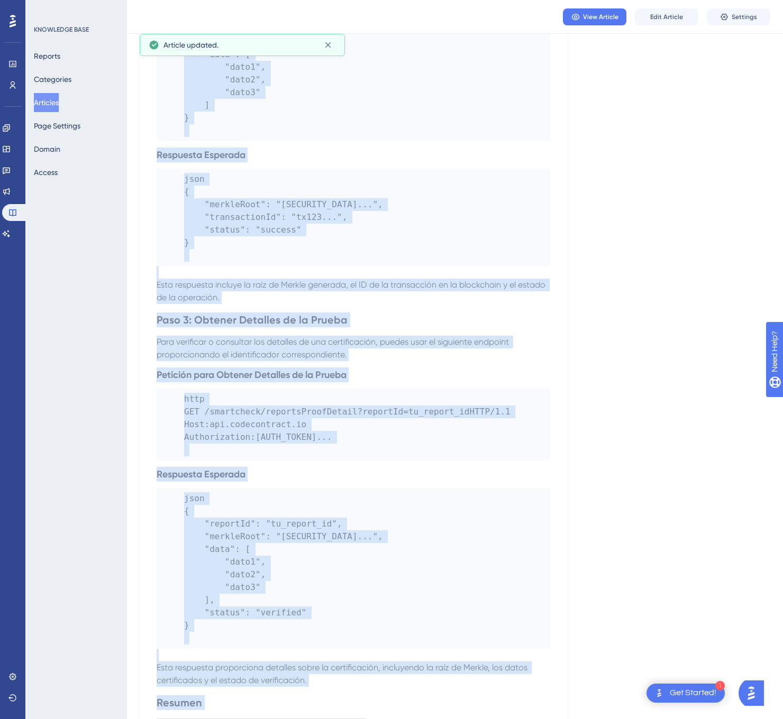
scroll to position [1041, 0]
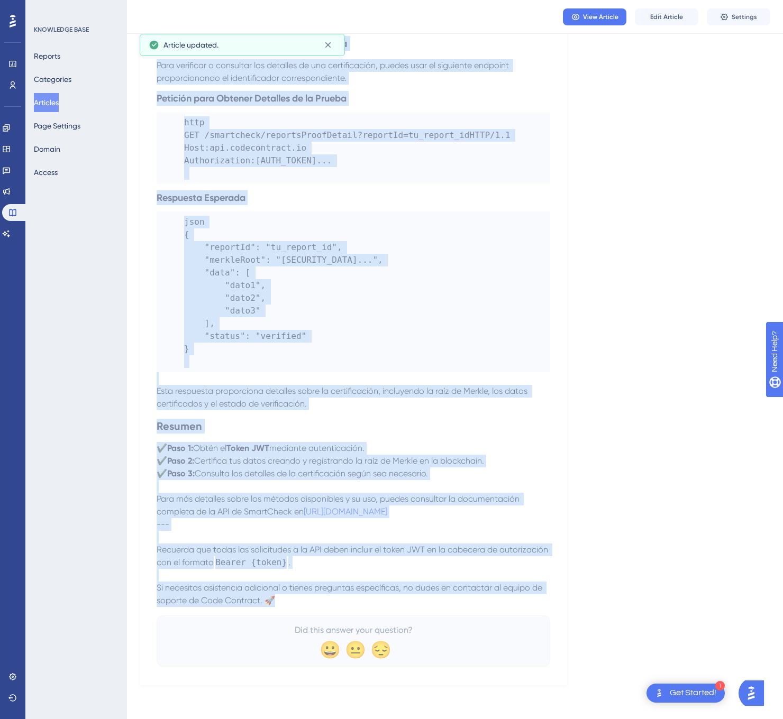
drag, startPoint x: 157, startPoint y: 144, endPoint x: 570, endPoint y: 595, distance: 611.6
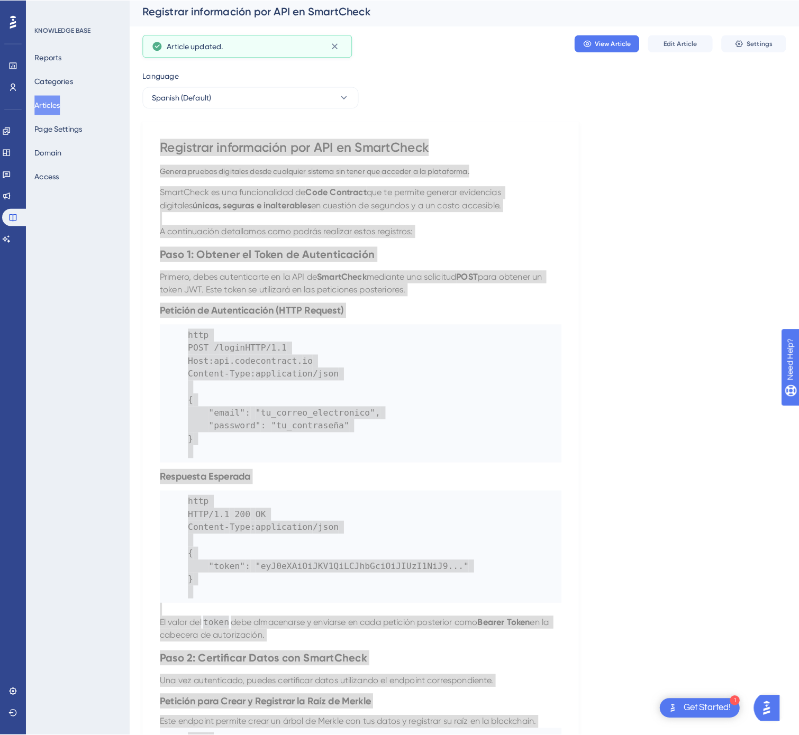
scroll to position [0, 0]
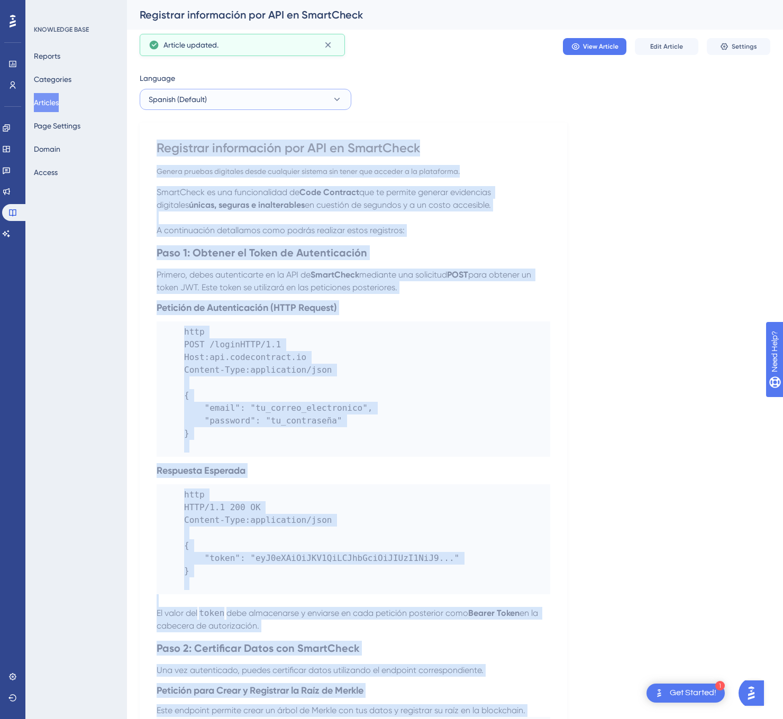
click at [320, 103] on button "Spanish (Default)" at bounding box center [246, 99] width 212 height 21
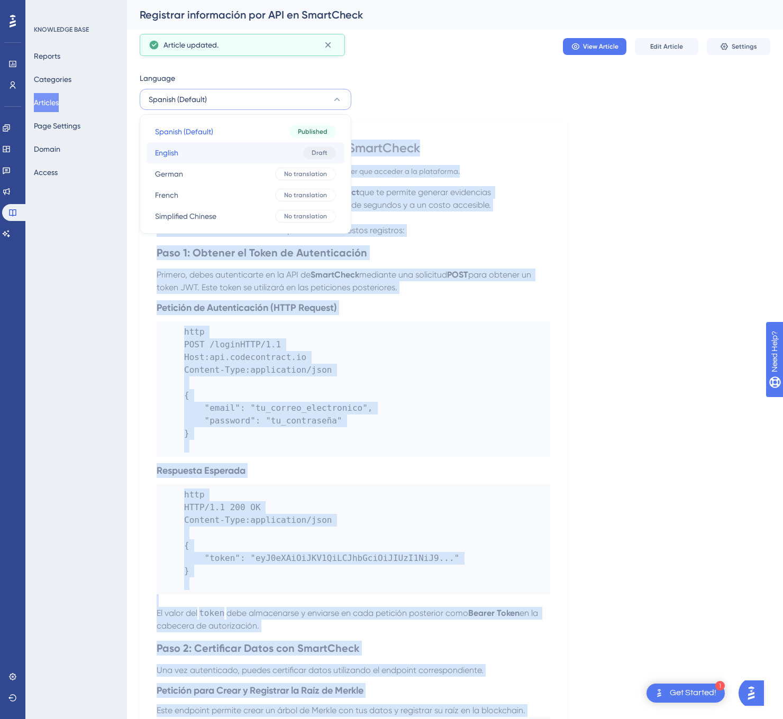
click at [269, 154] on button "English English Draft" at bounding box center [245, 152] width 198 height 21
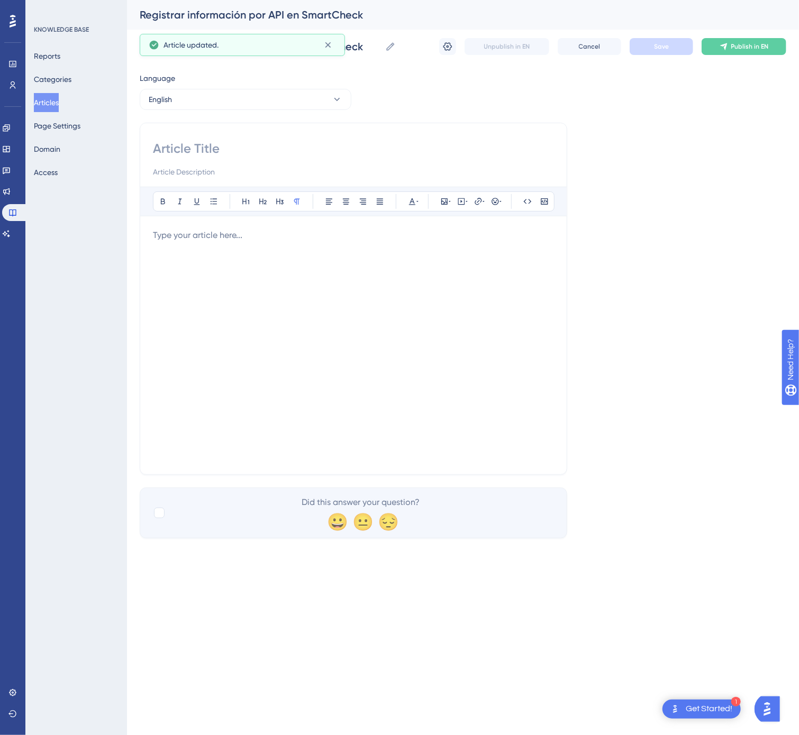
click at [239, 147] on input at bounding box center [353, 148] width 401 height 17
paste
type input "Register Information via API in SmartCheck"
click at [395, 293] on div at bounding box center [353, 345] width 401 height 233
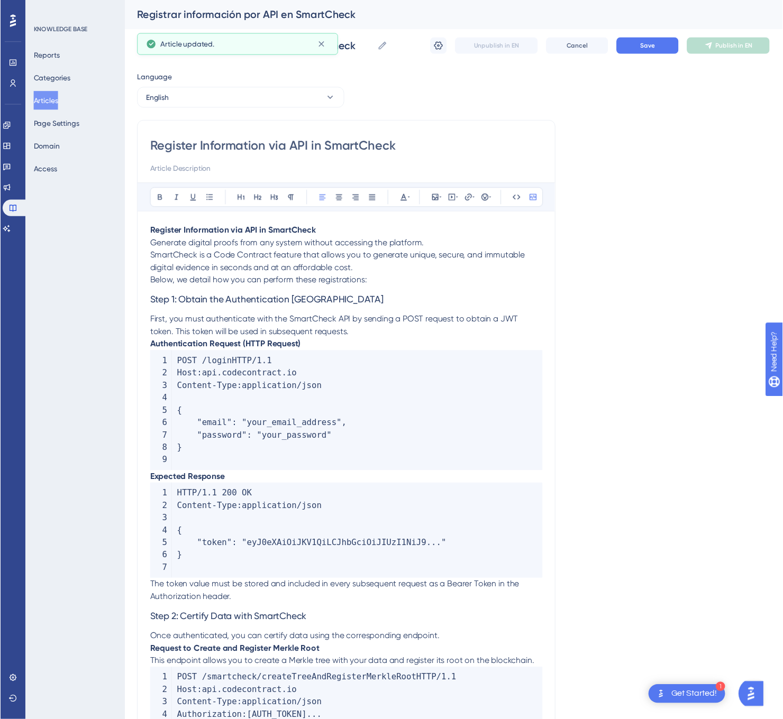
scroll to position [466, 0]
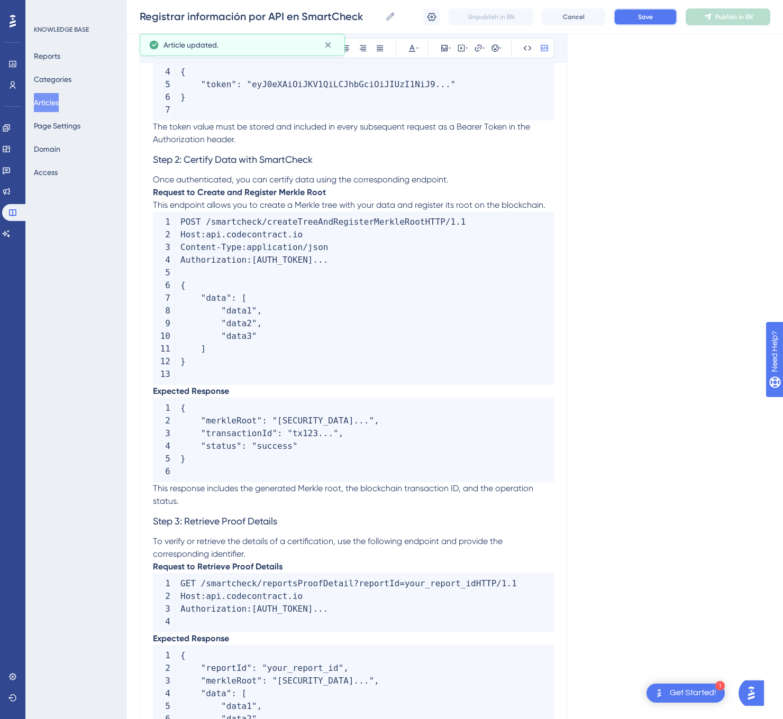
click at [662, 10] on button "Save" at bounding box center [644, 16] width 63 height 17
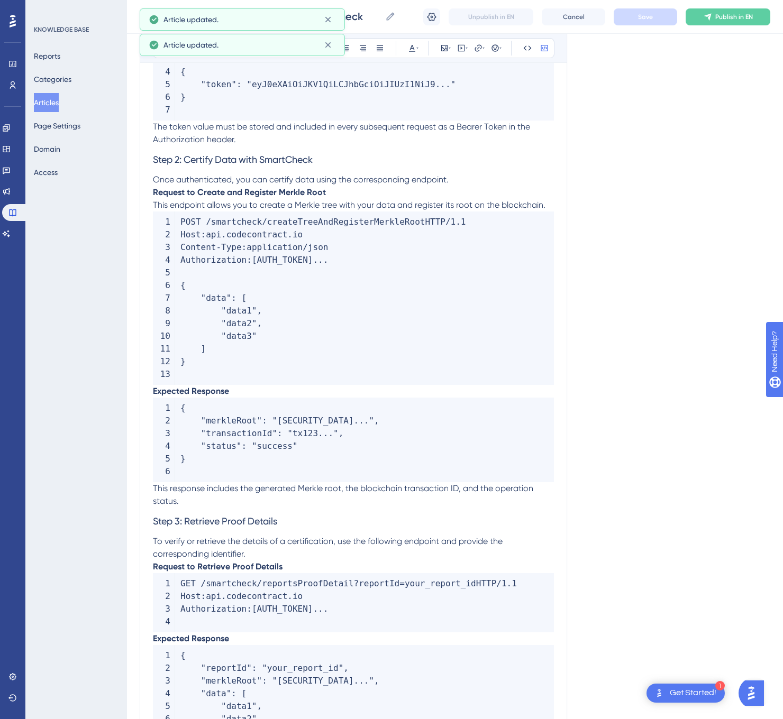
click at [721, 4] on div "Registrar información por API en SmartCheck Registrar información por API en Sm…" at bounding box center [455, 17] width 656 height 34
click at [722, 5] on div "Registrar información por API en SmartCheck Registrar información por API en Sm…" at bounding box center [455, 17] width 656 height 34
click at [717, 19] on span "Publish in EN" at bounding box center [734, 17] width 38 height 8
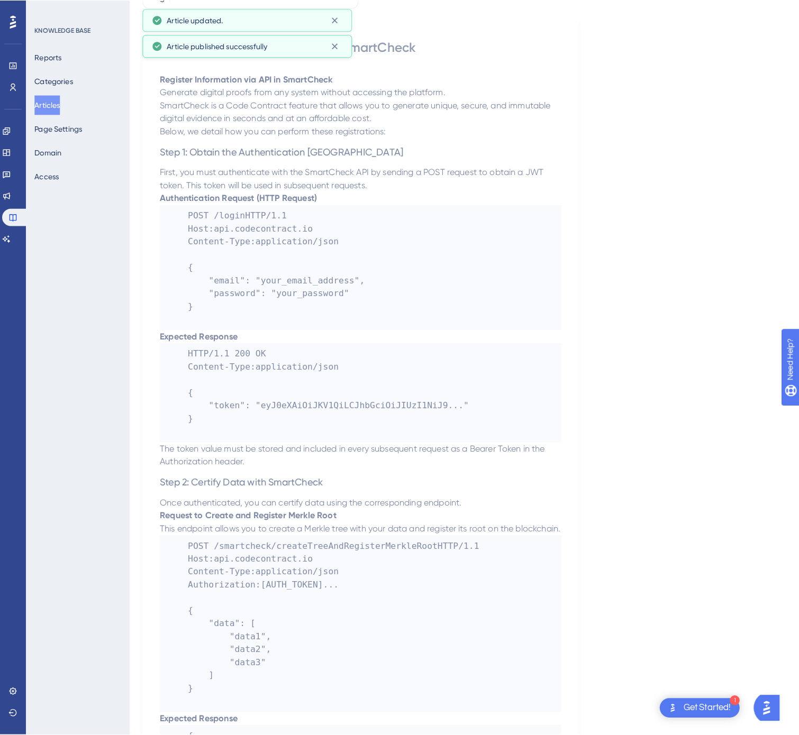
scroll to position [0, 0]
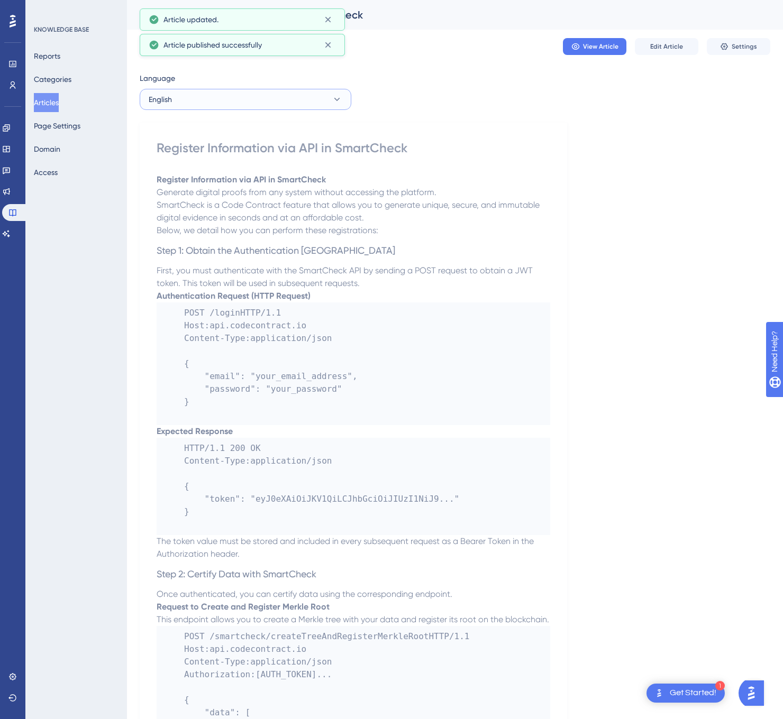
click at [249, 106] on button "English" at bounding box center [246, 99] width 212 height 21
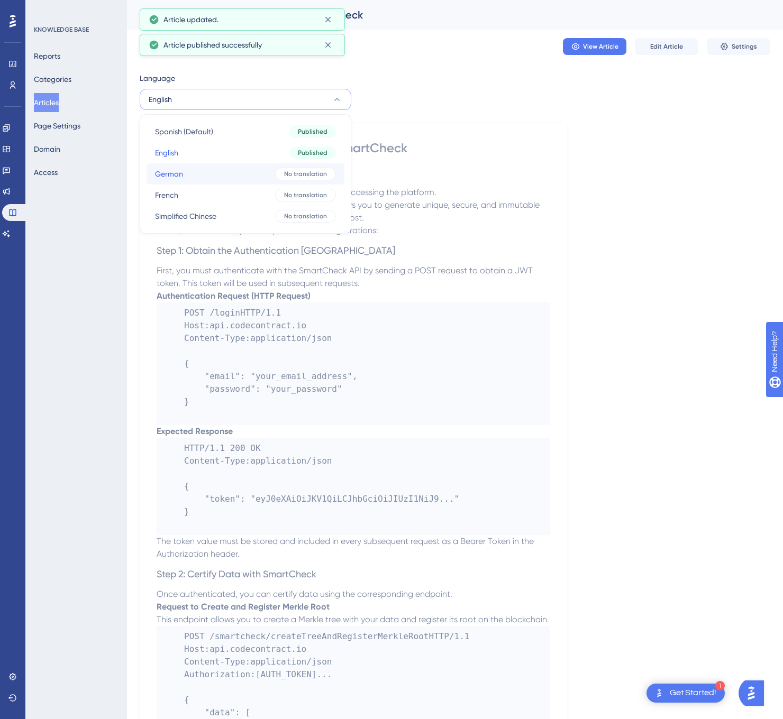
click at [220, 170] on button "German German No translation" at bounding box center [245, 173] width 198 height 21
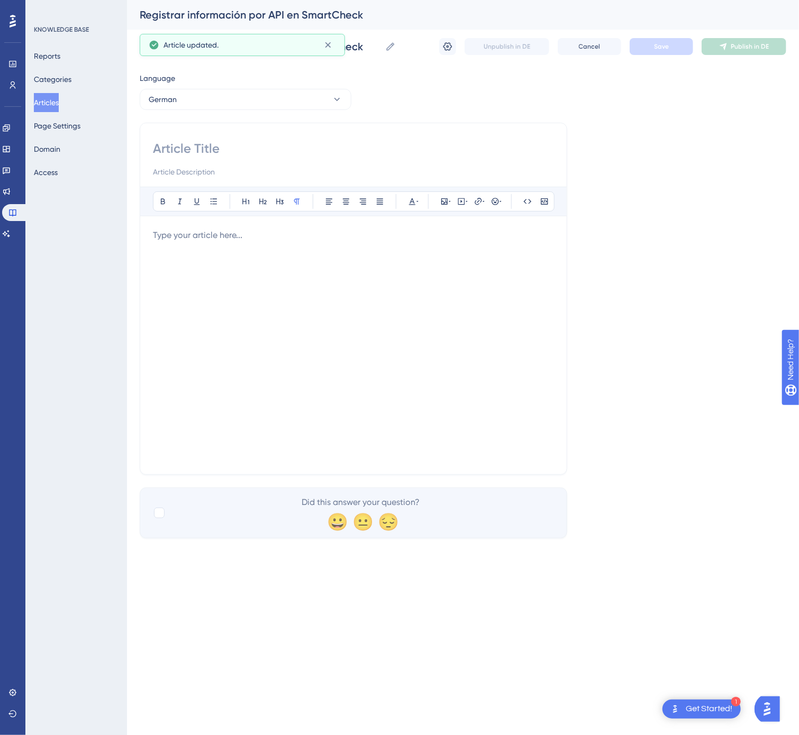
click at [311, 144] on input at bounding box center [353, 148] width 401 height 17
type input "Information per API in SmartCheck registrieren"
click at [319, 371] on div at bounding box center [353, 345] width 401 height 233
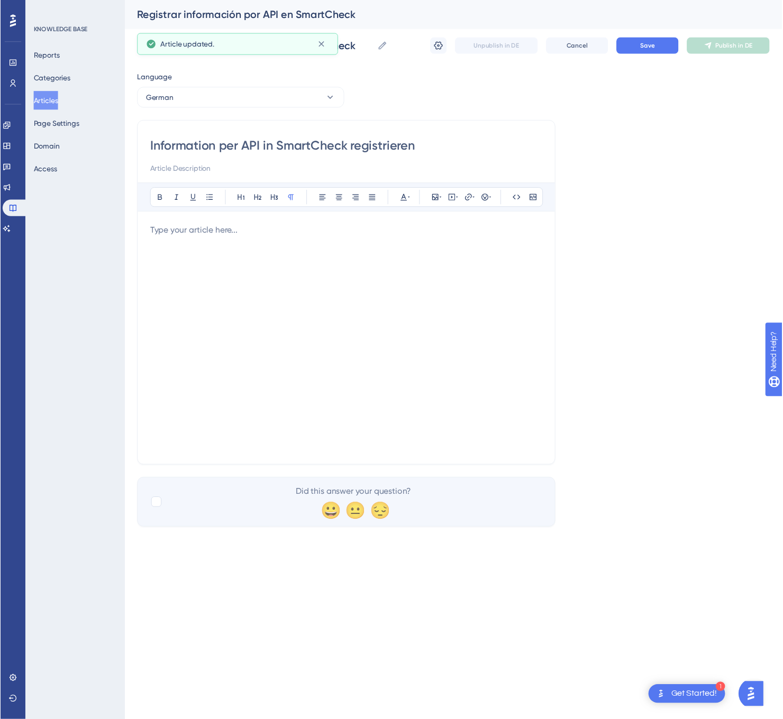
scroll to position [493, 0]
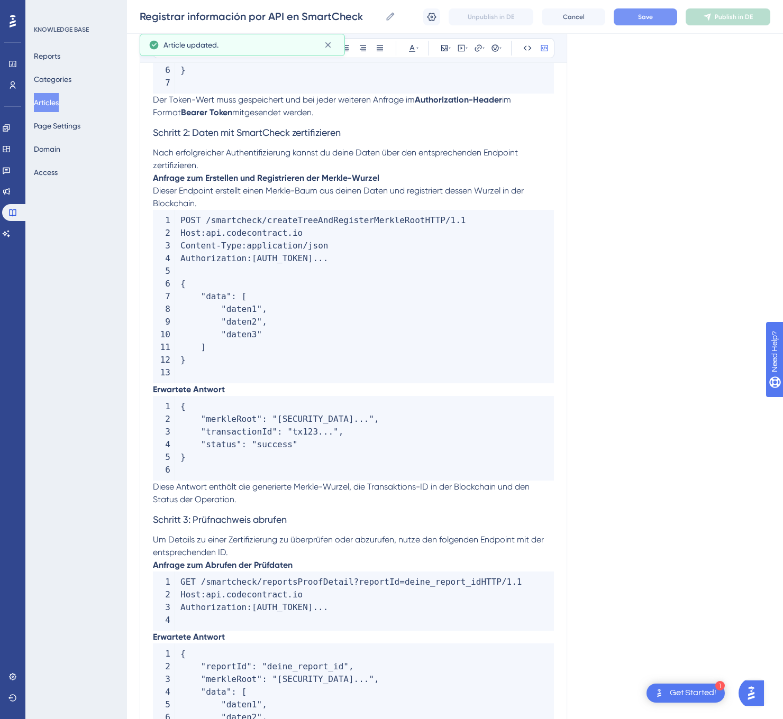
click at [657, 12] on button "Save" at bounding box center [644, 16] width 63 height 17
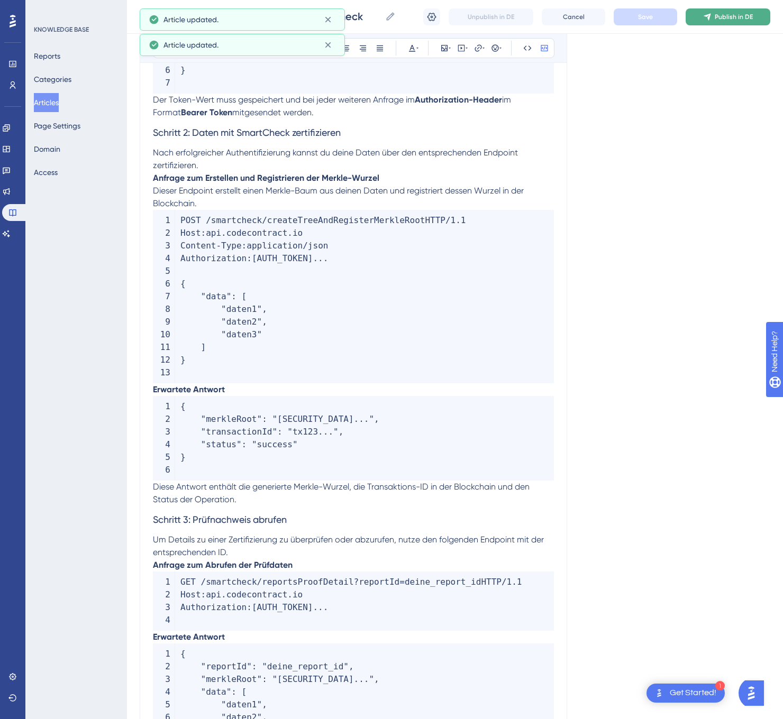
click at [714, 17] on button "Publish in DE" at bounding box center [727, 16] width 85 height 17
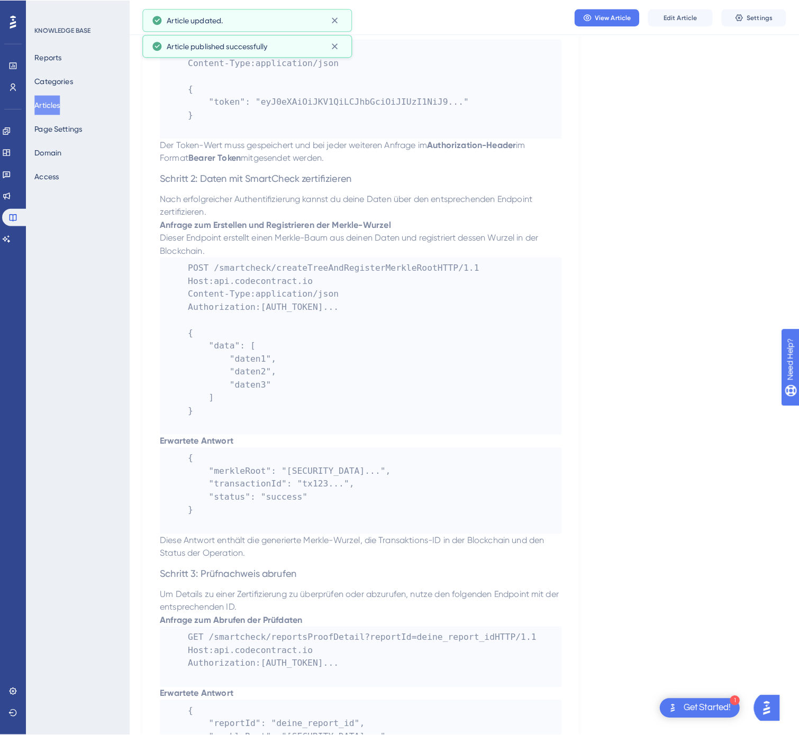
scroll to position [0, 0]
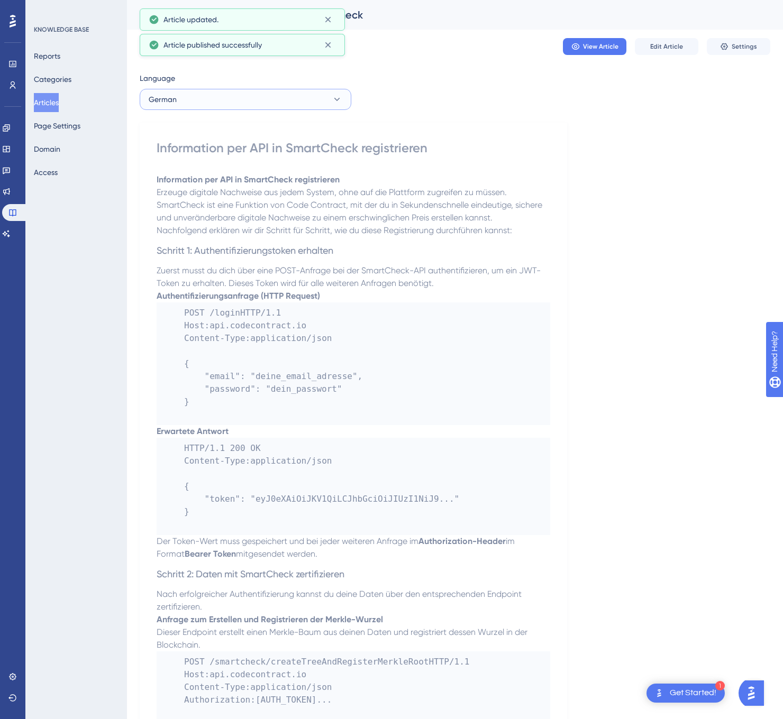
click at [271, 101] on button "German" at bounding box center [246, 99] width 212 height 21
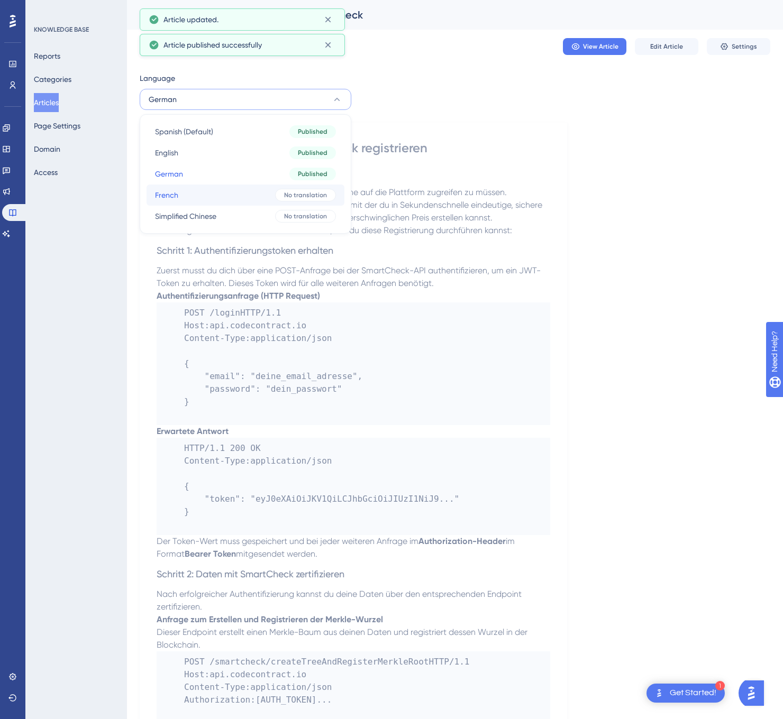
click at [240, 194] on button "French French No translation" at bounding box center [245, 195] width 198 height 21
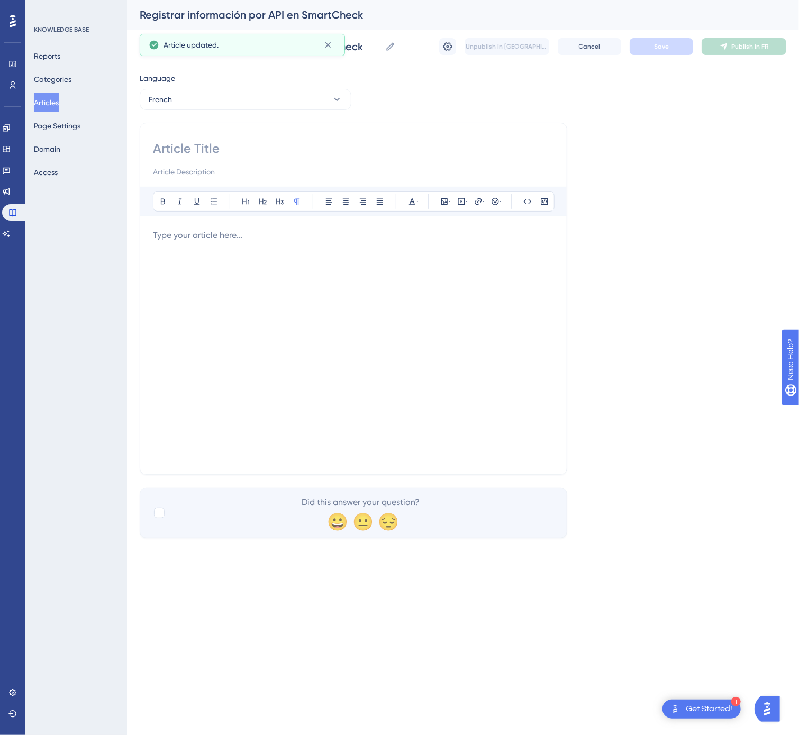
click at [193, 144] on input at bounding box center [353, 148] width 401 height 17
type input "Enregistrement d’informations via l’API dans SmartCheck"
click at [400, 408] on div at bounding box center [353, 345] width 401 height 233
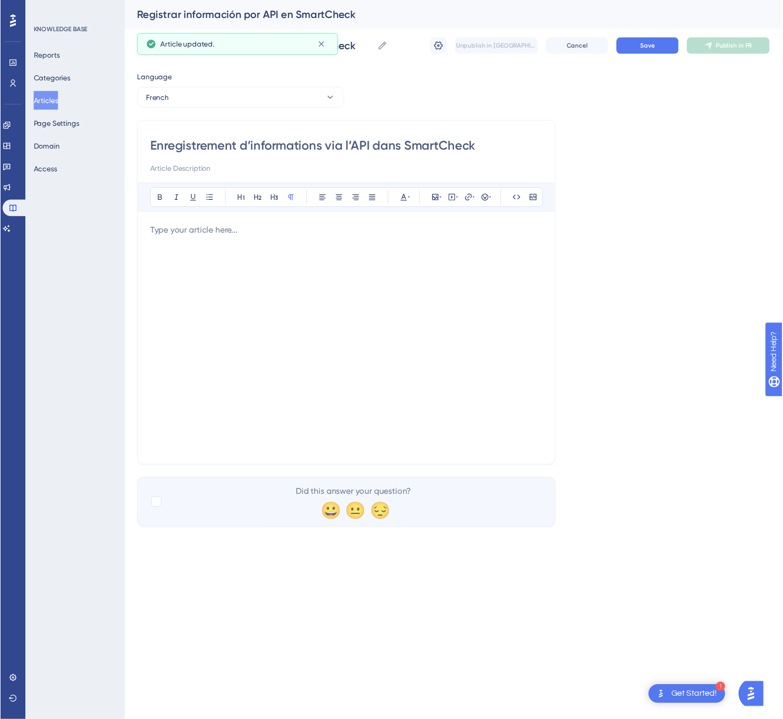
scroll to position [492, 0]
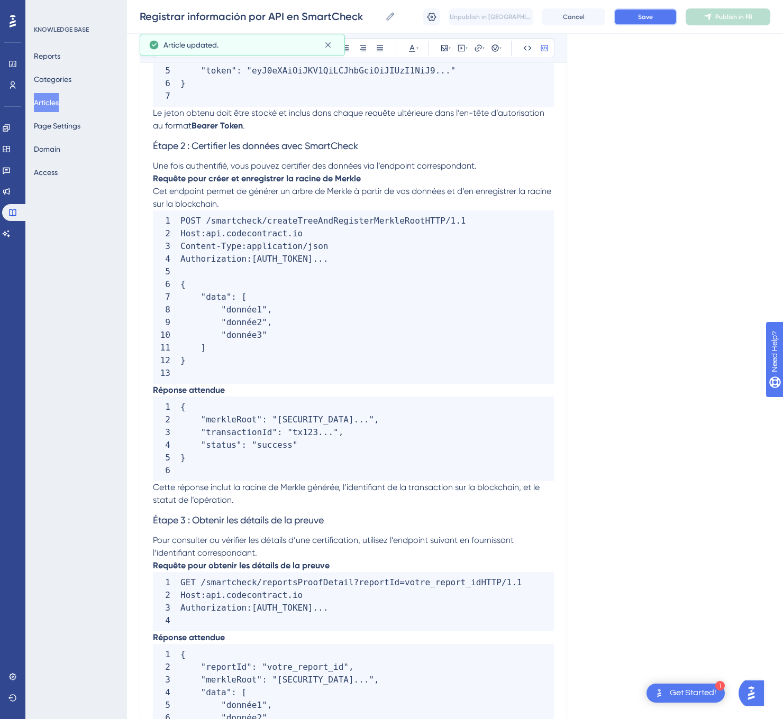
click at [656, 8] on button "Save" at bounding box center [644, 16] width 63 height 17
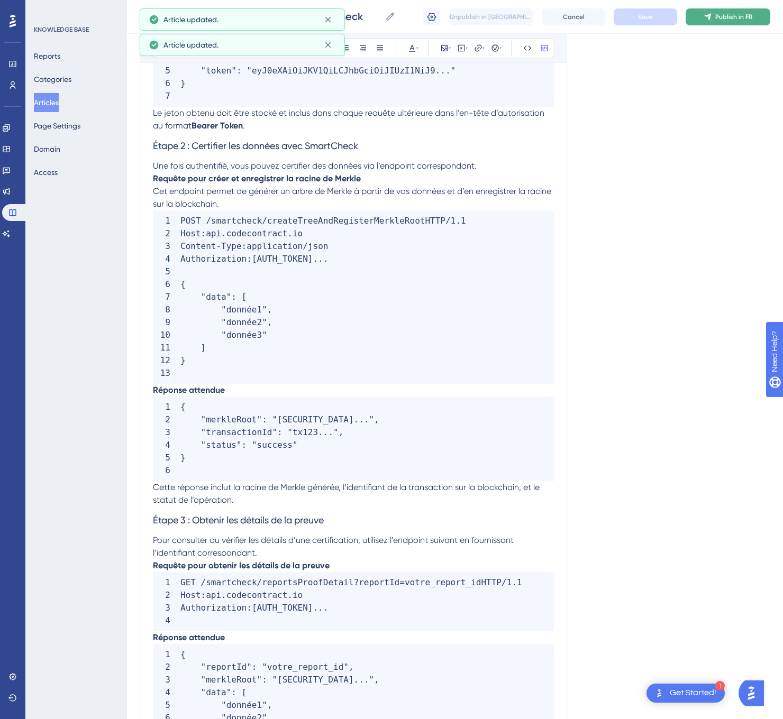
click at [732, 20] on span "Publish in FR" at bounding box center [733, 17] width 37 height 8
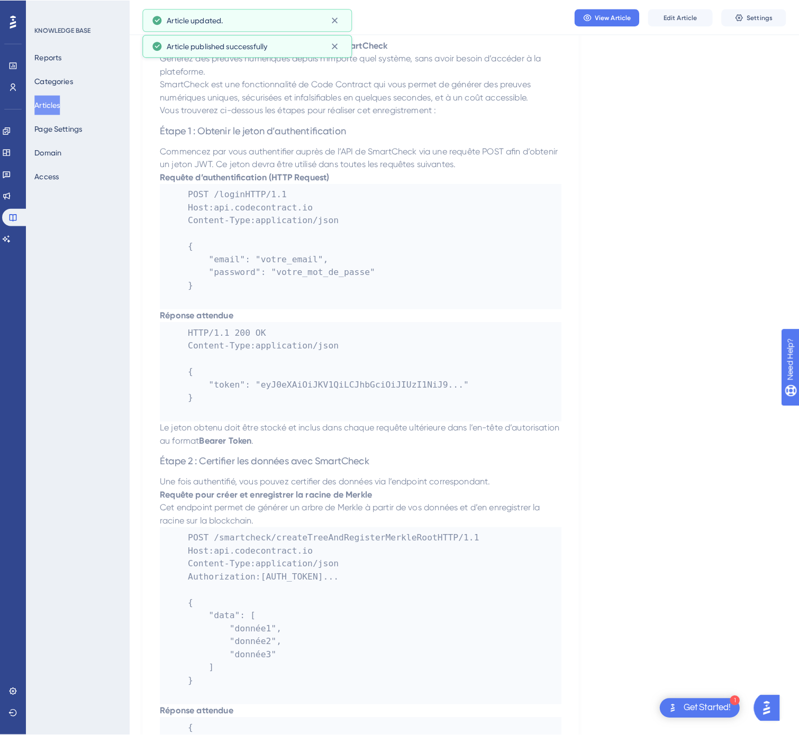
scroll to position [0, 0]
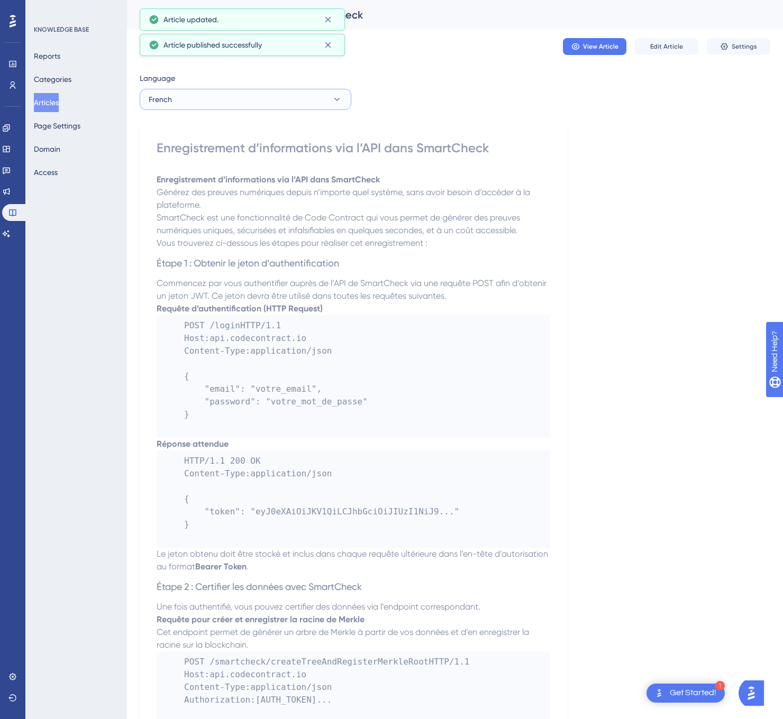
click at [264, 105] on button "French" at bounding box center [246, 99] width 212 height 21
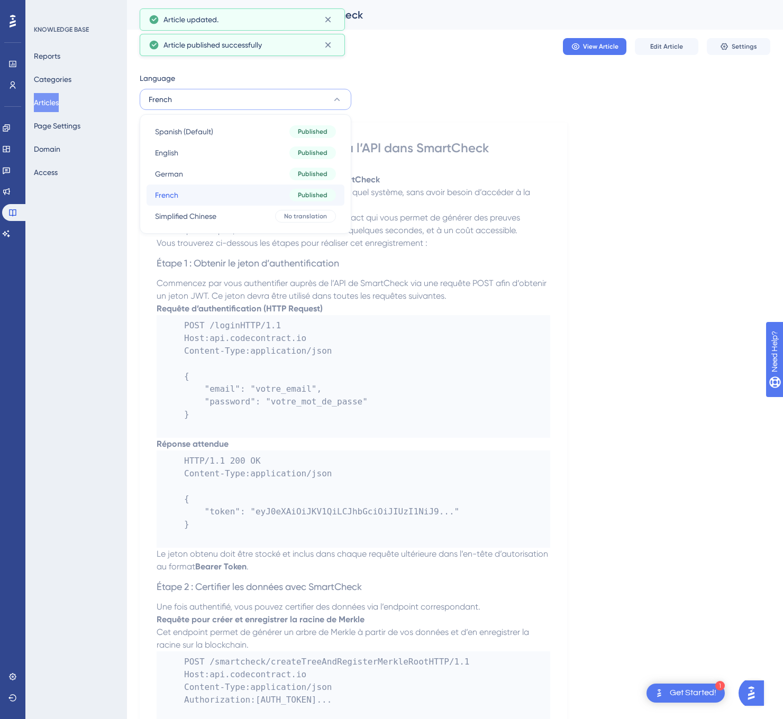
click at [253, 203] on button "French French Published" at bounding box center [245, 195] width 198 height 21
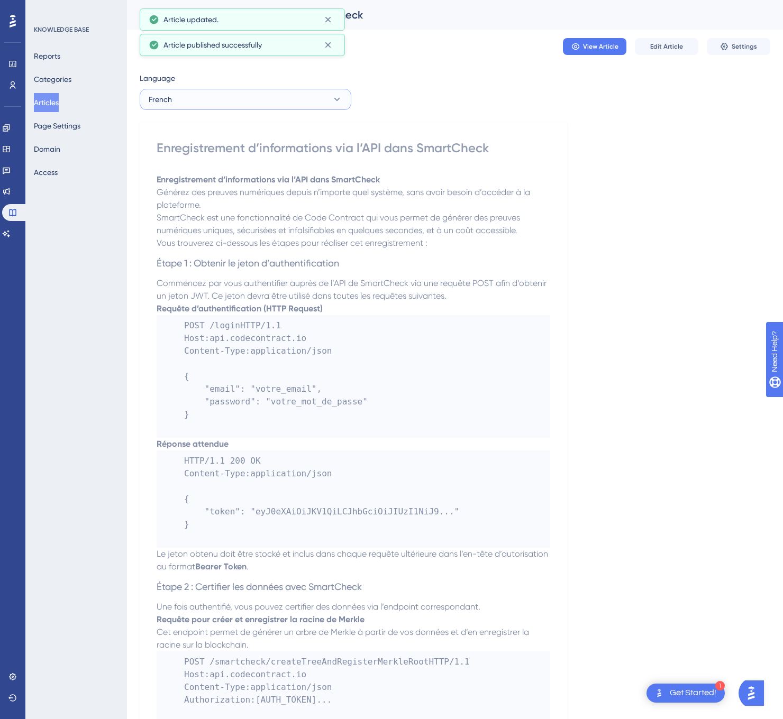
click at [264, 91] on button "French" at bounding box center [246, 99] width 212 height 21
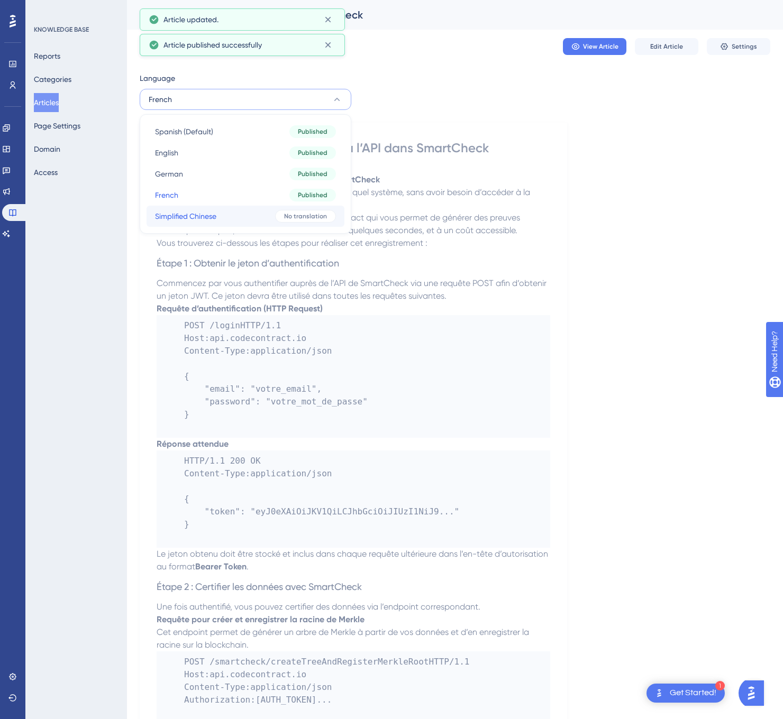
click at [246, 217] on button "Simplified Chinese Simplified Chinese No translation" at bounding box center [245, 216] width 198 height 21
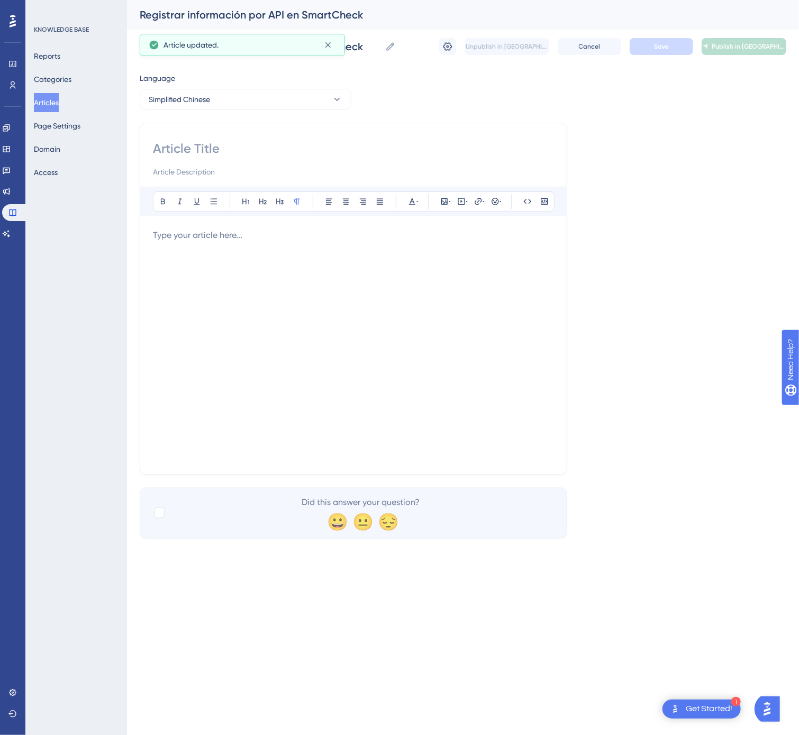
click at [209, 149] on input at bounding box center [353, 148] width 401 height 17
type input "通过 API 在 SmartCheck 中登记信息"
click at [574, 375] on div "Language Simplified Chinese 通过 API 在 SmartCheck 中登记信息 Bold Italic Underline Bul…" at bounding box center [463, 305] width 646 height 466
click at [492, 352] on div at bounding box center [353, 345] width 401 height 233
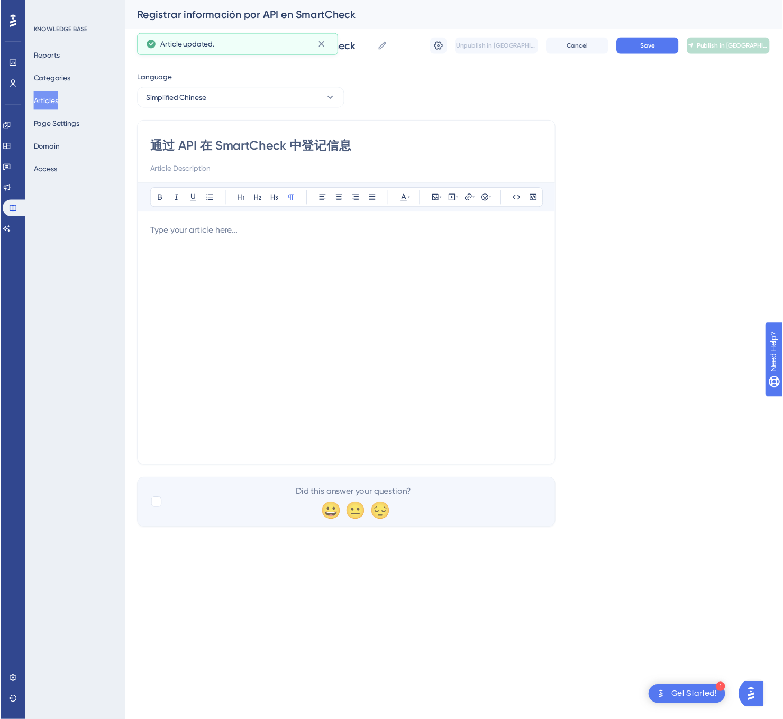
scroll to position [391, 0]
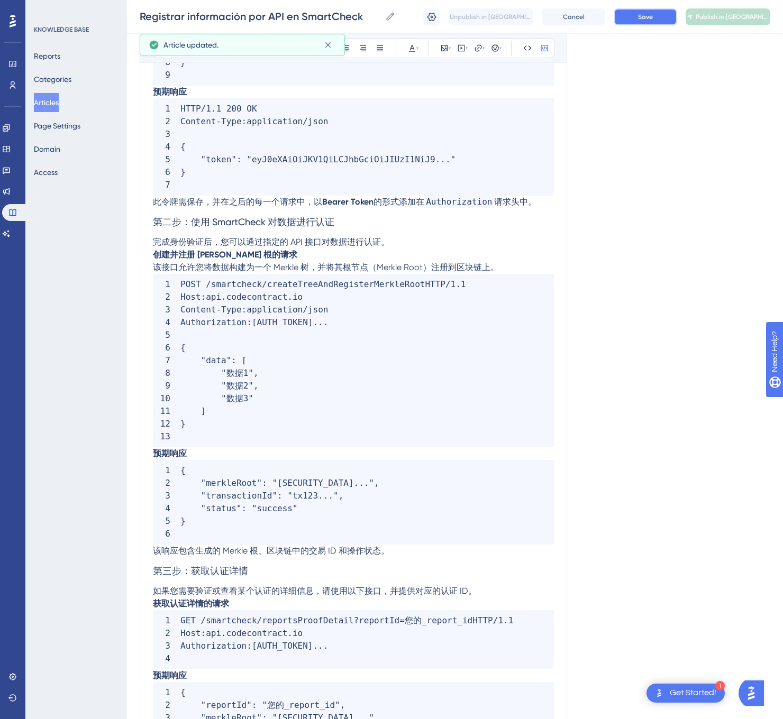
click at [646, 24] on button "Save" at bounding box center [644, 16] width 63 height 17
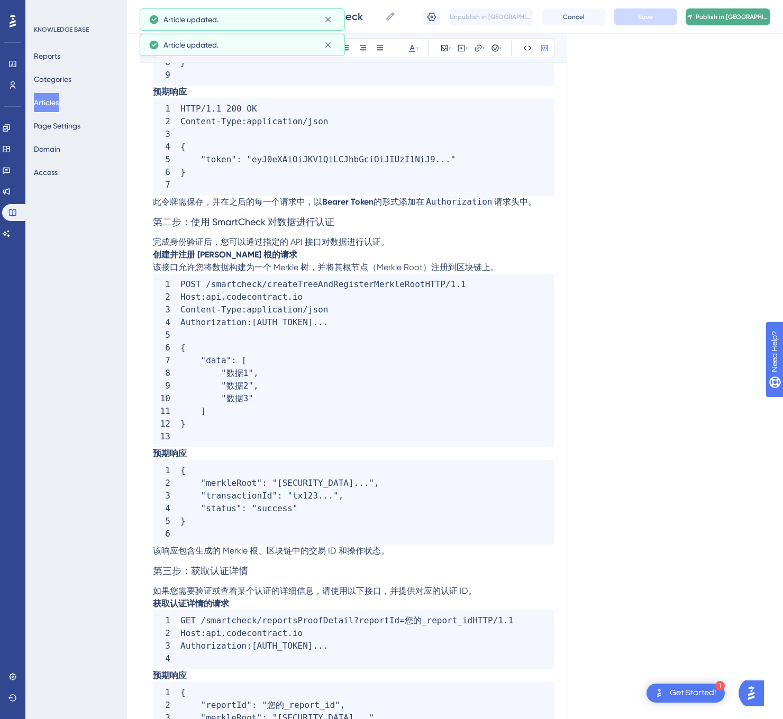
click at [738, 18] on span "Publish in [GEOGRAPHIC_DATA]-CN" at bounding box center [732, 17] width 74 height 8
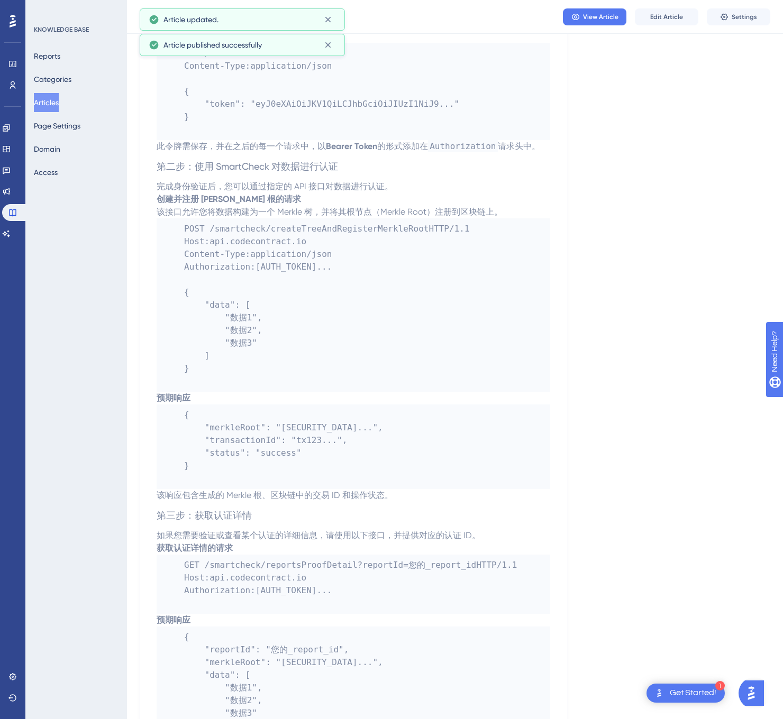
click at [43, 98] on button "Articles" at bounding box center [46, 102] width 25 height 19
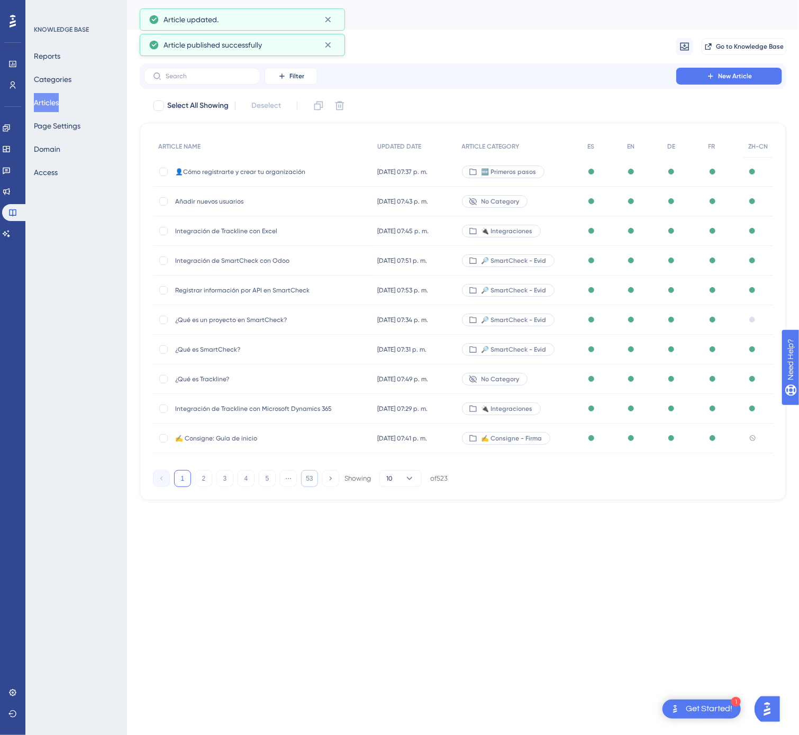
click at [306, 478] on button "53" at bounding box center [309, 478] width 17 height 17
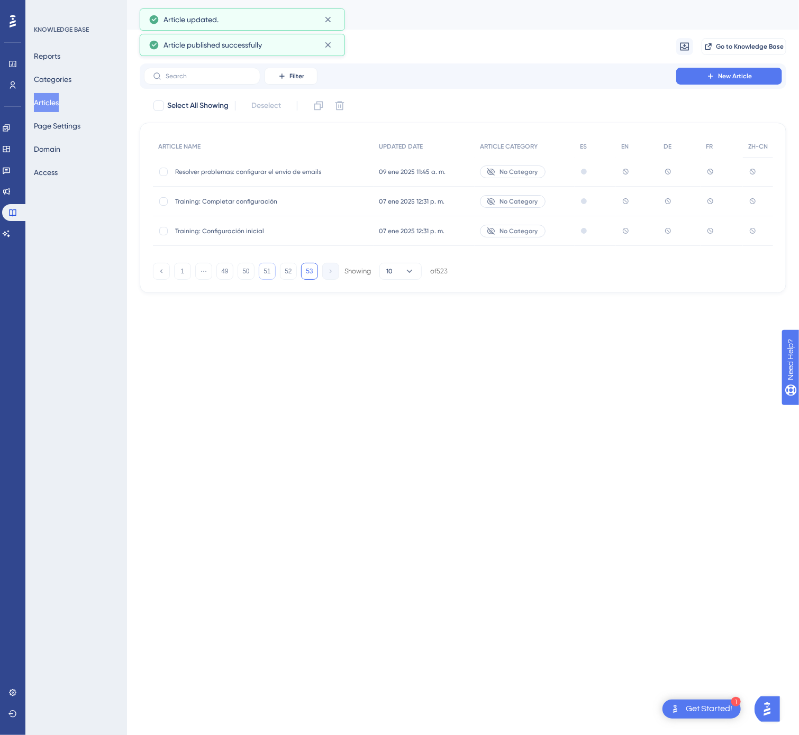
click at [268, 276] on button "51" at bounding box center [267, 271] width 17 height 17
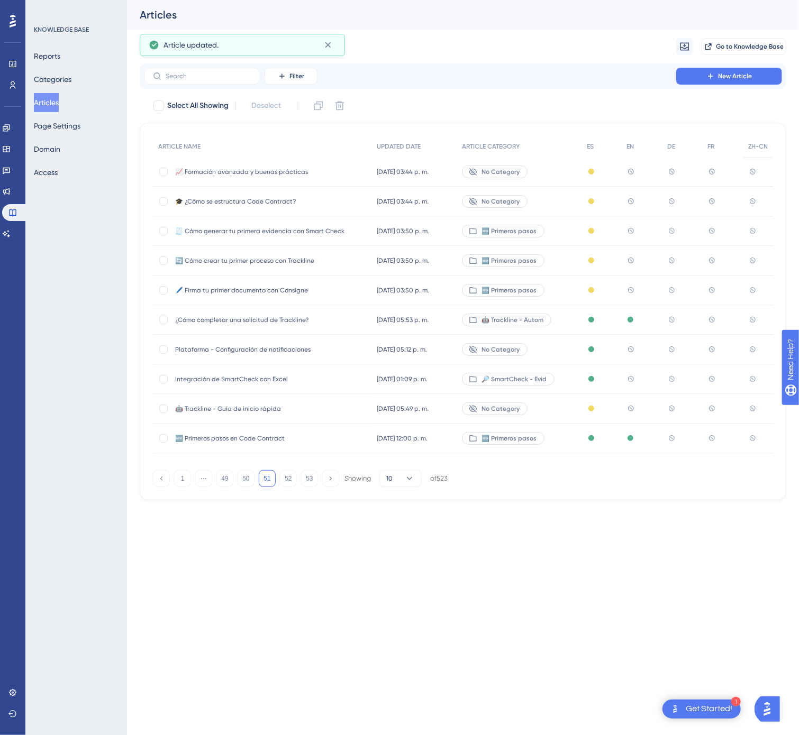
click at [274, 349] on span "Plataforma - Configuración de notificaciones" at bounding box center [259, 349] width 169 height 8
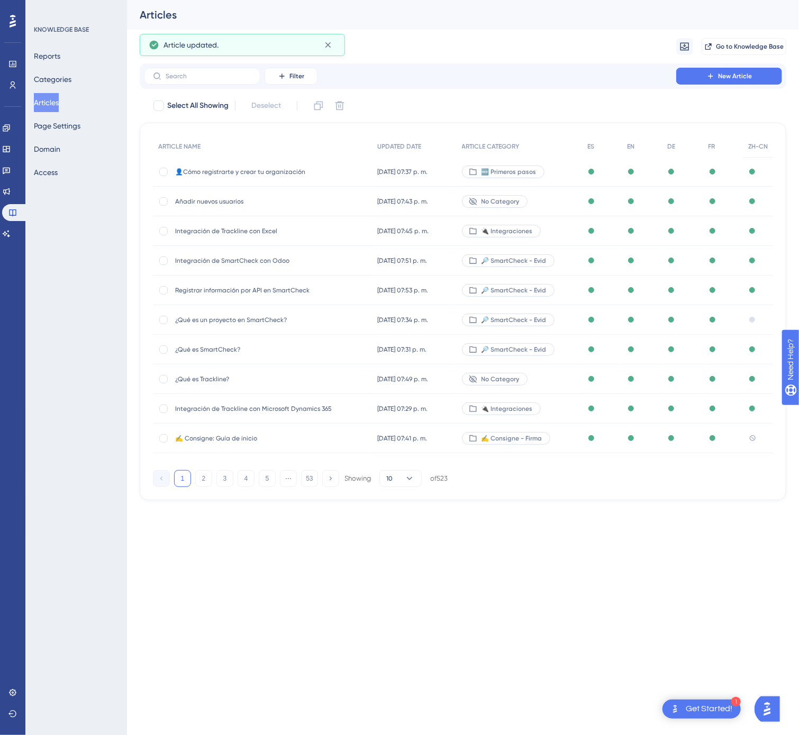
click at [308, 478] on button "53" at bounding box center [309, 478] width 17 height 17
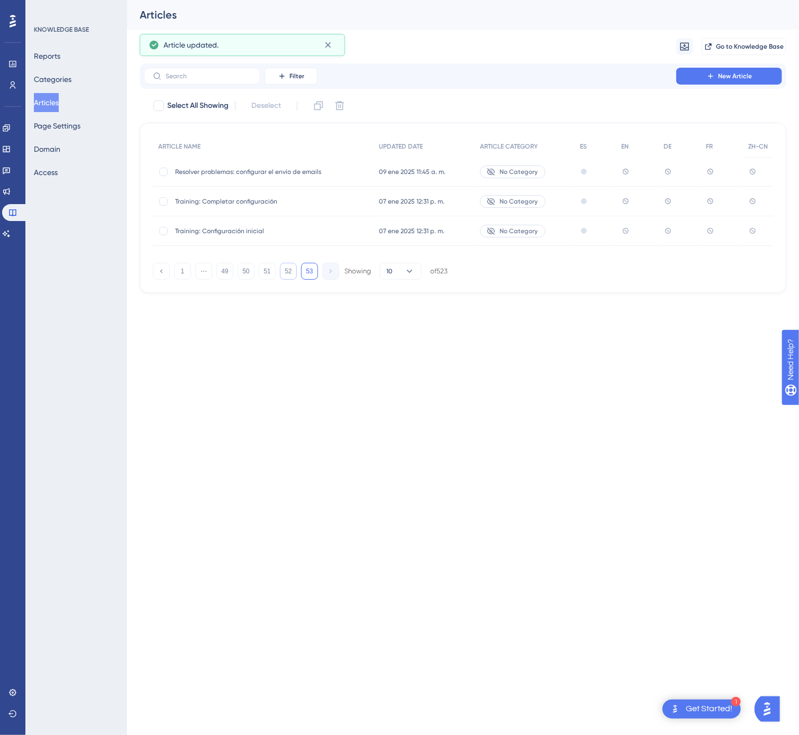
click at [285, 263] on button "52" at bounding box center [288, 271] width 17 height 17
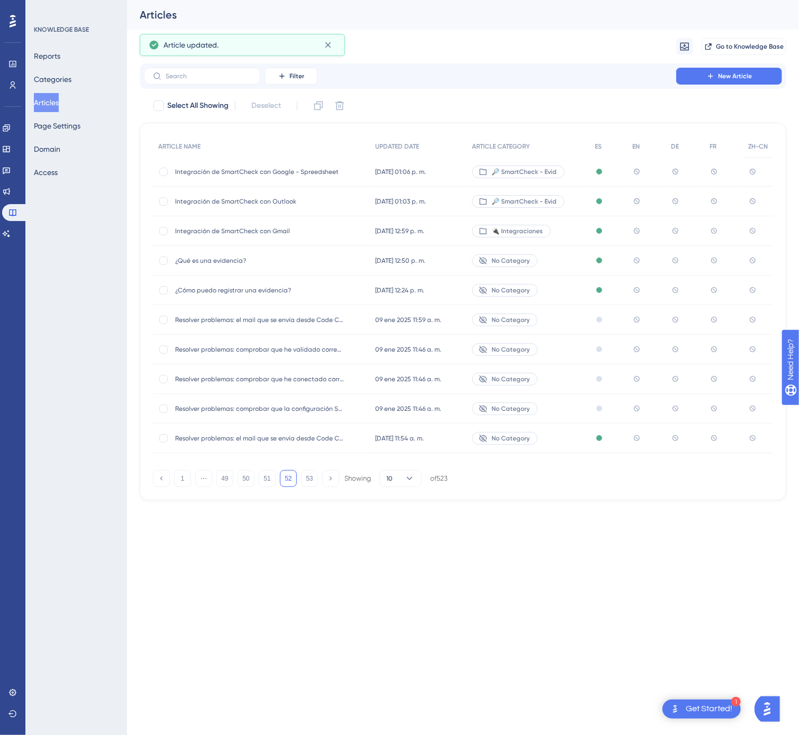
click at [288, 259] on span "¿Qué es una evidencia?" at bounding box center [259, 260] width 169 height 8
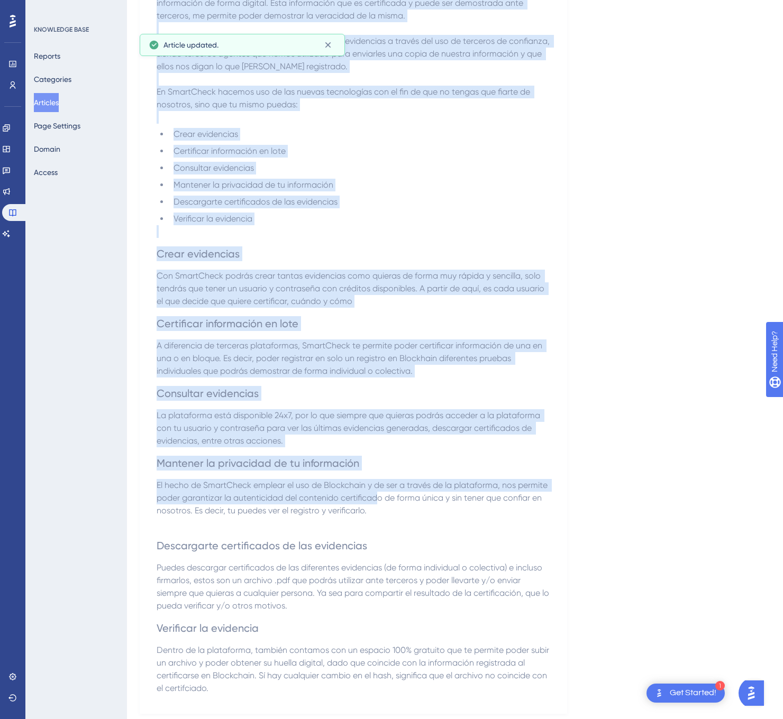
scroll to position [267, 0]
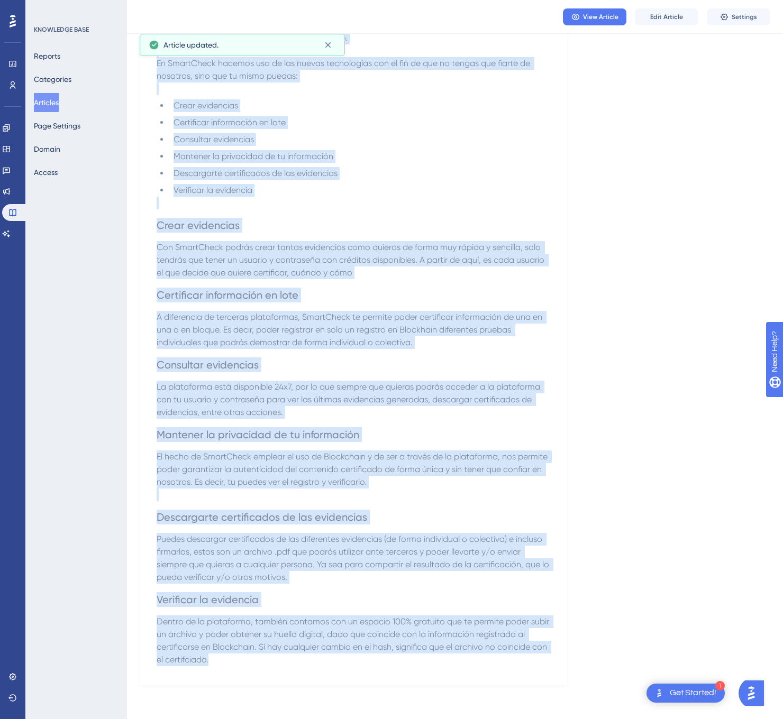
drag, startPoint x: 159, startPoint y: 142, endPoint x: 391, endPoint y: 658, distance: 566.2
click at [391, 658] on div "¿Qué es una evidencia? Una prueba digital única e inalterable en eel tiempo Sma…" at bounding box center [353, 268] width 393 height 795
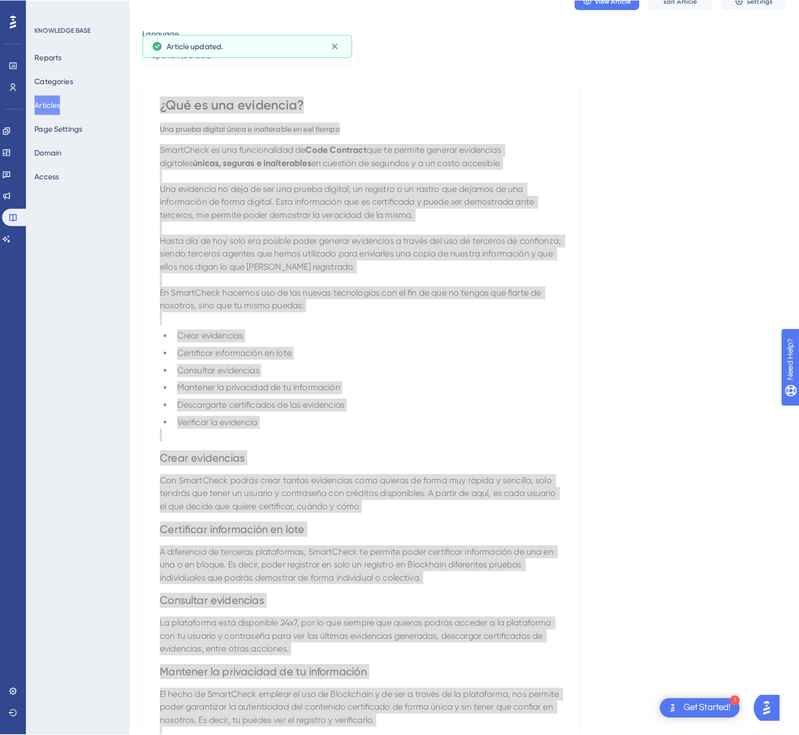
scroll to position [0, 0]
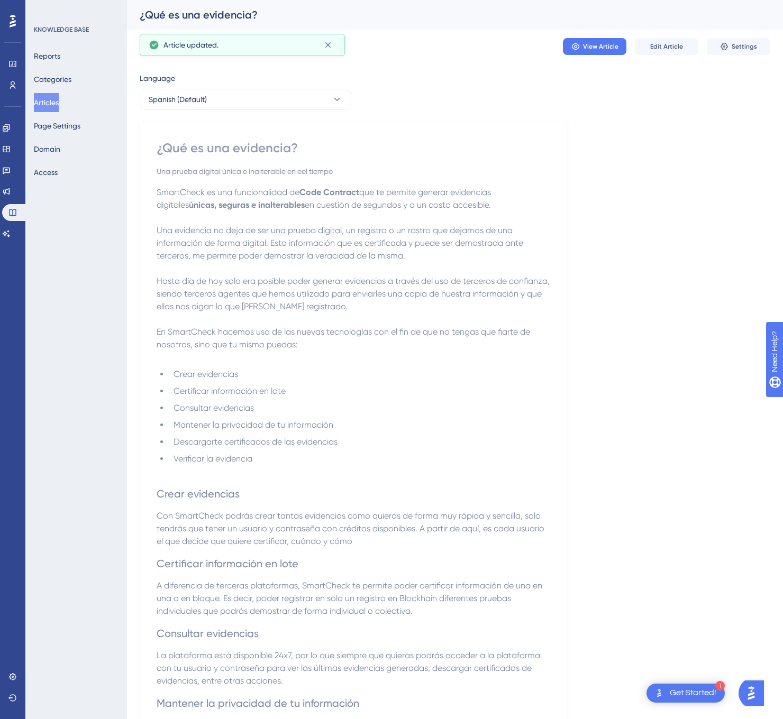
click at [298, 87] on div "Language" at bounding box center [246, 80] width 212 height 17
click at [284, 107] on button "Spanish (Default)" at bounding box center [246, 99] width 212 height 21
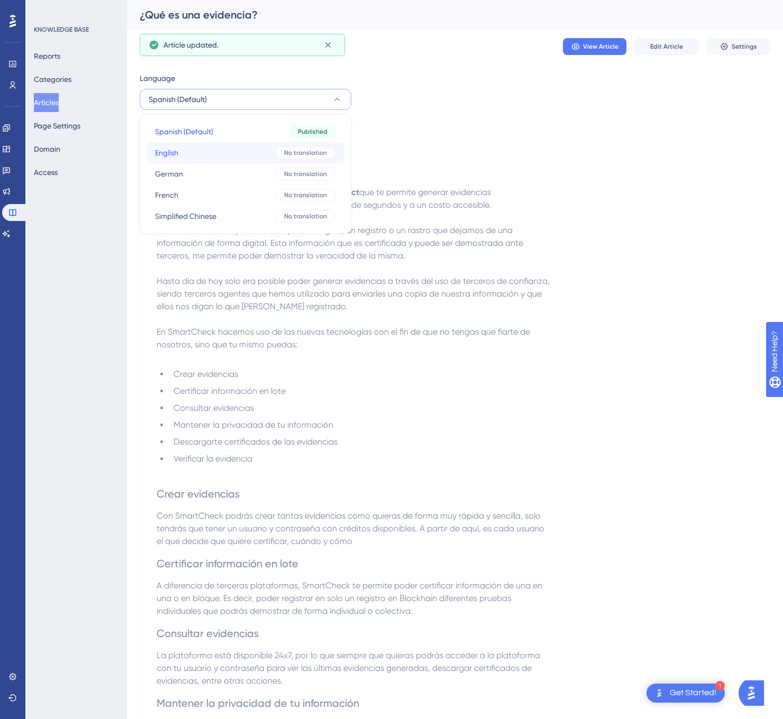
click at [250, 147] on button "English English No translation" at bounding box center [245, 152] width 198 height 21
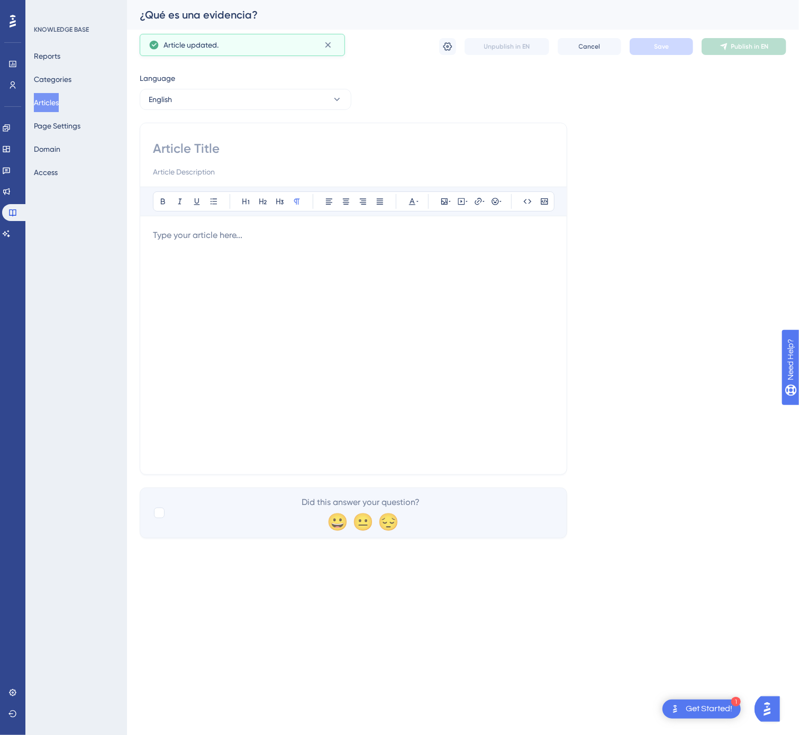
click at [226, 147] on input at bounding box center [353, 148] width 401 height 17
type input "What is a digital evidence?"
click at [373, 401] on div at bounding box center [353, 345] width 401 height 233
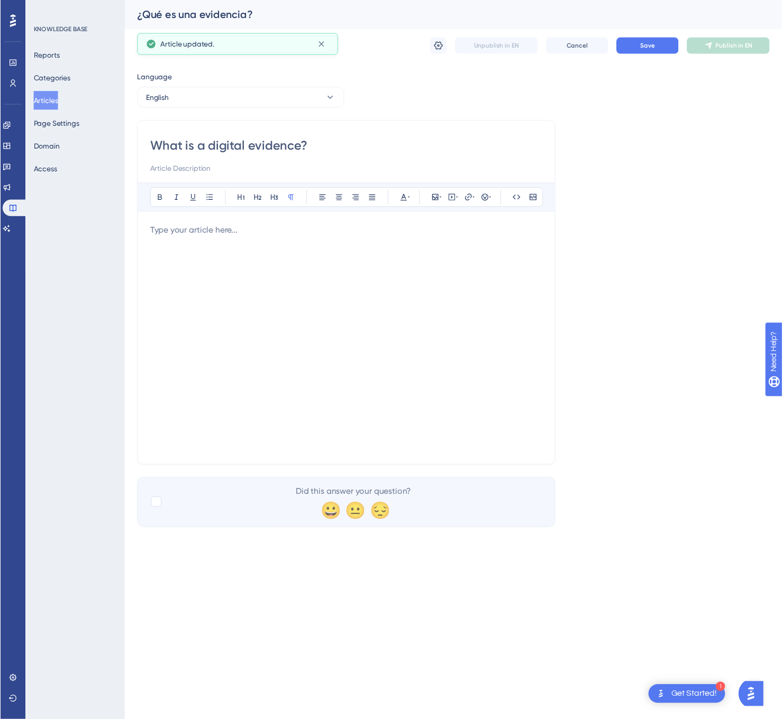
scroll to position [140, 0]
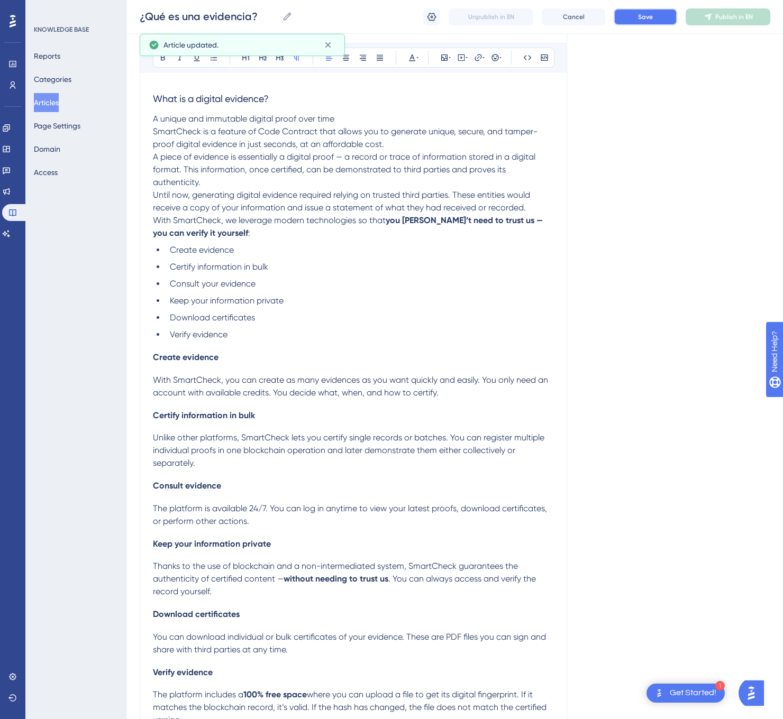
click at [655, 20] on button "Save" at bounding box center [644, 16] width 63 height 17
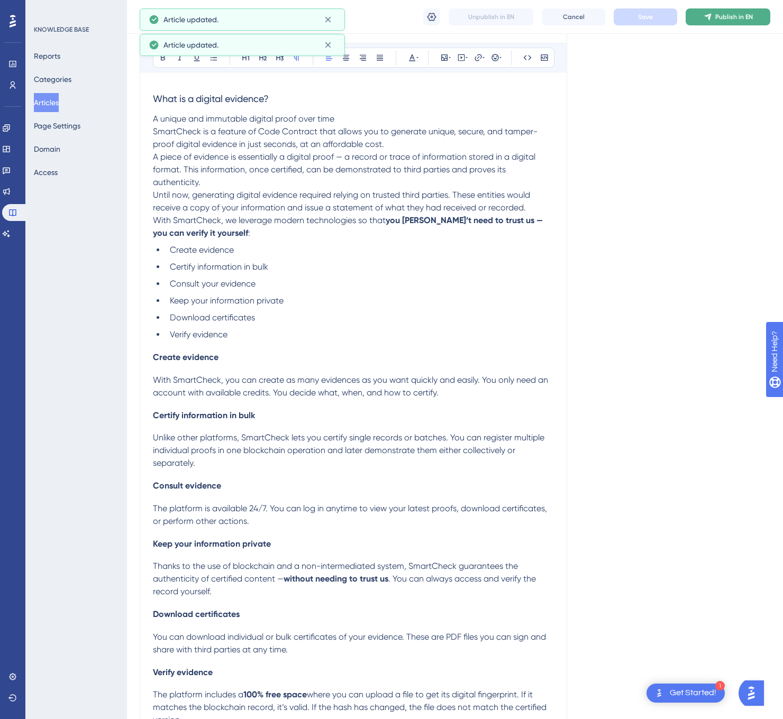
click at [735, 15] on span "Publish in EN" at bounding box center [734, 17] width 38 height 8
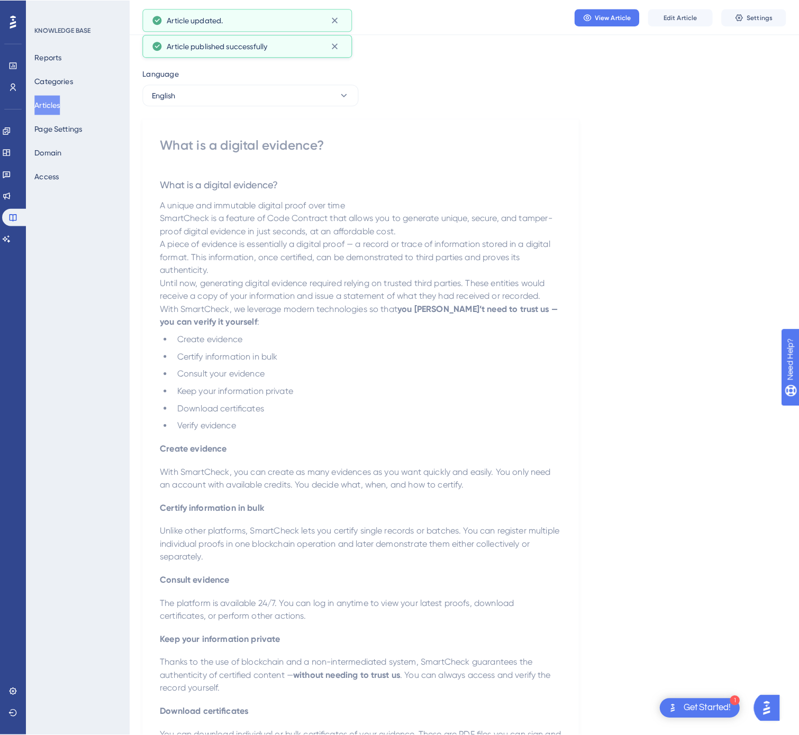
scroll to position [0, 0]
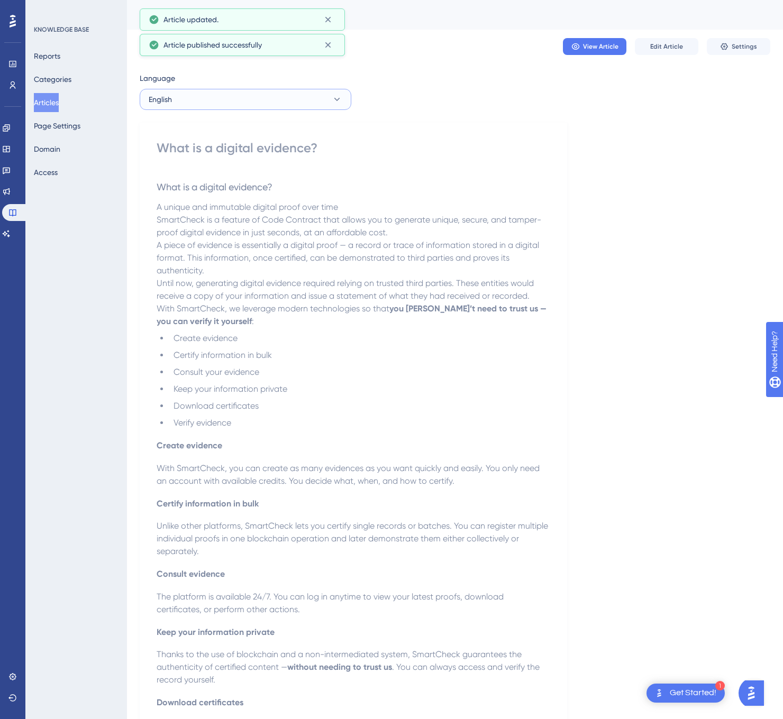
click at [242, 98] on button "English" at bounding box center [246, 99] width 212 height 21
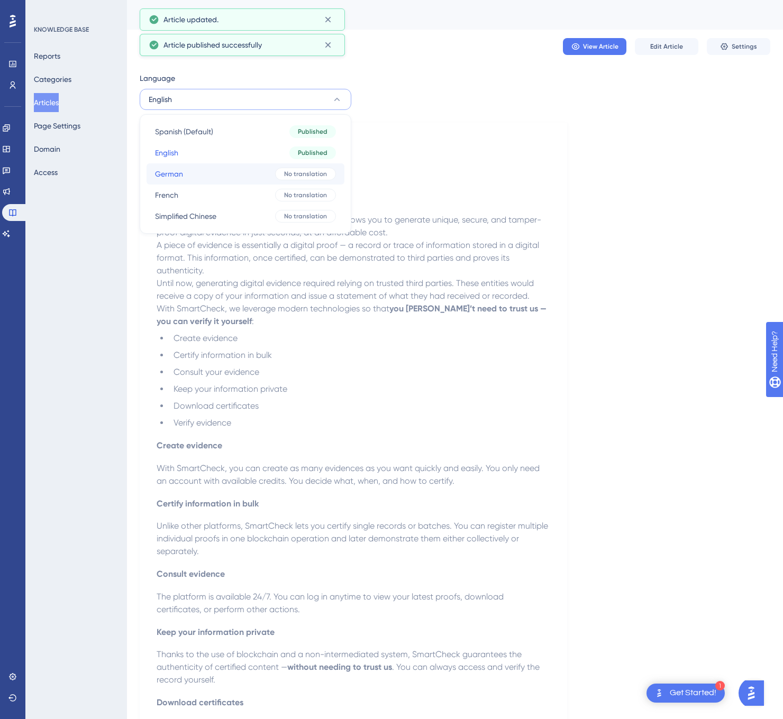
click at [215, 172] on button "German German No translation" at bounding box center [245, 173] width 198 height 21
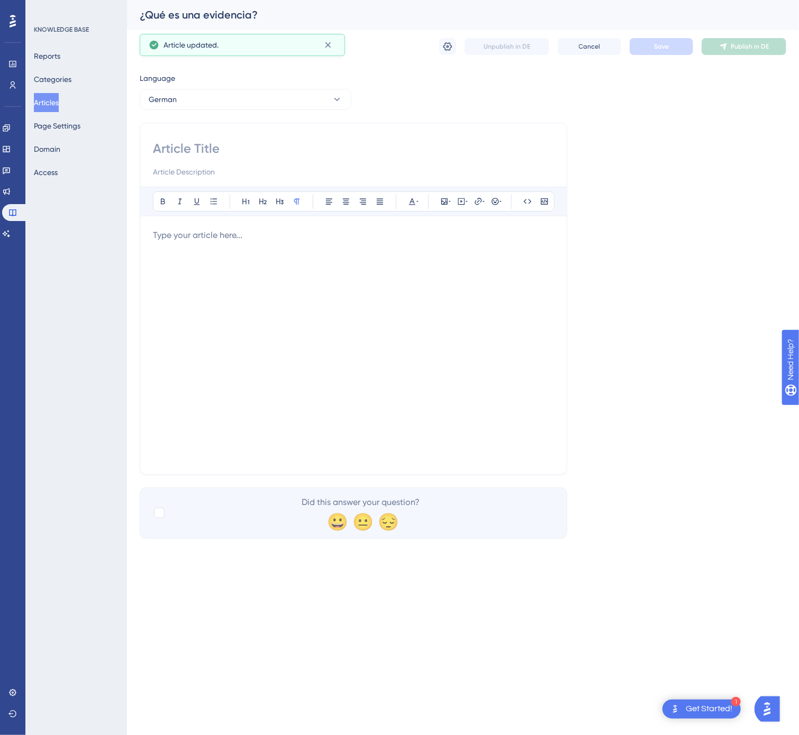
click at [242, 154] on input at bounding box center [353, 148] width 401 height 17
type input "Was ist ein Nachweis?"
click at [480, 276] on div at bounding box center [353, 345] width 401 height 233
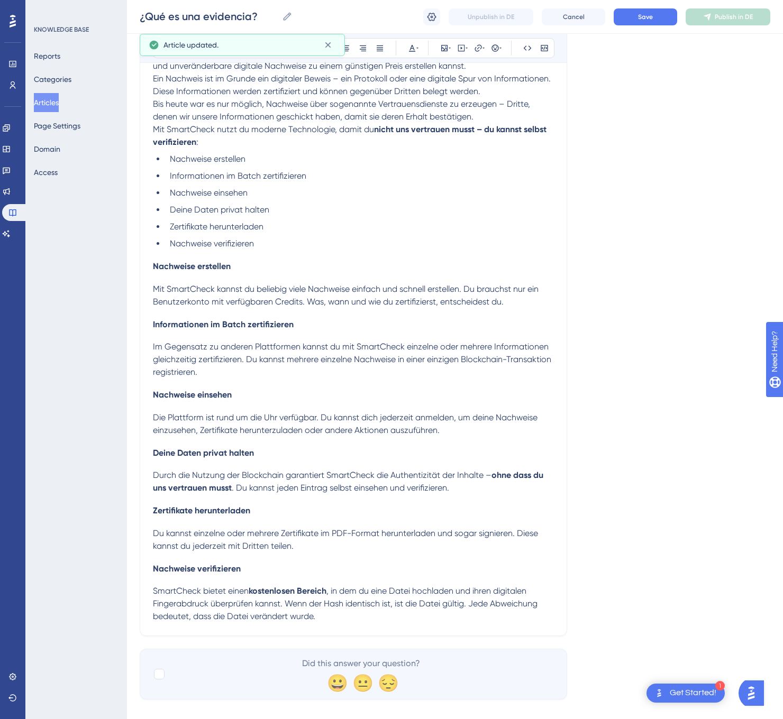
scroll to position [239, 0]
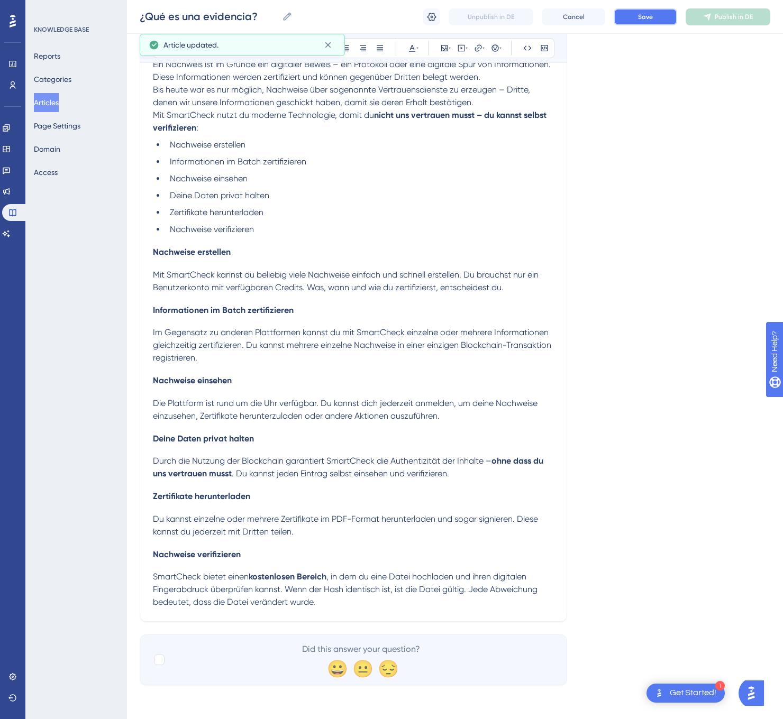
click at [658, 22] on button "Save" at bounding box center [644, 16] width 63 height 17
click at [718, 15] on span "Publish in DE" at bounding box center [733, 17] width 38 height 8
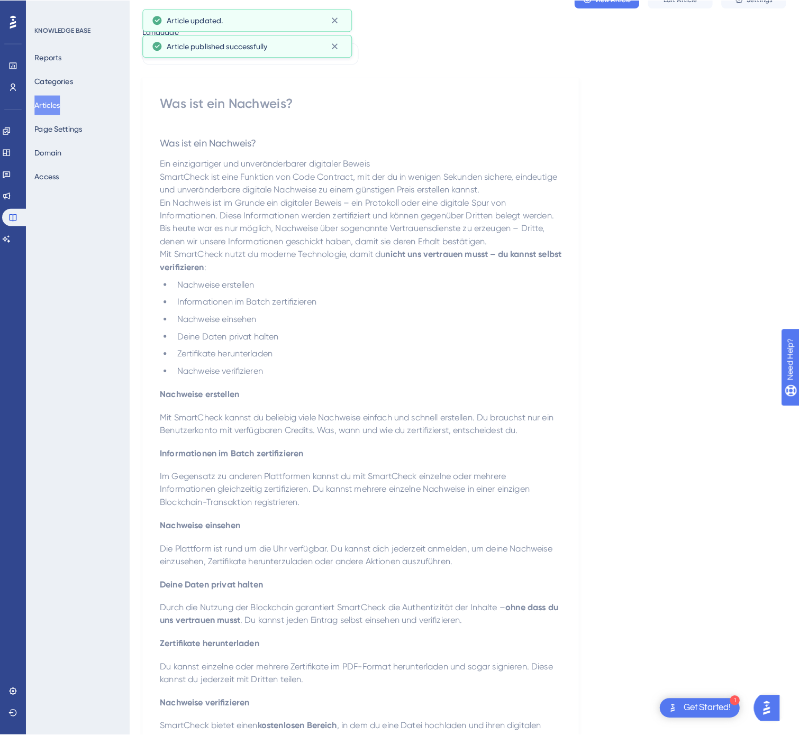
scroll to position [0, 0]
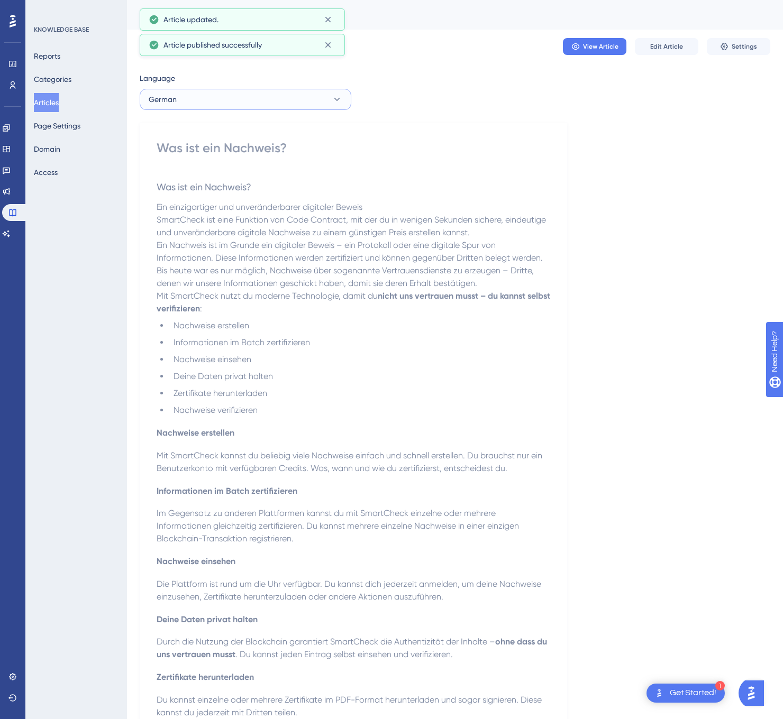
click at [288, 108] on button "German" at bounding box center [246, 99] width 212 height 21
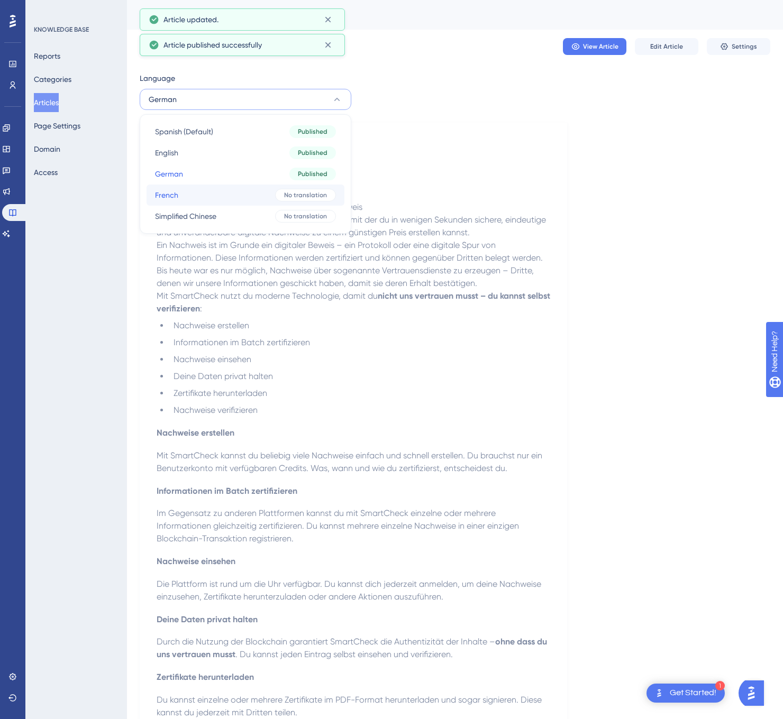
click at [243, 199] on button "French French No translation" at bounding box center [245, 195] width 198 height 21
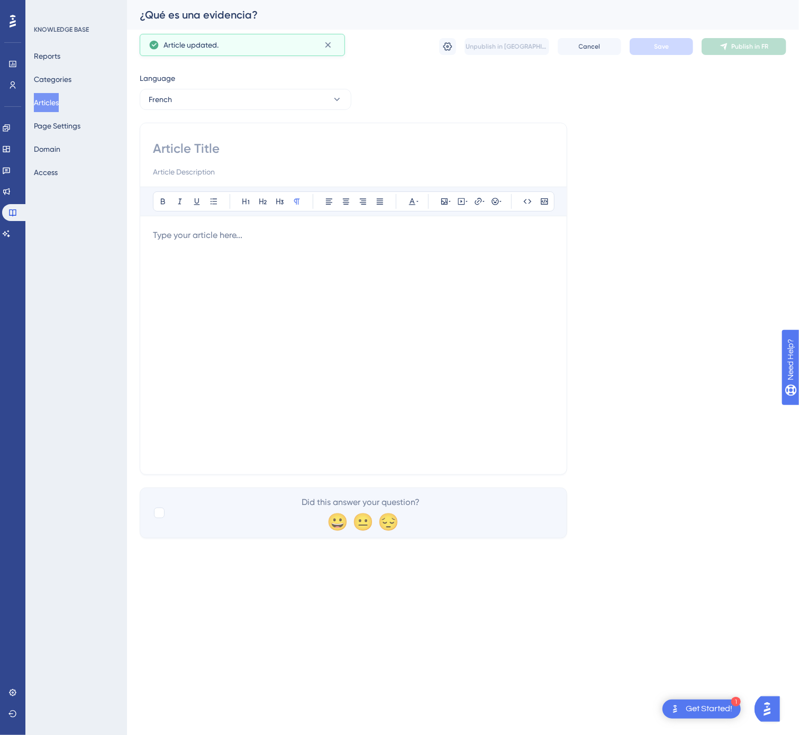
click at [302, 157] on input at bounding box center [353, 148] width 401 height 17
type input "Qu’est-ce qu’une preuve ?"
click at [522, 367] on div at bounding box center [353, 345] width 401 height 233
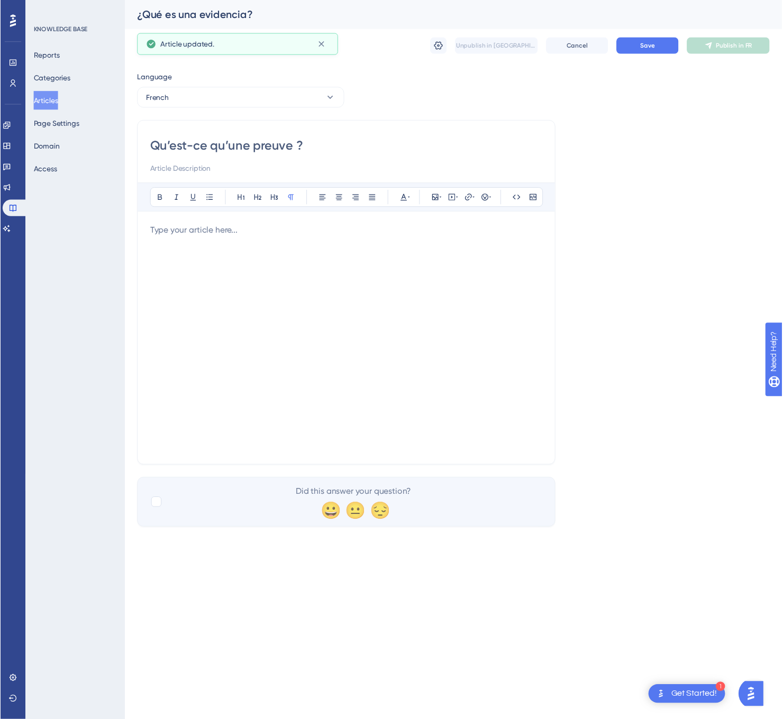
scroll to position [89, 0]
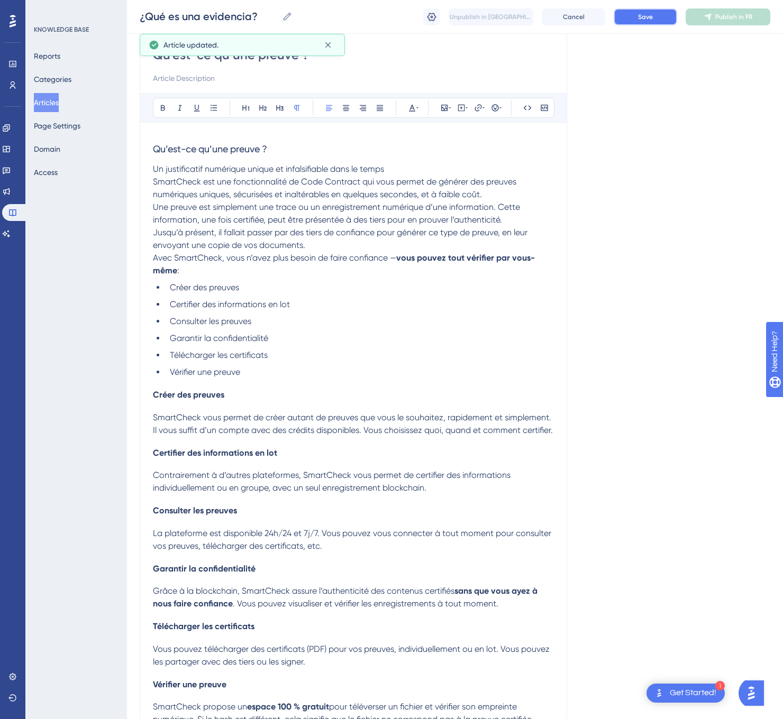
click at [646, 14] on span "Save" at bounding box center [645, 17] width 15 height 8
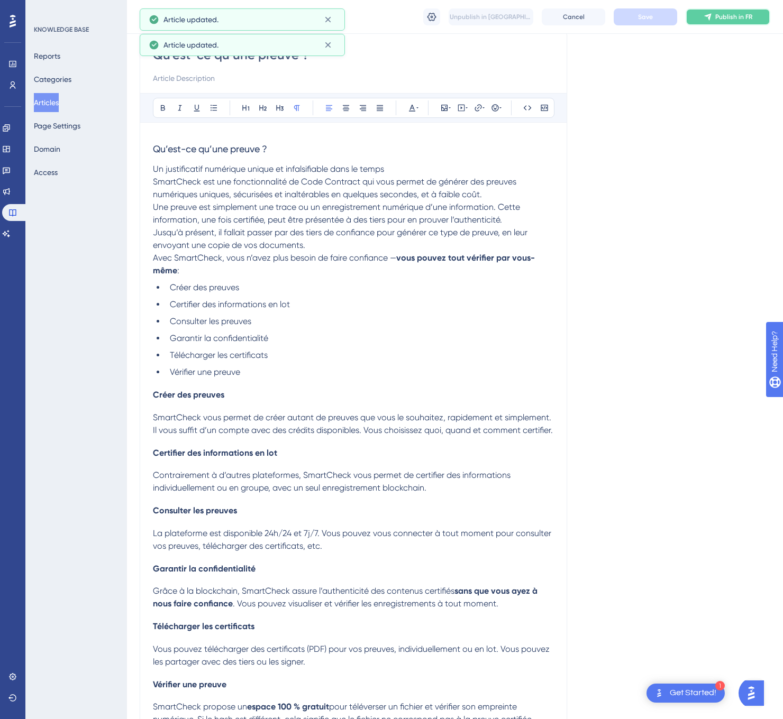
click at [729, 14] on span "Publish in FR" at bounding box center [733, 17] width 37 height 8
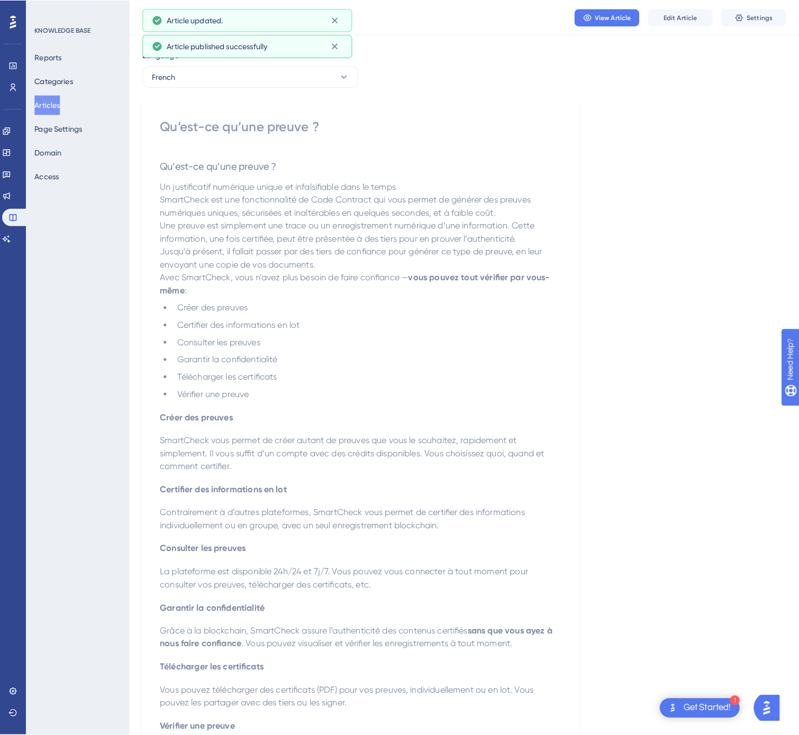
scroll to position [0, 0]
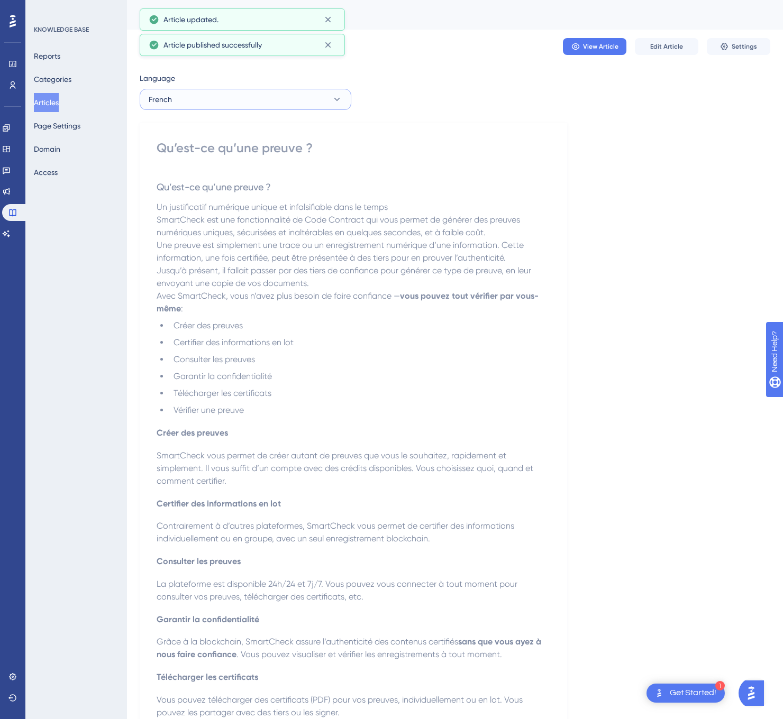
click at [262, 103] on button "French" at bounding box center [246, 99] width 212 height 21
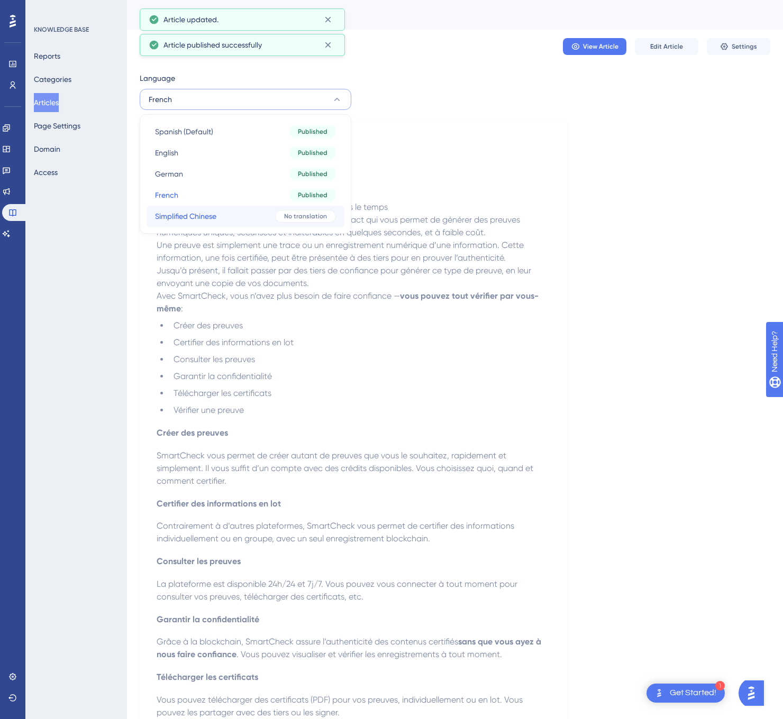
click at [239, 219] on button "Simplified Chinese Simplified Chinese No translation" at bounding box center [245, 216] width 198 height 21
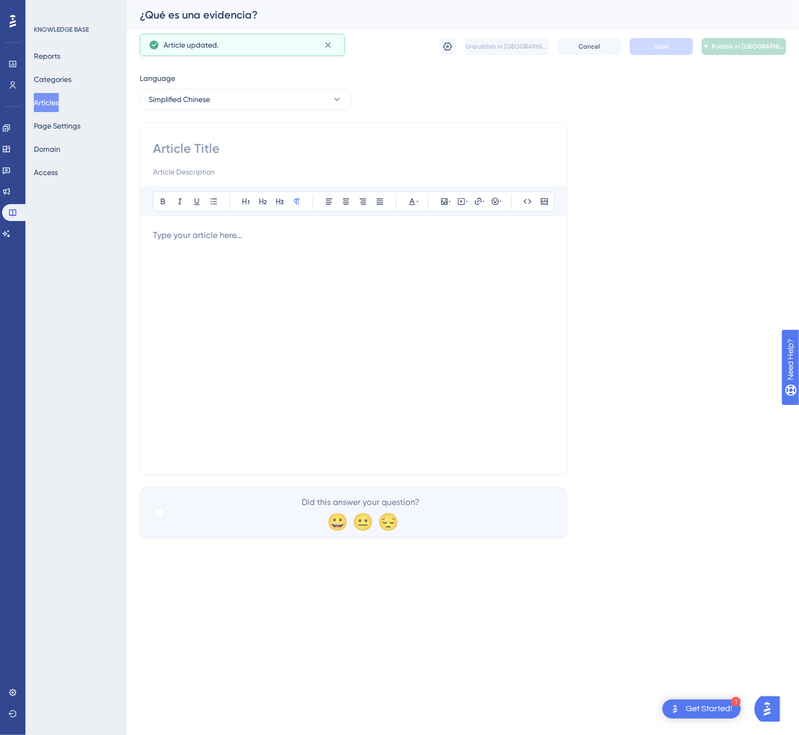
click at [178, 138] on div "Bold Italic Underline Bullet Point Heading 1 Heading 2 Heading 3 Normal Align L…" at bounding box center [353, 299] width 427 height 352
click at [178, 142] on input at bounding box center [353, 148] width 401 height 17
type input "什么是数字凭证？"
click at [338, 286] on div at bounding box center [353, 345] width 401 height 233
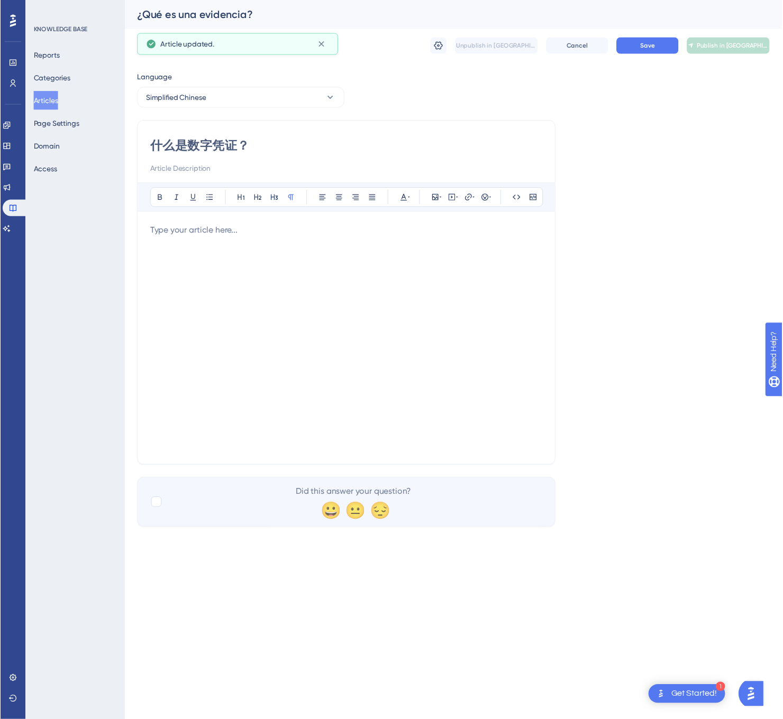
scroll to position [22, 0]
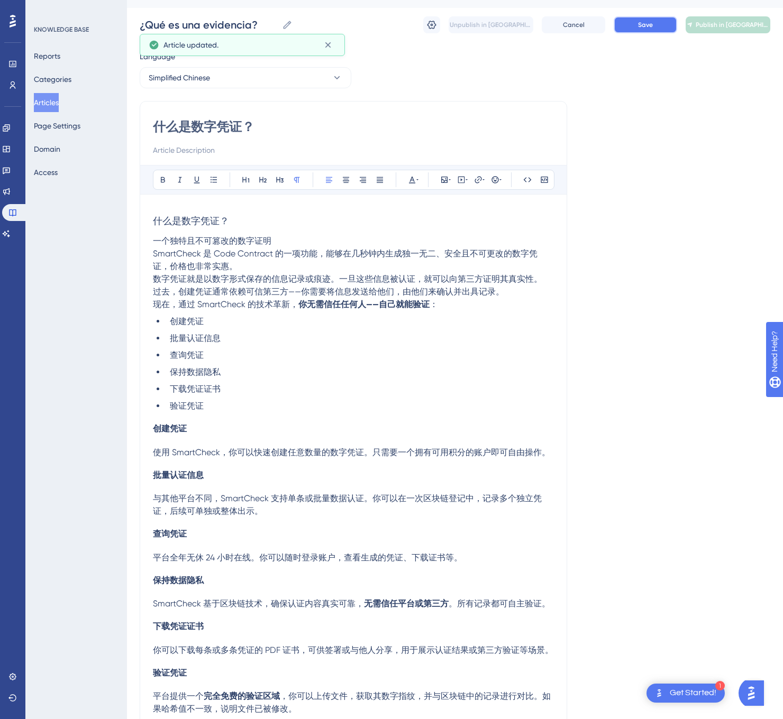
click at [636, 31] on button "Save" at bounding box center [644, 24] width 63 height 17
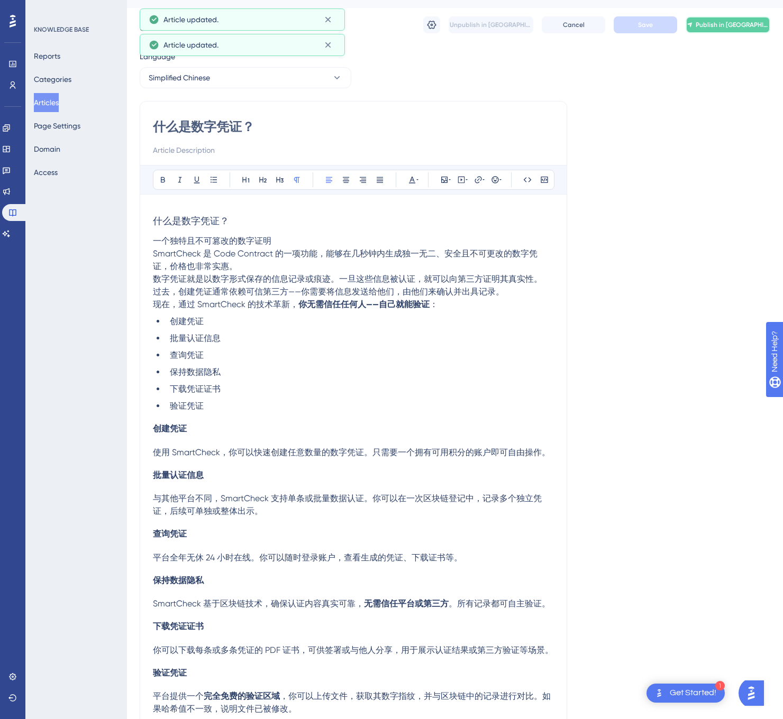
click at [718, 29] on button "Publish in [GEOGRAPHIC_DATA]-CN" at bounding box center [727, 24] width 85 height 17
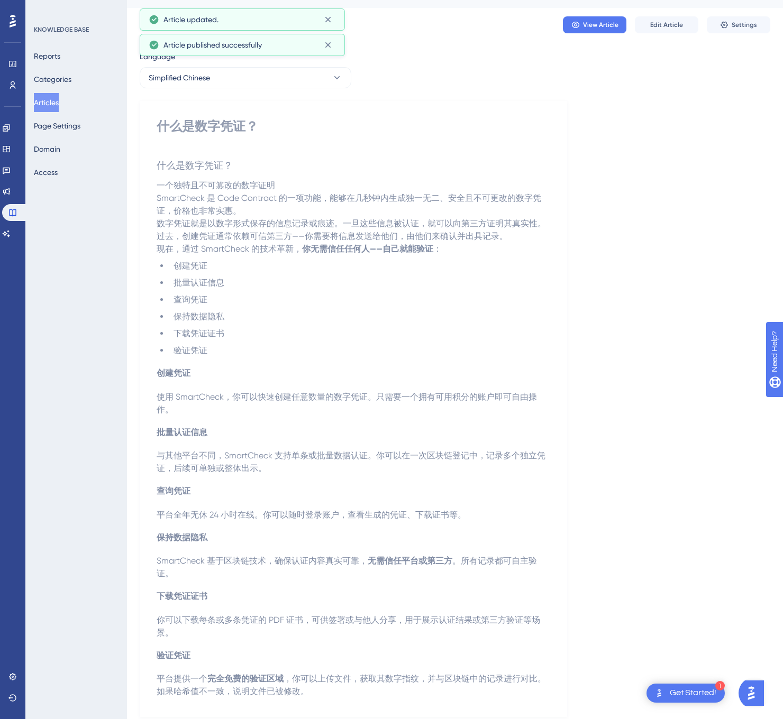
click at [47, 103] on button "Articles" at bounding box center [46, 102] width 25 height 19
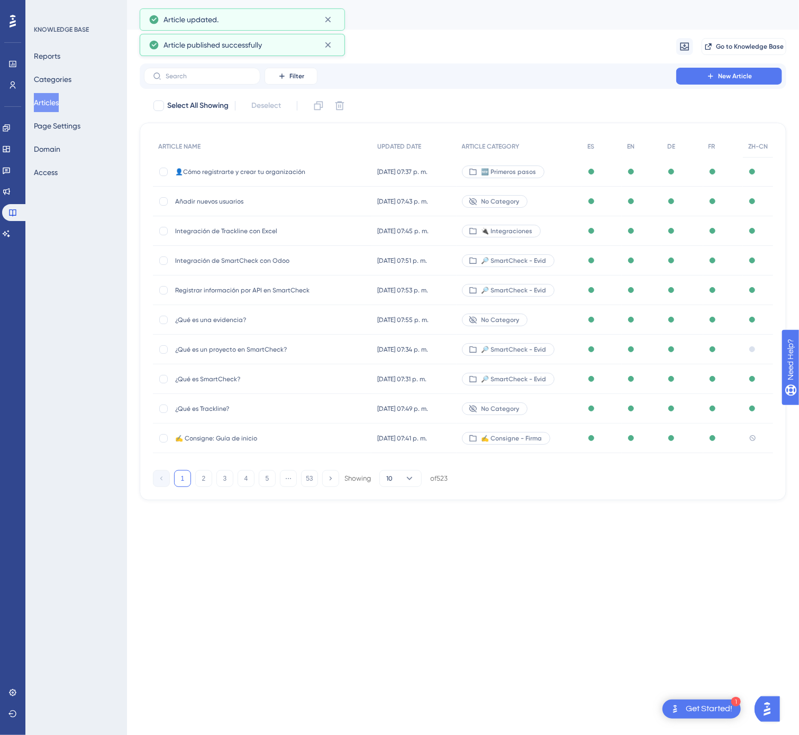
click at [304, 483] on button "53" at bounding box center [309, 478] width 17 height 17
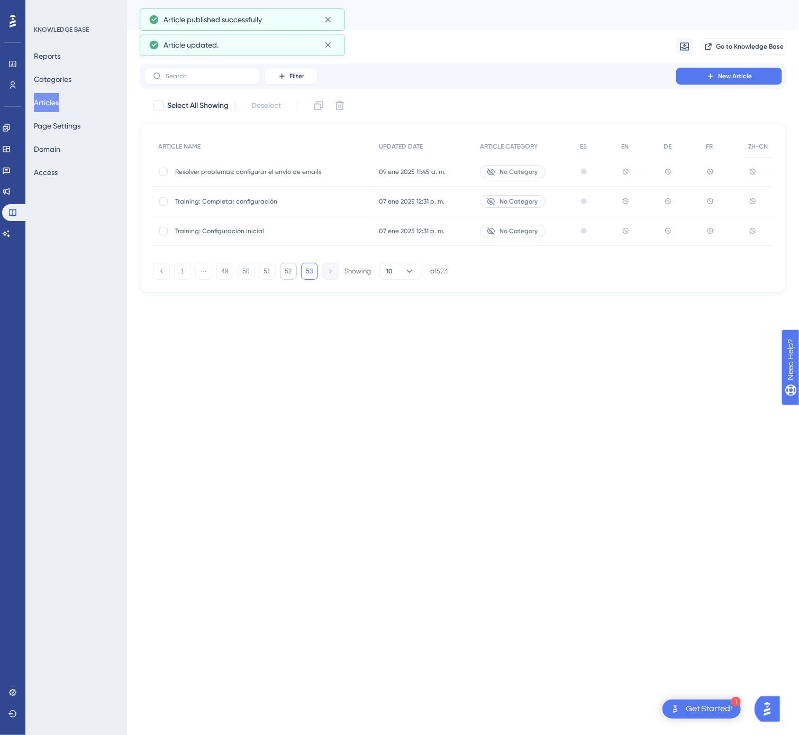
click at [283, 274] on button "52" at bounding box center [288, 271] width 17 height 17
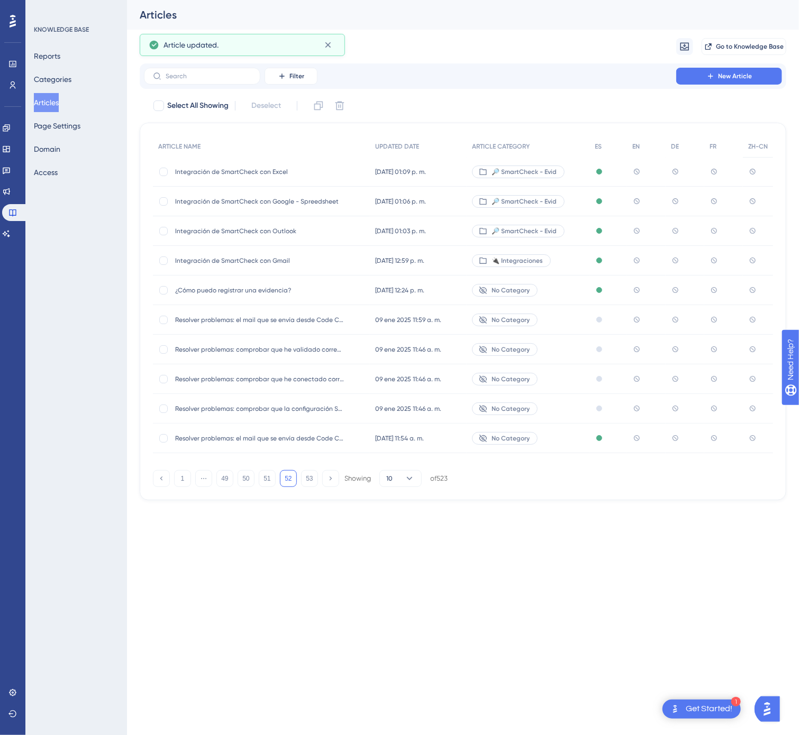
click at [276, 199] on span "Integración de SmartCheck con Google - Spreedsheet" at bounding box center [259, 201] width 169 height 8
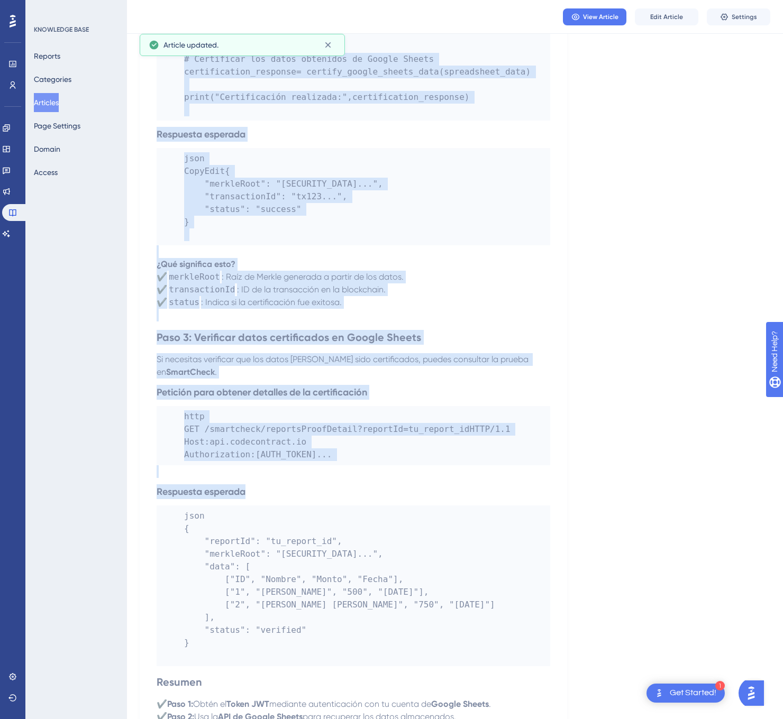
scroll to position [1573, 0]
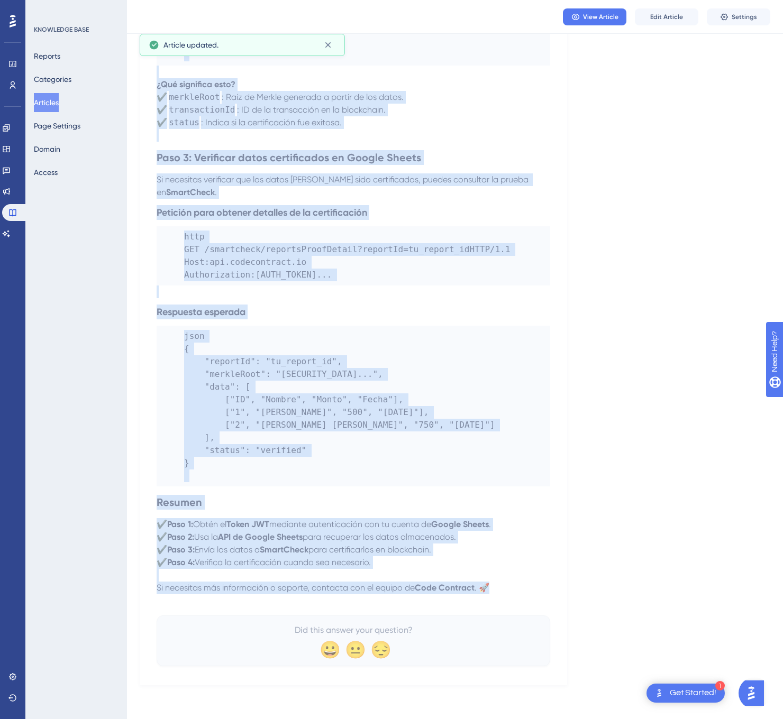
drag, startPoint x: 155, startPoint y: 148, endPoint x: 510, endPoint y: 582, distance: 560.4
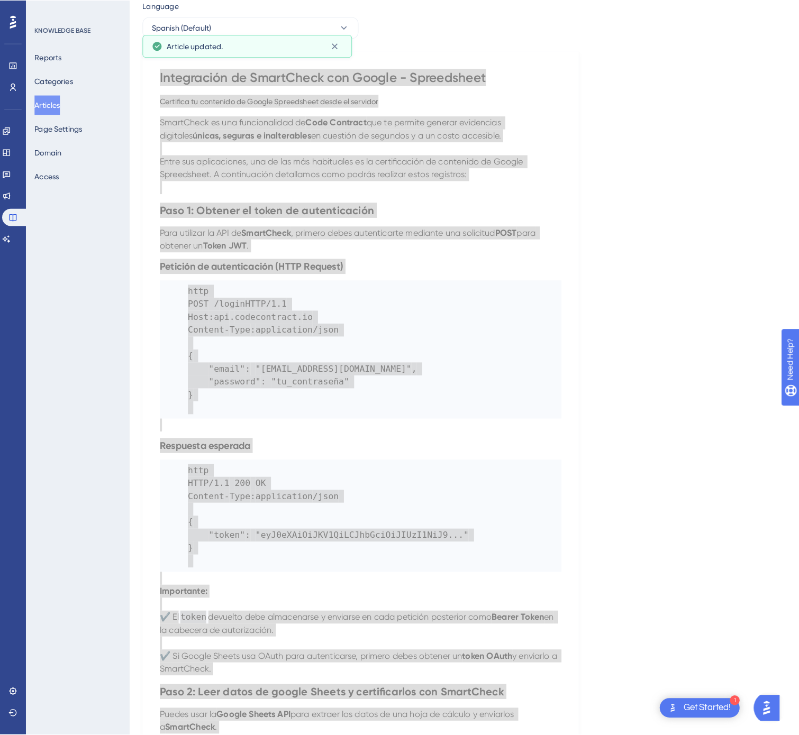
scroll to position [0, 0]
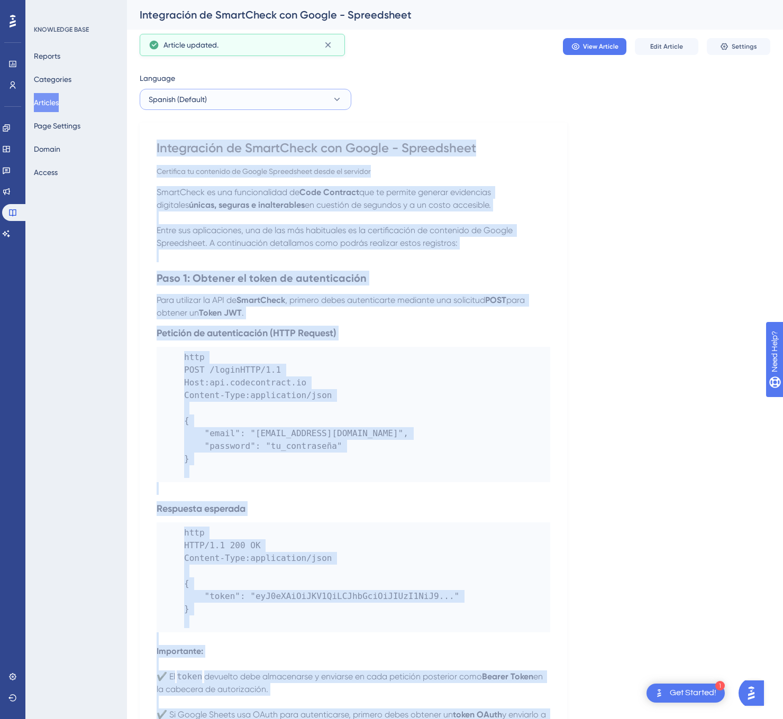
click at [313, 102] on button "Spanish (Default)" at bounding box center [246, 99] width 212 height 21
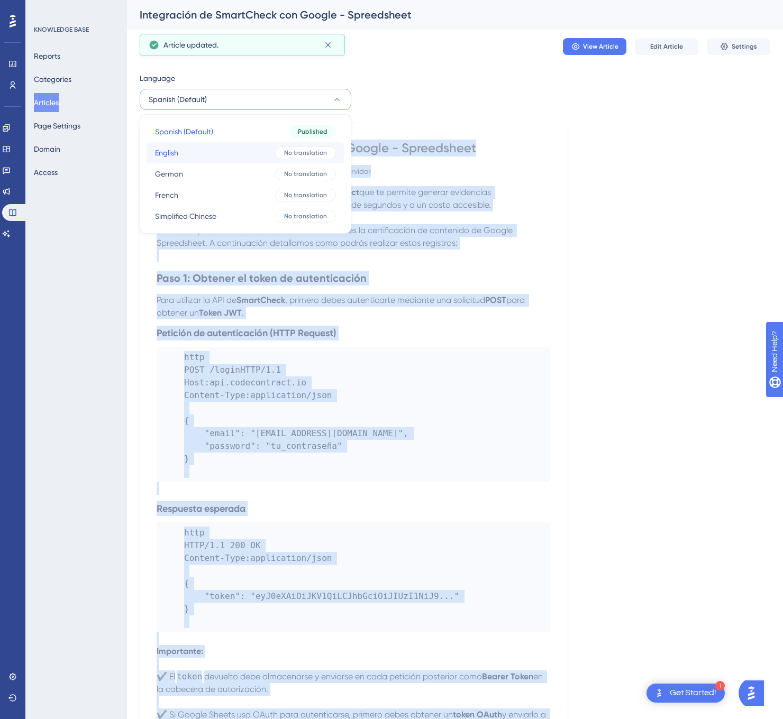
click at [244, 147] on button "English English No translation" at bounding box center [245, 152] width 198 height 21
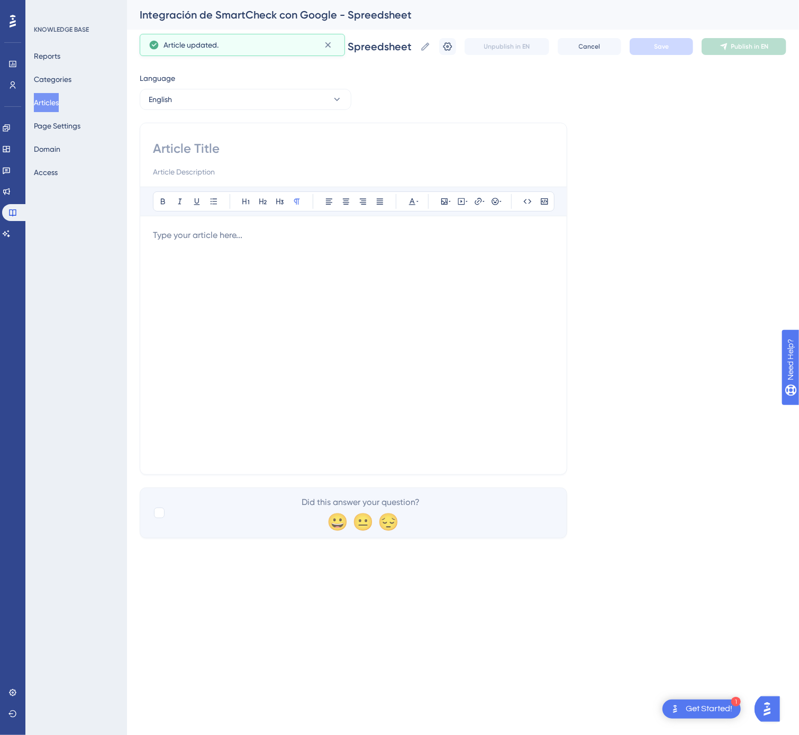
click at [226, 150] on input at bounding box center [353, 148] width 401 height 17
type input "SmartCheck Integration with Google Sheets"
click at [281, 329] on div at bounding box center [353, 345] width 401 height 233
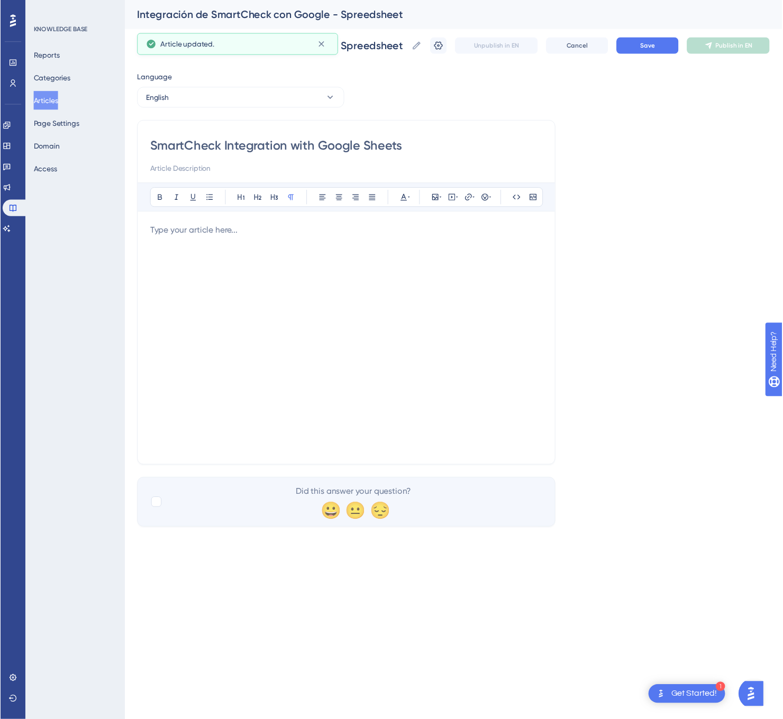
scroll to position [990, 0]
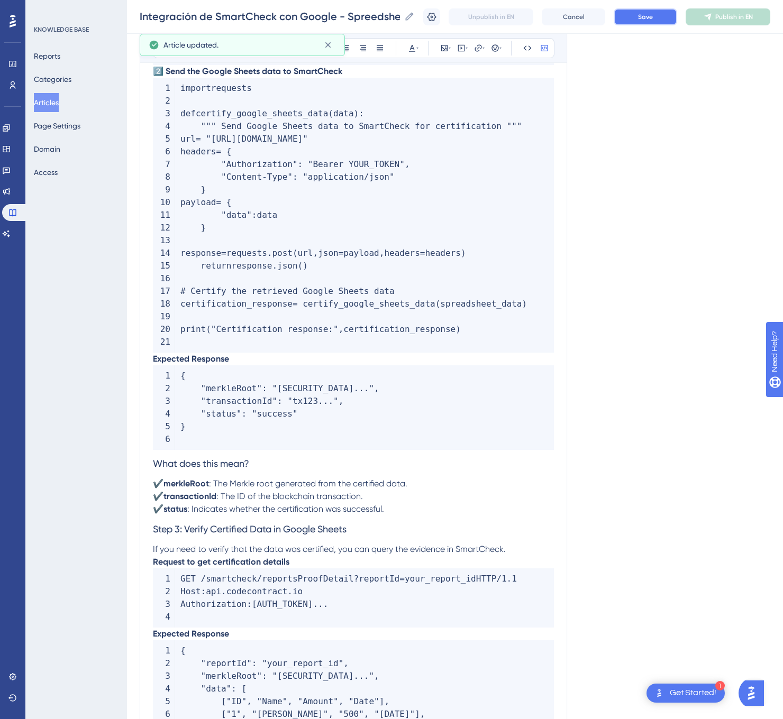
click at [671, 16] on button "Save" at bounding box center [644, 16] width 63 height 17
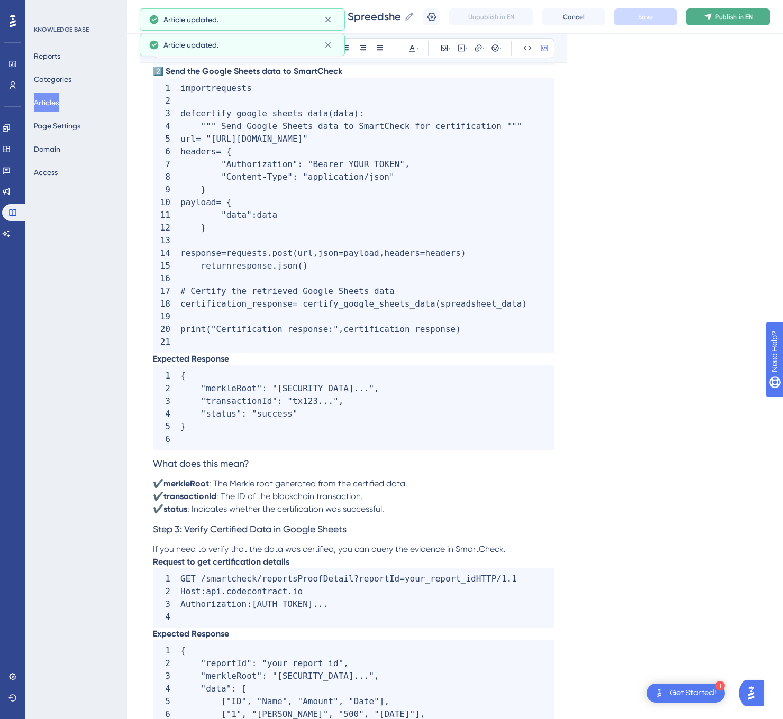
click at [737, 16] on span "Publish in EN" at bounding box center [734, 17] width 38 height 8
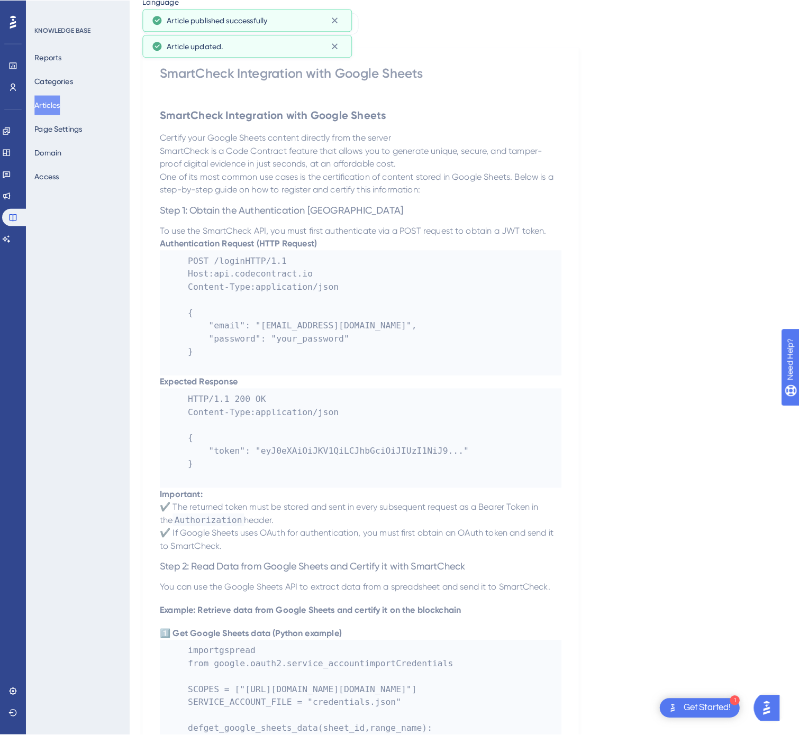
scroll to position [0, 0]
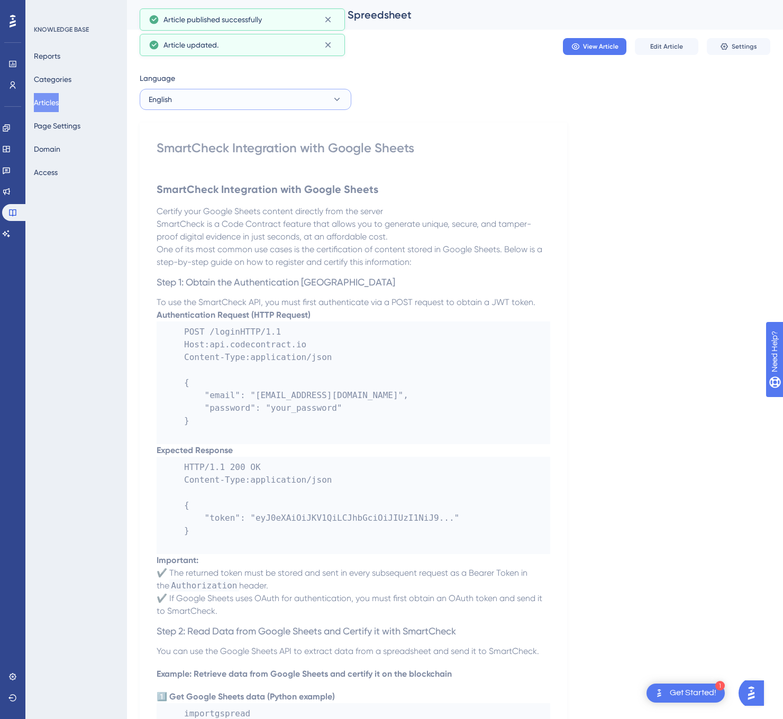
click at [254, 90] on button "English" at bounding box center [246, 99] width 212 height 21
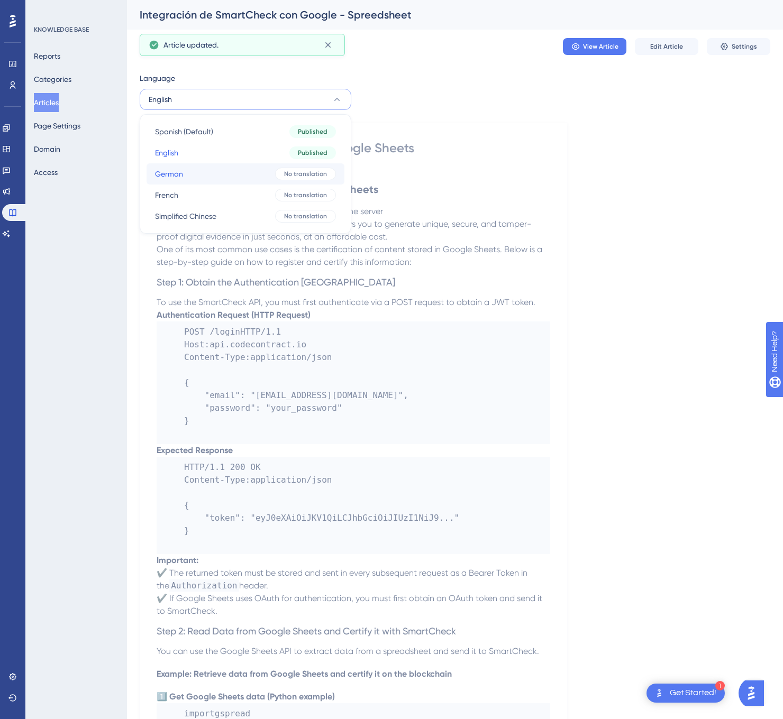
click at [237, 173] on button "German German No translation" at bounding box center [245, 173] width 198 height 21
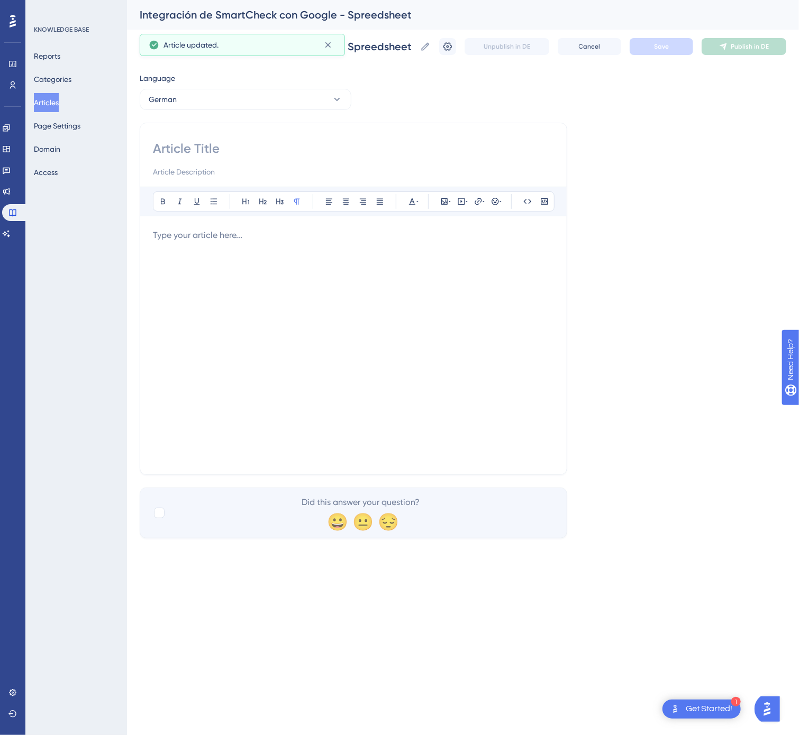
click at [213, 156] on input at bounding box center [353, 148] width 401 height 17
type input "SmartCheck-Integration mit Google Sheets"
click at [453, 352] on div at bounding box center [353, 345] width 401 height 233
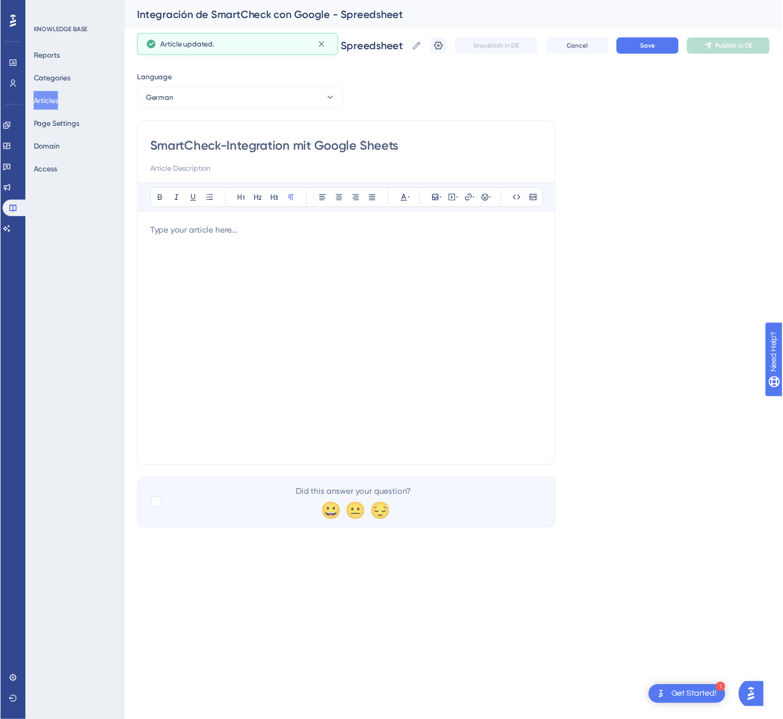
scroll to position [1028, 0]
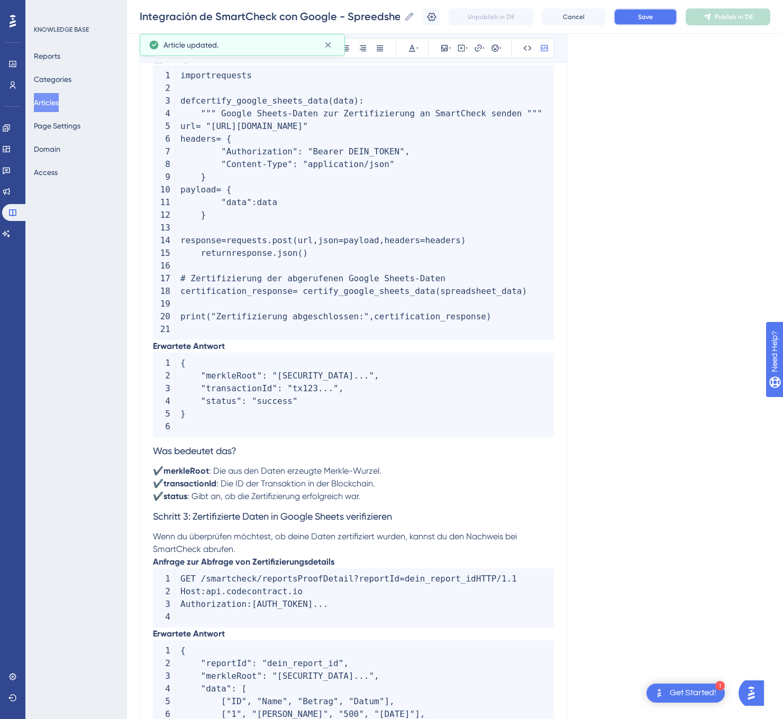
click at [671, 23] on button "Save" at bounding box center [644, 16] width 63 height 17
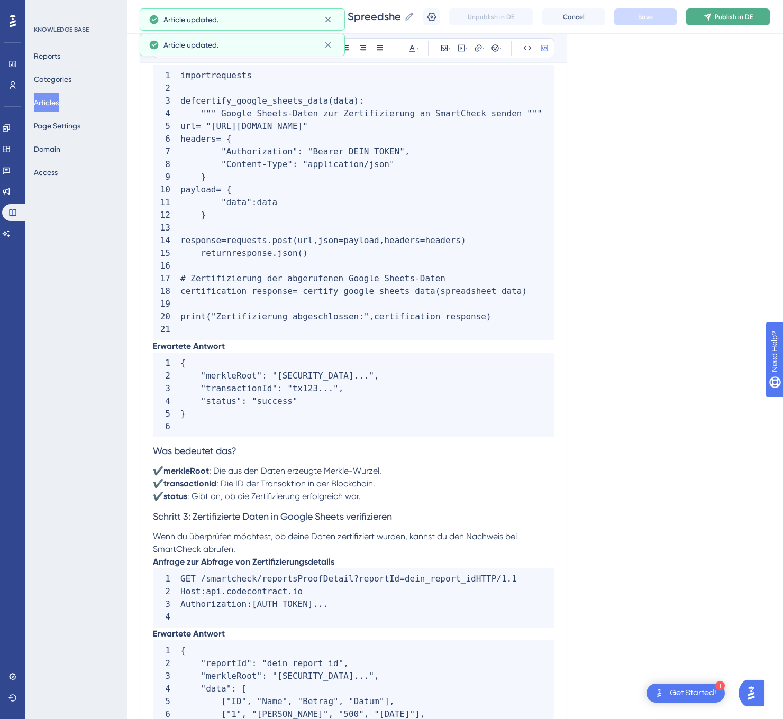
click at [729, 17] on button "Publish in DE" at bounding box center [727, 16] width 85 height 17
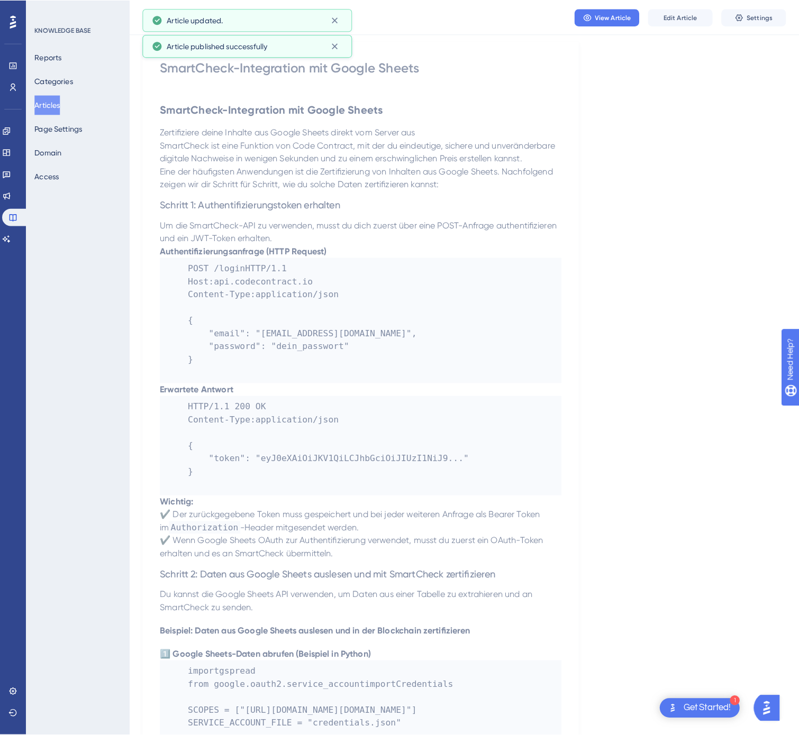
scroll to position [0, 0]
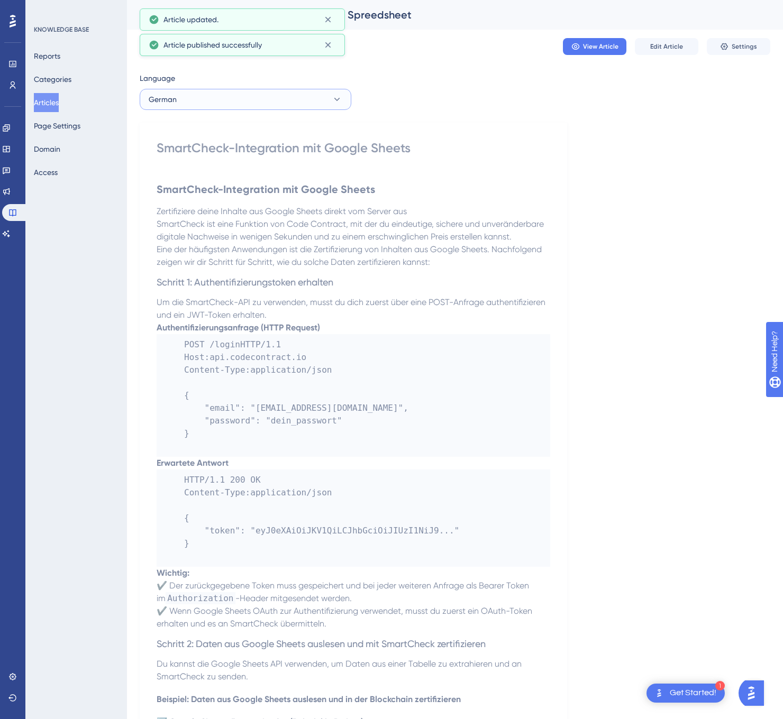
click at [222, 105] on button "German" at bounding box center [246, 99] width 212 height 21
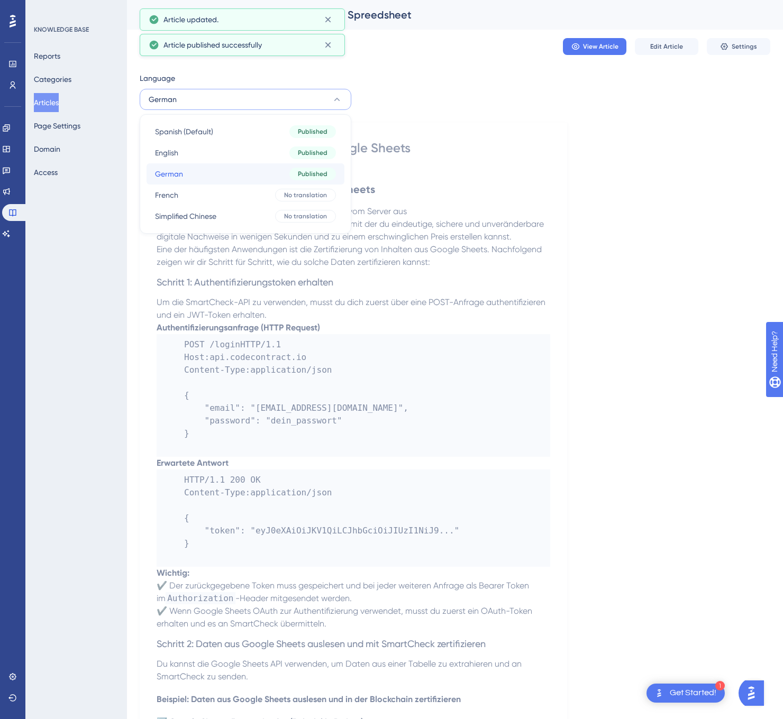
click at [206, 181] on button "German German Published" at bounding box center [245, 173] width 198 height 21
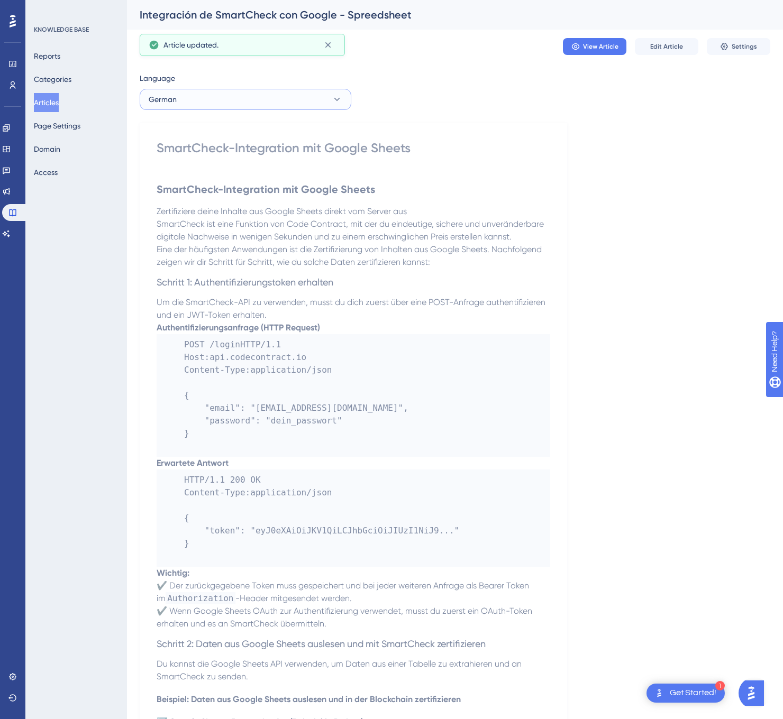
click at [267, 104] on button "German" at bounding box center [246, 99] width 212 height 21
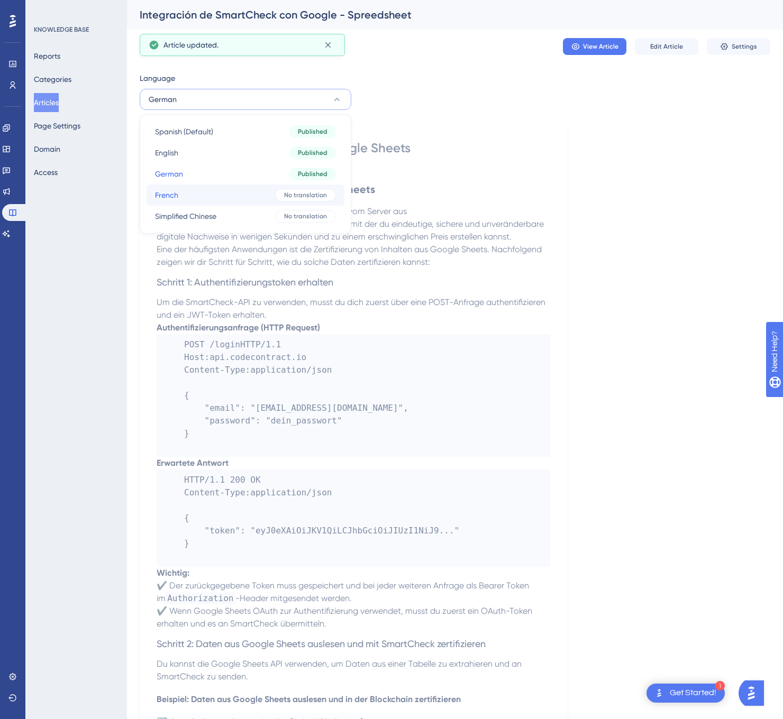
click at [230, 199] on button "French French No translation" at bounding box center [245, 195] width 198 height 21
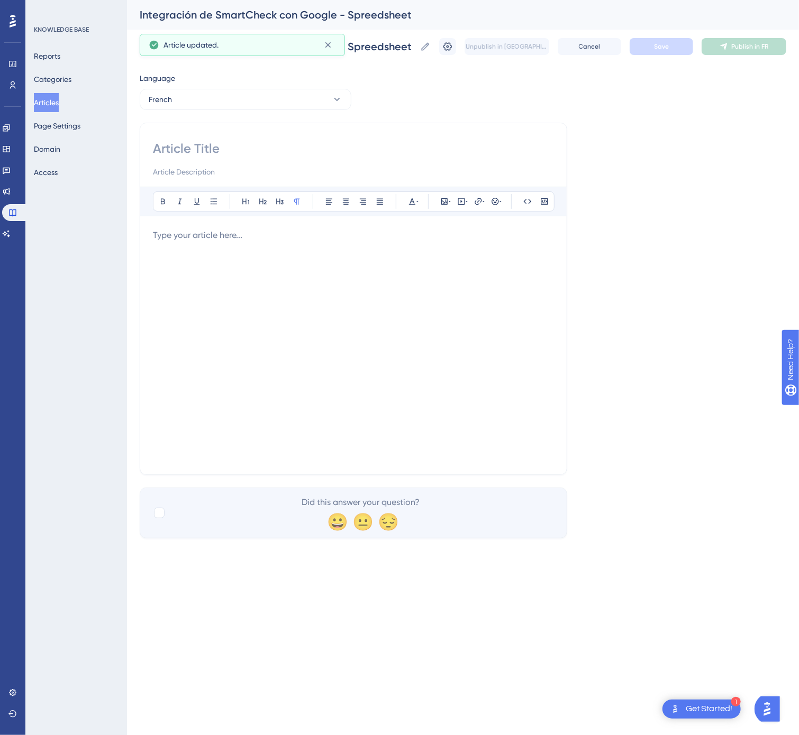
click at [264, 153] on input at bounding box center [353, 148] width 401 height 17
type input "Intégration de SmartCheck avec Google Sheets"
click at [490, 371] on div at bounding box center [353, 345] width 401 height 233
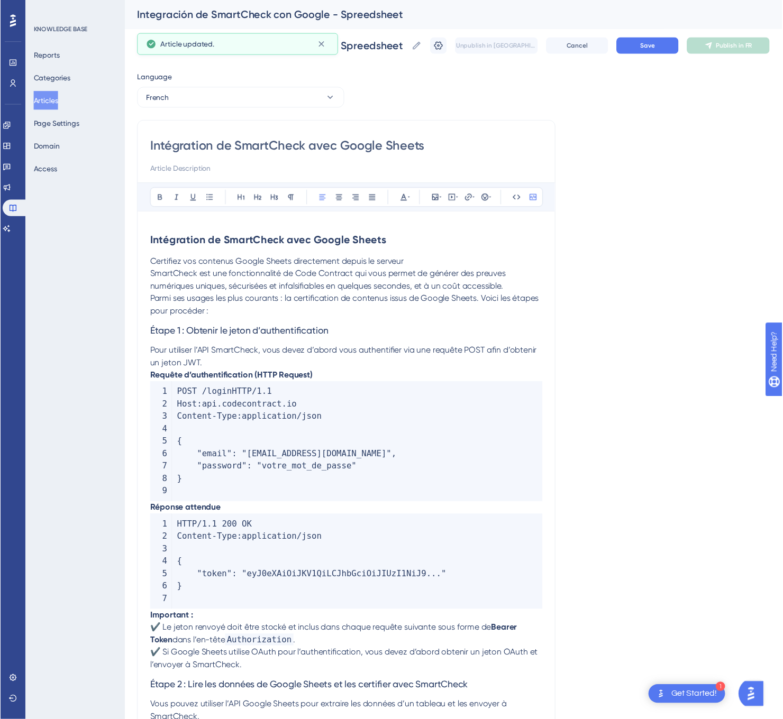
scroll to position [1029, 0]
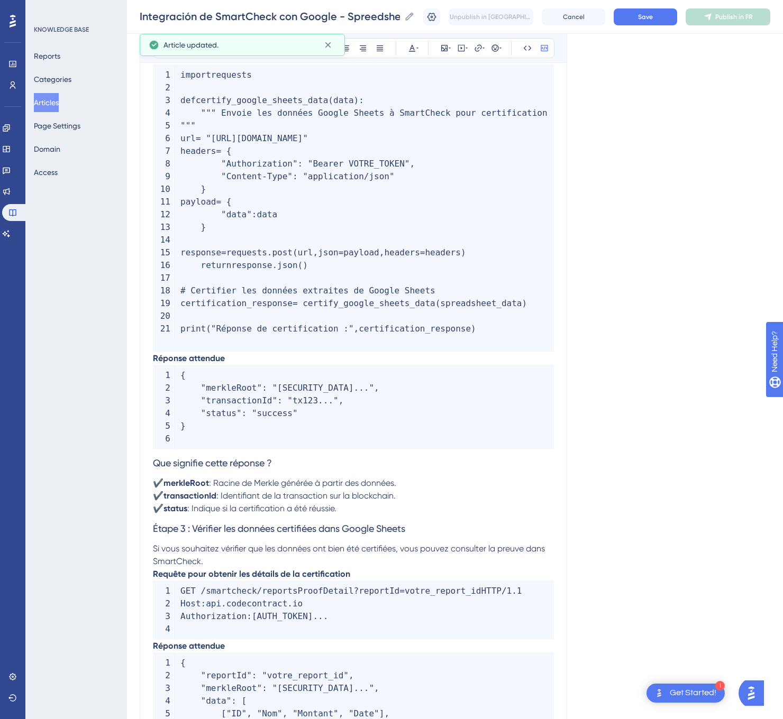
click at [677, 24] on button "Save" at bounding box center [644, 16] width 63 height 17
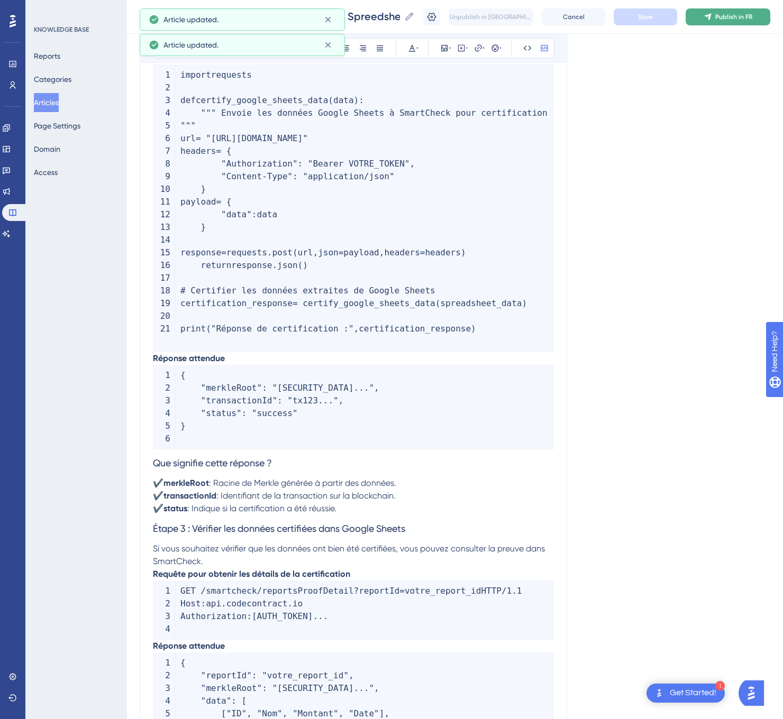
click at [739, 20] on span "Publish in FR" at bounding box center [733, 17] width 37 height 8
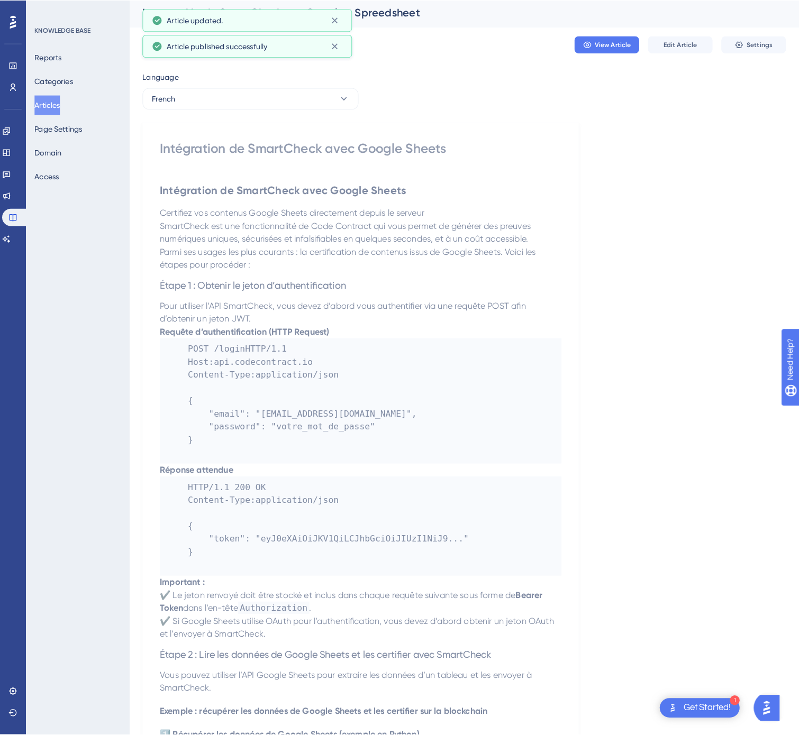
scroll to position [0, 0]
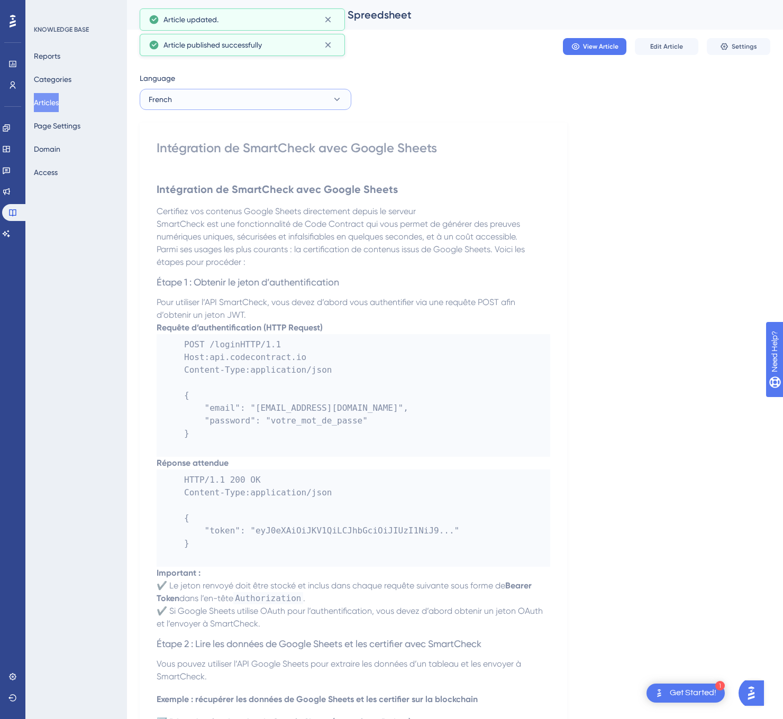
click at [287, 98] on button "French" at bounding box center [246, 99] width 212 height 21
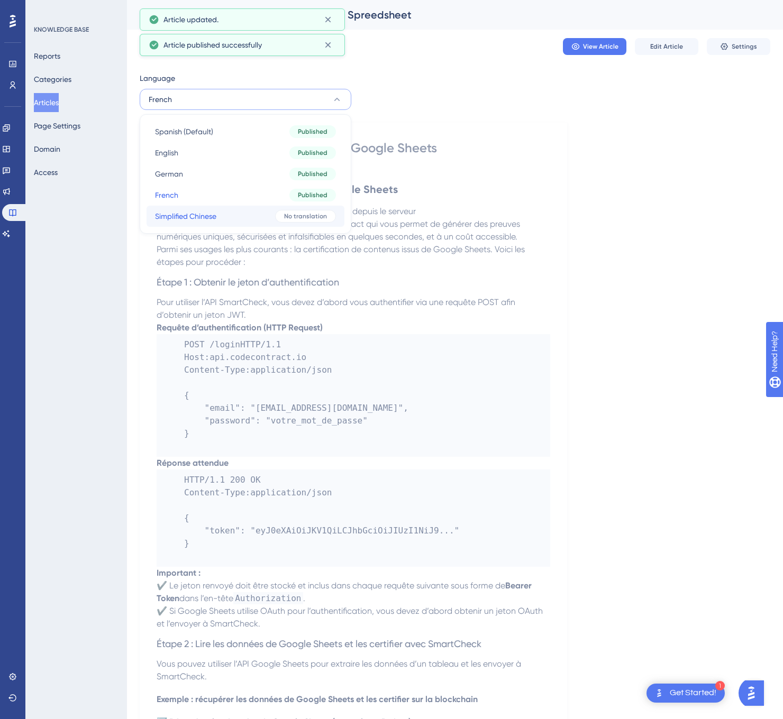
click at [226, 211] on button "Simplified Chinese Simplified Chinese No translation" at bounding box center [245, 216] width 198 height 21
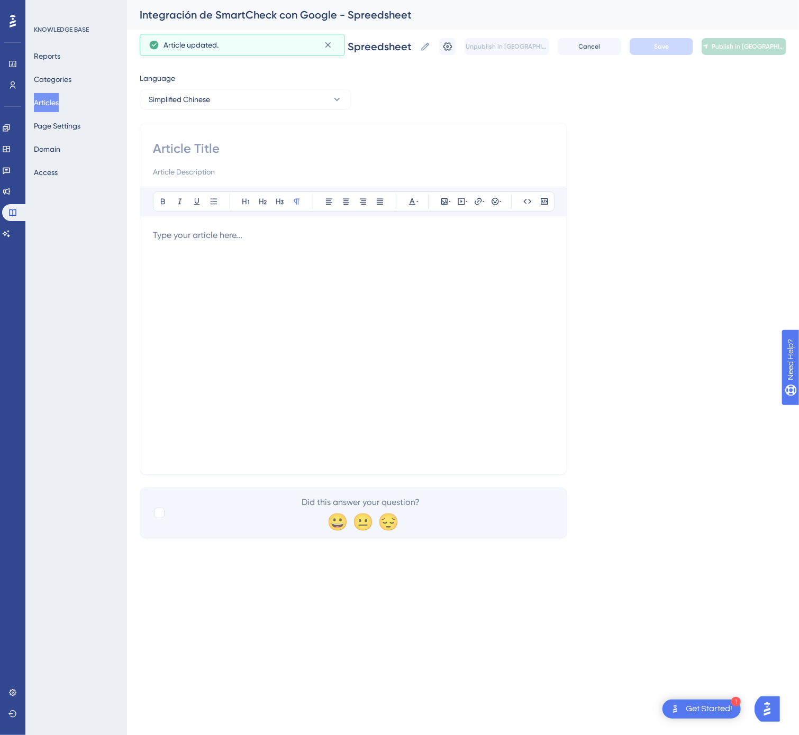
click at [347, 156] on input at bounding box center [353, 148] width 401 height 17
type input "SmartCheck 与 Google 表格（Google Sheets）集成"
click at [322, 329] on div at bounding box center [353, 345] width 401 height 233
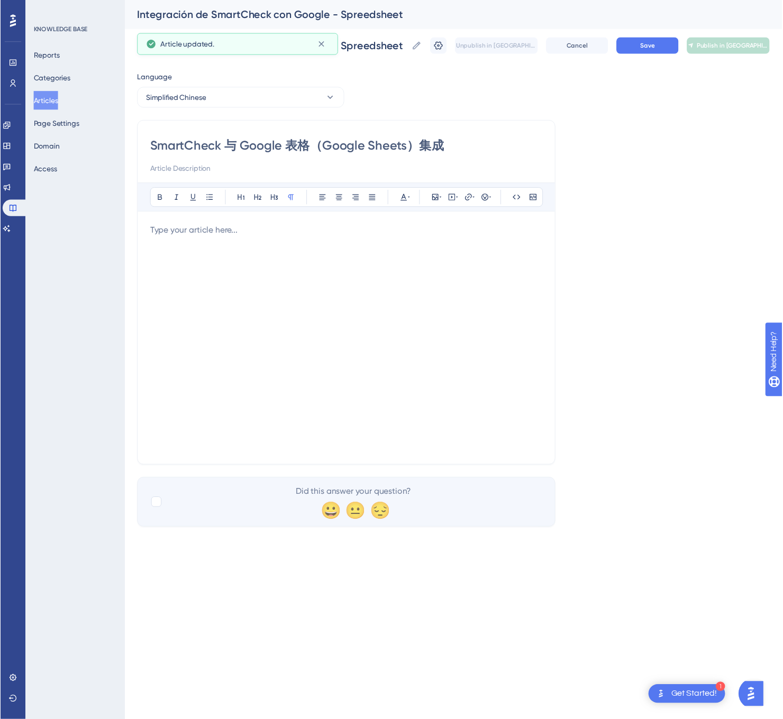
scroll to position [941, 0]
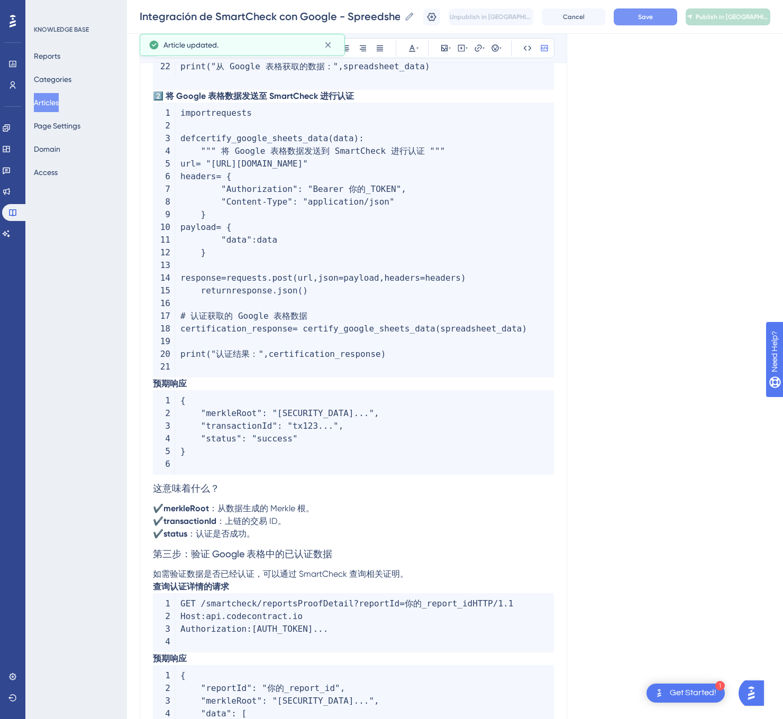
click at [677, 20] on button "Save" at bounding box center [644, 16] width 63 height 17
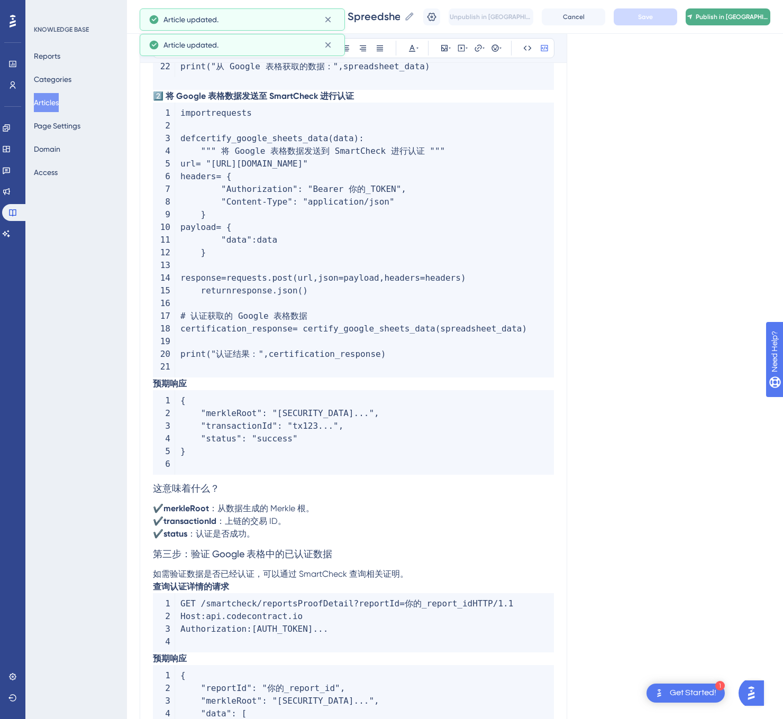
click at [732, 15] on span "Publish in [GEOGRAPHIC_DATA]-CN" at bounding box center [732, 17] width 74 height 8
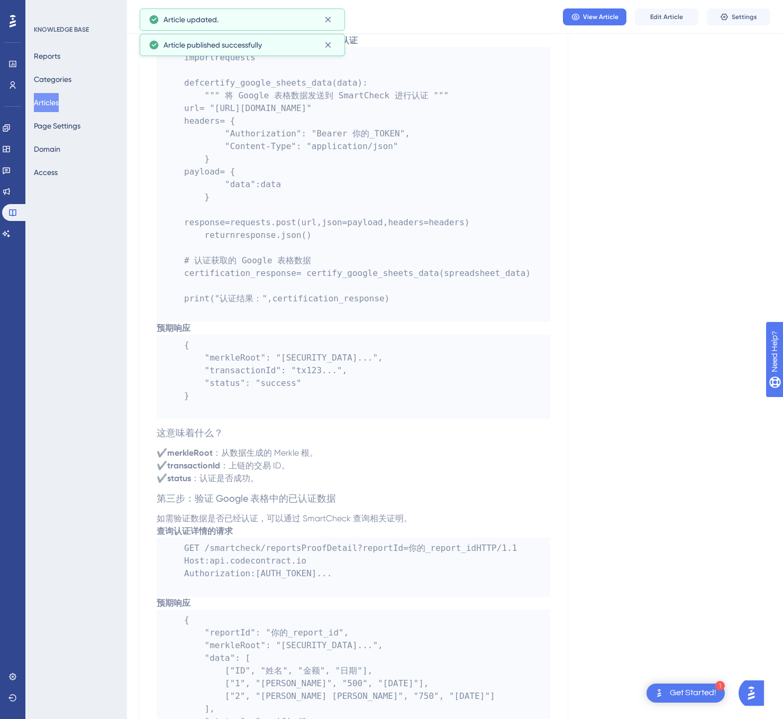
click at [42, 103] on button "Articles" at bounding box center [46, 102] width 25 height 19
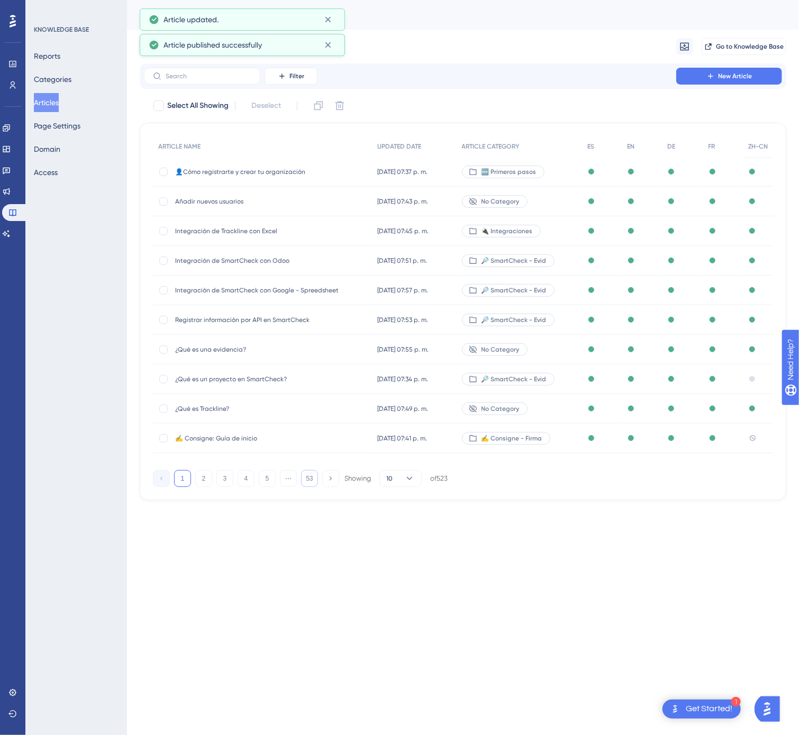
click at [314, 477] on button "53" at bounding box center [309, 478] width 17 height 17
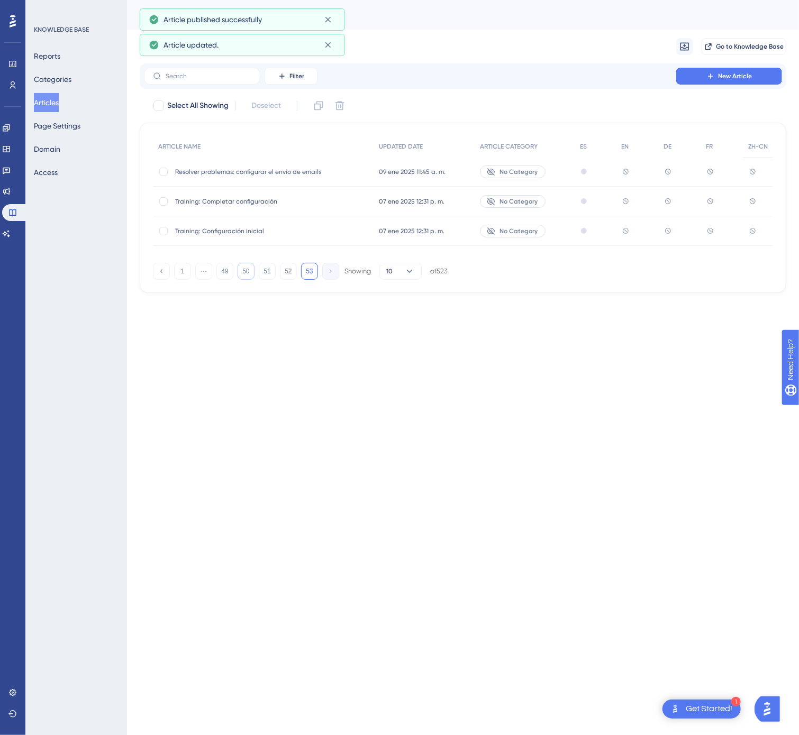
click at [247, 274] on button "50" at bounding box center [245, 271] width 17 height 17
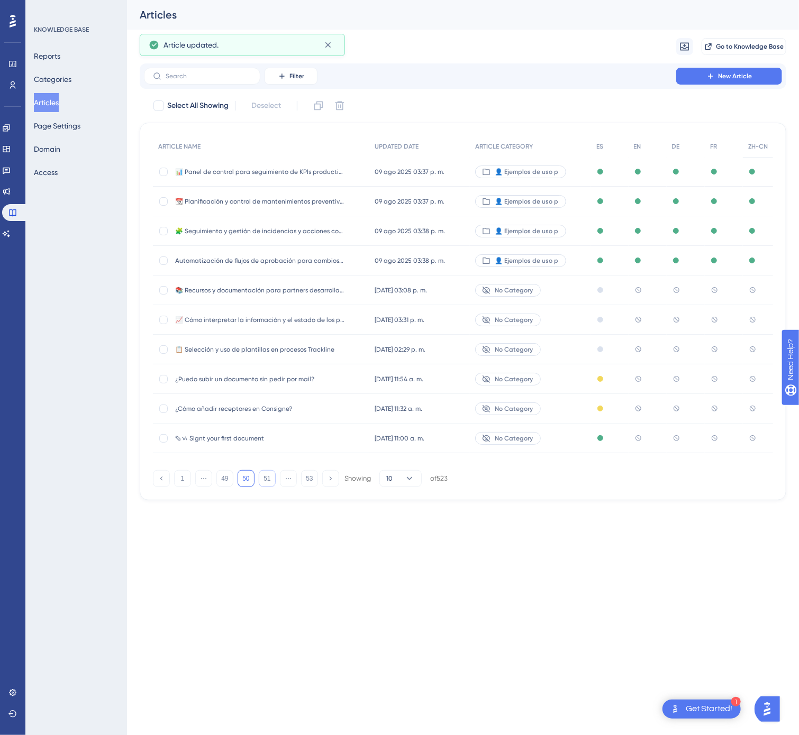
click at [267, 481] on button "51" at bounding box center [267, 478] width 17 height 17
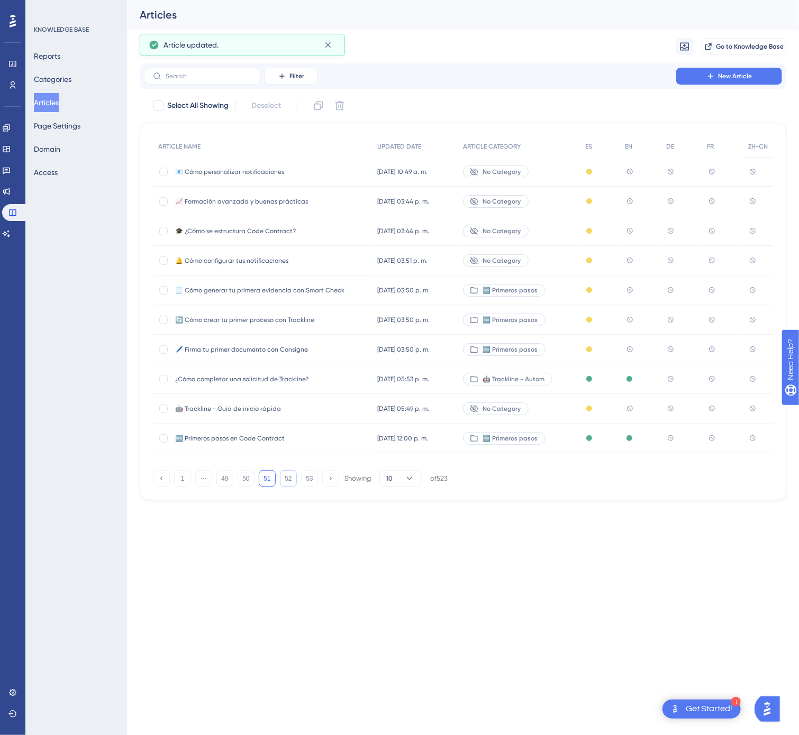
click at [286, 482] on button "52" at bounding box center [288, 478] width 17 height 17
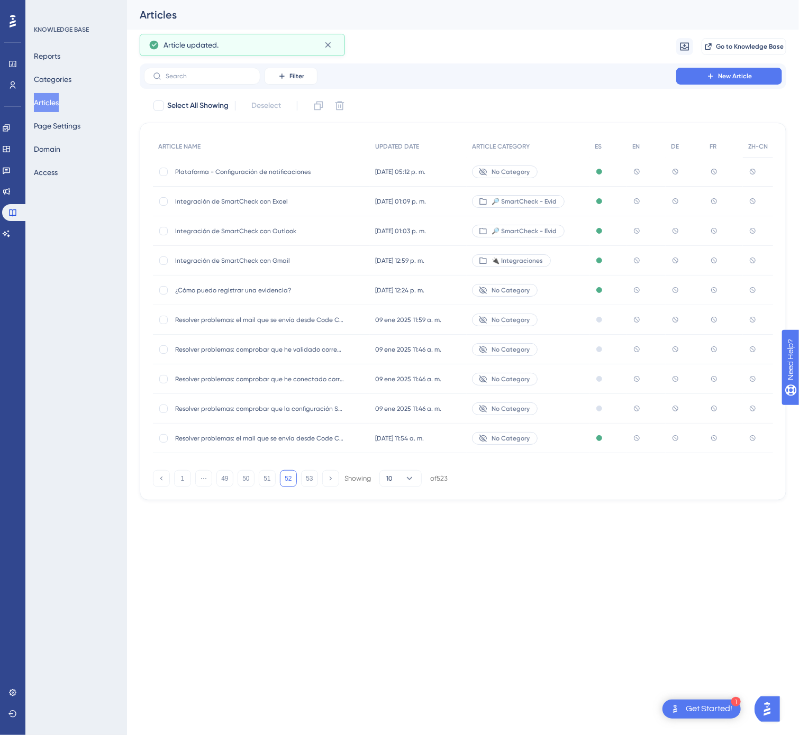
click at [336, 260] on span "Integración de SmartCheck con Gmail" at bounding box center [259, 260] width 169 height 8
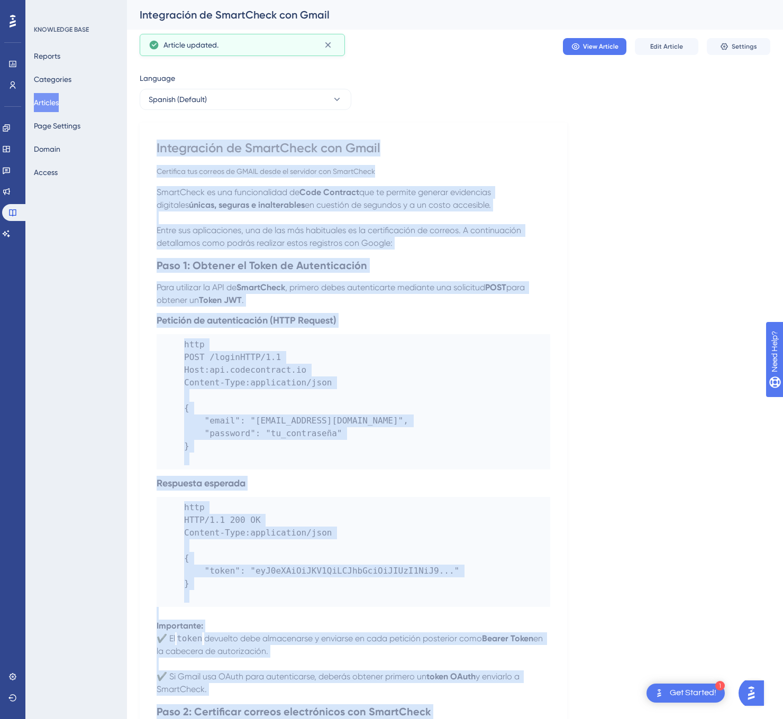
drag, startPoint x: 512, startPoint y: 582, endPoint x: 149, endPoint y: 140, distance: 571.9
click at [338, 102] on icon at bounding box center [337, 99] width 11 height 11
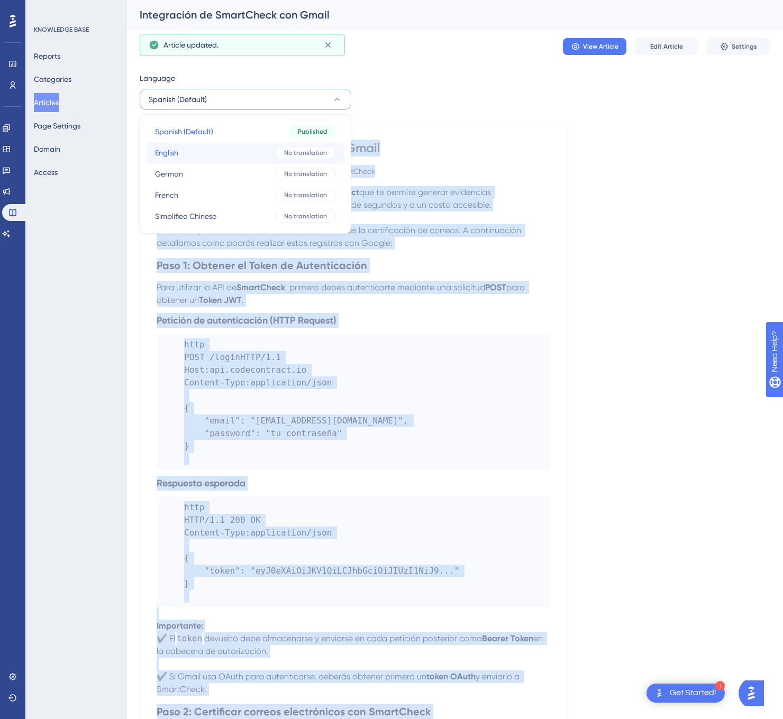
click at [290, 149] on span "No translation" at bounding box center [305, 153] width 43 height 8
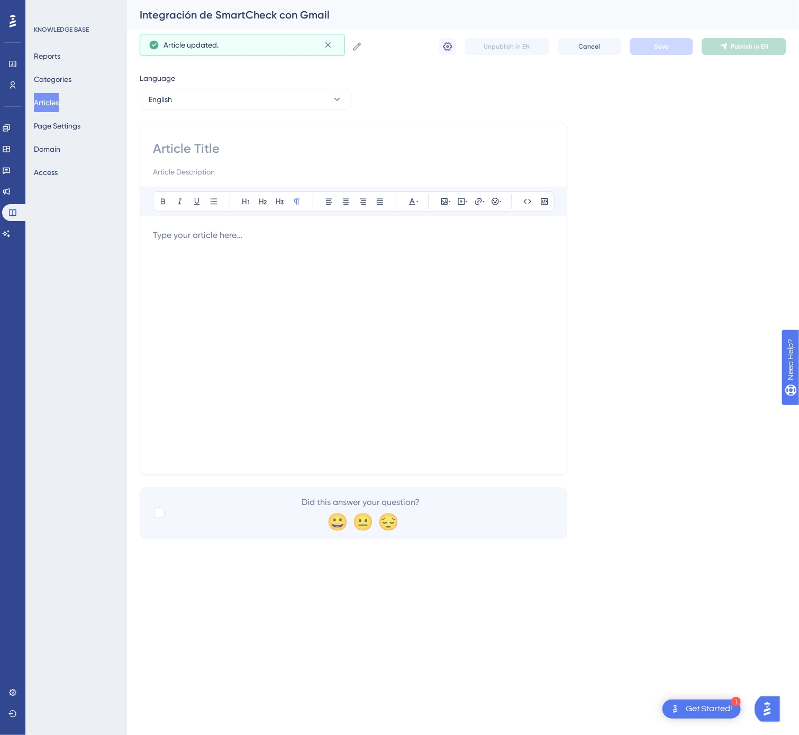
click at [171, 149] on input at bounding box center [353, 148] width 401 height 17
type input "SmartCheck Integration with Gmail"
click at [491, 274] on div at bounding box center [353, 345] width 401 height 233
click at [297, 254] on div at bounding box center [353, 345] width 401 height 233
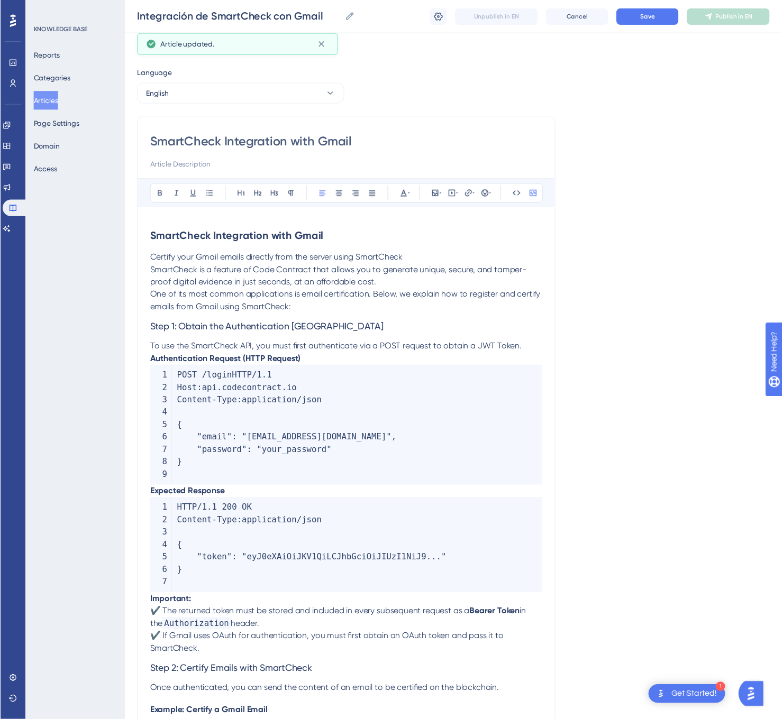
scroll to position [965, 0]
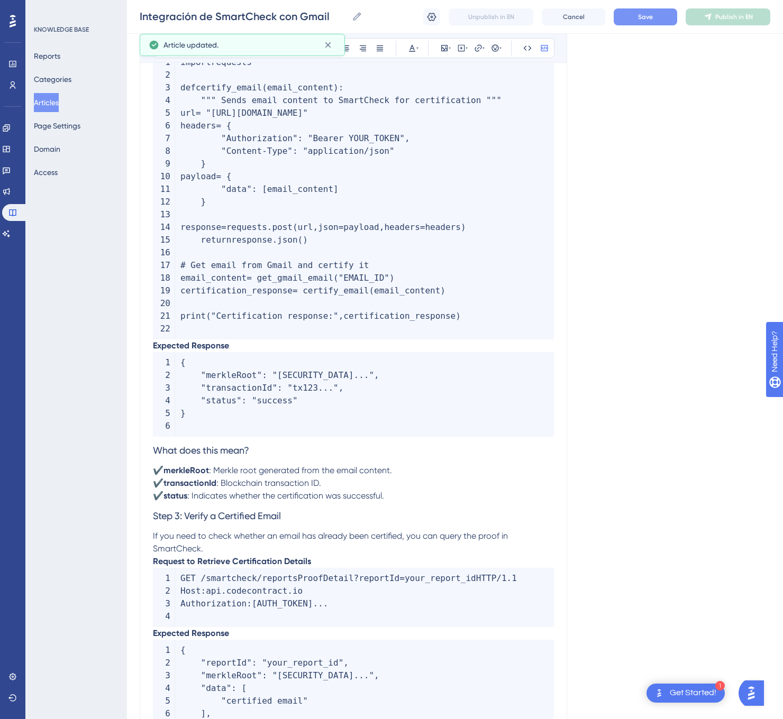
click at [649, 22] on button "Save" at bounding box center [644, 16] width 63 height 17
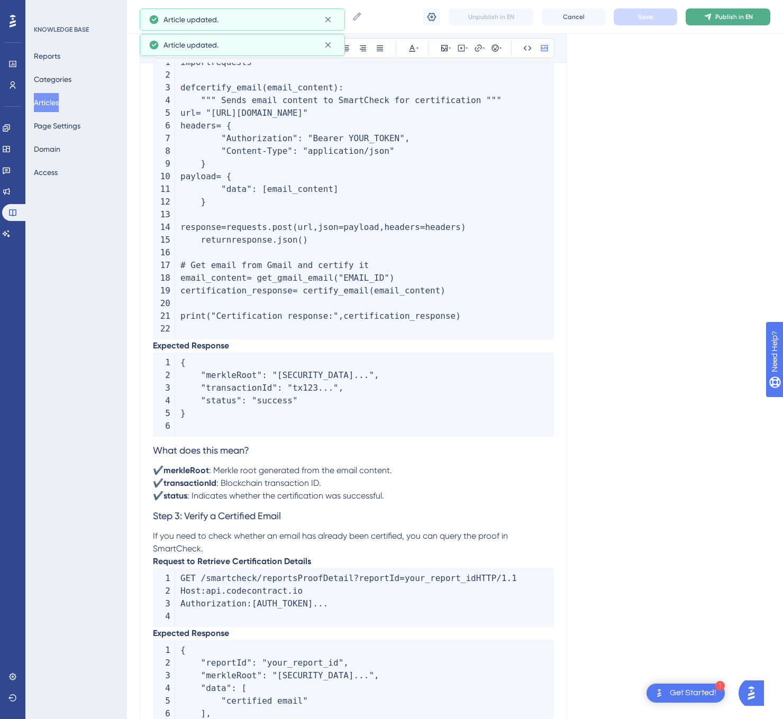
click at [722, 16] on span "Publish in EN" at bounding box center [734, 17] width 38 height 8
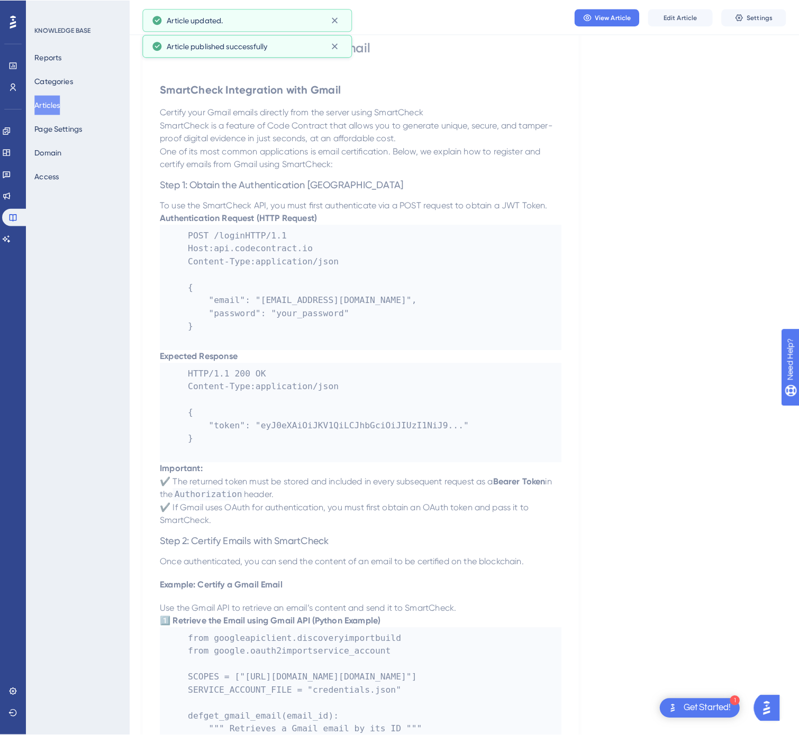
scroll to position [0, 0]
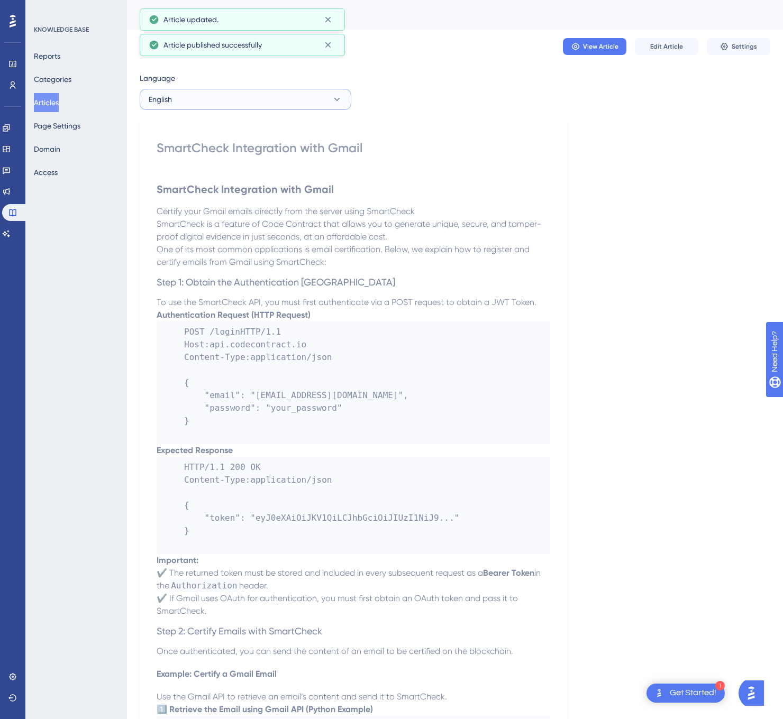
click at [254, 109] on button "English" at bounding box center [246, 99] width 212 height 21
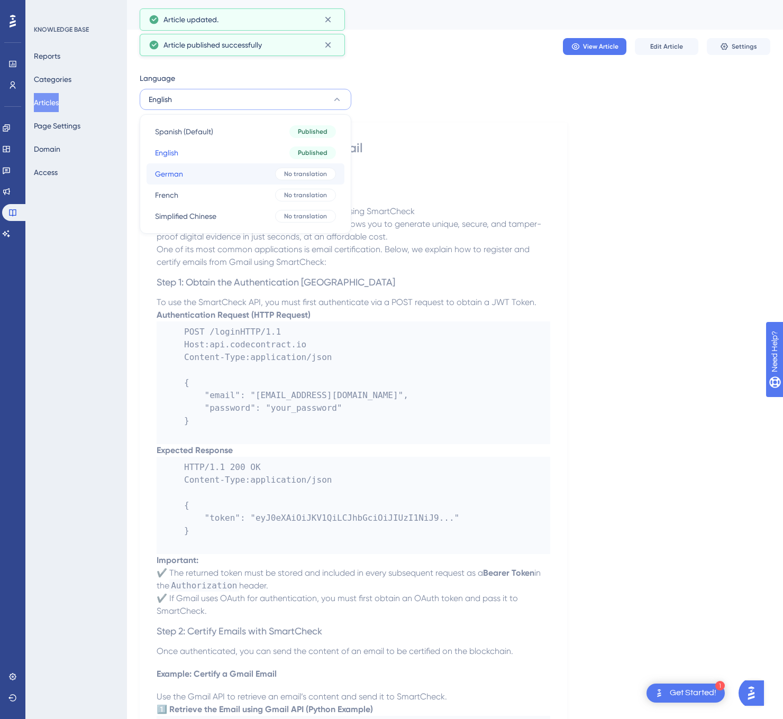
click at [221, 173] on button "German German No translation" at bounding box center [245, 173] width 198 height 21
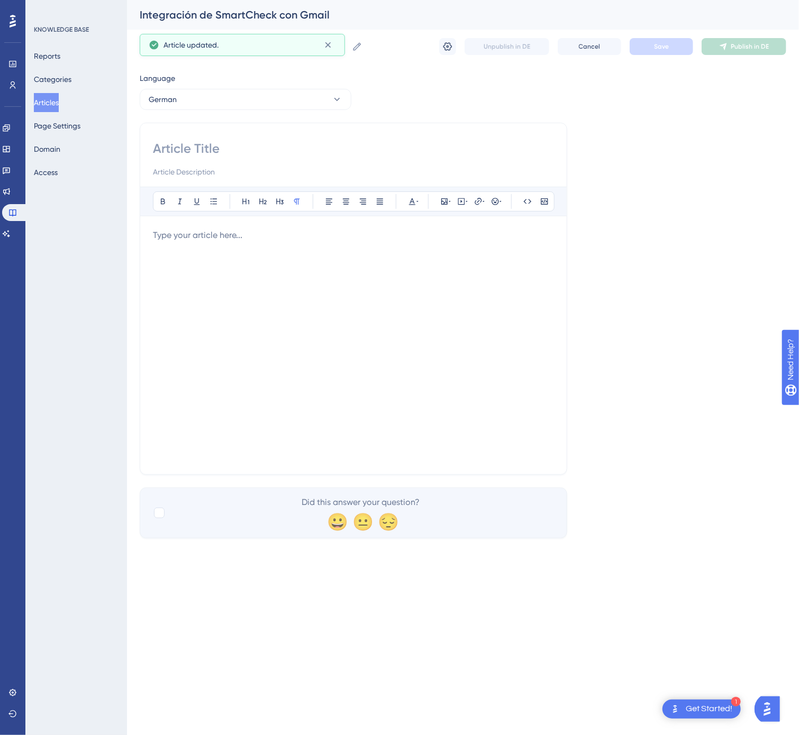
click at [207, 153] on input at bounding box center [353, 148] width 401 height 17
type input "SmartCheck-Integration mit Gmail"
click at [393, 310] on div at bounding box center [353, 345] width 401 height 233
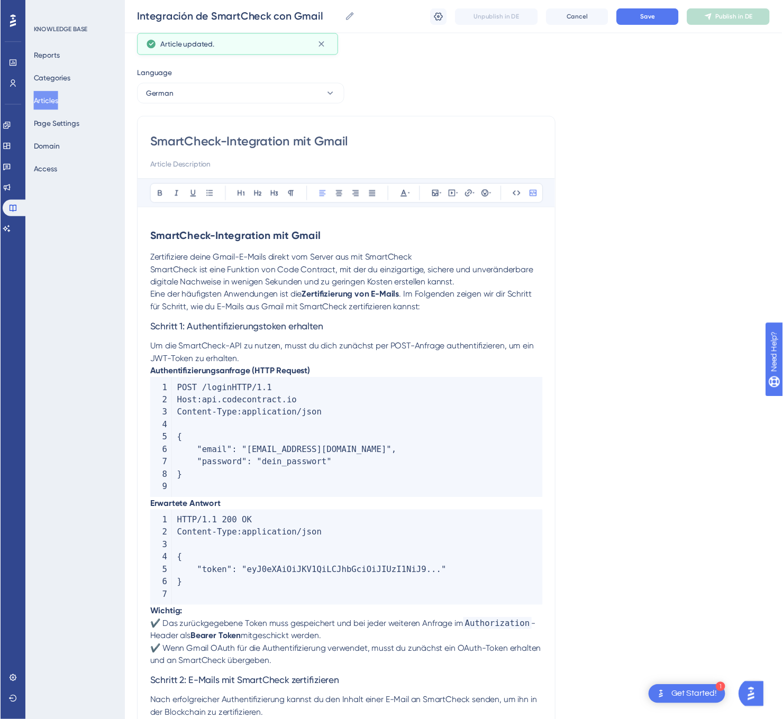
scroll to position [1004, 0]
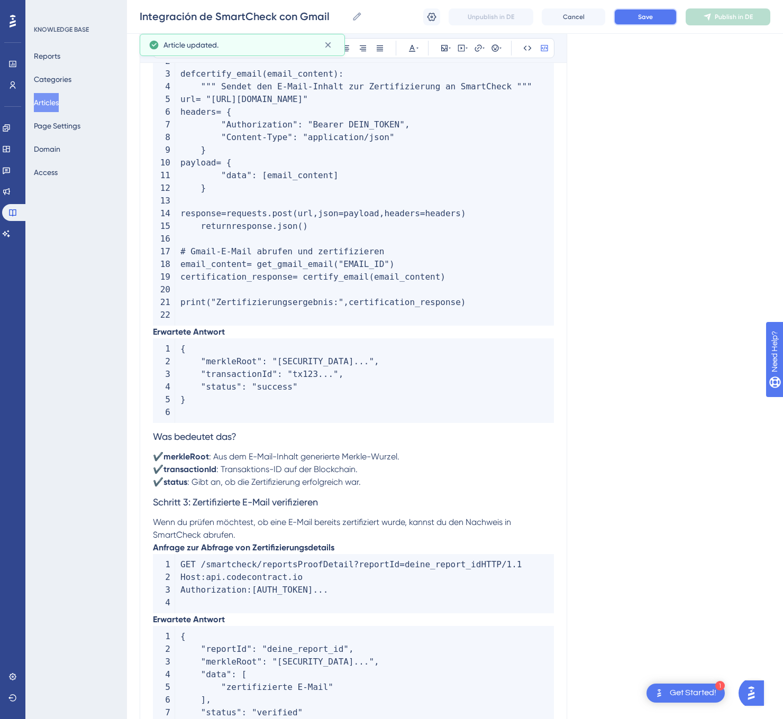
click at [633, 12] on button "Save" at bounding box center [644, 16] width 63 height 17
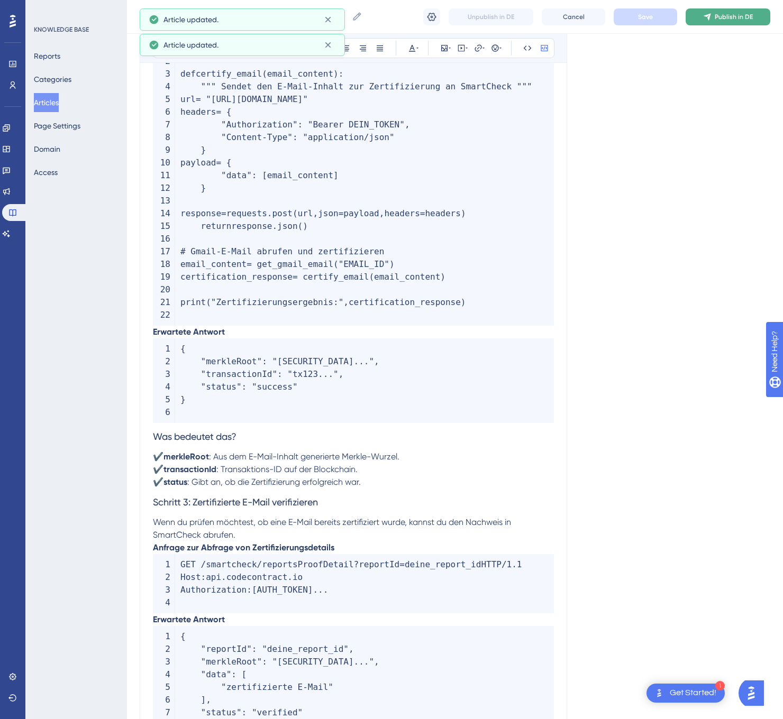
click at [722, 24] on button "Publish in DE" at bounding box center [727, 16] width 85 height 17
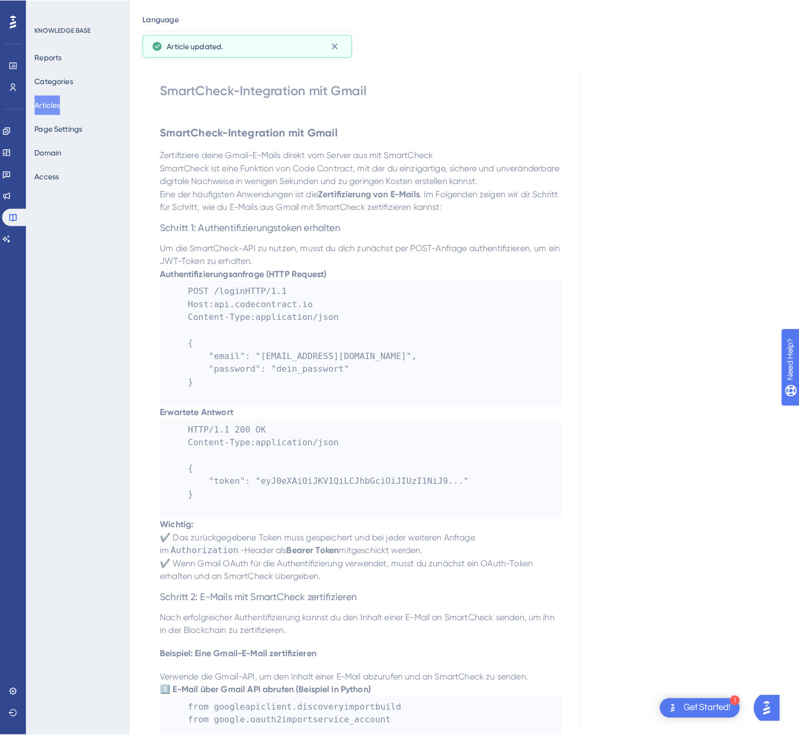
scroll to position [0, 0]
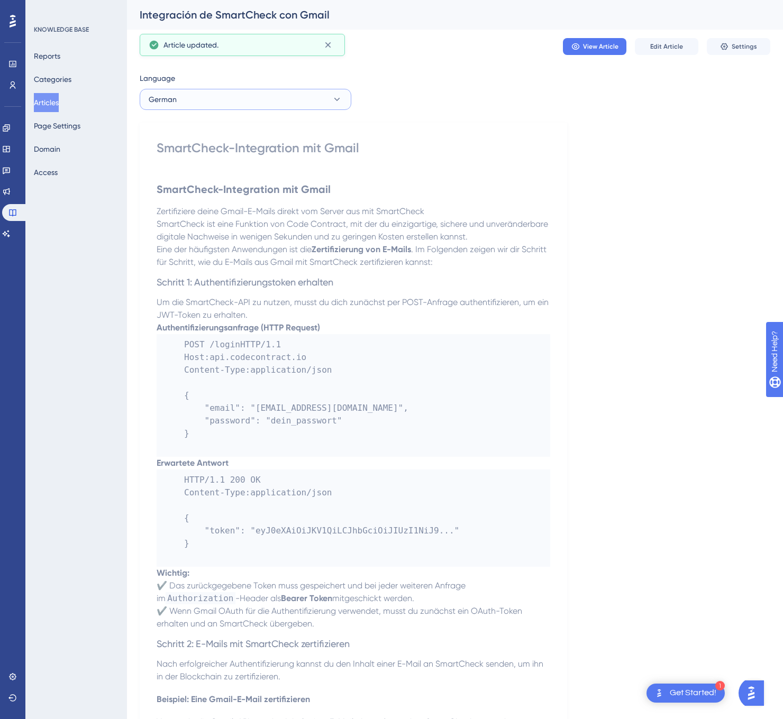
click at [203, 93] on button "German" at bounding box center [246, 99] width 212 height 21
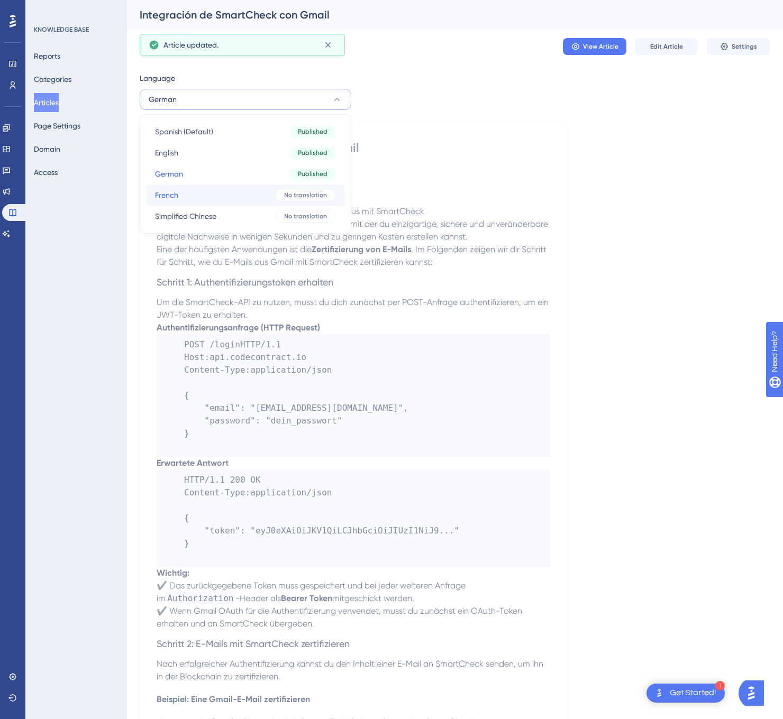
click at [194, 188] on button "French French No translation" at bounding box center [245, 195] width 198 height 21
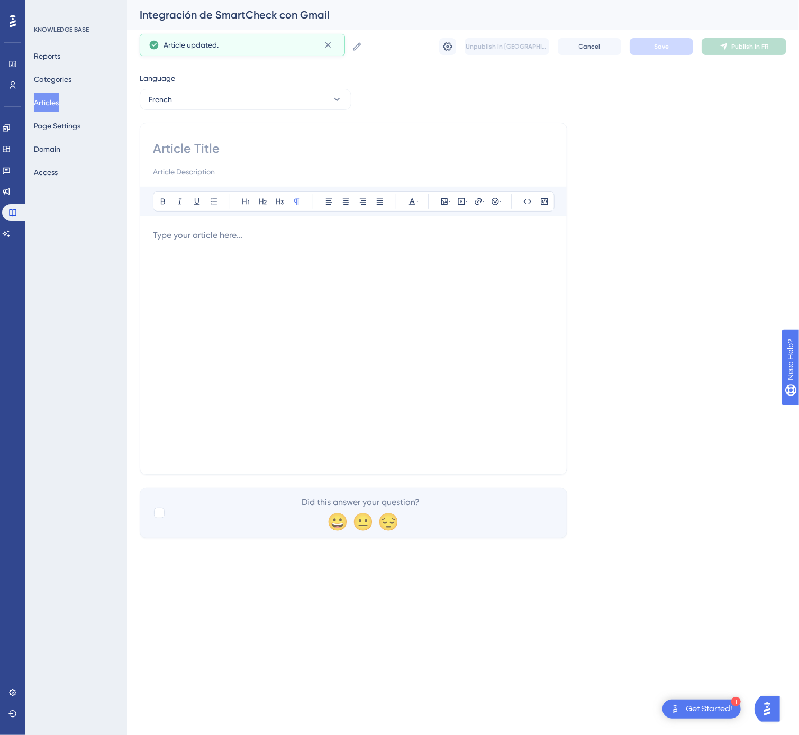
click at [216, 156] on input at bounding box center [353, 148] width 401 height 17
type input "Intégration de SmartCheck avec [PERSON_NAME]"
click at [401, 348] on div at bounding box center [353, 345] width 401 height 233
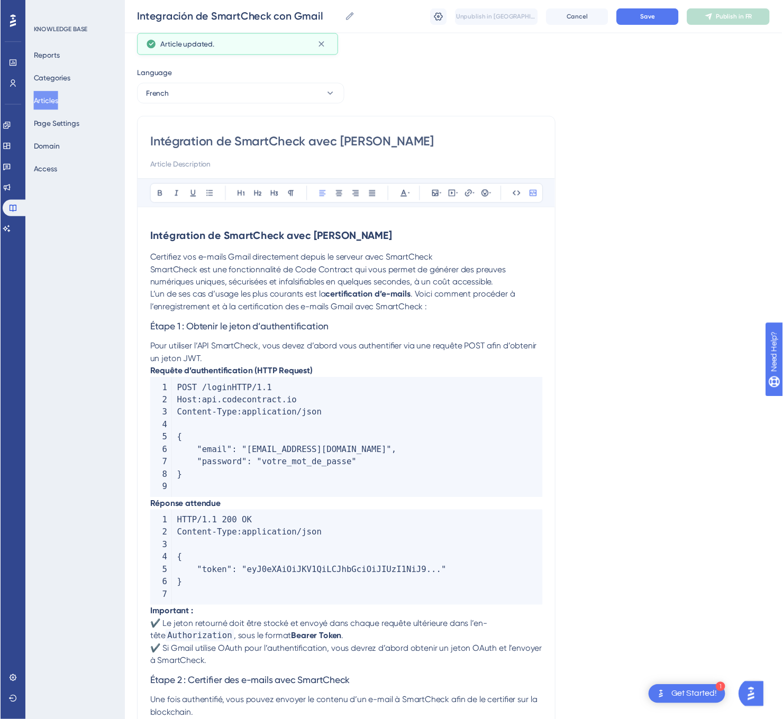
scroll to position [1016, 0]
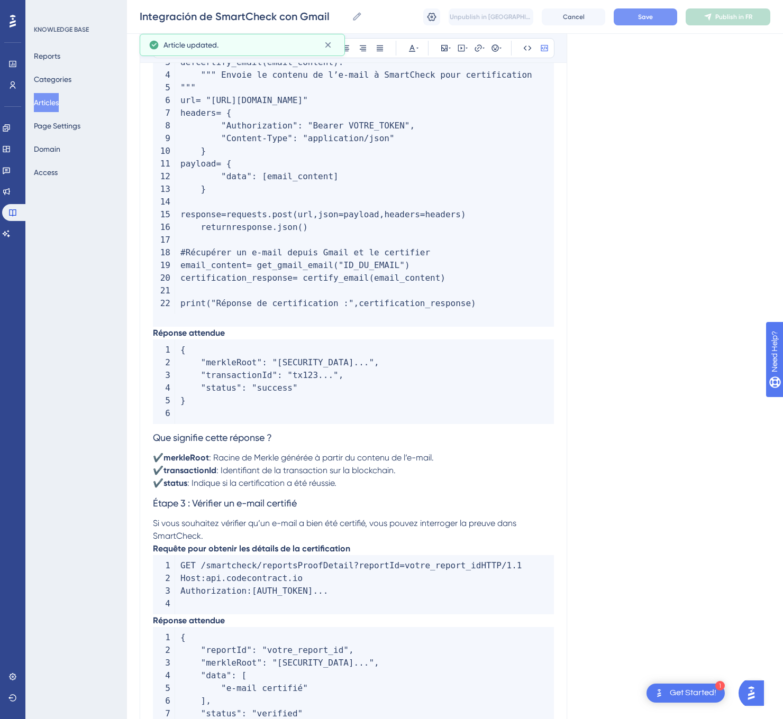
click at [655, 20] on button "Save" at bounding box center [644, 16] width 63 height 17
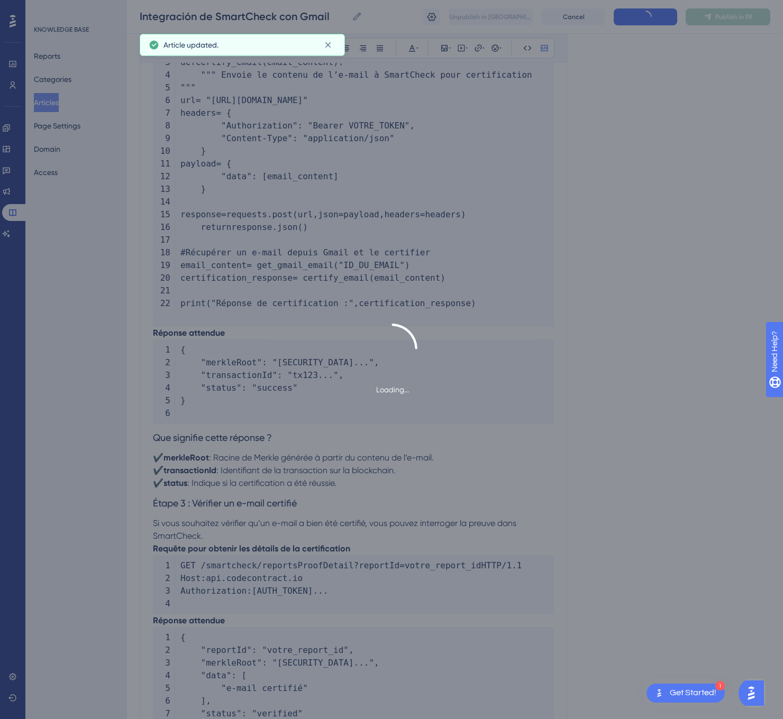
click at [728, 15] on span "Publish in FR" at bounding box center [733, 17] width 37 height 8
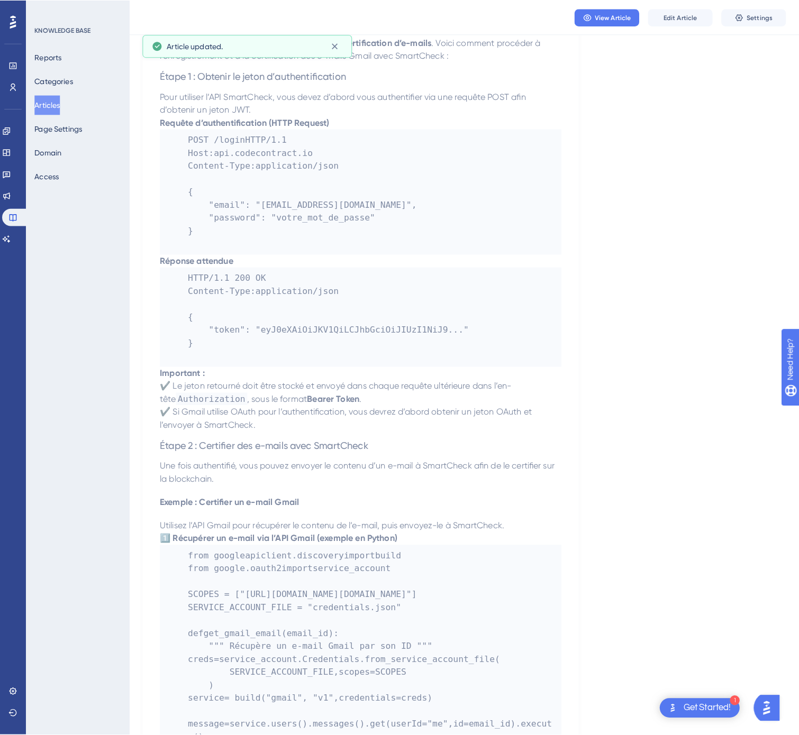
scroll to position [0, 0]
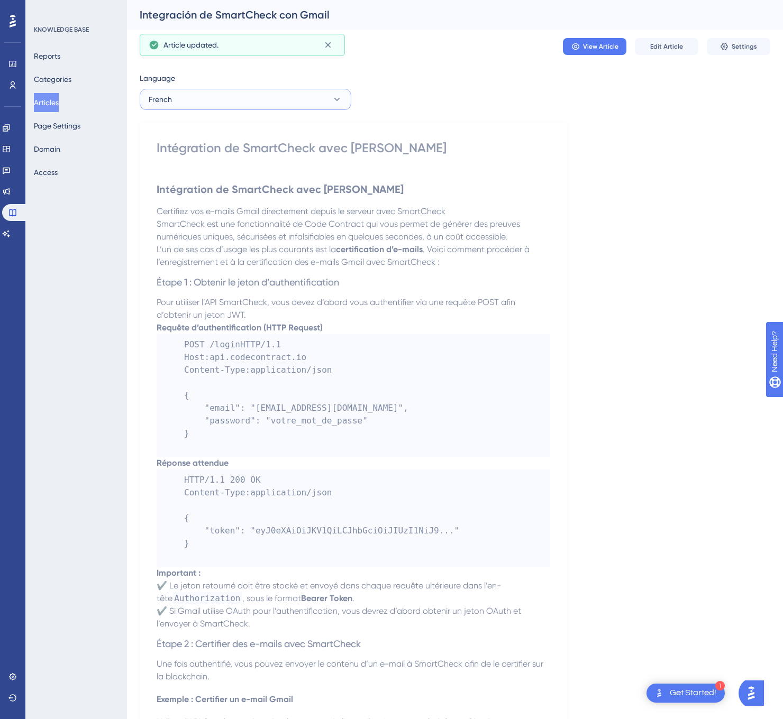
click at [245, 95] on button "French" at bounding box center [246, 99] width 212 height 21
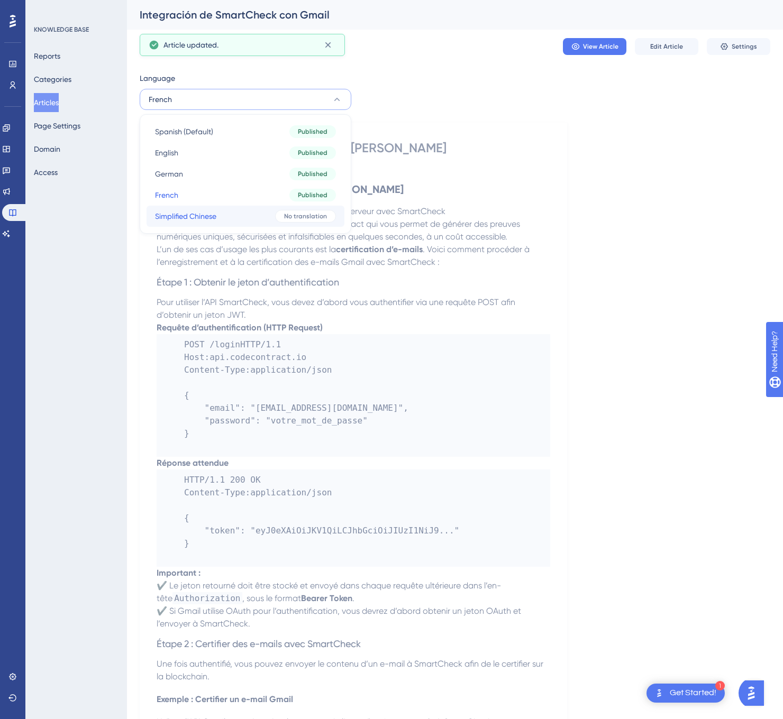
click at [232, 216] on button "Simplified Chinese Simplified Chinese No translation" at bounding box center [245, 216] width 198 height 21
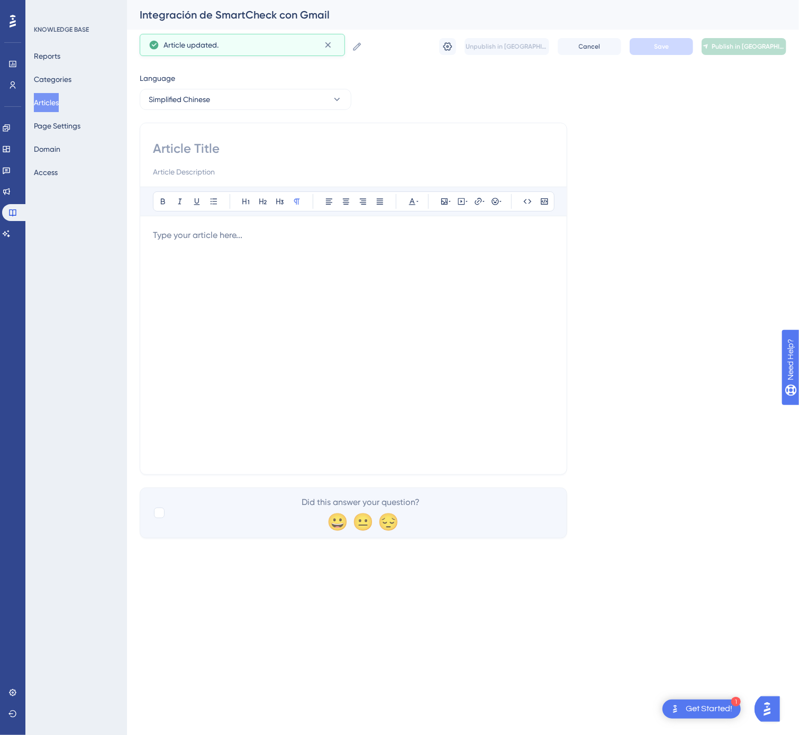
click at [199, 140] on input at bounding box center [353, 148] width 401 height 17
type input "SmartCheck 与 Gmail 集成"
click at [279, 231] on div "Bold Italic Underline Bullet Point Heading 1 Heading 2 Heading 3 Normal Align L…" at bounding box center [353, 324] width 401 height 275
click at [291, 267] on div at bounding box center [353, 345] width 401 height 233
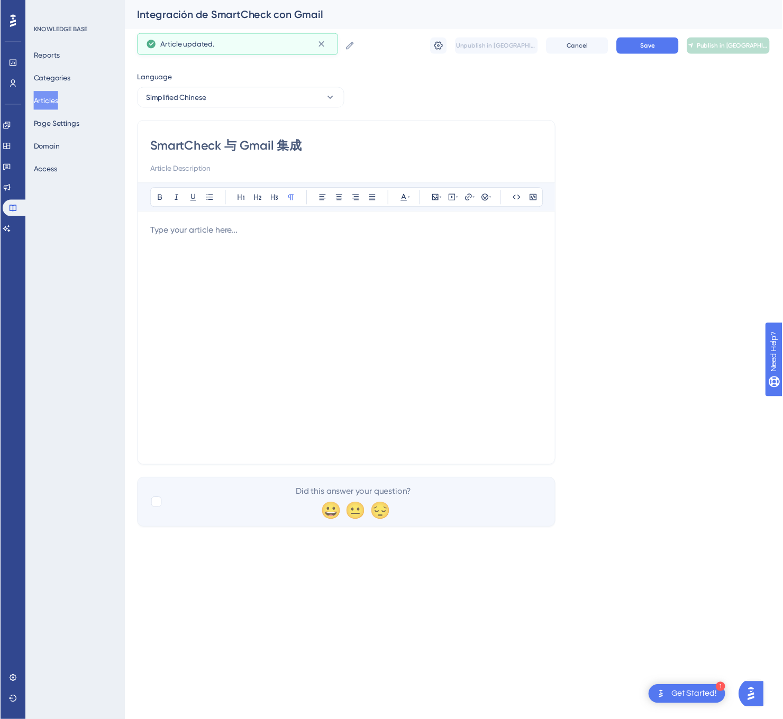
scroll to position [916, 0]
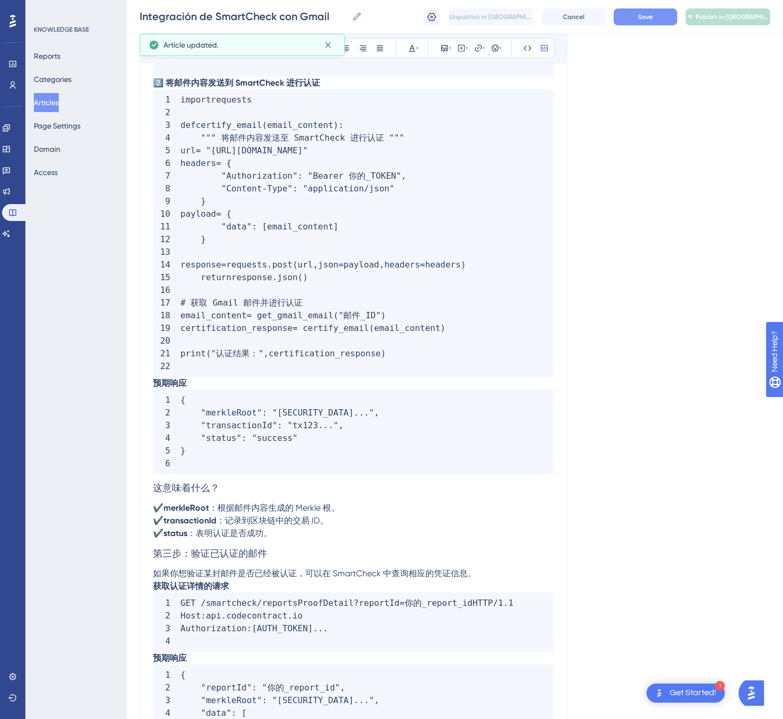
click at [639, 13] on span "Save" at bounding box center [645, 17] width 15 height 8
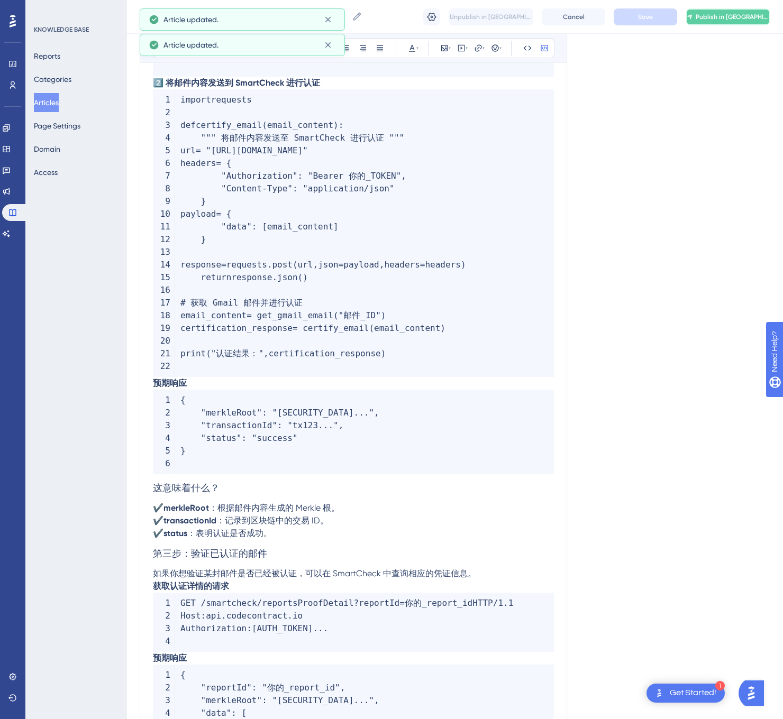
click at [735, 18] on span "Publish in [GEOGRAPHIC_DATA]-CN" at bounding box center [732, 17] width 74 height 8
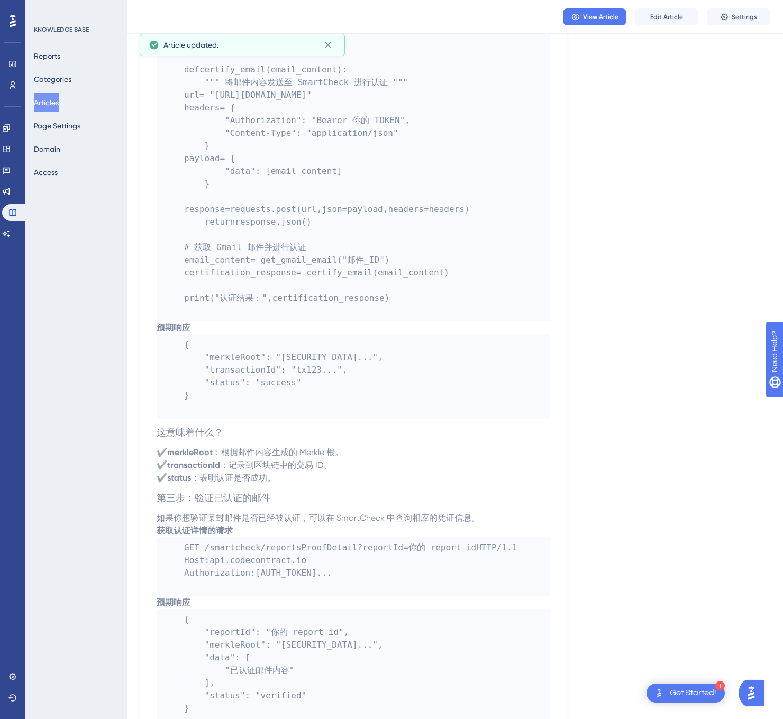
drag, startPoint x: 47, startPoint y: 100, endPoint x: 59, endPoint y: 107, distance: 14.2
click at [47, 101] on button "Articles" at bounding box center [46, 102] width 25 height 19
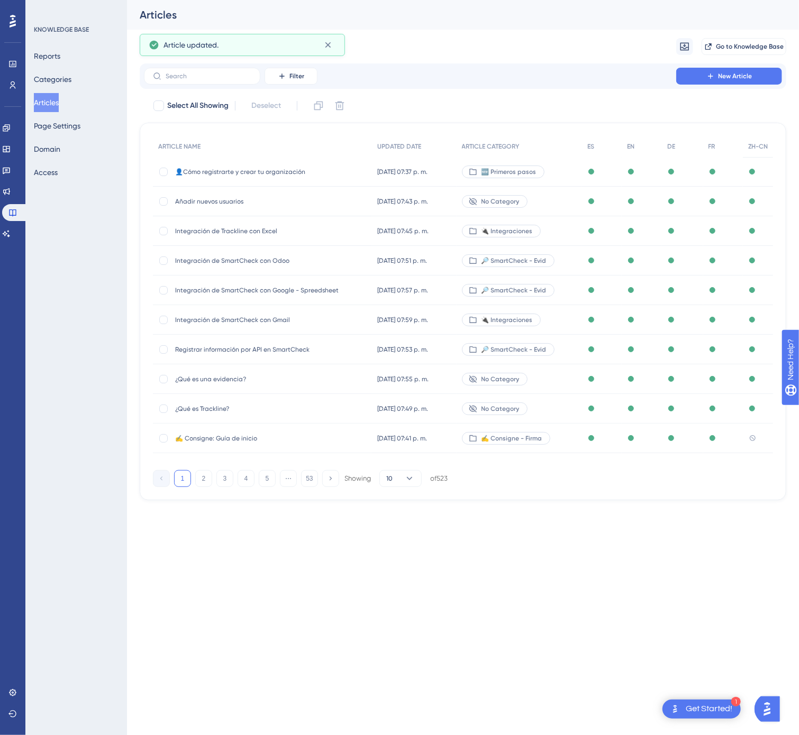
click at [305, 476] on button "53" at bounding box center [309, 478] width 17 height 17
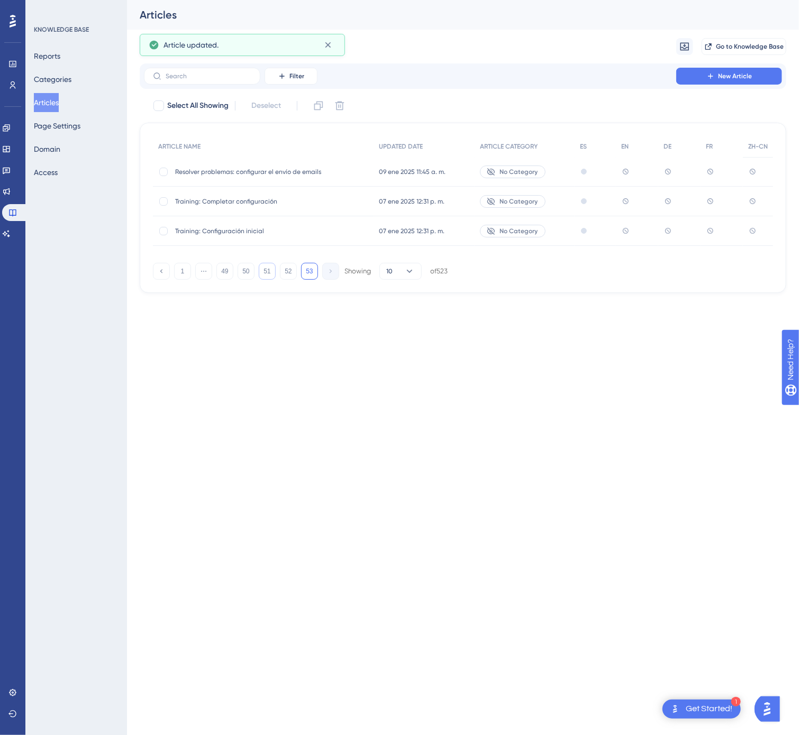
click at [272, 276] on button "51" at bounding box center [267, 271] width 17 height 17
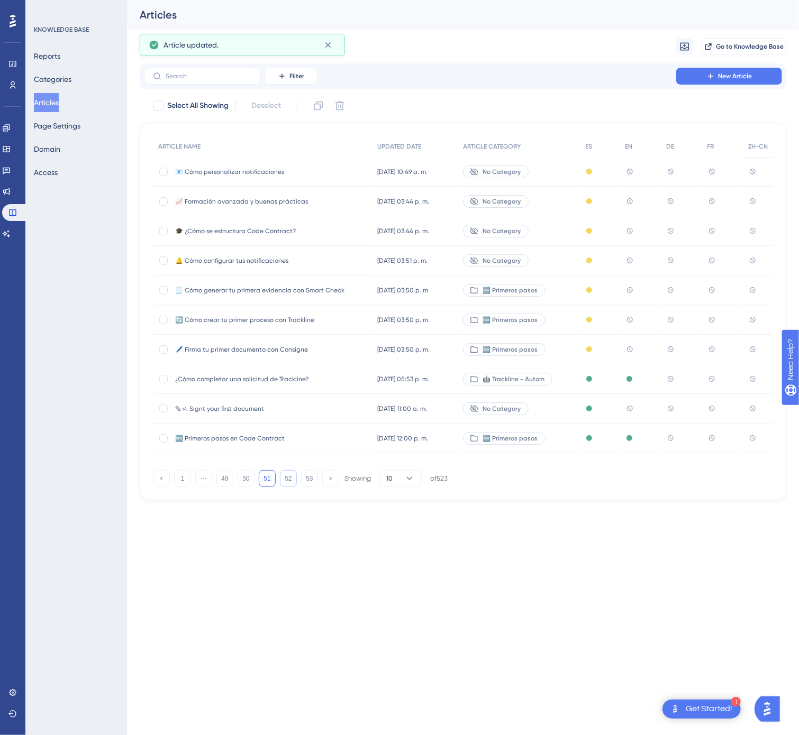
click at [291, 481] on button "52" at bounding box center [288, 478] width 17 height 17
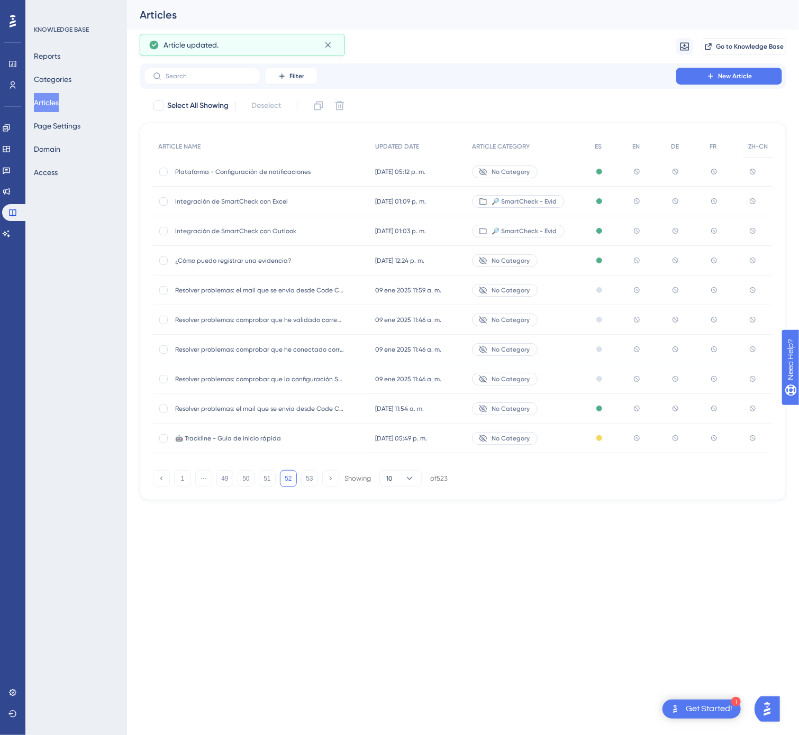
click at [299, 204] on span "Integración de SmartCheck con Excel" at bounding box center [259, 201] width 169 height 8
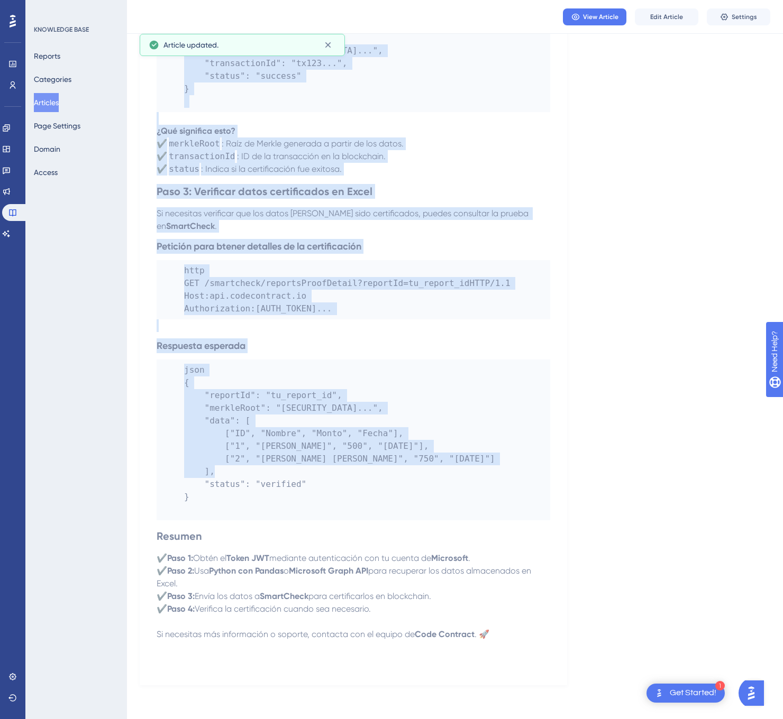
scroll to position [1399, 0]
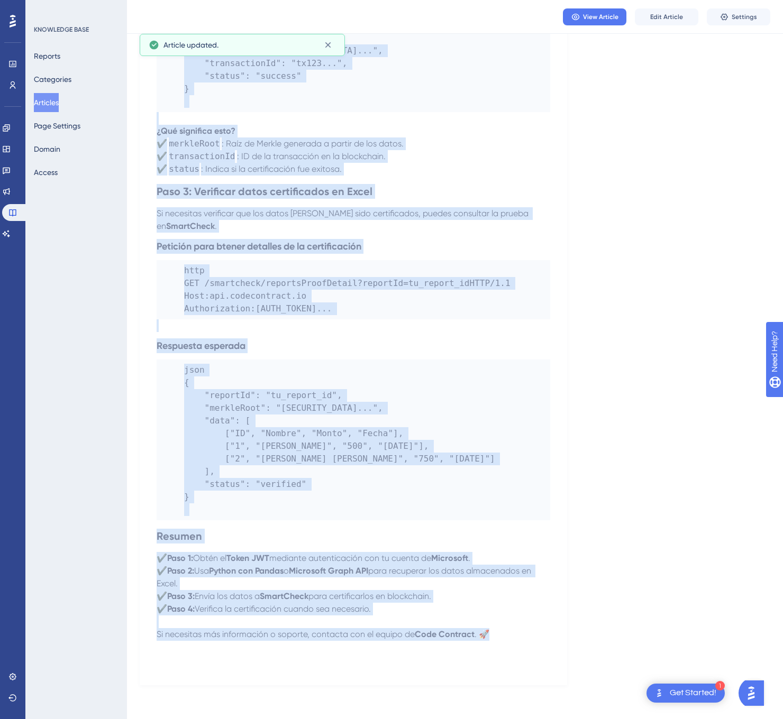
drag, startPoint x: 154, startPoint y: 150, endPoint x: 547, endPoint y: 638, distance: 626.2
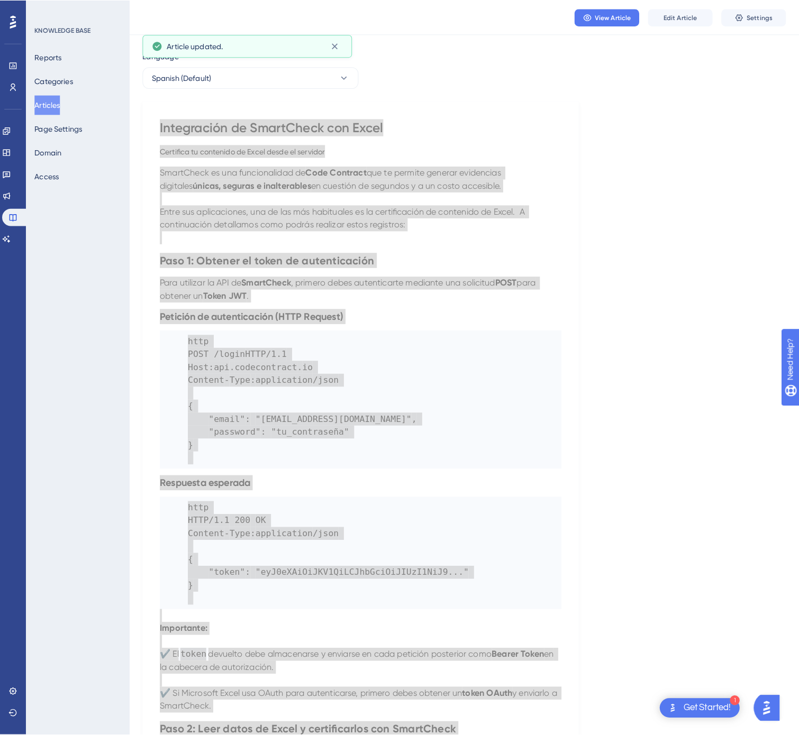
scroll to position [0, 0]
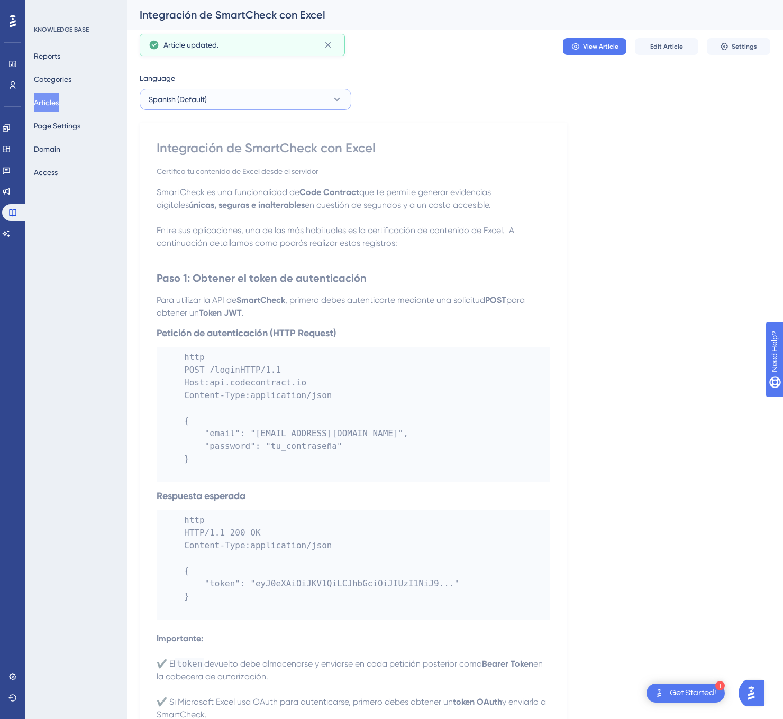
click at [292, 108] on button "Spanish (Default)" at bounding box center [246, 99] width 212 height 21
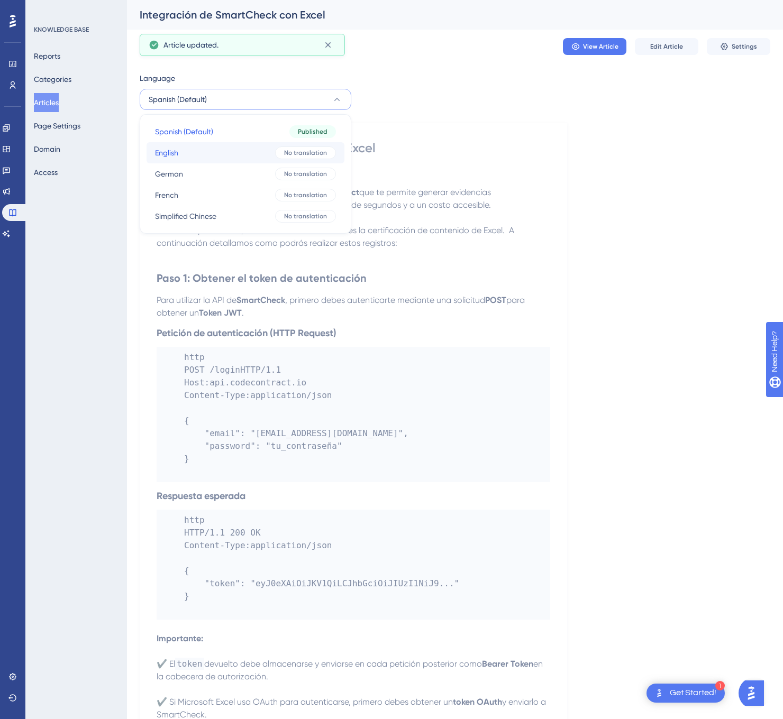
click at [243, 156] on button "English English No translation" at bounding box center [245, 152] width 198 height 21
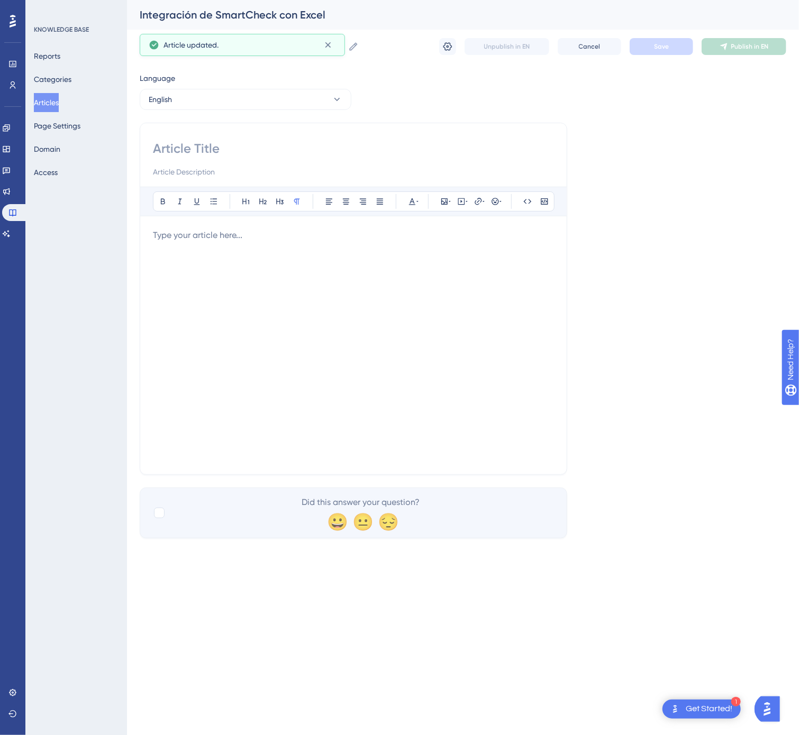
click at [194, 132] on div "Bold Italic Underline Bullet Point Heading 1 Heading 2 Heading 3 Normal Align L…" at bounding box center [353, 299] width 427 height 352
click at [198, 149] on input at bounding box center [353, 148] width 401 height 17
type input "SmartCheck Integration with Excel"
click at [384, 322] on div at bounding box center [353, 345] width 401 height 233
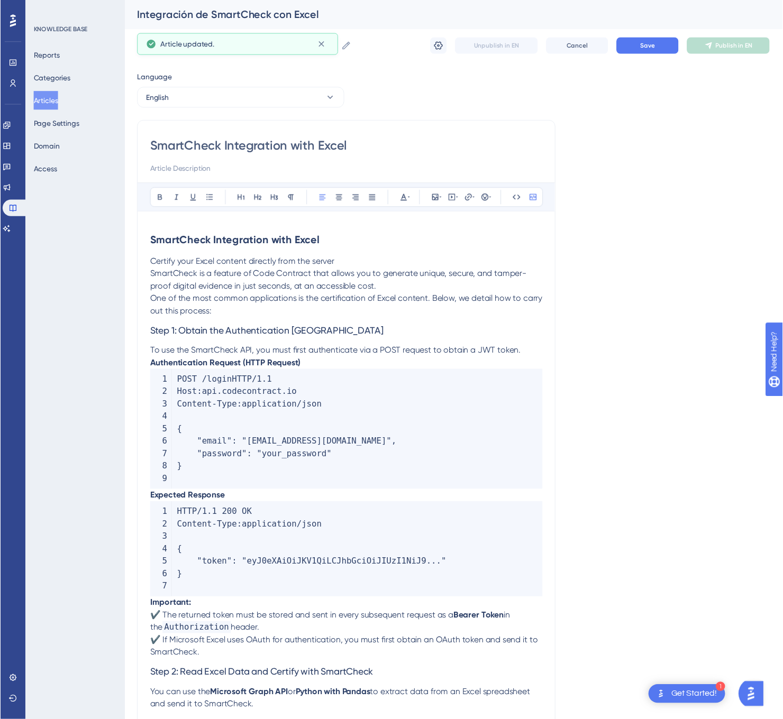
scroll to position [903, 0]
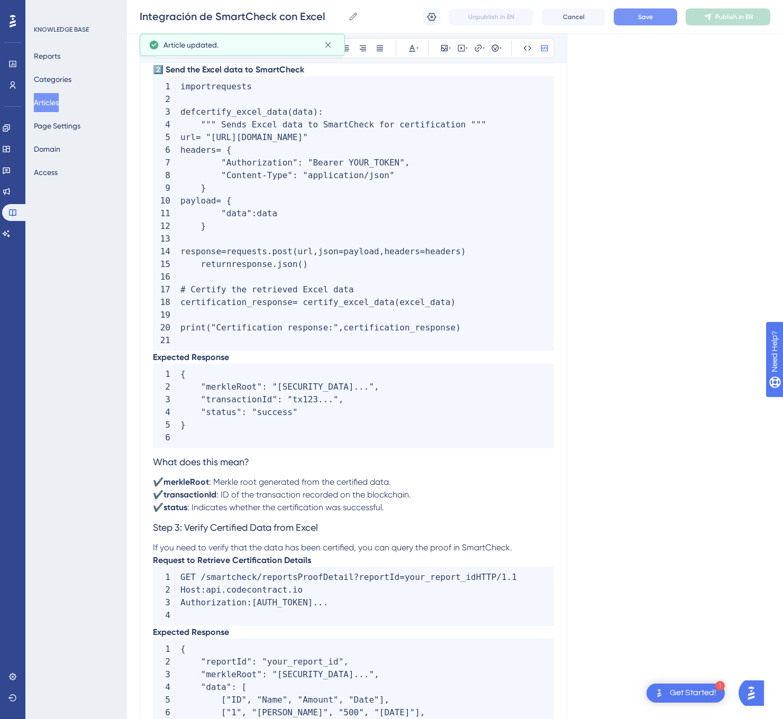
click at [652, 13] on span "Save" at bounding box center [645, 17] width 15 height 8
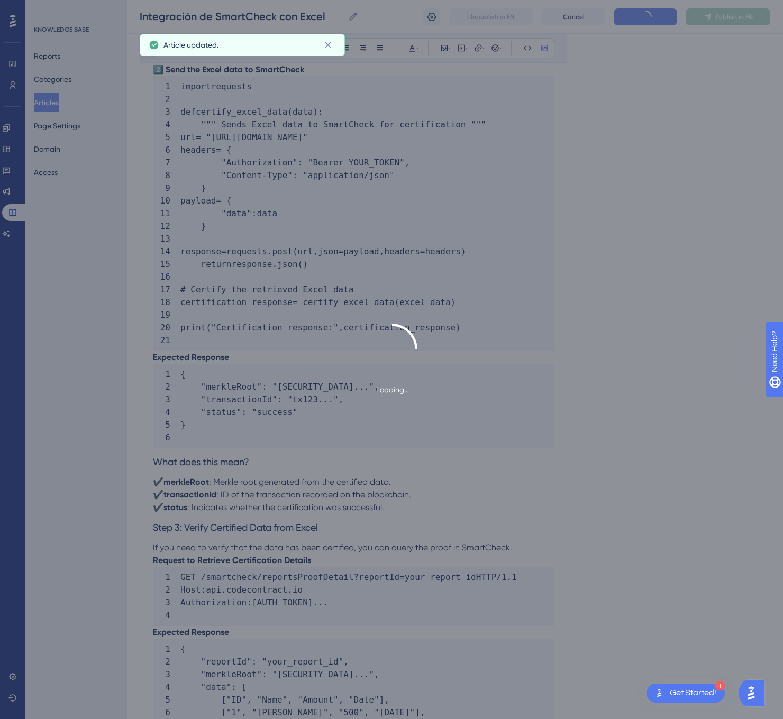
click at [718, 17] on span "Publish in EN" at bounding box center [734, 17] width 38 height 8
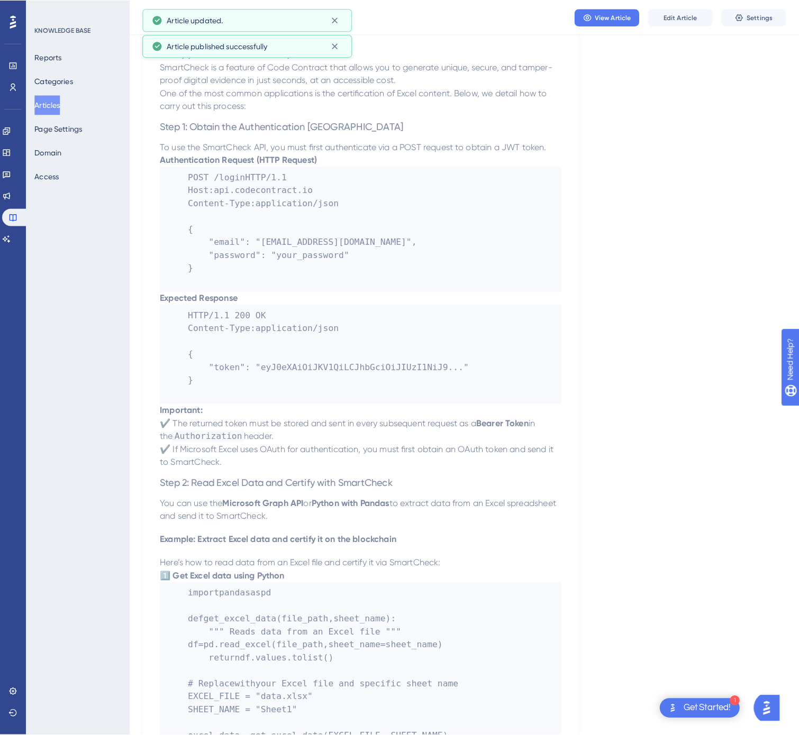
scroll to position [0, 0]
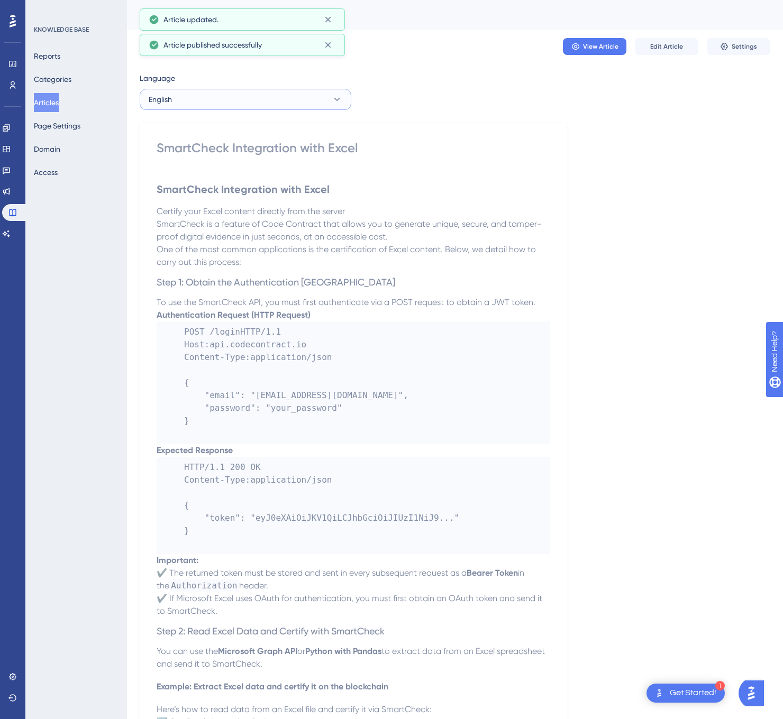
click at [226, 101] on button "English" at bounding box center [246, 99] width 212 height 21
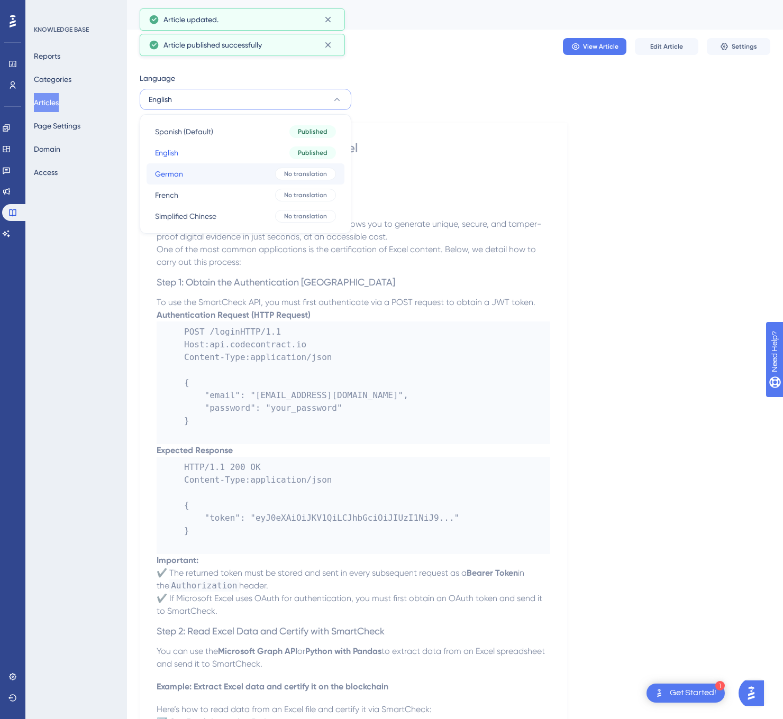
click at [186, 167] on button "German German No translation" at bounding box center [245, 173] width 198 height 21
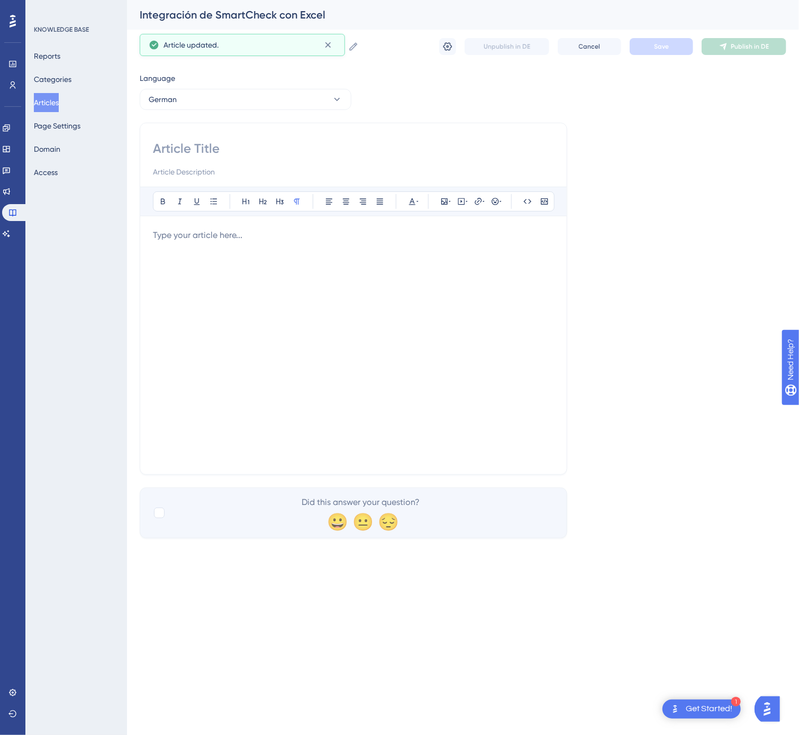
drag, startPoint x: 249, startPoint y: 136, endPoint x: 244, endPoint y: 143, distance: 7.6
click at [248, 139] on div "Bold Italic Underline Bullet Point Heading 1 Heading 2 Heading 3 Normal Align L…" at bounding box center [353, 299] width 427 height 352
click at [244, 143] on input at bounding box center [353, 148] width 401 height 17
type input "Intégration de SmartCheck avec Excel"
click at [277, 272] on div at bounding box center [353, 345] width 401 height 233
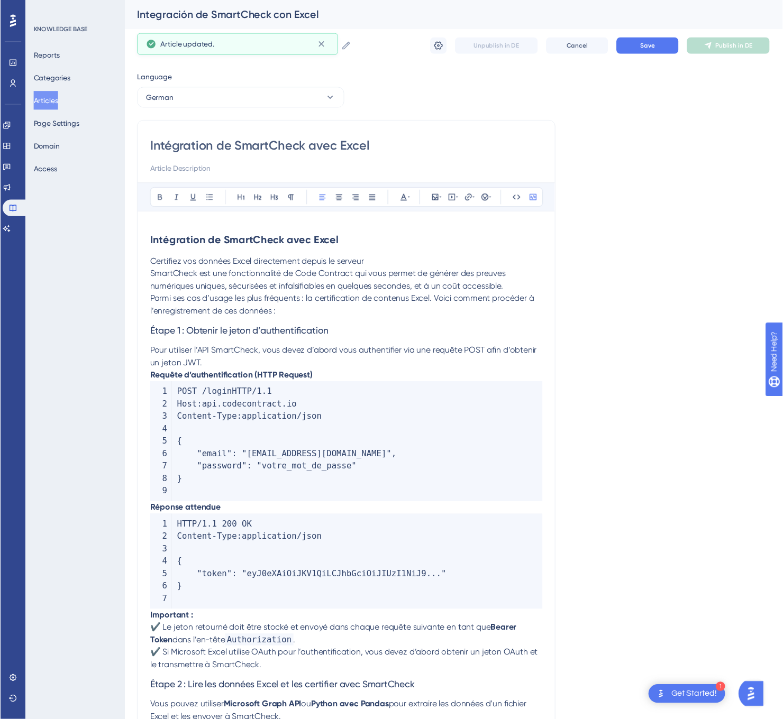
scroll to position [928, 0]
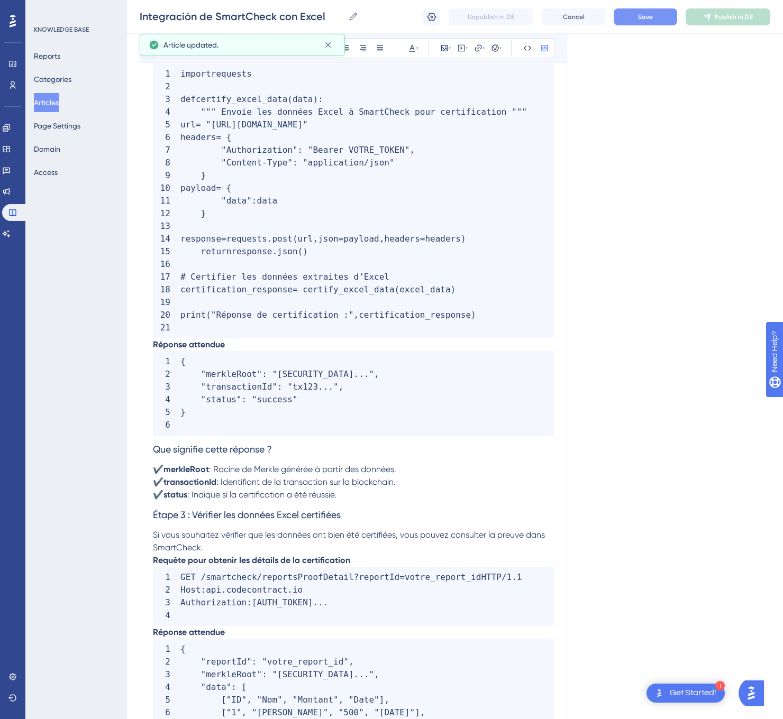
click at [657, 16] on button "Save" at bounding box center [644, 16] width 63 height 17
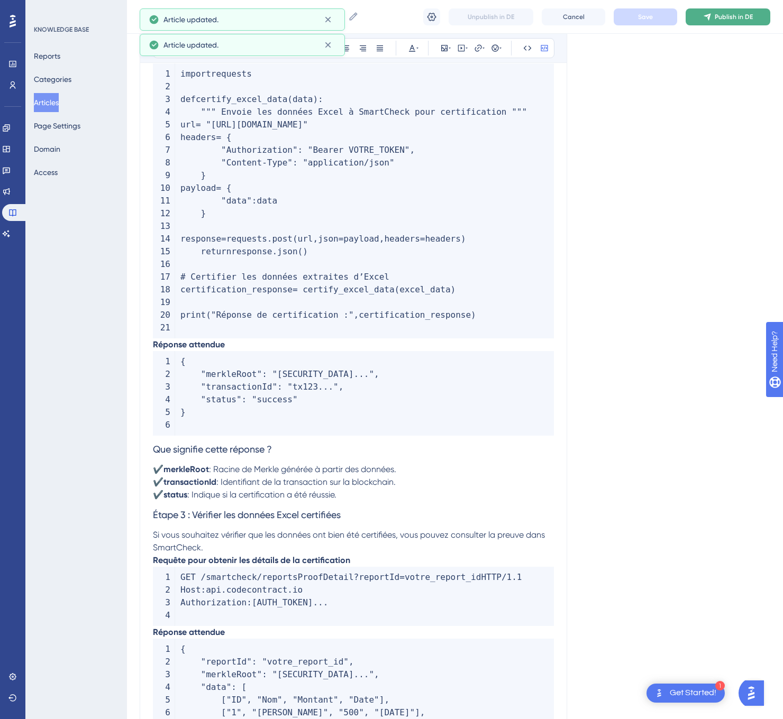
click at [716, 13] on span "Publish in DE" at bounding box center [733, 17] width 38 height 8
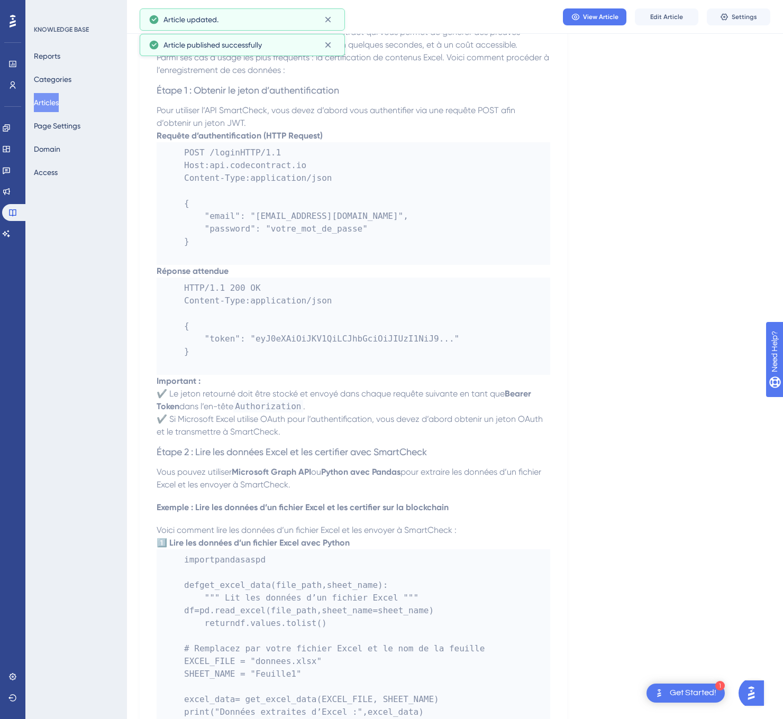
scroll to position [0, 0]
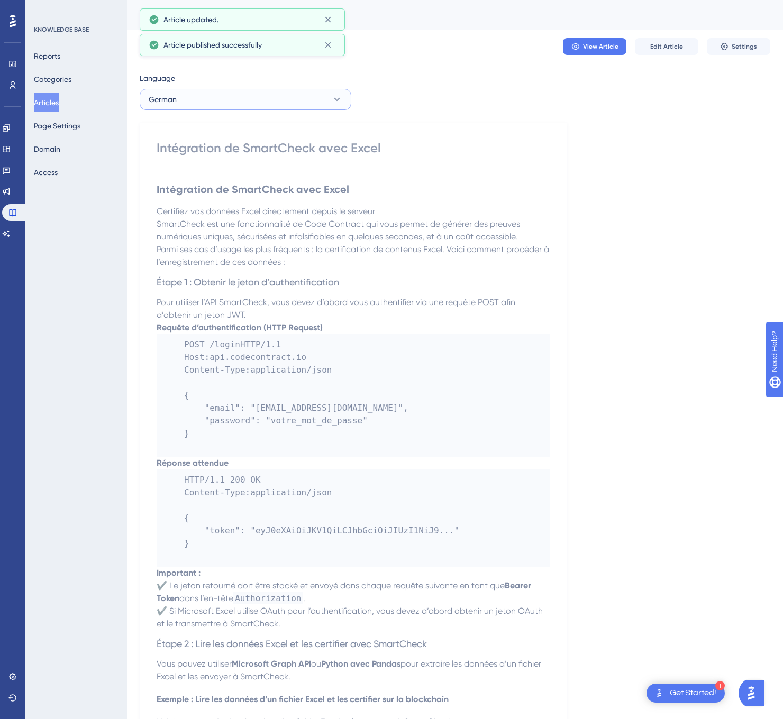
click at [283, 99] on button "German" at bounding box center [246, 99] width 212 height 21
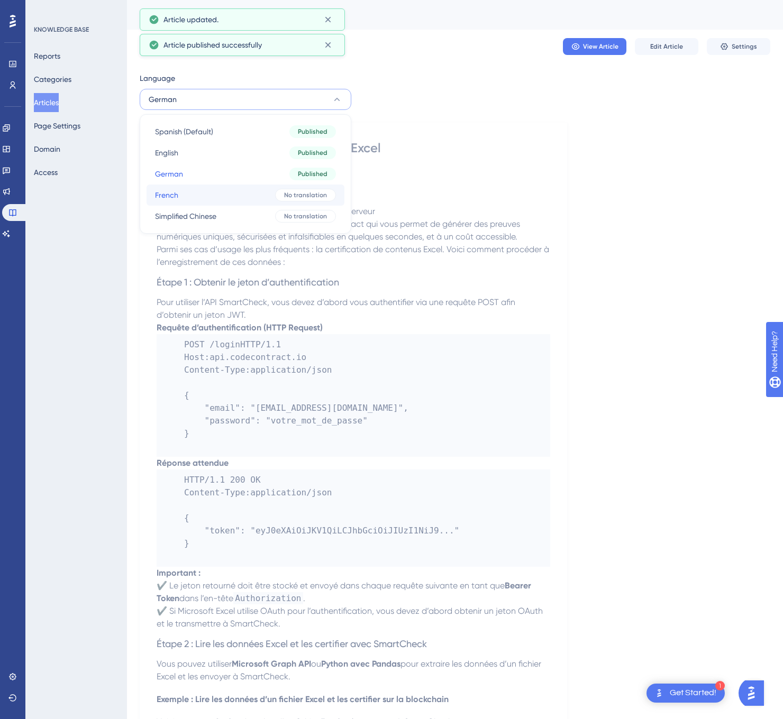
click at [237, 194] on button "French French No translation" at bounding box center [245, 195] width 198 height 21
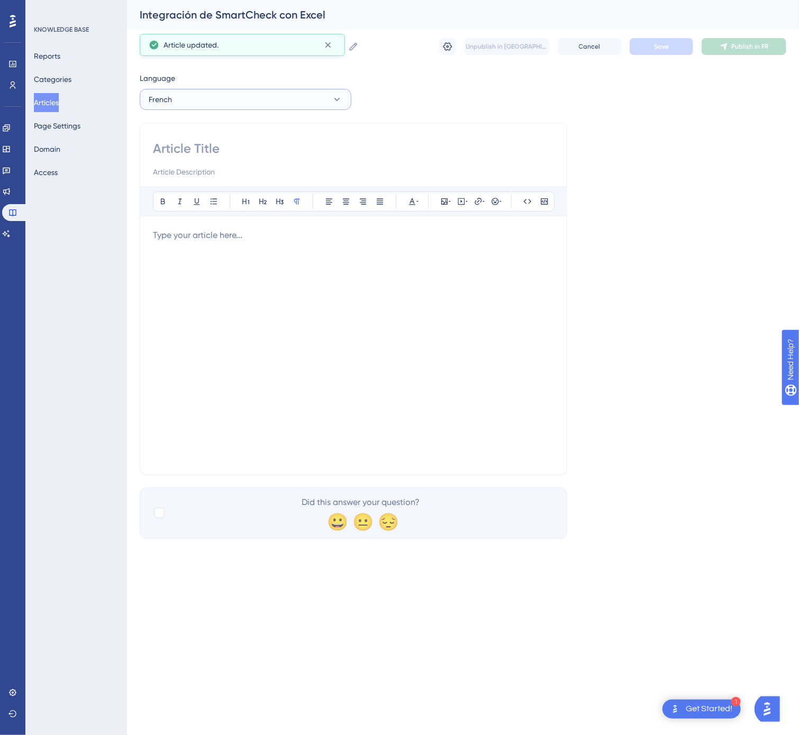
click at [319, 96] on button "French" at bounding box center [246, 99] width 212 height 21
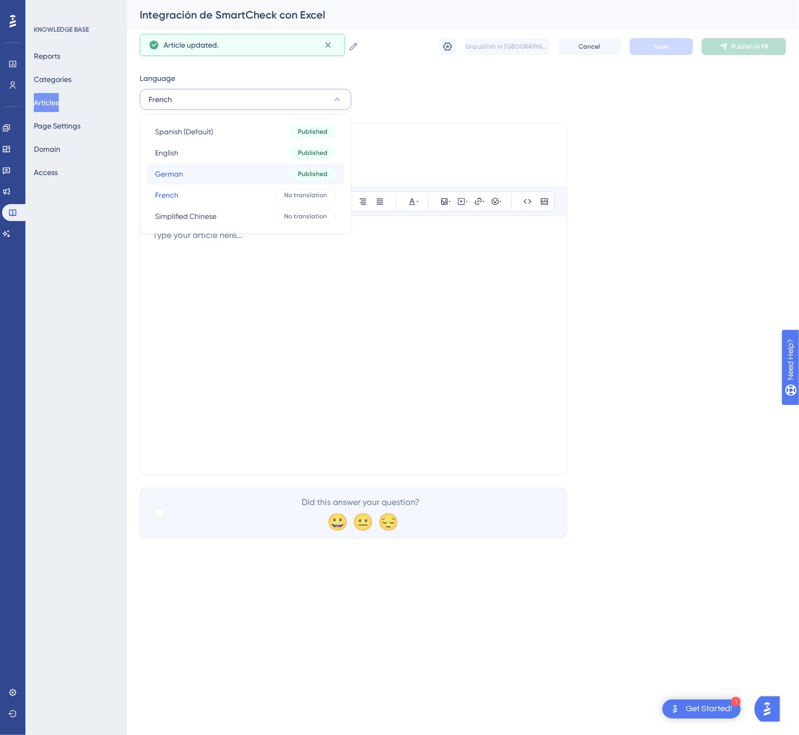
click at [286, 166] on button "German German Published" at bounding box center [245, 173] width 198 height 21
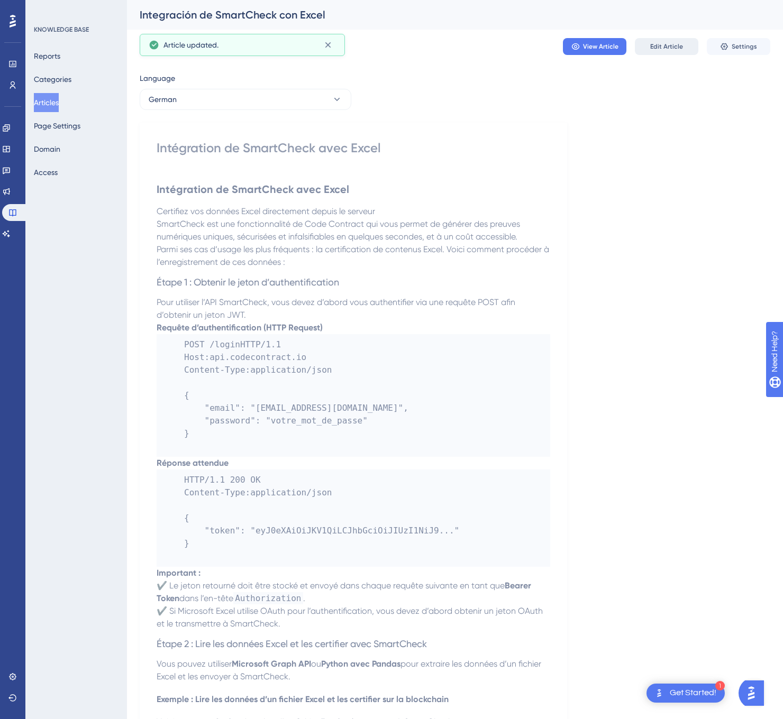
click at [669, 46] on span "Edit Article" at bounding box center [666, 46] width 33 height 8
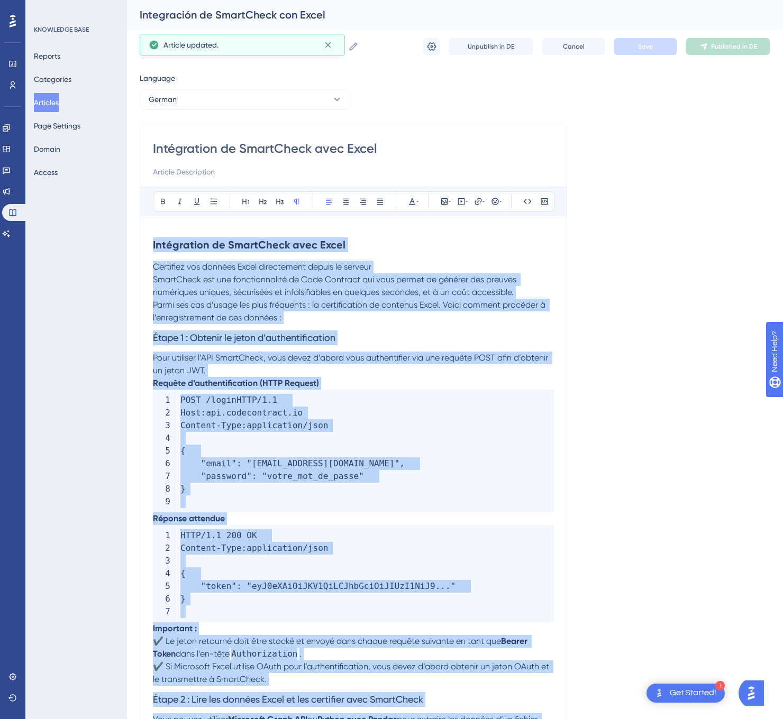
drag, startPoint x: 214, startPoint y: 602, endPoint x: 106, endPoint y: 184, distance: 431.5
click at [207, 100] on button "German" at bounding box center [246, 99] width 212 height 21
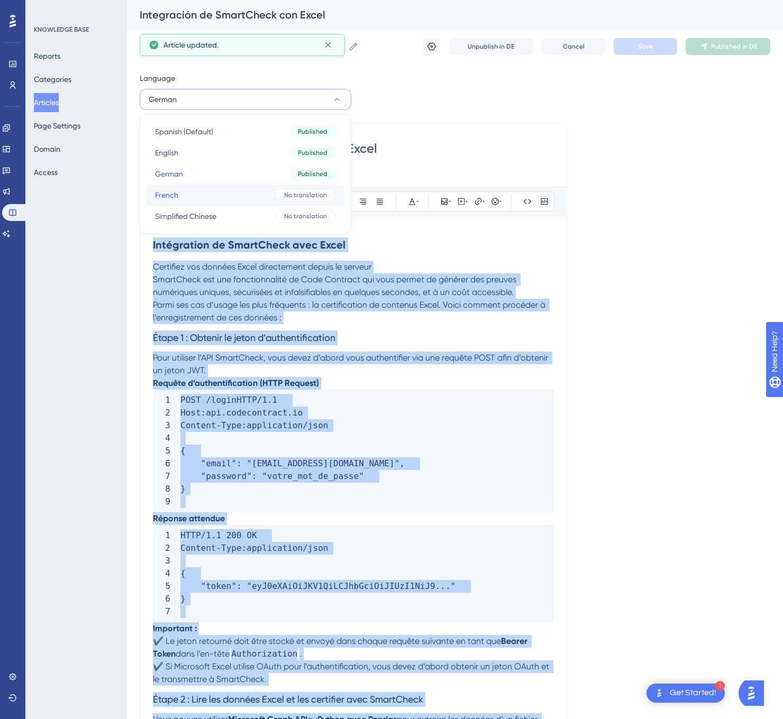
click at [196, 190] on button "French French No translation" at bounding box center [245, 195] width 198 height 21
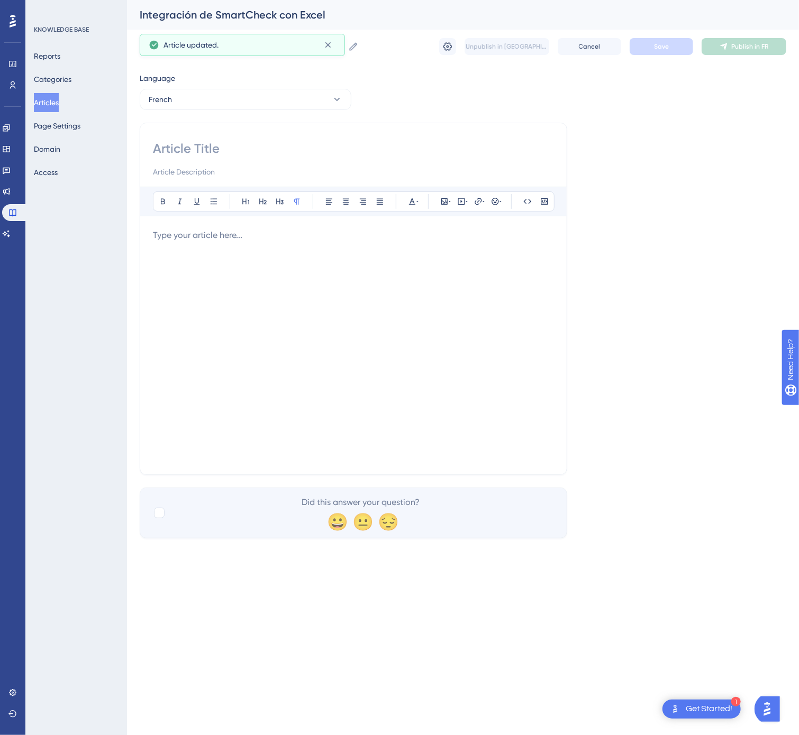
click at [230, 284] on div at bounding box center [353, 345] width 401 height 233
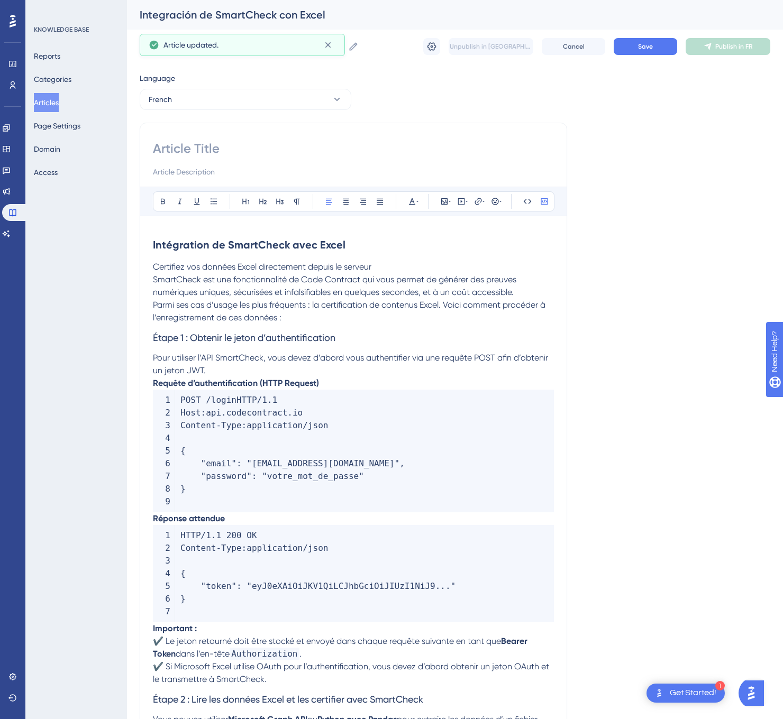
click at [240, 244] on strong "Intégration de SmartCheck avec Excel" at bounding box center [249, 245] width 193 height 13
click at [241, 244] on strong "Intégration de SmartCheck avec Excel" at bounding box center [249, 245] width 193 height 13
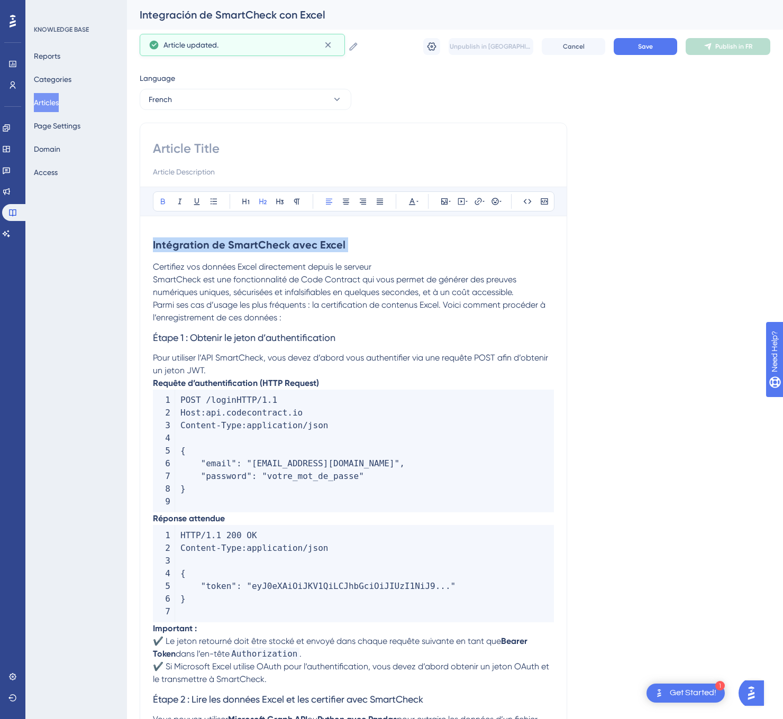
click at [241, 244] on strong "Intégration de SmartCheck avec Excel" at bounding box center [249, 245] width 193 height 13
click at [250, 145] on input at bounding box center [353, 148] width 401 height 17
type input "Intégration de SmartCheck avec Excel"
click at [658, 44] on button "Save" at bounding box center [644, 46] width 63 height 17
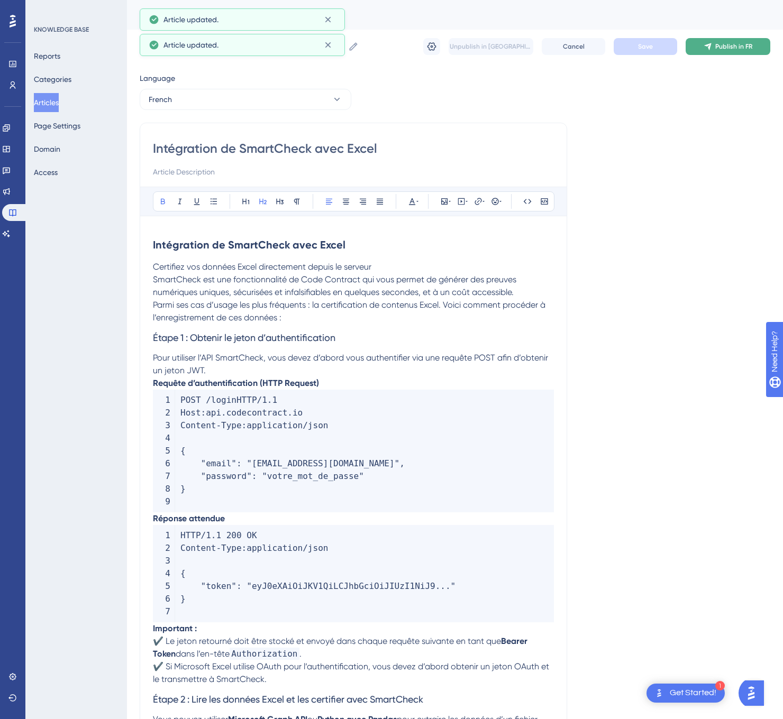
click at [712, 50] on button "Publish in FR" at bounding box center [727, 46] width 85 height 17
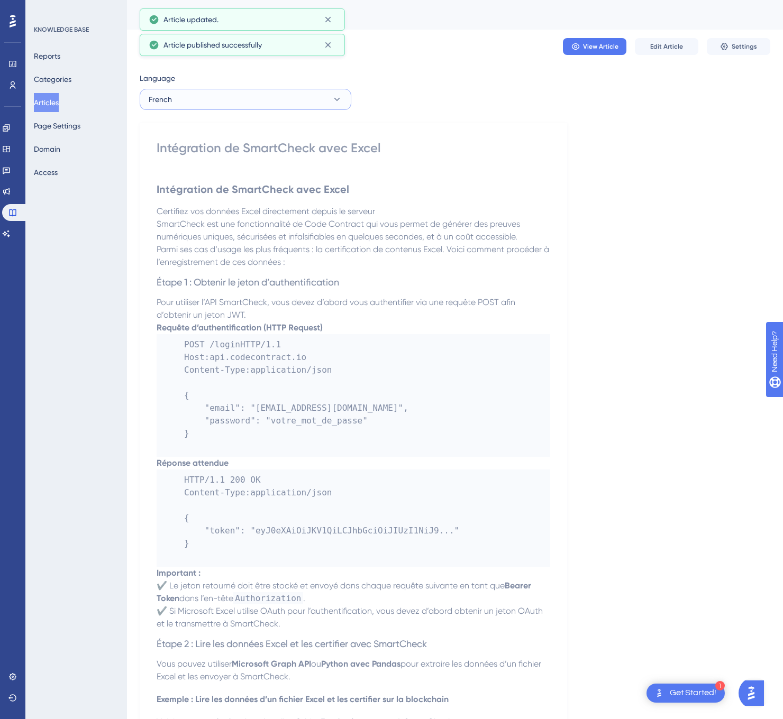
click at [248, 106] on button "French" at bounding box center [246, 99] width 212 height 21
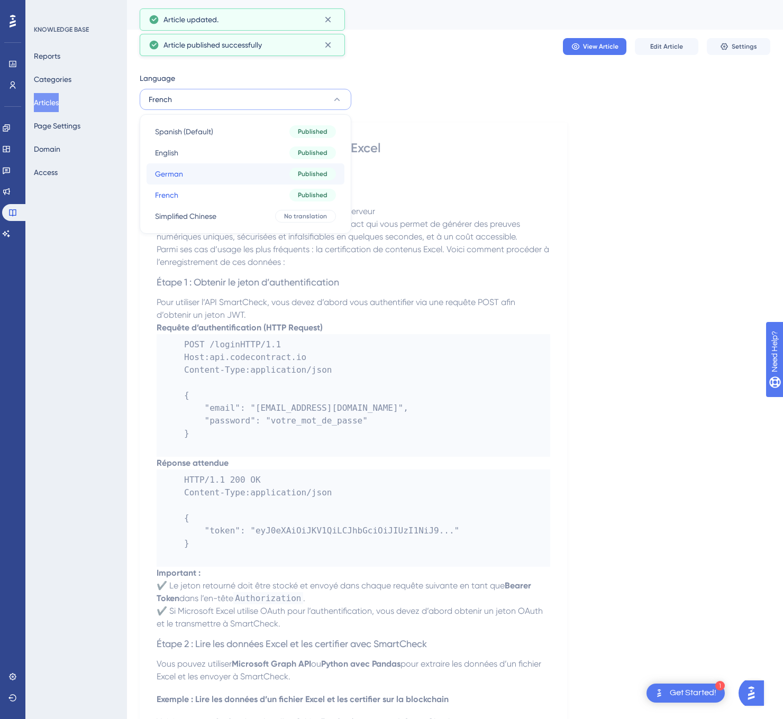
click at [222, 171] on button "German German Published" at bounding box center [245, 173] width 198 height 21
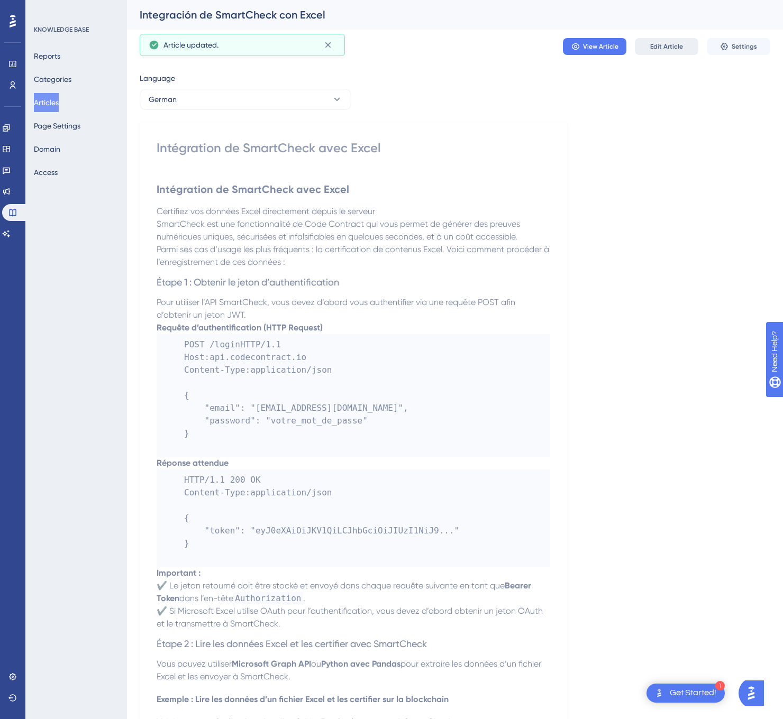
click at [677, 44] on span "Edit Article" at bounding box center [666, 46] width 33 height 8
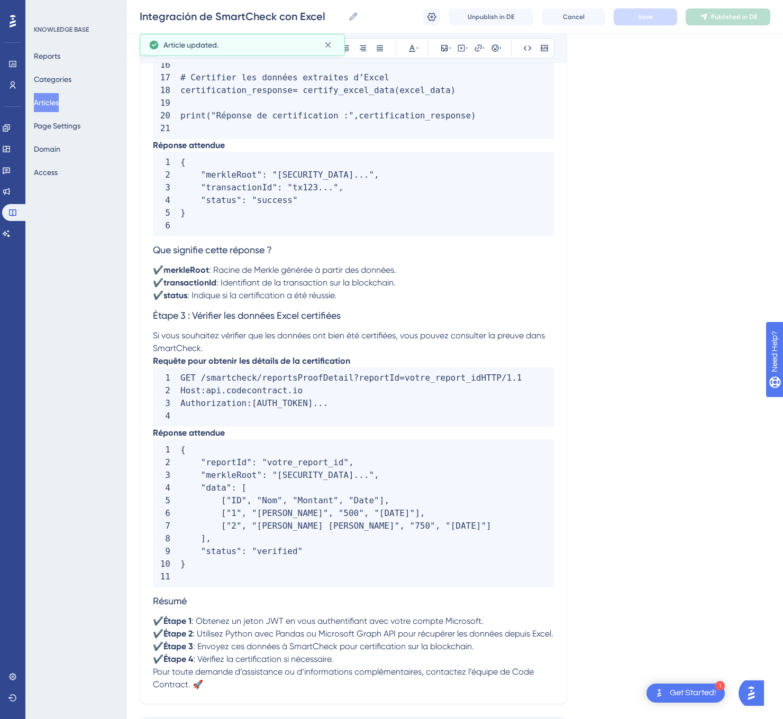
click at [299, 302] on p "✔️ merkleRoot : Racine de Merkle générée à partir des données. ✔️ transactionId…" at bounding box center [353, 283] width 401 height 38
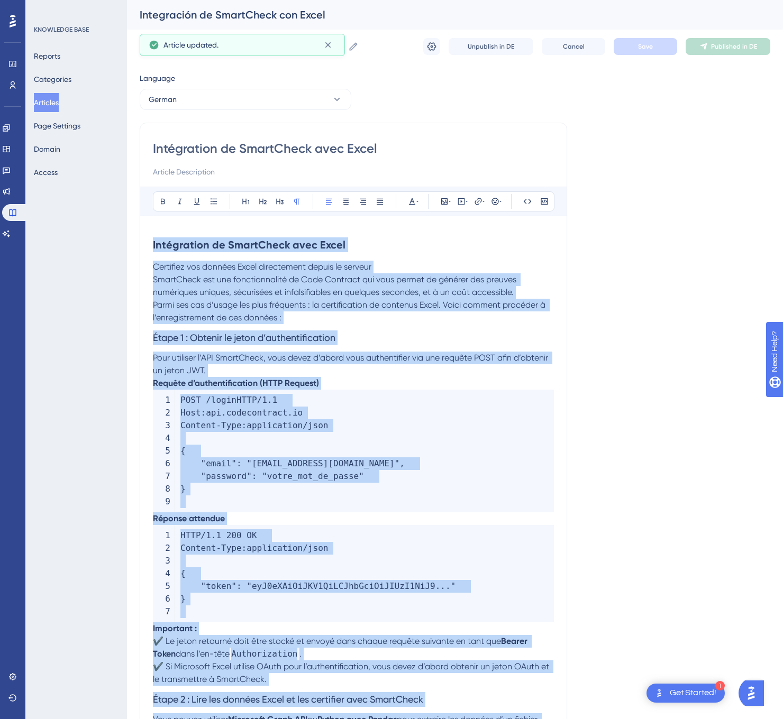
drag, startPoint x: 235, startPoint y: 607, endPoint x: 150, endPoint y: 229, distance: 387.6
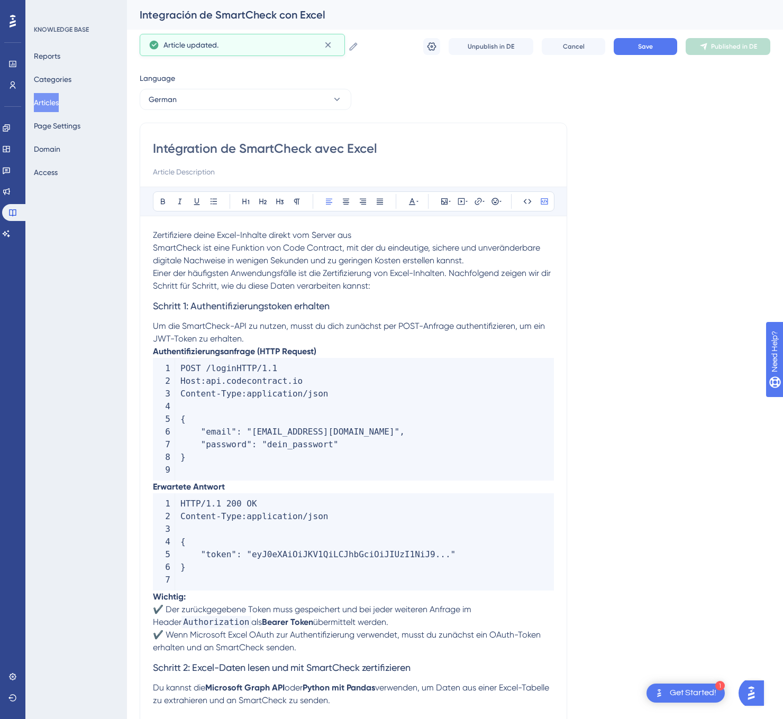
click at [304, 156] on input "Intégration de SmartCheck avec Excel" at bounding box center [353, 148] width 401 height 17
click at [304, 155] on input "Intégration de SmartCheck avec Excel" at bounding box center [353, 148] width 401 height 17
type input "SmartCheck-Integration mit Excel"
click at [154, 233] on span "Zertifiziere deine Excel-Inhalte direkt vom Server aus" at bounding box center [252, 235] width 198 height 10
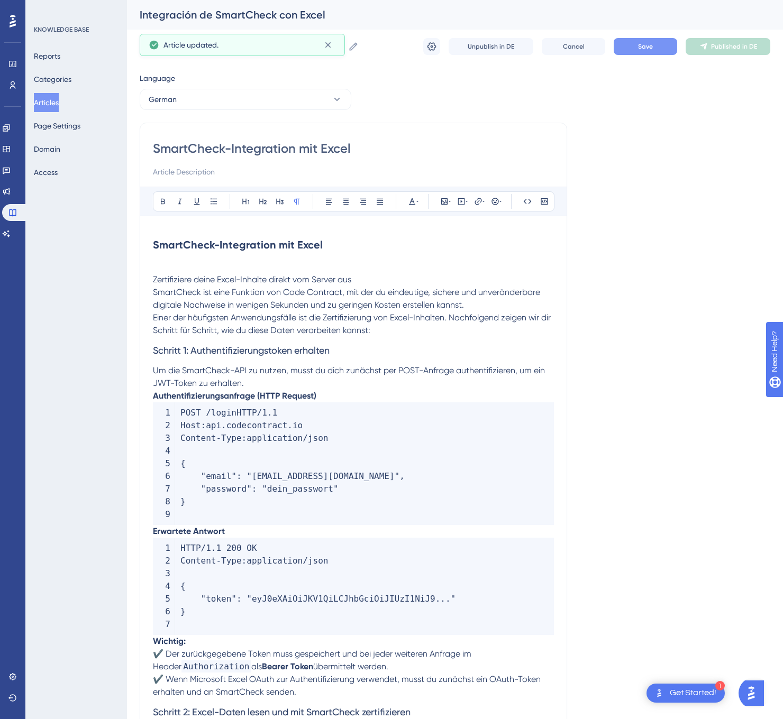
click at [662, 52] on button "Save" at bounding box center [644, 46] width 63 height 17
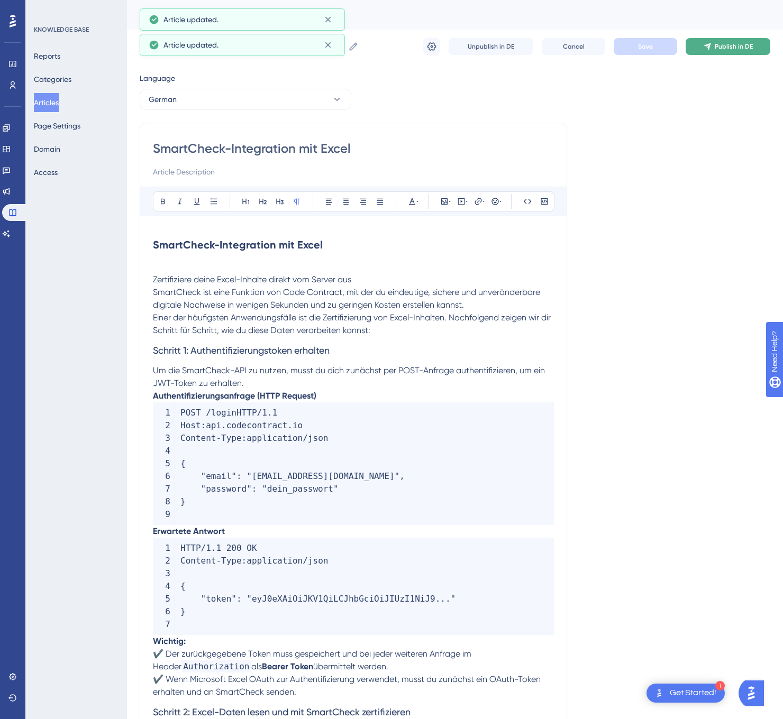
click at [708, 49] on icon at bounding box center [707, 46] width 8 height 8
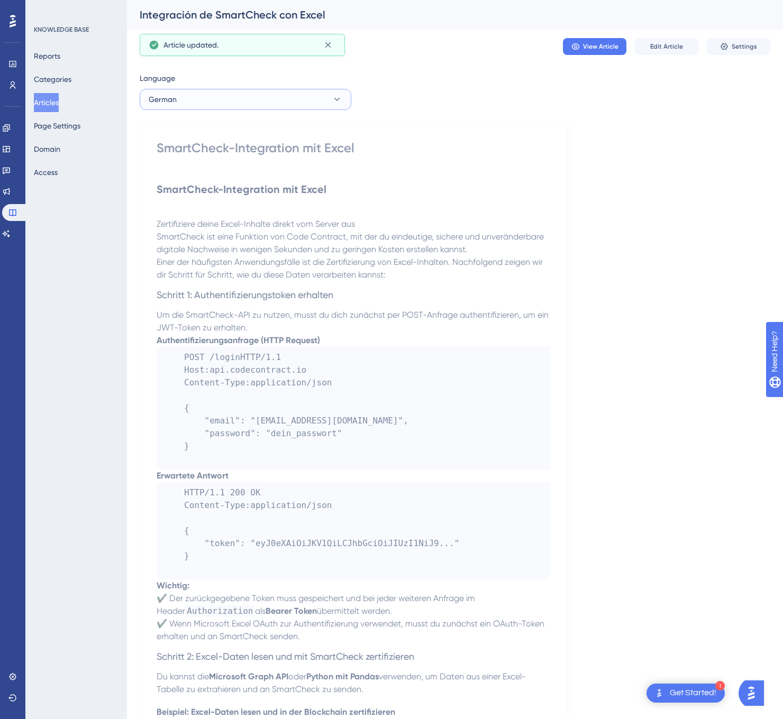
drag, startPoint x: 212, startPoint y: 105, endPoint x: 213, endPoint y: 111, distance: 5.4
click at [212, 105] on button "German" at bounding box center [246, 99] width 212 height 21
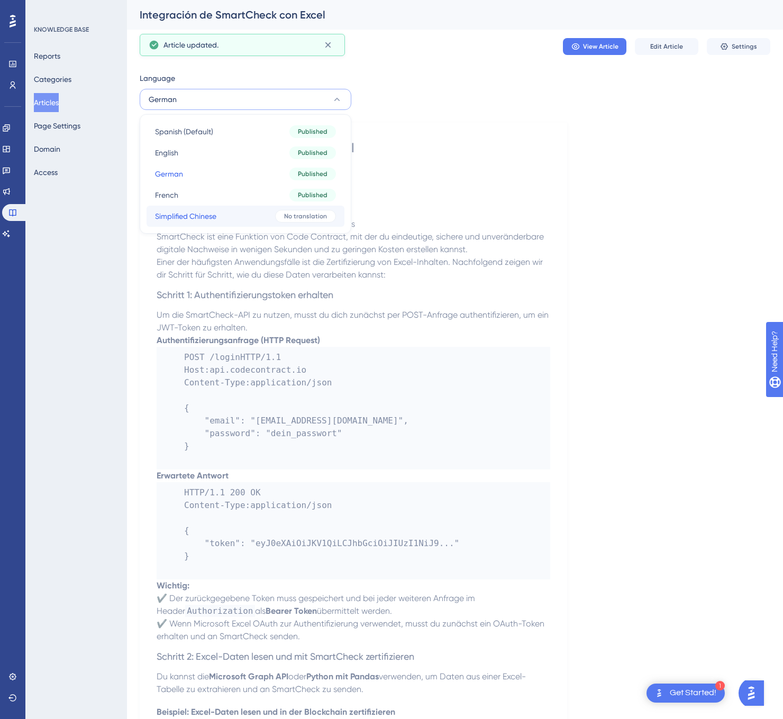
click at [223, 211] on button "Simplified Chinese Simplified Chinese No translation" at bounding box center [245, 216] width 198 height 21
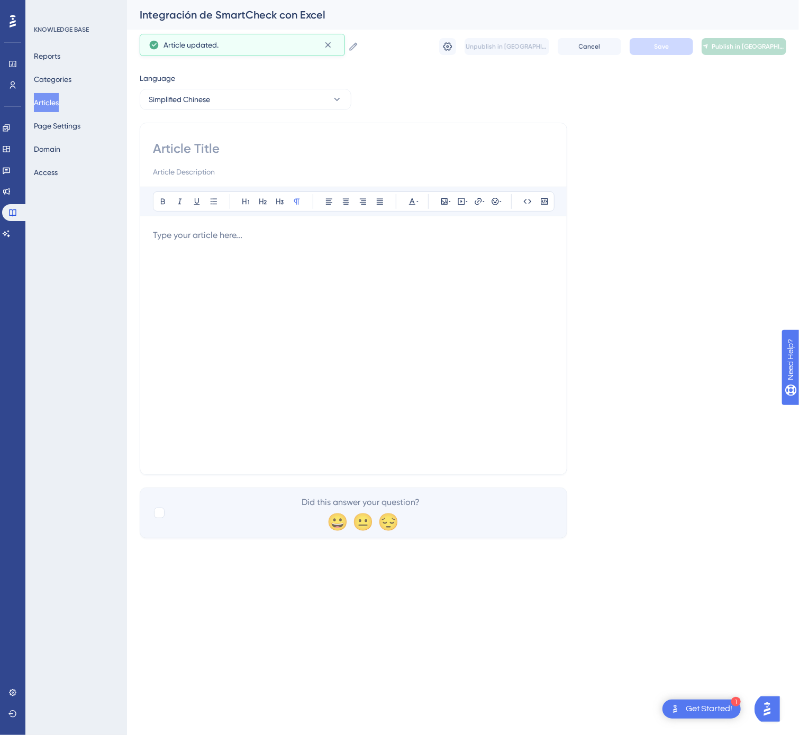
click at [182, 144] on input at bounding box center [353, 148] width 401 height 17
type input "SmartCheck 与 Excel 集成"
click at [306, 388] on div at bounding box center [353, 345] width 401 height 233
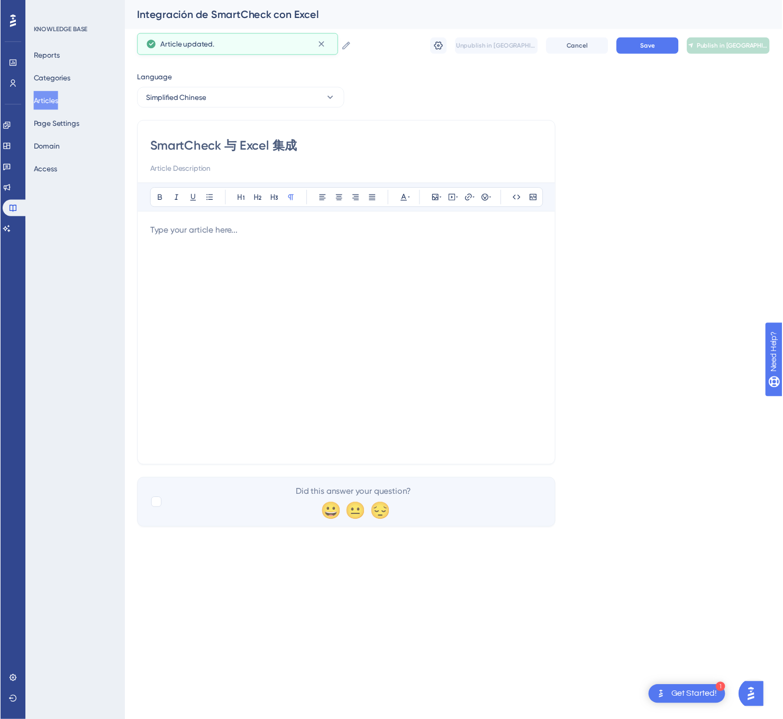
scroll to position [841, 0]
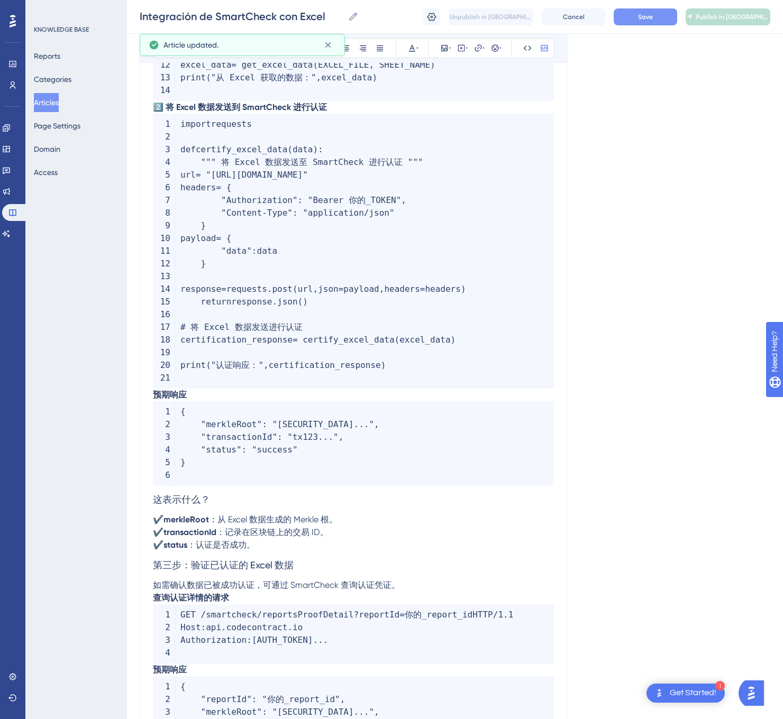
click at [641, 16] on span "Save" at bounding box center [645, 17] width 15 height 8
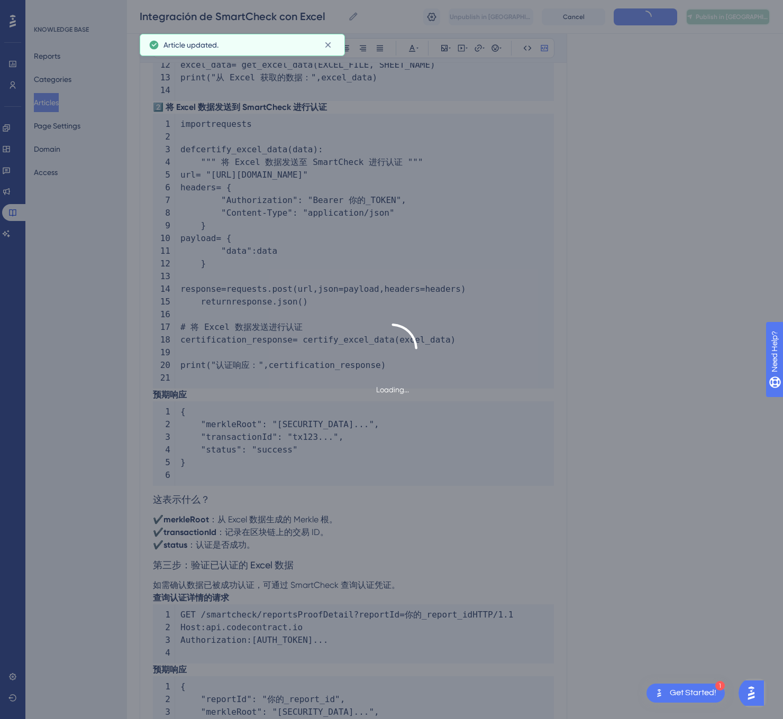
click at [721, 15] on span "Publish in [GEOGRAPHIC_DATA]-CN" at bounding box center [732, 17] width 74 height 8
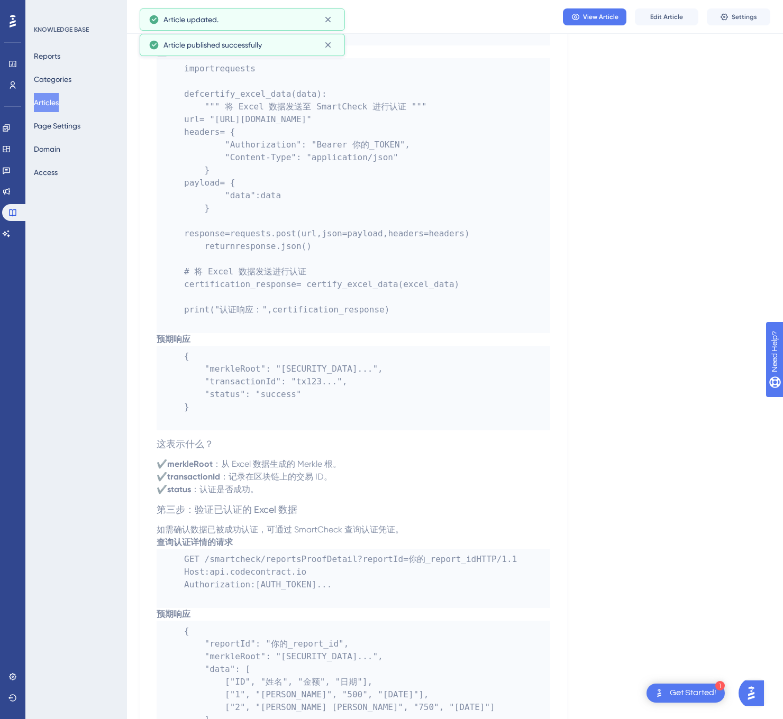
drag, startPoint x: 47, startPoint y: 94, endPoint x: 113, endPoint y: 129, distance: 75.2
click at [47, 94] on button "Articles" at bounding box center [46, 102] width 25 height 19
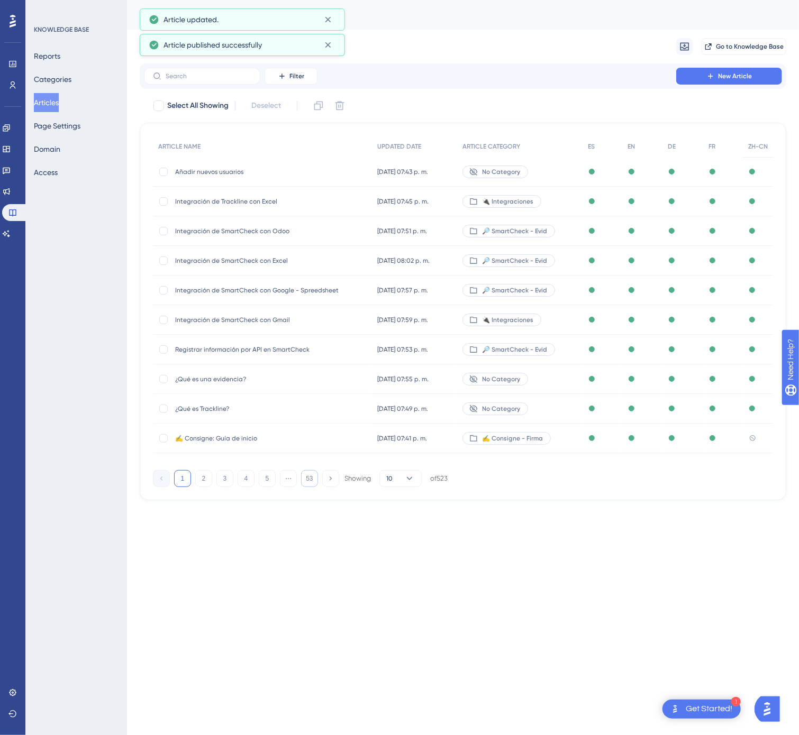
click at [312, 477] on button "53" at bounding box center [309, 478] width 17 height 17
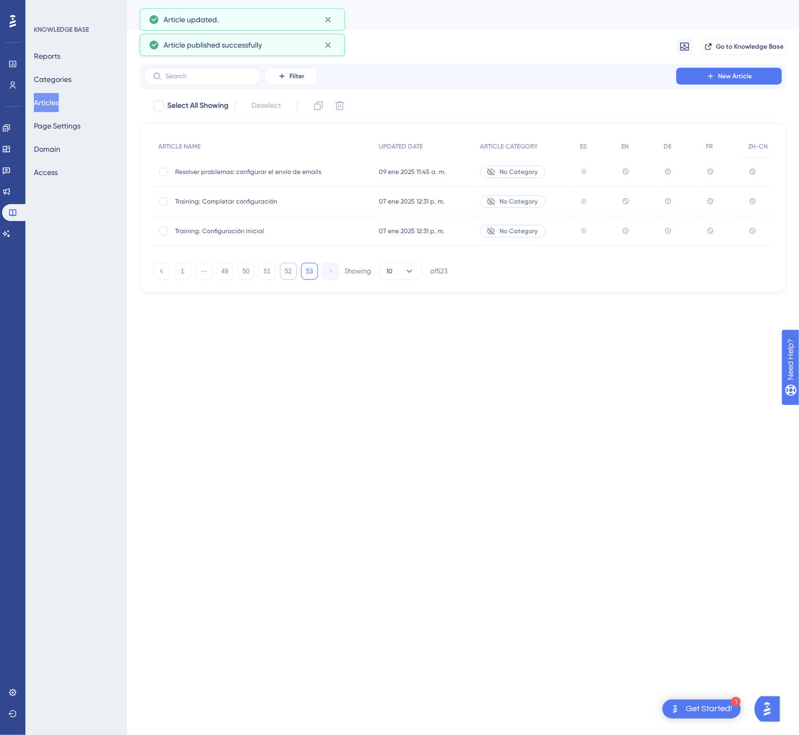
click at [288, 271] on button "52" at bounding box center [288, 271] width 17 height 17
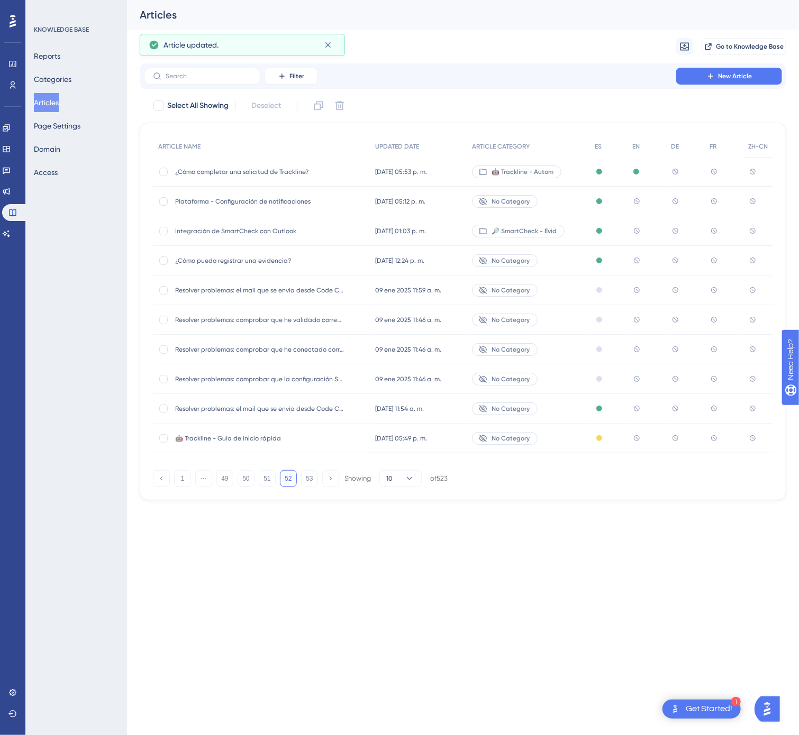
click at [303, 228] on span "Integración de SmartCheck con Outlook" at bounding box center [259, 231] width 169 height 8
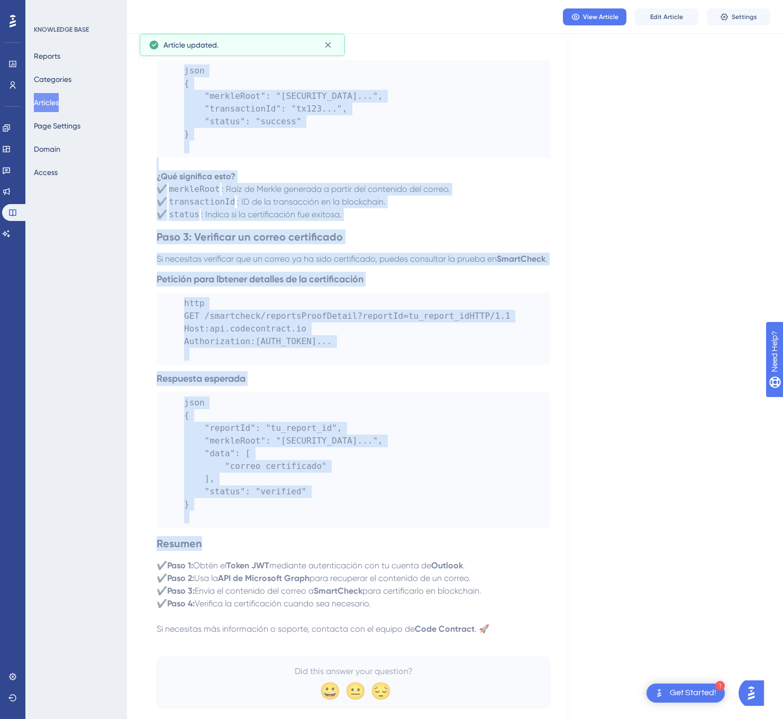
scroll to position [1483, 0]
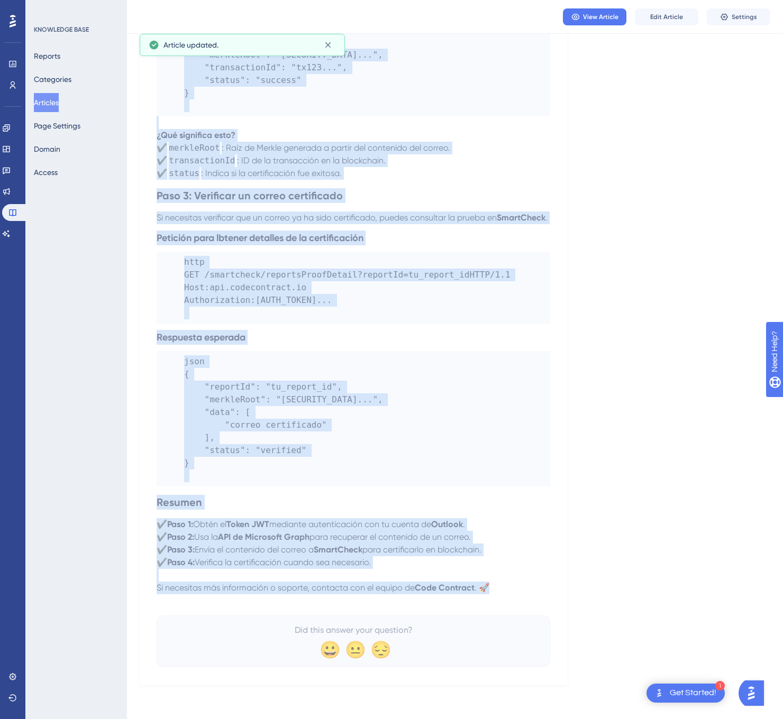
drag, startPoint x: 155, startPoint y: 143, endPoint x: 508, endPoint y: 588, distance: 567.3
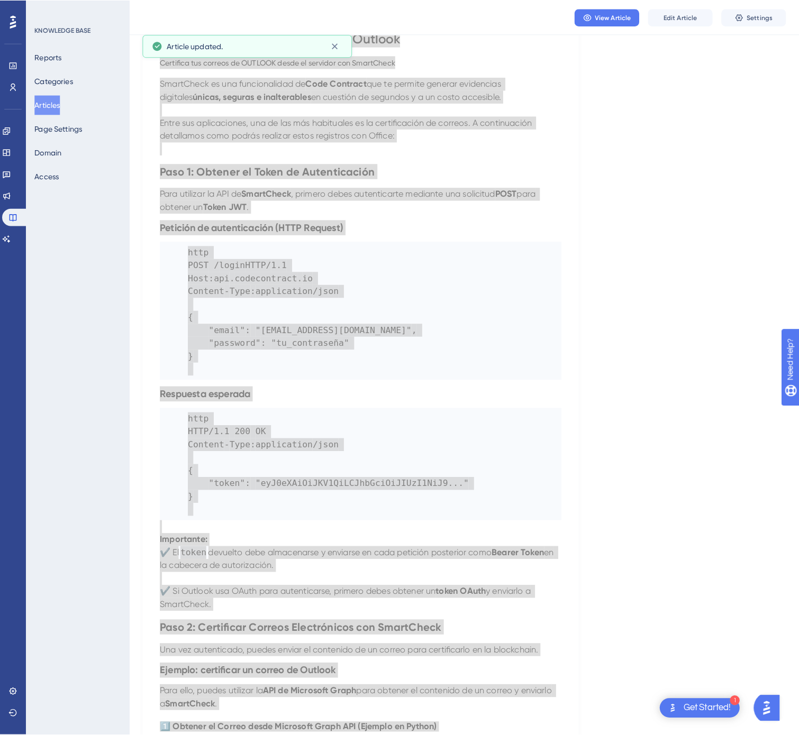
scroll to position [0, 0]
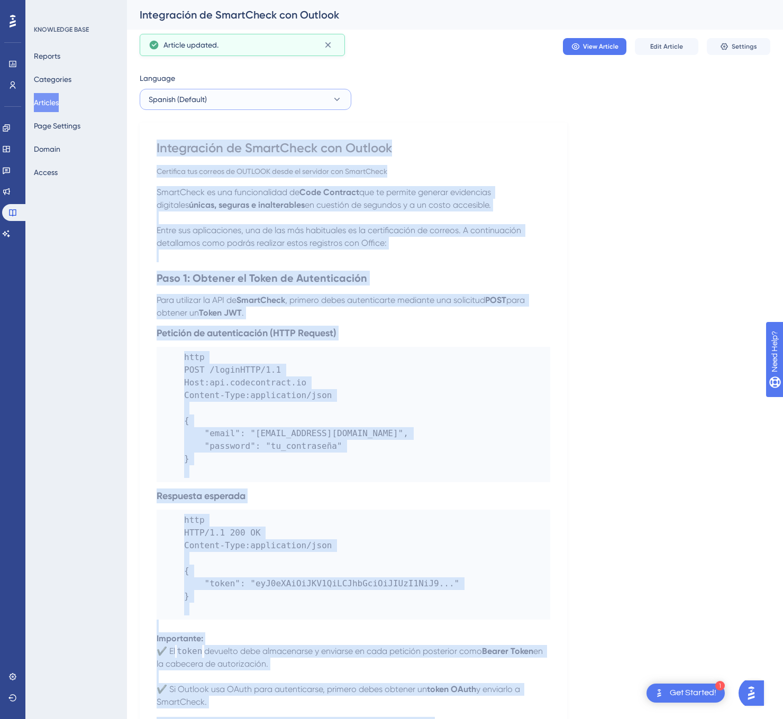
click at [306, 103] on button "Spanish (Default)" at bounding box center [246, 99] width 212 height 21
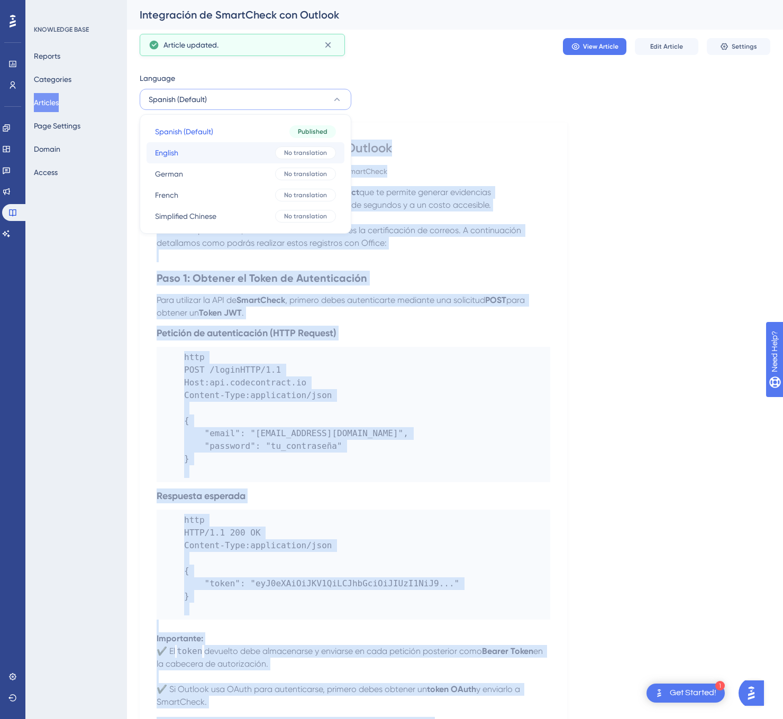
click at [277, 151] on div "No translation" at bounding box center [305, 152] width 61 height 13
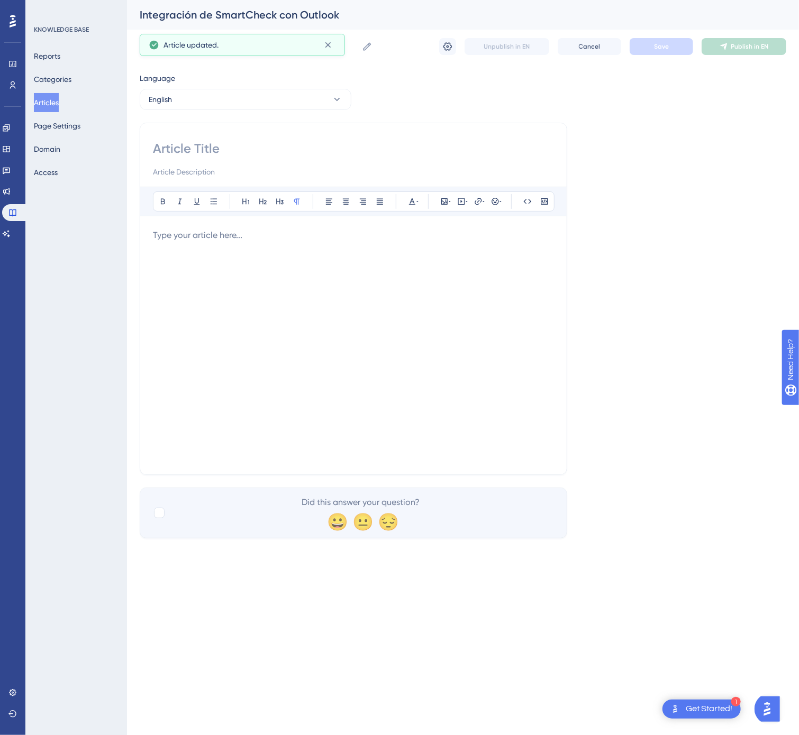
click at [230, 143] on input at bounding box center [353, 148] width 401 height 17
type input "SmartCheck Integration with Outlook"
click at [391, 346] on div at bounding box center [353, 345] width 401 height 233
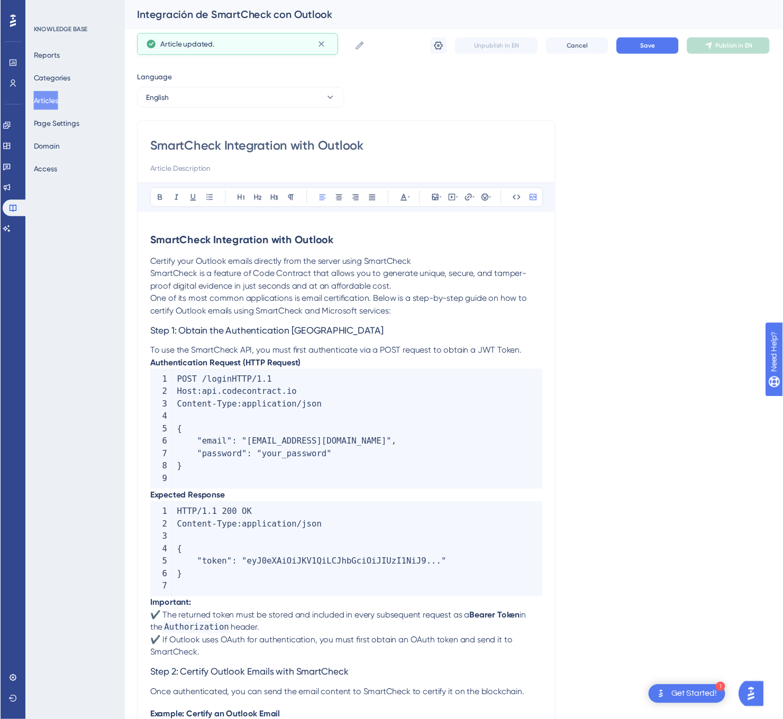
scroll to position [979, 0]
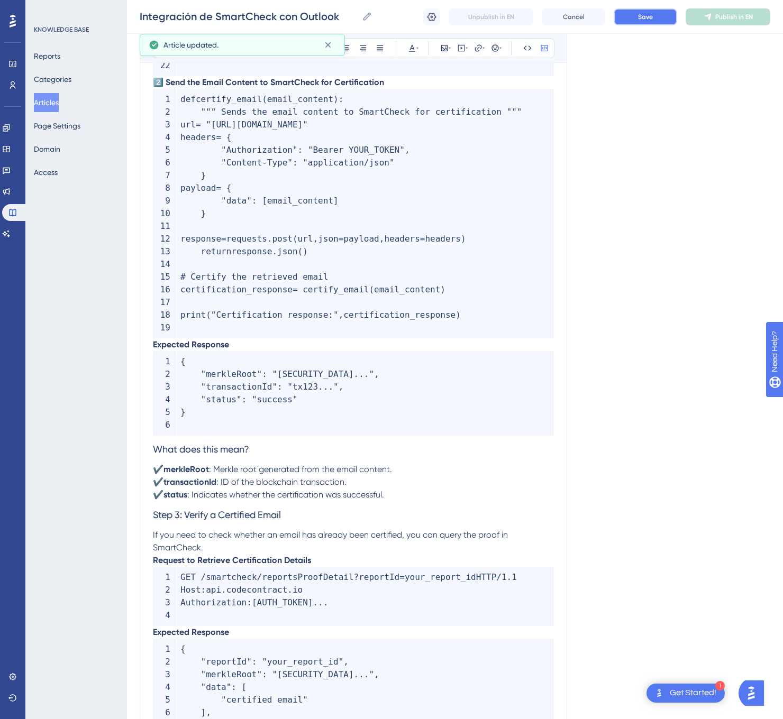
click at [642, 13] on span "Save" at bounding box center [645, 17] width 15 height 8
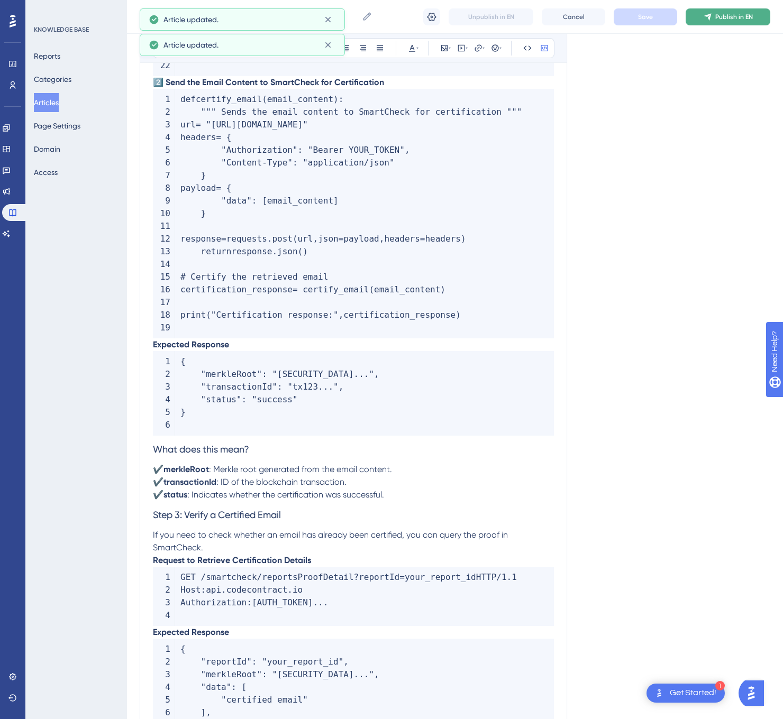
click at [738, 16] on span "Publish in EN" at bounding box center [734, 17] width 38 height 8
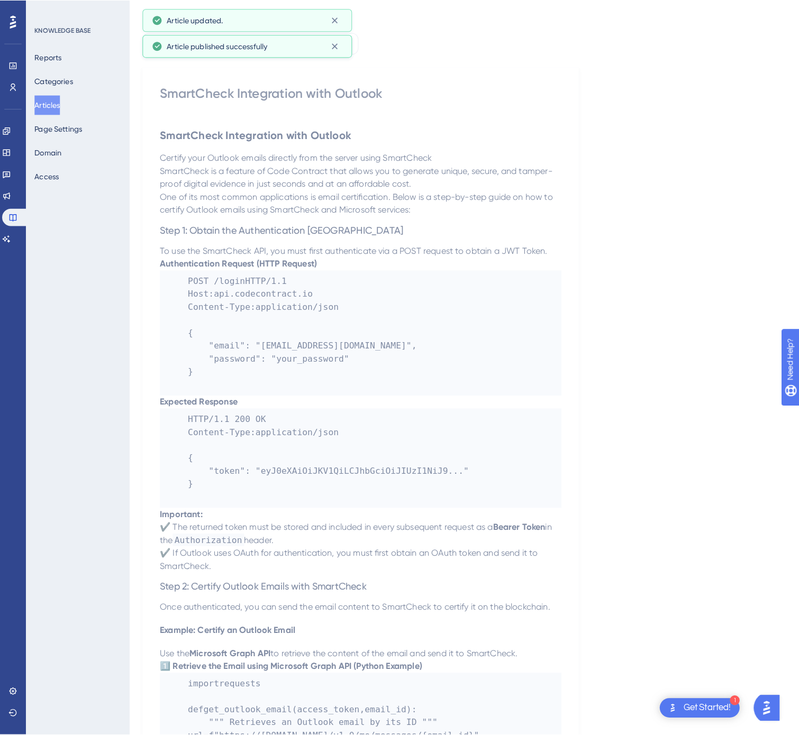
scroll to position [0, 0]
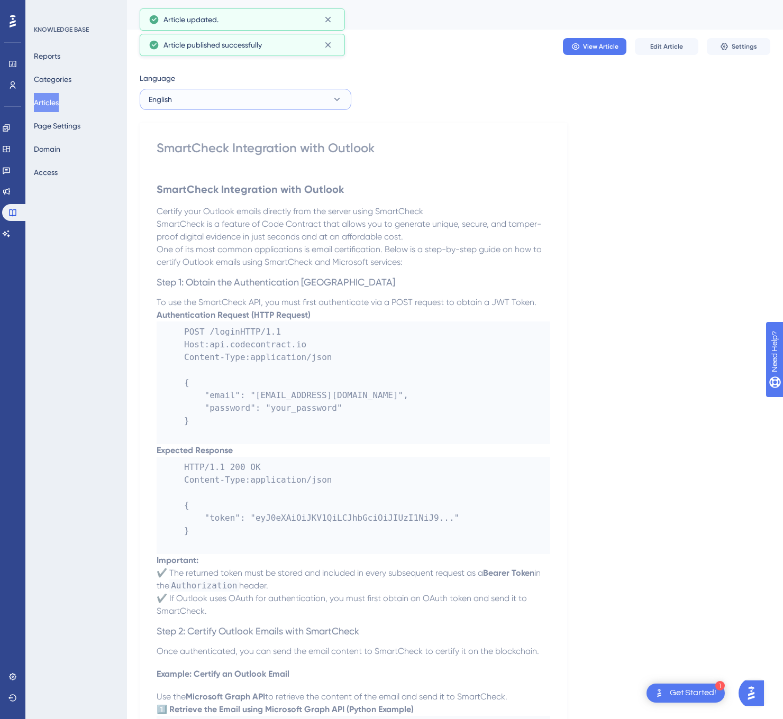
click at [296, 101] on button "English" at bounding box center [246, 99] width 212 height 21
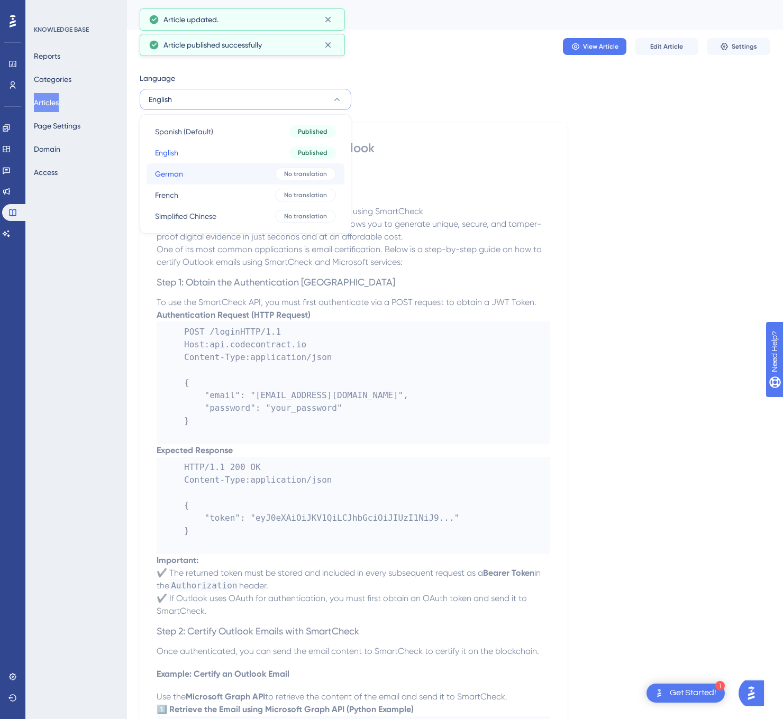
click at [258, 177] on button "German German No translation" at bounding box center [245, 173] width 198 height 21
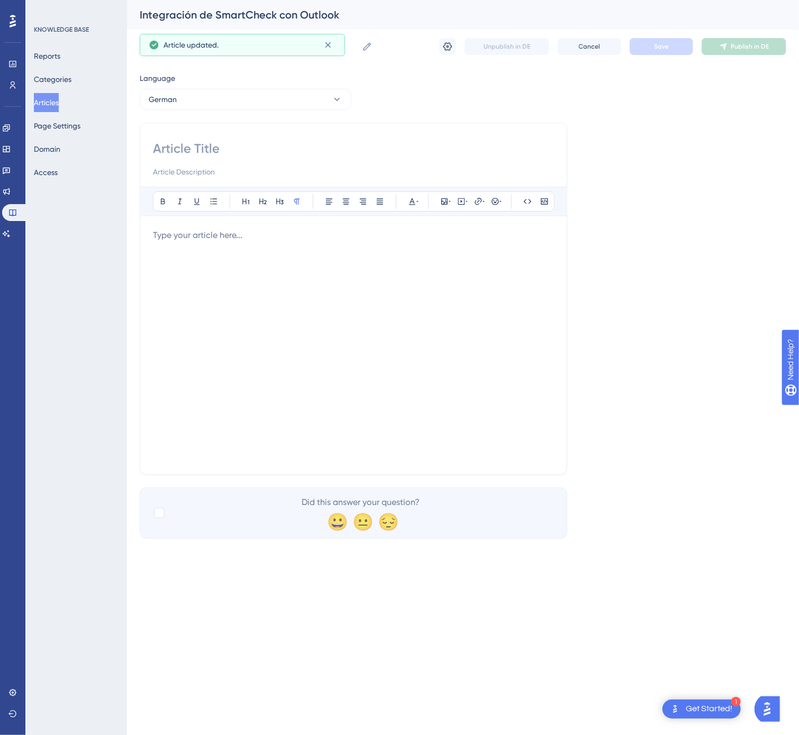
click at [200, 147] on input at bounding box center [353, 148] width 401 height 17
type input "SmartCheck-Integration mit Outlook"
click at [407, 328] on div at bounding box center [353, 345] width 401 height 233
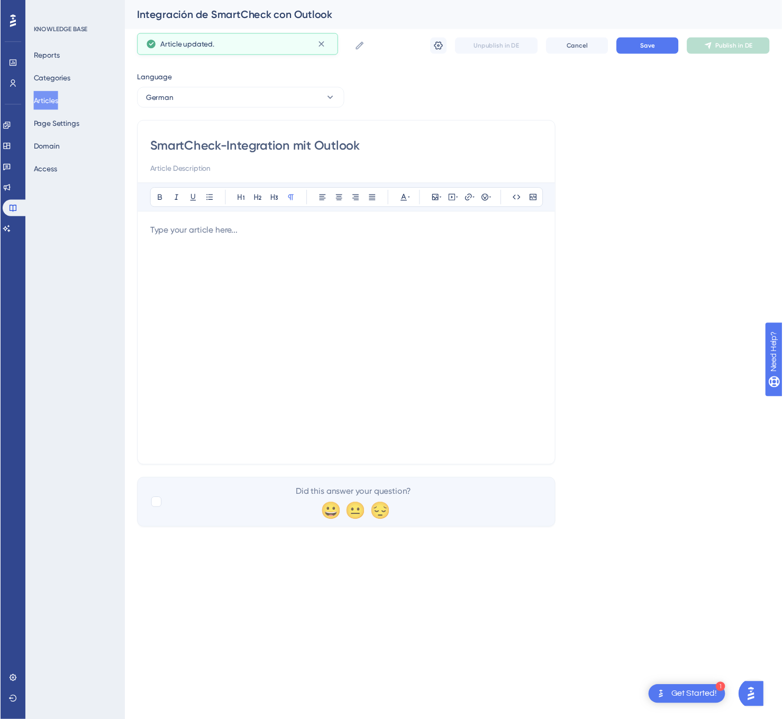
scroll to position [1016, 0]
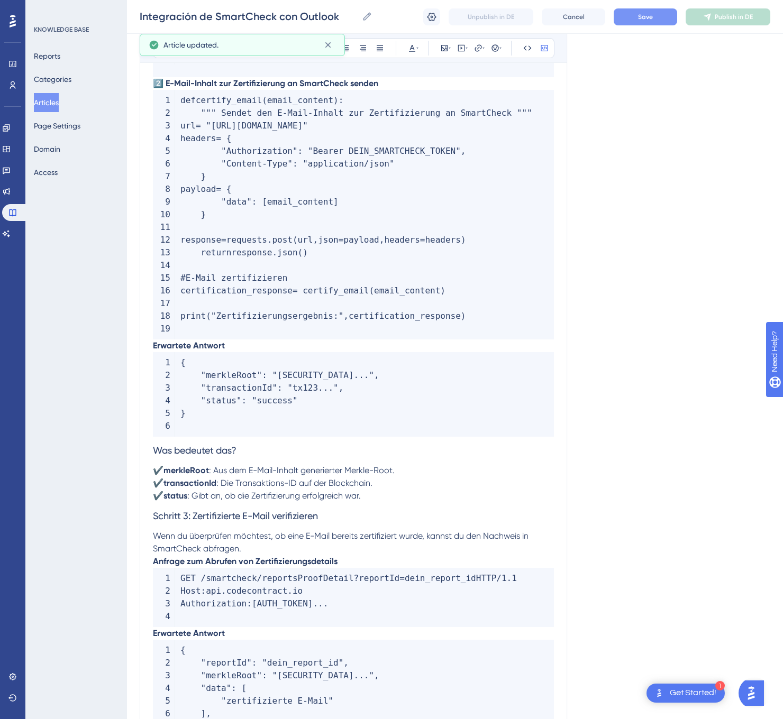
click at [654, 11] on button "Save" at bounding box center [644, 16] width 63 height 17
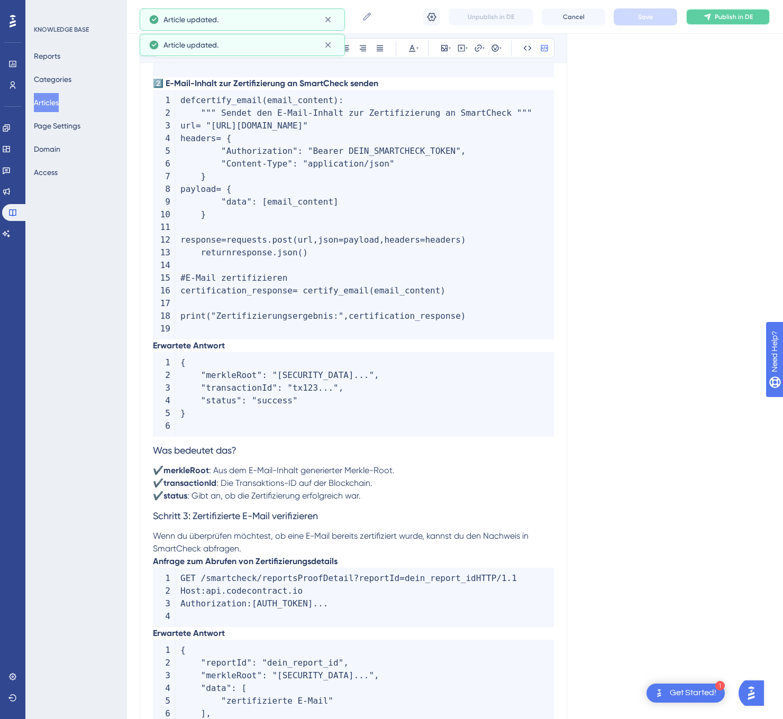
click at [721, 13] on span "Publish in DE" at bounding box center [733, 17] width 38 height 8
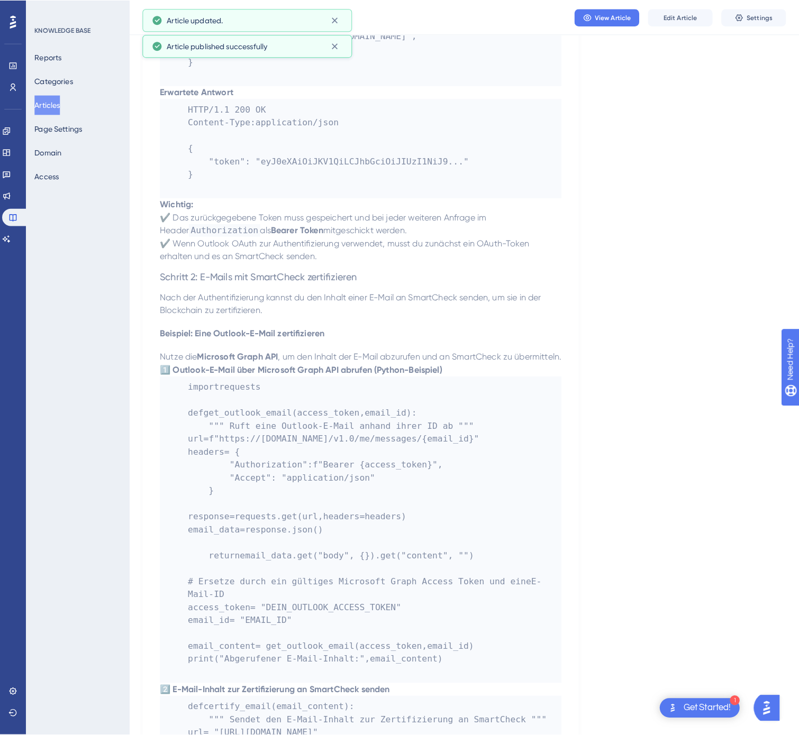
scroll to position [0, 0]
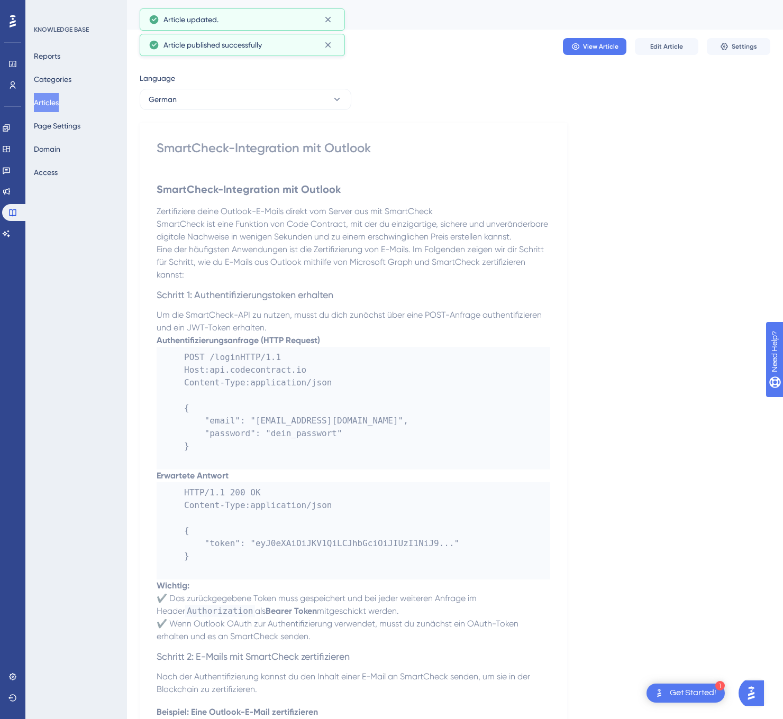
click at [228, 101] on button "German" at bounding box center [246, 99] width 212 height 21
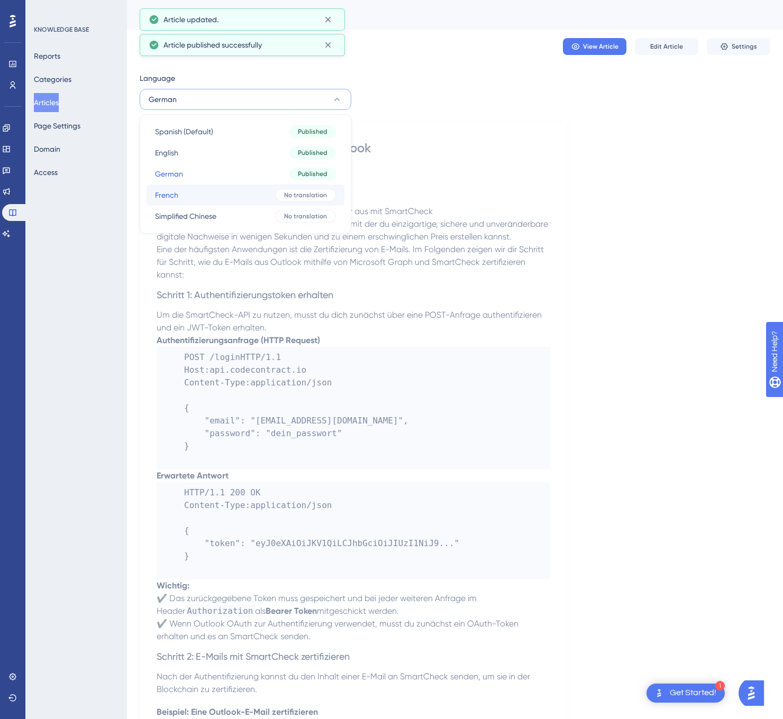
click at [199, 191] on button "French French No translation" at bounding box center [245, 195] width 198 height 21
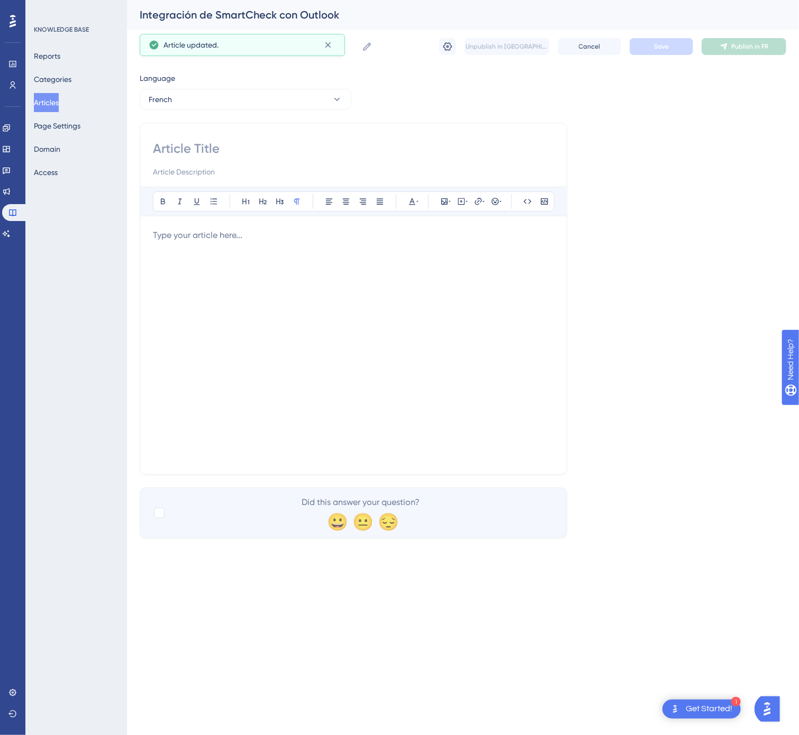
click at [216, 149] on input at bounding box center [353, 148] width 401 height 17
click at [154, 148] on input "ntégration de SmartCheck avec Outlook" at bounding box center [353, 148] width 401 height 17
type input "Intégration de SmartCheck avec Outlook"
click at [216, 334] on div at bounding box center [353, 345] width 401 height 233
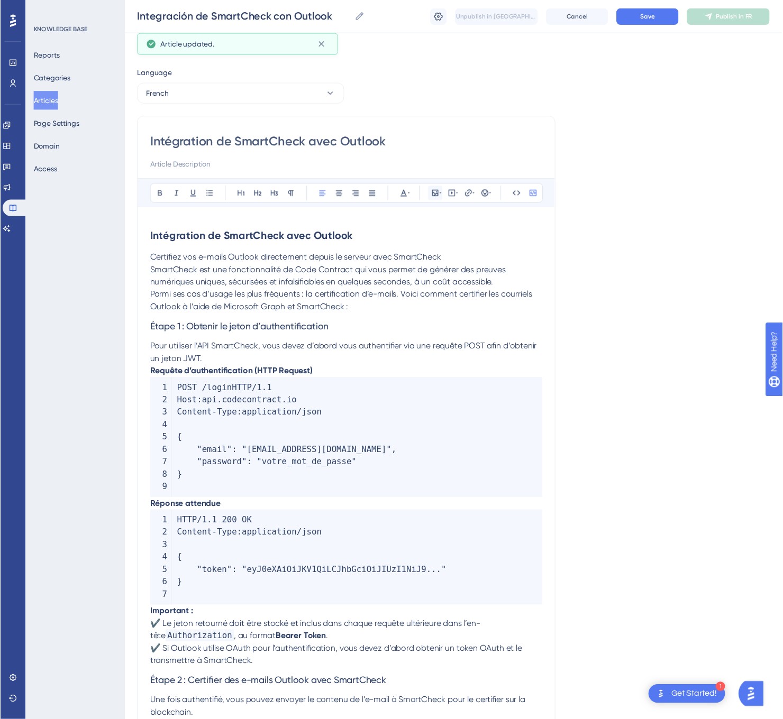
scroll to position [1003, 0]
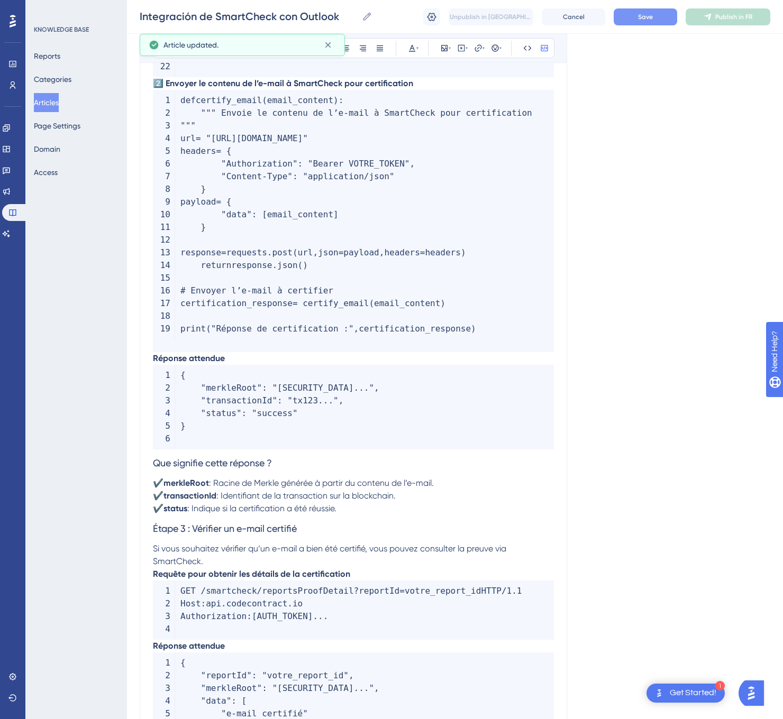
click at [646, 17] on span "Save" at bounding box center [645, 17] width 15 height 8
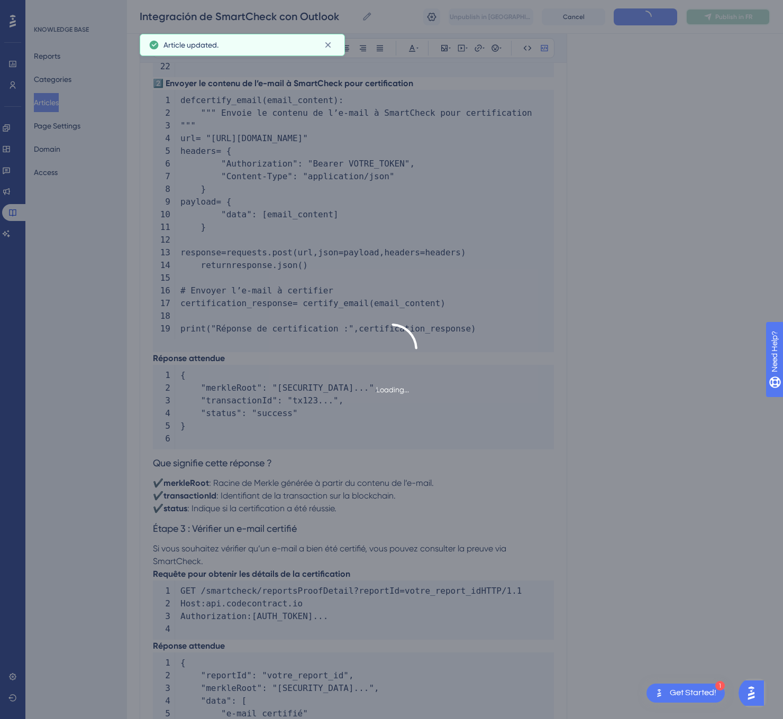
click at [740, 15] on span "Publish in FR" at bounding box center [733, 17] width 37 height 8
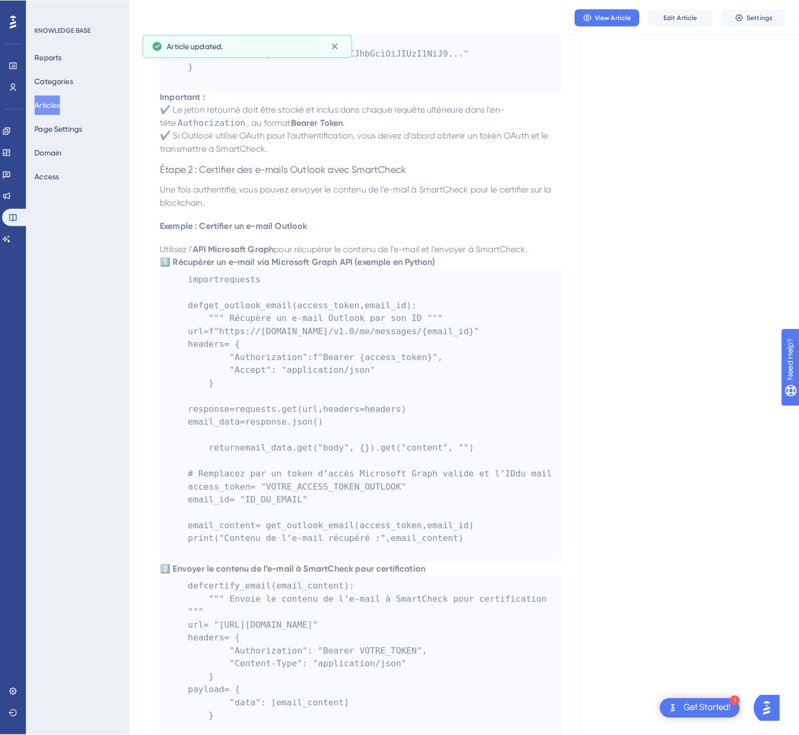
scroll to position [0, 0]
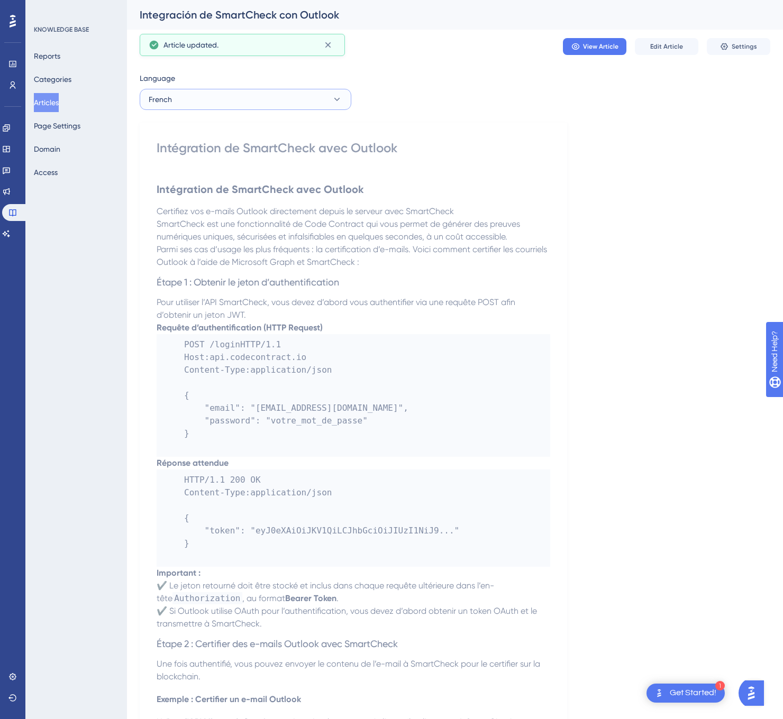
click at [330, 94] on button "French" at bounding box center [246, 99] width 212 height 21
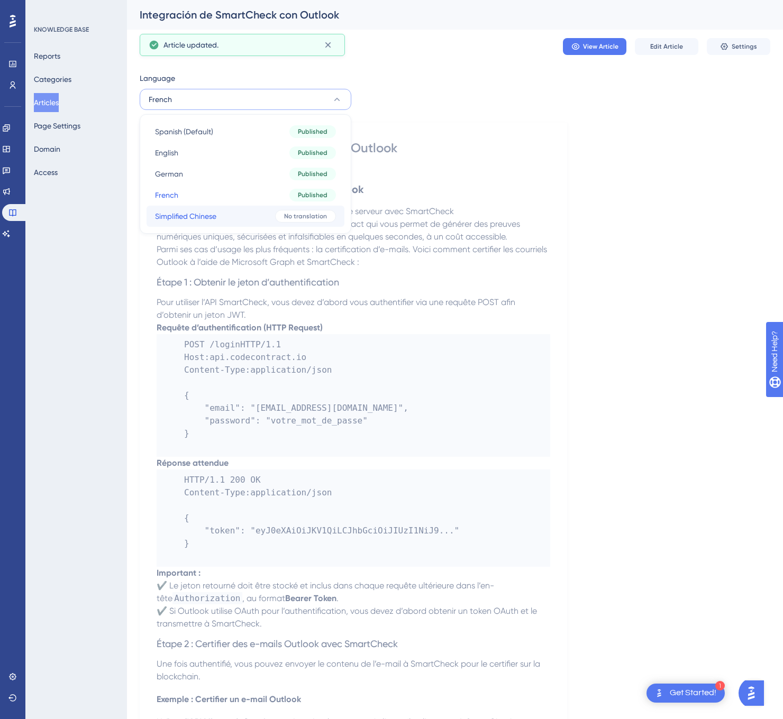
click at [260, 221] on button "Simplified Chinese Simplified Chinese No translation" at bounding box center [245, 216] width 198 height 21
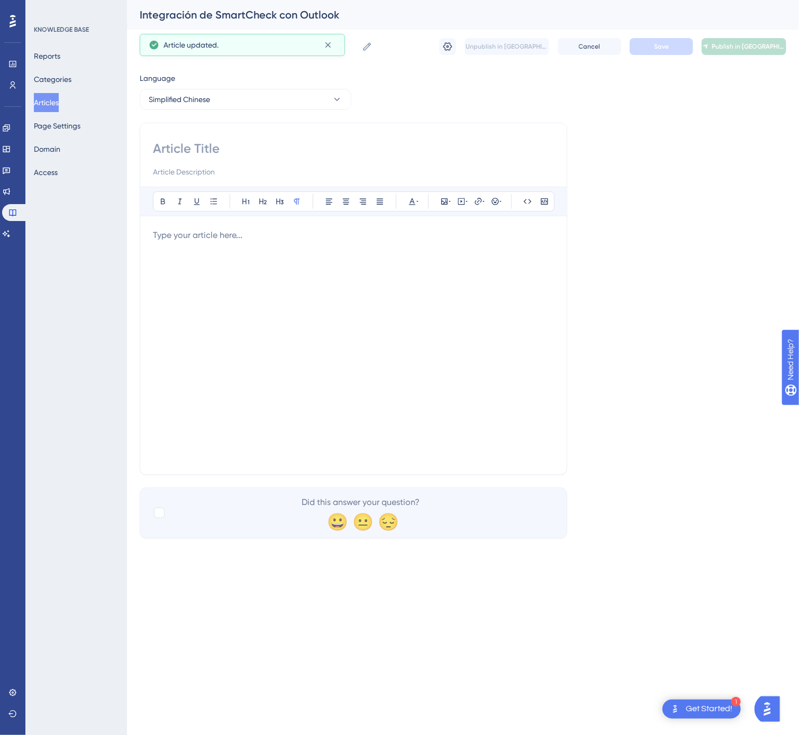
click at [259, 152] on input at bounding box center [353, 148] width 401 height 17
type input "SmartCheck 与 Outlook 的集成"
click at [290, 328] on div at bounding box center [353, 345] width 401 height 233
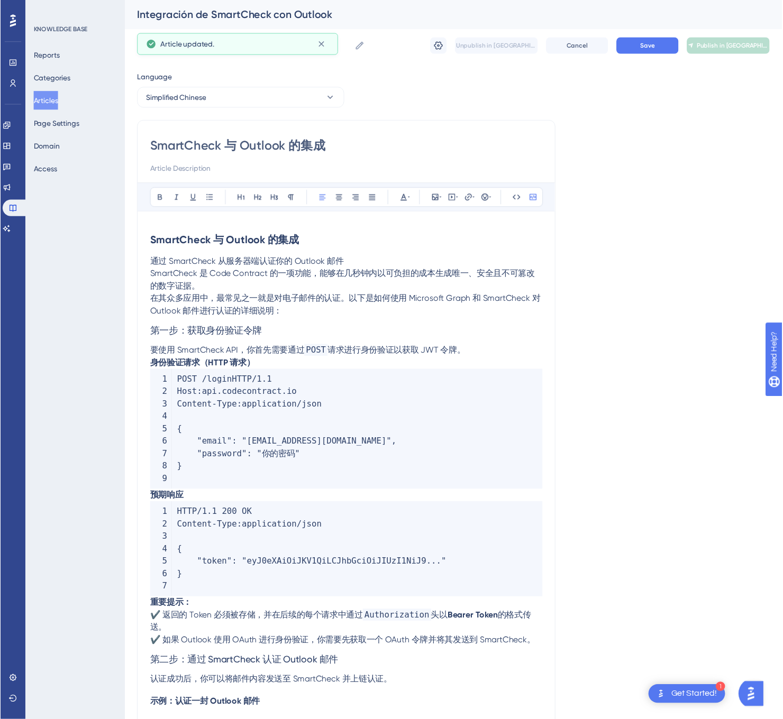
scroll to position [930, 0]
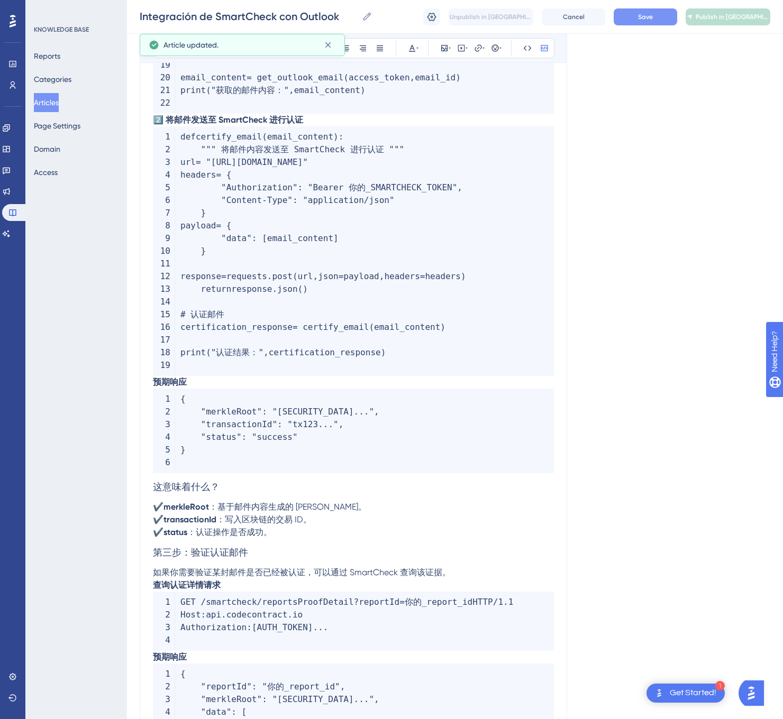
click at [653, 16] on button "Save" at bounding box center [644, 16] width 63 height 17
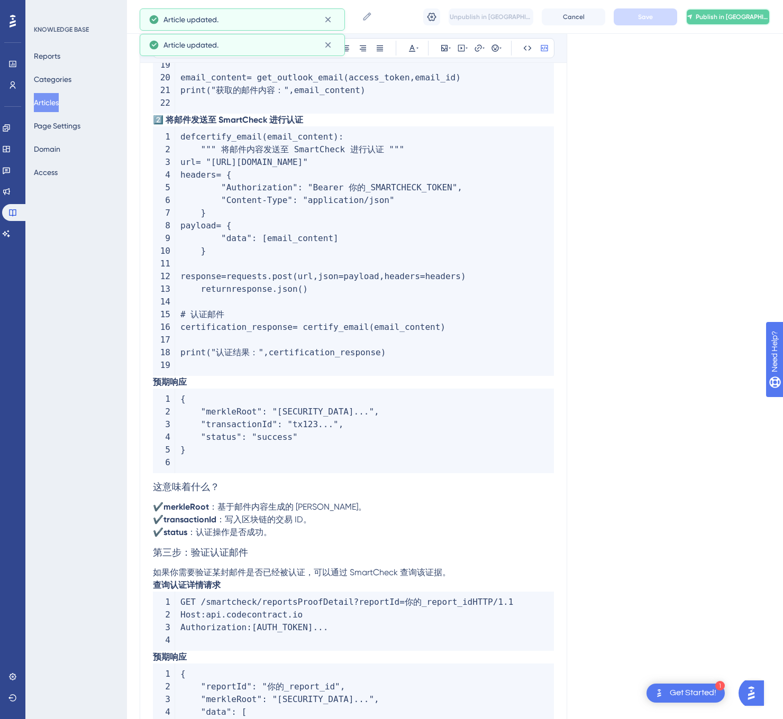
click at [714, 13] on span "Publish in [GEOGRAPHIC_DATA]-CN" at bounding box center [732, 17] width 74 height 8
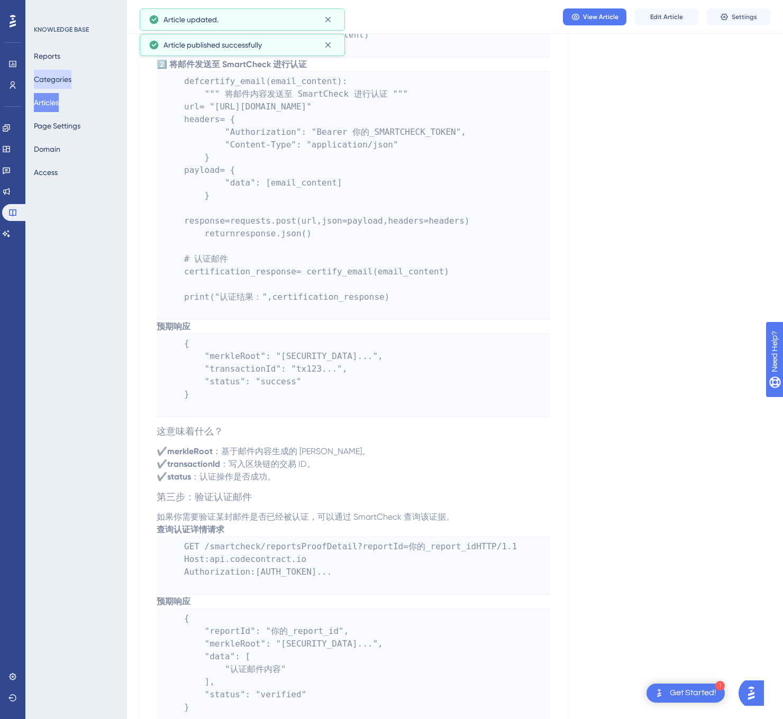
drag, startPoint x: 38, startPoint y: 98, endPoint x: 70, endPoint y: 73, distance: 40.6
click at [39, 98] on button "Articles" at bounding box center [46, 102] width 25 height 19
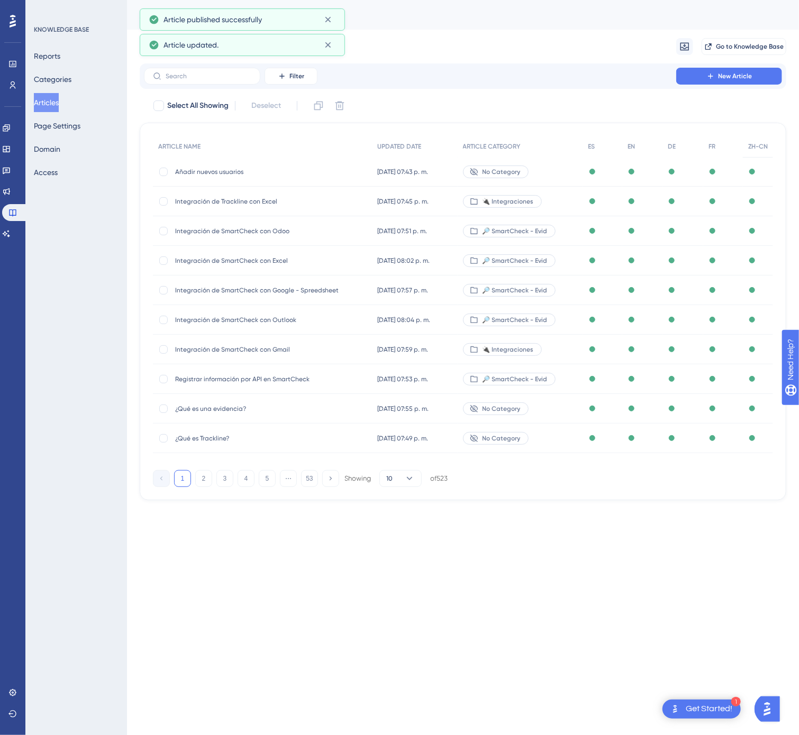
click at [307, 473] on button "53" at bounding box center [309, 478] width 17 height 17
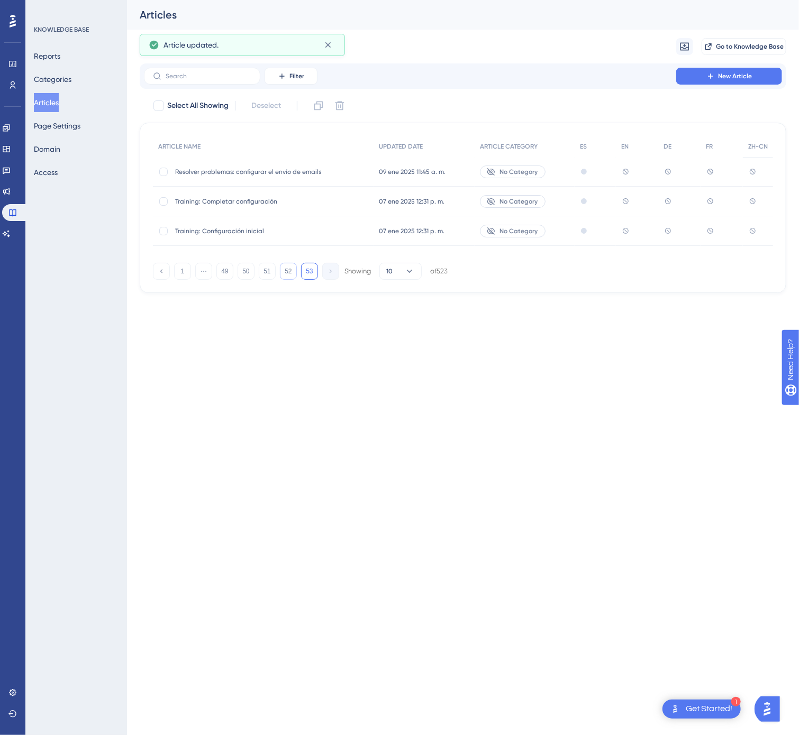
click at [288, 276] on button "52" at bounding box center [288, 271] width 17 height 17
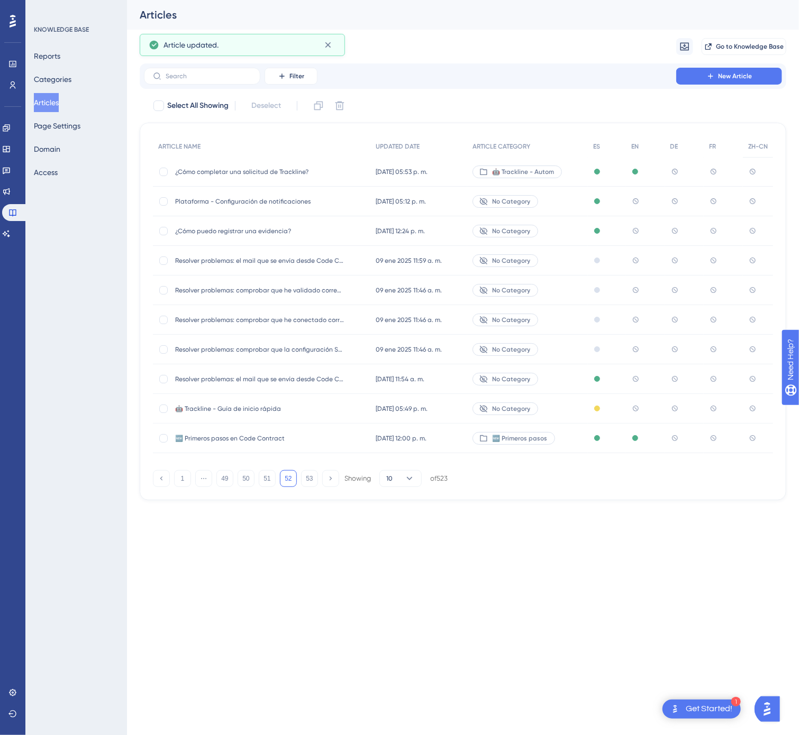
click at [326, 233] on span "¿Cómo puedo registrar una evidencia?" at bounding box center [259, 231] width 169 height 8
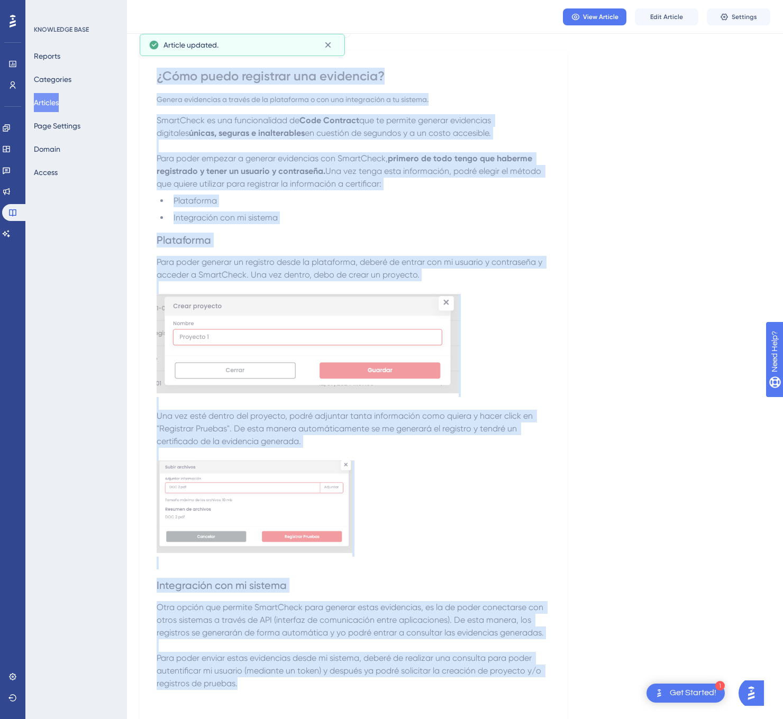
scroll to position [119, 0]
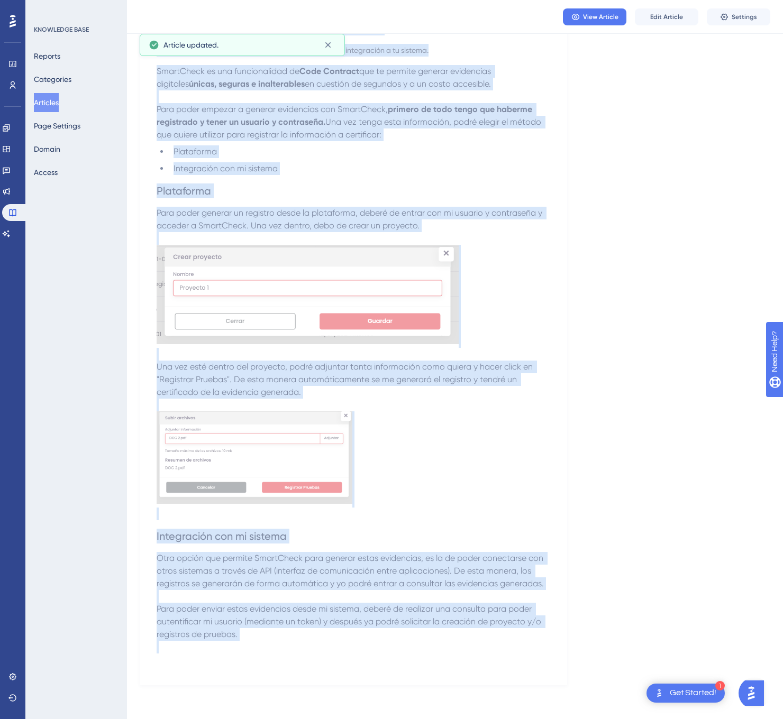
drag, startPoint x: 154, startPoint y: 136, endPoint x: 505, endPoint y: 642, distance: 615.7
click at [505, 642] on div "¿Cómo puedo registrar una evidencia? Genera evidencias a través de la plataform…" at bounding box center [353, 344] width 427 height 684
click at [704, 363] on div "Language Spanish (Default) ¿Cómo puedo registrar una evidencia? Genera evidenci…" at bounding box center [455, 318] width 630 height 735
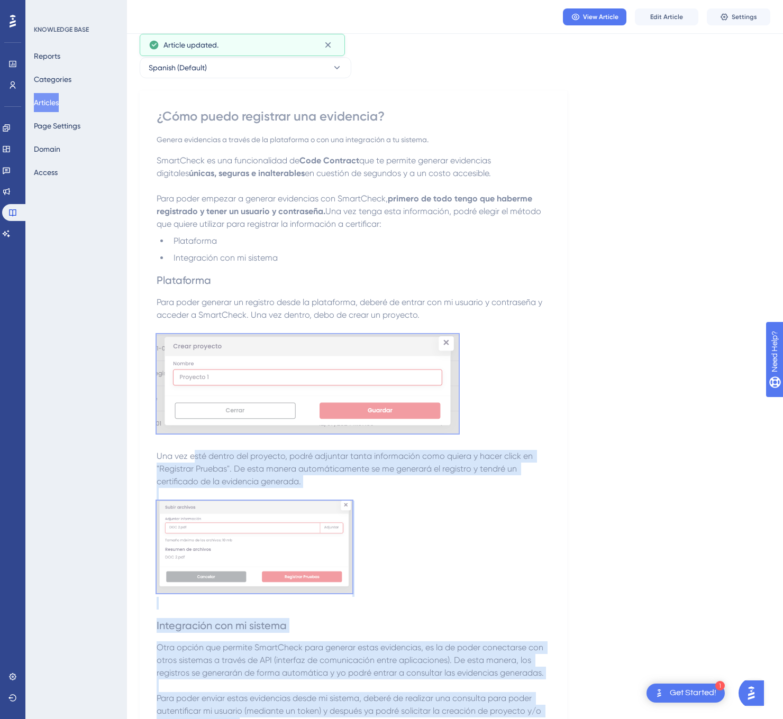
scroll to position [0, 0]
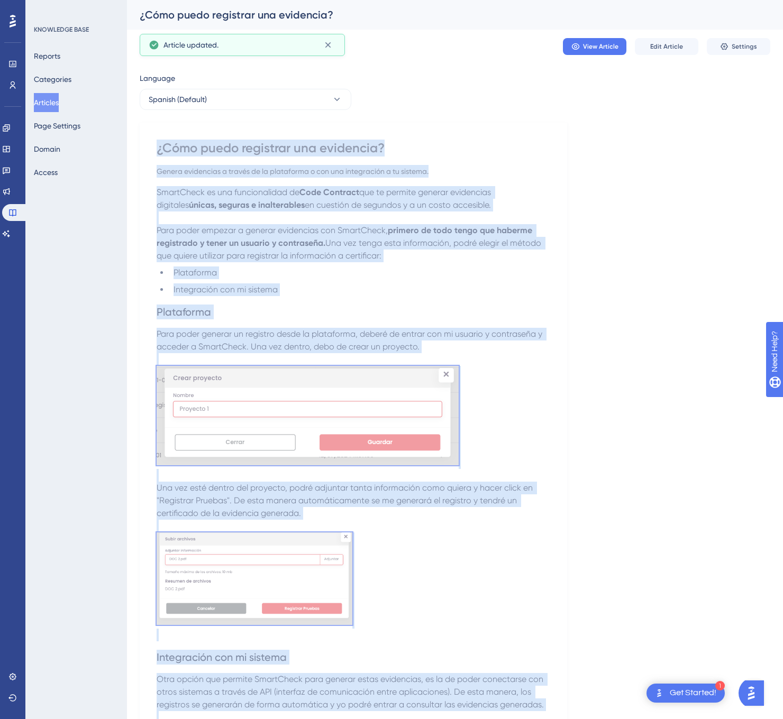
drag, startPoint x: 272, startPoint y: 642, endPoint x: 153, endPoint y: 144, distance: 511.8
click at [153, 144] on div "¿Cómo puedo registrar una evidencia? Genera evidencias a través de la plataform…" at bounding box center [353, 465] width 427 height 684
click at [322, 92] on button "Spanish (Default)" at bounding box center [246, 99] width 212 height 21
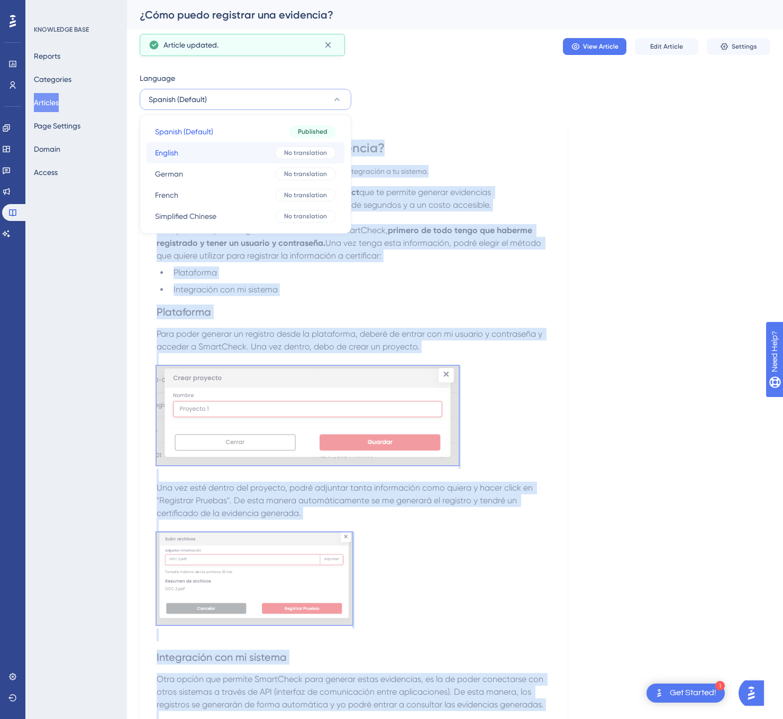
click at [285, 150] on span "No translation" at bounding box center [305, 153] width 43 height 8
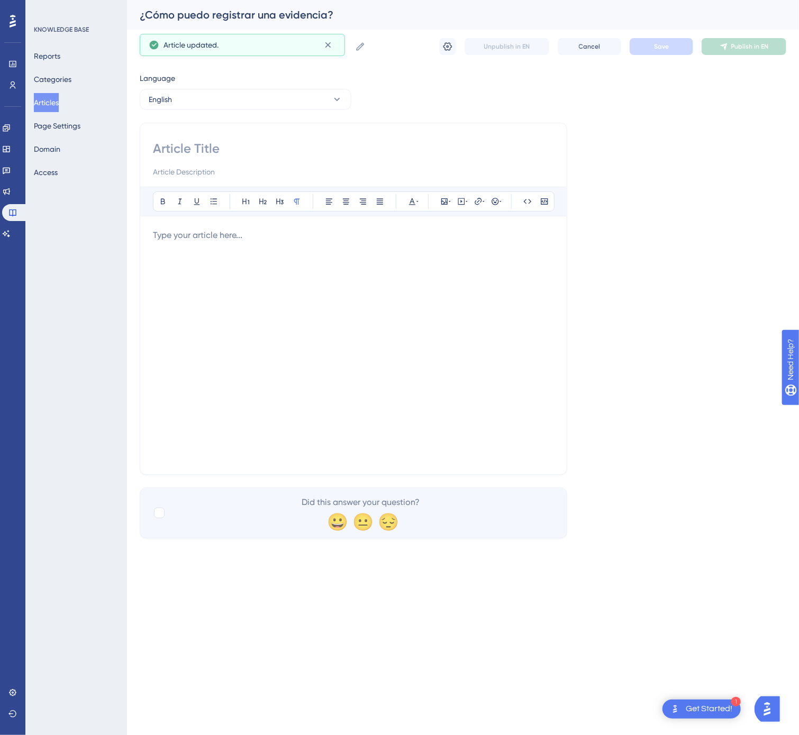
click at [239, 156] on input at bounding box center [353, 148] width 401 height 17
type input "How can I register evidence?"
click at [398, 348] on div at bounding box center [353, 345] width 401 height 233
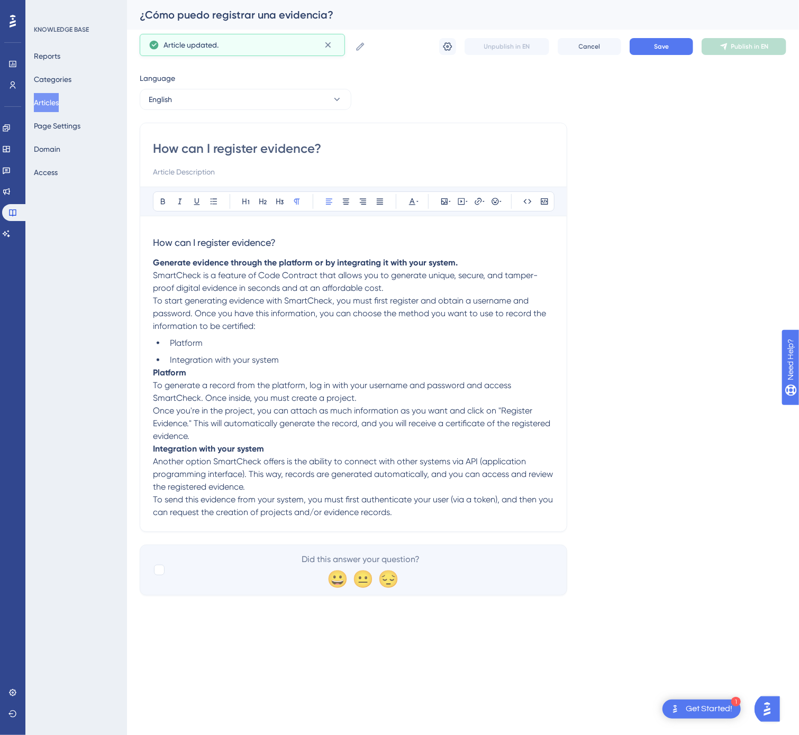
click at [271, 329] on p "To start generating evidence with SmartCheck, you must first register and obtai…" at bounding box center [353, 314] width 401 height 38
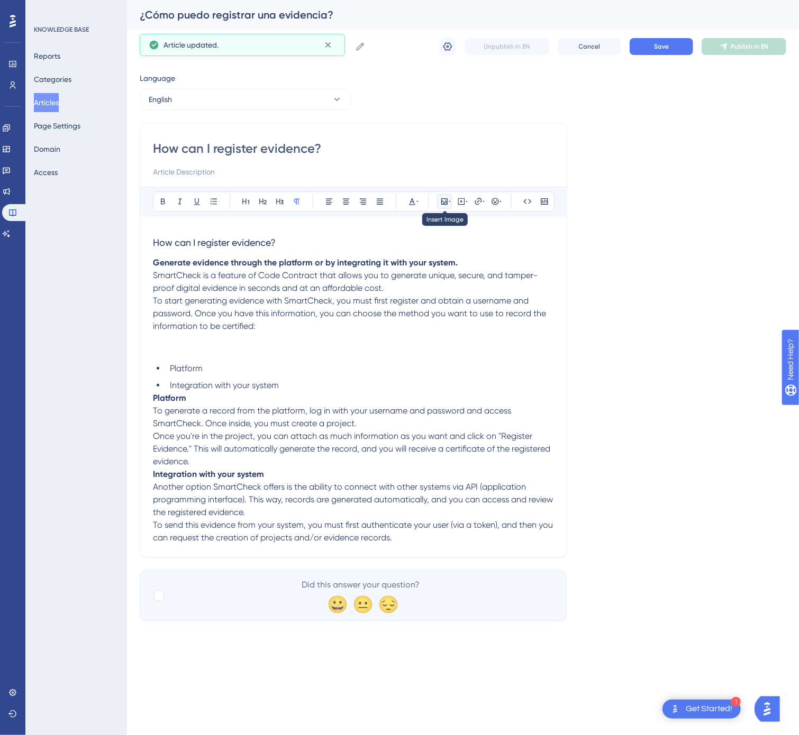
click at [446, 197] on button at bounding box center [444, 201] width 15 height 15
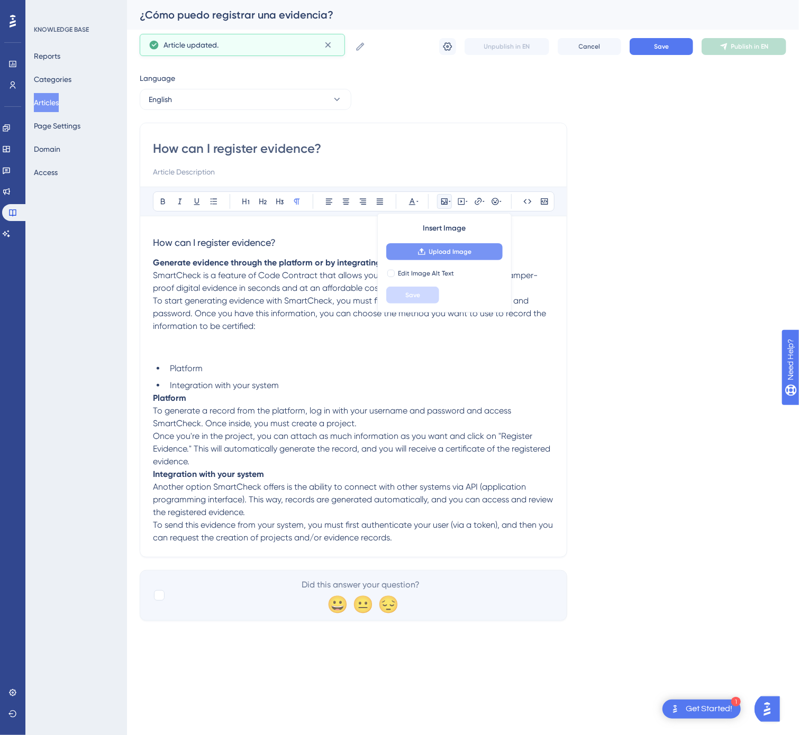
click at [454, 251] on span "Upload Image" at bounding box center [450, 252] width 43 height 8
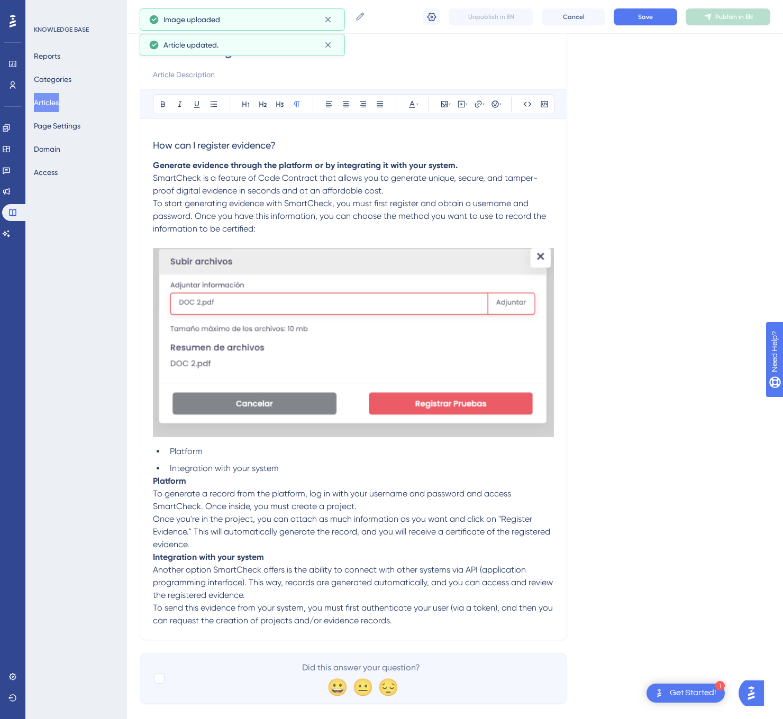
scroll to position [115, 0]
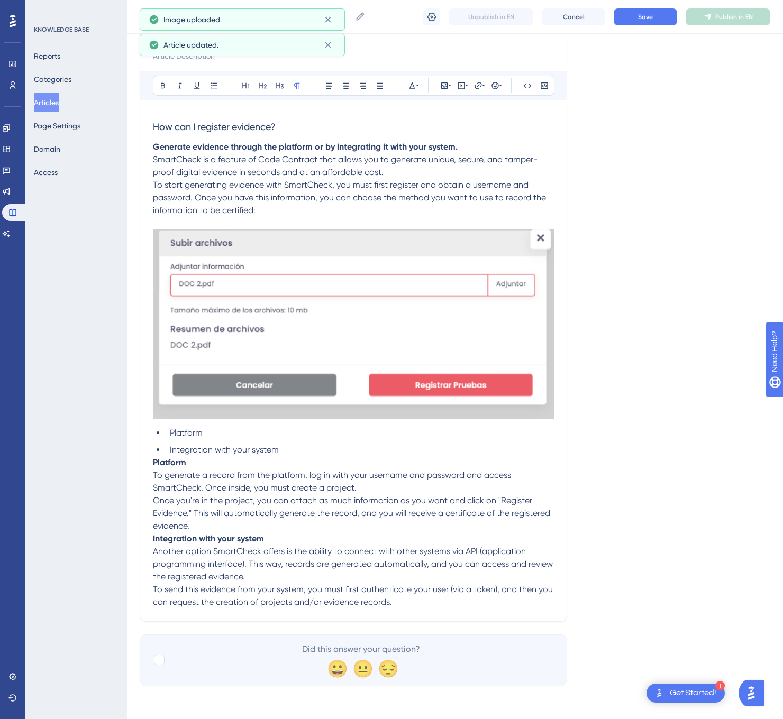
click at [219, 524] on p "Once you're in the project, you can attach as much information as you want and …" at bounding box center [353, 513] width 401 height 38
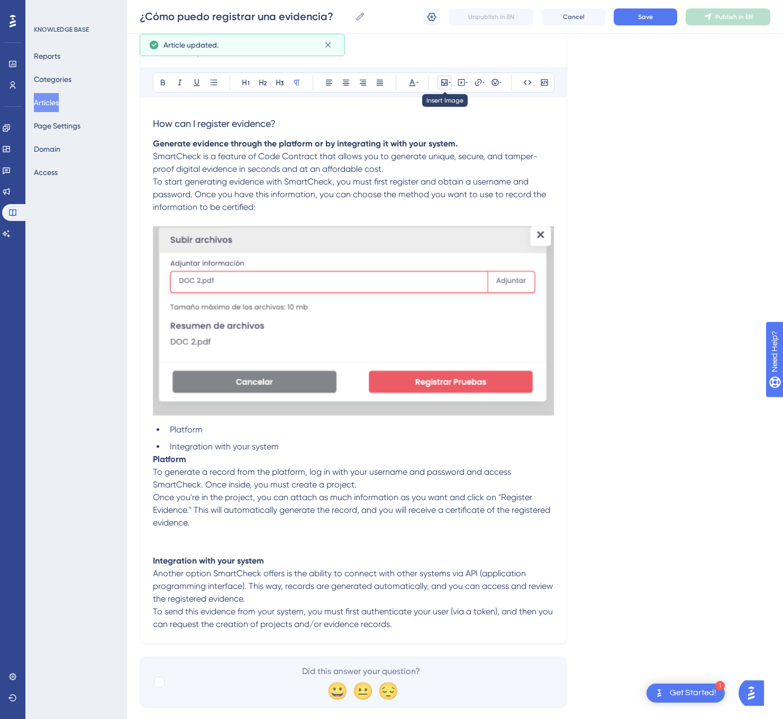
click at [448, 87] on icon at bounding box center [449, 82] width 2 height 8
click at [473, 132] on button "Upload Image" at bounding box center [444, 132] width 116 height 17
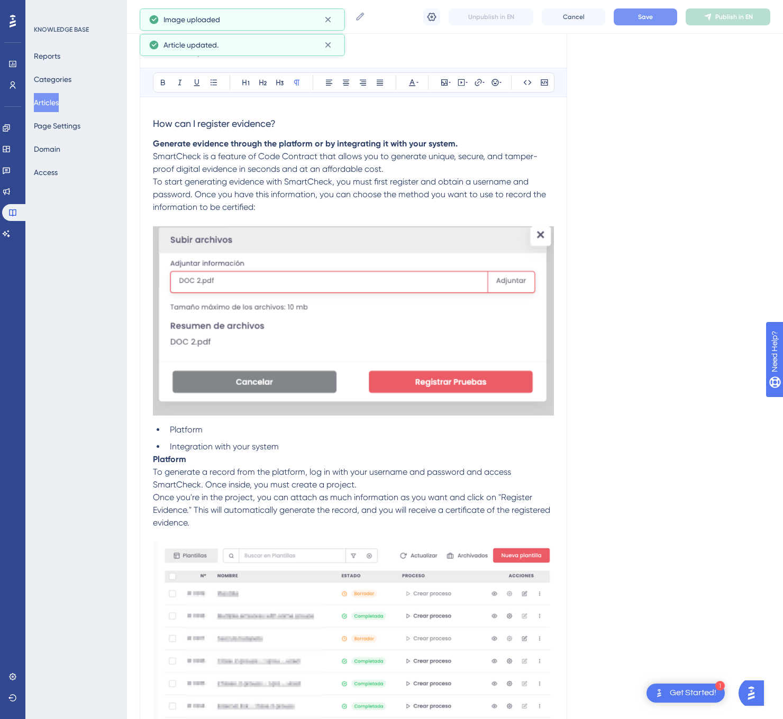
click at [639, 16] on span "Save" at bounding box center [645, 17] width 15 height 8
click at [720, 17] on span "Publish in EN" at bounding box center [734, 17] width 38 height 8
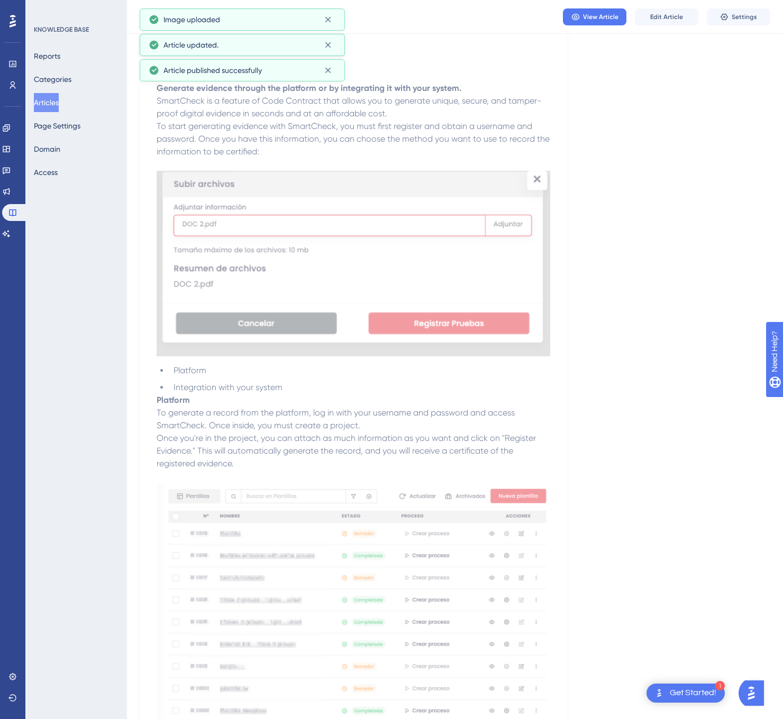
scroll to position [0, 0]
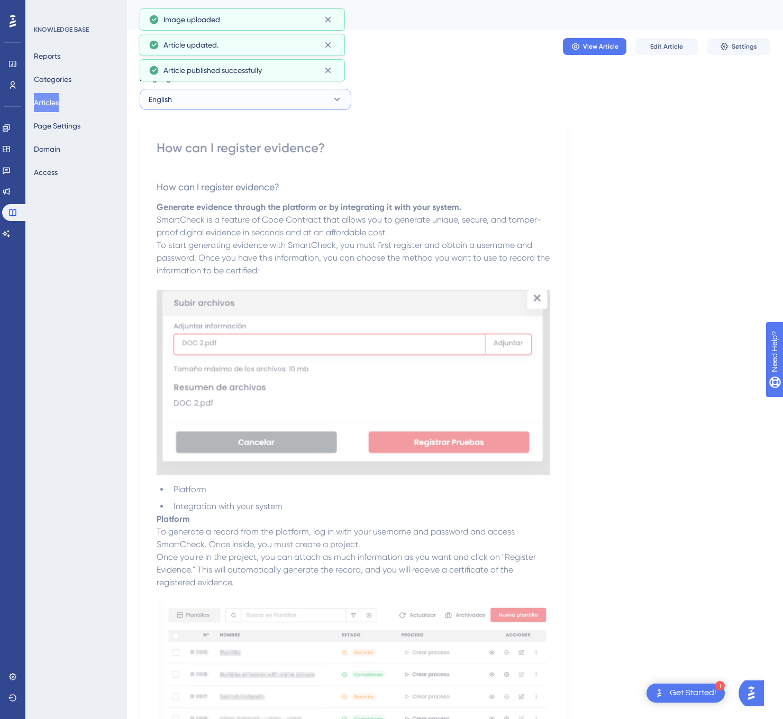
click at [225, 99] on button "English" at bounding box center [246, 99] width 212 height 21
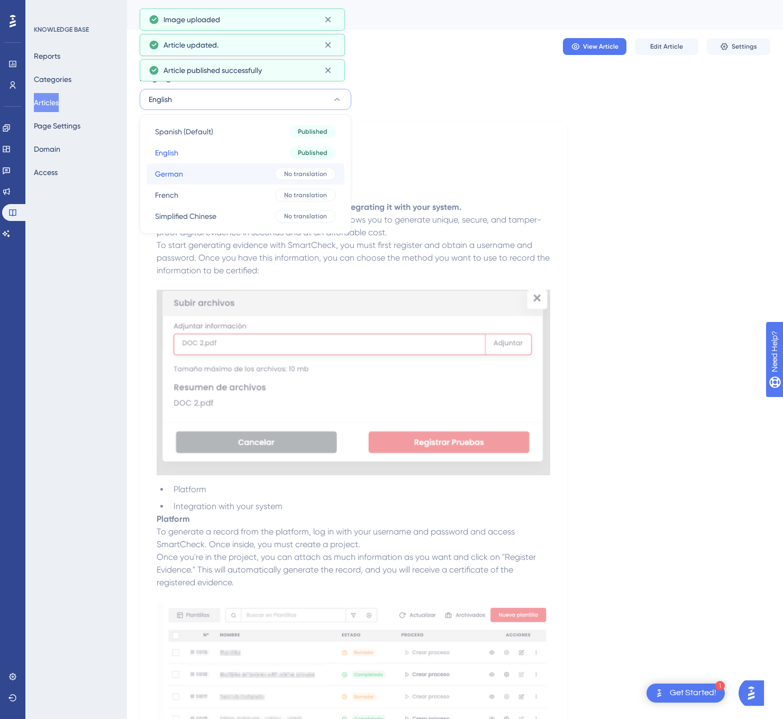
click at [206, 170] on button "German German No translation" at bounding box center [245, 173] width 198 height 21
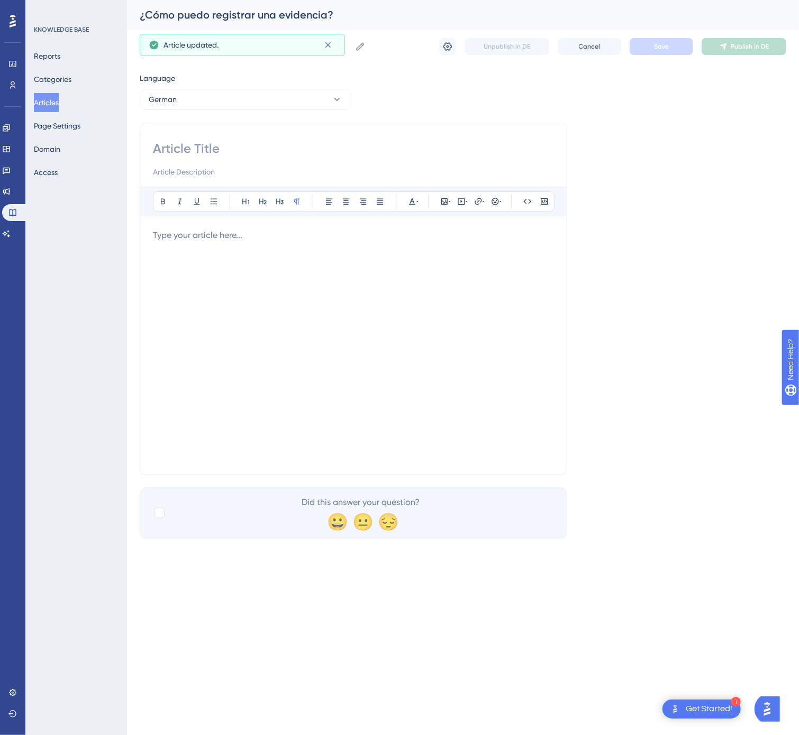
click at [249, 157] on input at bounding box center [353, 148] width 401 height 17
type input "Wie kann ich einen Nachweis registrieren?"
click at [335, 312] on div at bounding box center [353, 345] width 401 height 233
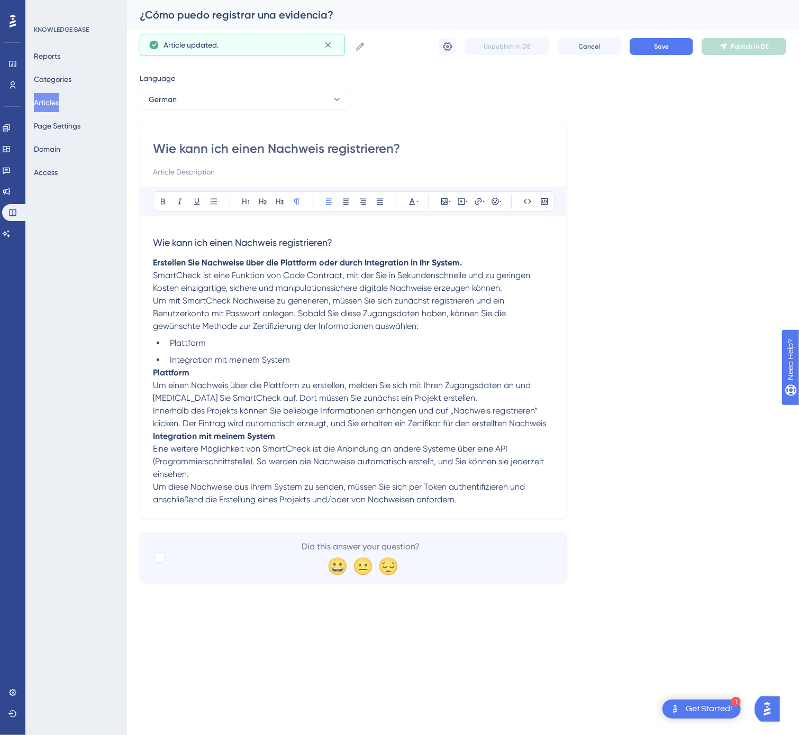
click at [459, 331] on p "Um mit SmartCheck Nachweise zu generieren, müssen Sie sich zunächst registriere…" at bounding box center [353, 314] width 401 height 38
click at [346, 359] on li "Integration mit meinem System" at bounding box center [360, 360] width 388 height 13
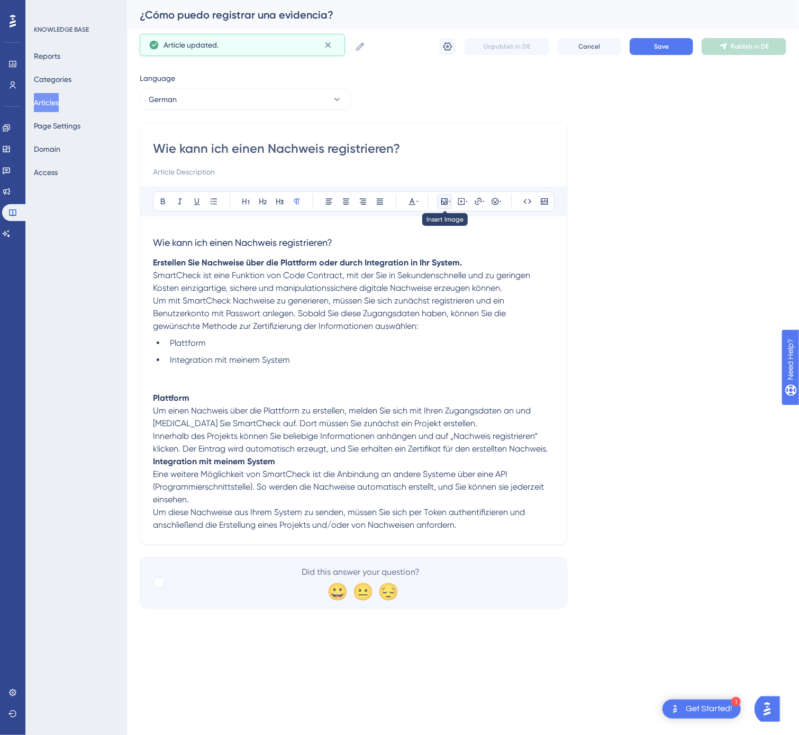
click at [444, 196] on button at bounding box center [444, 201] width 15 height 15
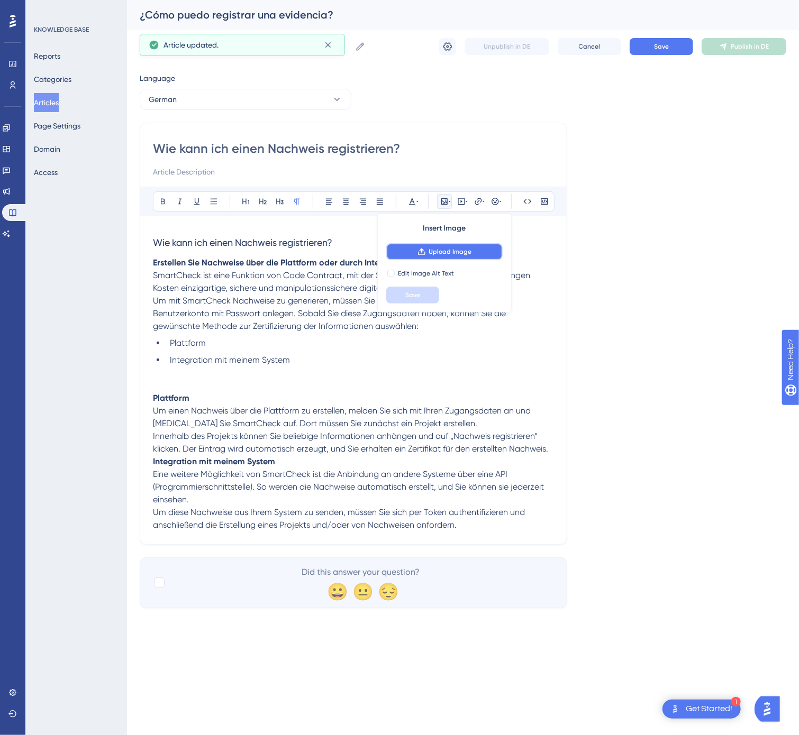
click at [442, 250] on span "Upload Image" at bounding box center [450, 252] width 43 height 8
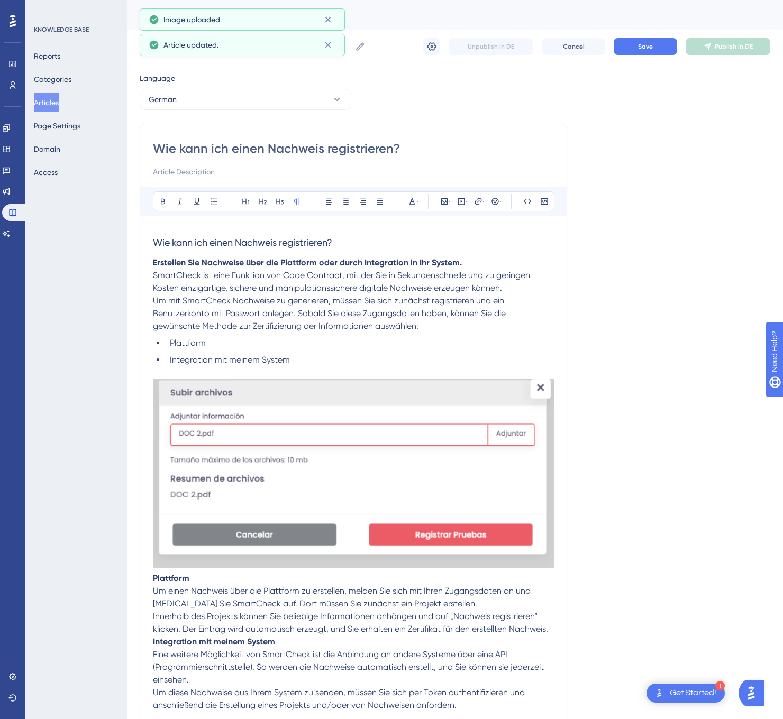
scroll to position [102, 0]
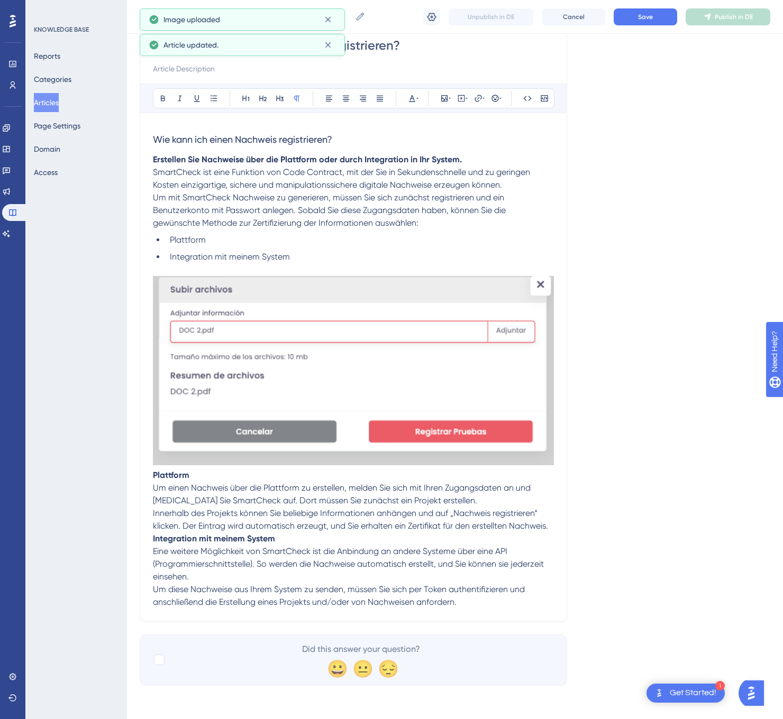
click at [556, 527] on div "Wie kann ich einen Nachweis registrieren? Bold Italic Underline Bullet Point He…" at bounding box center [353, 321] width 427 height 602
click at [552, 527] on p "Innerhalb des Projekts können Sie beliebige Informationen anhängen und auf „Nac…" at bounding box center [353, 519] width 401 height 25
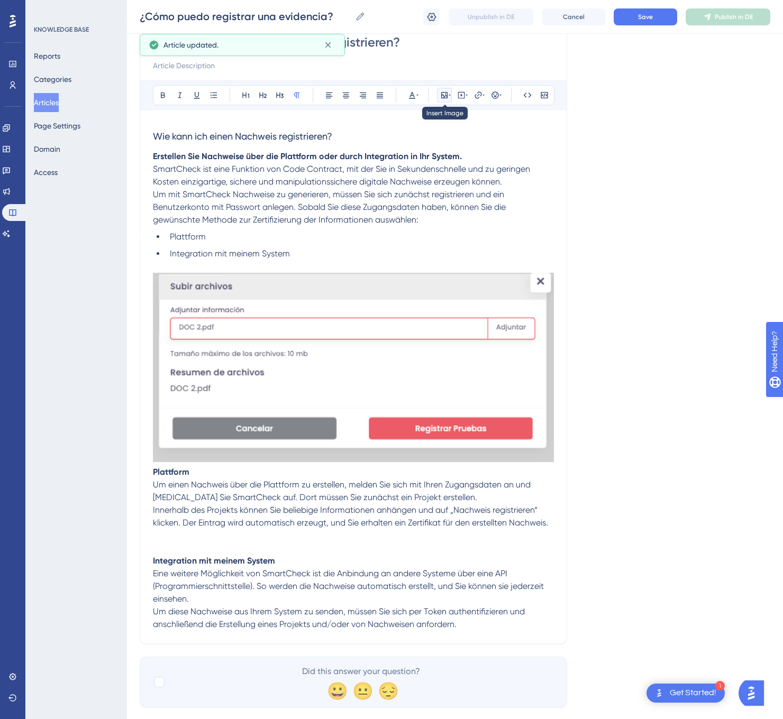
click at [450, 98] on icon at bounding box center [449, 95] width 2 height 8
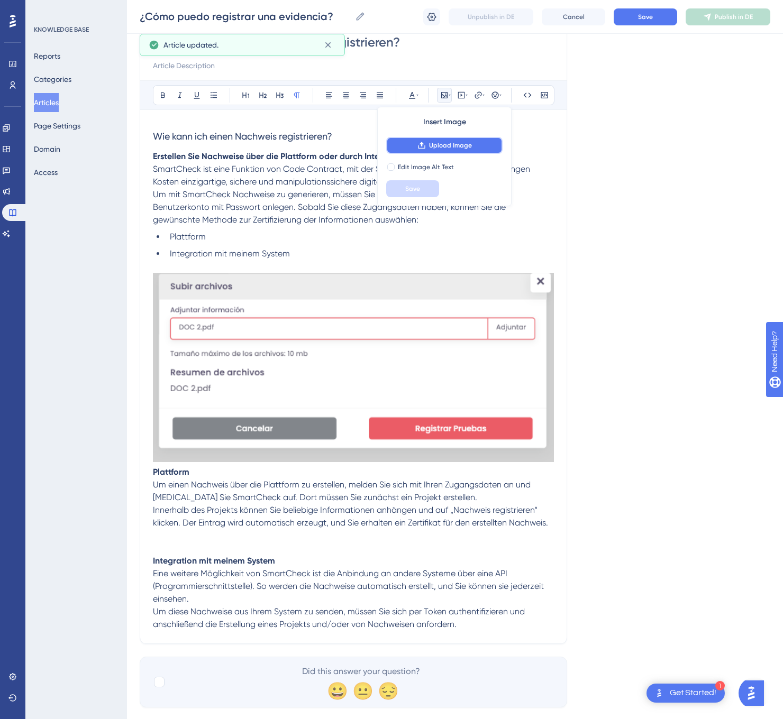
click at [449, 147] on span "Upload Image" at bounding box center [450, 145] width 43 height 8
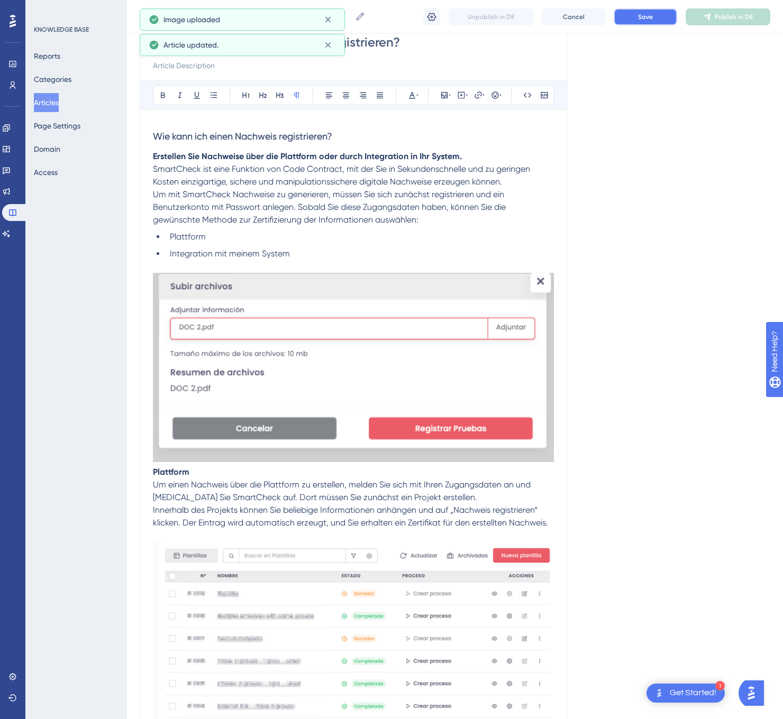
click at [658, 16] on button "Save" at bounding box center [644, 16] width 63 height 17
click at [717, 20] on span "Publish in DE" at bounding box center [733, 17] width 38 height 8
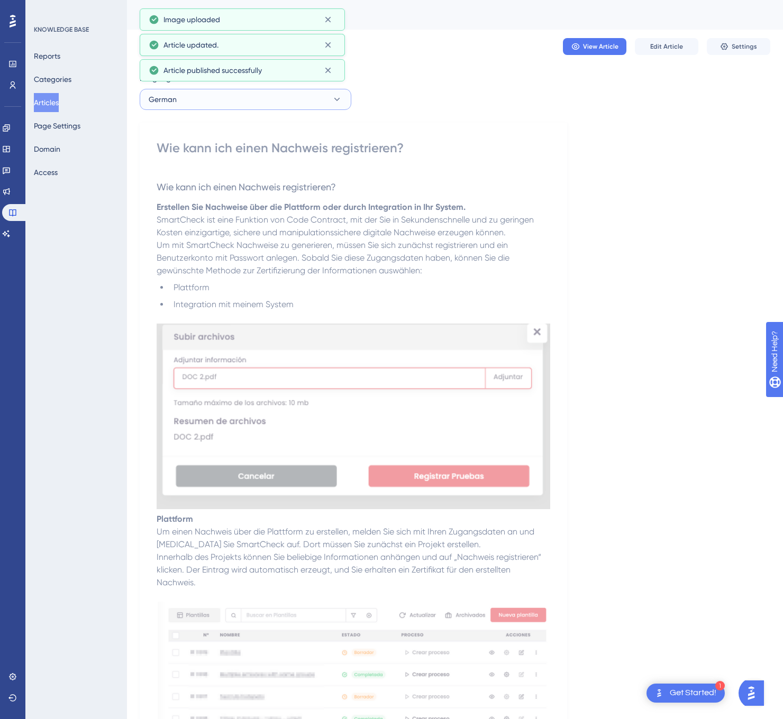
click at [250, 98] on button "German" at bounding box center [246, 99] width 212 height 21
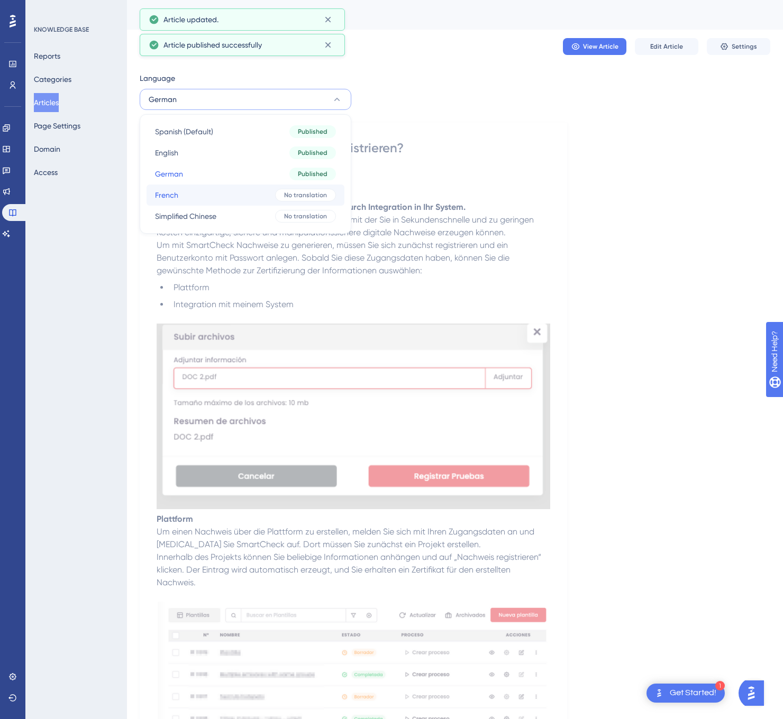
click at [222, 191] on button "French French No translation" at bounding box center [245, 195] width 198 height 21
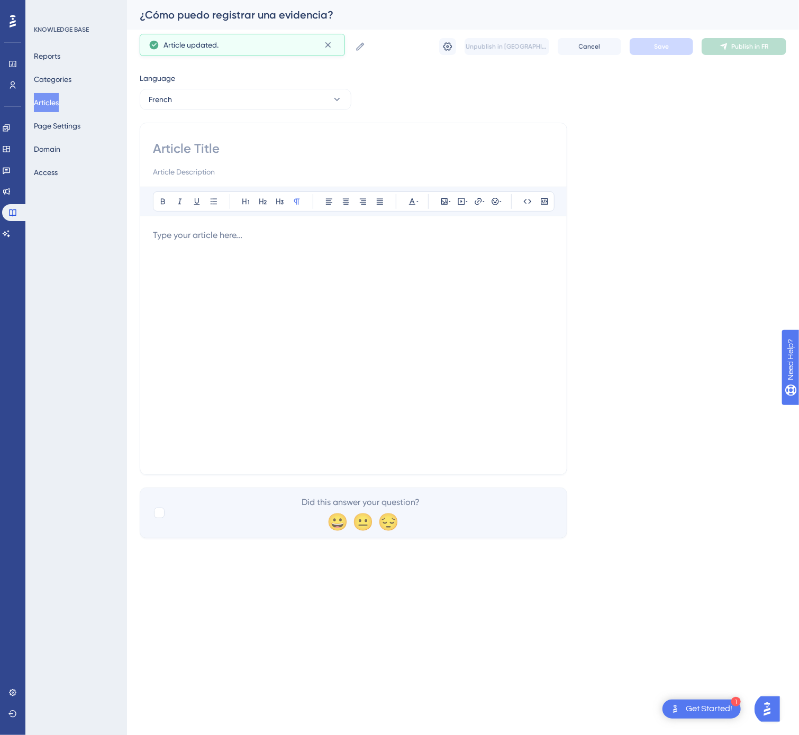
click at [221, 158] on div at bounding box center [353, 159] width 401 height 38
click at [232, 153] on input at bounding box center [353, 148] width 401 height 17
type input "Comment puis-je enregistrer une preuve ?"
click at [352, 386] on div at bounding box center [353, 345] width 401 height 233
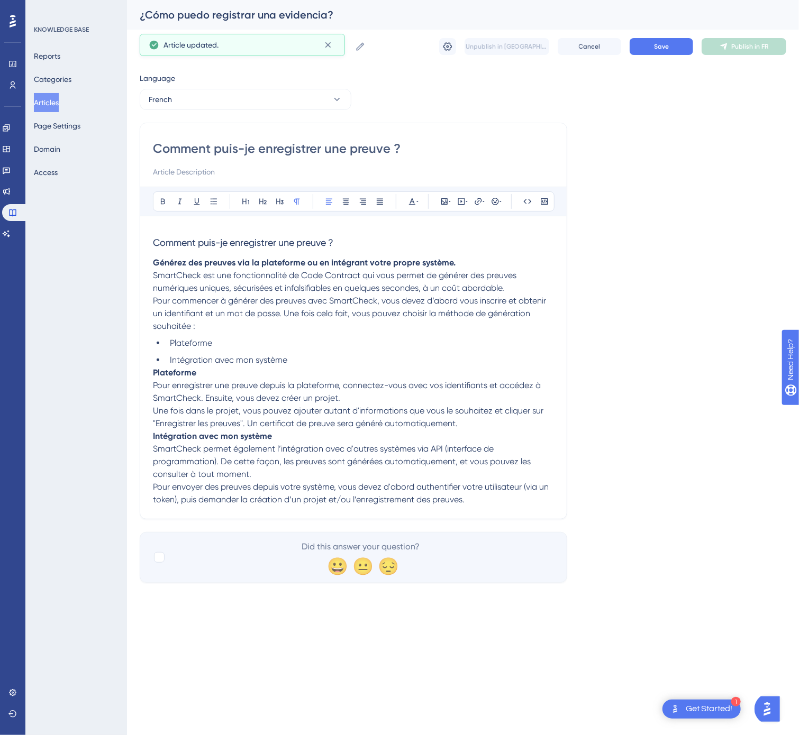
click at [313, 359] on li "Intégration avec mon système" at bounding box center [360, 360] width 388 height 13
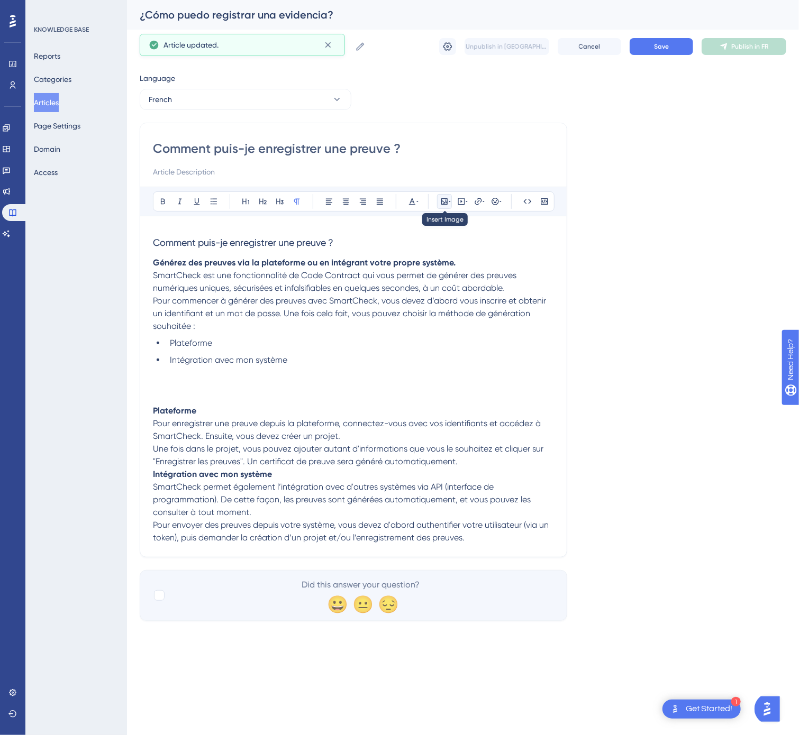
click at [446, 204] on icon at bounding box center [444, 201] width 8 height 8
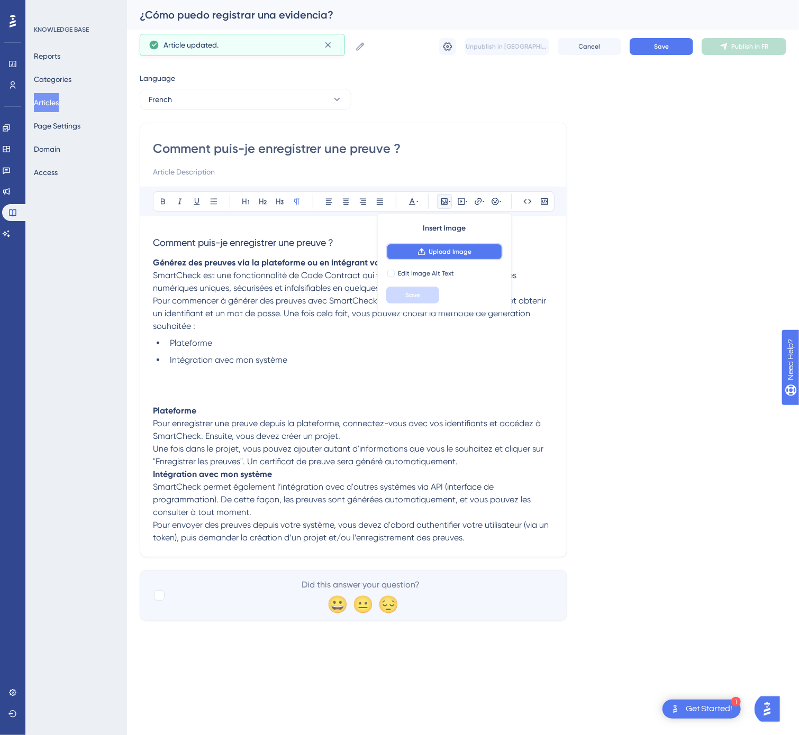
click at [461, 250] on span "Upload Image" at bounding box center [450, 252] width 43 height 8
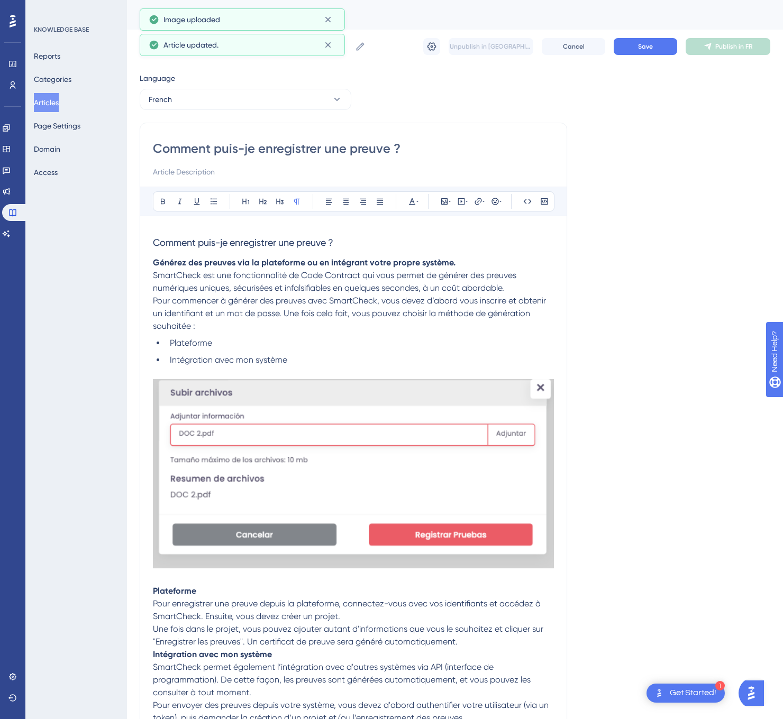
scroll to position [115, 0]
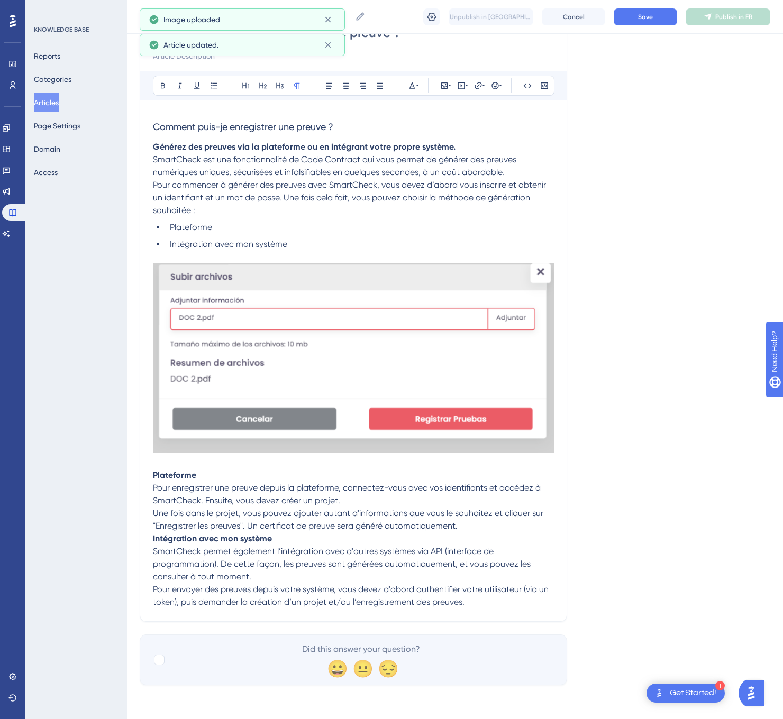
click at [475, 524] on p "Une fois dans le projet, vous pouvez ajouter autant d'informations que vous le …" at bounding box center [353, 519] width 401 height 25
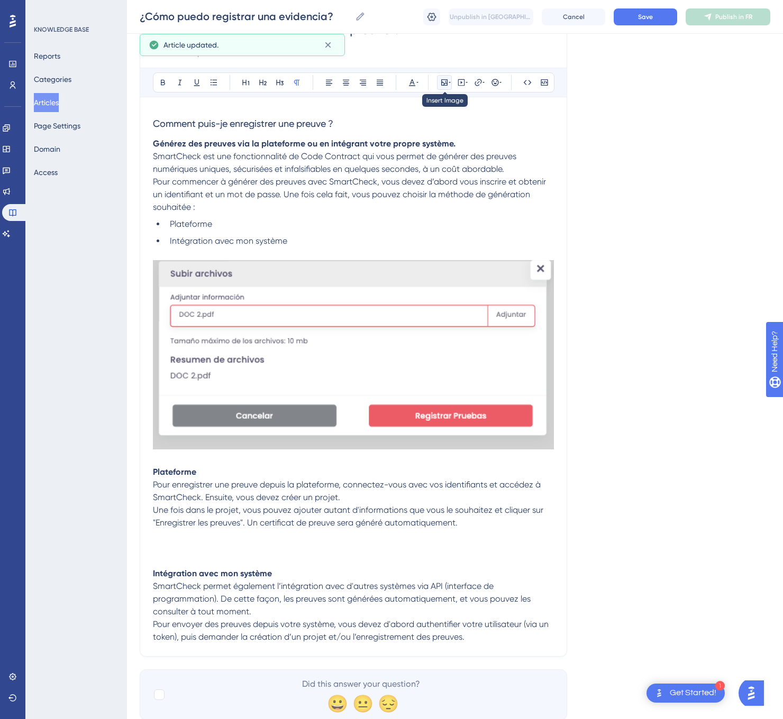
click at [443, 81] on icon at bounding box center [444, 82] width 8 height 8
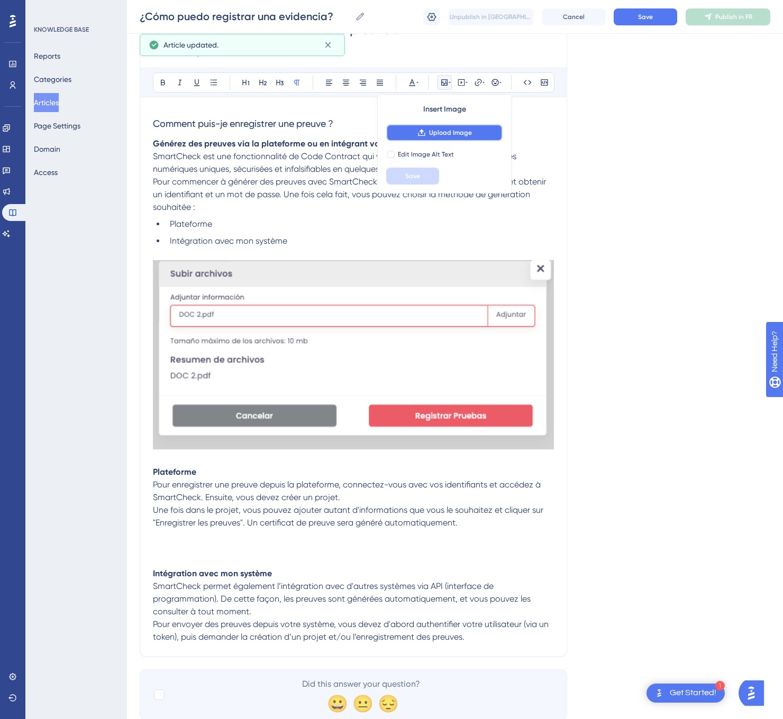
click at [480, 136] on button "Upload Image" at bounding box center [444, 132] width 116 height 17
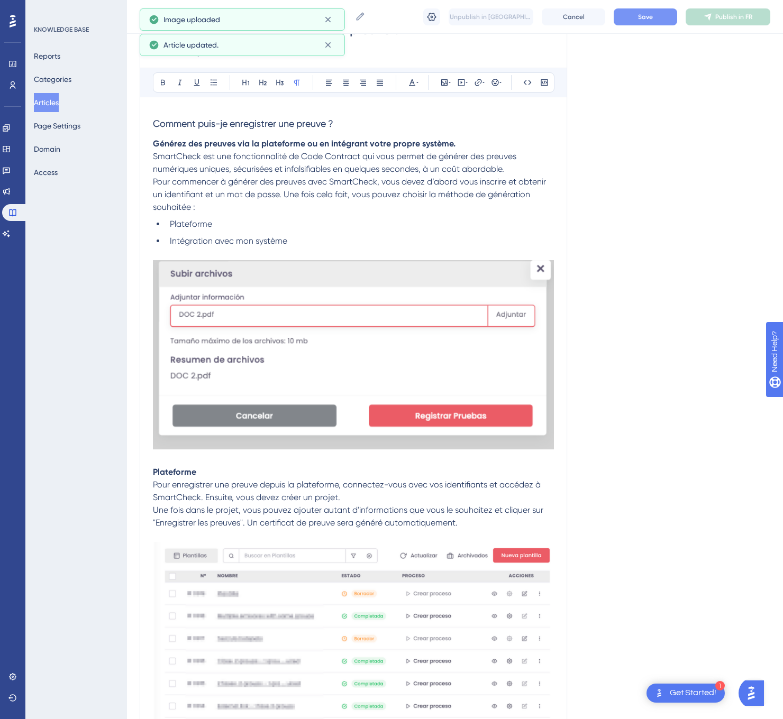
click at [659, 16] on button "Save" at bounding box center [644, 16] width 63 height 17
click at [724, 13] on span "Publish in FR" at bounding box center [733, 17] width 37 height 8
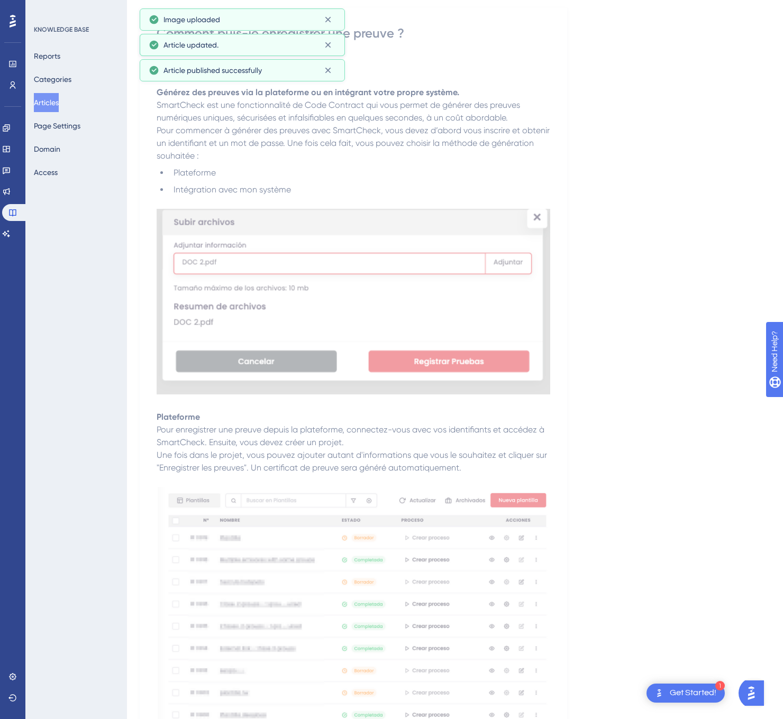
scroll to position [0, 0]
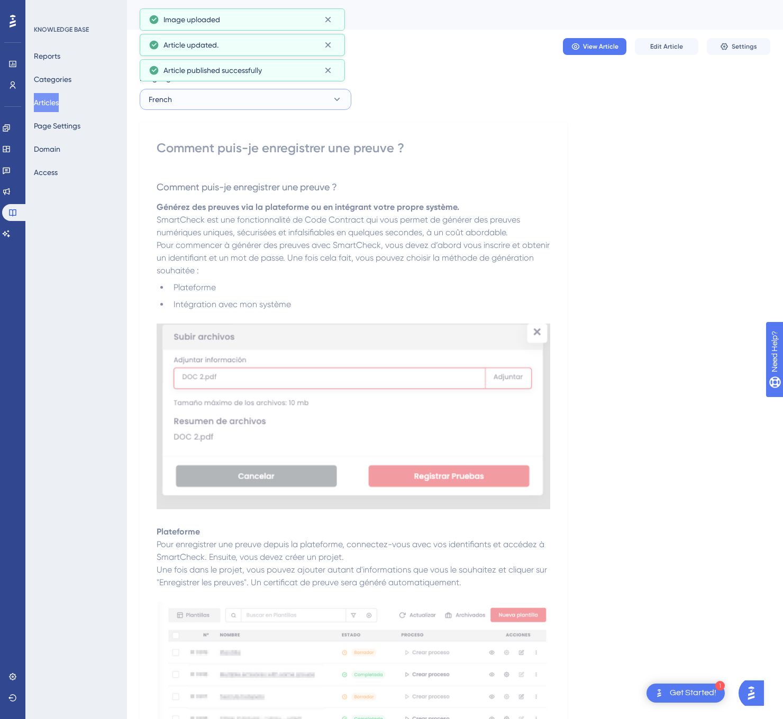
click at [269, 108] on button "French" at bounding box center [246, 99] width 212 height 21
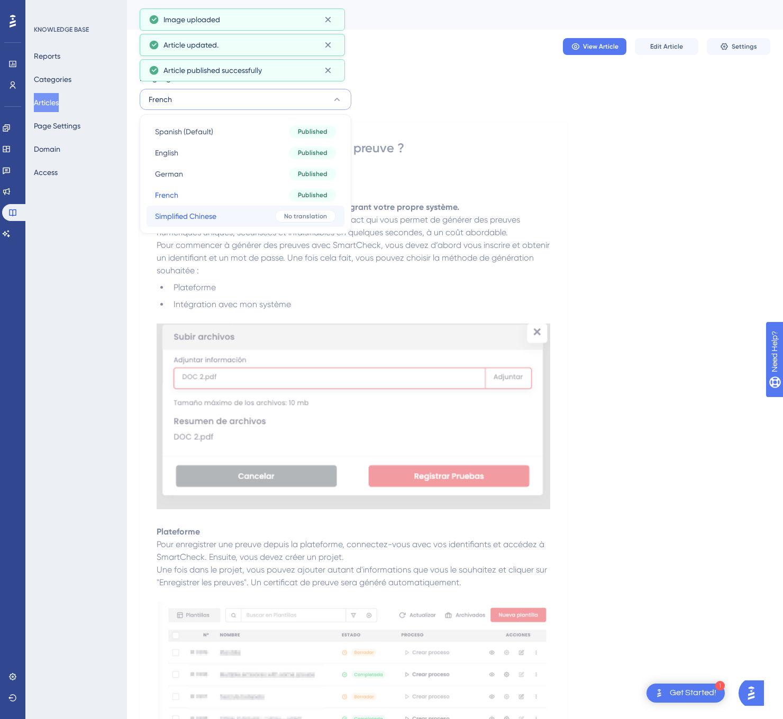
click at [241, 214] on button "Simplified Chinese Simplified Chinese No translation" at bounding box center [245, 216] width 198 height 21
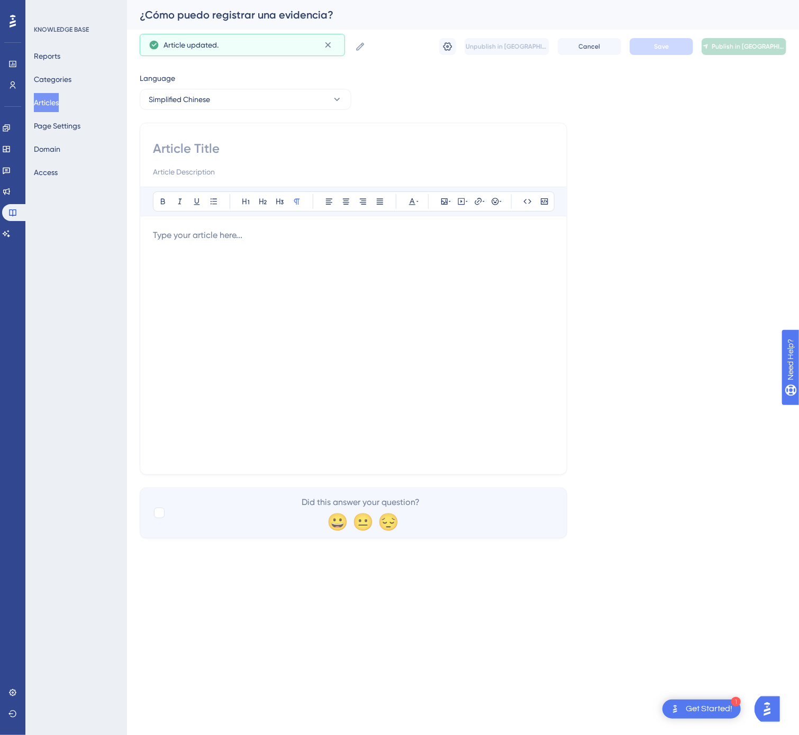
click at [209, 154] on input at bounding box center [353, 148] width 401 height 17
type input "中文（简体）– 我如何注册证据？"
click at [415, 403] on div at bounding box center [353, 345] width 401 height 233
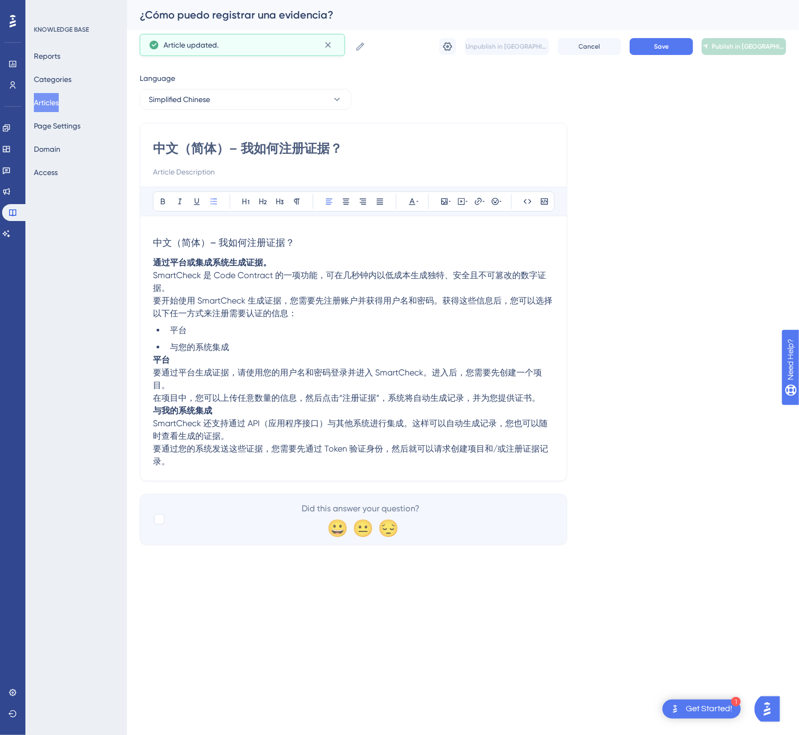
click at [250, 346] on li "与您的系统集成" at bounding box center [360, 347] width 388 height 13
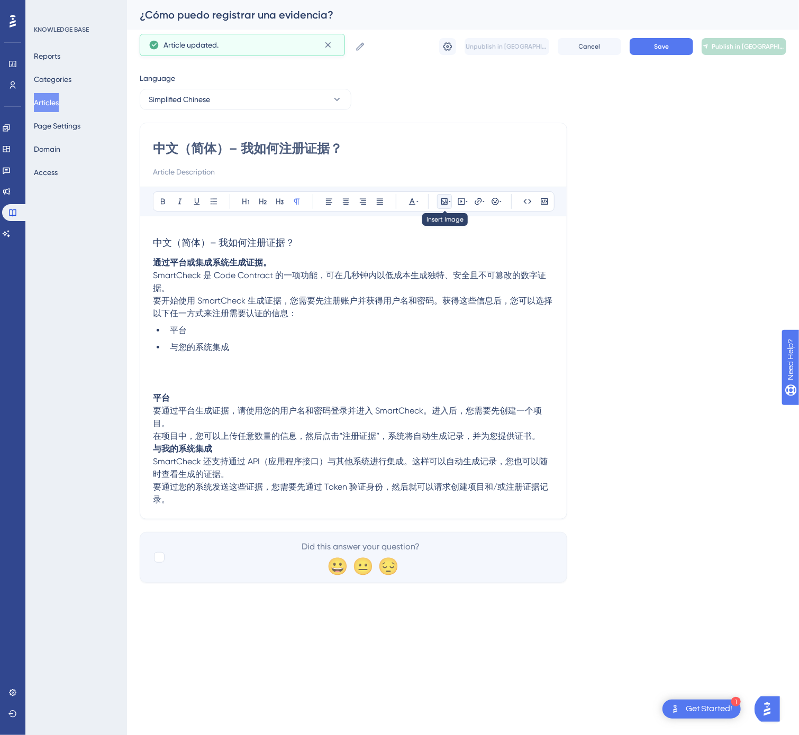
click at [446, 201] on icon at bounding box center [444, 201] width 6 height 6
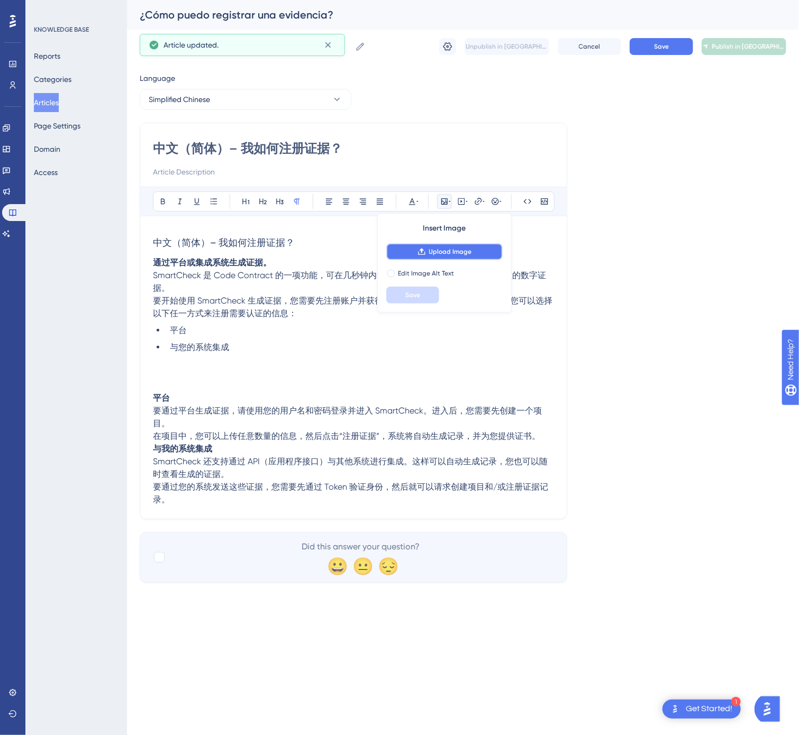
click at [453, 249] on span "Upload Image" at bounding box center [450, 252] width 43 height 8
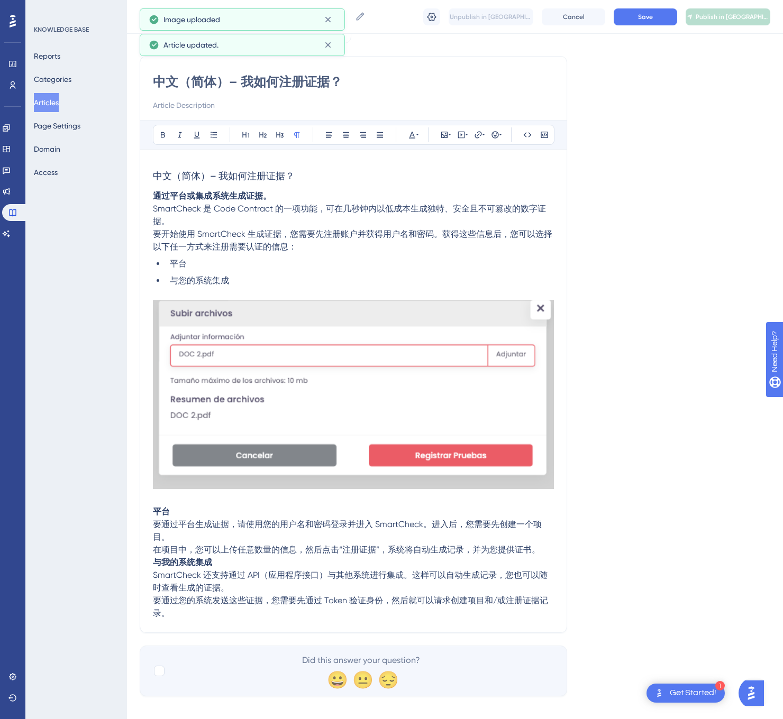
scroll to position [77, 0]
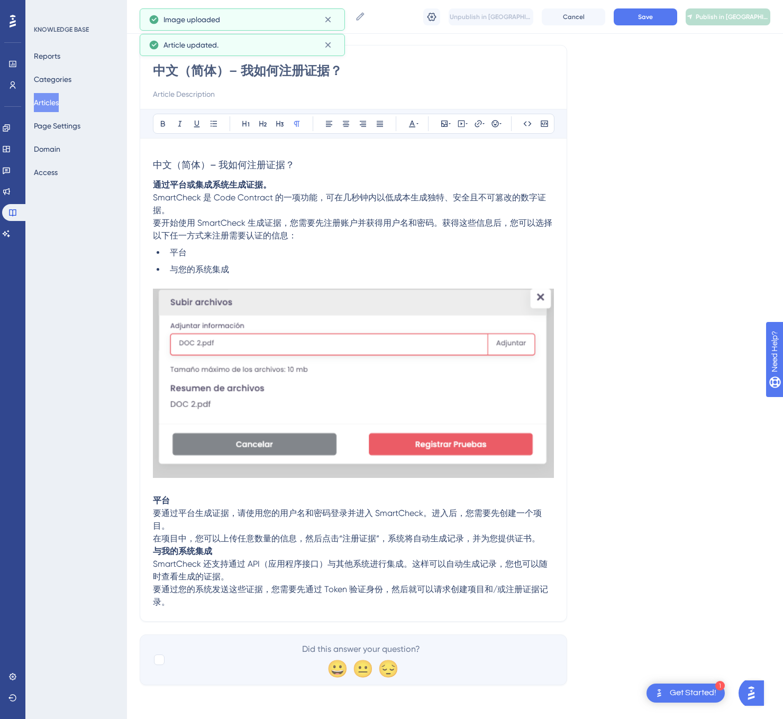
click at [544, 538] on p "在项目中，您可以上传任意数量的信息，然后点击“注册证据”，系统将自动生成记录，并为您提供证书。" at bounding box center [353, 539] width 401 height 13
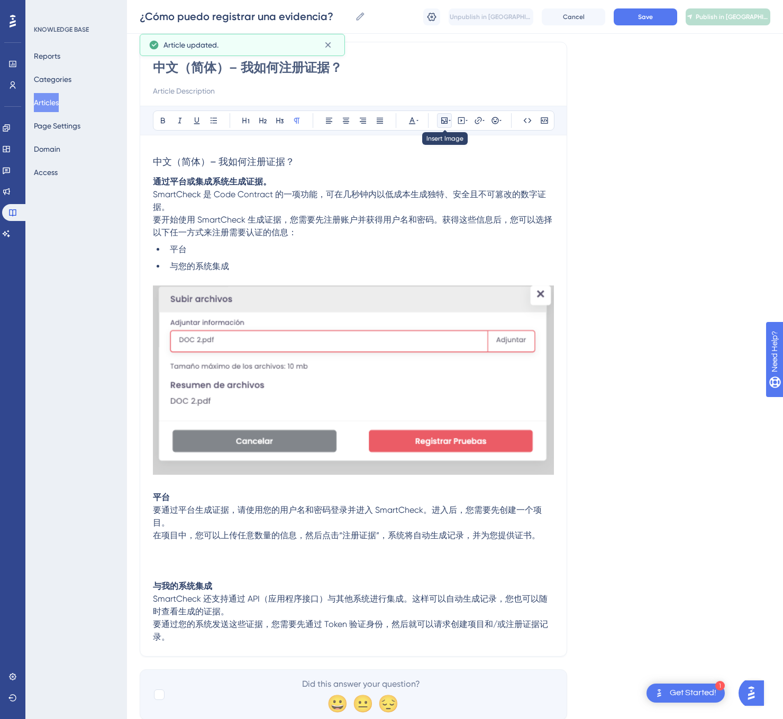
click at [446, 124] on icon at bounding box center [444, 120] width 6 height 6
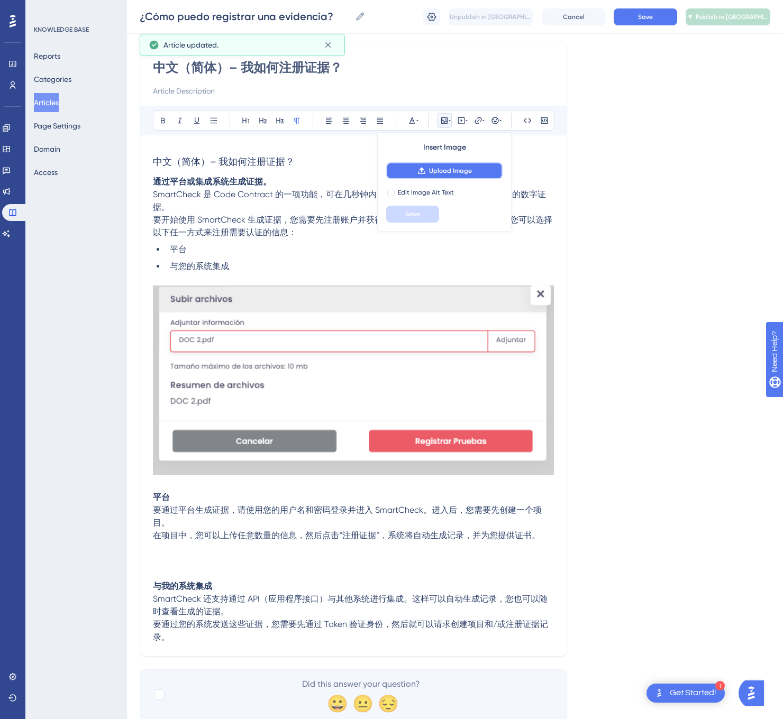
click at [457, 171] on span "Upload Image" at bounding box center [450, 171] width 43 height 8
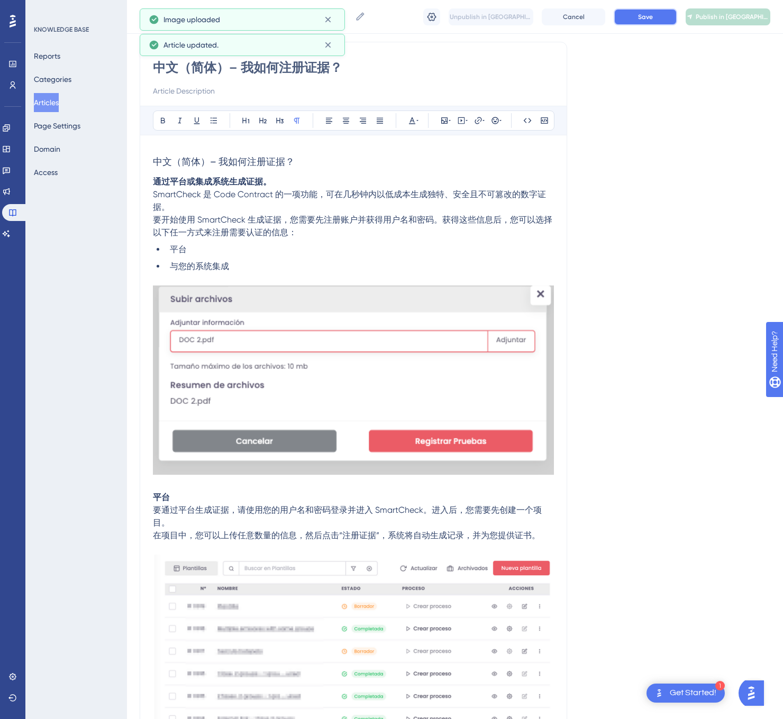
click at [659, 22] on button "Save" at bounding box center [644, 16] width 63 height 17
click at [718, 19] on span "Publish in [GEOGRAPHIC_DATA]-CN" at bounding box center [732, 17] width 74 height 8
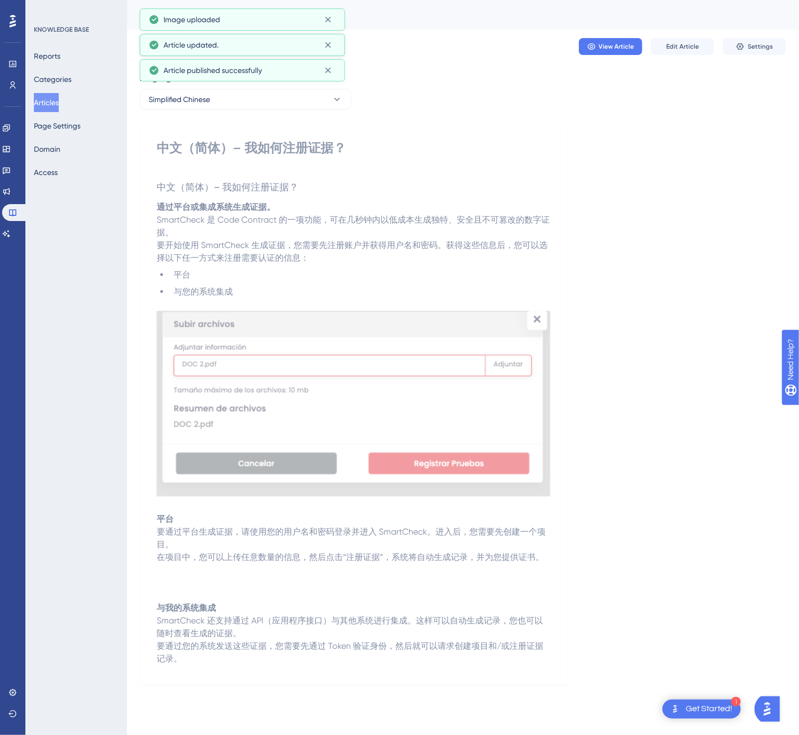
click at [50, 93] on div "Reports Categories Articles Page Settings Domain Access" at bounding box center [77, 114] width 86 height 135
click at [51, 94] on button "Articles" at bounding box center [46, 102] width 25 height 19
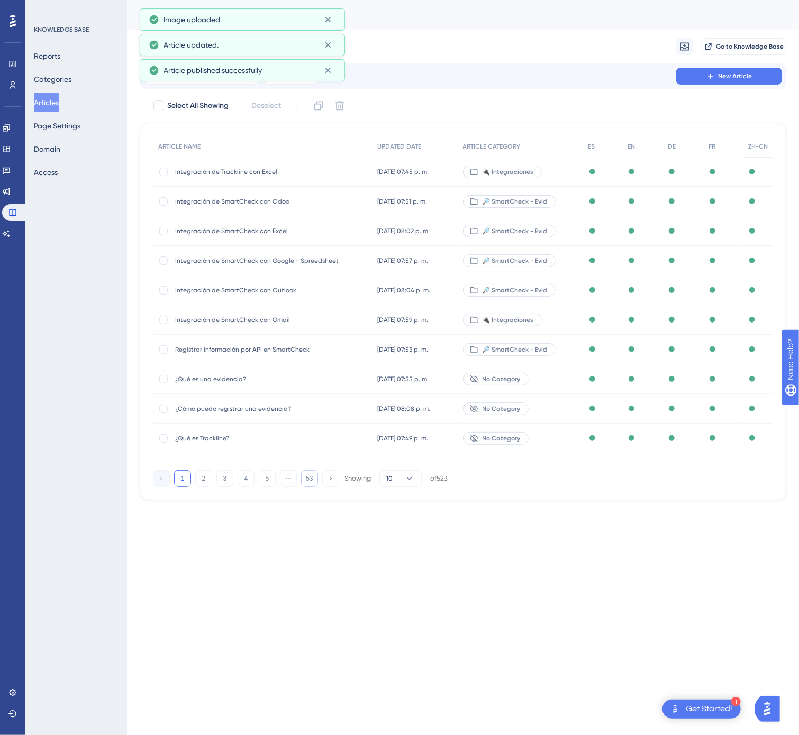
click at [308, 479] on button "53" at bounding box center [309, 478] width 17 height 17
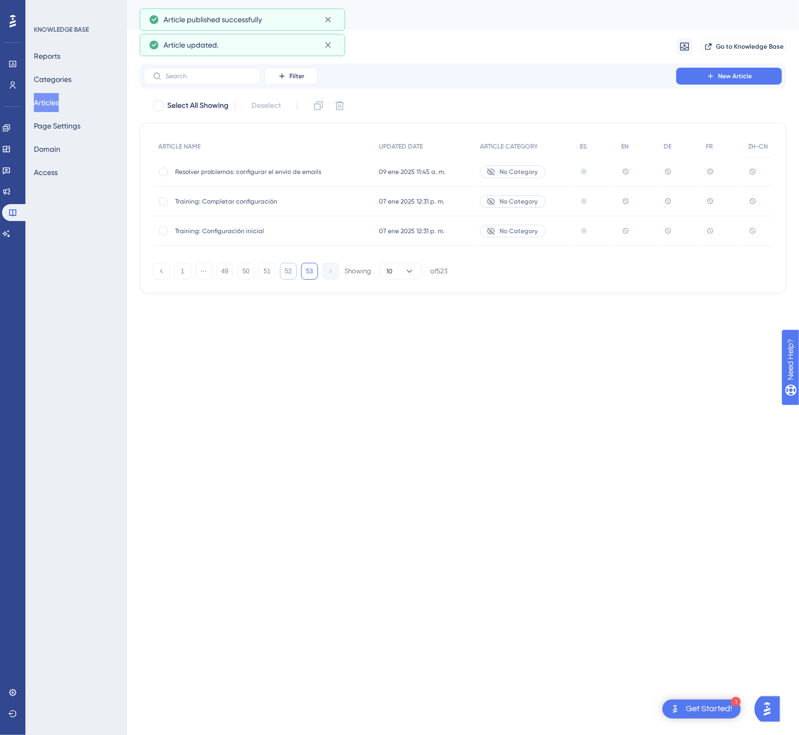
click at [288, 270] on button "52" at bounding box center [288, 271] width 17 height 17
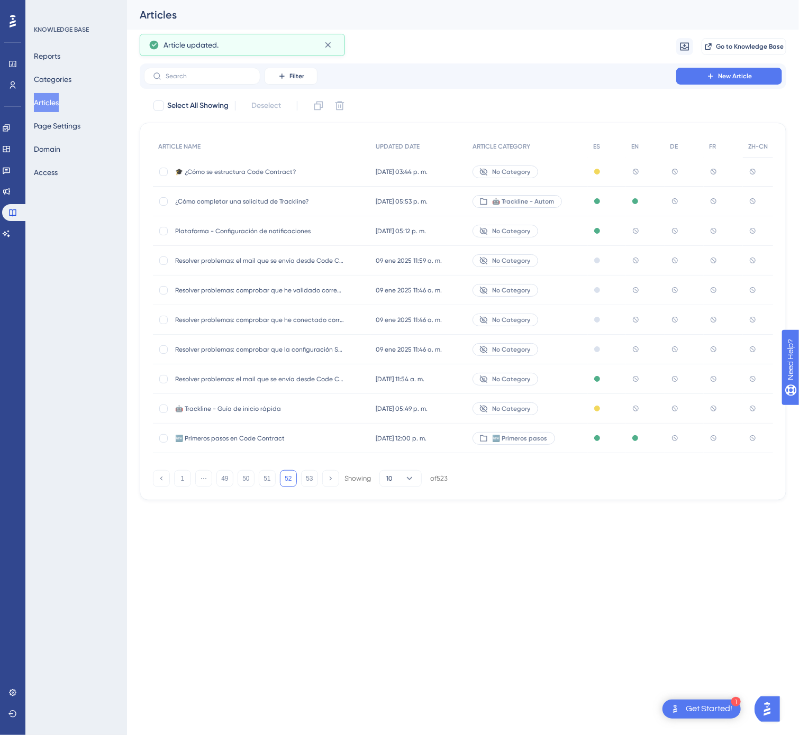
click at [344, 231] on span "Plataforma - Configuración de notificaciones" at bounding box center [259, 231] width 169 height 8
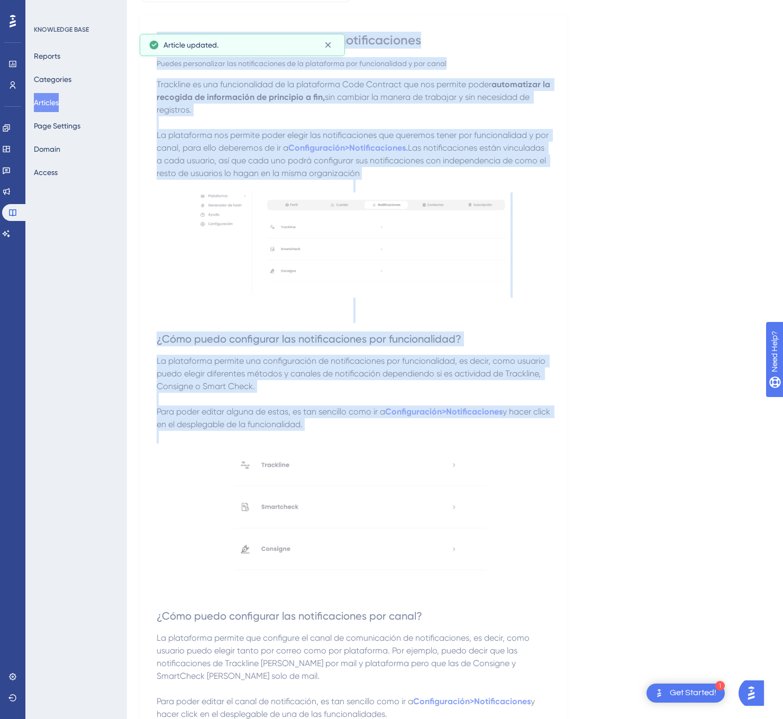
scroll to position [280, 0]
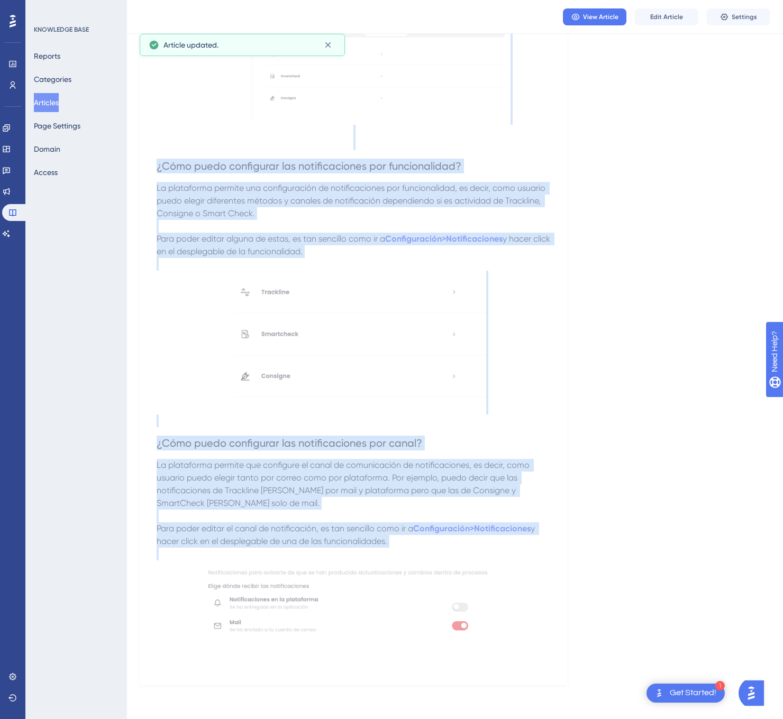
drag, startPoint x: 158, startPoint y: 151, endPoint x: 550, endPoint y: 617, distance: 608.8
click at [550, 617] on div "Plataforma - Configuración de notificaciones Puedes personalizar las notificaci…" at bounding box center [353, 264] width 427 height 844
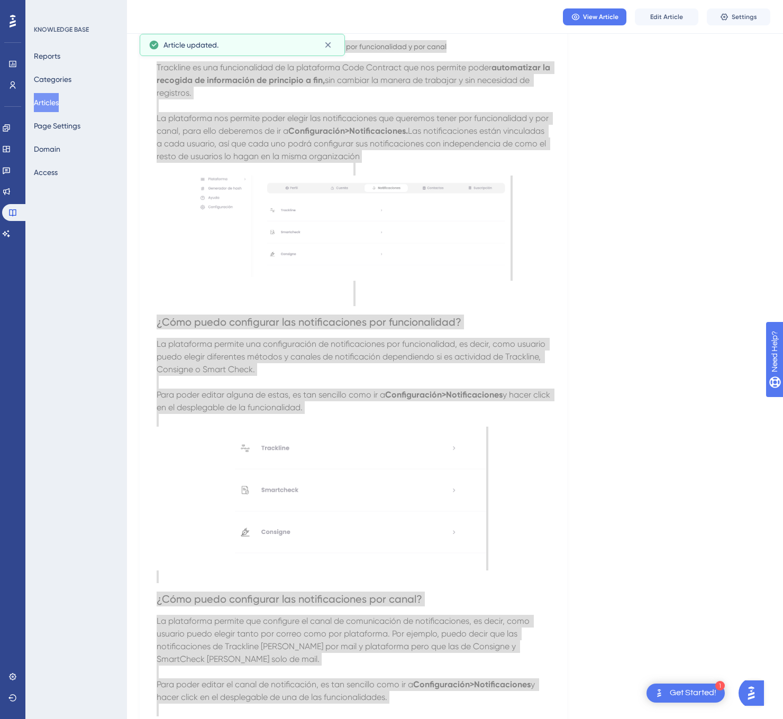
scroll to position [0, 0]
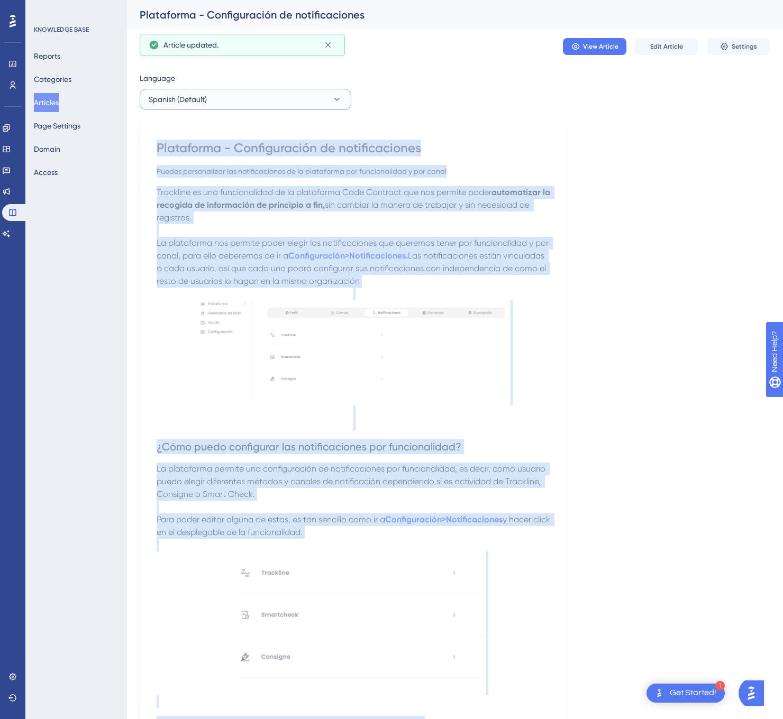
click at [336, 106] on button "Spanish (Default)" at bounding box center [246, 99] width 212 height 21
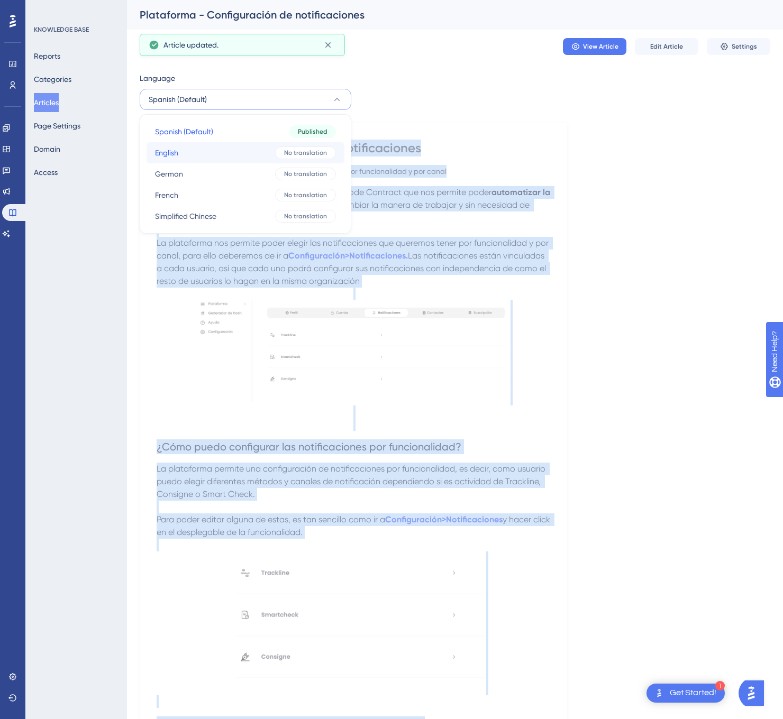
click at [300, 156] on span "No translation" at bounding box center [305, 153] width 43 height 8
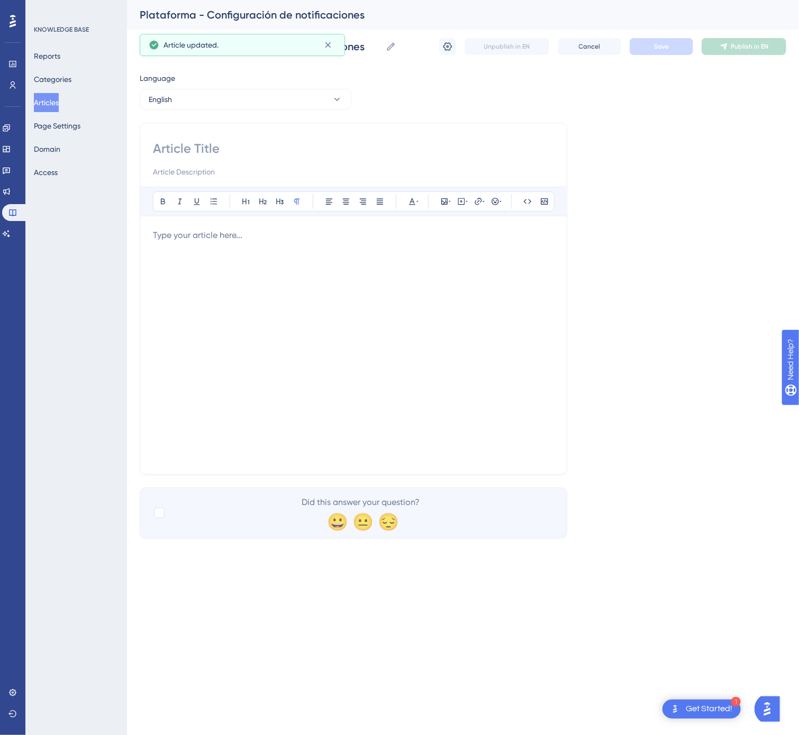
click at [237, 143] on input at bounding box center [353, 148] width 401 height 17
type input "Platform – Notification Settings"
click at [268, 98] on button "English" at bounding box center [246, 99] width 212 height 21
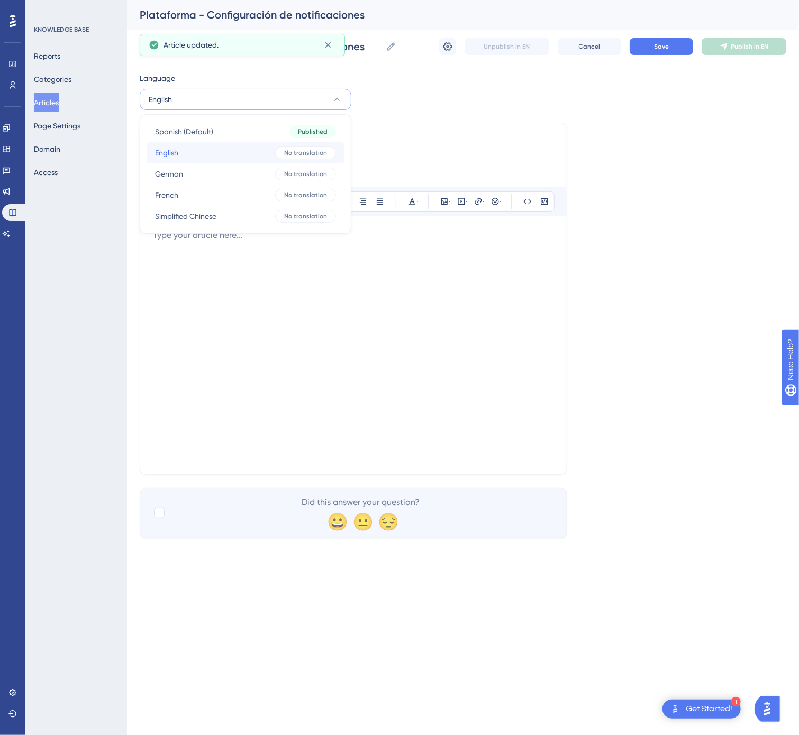
click at [234, 150] on button "English English No translation" at bounding box center [245, 152] width 198 height 21
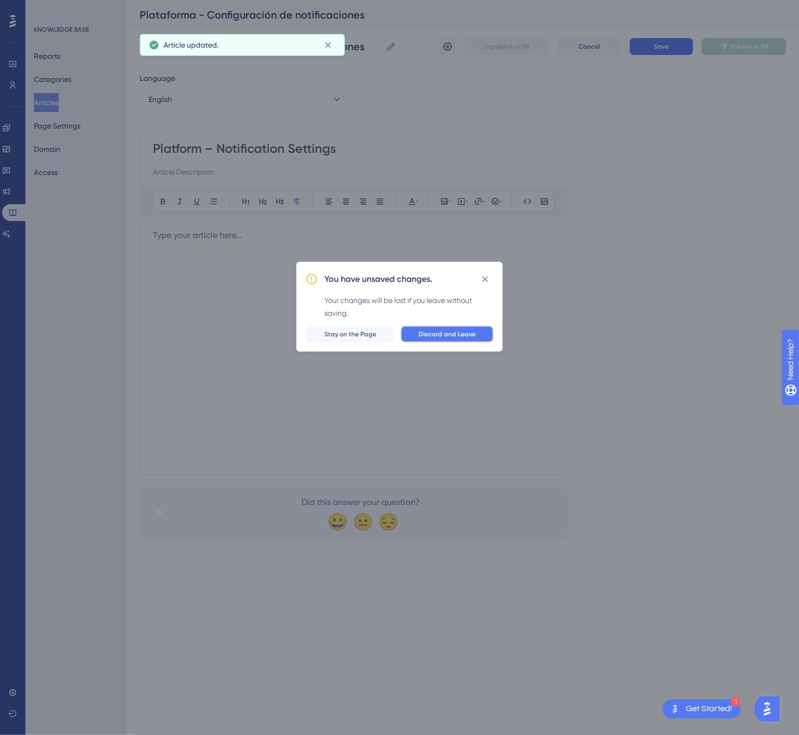
click at [467, 336] on span "Discard and Leave" at bounding box center [446, 334] width 57 height 8
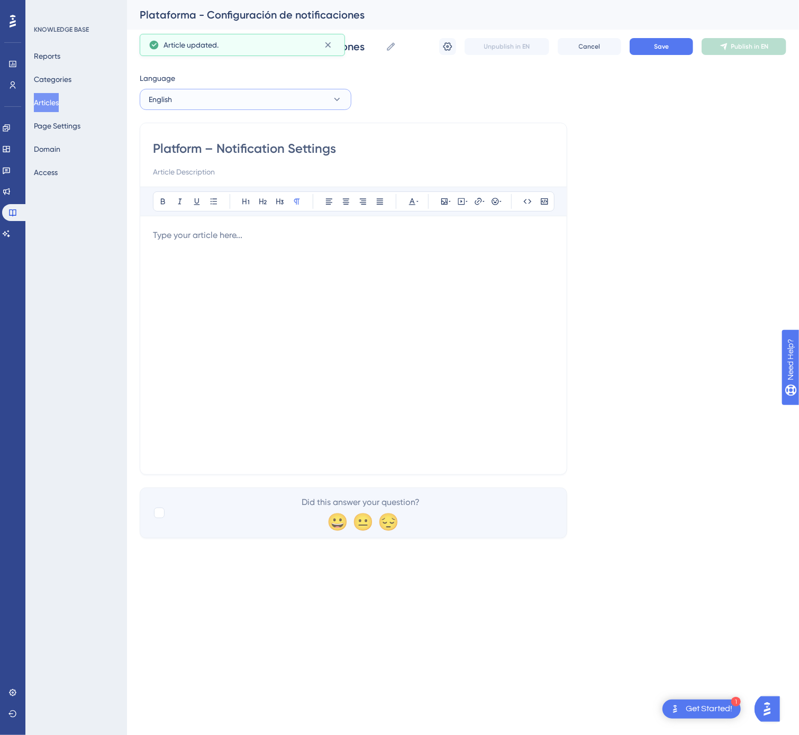
click at [289, 96] on button "English" at bounding box center [246, 99] width 212 height 21
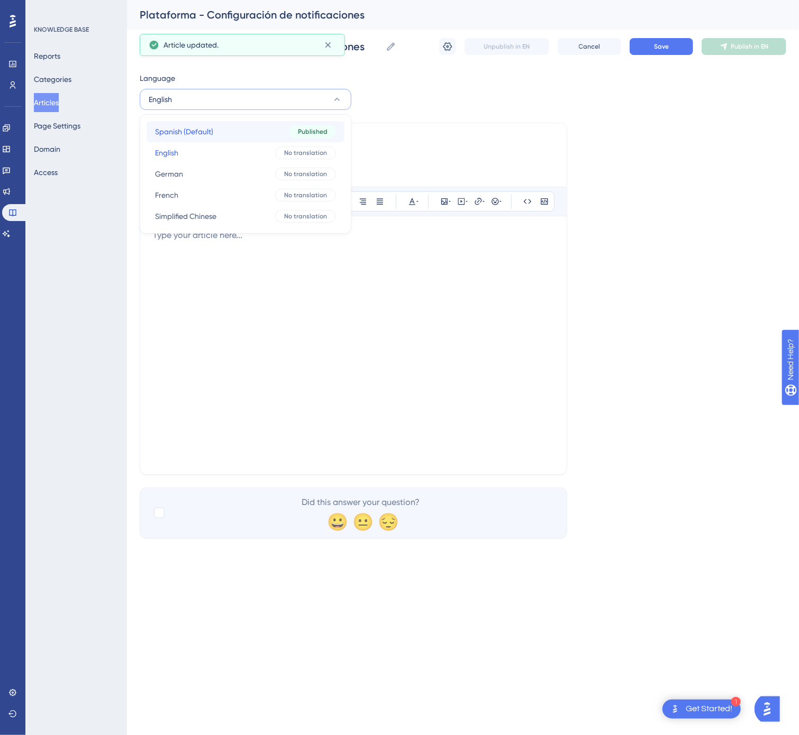
click at [276, 136] on button "Spanish (Default) Spanish (Default) Published" at bounding box center [245, 131] width 198 height 21
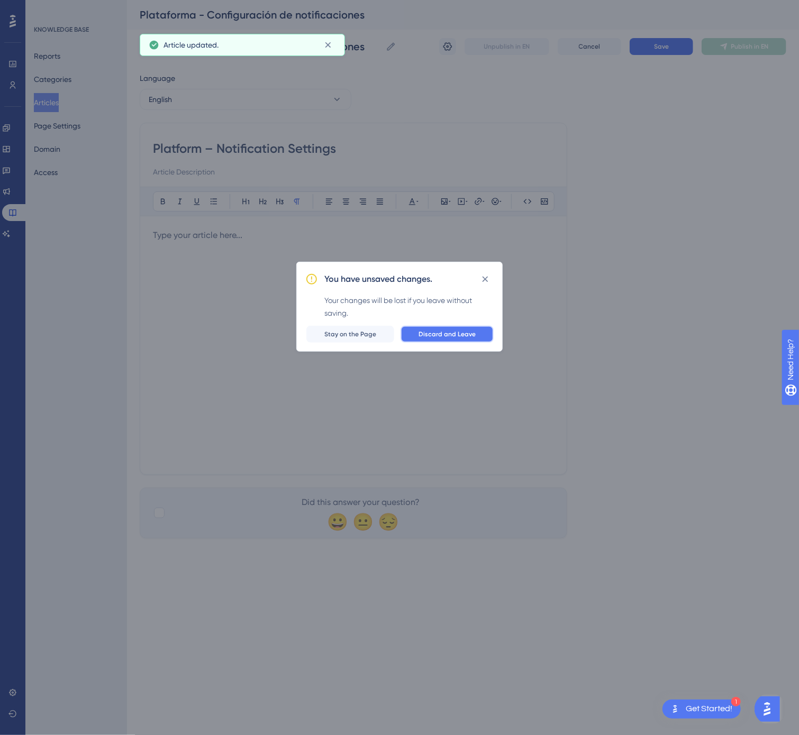
click at [429, 335] on span "Discard and Leave" at bounding box center [446, 334] width 57 height 8
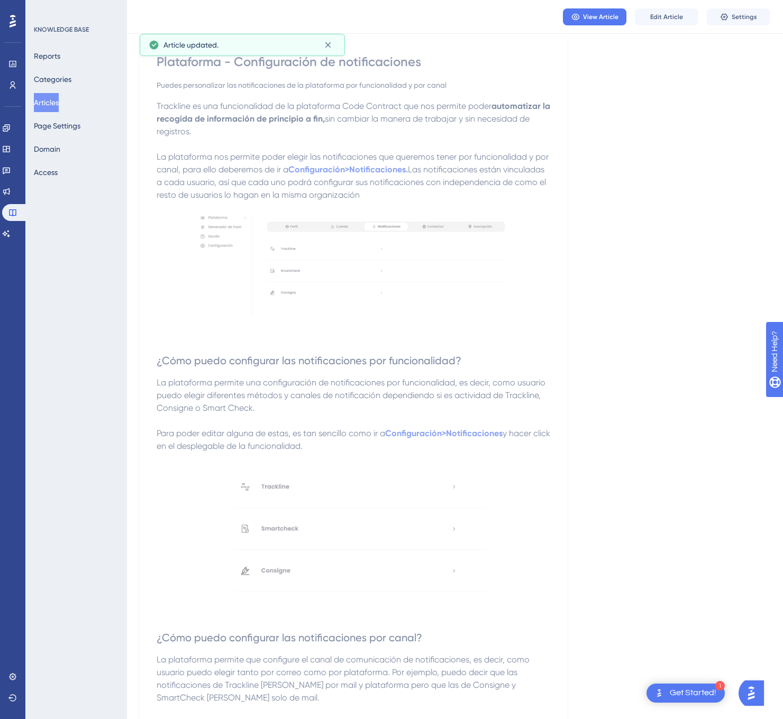
scroll to position [106, 0]
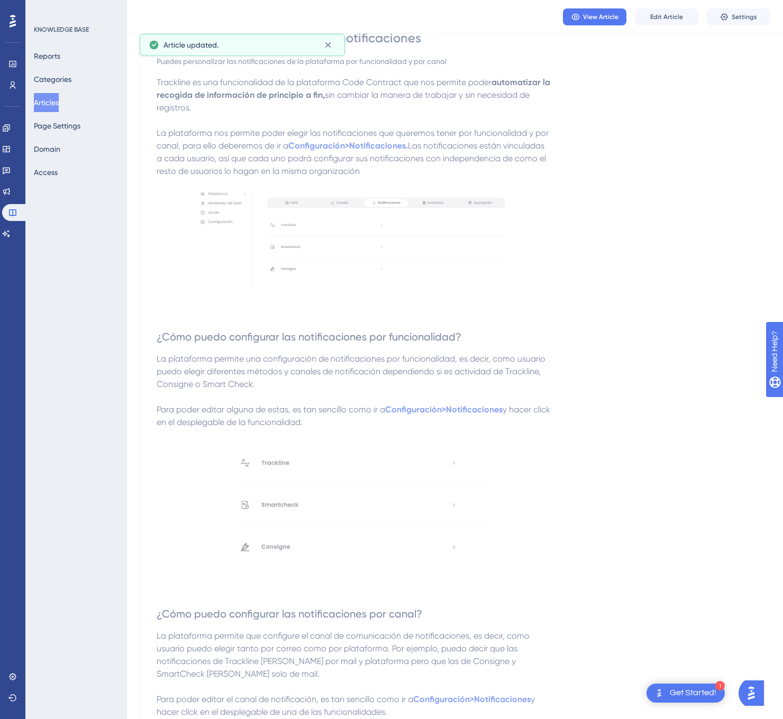
click at [336, 521] on img at bounding box center [354, 512] width 266 height 140
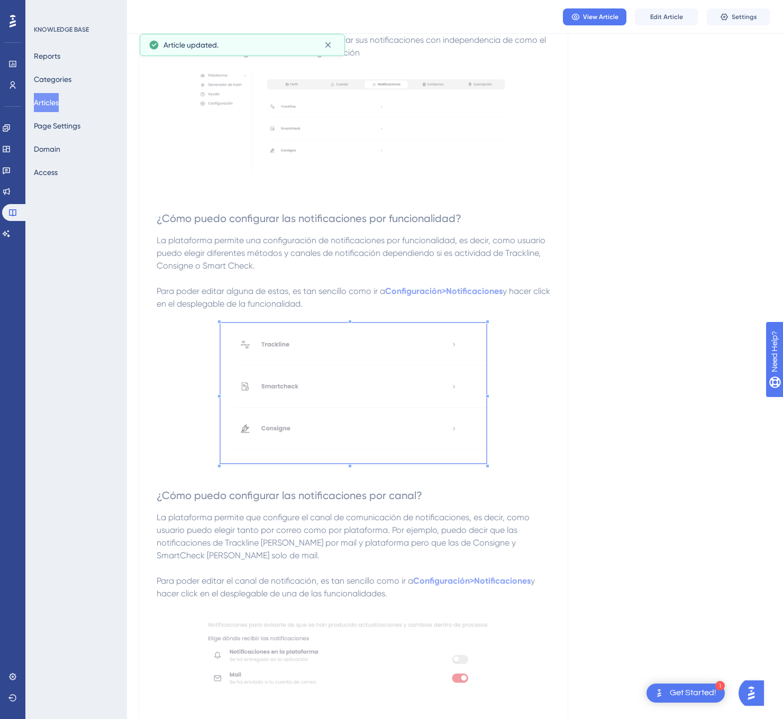
scroll to position [280, 0]
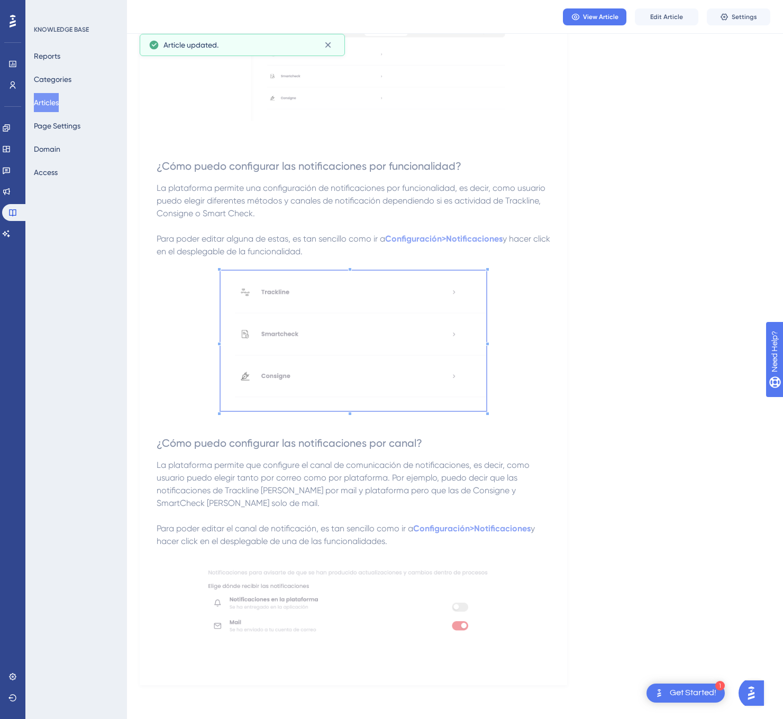
click at [411, 593] on img at bounding box center [354, 599] width 322 height 77
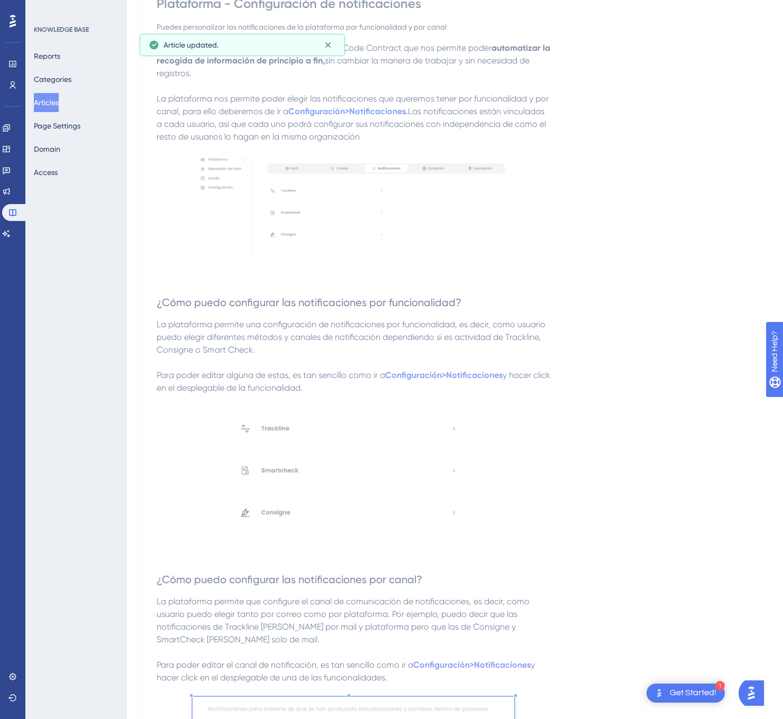
scroll to position [0, 0]
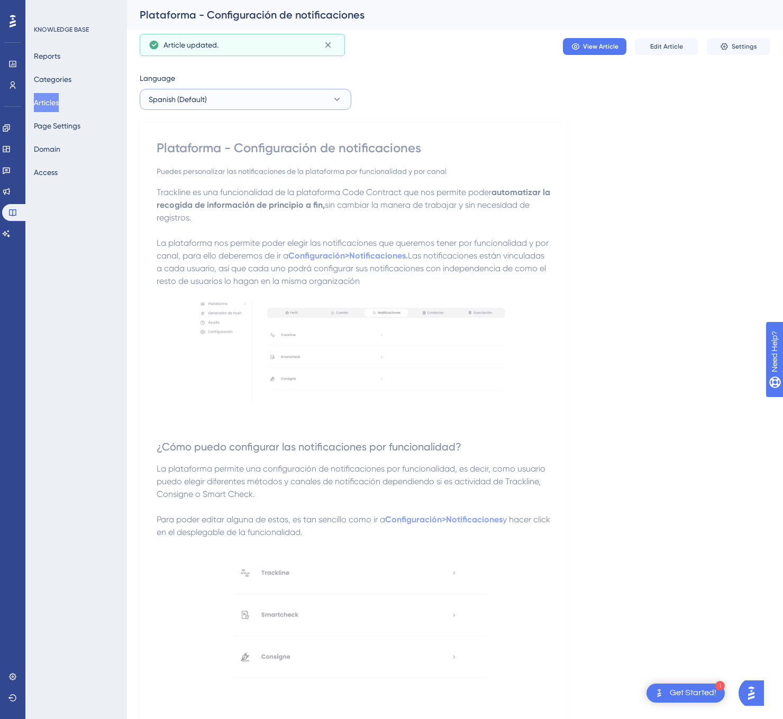
click at [274, 102] on button "Spanish (Default)" at bounding box center [246, 99] width 212 height 21
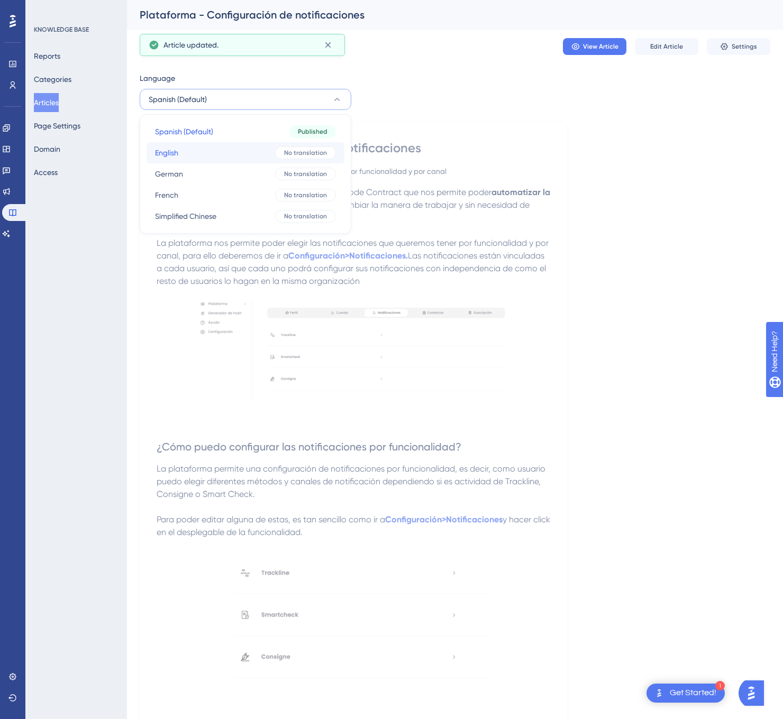
click at [255, 154] on button "English English No translation" at bounding box center [245, 152] width 198 height 21
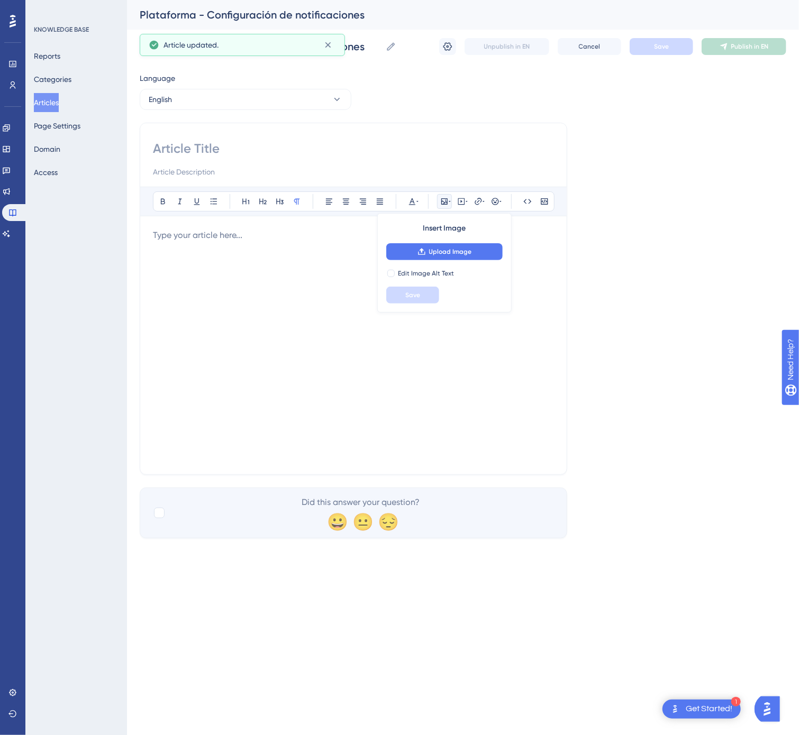
click at [237, 154] on input at bounding box center [353, 148] width 401 height 17
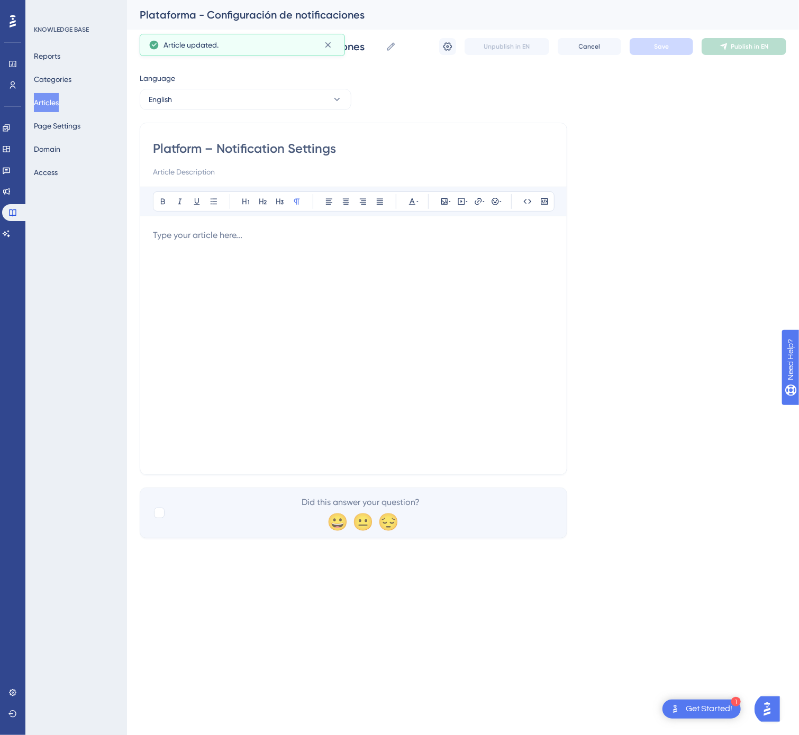
type input "Platform – Notification Settings"
click at [391, 344] on div at bounding box center [353, 345] width 401 height 233
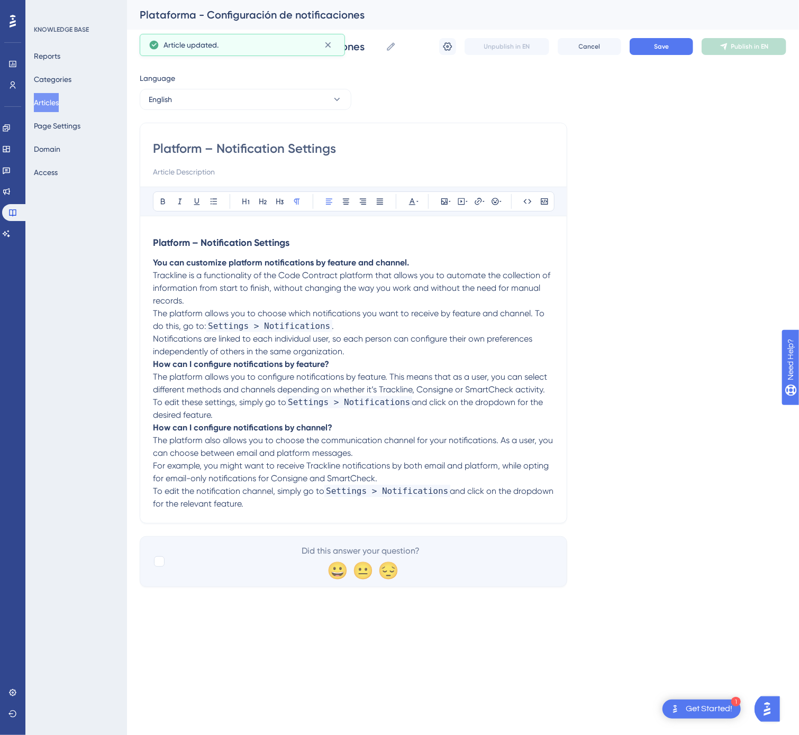
click at [154, 365] on strong "How can I configure notifications by feature?" at bounding box center [241, 364] width 176 height 10
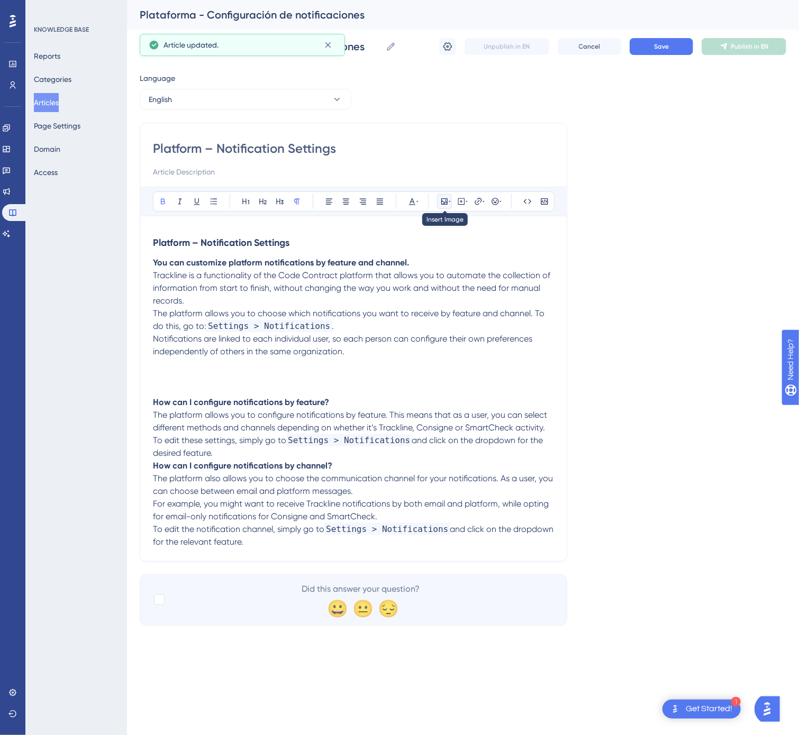
click at [445, 204] on icon at bounding box center [444, 201] width 6 height 6
click at [453, 250] on span "Upload Image" at bounding box center [450, 252] width 43 height 8
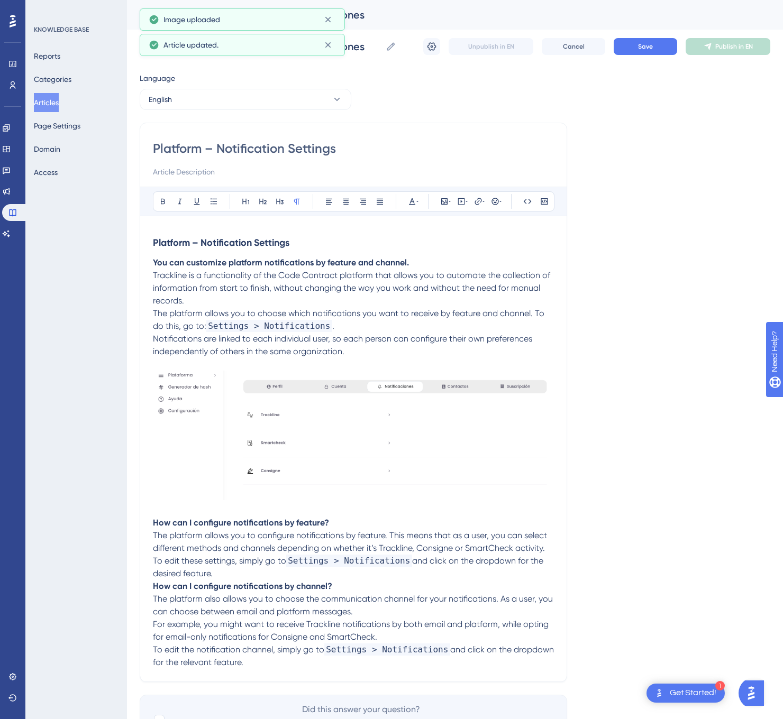
click at [260, 458] on img at bounding box center [353, 436] width 401 height 130
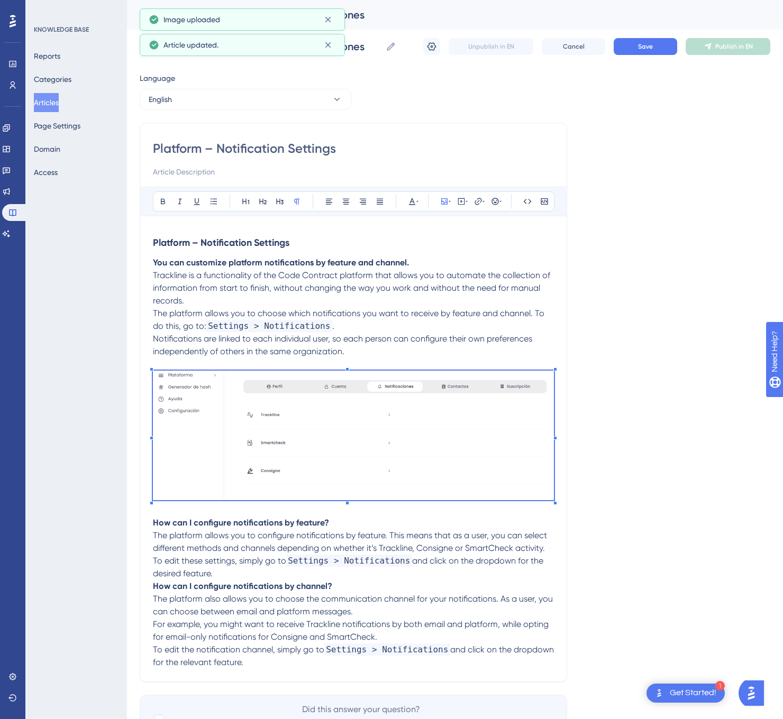
click at [259, 576] on p "To edit these settings, simply go to Settings > Notifications and click on the …" at bounding box center [353, 567] width 401 height 25
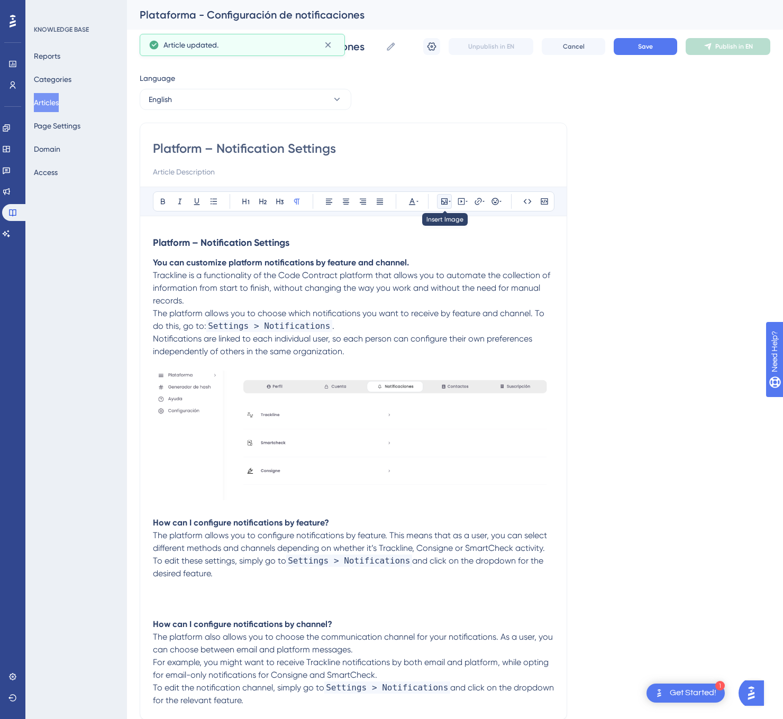
click at [446, 203] on icon at bounding box center [444, 201] width 6 height 6
click at [455, 249] on button "Upload Image" at bounding box center [444, 251] width 116 height 17
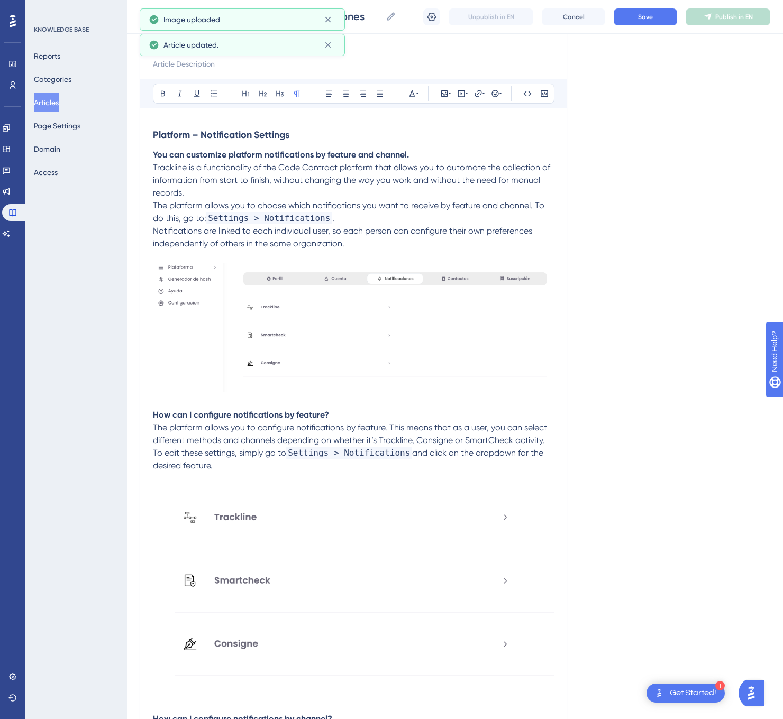
scroll to position [302, 0]
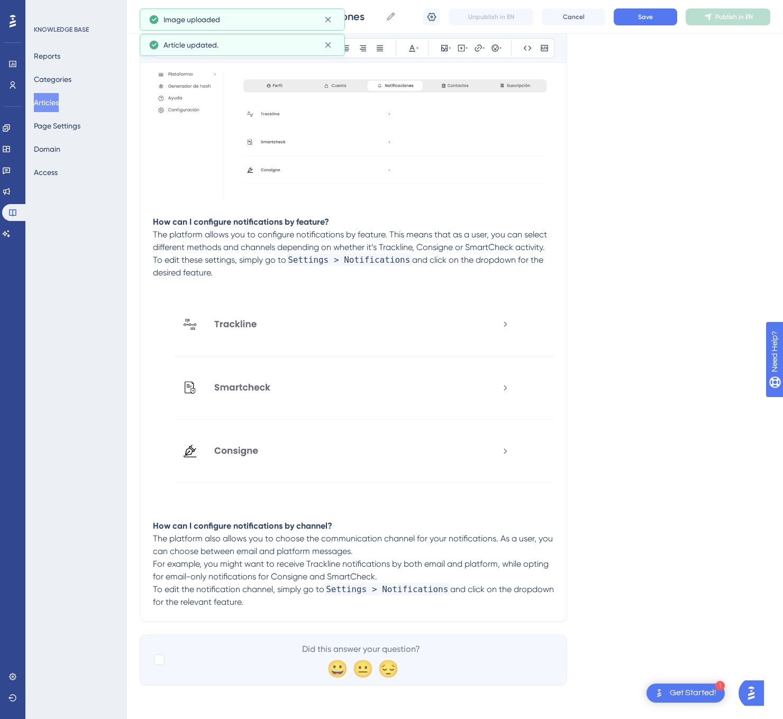
click at [288, 603] on p "To edit the notification channel, simply go to Settings > Notifications and cli…" at bounding box center [353, 595] width 401 height 25
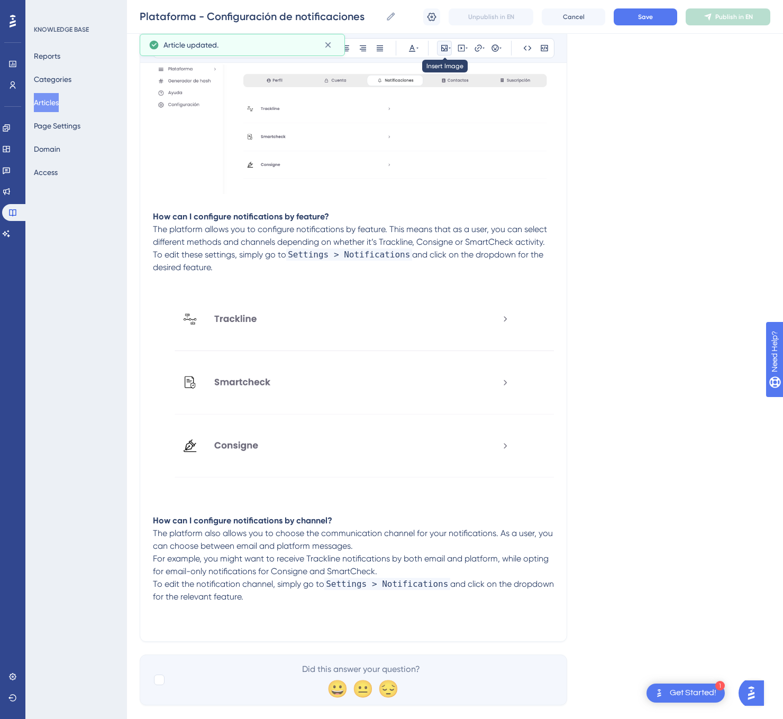
click at [443, 50] on icon at bounding box center [444, 48] width 8 height 8
click at [474, 94] on button "Upload Image" at bounding box center [444, 98] width 116 height 17
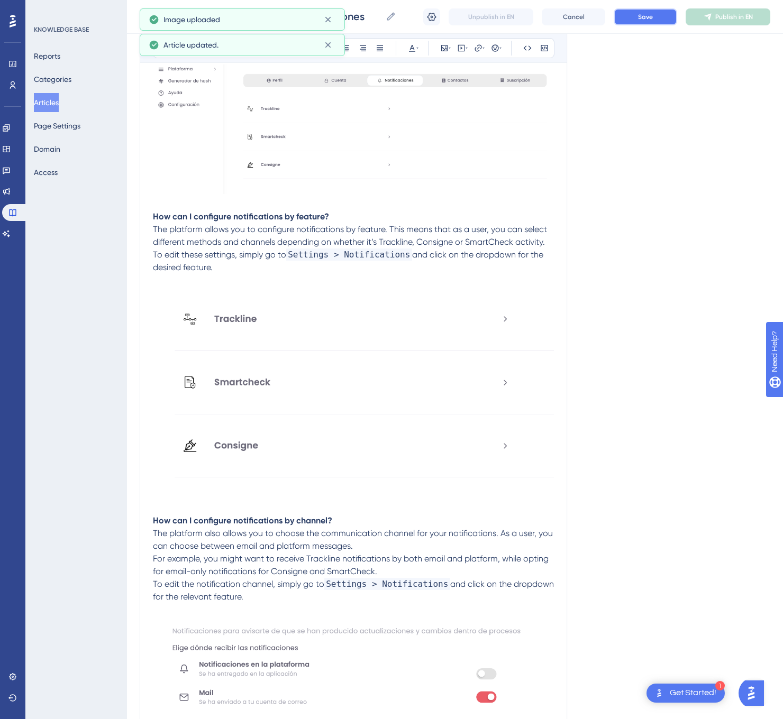
click at [653, 15] on button "Save" at bounding box center [644, 16] width 63 height 17
click at [715, 13] on span "Publish in EN" at bounding box center [734, 17] width 38 height 8
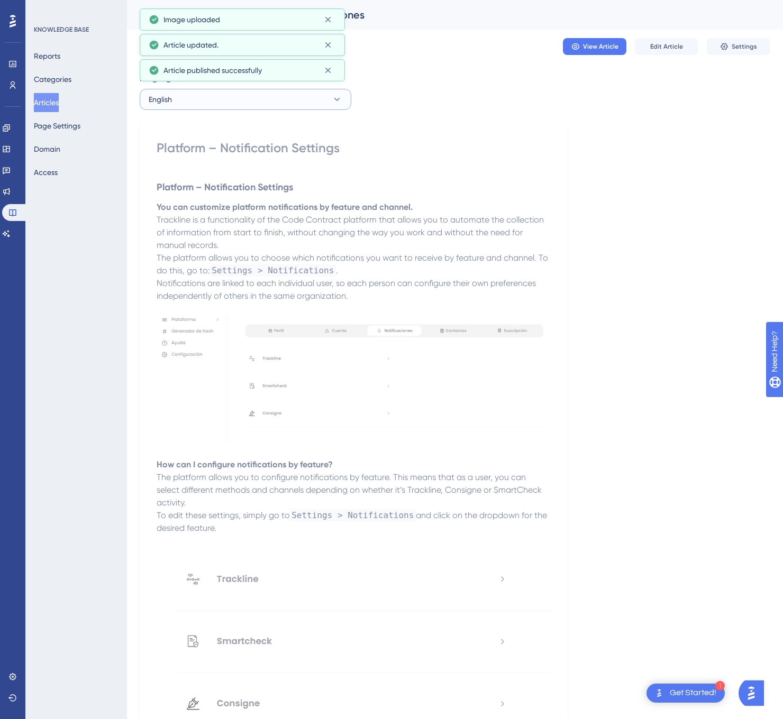
click at [199, 92] on button "English" at bounding box center [246, 99] width 212 height 21
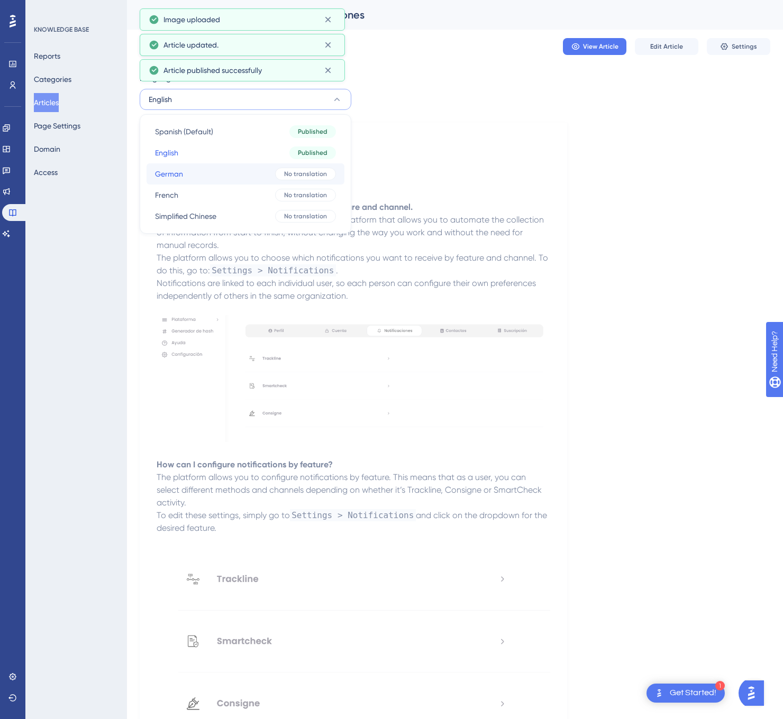
click at [216, 173] on button "German German No translation" at bounding box center [245, 173] width 198 height 21
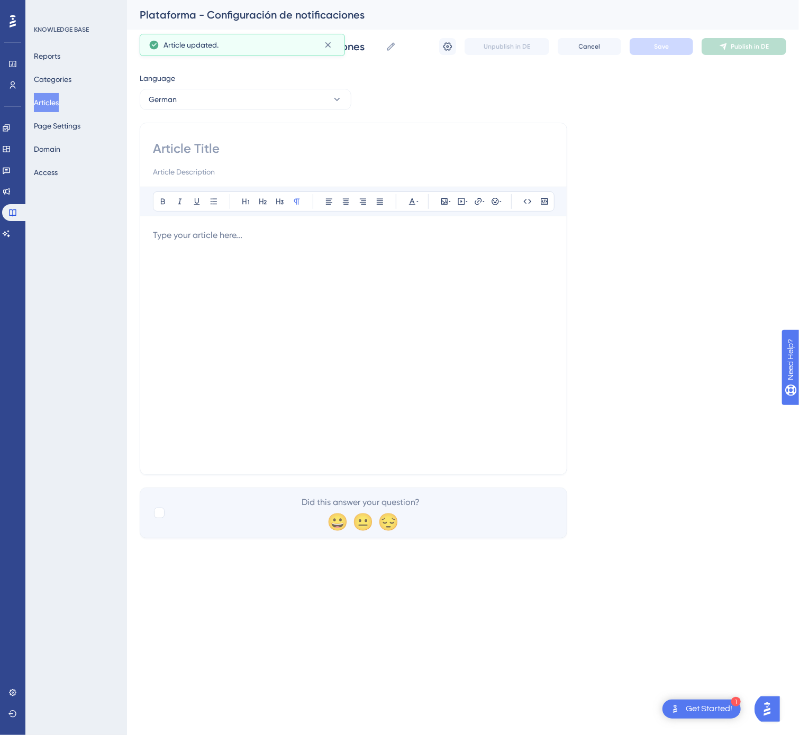
drag, startPoint x: 267, startPoint y: 132, endPoint x: 259, endPoint y: 139, distance: 10.6
click at [267, 132] on div "Bold Italic Underline Bullet Point Heading 1 Heading 2 Heading 3 Normal Align L…" at bounding box center [353, 299] width 427 height 352
click at [257, 141] on input at bounding box center [353, 148] width 401 height 17
type input "Plattform – Benachrichtigungseinstellungen"
click at [364, 414] on div at bounding box center [353, 345] width 401 height 233
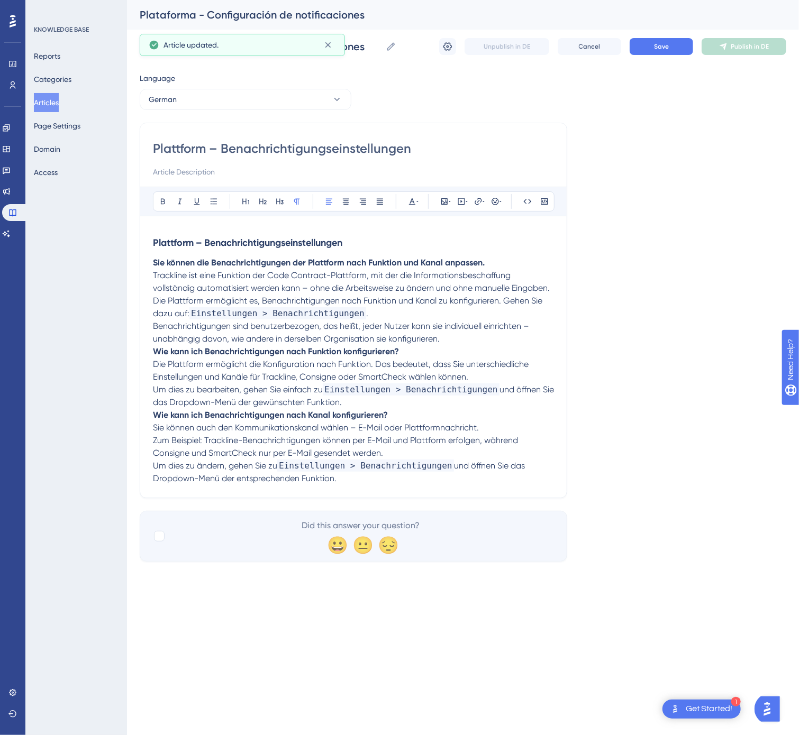
click at [480, 345] on p "Die Plattform ermöglicht es, Benachrichtigungen nach Funktion und Kanal zu konf…" at bounding box center [353, 320] width 401 height 51
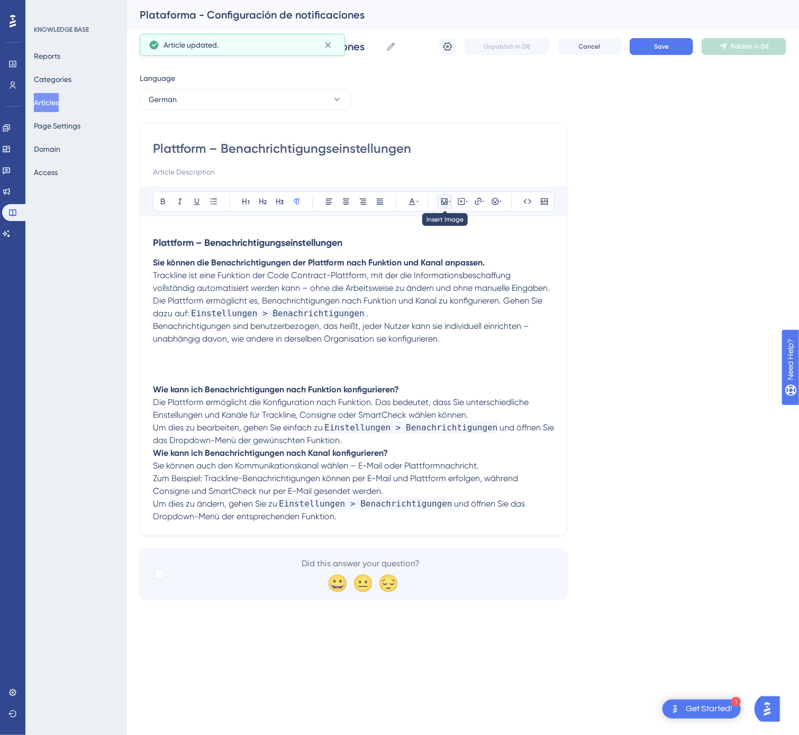
click at [444, 199] on icon at bounding box center [444, 201] width 8 height 8
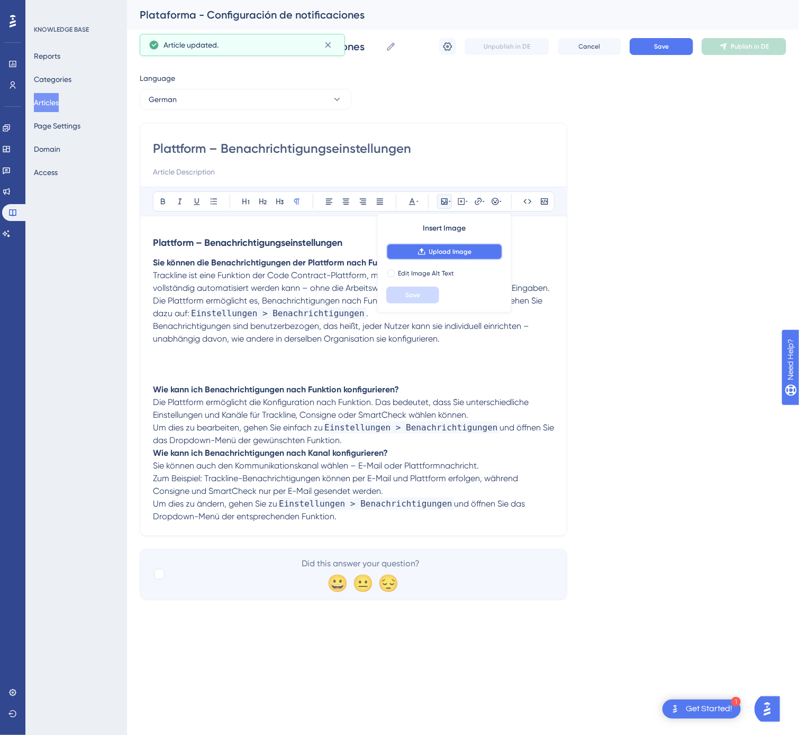
click at [446, 249] on span "Upload Image" at bounding box center [450, 252] width 43 height 8
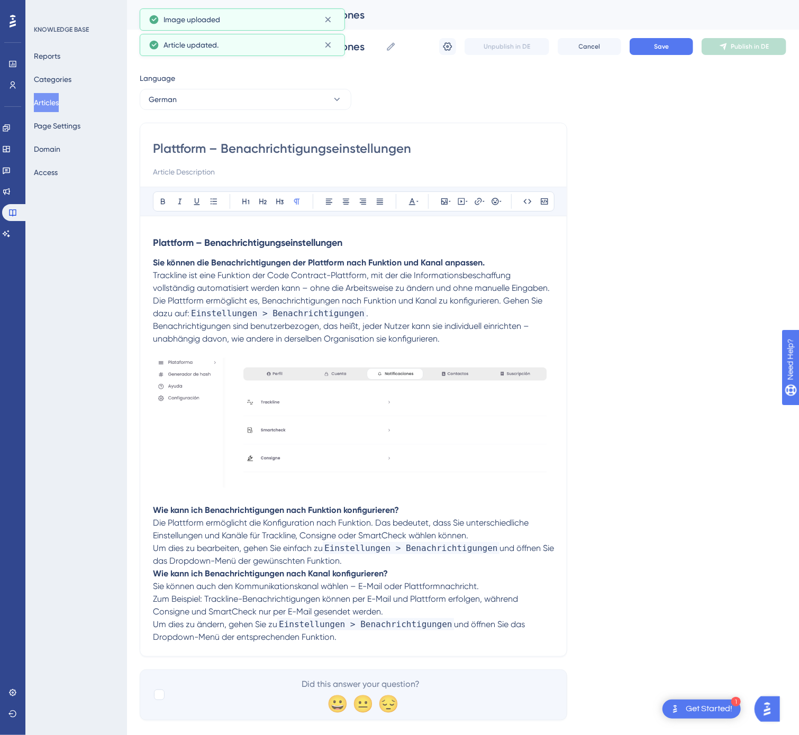
click at [362, 450] on div "Plattform – Benachrichtigungseinstellungen Sie können die Benachrichtigungen de…" at bounding box center [353, 436] width 401 height 415
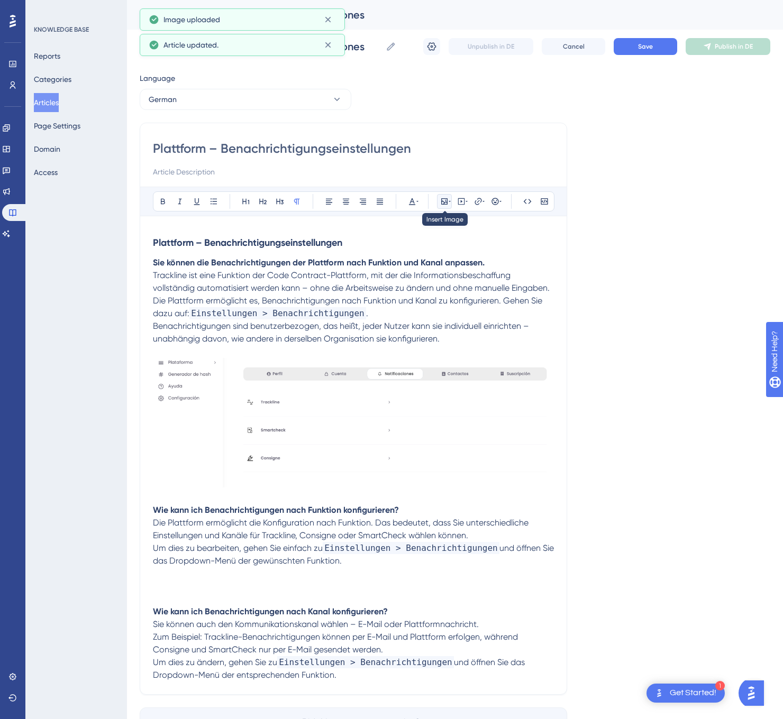
click at [447, 201] on icon at bounding box center [444, 201] width 6 height 6
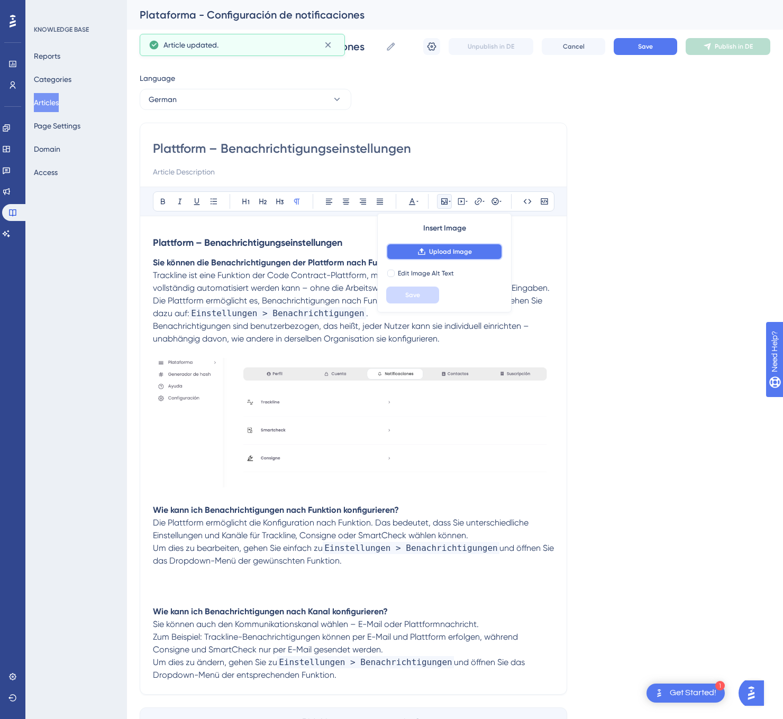
click at [481, 254] on button "Upload Image" at bounding box center [444, 251] width 116 height 17
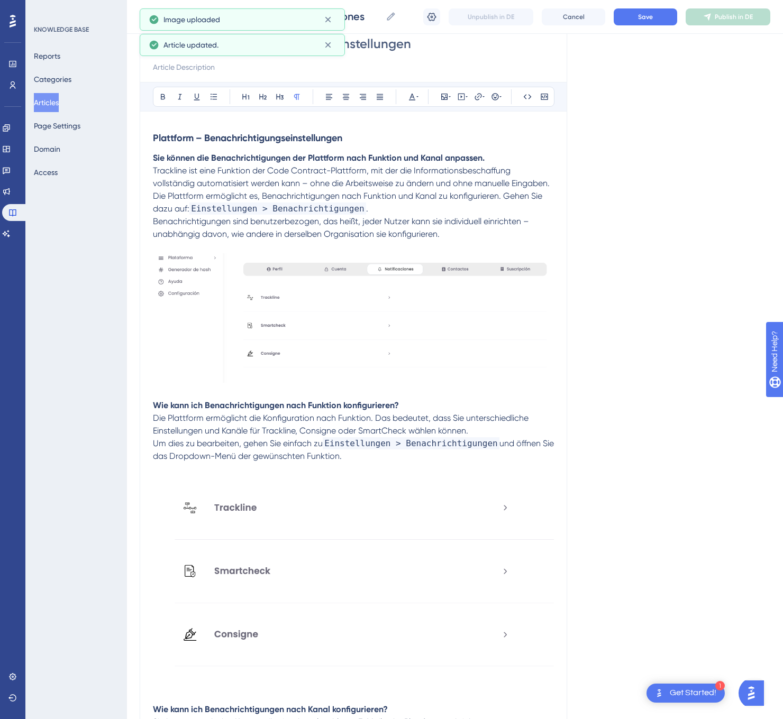
scroll to position [277, 0]
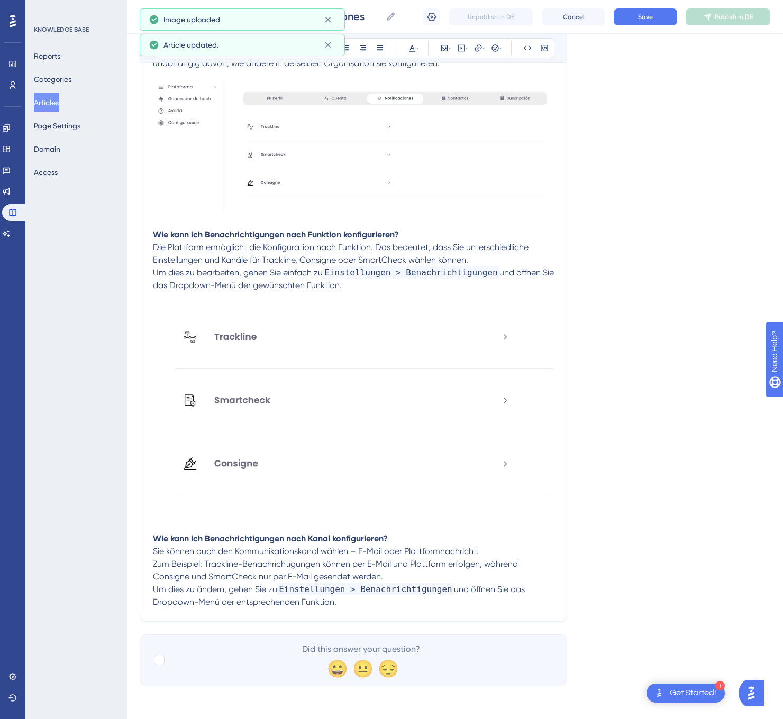
click at [361, 602] on p "Um dies zu ändern, gehen Sie zu Einstellungen > Benachrichtigungen und öffnen S…" at bounding box center [353, 595] width 401 height 25
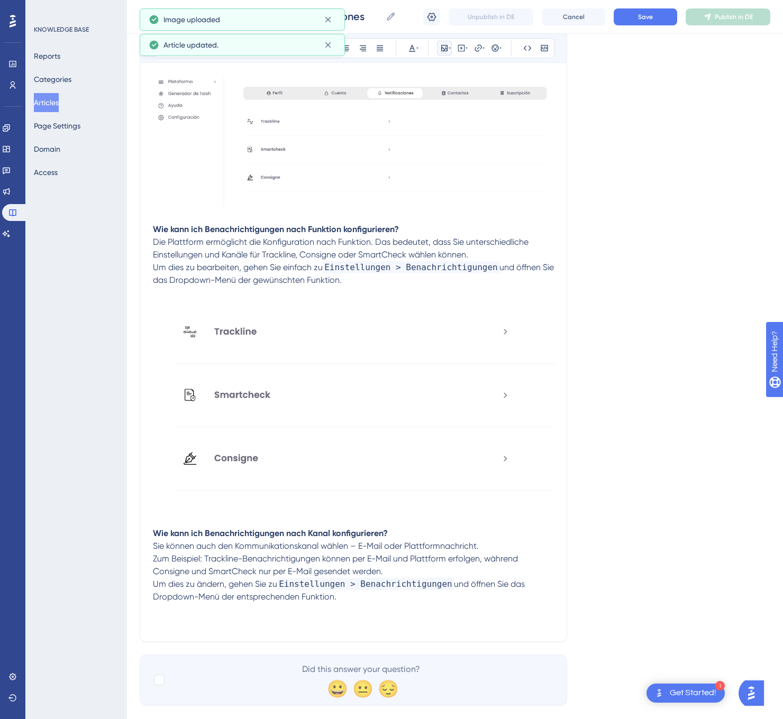
click at [441, 50] on icon at bounding box center [444, 48] width 8 height 8
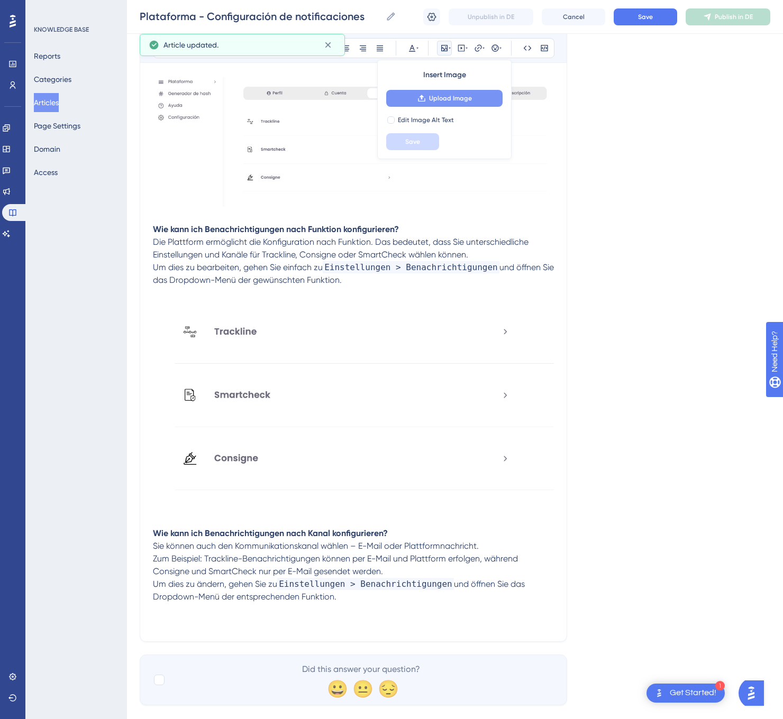
click at [467, 92] on button "Upload Image" at bounding box center [444, 98] width 116 height 17
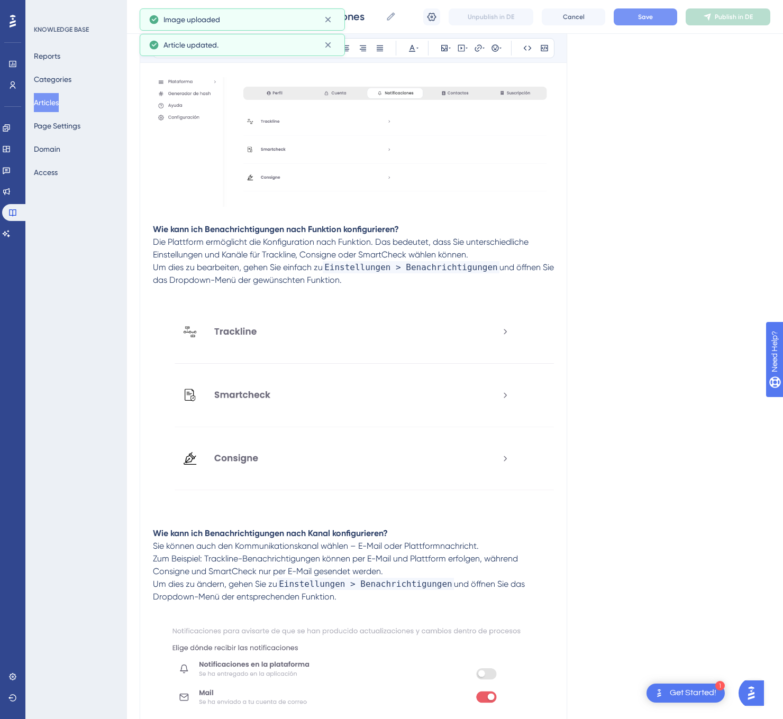
click at [636, 16] on button "Save" at bounding box center [644, 16] width 63 height 17
click at [719, 14] on span "Publish in DE" at bounding box center [733, 17] width 38 height 8
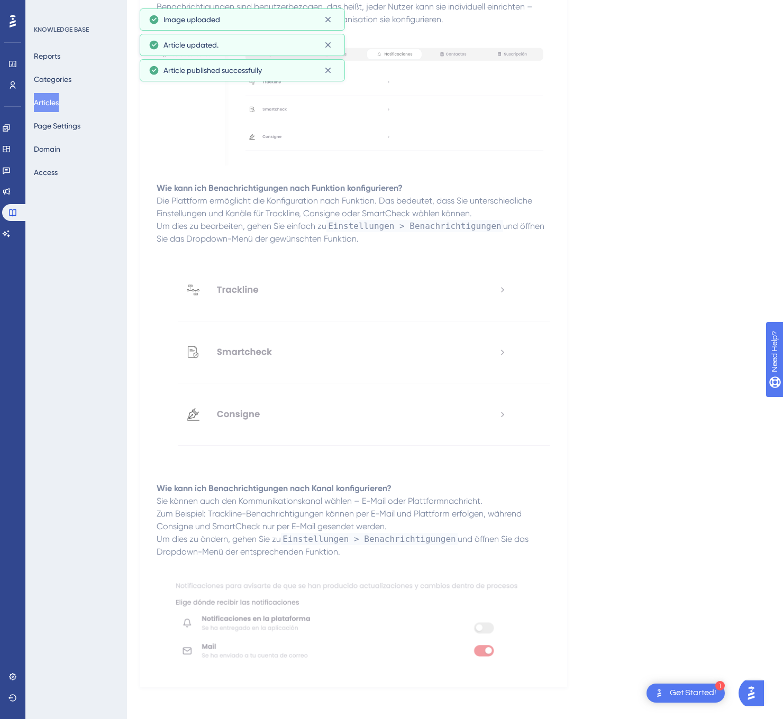
scroll to position [0, 0]
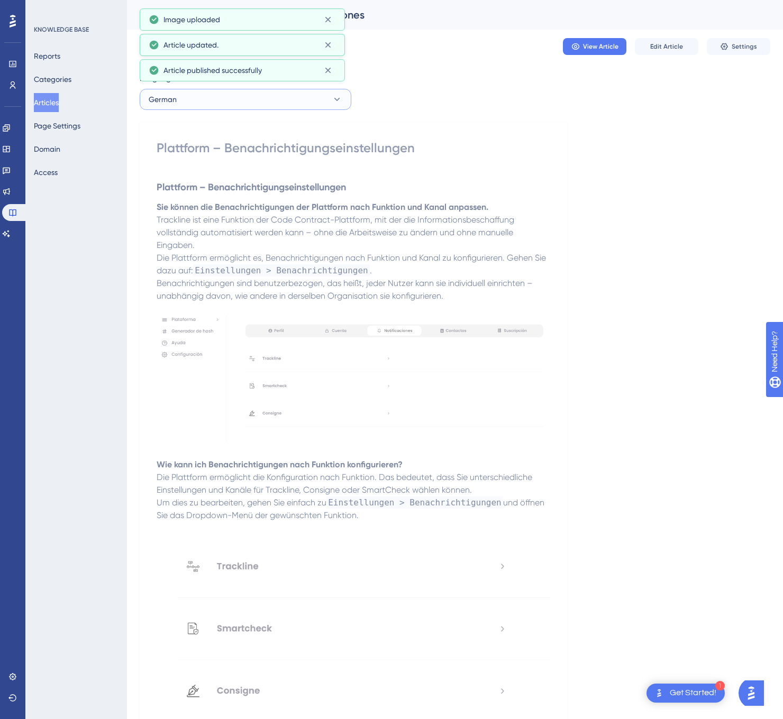
click at [264, 99] on button "German" at bounding box center [246, 99] width 212 height 21
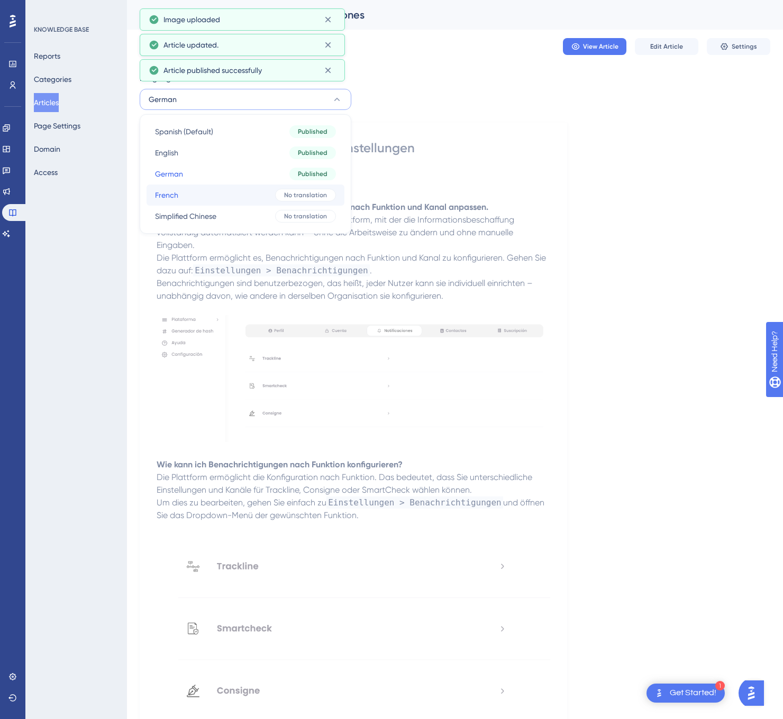
click at [242, 198] on button "French French No translation" at bounding box center [245, 195] width 198 height 21
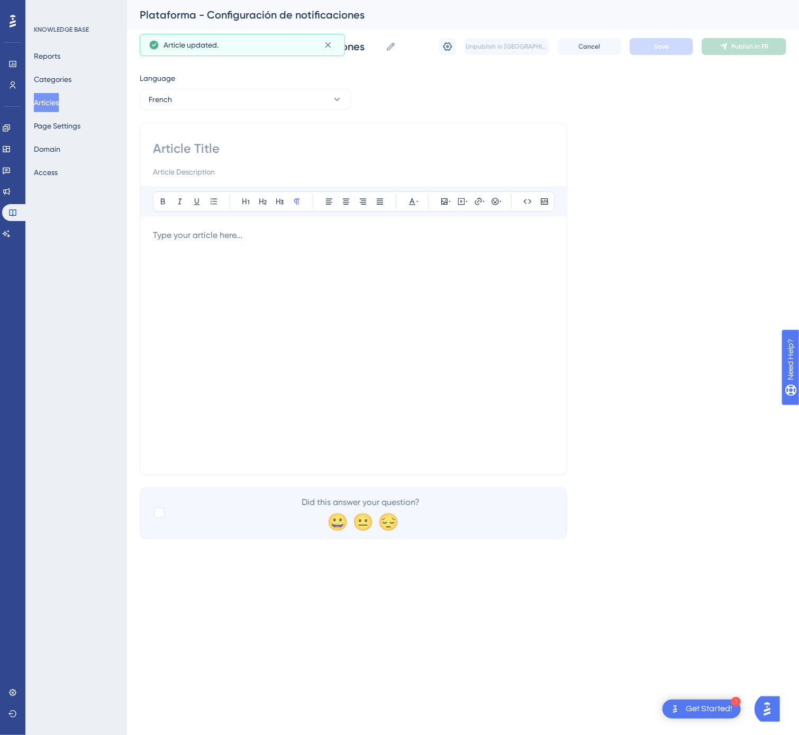
click at [223, 152] on input at bounding box center [353, 148] width 401 height 17
type input "Plateforme – Paramètres de notification"
click at [334, 351] on div at bounding box center [353, 345] width 401 height 233
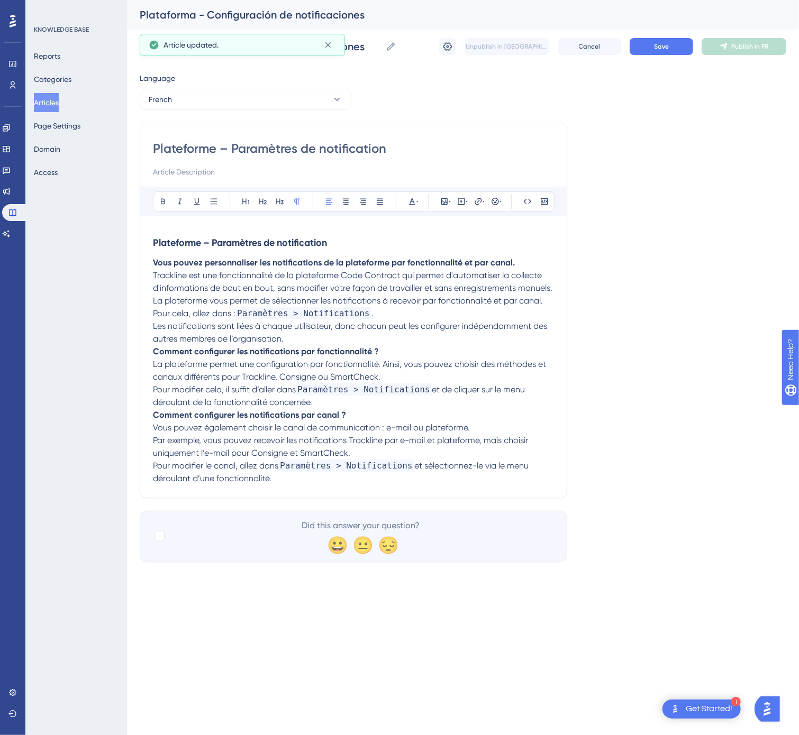
click at [337, 342] on p "La plateforme vous permet de sélectionner les notifications à recevoir par fonc…" at bounding box center [353, 320] width 401 height 51
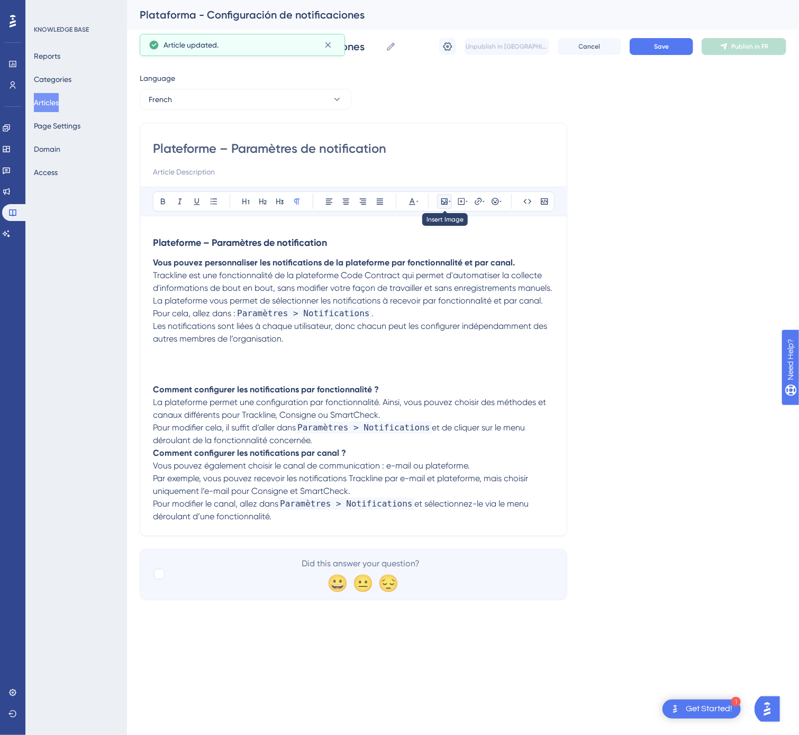
click at [450, 202] on icon at bounding box center [449, 201] width 2 height 1
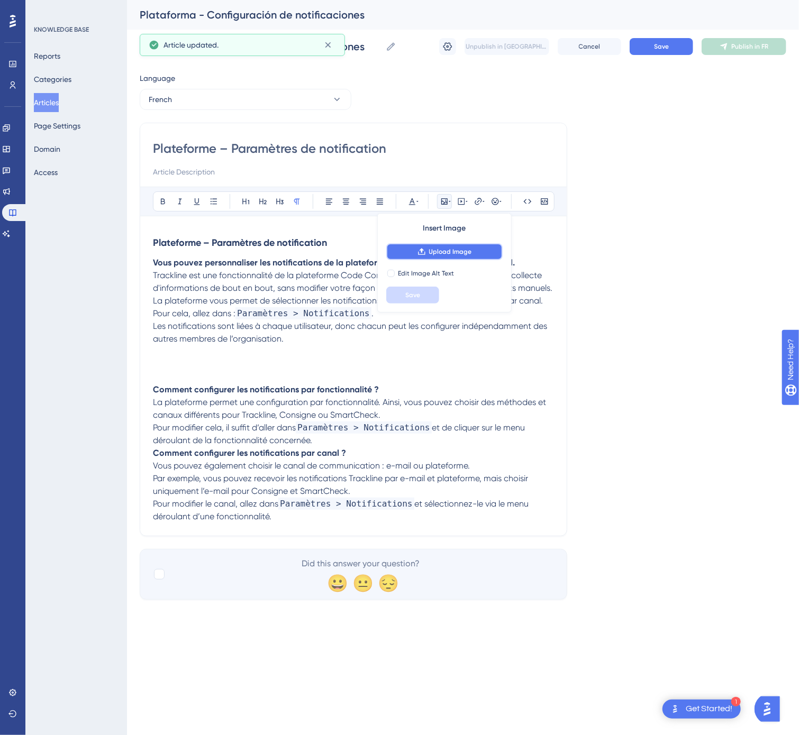
click at [457, 258] on button "Upload Image" at bounding box center [444, 251] width 116 height 17
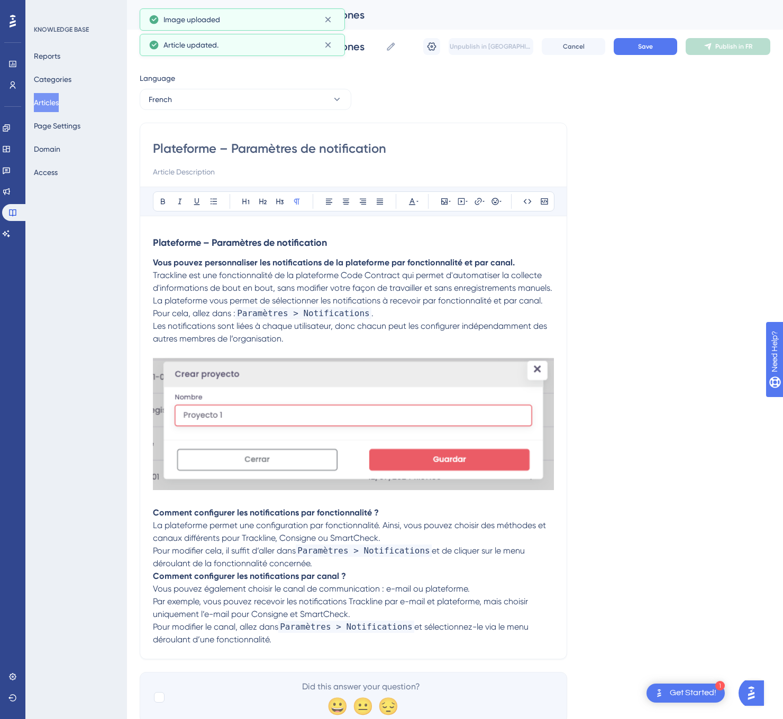
click at [354, 398] on img at bounding box center [353, 424] width 401 height 132
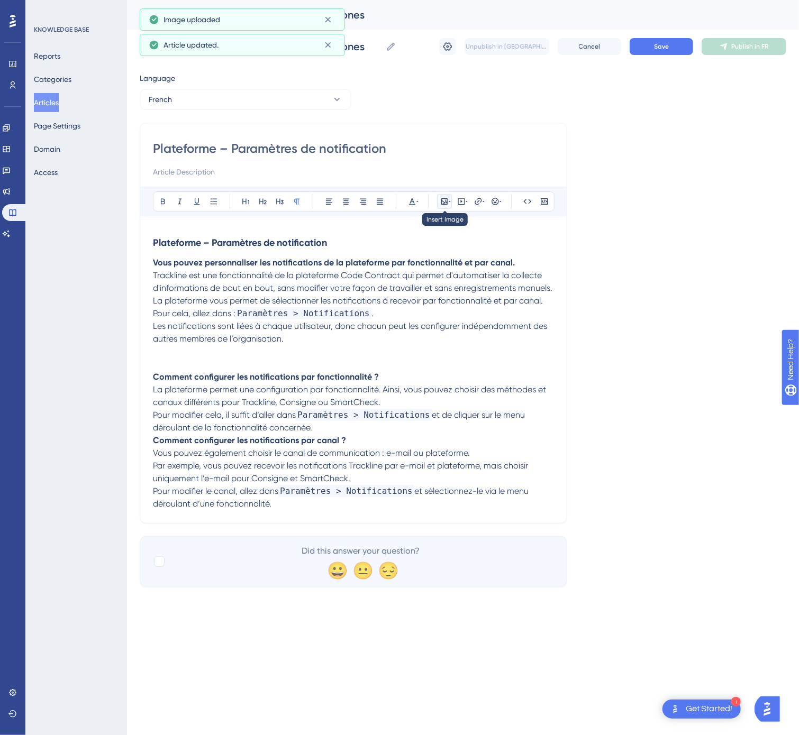
click at [451, 206] on icon at bounding box center [449, 201] width 2 height 8
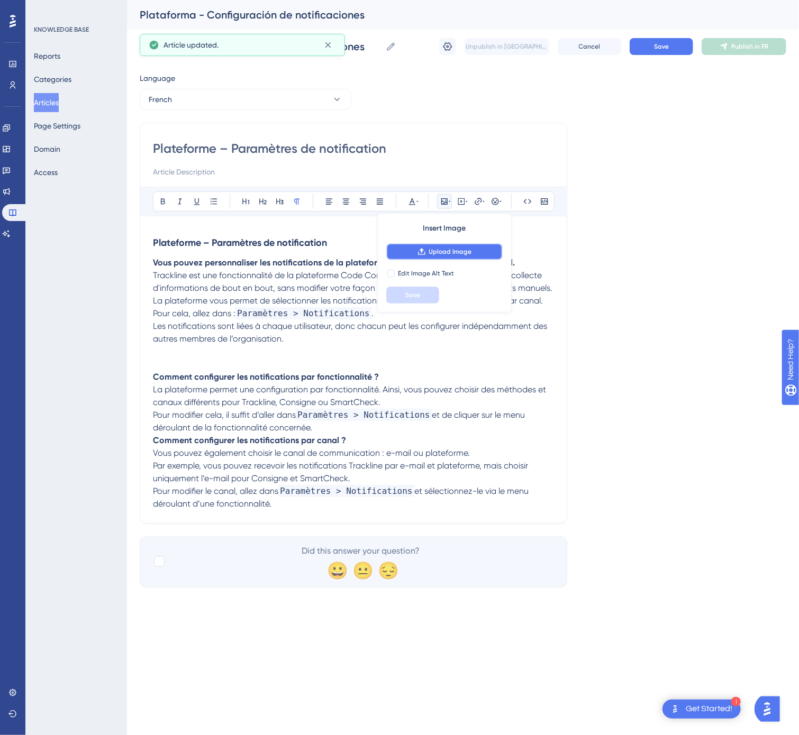
click at [491, 253] on button "Upload Image" at bounding box center [444, 251] width 116 height 17
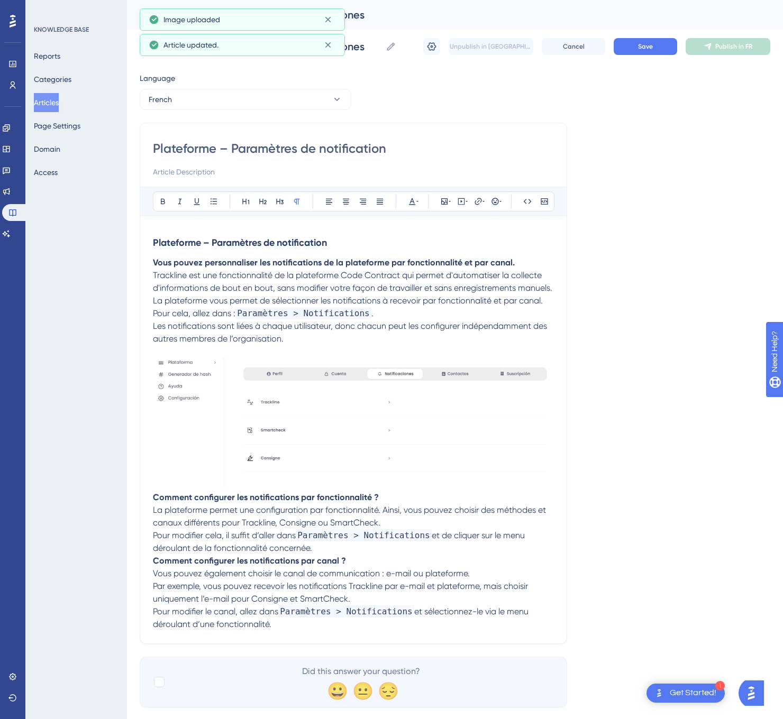
click at [330, 552] on p "Pour modifier cela, il suffit d’aller dans Paramètres > Notifications et de cli…" at bounding box center [353, 541] width 401 height 25
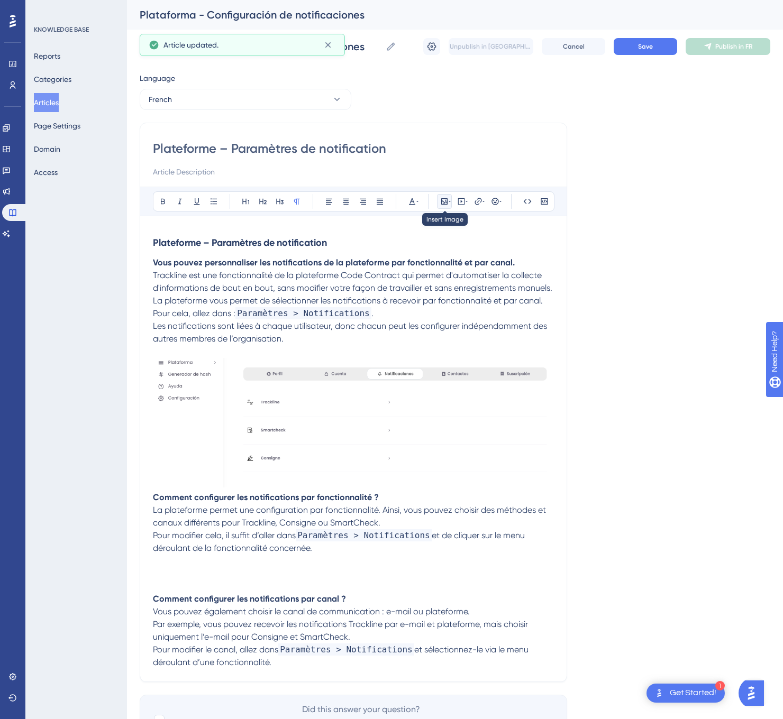
click at [444, 197] on button at bounding box center [444, 201] width 15 height 15
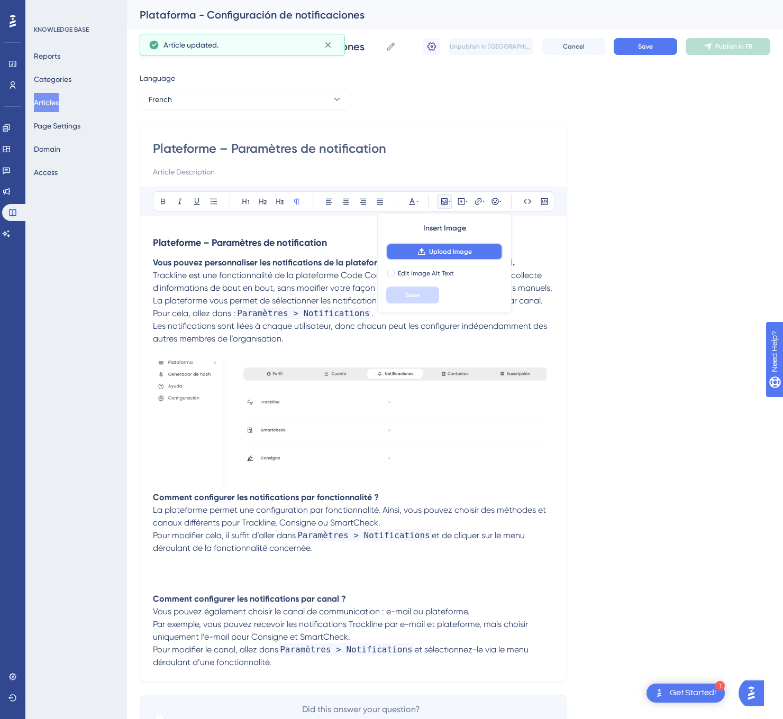
click at [434, 253] on span "Upload Image" at bounding box center [450, 252] width 43 height 8
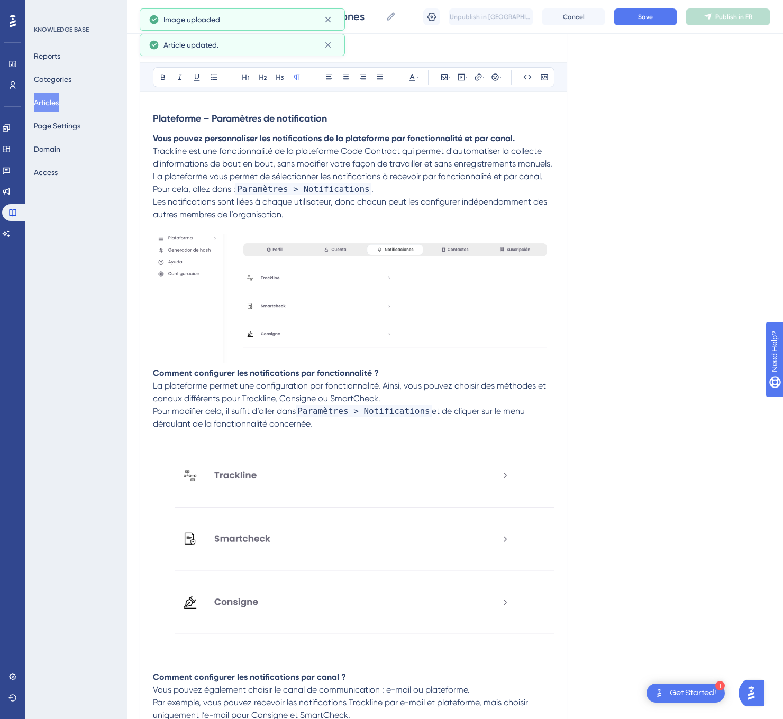
scroll to position [264, 0]
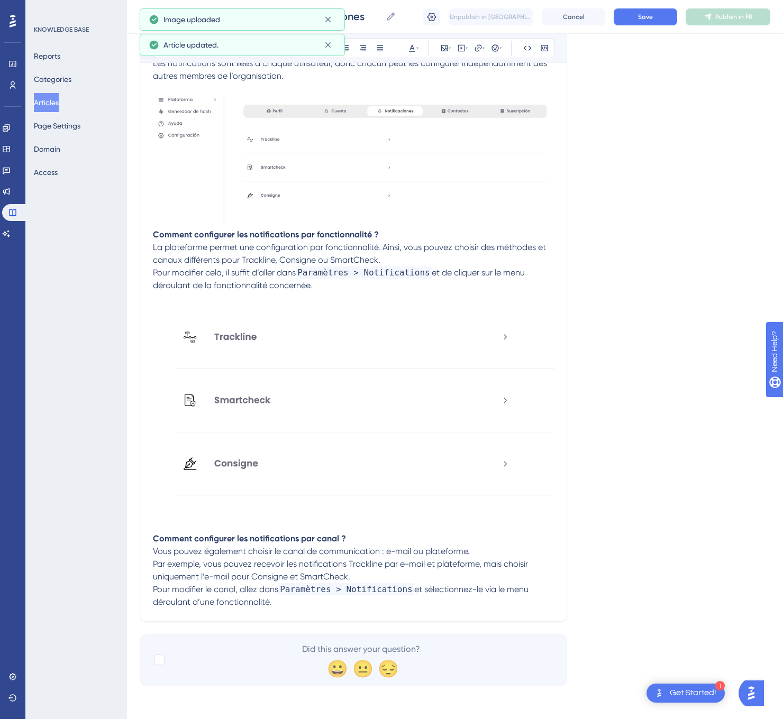
click at [287, 604] on p "Pour modifier le canal, allez dans Paramètres > Notifications et sélectionnez-l…" at bounding box center [353, 595] width 401 height 25
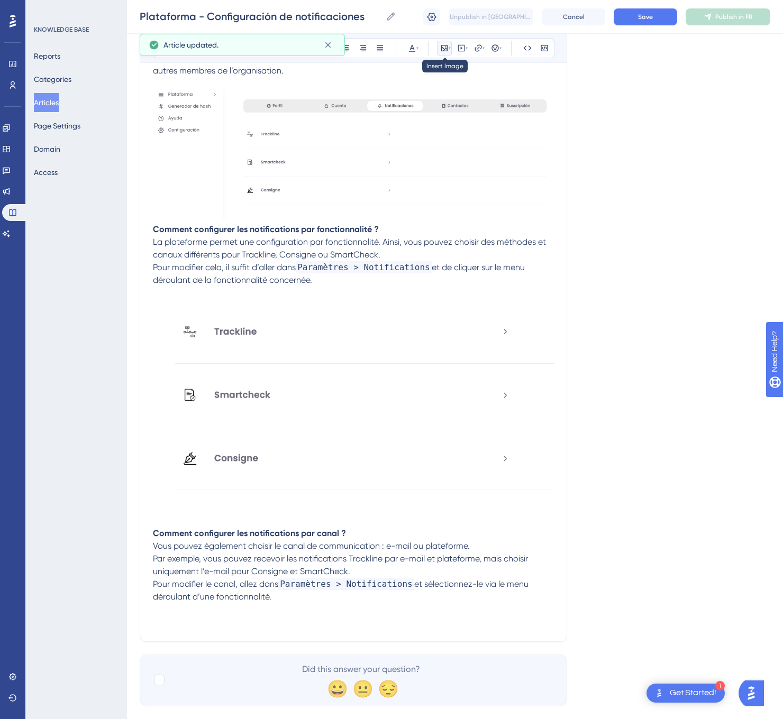
click at [446, 54] on button at bounding box center [444, 48] width 15 height 15
click at [471, 99] on span "Upload Image" at bounding box center [450, 98] width 43 height 8
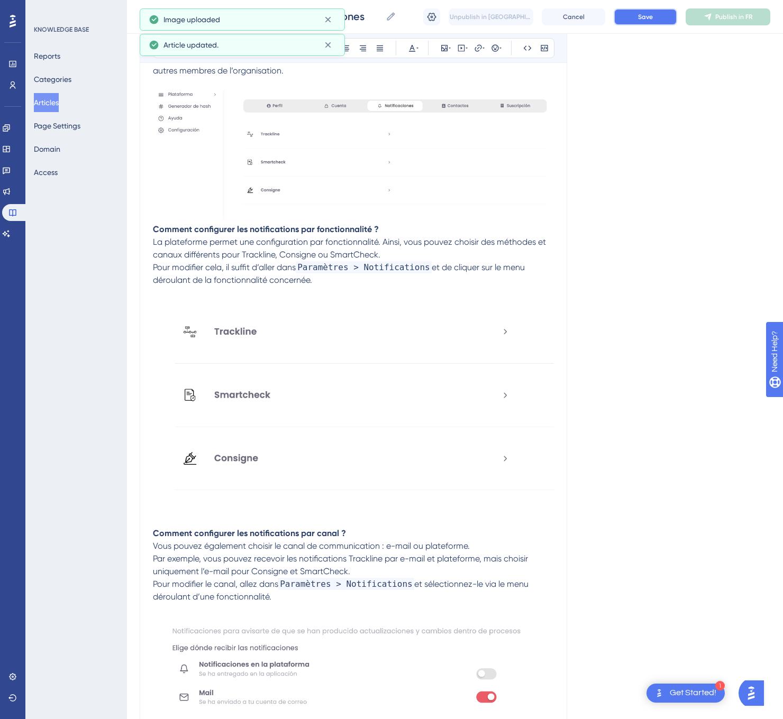
click at [649, 22] on button "Save" at bounding box center [644, 16] width 63 height 17
click at [722, 22] on button "Publish in FR" at bounding box center [727, 16] width 85 height 17
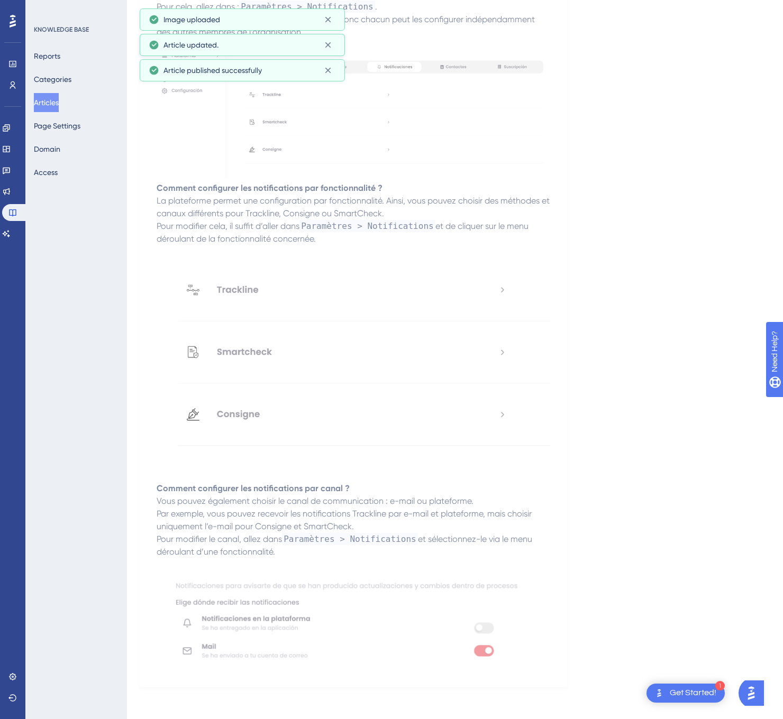
scroll to position [0, 0]
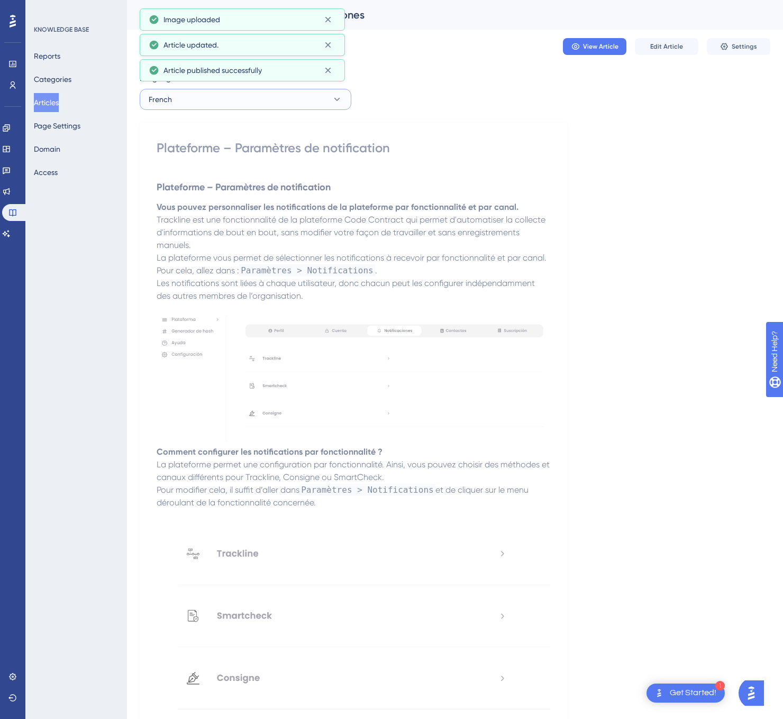
click at [196, 94] on button "French" at bounding box center [246, 99] width 212 height 21
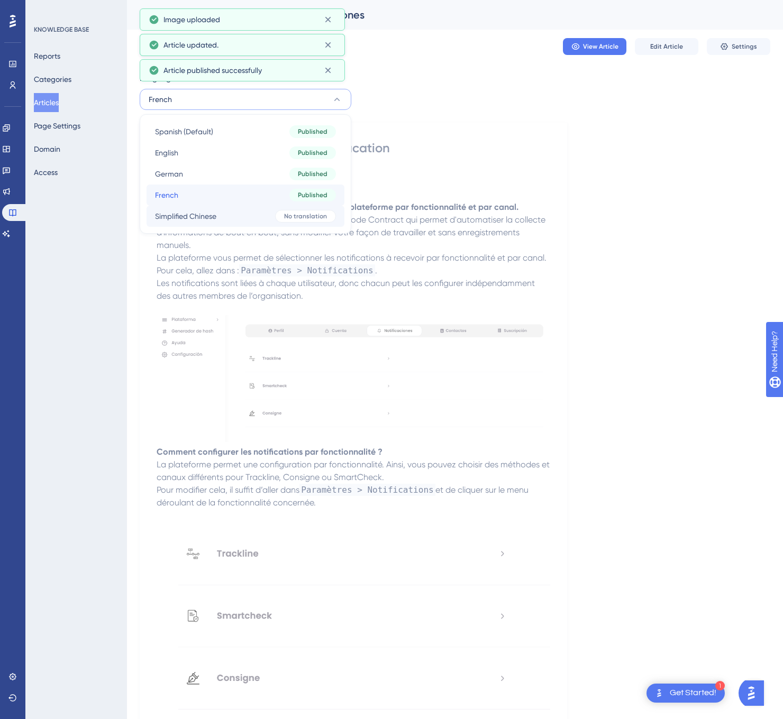
click at [199, 205] on div "Spanish (Default) Spanish (Default) Published English English Published German …" at bounding box center [245, 174] width 198 height 106
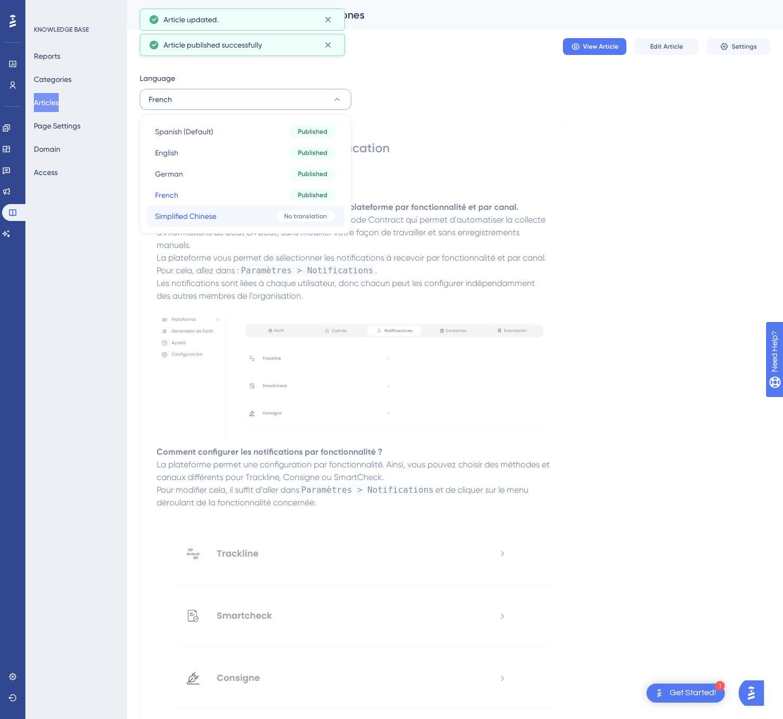
click at [222, 219] on button "Simplified Chinese Simplified Chinese No translation" at bounding box center [245, 216] width 198 height 21
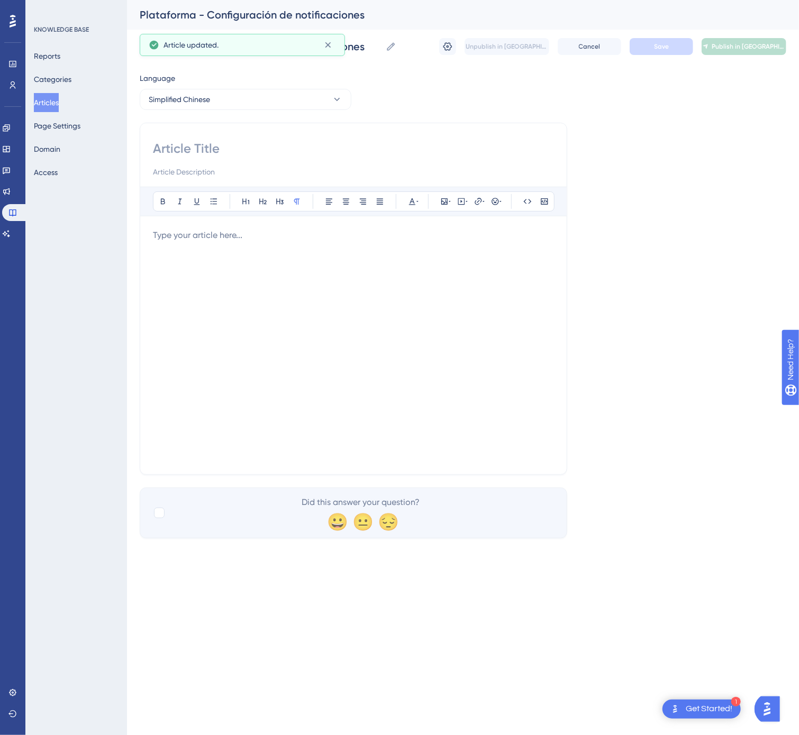
click at [174, 141] on input at bounding box center [353, 148] width 401 height 17
type input "中文（简体）– 平台 – 通知设置"
click at [415, 365] on div at bounding box center [353, 345] width 401 height 233
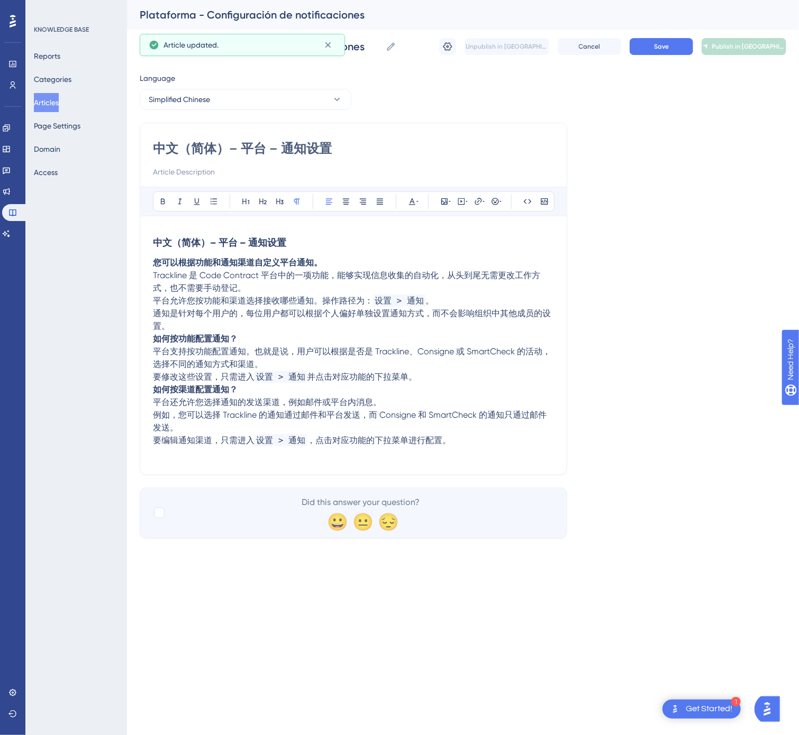
click at [554, 311] on div "中文（简体）– 平台 – 通知设置 Bold Italic Underline Bullet Point Heading 1 Heading 2 Headin…" at bounding box center [353, 299] width 427 height 352
click at [258, 333] on p "平台允许您按功能和渠道选择接收哪些通知。操作路径为： 设置 > 通知 。 通知是针对每个用户的，每位用户都可以根据个人偏好单独设置通知方式，而不会影响组织中其…" at bounding box center [353, 314] width 401 height 38
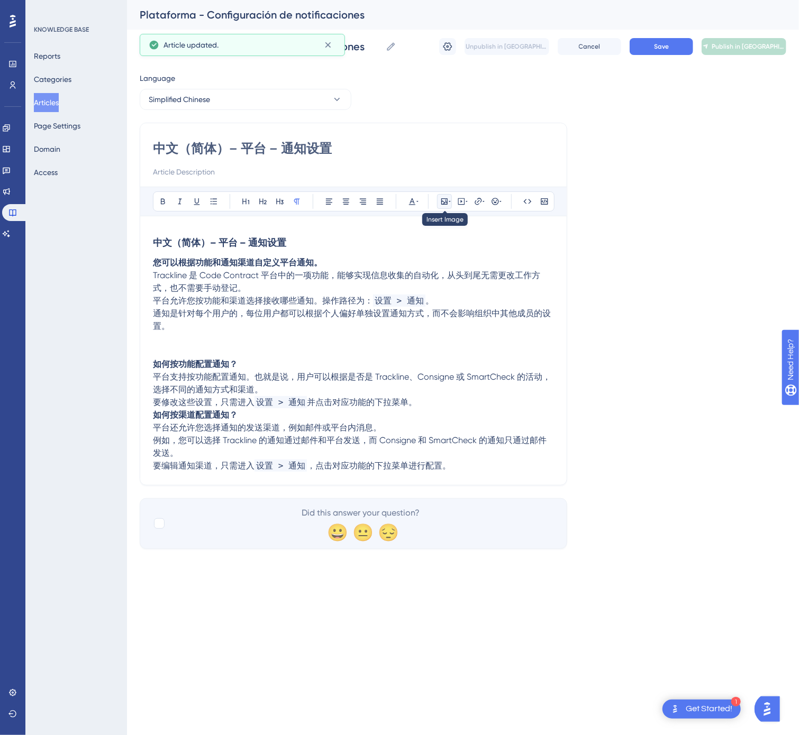
click at [445, 204] on icon at bounding box center [444, 201] width 8 height 8
click at [453, 250] on span "Upload Image" at bounding box center [450, 252] width 43 height 8
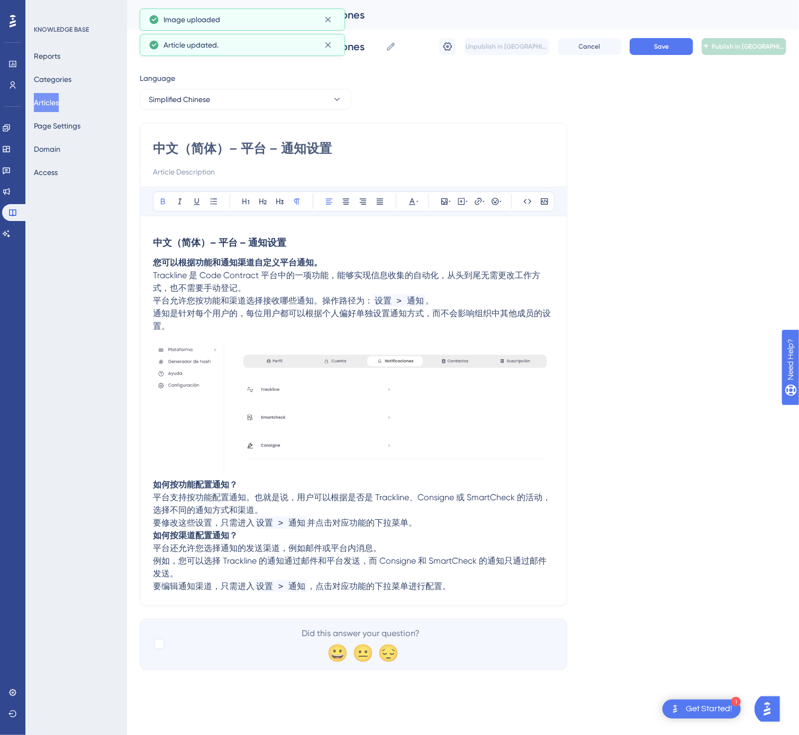
click at [155, 534] on p "如何按渠道配置通知？ 平台还允许您选择通知的发送渠道，例如邮件或平台内消息。 例如，您可以选择 Trackline 的通知通过邮件和平台发送，而 Consig…" at bounding box center [353, 554] width 401 height 51
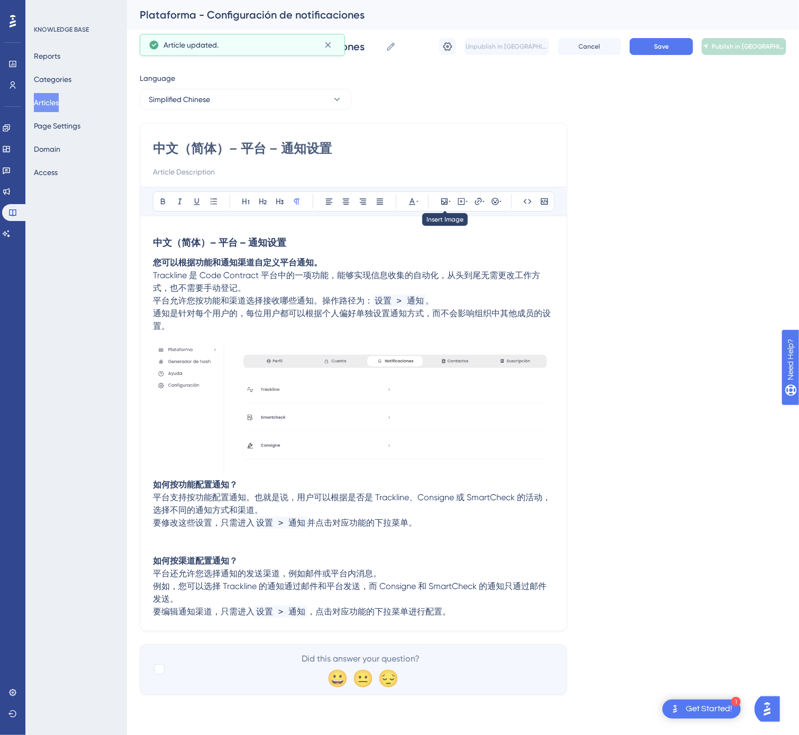
click at [439, 194] on div at bounding box center [444, 201] width 15 height 15
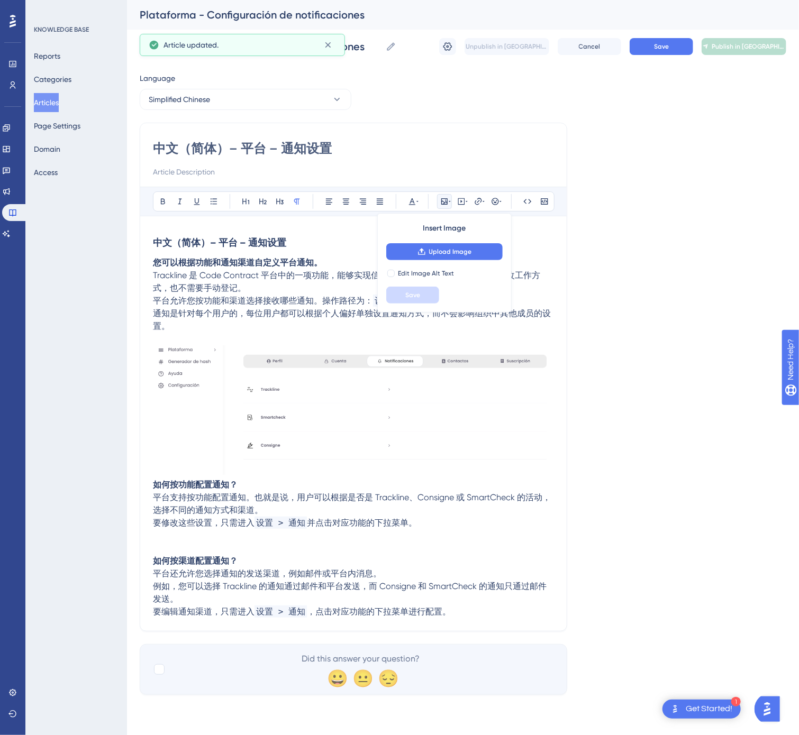
click at [444, 200] on icon at bounding box center [444, 201] width 8 height 8
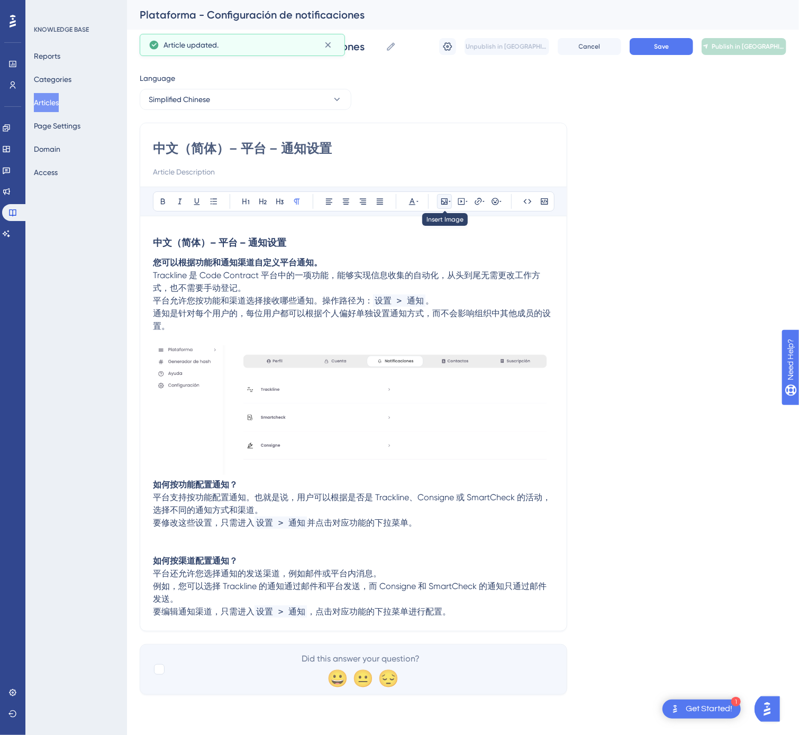
click at [447, 203] on icon at bounding box center [444, 201] width 6 height 6
click at [446, 249] on span "Upload Image" at bounding box center [450, 252] width 43 height 8
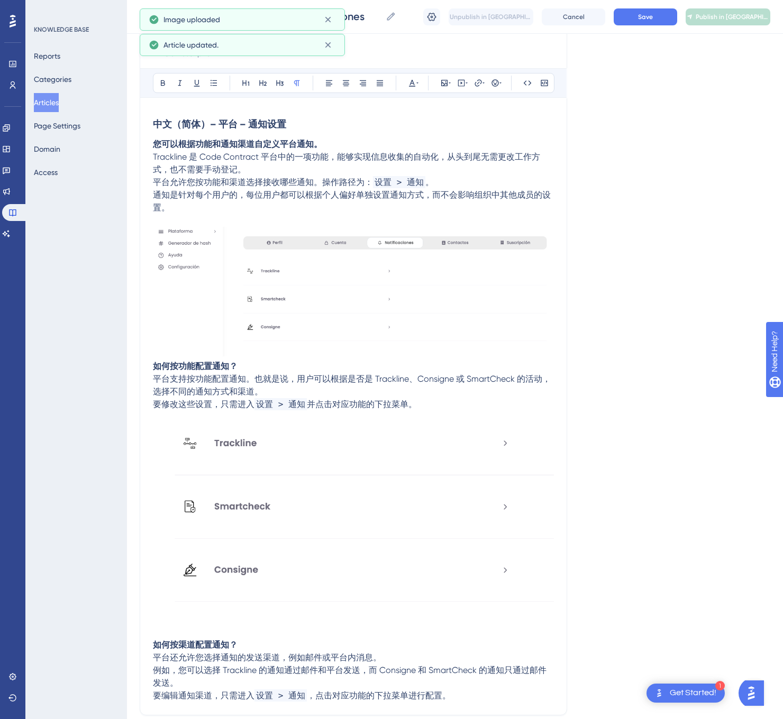
scroll to position [213, 0]
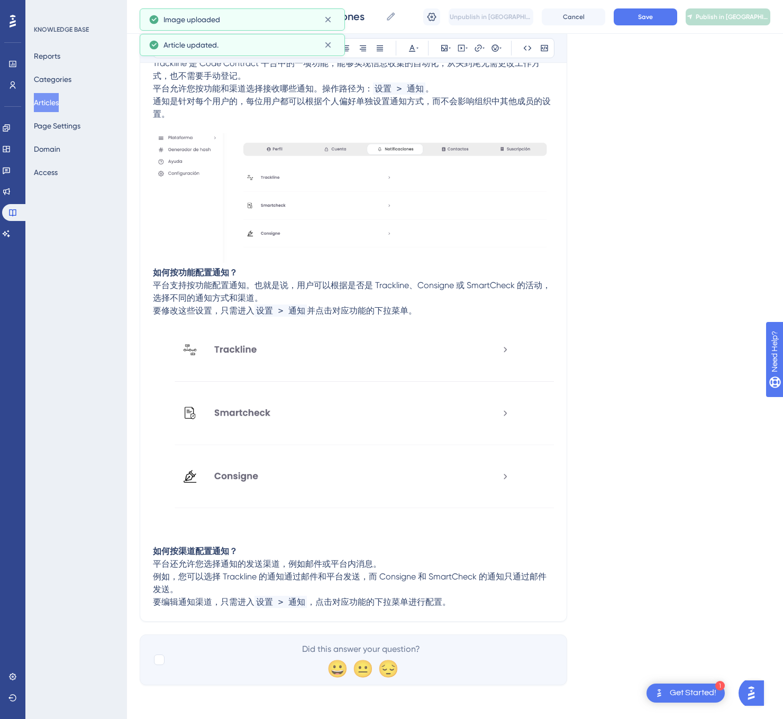
click at [464, 602] on p "要编辑通知渠道，只需进入 设置 > 通知 ，点击对应功能的下拉菜单进行配置。" at bounding box center [353, 602] width 401 height 13
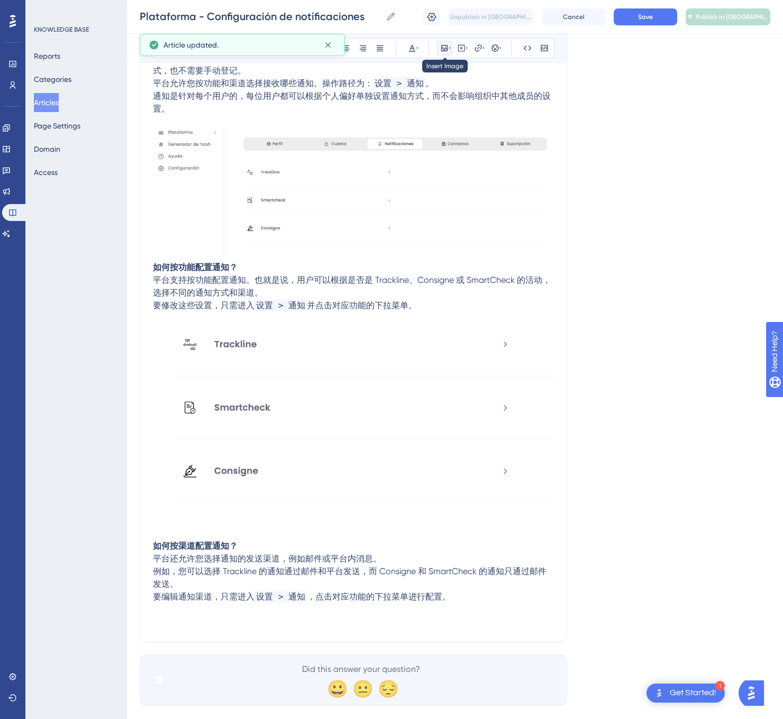
click at [446, 51] on icon at bounding box center [444, 48] width 8 height 8
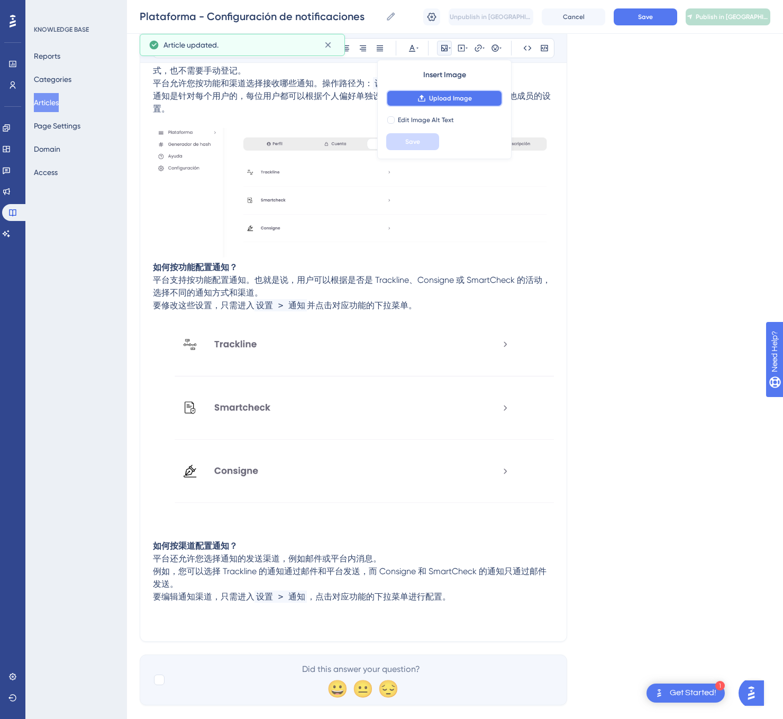
click at [456, 94] on button "Upload Image" at bounding box center [444, 98] width 116 height 17
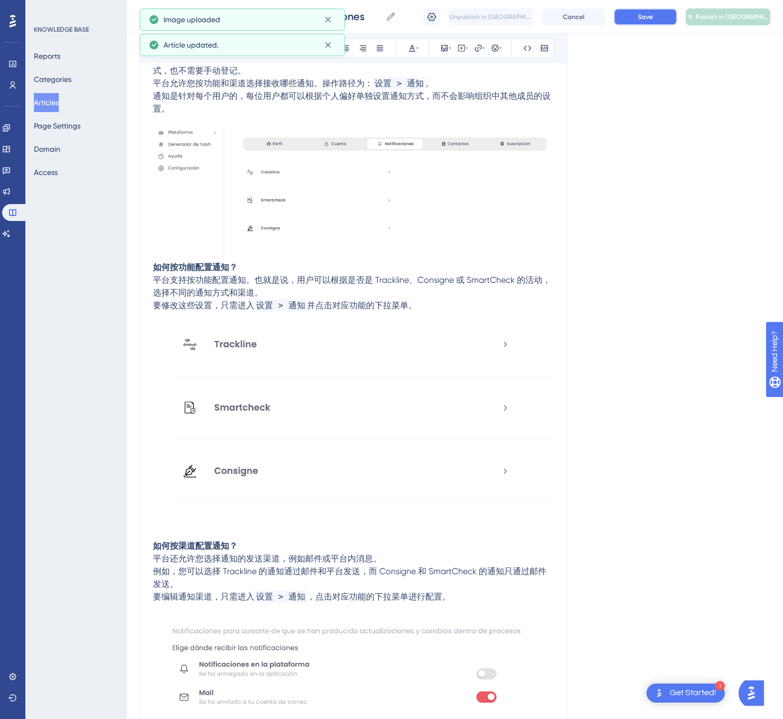
click at [661, 21] on button "Save" at bounding box center [644, 16] width 63 height 17
click at [707, 19] on button "Publish in [GEOGRAPHIC_DATA]-CN" at bounding box center [727, 16] width 85 height 17
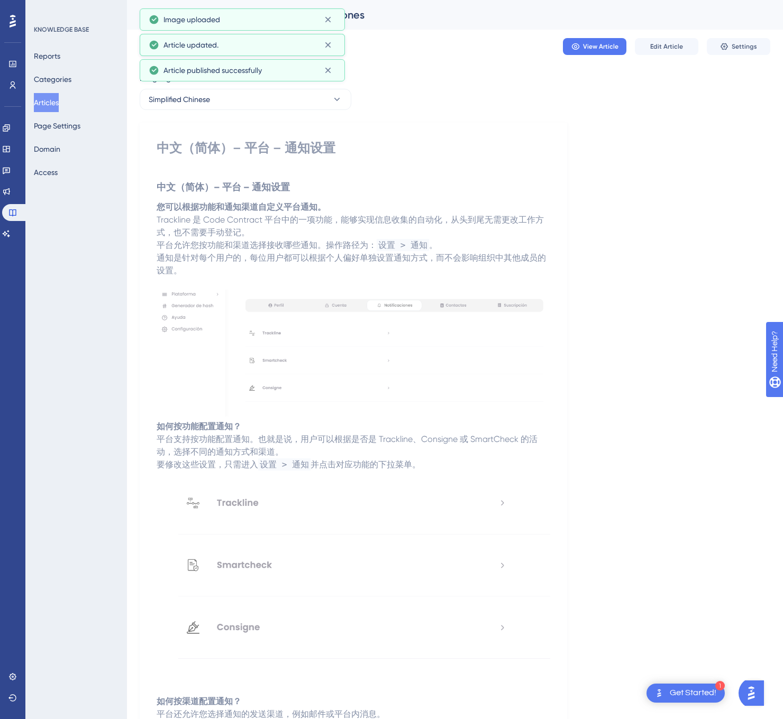
click at [55, 98] on button "Articles" at bounding box center [46, 102] width 25 height 19
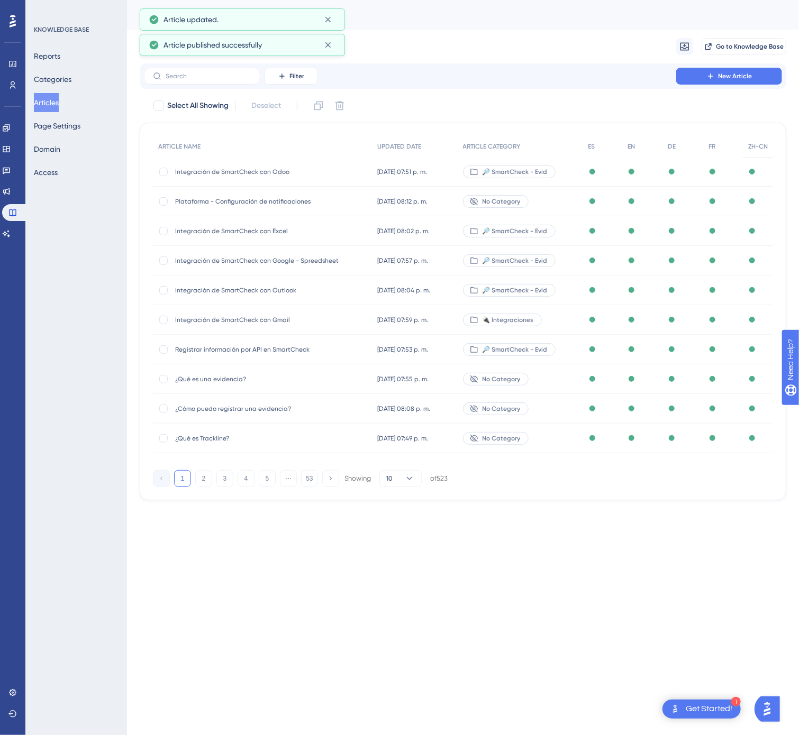
click at [320, 480] on div "1 2 3 4 5 ⋯ 53 Showing 10 of 523" at bounding box center [300, 478] width 295 height 17
click at [310, 479] on button "53" at bounding box center [309, 478] width 17 height 17
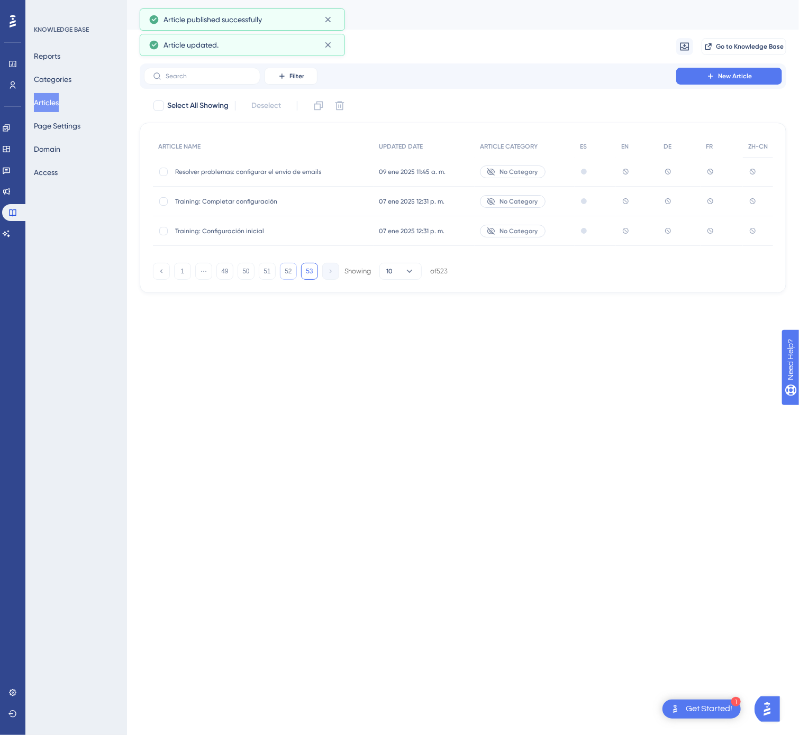
click at [288, 272] on button "52" at bounding box center [288, 271] width 17 height 17
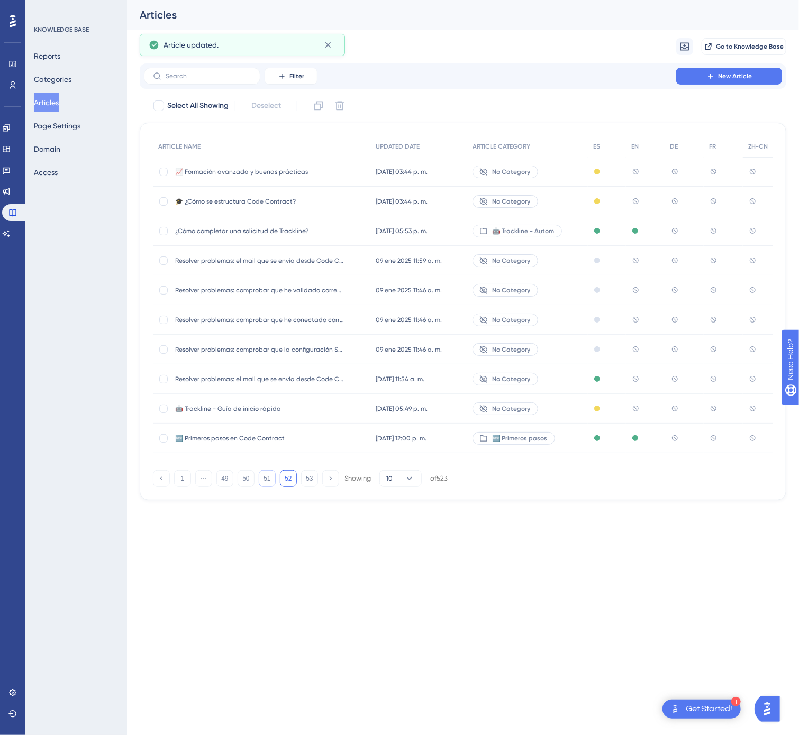
click at [267, 480] on button "51" at bounding box center [267, 478] width 17 height 17
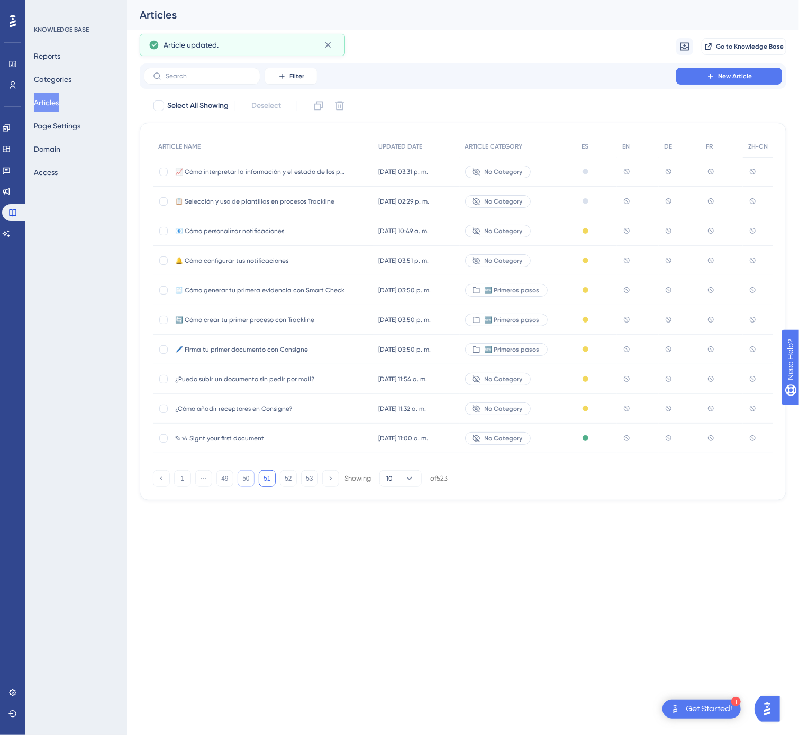
click at [240, 483] on button "50" at bounding box center [245, 478] width 17 height 17
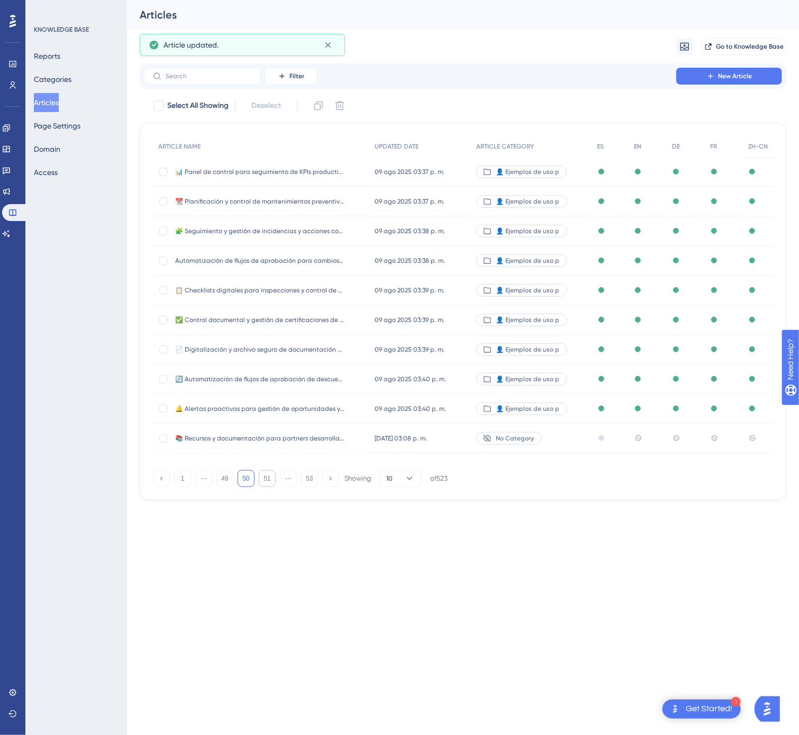
click at [273, 483] on button "51" at bounding box center [267, 478] width 17 height 17
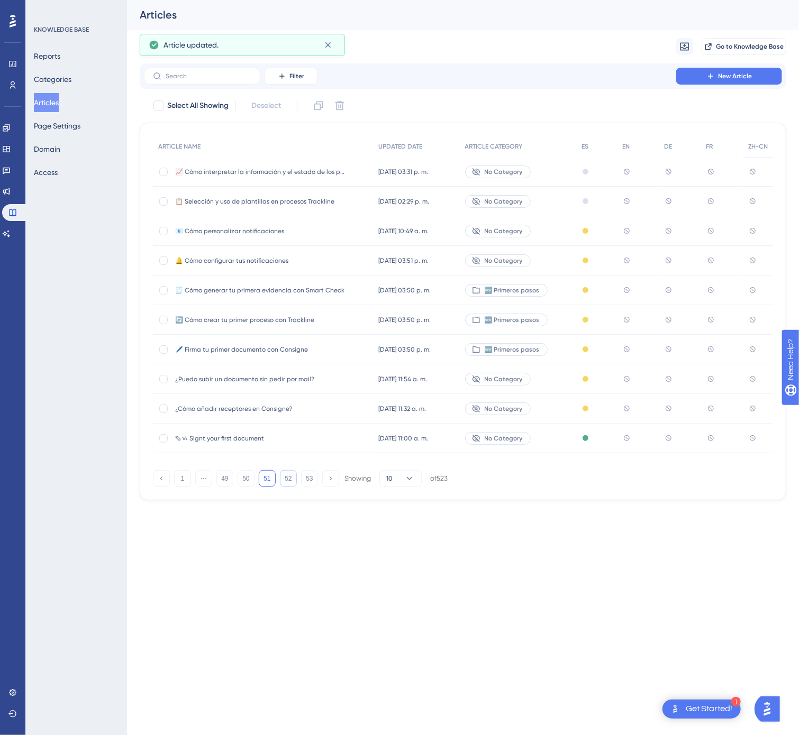
click at [291, 480] on button "52" at bounding box center [288, 478] width 17 height 17
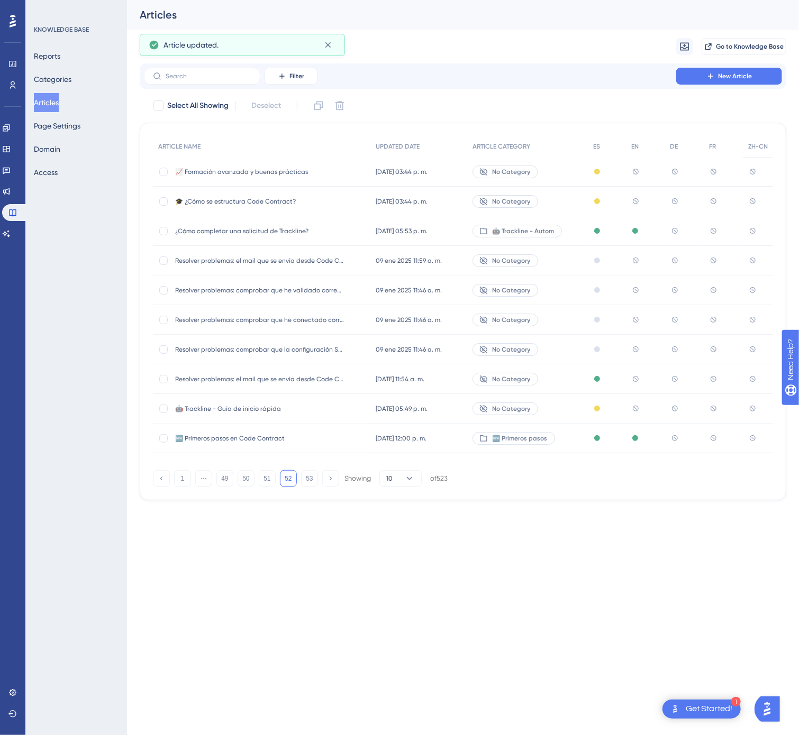
click at [306, 437] on span "🆕 Primeros pasos en Code Contract" at bounding box center [259, 438] width 169 height 8
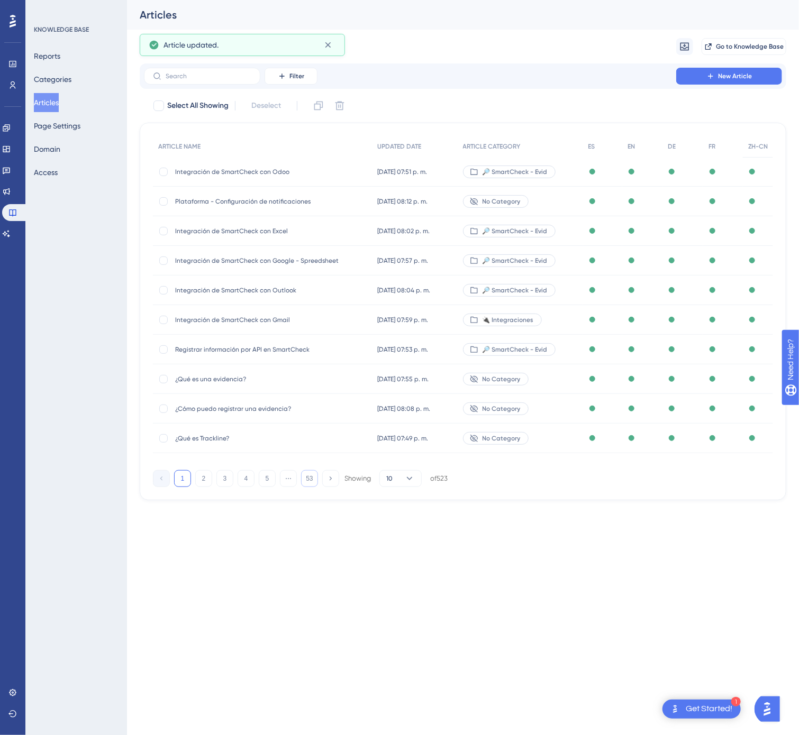
click at [306, 483] on button "53" at bounding box center [309, 478] width 17 height 17
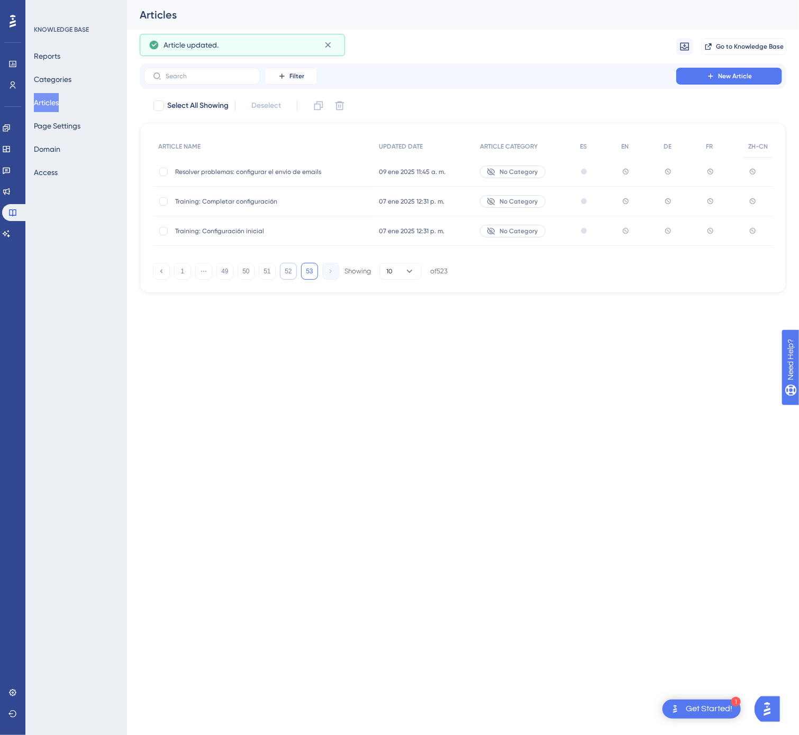
click at [290, 270] on button "52" at bounding box center [288, 271] width 17 height 17
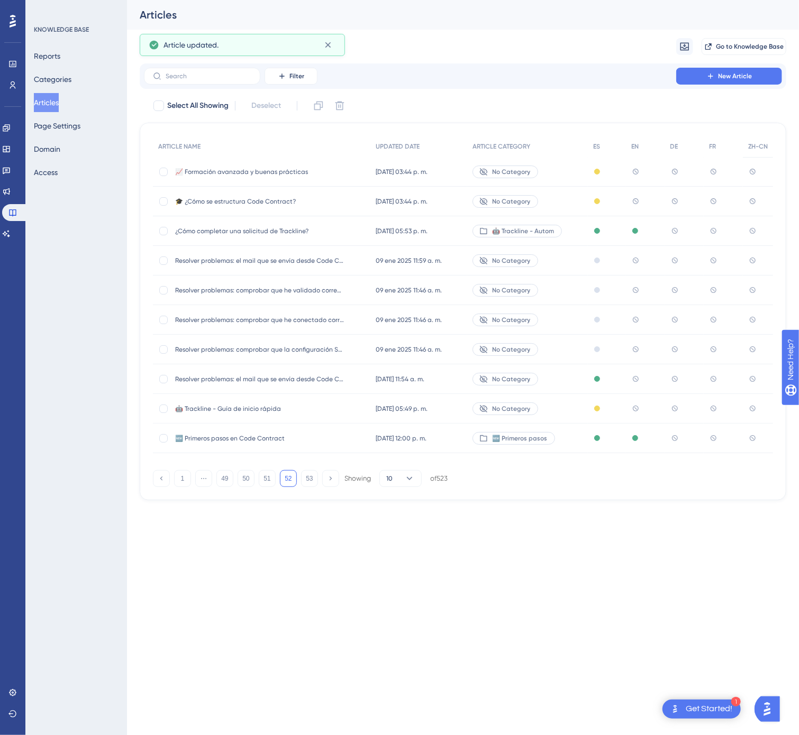
click at [344, 232] on span "¿Cómo completar una solicitud de Trackline?" at bounding box center [259, 231] width 169 height 8
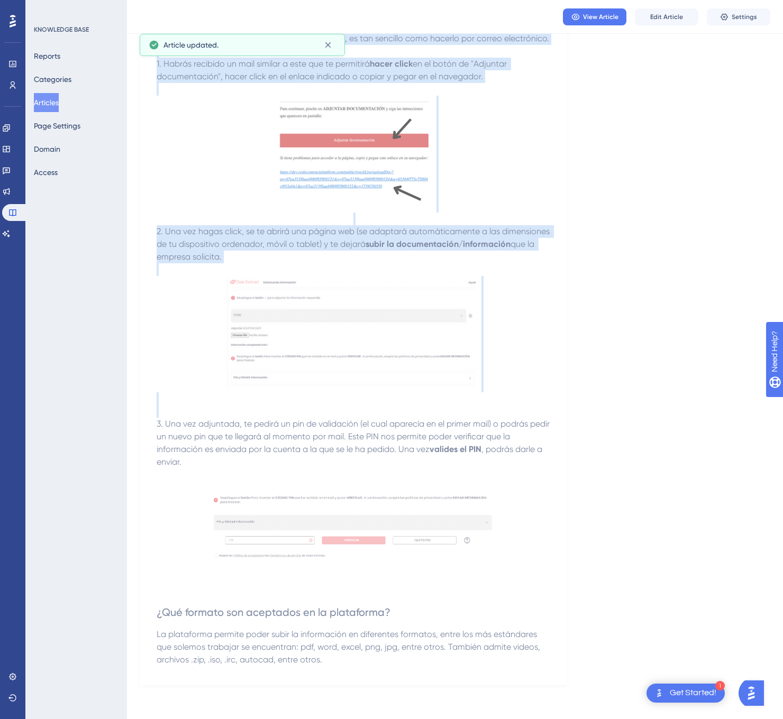
scroll to position [301, 0]
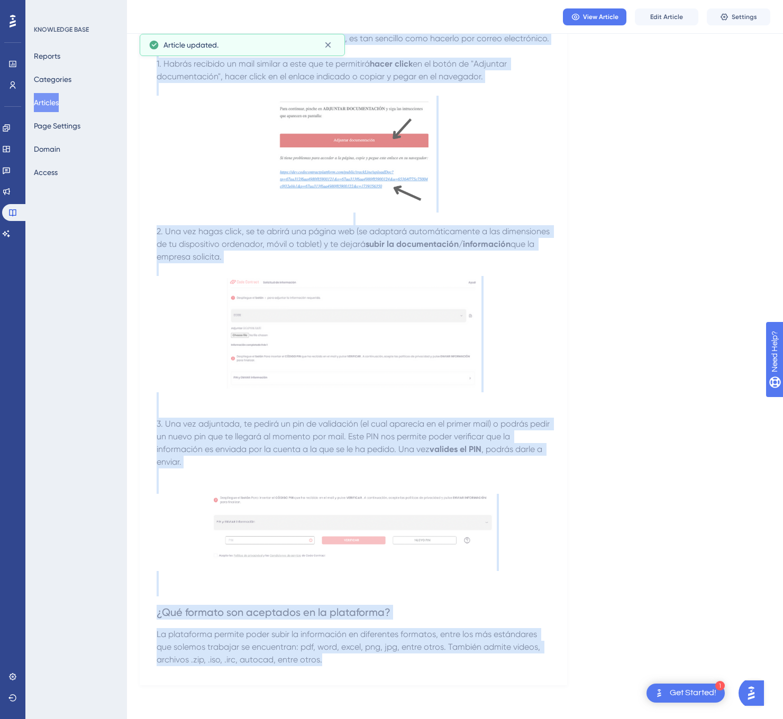
drag, startPoint x: 153, startPoint y: 149, endPoint x: 508, endPoint y: 671, distance: 631.1
click at [508, 671] on div "¿Cómo completar una solicitud de Trackline? Adjunta documentación e información…" at bounding box center [353, 254] width 427 height 863
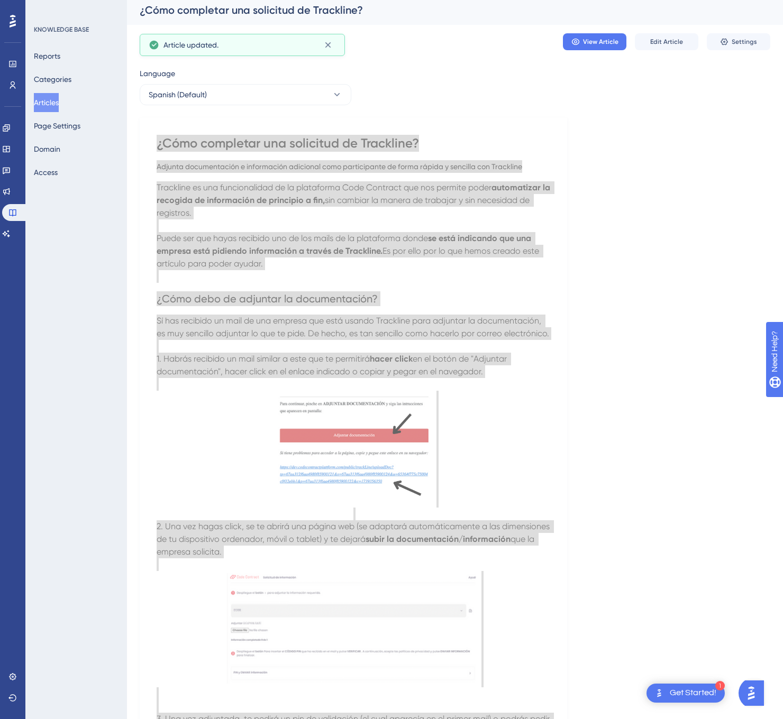
scroll to position [0, 0]
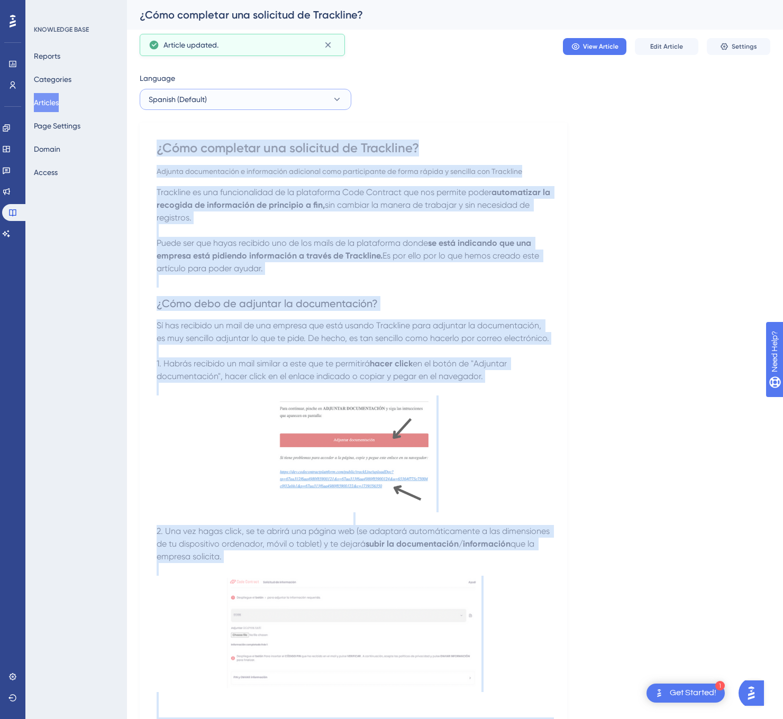
click at [336, 100] on icon at bounding box center [337, 99] width 6 height 3
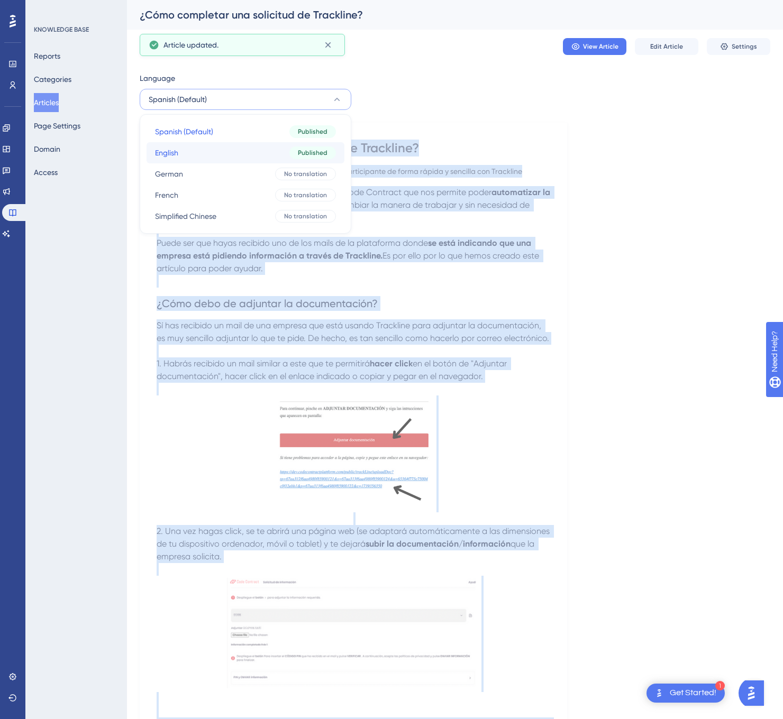
click at [289, 155] on div "Published" at bounding box center [312, 152] width 47 height 13
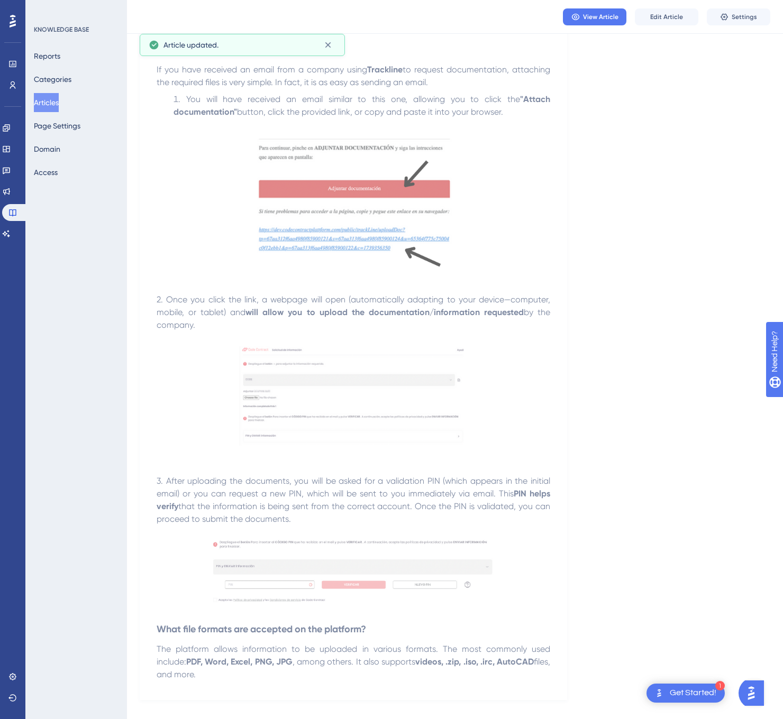
scroll to position [243, 0]
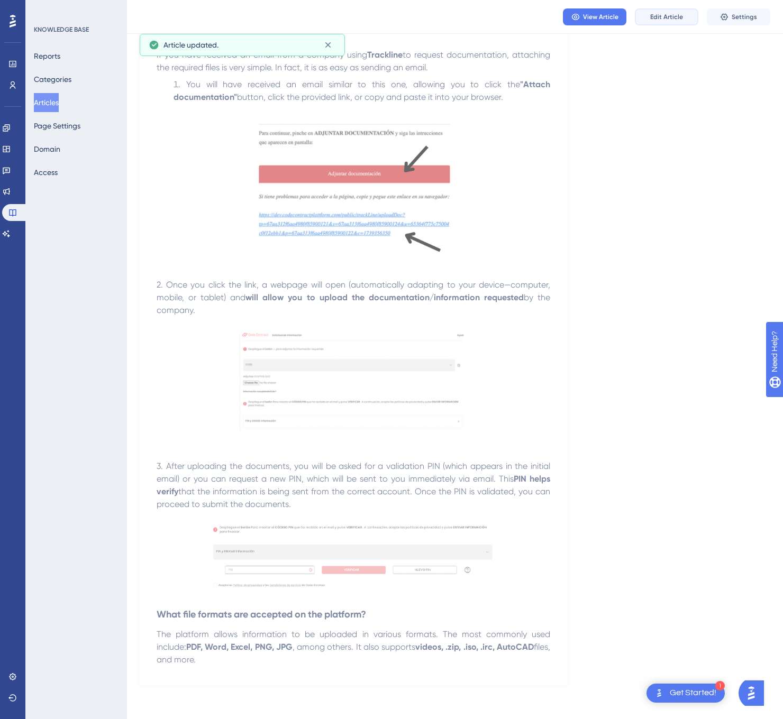
click at [676, 16] on span "Edit Article" at bounding box center [666, 17] width 33 height 8
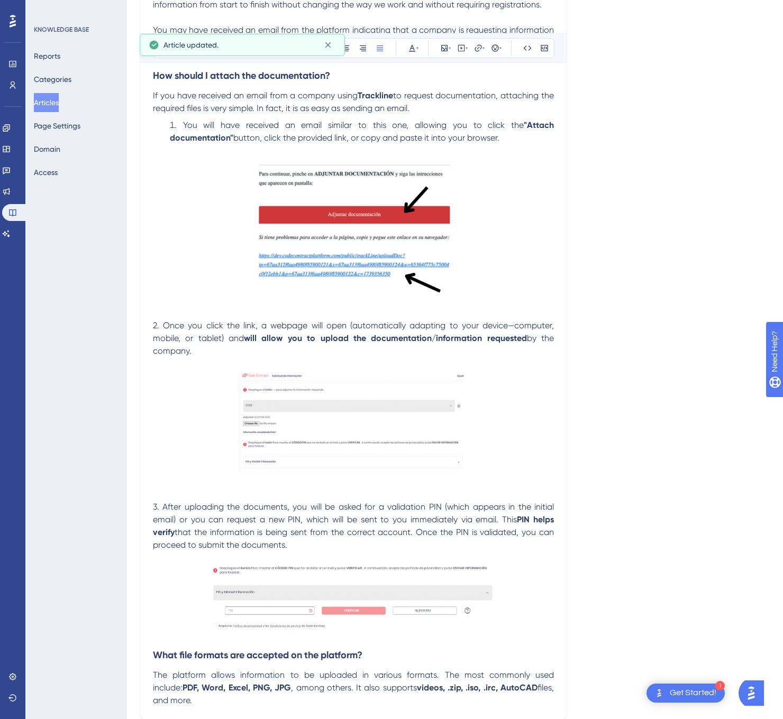
scroll to position [0, 0]
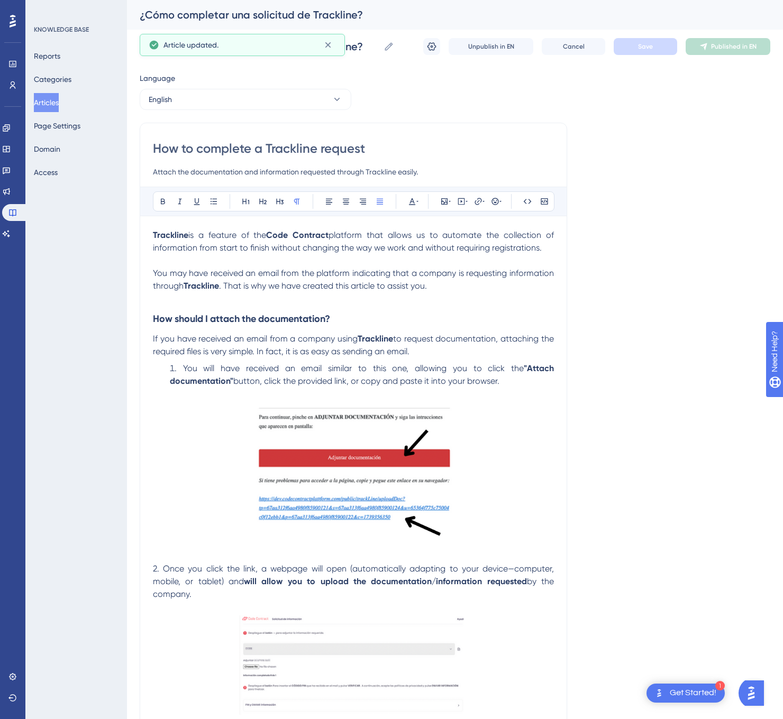
click at [398, 356] on span "to request documentation, attaching the required files is very simple. In fact,…" at bounding box center [354, 345] width 403 height 23
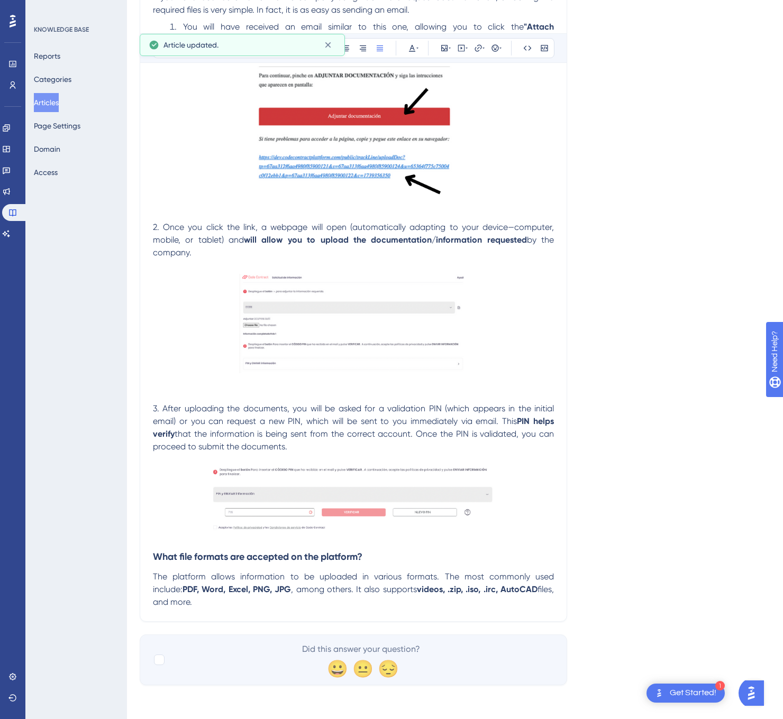
scroll to position [346, 0]
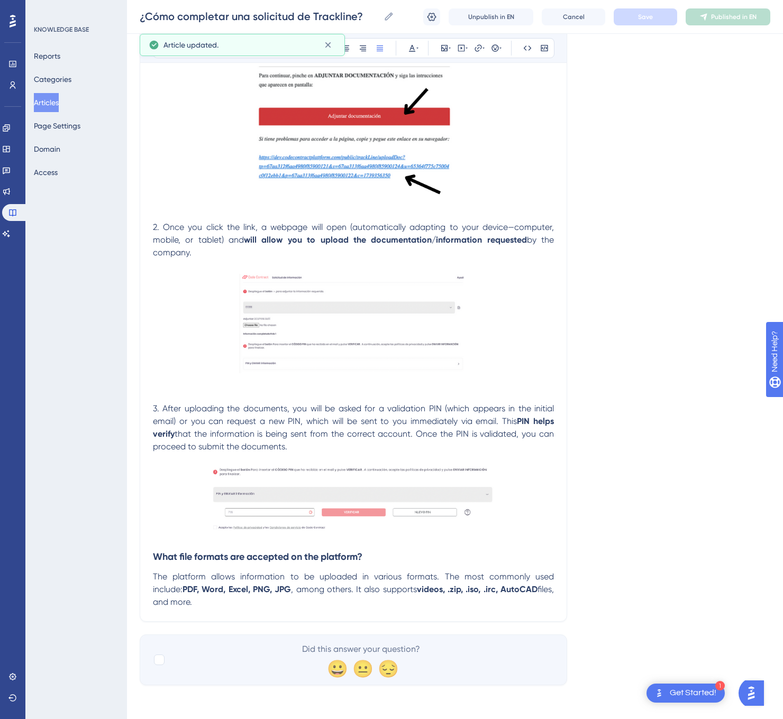
click at [732, 29] on div "¿Cómo completar una solicitud de Trackline? ¿Cómo completar una solicitud de Tr…" at bounding box center [455, 17] width 656 height 34
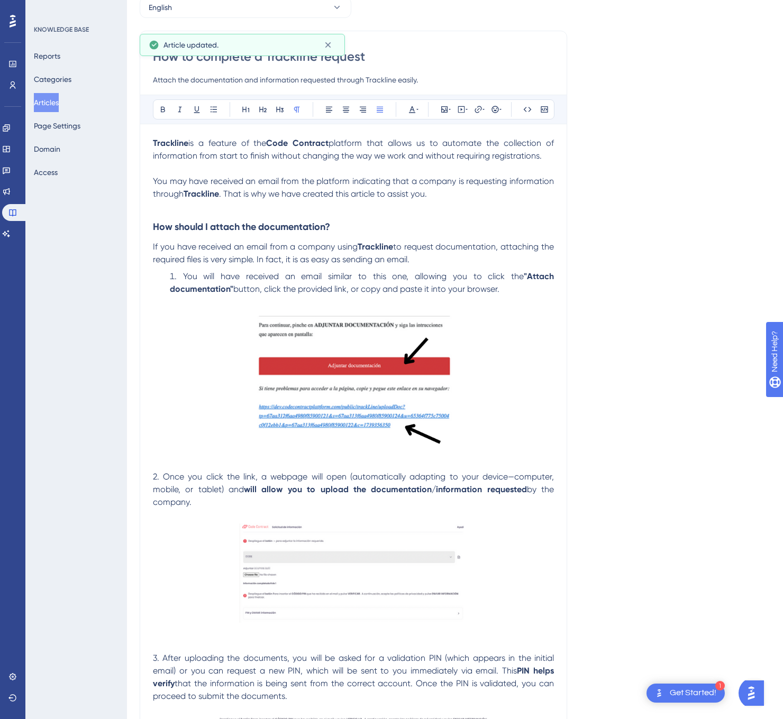
scroll to position [0, 0]
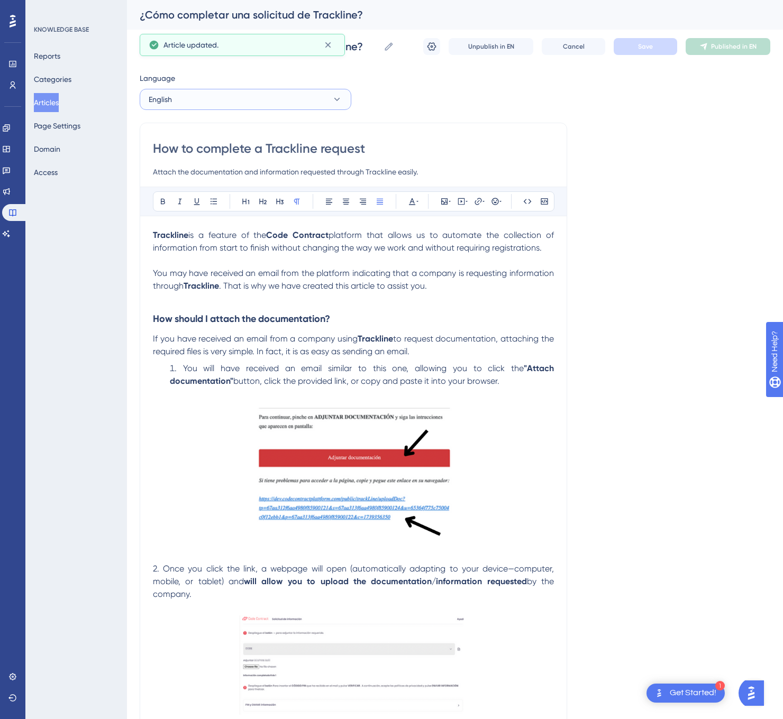
click at [294, 97] on button "English" at bounding box center [246, 99] width 212 height 21
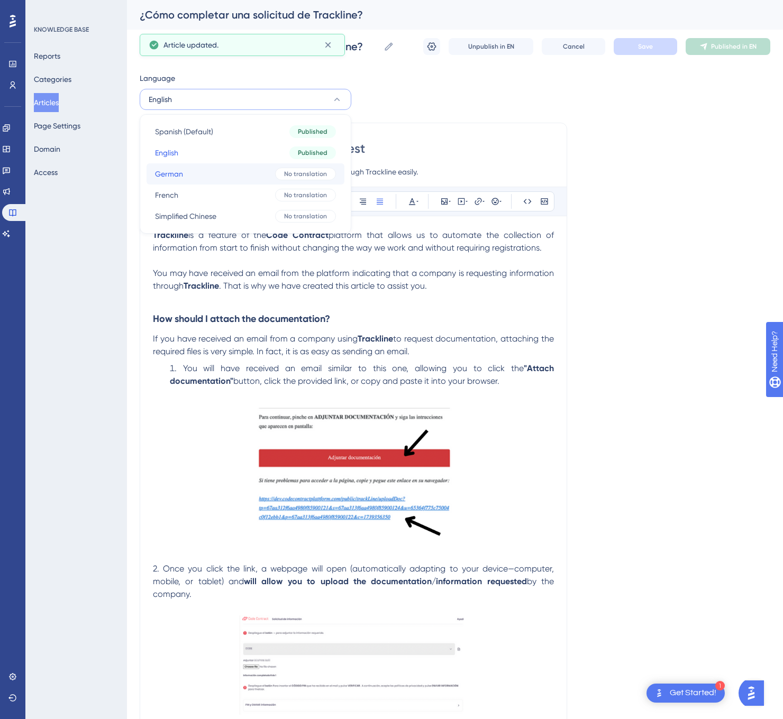
click at [253, 176] on button "German German No translation" at bounding box center [245, 173] width 198 height 21
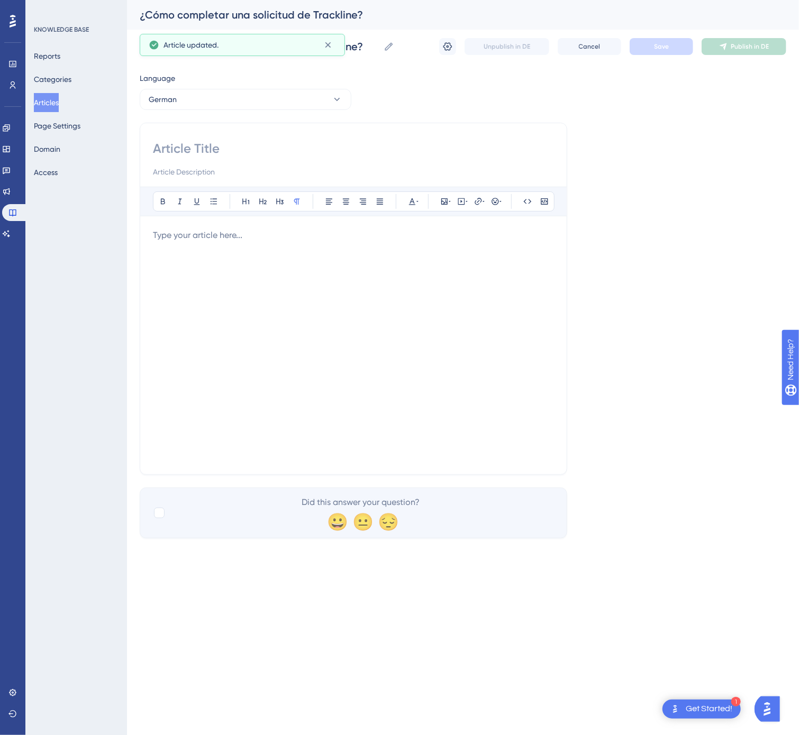
click at [161, 147] on input at bounding box center [353, 148] width 401 height 17
type input "Wie fülle ich eine Trackline-Anfrage aus?"
click at [337, 294] on div at bounding box center [353, 345] width 401 height 233
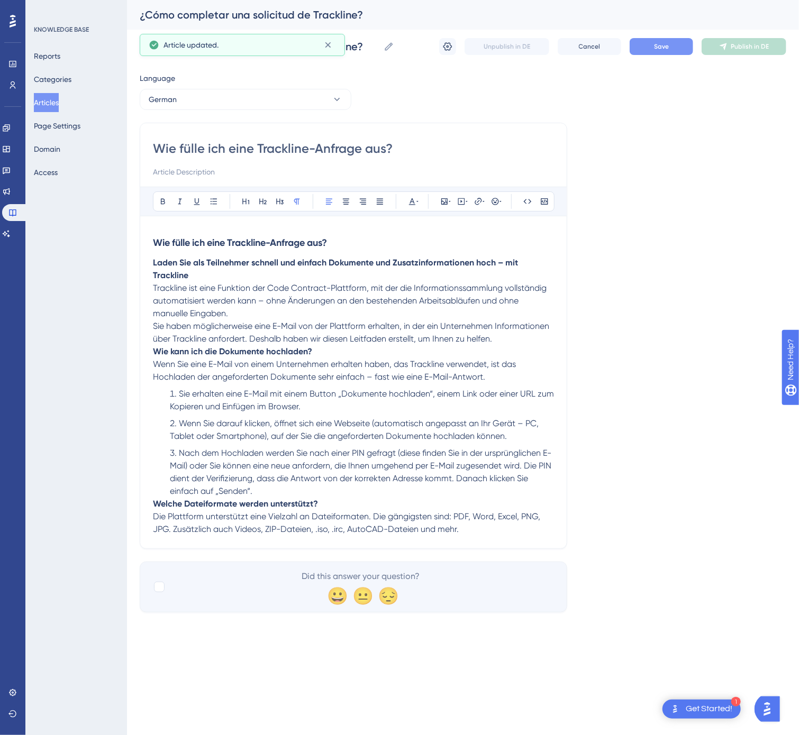
click at [658, 50] on span "Save" at bounding box center [661, 46] width 15 height 8
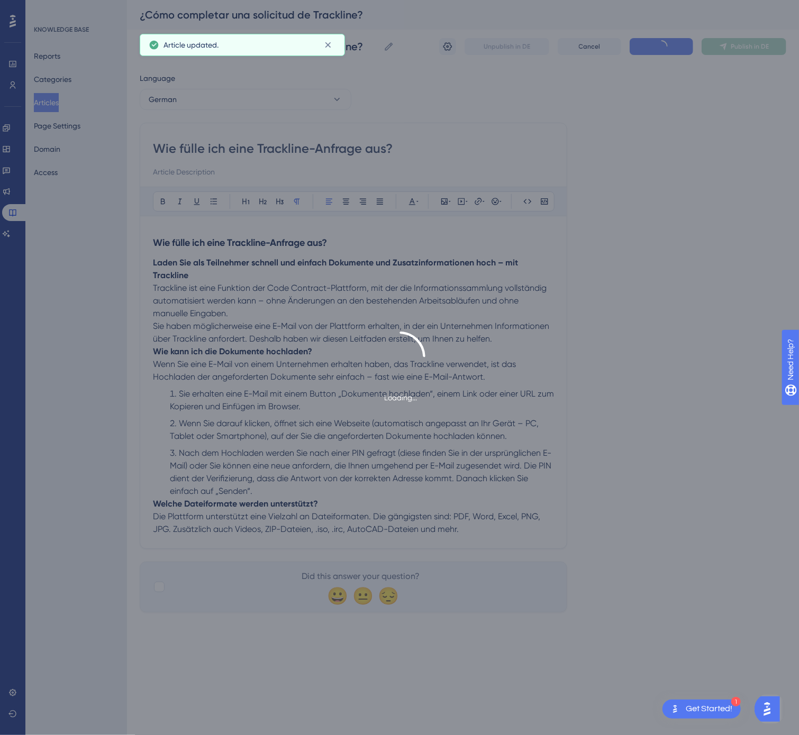
click at [735, 49] on div "Loading..." at bounding box center [399, 367] width 799 height 735
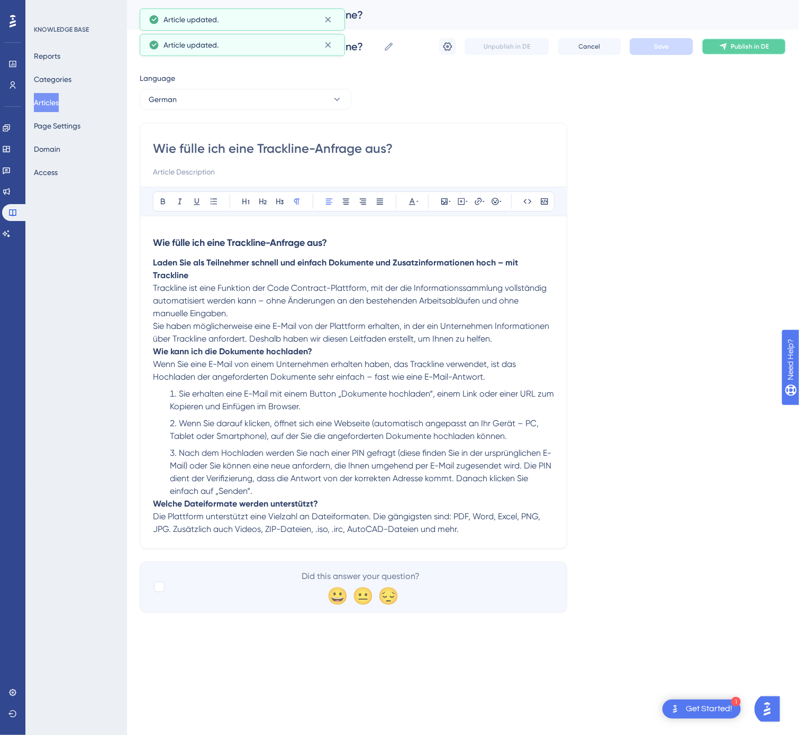
click at [737, 47] on span "Publish in DE" at bounding box center [749, 46] width 38 height 8
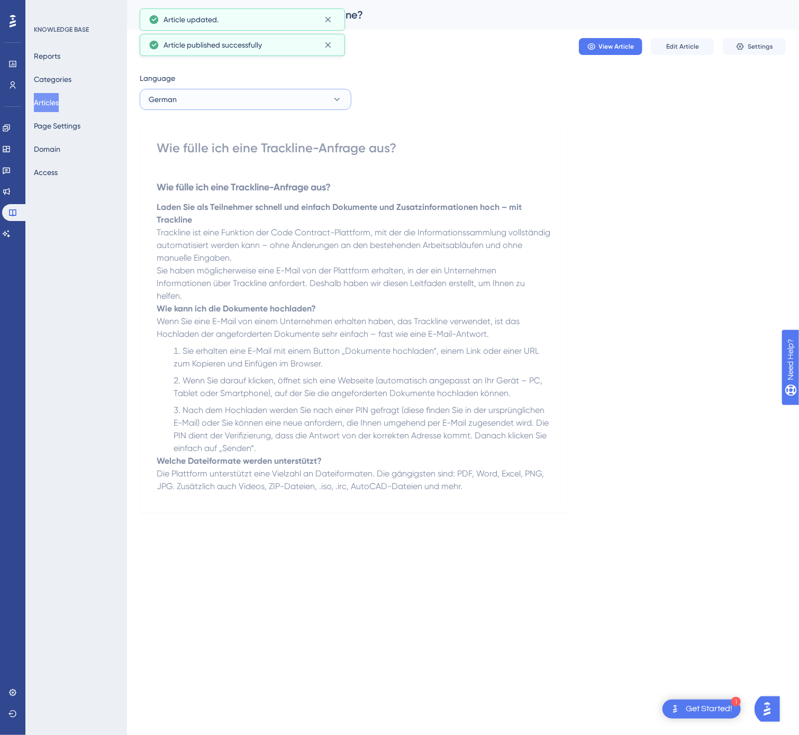
click at [252, 102] on button "German" at bounding box center [246, 99] width 212 height 21
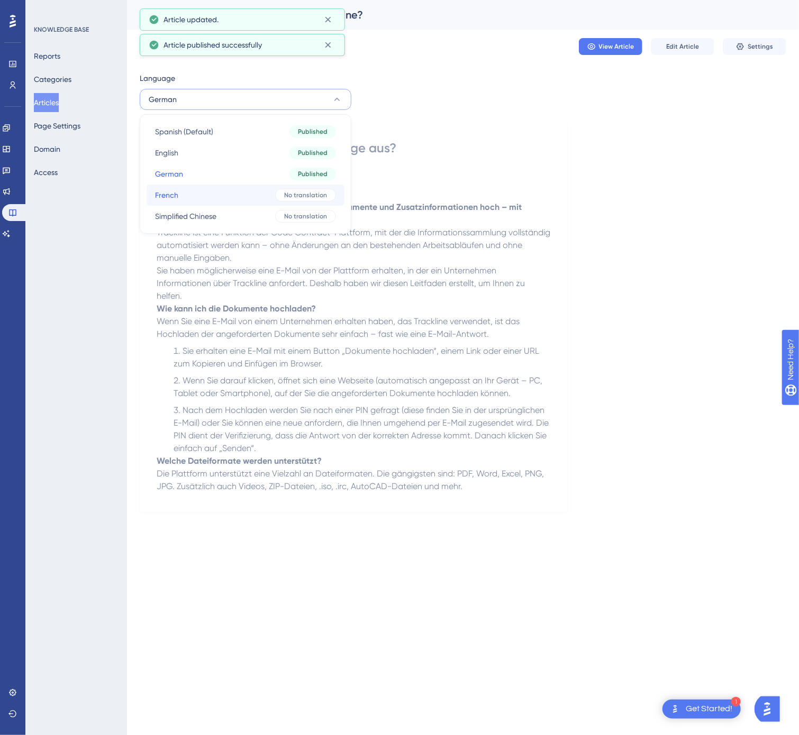
click at [220, 191] on button "French French No translation" at bounding box center [245, 195] width 198 height 21
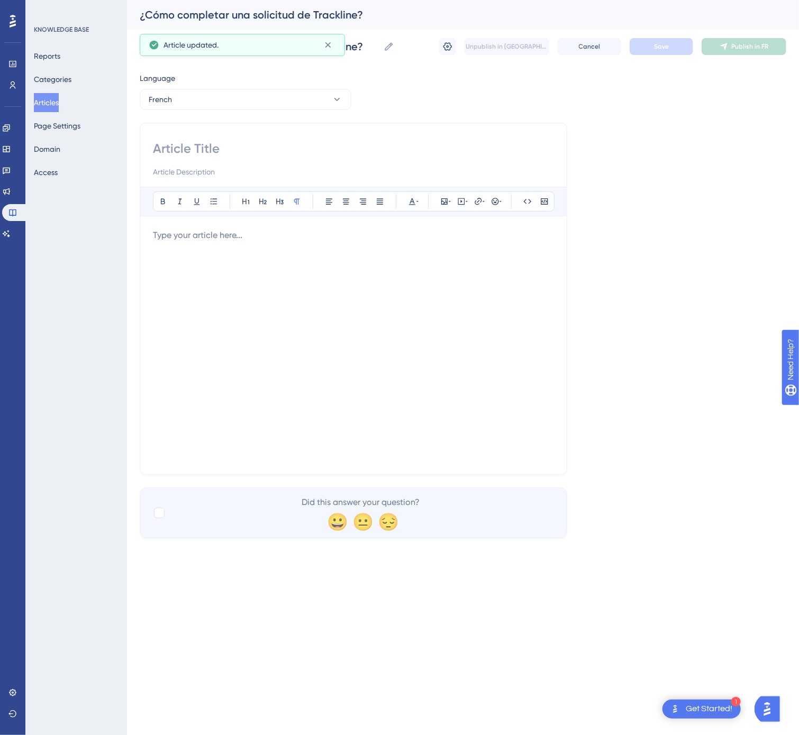
click at [247, 144] on input at bounding box center [353, 148] width 401 height 17
type input "Comment compléter une demande Trackline ?"
click at [350, 259] on div at bounding box center [353, 345] width 401 height 233
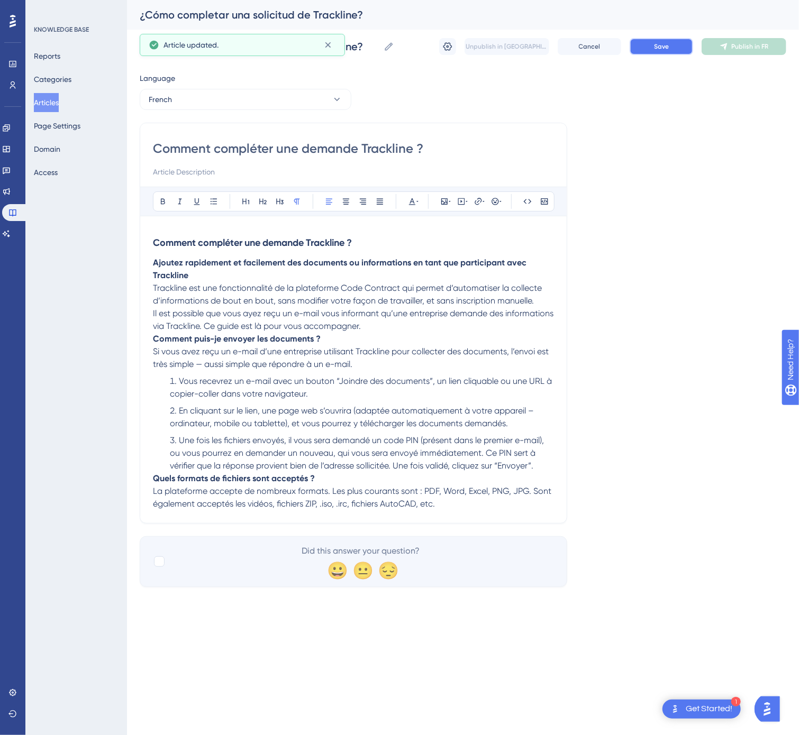
click at [670, 52] on button "Save" at bounding box center [660, 46] width 63 height 17
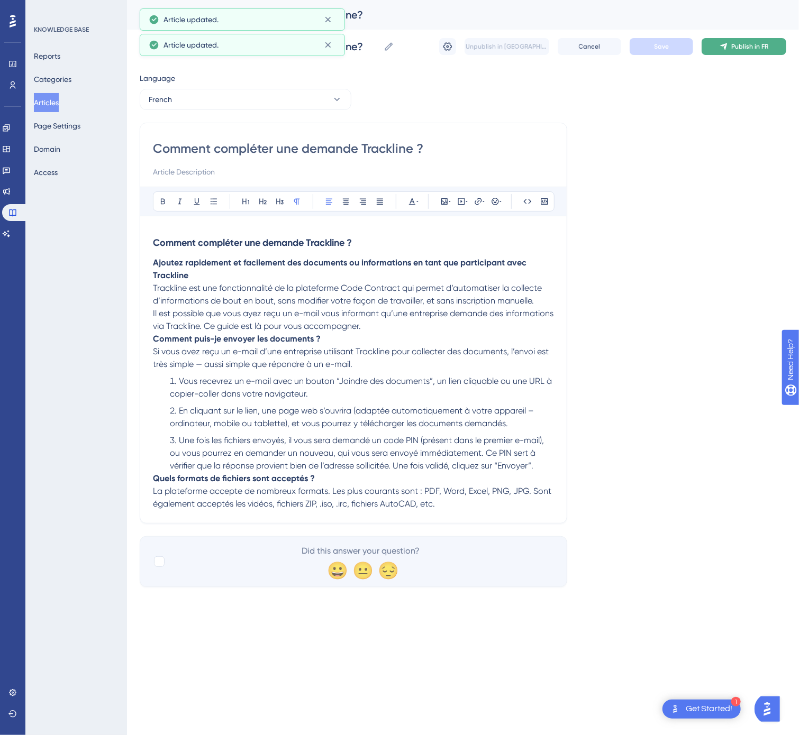
click at [741, 43] on span "Publish in FR" at bounding box center [749, 46] width 37 height 8
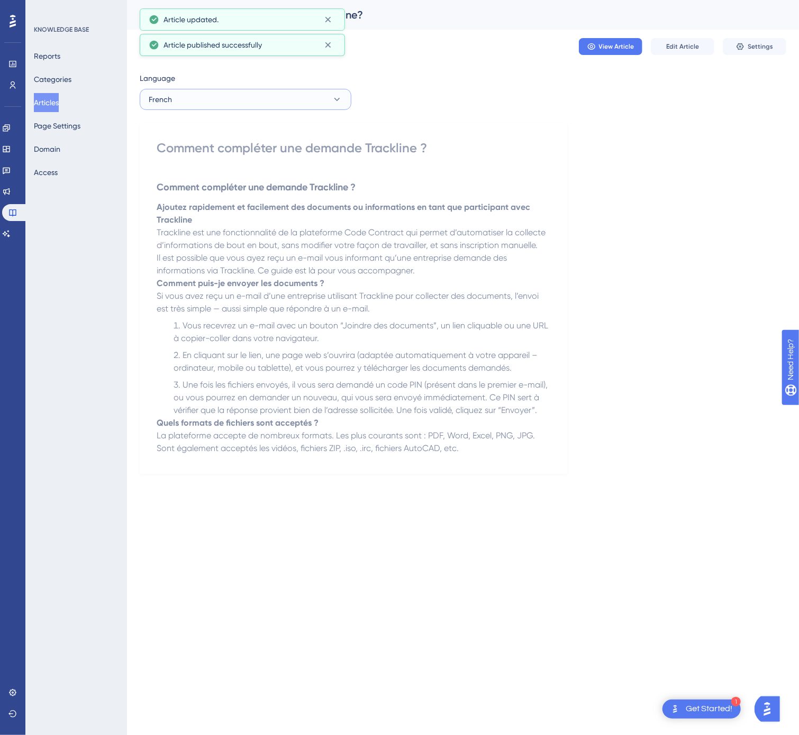
click at [271, 102] on button "French" at bounding box center [246, 99] width 212 height 21
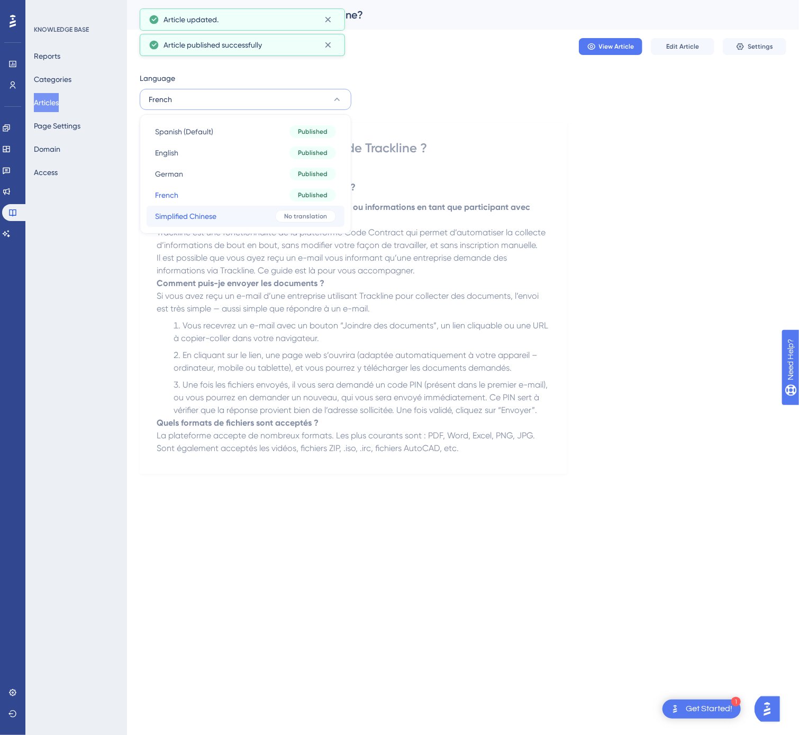
click at [232, 214] on button "Simplified Chinese Simplified Chinese No translation" at bounding box center [245, 216] width 198 height 21
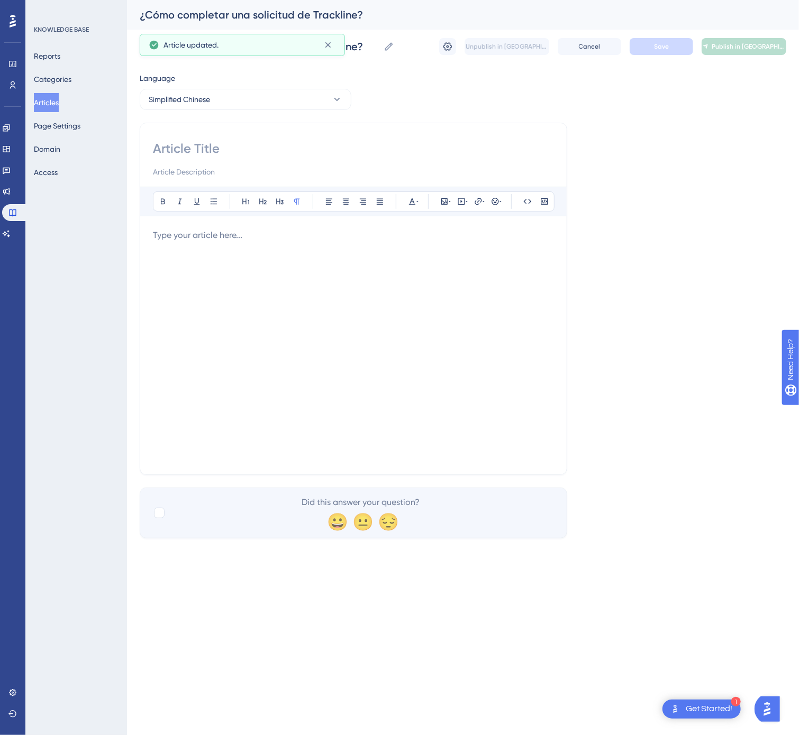
click at [291, 153] on input at bounding box center [353, 148] width 401 height 17
type input "中文（简体）– 如何完成 Trackline 请求？"
click at [363, 363] on div at bounding box center [353, 345] width 401 height 233
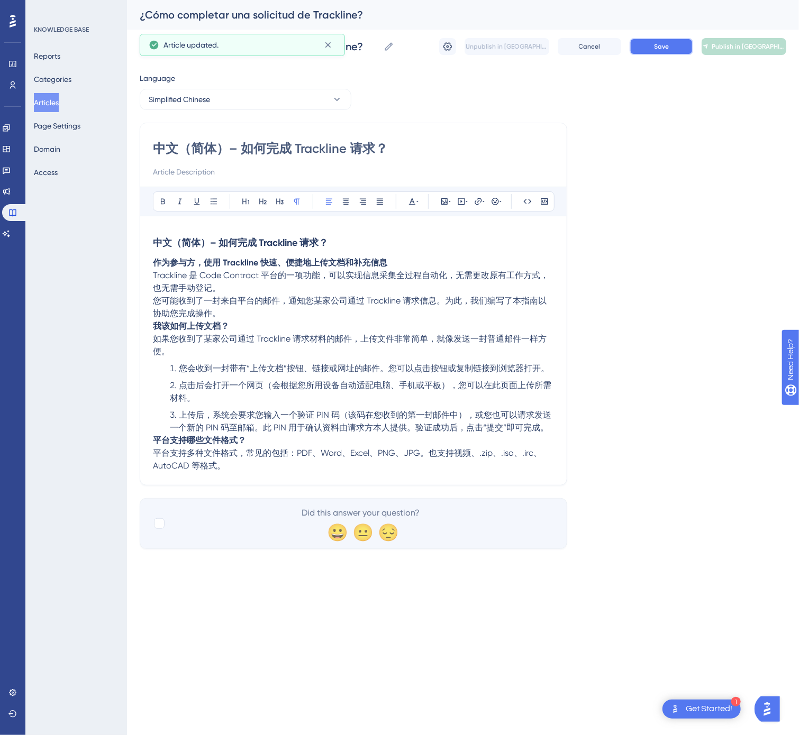
click at [639, 46] on button "Save" at bounding box center [660, 46] width 63 height 17
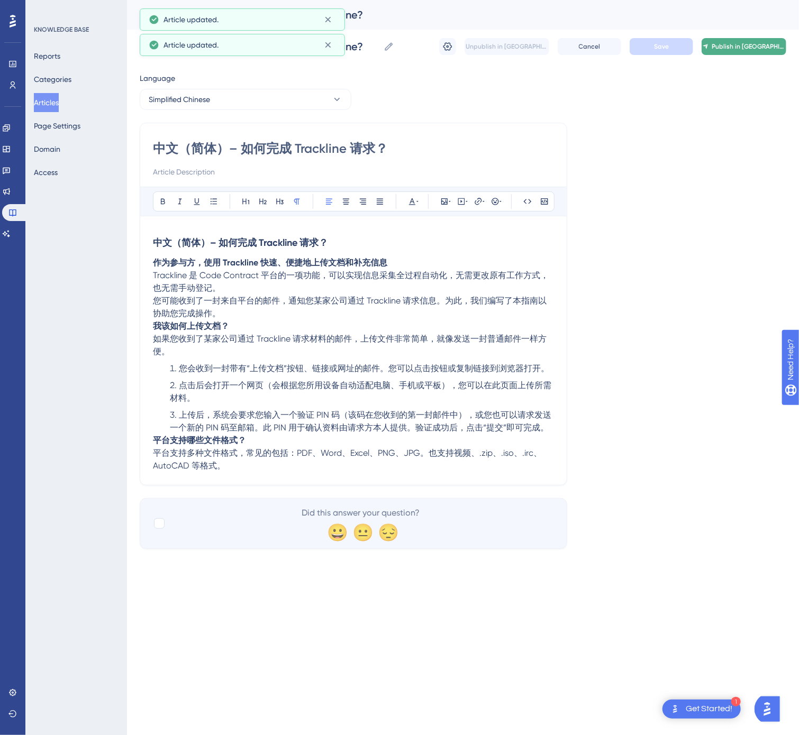
click at [729, 50] on span "Publish in [GEOGRAPHIC_DATA]-CN" at bounding box center [748, 46] width 74 height 8
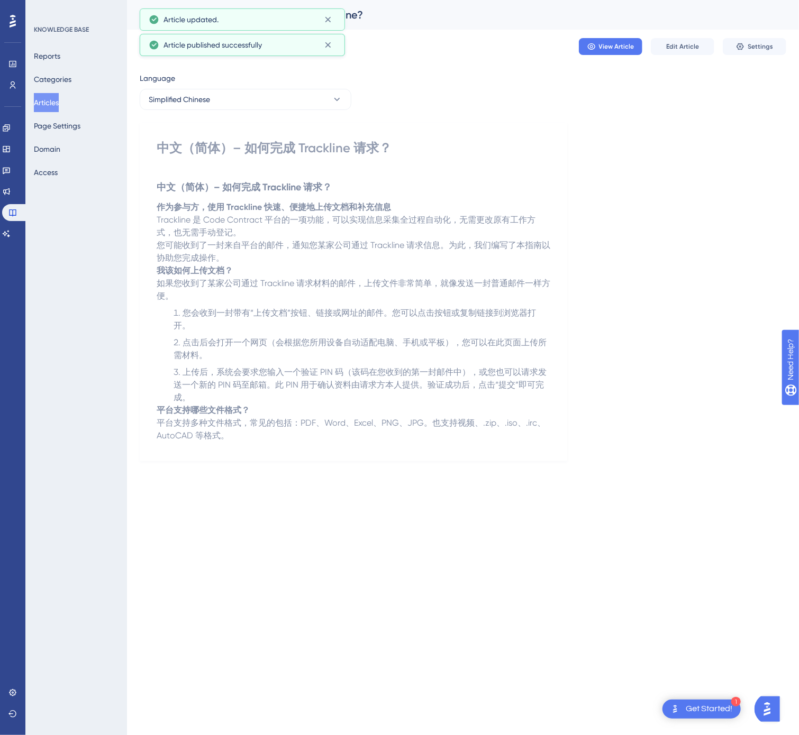
click at [50, 104] on button "Articles" at bounding box center [46, 102] width 25 height 19
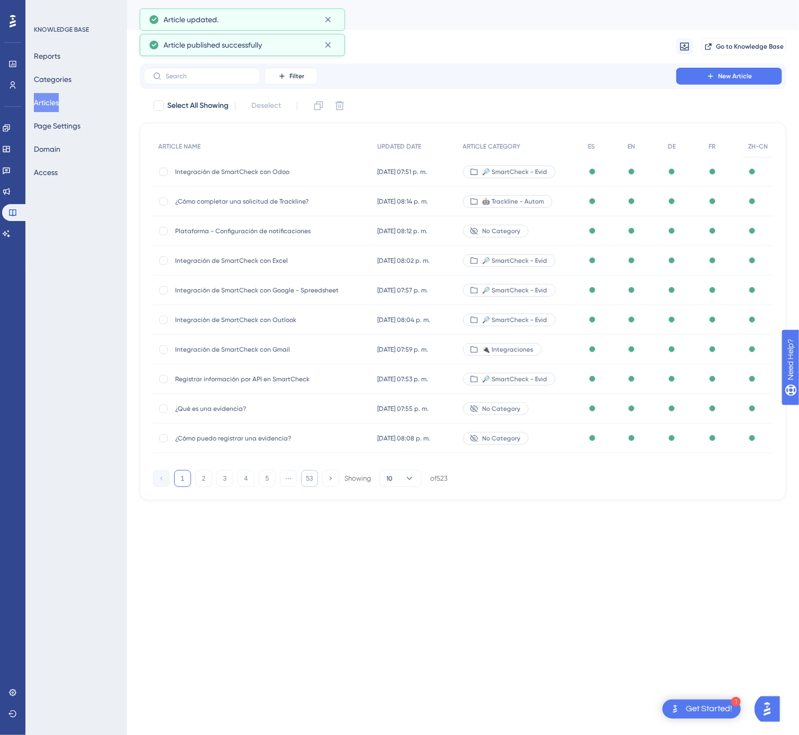
click at [309, 482] on button "53" at bounding box center [309, 478] width 17 height 17
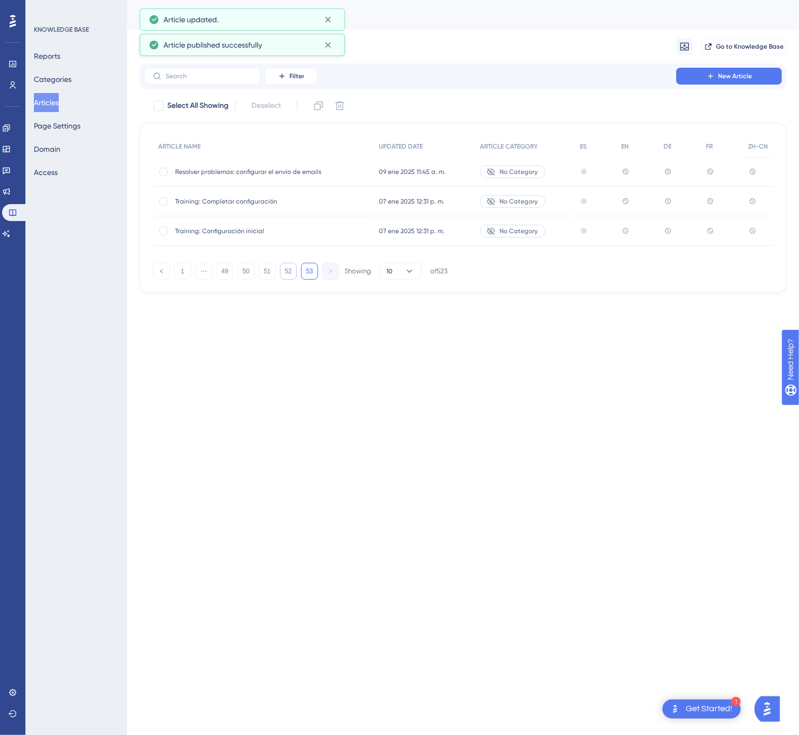
click at [294, 270] on button "52" at bounding box center [288, 271] width 17 height 17
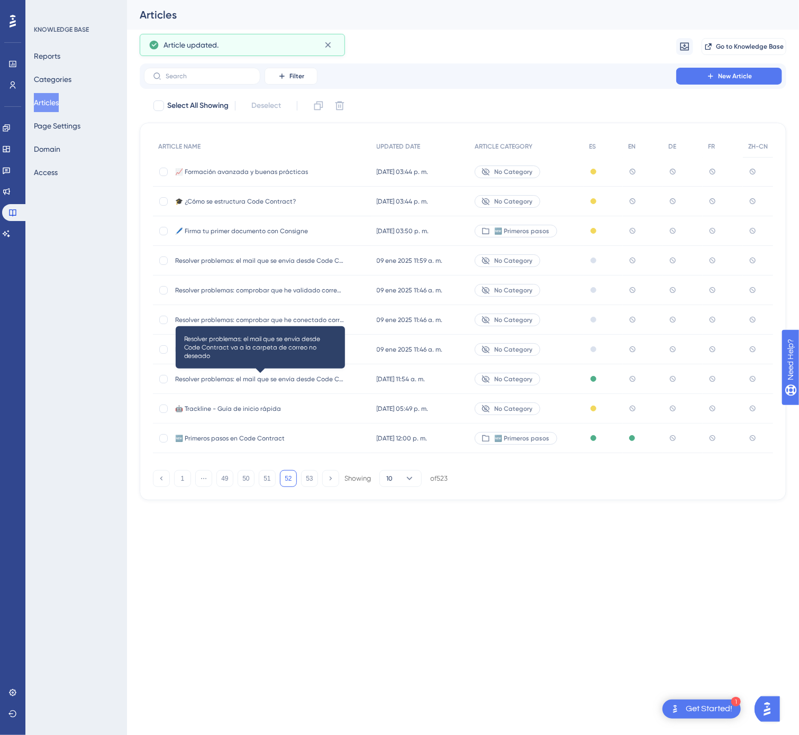
click at [319, 377] on span "Resolver problemas: el mail que se envía desde Code Contract va a la carpeta de…" at bounding box center [259, 379] width 169 height 8
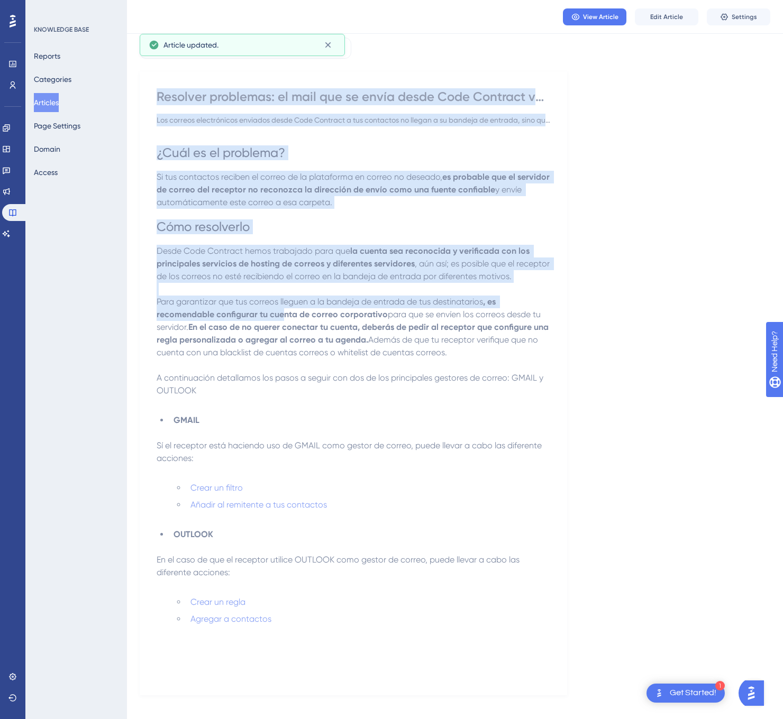
scroll to position [66, 0]
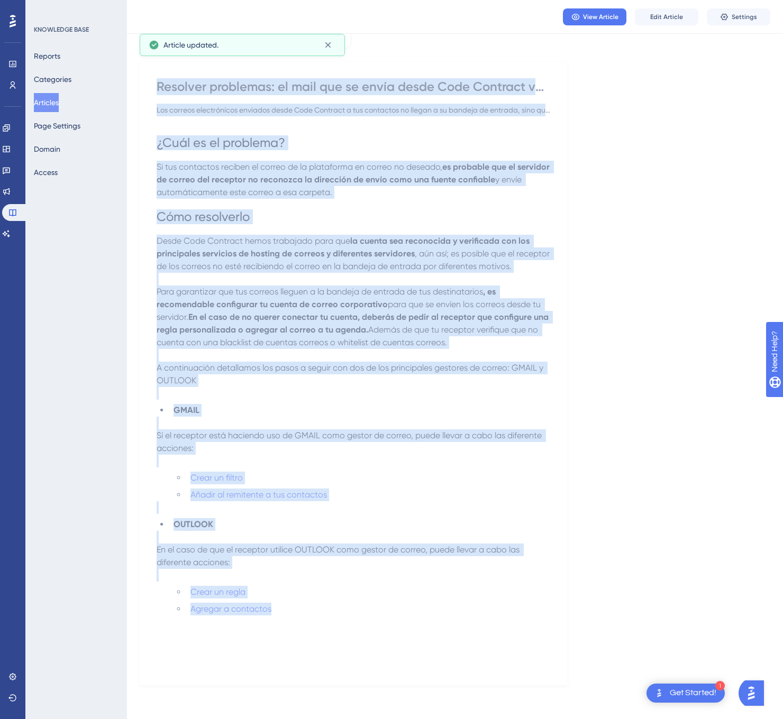
drag, startPoint x: 150, startPoint y: 148, endPoint x: 274, endPoint y: 604, distance: 473.5
click at [274, 604] on div "Resolver problemas: el mail que se envía desde Code Contract va a la carpeta de…" at bounding box center [353, 373] width 427 height 624
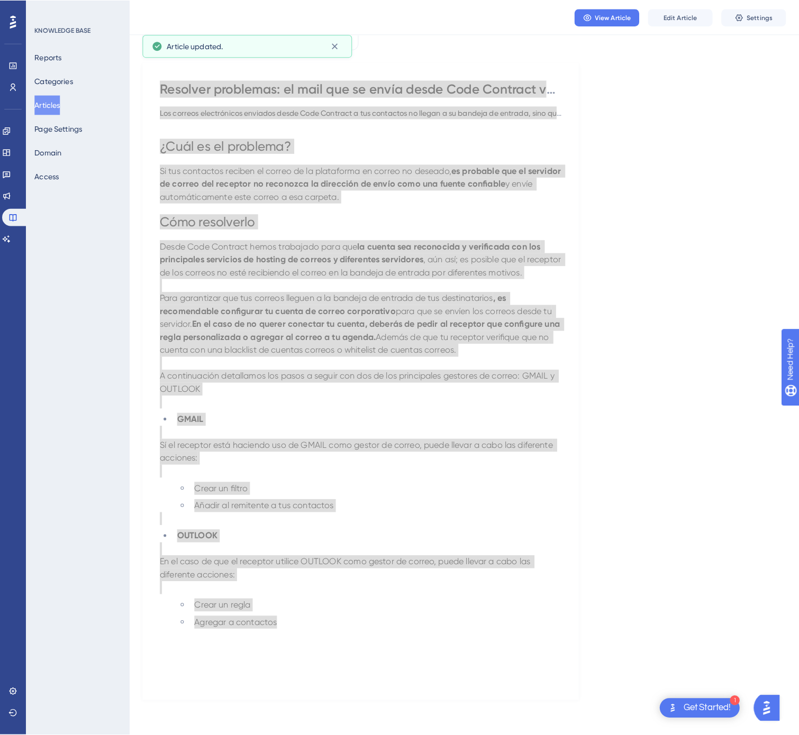
scroll to position [0, 0]
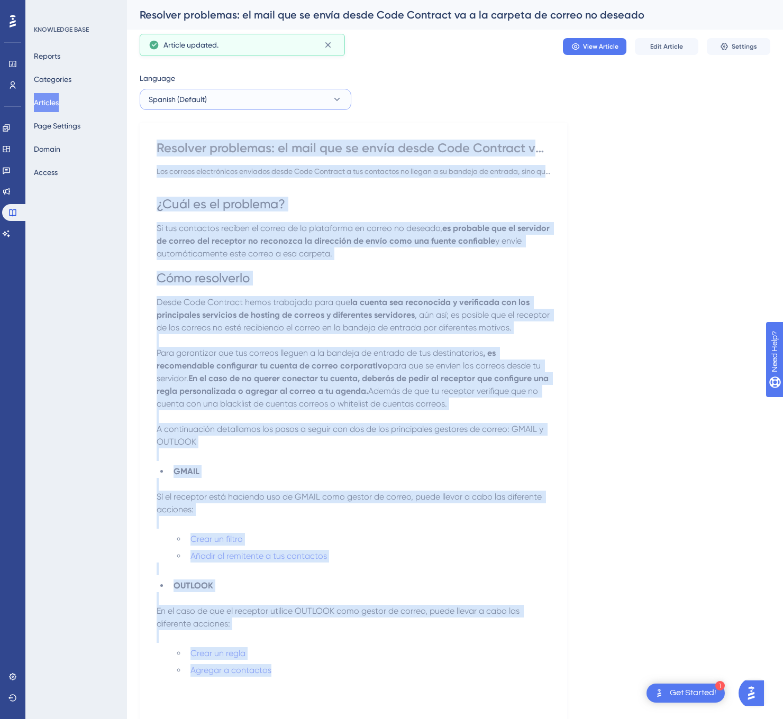
click at [257, 98] on button "Spanish (Default)" at bounding box center [246, 99] width 212 height 21
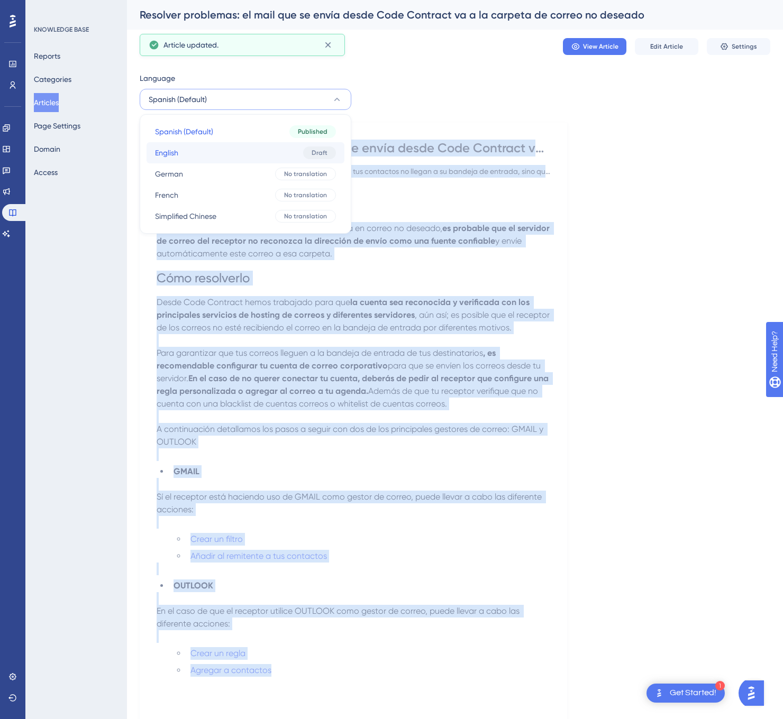
click at [254, 149] on button "English English Draft" at bounding box center [245, 152] width 198 height 21
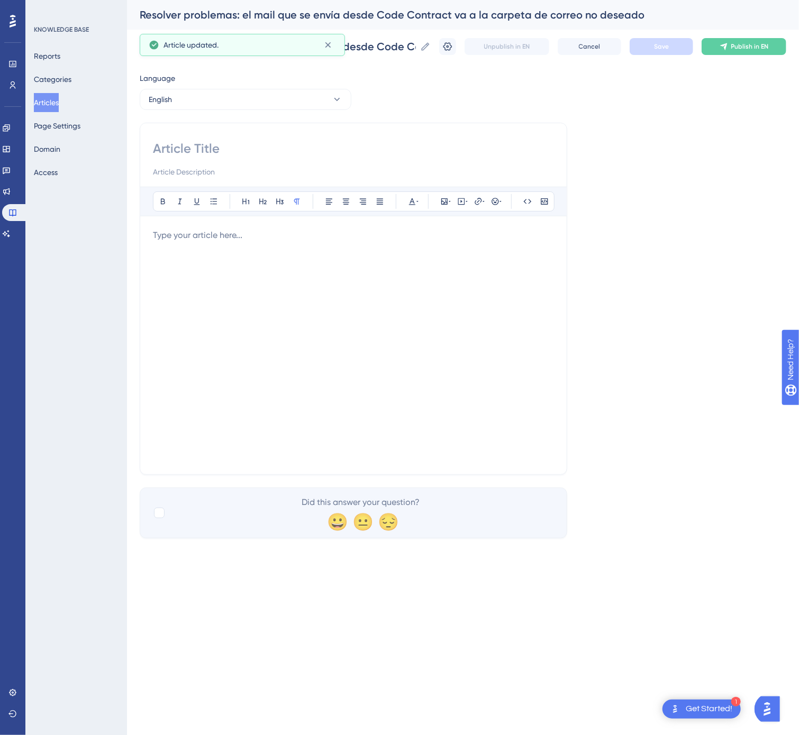
click at [420, 90] on div "Language English Bold Italic Underline Bullet Point Heading 1 Heading 2 Heading…" at bounding box center [463, 305] width 646 height 466
click at [193, 158] on div at bounding box center [353, 159] width 401 height 38
click at [204, 150] on input at bounding box center [353, 148] width 401 height 17
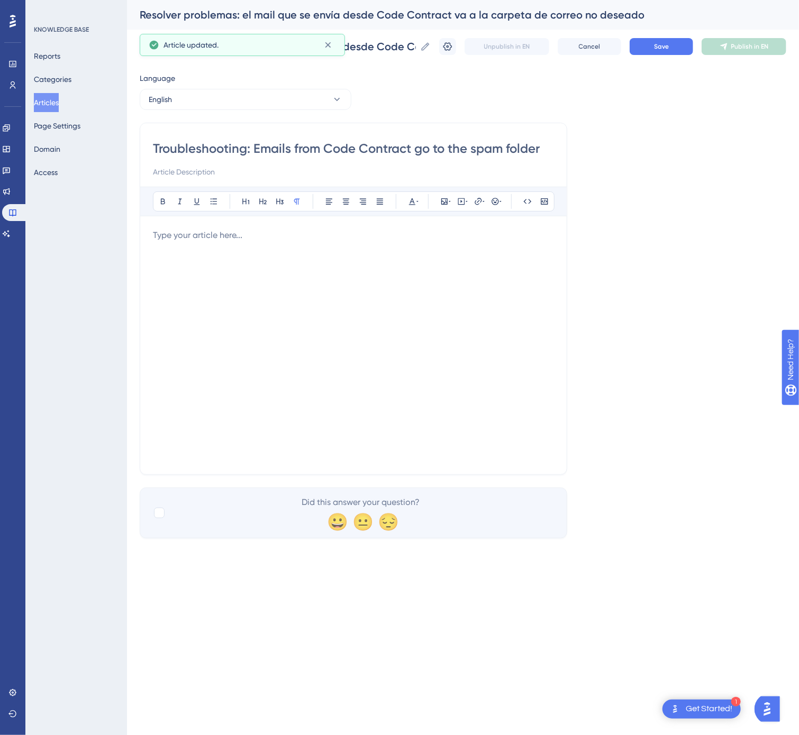
type input "Troubleshooting: Emails from Code Contract go to the spam folder"
click at [213, 283] on div at bounding box center [353, 345] width 401 height 233
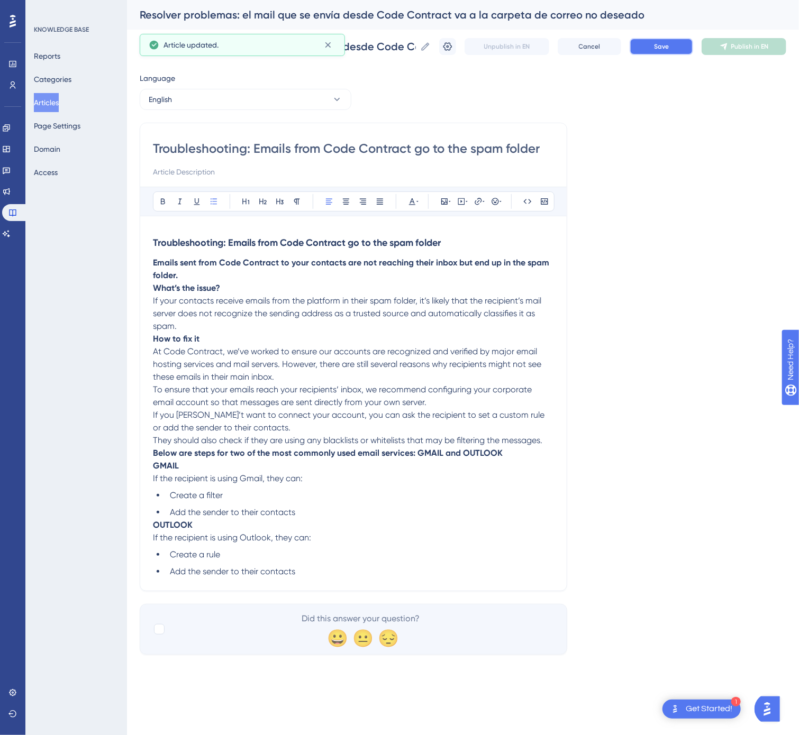
click at [673, 48] on button "Save" at bounding box center [660, 46] width 63 height 17
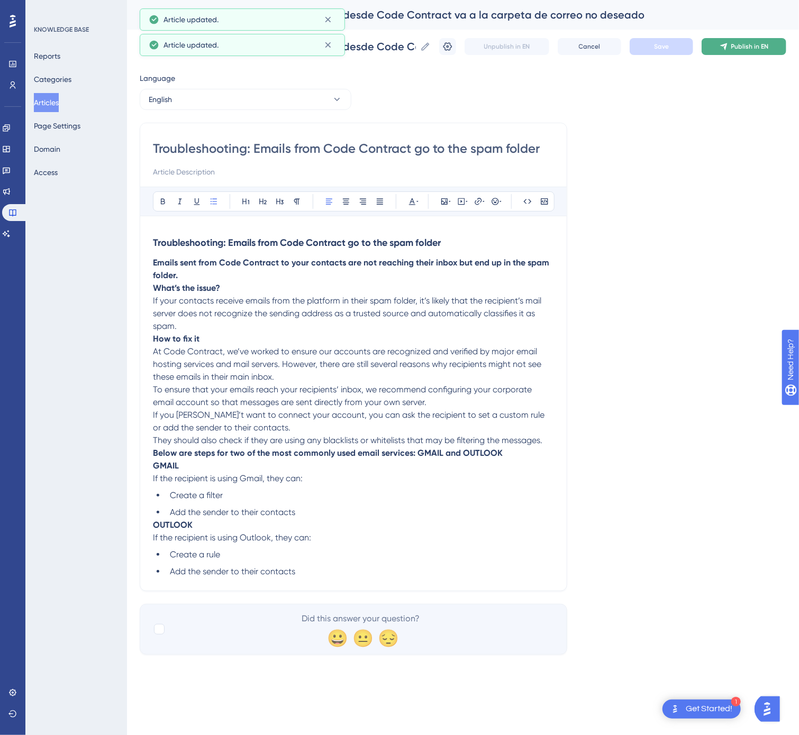
click at [741, 43] on span "Publish in EN" at bounding box center [750, 46] width 38 height 8
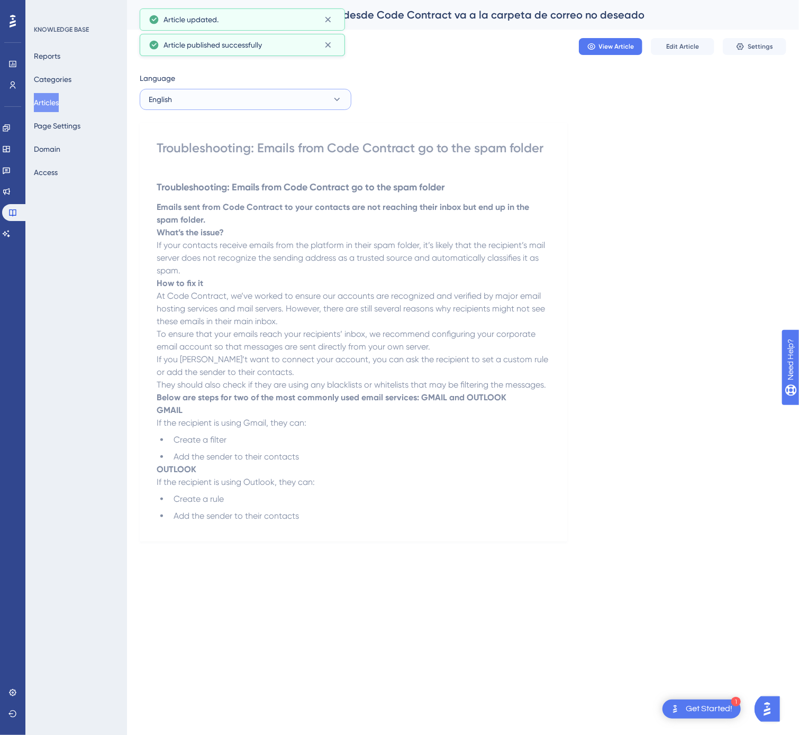
click at [287, 89] on button "English" at bounding box center [246, 99] width 212 height 21
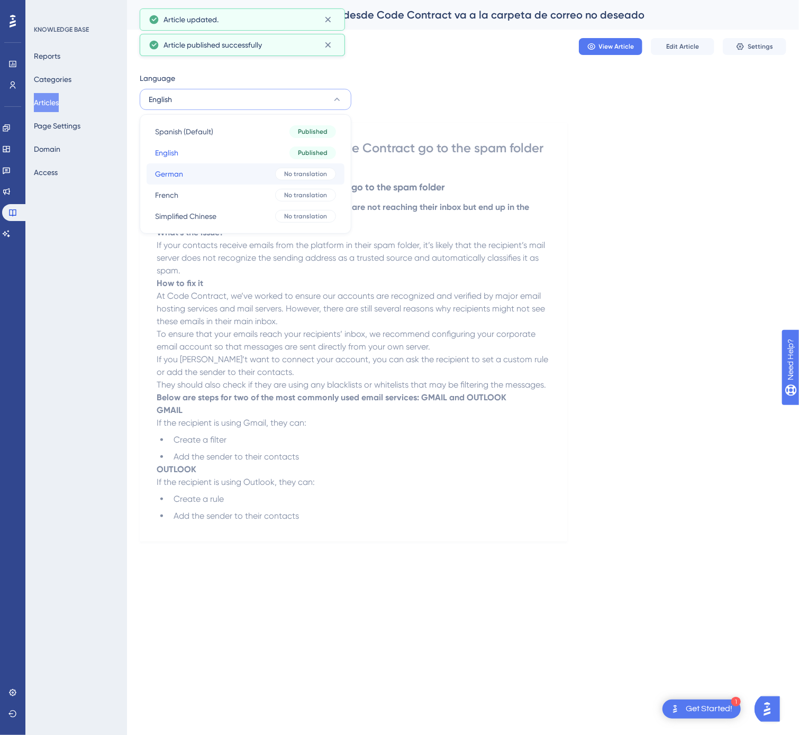
click at [286, 168] on div "No translation" at bounding box center [305, 174] width 61 height 13
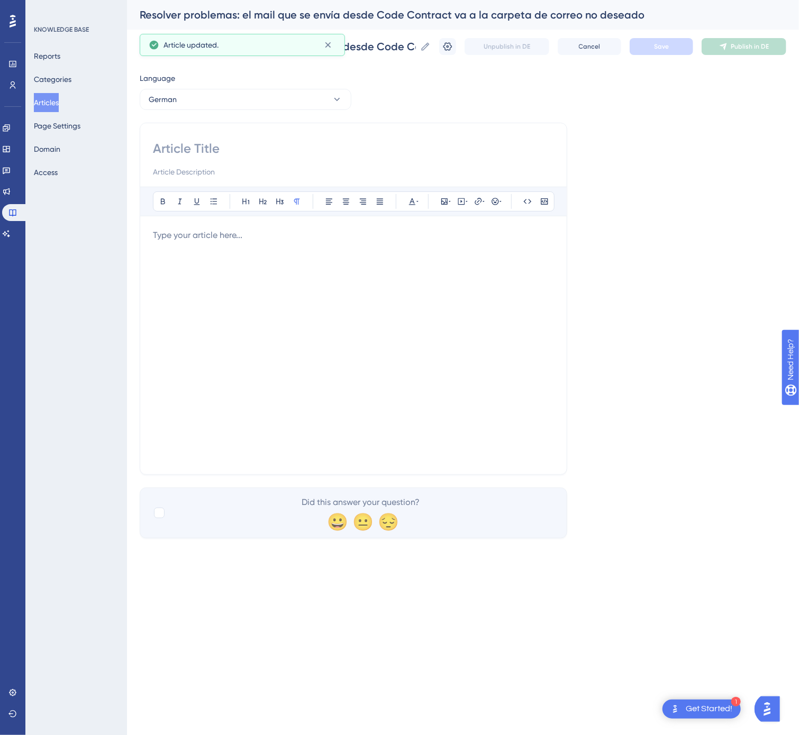
click at [249, 158] on div at bounding box center [353, 159] width 401 height 38
click at [253, 150] on input at bounding box center [353, 148] width 401 height 17
type input "Fehlerbehebung: E-Mails von Code Contract landen im Spam-Ordner"
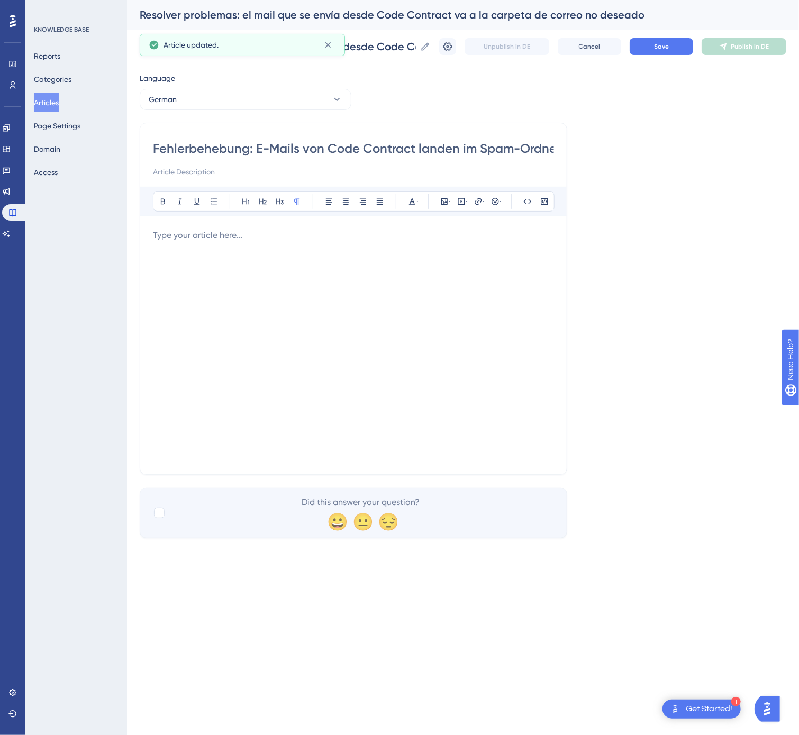
click at [428, 389] on div at bounding box center [353, 345] width 401 height 233
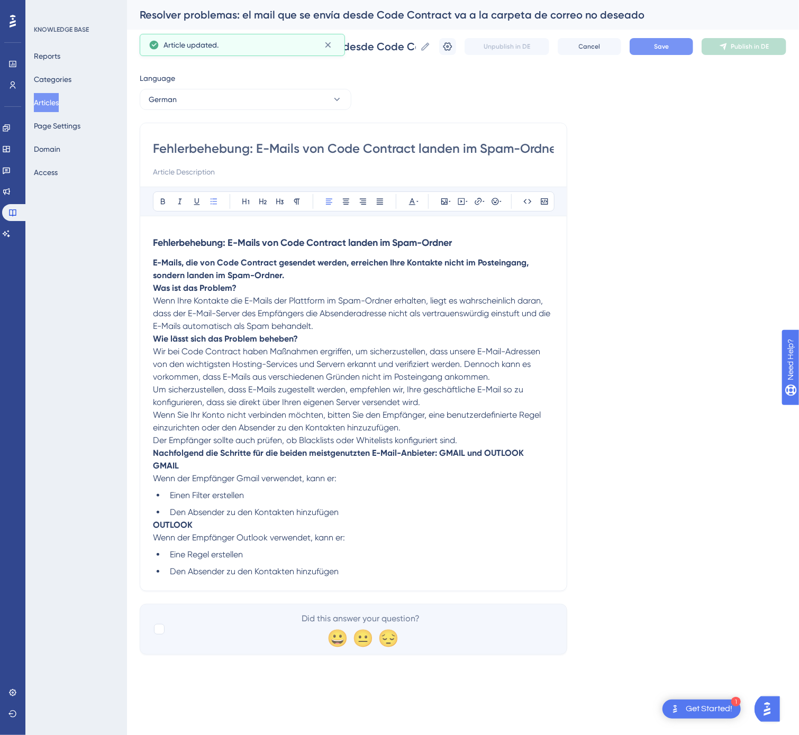
click at [668, 45] on span "Save" at bounding box center [661, 46] width 15 height 8
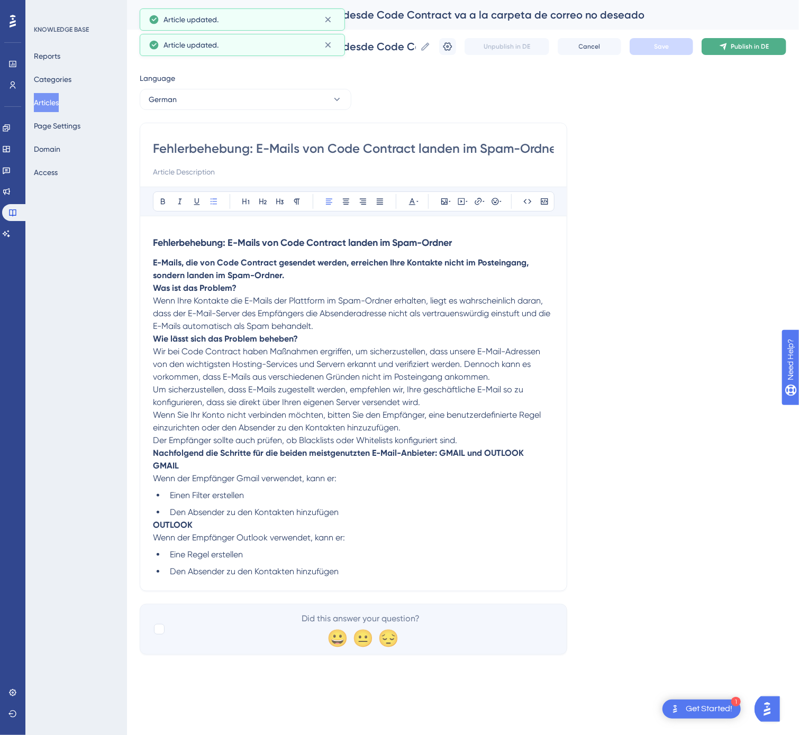
click at [737, 50] on span "Publish in DE" at bounding box center [749, 46] width 38 height 8
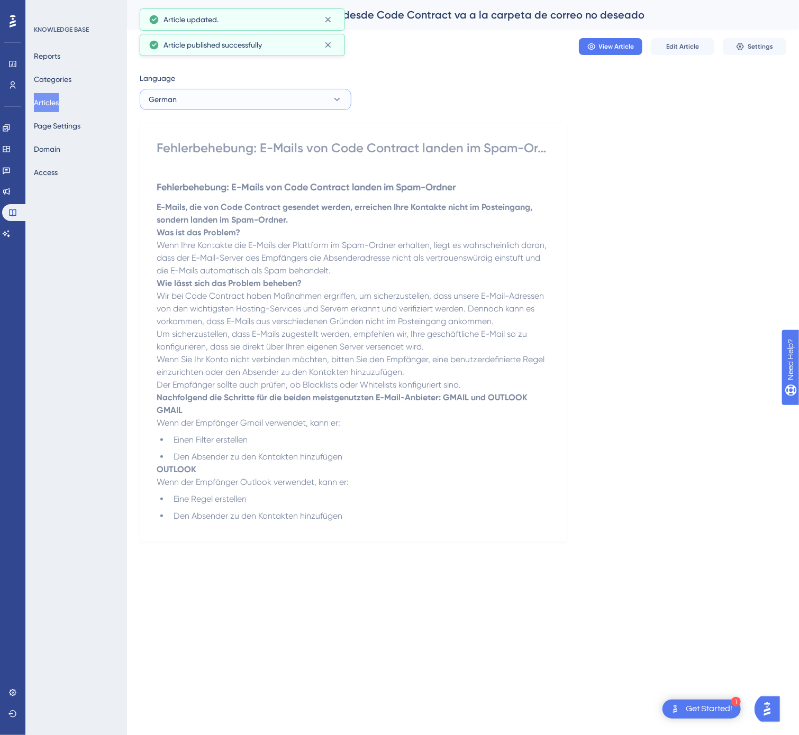
click at [329, 104] on button "German" at bounding box center [246, 99] width 212 height 21
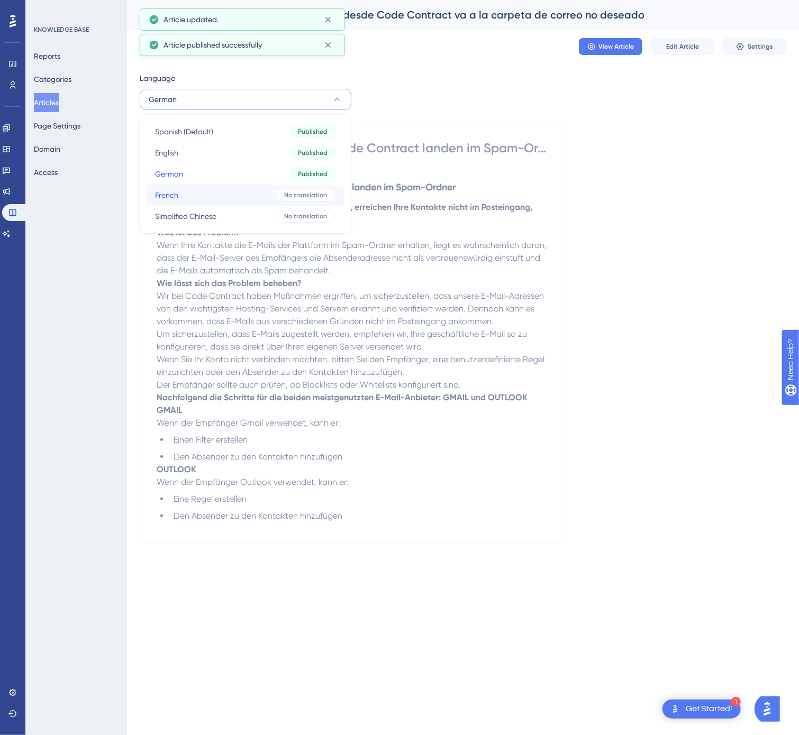
click at [296, 203] on button "French French No translation" at bounding box center [245, 195] width 198 height 21
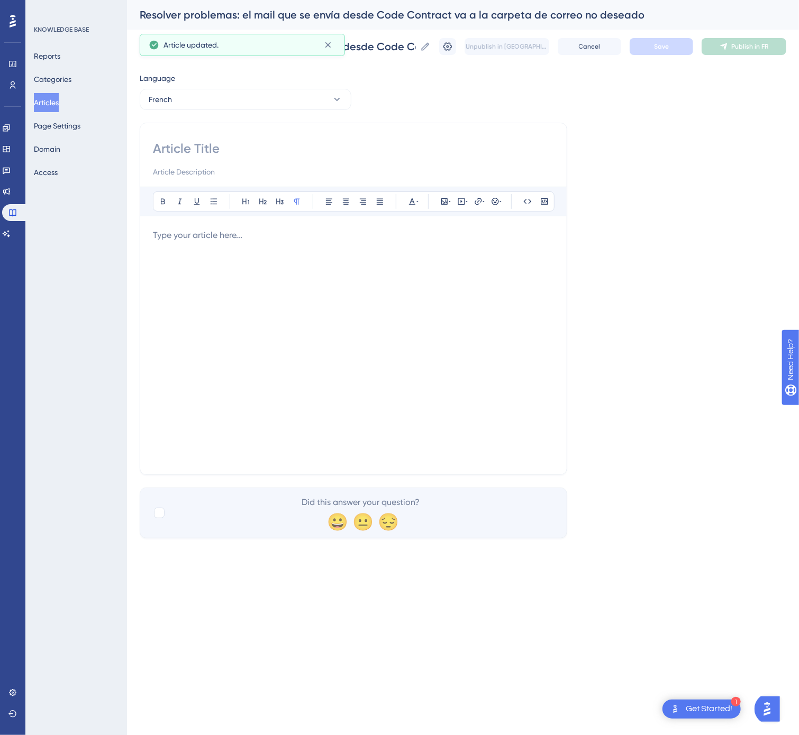
click at [274, 148] on input at bounding box center [353, 148] width 401 height 17
type input "Résolution de problème : les e-mails envoyés depuis Code Contract arrivent dans…"
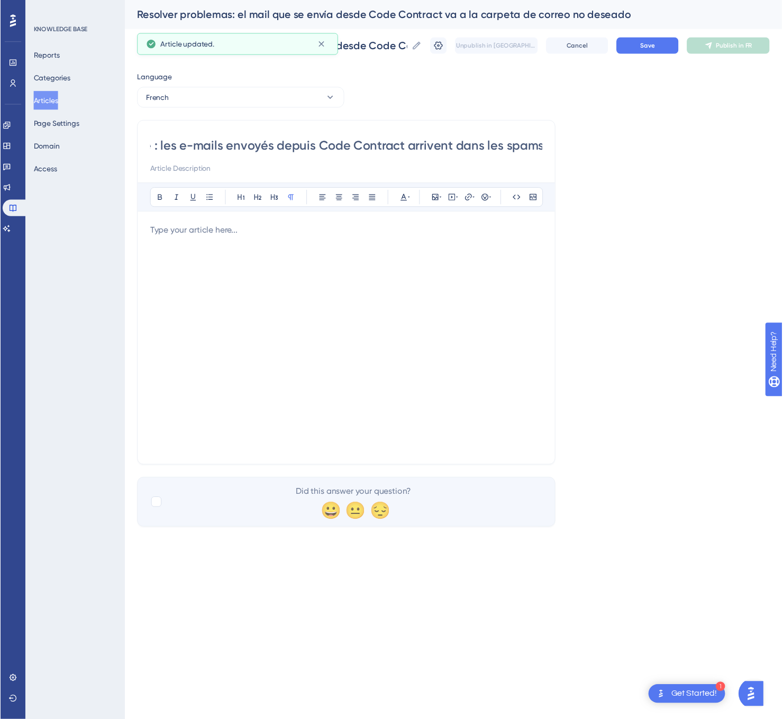
scroll to position [0, 0]
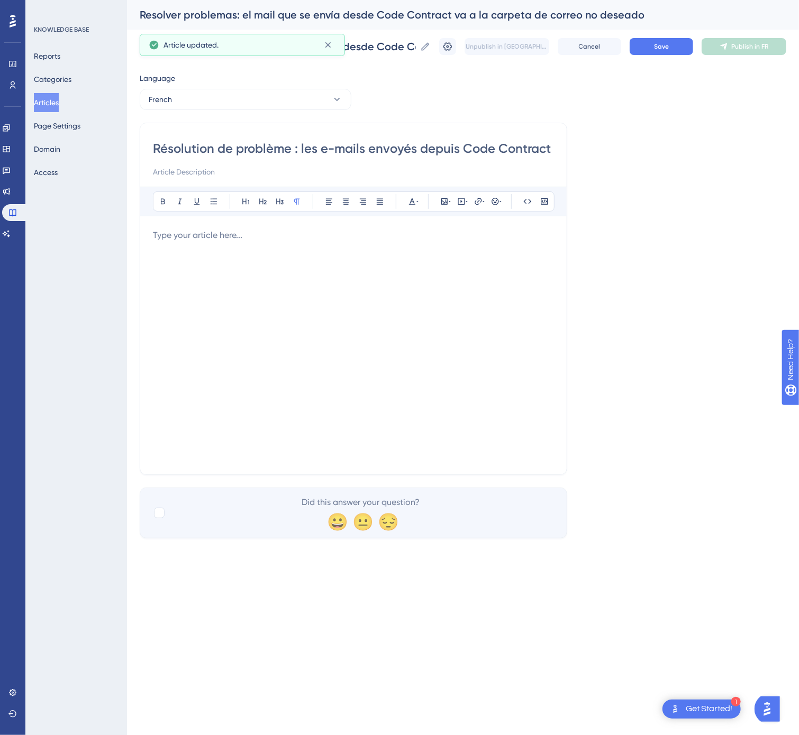
click at [424, 321] on div at bounding box center [353, 345] width 401 height 233
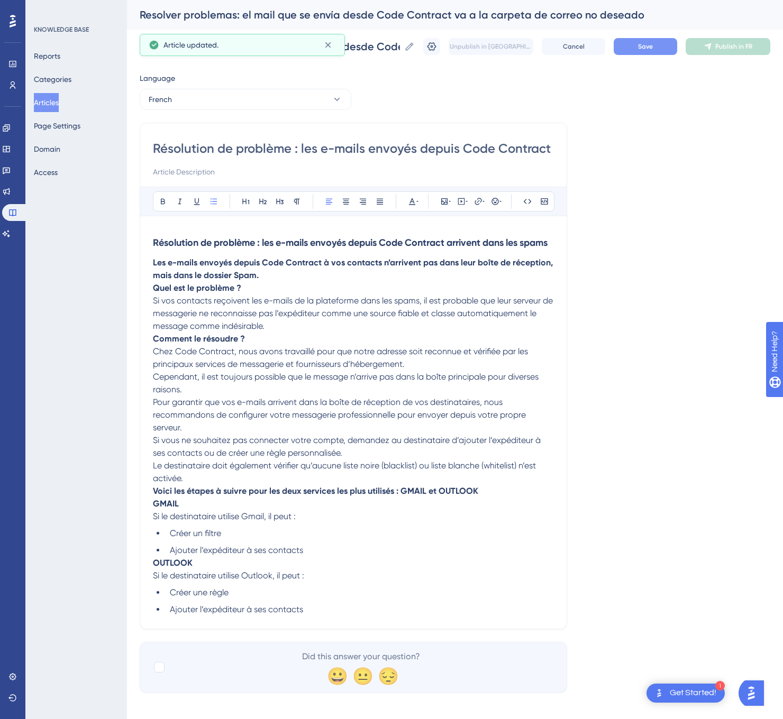
click at [676, 45] on button "Save" at bounding box center [644, 46] width 63 height 17
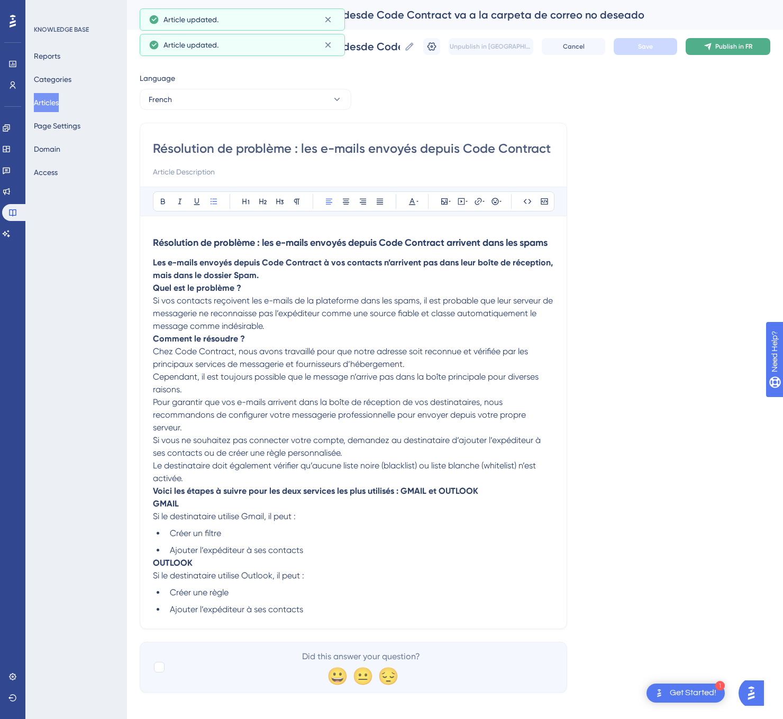
click at [712, 43] on icon at bounding box center [707, 46] width 8 height 8
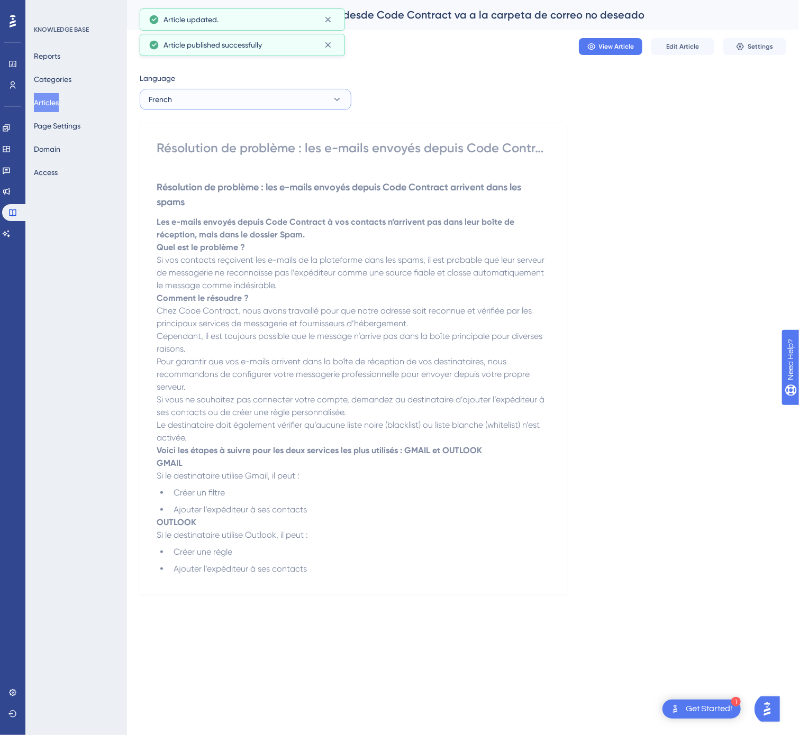
click at [246, 98] on button "French" at bounding box center [246, 99] width 212 height 21
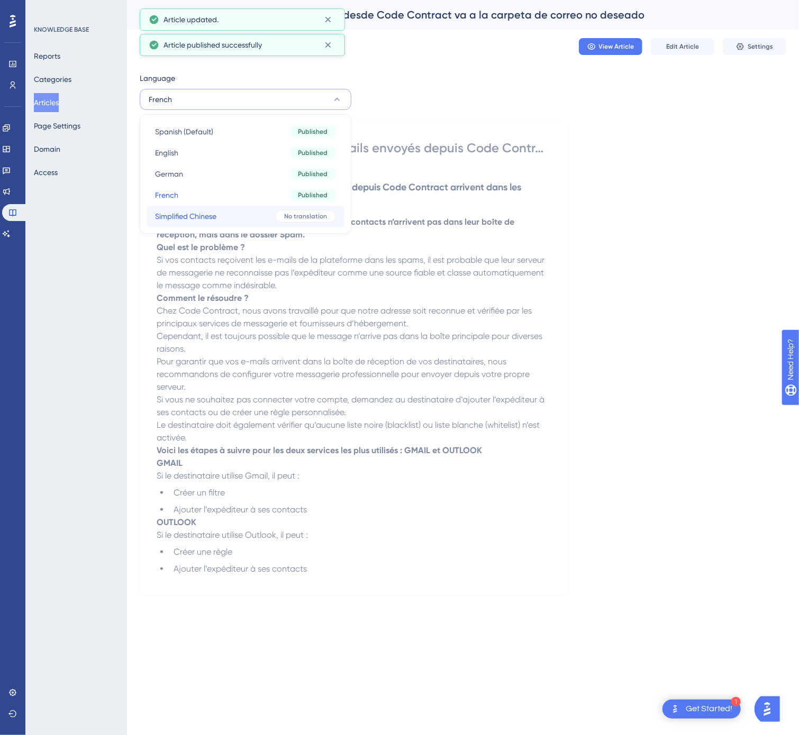
click at [233, 208] on button "Simplified Chinese Simplified Chinese No translation" at bounding box center [245, 216] width 198 height 21
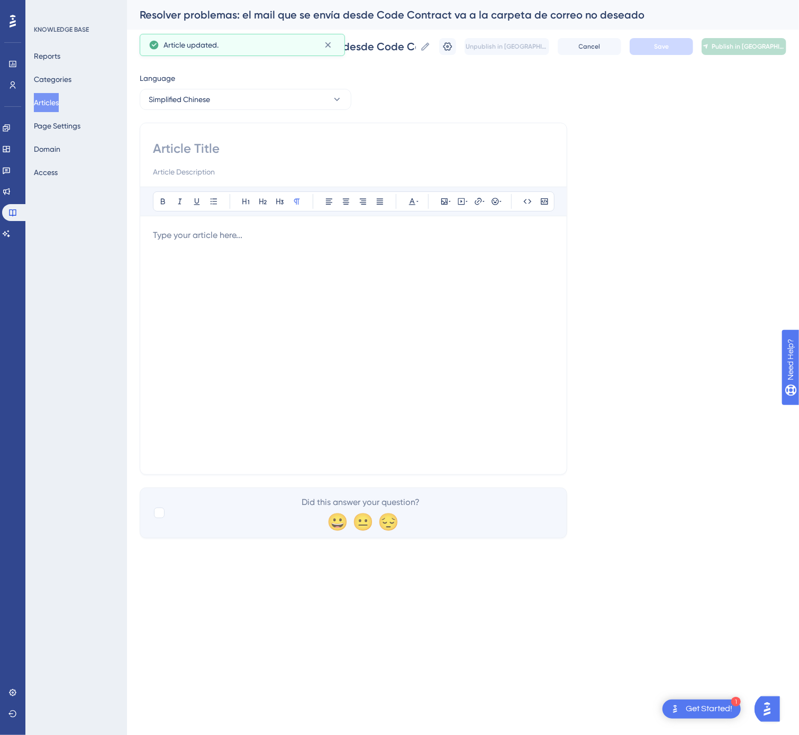
click at [166, 143] on input at bounding box center [353, 148] width 401 height 17
type input "（简体）– 故障排除：Code Contract 的邮件进入垃圾邮箱"
click at [309, 378] on div at bounding box center [353, 345] width 401 height 233
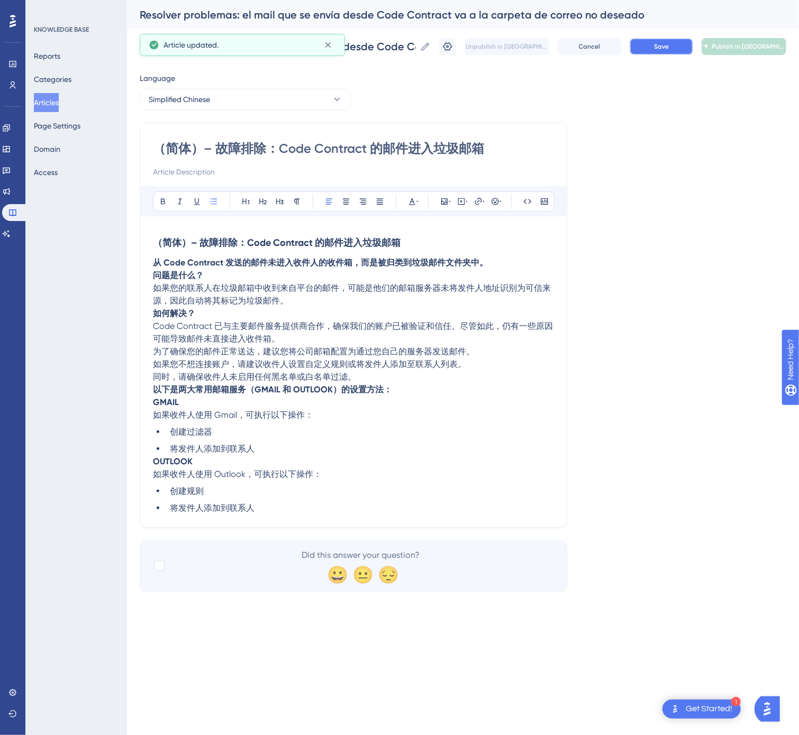
click at [677, 41] on button "Save" at bounding box center [660, 46] width 63 height 17
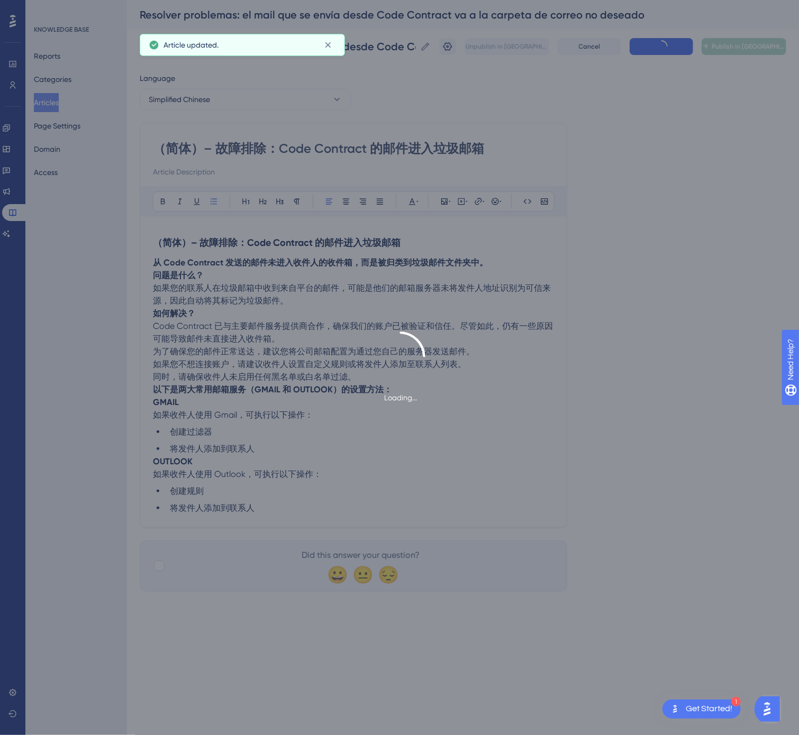
click at [720, 41] on button "Publish in [GEOGRAPHIC_DATA]-CN" at bounding box center [743, 46] width 85 height 17
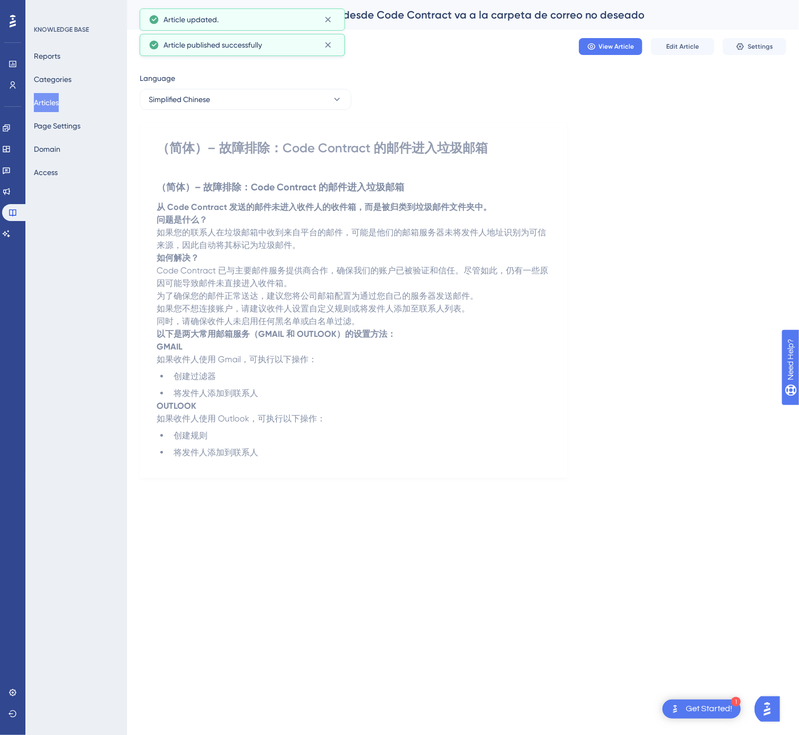
click at [57, 107] on button "Articles" at bounding box center [46, 102] width 25 height 19
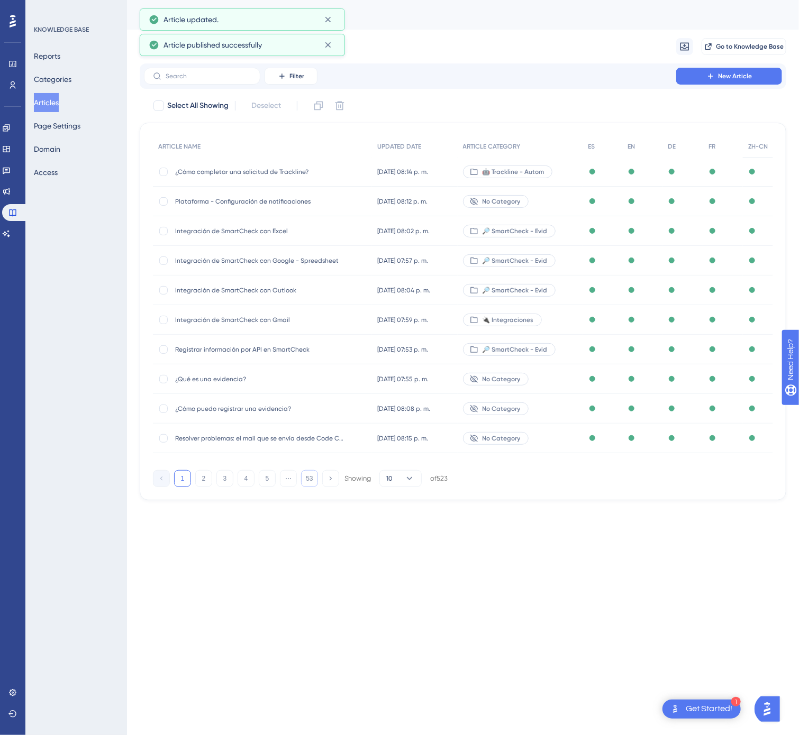
click at [313, 477] on button "53" at bounding box center [309, 478] width 17 height 17
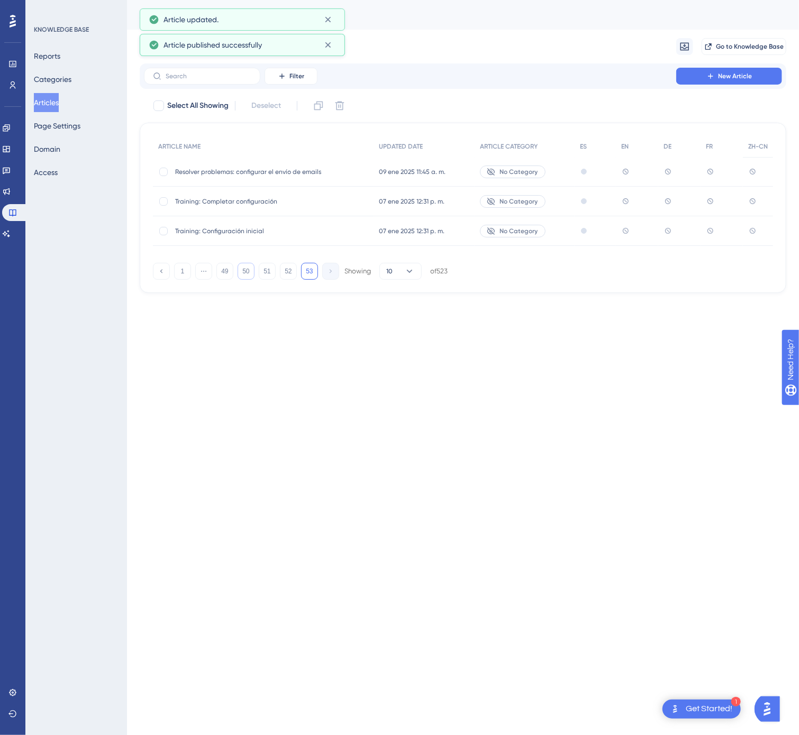
click at [248, 280] on button "50" at bounding box center [245, 271] width 17 height 17
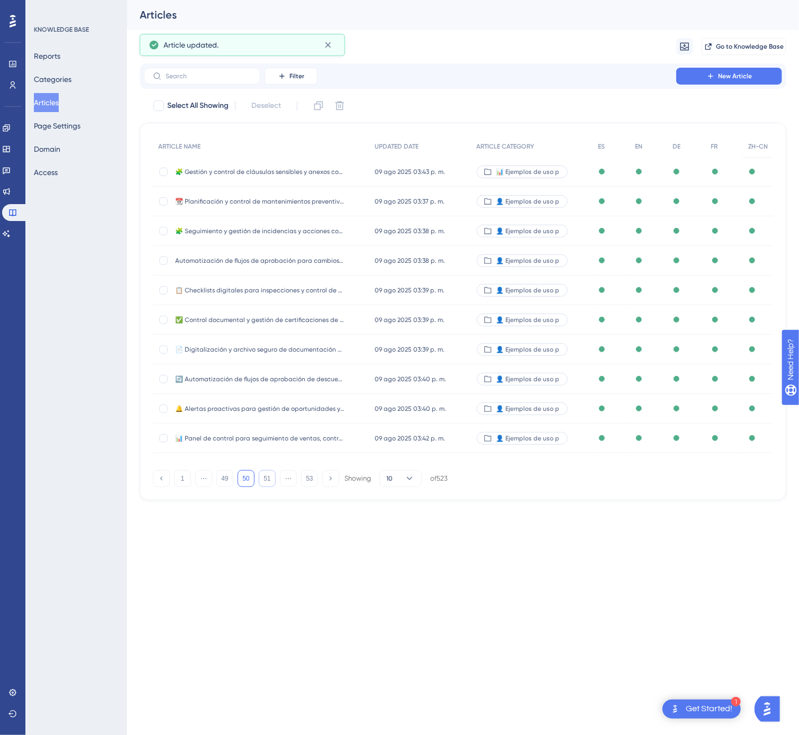
click at [269, 479] on button "51" at bounding box center [267, 478] width 17 height 17
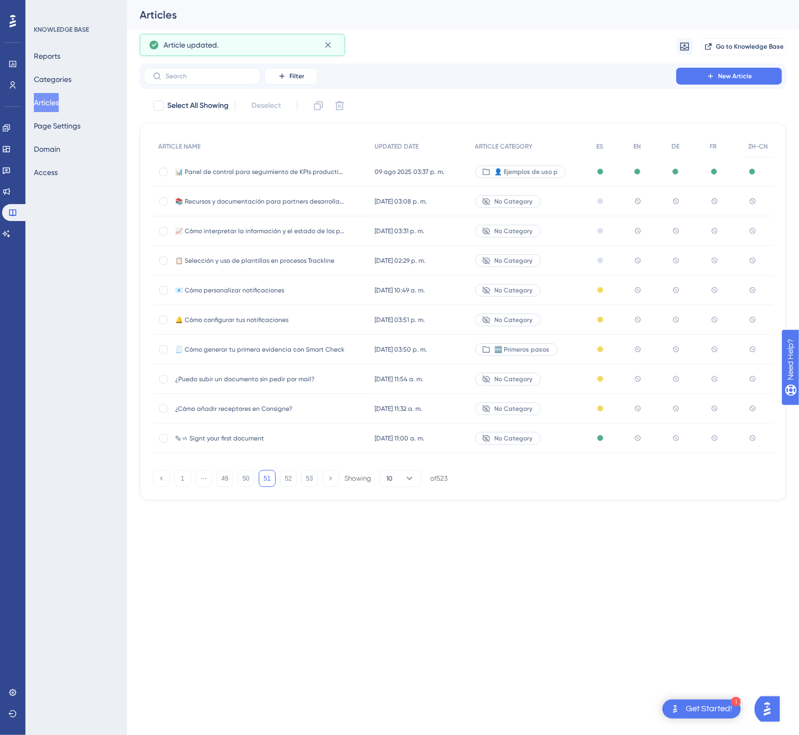
click at [301, 437] on span "✎ᝰ Signt your first document" at bounding box center [259, 438] width 169 height 8
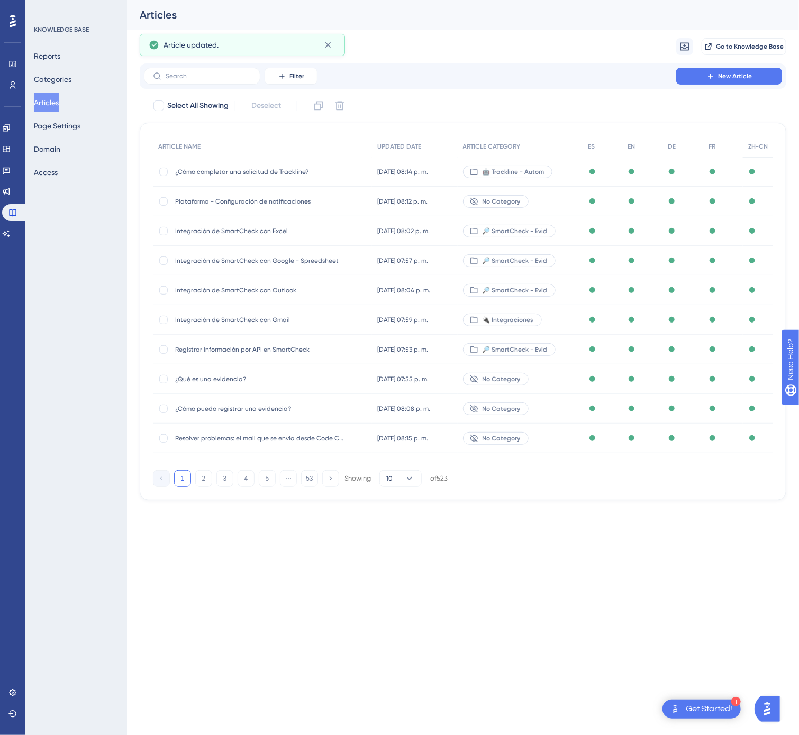
click at [318, 481] on div "1 2 3 4 5 ⋯ 53 Showing 10 of 523" at bounding box center [300, 478] width 295 height 17
click at [307, 474] on button "53" at bounding box center [309, 478] width 17 height 17
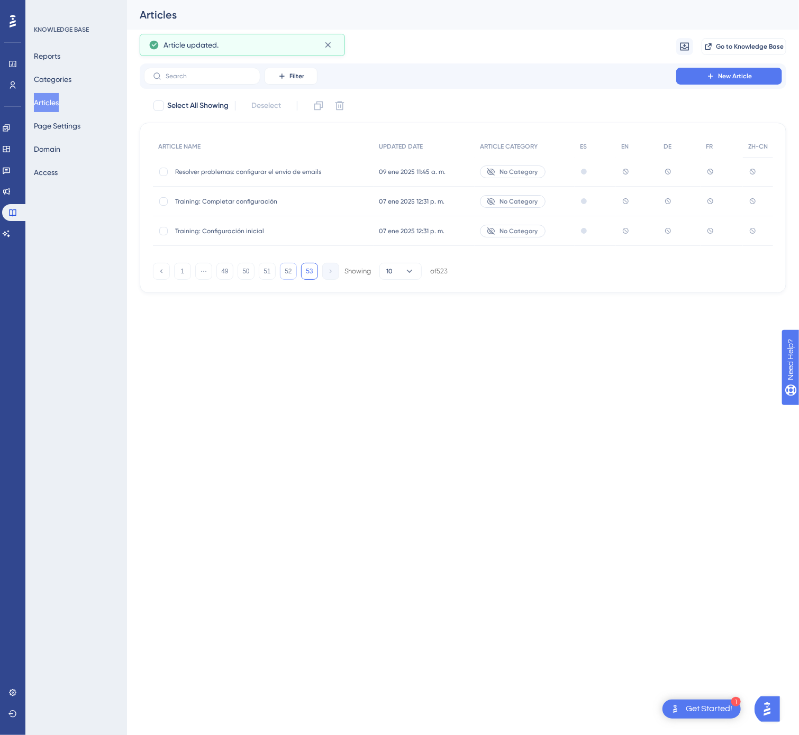
click at [284, 276] on button "52" at bounding box center [288, 271] width 17 height 17
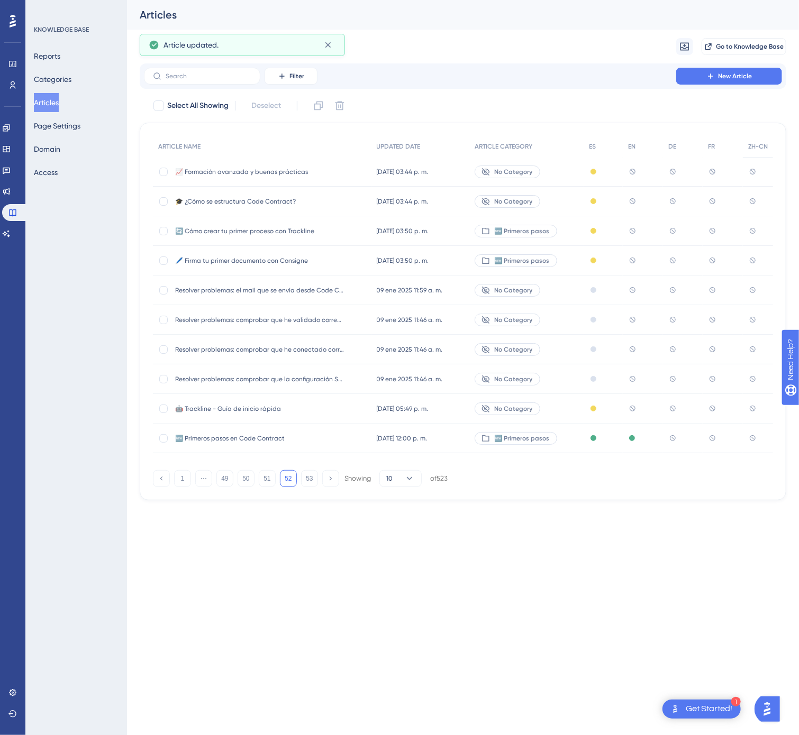
click at [298, 434] on div "🆕 Primeros pasos en Code Contract 🆕 Primeros pasos en Code Contract" at bounding box center [259, 439] width 169 height 30
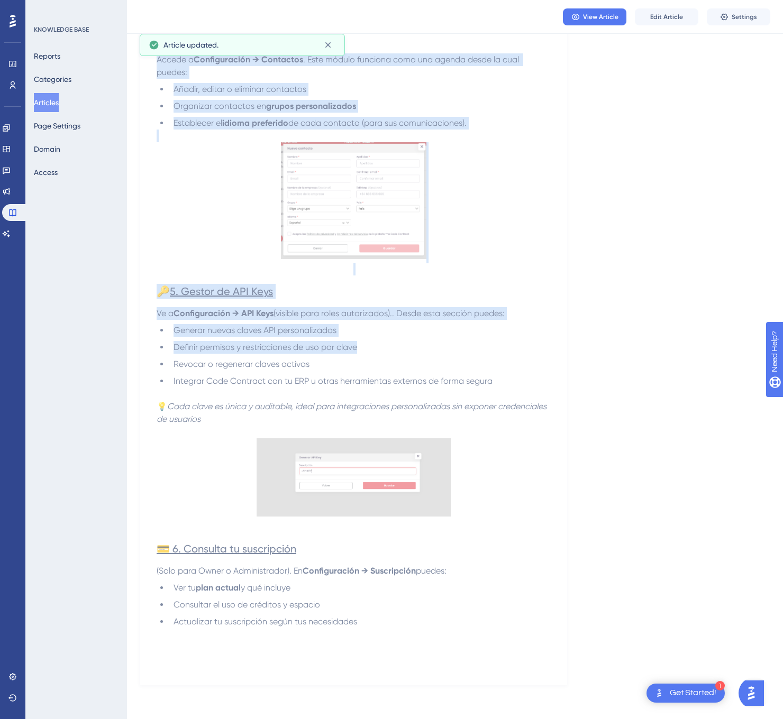
scroll to position [1034, 0]
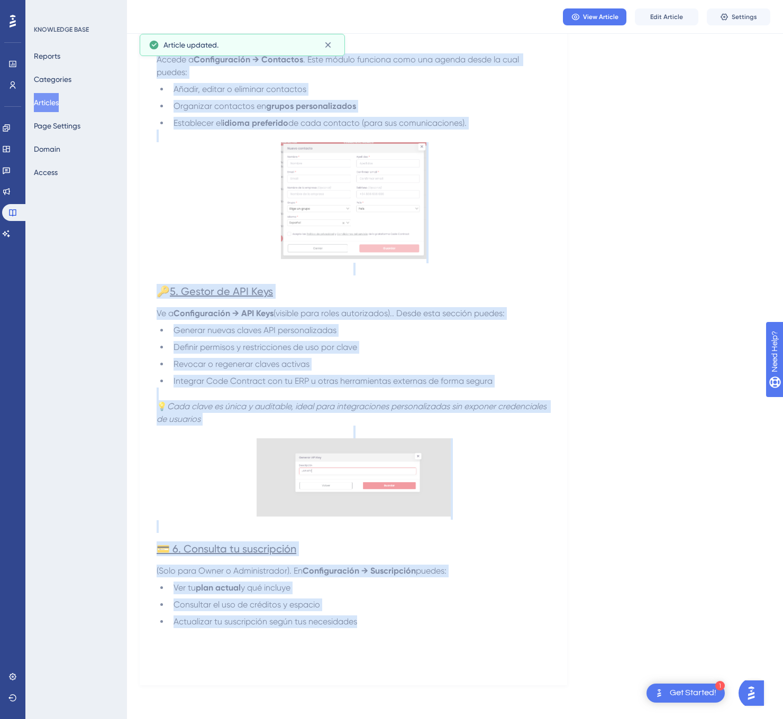
drag, startPoint x: 164, startPoint y: 147, endPoint x: 411, endPoint y: 623, distance: 536.2
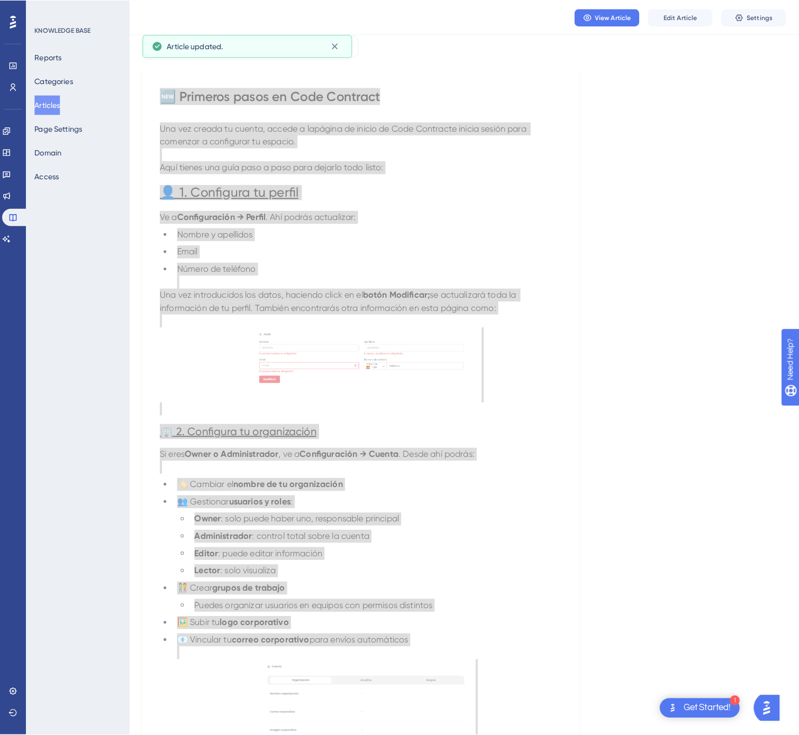
scroll to position [0, 0]
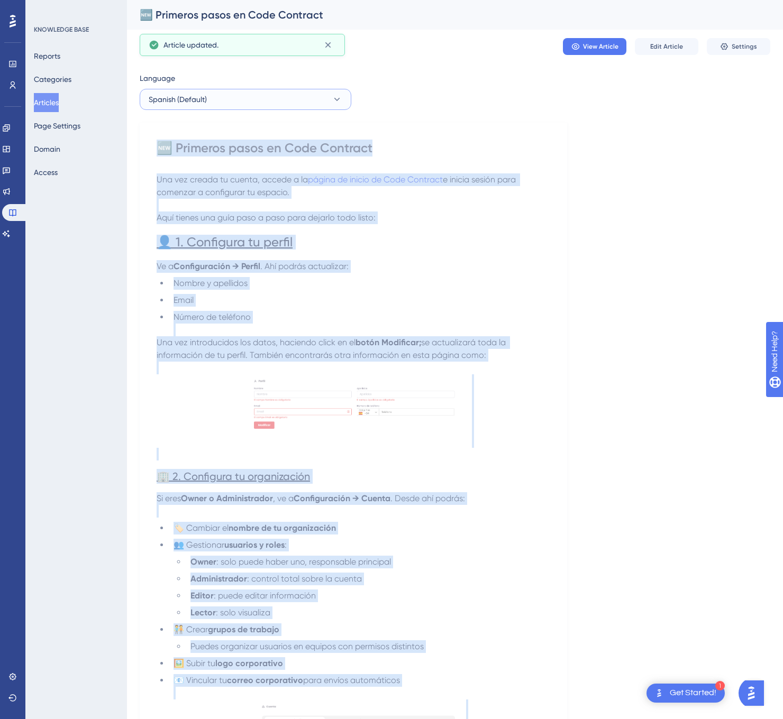
click at [281, 92] on button "Spanish (Default)" at bounding box center [246, 99] width 212 height 21
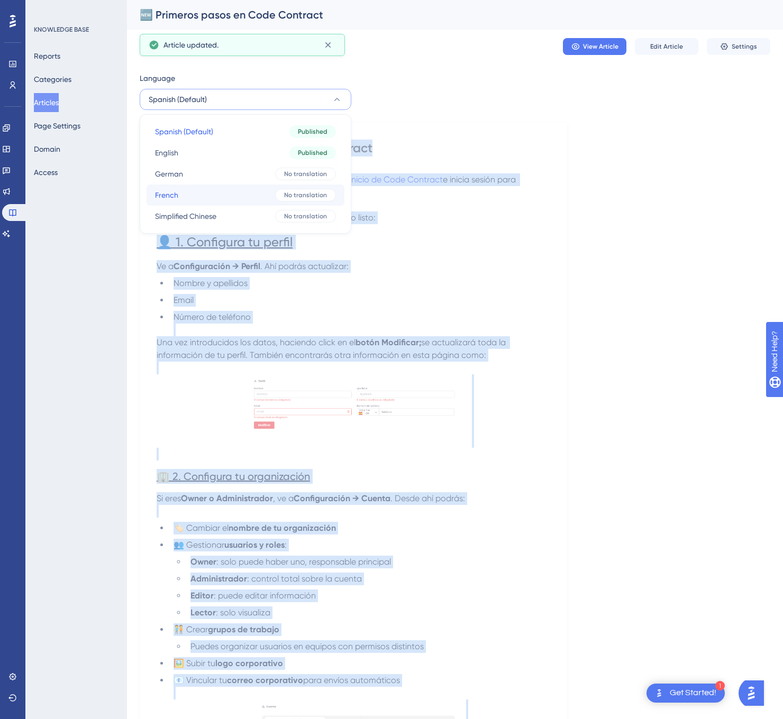
click at [279, 196] on div "No translation" at bounding box center [305, 195] width 61 height 13
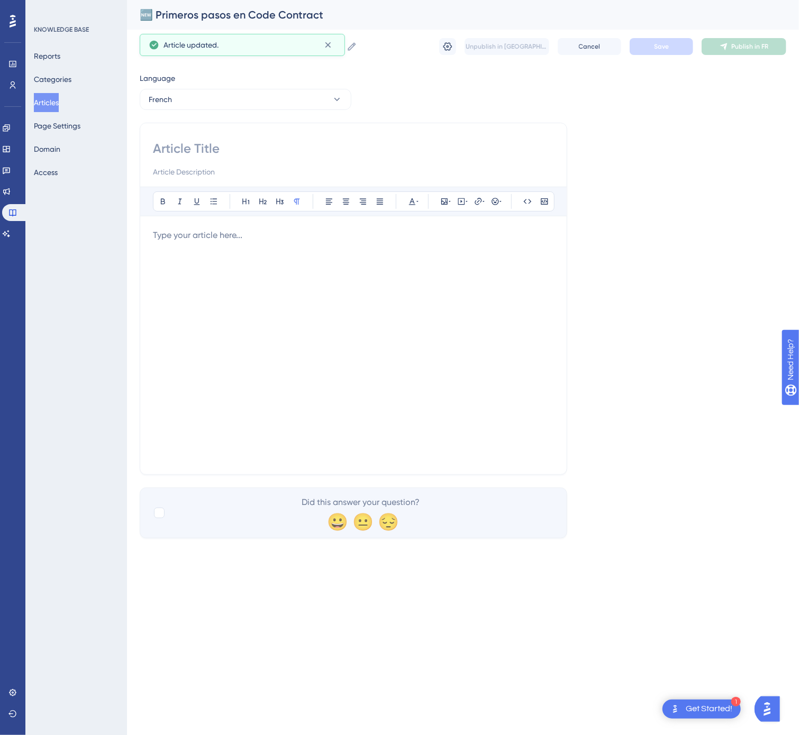
click at [267, 152] on input at bounding box center [353, 148] width 401 height 17
type input "🆕 Premiers pas sur Code Contract"
click at [242, 240] on p at bounding box center [353, 235] width 401 height 13
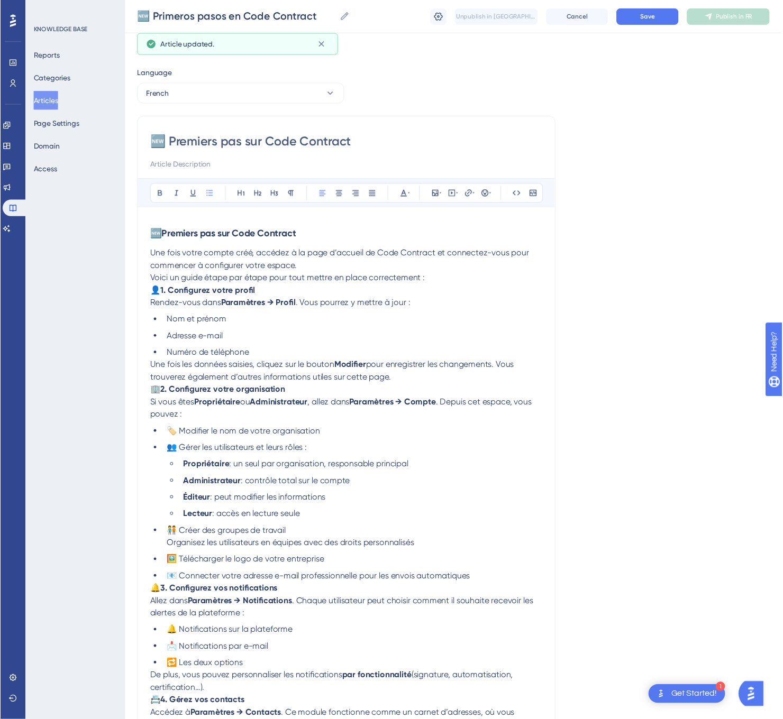
scroll to position [304, 0]
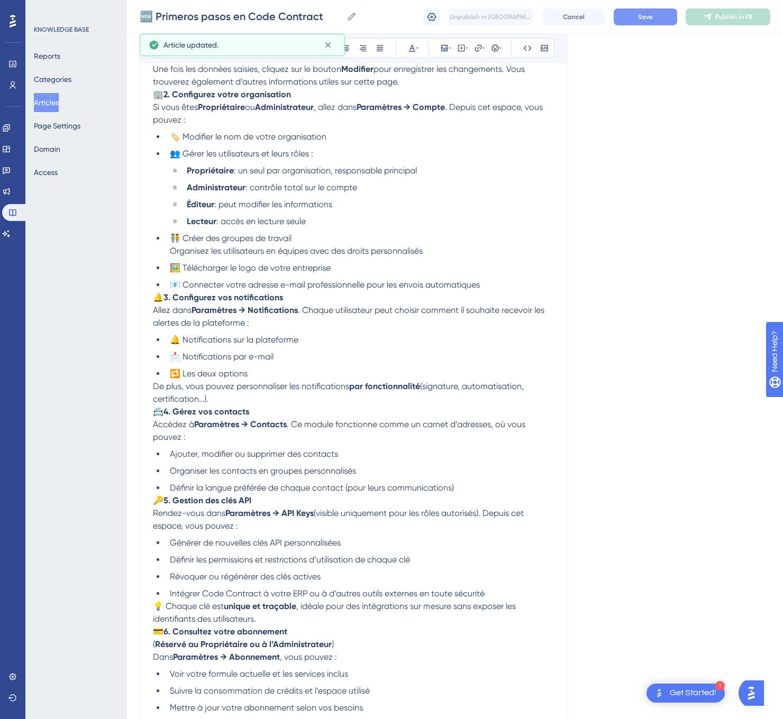
click at [628, 15] on button "Save" at bounding box center [644, 16] width 63 height 17
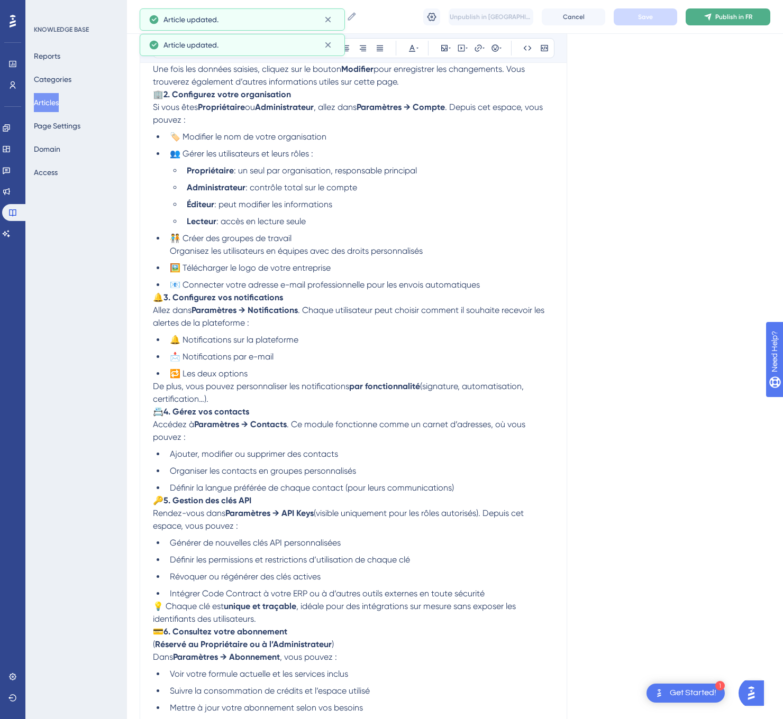
click at [714, 17] on button "Publish in FR" at bounding box center [727, 16] width 85 height 17
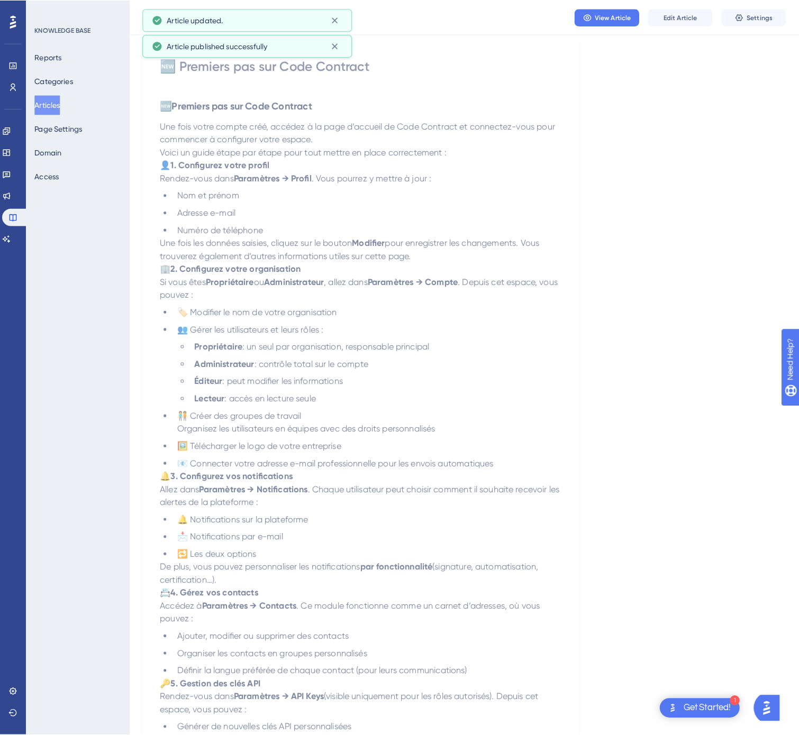
scroll to position [0, 0]
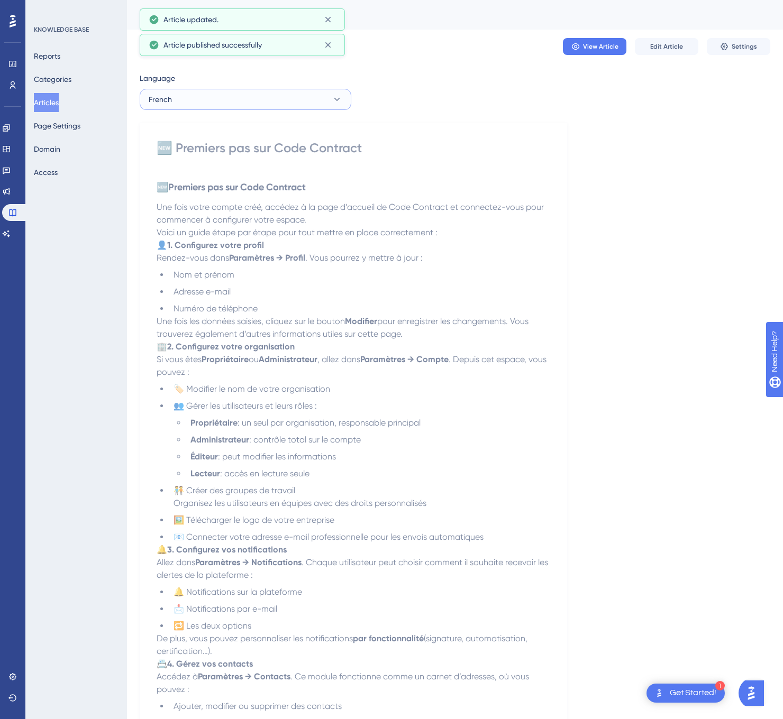
click at [288, 100] on button "French" at bounding box center [246, 99] width 212 height 21
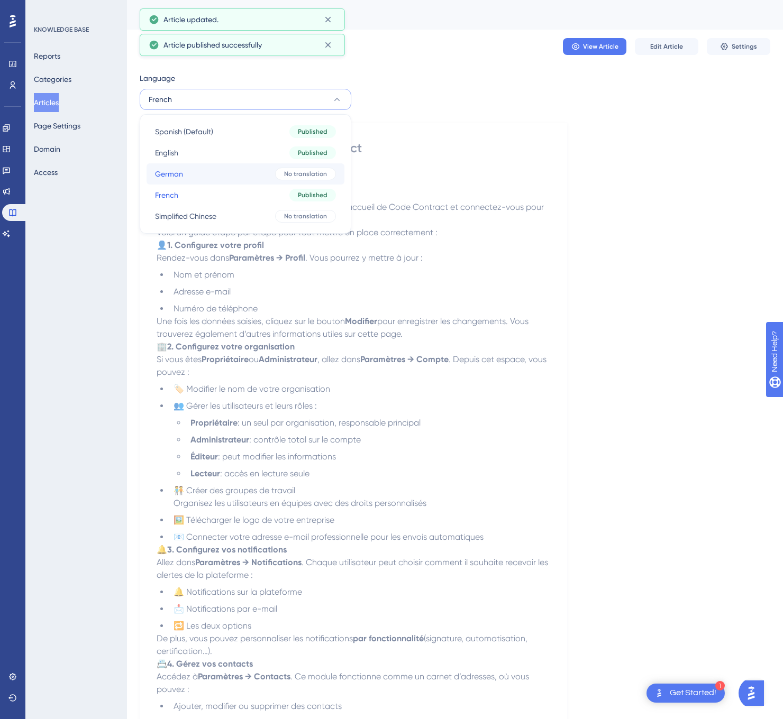
click at [264, 175] on button "German German No translation" at bounding box center [245, 173] width 198 height 21
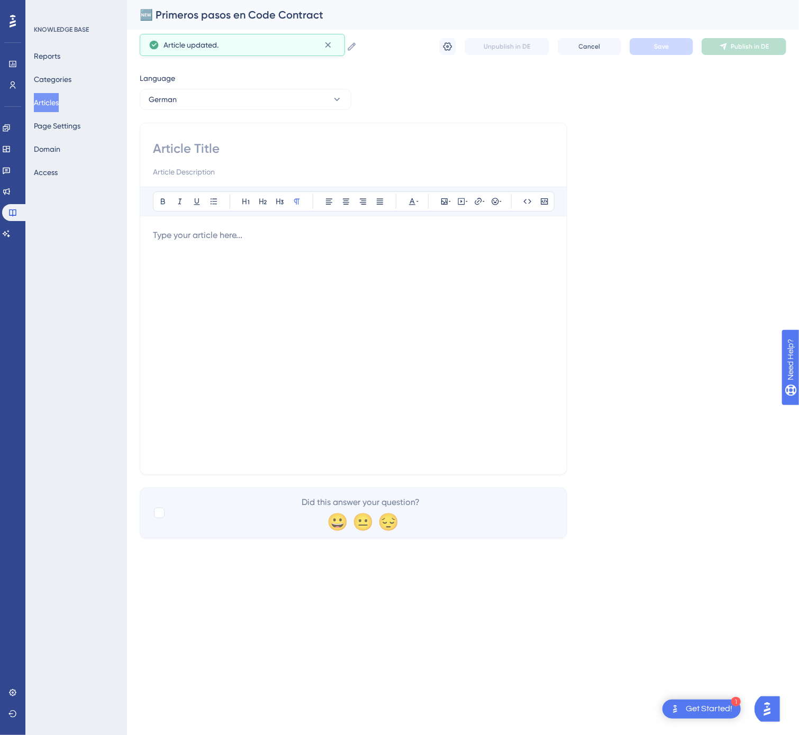
click at [261, 143] on input at bounding box center [353, 148] width 401 height 17
type input "🆕 Erste Schritte mit Code Contract"
click at [241, 386] on div at bounding box center [353, 345] width 401 height 233
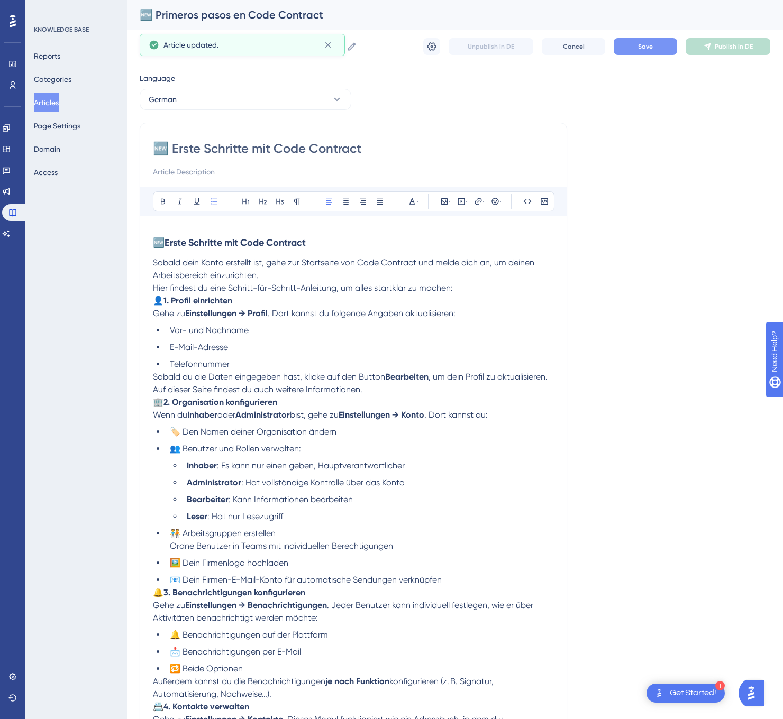
click at [639, 45] on span "Save" at bounding box center [645, 46] width 15 height 8
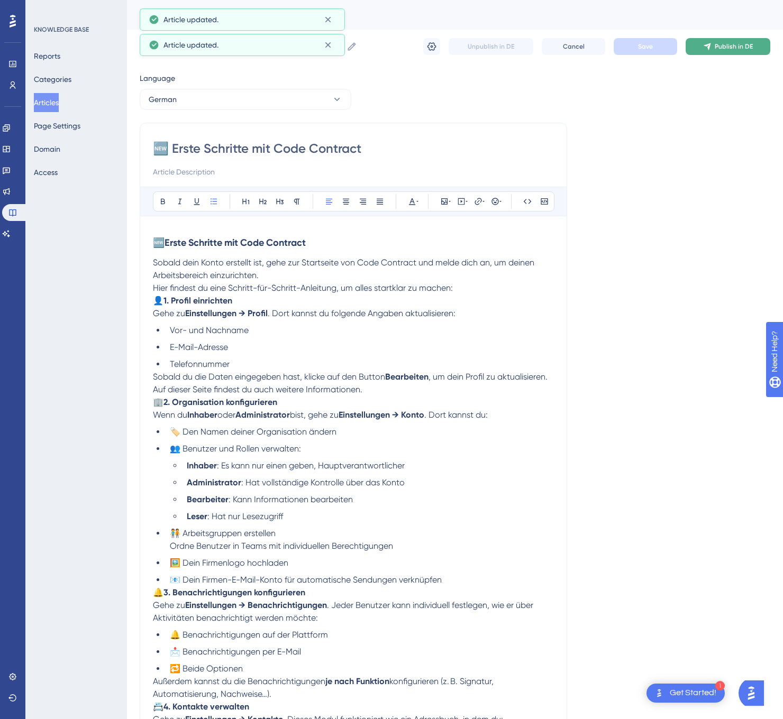
click at [718, 52] on button "Publish in DE" at bounding box center [727, 46] width 85 height 17
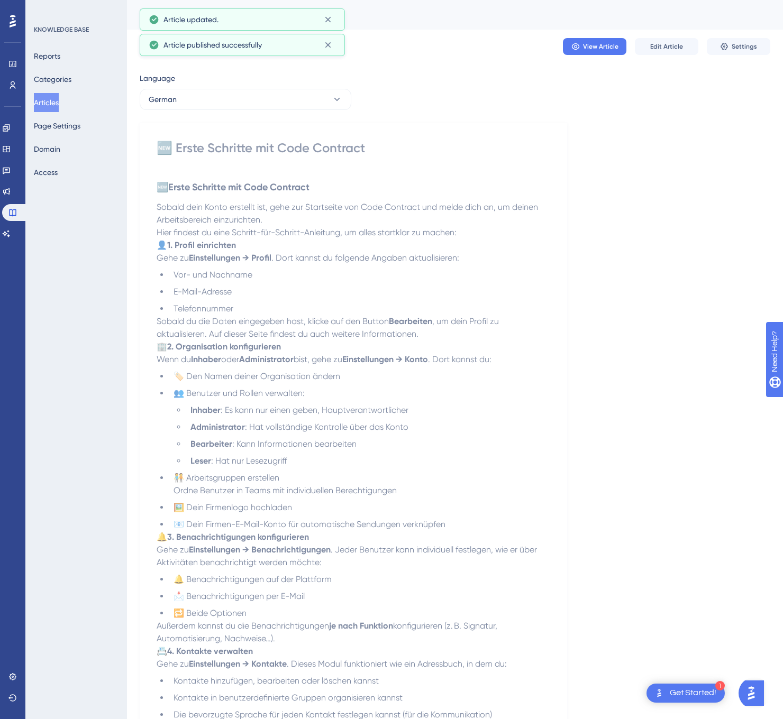
click at [274, 109] on button "German" at bounding box center [246, 99] width 212 height 21
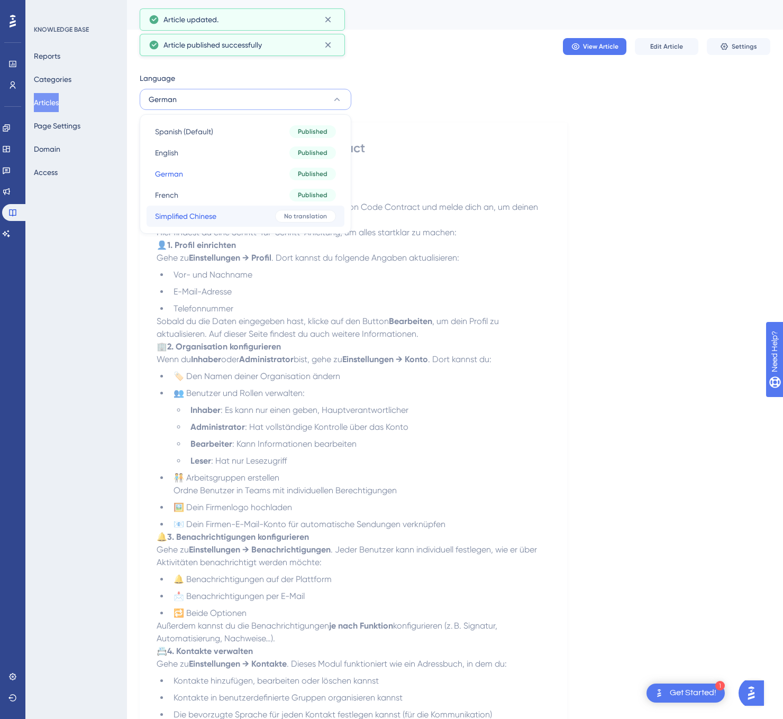
click at [243, 219] on button "Simplified Chinese Simplified Chinese No translation" at bounding box center [245, 216] width 198 height 21
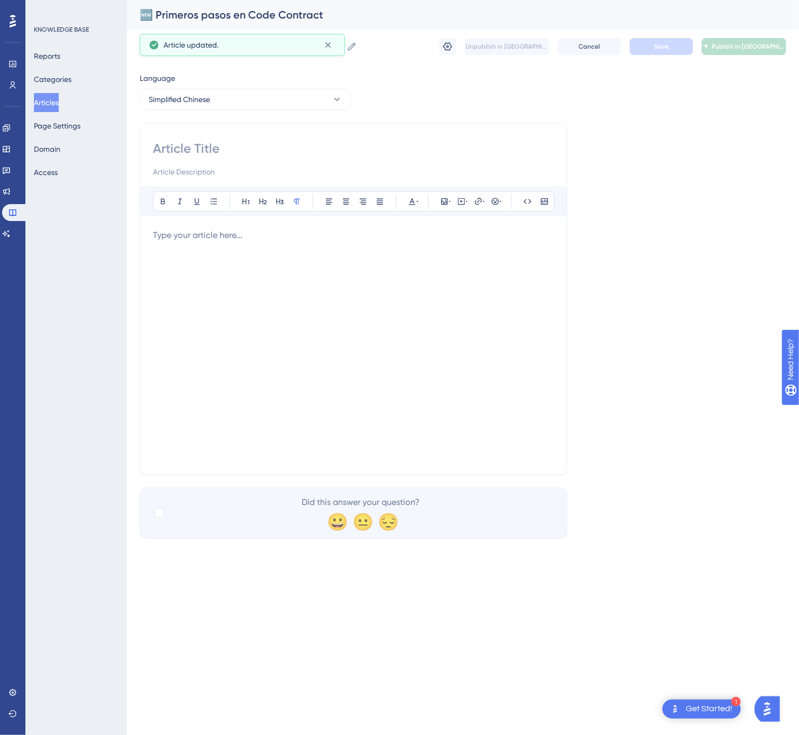
click at [260, 151] on input at bounding box center [353, 148] width 401 height 17
type input "🆕 在 Code Contract 中的第一步"
click at [427, 303] on div at bounding box center [353, 345] width 401 height 233
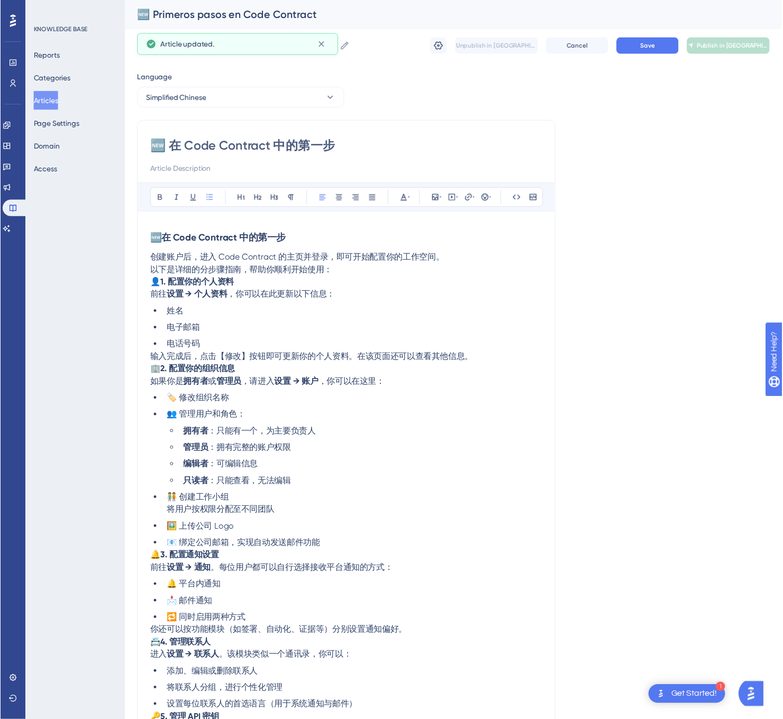
scroll to position [199, 0]
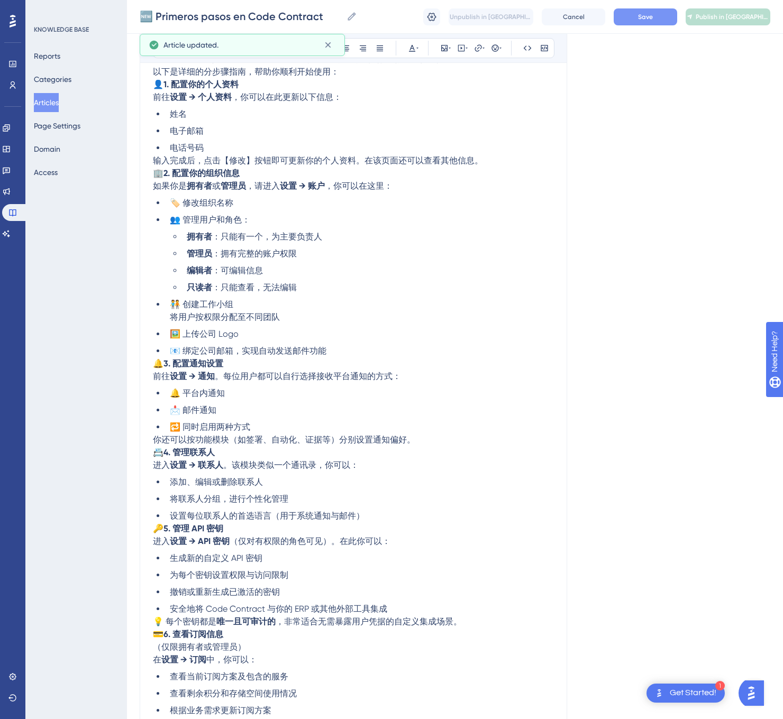
click at [657, 21] on button "Save" at bounding box center [644, 16] width 63 height 17
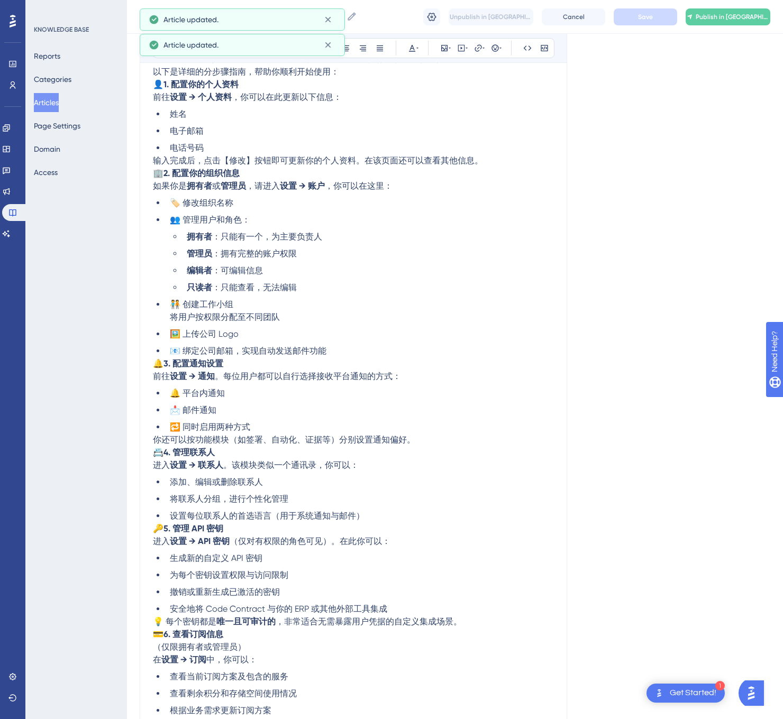
click at [736, 6] on div "🆕 Primeros pasos en Code Contract 🆕 Primeros pasos en Code Contract Unpublish i…" at bounding box center [455, 17] width 656 height 34
click at [732, 18] on span "Publish in [GEOGRAPHIC_DATA]-CN" at bounding box center [732, 17] width 74 height 8
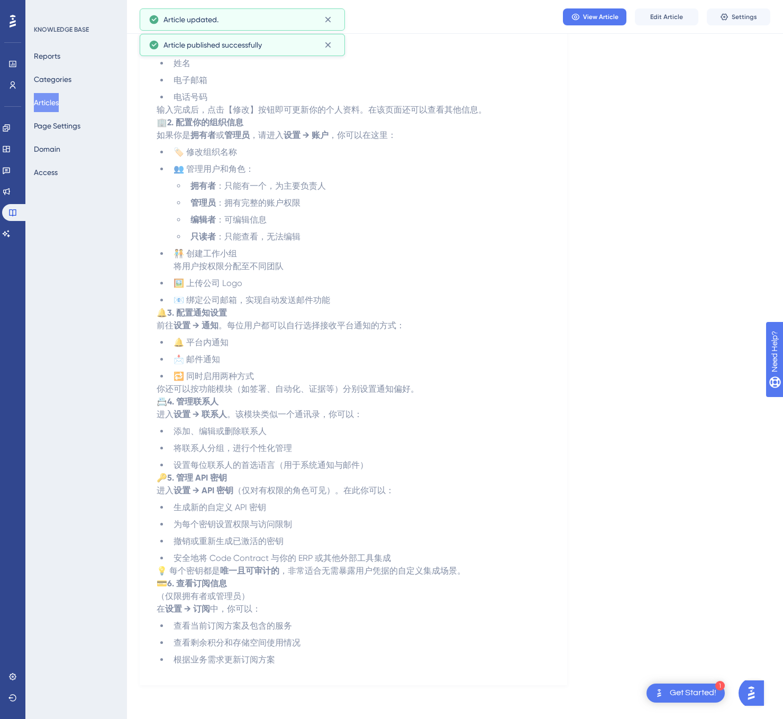
click at [43, 103] on button "Articles" at bounding box center [46, 102] width 25 height 19
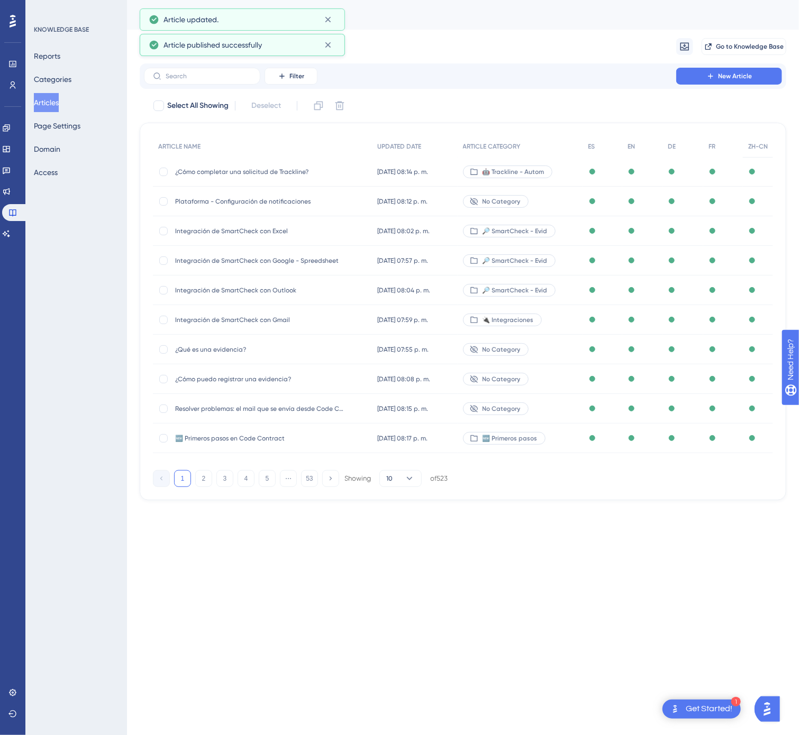
click at [315, 477] on button "53" at bounding box center [309, 478] width 17 height 17
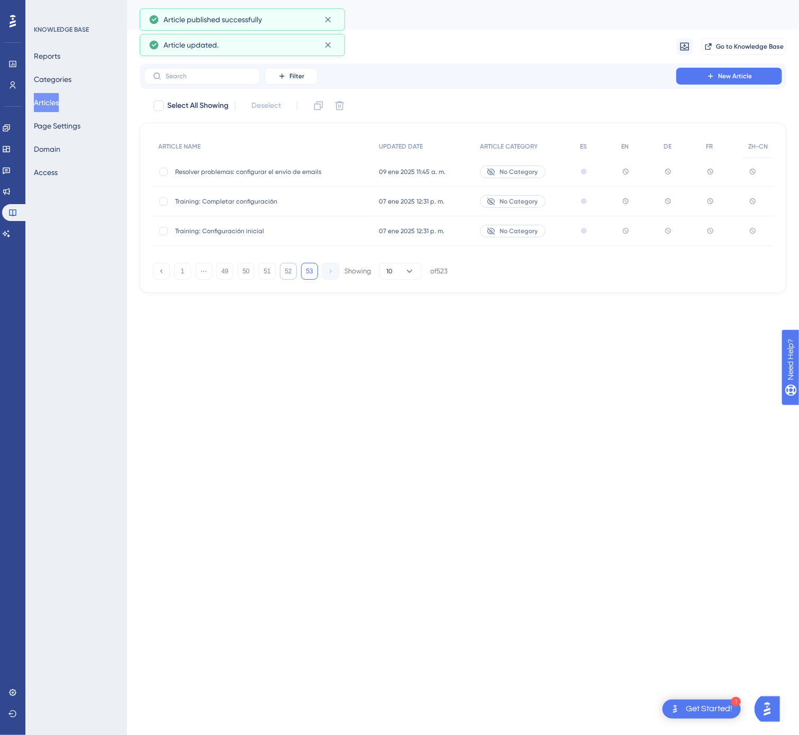
click at [289, 277] on button "52" at bounding box center [288, 271] width 17 height 17
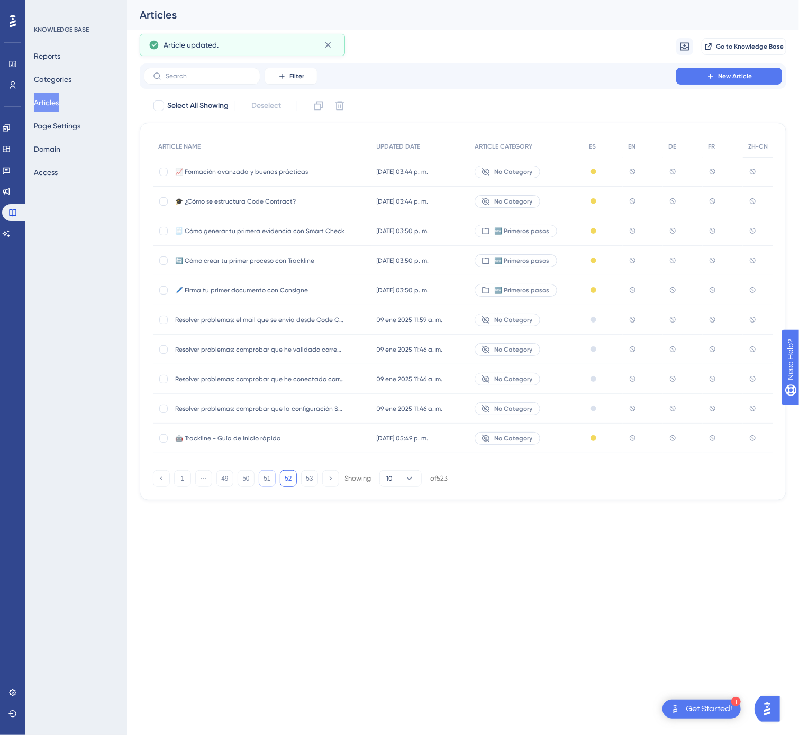
click at [265, 479] on button "51" at bounding box center [267, 478] width 17 height 17
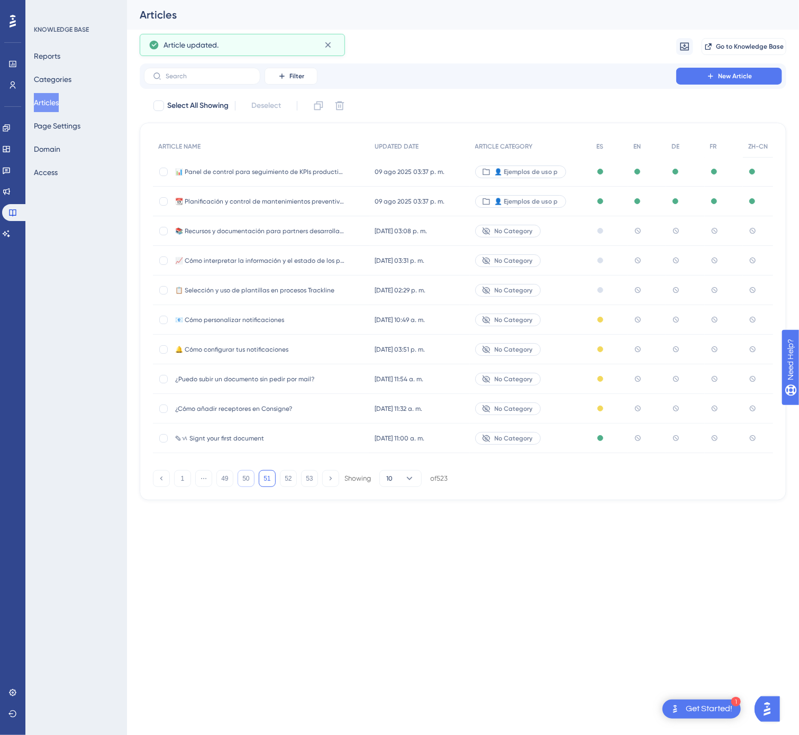
click at [253, 479] on button "50" at bounding box center [245, 478] width 17 height 17
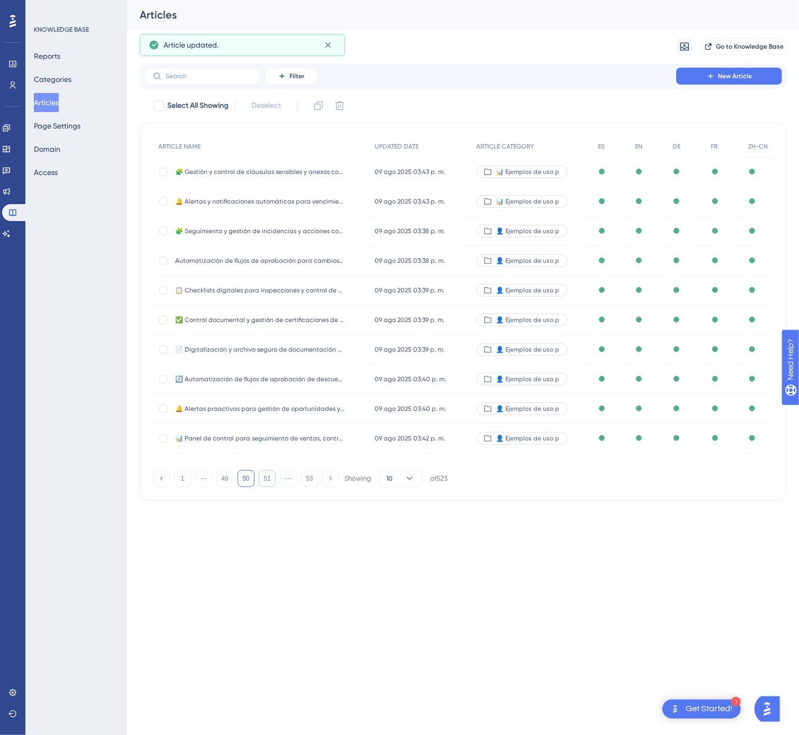
click at [267, 479] on button "51" at bounding box center [267, 478] width 17 height 17
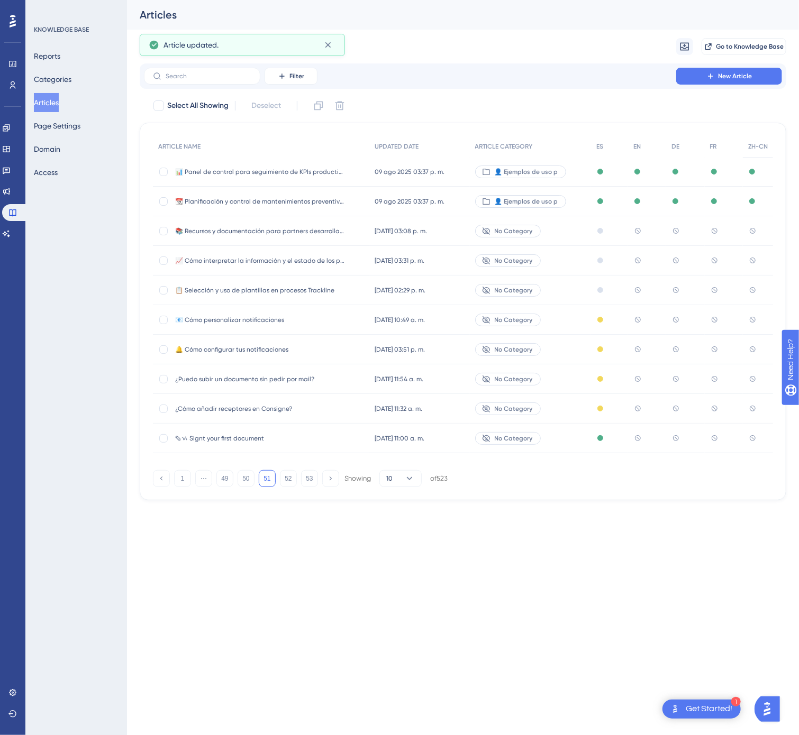
click at [303, 449] on div "✎ᝰ Signt your first document ✎ᝰ Signt your first document" at bounding box center [259, 439] width 169 height 30
